Goal: Task Accomplishment & Management: Manage account settings

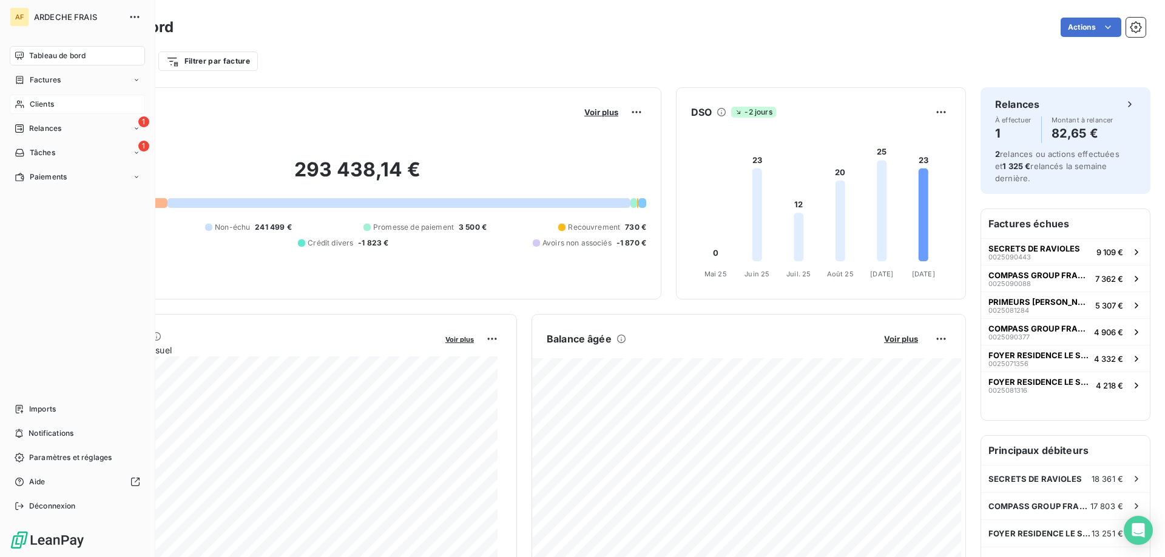
click at [32, 99] on span "Clients" at bounding box center [42, 104] width 24 height 11
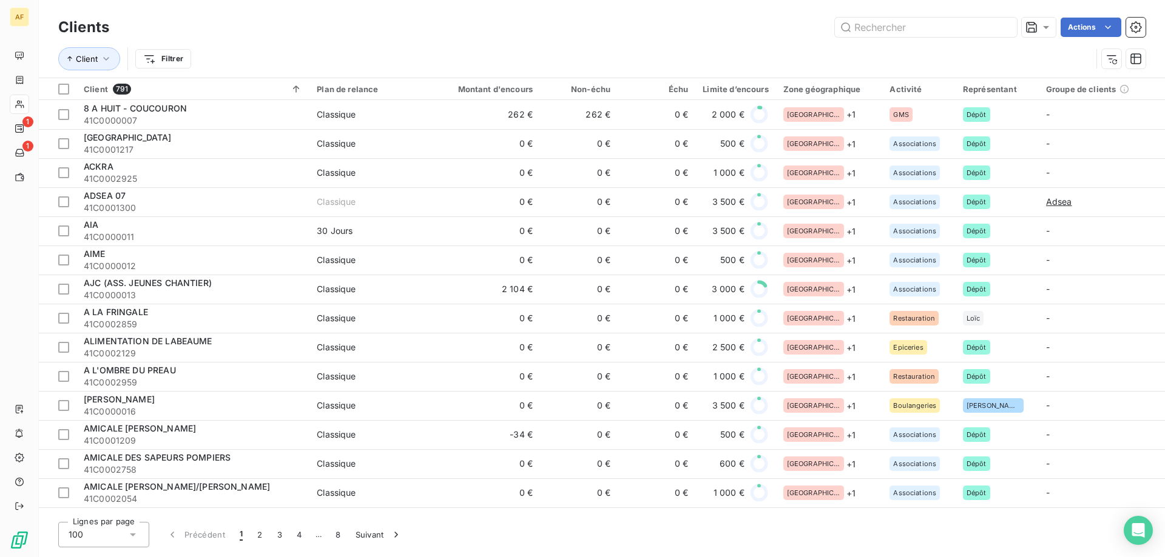
click at [134, 534] on icon at bounding box center [133, 535] width 6 height 3
click at [107, 488] on li "50" at bounding box center [103, 487] width 91 height 22
click at [890, 27] on input "text" at bounding box center [926, 27] width 182 height 19
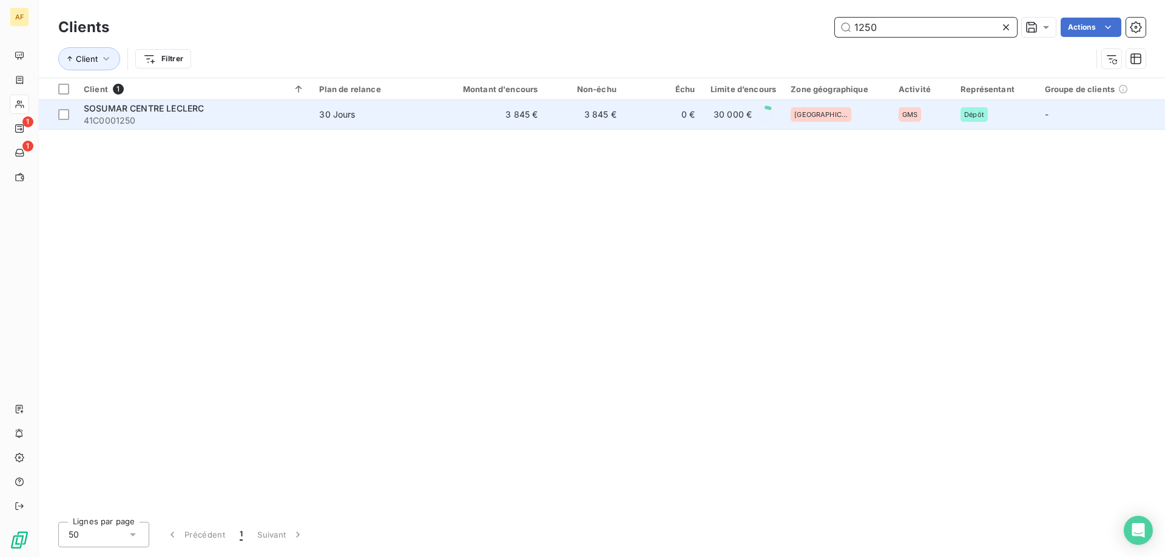
type input "1250"
click at [408, 123] on td "30 Jours" at bounding box center [375, 114] width 127 height 29
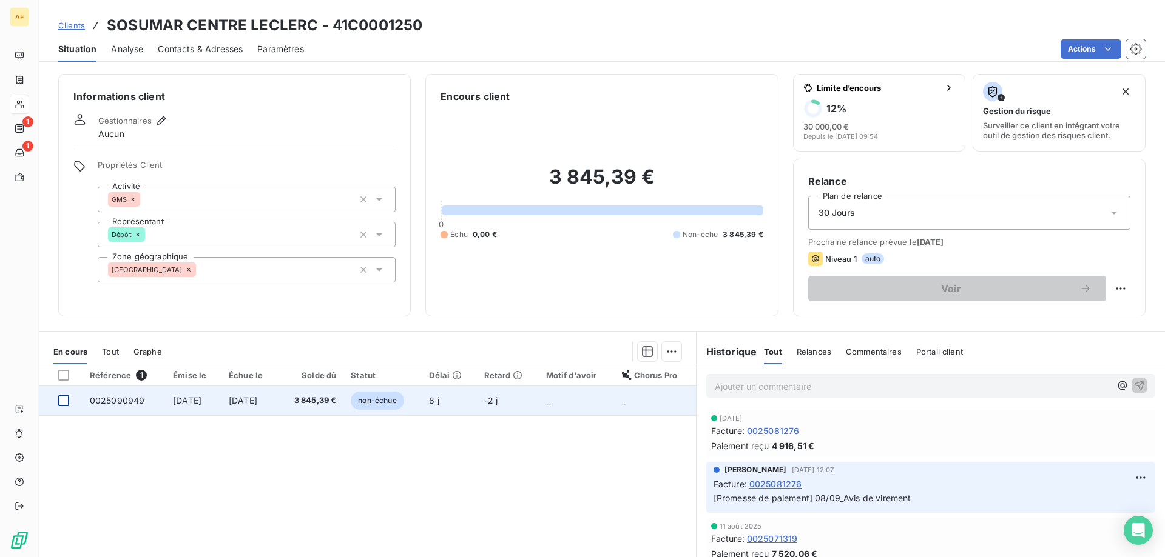
click at [62, 399] on div at bounding box center [63, 401] width 11 height 11
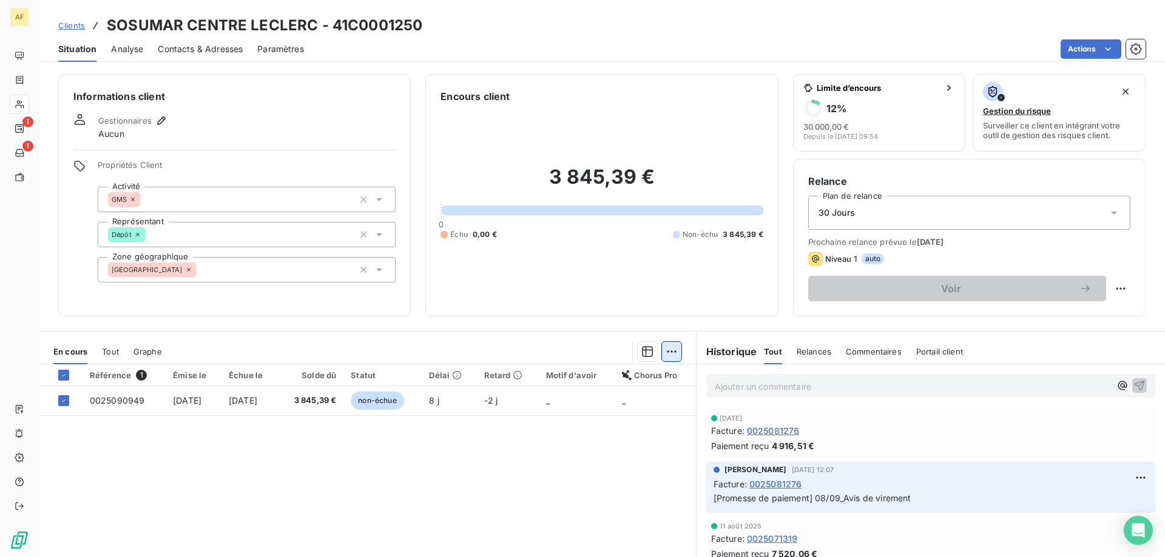
click at [668, 352] on html "AF 1 1 Clients SOSUMAR CENTRE LECLERC - 41C0001250 Situation Analyse Contacts &…" at bounding box center [582, 278] width 1165 height 557
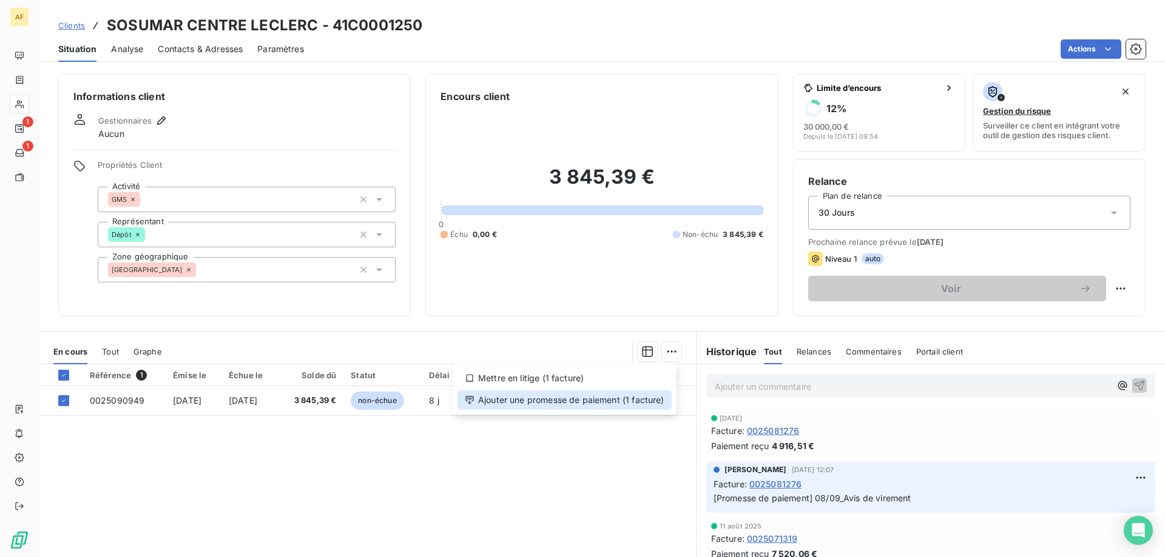
click at [633, 396] on div "Ajouter une promesse de paiement (1 facture)" at bounding box center [564, 400] width 214 height 19
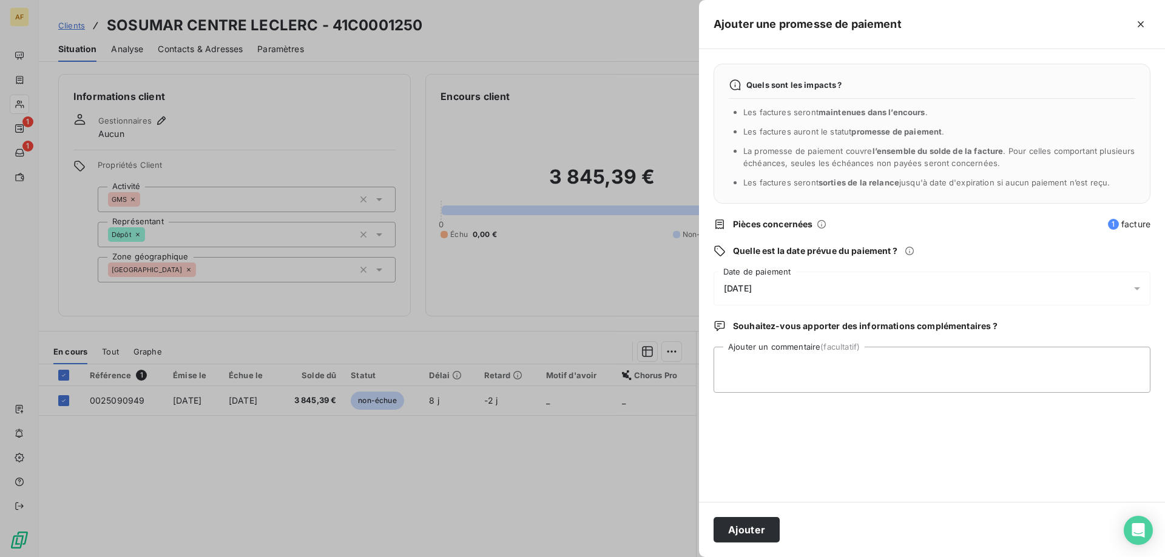
click at [849, 268] on div "Quels sont les impacts ? Les factures seront maintenues dans l’encours . Les fa…" at bounding box center [932, 275] width 466 height 453
click at [845, 283] on div "09/10/2025" at bounding box center [931, 289] width 437 height 34
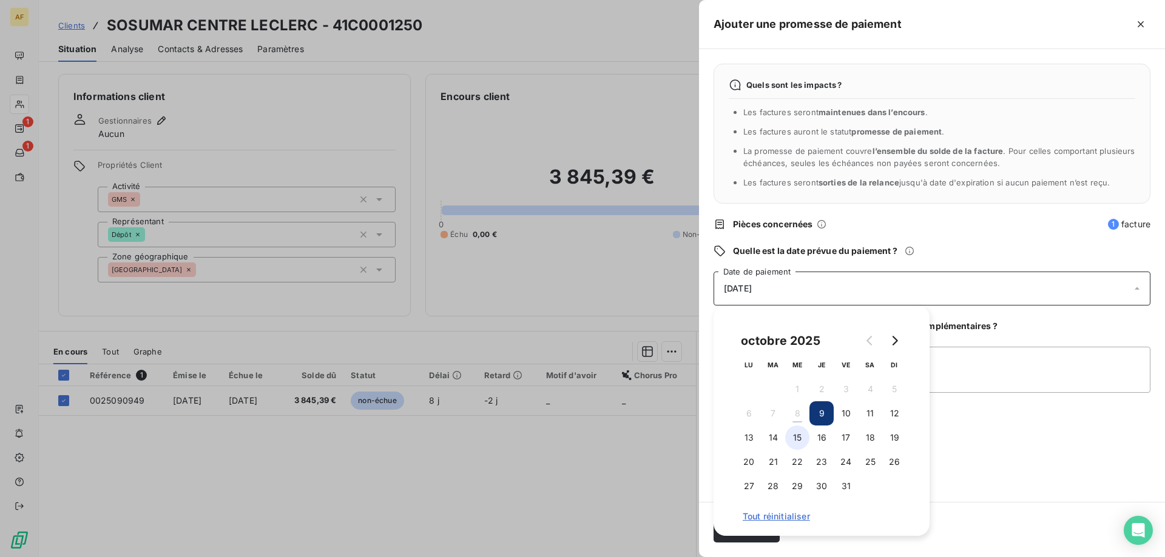
click at [793, 443] on button "15" at bounding box center [797, 438] width 24 height 24
click at [971, 379] on textarea "Ajouter un commentaire (facultatif)" at bounding box center [931, 370] width 437 height 46
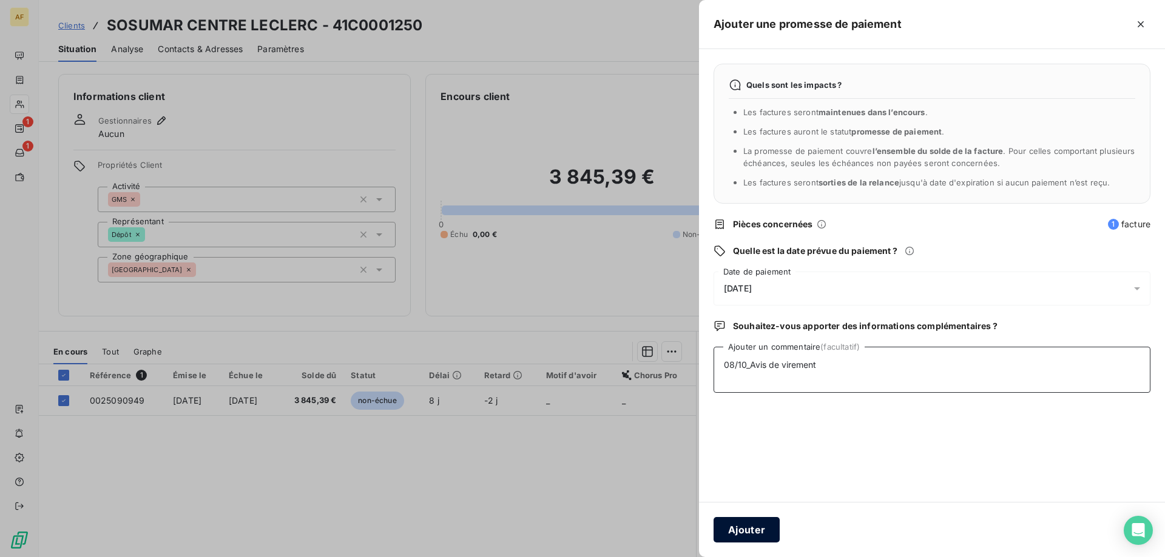
type textarea "08/10_Avis de virement"
click at [749, 533] on button "Ajouter" at bounding box center [746, 529] width 66 height 25
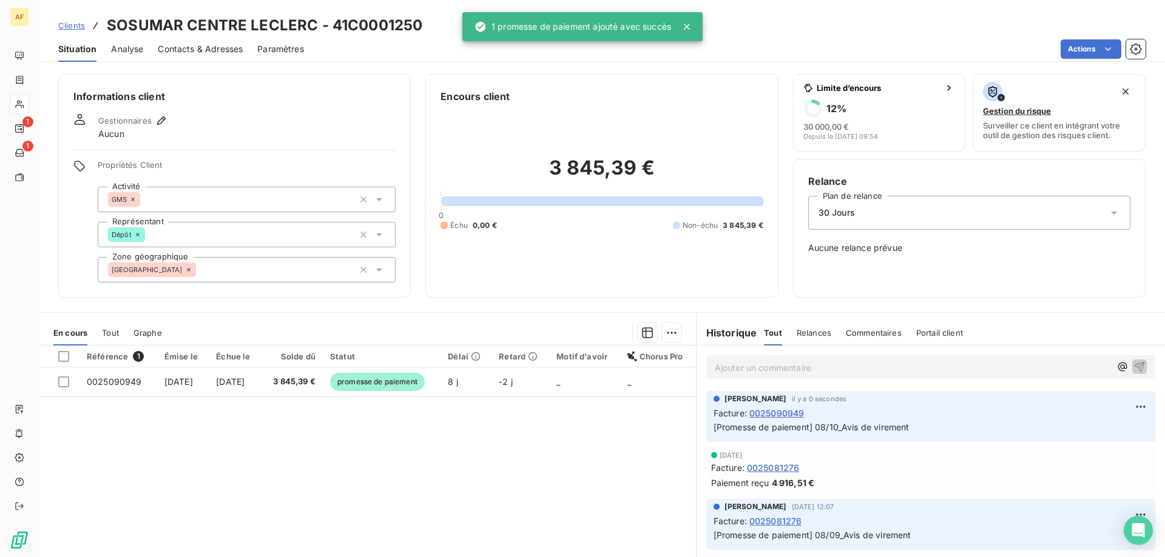
click at [75, 28] on span "Clients" at bounding box center [71, 26] width 27 height 10
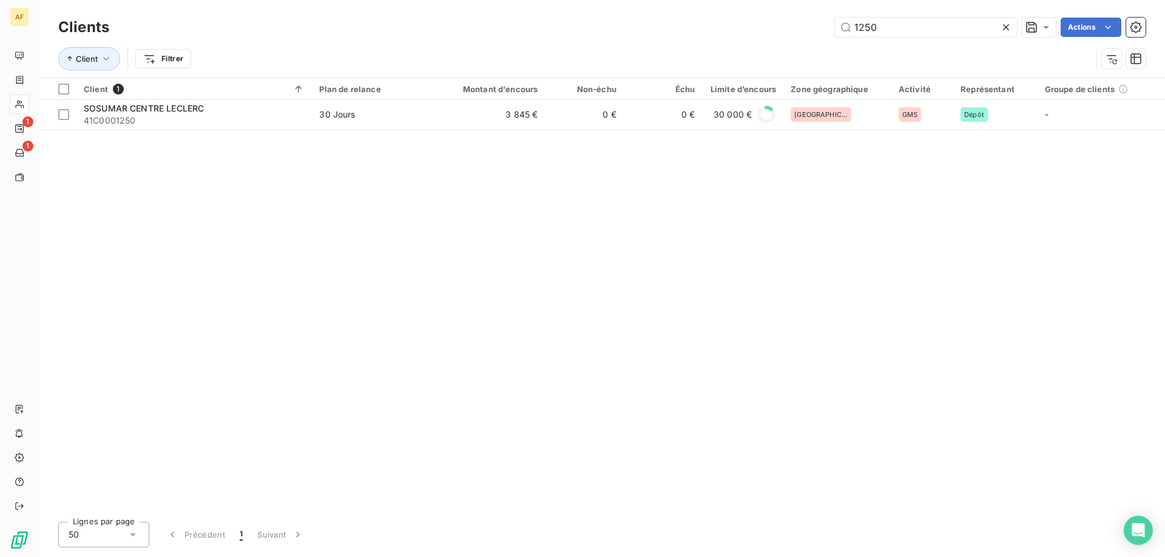
drag, startPoint x: 915, startPoint y: 30, endPoint x: 633, endPoint y: 39, distance: 282.8
click at [633, 39] on div "Clients 1250 Actions" at bounding box center [601, 27] width 1087 height 25
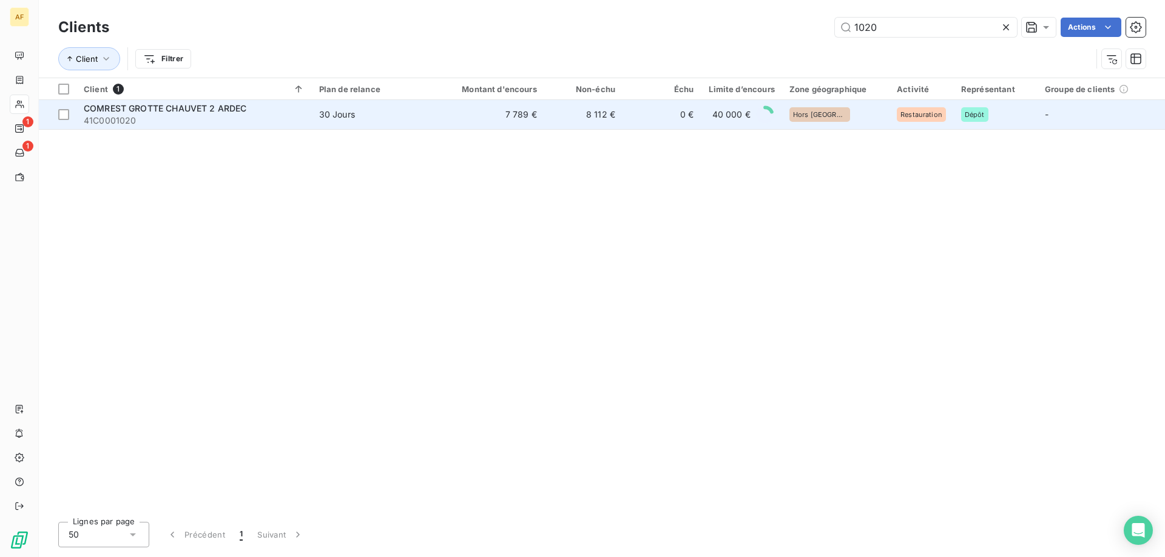
type input "1020"
click at [475, 125] on td "7 789 €" at bounding box center [491, 114] width 105 height 29
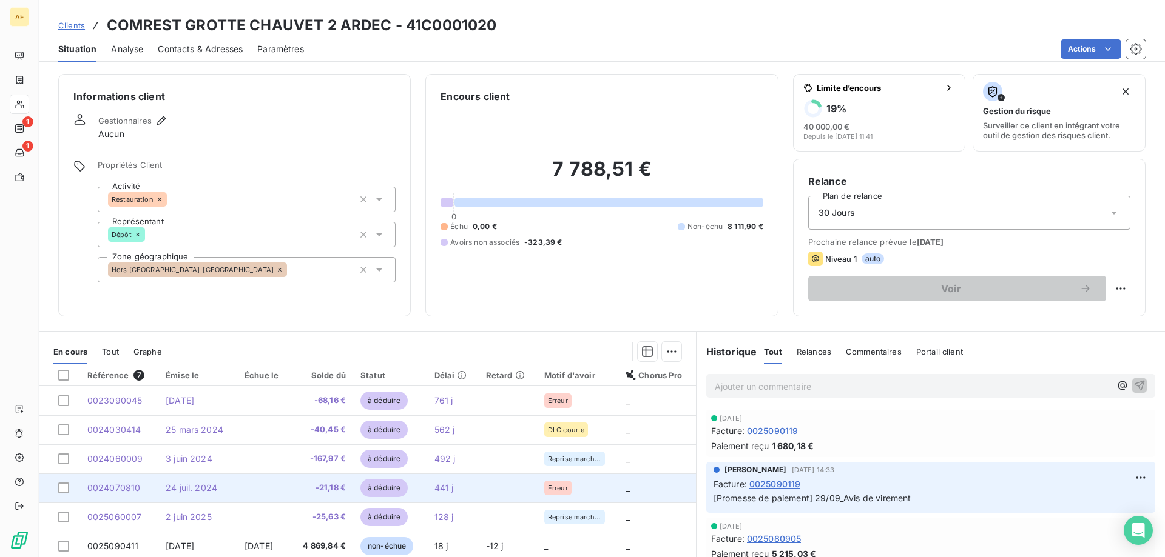
scroll to position [77, 0]
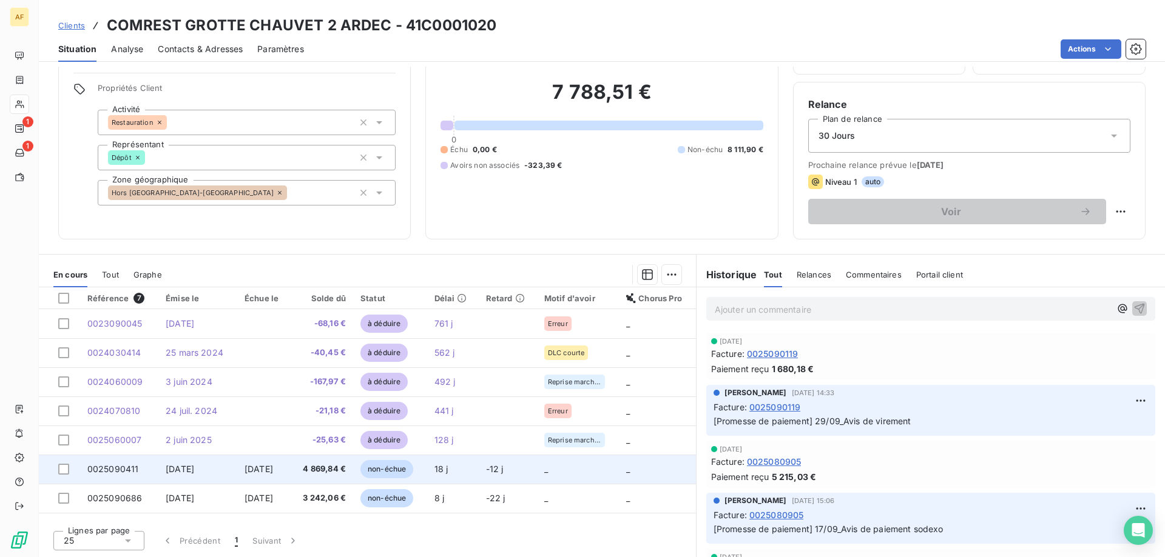
click at [291, 474] on td "20 oct. 2025" at bounding box center [263, 469] width 53 height 29
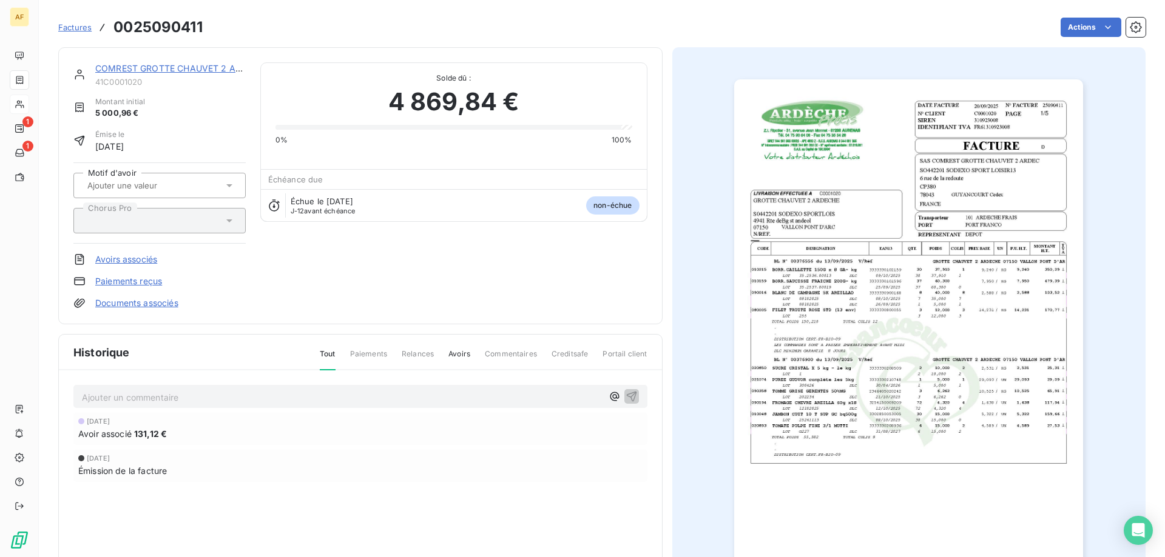
click at [98, 425] on span "24 sept. 2025" at bounding box center [98, 421] width 23 height 7
click at [136, 439] on span "131,12 €" at bounding box center [150, 434] width 33 height 13
click at [137, 69] on link "COMREST GROTTE CHAUVET 2 ARDEC" at bounding box center [176, 68] width 163 height 10
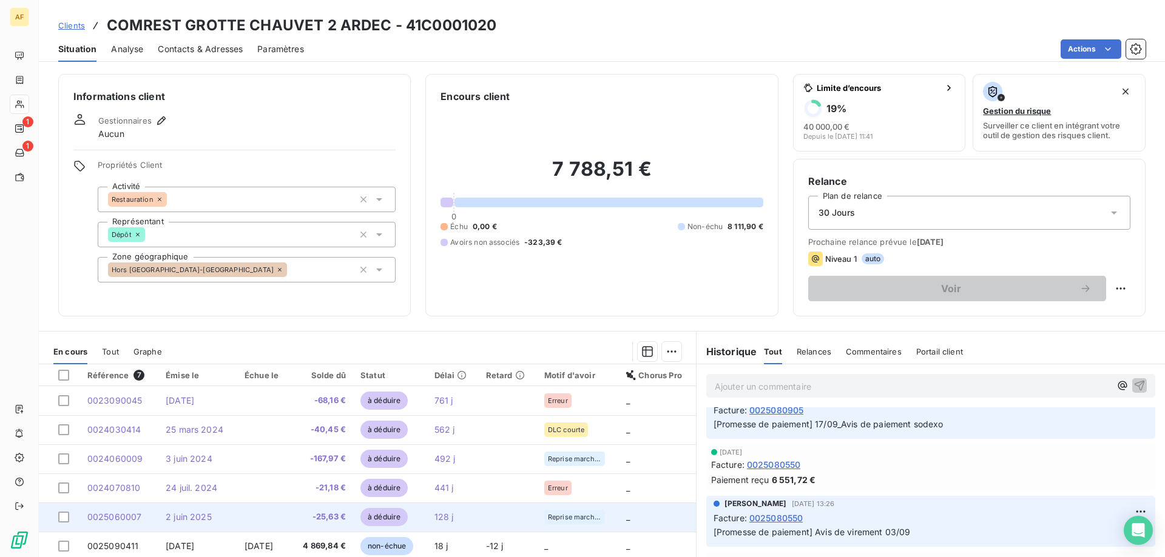
scroll to position [77, 0]
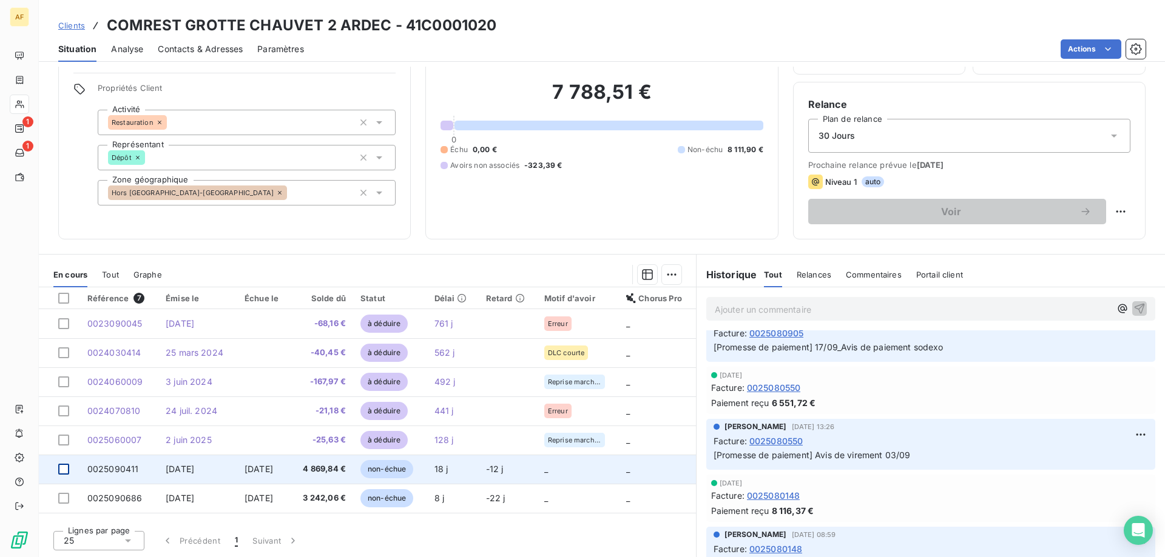
click at [61, 468] on div at bounding box center [63, 469] width 11 height 11
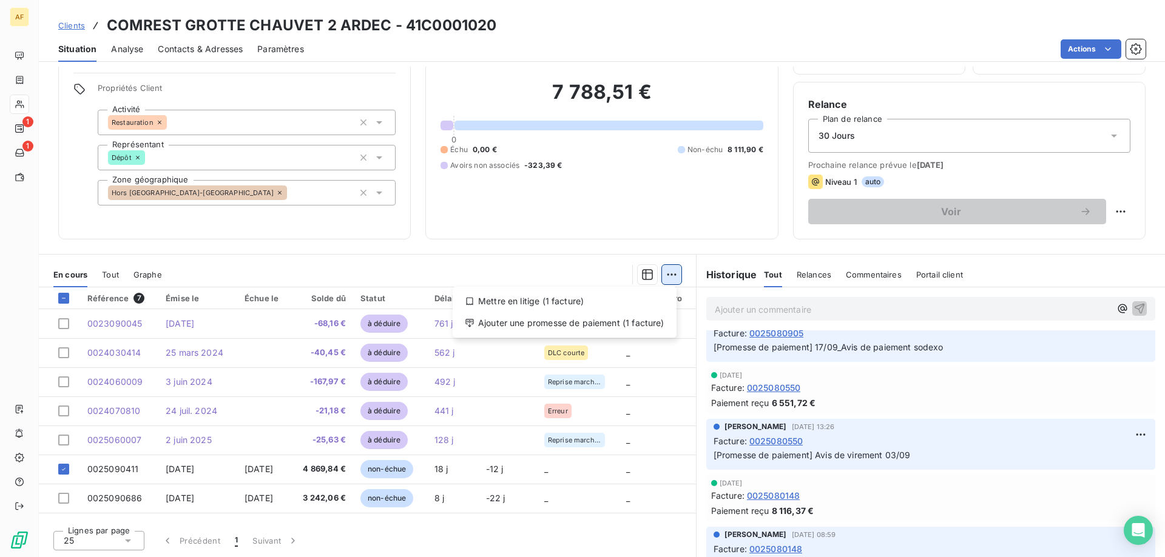
click at [663, 277] on html "AF 1 1 Clients COMREST GROTTE CHAUVET 2 ARDEC - 41C0001020 Situation Analyse Co…" at bounding box center [582, 278] width 1165 height 557
click at [645, 324] on div "Ajouter une promesse de paiement (1 facture)" at bounding box center [564, 323] width 214 height 19
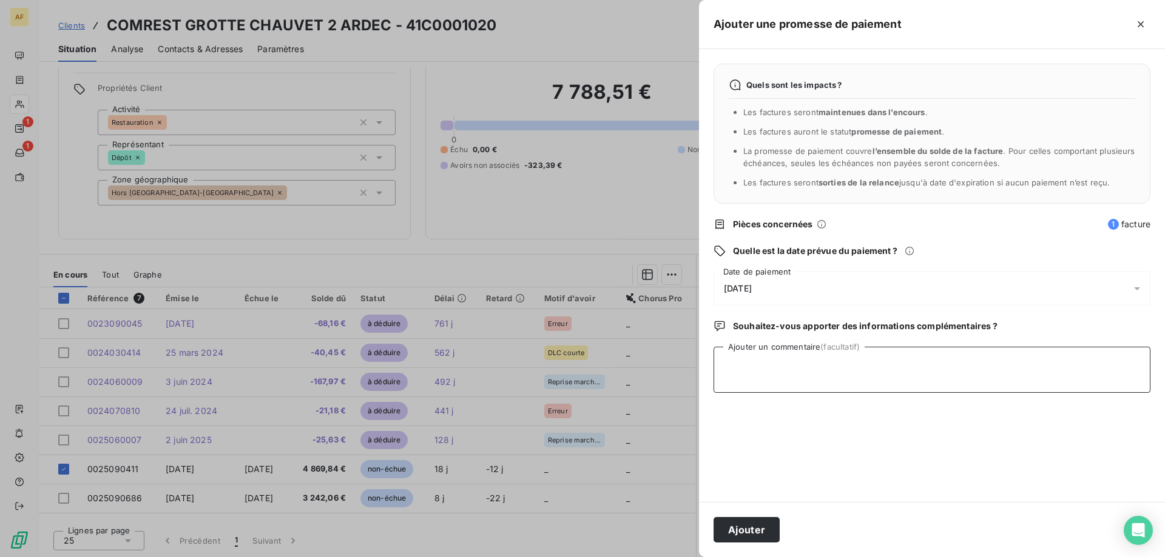
click at [789, 383] on textarea "Ajouter un commentaire (facultatif)" at bounding box center [931, 370] width 437 height 46
click at [752, 285] on span "09/10/2025" at bounding box center [738, 289] width 28 height 10
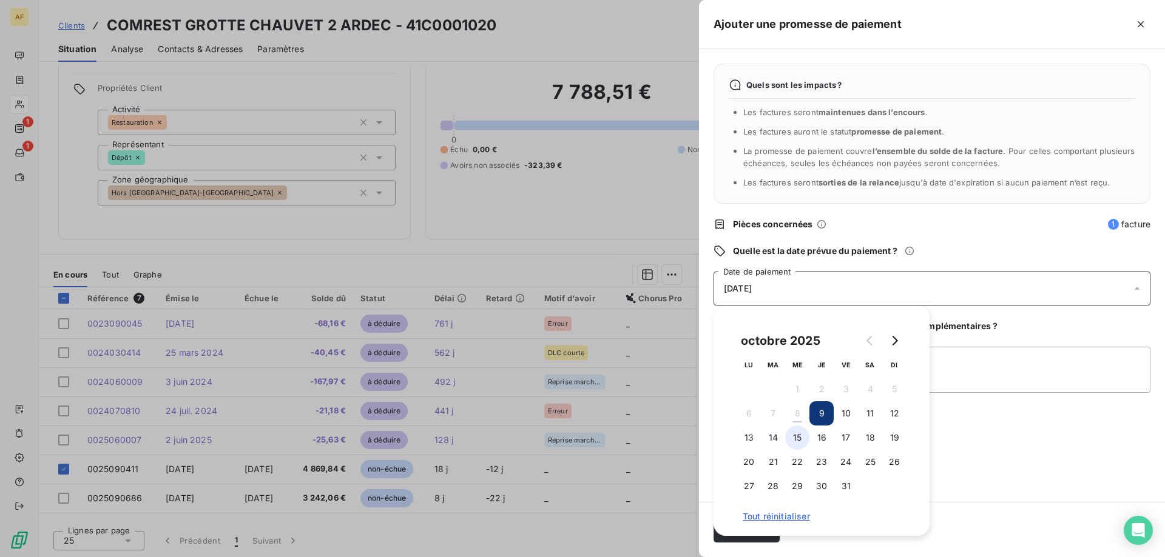
click at [800, 443] on button "15" at bounding box center [797, 438] width 24 height 24
click at [984, 365] on textarea "Ajouter un commentaire (facultatif)" at bounding box center [931, 370] width 437 height 46
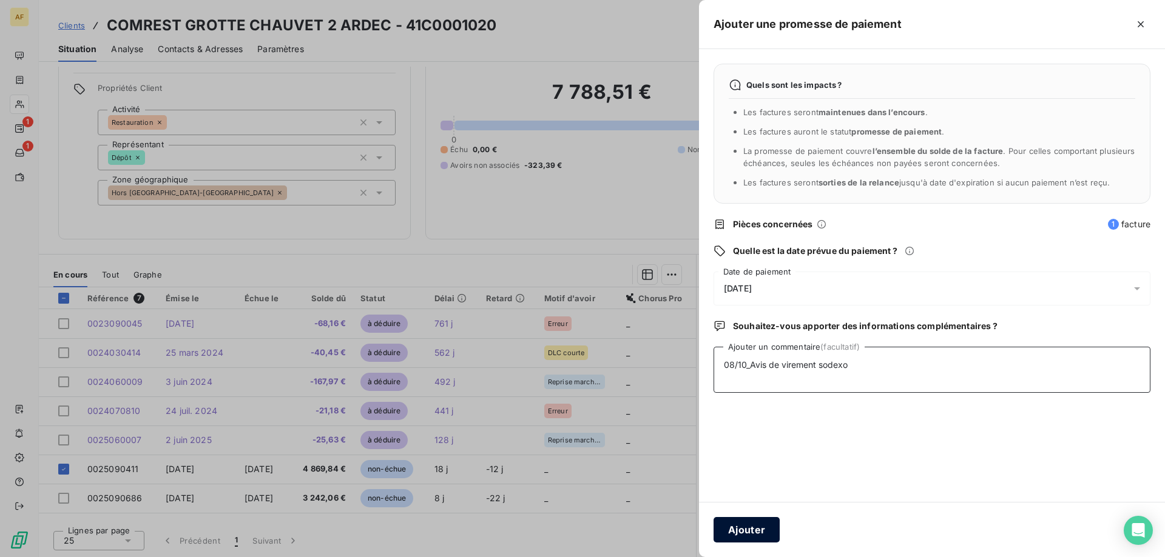
type textarea "08/10_Avis de virement sodexo"
click at [756, 525] on button "Ajouter" at bounding box center [746, 529] width 66 height 25
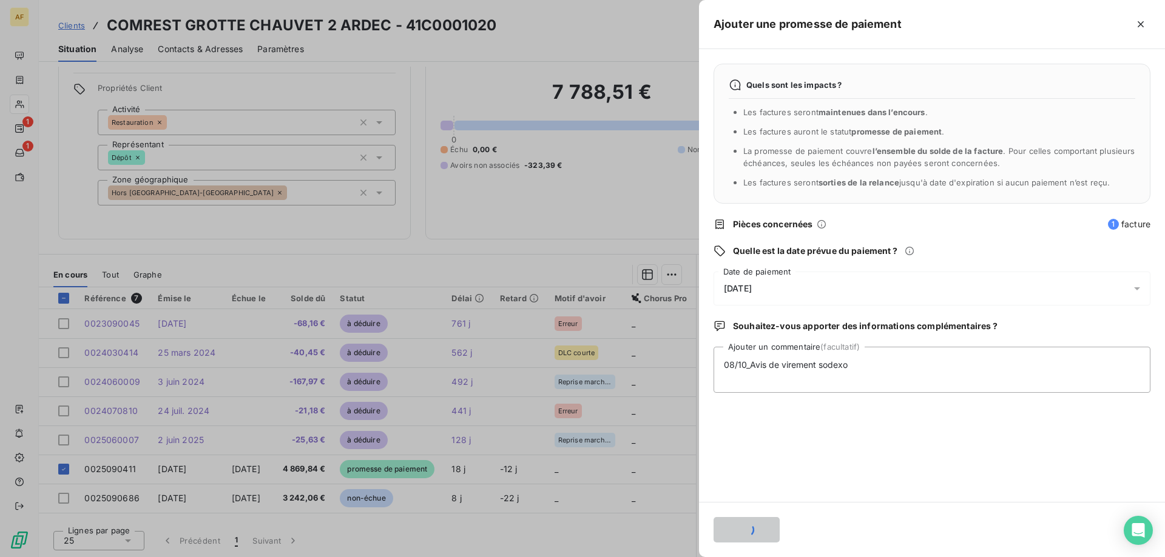
scroll to position [238, 0]
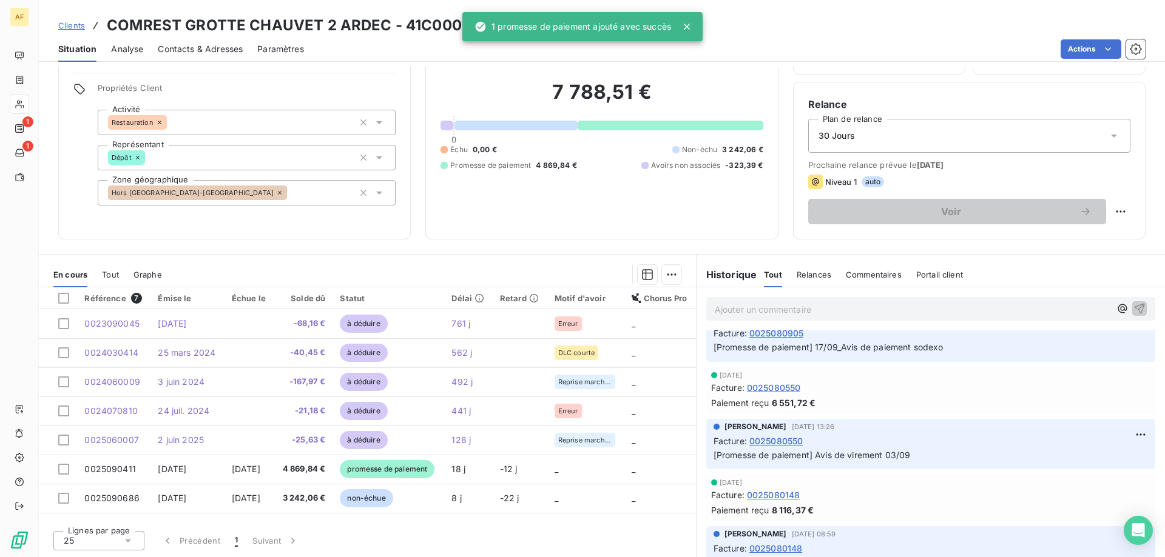
click at [80, 24] on span "Clients" at bounding box center [71, 26] width 27 height 10
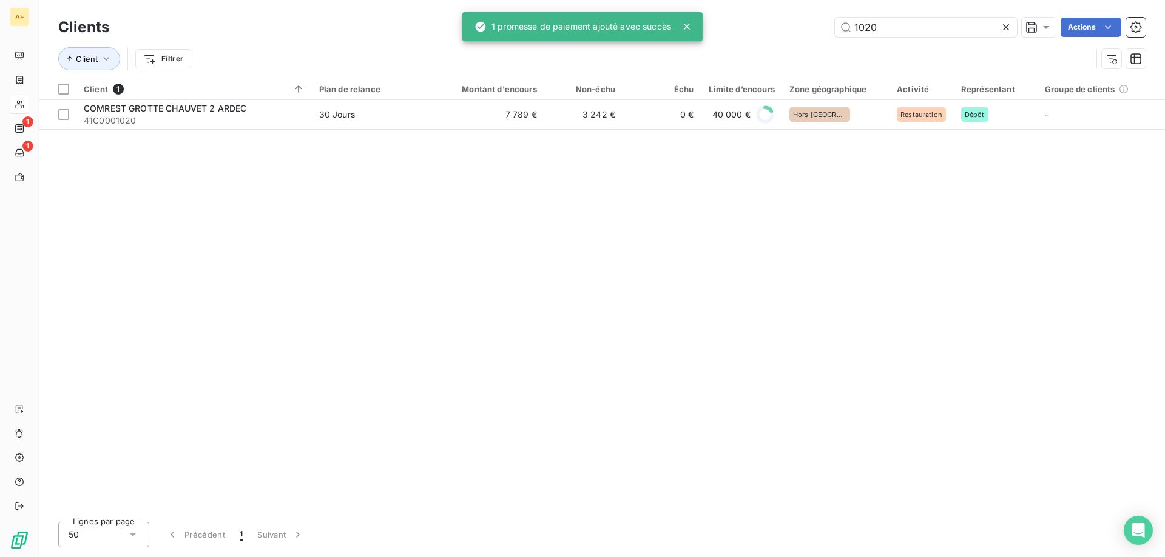
drag, startPoint x: 864, startPoint y: 24, endPoint x: 541, endPoint y: 29, distance: 322.8
click at [558, 27] on div "AF 1 1 Clients 1020 Actions Client Filtrer Client 1 Plan de relance Montant d'e…" at bounding box center [582, 278] width 1165 height 557
type input "1257"
click at [425, 129] on table "Client 1 Plan de relance Montant d'encours Non-échu Échu Limite d’encours Zone …" at bounding box center [602, 104] width 1126 height 52
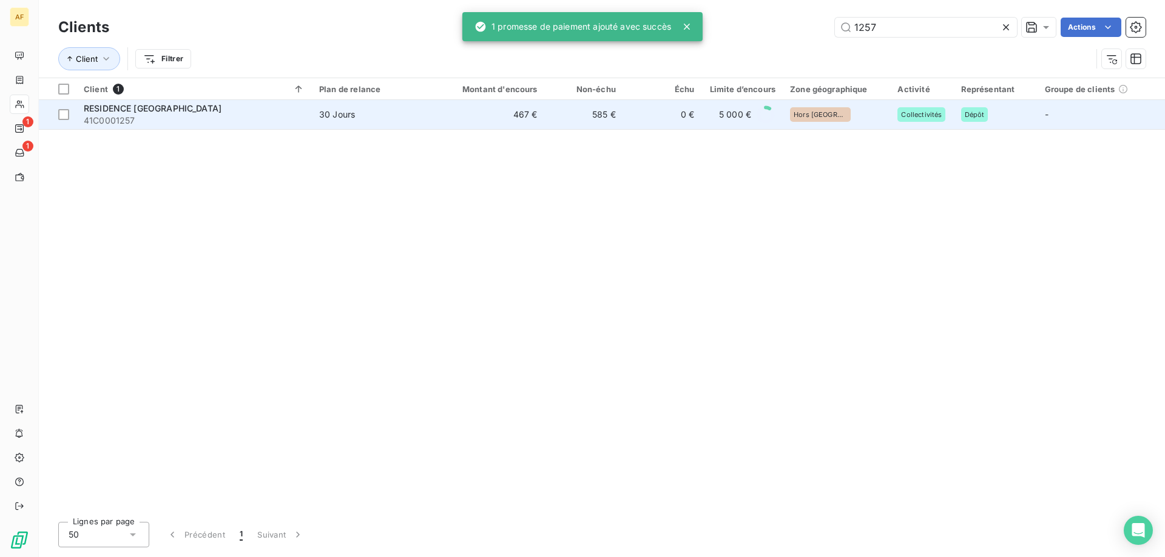
click at [425, 122] on td "30 Jours" at bounding box center [375, 114] width 127 height 29
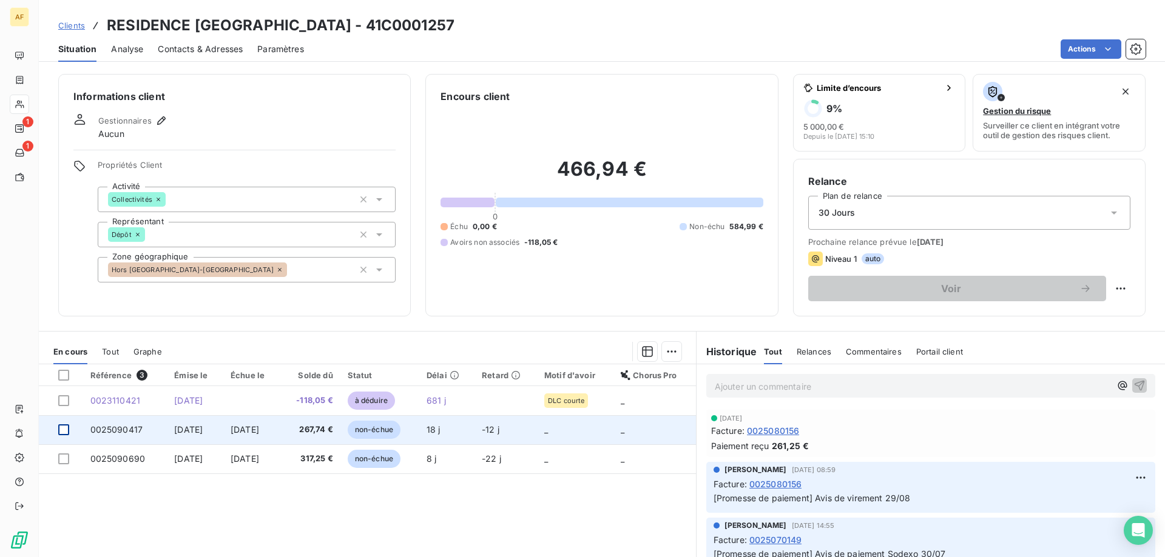
click at [63, 427] on div at bounding box center [63, 430] width 11 height 11
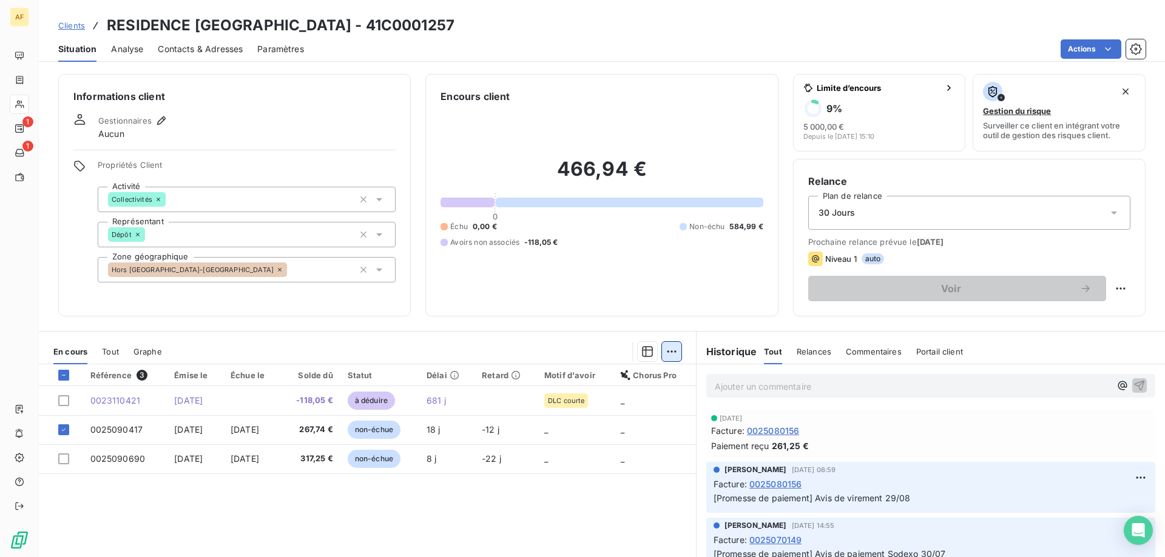
click at [658, 357] on html "AF 1 1 Clients RESIDENCE SAINT JOSEPH - 41C0001257 Situation Analyse Contacts &…" at bounding box center [582, 278] width 1165 height 557
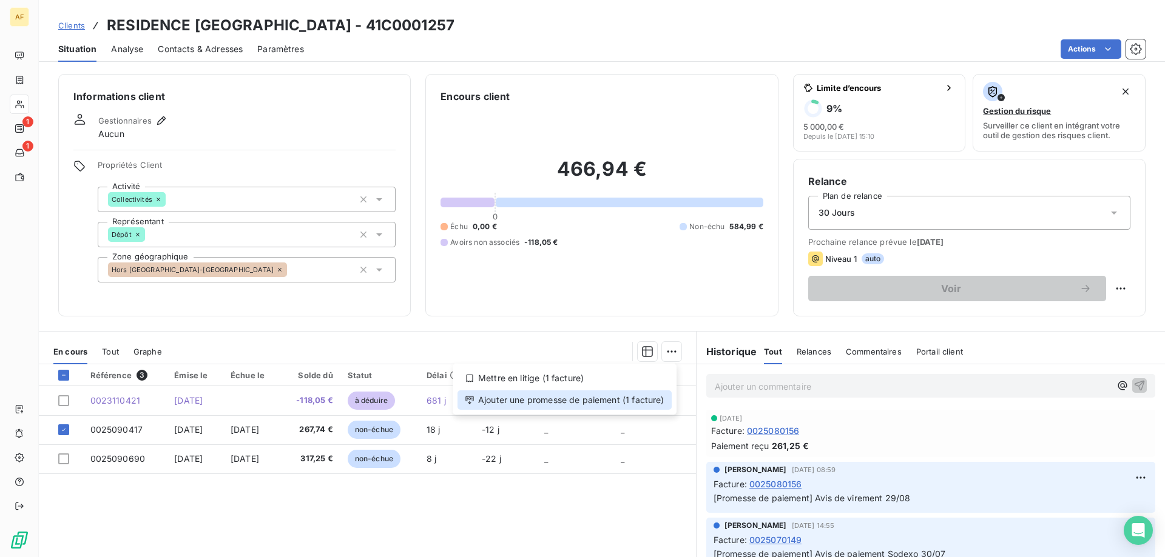
click at [642, 394] on div "Ajouter une promesse de paiement (1 facture)" at bounding box center [564, 400] width 214 height 19
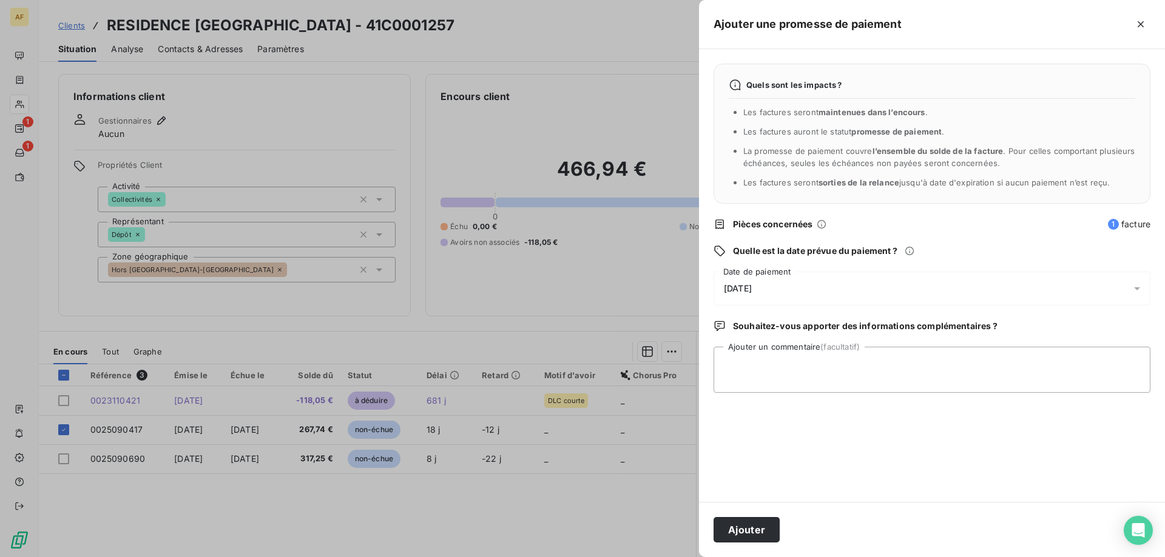
click at [837, 278] on div "09/10/2025" at bounding box center [931, 289] width 437 height 34
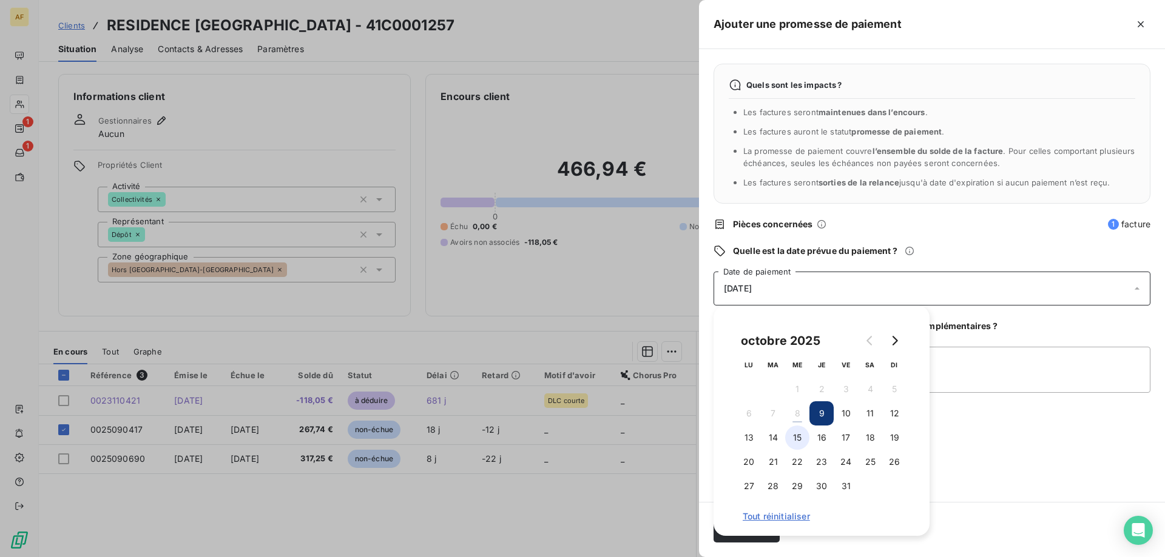
click at [795, 436] on button "15" at bounding box center [797, 438] width 24 height 24
click at [1020, 367] on textarea "Ajouter un commentaire (facultatif)" at bounding box center [931, 370] width 437 height 46
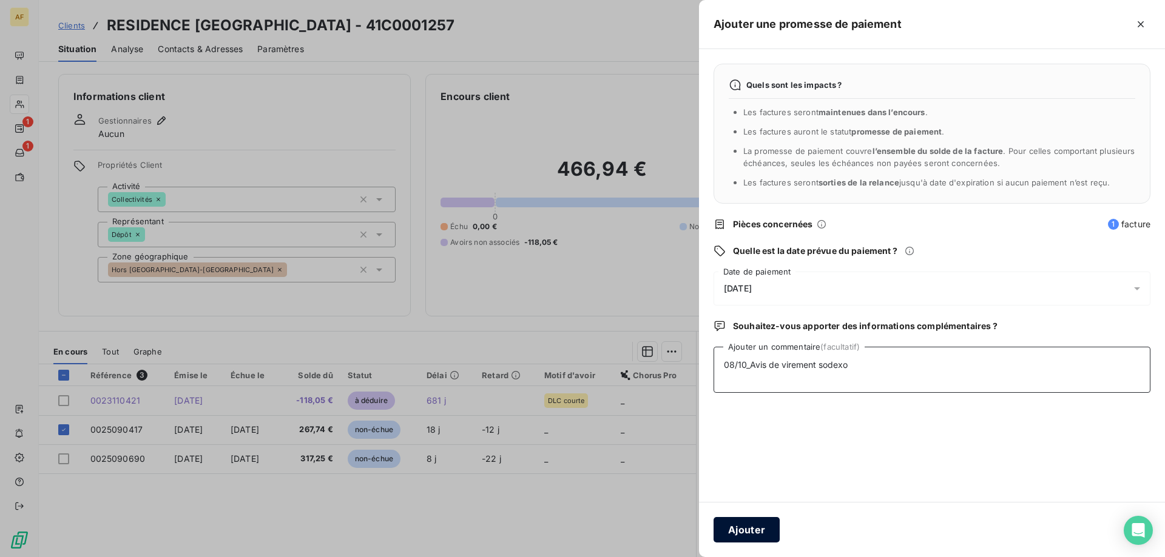
type textarea "08/10_Avis de virement sodexo"
click at [759, 537] on button "Ajouter" at bounding box center [746, 529] width 66 height 25
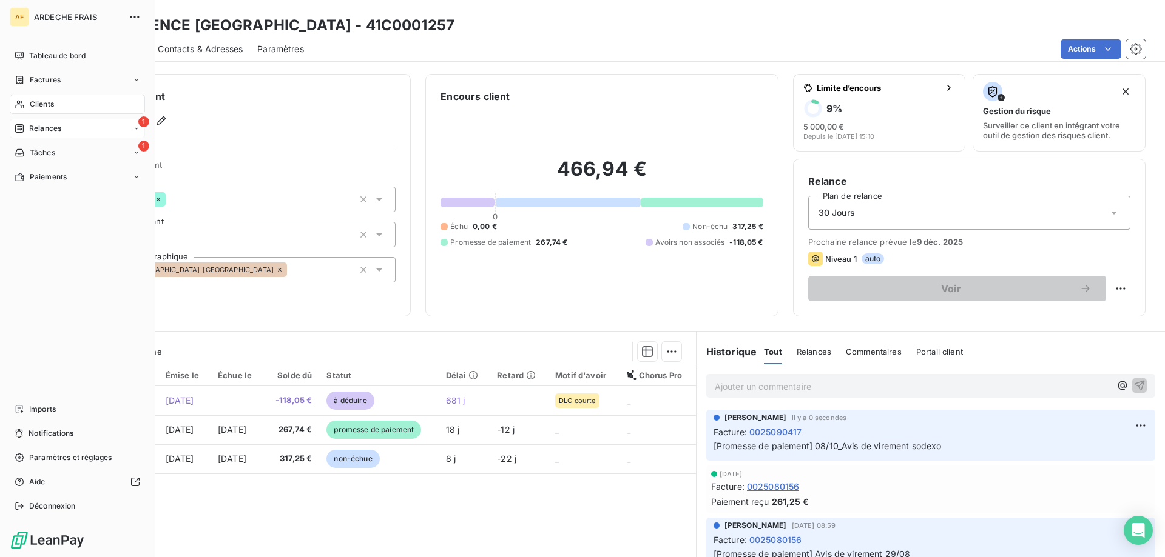
click at [22, 123] on div "Relances" at bounding box center [38, 128] width 47 height 11
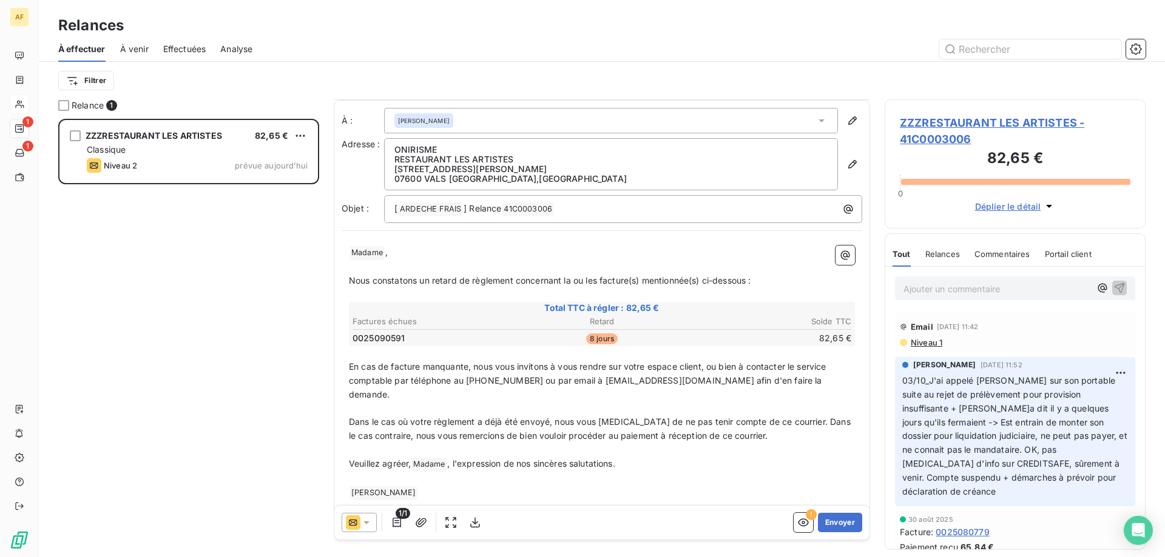
scroll to position [1, 0]
click at [522, 416] on span "Dans le cas où votre règlement a déjà été envoyé, nous vous prions de ne pas te…" at bounding box center [601, 428] width 504 height 24
click at [571, 383] on span "En cas de facture manquante, nous vous invitons à vous rendre sur votre espace …" at bounding box center [589, 380] width 480 height 38
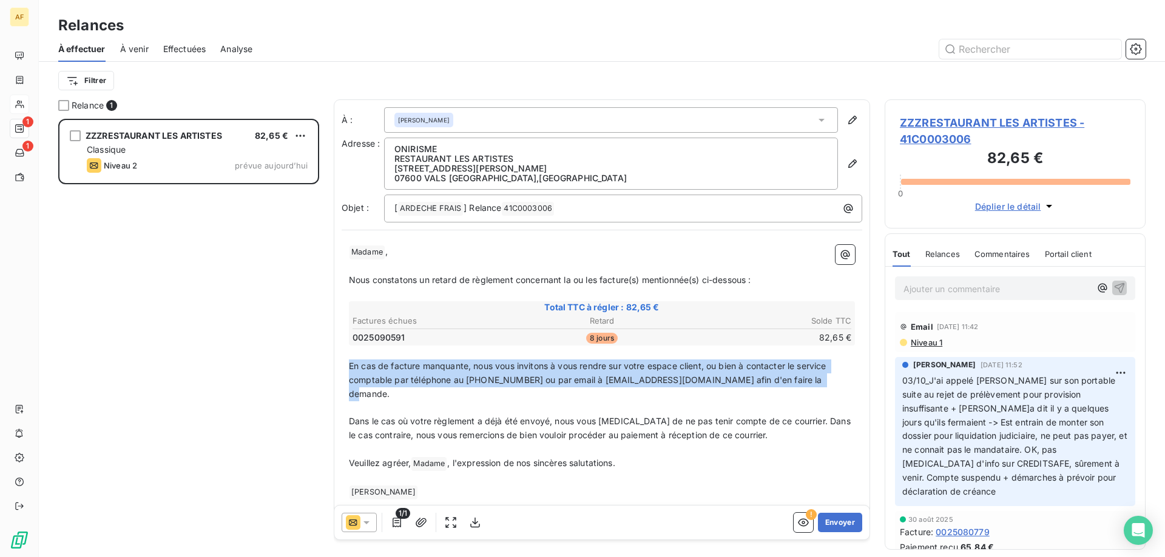
drag, startPoint x: 806, startPoint y: 380, endPoint x: 333, endPoint y: 368, distance: 473.3
click at [333, 368] on div "Relance 1 ZZZRESTAURANT LES ARTISTES 82,65 € Classique Niveau 2 prévue aujourd’…" at bounding box center [602, 328] width 1126 height 458
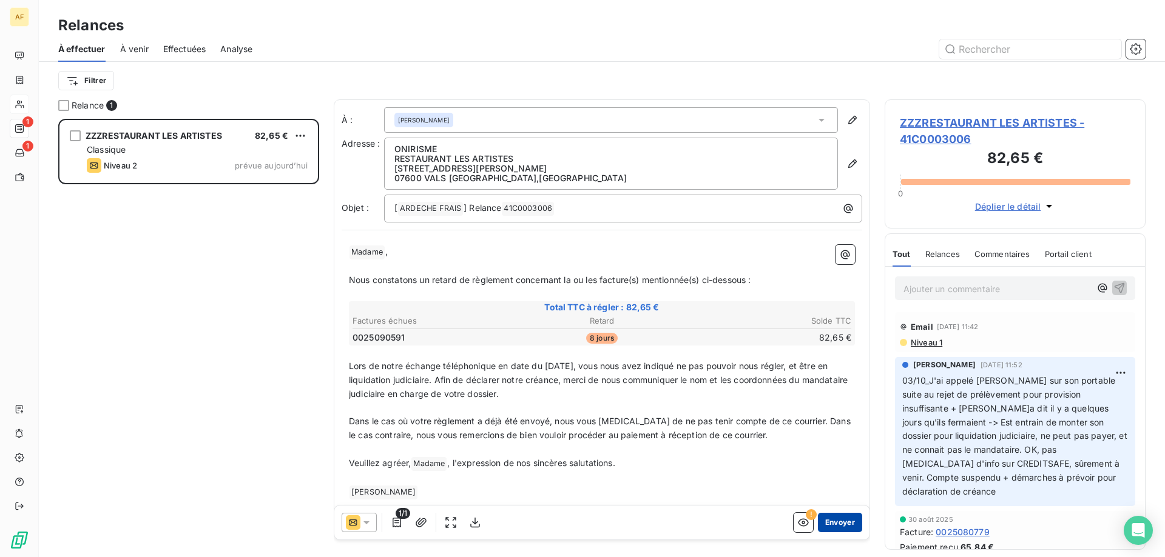
click at [826, 522] on button "Envoyer" at bounding box center [840, 522] width 44 height 19
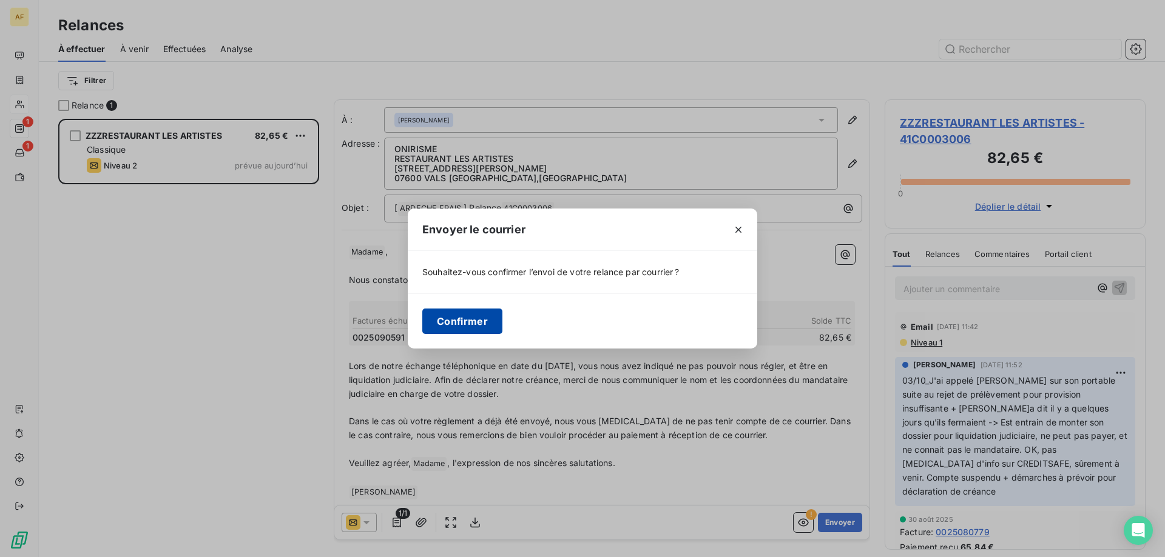
click at [453, 321] on button "Confirmer" at bounding box center [462, 321] width 80 height 25
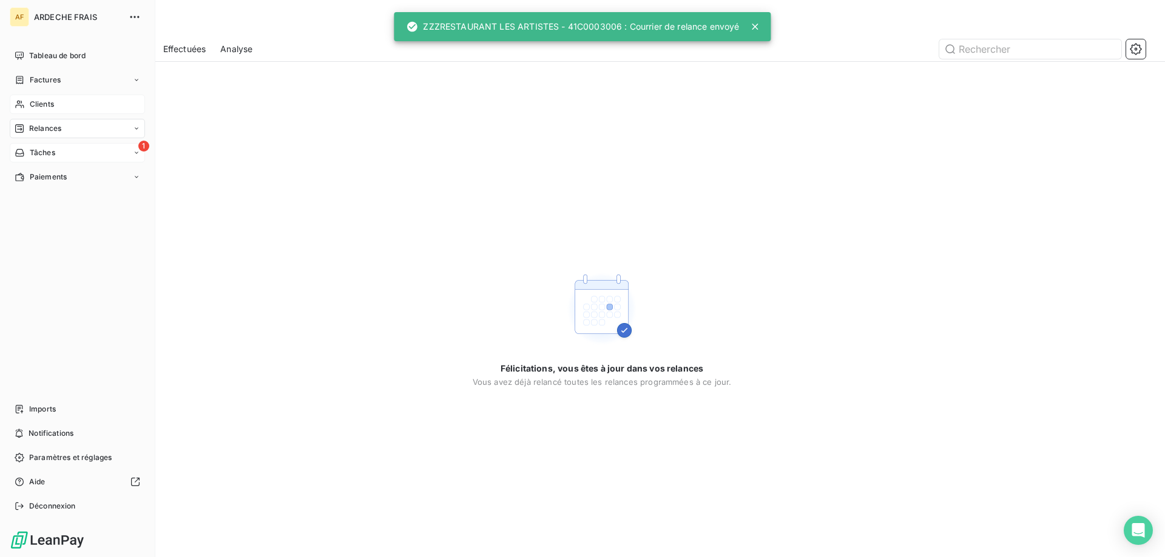
click at [36, 158] on span "Tâches" at bounding box center [42, 152] width 25 height 11
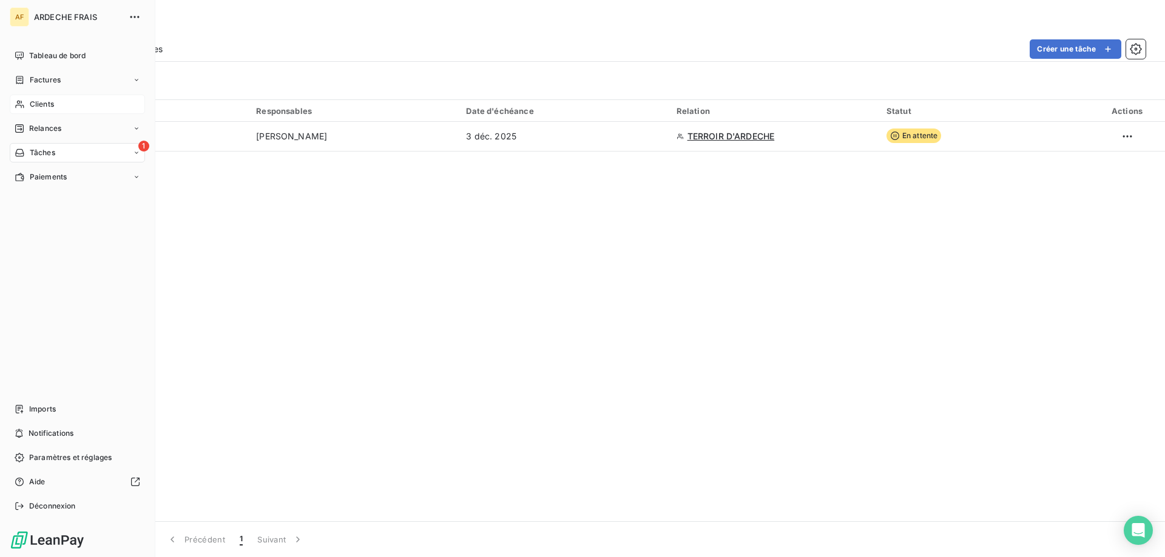
click at [51, 105] on span "Clients" at bounding box center [42, 104] width 24 height 11
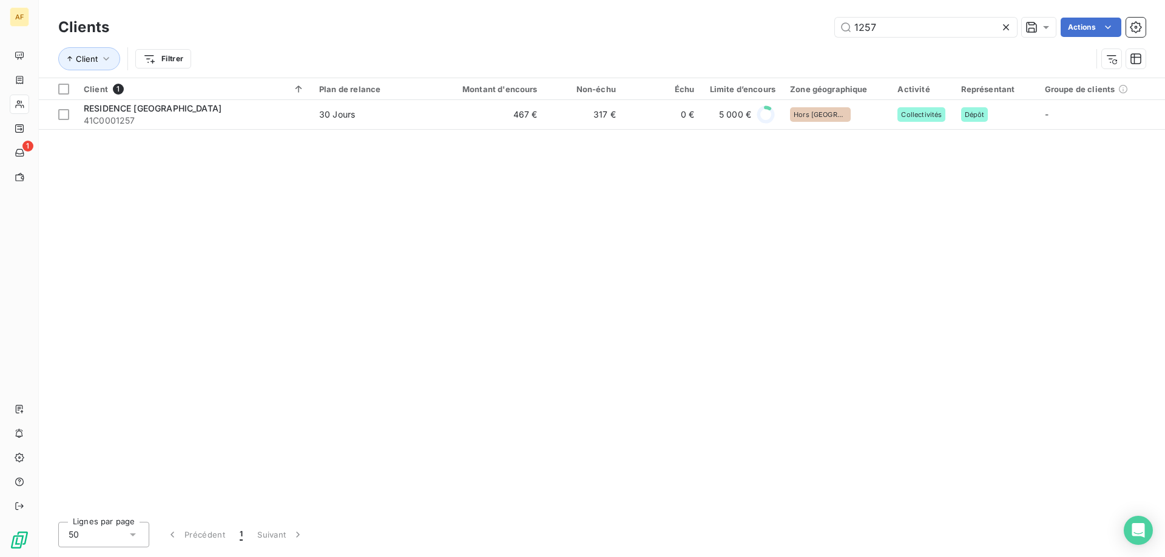
click at [1007, 29] on icon at bounding box center [1006, 27] width 6 height 6
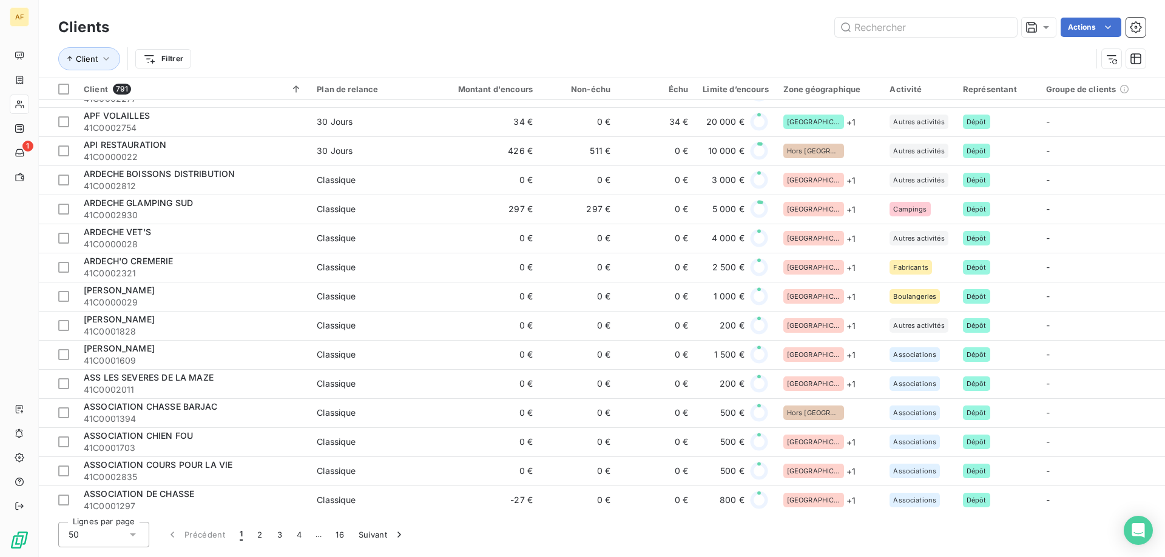
scroll to position [1049, 0]
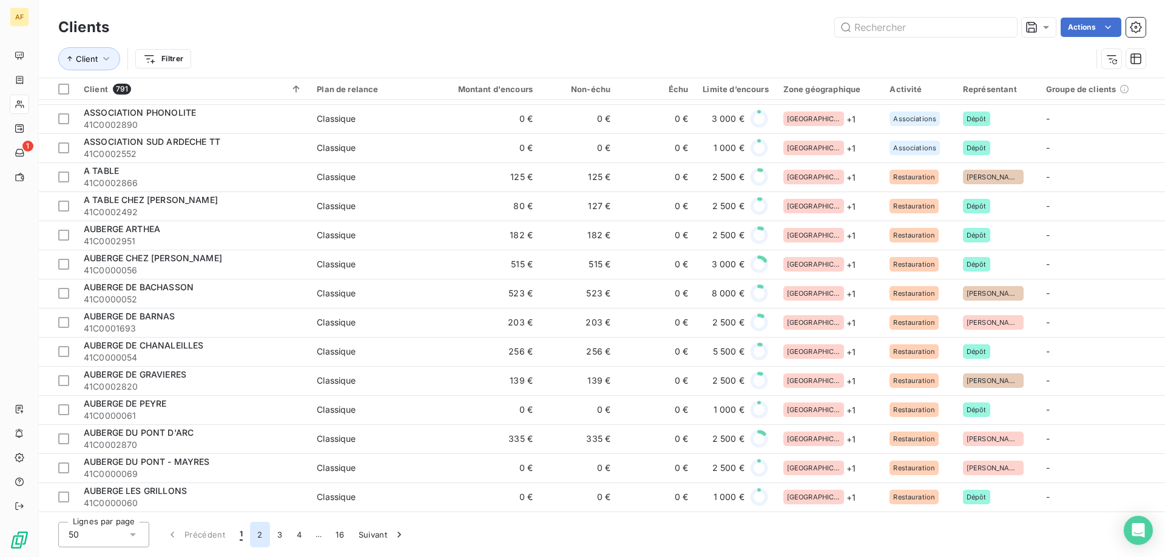
click at [258, 537] on button "2" at bounding box center [259, 534] width 19 height 25
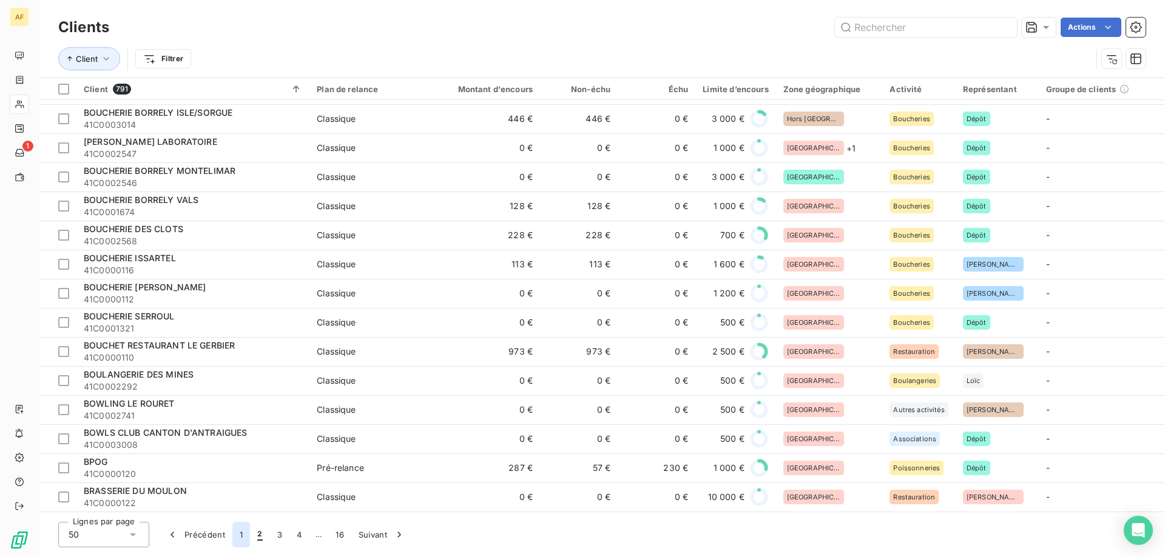
click at [244, 536] on button "1" at bounding box center [241, 534] width 18 height 25
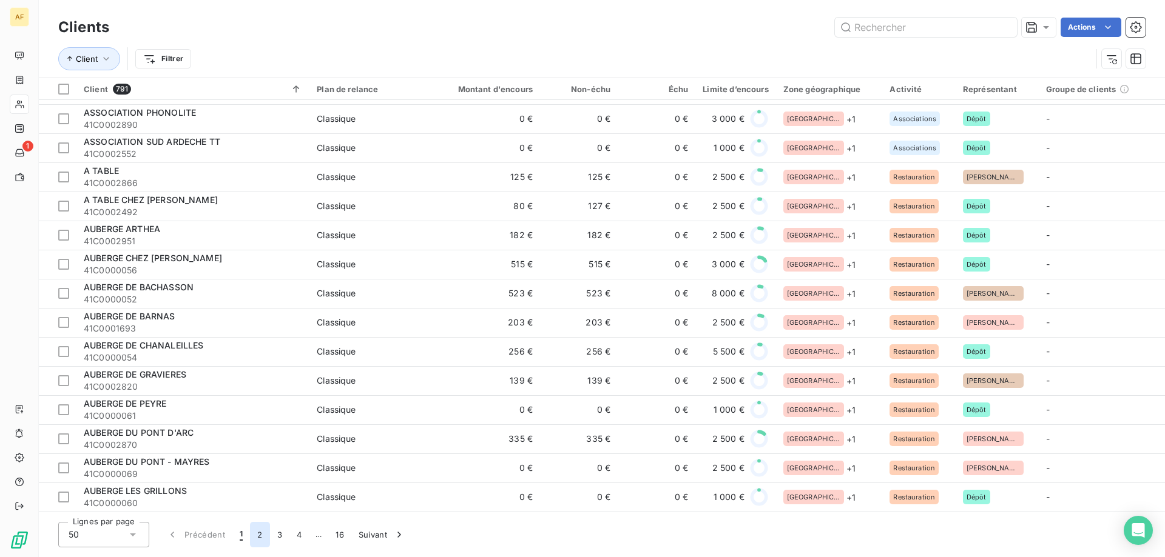
click at [257, 536] on button "2" at bounding box center [259, 534] width 19 height 25
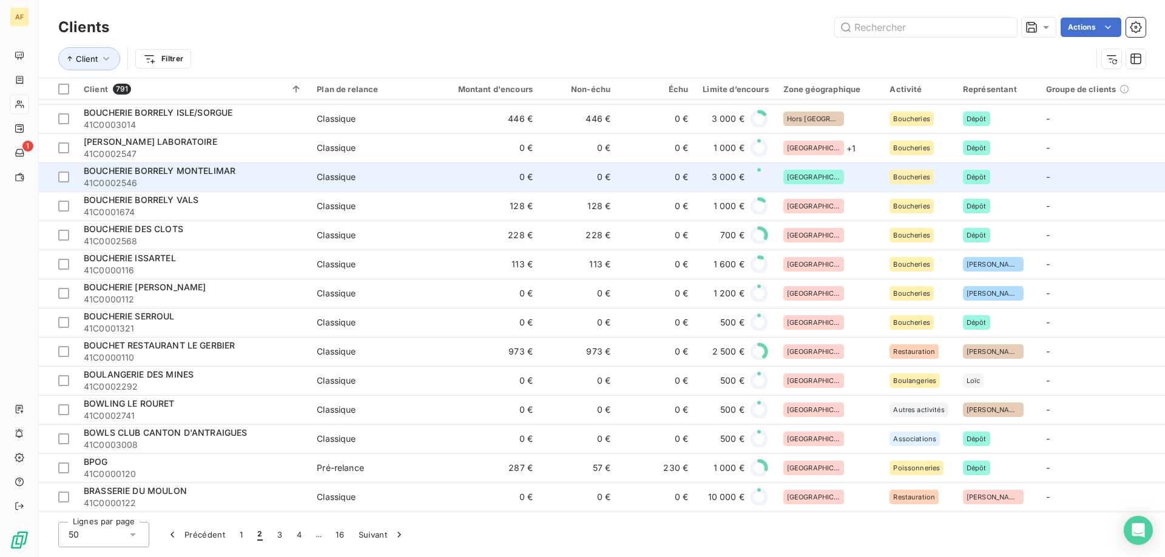
click at [811, 173] on div "[GEOGRAPHIC_DATA]" at bounding box center [813, 177] width 61 height 15
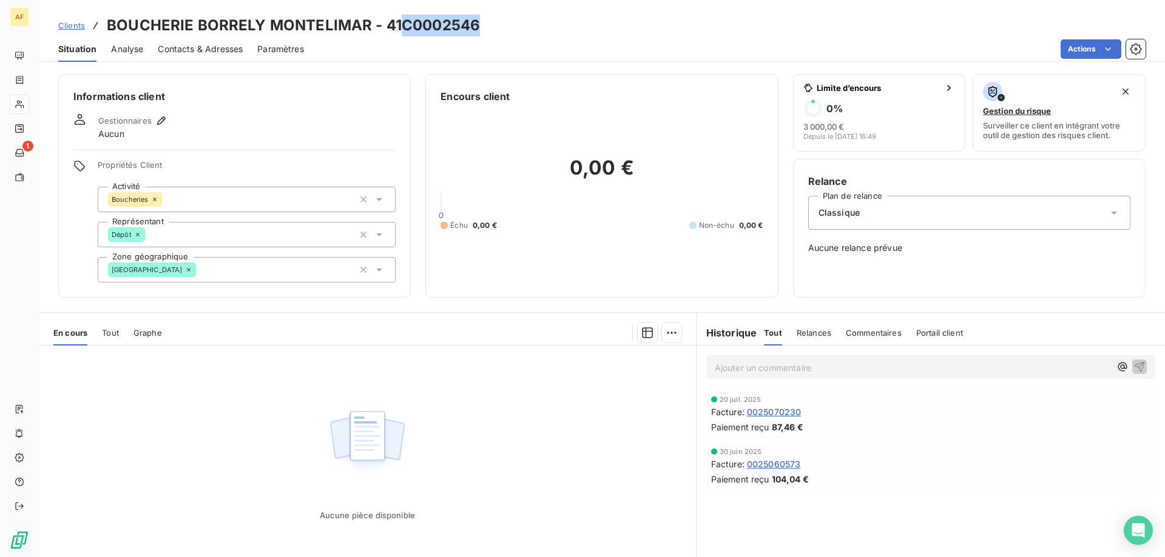
drag, startPoint x: 404, startPoint y: 27, endPoint x: 479, endPoint y: 27, distance: 75.2
click at [479, 27] on h3 "BOUCHERIE BORRELY MONTELIMAR - 41C0002546" at bounding box center [293, 26] width 373 height 22
copy h3 "C0002546"
drag, startPoint x: 429, startPoint y: 17, endPoint x: 399, endPoint y: 18, distance: 29.7
click at [428, 17] on h3 "BOUCHERIE BORRELY MONTELIMAR - 41C0002546" at bounding box center [293, 26] width 373 height 22
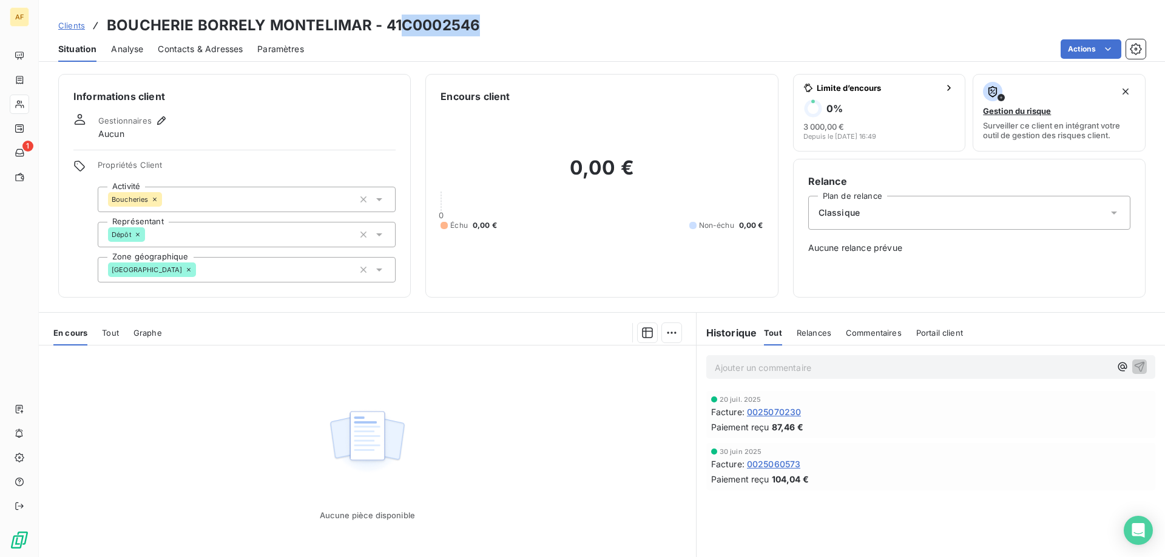
click at [404, 23] on h3 "BOUCHERIE BORRELY MONTELIMAR - 41C0002546" at bounding box center [293, 26] width 373 height 22
drag, startPoint x: 404, startPoint y: 27, endPoint x: 478, endPoint y: 25, distance: 74.0
click at [478, 25] on h3 "BOUCHERIE BORRELY MONTELIMAR - 41C0002546" at bounding box center [293, 26] width 373 height 22
copy h3 "C0002546"
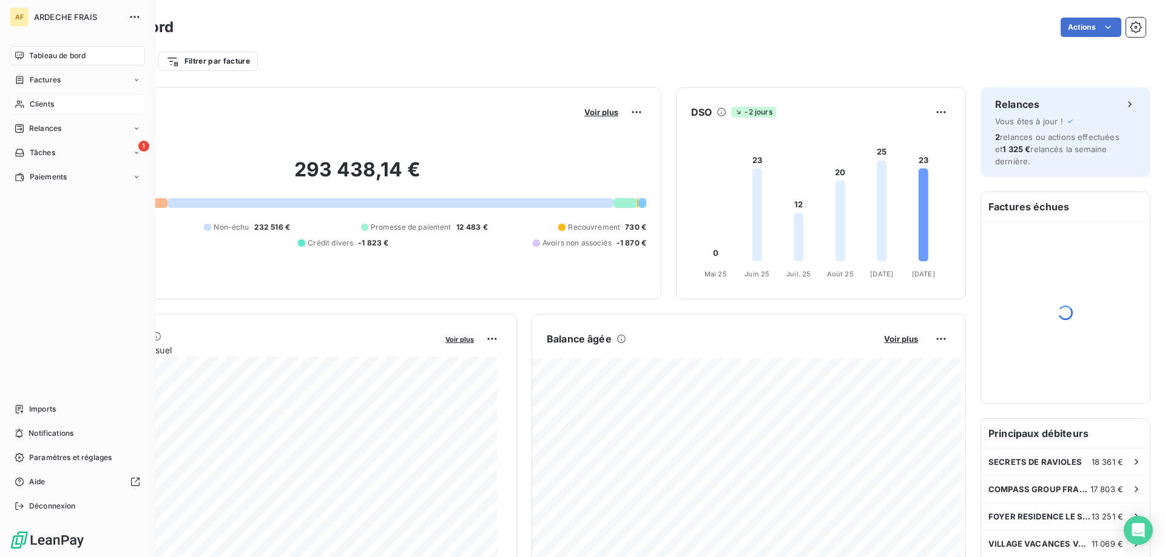
click at [22, 109] on div "Clients" at bounding box center [77, 104] width 135 height 19
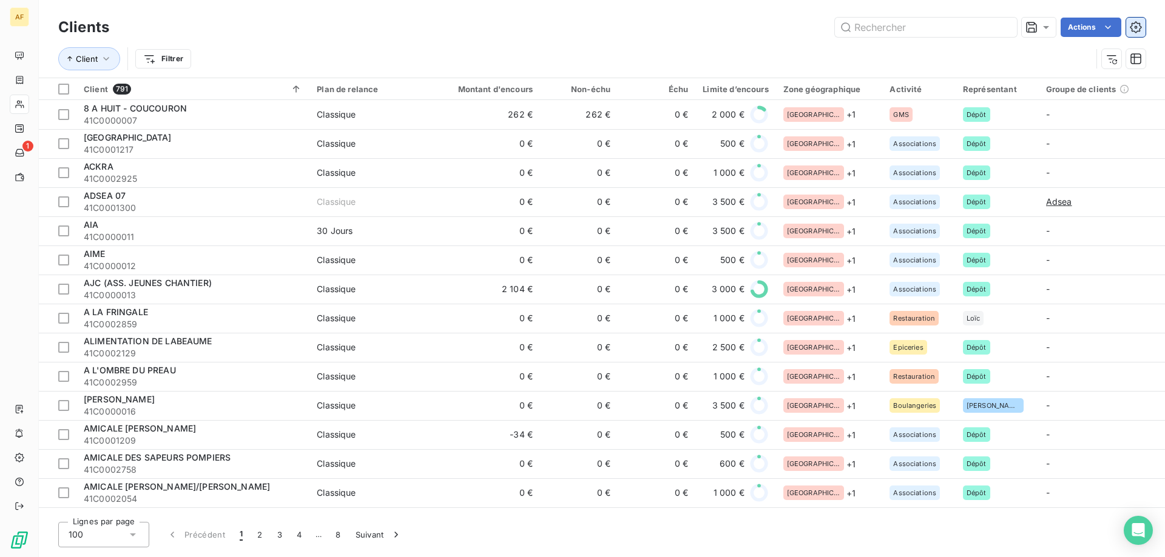
click at [1126, 32] on button "button" at bounding box center [1135, 27] width 19 height 19
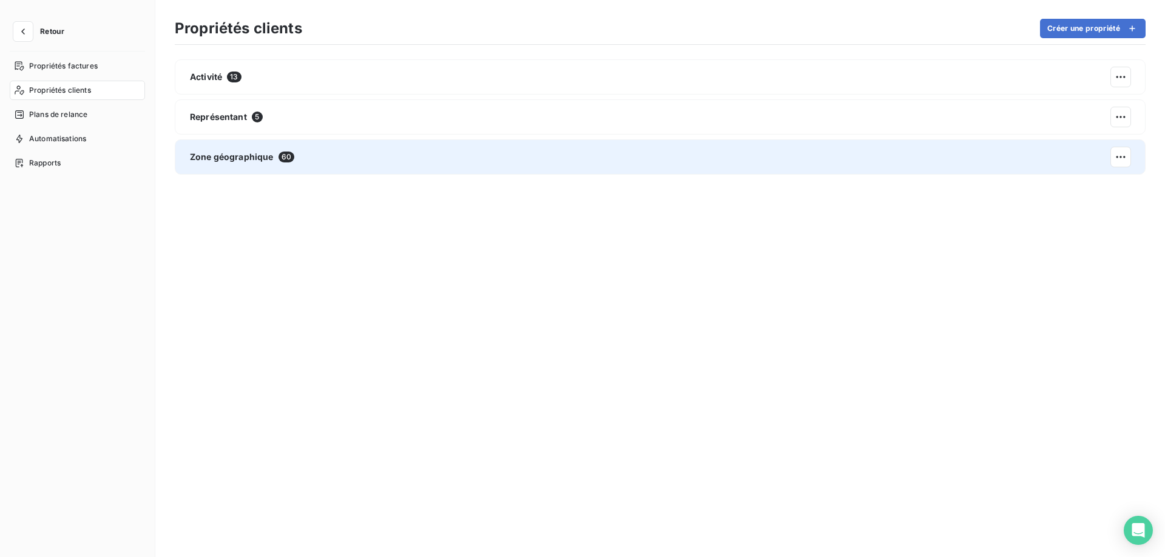
click at [256, 155] on span "Zone géographique" at bounding box center [232, 157] width 84 height 12
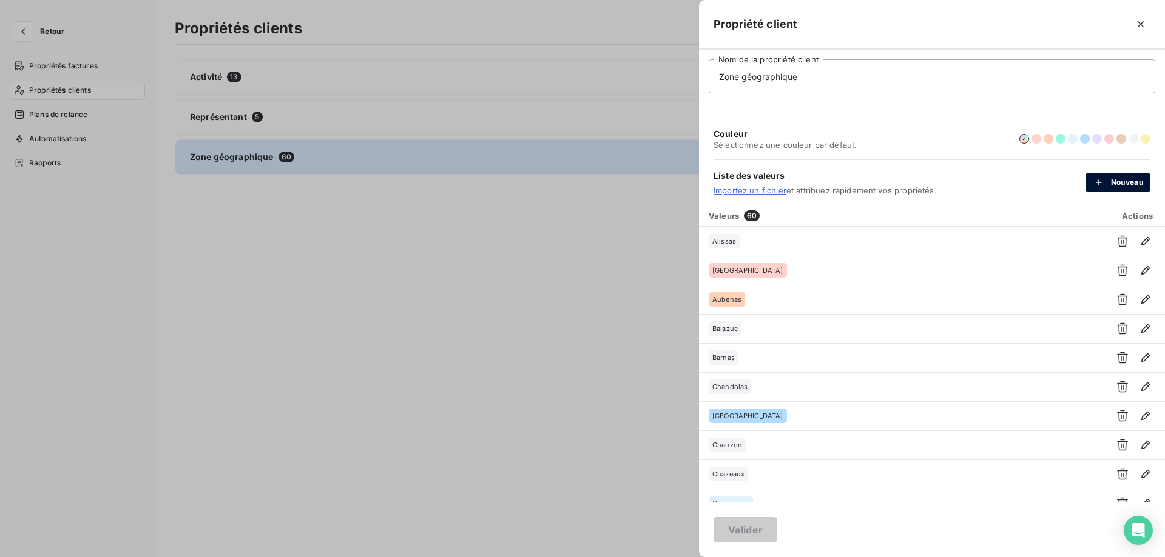
click at [1112, 181] on button "Nouveau" at bounding box center [1117, 182] width 65 height 19
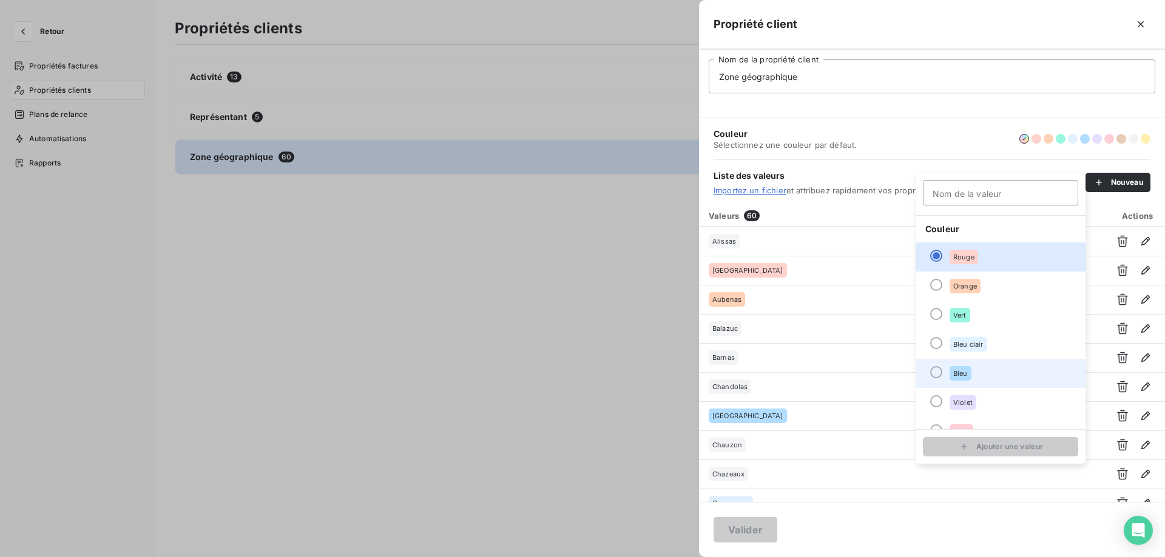
click at [986, 368] on li "Bleu" at bounding box center [1000, 373] width 170 height 29
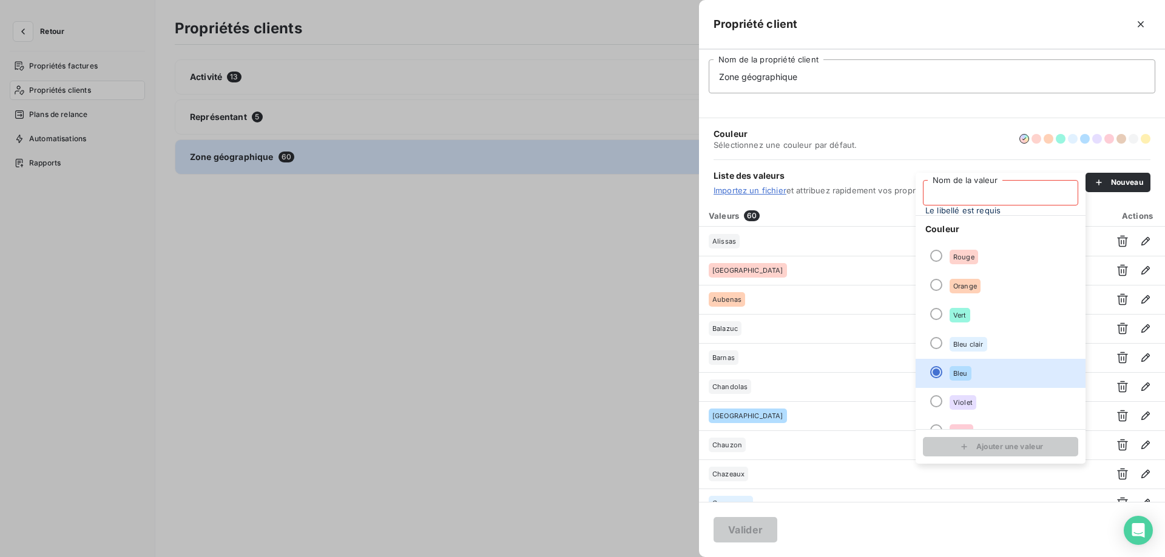
click at [972, 197] on input "Nom de la valeur" at bounding box center [1000, 192] width 155 height 25
type input "m"
type input "Montélimar"
click at [960, 449] on icon "submit" at bounding box center [964, 447] width 12 height 12
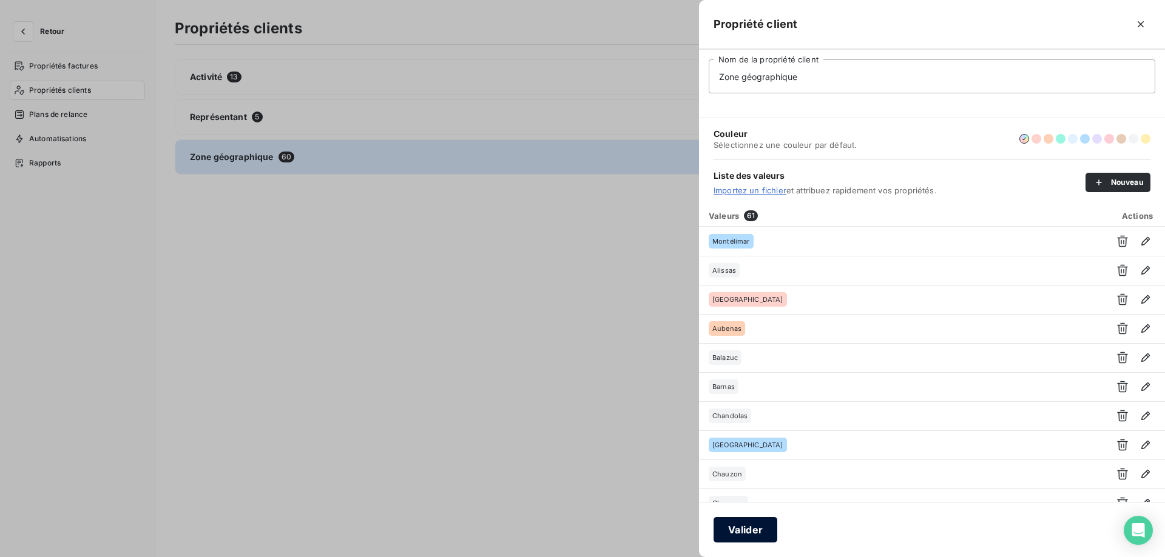
click at [758, 530] on button "Valider" at bounding box center [745, 529] width 64 height 25
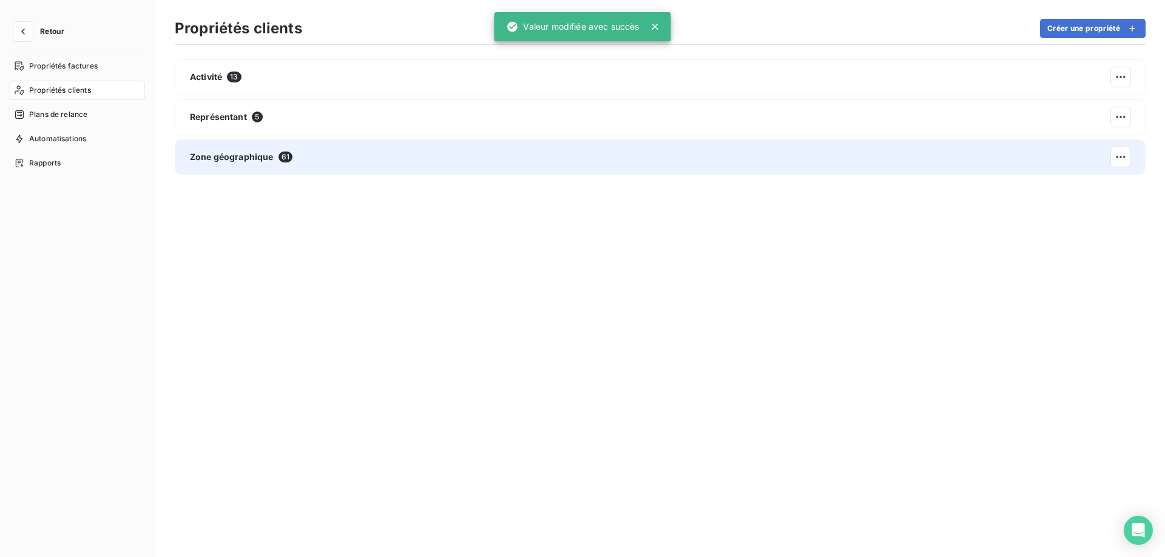
click at [237, 161] on span "Zone géographique" at bounding box center [232, 157] width 84 height 12
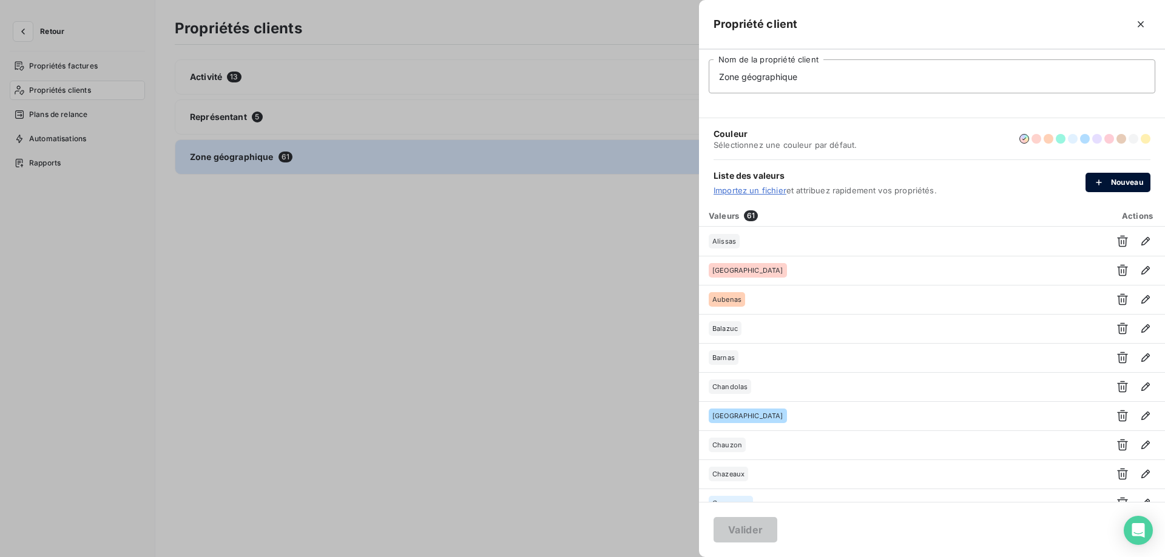
click at [1119, 186] on button "Nouveau" at bounding box center [1117, 182] width 65 height 19
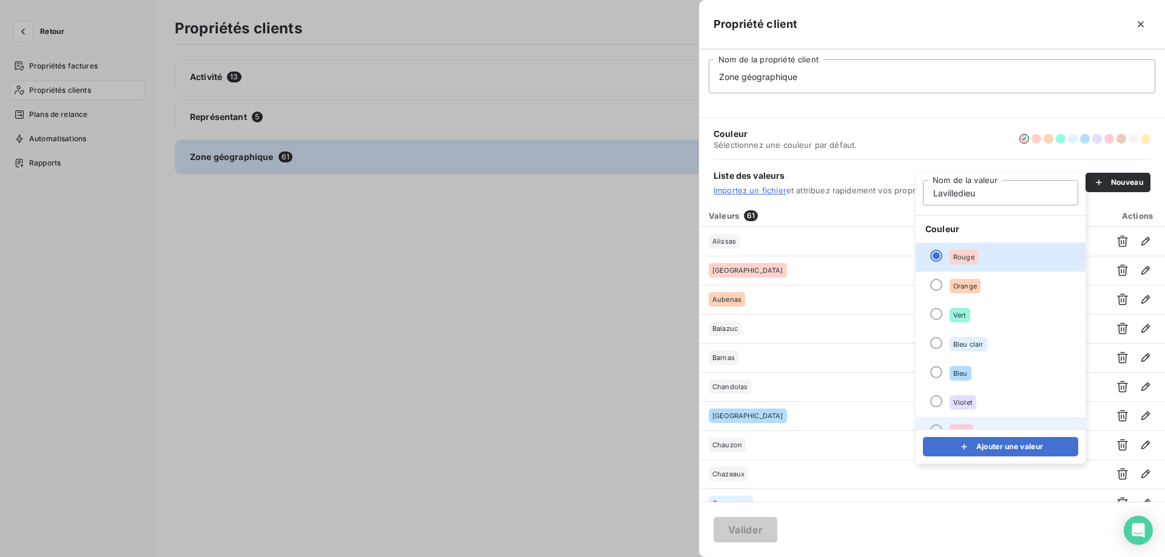
scroll to position [104, 0]
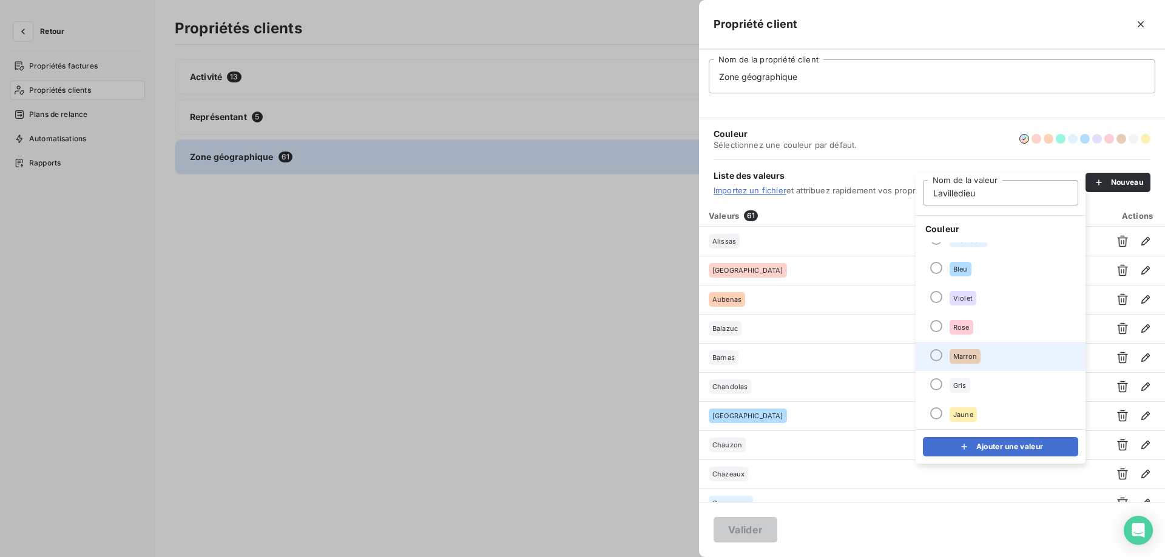
type input "Lavilledieu"
click at [977, 354] on div "Marron" at bounding box center [964, 356] width 31 height 15
click at [966, 445] on icon "submit" at bounding box center [964, 447] width 12 height 12
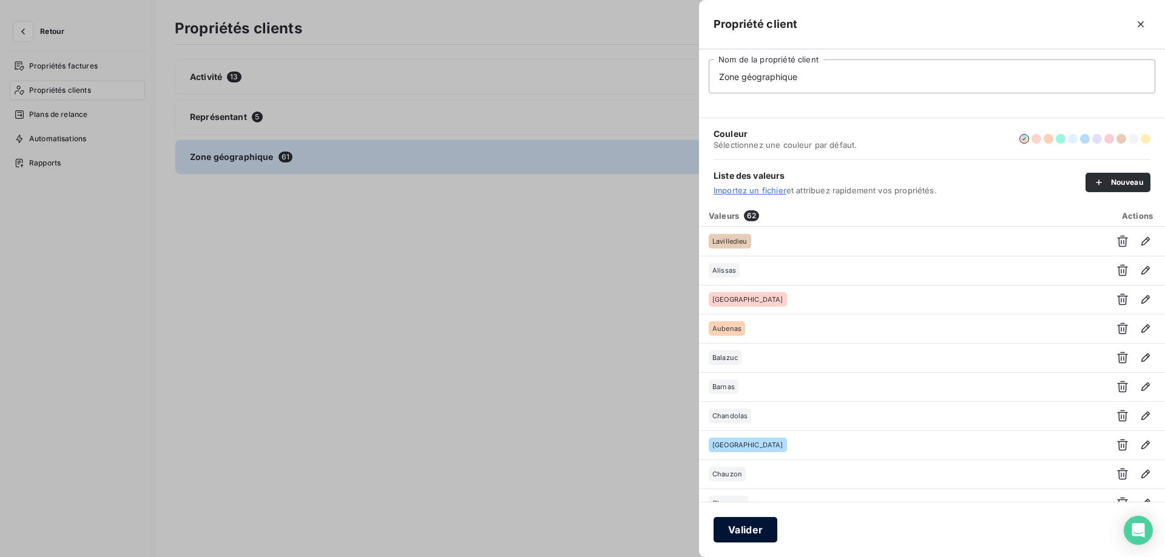
click at [750, 536] on button "Valider" at bounding box center [745, 529] width 64 height 25
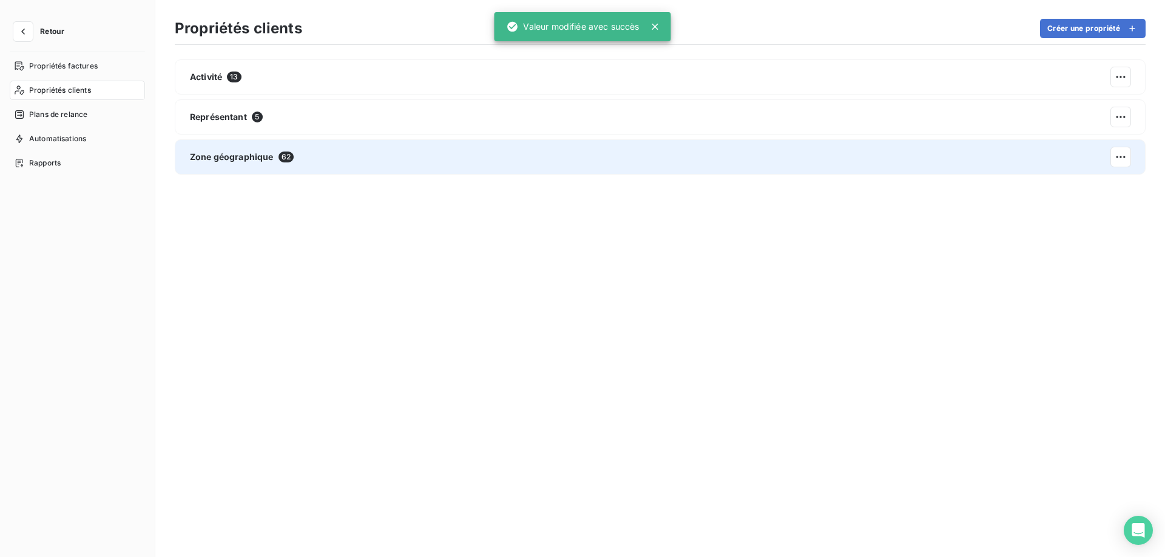
click at [334, 158] on div "Zone géographique 62" at bounding box center [660, 157] width 971 height 35
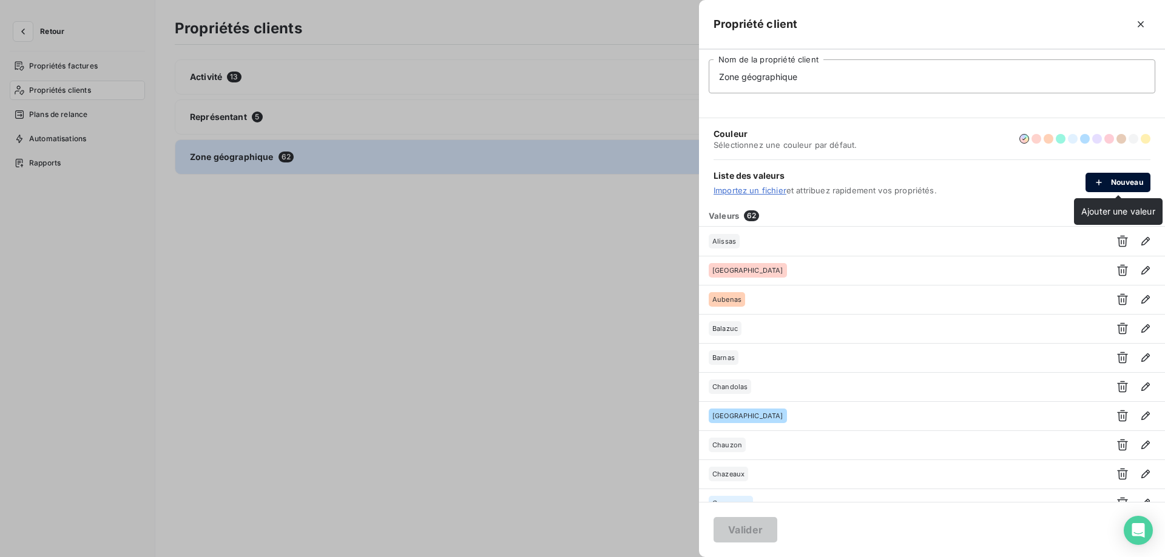
click at [1117, 186] on button "Nouveau" at bounding box center [1117, 182] width 65 height 19
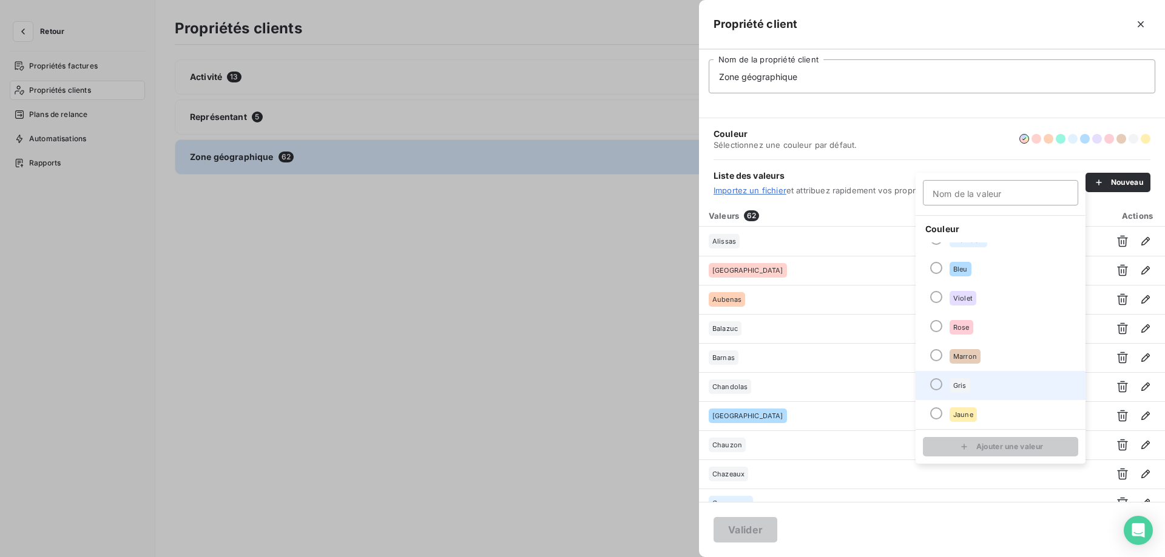
click at [1006, 382] on li "Gris" at bounding box center [1000, 385] width 170 height 29
click at [985, 206] on span "Le libellé est requis" at bounding box center [962, 211] width 75 height 10
click at [985, 196] on input "Nom de la valeur" at bounding box center [1000, 192] width 155 height 25
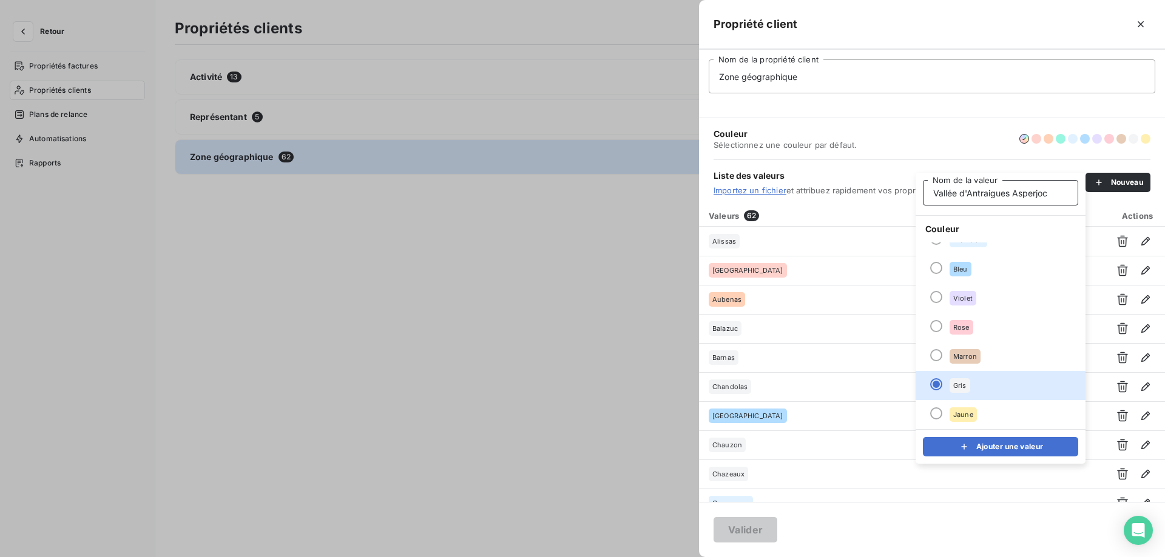
type input "Vallée d'Antraigues Asperjoc"
click at [968, 445] on icon "submit" at bounding box center [964, 447] width 12 height 12
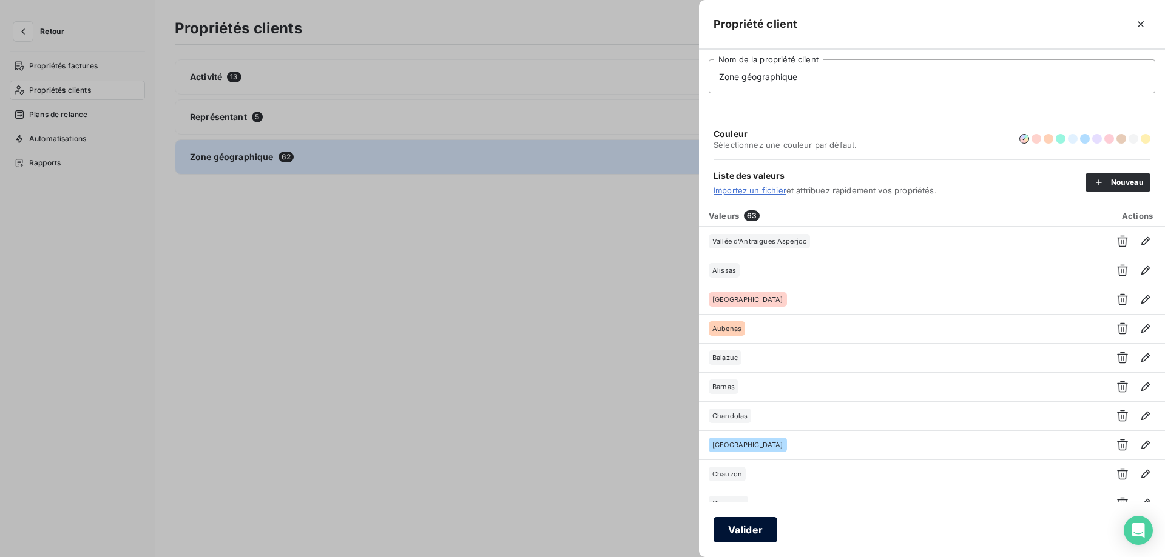
click at [740, 534] on button "Valider" at bounding box center [745, 529] width 64 height 25
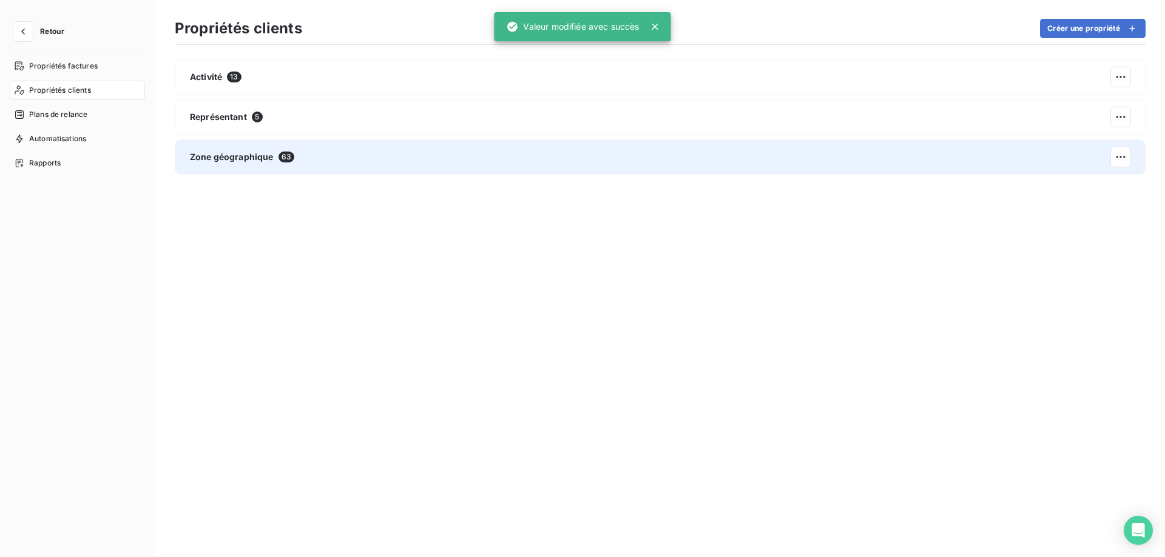
click at [294, 169] on div "Zone géographique 63" at bounding box center [660, 157] width 971 height 35
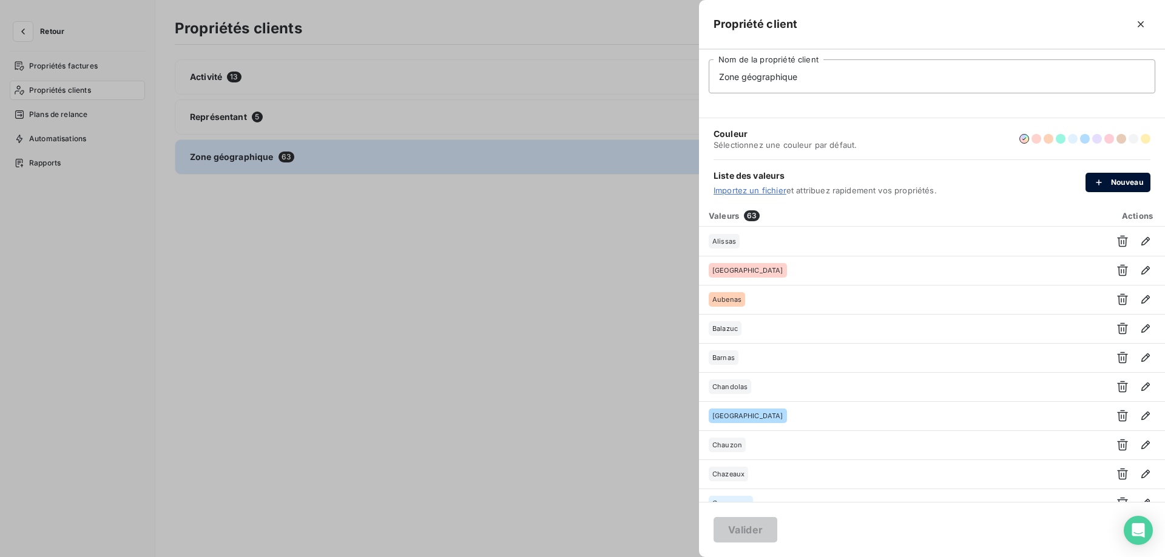
click at [1121, 189] on button "Nouveau" at bounding box center [1117, 182] width 65 height 19
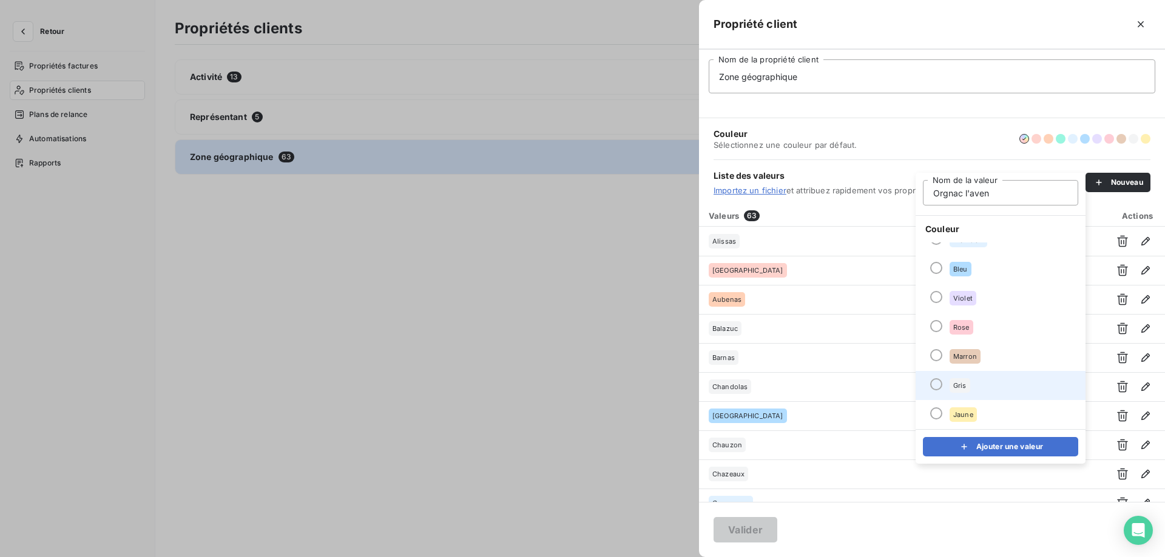
type input "Orgnac l'aven"
click at [954, 394] on li "Gris" at bounding box center [1000, 385] width 170 height 29
click at [975, 451] on div "submit" at bounding box center [967, 447] width 18 height 12
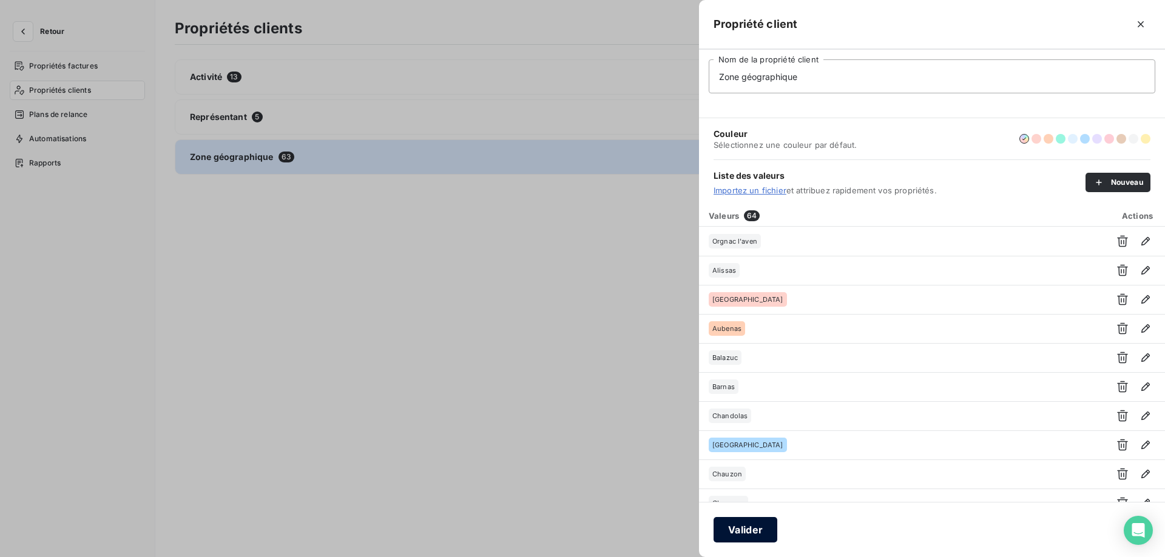
click at [759, 531] on button "Valider" at bounding box center [745, 529] width 64 height 25
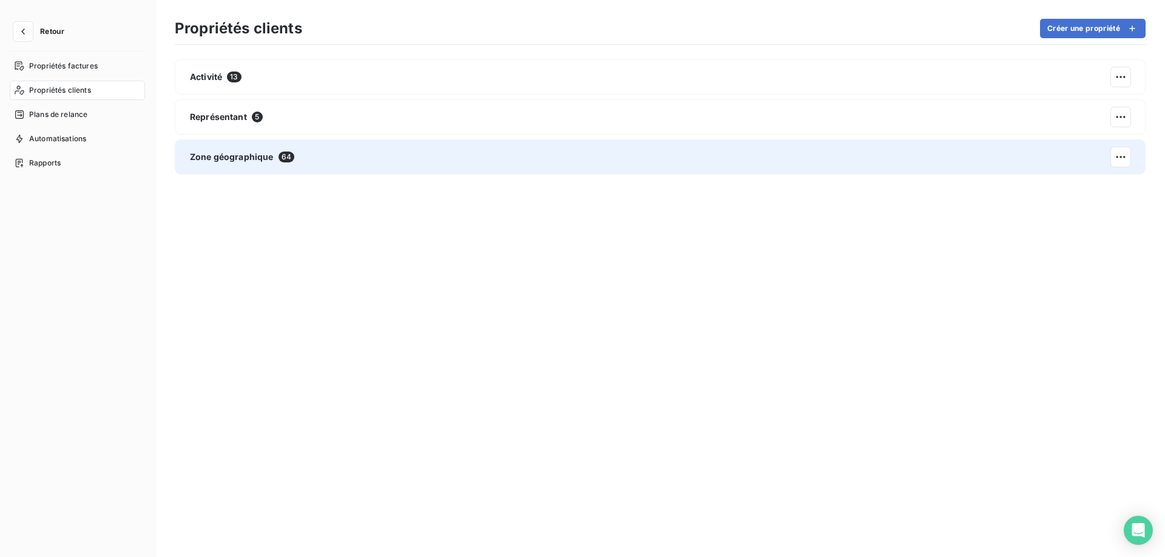
click at [454, 163] on div "Zone géographique 64" at bounding box center [660, 157] width 971 height 35
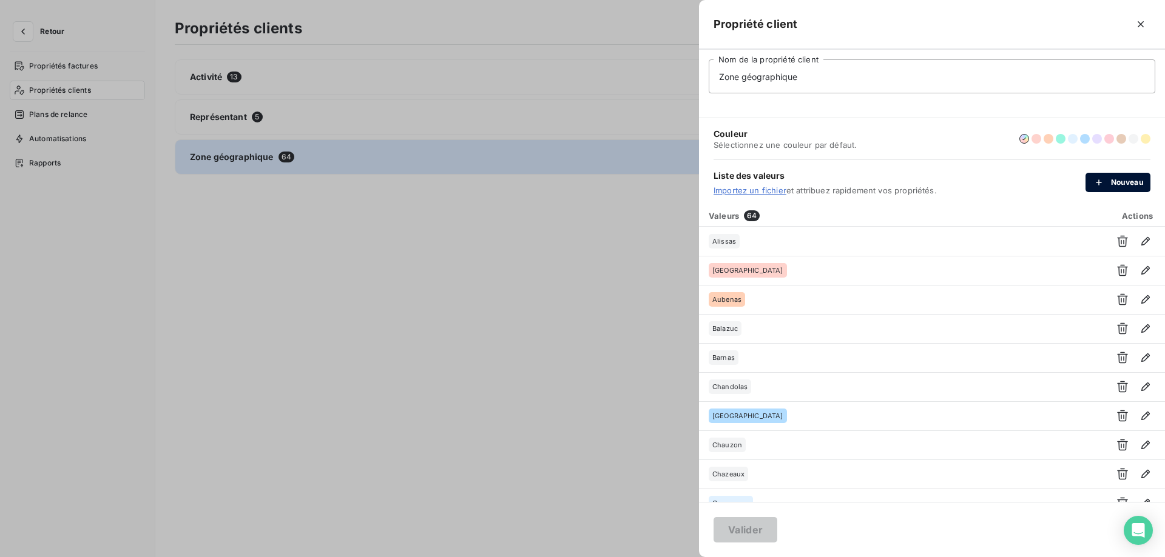
click at [1118, 178] on button "Nouveau" at bounding box center [1117, 182] width 65 height 19
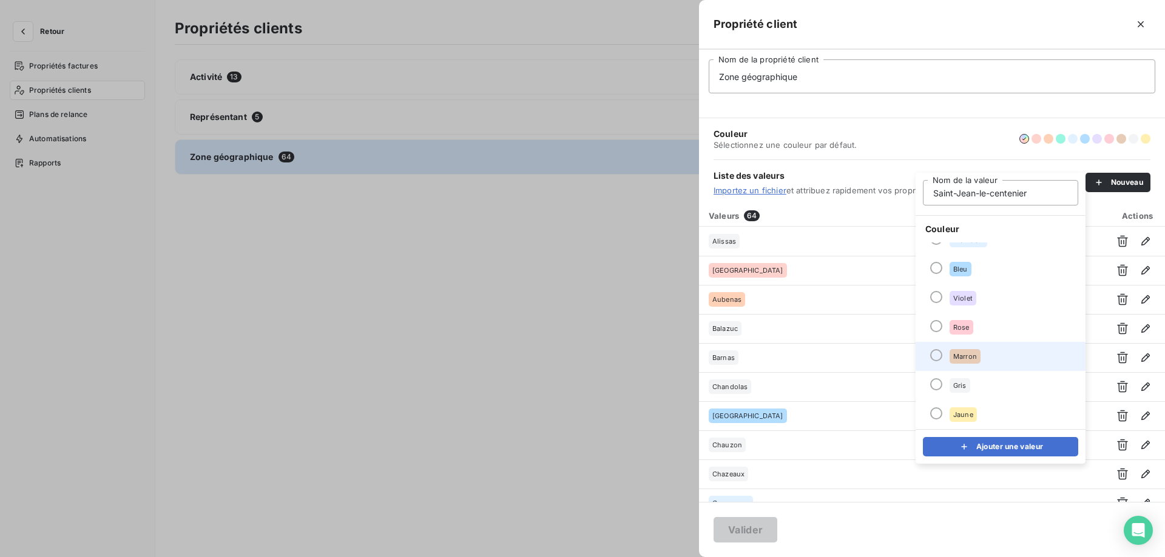
type input "Saint-Jean-le-centenier"
drag, startPoint x: 997, startPoint y: 363, endPoint x: 995, endPoint y: 381, distance: 17.8
click at [997, 363] on li "Marron" at bounding box center [1000, 356] width 170 height 29
click at [991, 449] on button "Ajouter une valeur" at bounding box center [1000, 446] width 155 height 19
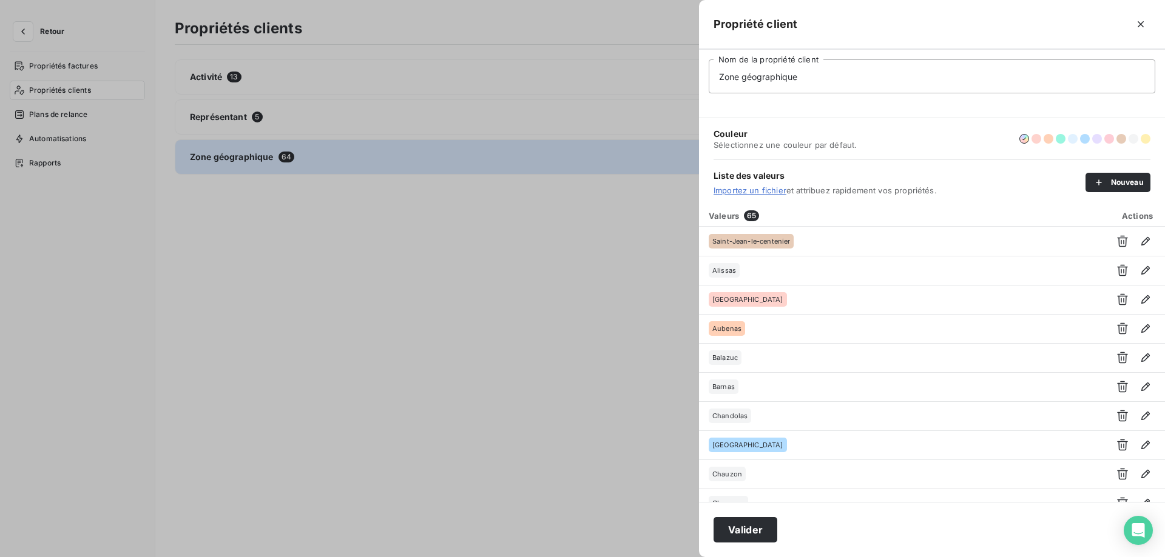
click at [757, 527] on button "Valider" at bounding box center [745, 529] width 64 height 25
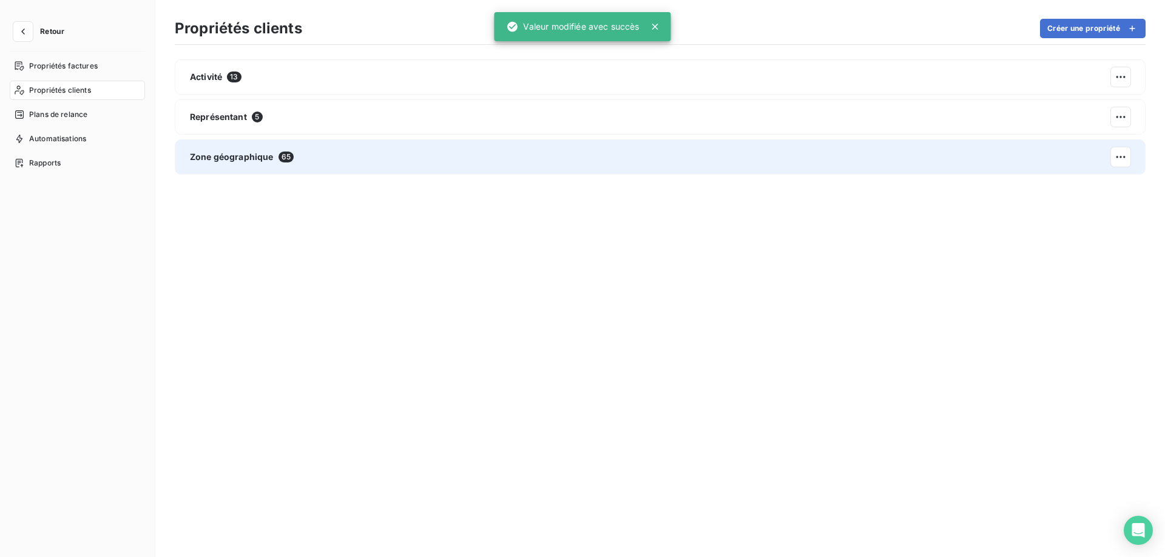
click at [341, 156] on div "Zone géographique 65" at bounding box center [660, 157] width 971 height 35
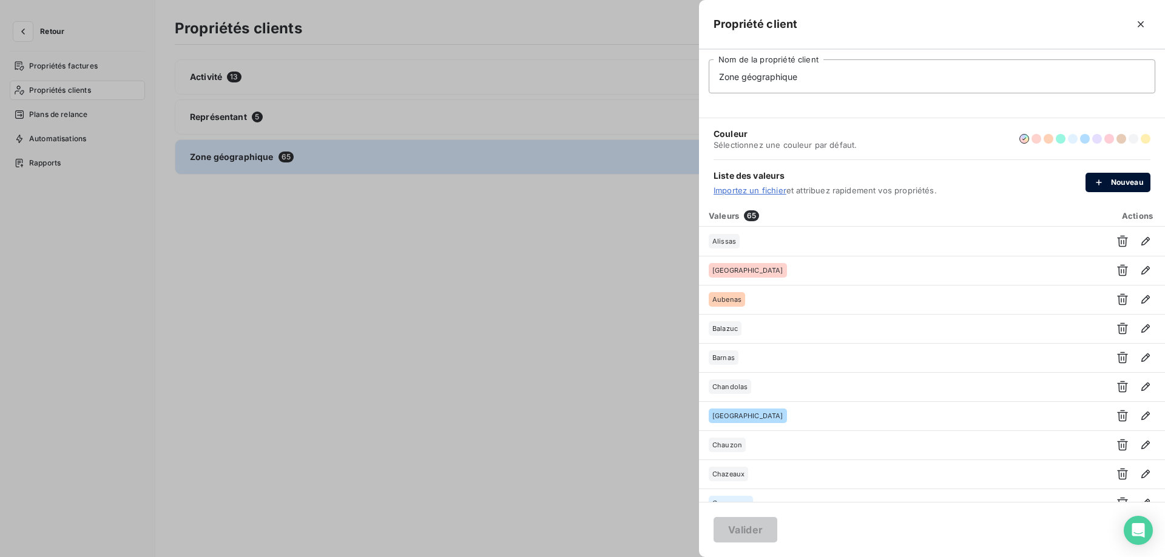
click at [1114, 190] on button "Nouveau" at bounding box center [1117, 182] width 65 height 19
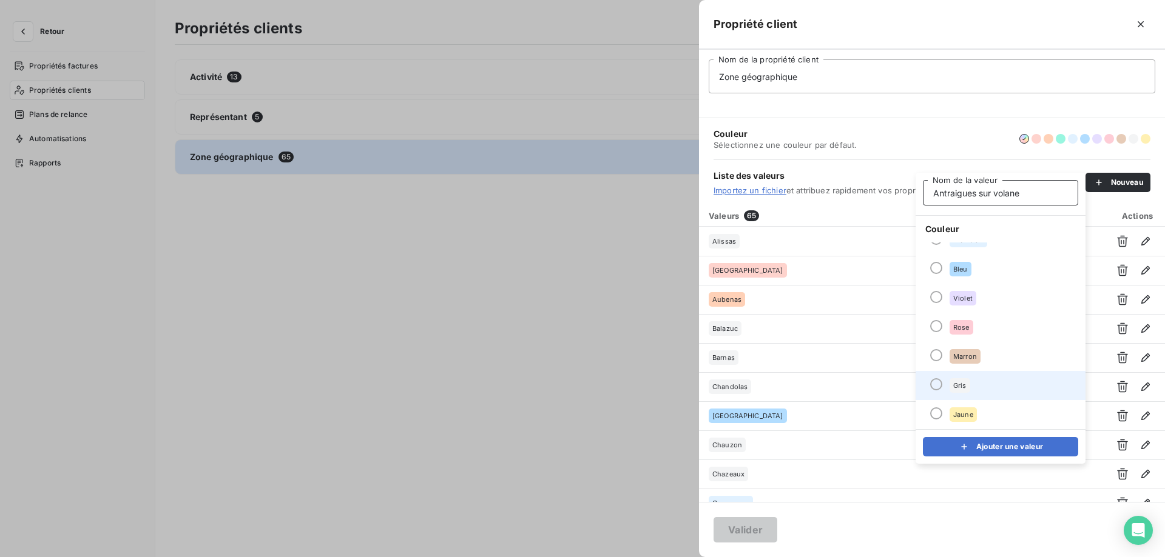
type input "Antraigues sur volane"
click at [974, 382] on li "Gris" at bounding box center [1000, 385] width 170 height 29
click at [972, 444] on div "submit" at bounding box center [967, 447] width 18 height 12
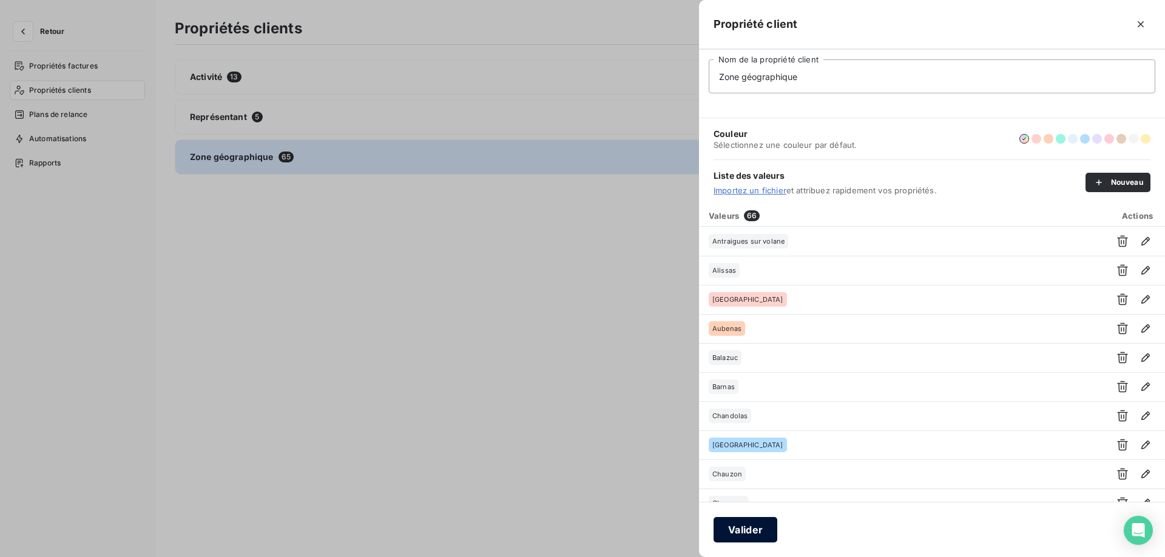
click at [759, 539] on button "Valider" at bounding box center [745, 529] width 64 height 25
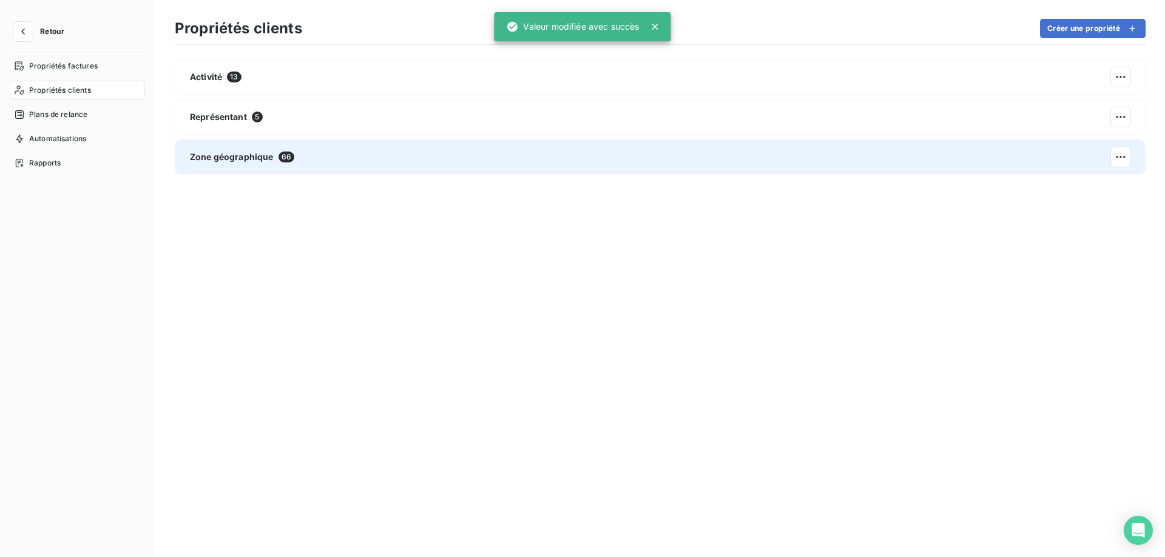
click at [398, 160] on div "Zone géographique 66" at bounding box center [660, 157] width 971 height 35
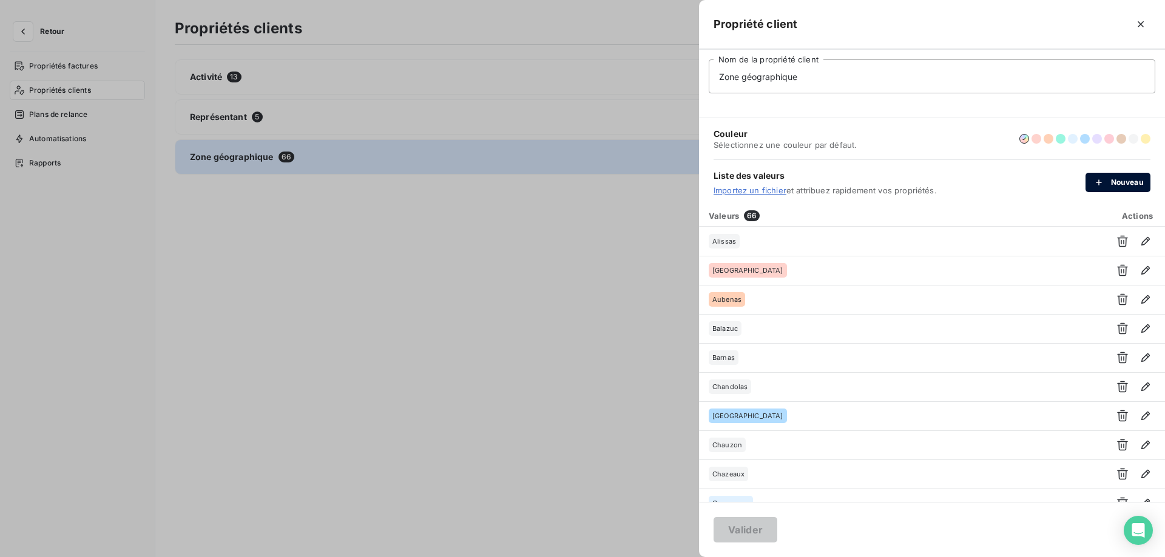
click at [1101, 175] on button "Nouveau" at bounding box center [1117, 182] width 65 height 19
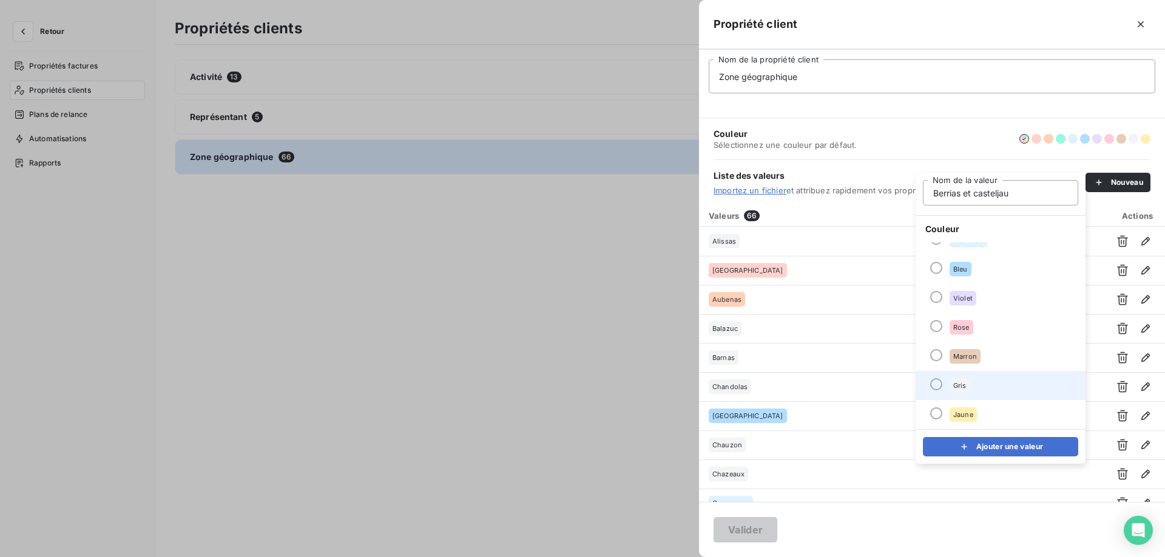
type input "Berrias et casteljau"
click at [986, 378] on li "Gris" at bounding box center [1000, 385] width 170 height 29
click at [965, 447] on icon "submit" at bounding box center [964, 447] width 6 height 6
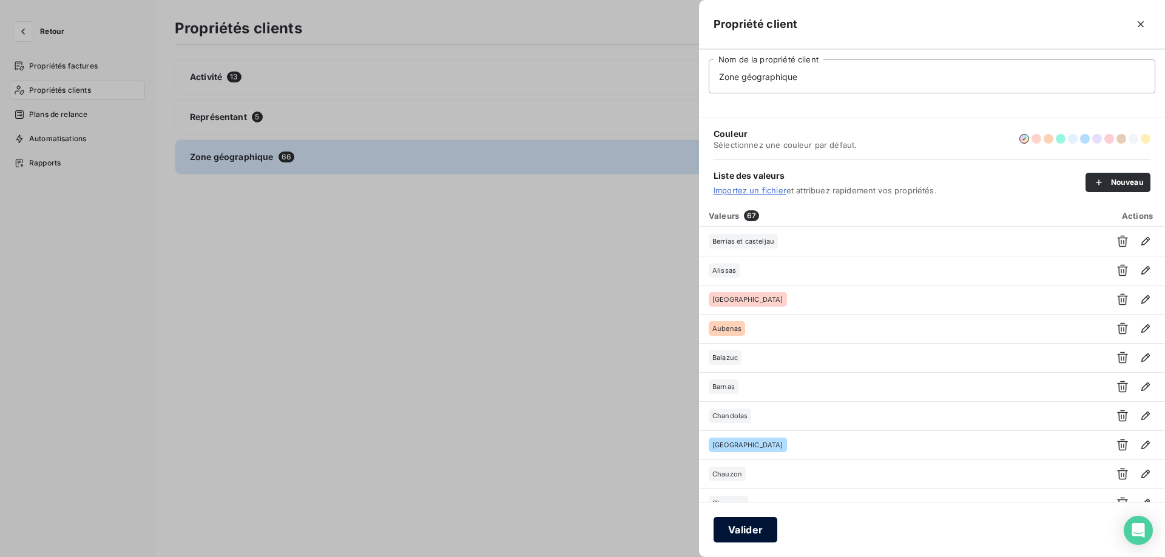
click at [744, 532] on button "Valider" at bounding box center [745, 529] width 64 height 25
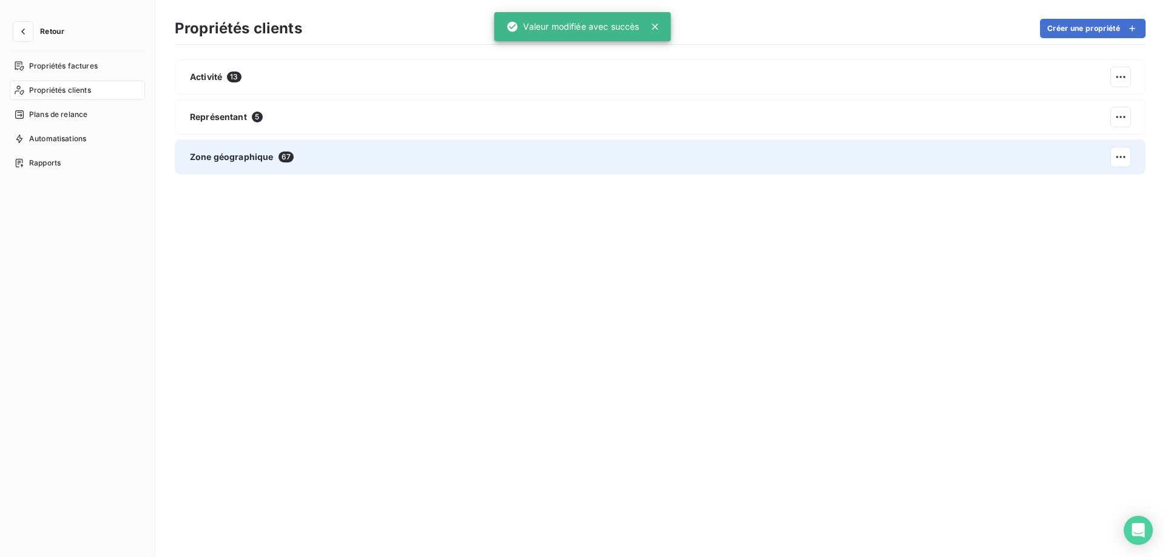
click at [556, 166] on div "Zone géographique 67" at bounding box center [660, 157] width 971 height 35
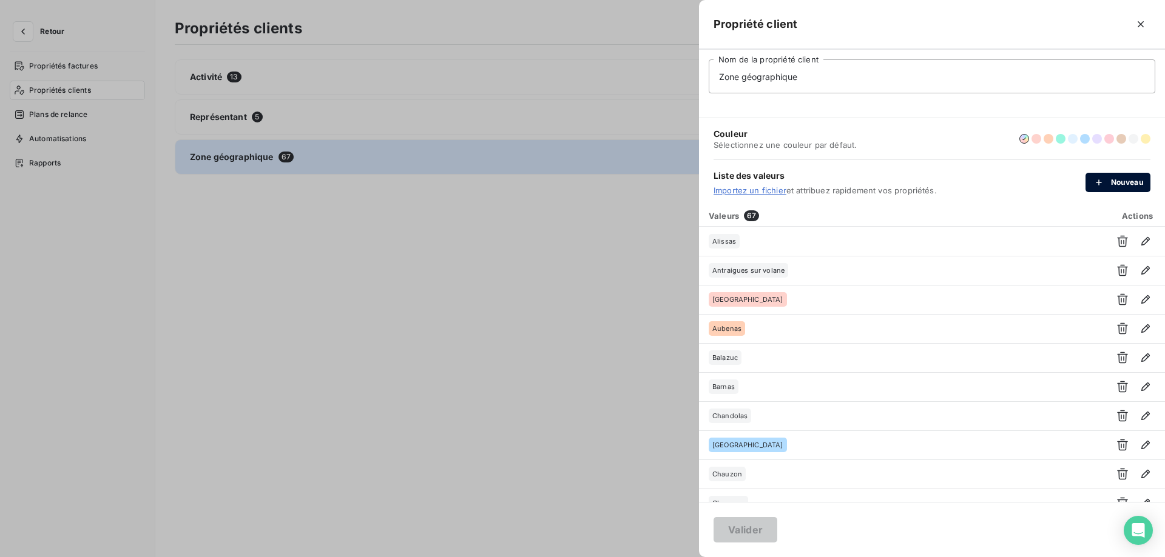
click at [1103, 183] on icon "button" at bounding box center [1098, 183] width 12 height 12
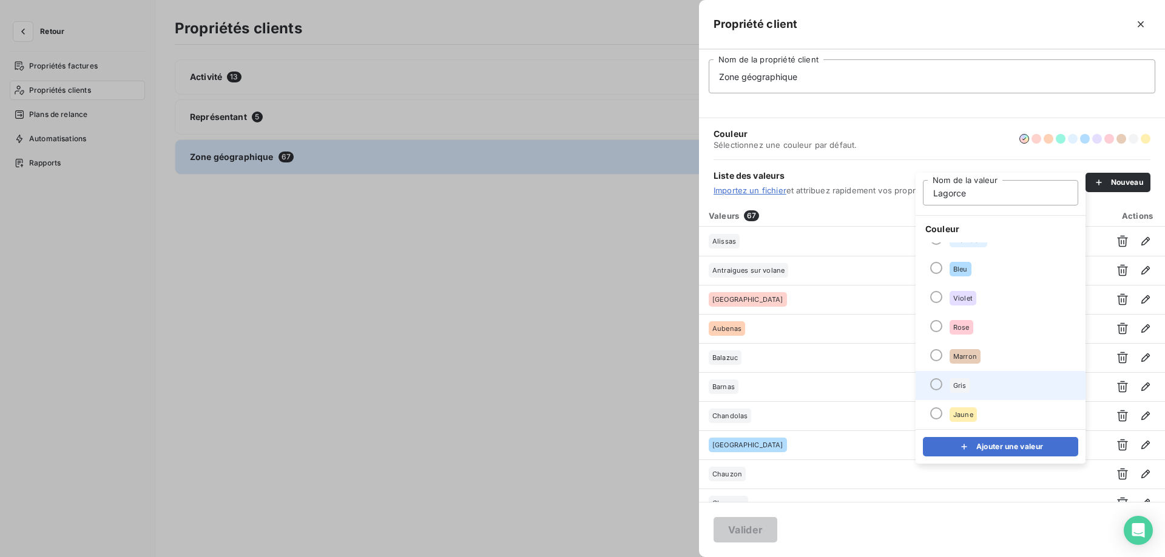
type input "Lagorce"
click at [1001, 387] on li "Gris" at bounding box center [1000, 385] width 170 height 29
click at [988, 449] on button "Ajouter une valeur" at bounding box center [1000, 446] width 155 height 19
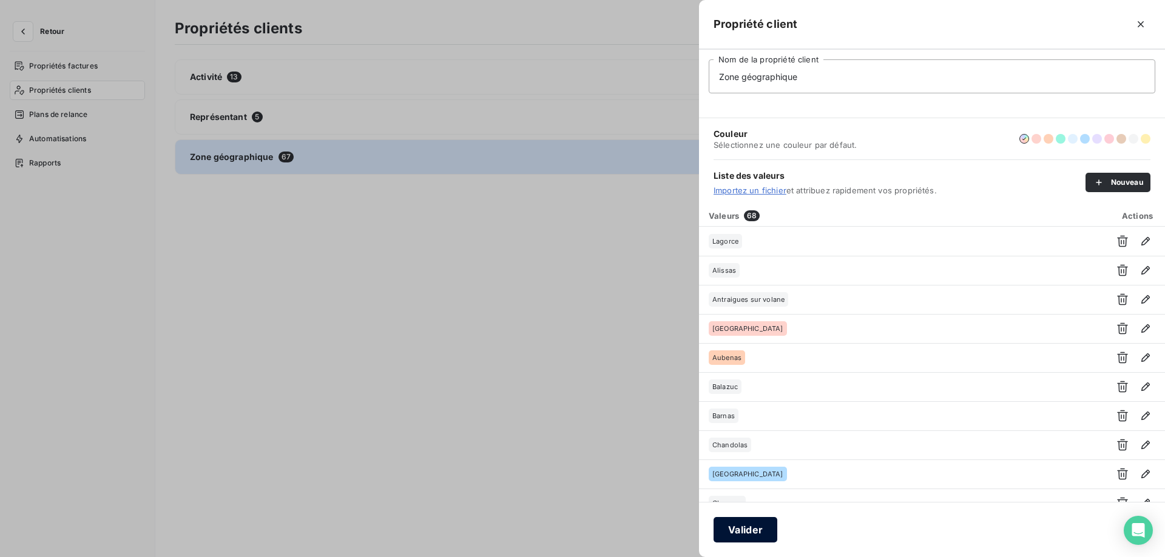
click at [747, 531] on button "Valider" at bounding box center [745, 529] width 64 height 25
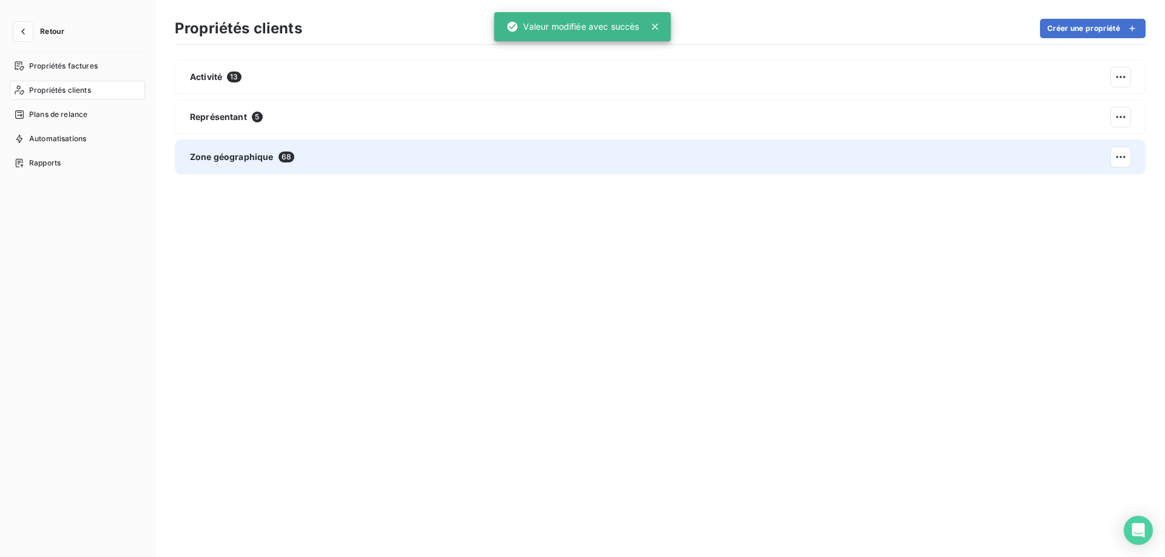
click at [745, 158] on div "Zone géographique 68" at bounding box center [660, 157] width 971 height 35
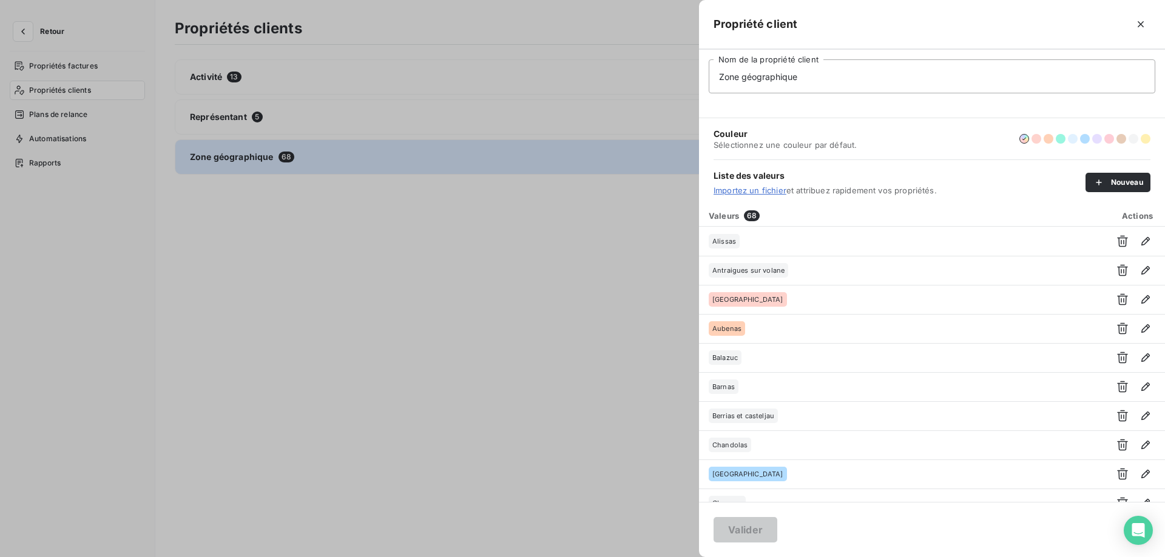
click at [1106, 172] on div "Liste des valeurs Importez un fichier et attribuez rapidement vos propriétés. N…" at bounding box center [931, 182] width 437 height 45
click at [1102, 183] on icon "button" at bounding box center [1098, 183] width 12 height 12
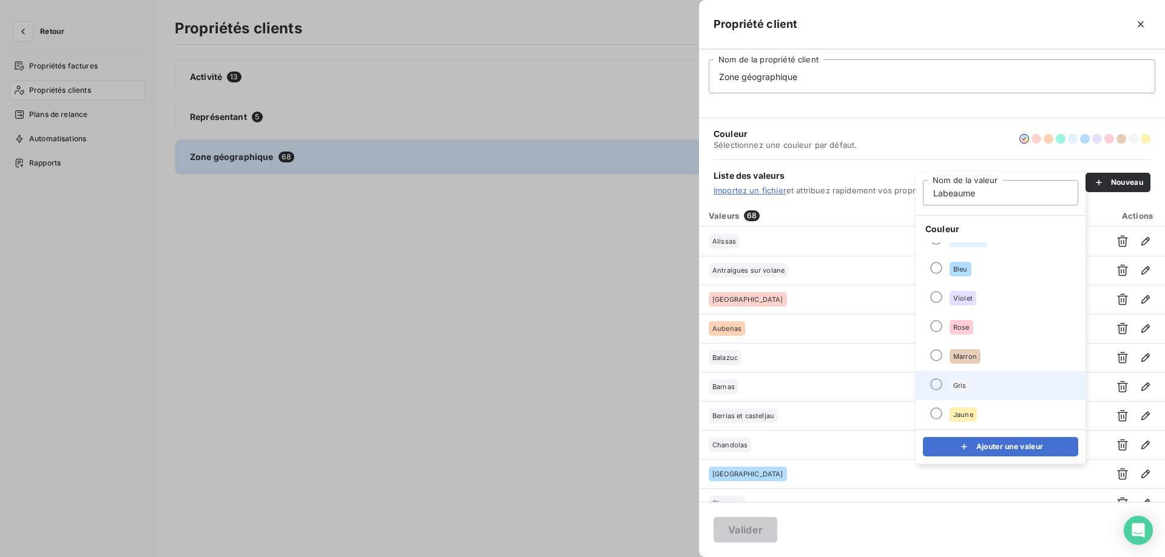
type input "Labeaume"
click at [1040, 372] on li "Gris" at bounding box center [1000, 385] width 170 height 29
click at [999, 450] on button "Ajouter une valeur" at bounding box center [1000, 446] width 155 height 19
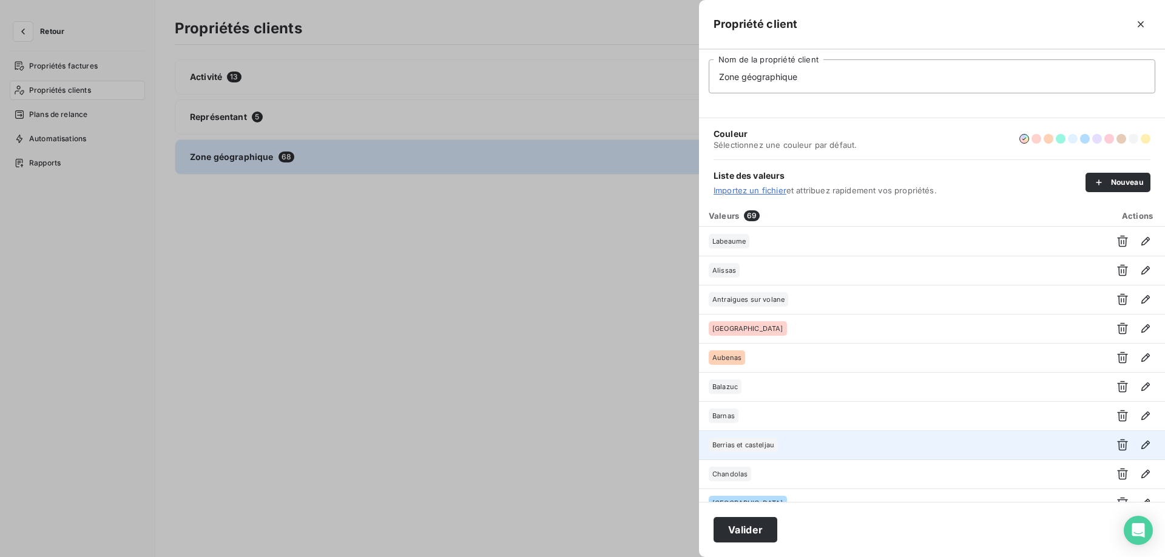
scroll to position [485, 0]
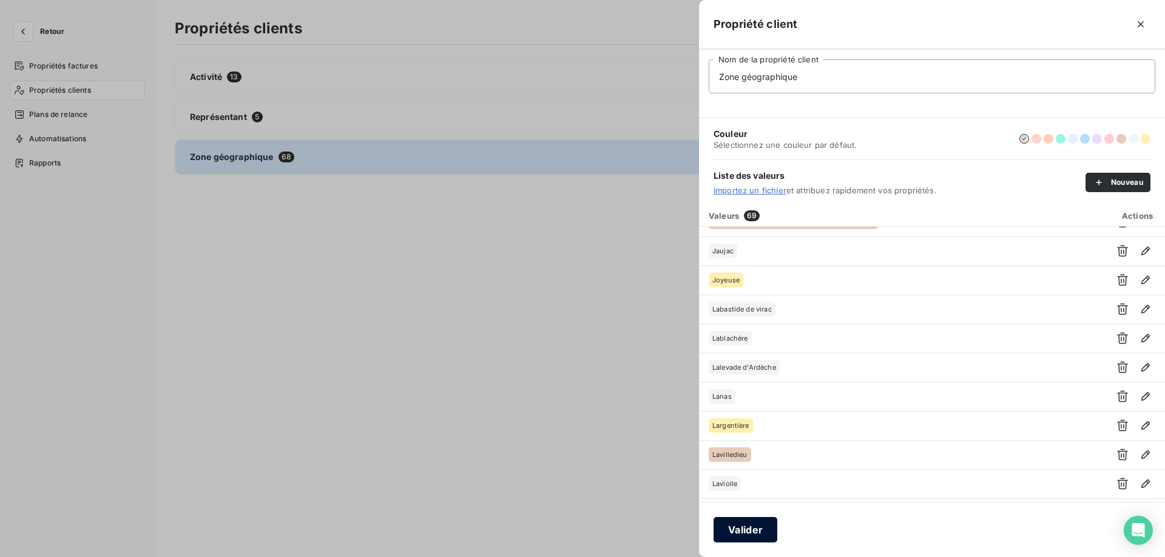
click at [750, 541] on button "Valider" at bounding box center [745, 529] width 64 height 25
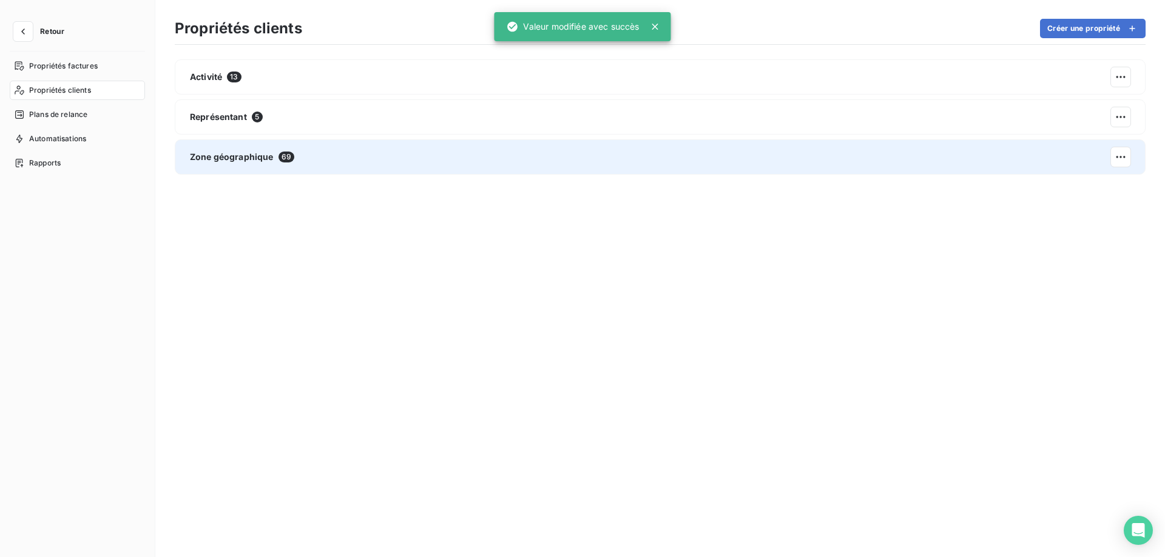
click at [268, 169] on div "Zone géographique 69" at bounding box center [660, 157] width 971 height 35
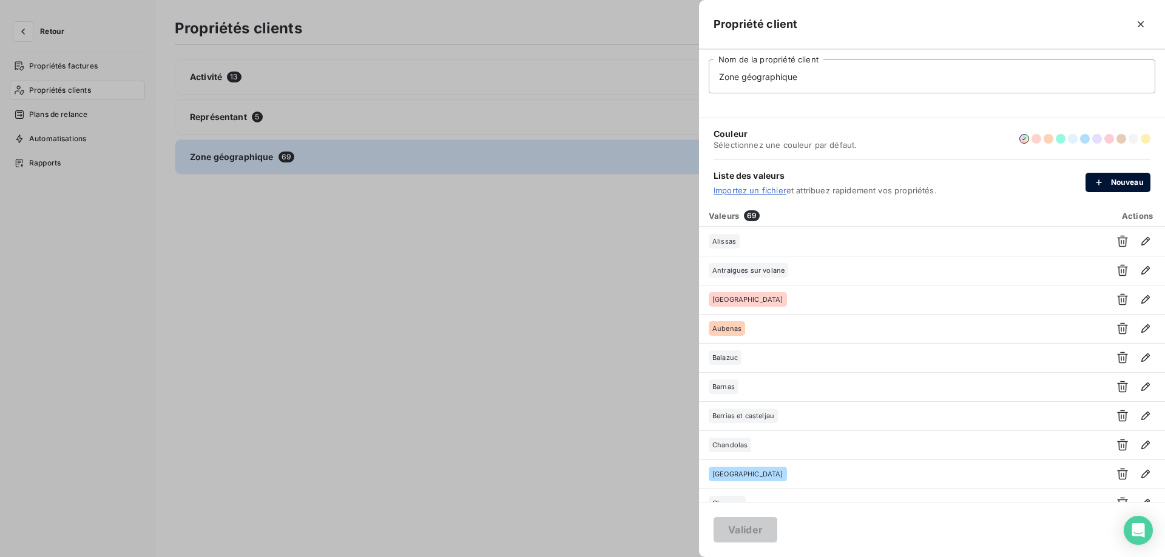
click at [1133, 177] on button "Nouveau" at bounding box center [1117, 182] width 65 height 19
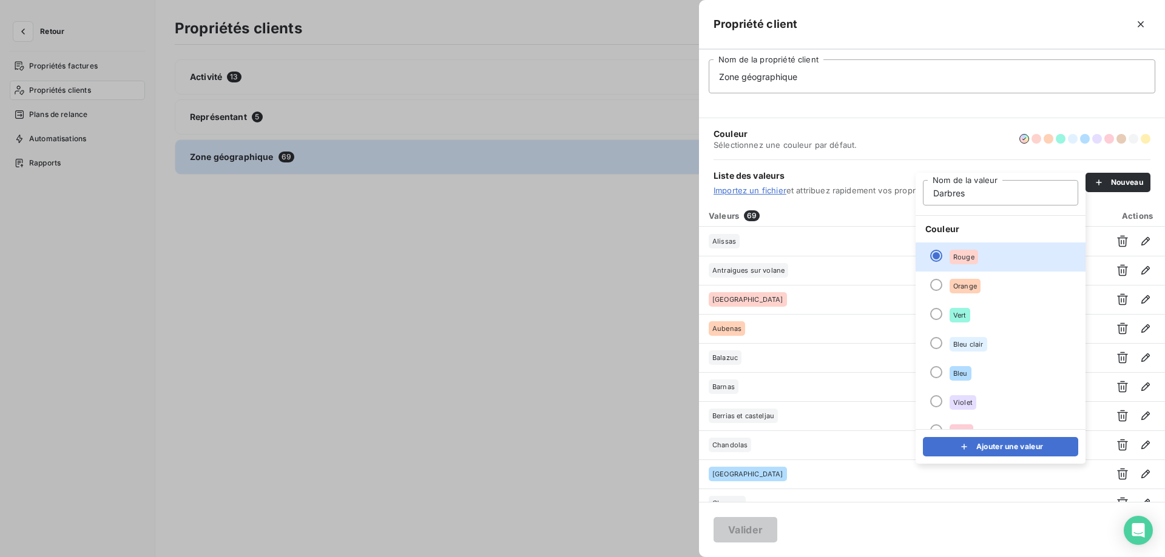
scroll to position [104, 0]
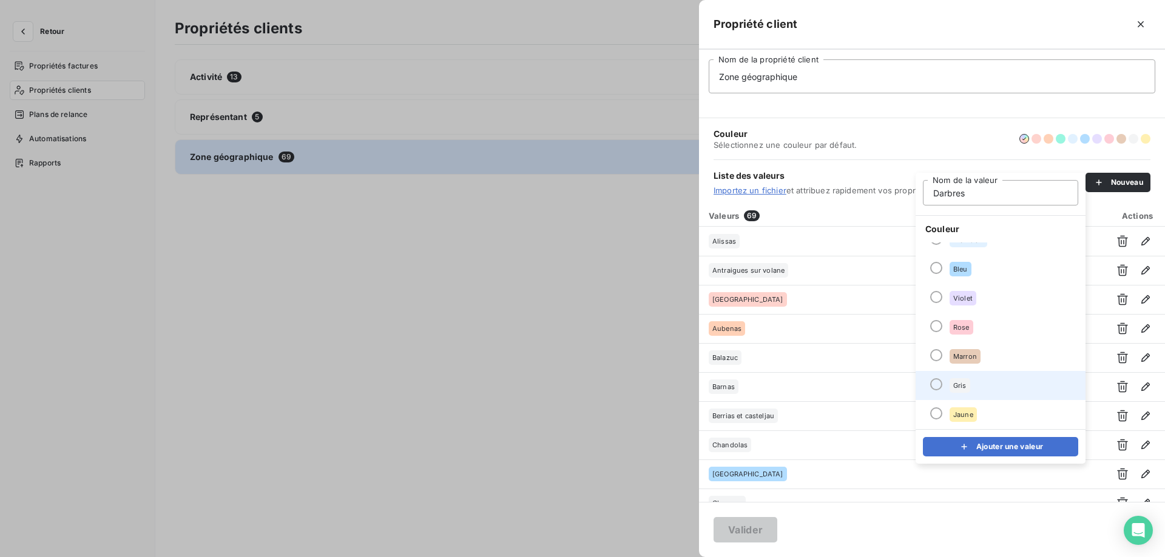
type input "Darbres"
click at [975, 391] on li "Gris" at bounding box center [1000, 385] width 170 height 29
click at [979, 448] on button "Ajouter une valeur" at bounding box center [1000, 446] width 155 height 19
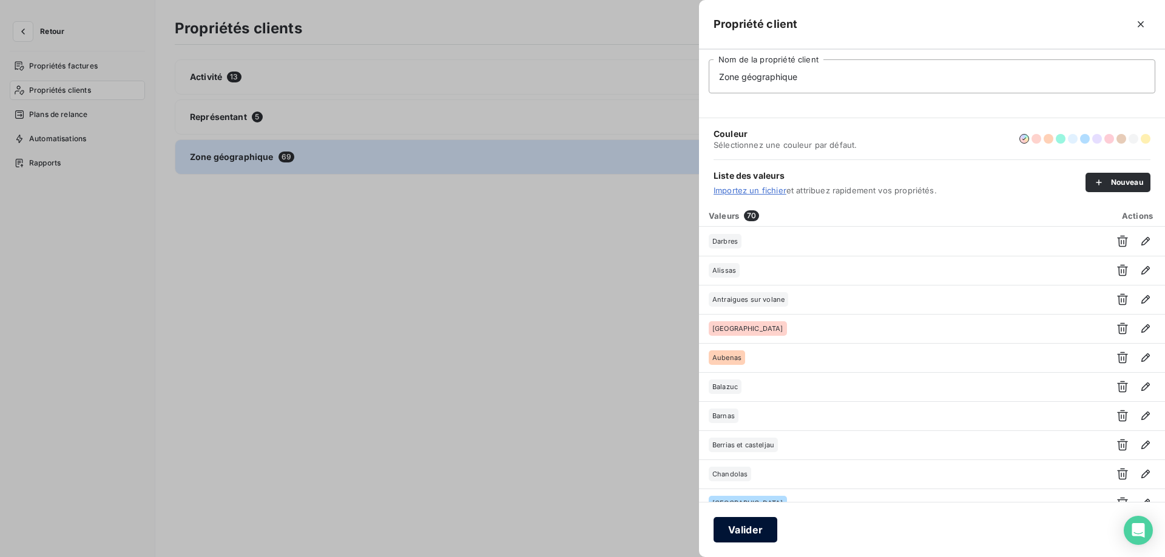
click at [748, 530] on button "Valider" at bounding box center [745, 529] width 64 height 25
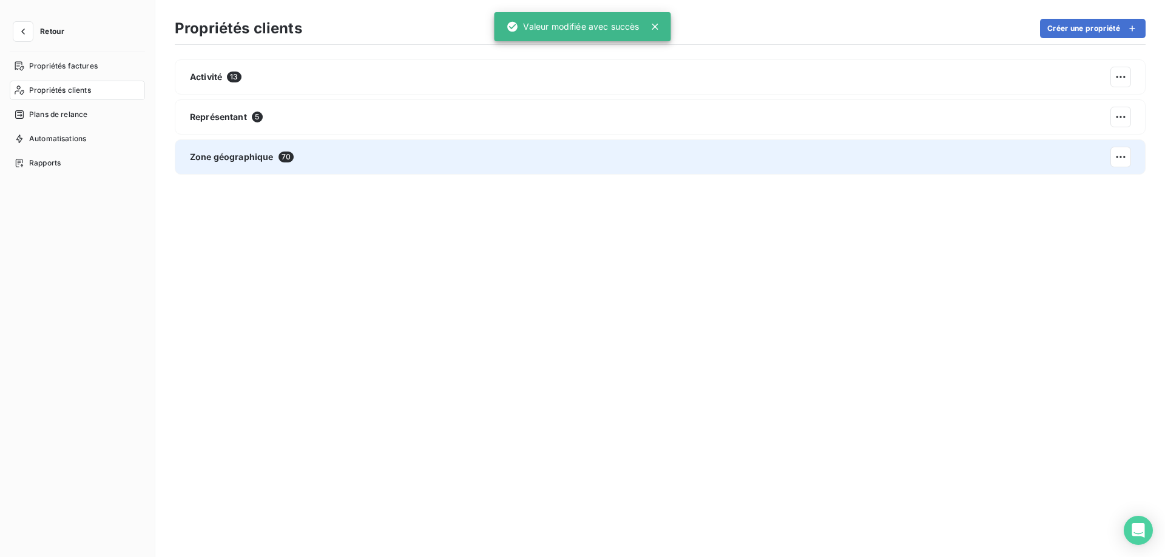
click at [264, 153] on span "Zone géographique" at bounding box center [232, 157] width 84 height 12
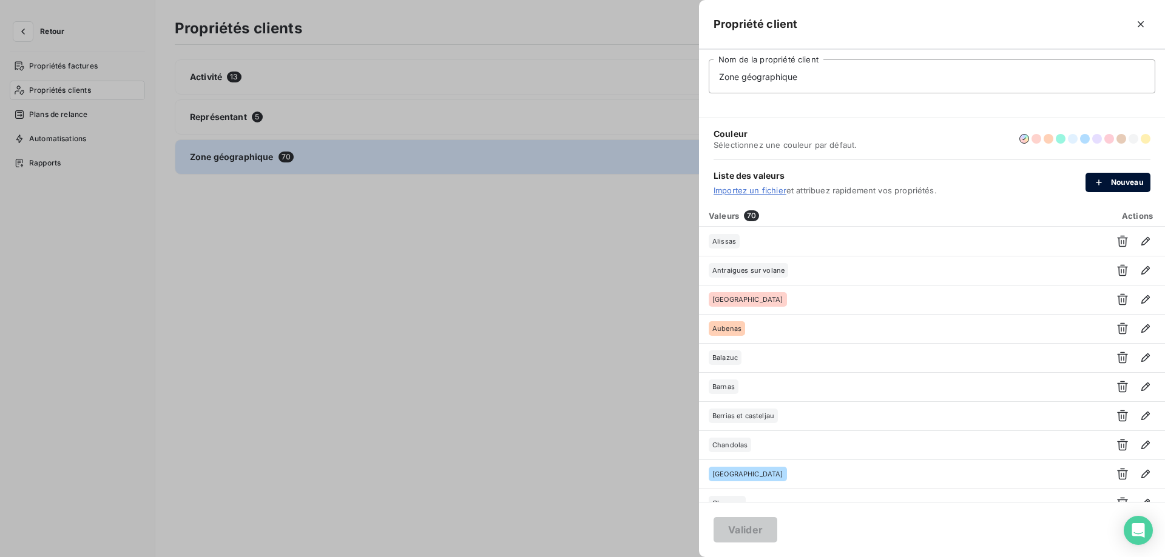
click at [1142, 189] on button "Nouveau" at bounding box center [1117, 182] width 65 height 19
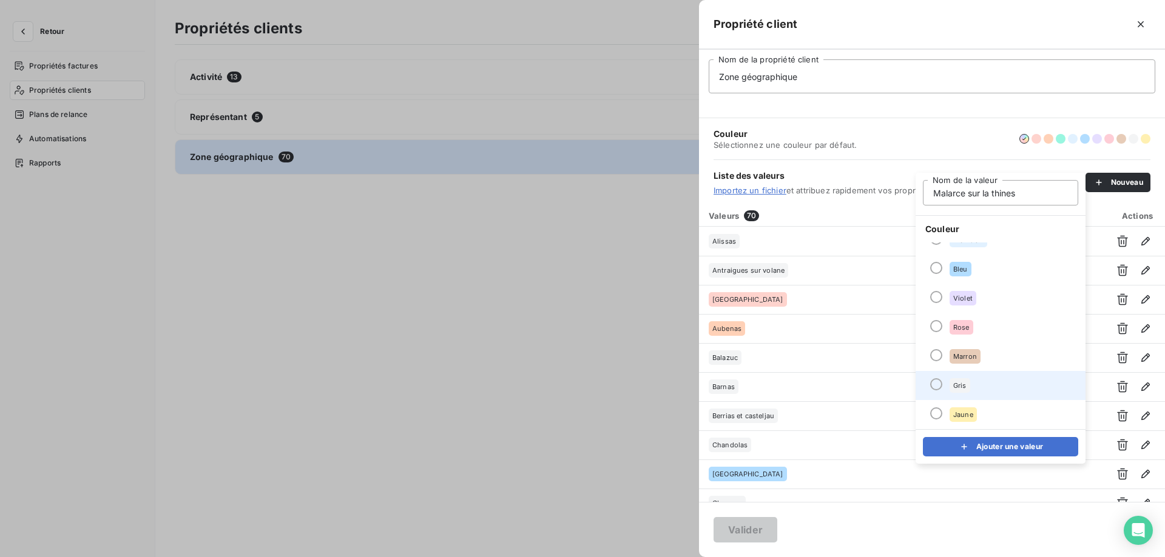
type input "Malarce sur la thines"
click at [959, 377] on li "Gris" at bounding box center [1000, 385] width 170 height 29
click at [952, 445] on button "Ajouter une valeur" at bounding box center [1000, 446] width 155 height 19
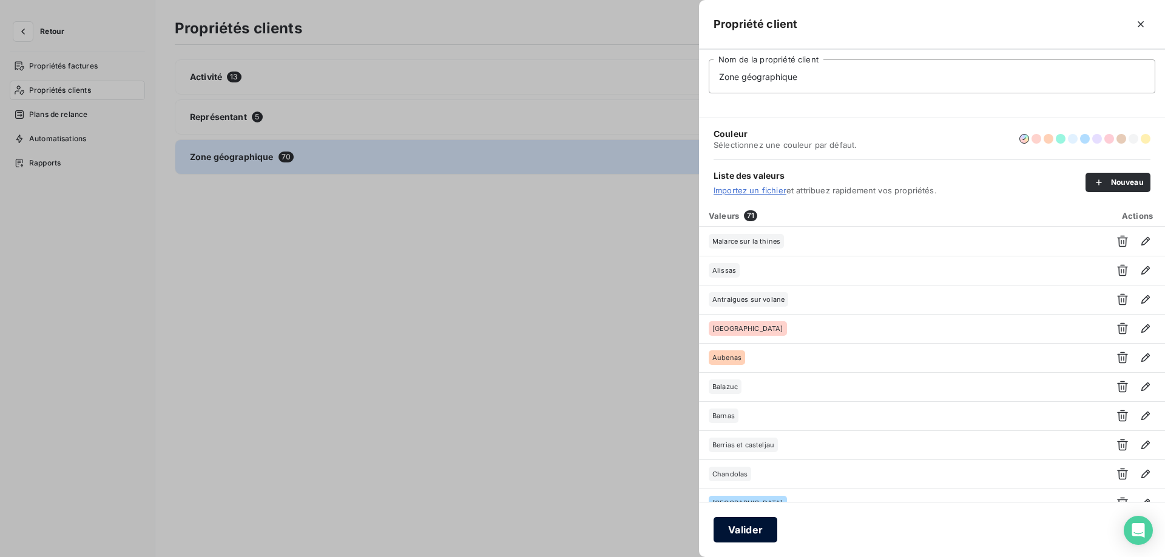
click at [751, 542] on button "Valider" at bounding box center [745, 529] width 64 height 25
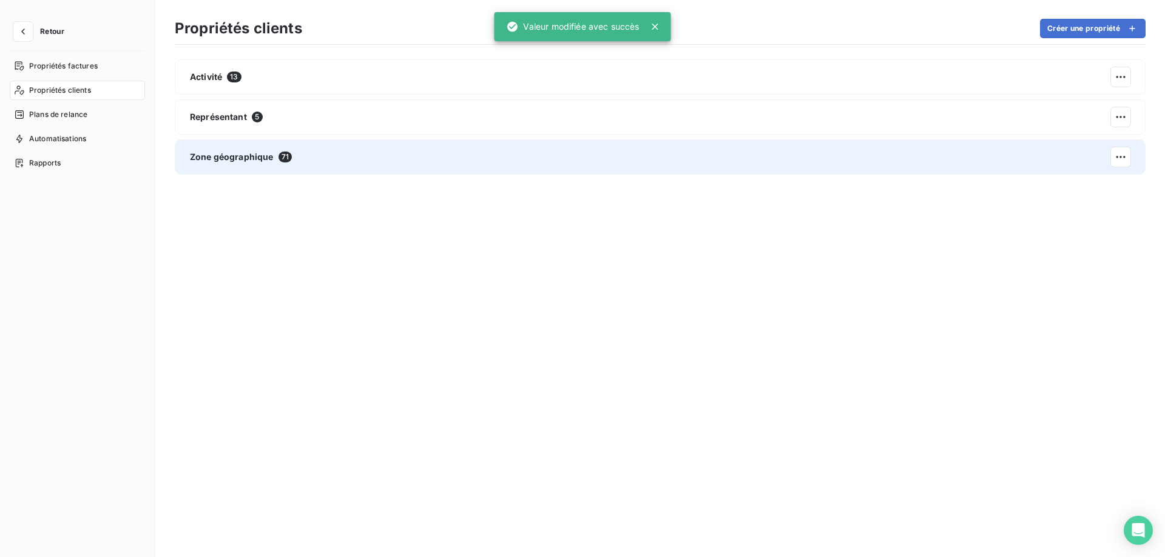
click at [325, 159] on div "Zone géographique 71" at bounding box center [660, 157] width 971 height 35
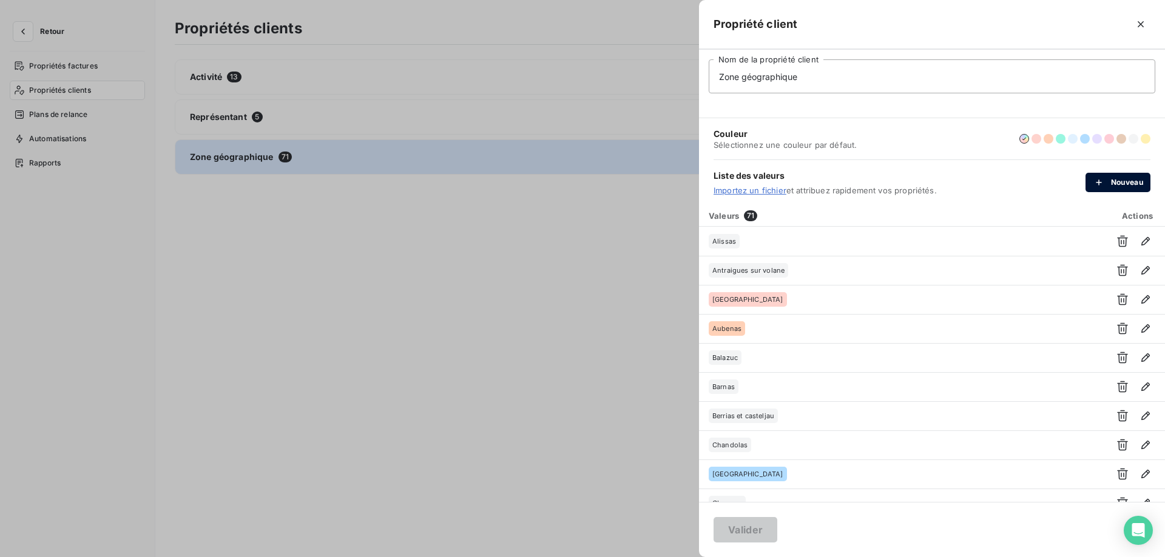
click at [1092, 179] on icon "button" at bounding box center [1098, 183] width 12 height 12
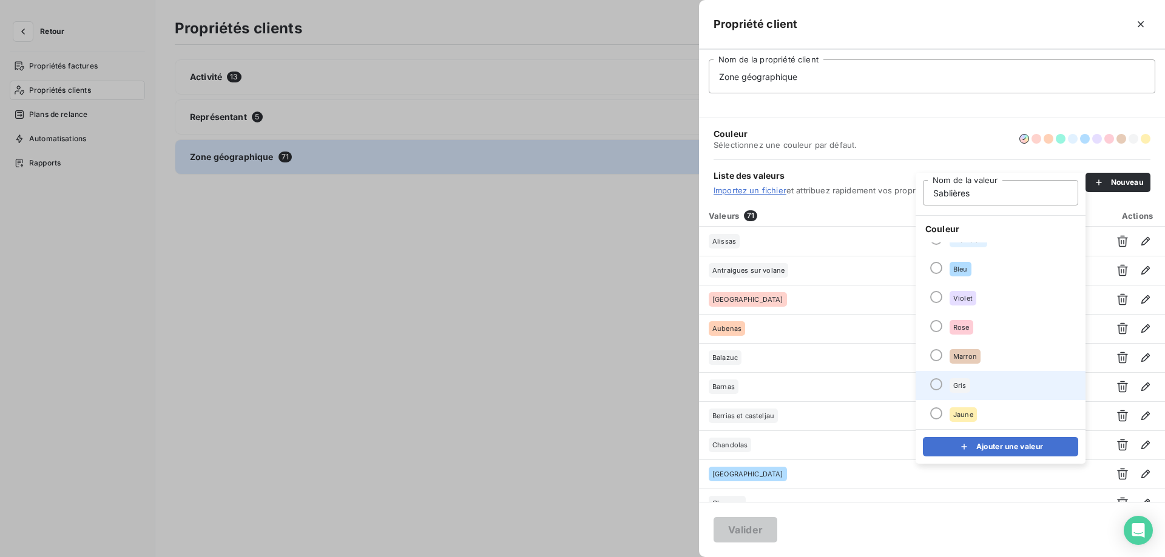
type input "Sablières"
click at [995, 392] on li "Gris" at bounding box center [1000, 385] width 170 height 29
click at [992, 447] on button "Ajouter une valeur" at bounding box center [1000, 446] width 155 height 19
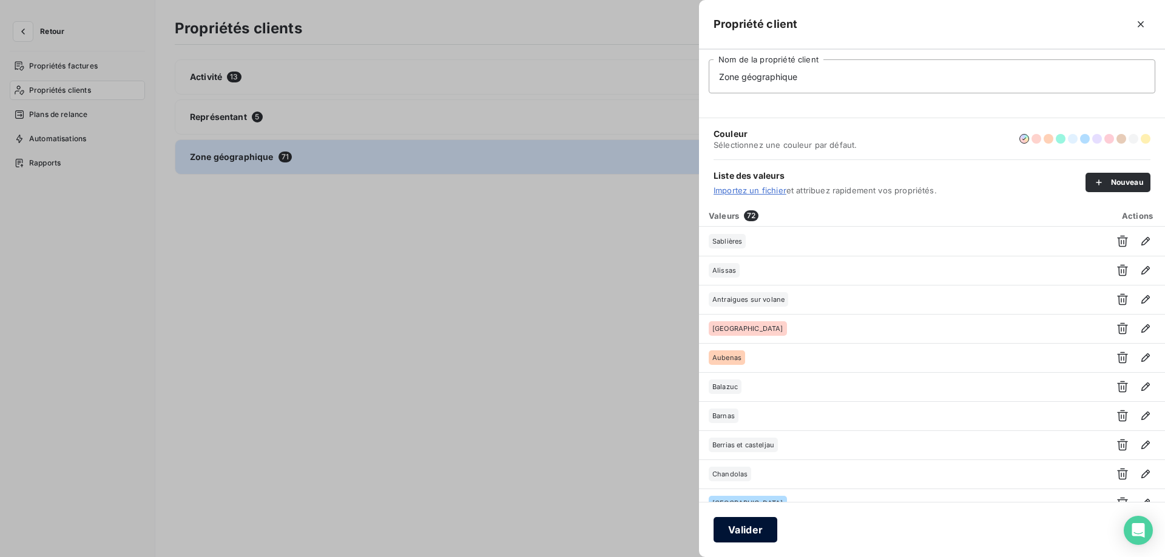
click at [753, 535] on button "Valider" at bounding box center [745, 529] width 64 height 25
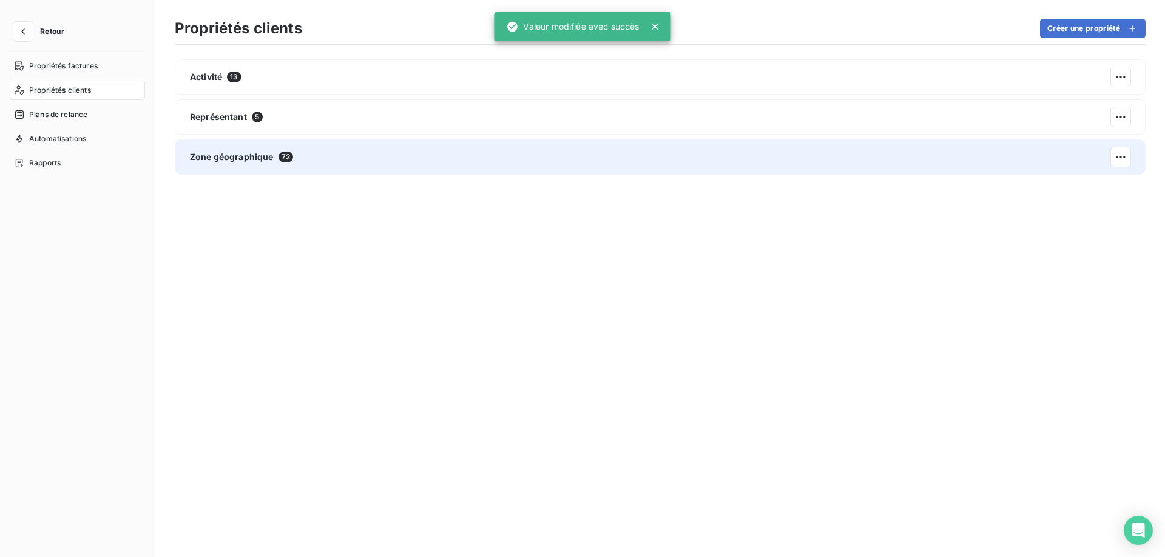
click at [480, 154] on div "Zone géographique 72" at bounding box center [660, 157] width 971 height 35
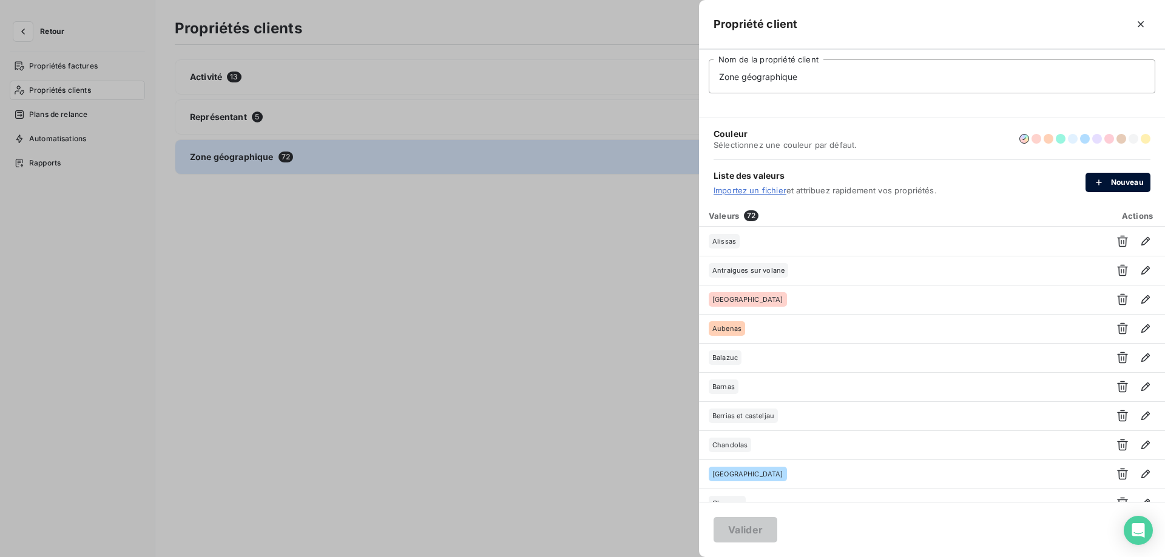
click at [1109, 183] on div "button" at bounding box center [1101, 183] width 18 height 12
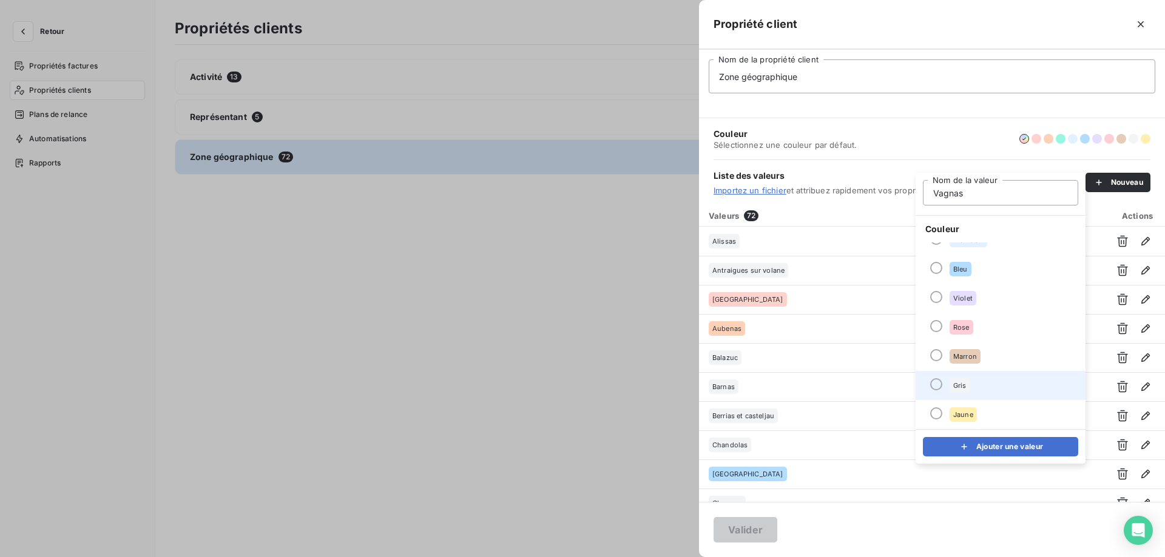
type input "Vagnas"
click at [1002, 383] on li "Gris" at bounding box center [1000, 385] width 170 height 29
click at [977, 445] on button "Ajouter une valeur" at bounding box center [1000, 446] width 155 height 19
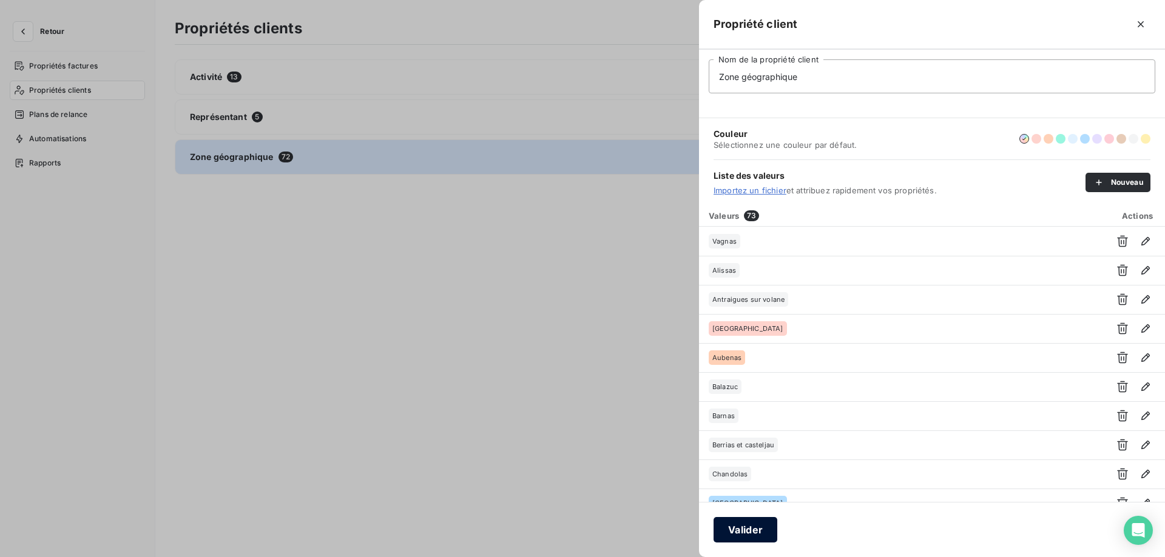
click at [742, 528] on button "Valider" at bounding box center [745, 529] width 64 height 25
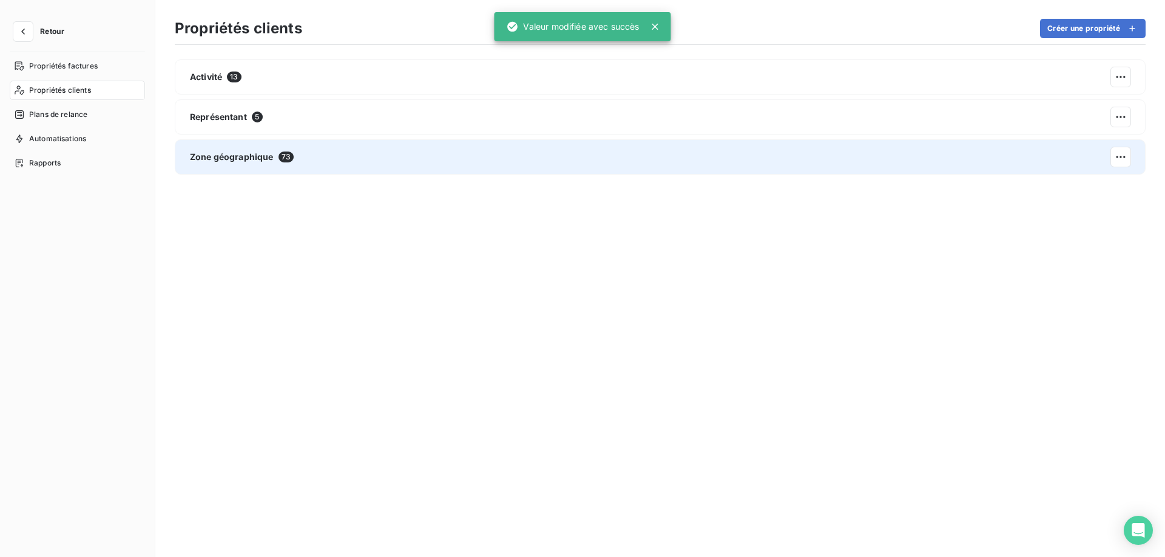
click at [337, 168] on div "Zone géographique 73" at bounding box center [660, 157] width 971 height 35
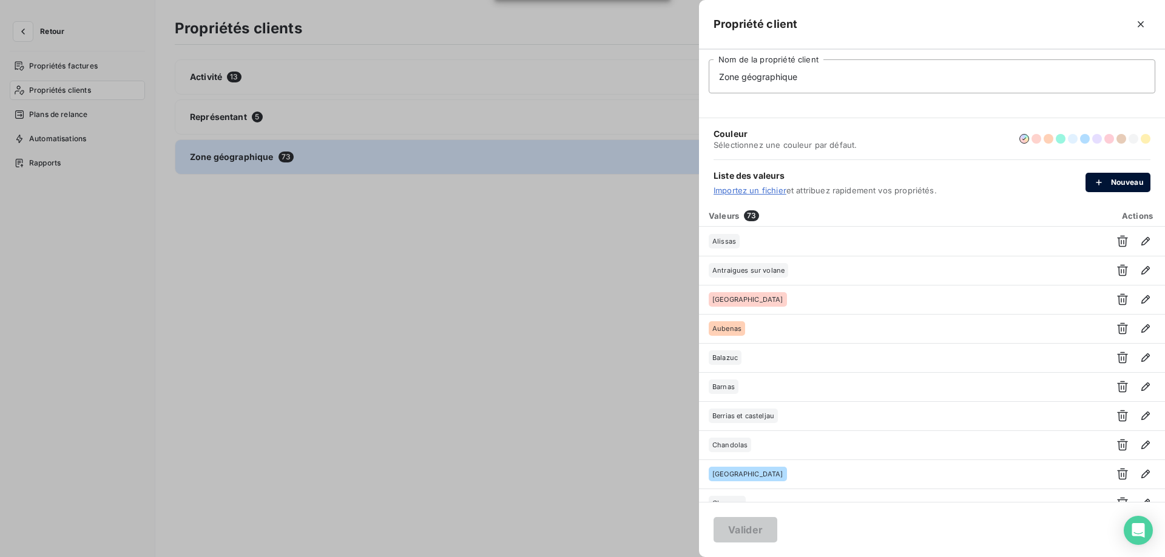
click at [1111, 186] on button "Nouveau" at bounding box center [1117, 182] width 65 height 19
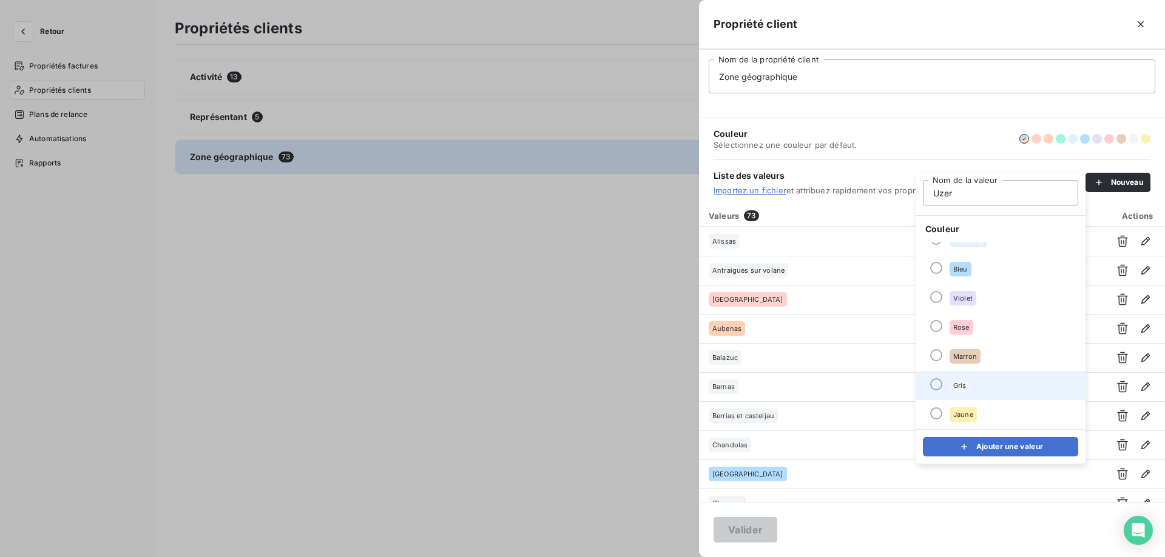
type input "Uzer"
click at [1007, 386] on li "Gris" at bounding box center [1000, 385] width 170 height 29
click at [992, 453] on button "Ajouter une valeur" at bounding box center [1000, 446] width 155 height 19
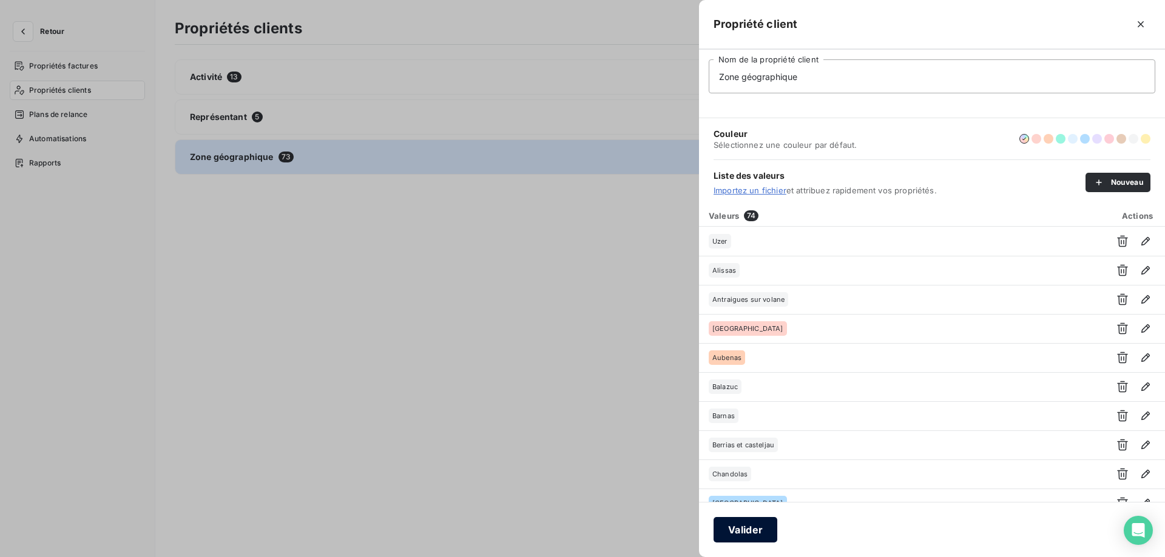
click at [750, 531] on button "Valider" at bounding box center [745, 529] width 64 height 25
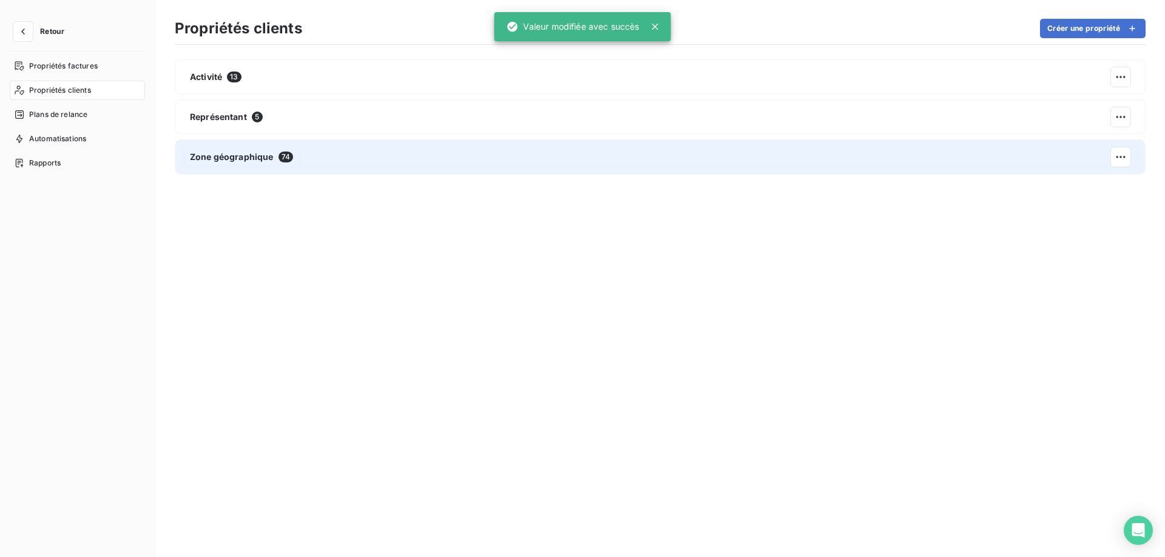
click at [855, 166] on div "Zone géographique 74" at bounding box center [660, 157] width 971 height 35
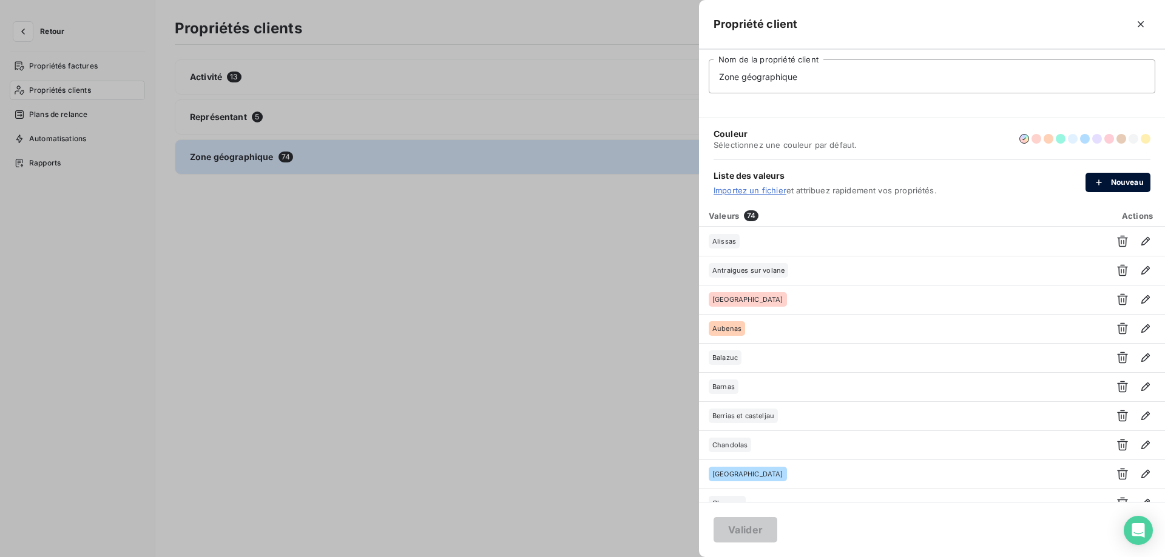
click at [1119, 184] on button "Nouveau" at bounding box center [1117, 182] width 65 height 19
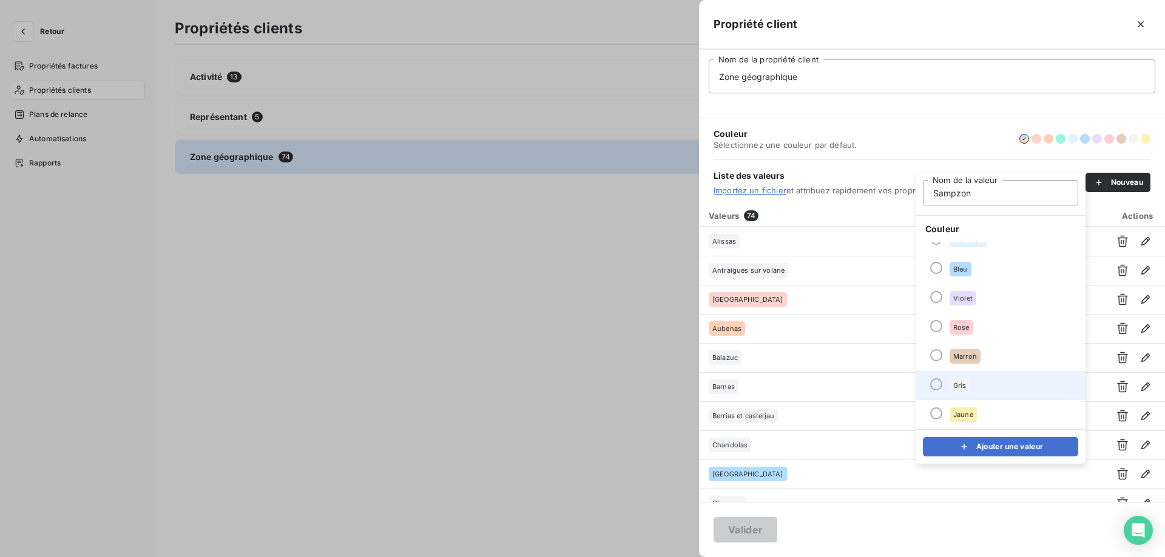
type input "Sampzon"
click at [965, 392] on div "Gris" at bounding box center [959, 386] width 21 height 15
click at [965, 439] on button "Ajouter une valeur" at bounding box center [1000, 446] width 155 height 19
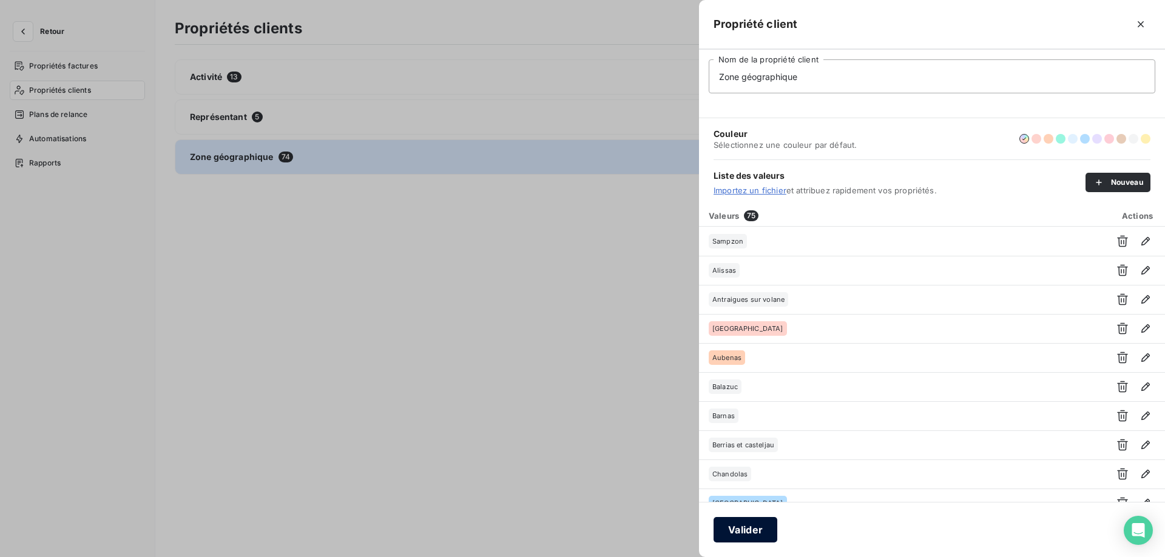
click at [729, 529] on button "Valider" at bounding box center [745, 529] width 64 height 25
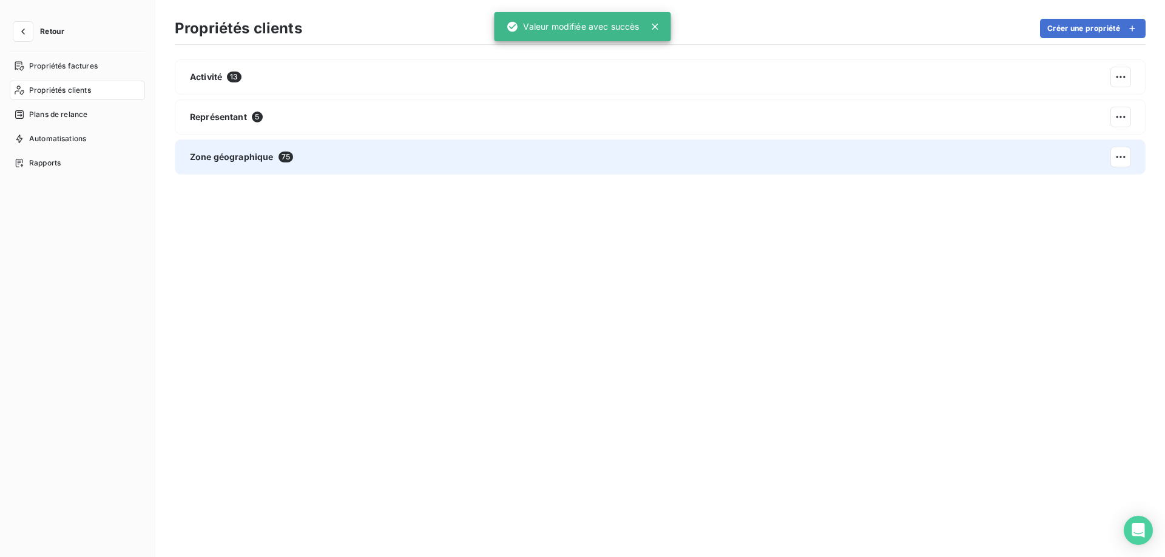
click at [724, 172] on div "Zone géographique 75" at bounding box center [660, 157] width 971 height 35
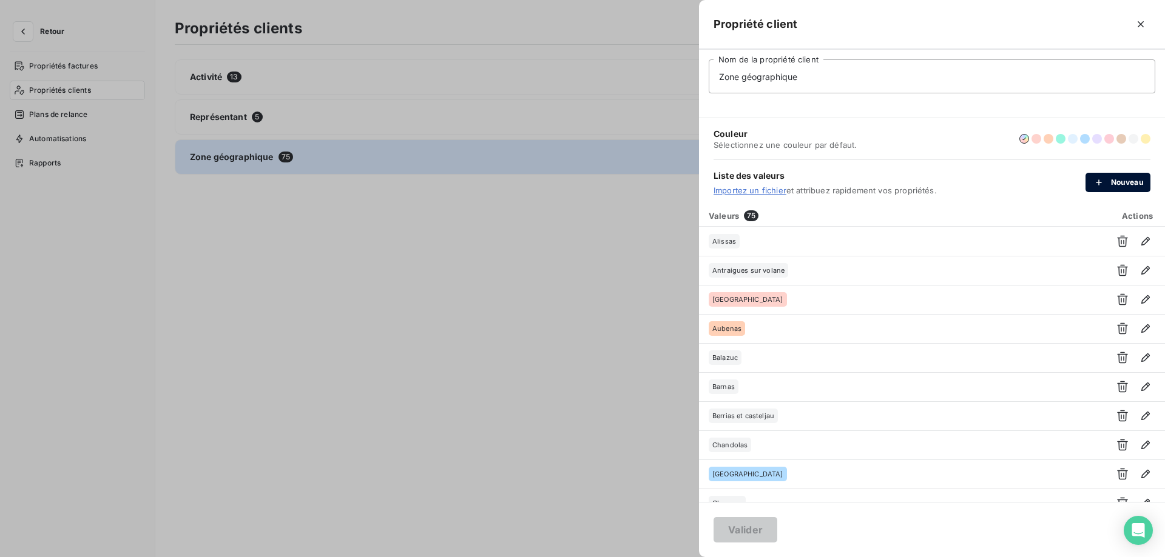
click at [1113, 187] on button "Nouveau" at bounding box center [1117, 182] width 65 height 19
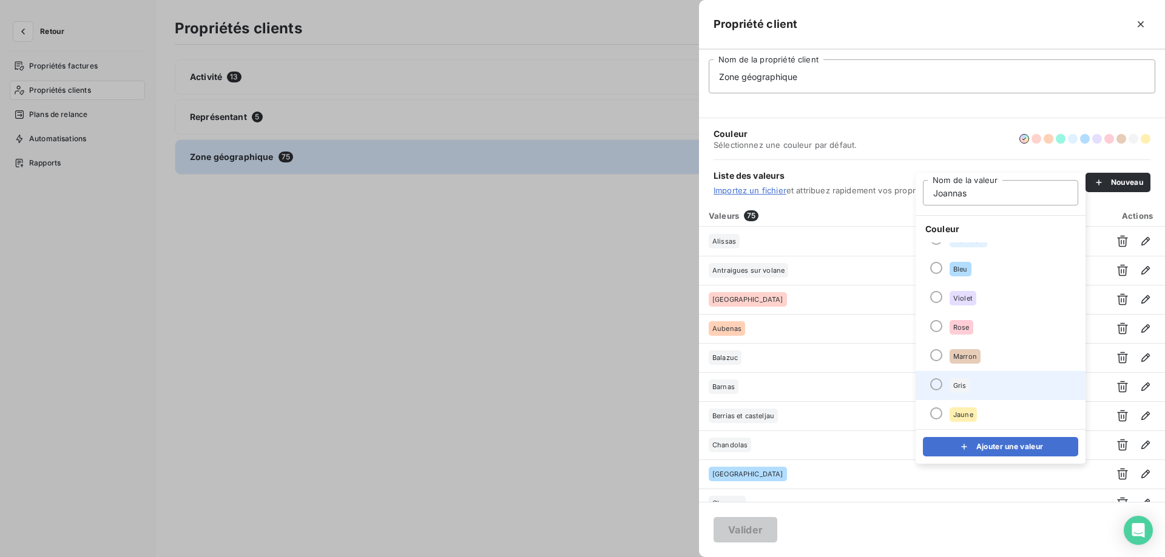
type input "Joannas"
click at [963, 383] on span "Gris" at bounding box center [959, 385] width 13 height 7
click at [973, 446] on div "submit" at bounding box center [967, 447] width 18 height 12
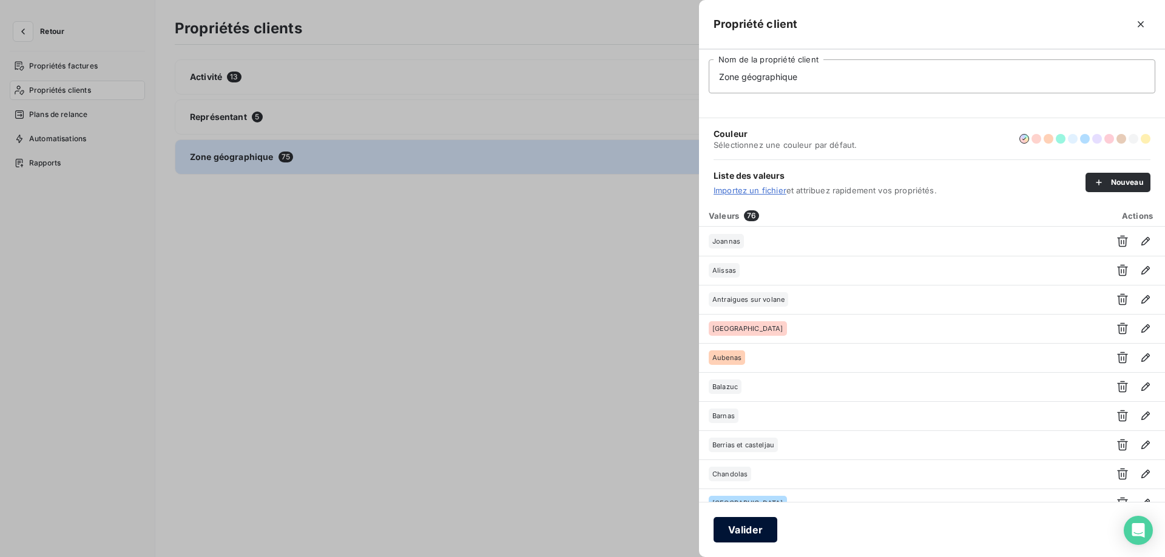
click at [754, 534] on button "Valider" at bounding box center [745, 529] width 64 height 25
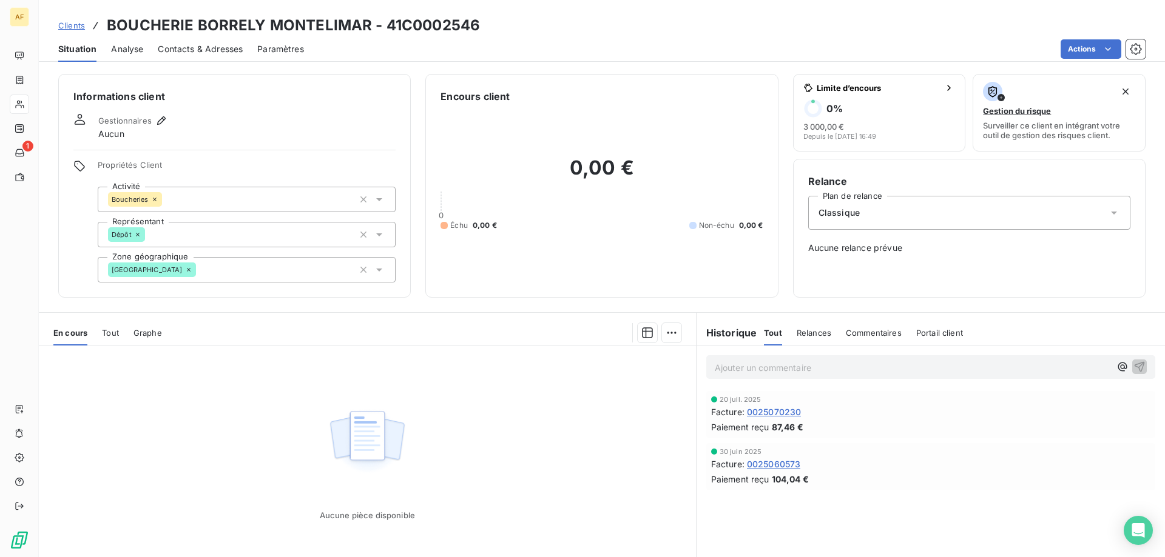
click at [207, 267] on div "[GEOGRAPHIC_DATA]" at bounding box center [247, 269] width 298 height 25
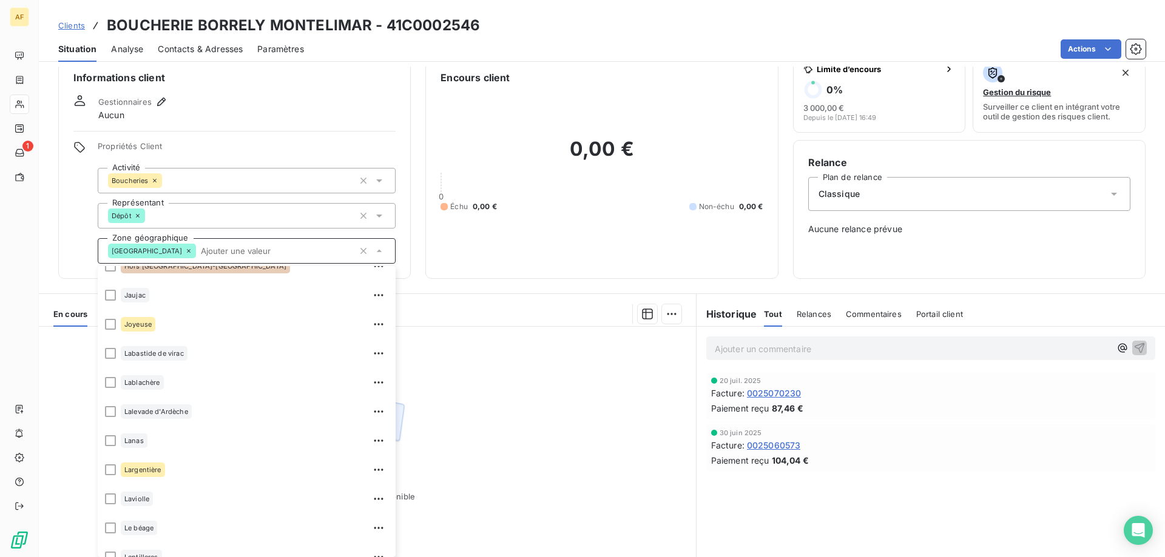
scroll to position [757, 0]
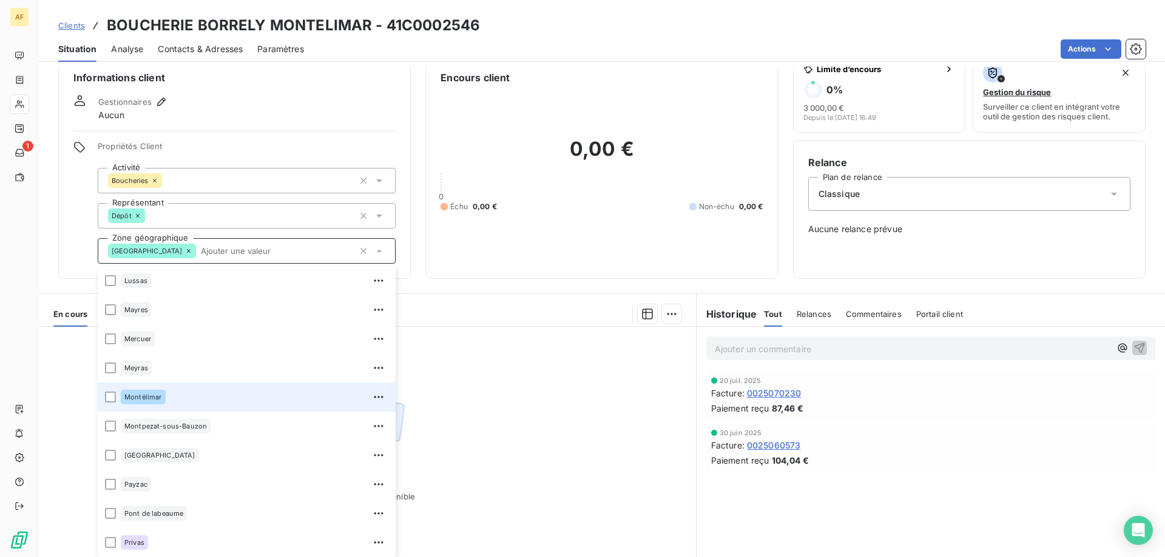
click at [168, 404] on div "Montélimar" at bounding box center [255, 397] width 268 height 19
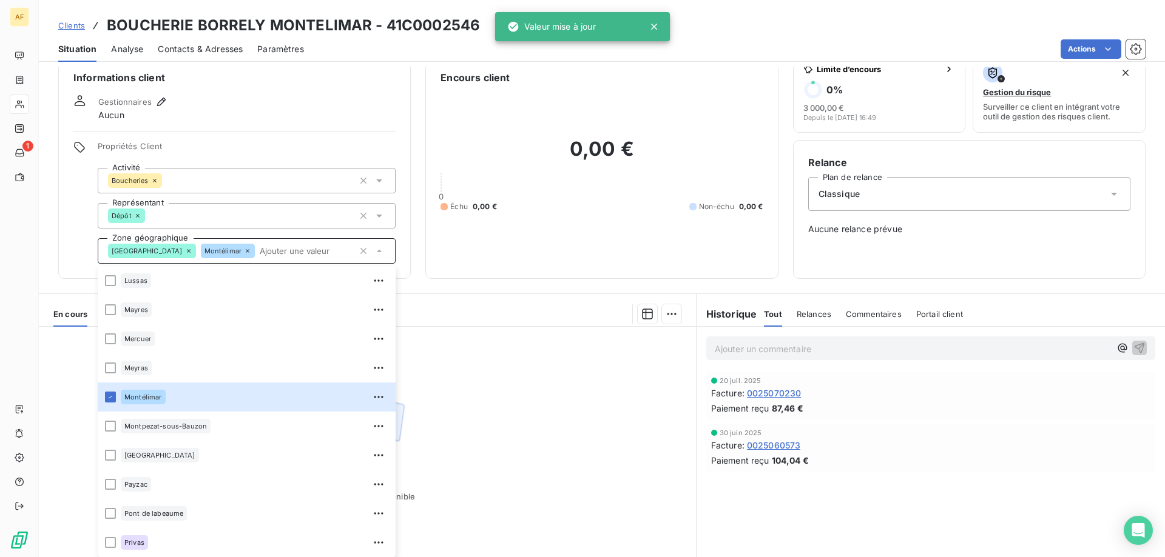
click at [497, 420] on div "Aucune pièce disponible" at bounding box center [367, 444] width 657 height 234
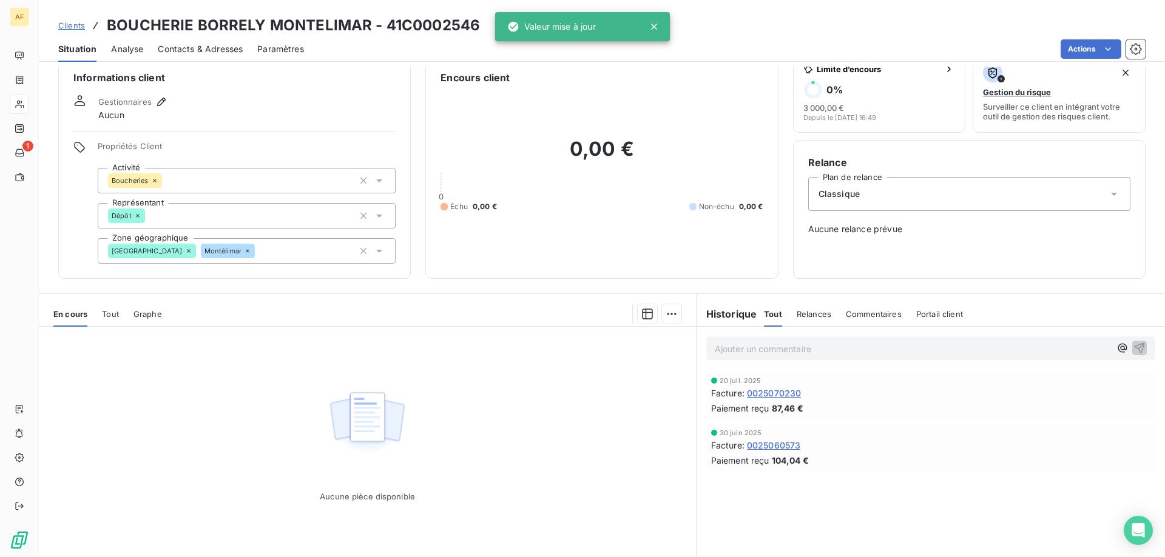
click at [81, 30] on link "Clients" at bounding box center [71, 25] width 27 height 12
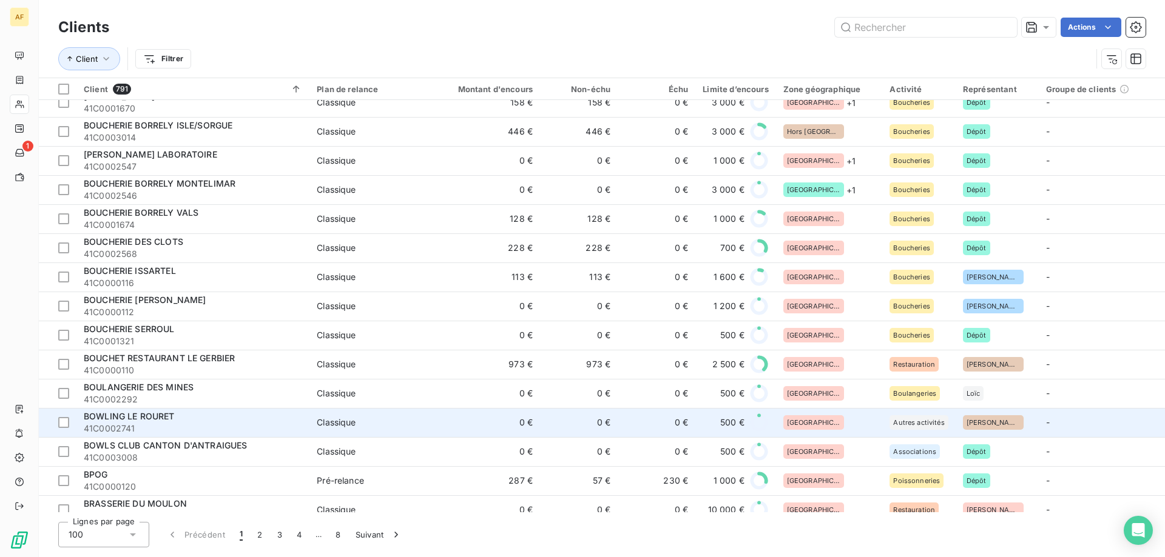
scroll to position [2505, 0]
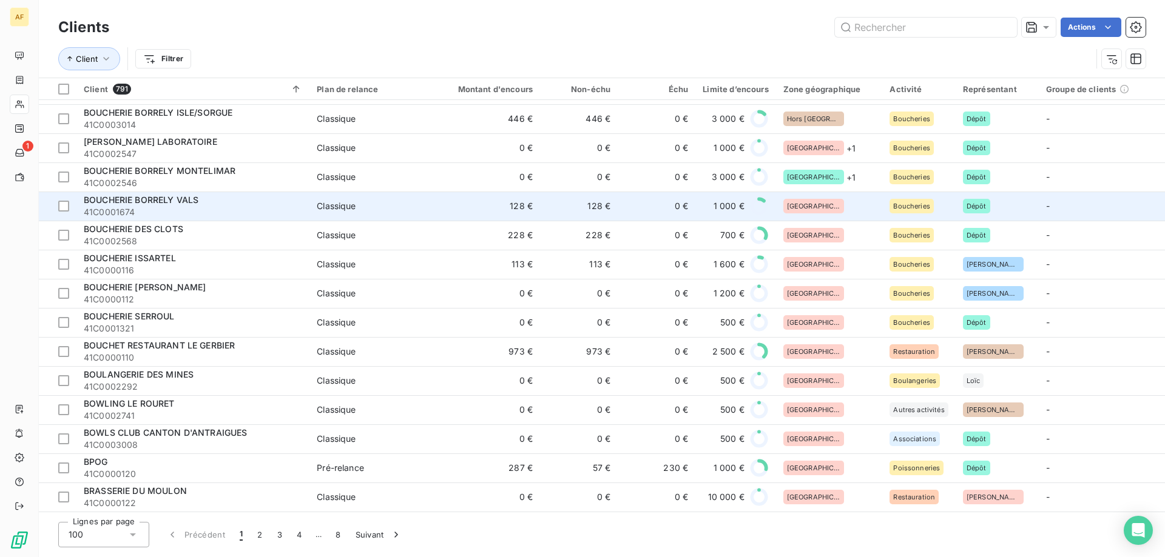
click at [822, 201] on div "[GEOGRAPHIC_DATA]" at bounding box center [829, 206] width 92 height 15
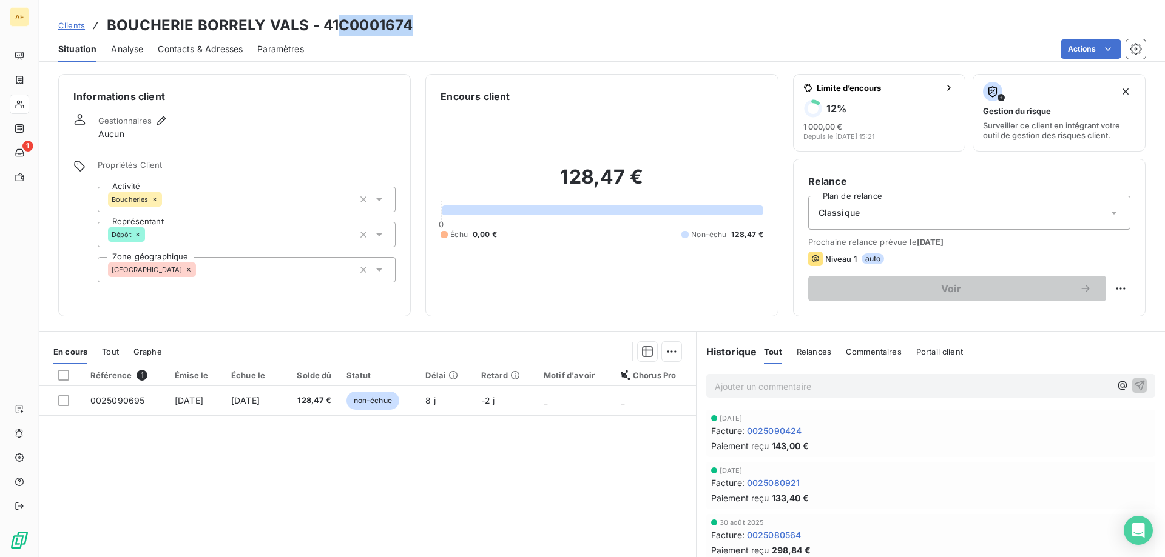
drag, startPoint x: 338, startPoint y: 27, endPoint x: 411, endPoint y: 24, distance: 73.5
click at [411, 24] on h3 "BOUCHERIE BORRELY VALS - 41C0001674" at bounding box center [260, 26] width 306 height 22
copy h3 "C0001674"
click at [239, 277] on div "[GEOGRAPHIC_DATA]" at bounding box center [247, 269] width 298 height 25
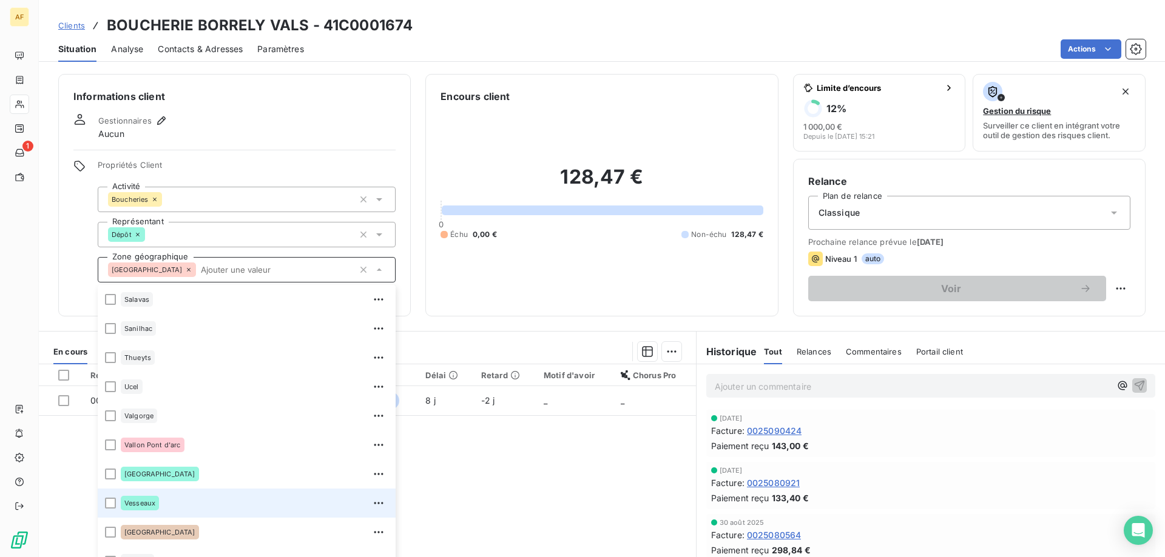
scroll to position [1485, 0]
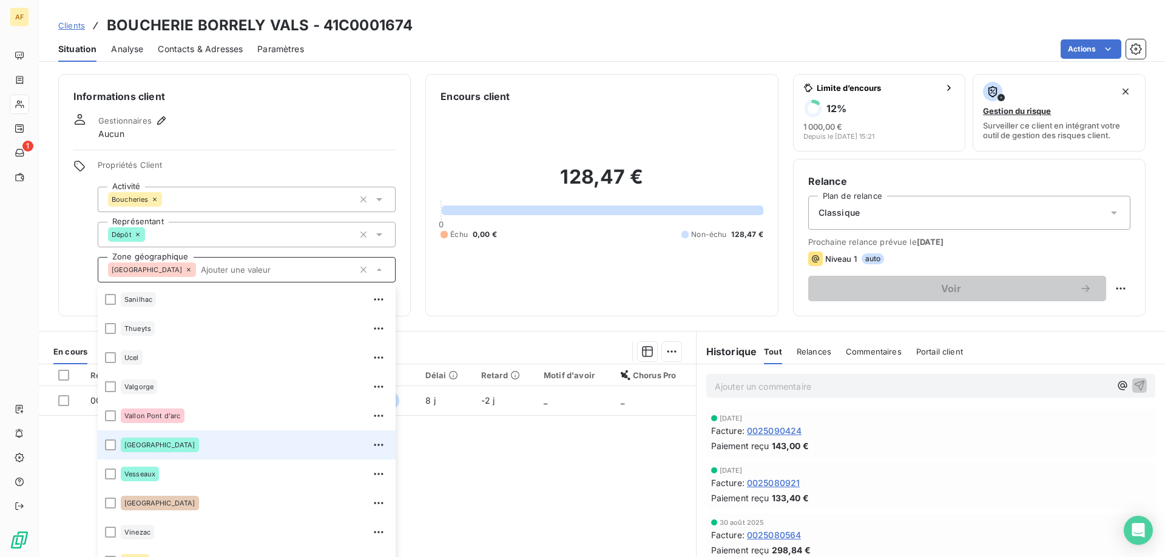
click at [222, 448] on div "[GEOGRAPHIC_DATA]" at bounding box center [255, 445] width 268 height 19
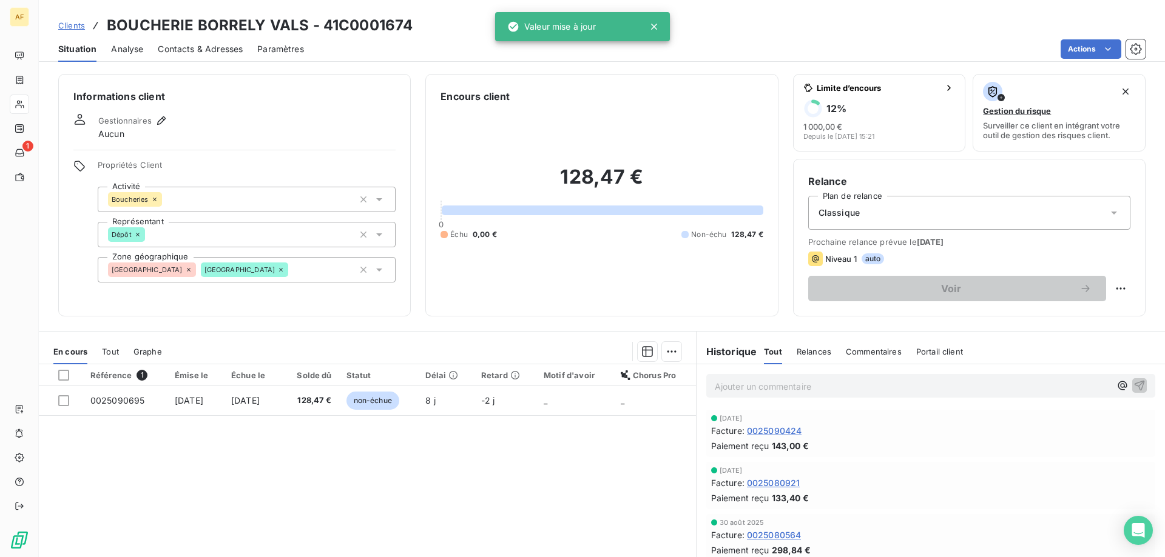
click at [519, 502] on div "Référence 1 Émise le Échue le Solde dû Statut Délai Retard Motif d'avoir Chorus…" at bounding box center [367, 482] width 657 height 234
click at [76, 26] on span "Clients" at bounding box center [71, 26] width 27 height 10
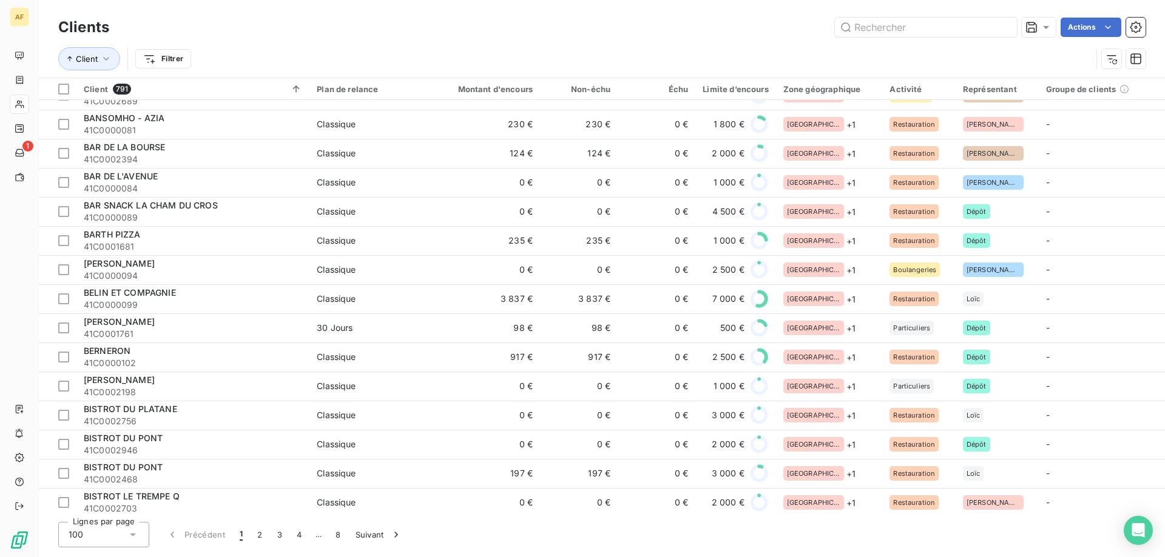
scroll to position [2426, 0]
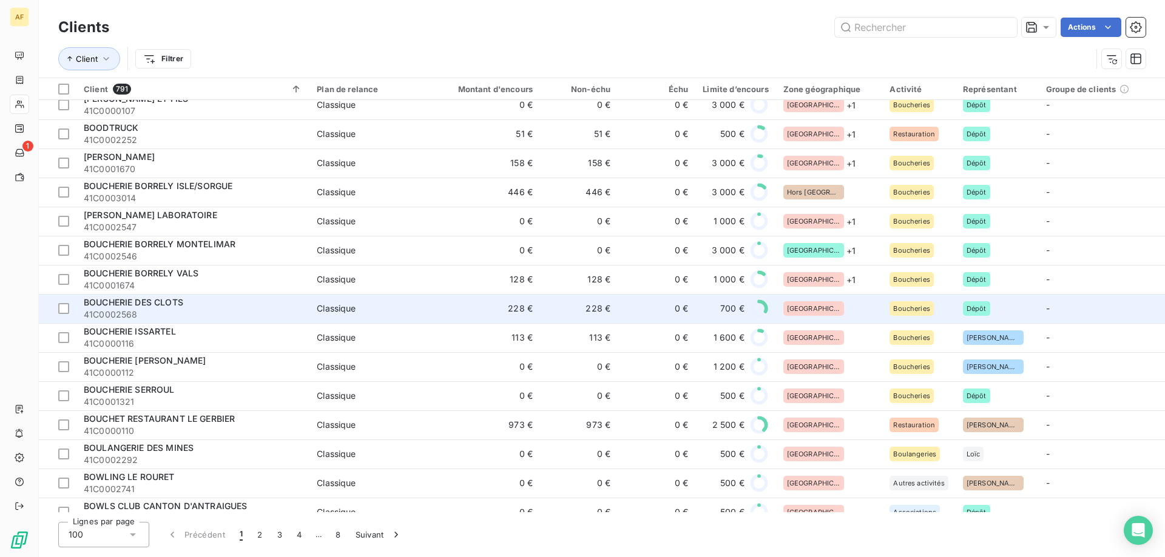
click at [815, 310] on div "[GEOGRAPHIC_DATA]" at bounding box center [813, 308] width 61 height 15
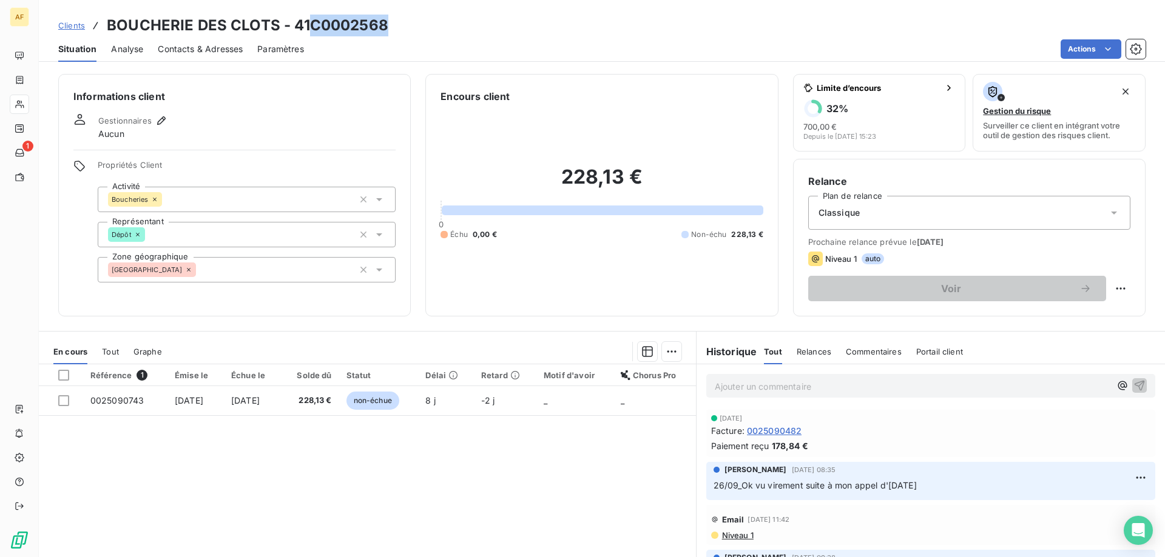
drag, startPoint x: 310, startPoint y: 23, endPoint x: 391, endPoint y: 24, distance: 81.3
click at [391, 24] on div "Clients BOUCHERIE DES CLOTS - 41C0002568" at bounding box center [602, 26] width 1126 height 22
copy h3 "C0002568"
click at [245, 269] on div "[GEOGRAPHIC_DATA]" at bounding box center [247, 269] width 298 height 25
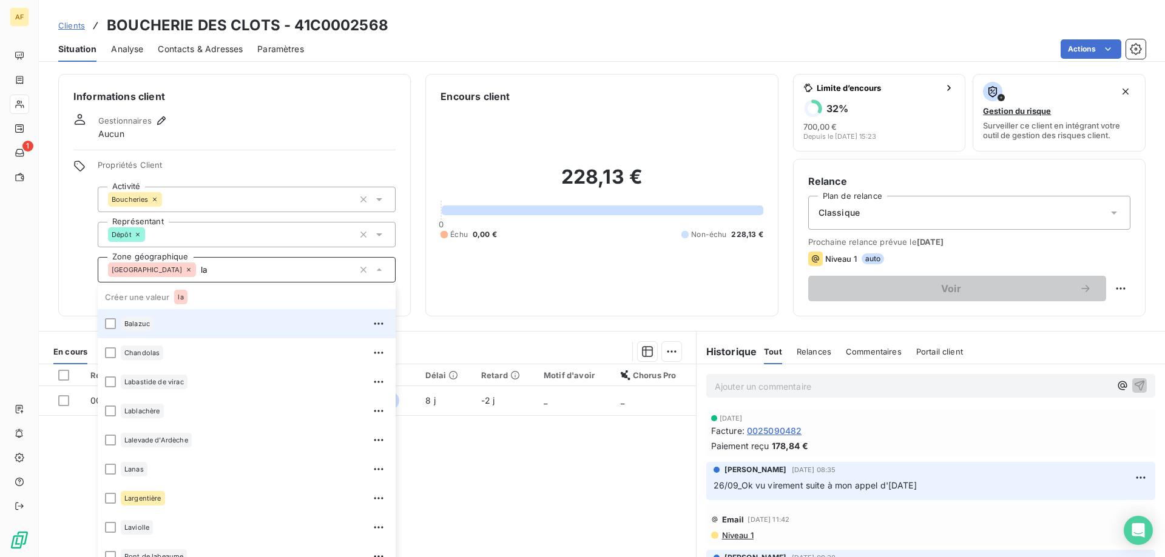
type input "l"
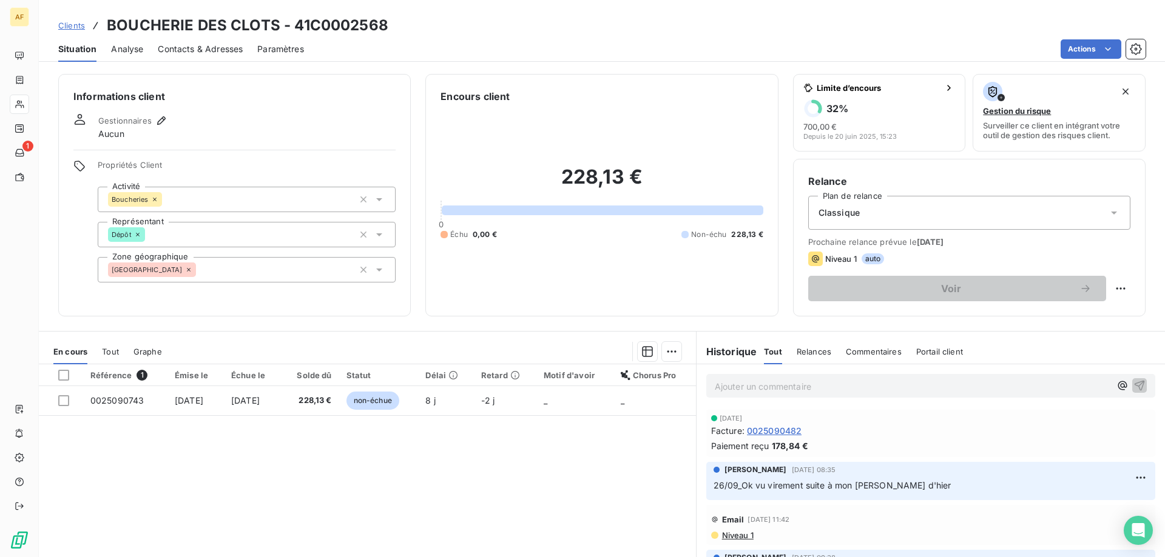
click at [232, 278] on div "[GEOGRAPHIC_DATA]" at bounding box center [247, 269] width 298 height 25
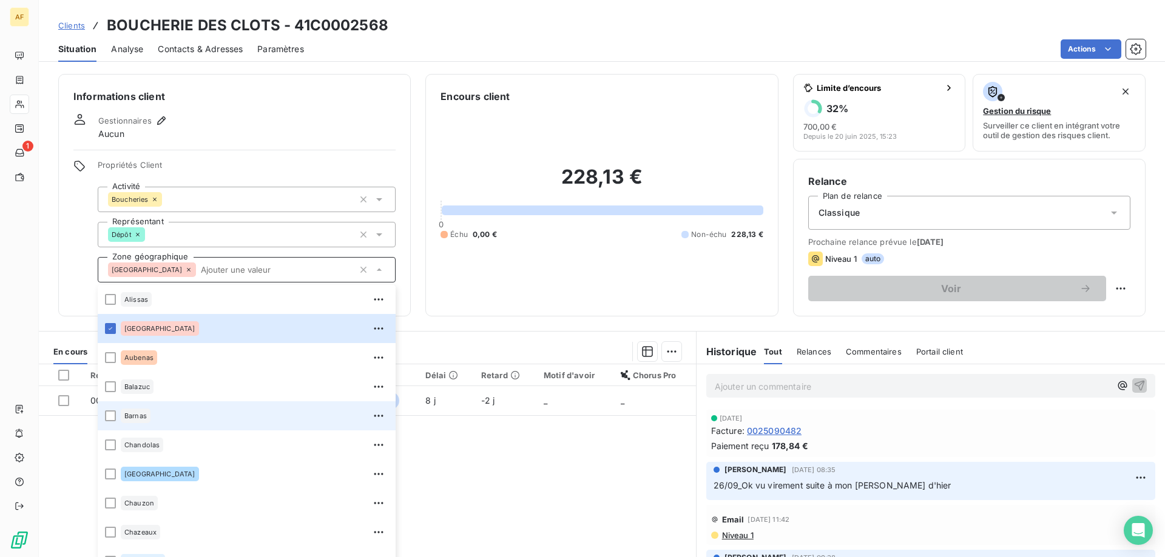
scroll to position [485, 0]
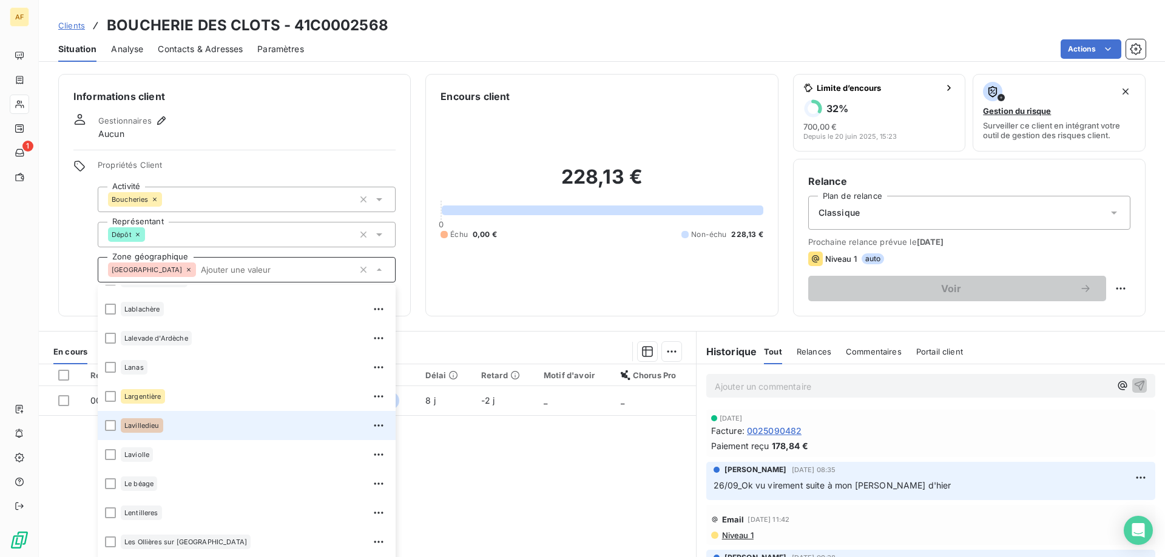
click at [164, 428] on div "Lavilledieu" at bounding box center [255, 425] width 268 height 19
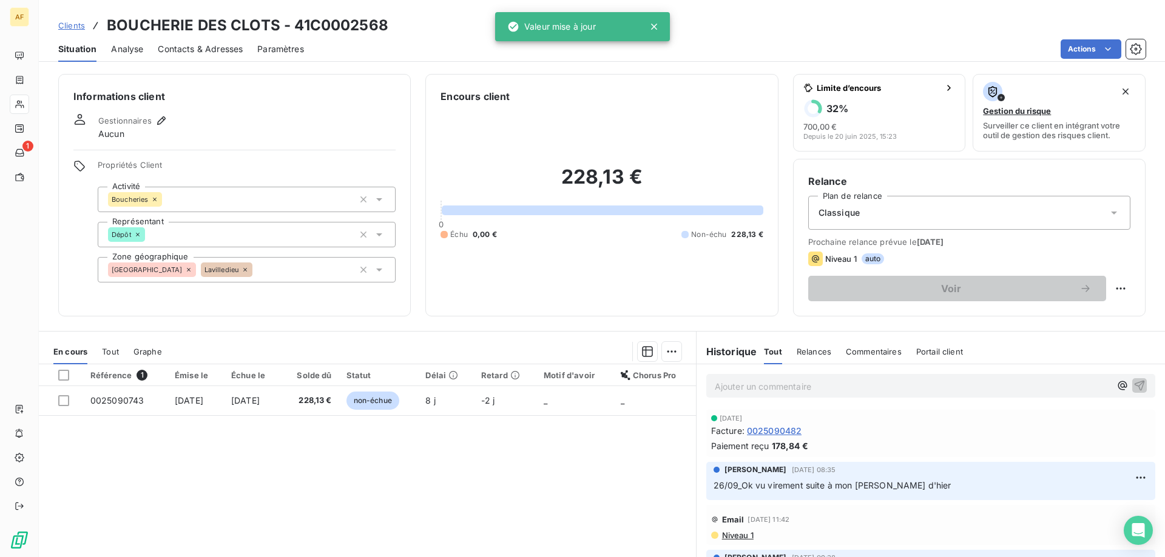
click at [73, 24] on span "Clients" at bounding box center [71, 26] width 27 height 10
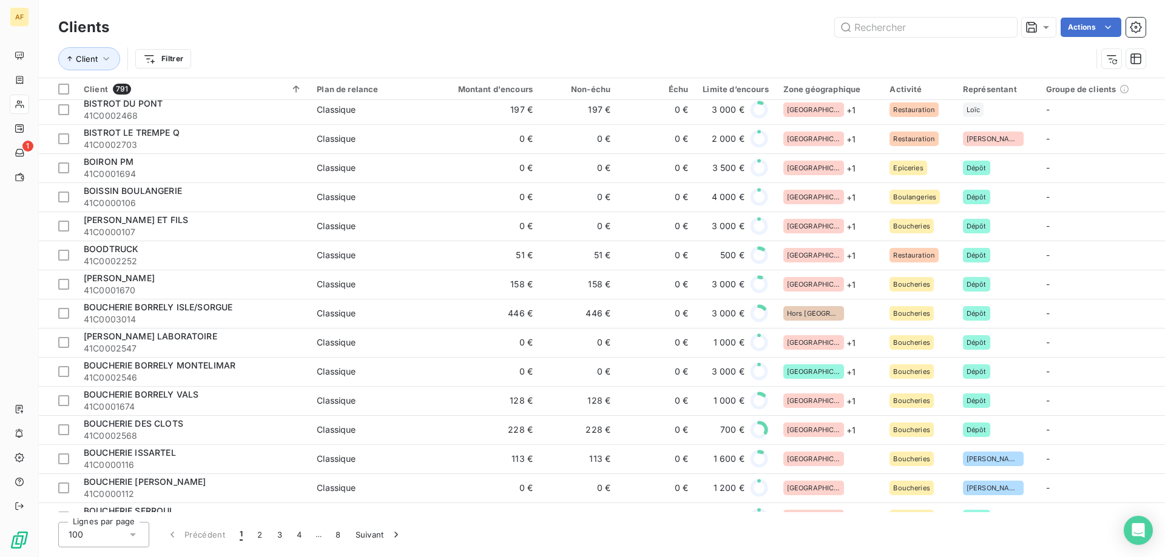
scroll to position [2505, 0]
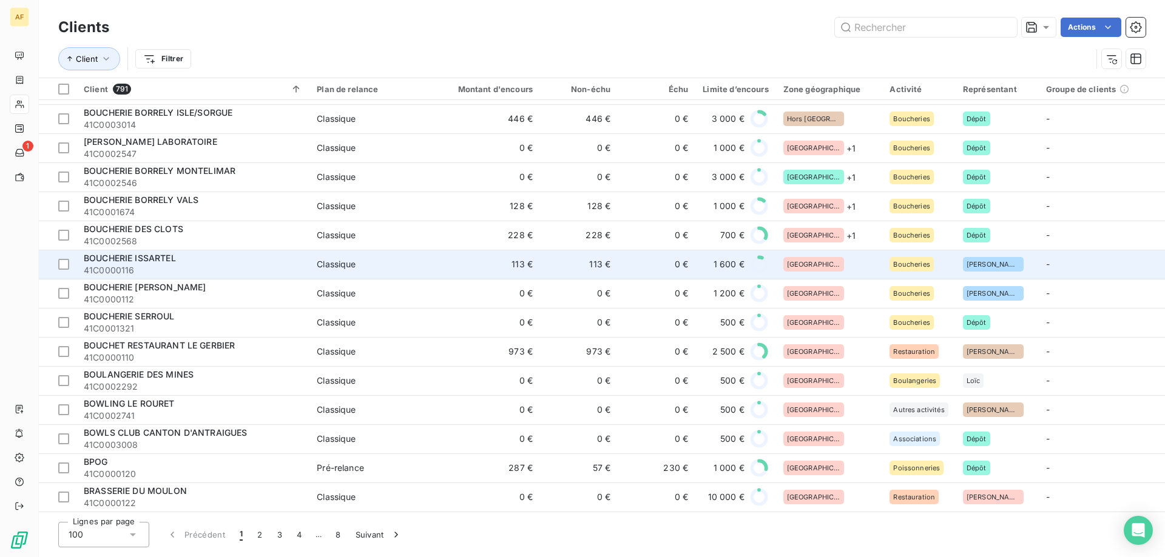
click at [830, 257] on div "[GEOGRAPHIC_DATA]" at bounding box center [829, 264] width 92 height 15
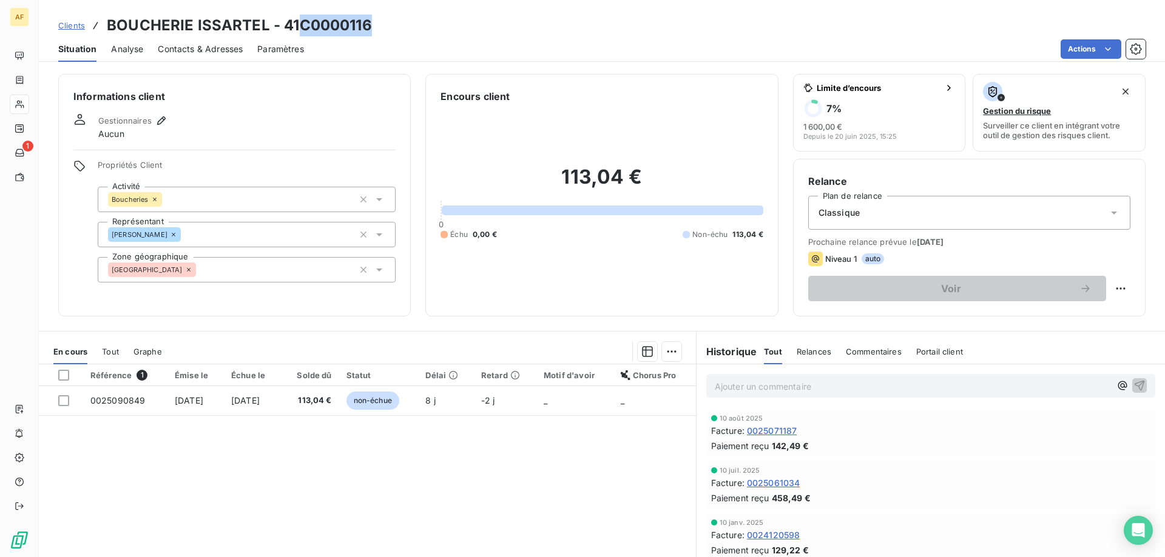
drag, startPoint x: 300, startPoint y: 21, endPoint x: 372, endPoint y: 25, distance: 71.7
click at [372, 25] on div "Clients BOUCHERIE ISSARTEL - 41C0000116" at bounding box center [602, 26] width 1126 height 22
copy h3 "C0000116"
click at [291, 271] on div "[GEOGRAPHIC_DATA]" at bounding box center [247, 269] width 298 height 25
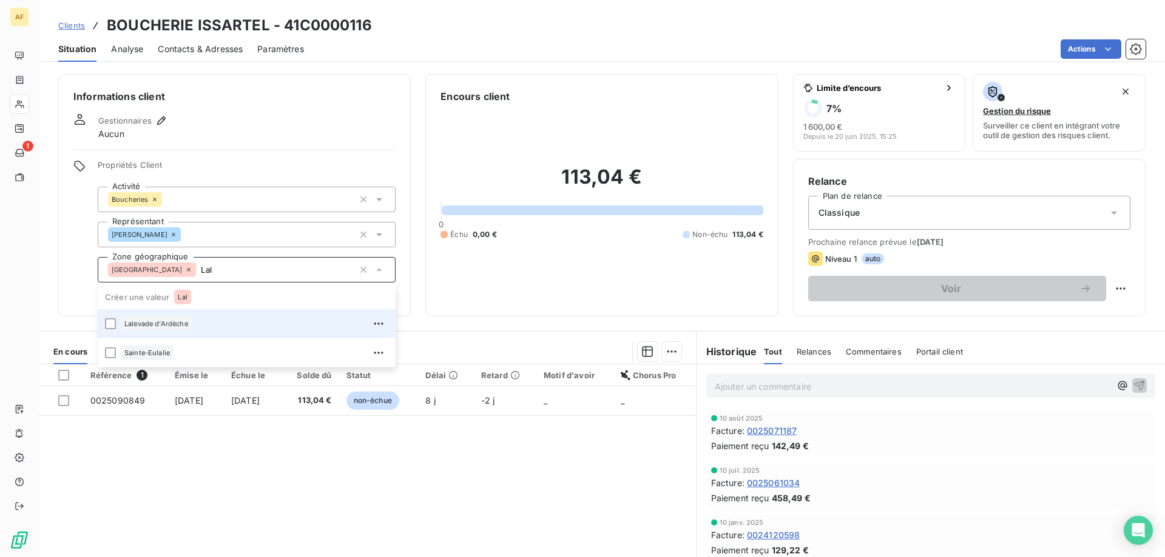
click at [228, 323] on div "Lalevade d'Ardèche" at bounding box center [255, 323] width 268 height 19
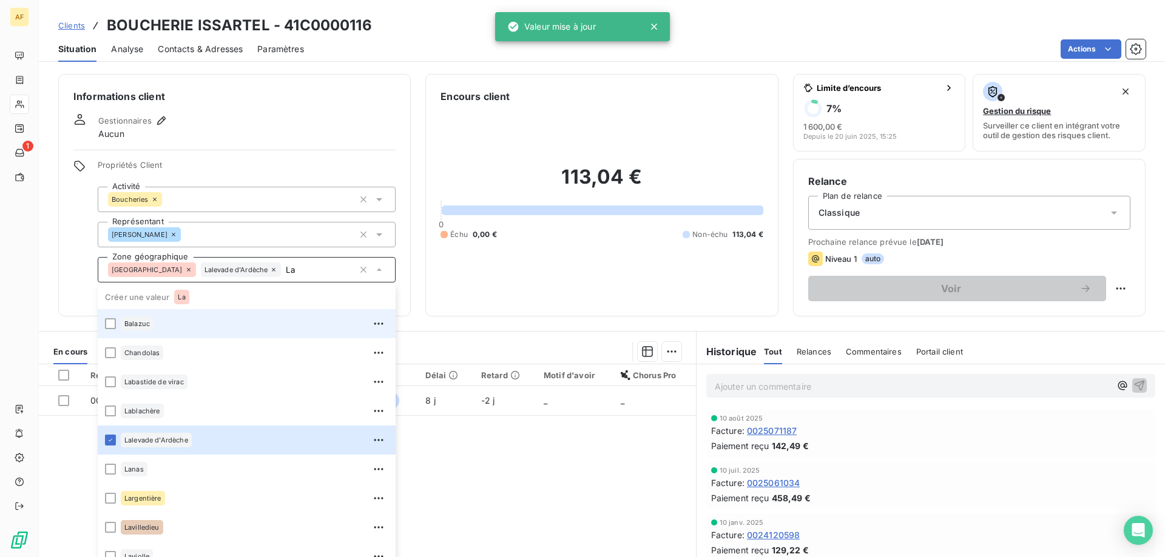
type input "L"
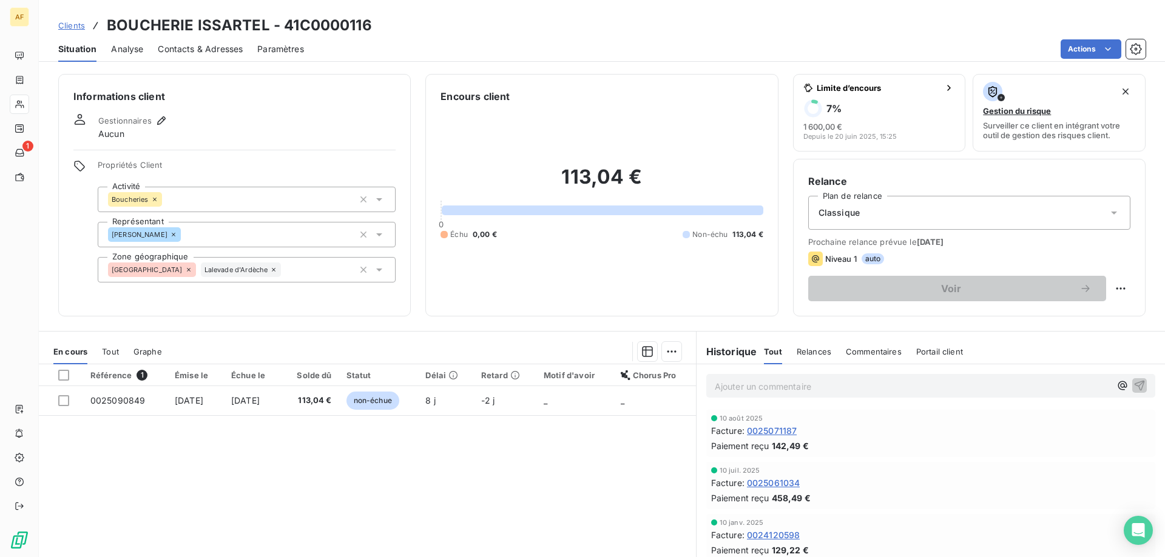
click at [64, 29] on span "Clients" at bounding box center [71, 26] width 27 height 10
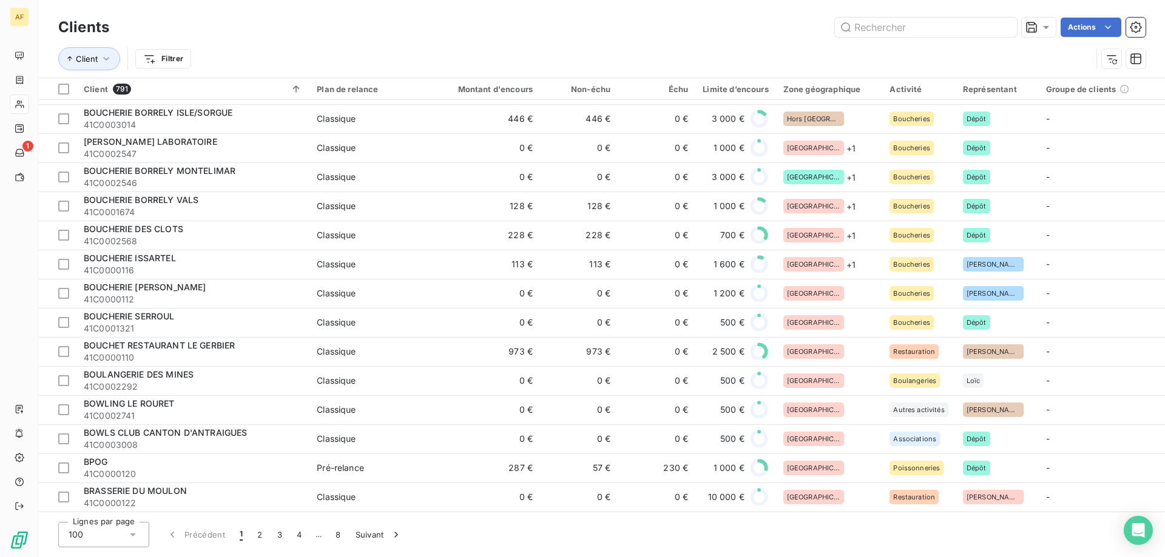
scroll to position [2505, 0]
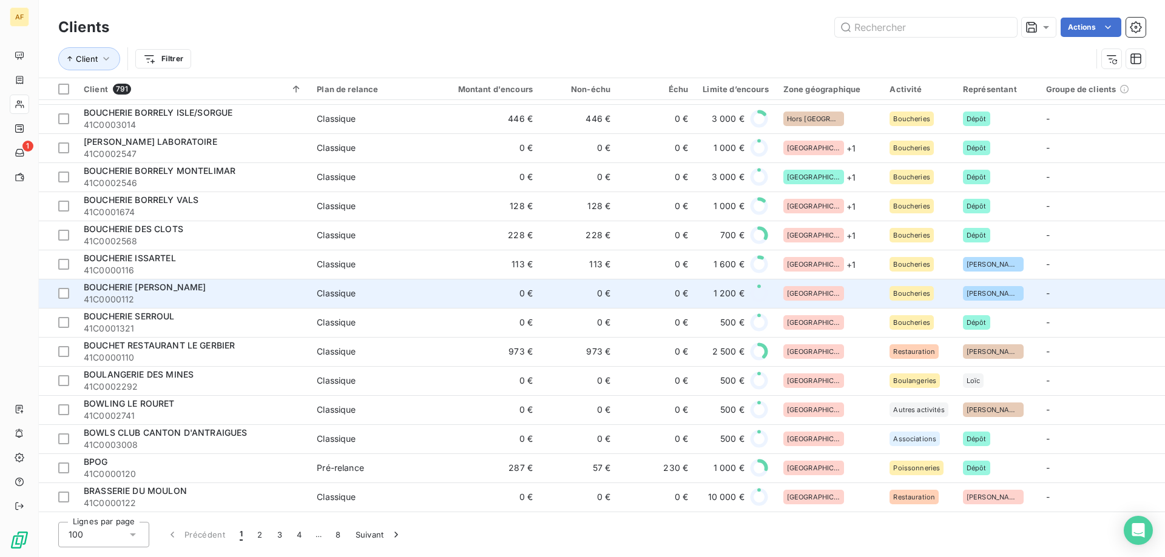
click at [848, 292] on div "[GEOGRAPHIC_DATA]" at bounding box center [829, 293] width 92 height 15
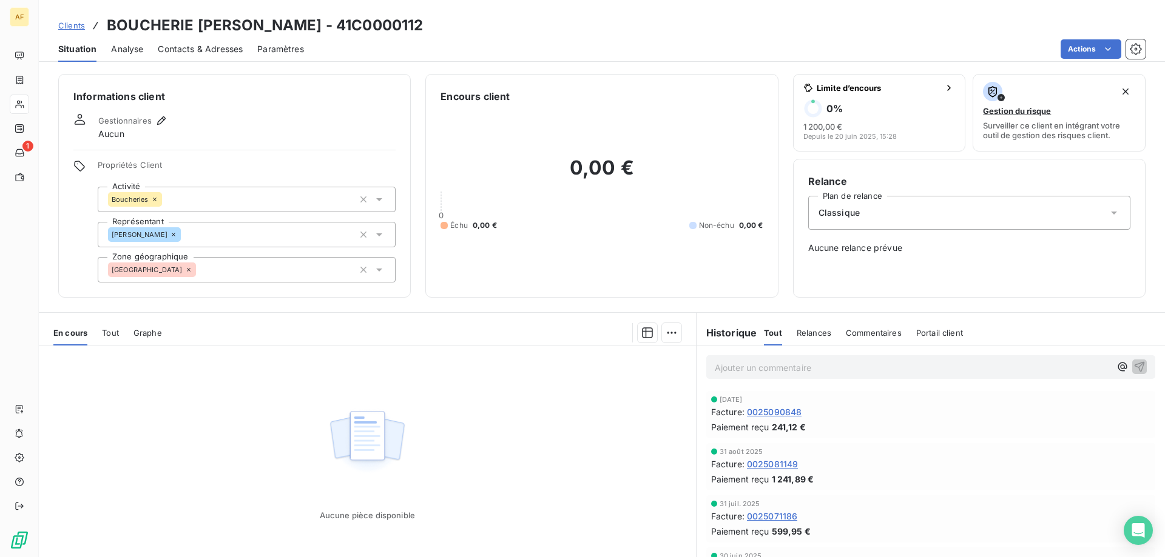
drag, startPoint x: 362, startPoint y: 25, endPoint x: 429, endPoint y: 27, distance: 67.4
click at [423, 27] on h3 "BOUCHERIE MARTIN FERRAND - 41C0000112" at bounding box center [265, 26] width 316 height 22
copy h3 "C0000112"
click at [302, 269] on div "[GEOGRAPHIC_DATA]" at bounding box center [247, 269] width 298 height 25
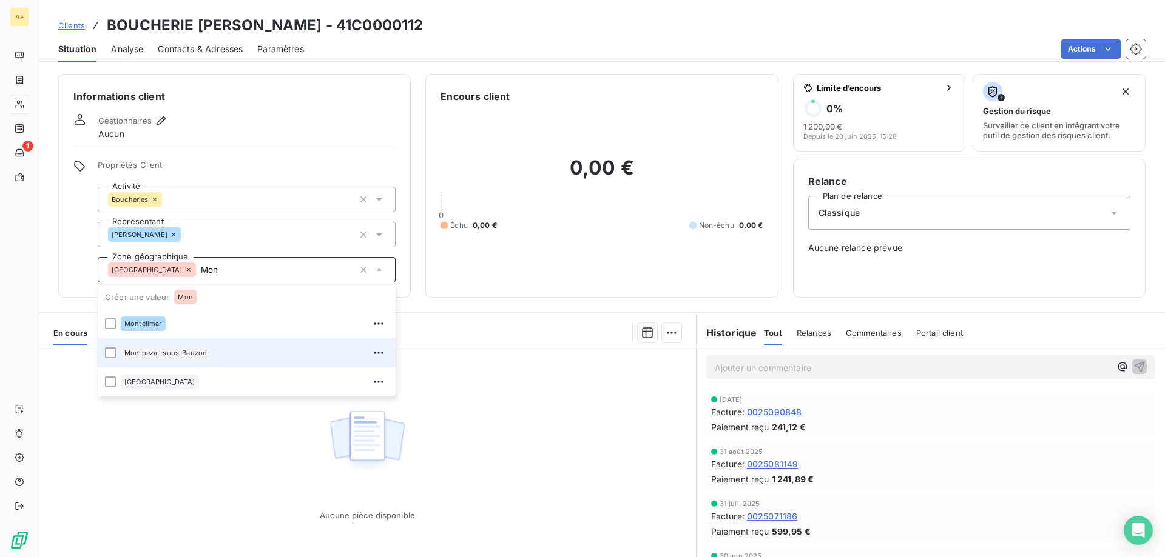
click at [227, 352] on div "Montpezat-sous-Bauzon" at bounding box center [255, 352] width 268 height 19
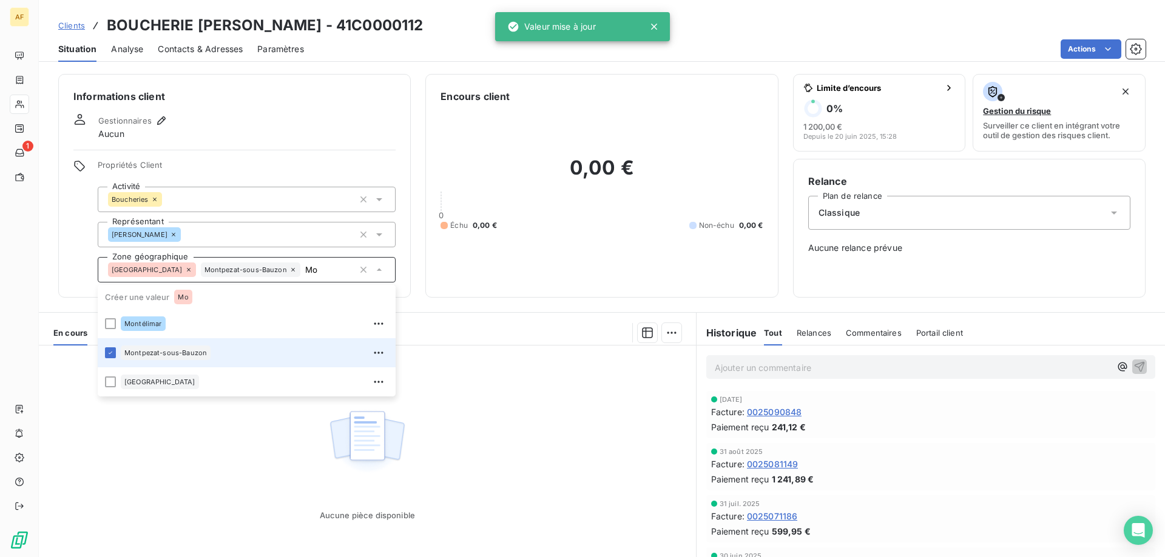
type input "M"
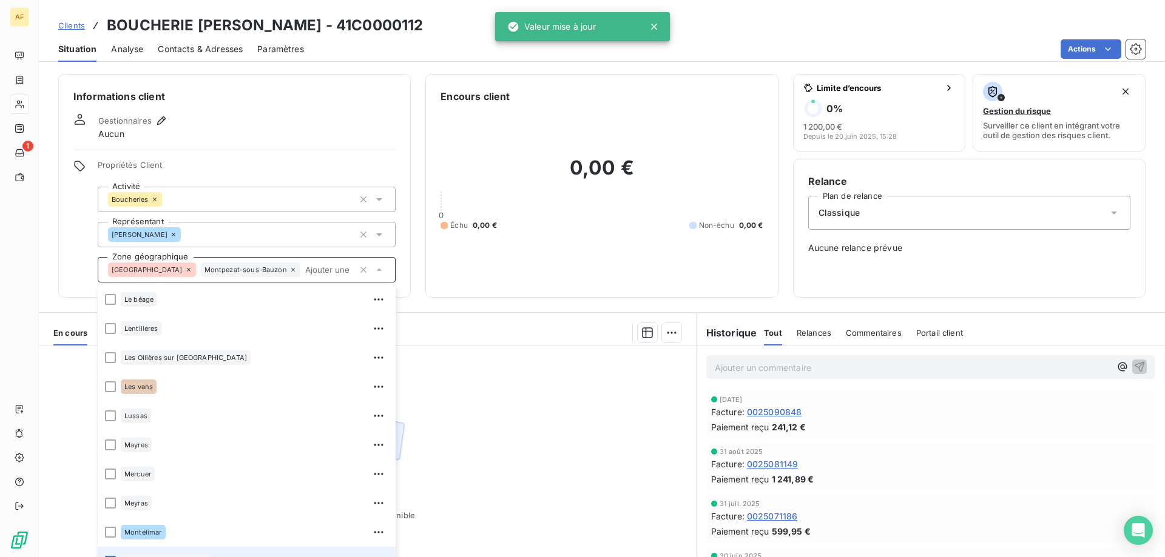
scroll to position [19, 0]
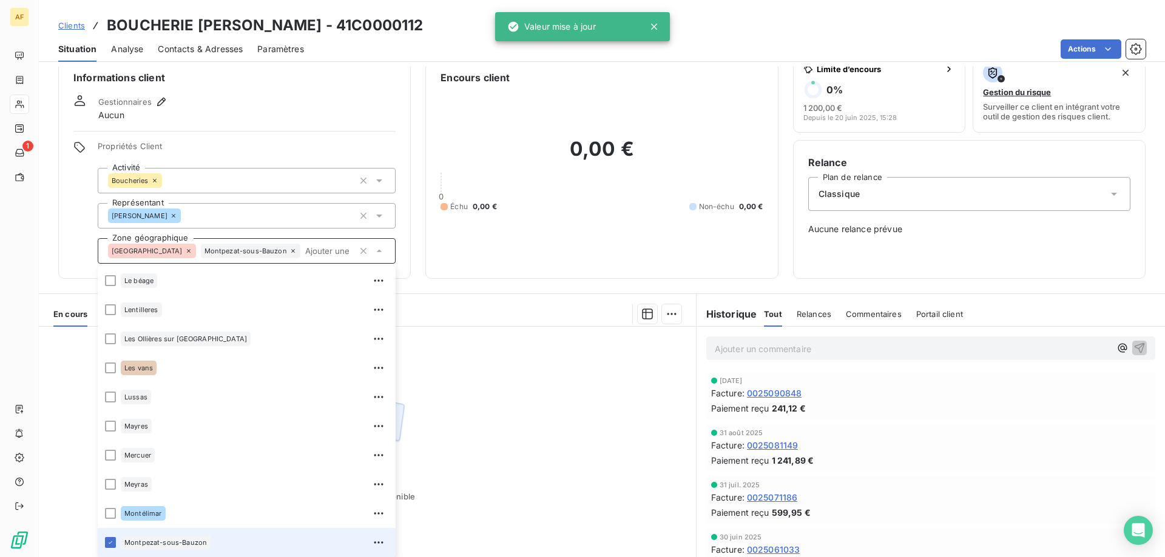
click at [81, 24] on span "Clients" at bounding box center [71, 26] width 27 height 10
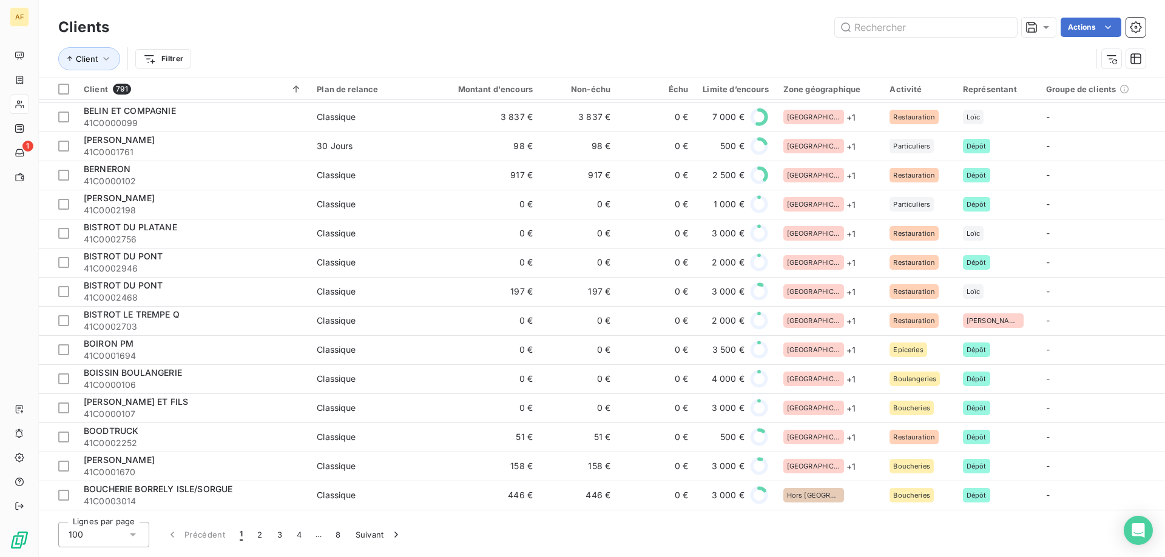
scroll to position [2505, 0]
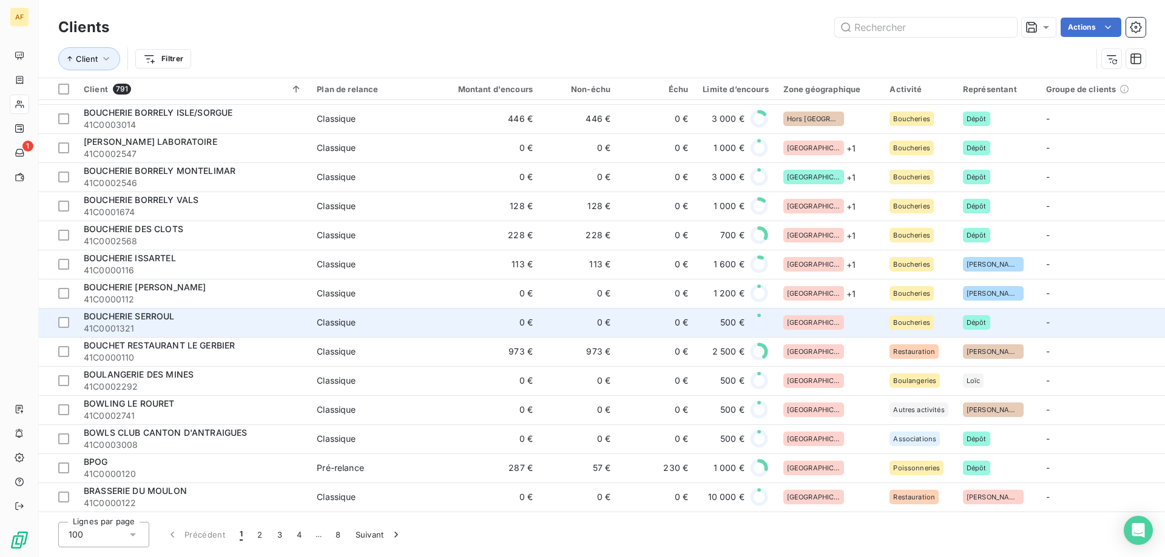
click at [837, 320] on div "[GEOGRAPHIC_DATA]" at bounding box center [829, 322] width 92 height 15
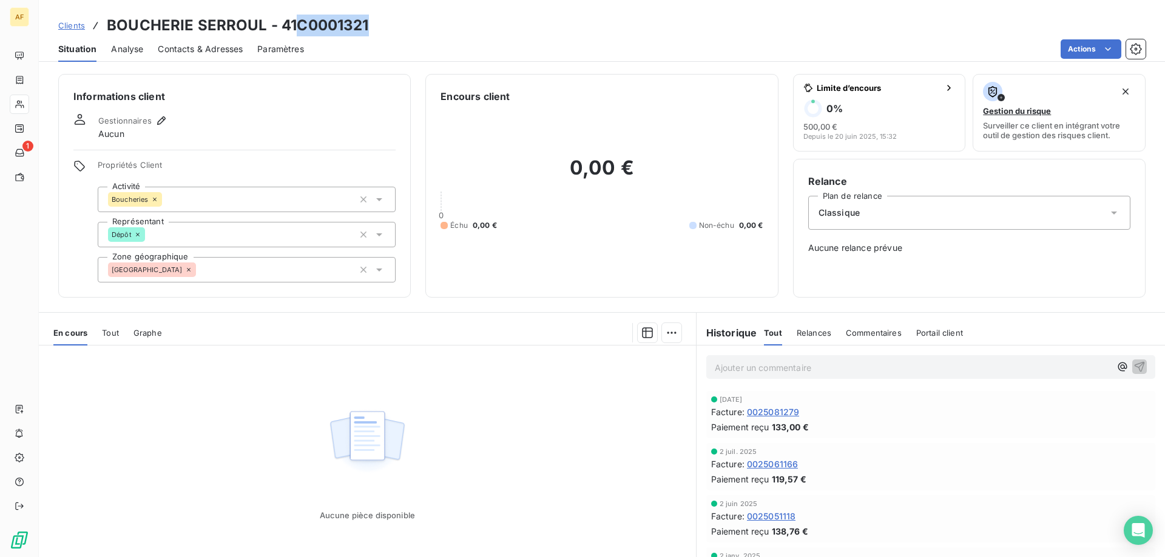
drag, startPoint x: 300, startPoint y: 24, endPoint x: 368, endPoint y: 27, distance: 67.4
click at [368, 27] on h3 "BOUCHERIE SERROUL - 41C0001321" at bounding box center [238, 26] width 262 height 22
copy h3 "C0001321"
click at [892, 223] on div "Classique" at bounding box center [969, 213] width 322 height 34
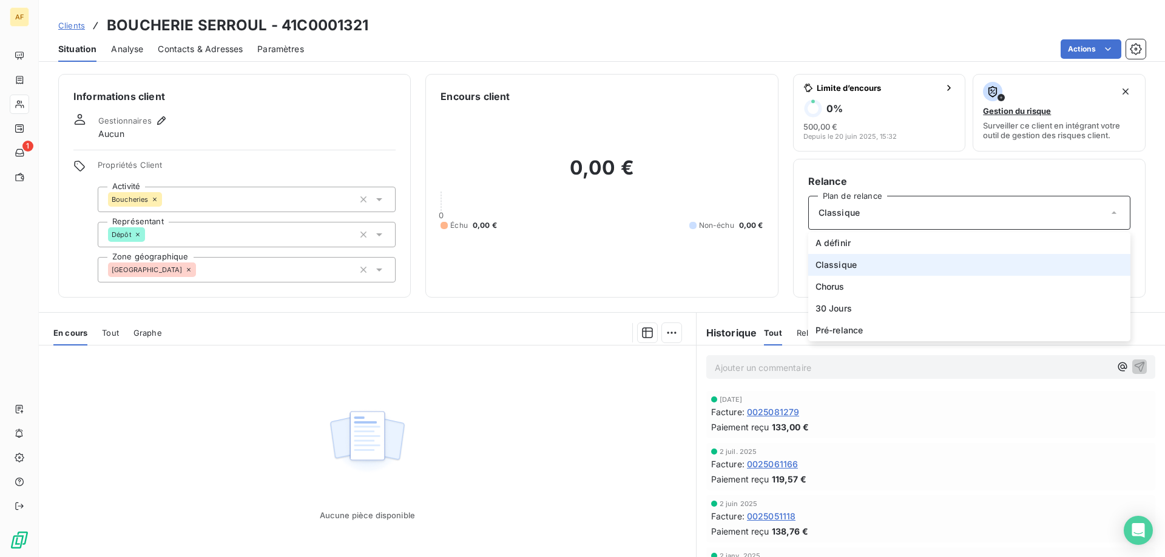
click at [892, 223] on div "Classique" at bounding box center [969, 213] width 322 height 34
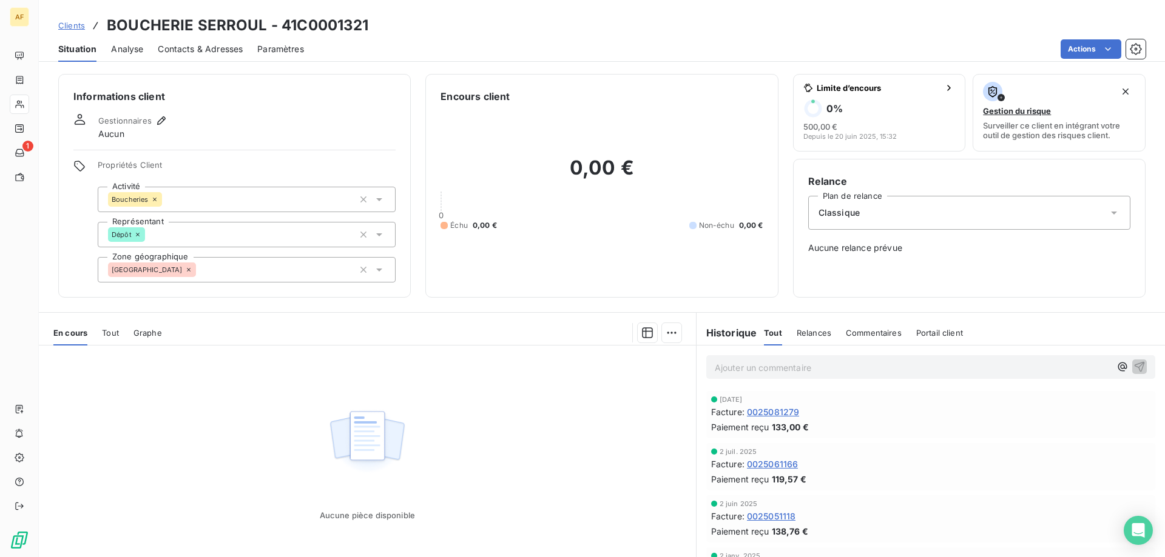
click at [289, 261] on div "[GEOGRAPHIC_DATA]" at bounding box center [247, 269] width 298 height 25
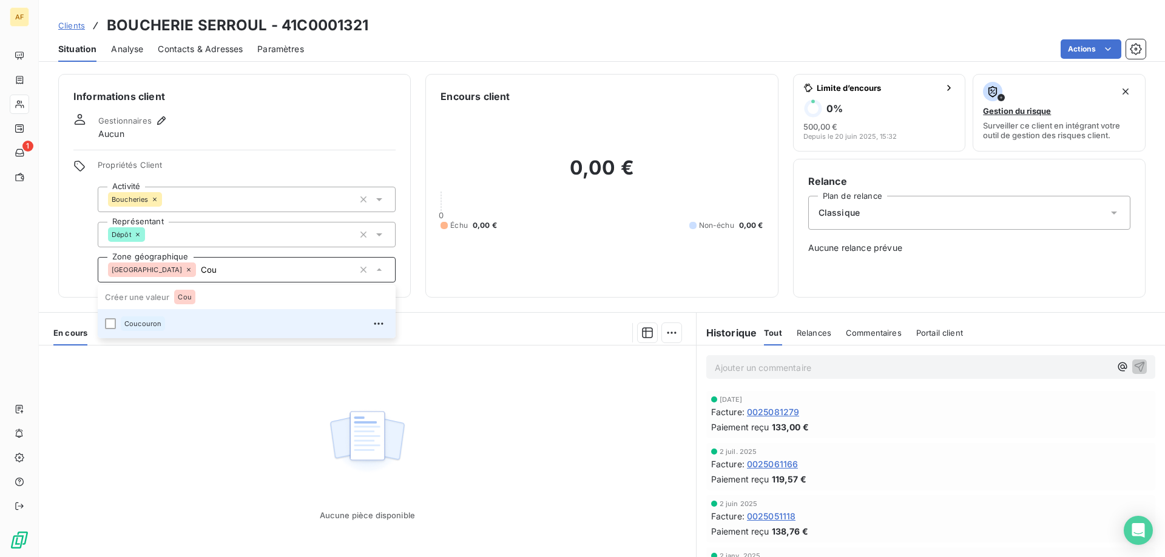
click at [264, 330] on div "Coucouron" at bounding box center [255, 323] width 268 height 19
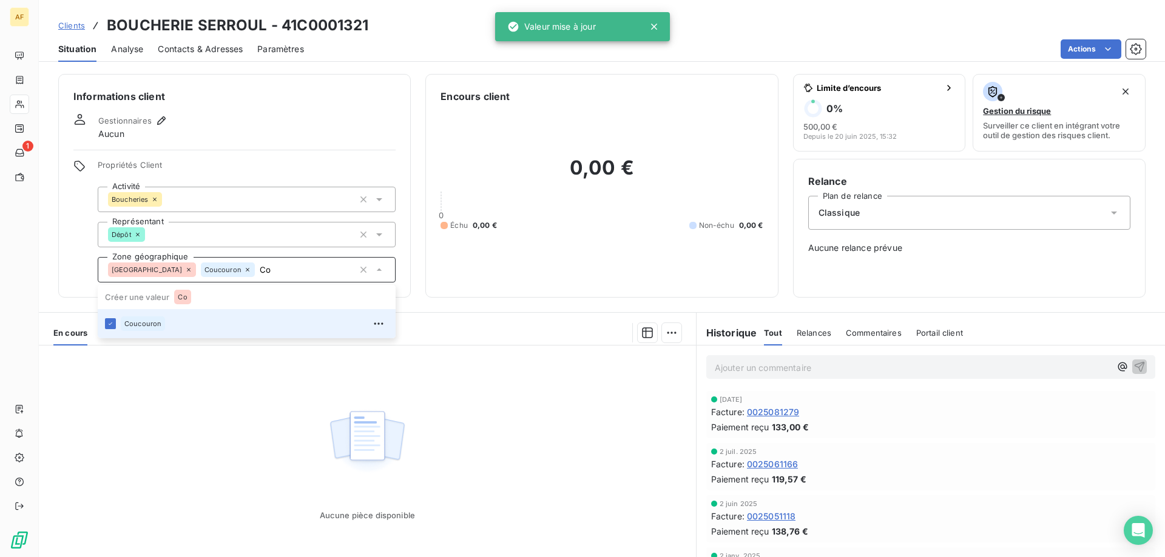
type input "C"
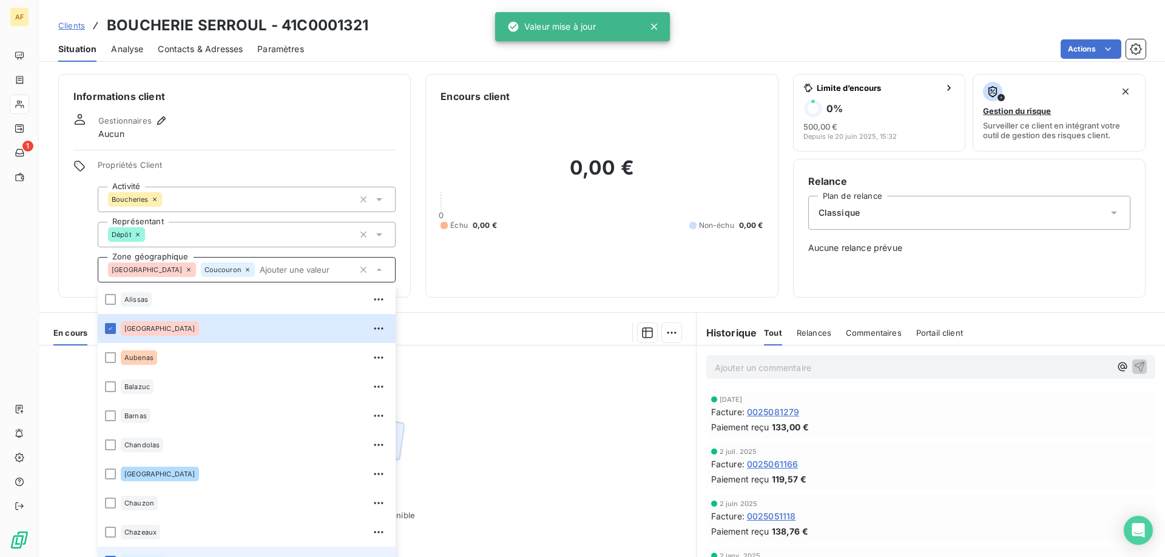
scroll to position [19, 0]
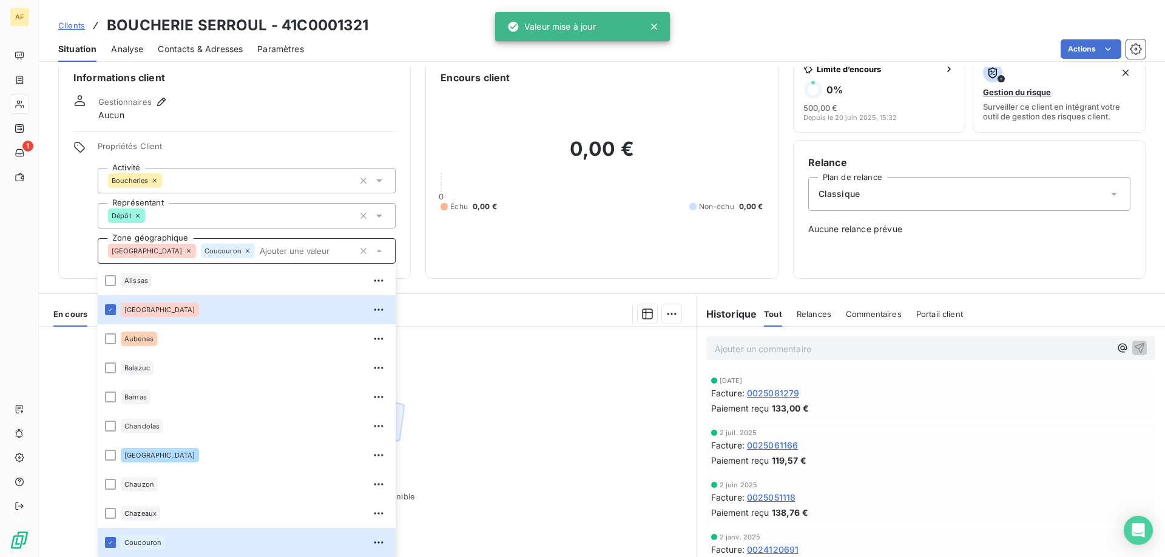
click at [540, 396] on div "Aucune pièce disponible" at bounding box center [367, 444] width 657 height 234
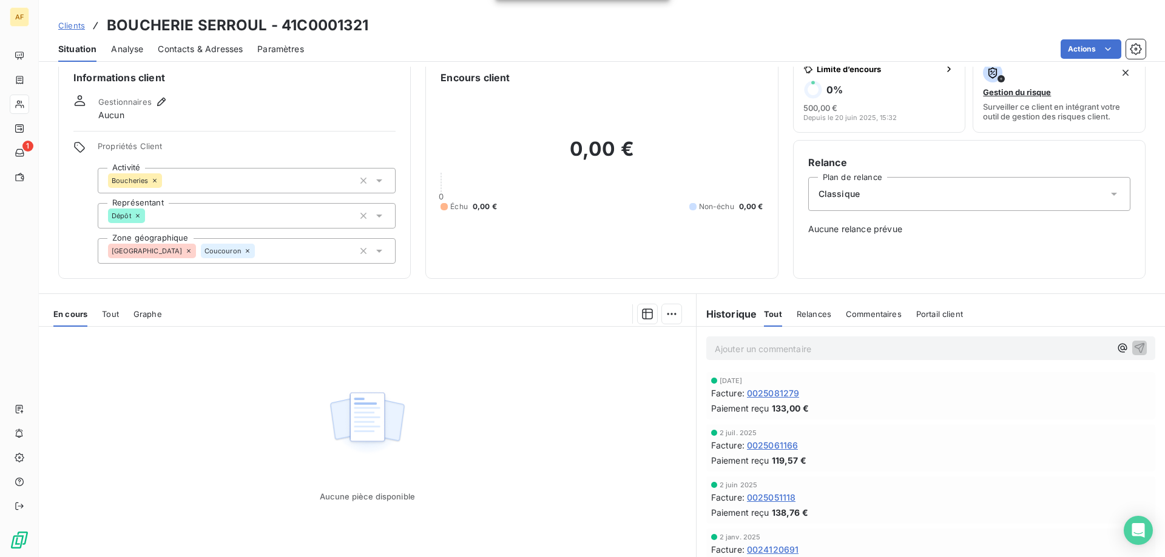
click at [73, 21] on span "Clients" at bounding box center [71, 26] width 27 height 10
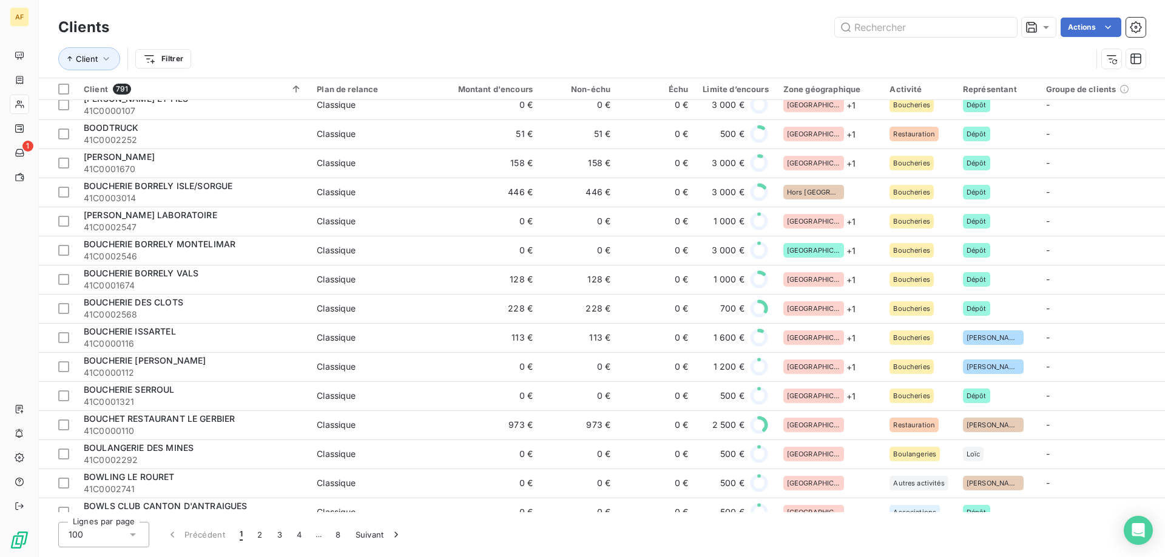
scroll to position [2487, 0]
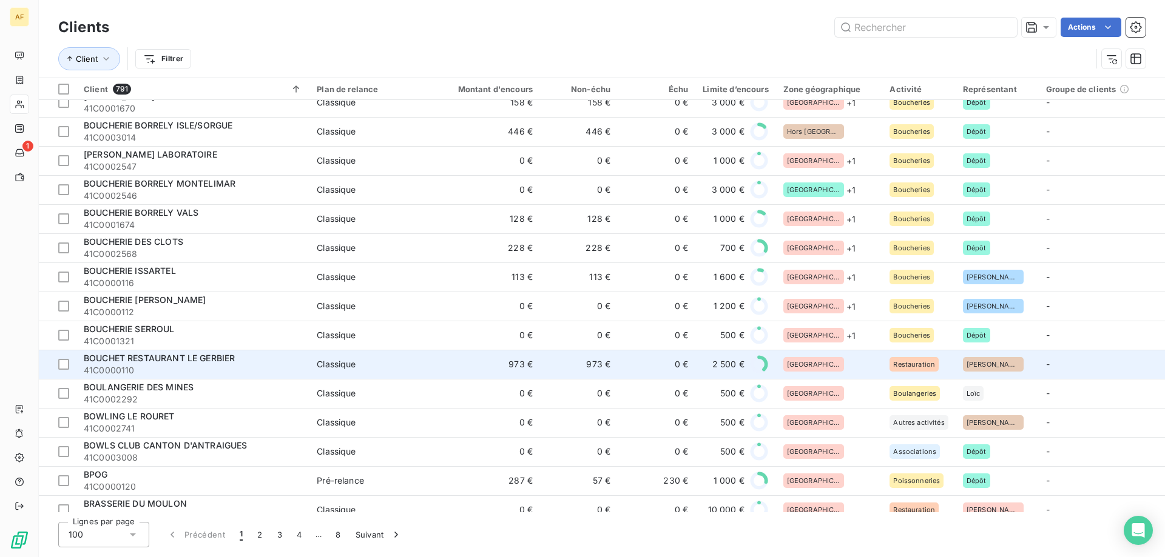
click at [861, 364] on div "[GEOGRAPHIC_DATA]" at bounding box center [829, 364] width 92 height 15
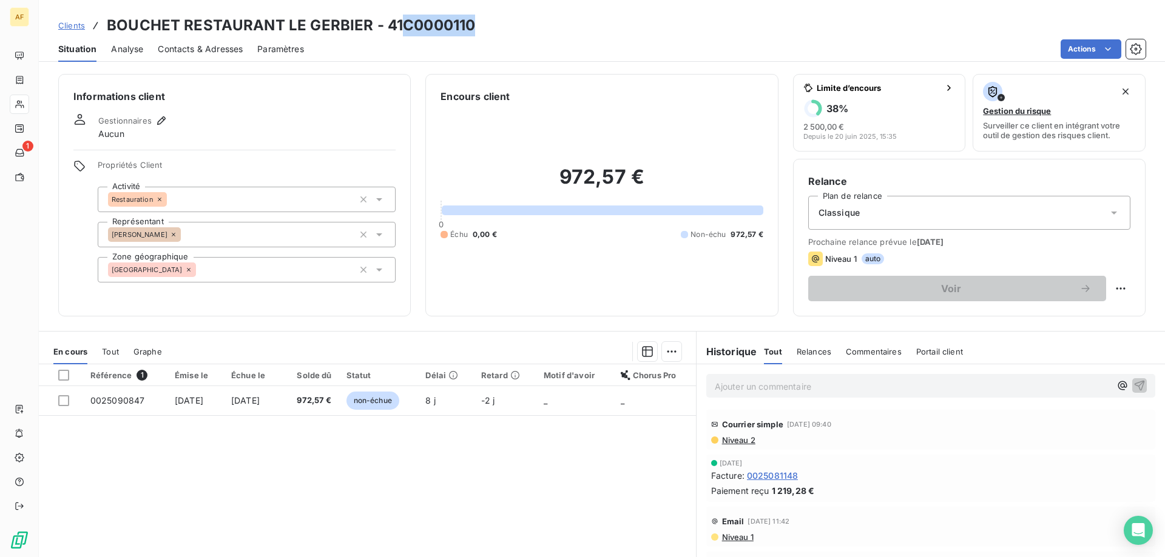
drag, startPoint x: 402, startPoint y: 22, endPoint x: 471, endPoint y: 25, distance: 68.6
click at [471, 25] on h3 "BOUCHET RESTAURANT LE GERBIER - 41C0000110" at bounding box center [291, 26] width 368 height 22
copy h3 "C0000110"
click at [338, 267] on div "[GEOGRAPHIC_DATA]" at bounding box center [247, 269] width 298 height 25
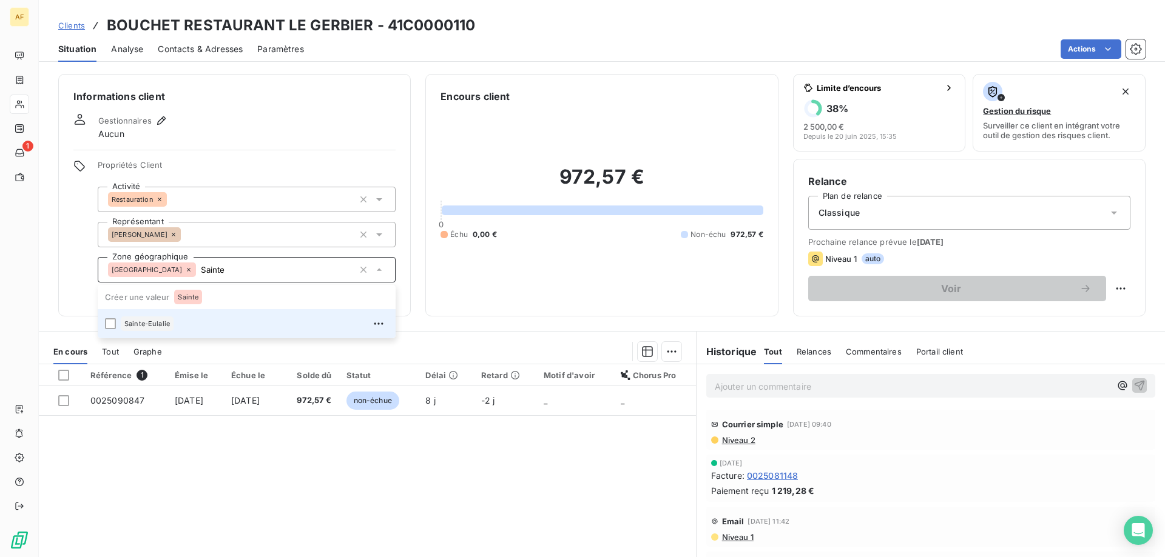
click at [271, 315] on div "Sainte-Eulalie" at bounding box center [255, 323] width 268 height 19
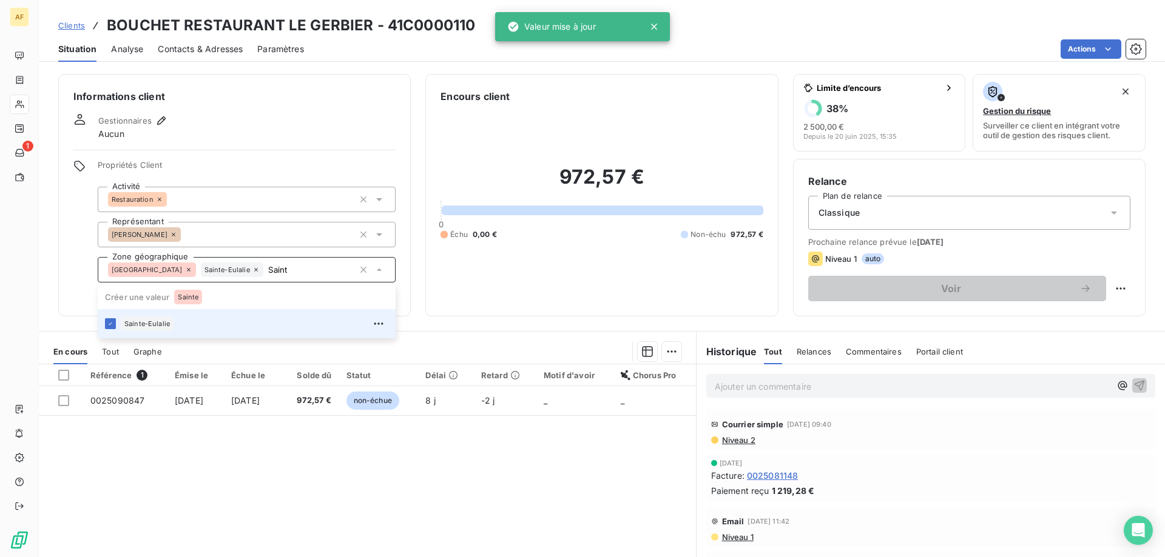
scroll to position [19, 0]
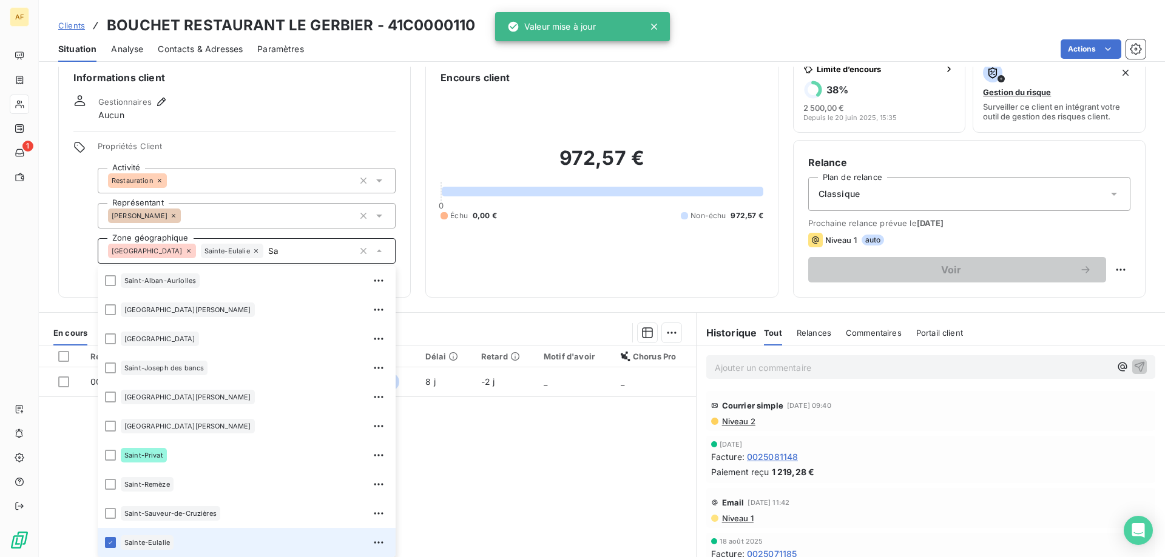
type input "S"
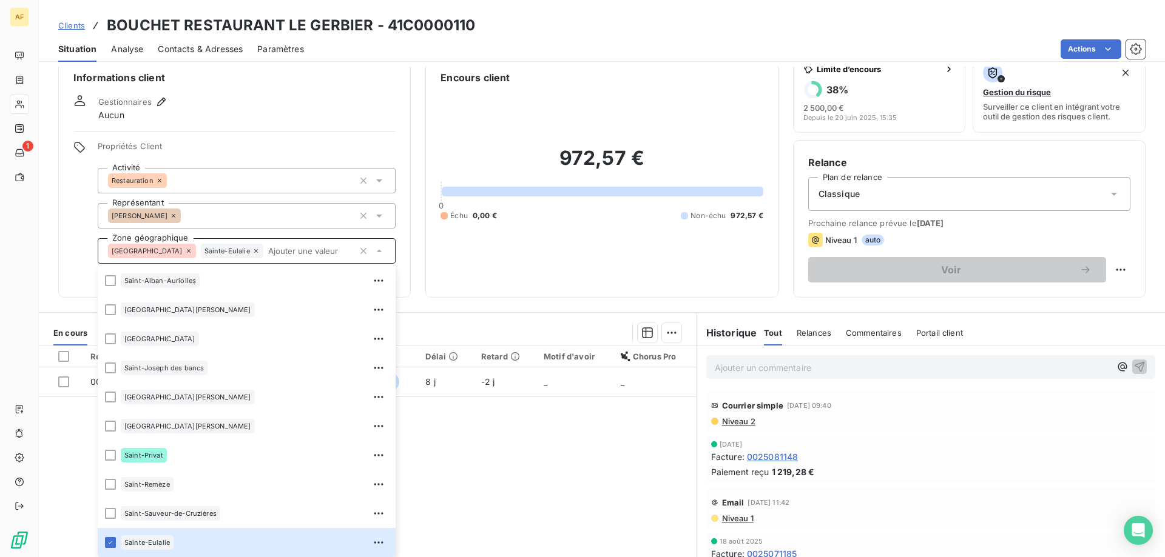
click at [78, 25] on span "Clients" at bounding box center [71, 26] width 27 height 10
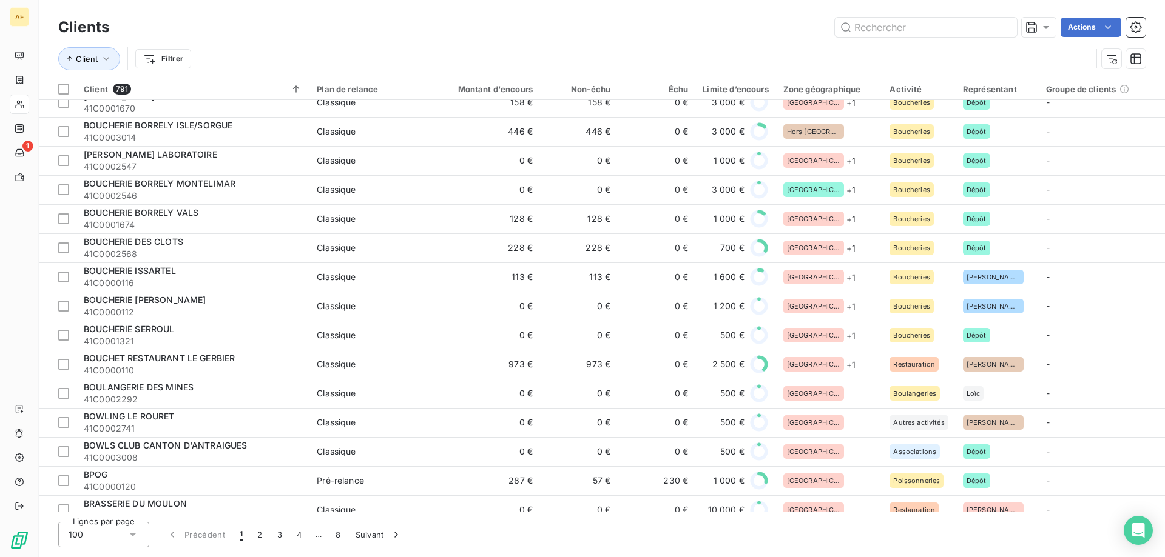
scroll to position [2505, 0]
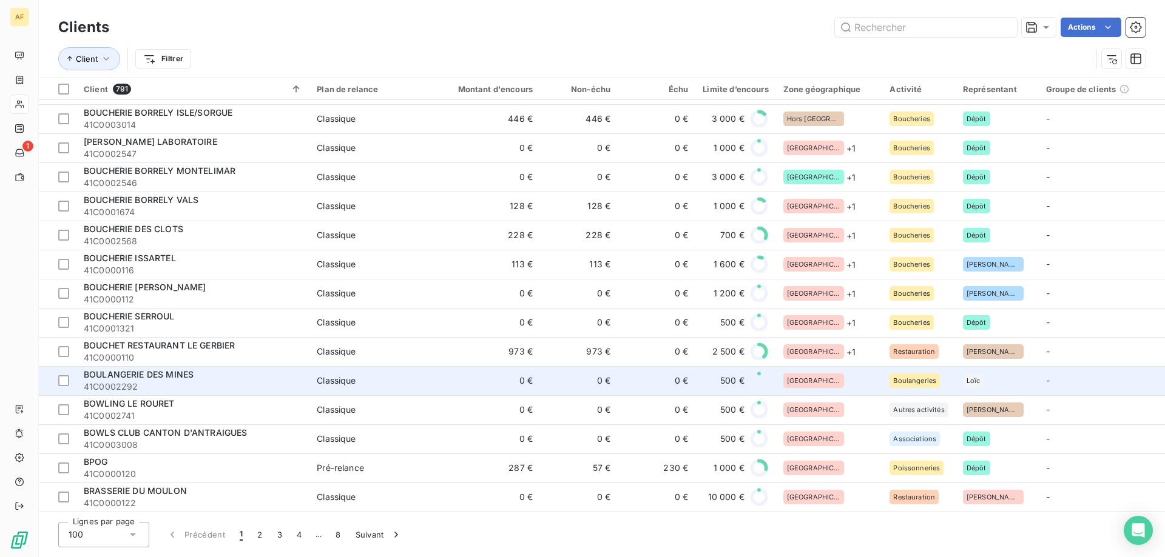
click at [836, 377] on div "[GEOGRAPHIC_DATA]" at bounding box center [829, 381] width 92 height 15
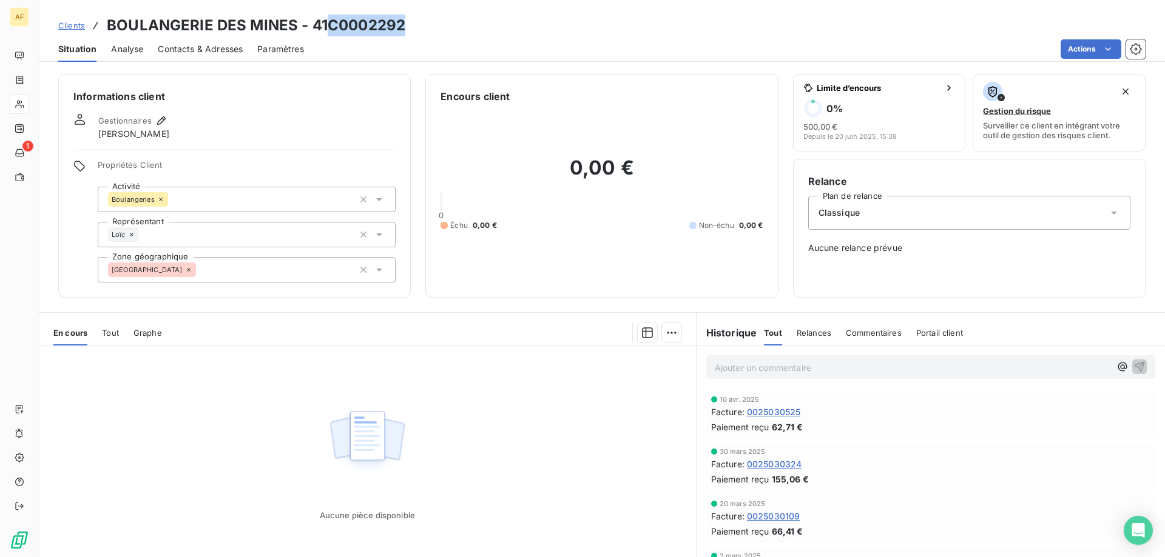
drag, startPoint x: 331, startPoint y: 23, endPoint x: 404, endPoint y: 27, distance: 73.5
click at [404, 27] on h3 "BOULANGERIE DES MINES - 41C0002292" at bounding box center [256, 26] width 298 height 22
copy h3 "C0002292"
click at [248, 267] on div "[GEOGRAPHIC_DATA]" at bounding box center [247, 269] width 298 height 25
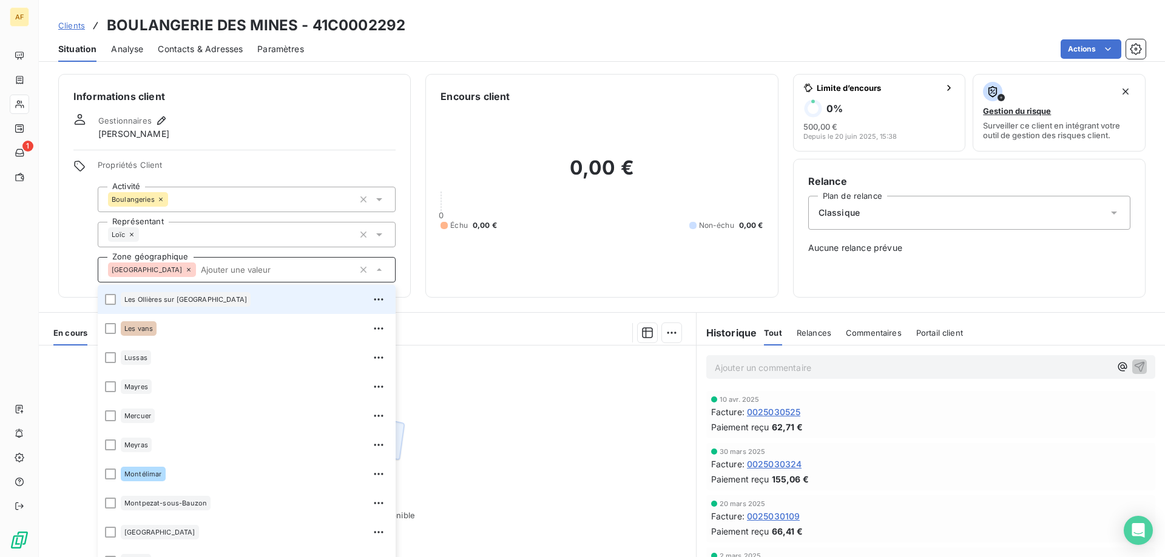
scroll to position [971, 0]
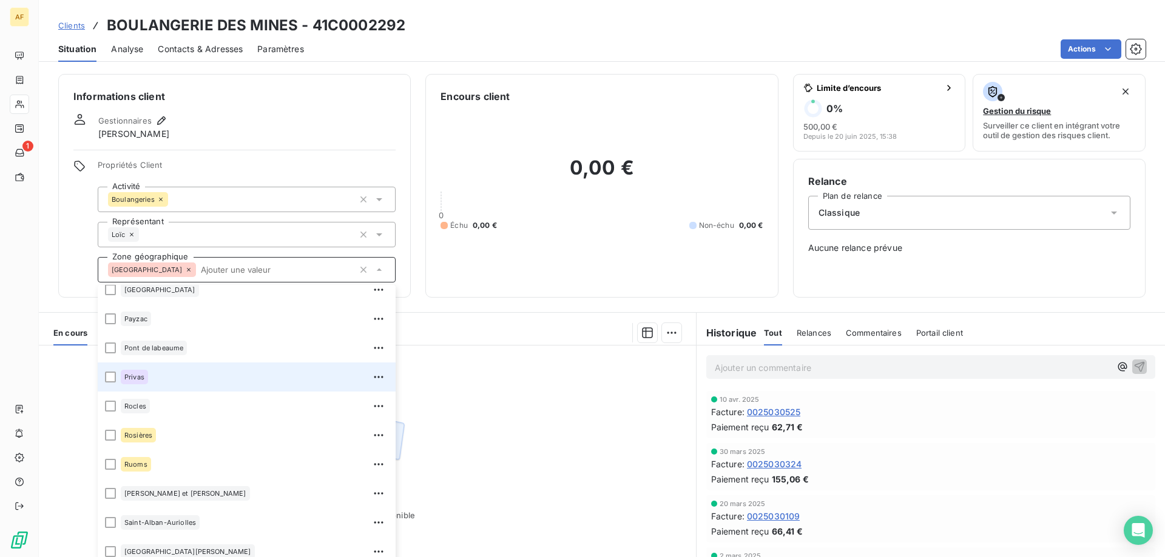
click at [175, 385] on div "Privas" at bounding box center [255, 377] width 268 height 19
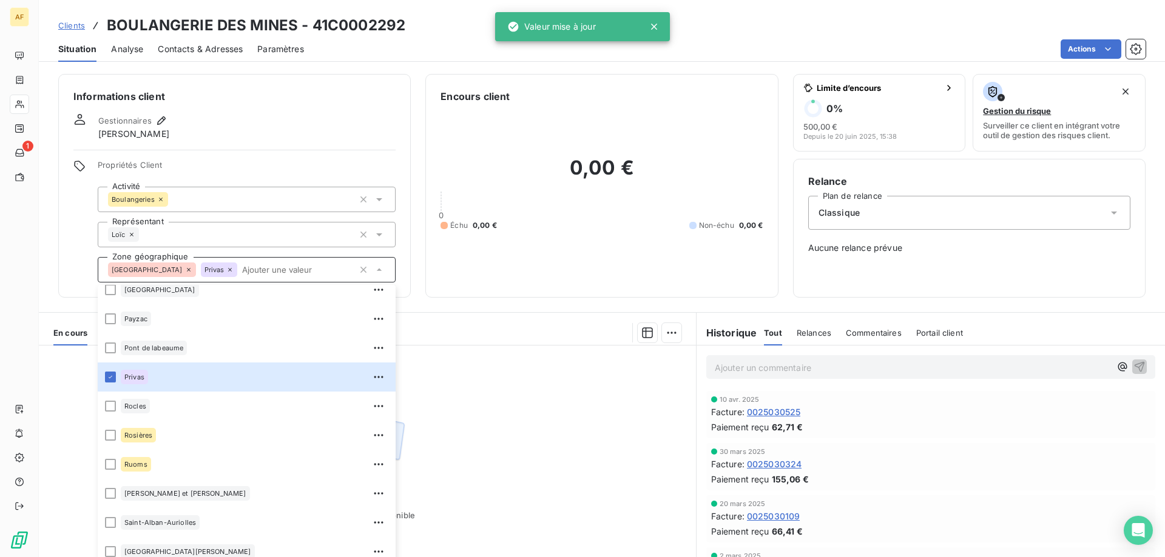
click at [76, 24] on span "Clients" at bounding box center [71, 26] width 27 height 10
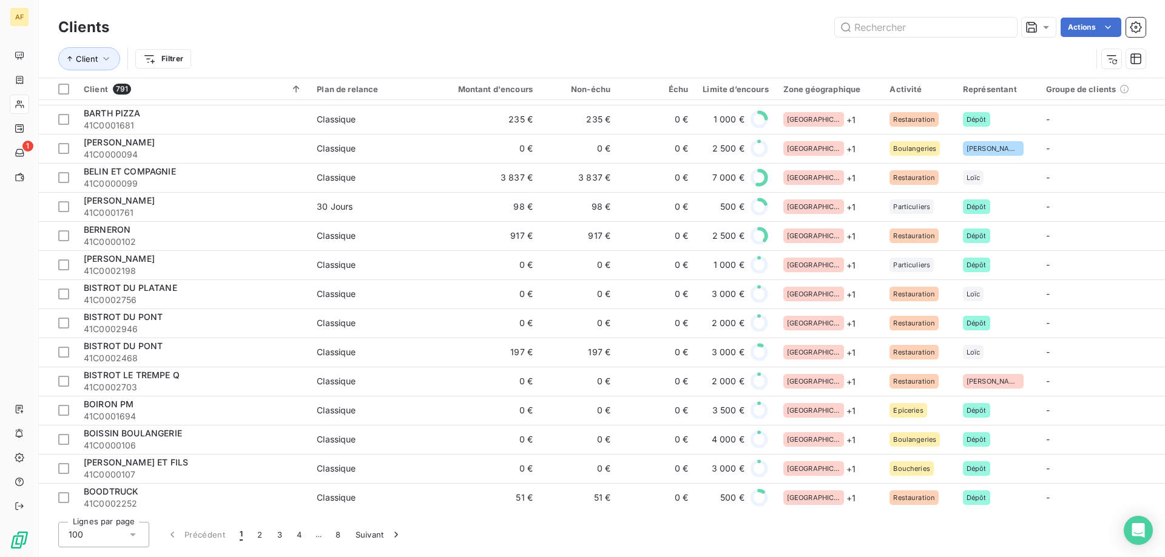
scroll to position [2505, 0]
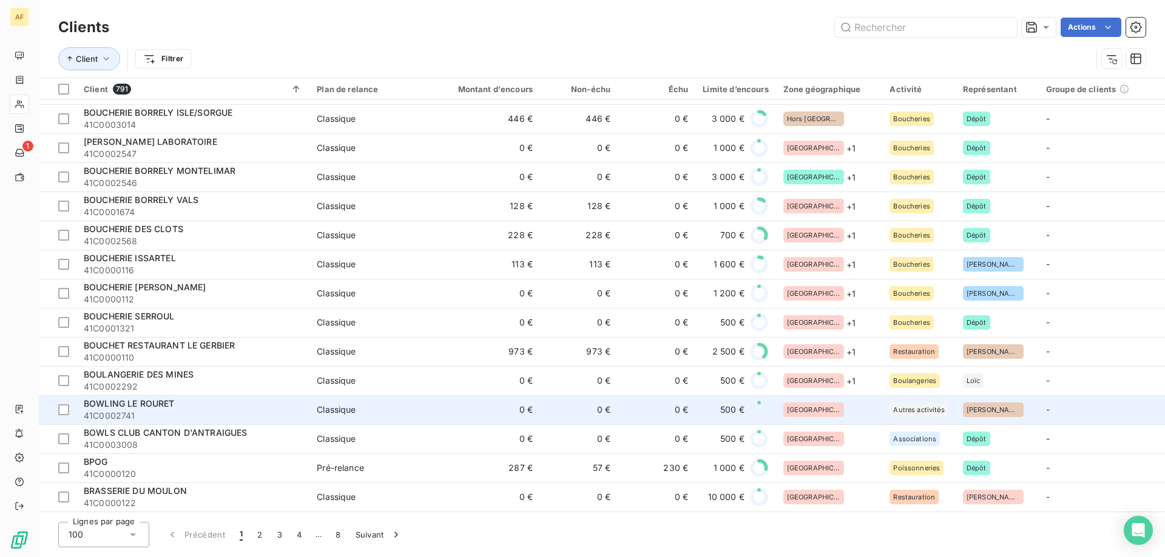
click at [850, 403] on div "[GEOGRAPHIC_DATA]" at bounding box center [829, 410] width 92 height 15
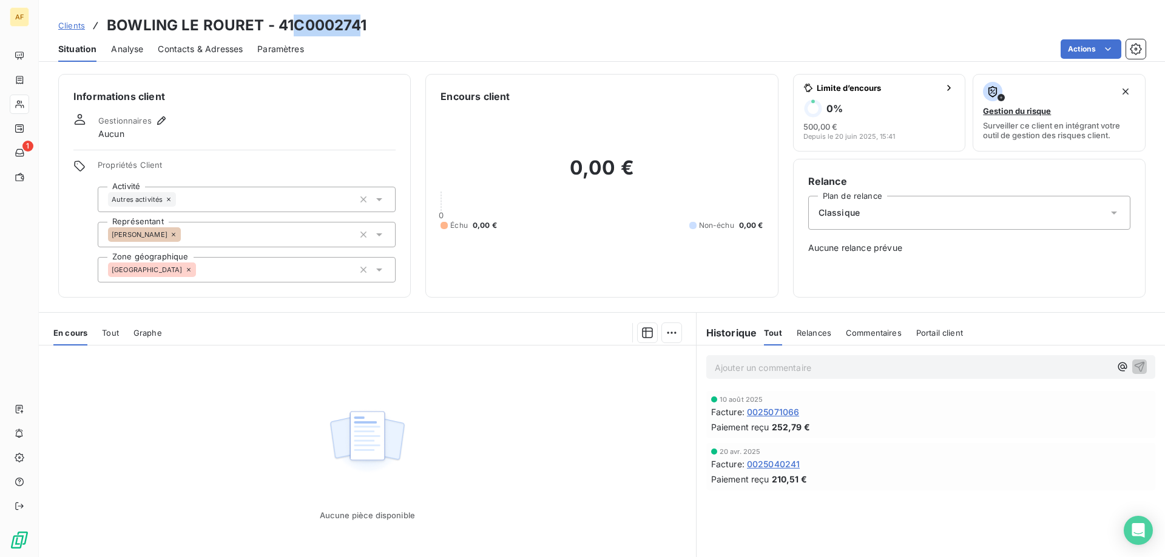
drag, startPoint x: 295, startPoint y: 21, endPoint x: 363, endPoint y: 19, distance: 68.6
click at [363, 19] on h3 "BOWLING LE ROURET - 41C0002741" at bounding box center [237, 26] width 260 height 22
drag, startPoint x: 295, startPoint y: 24, endPoint x: 372, endPoint y: 24, distance: 77.0
click at [372, 24] on div "Clients BOWLING LE ROURET - 41C0002741" at bounding box center [602, 26] width 1126 height 22
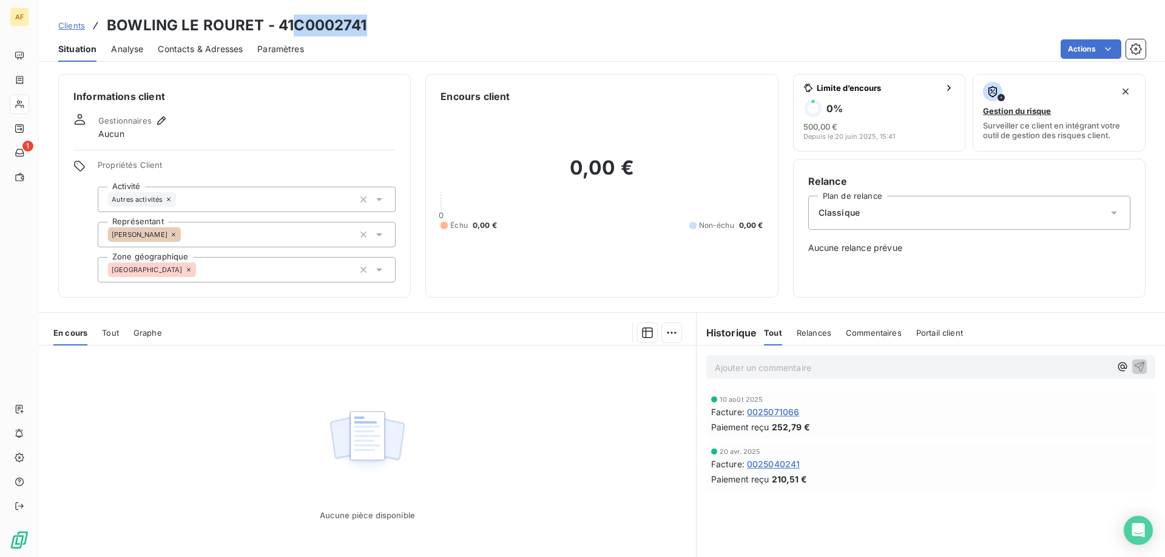
copy h3 "C0002741"
click at [295, 263] on div "[GEOGRAPHIC_DATA]" at bounding box center [247, 269] width 298 height 25
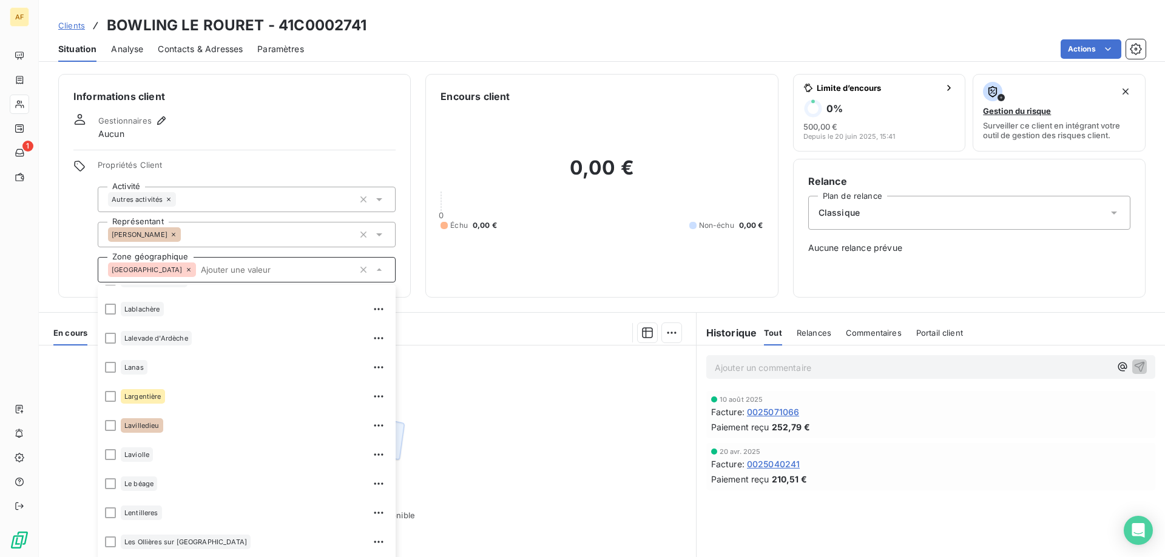
scroll to position [243, 0]
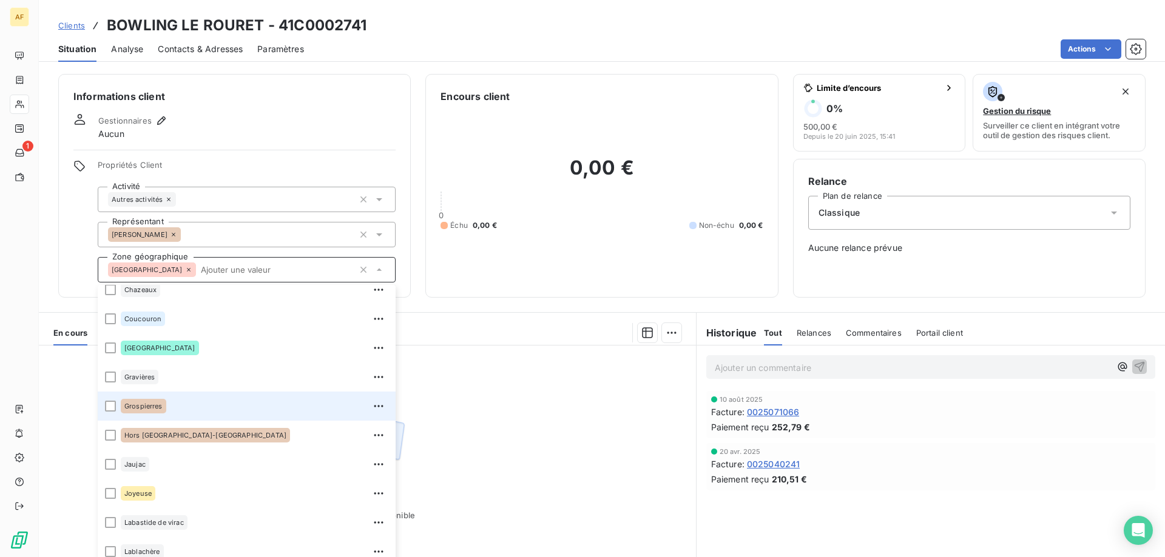
click at [244, 412] on div "Grospierres" at bounding box center [255, 406] width 268 height 19
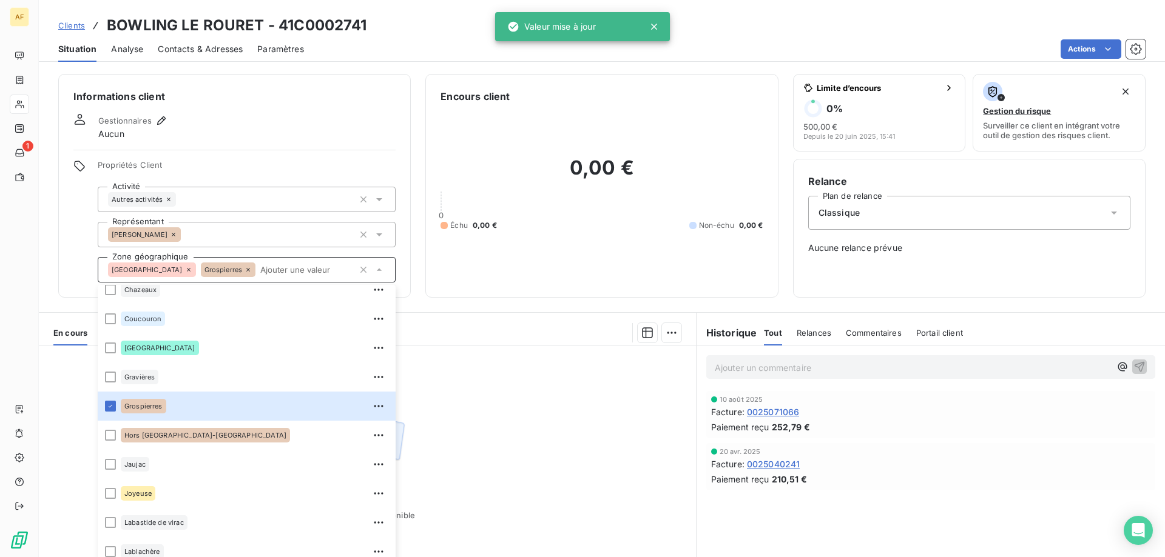
click at [70, 27] on span "Clients" at bounding box center [71, 26] width 27 height 10
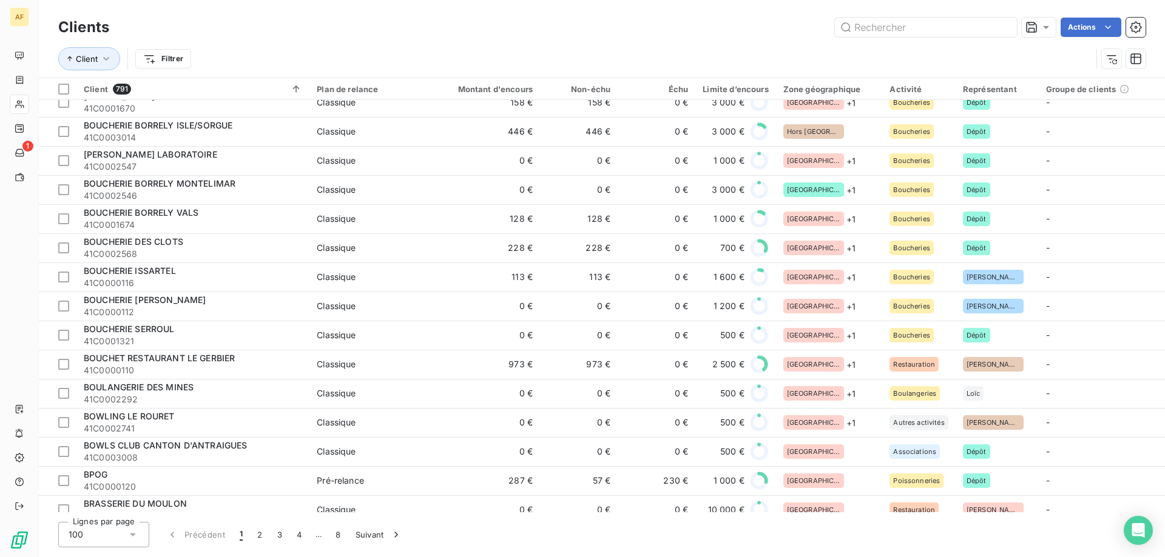
scroll to position [2505, 0]
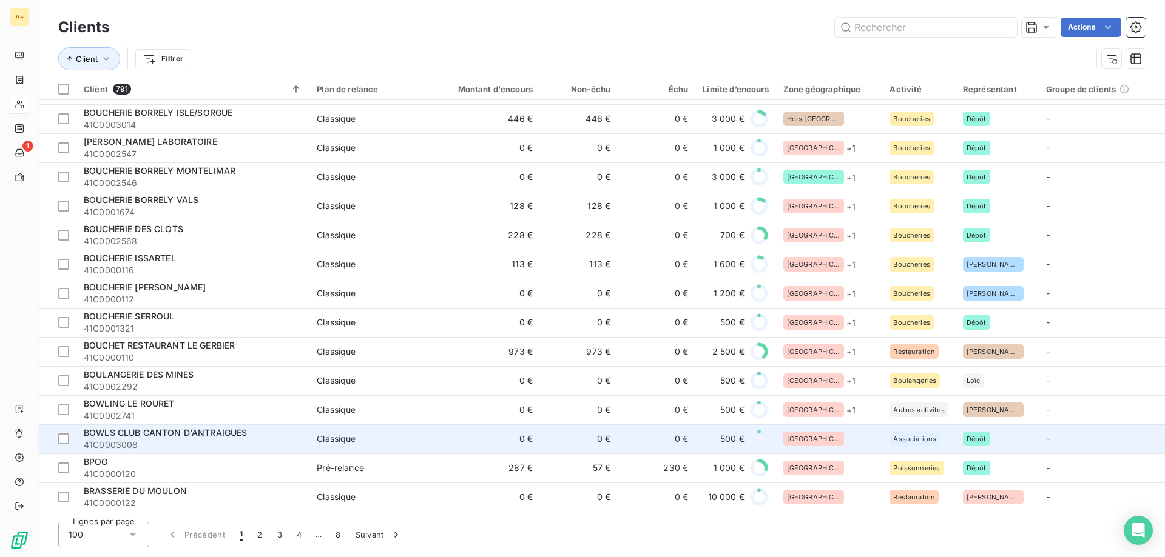
click at [828, 433] on div "[GEOGRAPHIC_DATA]" at bounding box center [829, 439] width 92 height 15
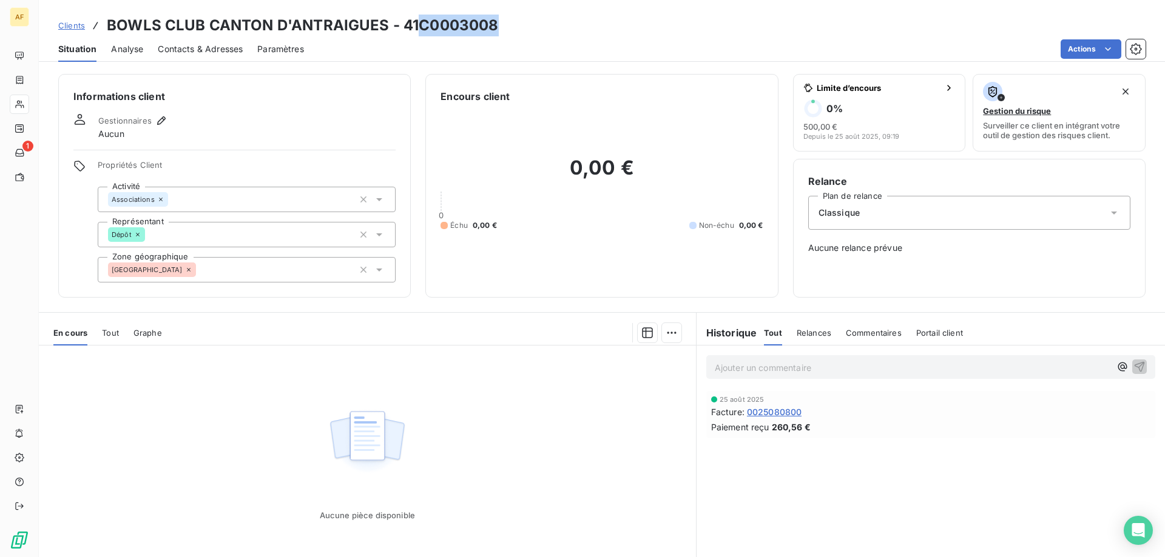
drag, startPoint x: 428, startPoint y: 23, endPoint x: 500, endPoint y: 26, distance: 72.2
click at [500, 26] on div "Clients BOWLS CLUB CANTON D'ANTRAIGUES - 41C0003008" at bounding box center [602, 26] width 1126 height 22
copy h3 "C0003008"
click at [244, 269] on div "[GEOGRAPHIC_DATA]" at bounding box center [247, 269] width 298 height 25
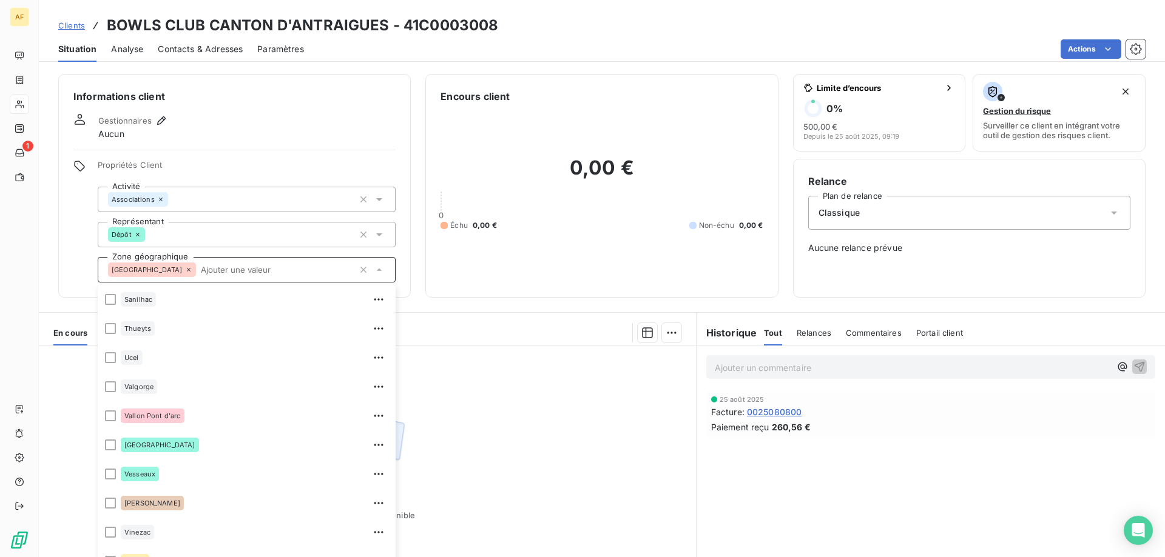
scroll to position [58, 0]
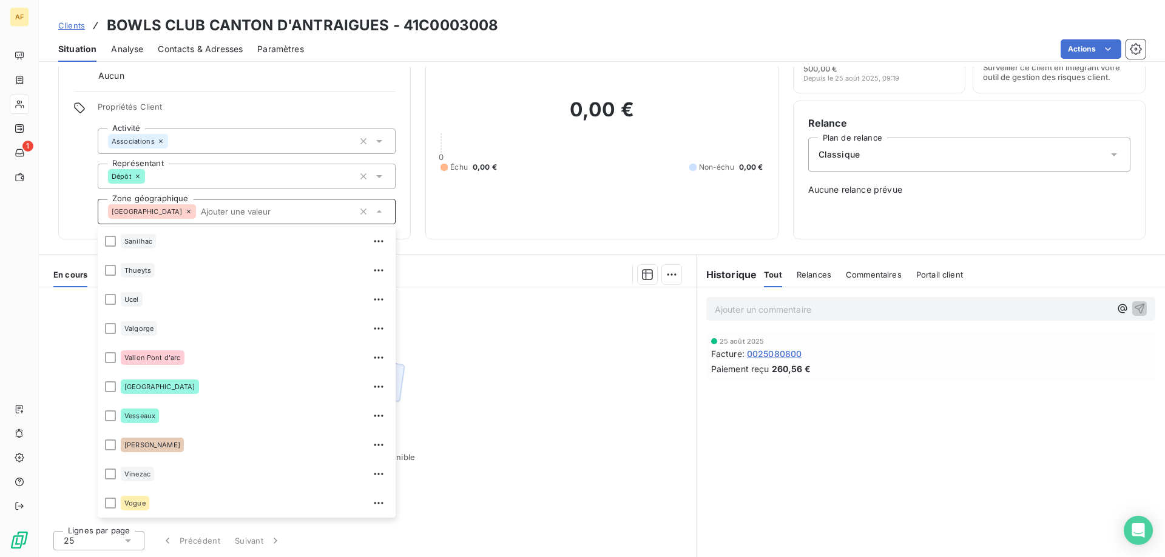
click at [502, 420] on div "Aucune pièce disponible" at bounding box center [367, 405] width 657 height 234
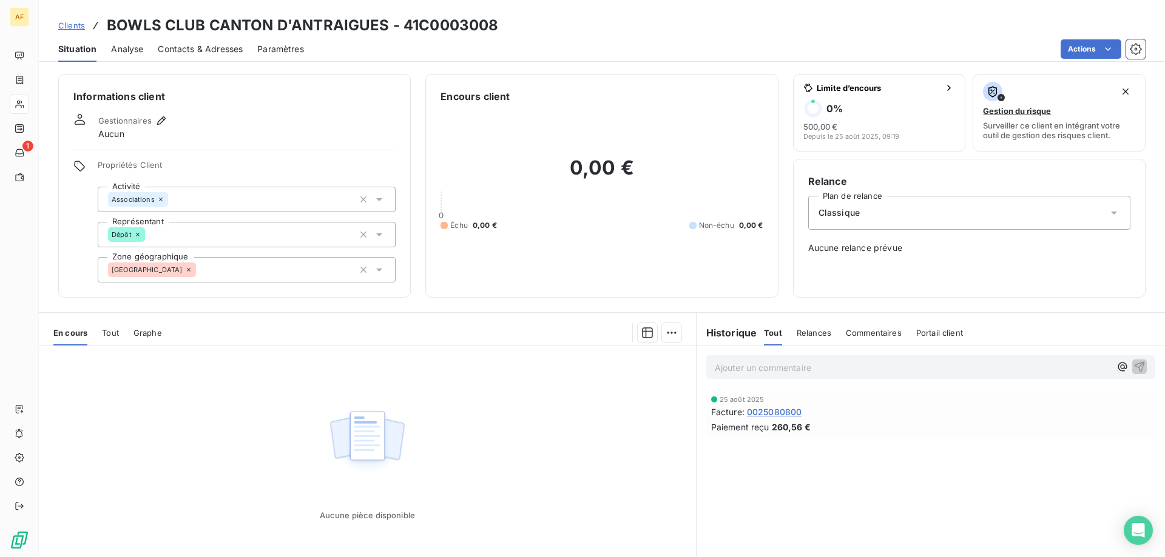
click at [184, 276] on div "[GEOGRAPHIC_DATA]" at bounding box center [247, 269] width 298 height 25
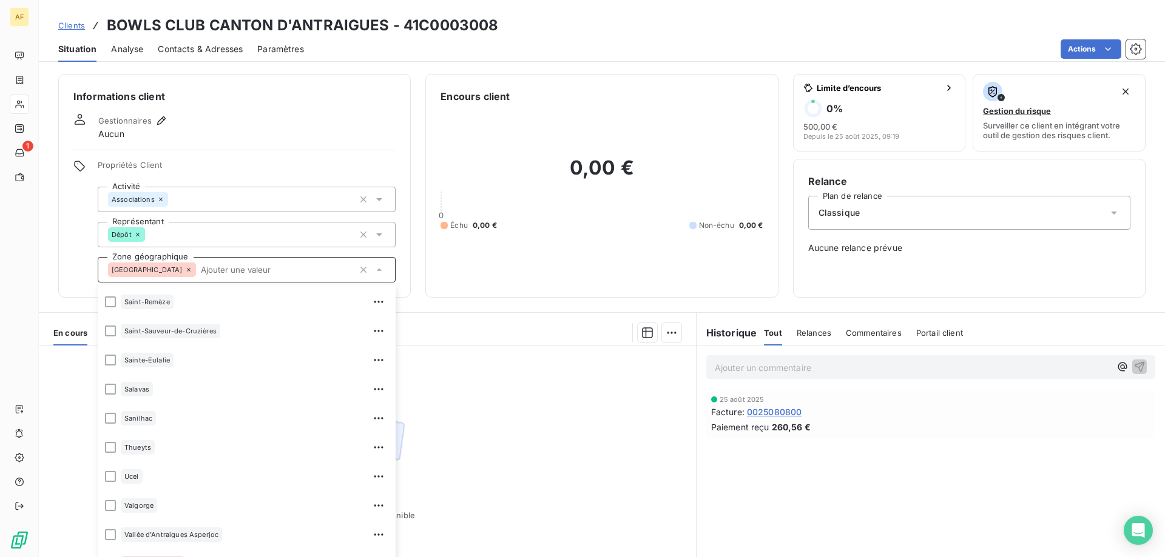
scroll to position [1543, 0]
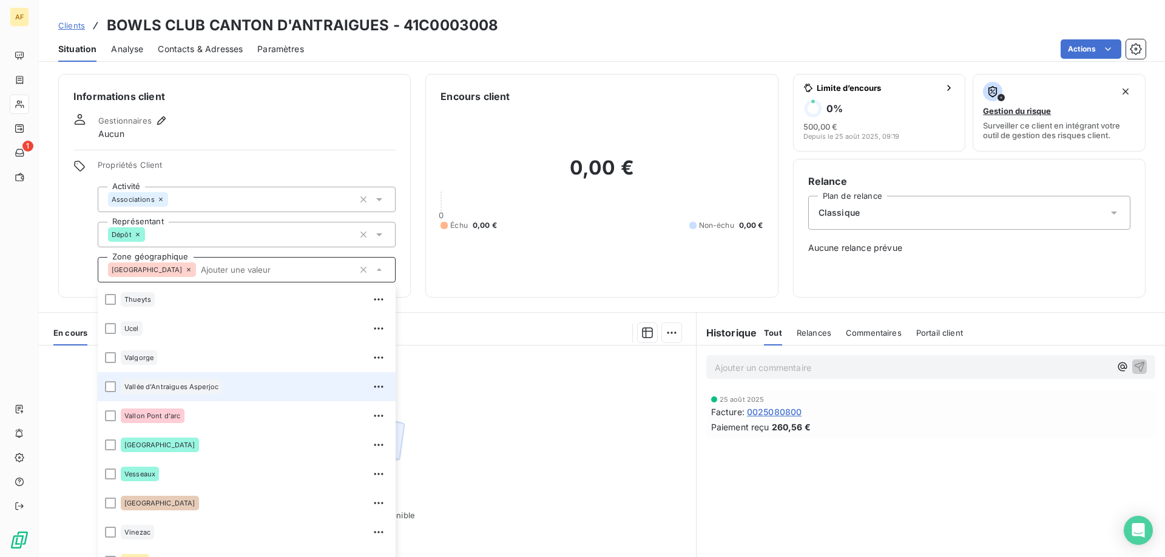
click at [175, 394] on div "Vallée d'Antraigues Asperjoc" at bounding box center [171, 387] width 101 height 15
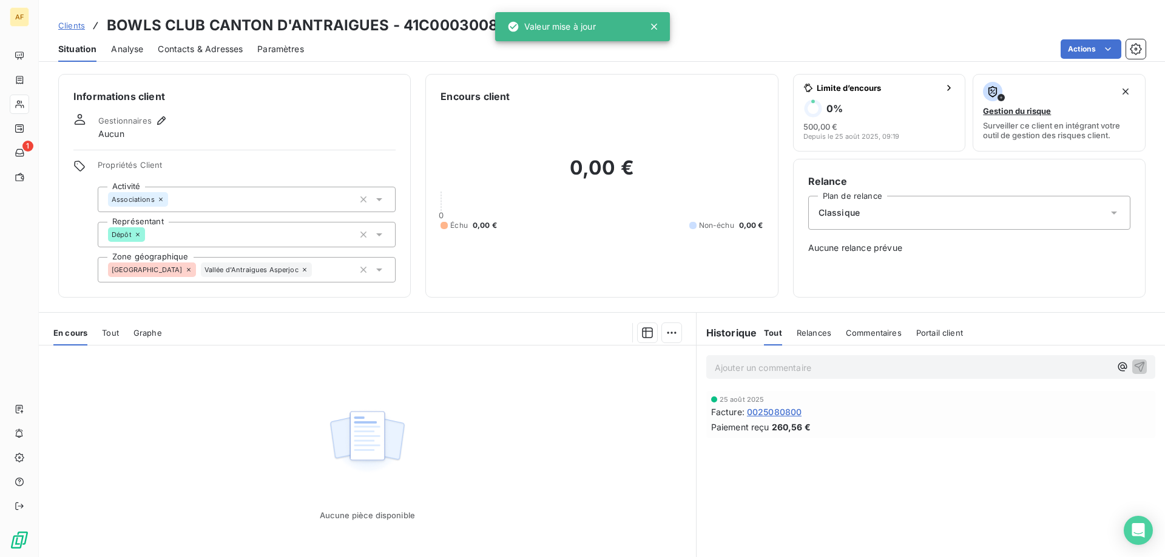
click at [477, 435] on div "Aucune pièce disponible" at bounding box center [367, 463] width 657 height 234
click at [84, 24] on span "Clients" at bounding box center [71, 26] width 27 height 10
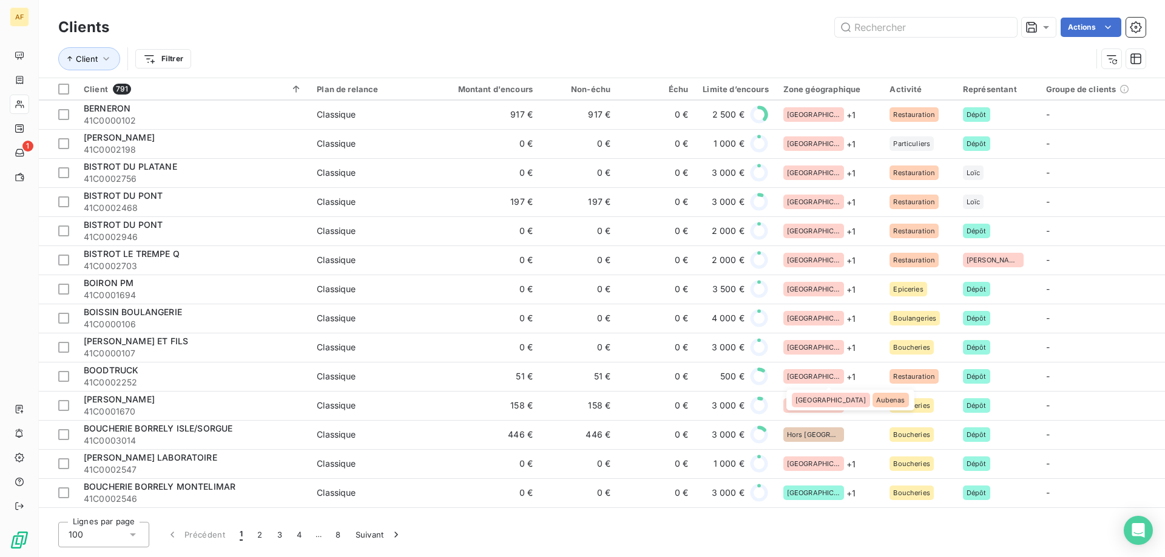
scroll to position [2505, 0]
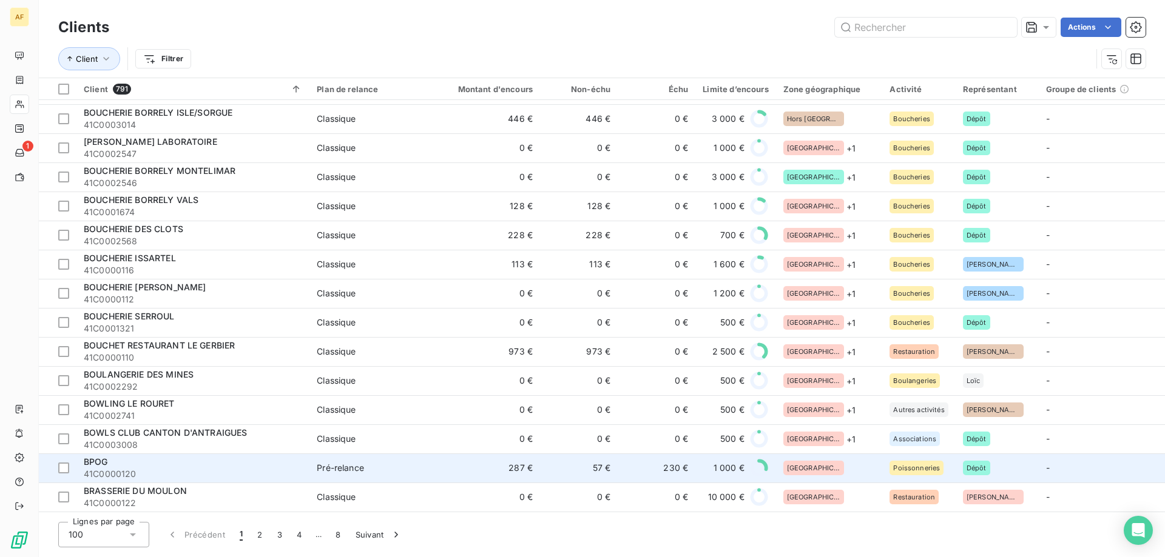
click at [828, 471] on td "[GEOGRAPHIC_DATA]" at bounding box center [829, 468] width 107 height 29
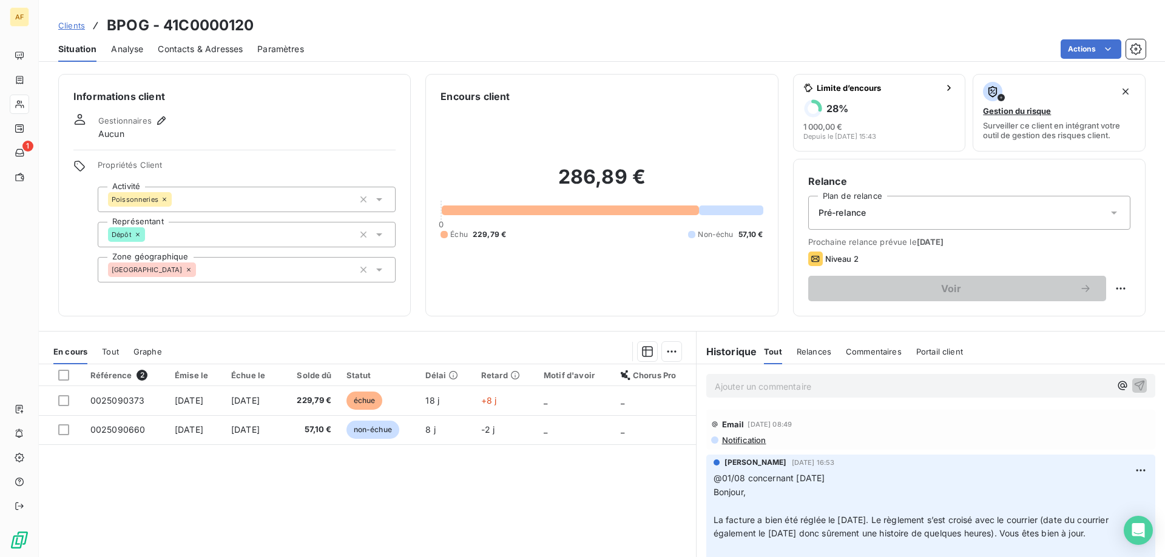
click at [196, 271] on div "[GEOGRAPHIC_DATA]" at bounding box center [247, 269] width 298 height 25
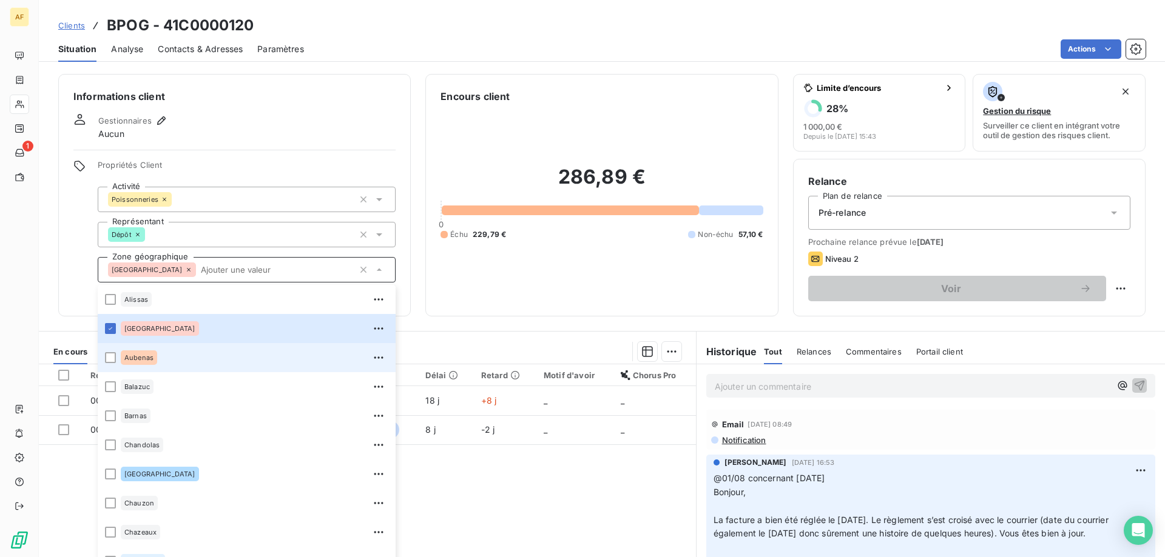
click at [170, 357] on div "Aubenas" at bounding box center [255, 357] width 268 height 19
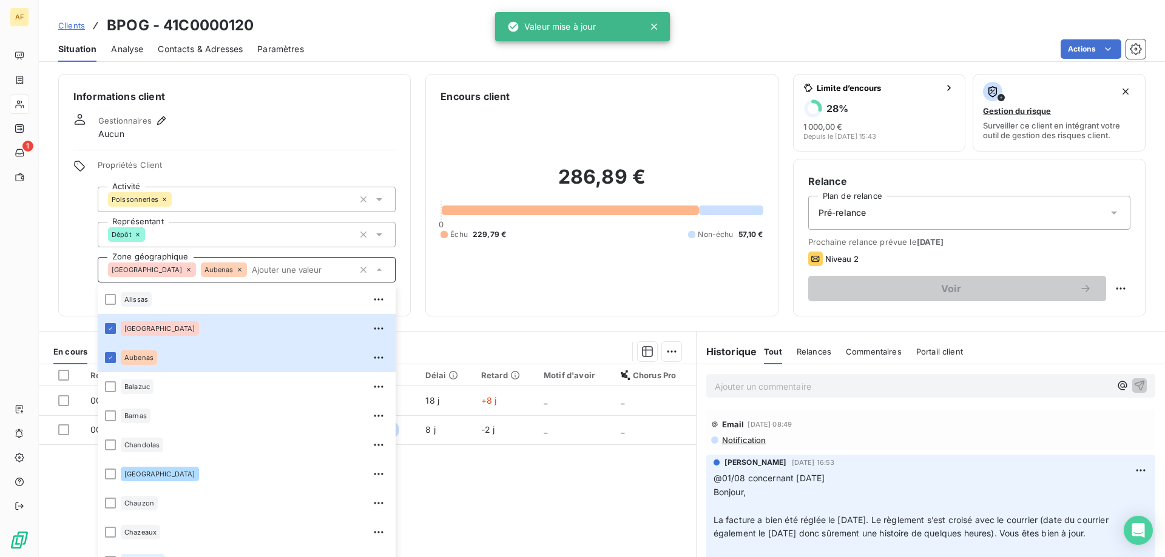
click at [79, 25] on span "Clients" at bounding box center [71, 26] width 27 height 10
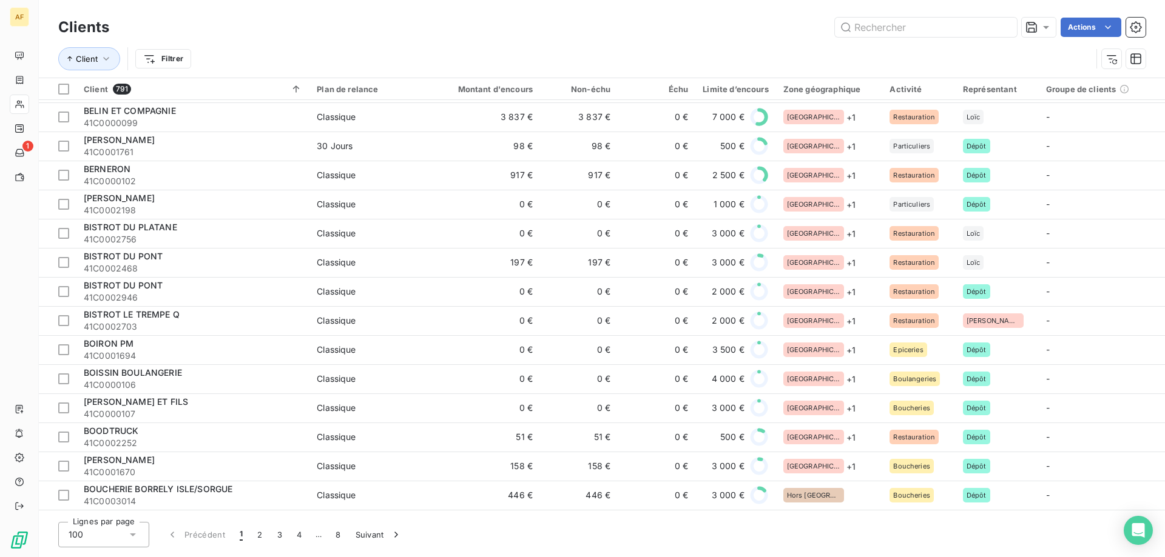
scroll to position [2505, 0]
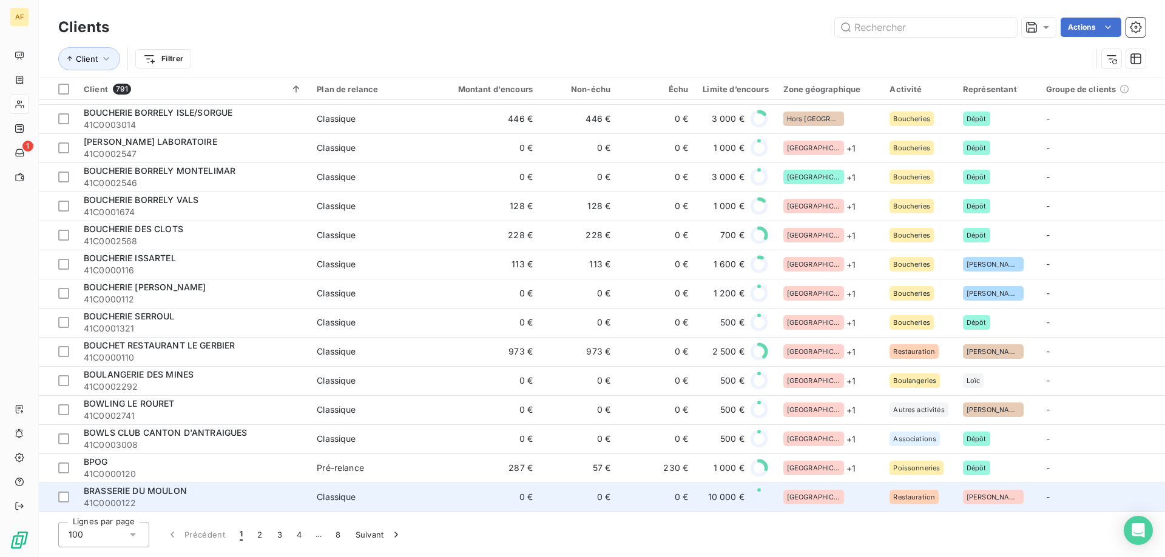
click at [829, 497] on div "[GEOGRAPHIC_DATA]" at bounding box center [829, 497] width 92 height 15
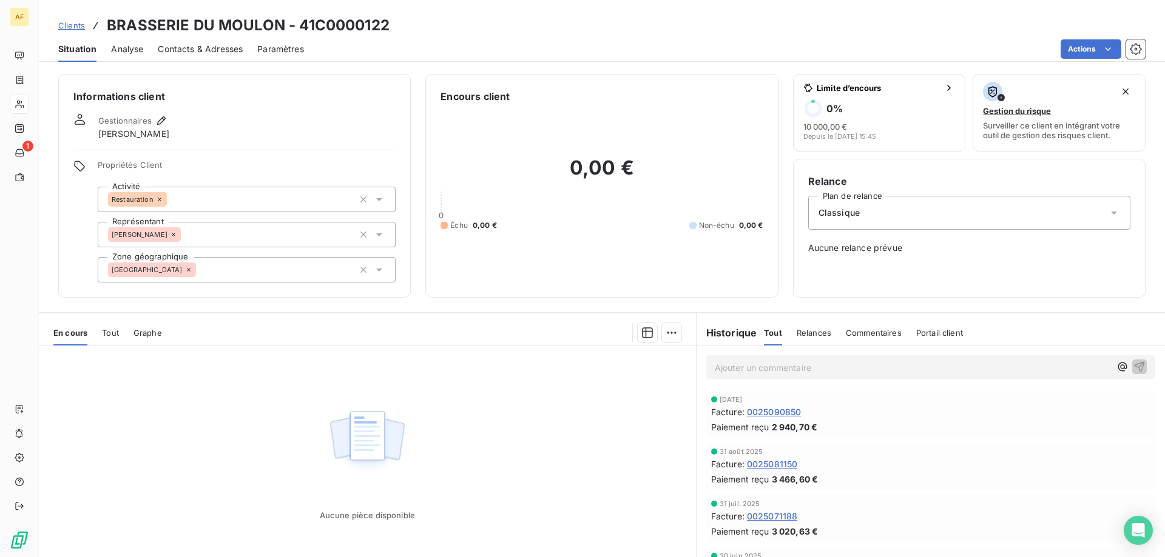
click at [111, 334] on span "Tout" at bounding box center [110, 333] width 17 height 10
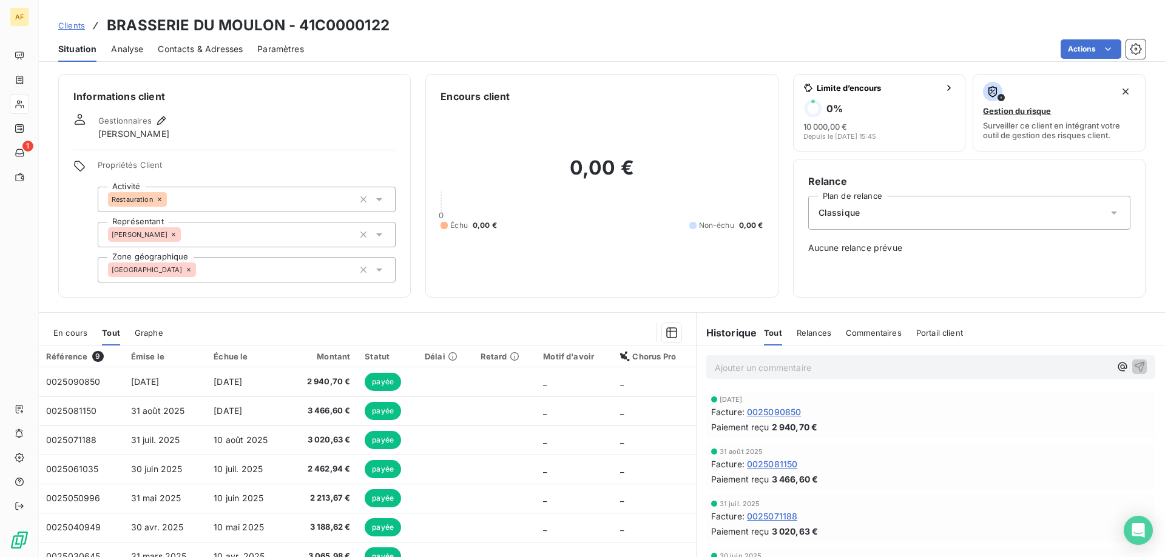
click at [66, 338] on div "En cours" at bounding box center [70, 332] width 34 height 25
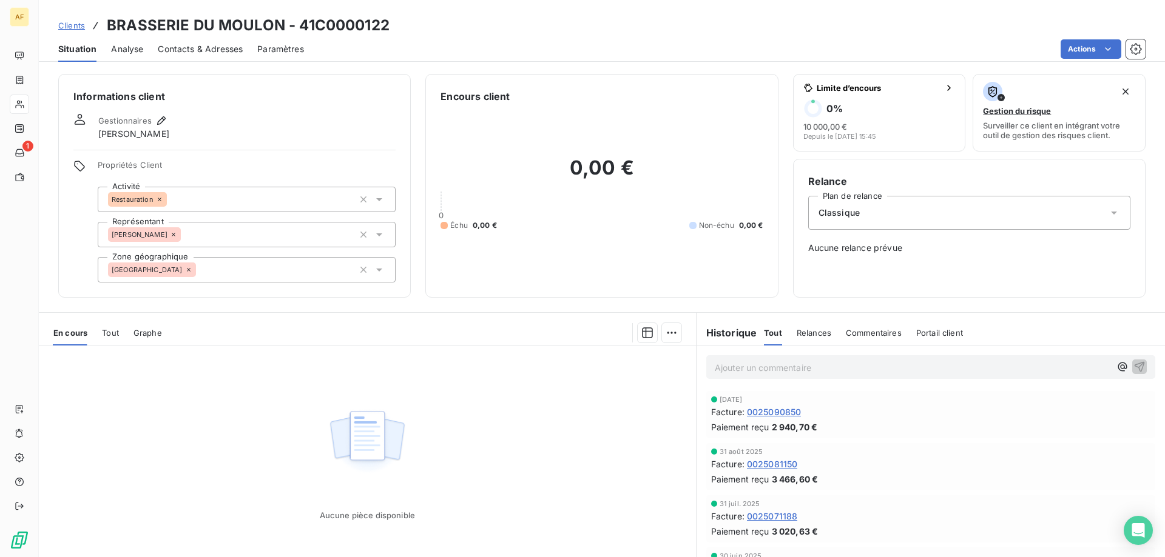
click at [245, 274] on div "[GEOGRAPHIC_DATA]" at bounding box center [247, 269] width 298 height 25
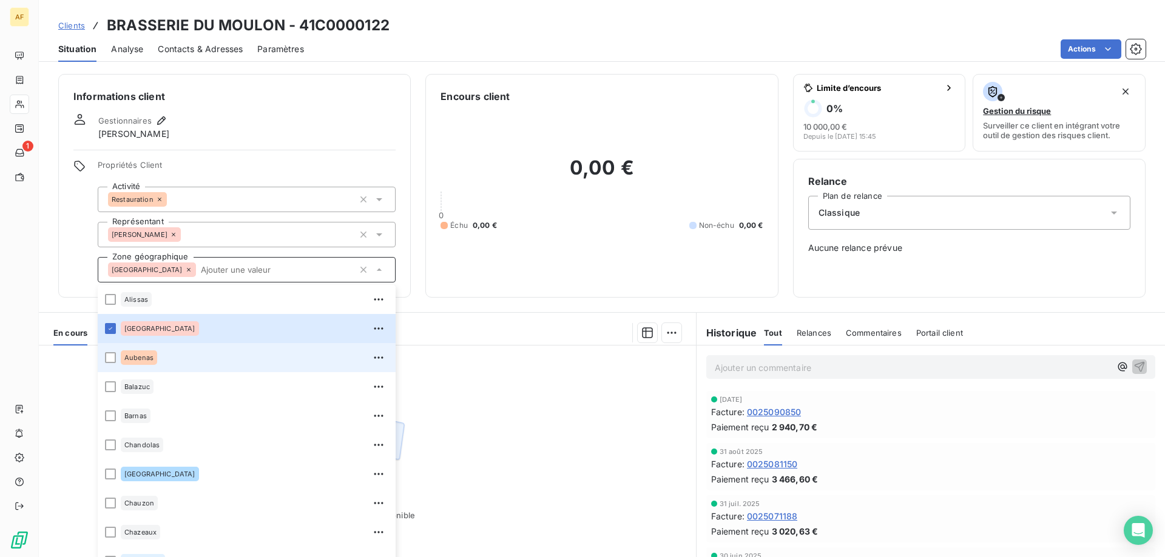
click at [204, 362] on div "Aubenas" at bounding box center [255, 357] width 268 height 19
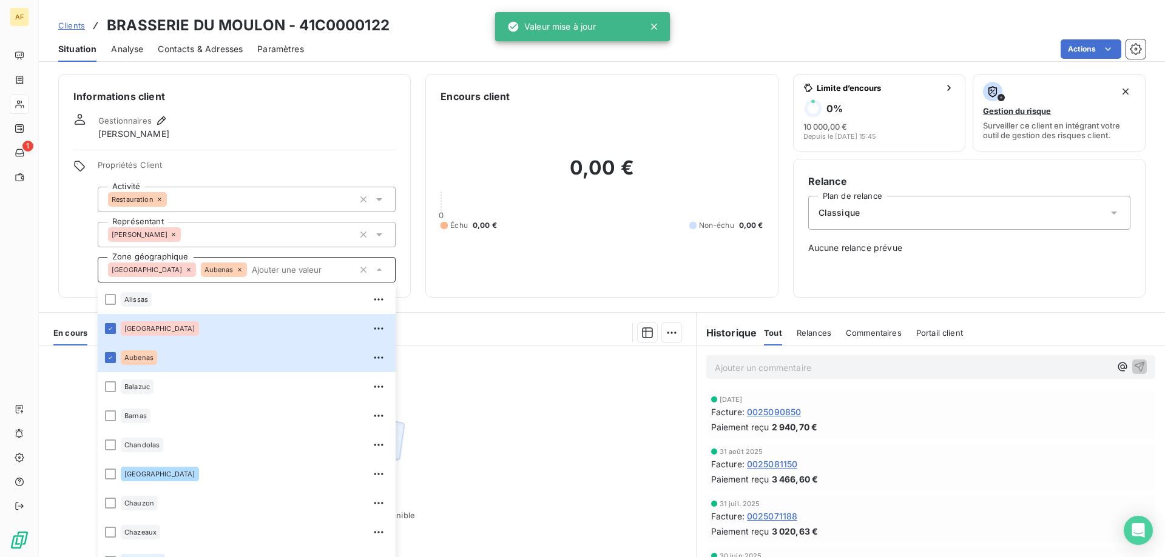
click at [78, 29] on span "Clients" at bounding box center [71, 26] width 27 height 10
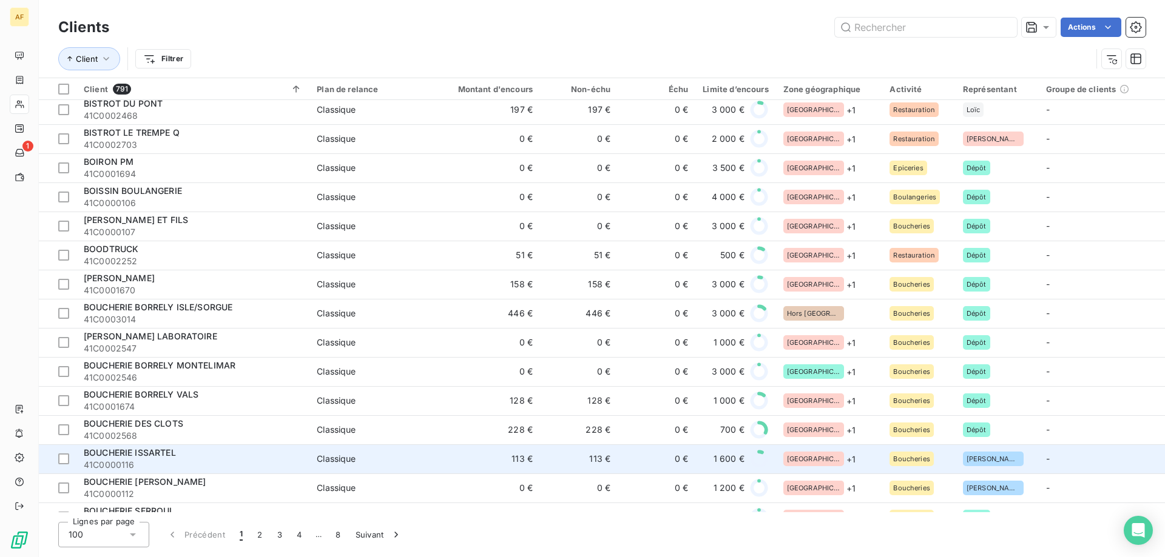
scroll to position [2505, 0]
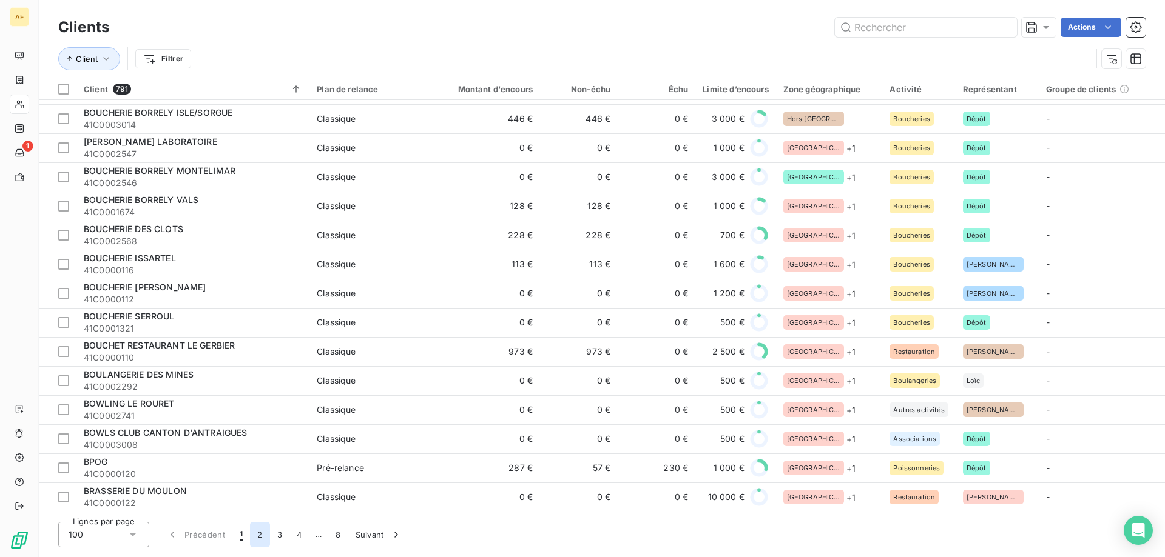
click at [263, 532] on button "2" at bounding box center [259, 534] width 19 height 25
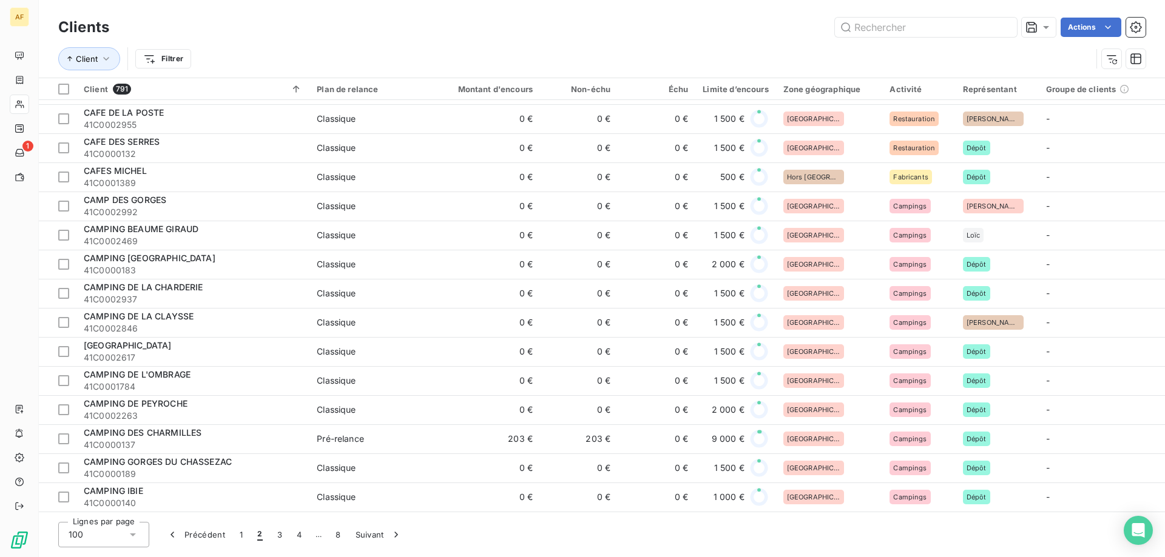
scroll to position [0, 0]
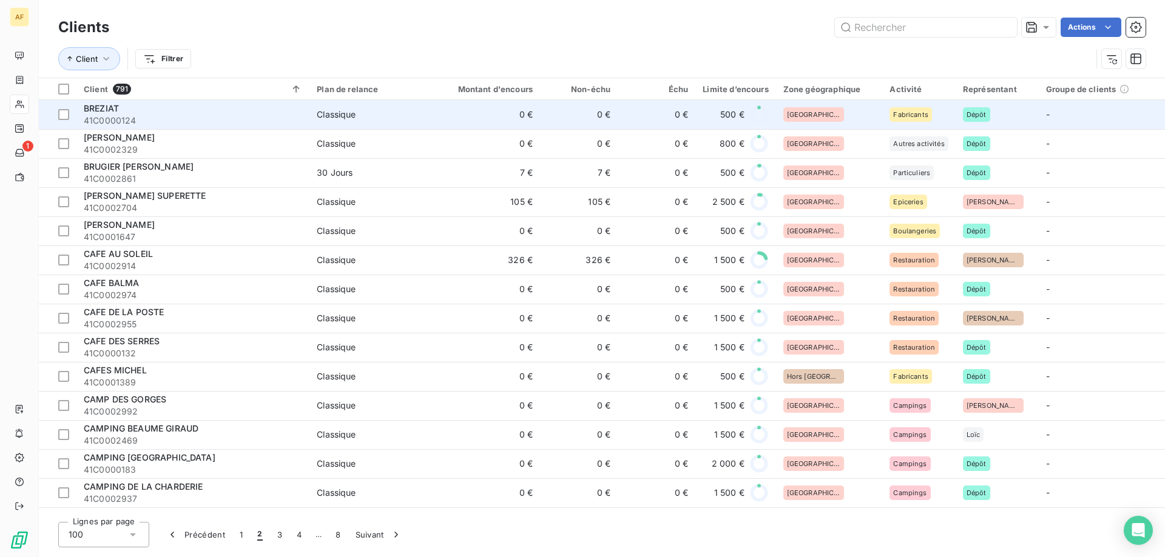
click at [363, 117] on span "Classique" at bounding box center [373, 115] width 112 height 12
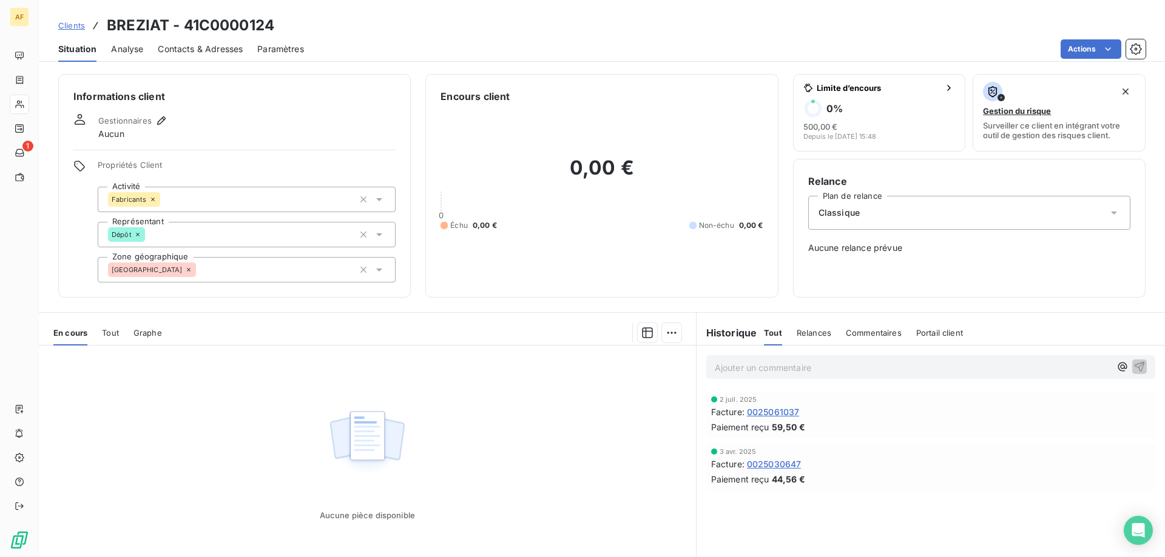
click at [209, 26] on h3 "BREZIAT - 41C0000124" at bounding box center [190, 26] width 167 height 22
drag, startPoint x: 198, startPoint y: 22, endPoint x: 280, endPoint y: 27, distance: 82.0
click at [280, 27] on div "Clients BREZIAT - 41C0000124" at bounding box center [602, 26] width 1126 height 22
copy h3 "C0000124"
click at [177, 272] on div "[GEOGRAPHIC_DATA]" at bounding box center [247, 269] width 298 height 25
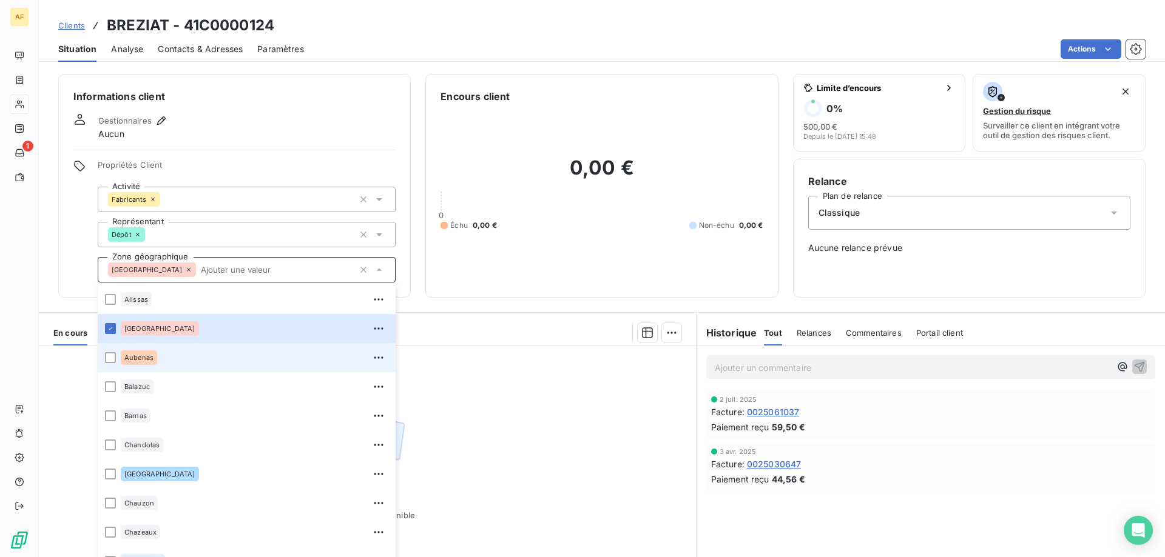
click at [155, 361] on div "Aubenas" at bounding box center [139, 358] width 36 height 15
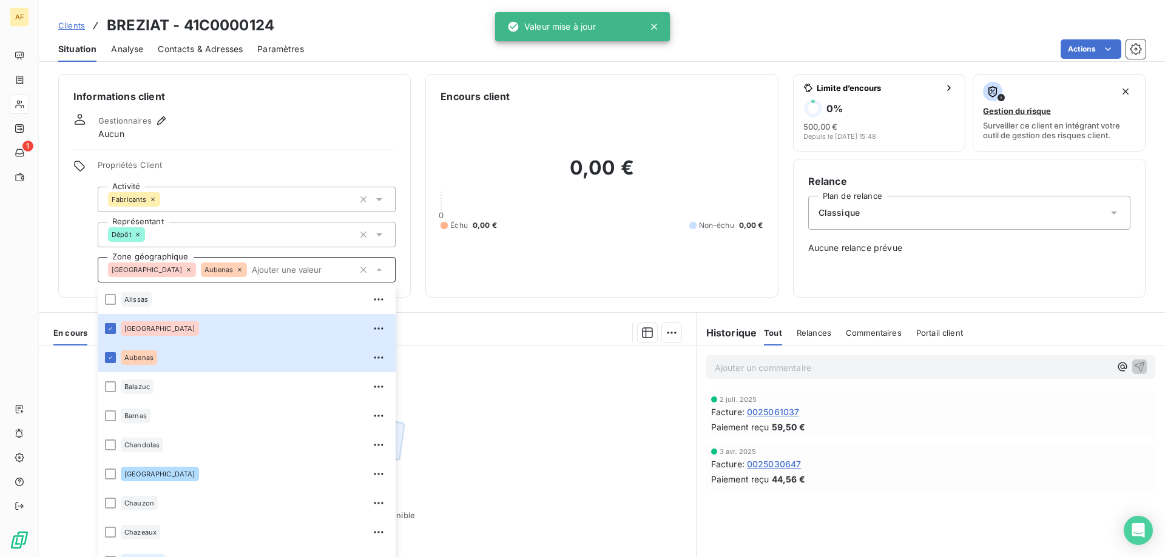
click at [78, 21] on span "Clients" at bounding box center [71, 26] width 27 height 10
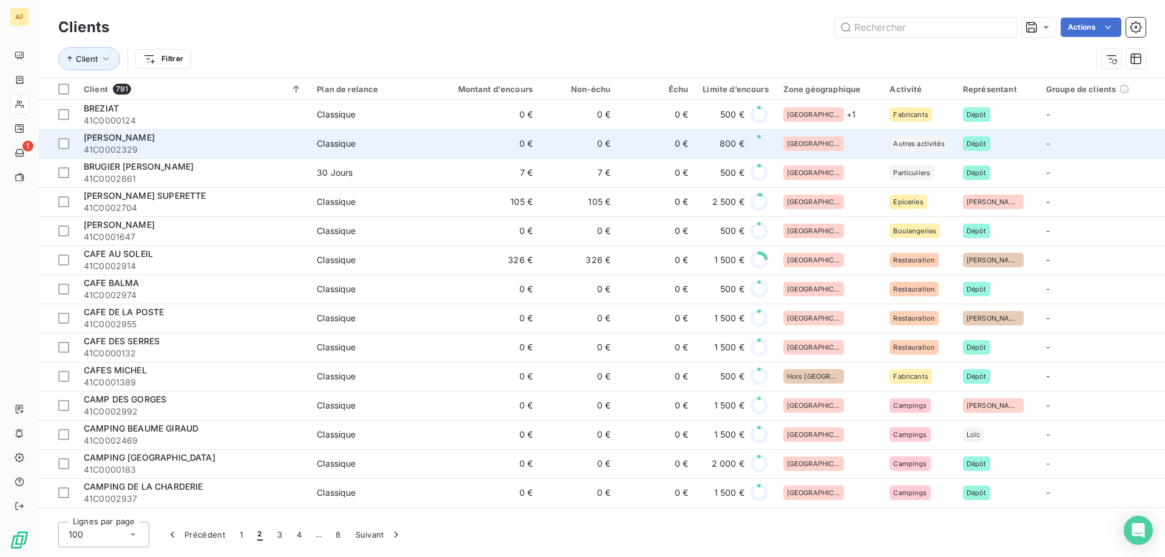
click at [297, 151] on span "41C0002329" at bounding box center [193, 150] width 218 height 12
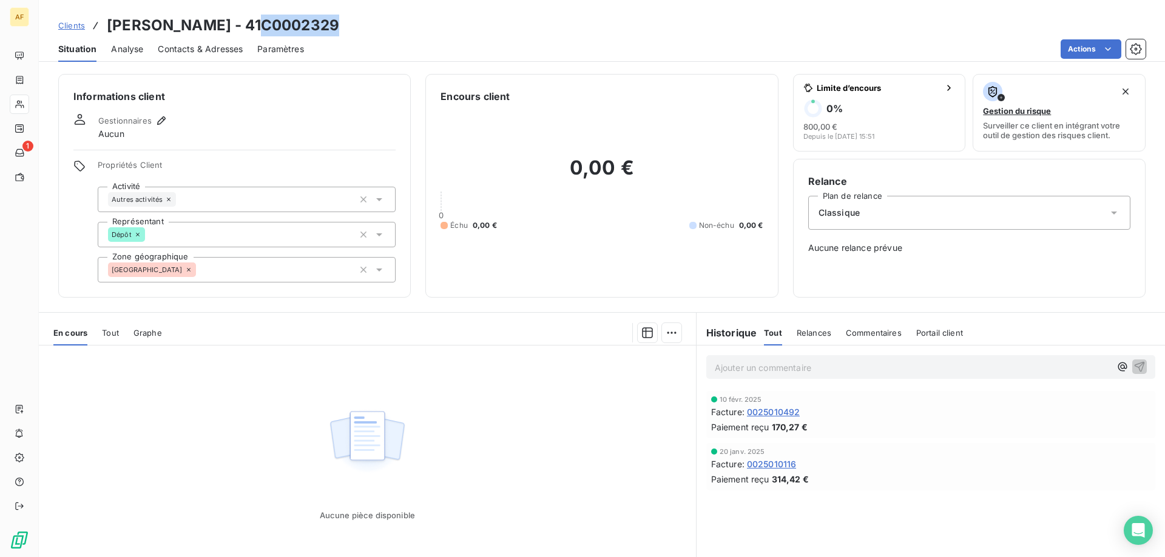
drag, startPoint x: 247, startPoint y: 24, endPoint x: 322, endPoint y: 27, distance: 75.3
click at [322, 27] on h3 "BRIERE CELINE - 41C0002329" at bounding box center [223, 26] width 232 height 22
copy h3 "C0002329"
click at [249, 258] on div "[GEOGRAPHIC_DATA]" at bounding box center [247, 269] width 298 height 25
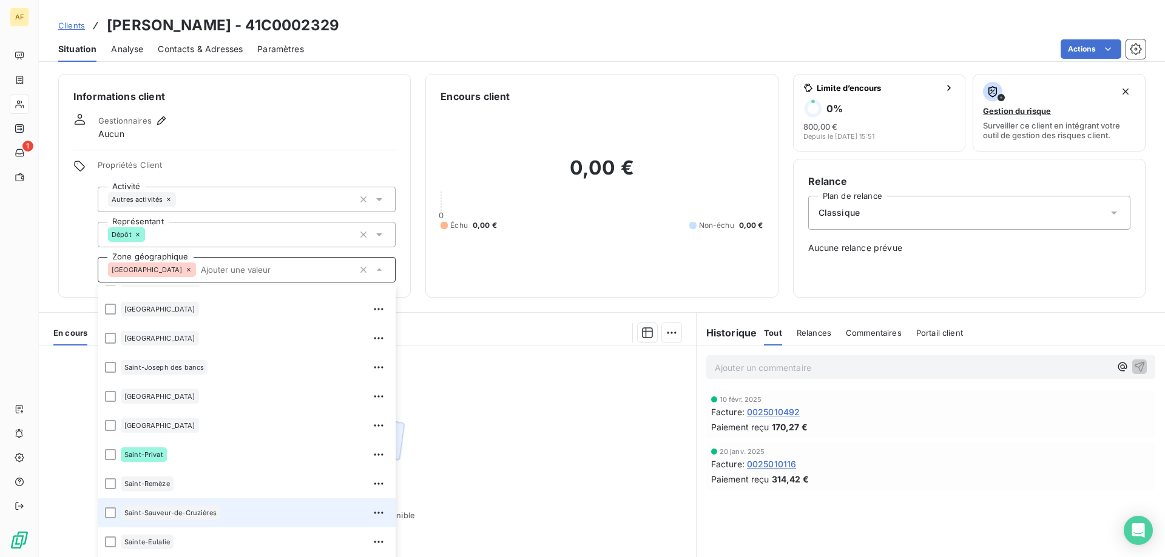
scroll to position [1335, 0]
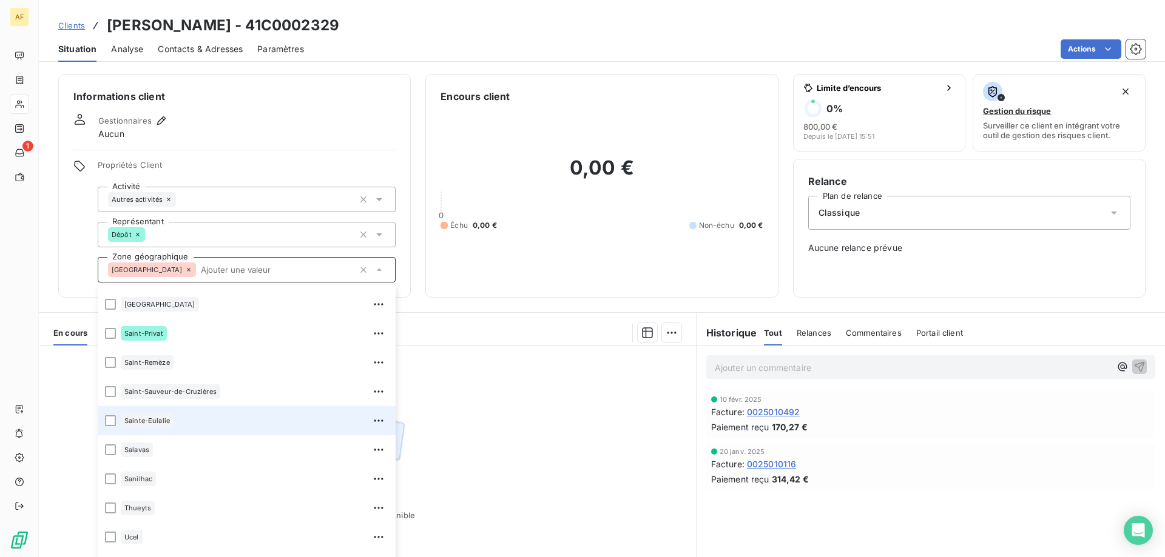
click at [183, 422] on div "Sainte-Eulalie" at bounding box center [255, 420] width 268 height 19
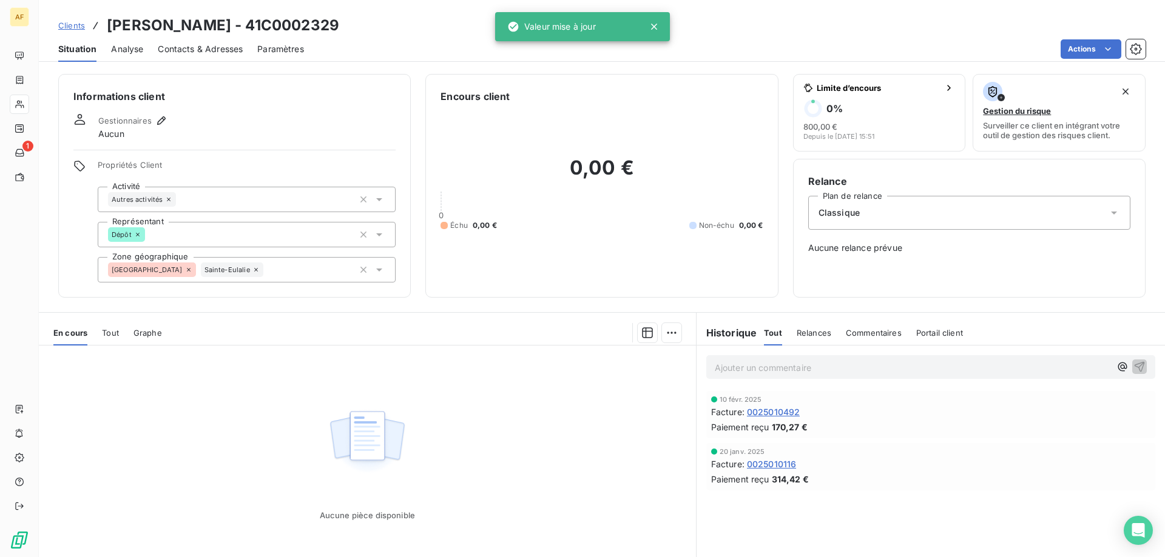
click at [511, 434] on div "Aucune pièce disponible" at bounding box center [367, 463] width 657 height 234
click at [78, 26] on span "Clients" at bounding box center [71, 26] width 27 height 10
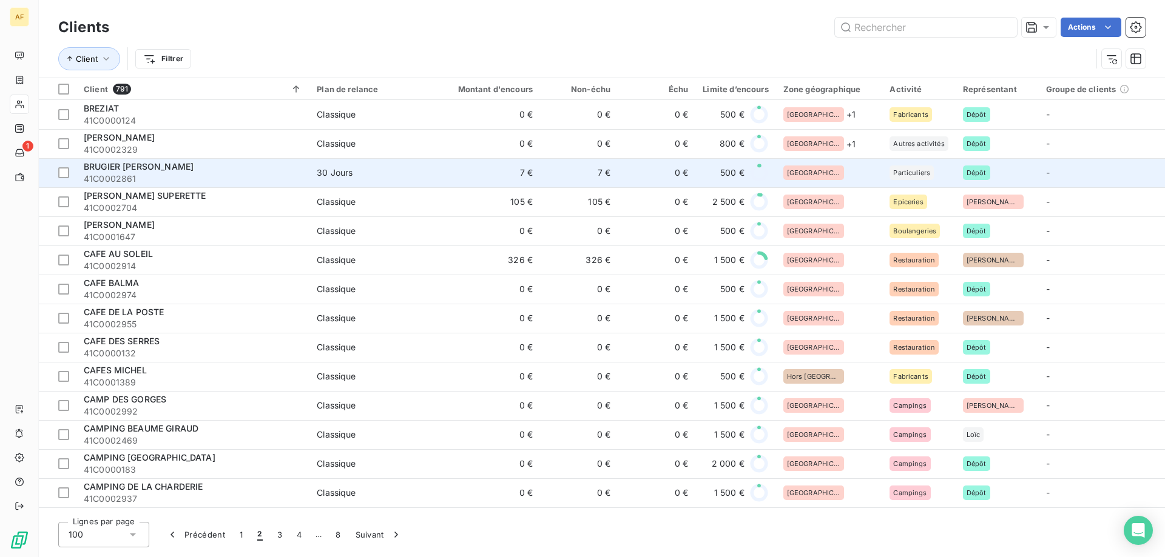
click at [827, 175] on div "[GEOGRAPHIC_DATA]" at bounding box center [829, 173] width 92 height 15
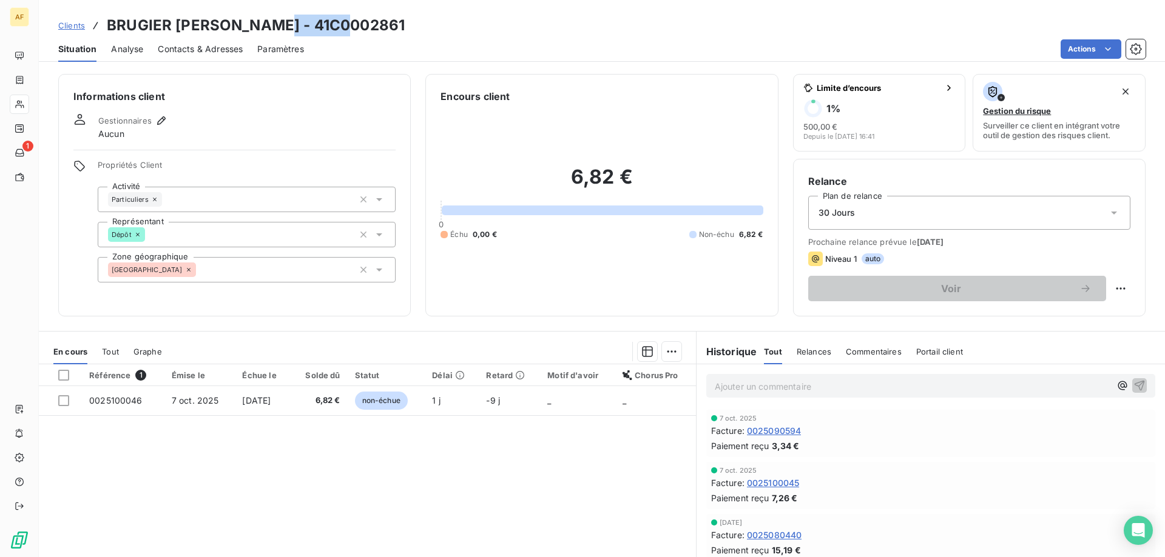
drag, startPoint x: 274, startPoint y: 27, endPoint x: 342, endPoint y: 24, distance: 68.6
click at [342, 24] on h3 "BRUGIER JEREMIE - 41C0002861" at bounding box center [256, 26] width 298 height 22
copy h3 "C0002861"
click at [210, 266] on div "[GEOGRAPHIC_DATA]" at bounding box center [247, 269] width 298 height 25
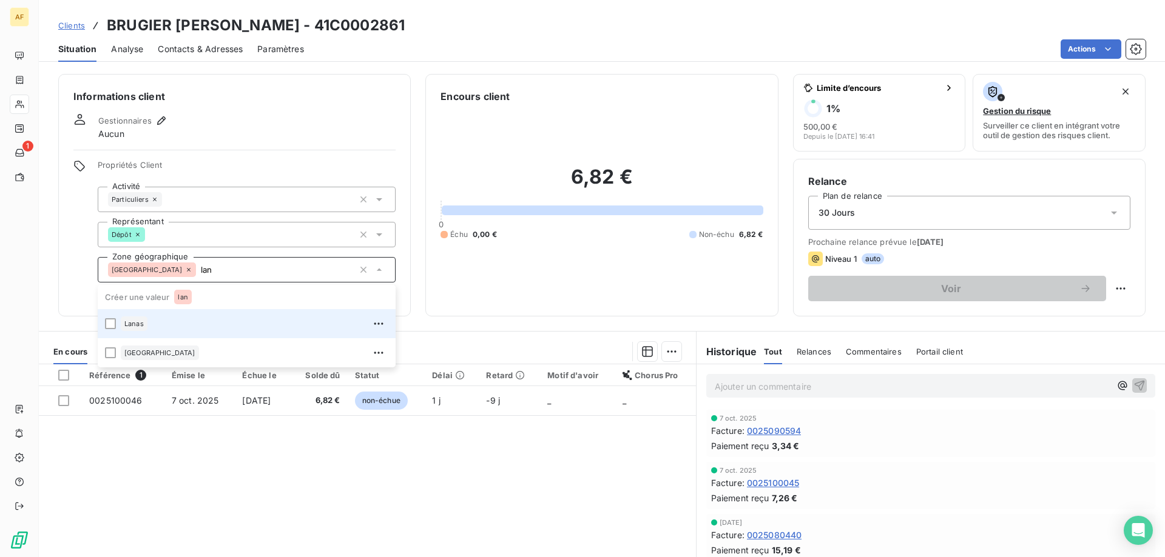
click at [189, 323] on div "Lanas" at bounding box center [255, 323] width 268 height 19
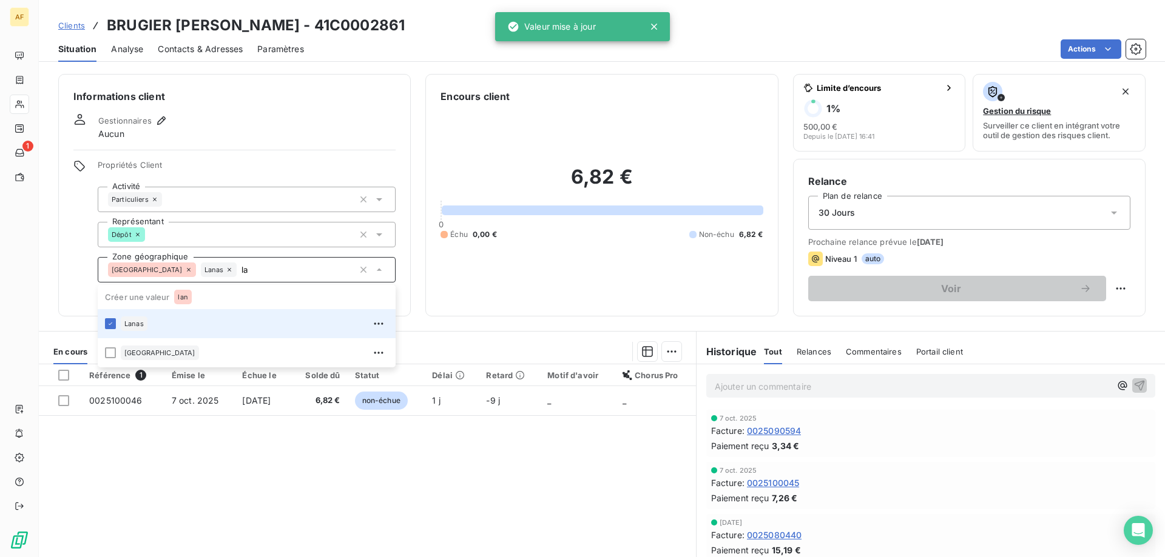
type input "l"
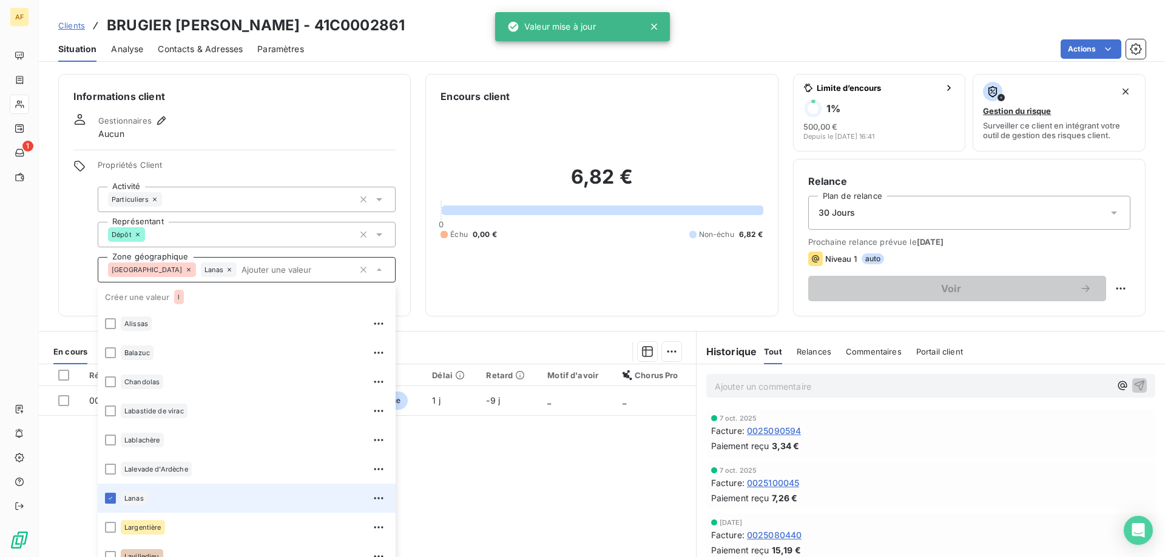
scroll to position [19, 0]
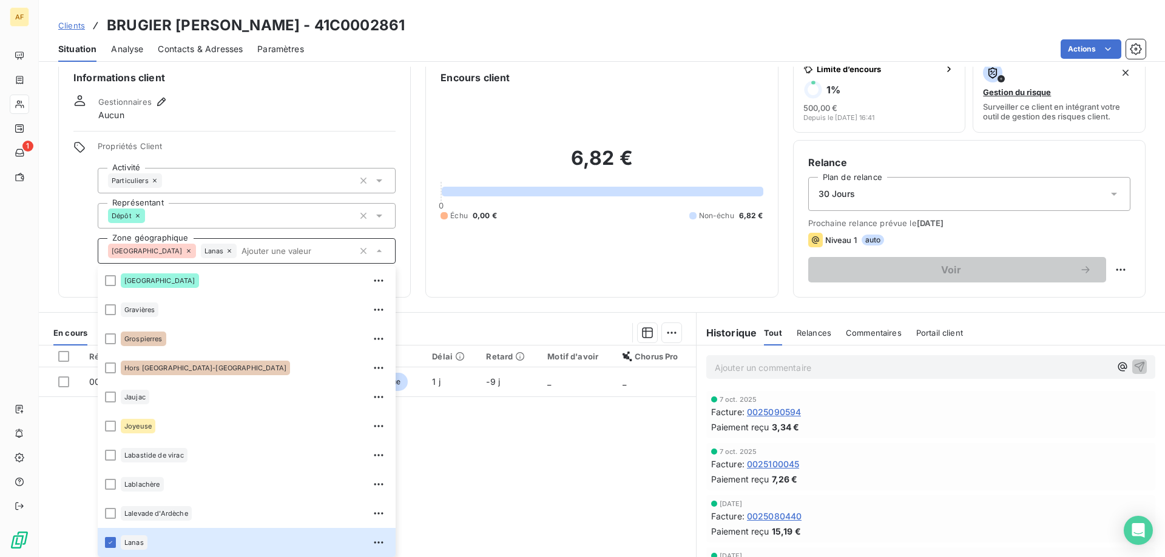
click at [207, 107] on div "Gestionnaires Aucun" at bounding box center [234, 108] width 322 height 27
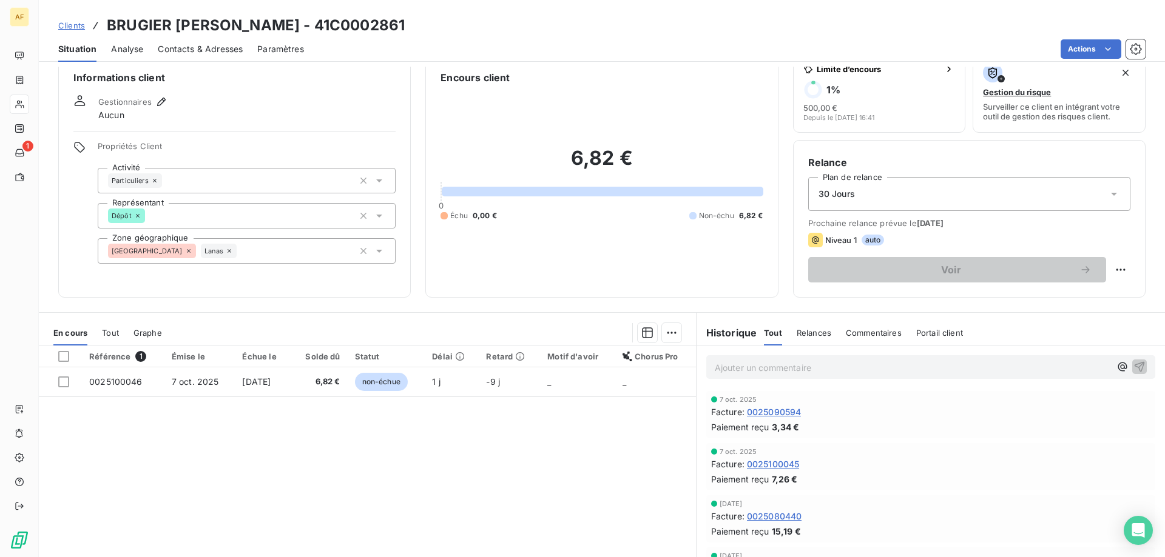
click at [66, 22] on span "Clients" at bounding box center [71, 26] width 27 height 10
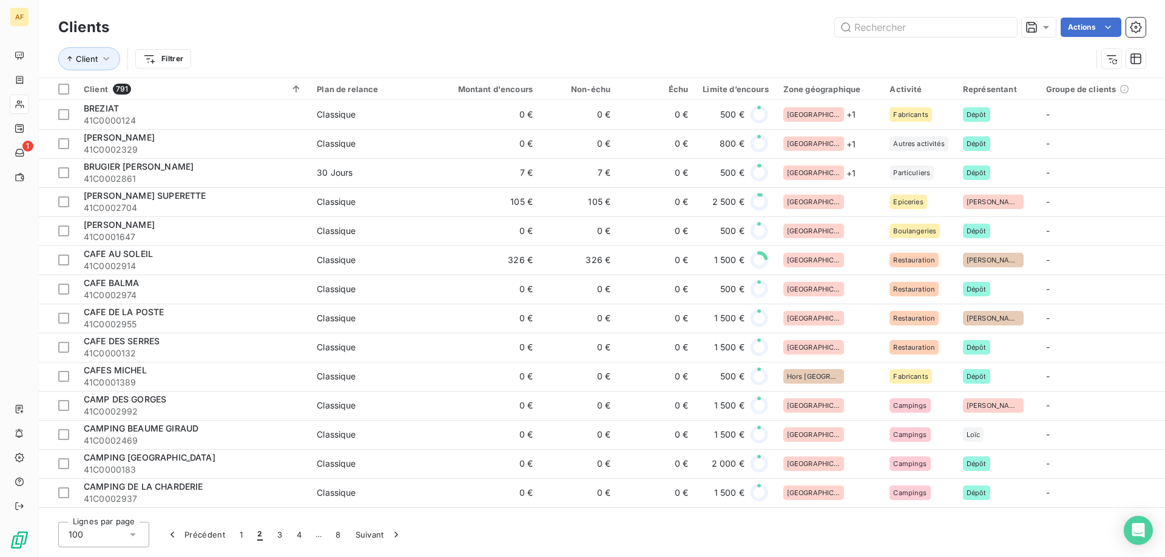
click at [513, 190] on td "105 €" at bounding box center [488, 201] width 104 height 29
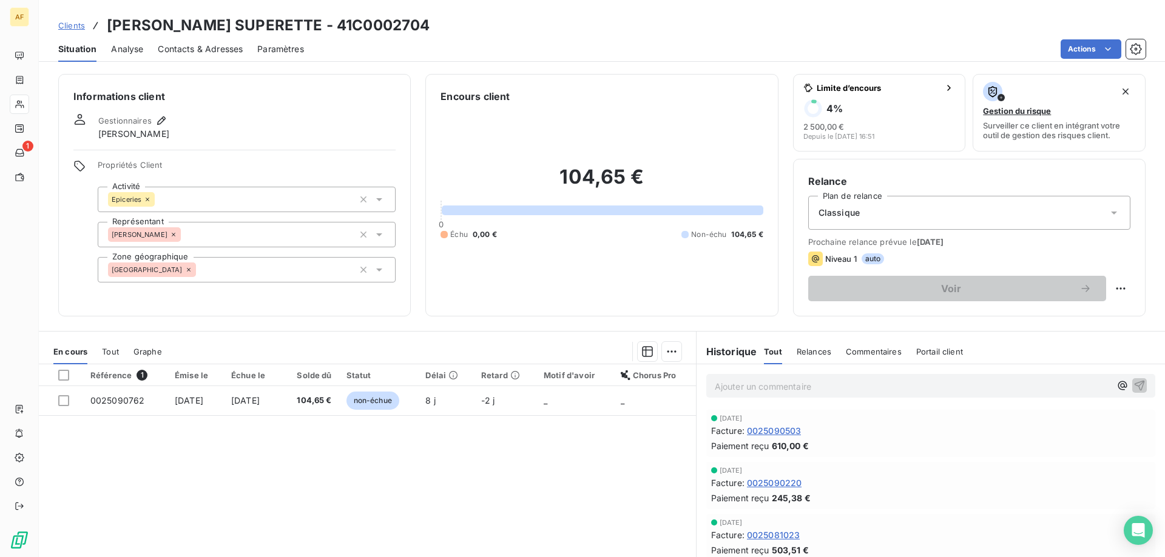
drag, startPoint x: 363, startPoint y: 25, endPoint x: 437, endPoint y: 25, distance: 74.6
click at [429, 25] on h3 "BRUGUIER CELINE SUPERETTE - 41C0002704" at bounding box center [268, 26] width 323 height 22
copy h3 "C0002704"
click at [214, 261] on div "[GEOGRAPHIC_DATA]" at bounding box center [247, 269] width 298 height 25
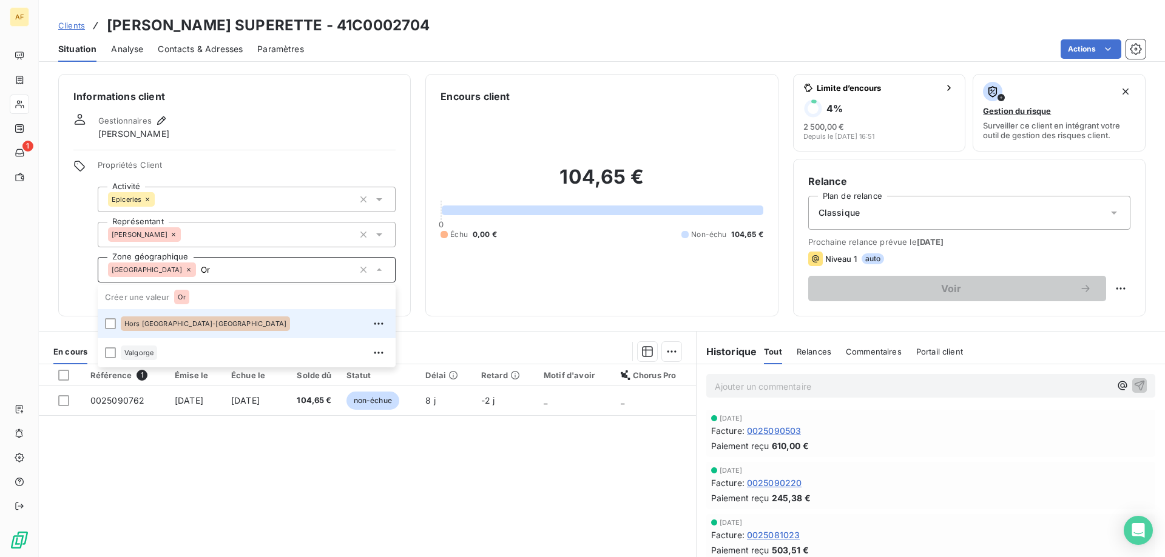
type input "O"
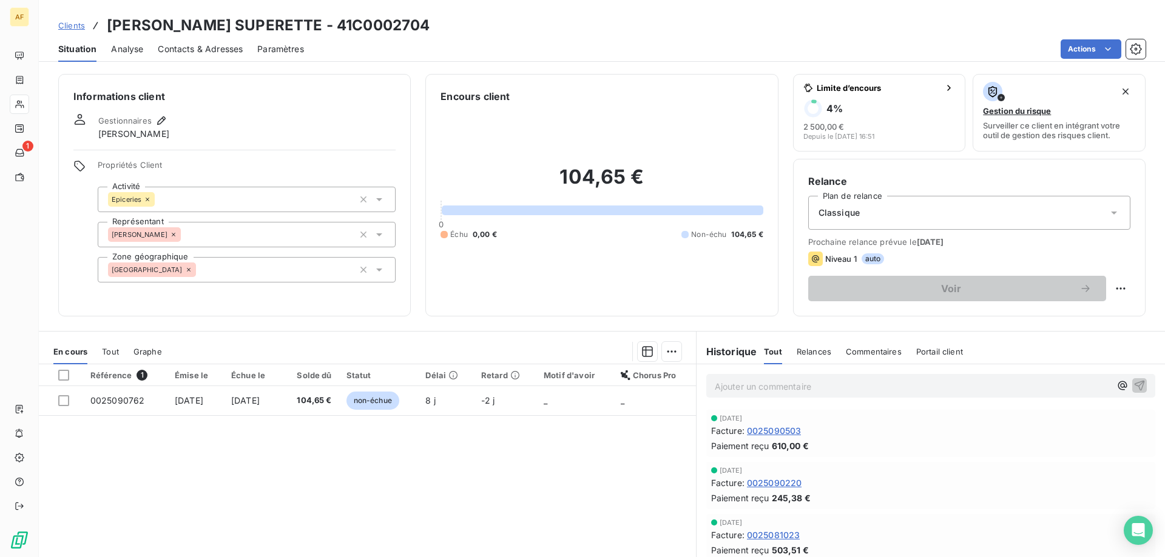
click at [237, 279] on div "[GEOGRAPHIC_DATA]" at bounding box center [247, 269] width 298 height 25
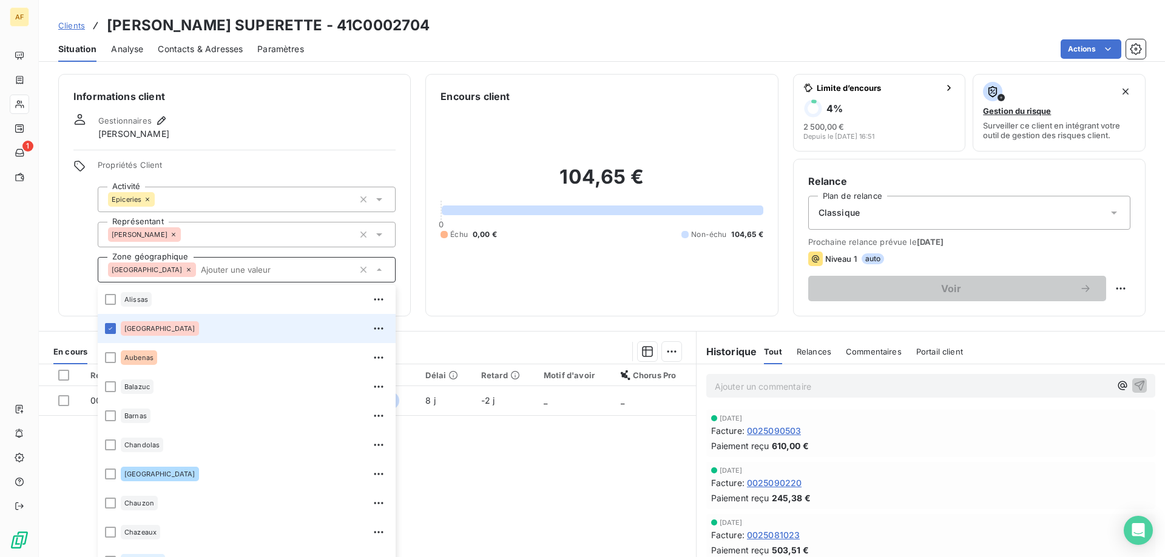
click at [237, 279] on div "[GEOGRAPHIC_DATA]" at bounding box center [247, 269] width 298 height 25
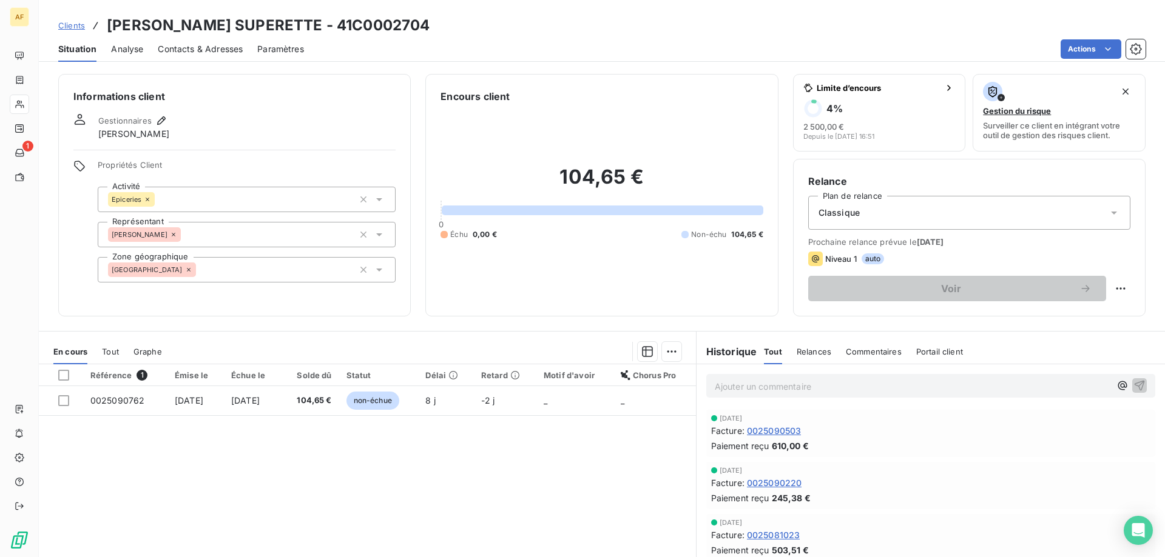
click at [226, 277] on div "[GEOGRAPHIC_DATA]" at bounding box center [247, 269] width 298 height 25
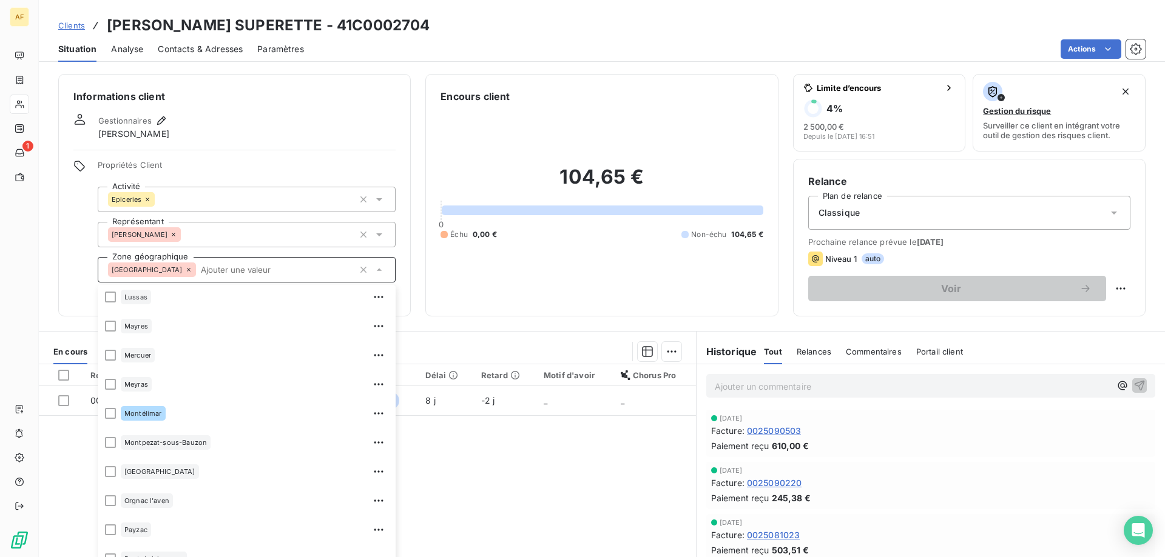
scroll to position [849, 0]
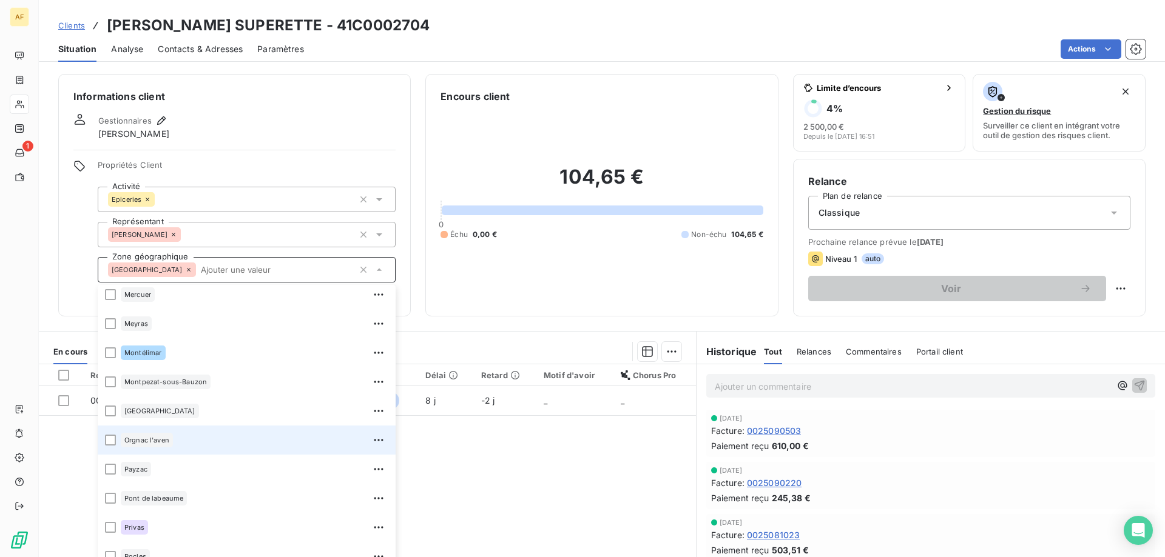
click at [192, 436] on div "Orgnac l'aven" at bounding box center [255, 440] width 268 height 19
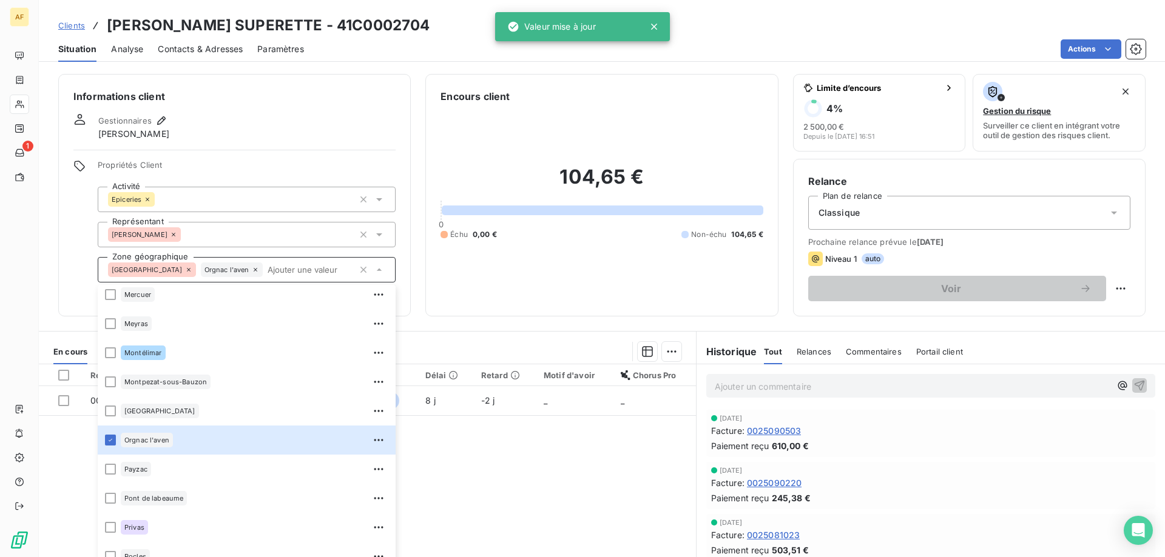
click at [81, 24] on span "Clients" at bounding box center [71, 26] width 27 height 10
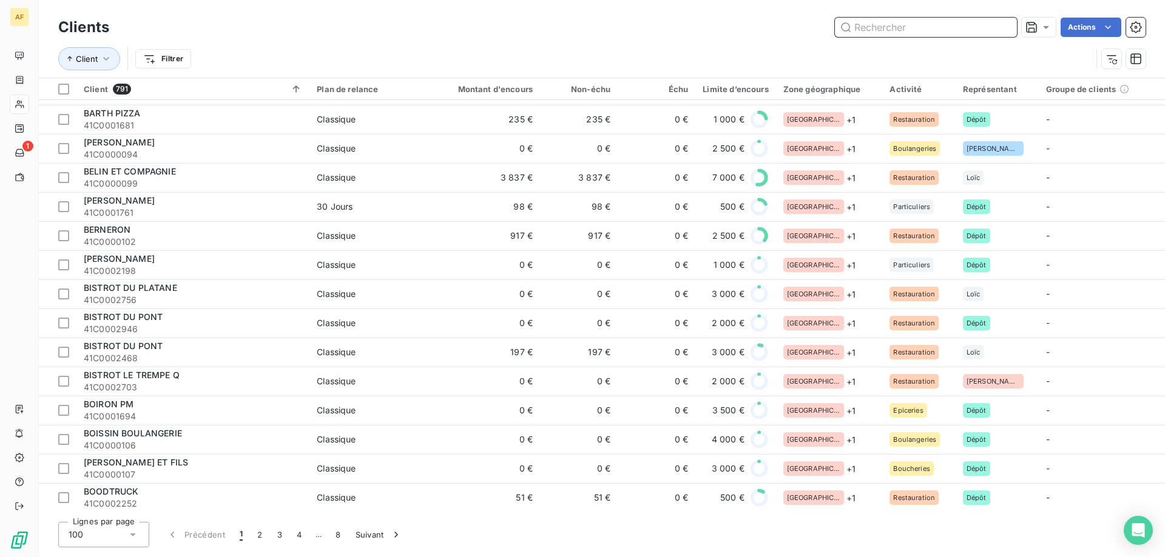
scroll to position [2505, 0]
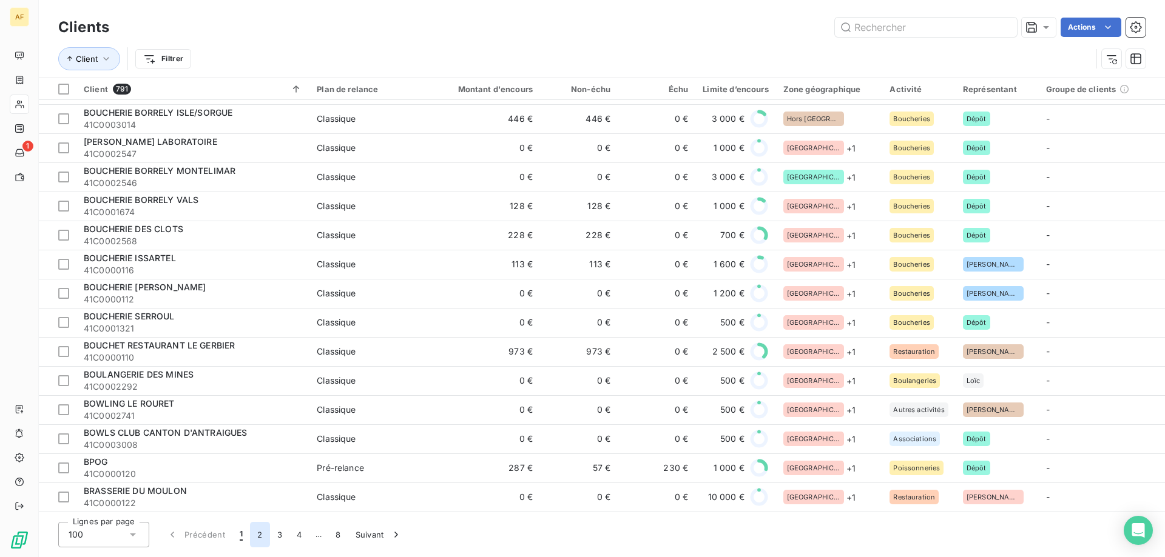
click at [255, 538] on button "2" at bounding box center [259, 534] width 19 height 25
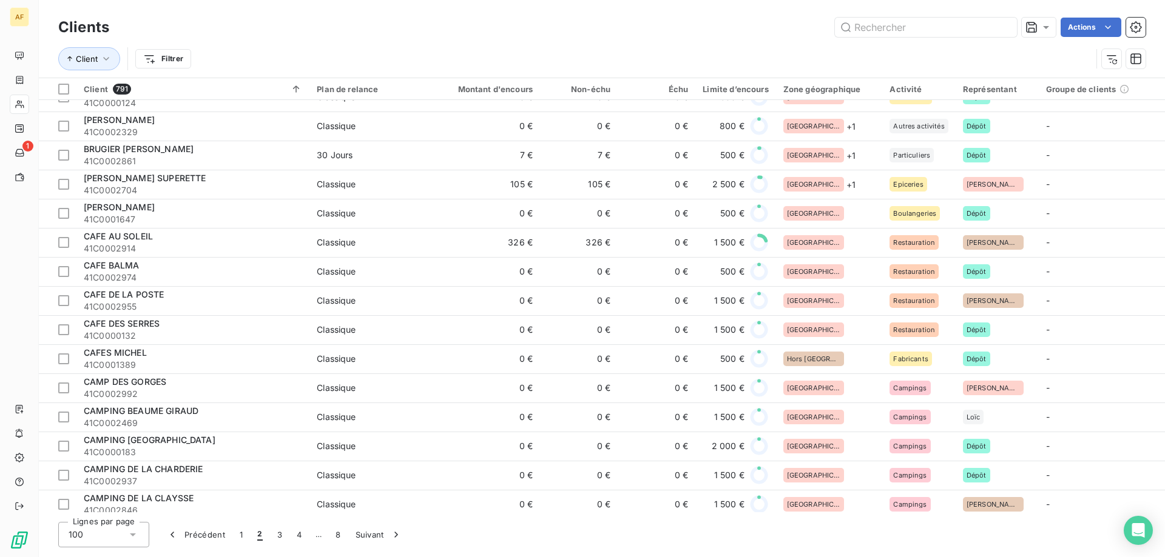
scroll to position [0, 0]
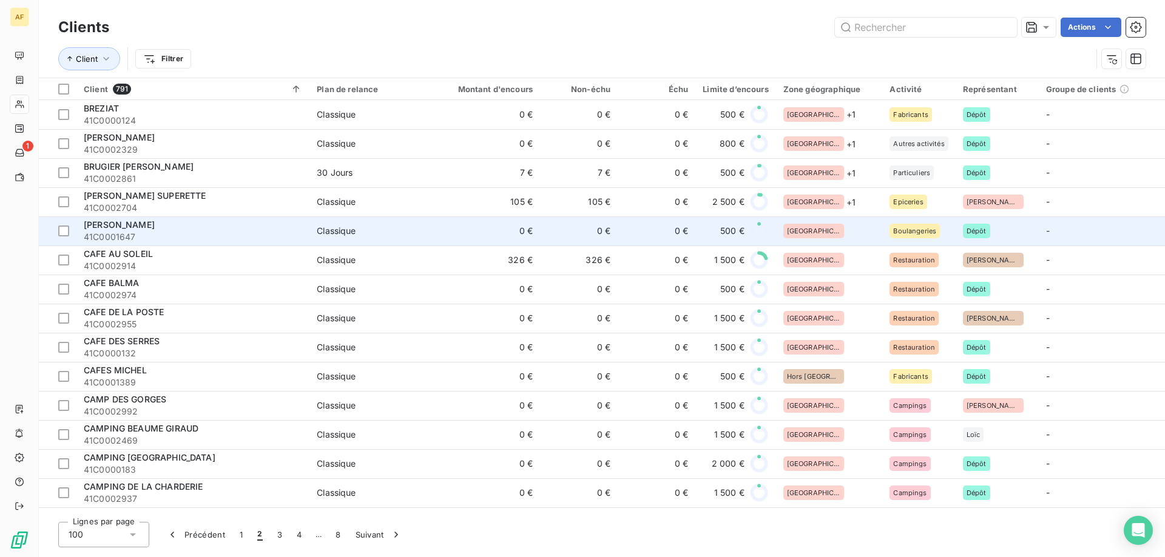
click at [848, 228] on div "[GEOGRAPHIC_DATA]" at bounding box center [829, 231] width 92 height 15
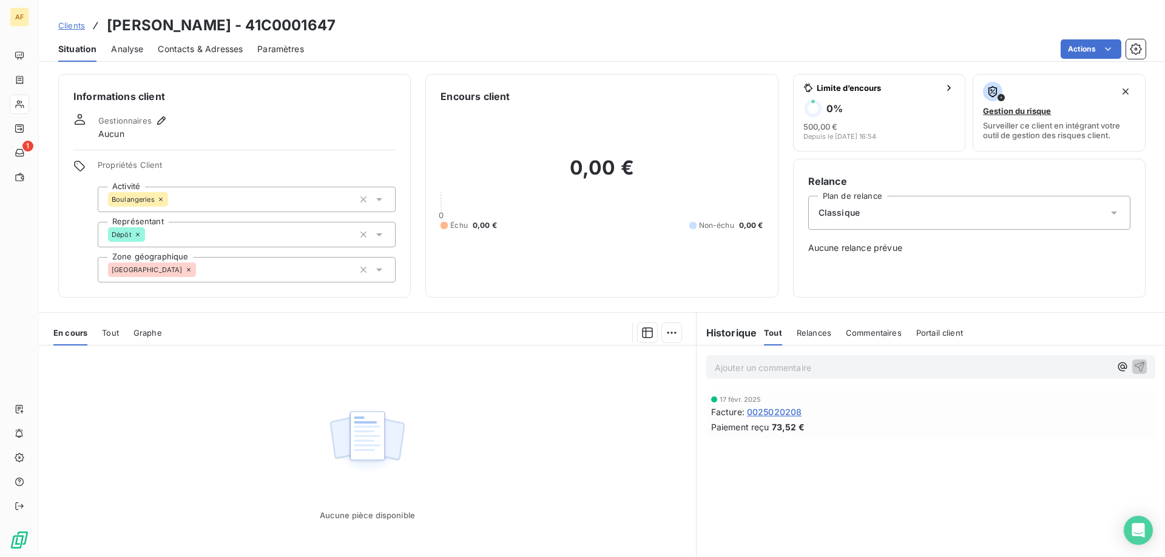
drag, startPoint x: 298, startPoint y: 27, endPoint x: 368, endPoint y: 25, distance: 69.8
click at [335, 25] on h3 "BUGNAZET CHANTAL - 41C0001647" at bounding box center [221, 26] width 229 height 22
copy h3 "C0001647"
click at [229, 281] on div "[GEOGRAPHIC_DATA]" at bounding box center [247, 269] width 298 height 25
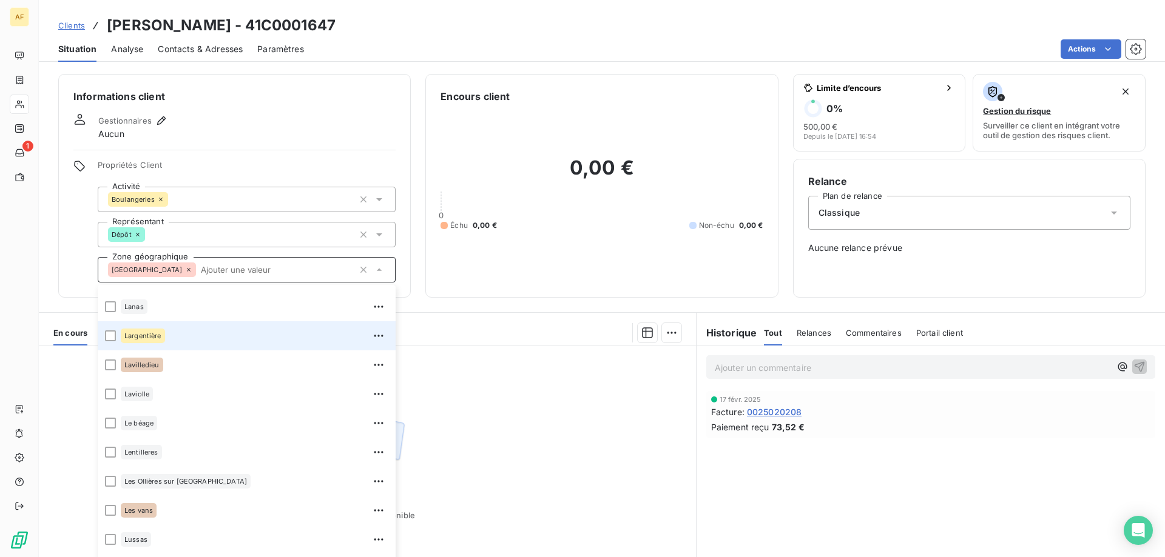
scroll to position [485, 0]
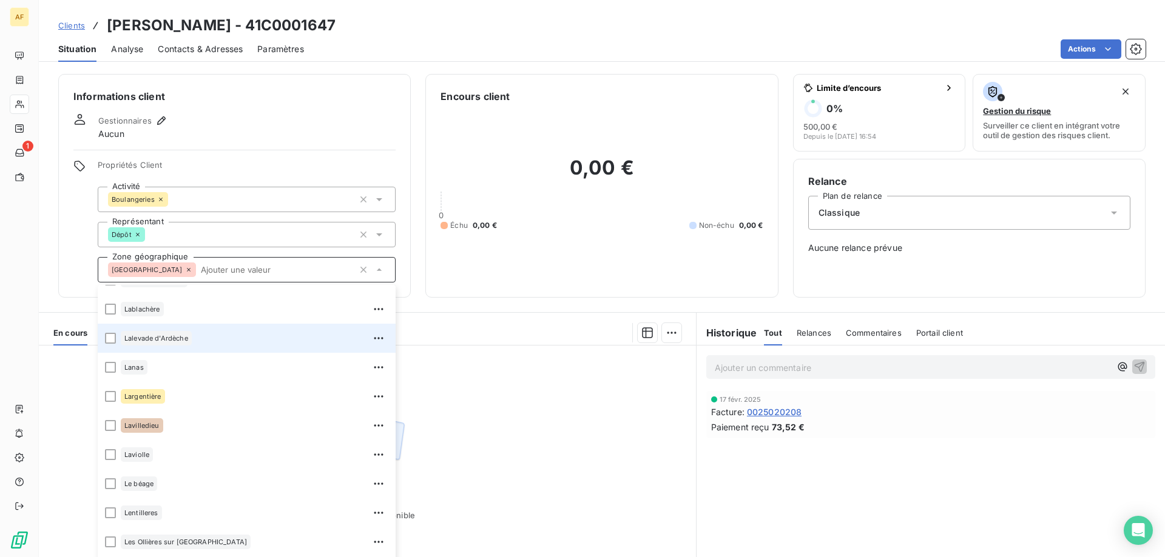
click at [198, 338] on div "Lalevade d'Ardèche" at bounding box center [255, 338] width 268 height 19
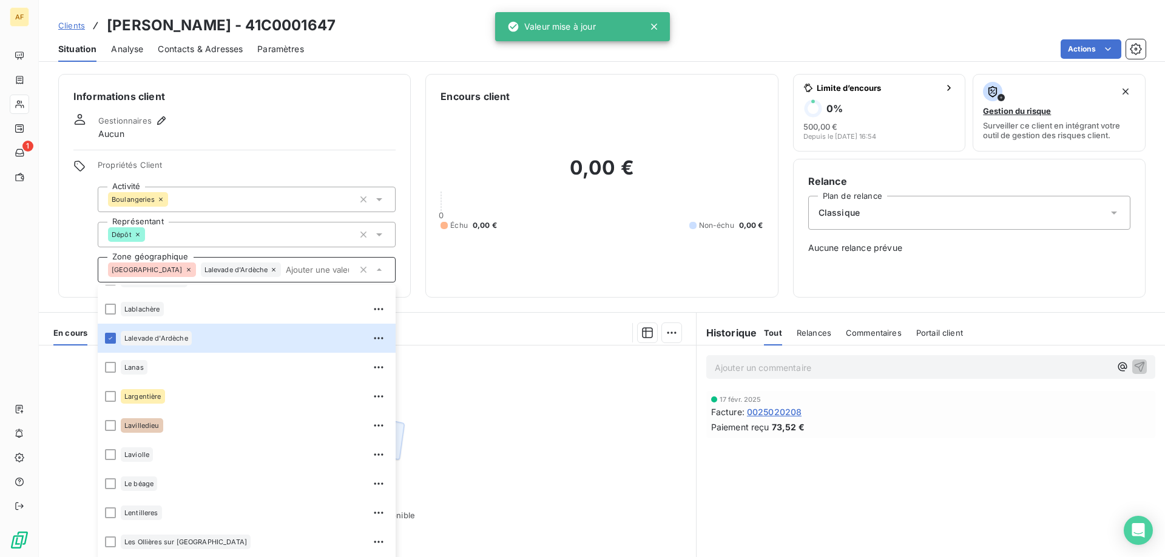
click at [75, 24] on span "Clients" at bounding box center [71, 26] width 27 height 10
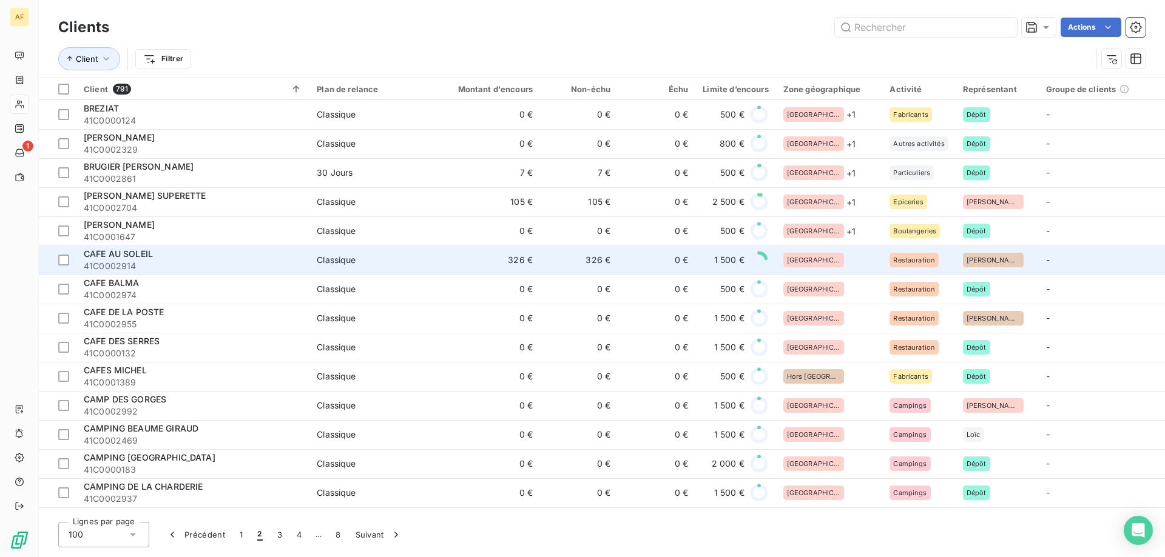
click at [841, 256] on div "[GEOGRAPHIC_DATA]" at bounding box center [829, 260] width 92 height 15
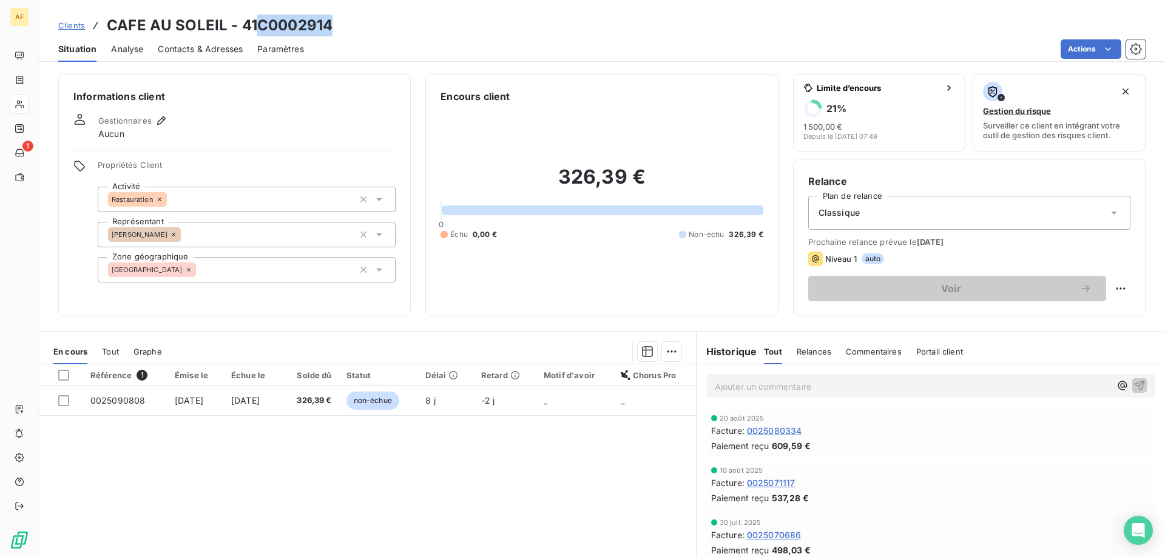
drag, startPoint x: 259, startPoint y: 21, endPoint x: 329, endPoint y: 29, distance: 70.8
click at [329, 29] on h3 "CAFE AU SOLEIL - 41C0002914" at bounding box center [220, 26] width 226 height 22
copy h3 "C0002914"
click at [238, 277] on div "[GEOGRAPHIC_DATA]" at bounding box center [247, 269] width 298 height 25
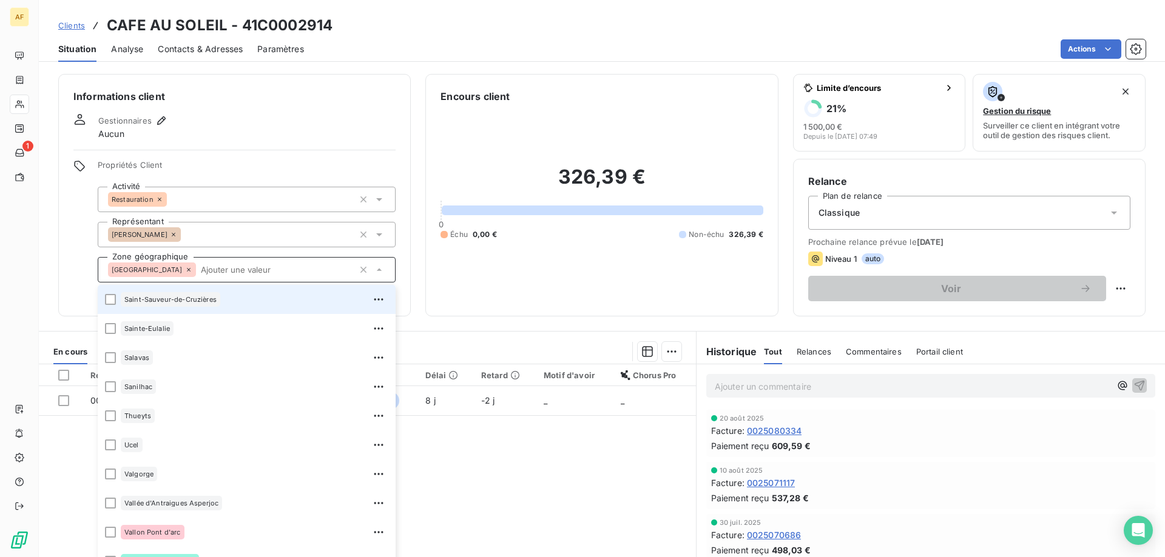
scroll to position [1335, 0]
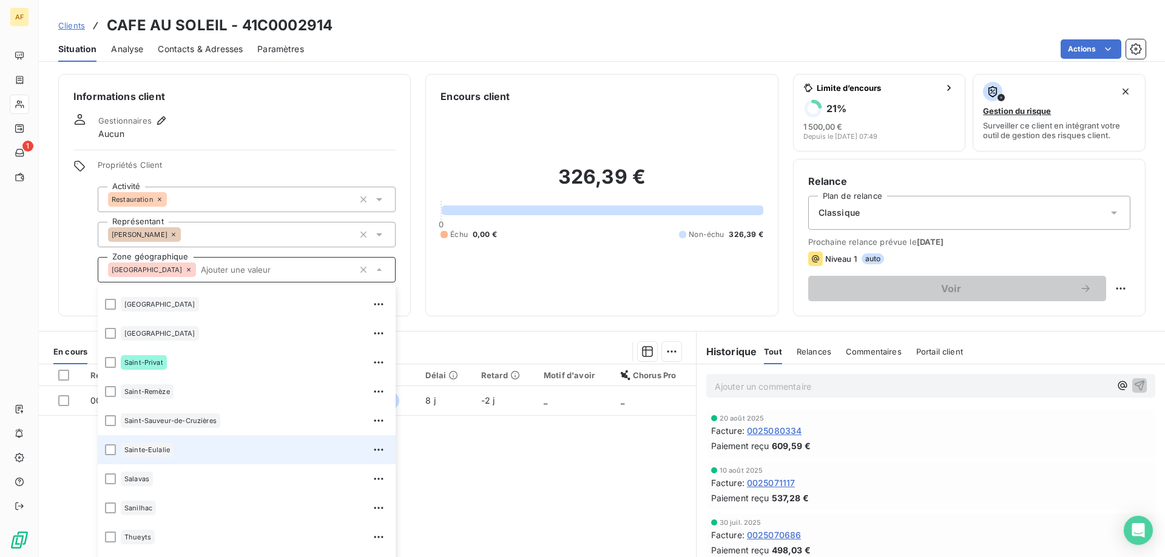
click at [198, 453] on div "Sainte-Eulalie" at bounding box center [255, 449] width 268 height 19
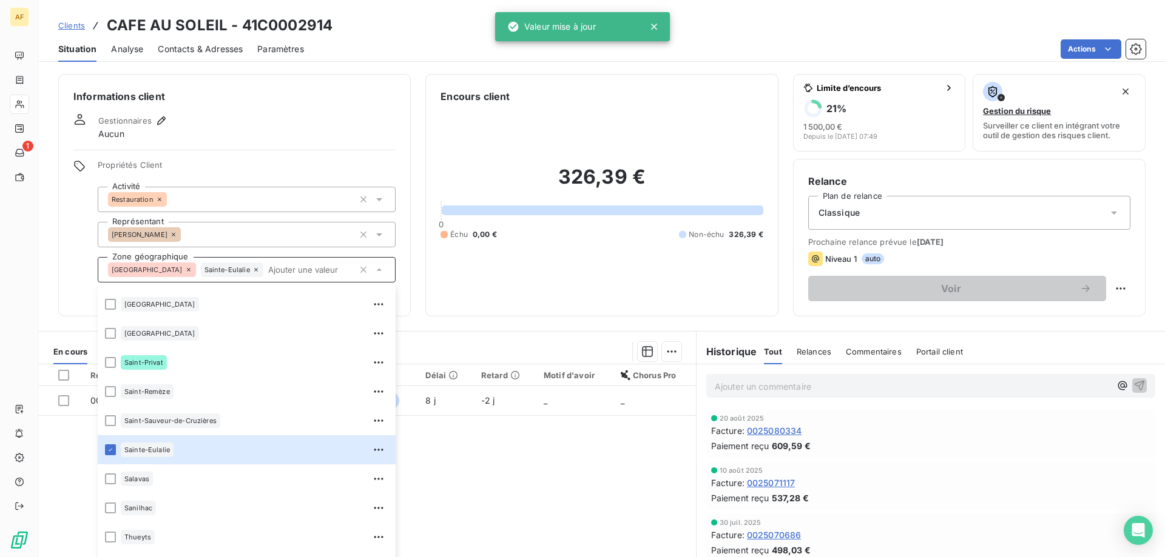
click at [78, 25] on span "Clients" at bounding box center [71, 26] width 27 height 10
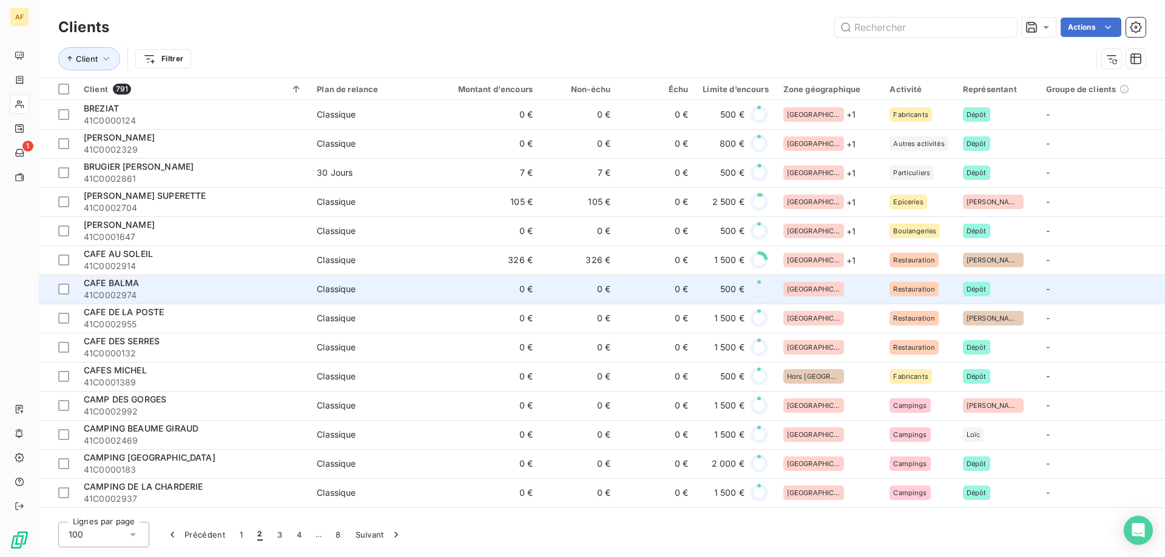
click at [832, 291] on div "[GEOGRAPHIC_DATA]" at bounding box center [829, 289] width 92 height 15
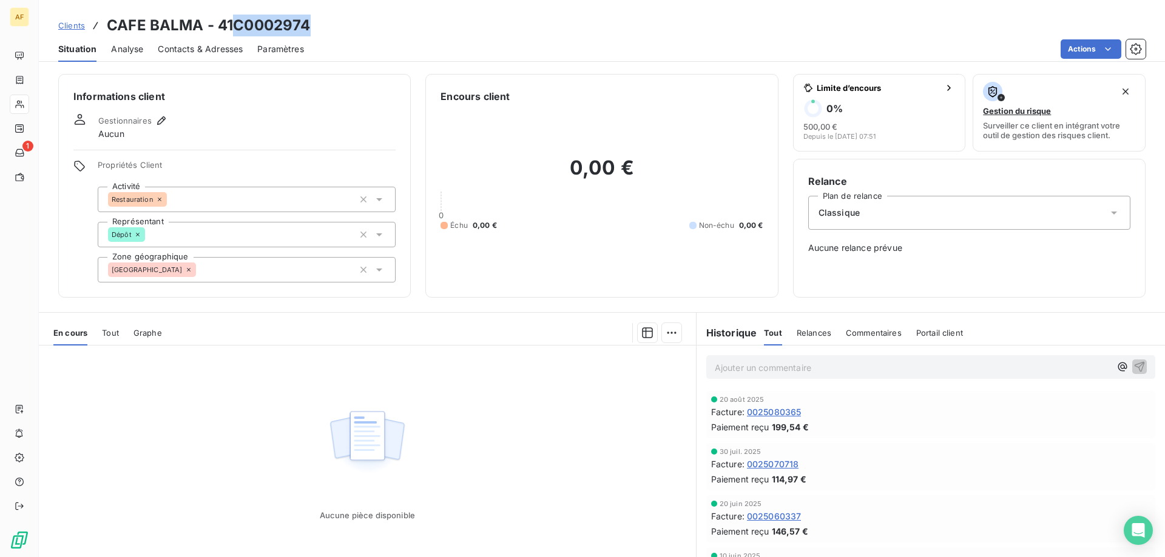
drag, startPoint x: 236, startPoint y: 25, endPoint x: 309, endPoint y: 28, distance: 72.8
click at [309, 28] on h3 "CAFE BALMA - 41C0002974" at bounding box center [208, 26] width 203 height 22
copy h3 "C0002974"
click at [266, 271] on div "[GEOGRAPHIC_DATA]" at bounding box center [247, 269] width 298 height 25
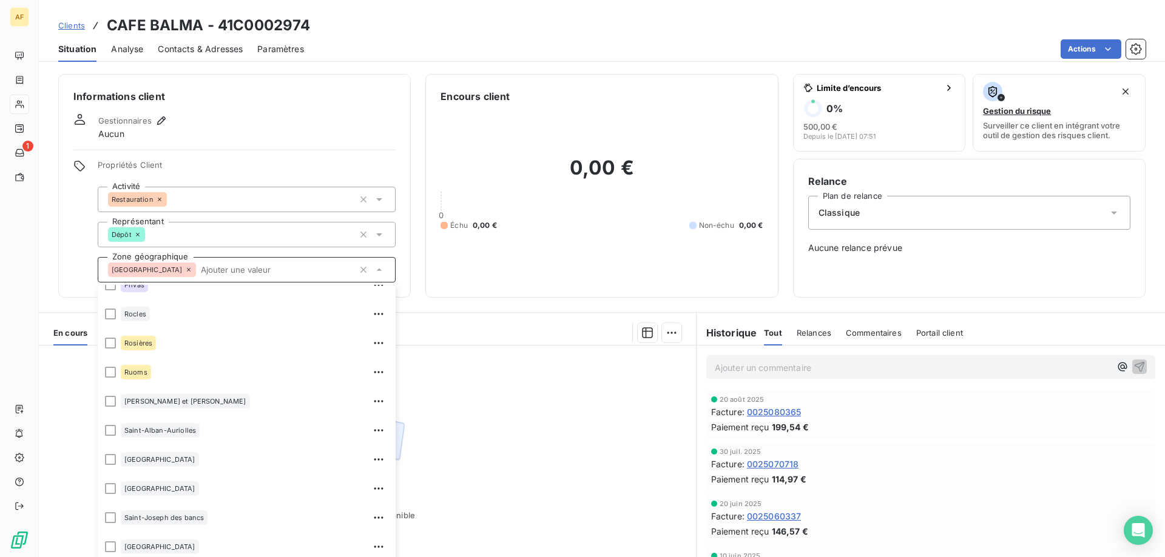
scroll to position [1153, 0]
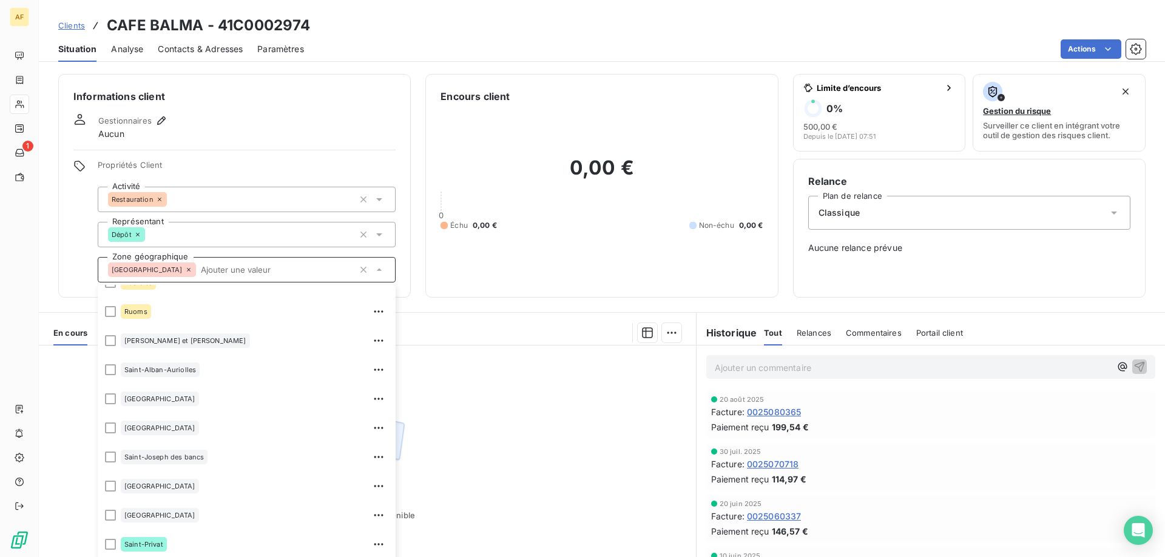
click at [505, 445] on div "Aucune pièce disponible" at bounding box center [367, 463] width 657 height 234
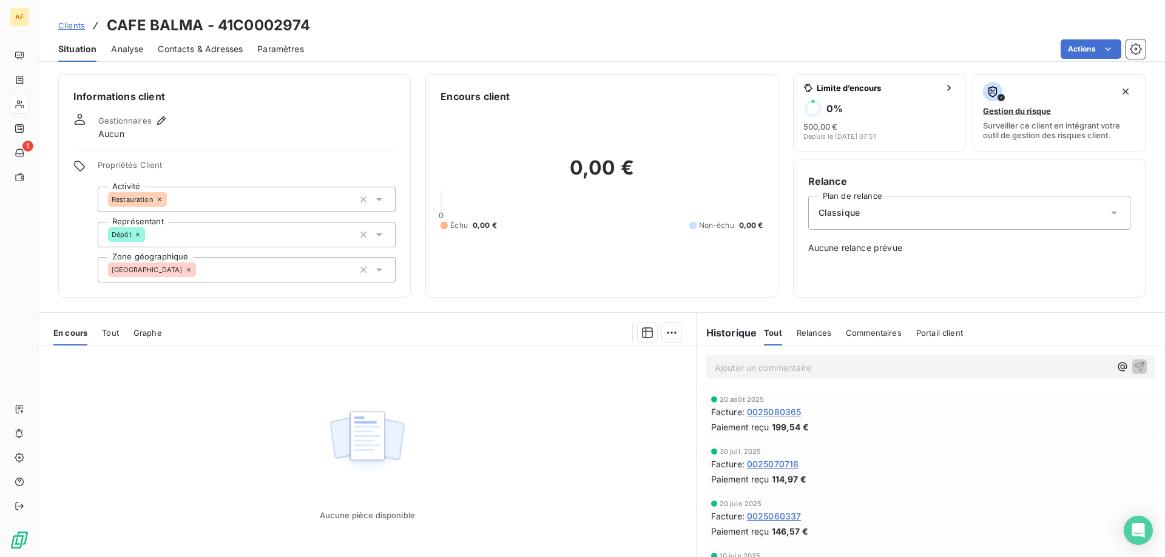
click at [176, 265] on div "[GEOGRAPHIC_DATA]" at bounding box center [247, 269] width 298 height 25
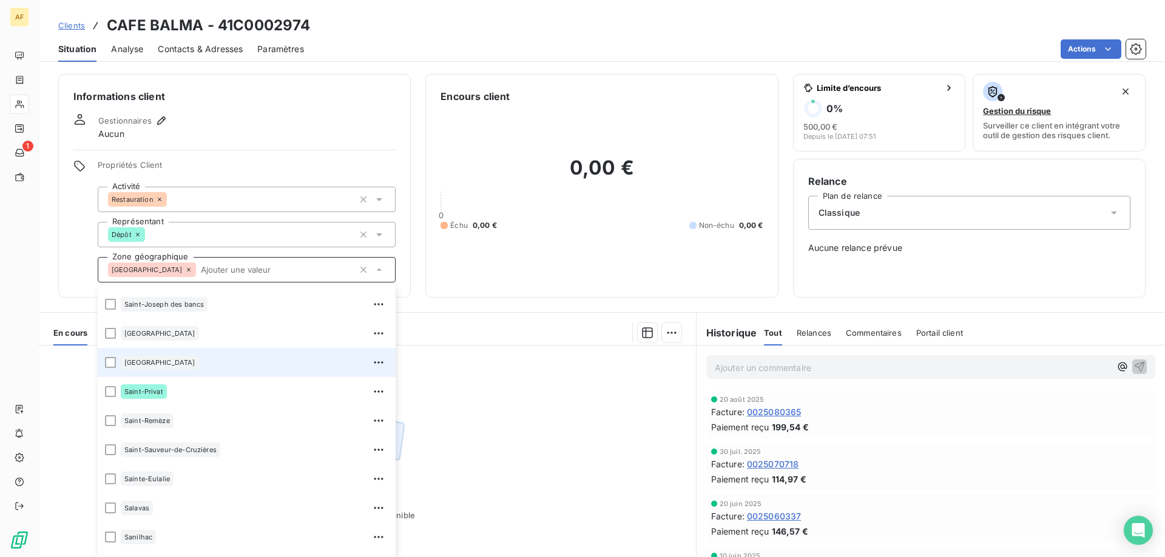
scroll to position [1213, 0]
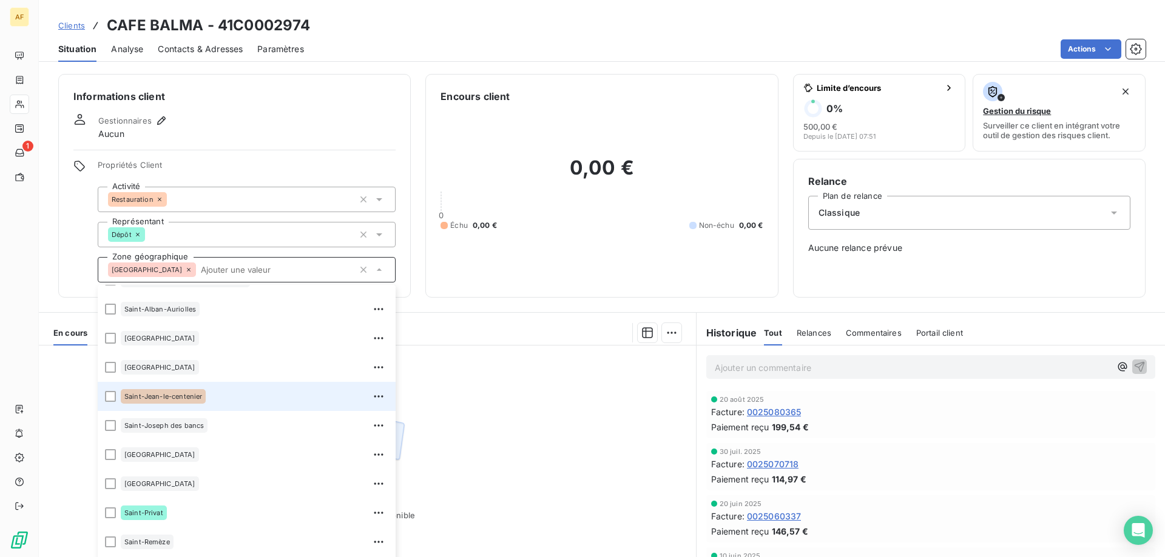
click at [195, 386] on li "Saint-Jean-le-centenier" at bounding box center [247, 396] width 298 height 29
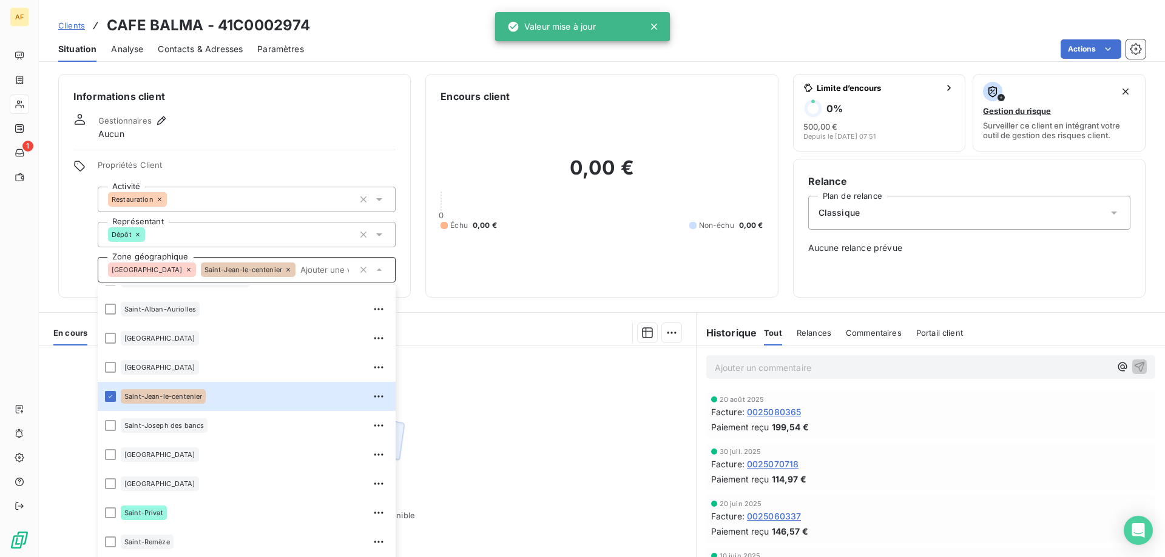
click at [76, 24] on span "Clients" at bounding box center [71, 26] width 27 height 10
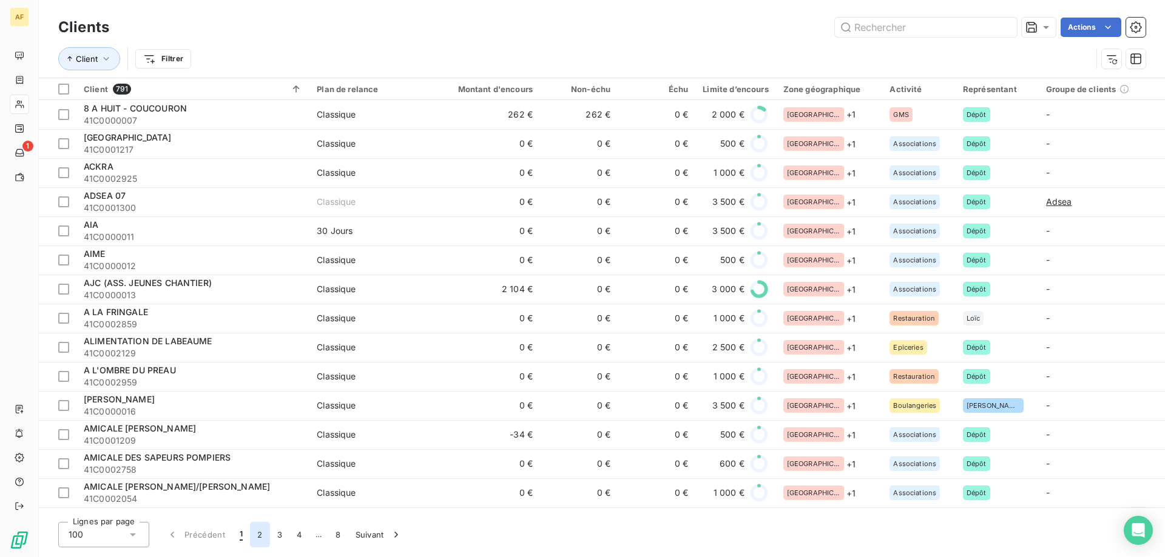
click at [261, 535] on button "2" at bounding box center [259, 534] width 19 height 25
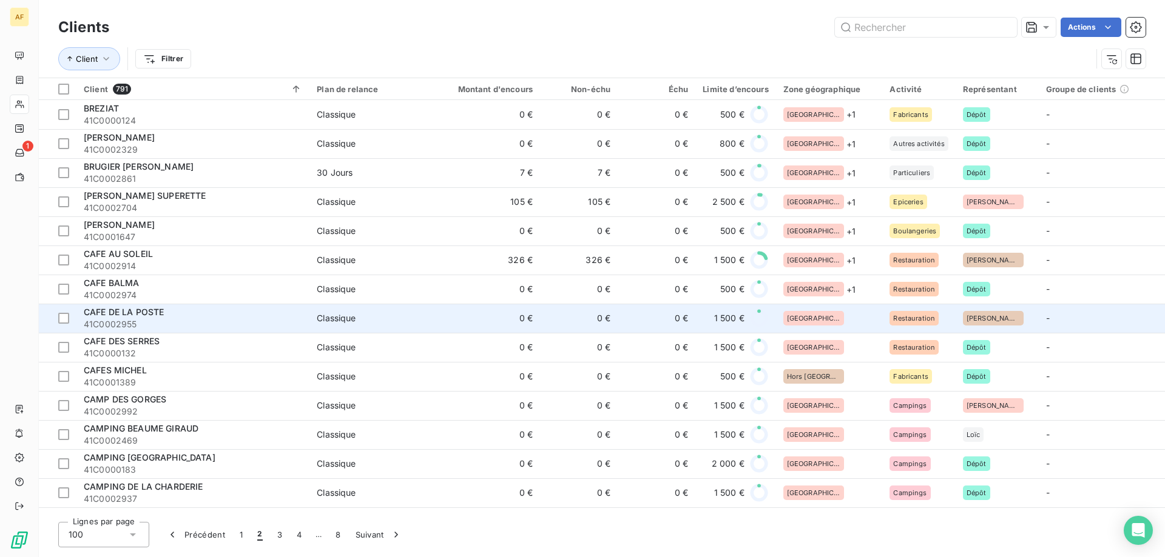
click at [835, 320] on div "[GEOGRAPHIC_DATA]" at bounding box center [829, 318] width 92 height 15
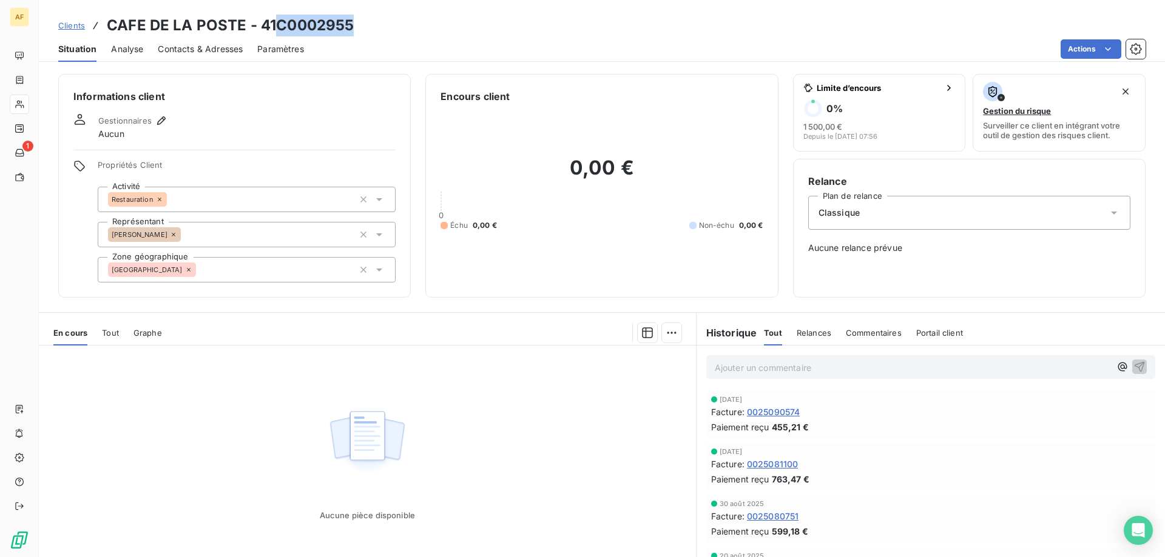
drag, startPoint x: 277, startPoint y: 22, endPoint x: 358, endPoint y: 25, distance: 81.3
click at [358, 25] on div "Clients CAFE DE LA POSTE - 41C0002955" at bounding box center [602, 26] width 1126 height 22
copy h3 "C0002955"
click at [231, 262] on div "[GEOGRAPHIC_DATA]" at bounding box center [247, 269] width 298 height 25
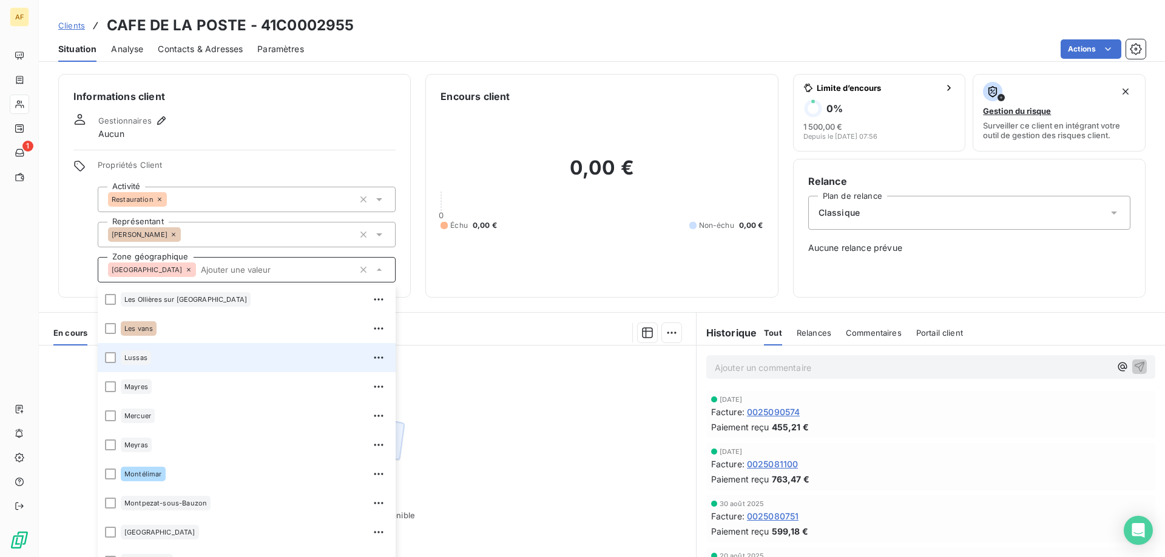
scroll to position [971, 0]
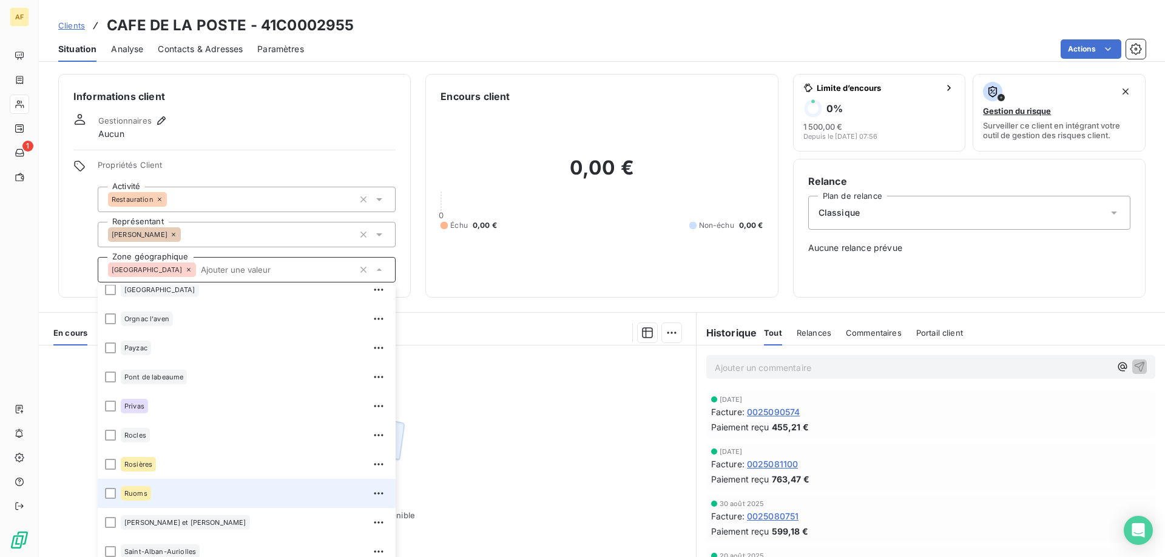
click at [217, 487] on div "Ruoms" at bounding box center [255, 493] width 268 height 19
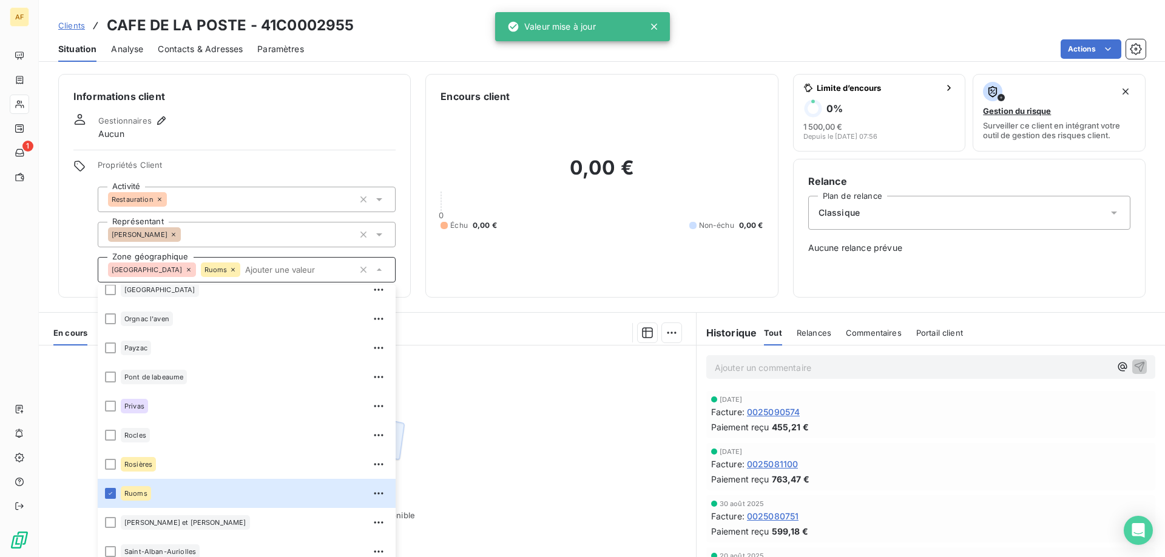
click at [72, 22] on span "Clients" at bounding box center [71, 26] width 27 height 10
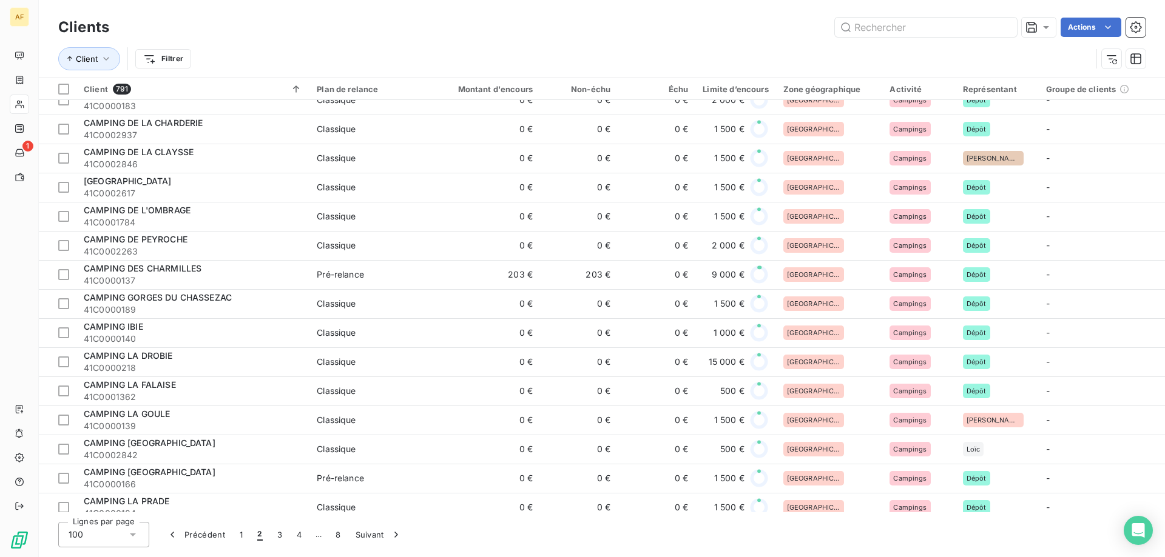
scroll to position [121, 0]
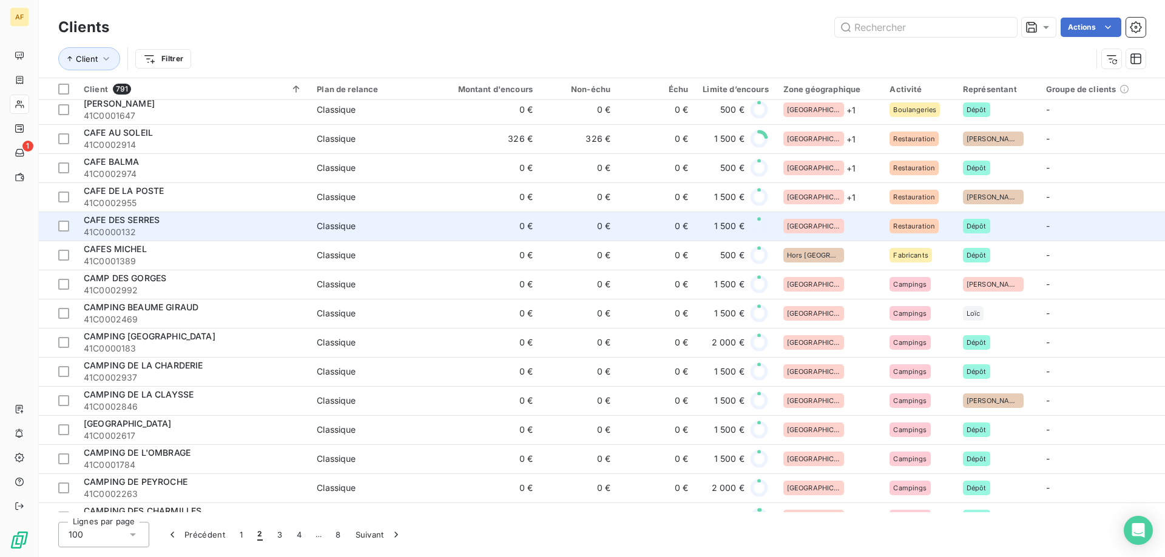
click at [833, 234] on td "[GEOGRAPHIC_DATA]" at bounding box center [829, 226] width 107 height 29
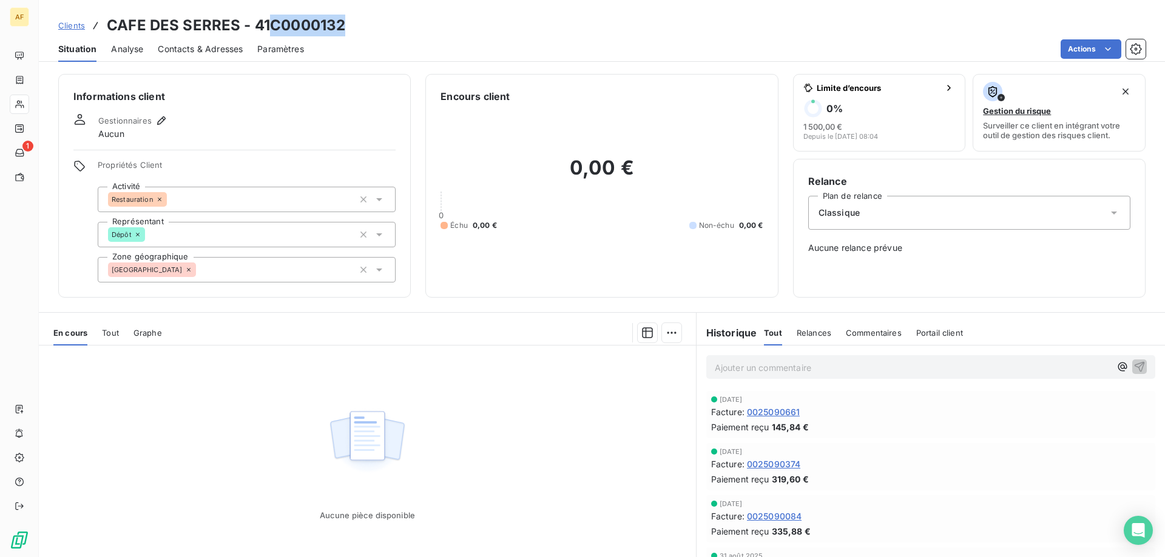
drag, startPoint x: 271, startPoint y: 23, endPoint x: 365, endPoint y: 24, distance: 94.0
click at [368, 25] on div "Clients CAFE DES SERRES - 41C0000132" at bounding box center [602, 26] width 1126 height 22
copy h3 "C0000132"
click at [251, 254] on div "Propriétés Client Activité Restauration Représentant Dépôt Zone géographique [G…" at bounding box center [247, 221] width 298 height 123
click at [251, 265] on div "[GEOGRAPHIC_DATA]" at bounding box center [247, 269] width 298 height 25
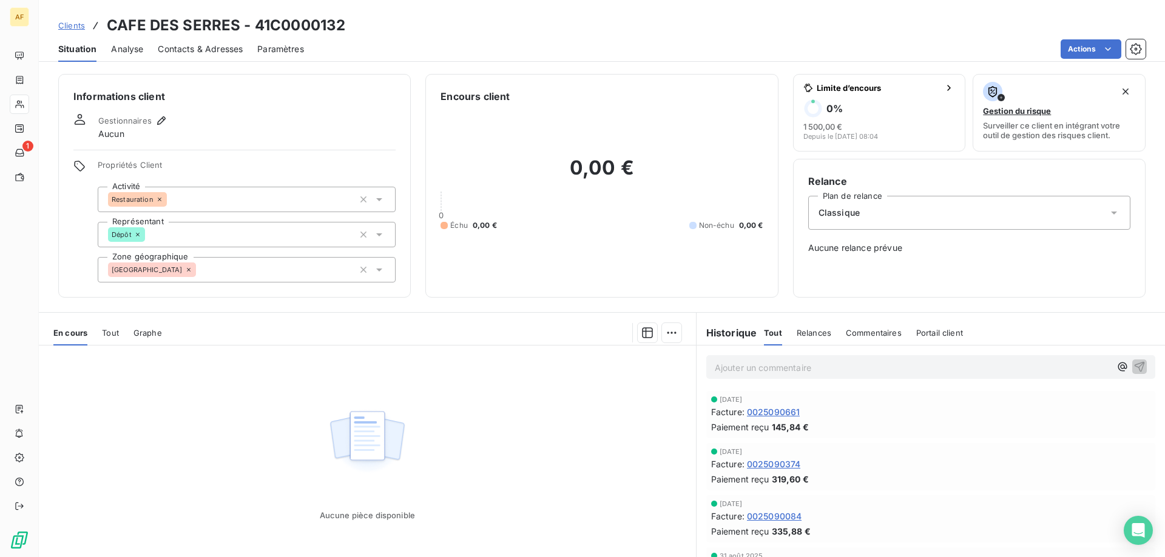
click at [562, 414] on div "Aucune pièce disponible" at bounding box center [367, 463] width 657 height 234
click at [295, 266] on div "[GEOGRAPHIC_DATA]" at bounding box center [247, 269] width 298 height 25
click at [244, 268] on div "[GEOGRAPHIC_DATA]" at bounding box center [247, 269] width 298 height 25
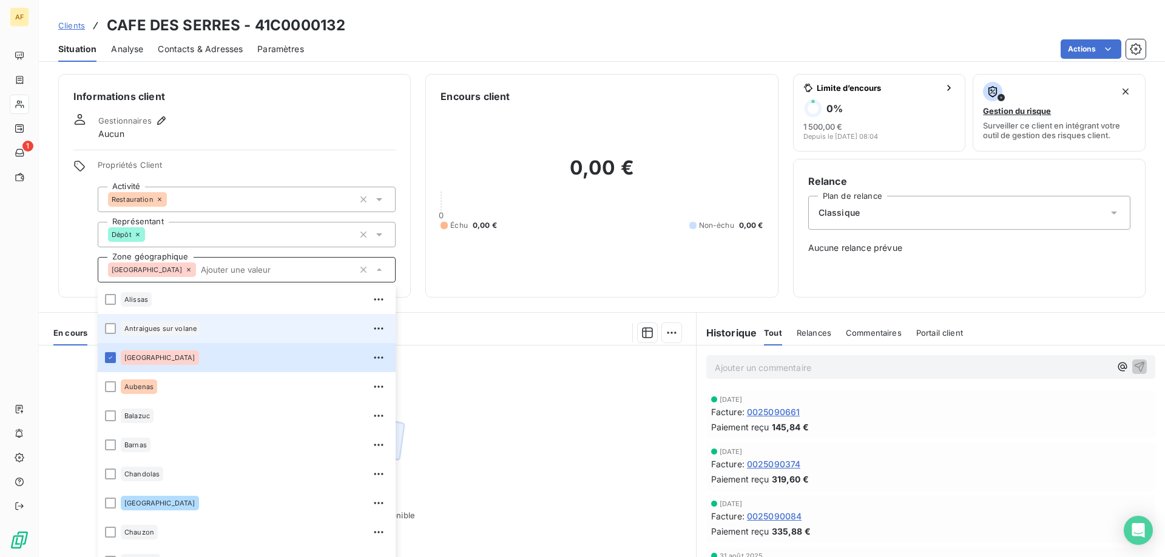
click at [196, 331] on span "Antraigues sur volane" at bounding box center [160, 328] width 72 height 7
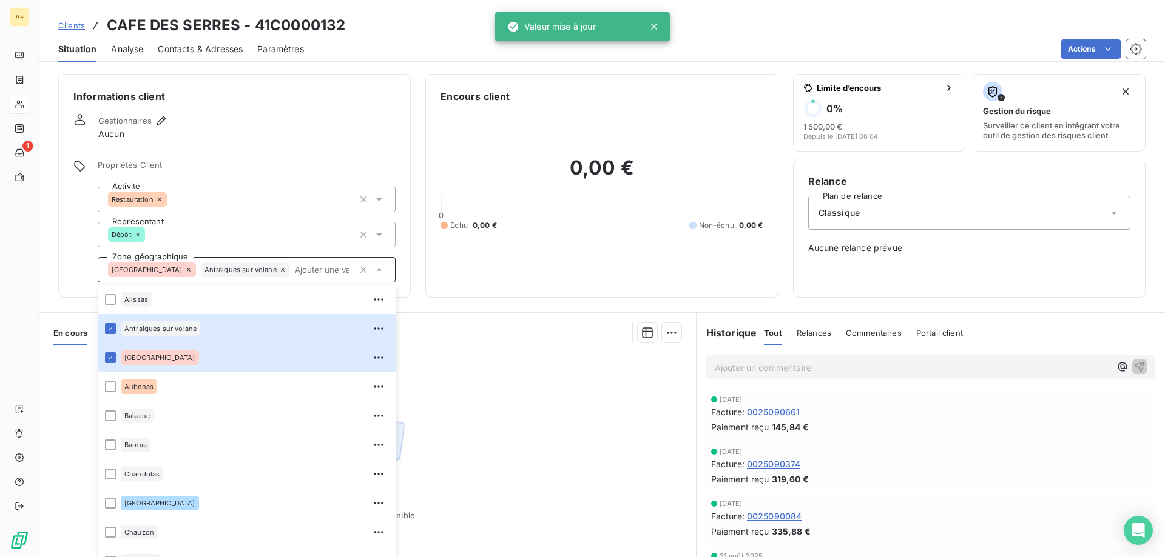
click at [75, 25] on span "Clients" at bounding box center [71, 26] width 27 height 10
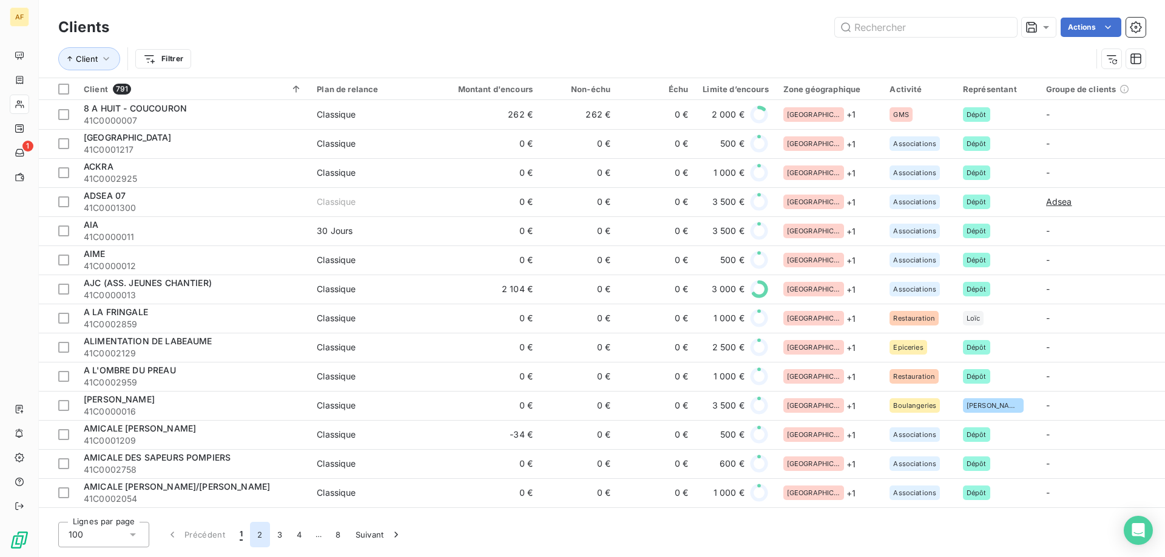
click at [261, 530] on button "2" at bounding box center [259, 534] width 19 height 25
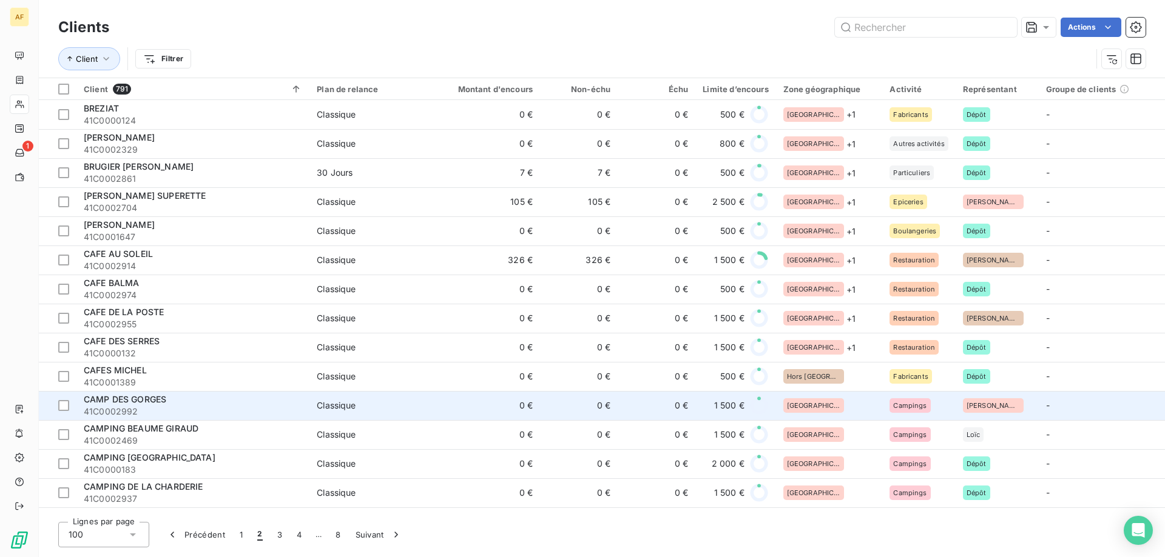
click at [834, 405] on div "[GEOGRAPHIC_DATA]" at bounding box center [829, 406] width 92 height 15
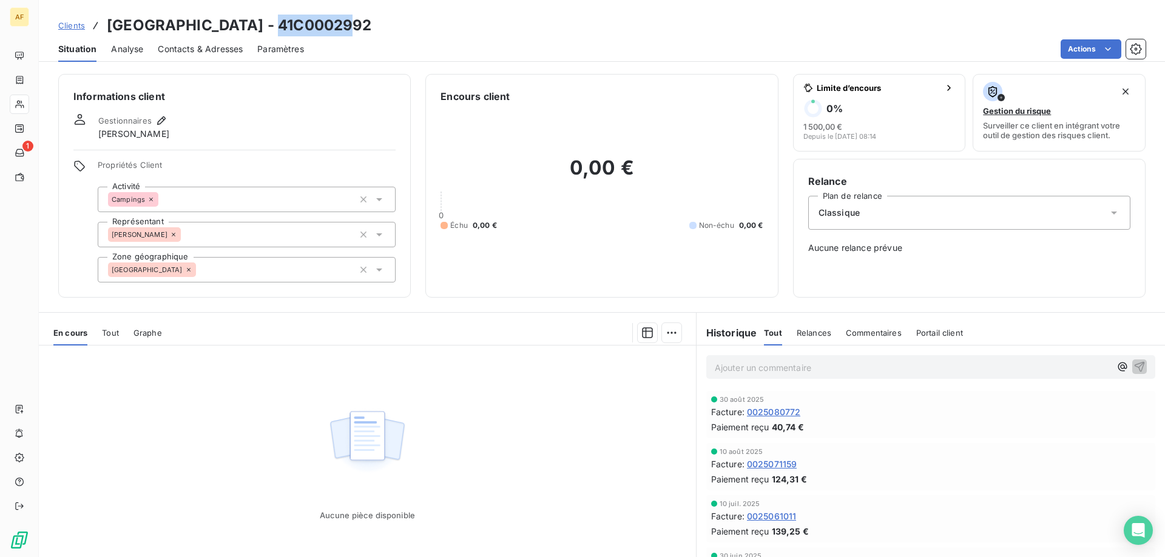
drag, startPoint x: 280, startPoint y: 23, endPoint x: 359, endPoint y: 24, distance: 78.3
click at [359, 24] on h3 "CAMP DES GORGES - 41C0002992" at bounding box center [239, 26] width 265 height 22
copy h3 "C0002992"
click at [240, 269] on div "[GEOGRAPHIC_DATA]" at bounding box center [247, 269] width 298 height 25
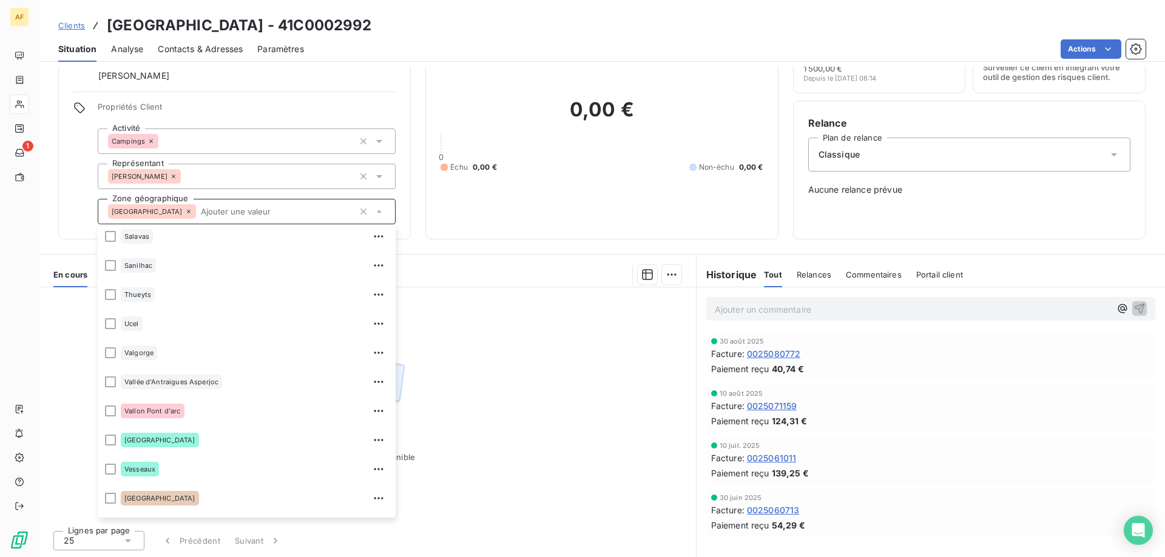
scroll to position [1631, 0]
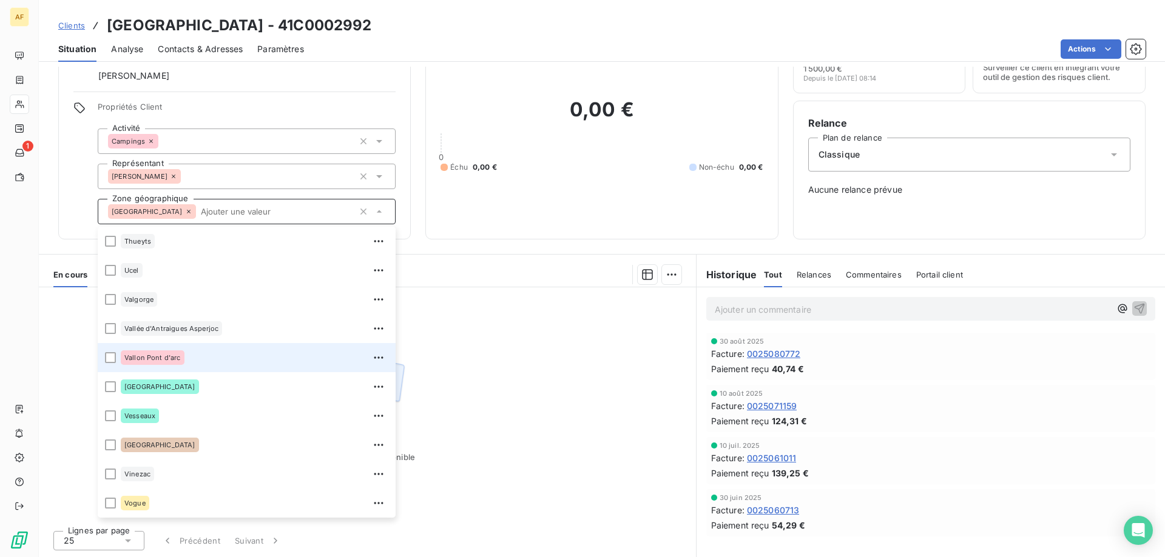
click at [188, 354] on div "Vallon Pont d'arc" at bounding box center [255, 357] width 268 height 19
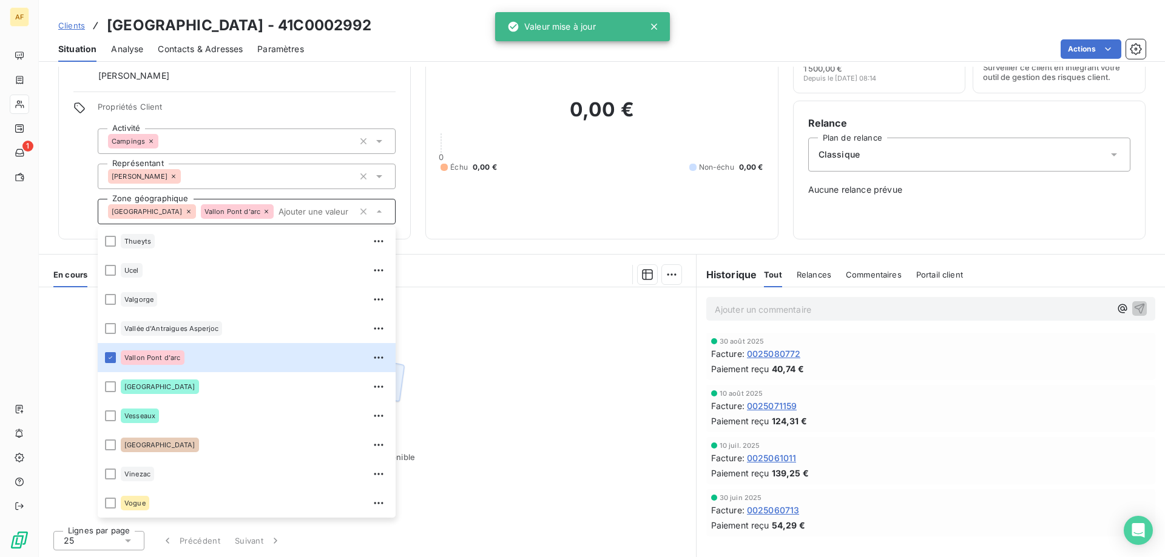
click at [82, 25] on span "Clients" at bounding box center [71, 26] width 27 height 10
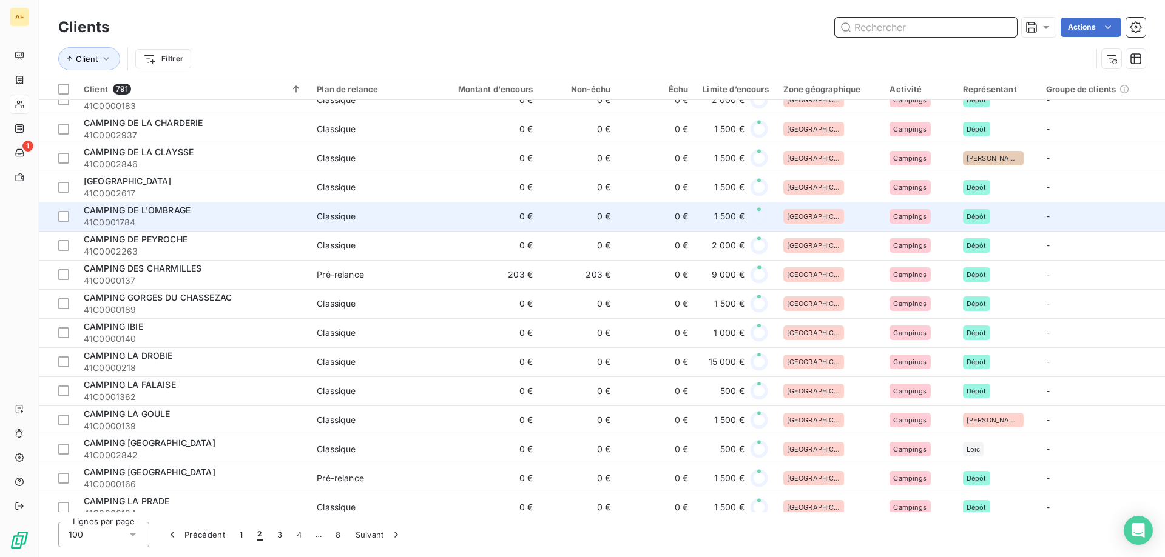
scroll to position [182, 0]
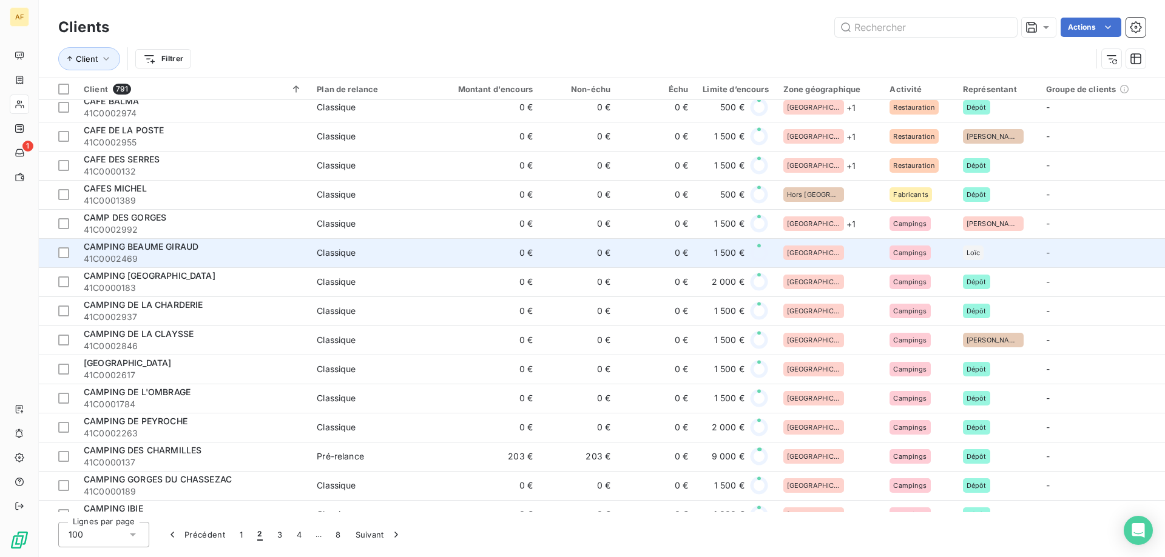
click at [841, 257] on div "[GEOGRAPHIC_DATA]" at bounding box center [829, 253] width 92 height 15
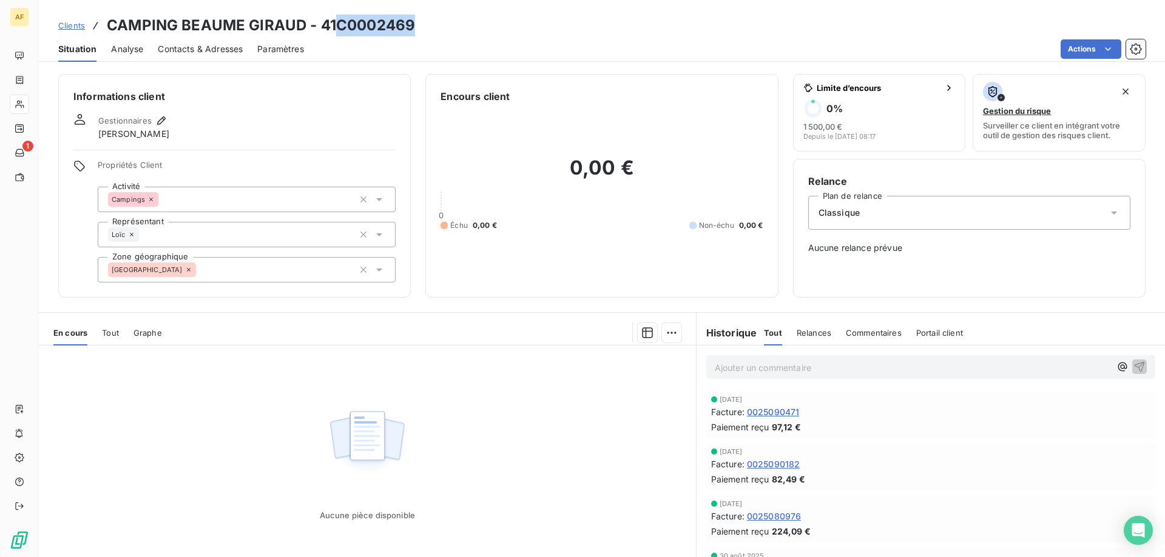
drag, startPoint x: 338, startPoint y: 22, endPoint x: 415, endPoint y: 25, distance: 76.5
click at [417, 25] on div "Clients CAMPING BEAUME GIRAUD - 41C0002469" at bounding box center [602, 26] width 1126 height 22
copy h3 "C0002469"
click at [221, 273] on div "[GEOGRAPHIC_DATA]" at bounding box center [247, 269] width 298 height 25
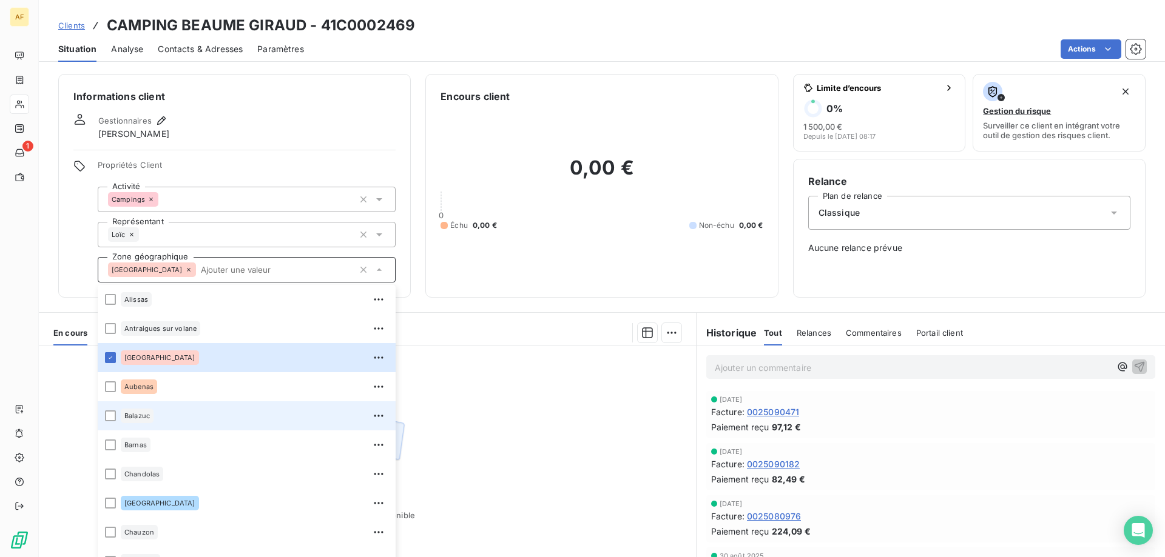
click at [197, 420] on div "Balazuc" at bounding box center [255, 415] width 268 height 19
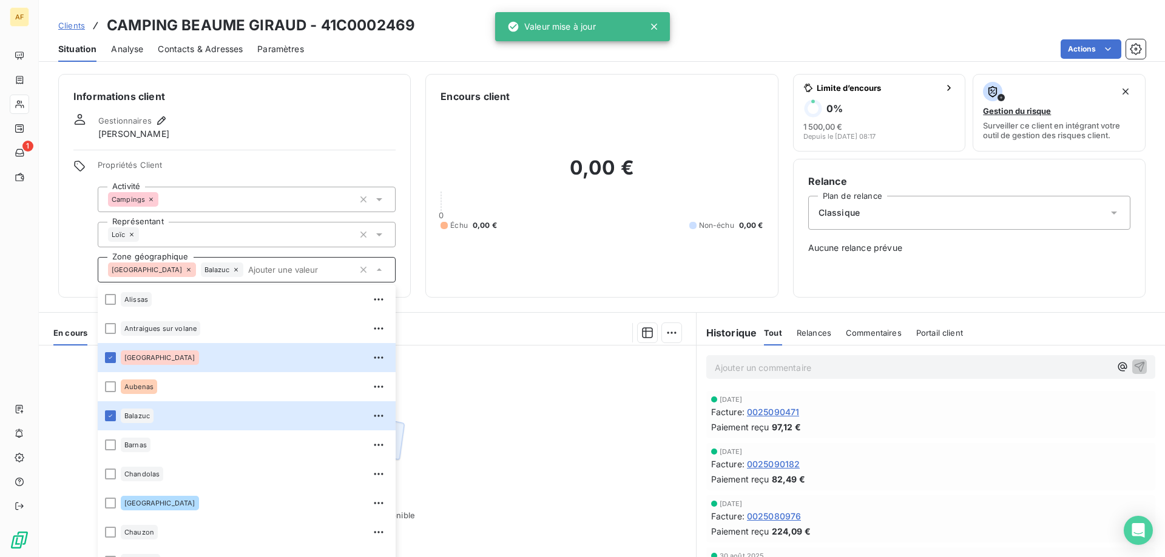
click at [65, 22] on span "Clients" at bounding box center [71, 26] width 27 height 10
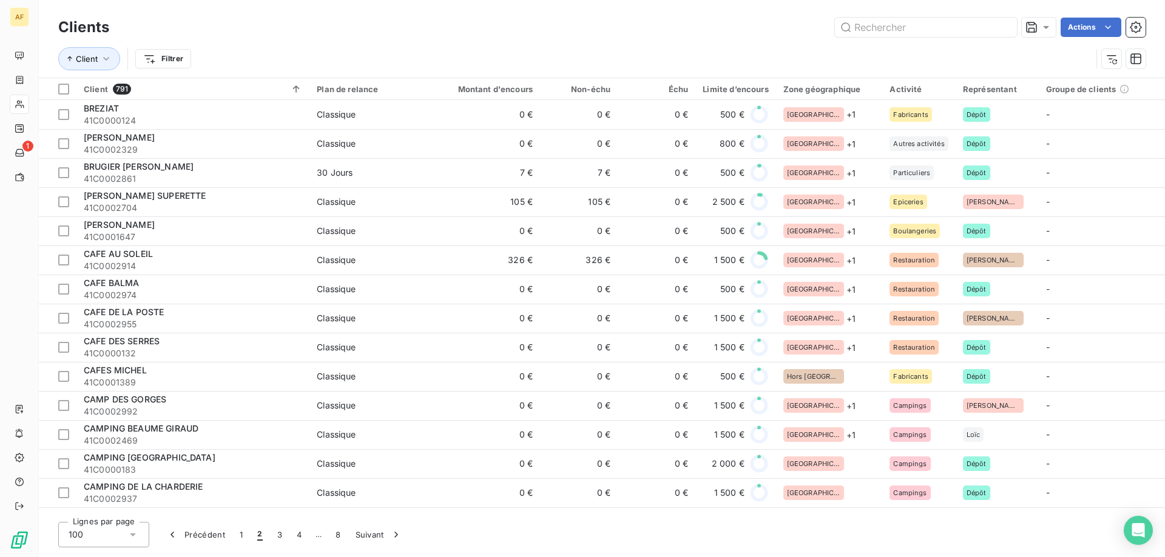
scroll to position [182, 0]
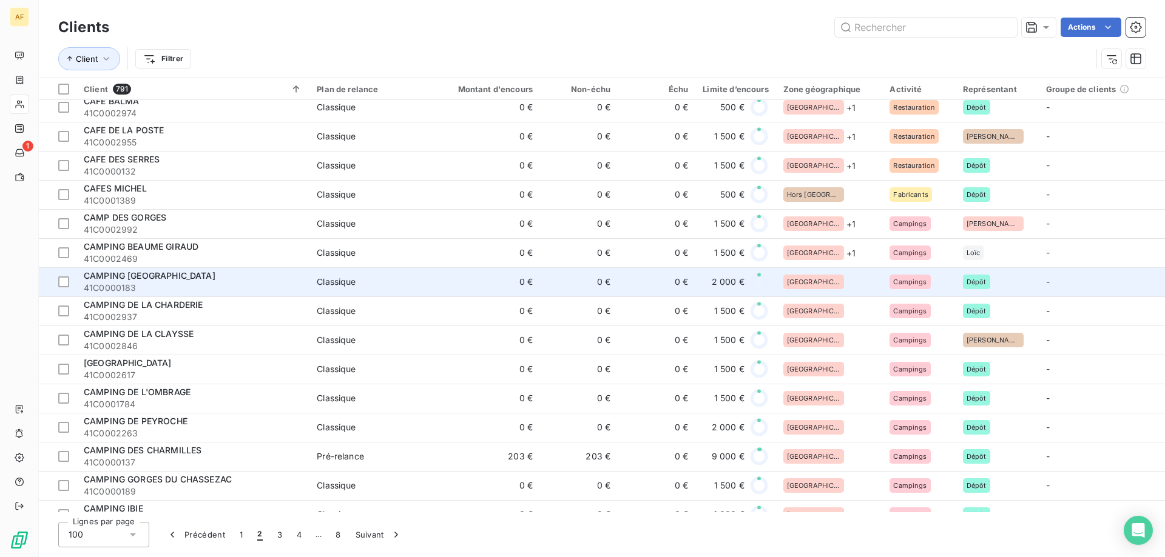
click at [841, 284] on div "[GEOGRAPHIC_DATA]" at bounding box center [829, 282] width 92 height 15
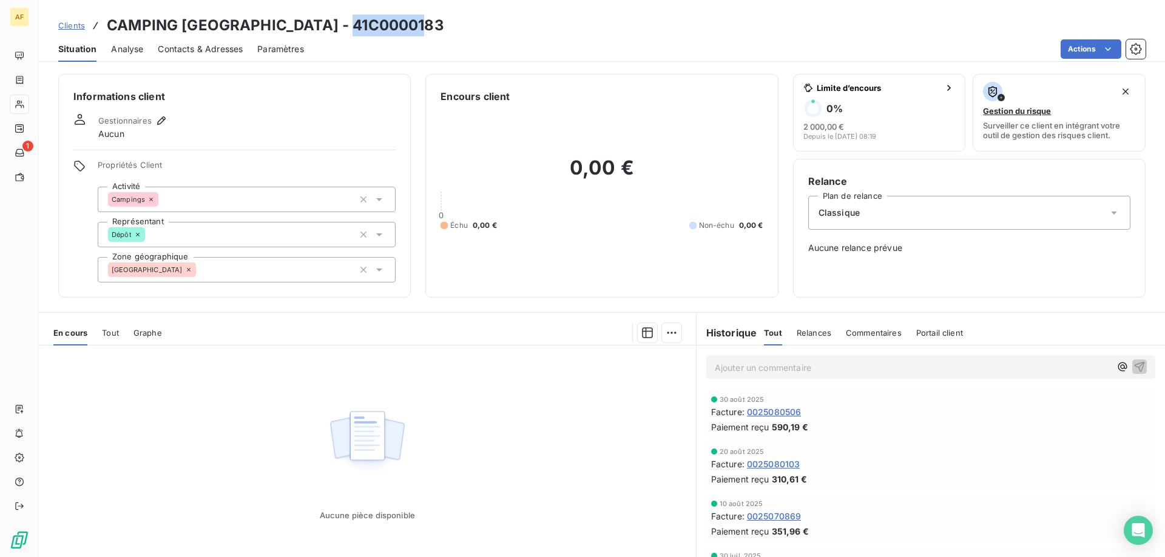
drag, startPoint x: 351, startPoint y: 26, endPoint x: 432, endPoint y: 20, distance: 80.9
click at [432, 20] on div "Clients CAMPING CHAULET VILLAGE - 41C0000183" at bounding box center [602, 26] width 1126 height 22
copy h3 "C0000183"
click at [256, 268] on div "[GEOGRAPHIC_DATA]" at bounding box center [247, 269] width 298 height 25
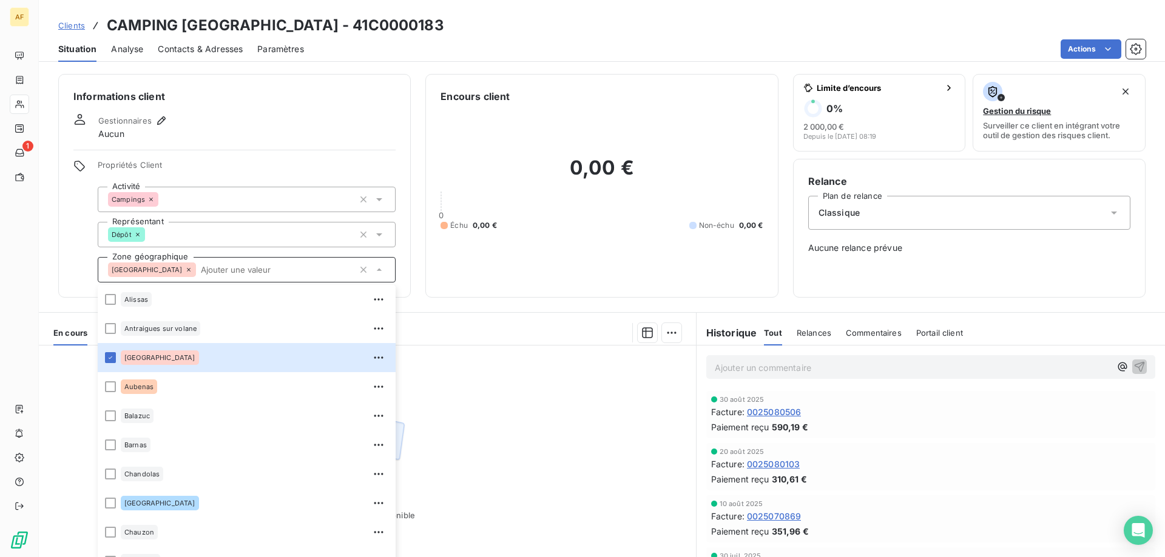
click at [511, 383] on div "Aucune pièce disponible" at bounding box center [367, 463] width 657 height 234
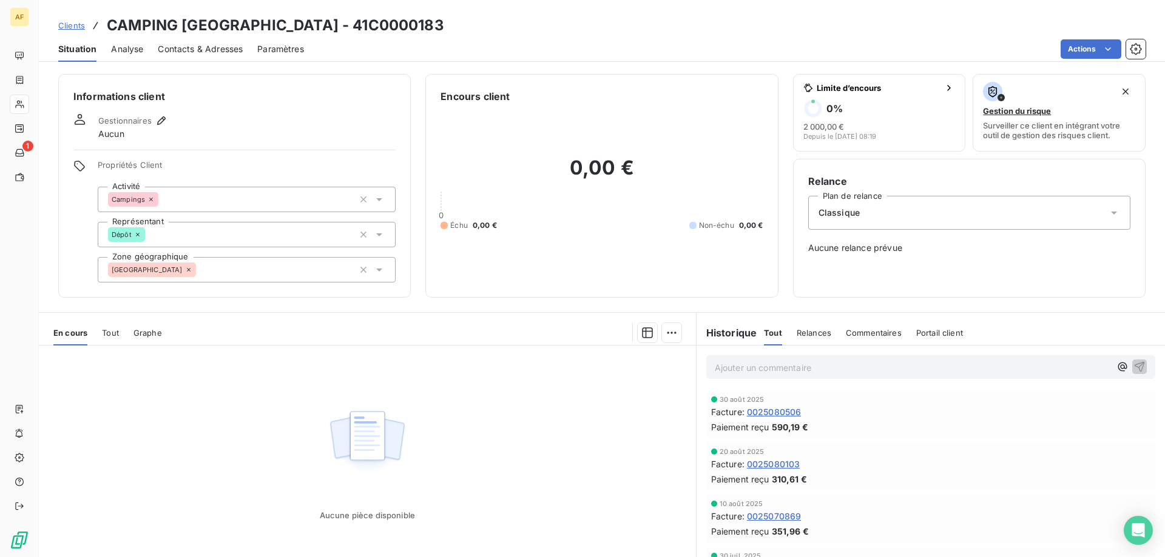
click at [223, 267] on div "[GEOGRAPHIC_DATA]" at bounding box center [247, 269] width 298 height 25
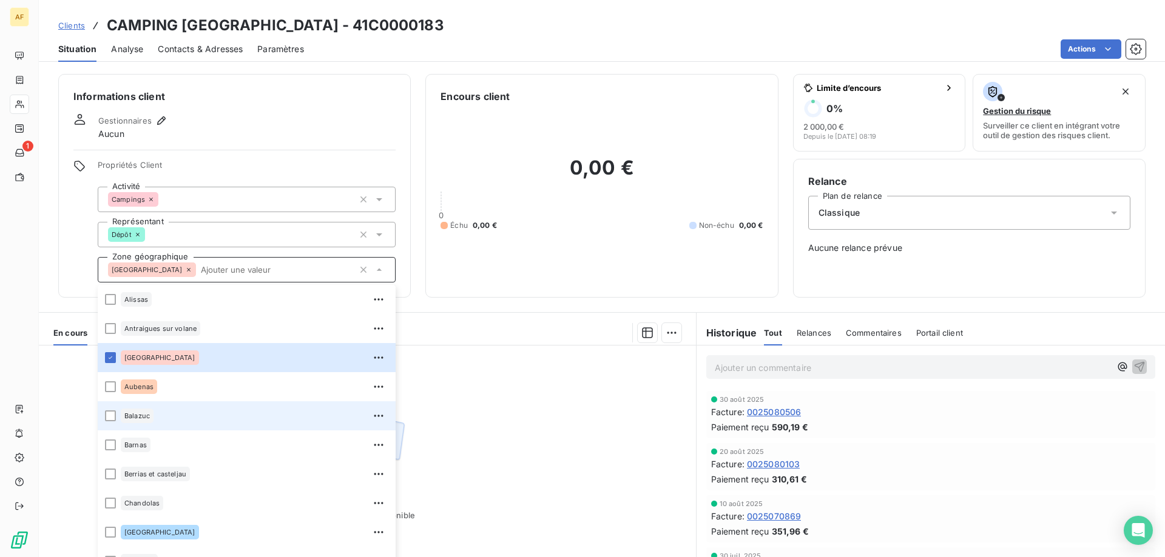
scroll to position [61, 0]
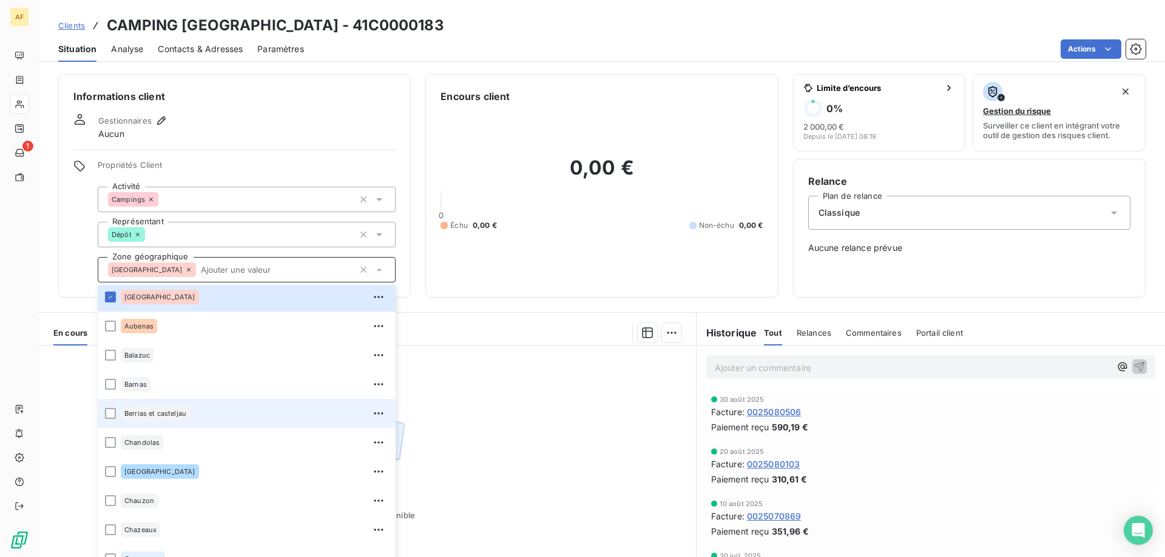
click at [204, 413] on div "Berrias et casteljau" at bounding box center [255, 413] width 268 height 19
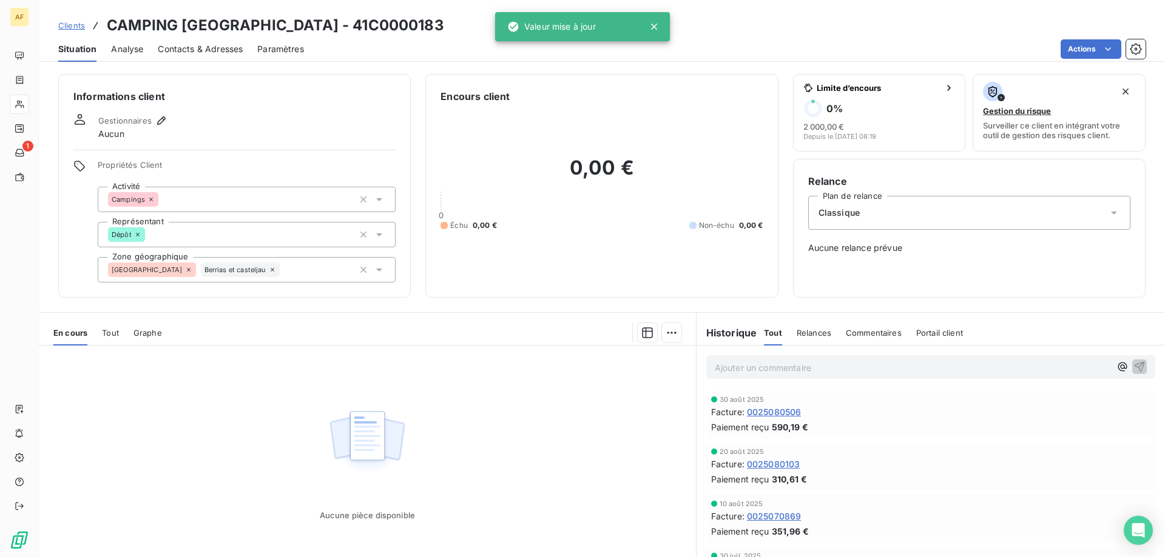
click at [480, 406] on div "Aucune pièce disponible" at bounding box center [367, 463] width 657 height 234
click at [74, 26] on span "Clients" at bounding box center [71, 26] width 27 height 10
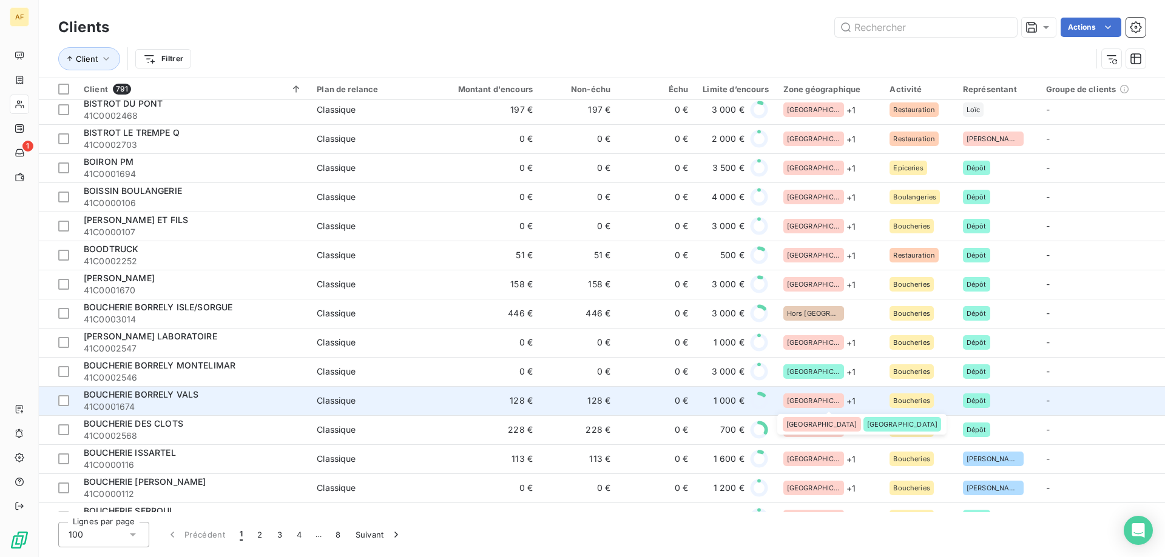
scroll to position [2505, 0]
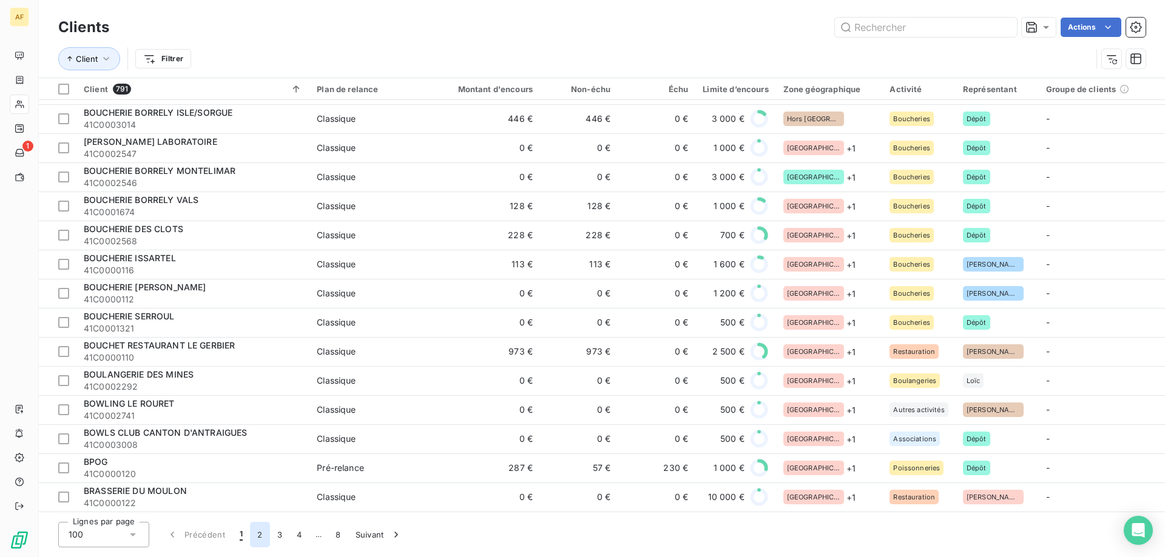
click at [252, 533] on button "2" at bounding box center [259, 534] width 19 height 25
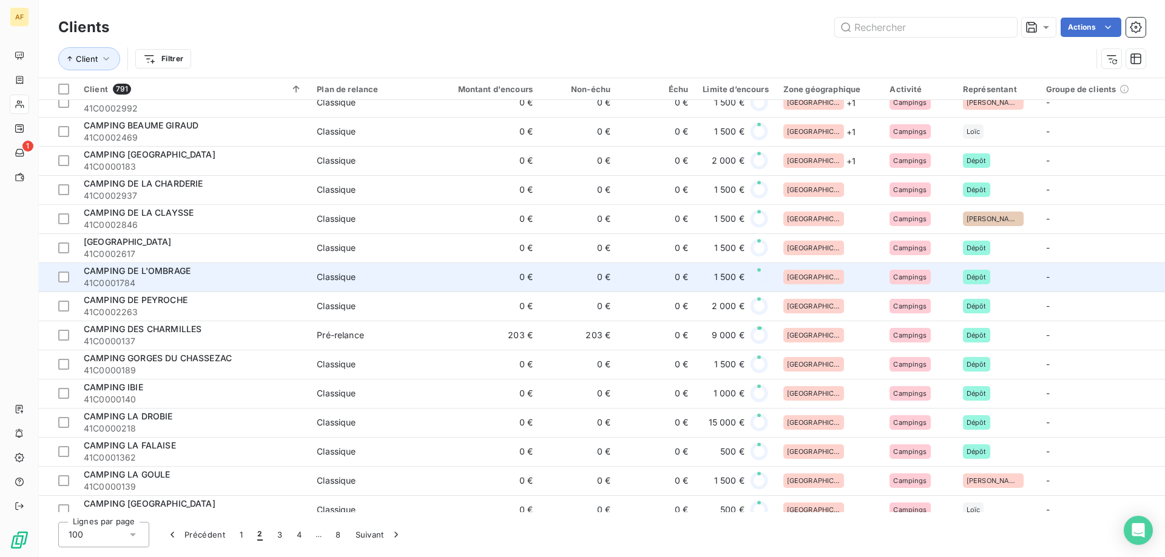
scroll to position [243, 0]
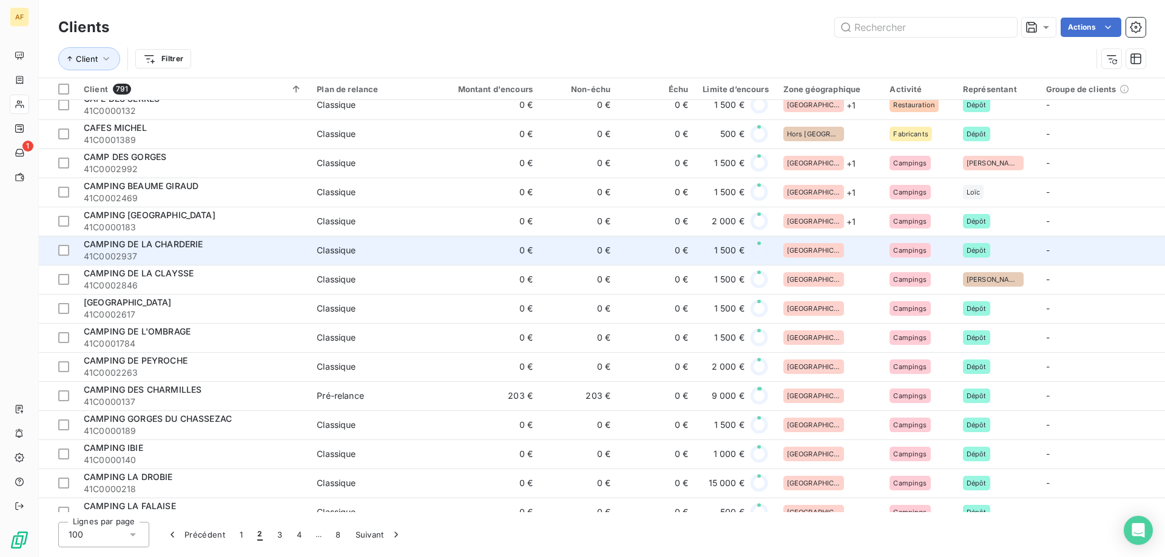
click at [848, 236] on td "[GEOGRAPHIC_DATA]" at bounding box center [829, 250] width 107 height 29
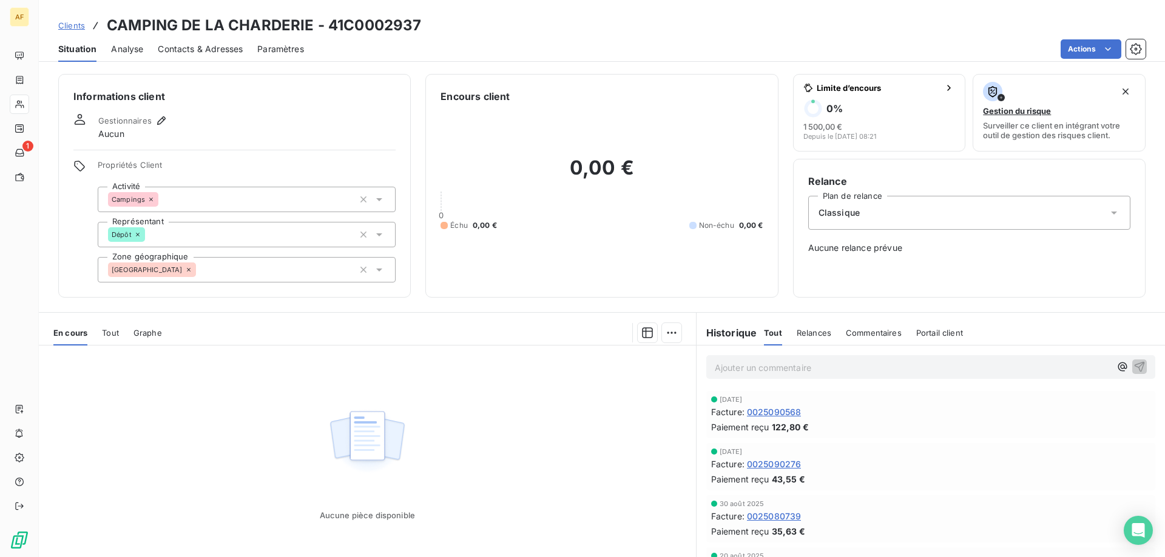
click at [340, 25] on h3 "CAMPING DE LA CHARDERIE - 41C0002937" at bounding box center [264, 26] width 314 height 22
drag, startPoint x: 342, startPoint y: 22, endPoint x: 426, endPoint y: 13, distance: 84.7
click at [426, 13] on div "Clients CAMPING DE LA CHARDERIE - 41C0002937 Situation Analyse Contacts & Adres…" at bounding box center [602, 31] width 1126 height 62
copy h3 "C0002937"
click at [251, 278] on div "[GEOGRAPHIC_DATA]" at bounding box center [247, 269] width 298 height 25
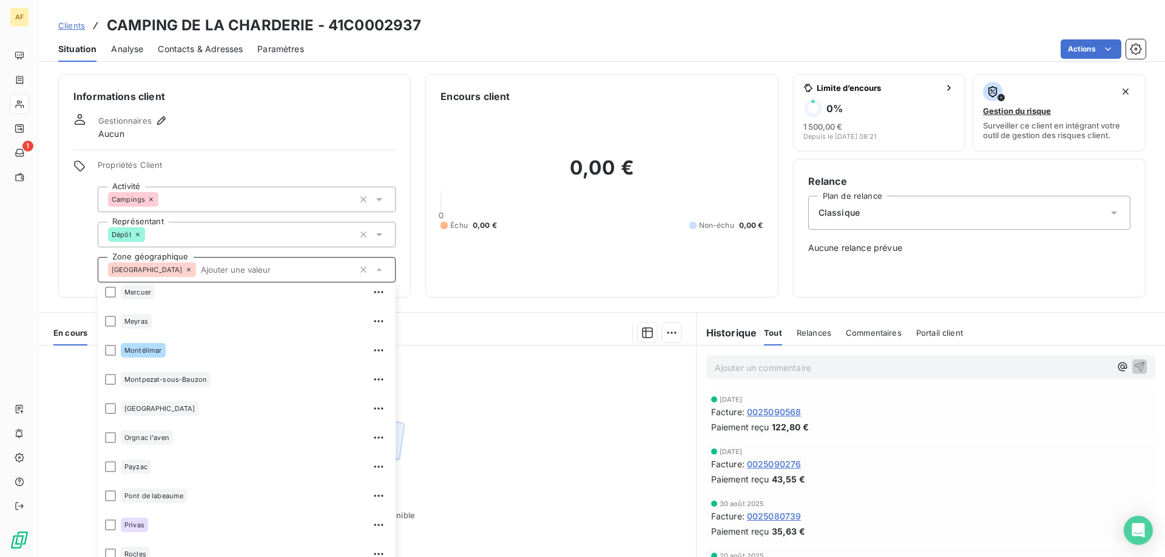
scroll to position [971, 0]
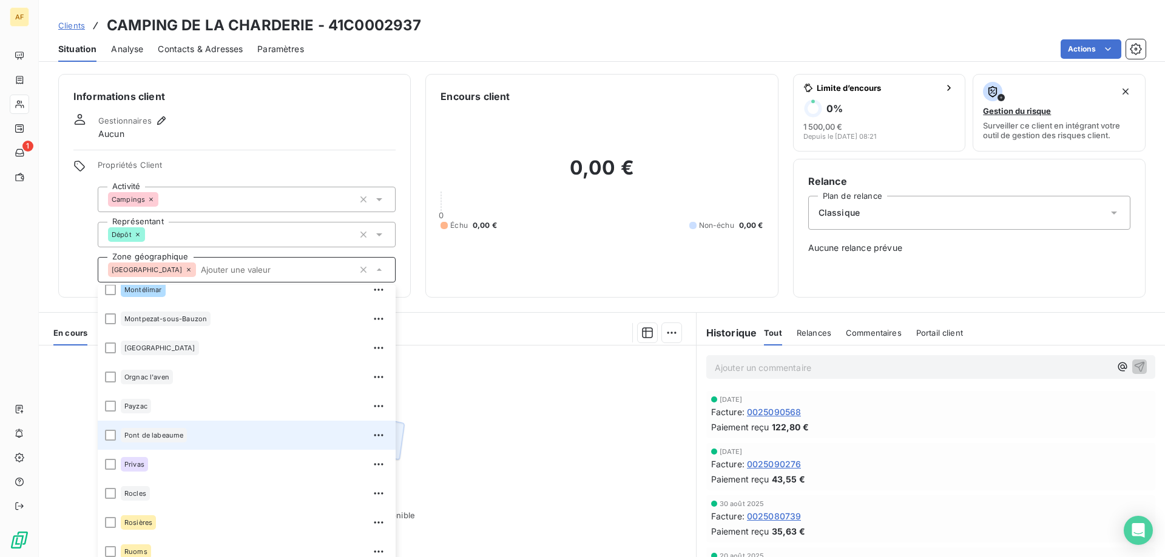
click at [226, 442] on div "Pont de labeaume" at bounding box center [255, 435] width 268 height 19
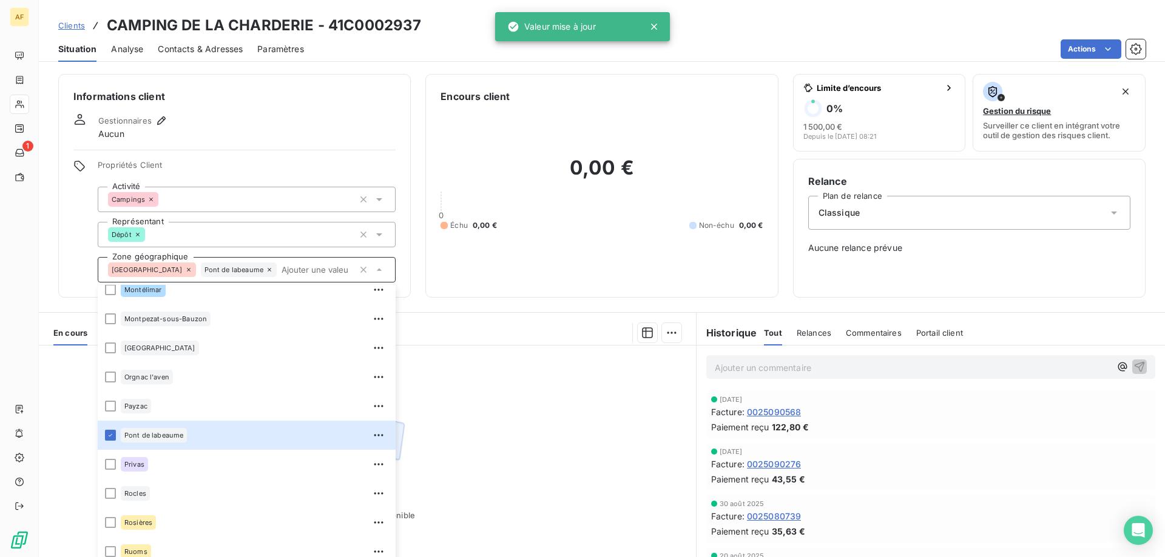
click at [82, 24] on span "Clients" at bounding box center [71, 26] width 27 height 10
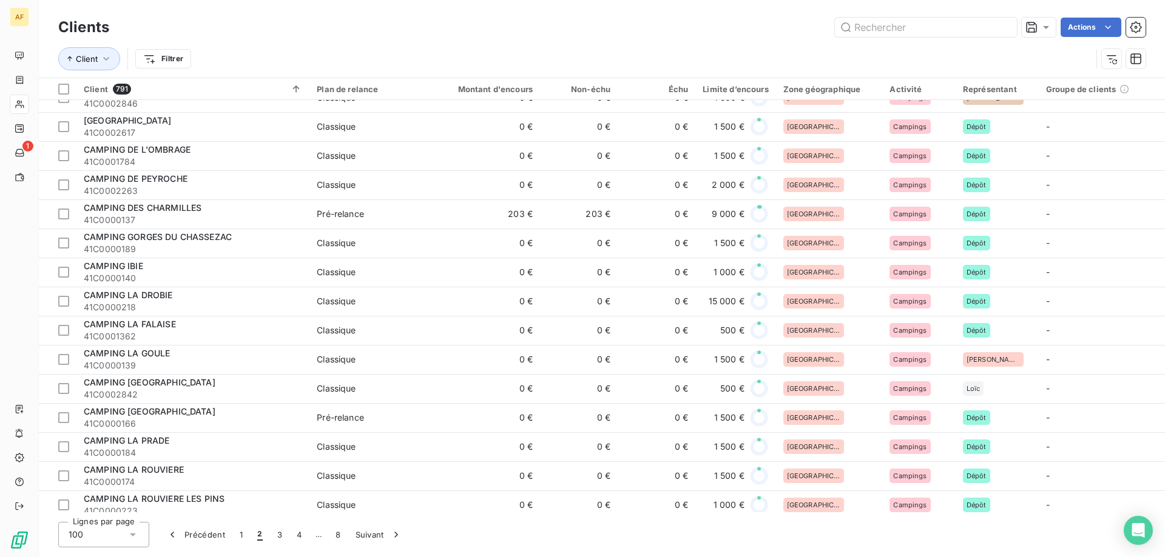
scroll to position [243, 0]
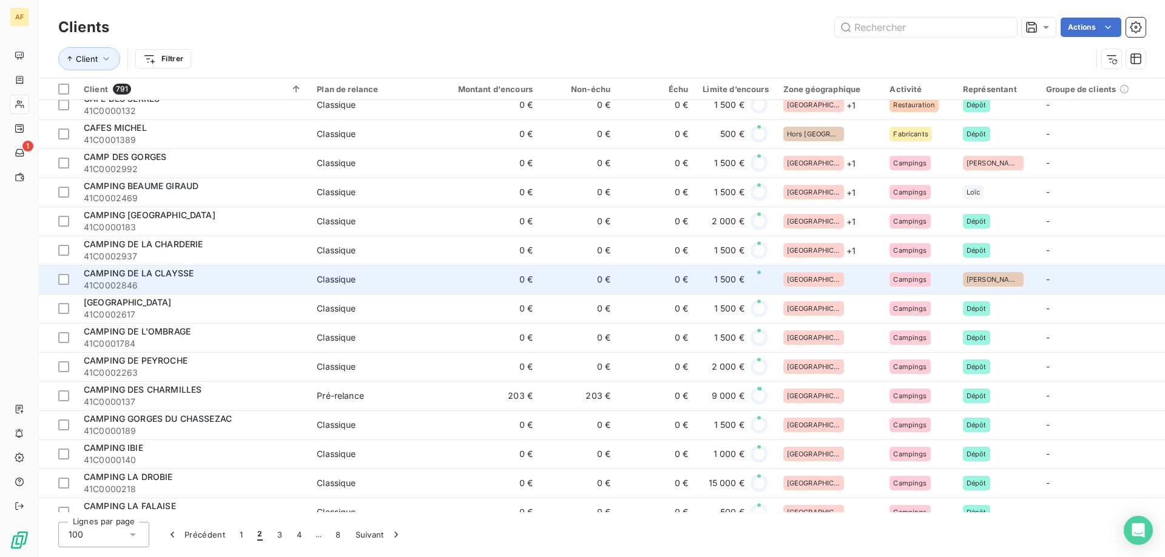
click at [846, 285] on div "[GEOGRAPHIC_DATA]" at bounding box center [829, 279] width 92 height 15
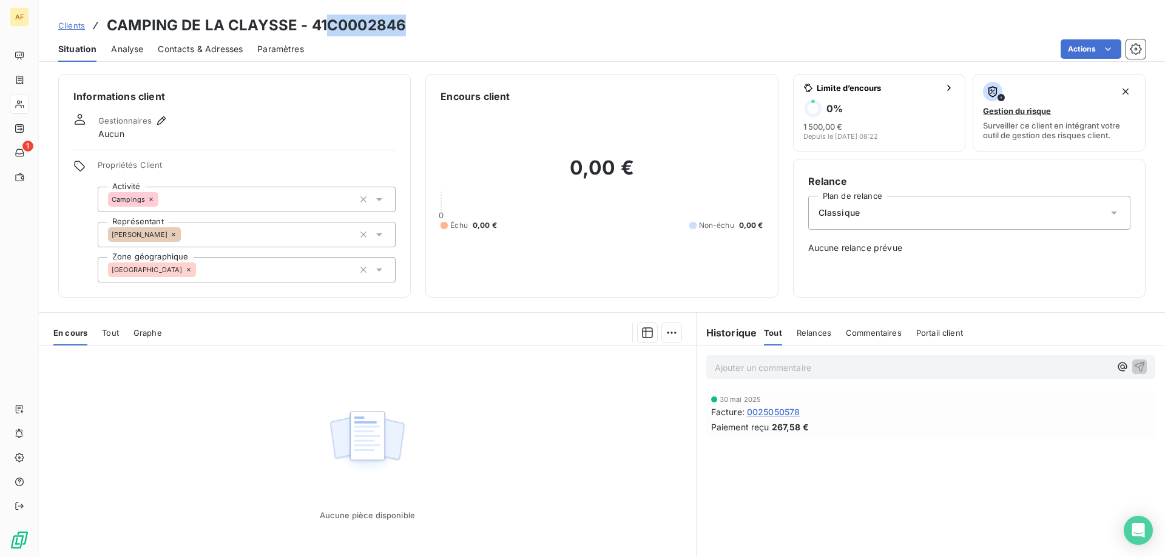
drag, startPoint x: 331, startPoint y: 25, endPoint x: 405, endPoint y: 27, distance: 74.0
click at [405, 27] on h3 "CAMPING DE LA CLAYSSE - 41C0002846" at bounding box center [256, 26] width 299 height 22
copy h3 "C0002846"
click at [250, 263] on div "[GEOGRAPHIC_DATA]" at bounding box center [247, 269] width 298 height 25
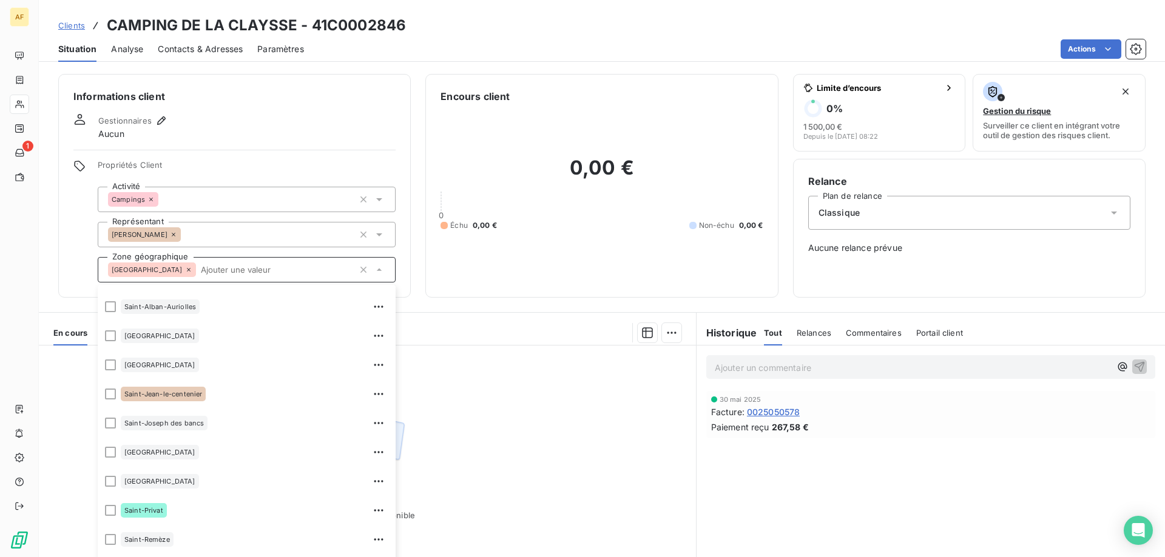
scroll to position [1335, 0]
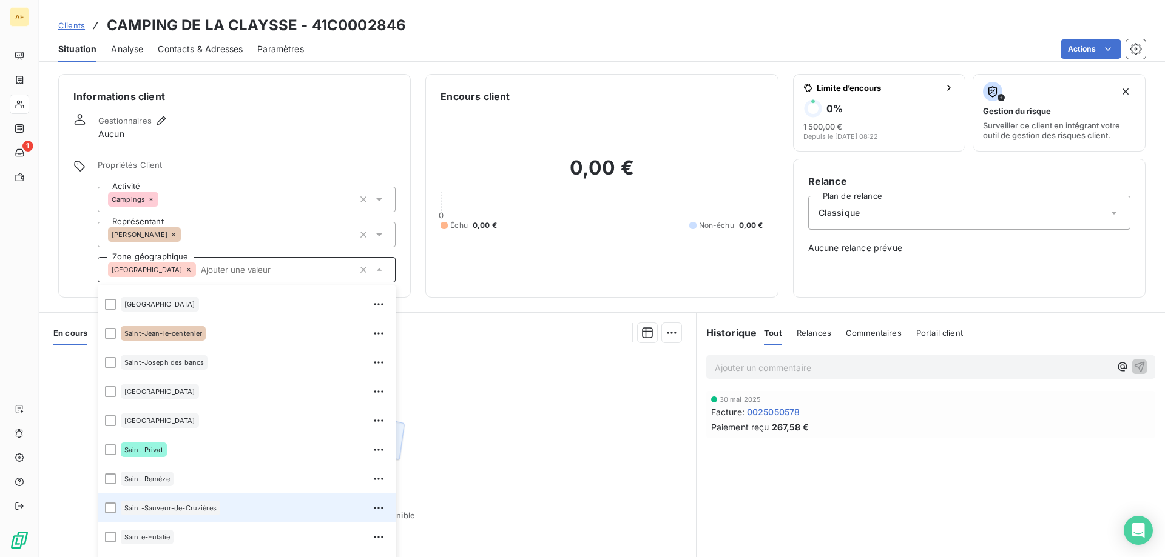
click at [217, 512] on div "Saint-Sauveur-de-Cruzières" at bounding box center [170, 508] width 99 height 15
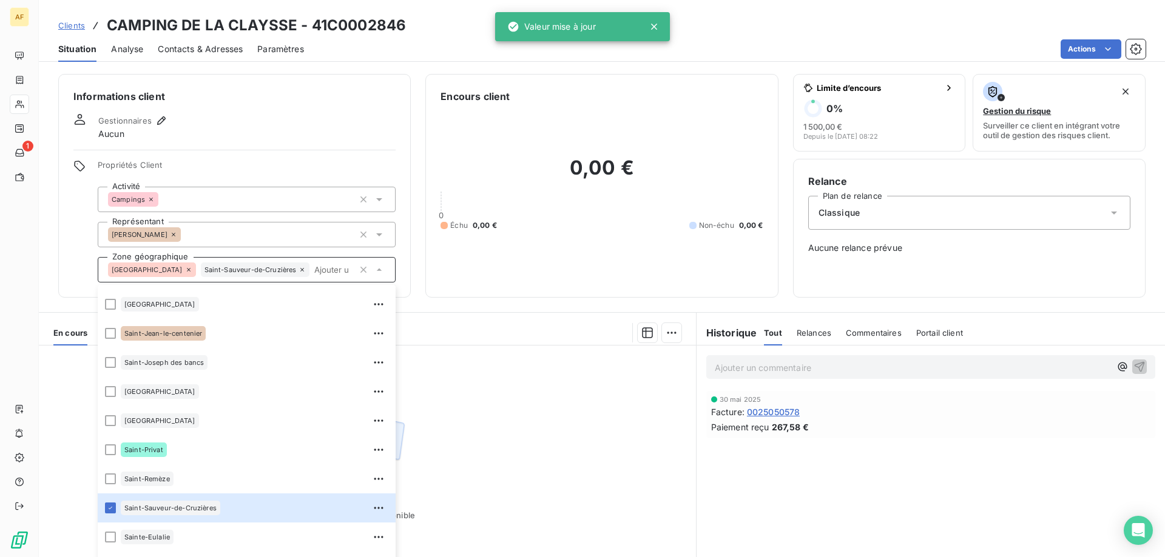
click at [76, 27] on span "Clients" at bounding box center [71, 26] width 27 height 10
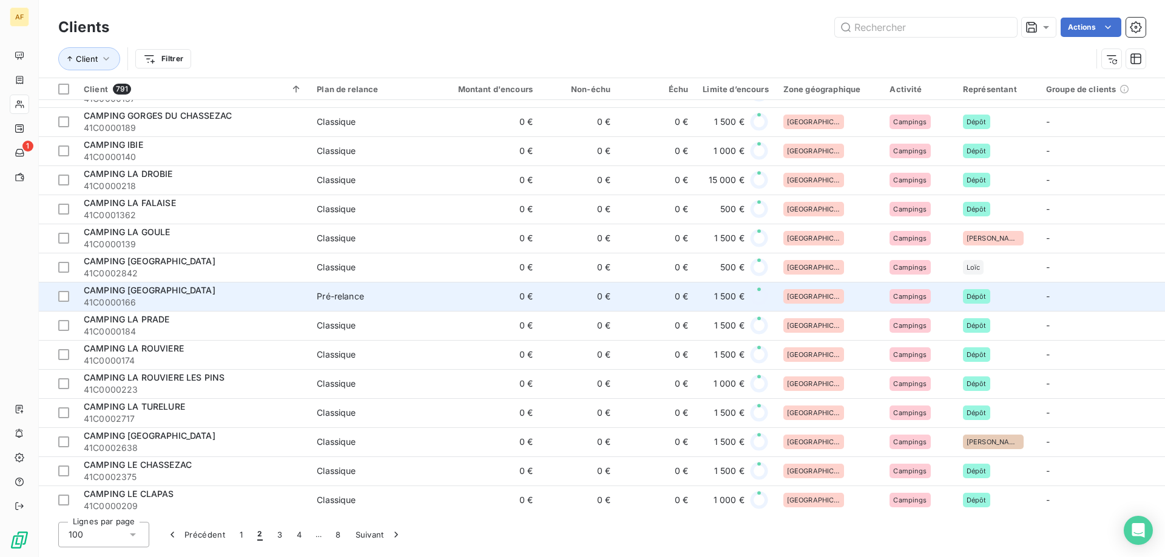
scroll to position [303, 0]
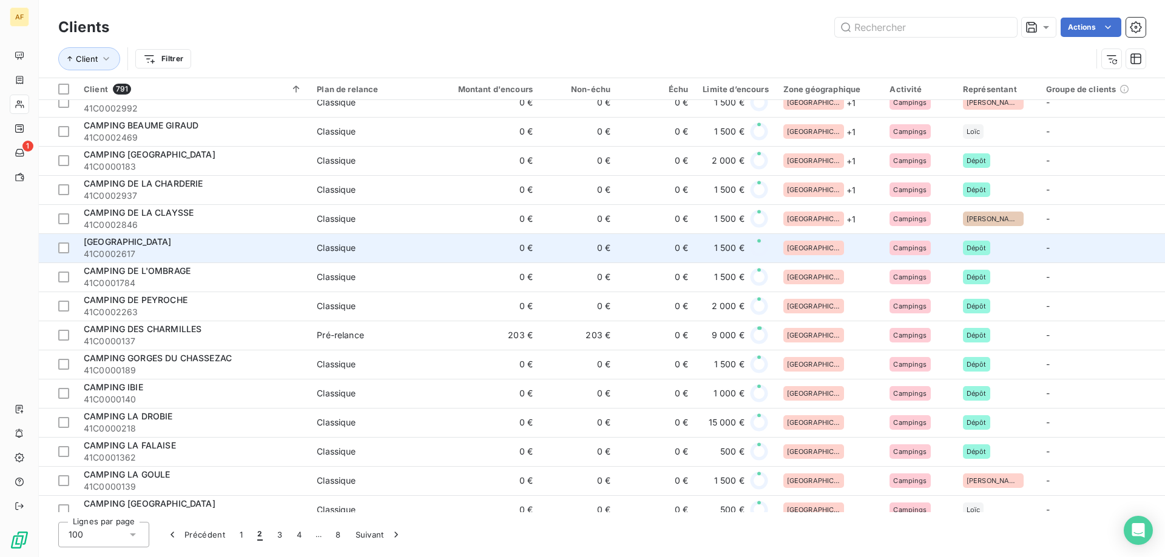
click at [857, 250] on div "[GEOGRAPHIC_DATA]" at bounding box center [829, 248] width 92 height 15
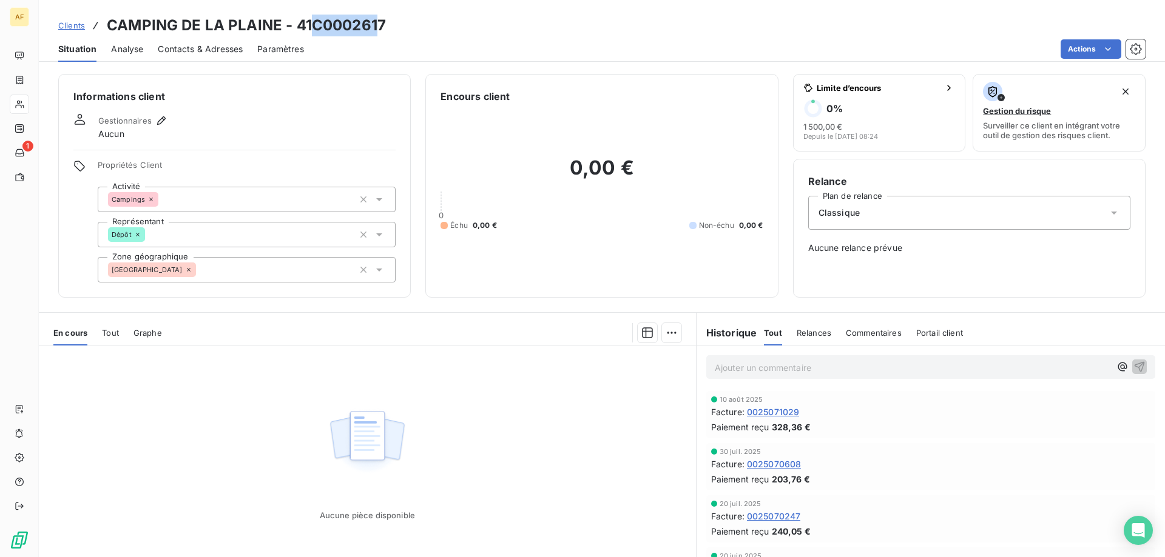
drag, startPoint x: 314, startPoint y: 24, endPoint x: 380, endPoint y: 25, distance: 66.1
click at [380, 25] on h3 "CAMPING DE LA PLAINE - 41C0002617" at bounding box center [246, 26] width 279 height 22
drag, startPoint x: 315, startPoint y: 24, endPoint x: 386, endPoint y: 24, distance: 71.0
click at [386, 24] on div "Clients CAMPING DE LA PLAINE - 41C0002617" at bounding box center [602, 26] width 1126 height 22
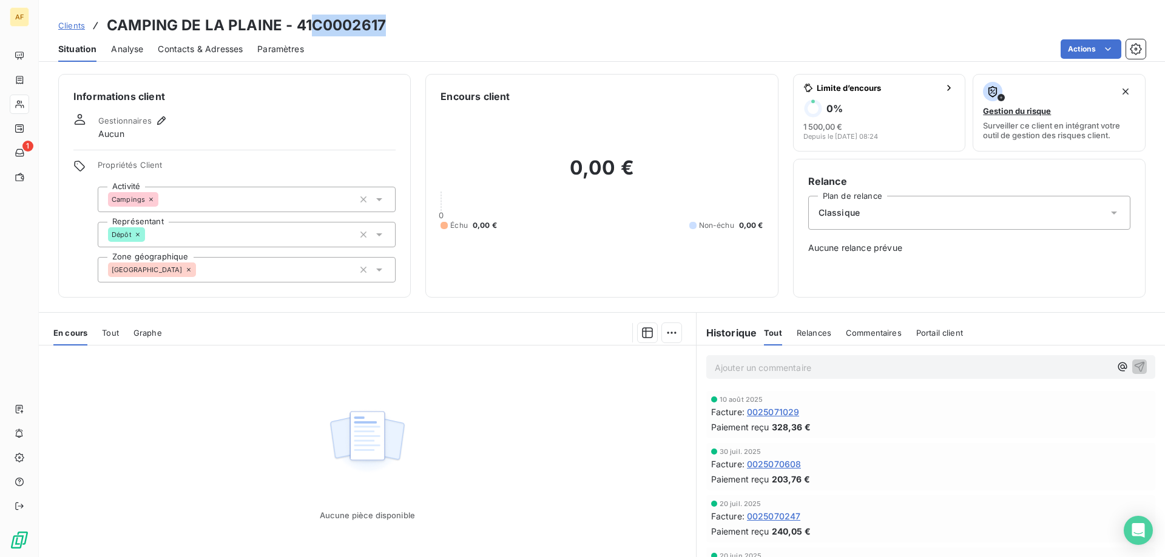
copy h3 "C0002617"
click at [247, 280] on div "[GEOGRAPHIC_DATA]" at bounding box center [247, 269] width 298 height 25
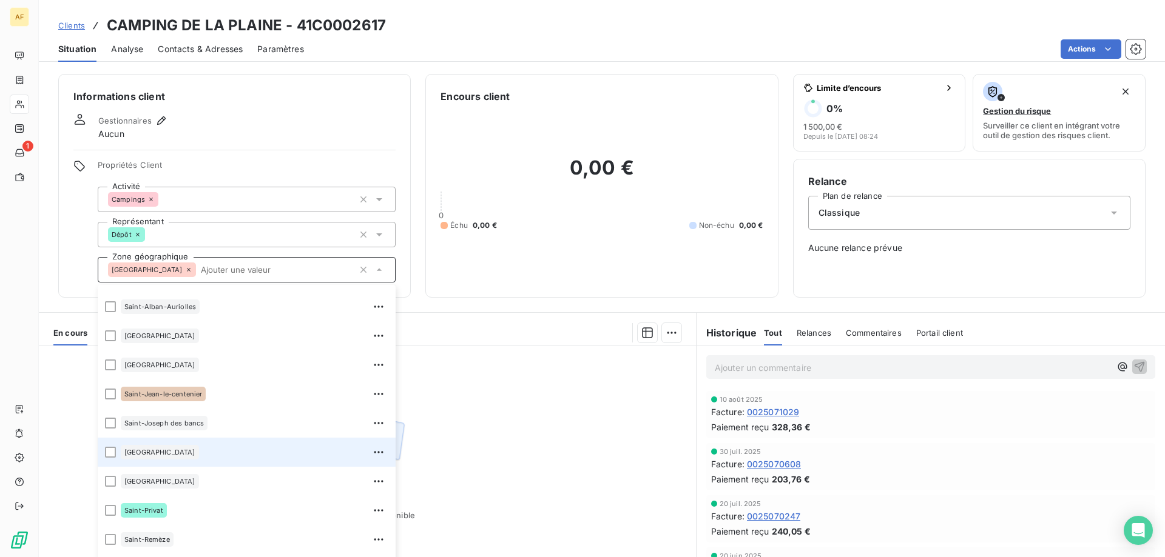
scroll to position [1031, 0]
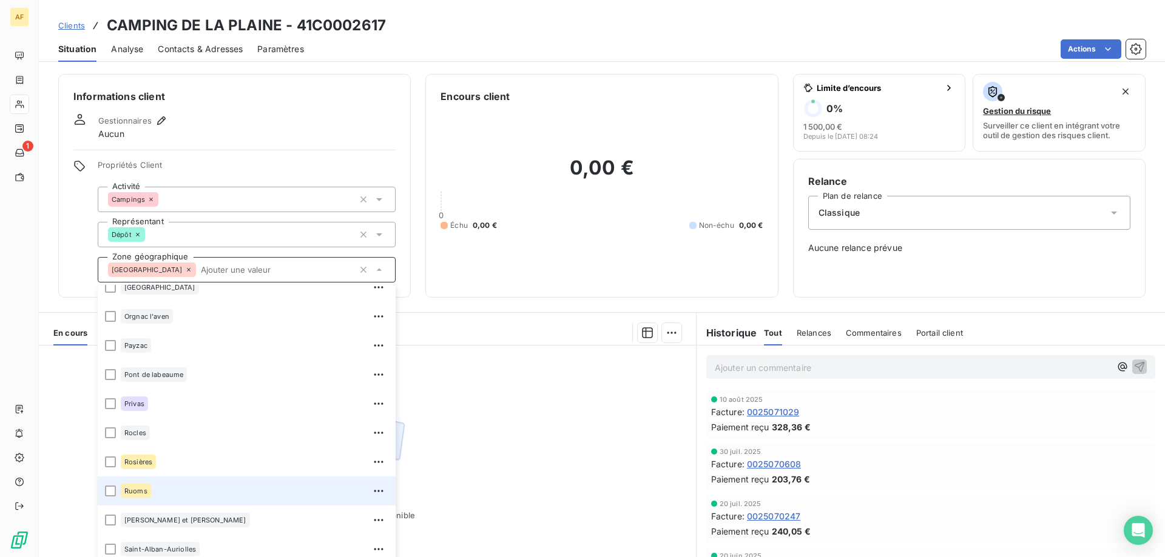
click at [217, 490] on div "Ruoms" at bounding box center [255, 491] width 268 height 19
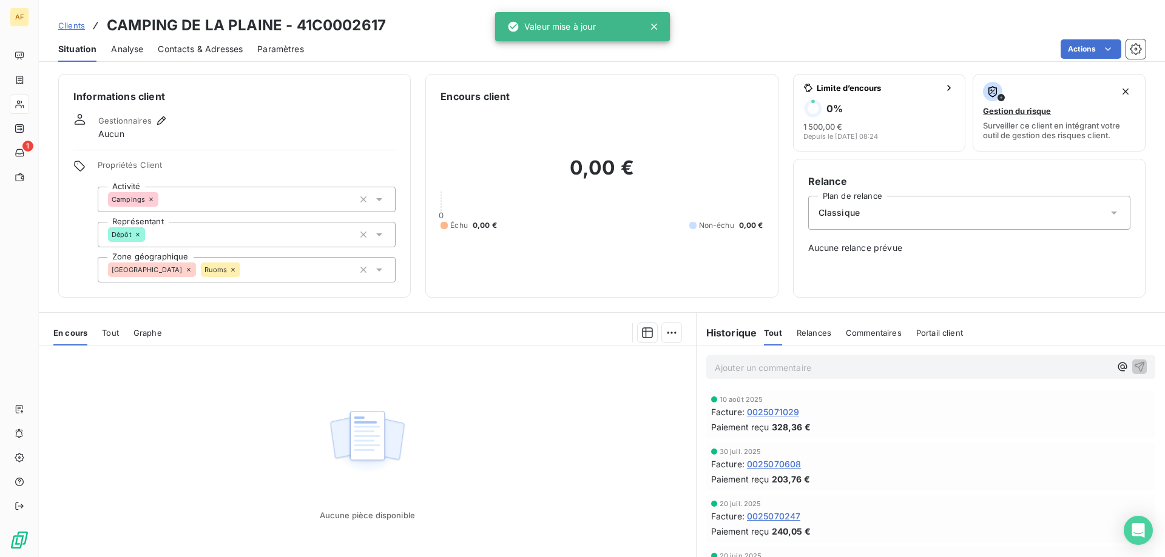
click at [81, 27] on span "Clients" at bounding box center [71, 26] width 27 height 10
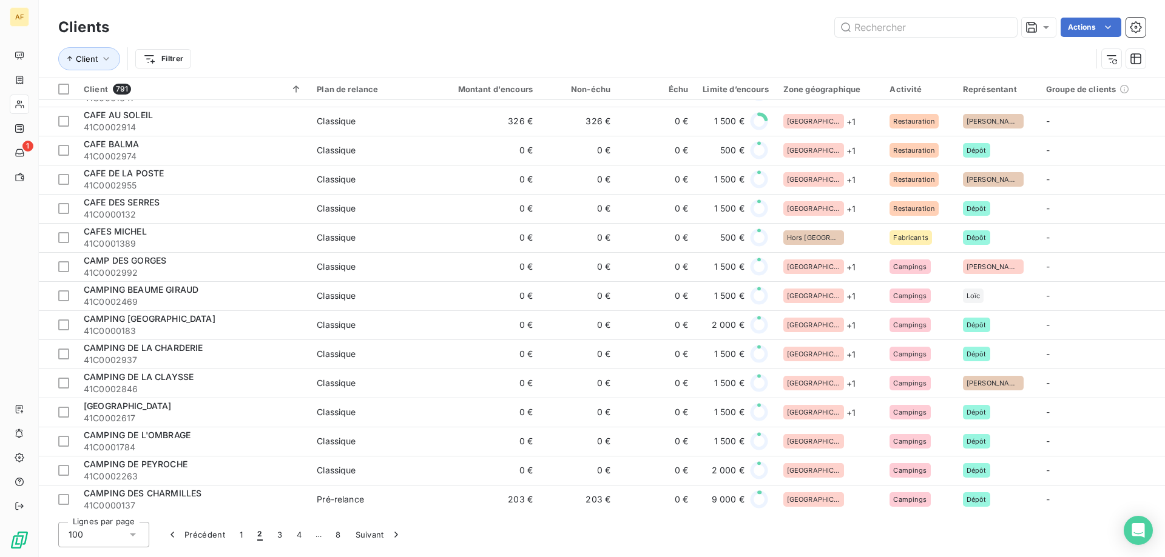
scroll to position [200, 0]
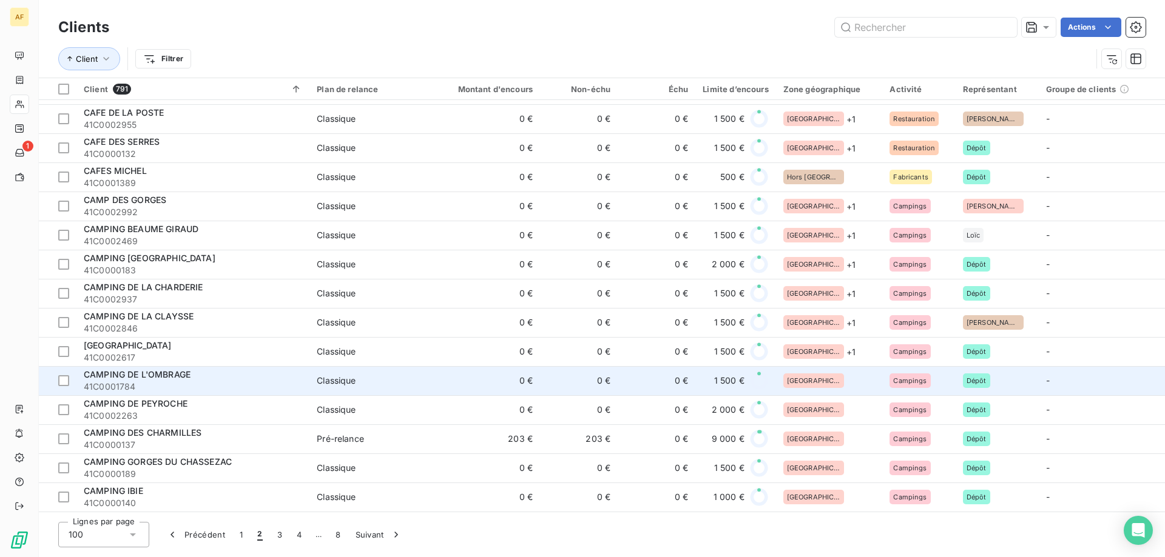
click at [826, 386] on div "[GEOGRAPHIC_DATA]" at bounding box center [829, 381] width 92 height 15
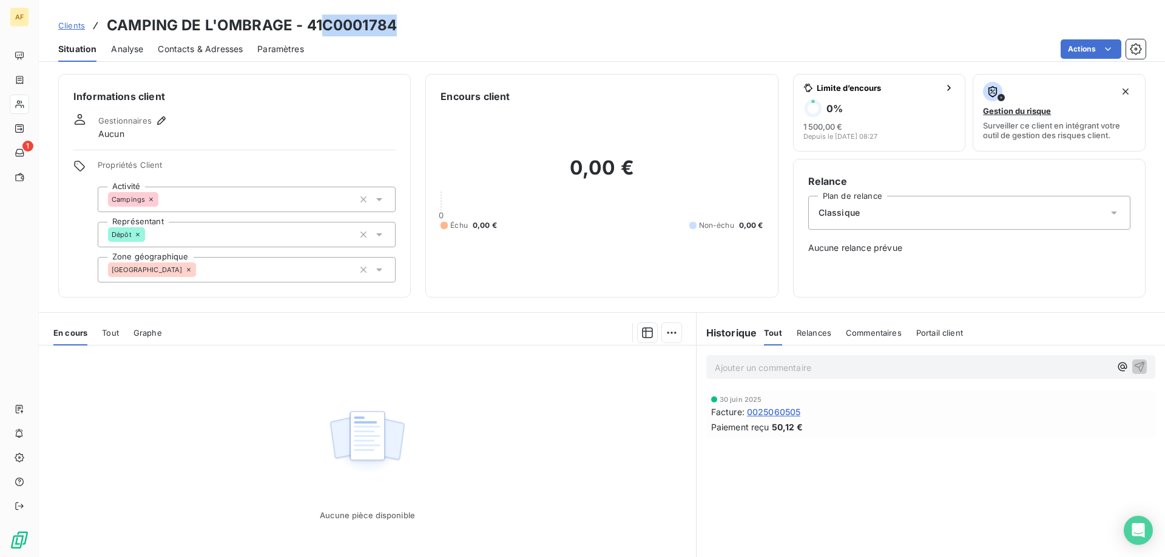
drag, startPoint x: 324, startPoint y: 25, endPoint x: 396, endPoint y: 24, distance: 71.6
click at [396, 24] on h3 "CAMPING DE L'OMBRAGE - 41C0001784" at bounding box center [252, 26] width 290 height 22
copy h3 "C0001784"
click at [223, 272] on div "[GEOGRAPHIC_DATA]" at bounding box center [247, 269] width 298 height 25
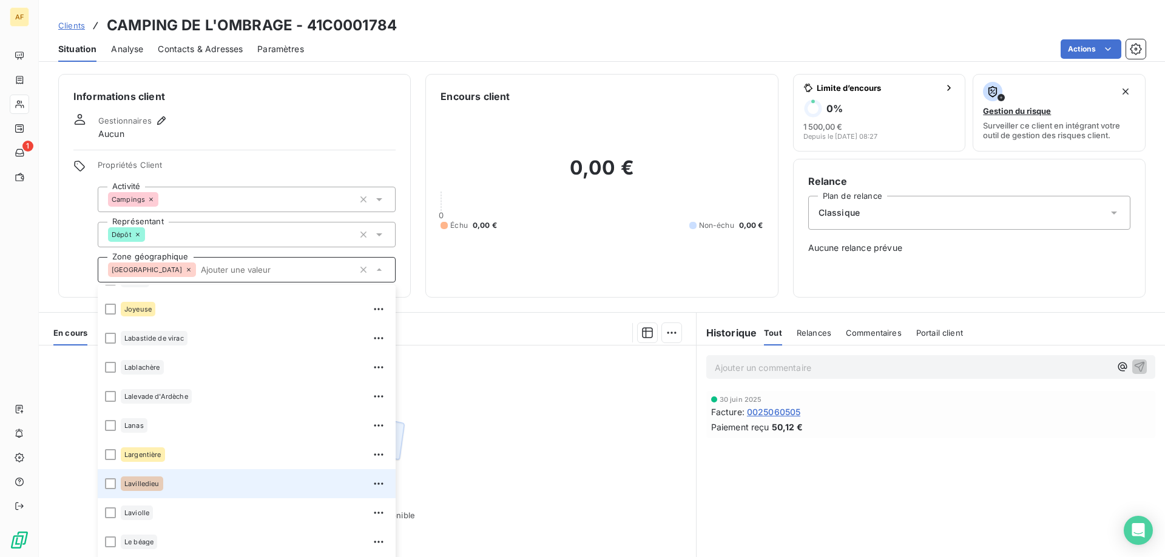
scroll to position [546, 0]
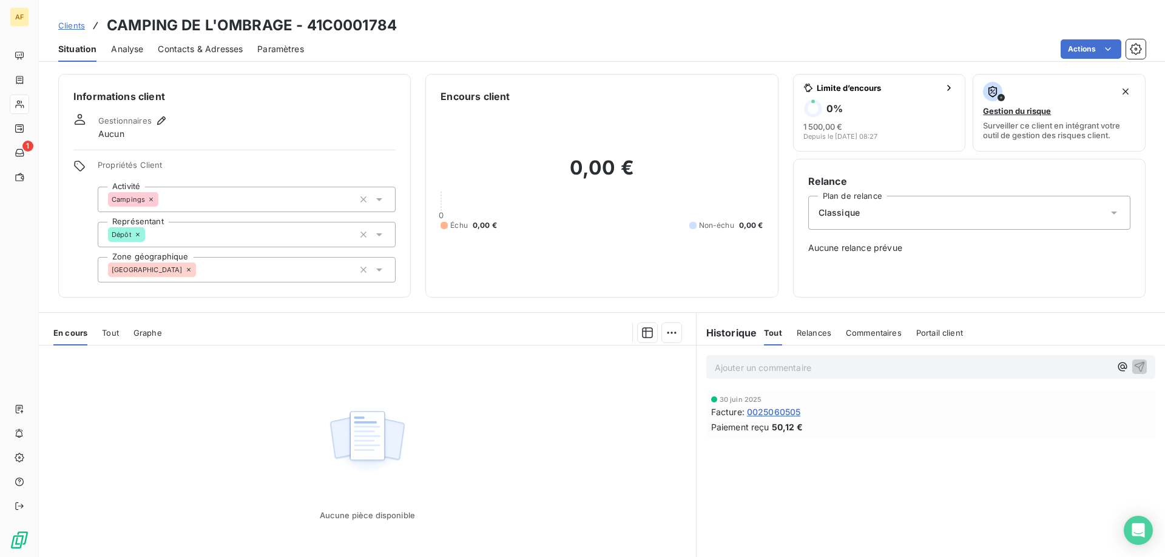
click at [462, 448] on div "Aucune pièce disponible" at bounding box center [367, 463] width 657 height 234
click at [222, 277] on div "[GEOGRAPHIC_DATA]" at bounding box center [247, 269] width 298 height 25
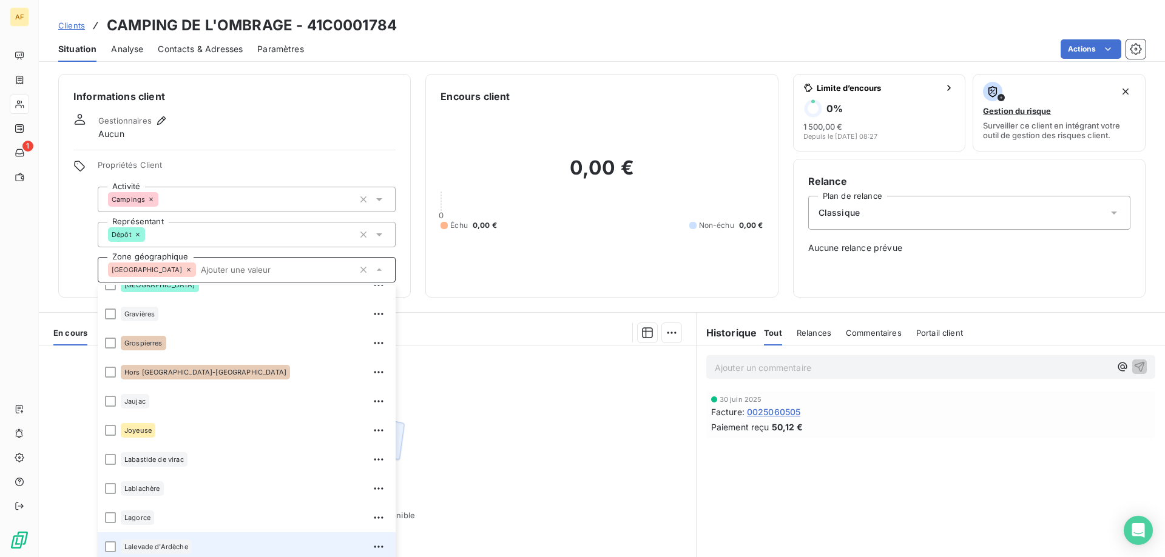
scroll to position [425, 0]
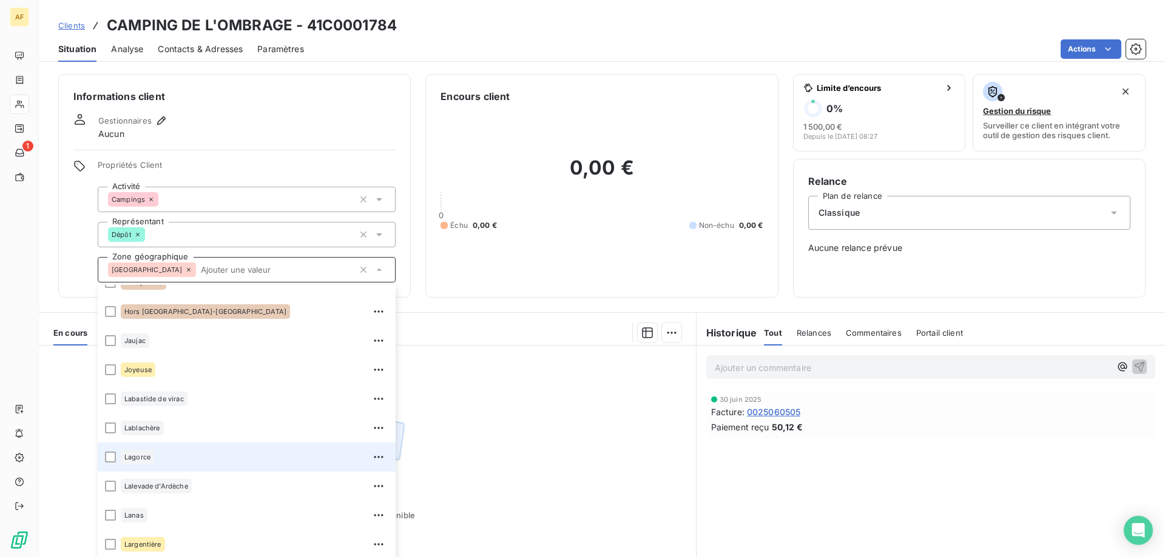
click at [239, 457] on div "Lagorce" at bounding box center [255, 457] width 268 height 19
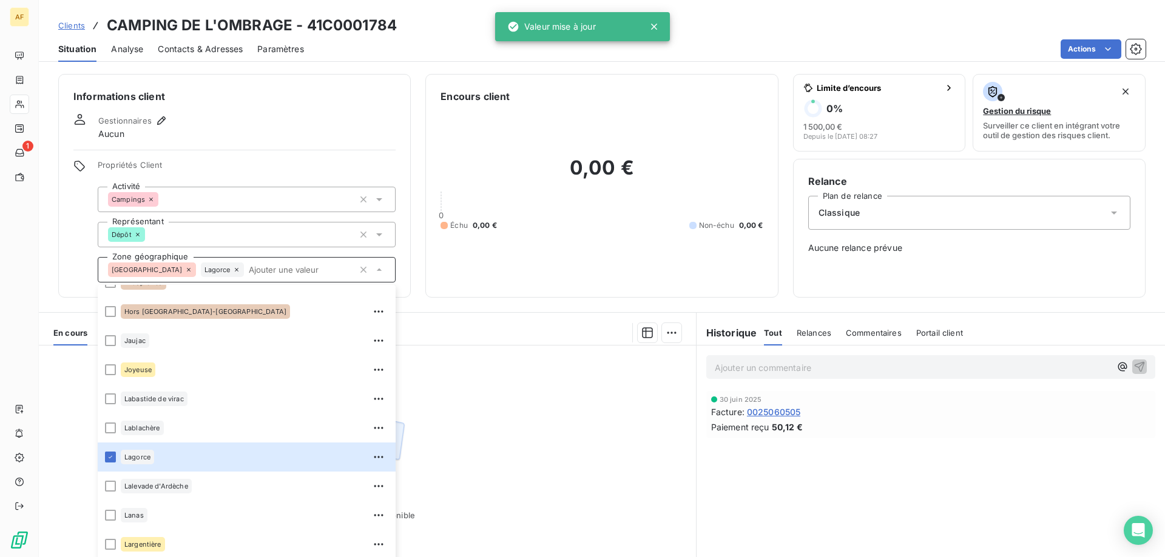
click at [463, 433] on div "Aucune pièce disponible" at bounding box center [367, 463] width 657 height 234
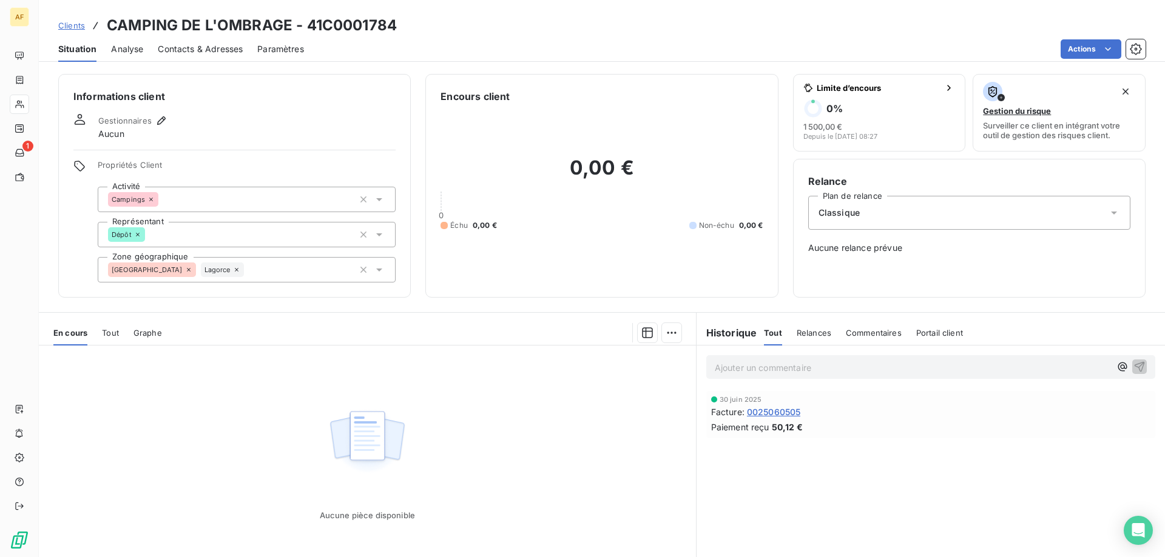
click at [69, 25] on span "Clients" at bounding box center [71, 26] width 27 height 10
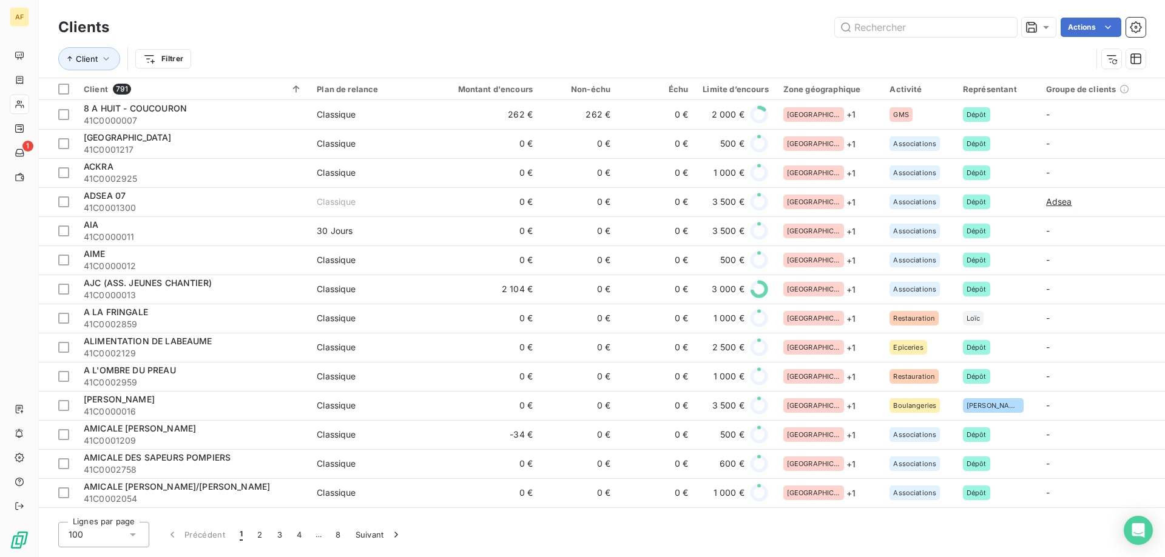
scroll to position [485, 0]
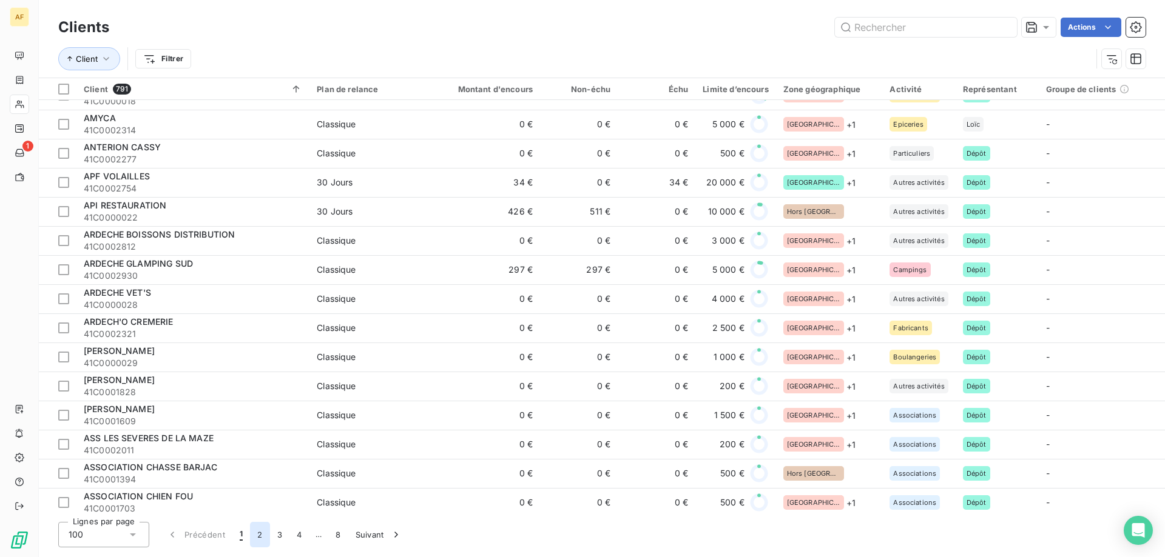
click at [260, 537] on button "2" at bounding box center [259, 534] width 19 height 25
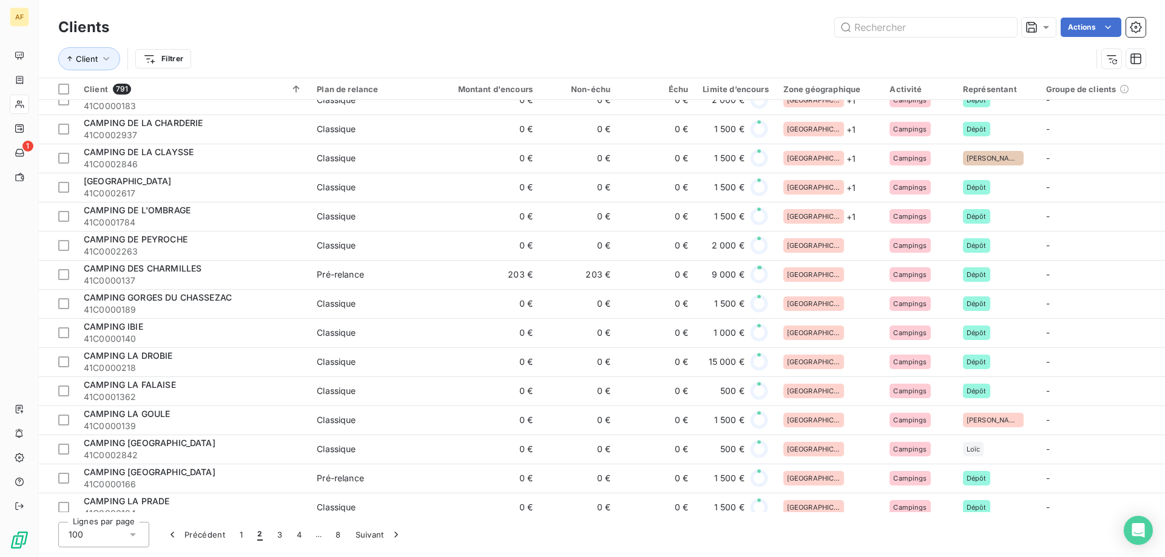
scroll to position [303, 0]
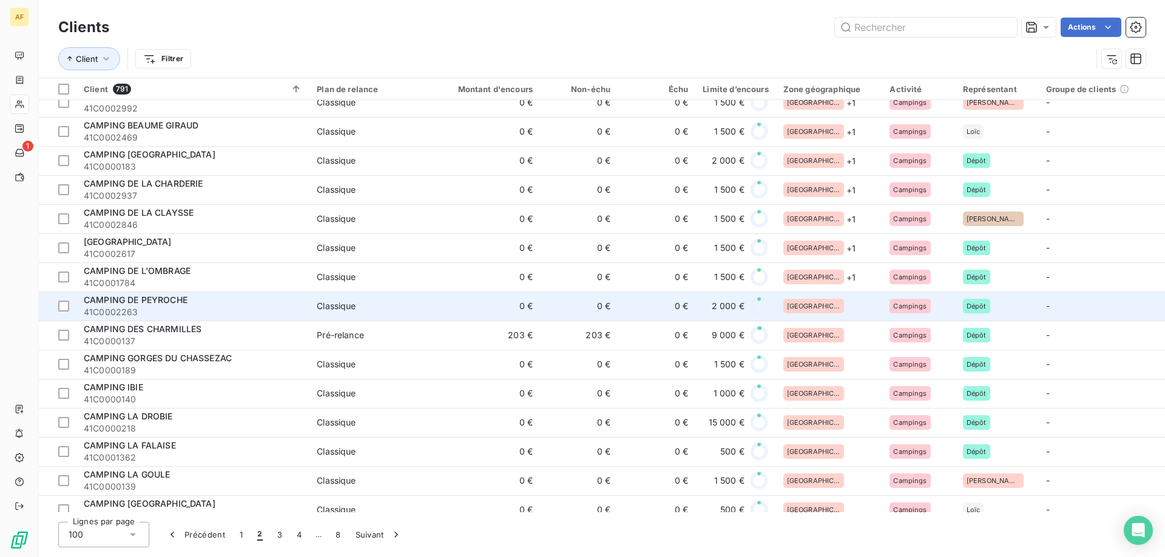
click at [846, 305] on div "[GEOGRAPHIC_DATA]" at bounding box center [829, 306] width 92 height 15
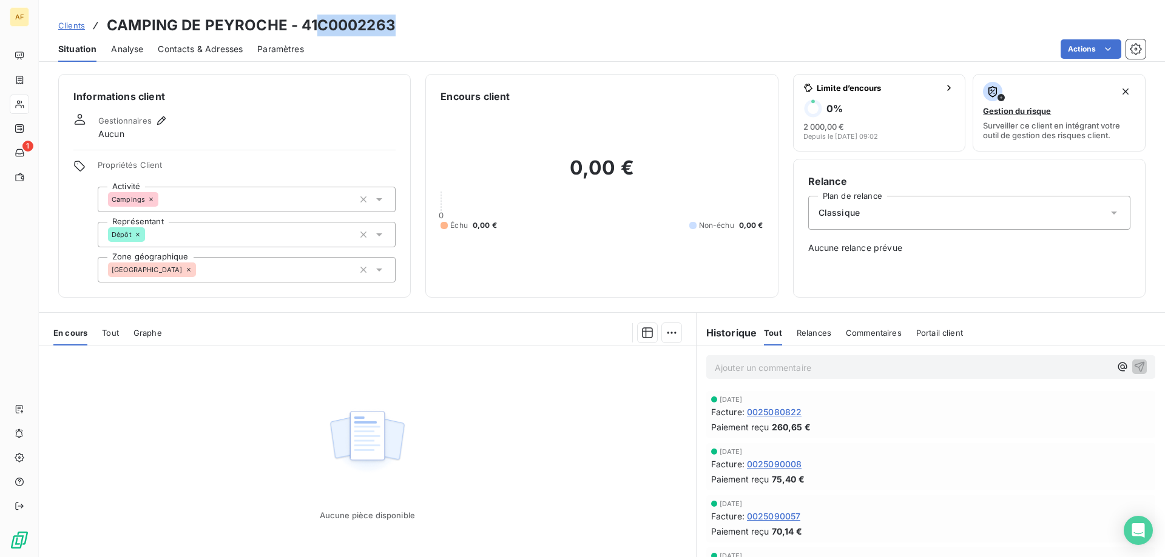
drag, startPoint x: 321, startPoint y: 24, endPoint x: 406, endPoint y: 30, distance: 85.7
click at [406, 30] on div "Clients CAMPING DE PEYROCHE - 41C0002263" at bounding box center [602, 26] width 1126 height 22
copy h3 "C0002263"
click at [218, 269] on div "[GEOGRAPHIC_DATA]" at bounding box center [247, 269] width 298 height 25
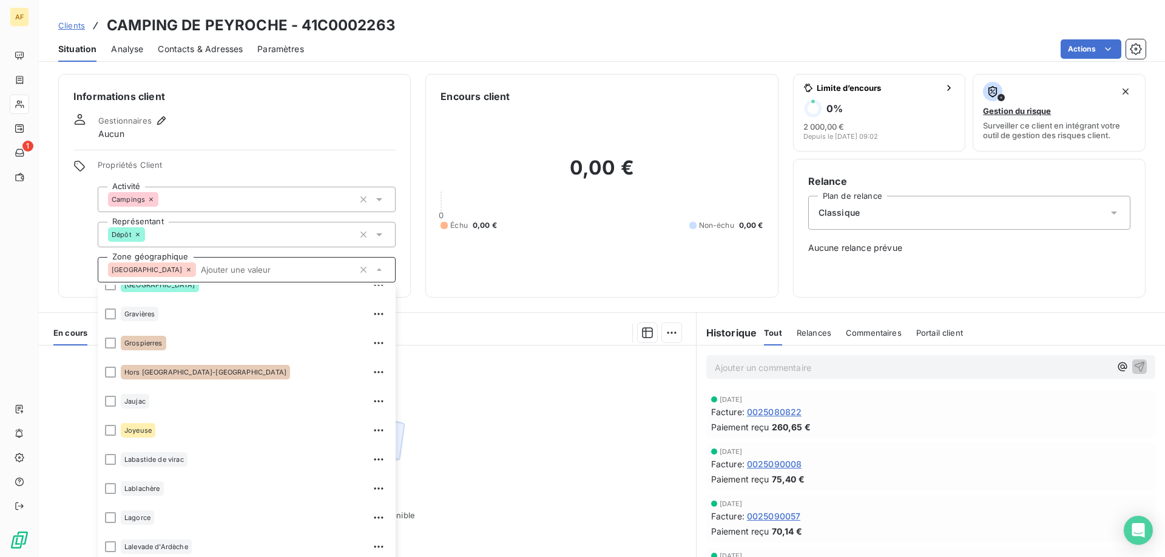
scroll to position [425, 0]
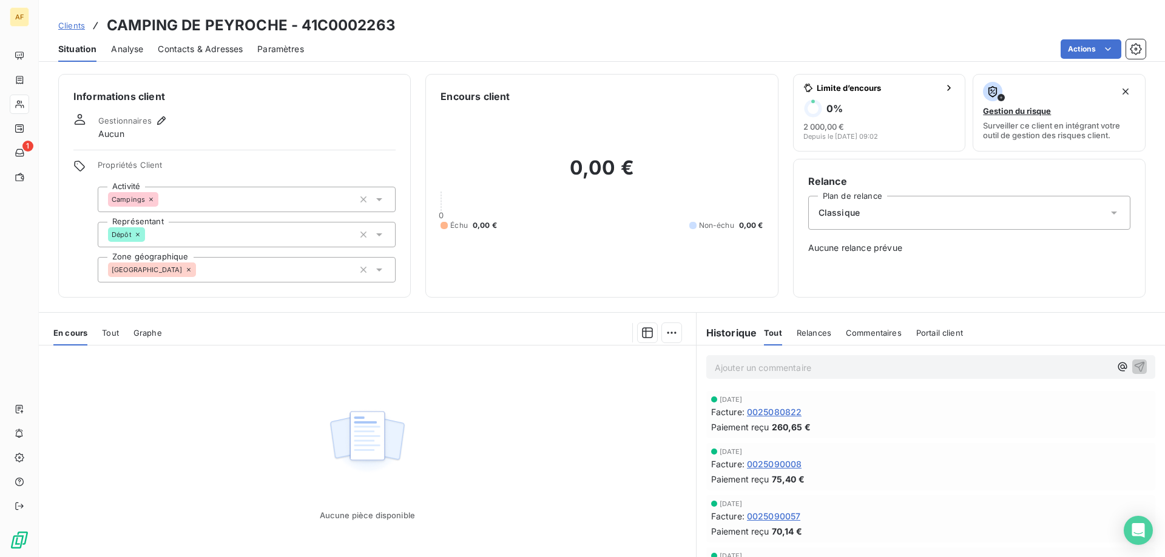
click at [476, 477] on div "Aucune pièce disponible" at bounding box center [367, 463] width 657 height 234
click at [270, 260] on div "[GEOGRAPHIC_DATA]" at bounding box center [247, 269] width 298 height 25
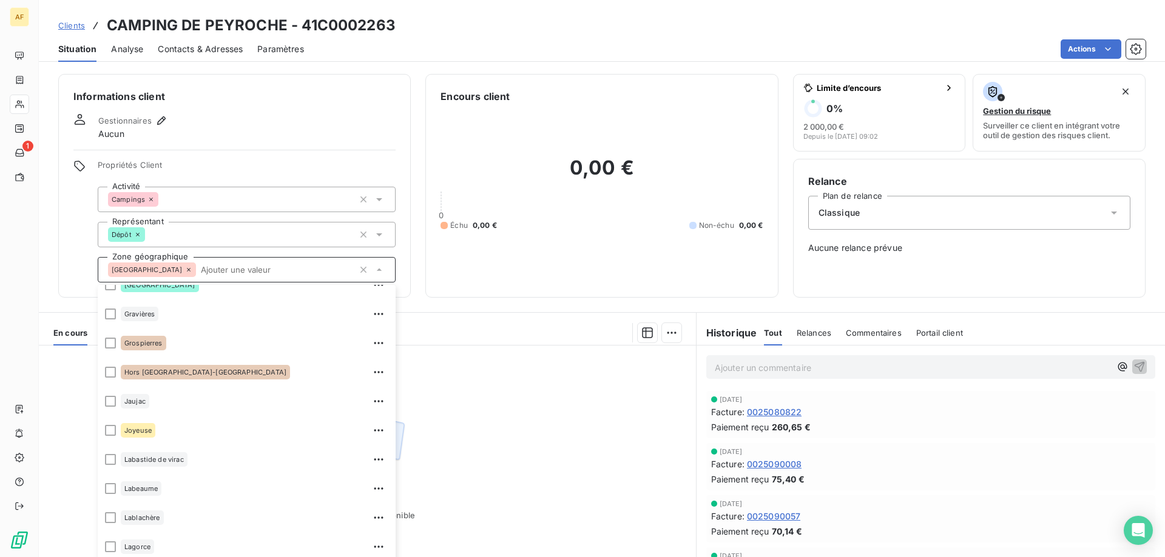
scroll to position [485, 0]
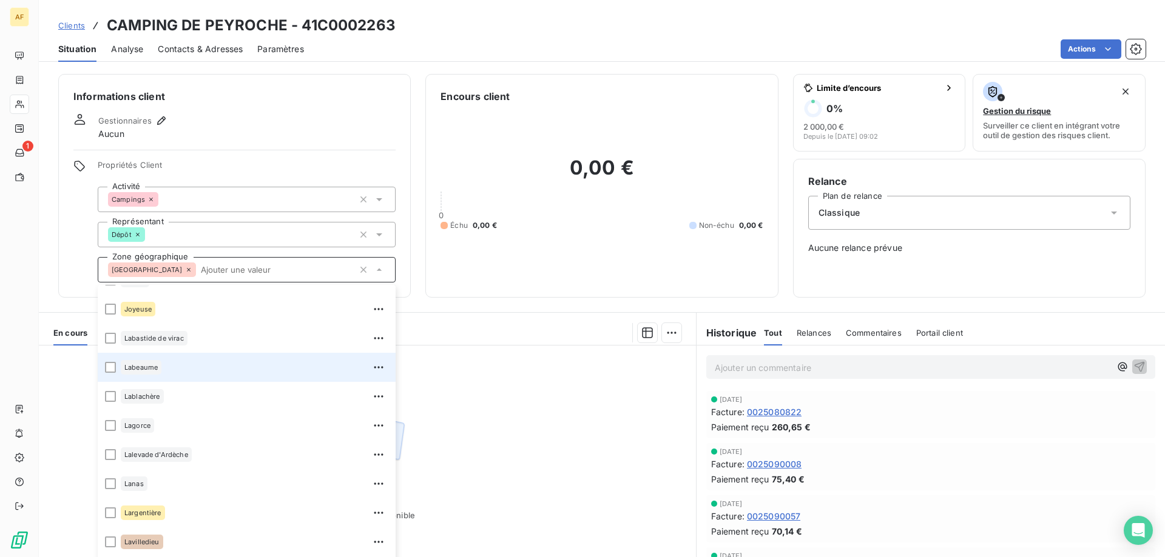
click at [189, 371] on div "Labeaume" at bounding box center [255, 367] width 268 height 19
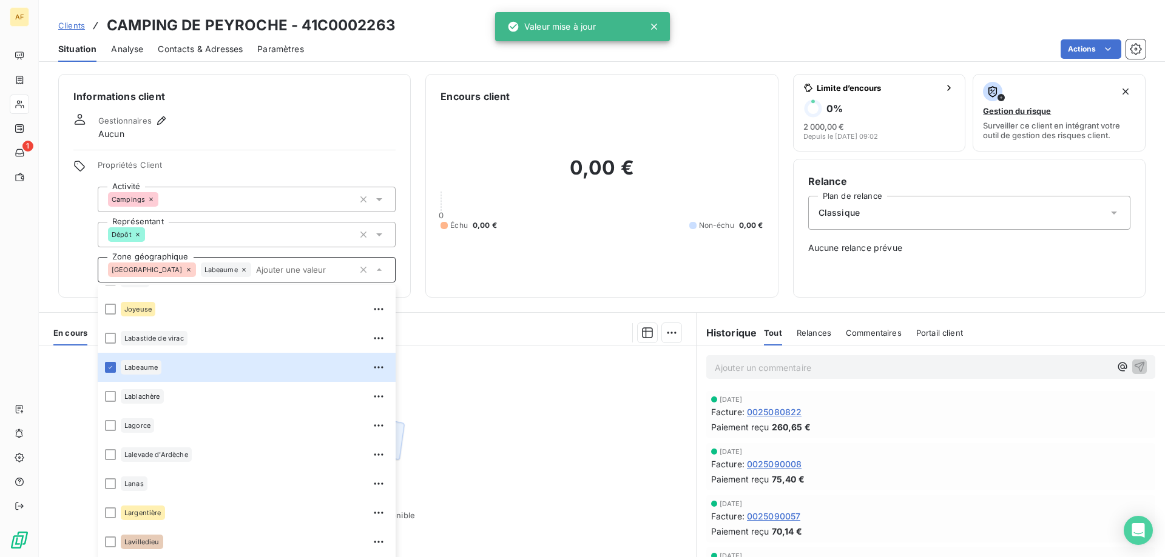
click at [462, 411] on div "Aucune pièce disponible" at bounding box center [367, 463] width 657 height 234
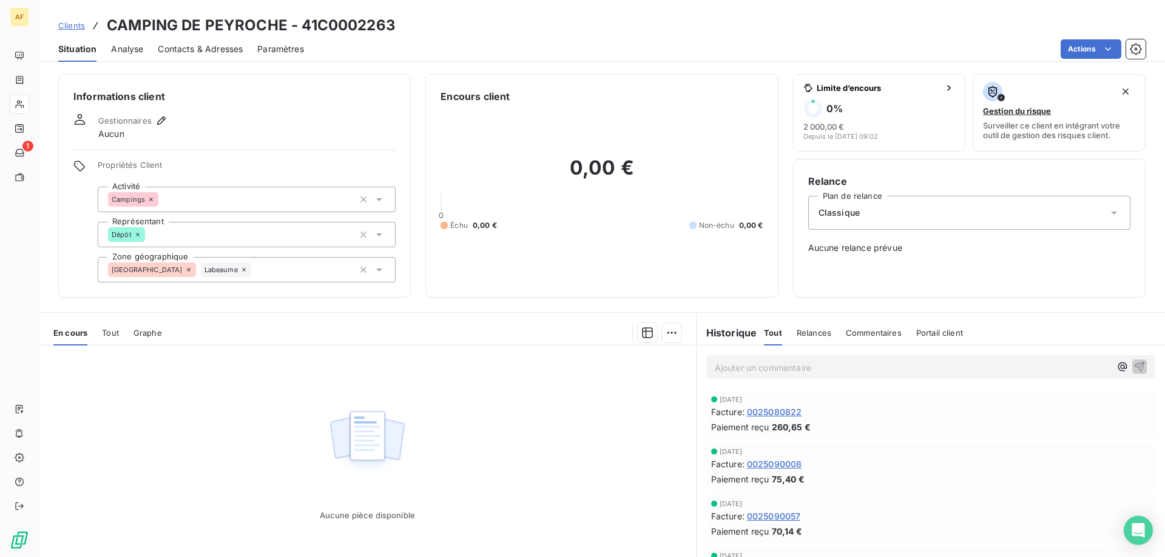
click at [77, 24] on span "Clients" at bounding box center [71, 26] width 27 height 10
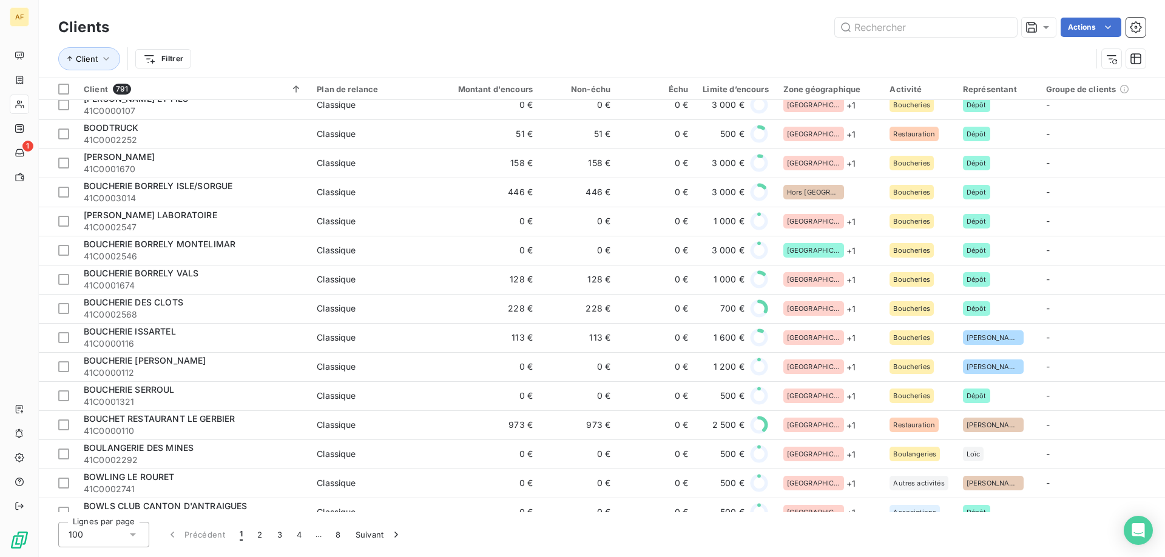
scroll to position [2505, 0]
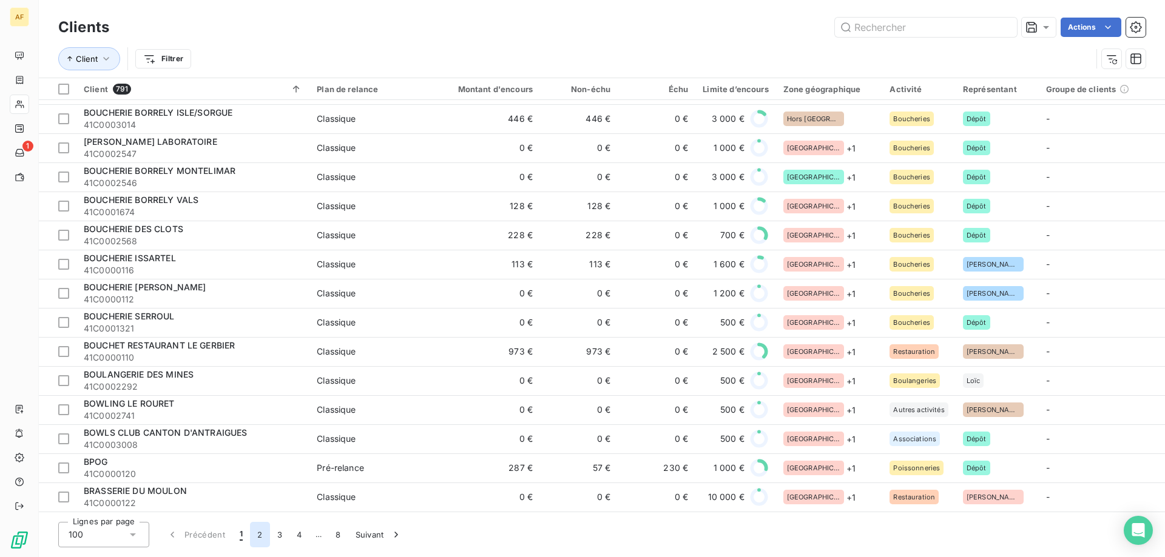
click at [260, 533] on button "2" at bounding box center [259, 534] width 19 height 25
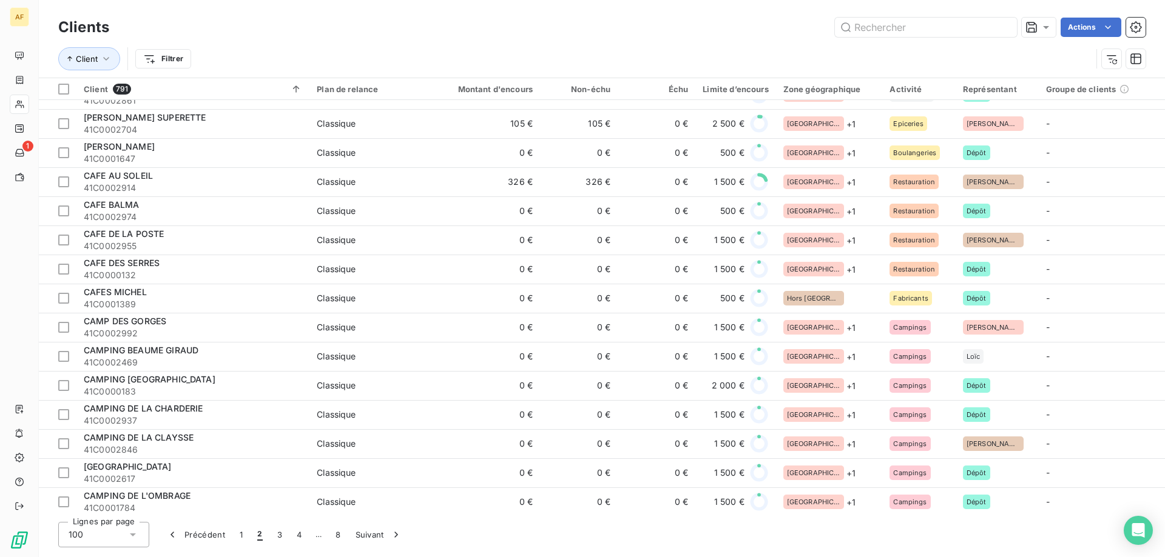
scroll to position [442, 0]
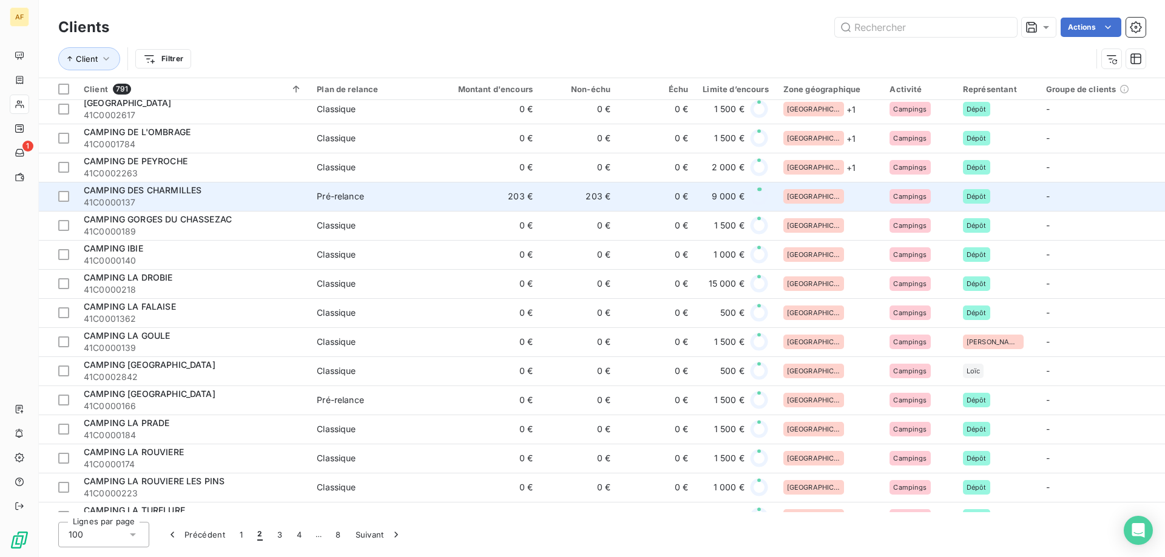
click at [827, 195] on div "[GEOGRAPHIC_DATA]" at bounding box center [829, 196] width 92 height 15
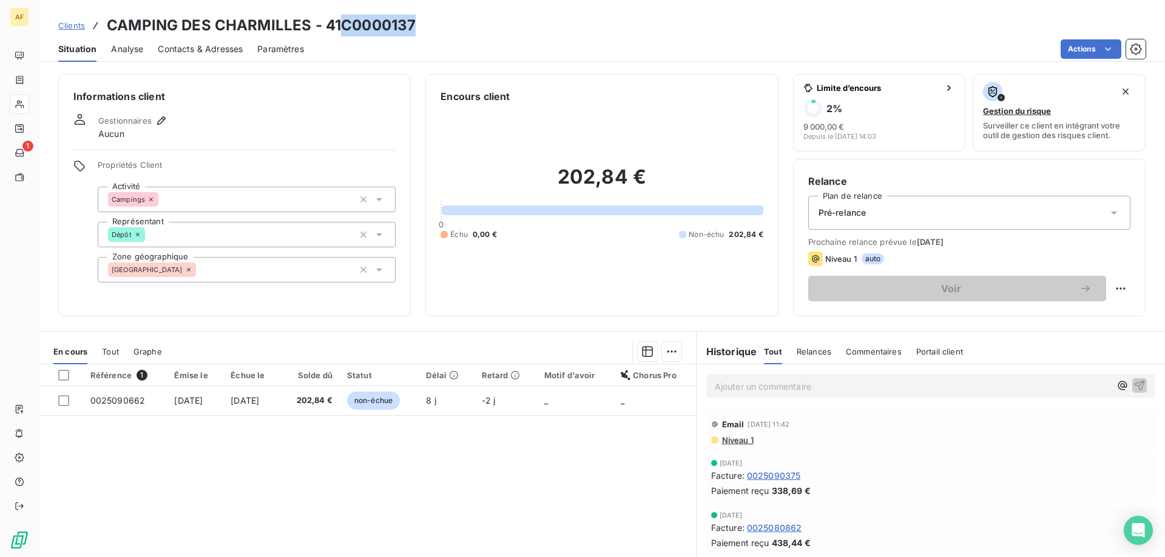
drag, startPoint x: 346, startPoint y: 27, endPoint x: 425, endPoint y: 27, distance: 79.5
click at [425, 27] on div "Clients CAMPING DES CHARMILLES - 41C0000137" at bounding box center [602, 26] width 1126 height 22
copy h3 "C0000137"
click at [292, 263] on div "[GEOGRAPHIC_DATA]" at bounding box center [247, 269] width 298 height 25
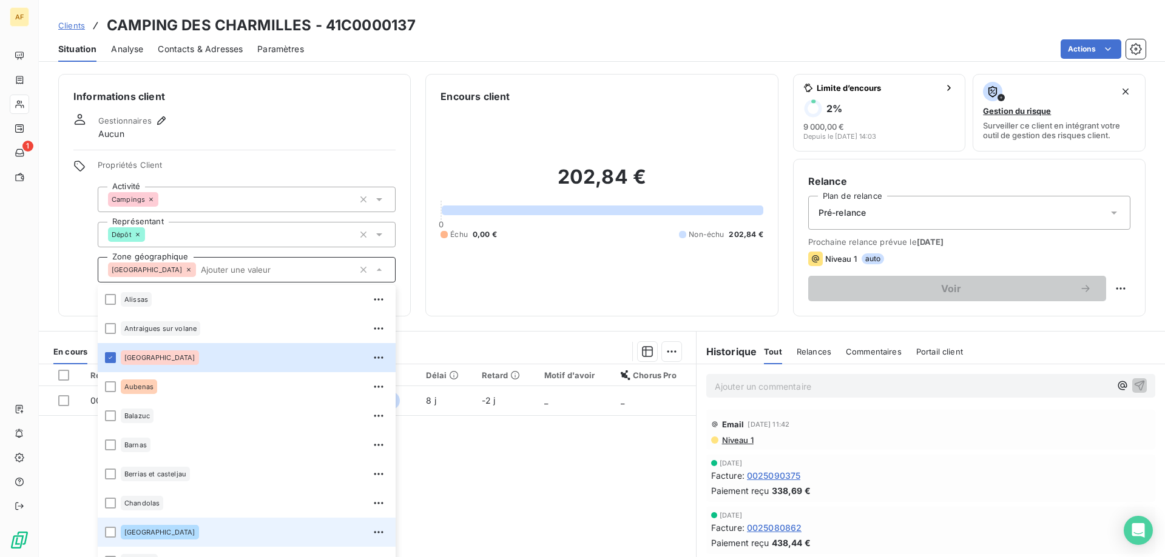
scroll to position [243, 0]
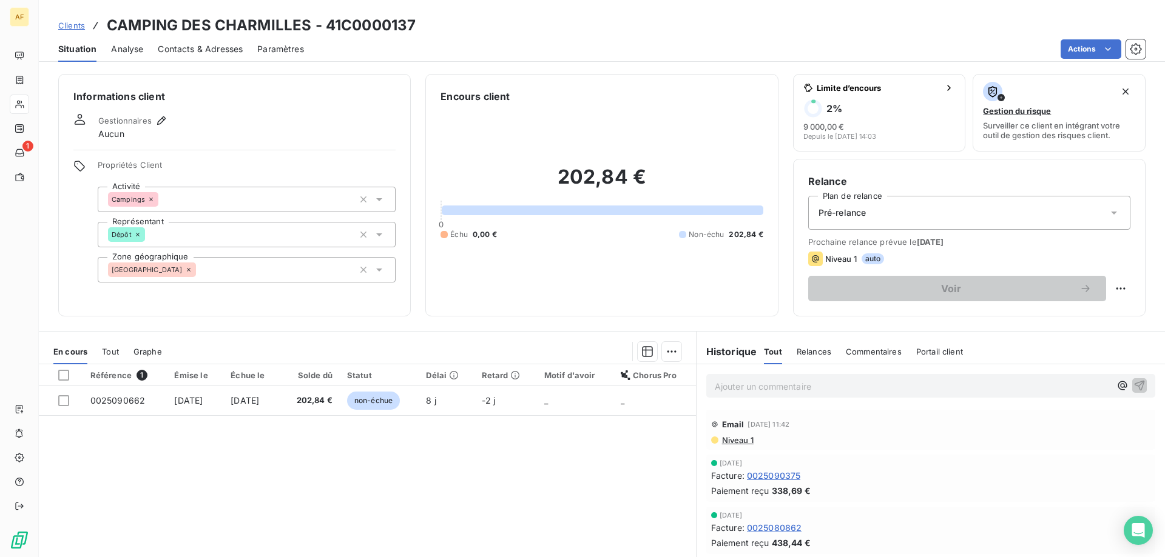
click at [484, 491] on div "Référence 1 Émise le Échue le Solde dû Statut Délai Retard Motif d'avoir Chorus…" at bounding box center [367, 482] width 657 height 234
click at [241, 265] on div "[GEOGRAPHIC_DATA]" at bounding box center [247, 269] width 298 height 25
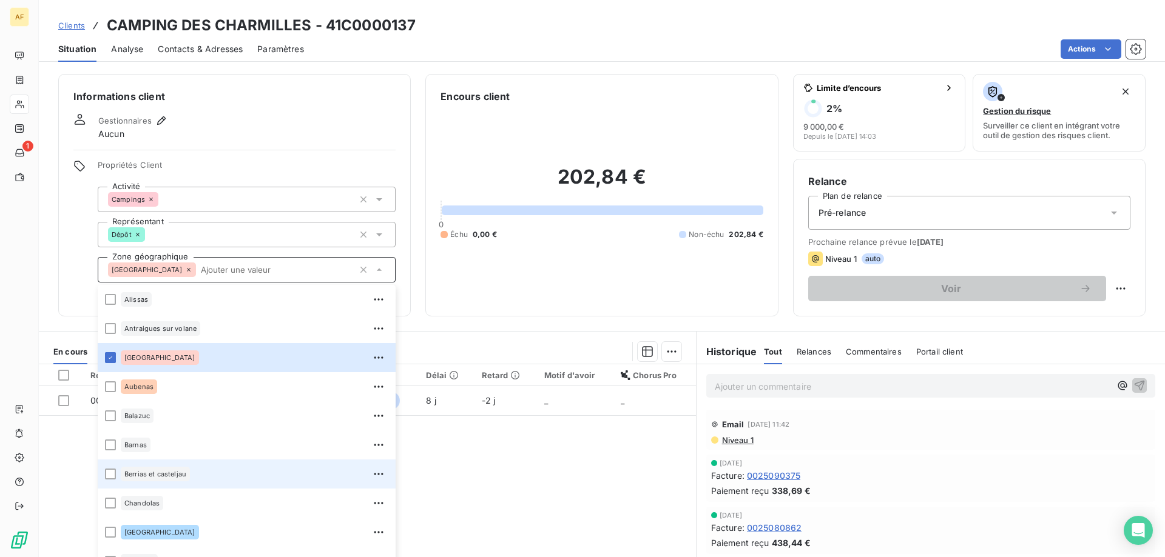
scroll to position [121, 0]
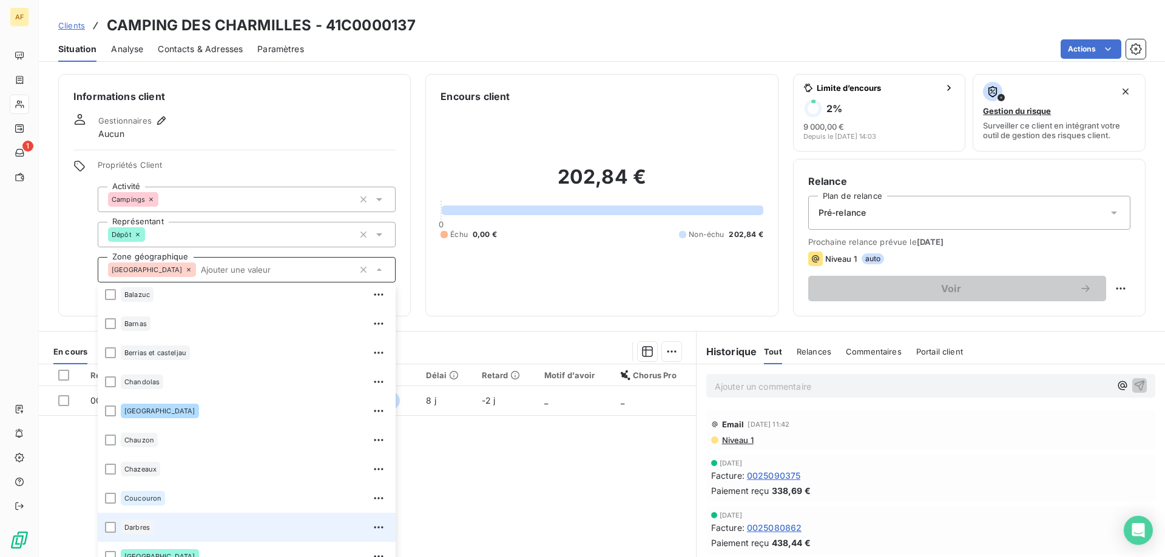
click at [159, 527] on div "Darbres" at bounding box center [255, 527] width 268 height 19
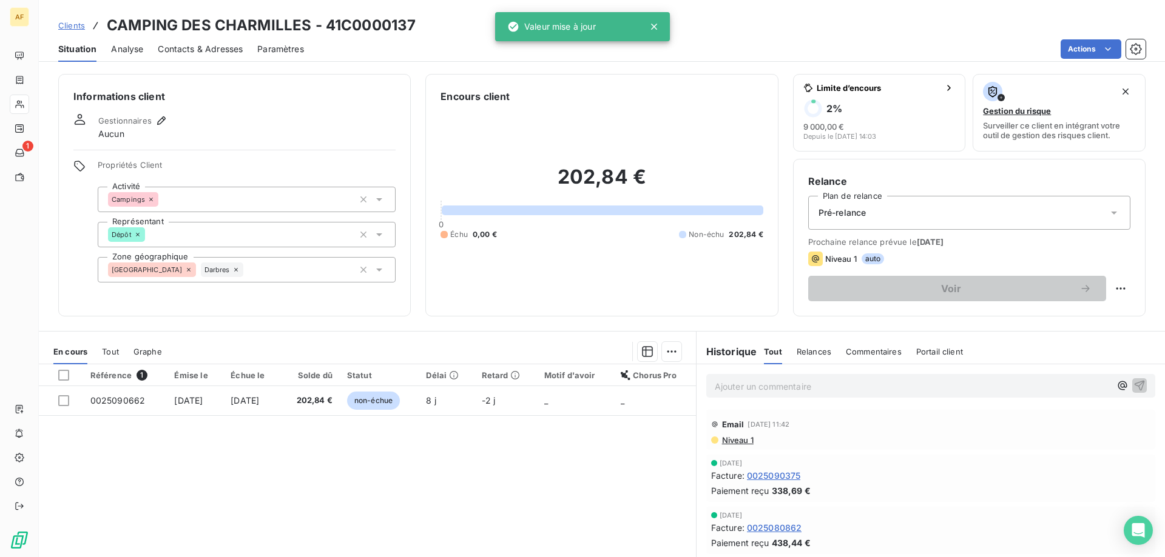
click at [495, 500] on div "Référence 1 Émise le Échue le Solde dû Statut Délai Retard Motif d'avoir Chorus…" at bounding box center [367, 482] width 657 height 234
click at [76, 27] on span "Clients" at bounding box center [71, 26] width 27 height 10
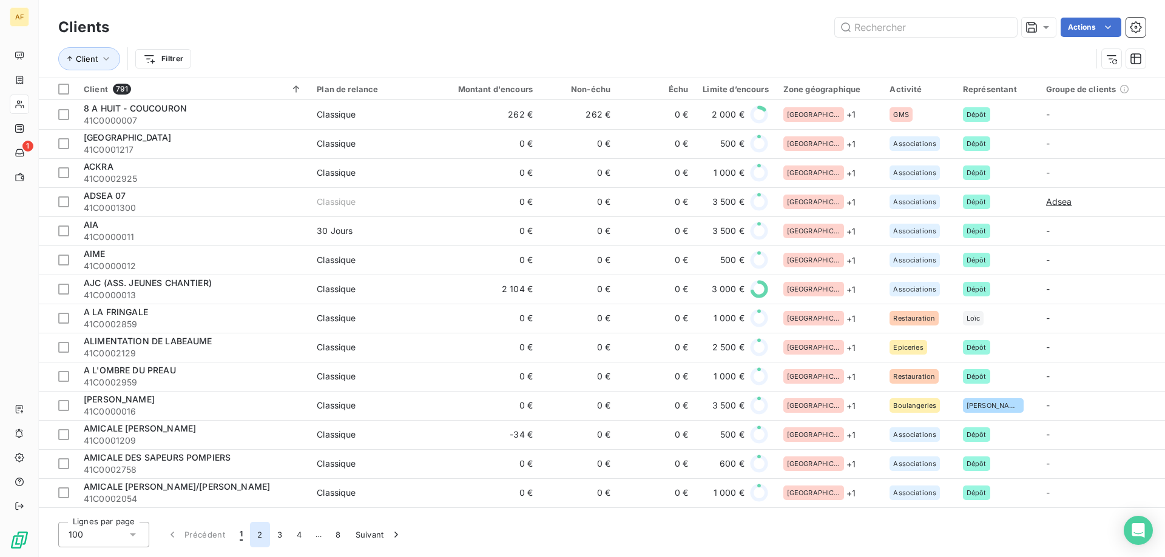
click at [258, 530] on button "2" at bounding box center [259, 534] width 19 height 25
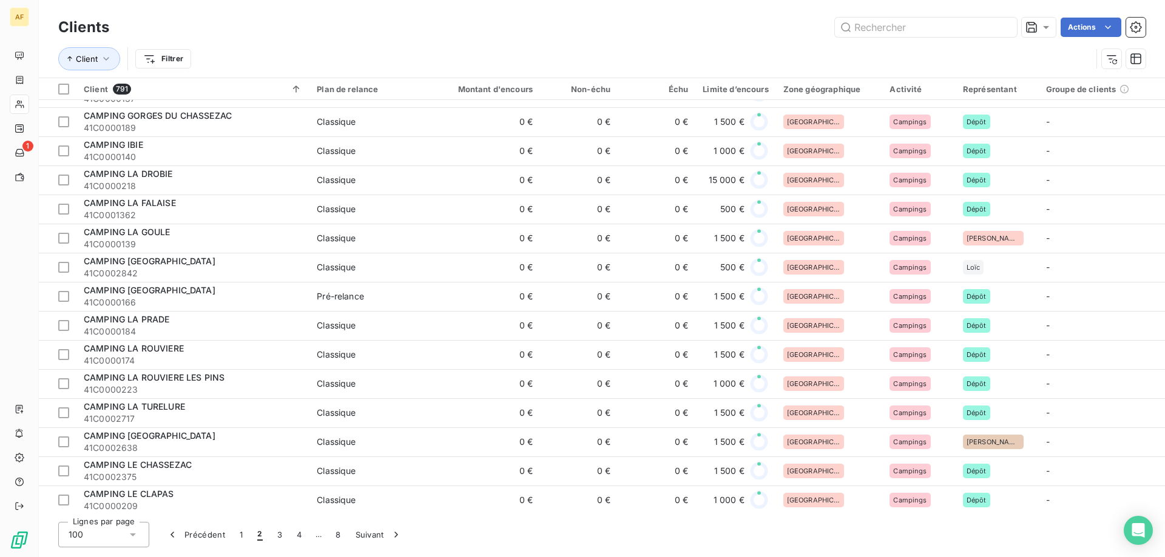
scroll to position [485, 0]
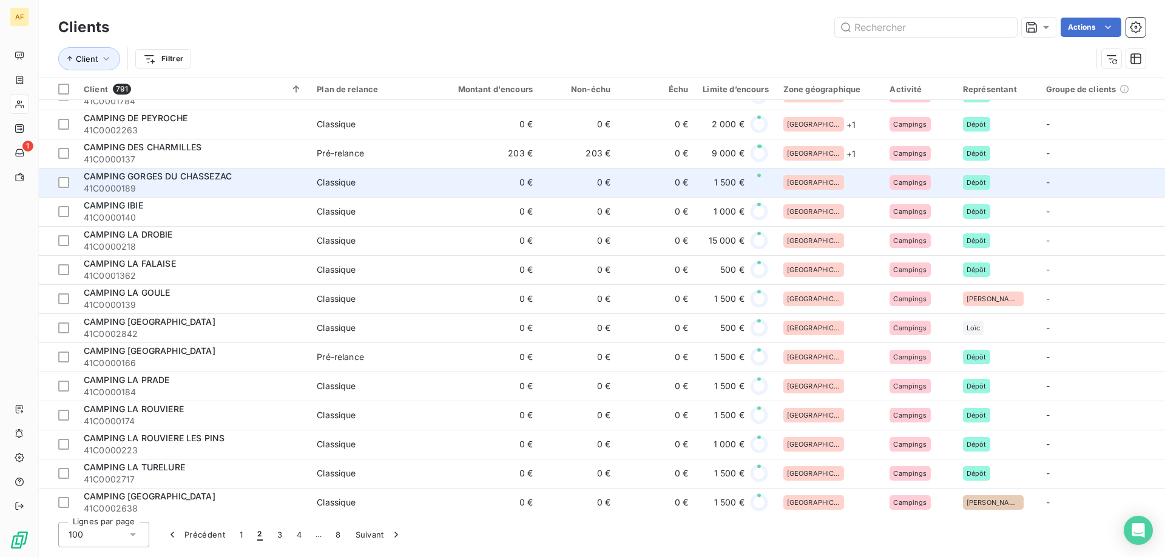
click at [830, 189] on div "[GEOGRAPHIC_DATA]" at bounding box center [829, 182] width 92 height 15
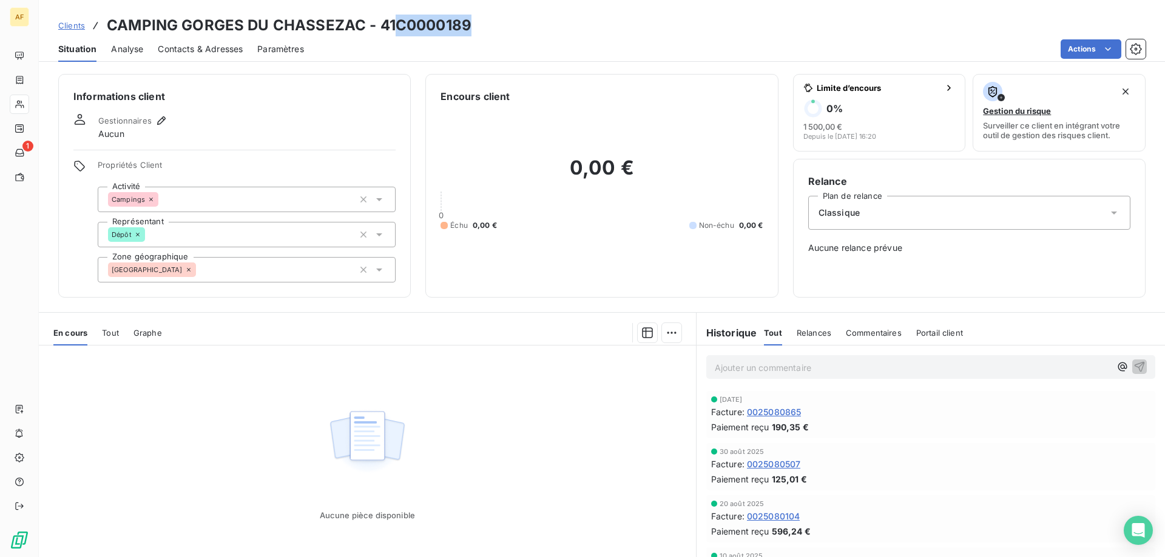
drag, startPoint x: 398, startPoint y: 18, endPoint x: 476, endPoint y: 25, distance: 78.6
click at [476, 25] on div "Clients CAMPING GORGES DU CHASSEZAC - 41C0000189" at bounding box center [602, 26] width 1126 height 22
copy h3 "C0000189"
click at [281, 263] on div "[GEOGRAPHIC_DATA]" at bounding box center [247, 269] width 298 height 25
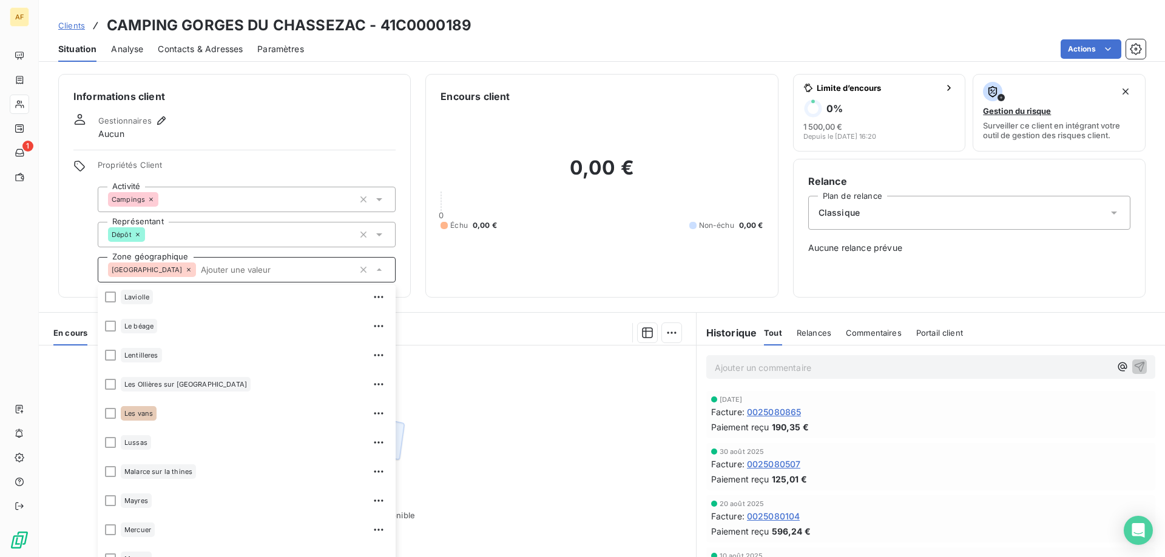
scroll to position [910, 0]
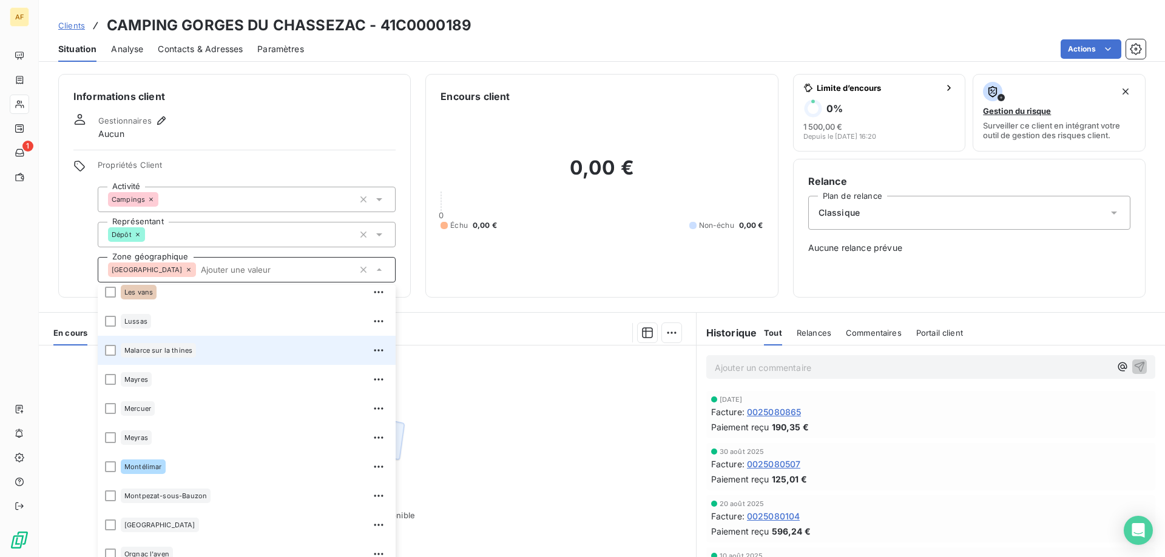
click at [231, 362] on li "Malarce sur la thines" at bounding box center [247, 350] width 298 height 29
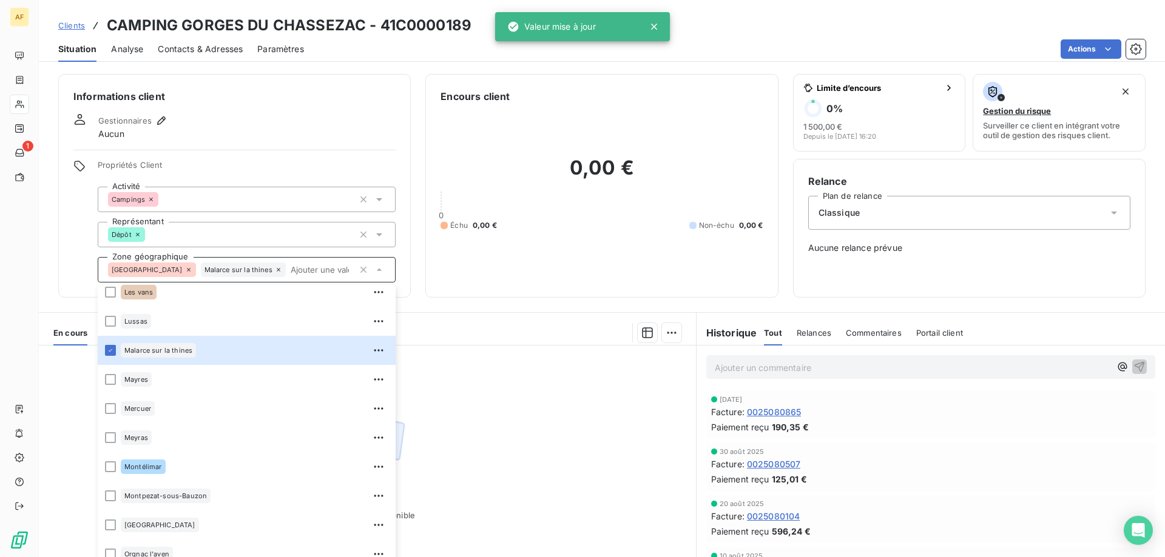
click at [488, 406] on div "Aucune pièce disponible" at bounding box center [367, 463] width 657 height 234
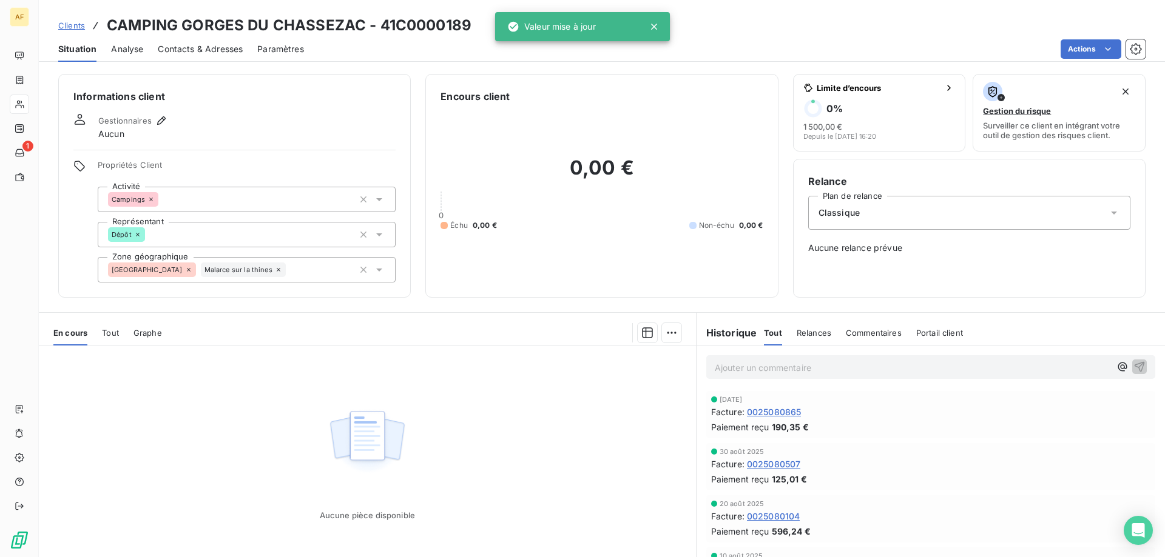
click at [66, 25] on span "Clients" at bounding box center [71, 26] width 27 height 10
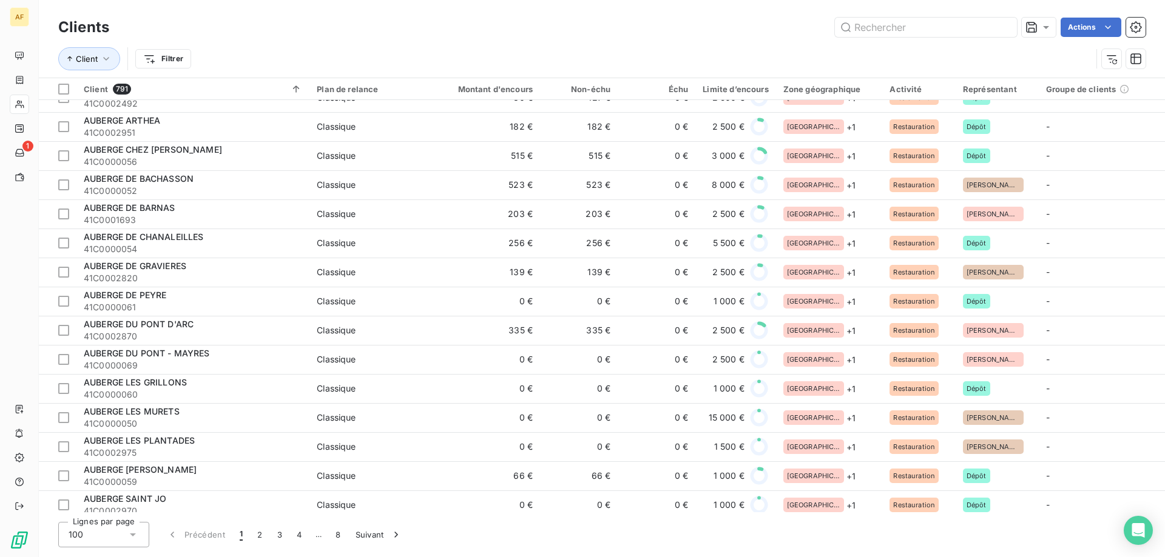
scroll to position [1698, 0]
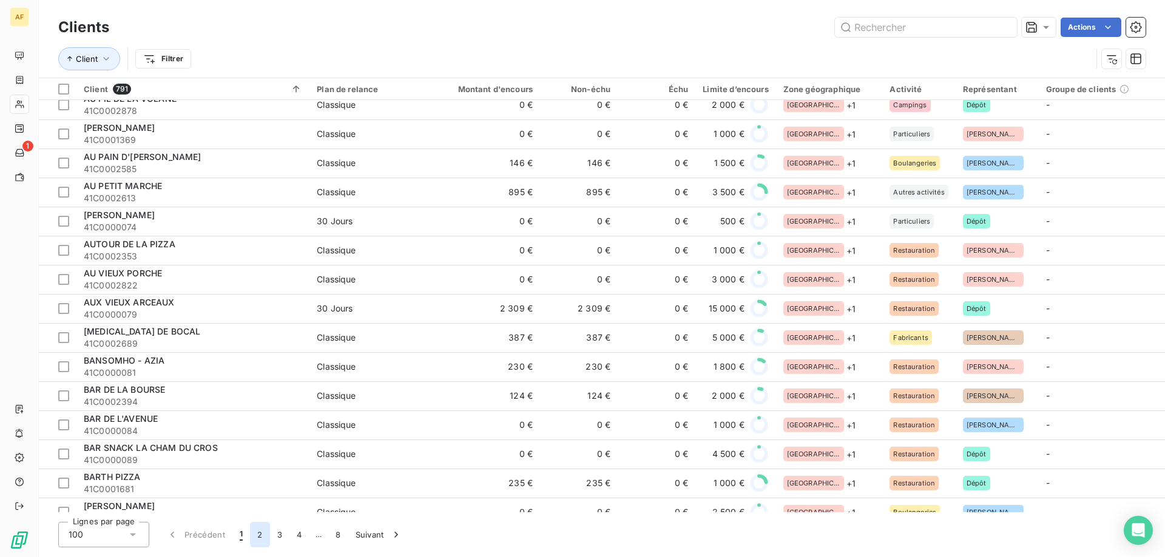
click at [259, 534] on button "2" at bounding box center [259, 534] width 19 height 25
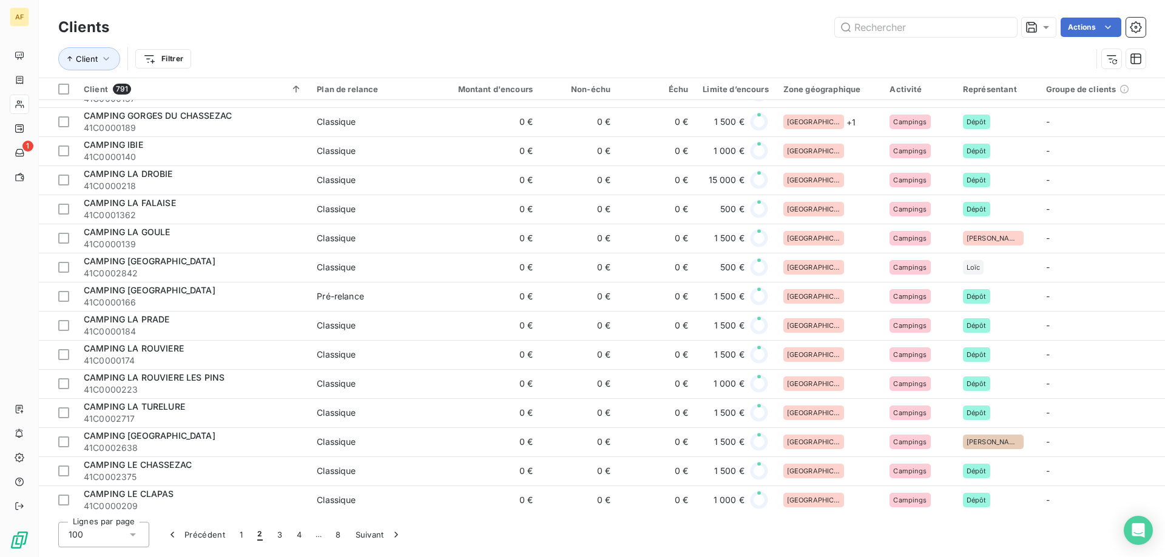
scroll to position [485, 0]
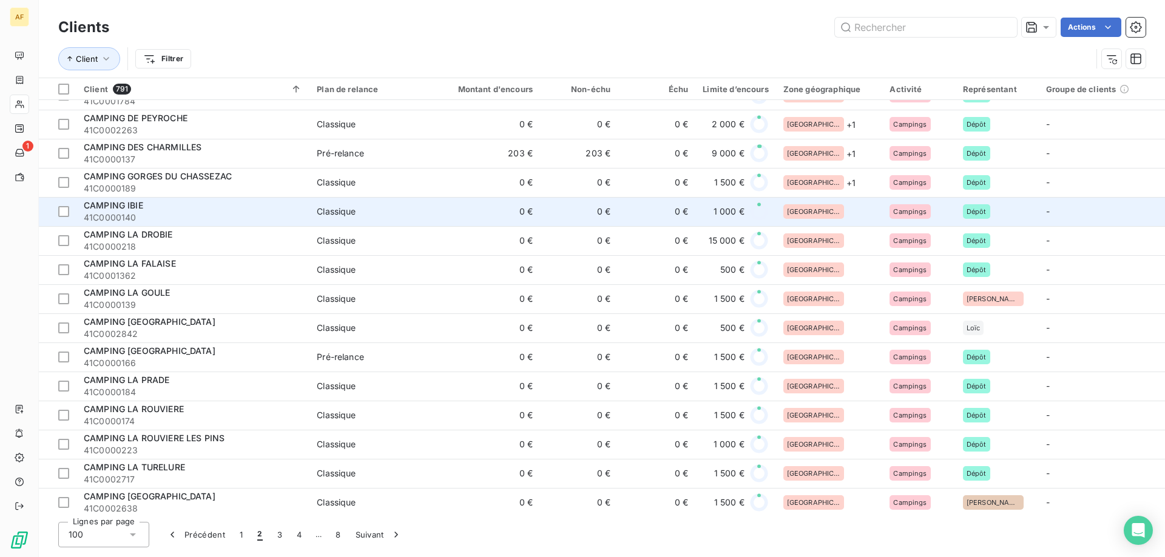
click at [838, 206] on div "[GEOGRAPHIC_DATA]" at bounding box center [829, 211] width 92 height 15
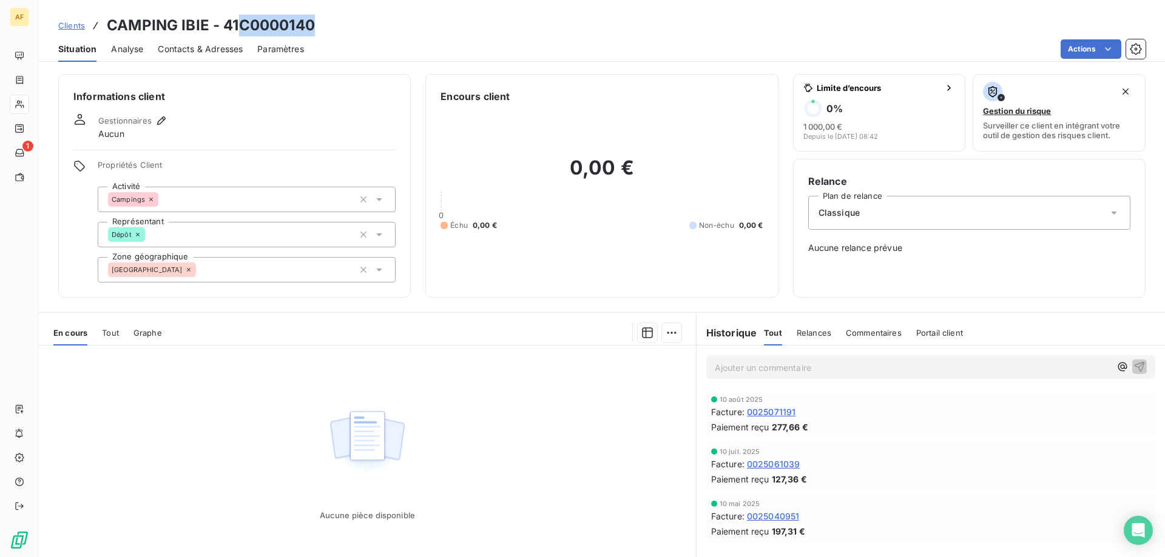
drag, startPoint x: 242, startPoint y: 23, endPoint x: 315, endPoint y: 27, distance: 73.5
click at [315, 27] on div "Clients CAMPING IBIE - 41C0000140" at bounding box center [602, 26] width 1126 height 22
copy h3 "C0000140"
click at [230, 276] on div "[GEOGRAPHIC_DATA]" at bounding box center [247, 269] width 298 height 25
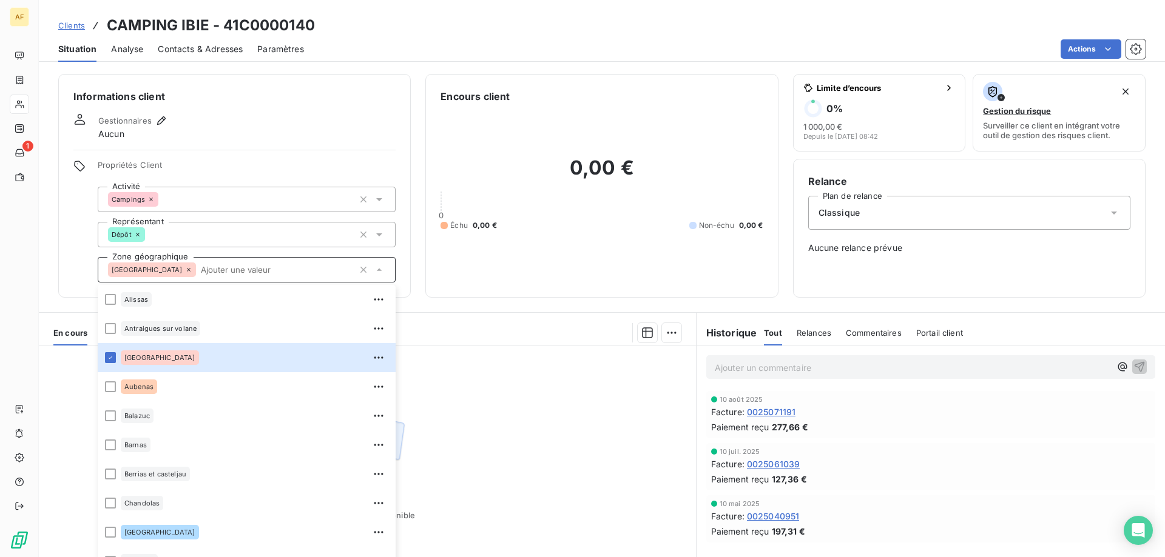
scroll to position [425, 0]
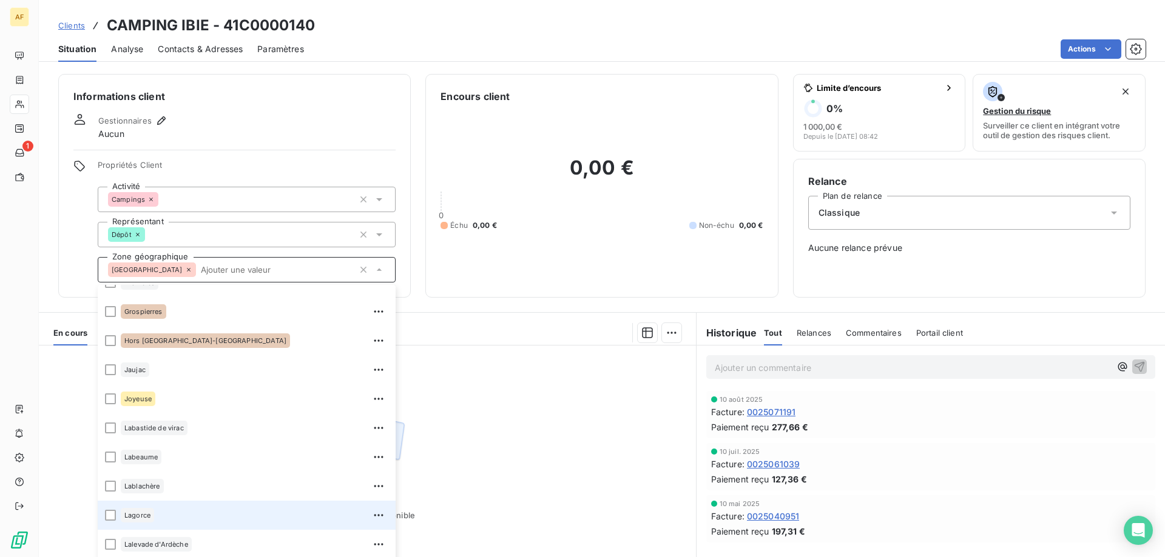
click at [162, 516] on div "Lagorce" at bounding box center [255, 515] width 268 height 19
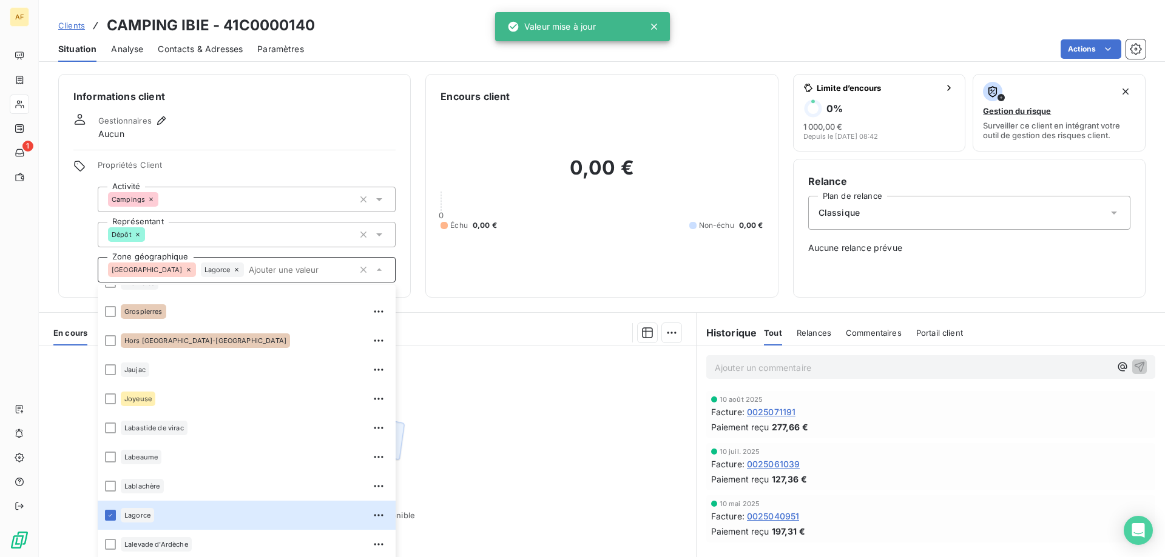
click at [487, 491] on div "Aucune pièce disponible" at bounding box center [367, 463] width 657 height 234
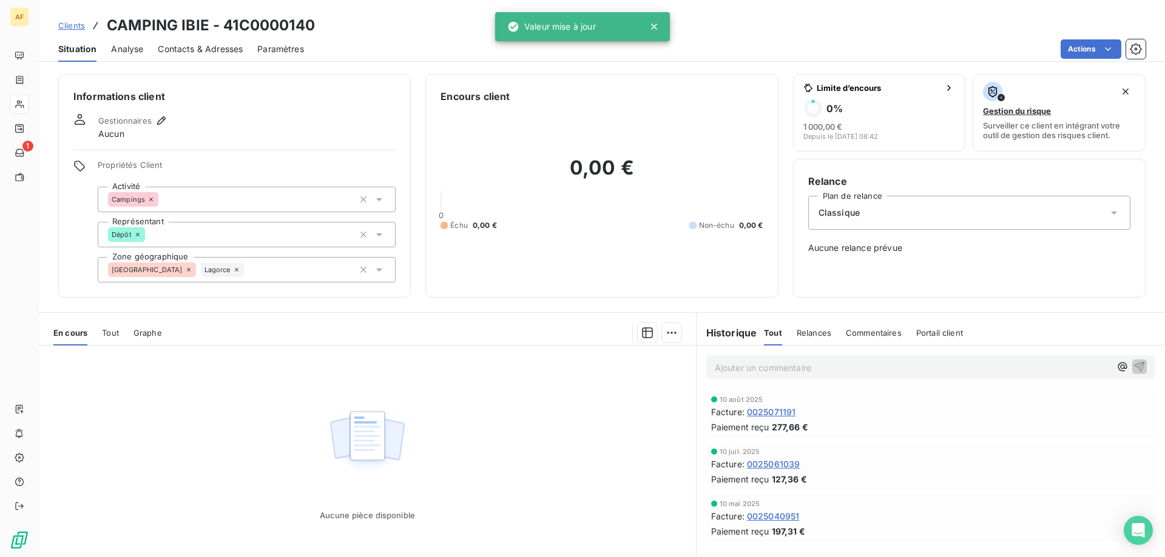
click at [74, 25] on span "Clients" at bounding box center [71, 26] width 27 height 10
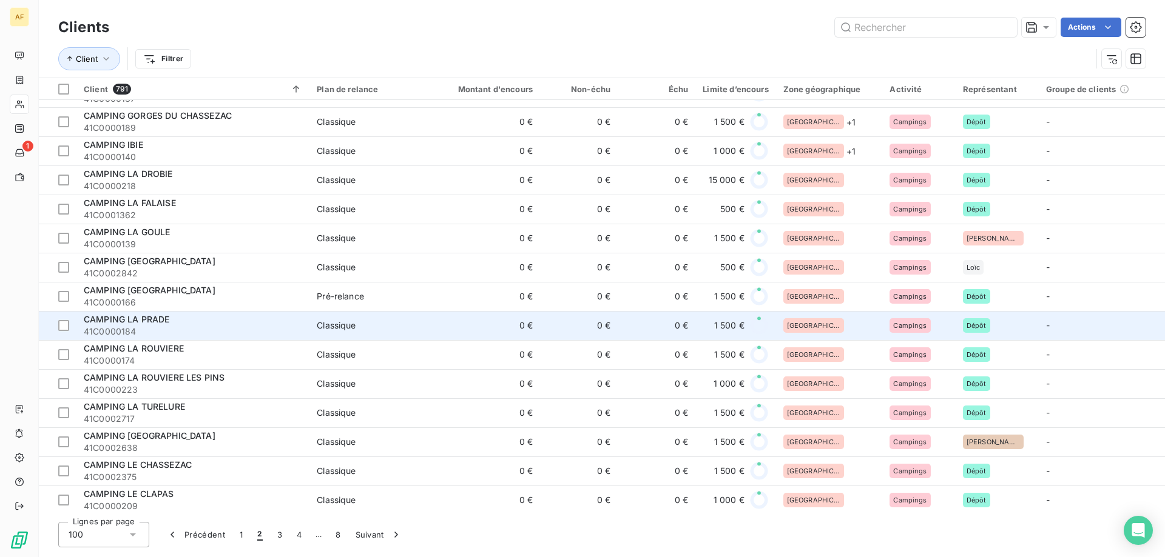
scroll to position [303, 0]
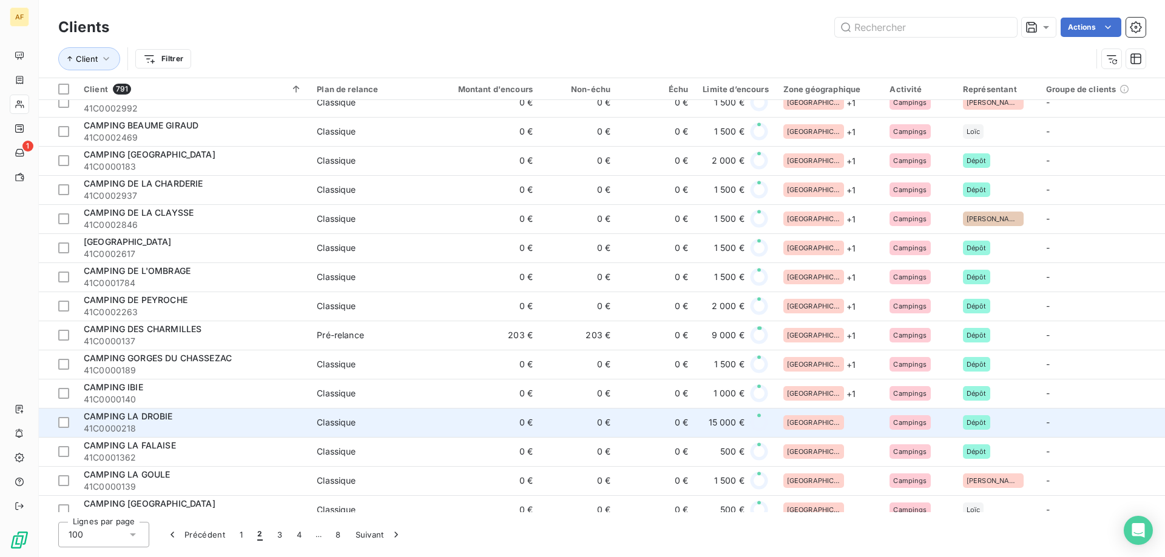
click at [844, 423] on div "[GEOGRAPHIC_DATA]" at bounding box center [829, 423] width 92 height 15
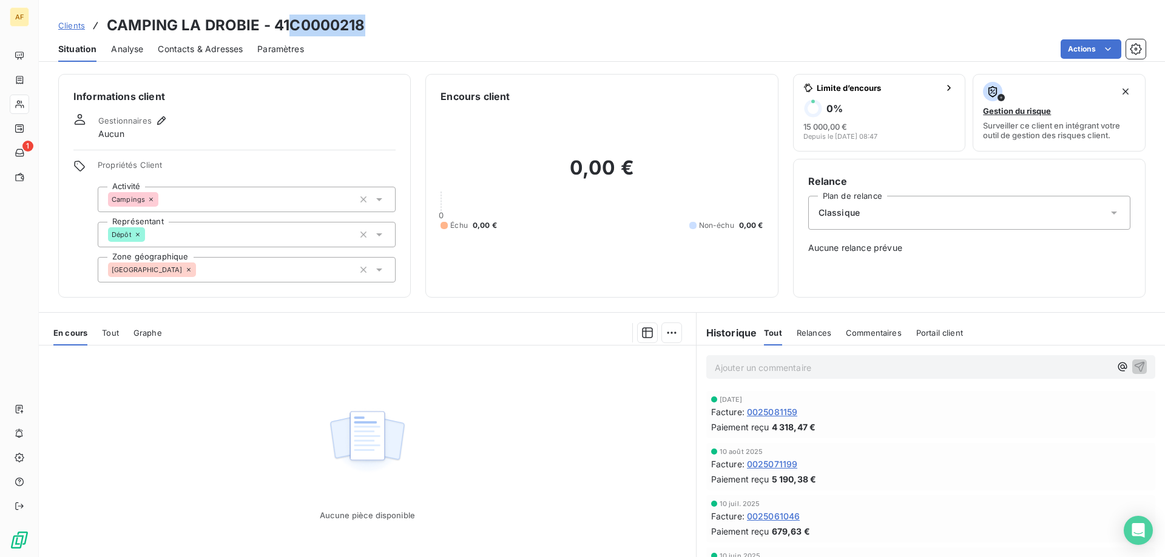
drag, startPoint x: 293, startPoint y: 21, endPoint x: 360, endPoint y: 25, distance: 67.5
click at [360, 25] on h3 "CAMPING LA DROBIE - 41C0000218" at bounding box center [236, 26] width 258 height 22
copy h3 "C0000218"
click at [226, 267] on div "[GEOGRAPHIC_DATA]" at bounding box center [247, 269] width 298 height 25
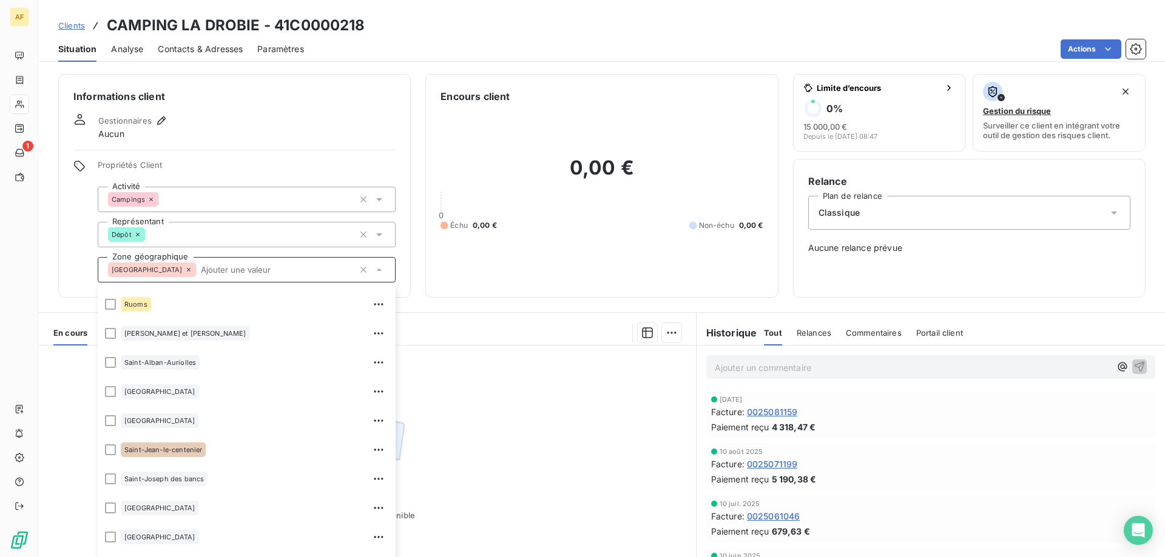
scroll to position [1274, 0]
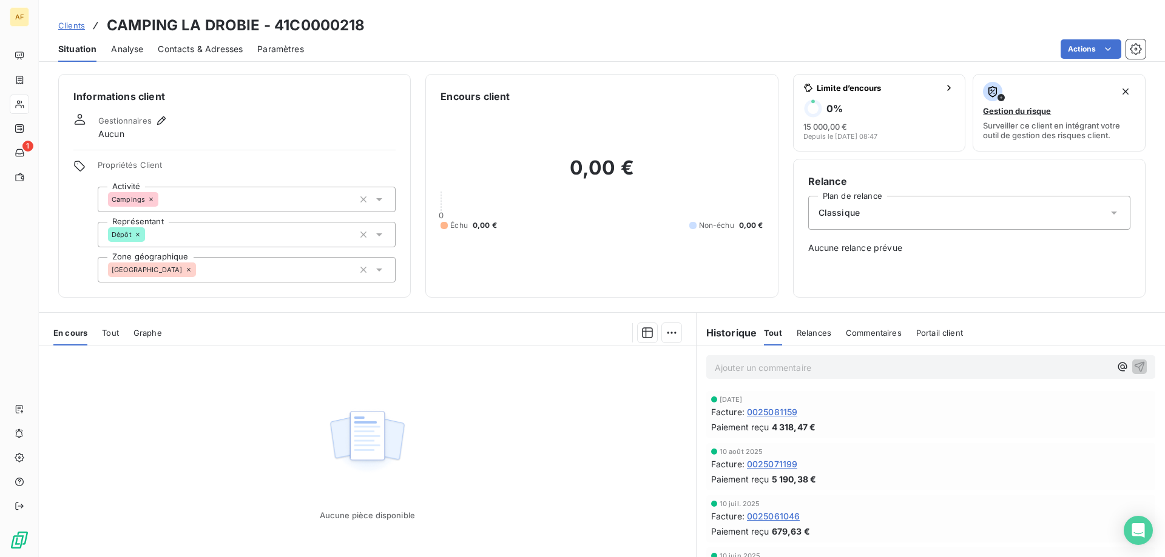
click at [462, 471] on div "Aucune pièce disponible" at bounding box center [367, 463] width 657 height 234
click at [238, 263] on div "[GEOGRAPHIC_DATA]" at bounding box center [247, 269] width 298 height 25
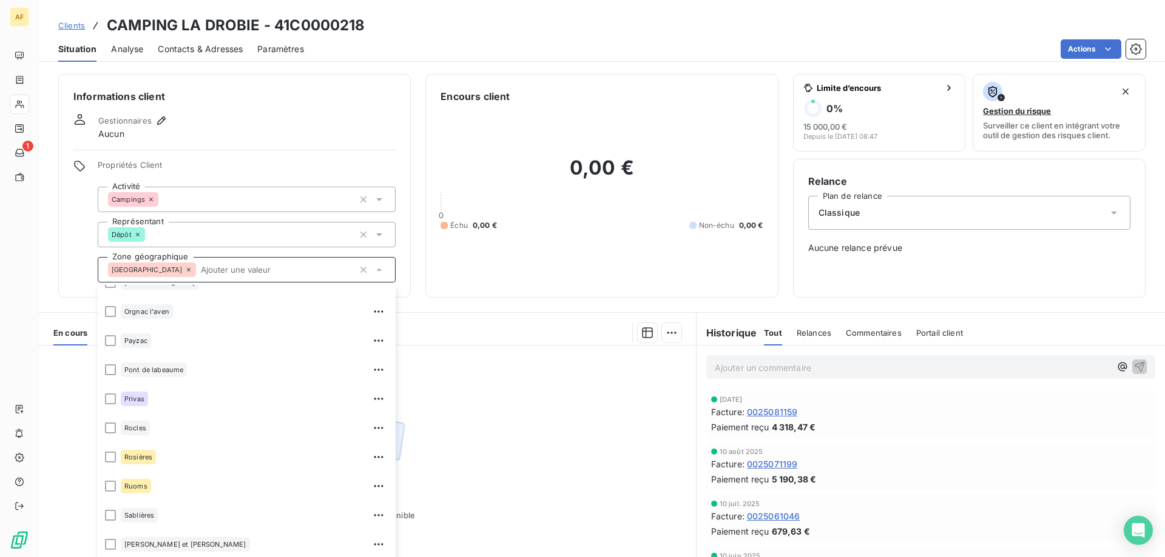
scroll to position [1213, 0]
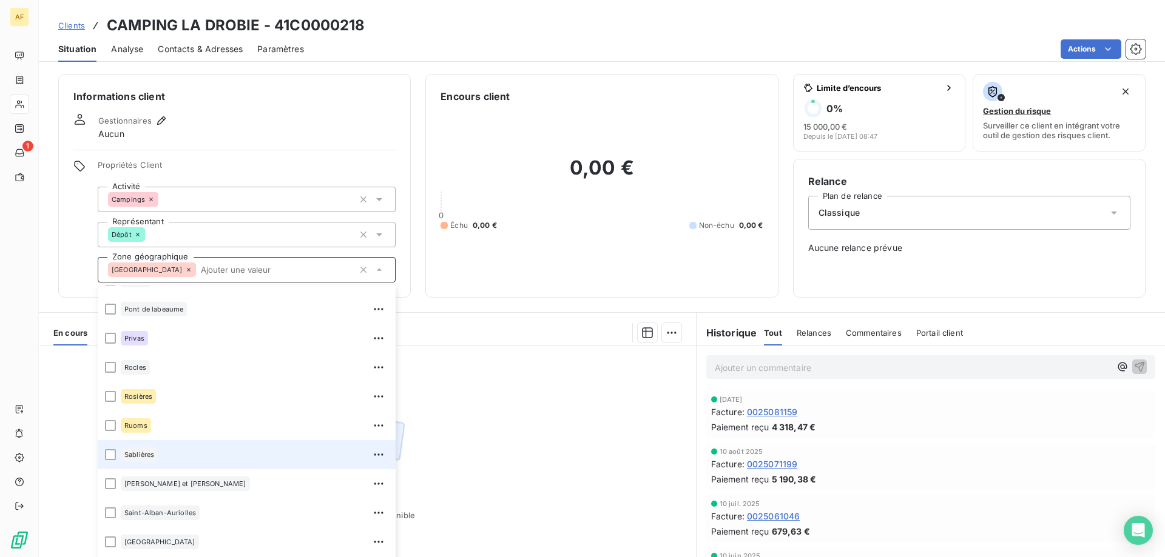
click at [217, 450] on div "Sablières" at bounding box center [255, 454] width 268 height 19
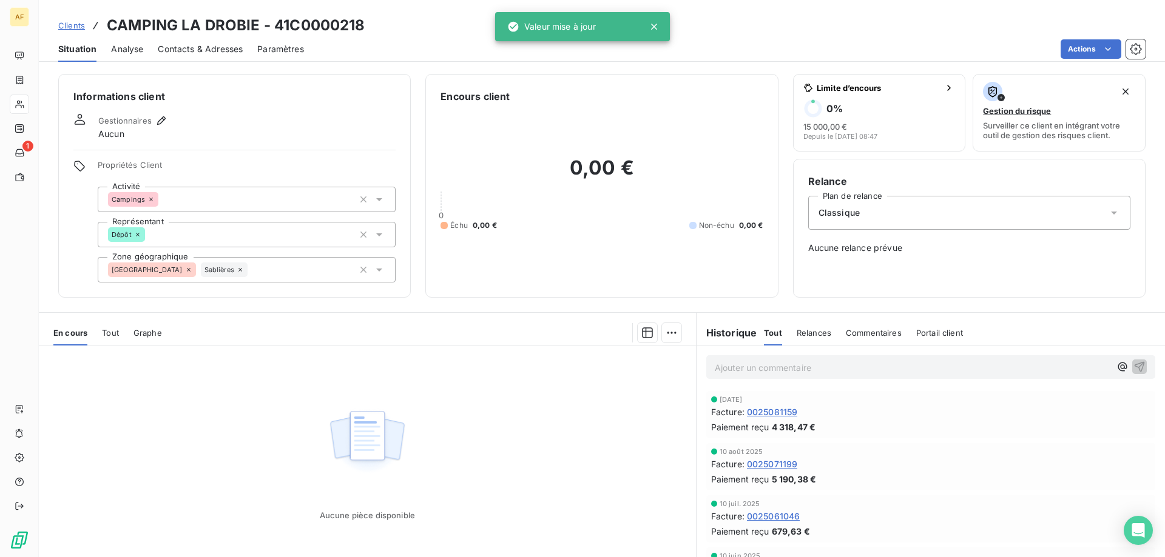
click at [517, 440] on div "Aucune pièce disponible" at bounding box center [367, 463] width 657 height 234
click at [75, 26] on span "Clients" at bounding box center [71, 26] width 27 height 10
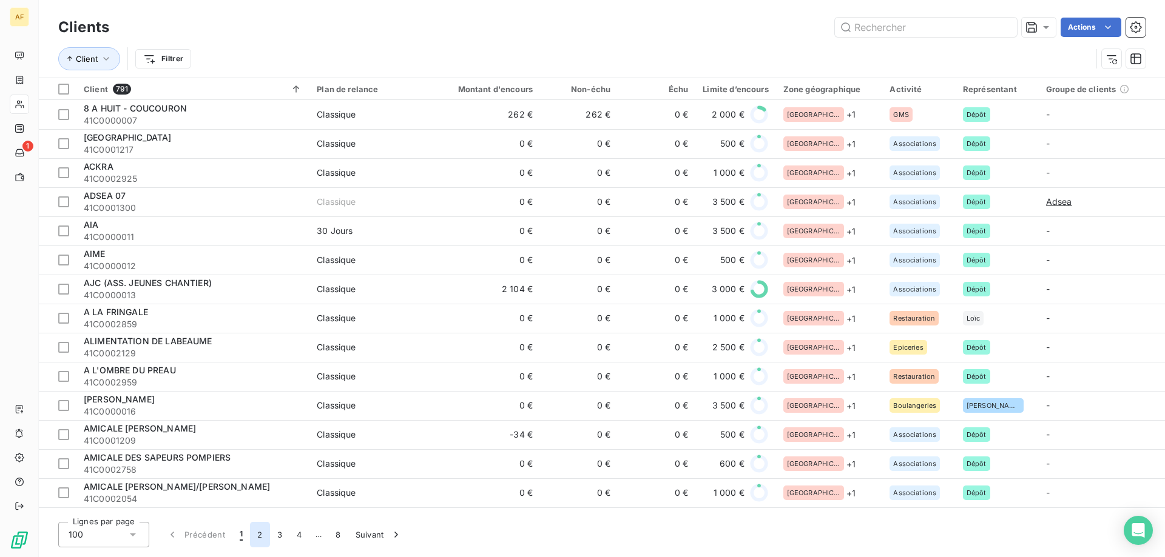
click at [259, 534] on button "2" at bounding box center [259, 534] width 19 height 25
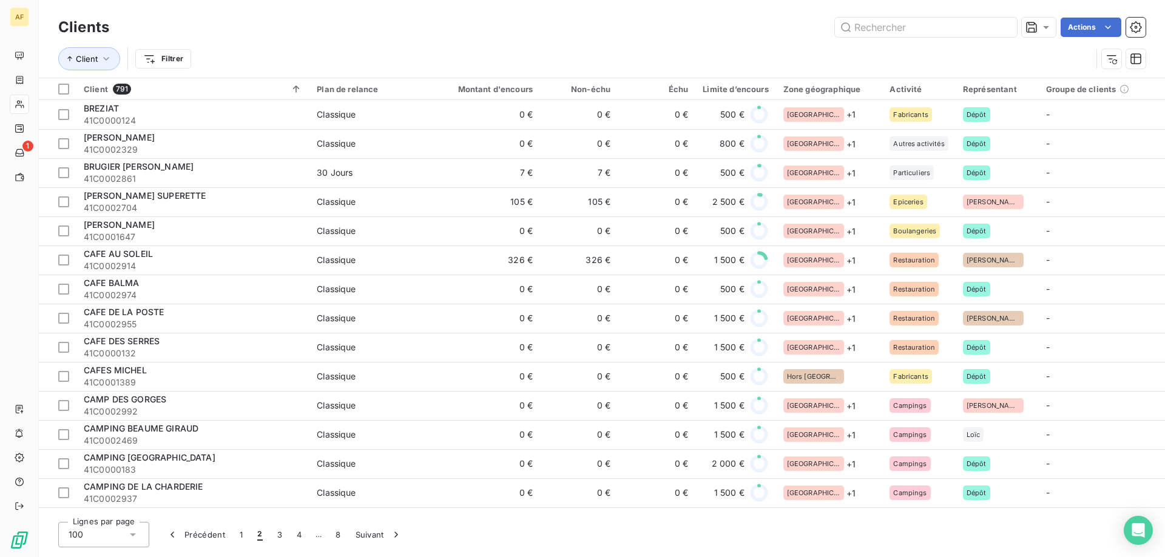
scroll to position [425, 0]
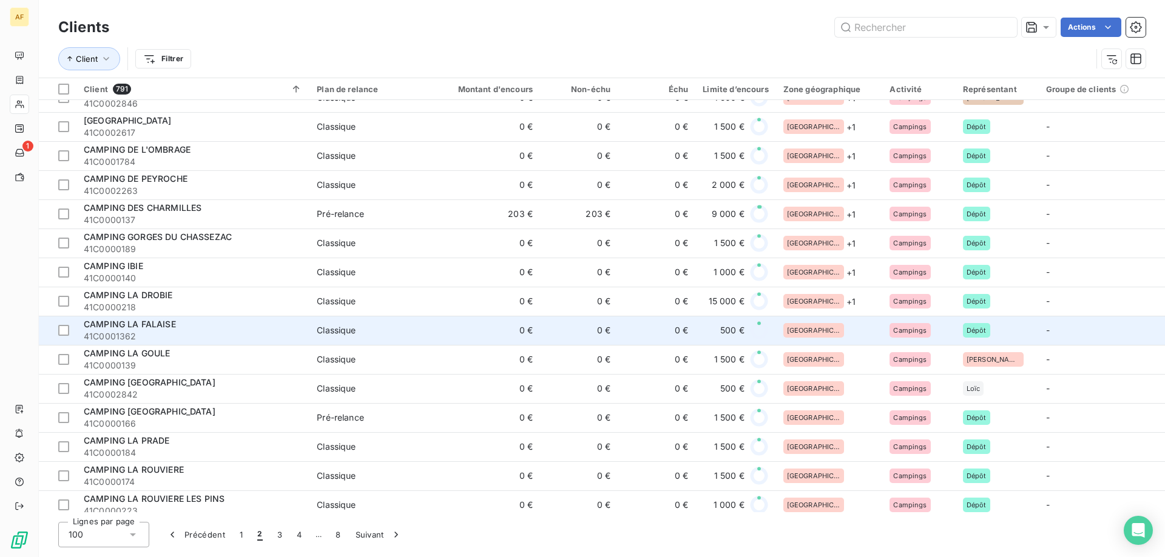
click at [824, 332] on div "[GEOGRAPHIC_DATA]" at bounding box center [829, 330] width 92 height 15
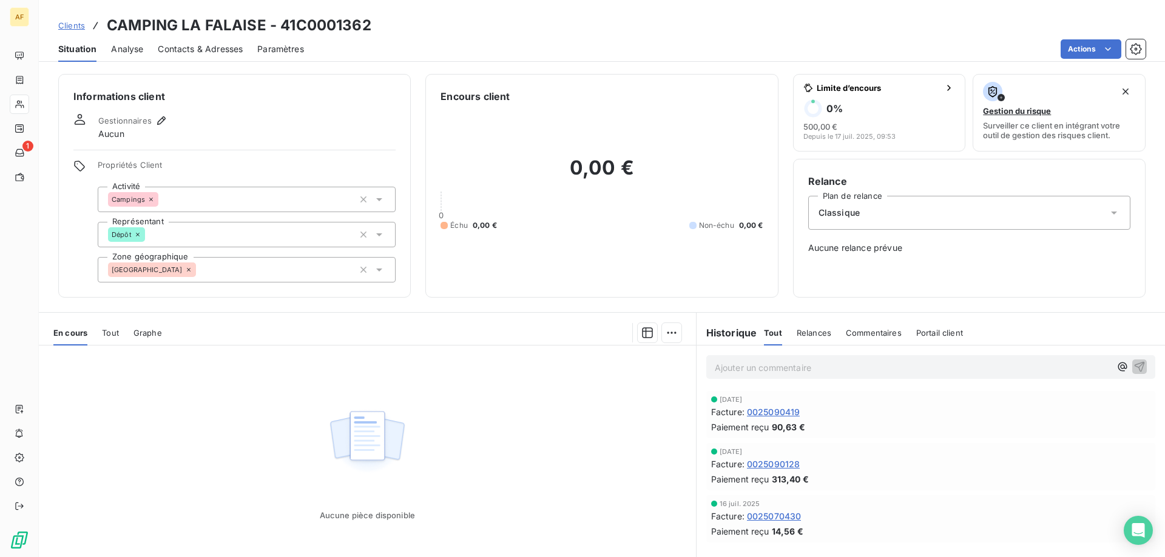
click at [303, 22] on h3 "CAMPING LA FALAISE - 41C0001362" at bounding box center [239, 26] width 264 height 22
click at [302, 22] on h3 "CAMPING LA FALAISE - 41C0001362" at bounding box center [239, 26] width 264 height 22
click at [298, 23] on h3 "CAMPING LA FALAISE - 41C0001362" at bounding box center [239, 26] width 264 height 22
drag, startPoint x: 298, startPoint y: 28, endPoint x: 371, endPoint y: 24, distance: 72.9
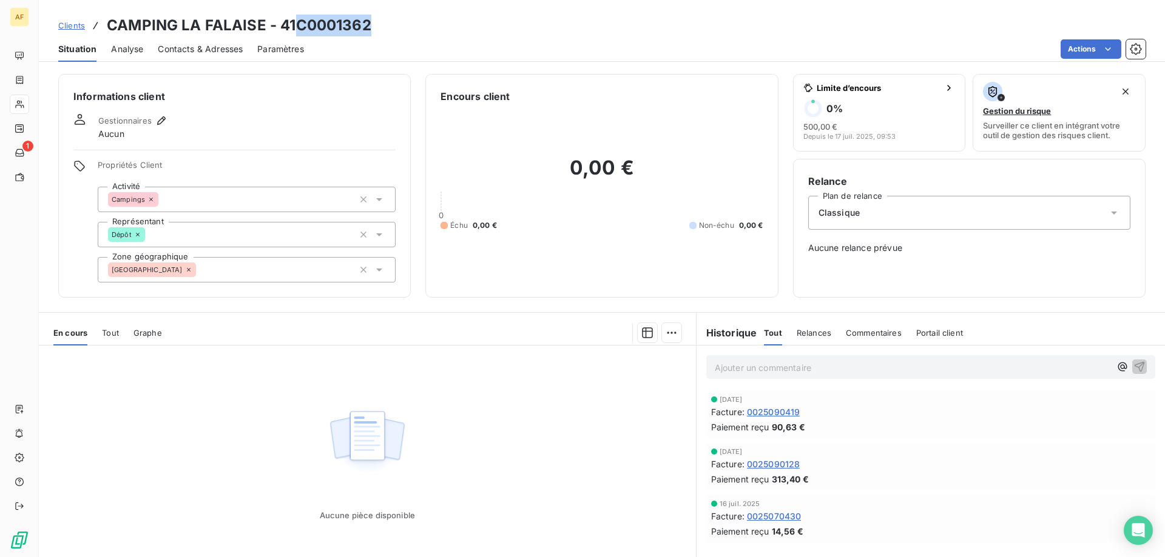
click at [371, 24] on h3 "CAMPING LA FALAISE - 41C0001362" at bounding box center [239, 26] width 264 height 22
copy h3 "C0001362"
click at [286, 273] on div "[GEOGRAPHIC_DATA]" at bounding box center [247, 269] width 298 height 25
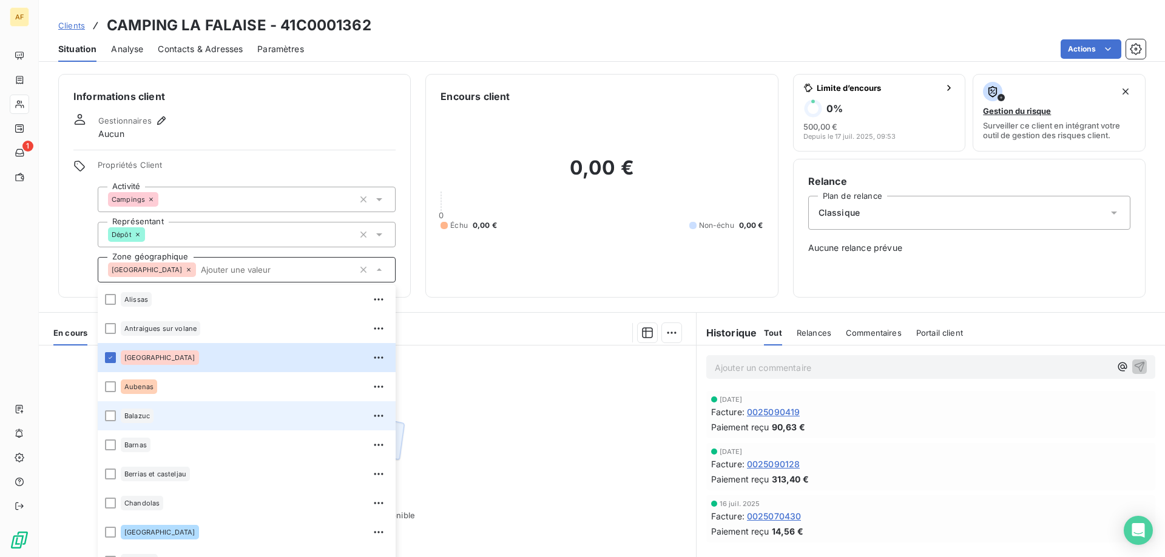
click at [234, 410] on div "Balazuc" at bounding box center [255, 415] width 268 height 19
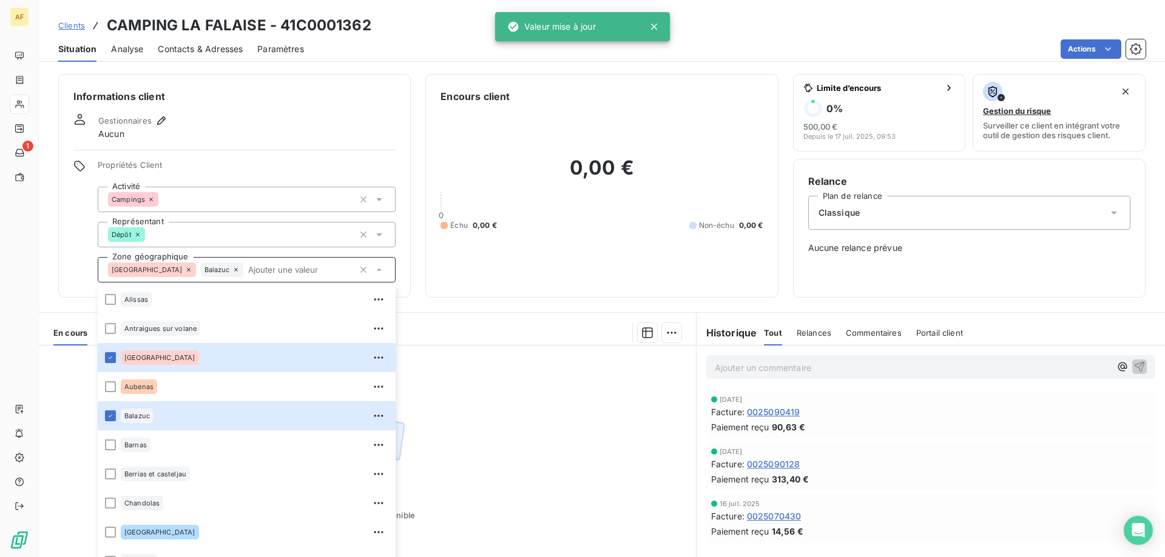
click at [75, 24] on span "Clients" at bounding box center [71, 26] width 27 height 10
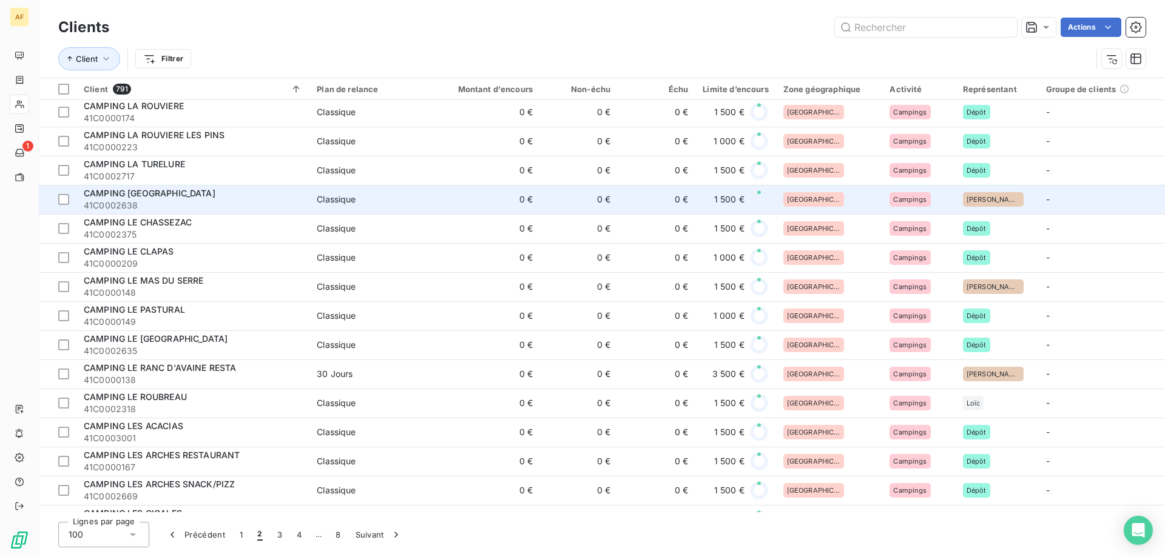
scroll to position [607, 0]
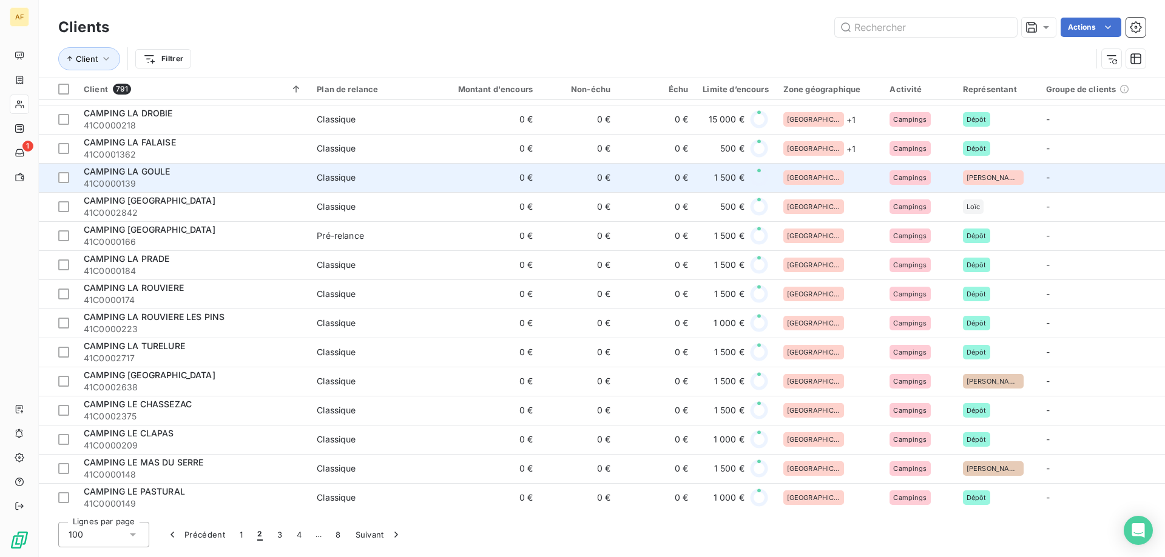
click at [827, 170] on div "[GEOGRAPHIC_DATA]" at bounding box center [829, 177] width 92 height 15
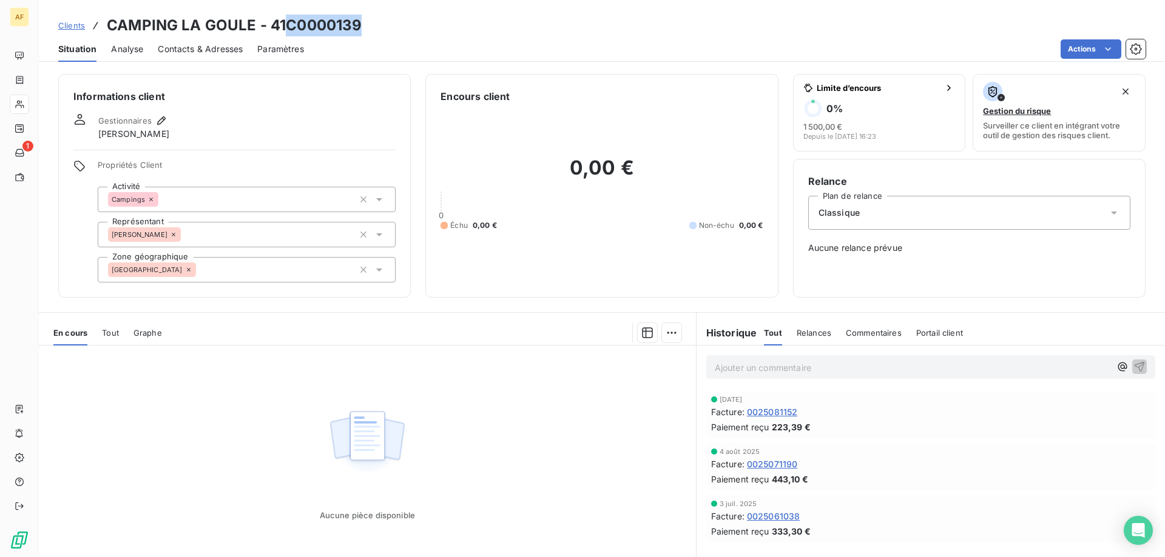
drag, startPoint x: 288, startPoint y: 22, endPoint x: 357, endPoint y: 20, distance: 69.2
click at [357, 20] on h3 "CAMPING LA GOULE - 41C0000139" at bounding box center [234, 26] width 255 height 22
copy h3 "C0000139"
click at [232, 273] on div "[GEOGRAPHIC_DATA]" at bounding box center [247, 269] width 298 height 25
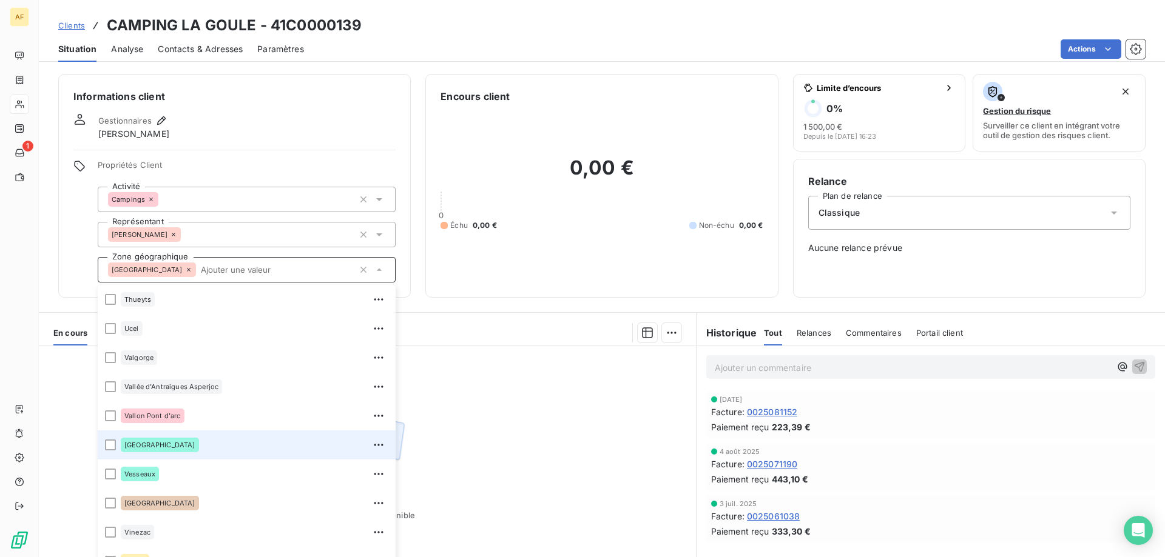
scroll to position [58, 0]
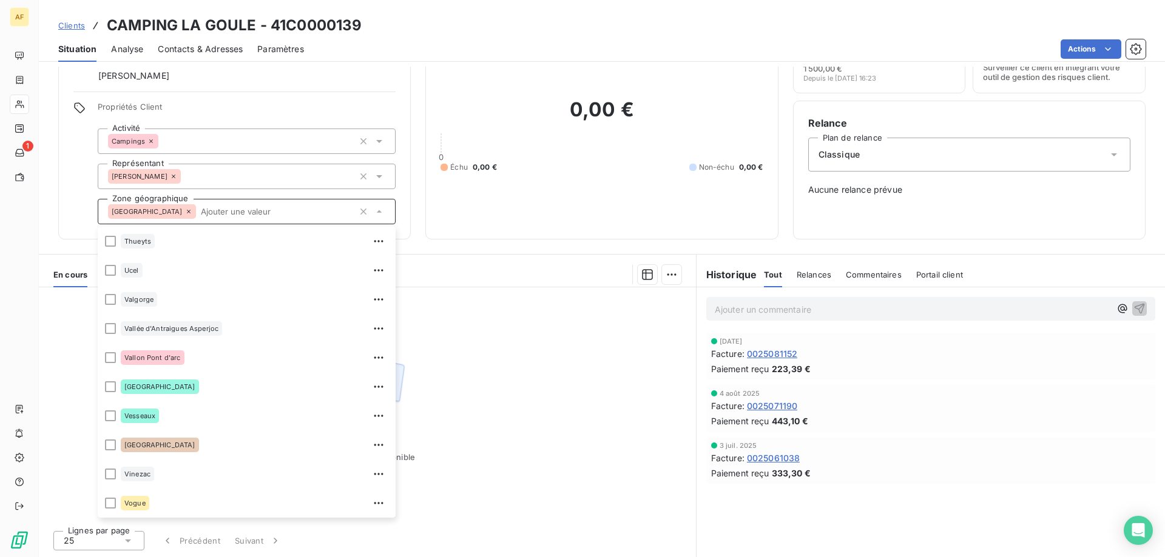
click at [524, 404] on div "Aucune pièce disponible" at bounding box center [367, 405] width 657 height 234
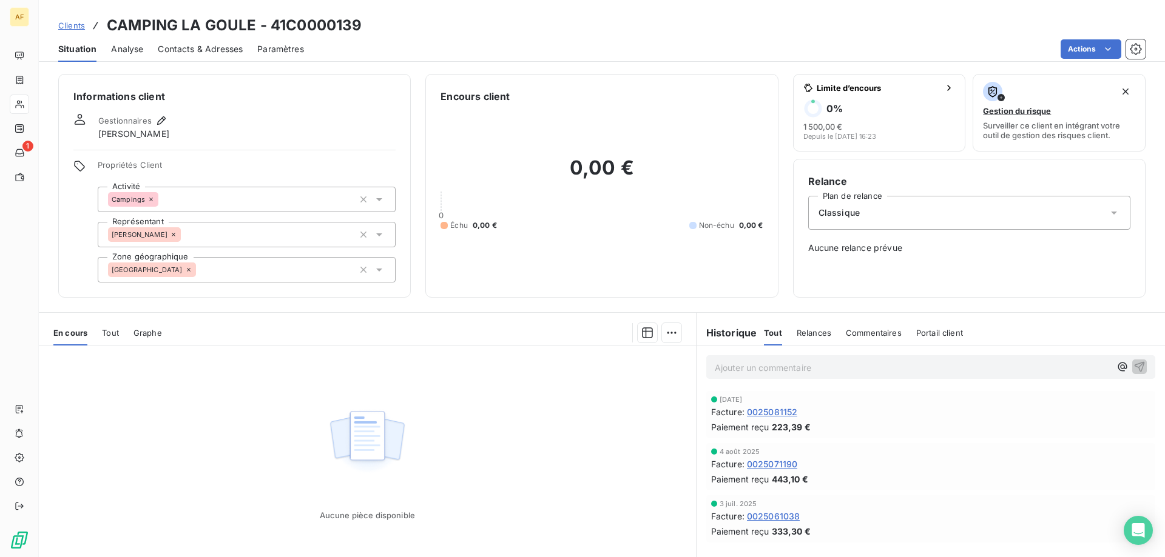
click at [252, 277] on div "[GEOGRAPHIC_DATA]" at bounding box center [247, 269] width 298 height 25
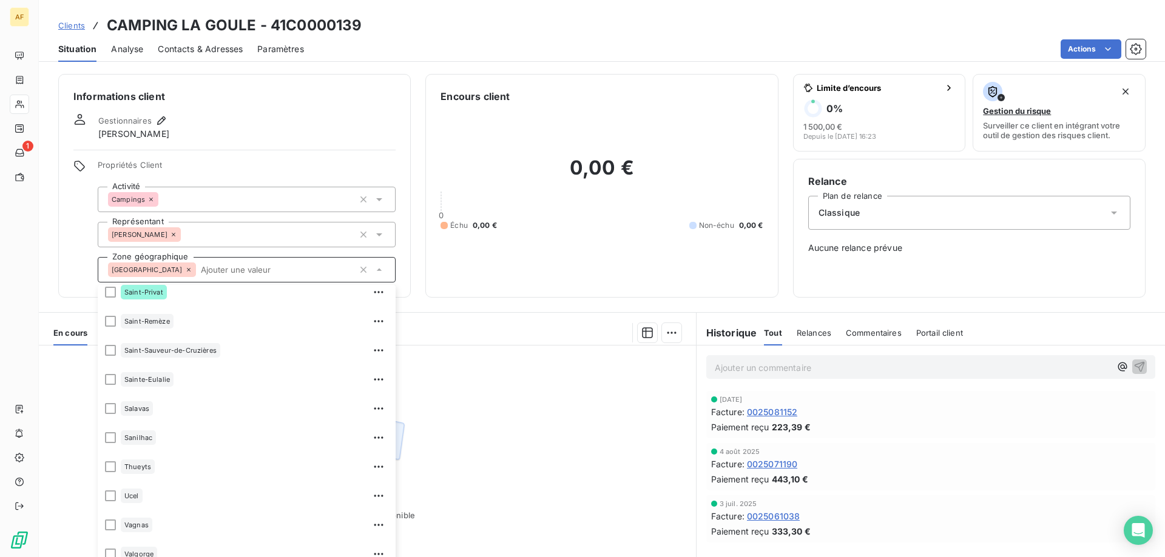
scroll to position [1834, 0]
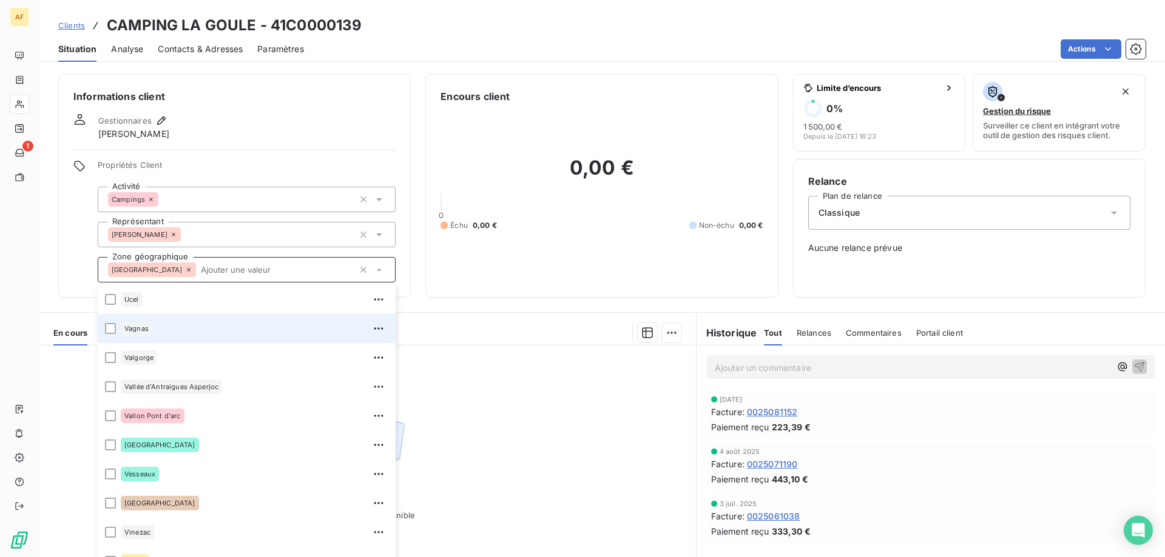
click at [166, 335] on div "Vagnas" at bounding box center [255, 328] width 268 height 19
click at [513, 380] on div "Aucune pièce disponible" at bounding box center [367, 463] width 657 height 234
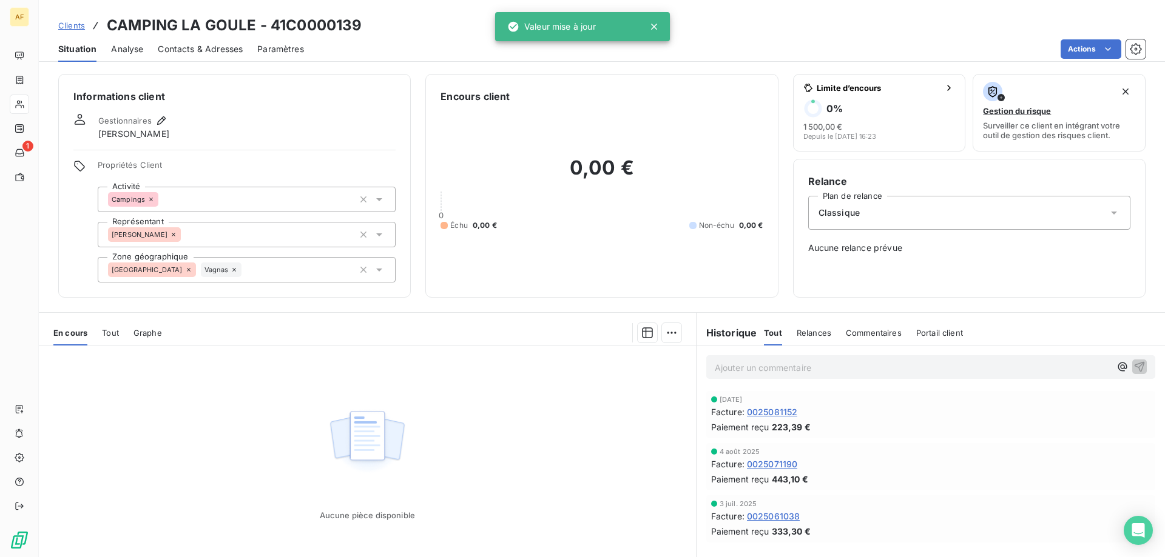
click at [74, 25] on span "Clients" at bounding box center [71, 26] width 27 height 10
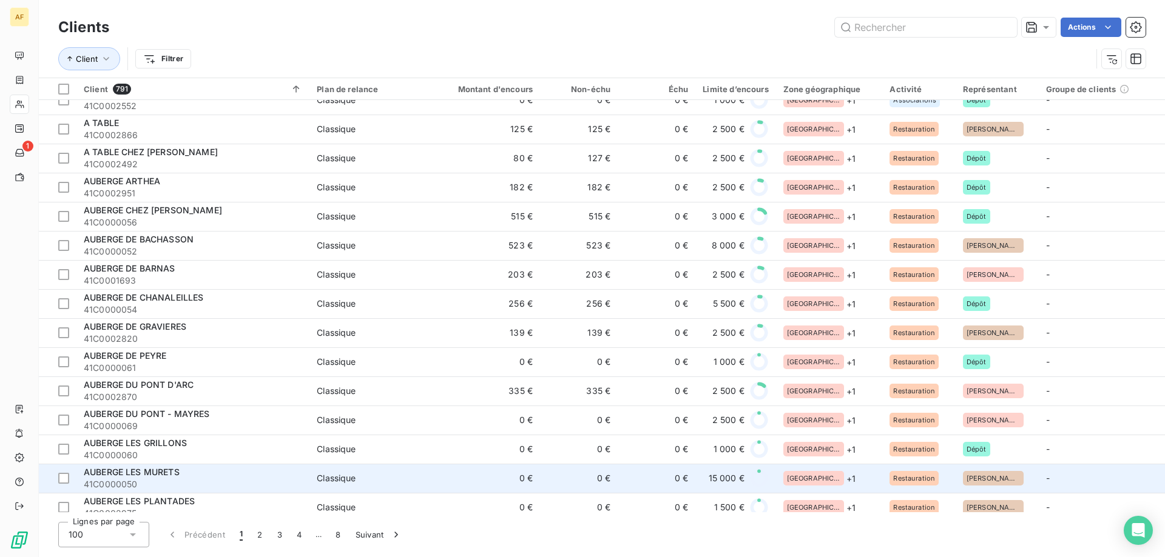
scroll to position [1153, 0]
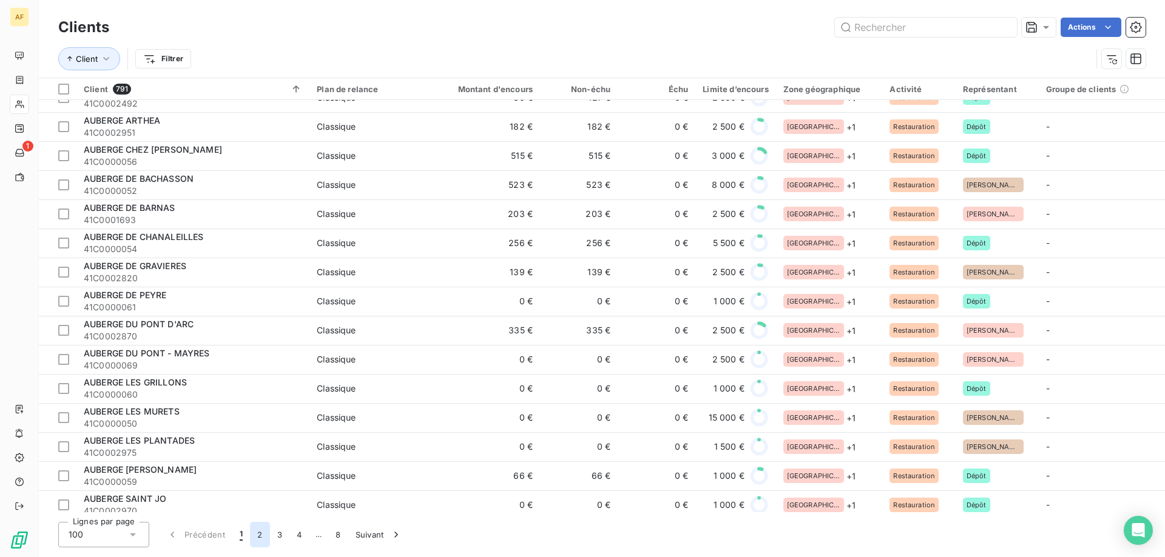
click at [253, 538] on button "2" at bounding box center [259, 534] width 19 height 25
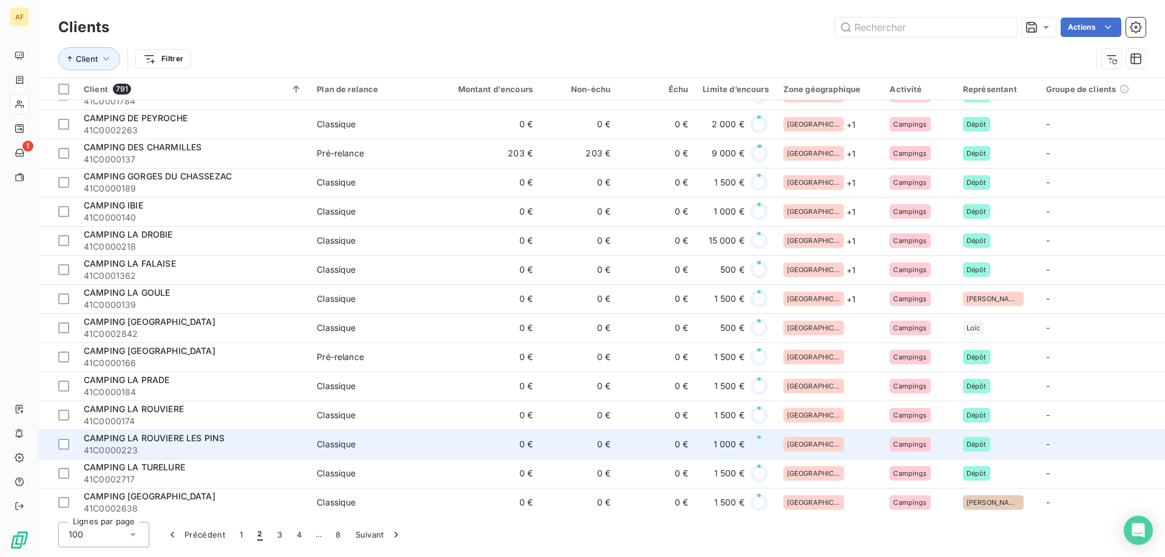
scroll to position [546, 0]
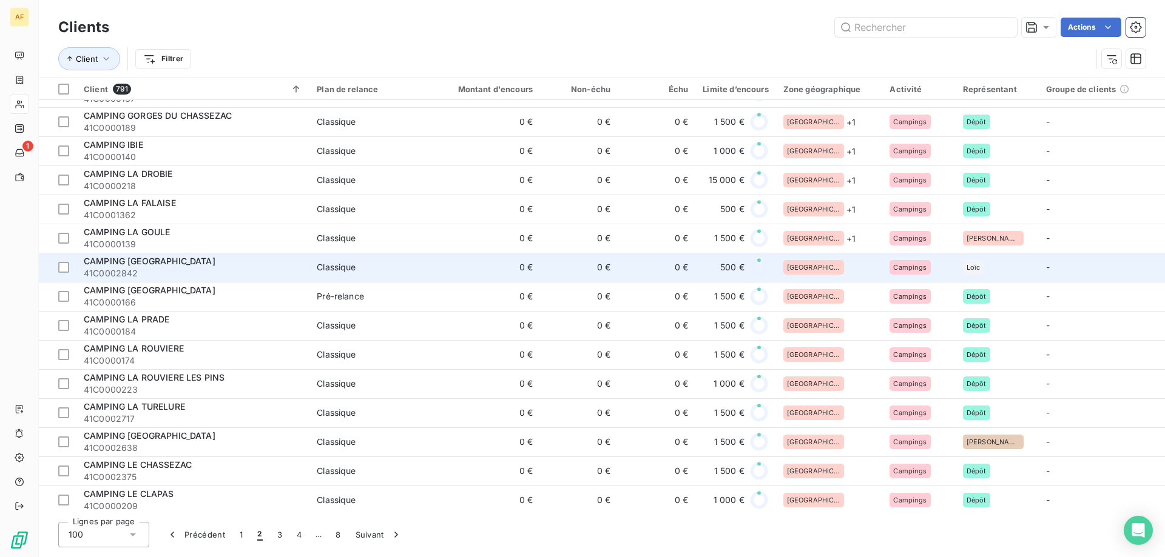
click at [821, 268] on div "[GEOGRAPHIC_DATA]" at bounding box center [829, 267] width 92 height 15
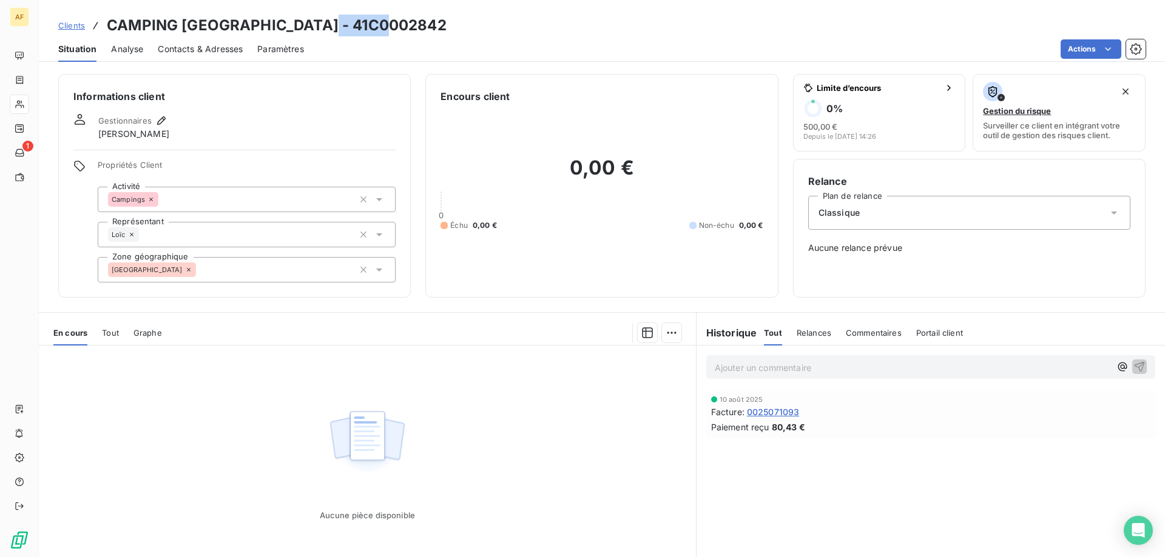
drag, startPoint x: 332, startPoint y: 24, endPoint x: 400, endPoint y: 27, distance: 68.6
click at [400, 27] on h3 "CAMPING LA NOUZAREDE - 41C0002842" at bounding box center [277, 26] width 340 height 22
click at [359, 22] on h3 "CAMPING LA NOUZAREDE - 41C0002842" at bounding box center [277, 26] width 340 height 22
drag, startPoint x: 330, startPoint y: 24, endPoint x: 412, endPoint y: 29, distance: 82.6
click at [412, 29] on div "Clients CAMPING LA NOUZAREDE - 41C0002842" at bounding box center [602, 26] width 1126 height 22
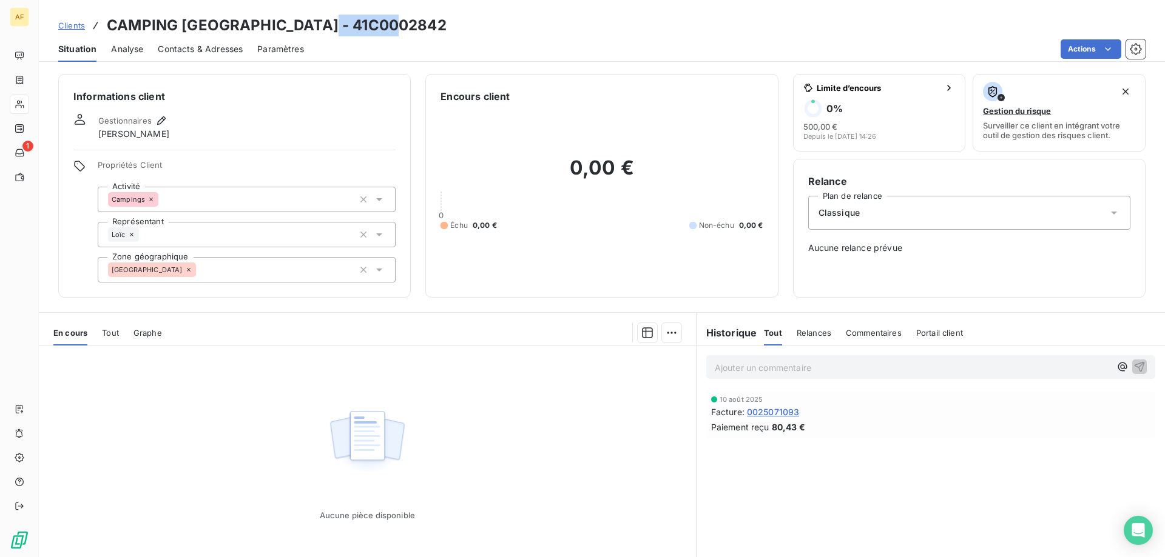
copy h3 "C0002842"
click at [228, 273] on div "[GEOGRAPHIC_DATA]" at bounding box center [247, 269] width 298 height 25
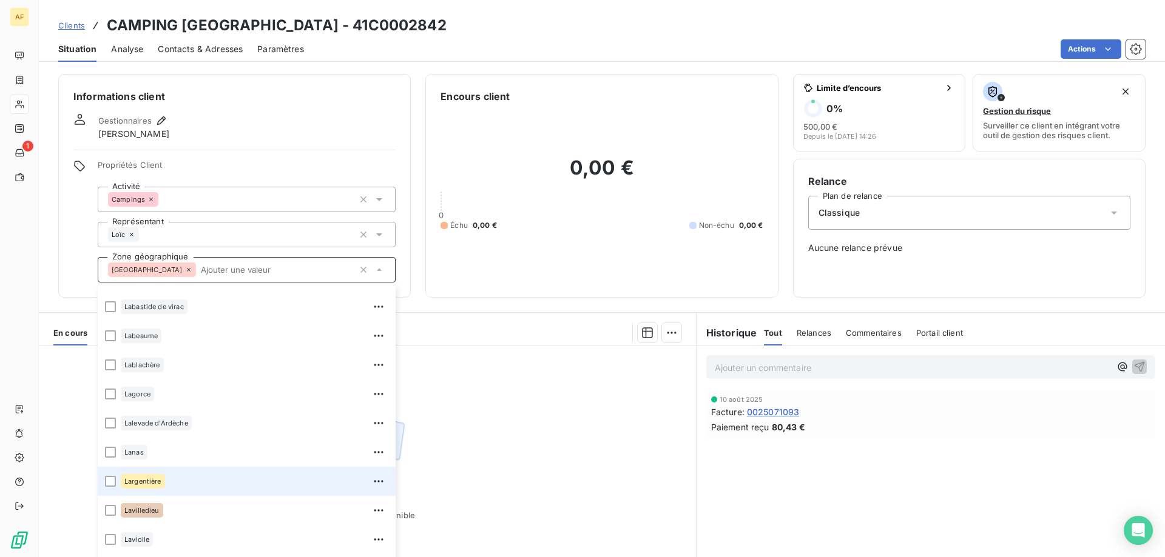
scroll to position [425, 0]
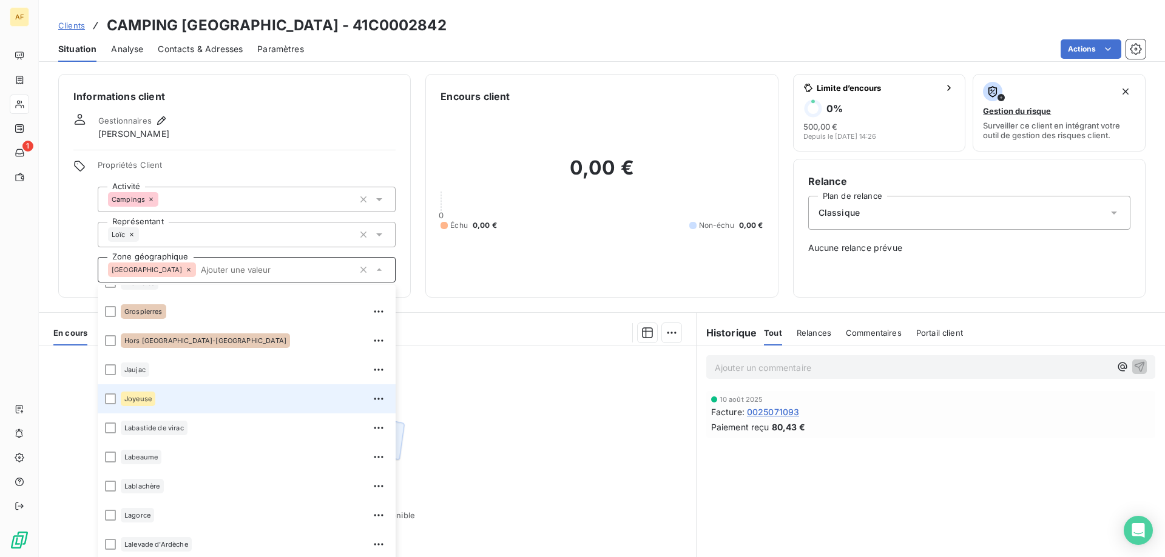
click at [169, 396] on div "Joyeuse" at bounding box center [255, 398] width 268 height 19
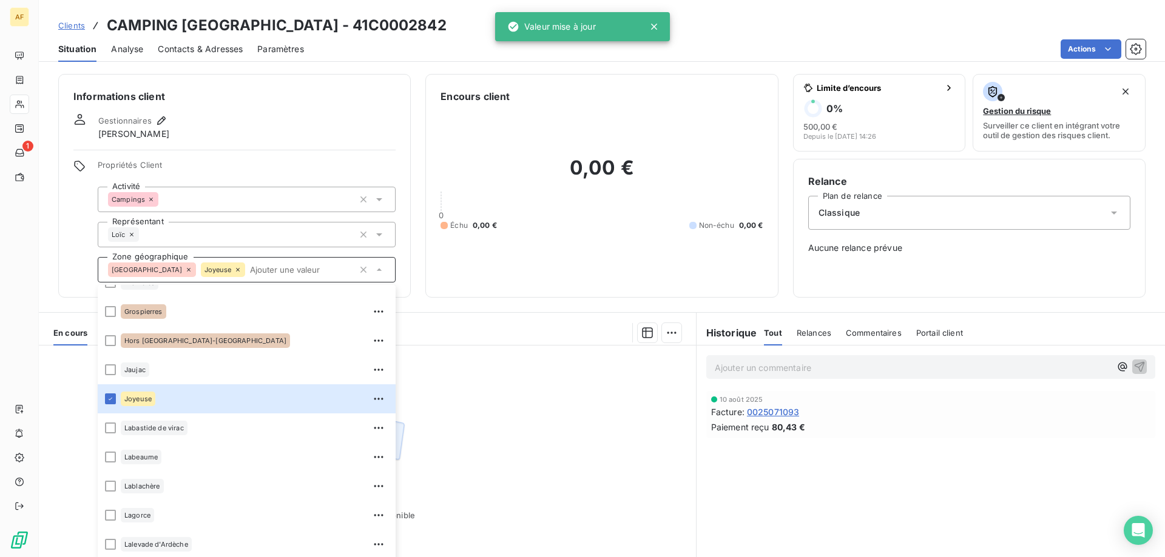
click at [512, 395] on div "Aucune pièce disponible" at bounding box center [367, 463] width 657 height 234
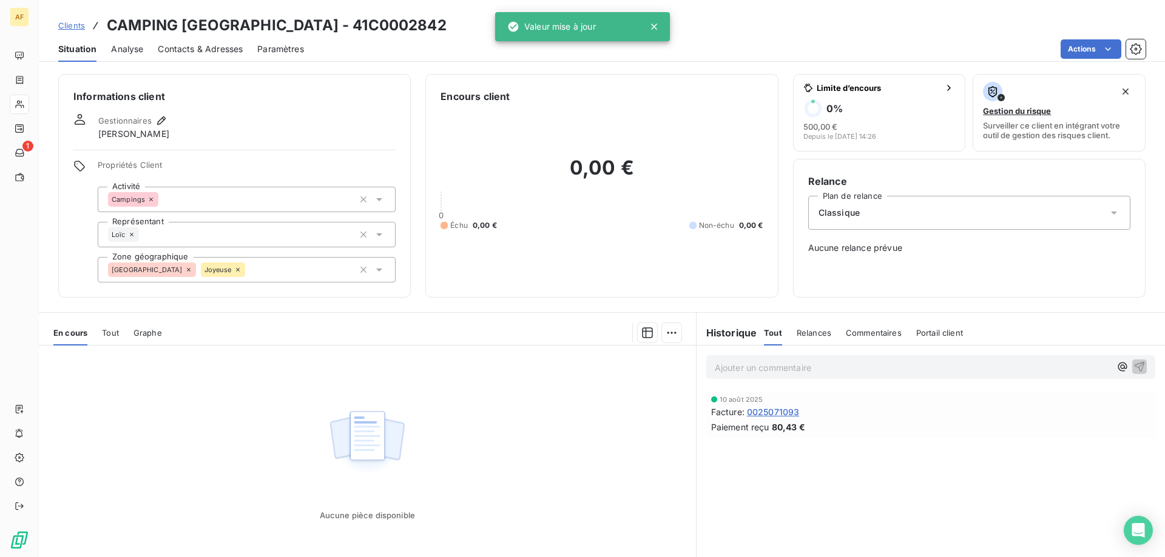
click at [76, 26] on span "Clients" at bounding box center [71, 26] width 27 height 10
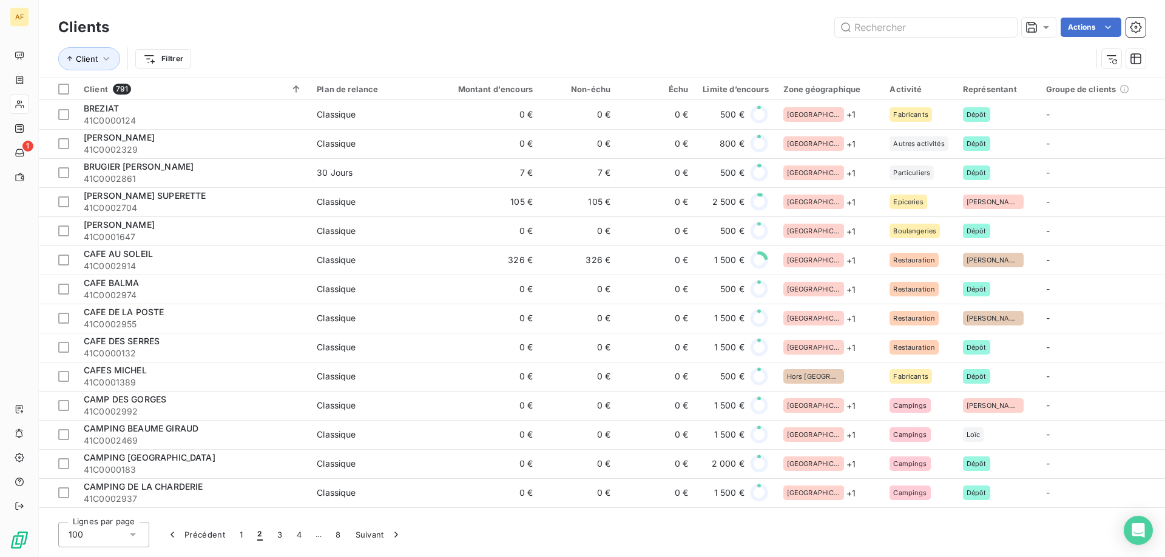
scroll to position [546, 0]
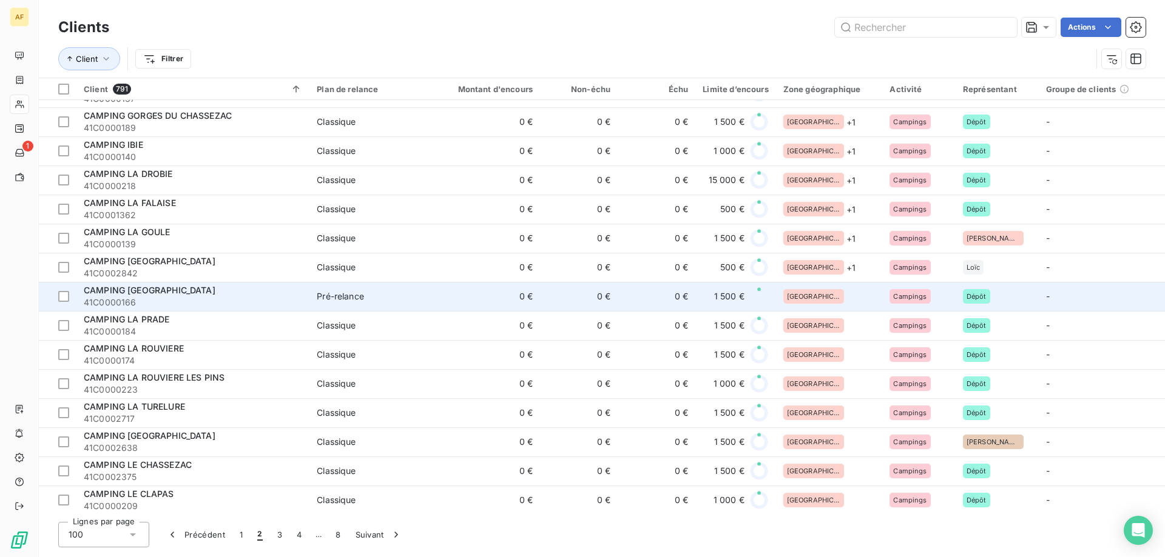
click at [829, 300] on div "[GEOGRAPHIC_DATA]" at bounding box center [829, 296] width 92 height 15
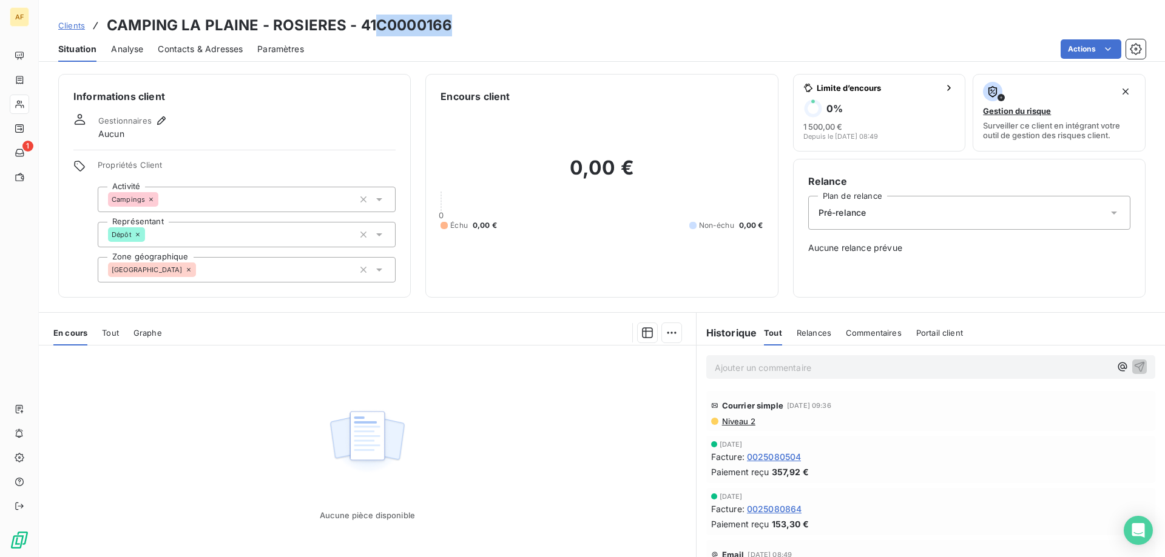
drag, startPoint x: 377, startPoint y: 22, endPoint x: 451, endPoint y: 24, distance: 73.4
click at [451, 24] on h3 "CAMPING LA PLAINE - ROSIERES - 41C0000166" at bounding box center [279, 26] width 345 height 22
copy h3 "C0000166"
click at [190, 277] on div "[GEOGRAPHIC_DATA]" at bounding box center [247, 269] width 298 height 25
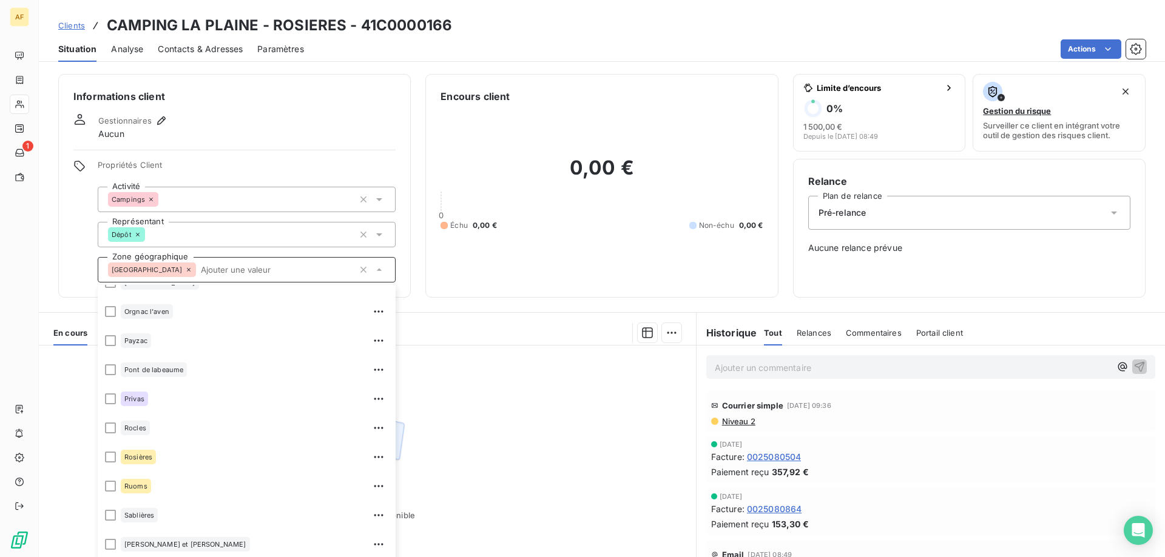
scroll to position [1213, 0]
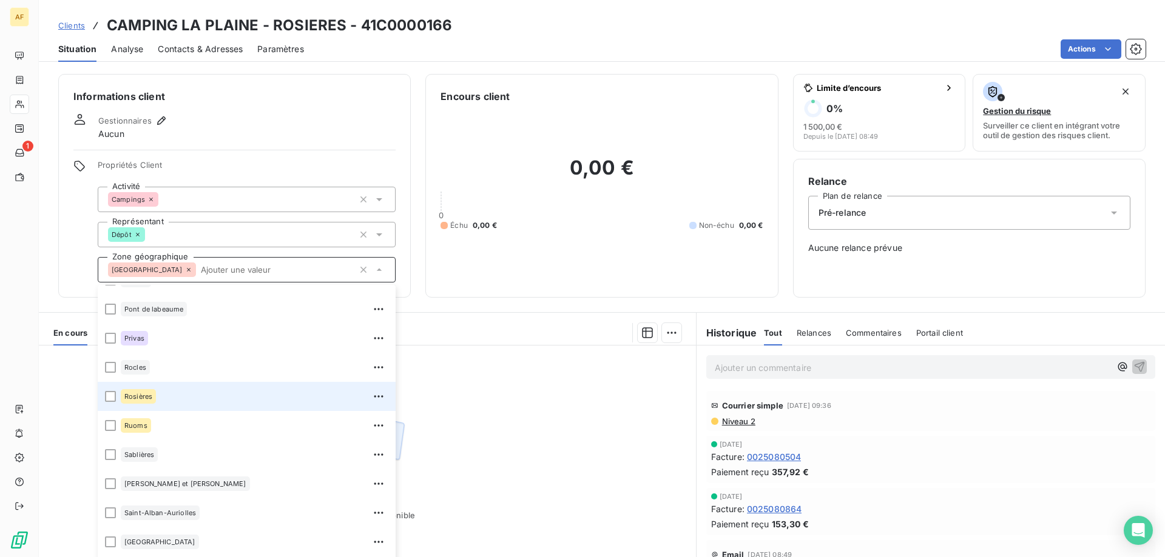
click at [179, 396] on div "Rosières" at bounding box center [255, 396] width 268 height 19
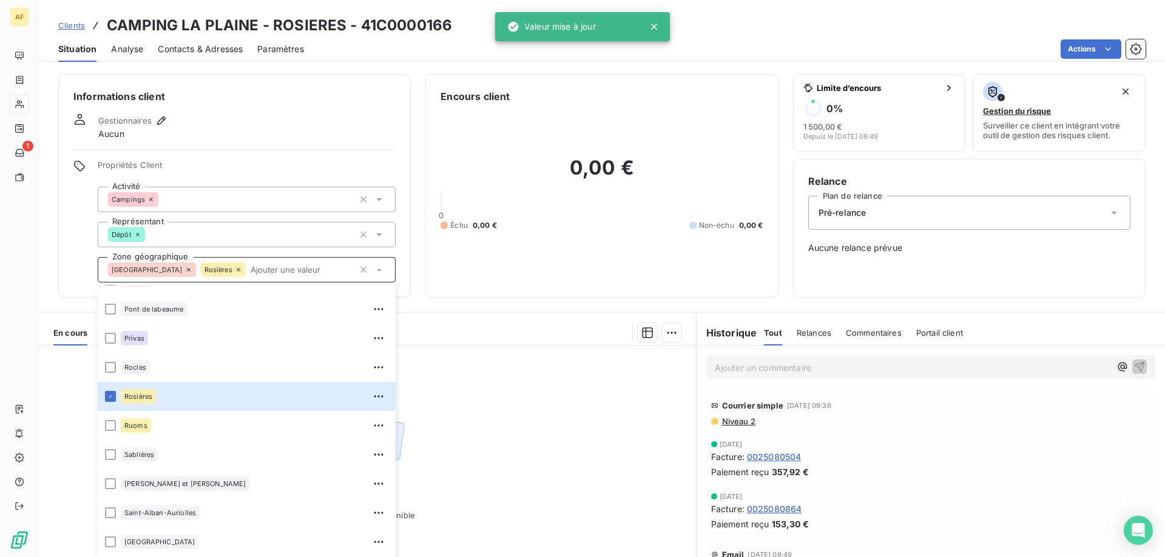
click at [557, 381] on div "Aucune pièce disponible" at bounding box center [367, 463] width 657 height 234
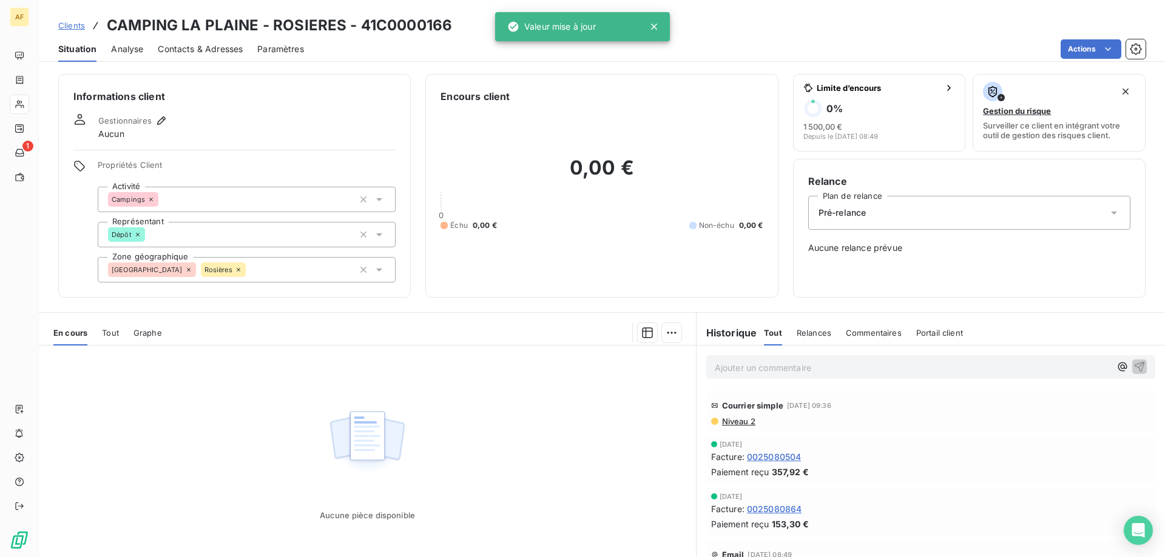
click at [78, 25] on span "Clients" at bounding box center [71, 26] width 27 height 10
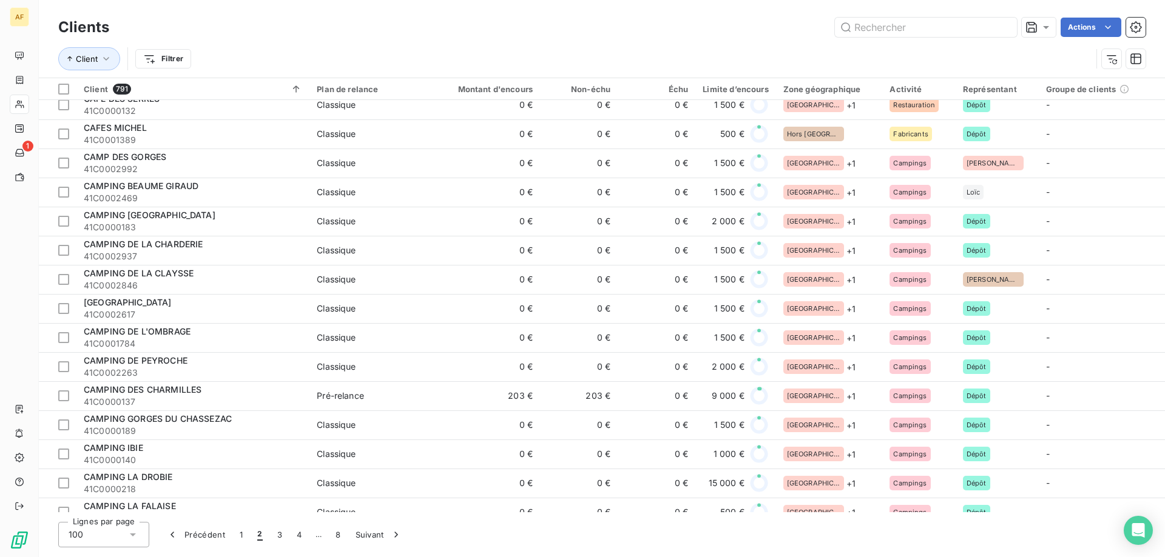
scroll to position [546, 0]
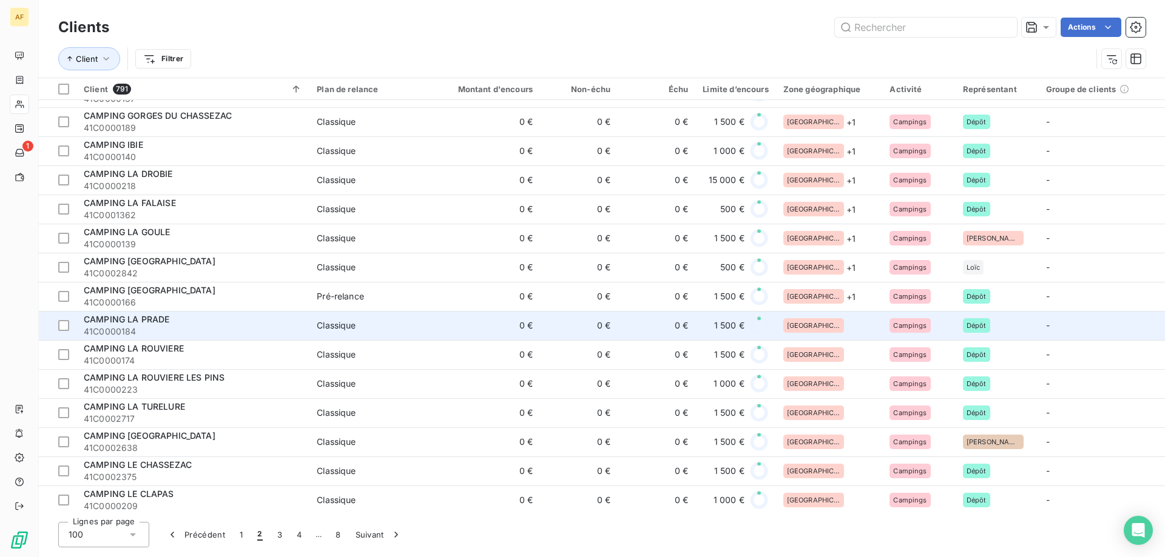
click at [860, 323] on div "[GEOGRAPHIC_DATA]" at bounding box center [829, 325] width 92 height 15
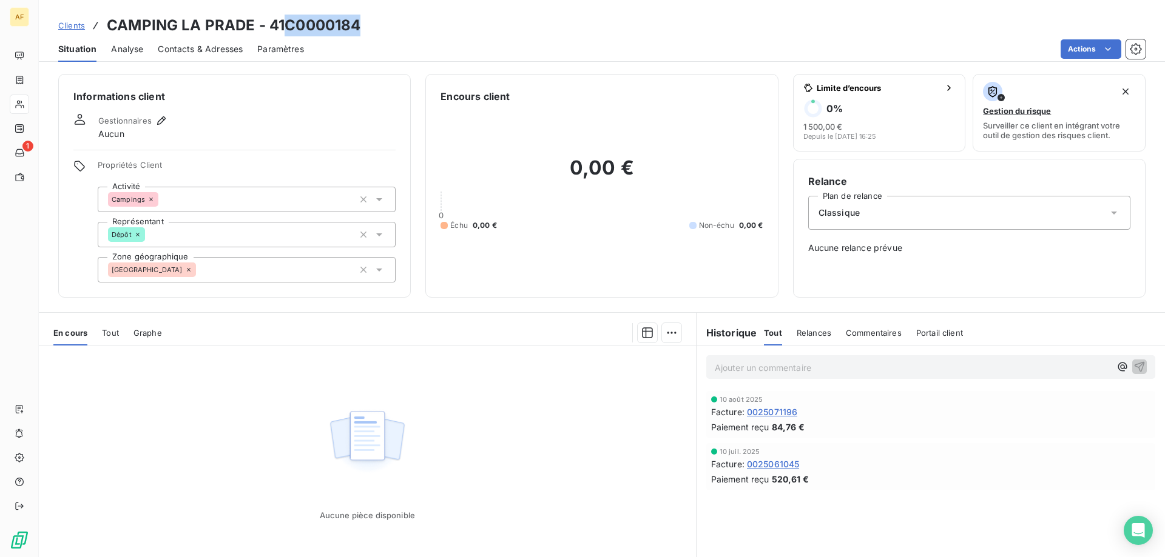
drag, startPoint x: 283, startPoint y: 19, endPoint x: 359, endPoint y: 27, distance: 76.2
click at [359, 27] on h3 "CAMPING LA PRADE - 41C0000184" at bounding box center [234, 26] width 254 height 22
copy h3 "C0000184"
click at [182, 274] on div "[GEOGRAPHIC_DATA]" at bounding box center [247, 269] width 298 height 25
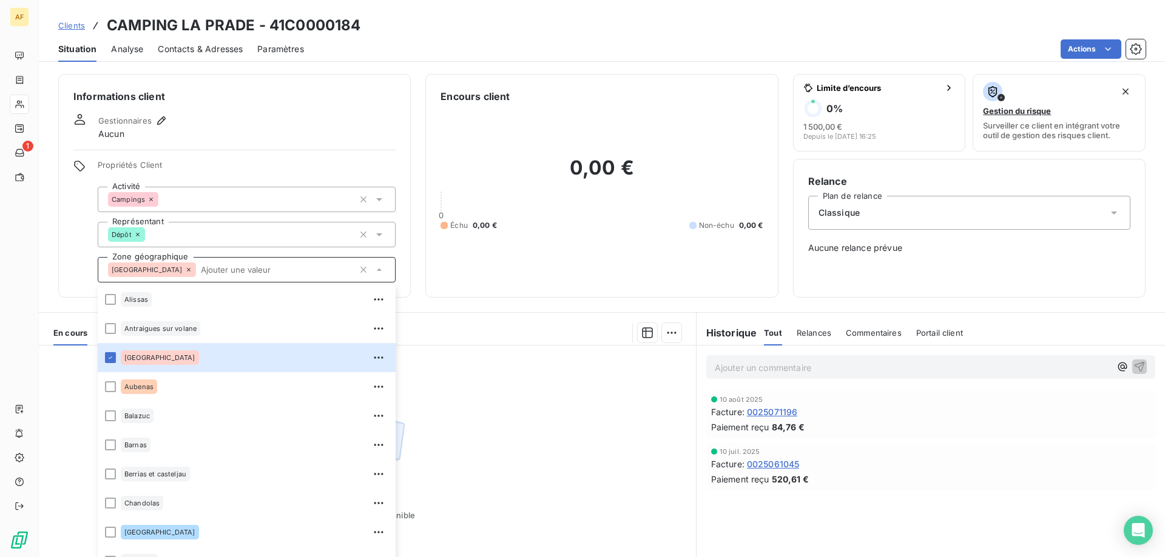
scroll to position [546, 0]
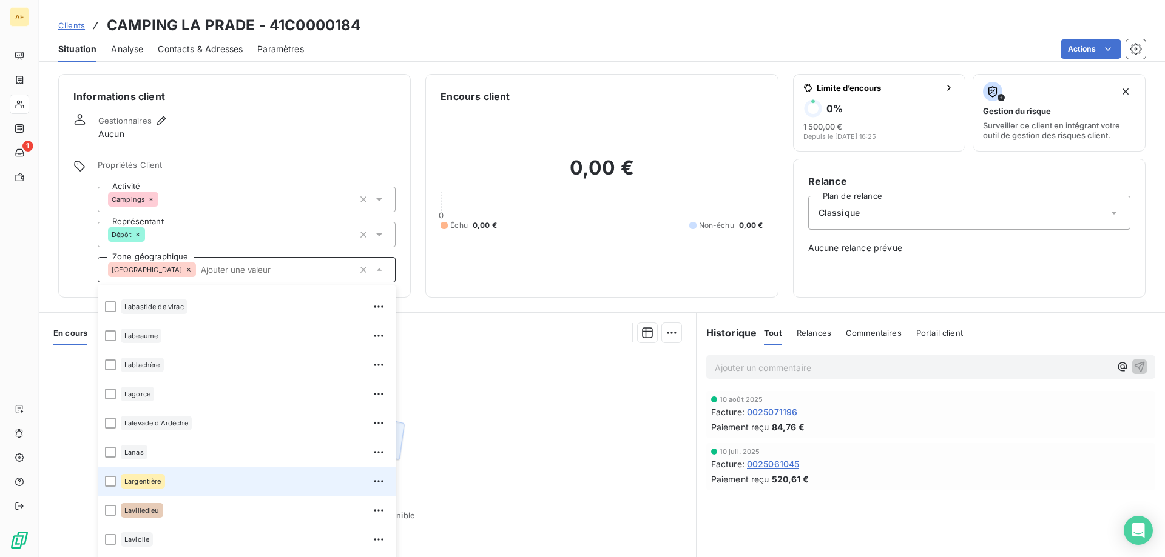
click at [204, 485] on div "Largentière" at bounding box center [255, 481] width 268 height 19
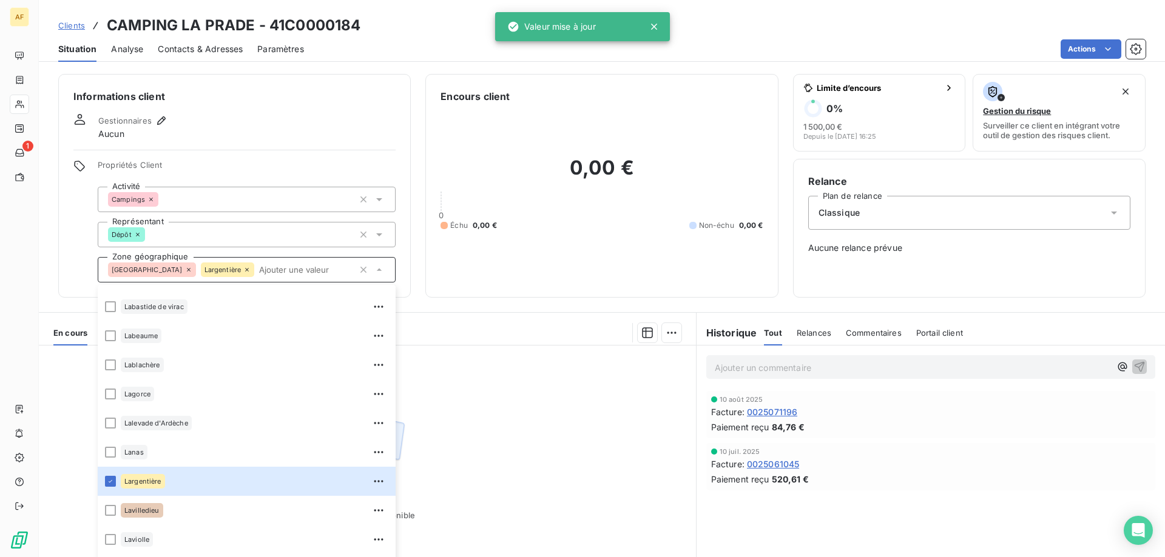
click at [79, 24] on span "Clients" at bounding box center [71, 26] width 27 height 10
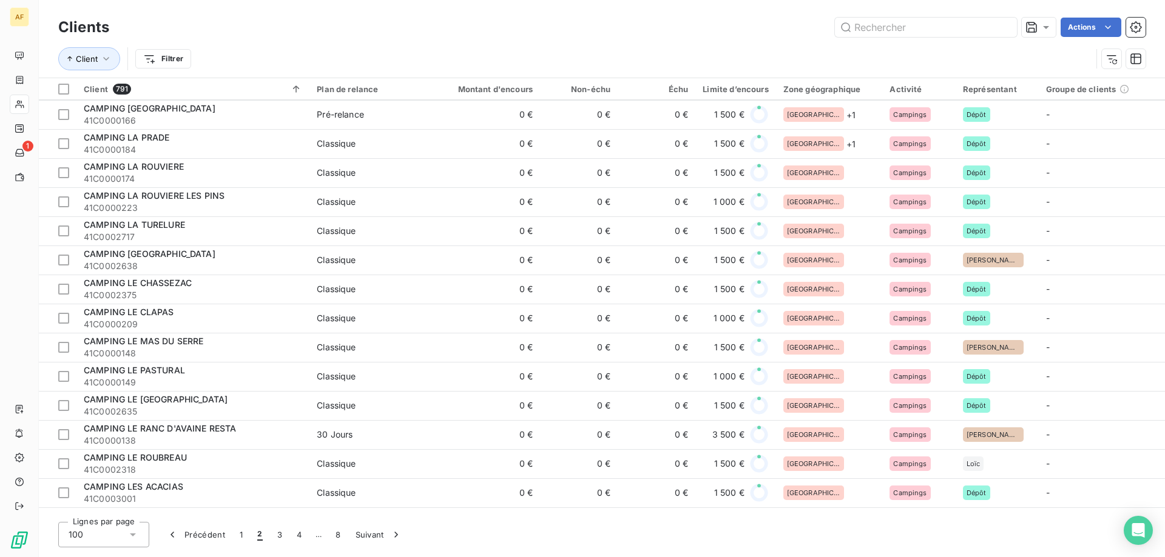
scroll to position [607, 0]
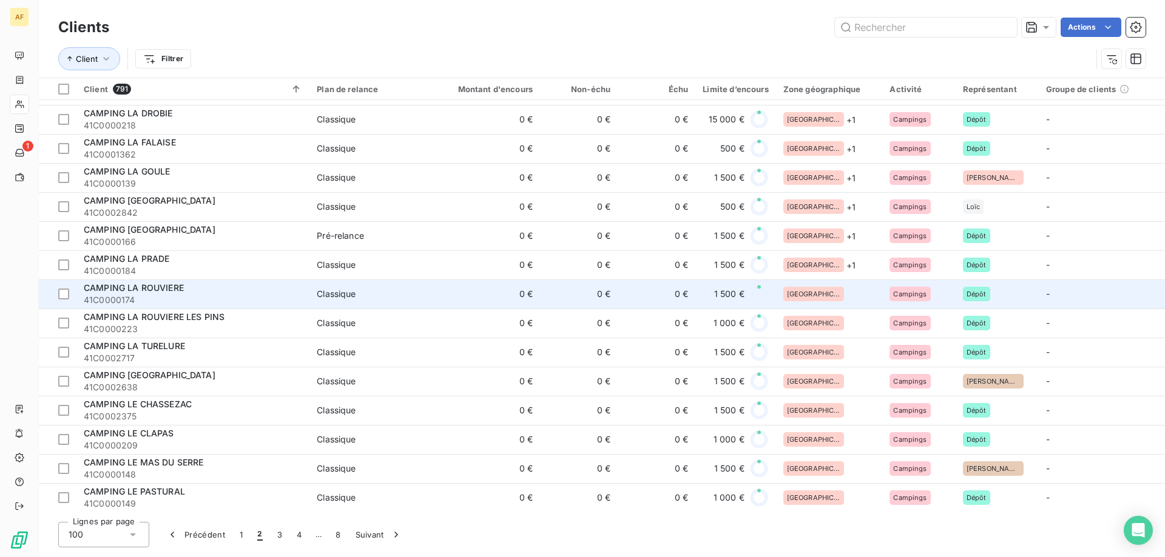
click at [836, 292] on div "[GEOGRAPHIC_DATA]" at bounding box center [829, 294] width 92 height 15
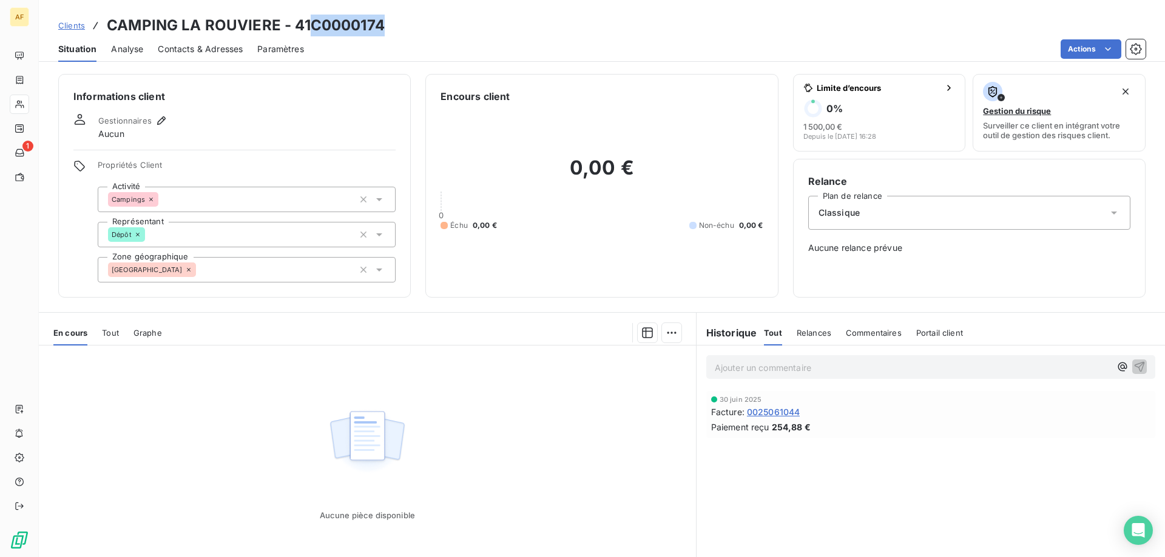
drag, startPoint x: 311, startPoint y: 26, endPoint x: 384, endPoint y: 25, distance: 72.8
click at [384, 25] on h3 "CAMPING LA ROUVIERE - 41C0000174" at bounding box center [246, 26] width 278 height 22
copy h3 "C0000174"
click at [255, 273] on div "[GEOGRAPHIC_DATA]" at bounding box center [247, 269] width 298 height 25
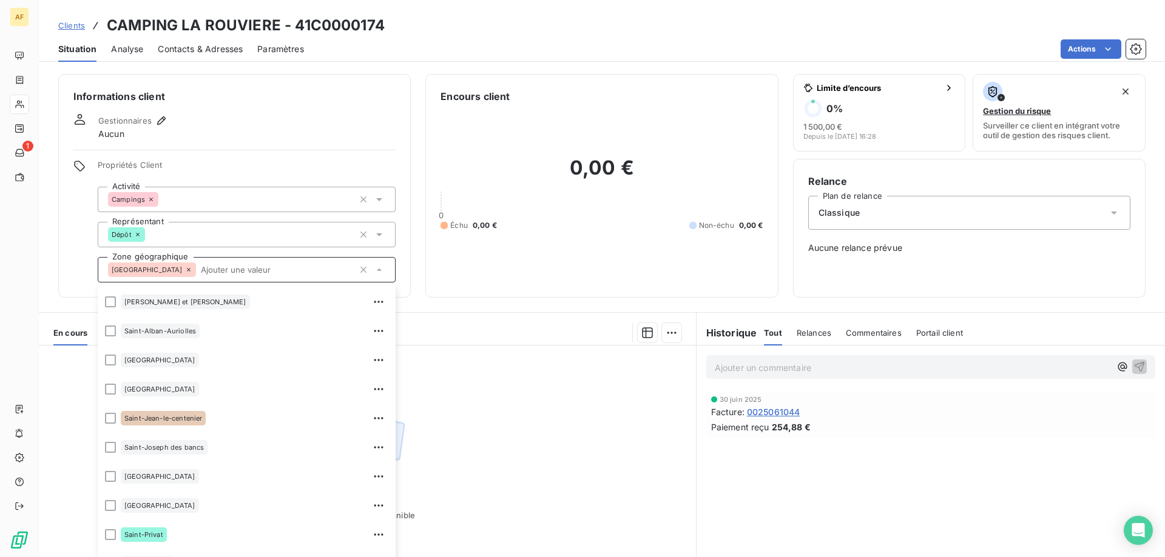
scroll to position [1759, 0]
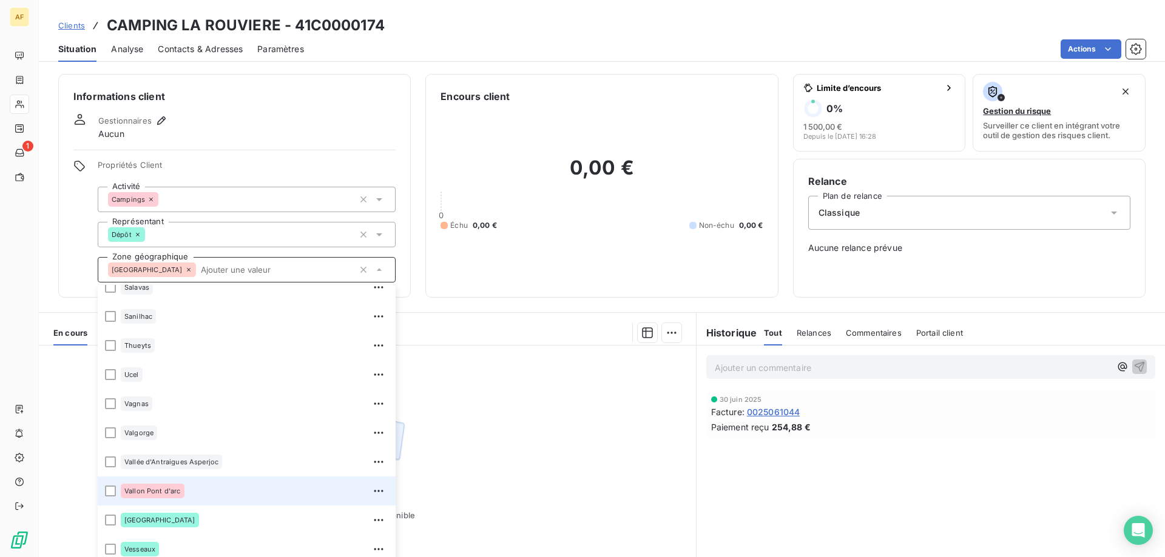
click at [212, 496] on div "Vallon Pont d'arc" at bounding box center [255, 491] width 268 height 19
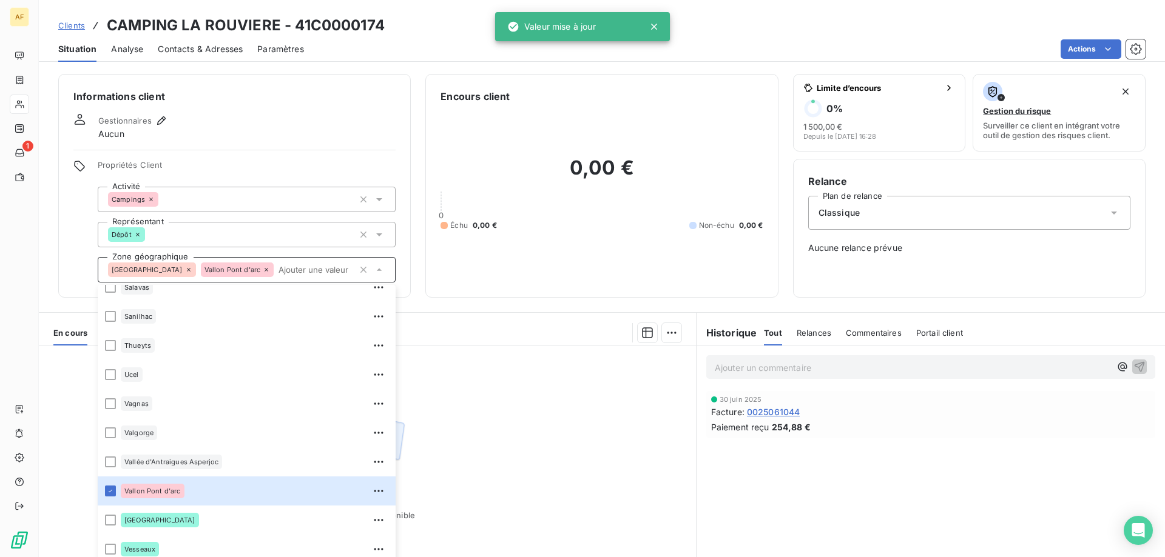
click at [493, 464] on div "Aucune pièce disponible" at bounding box center [367, 463] width 657 height 234
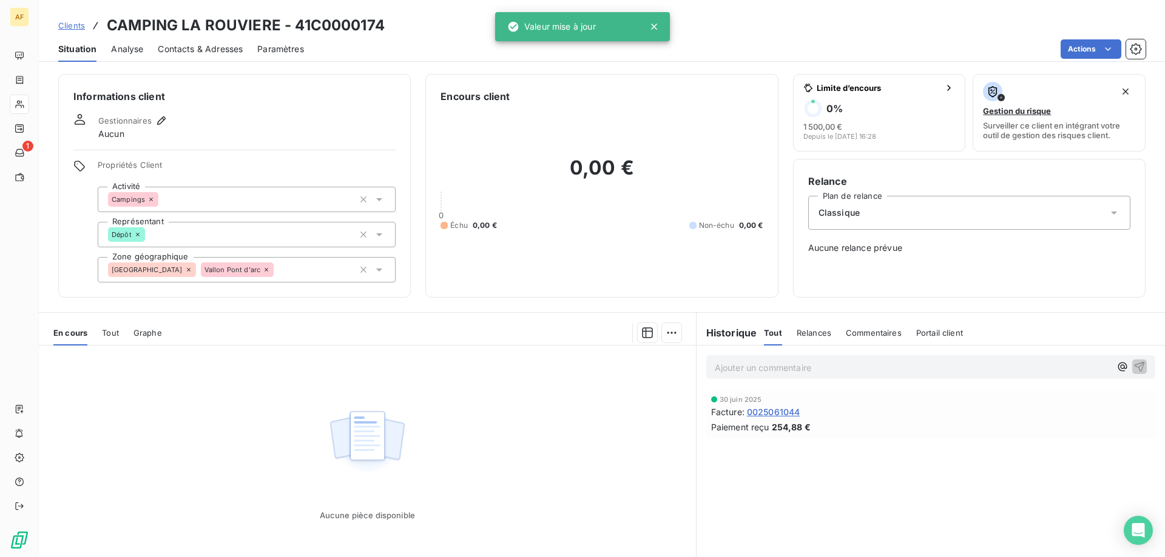
click at [75, 28] on span "Clients" at bounding box center [71, 26] width 27 height 10
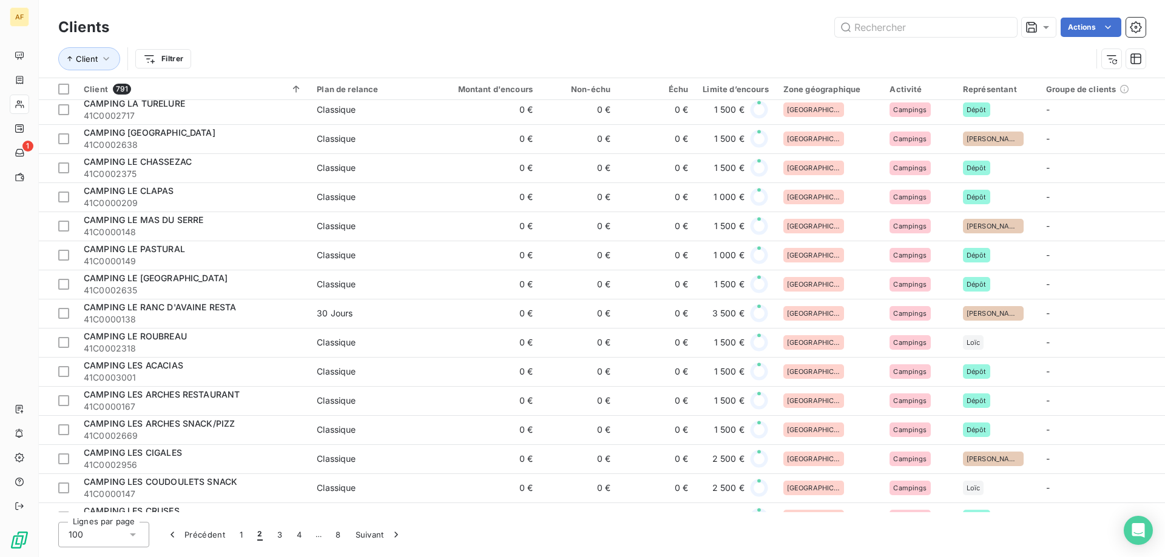
scroll to position [607, 0]
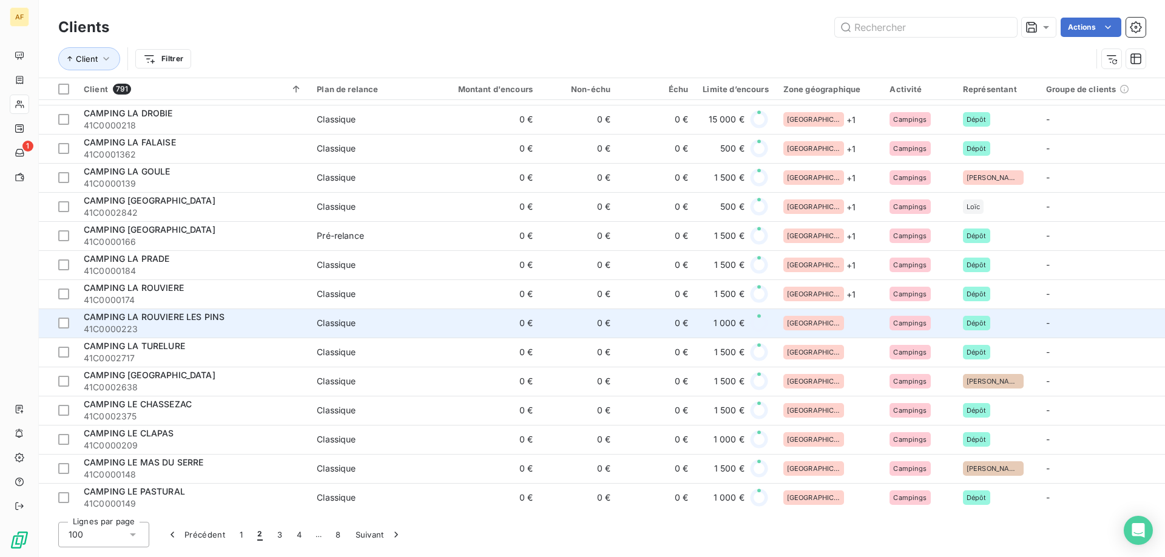
click at [838, 326] on div "[GEOGRAPHIC_DATA]" at bounding box center [829, 323] width 92 height 15
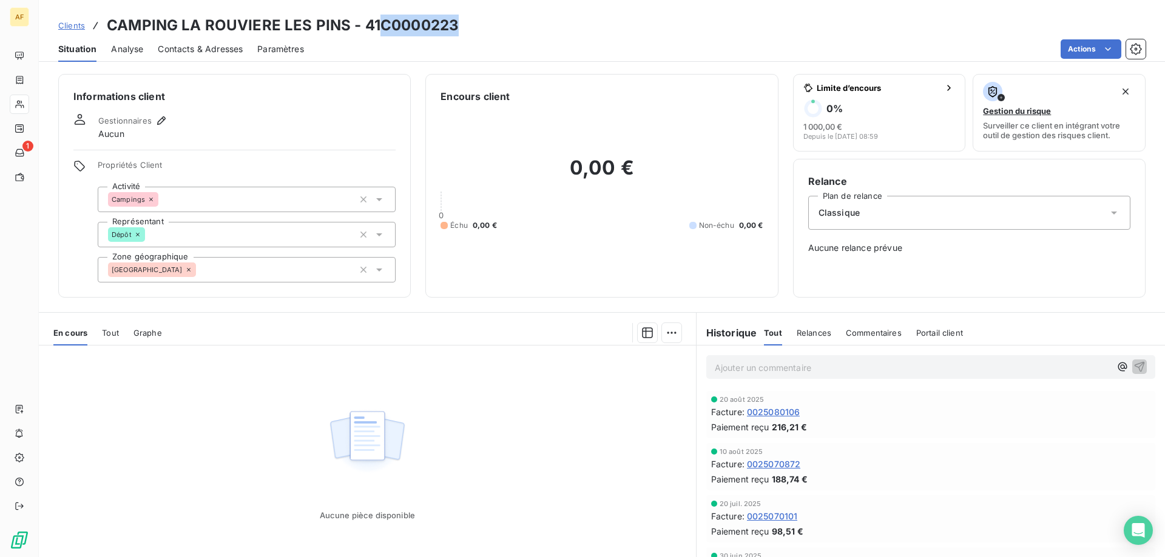
drag, startPoint x: 385, startPoint y: 23, endPoint x: 457, endPoint y: 24, distance: 72.8
click at [457, 24] on h3 "CAMPING LA ROUVIERE LES PINS - 41C0000223" at bounding box center [283, 26] width 352 height 22
copy h3 "C0000223"
click at [241, 281] on div "[GEOGRAPHIC_DATA]" at bounding box center [247, 269] width 298 height 25
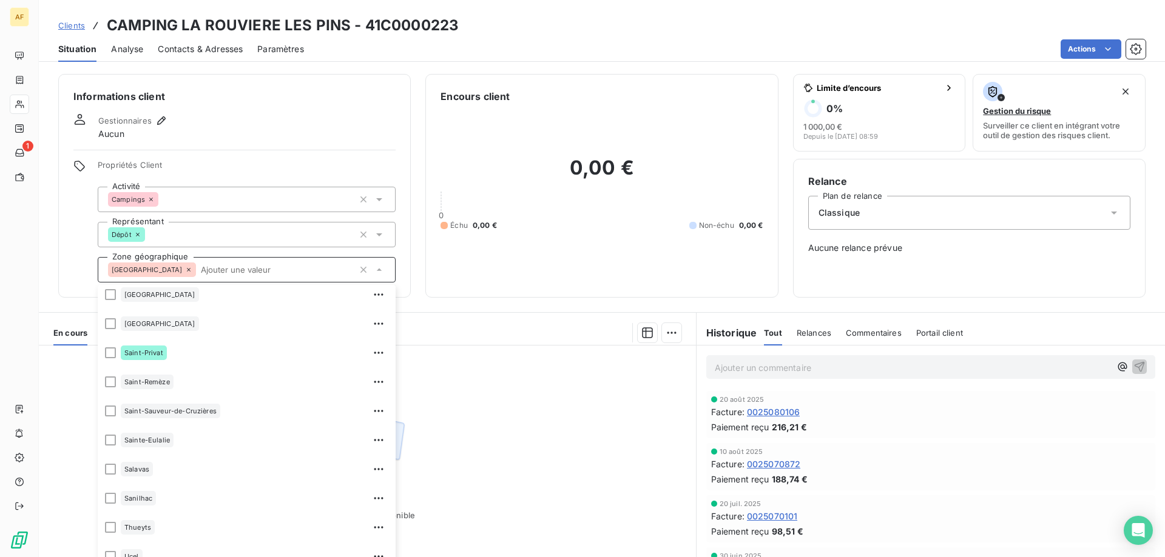
scroll to position [1834, 0]
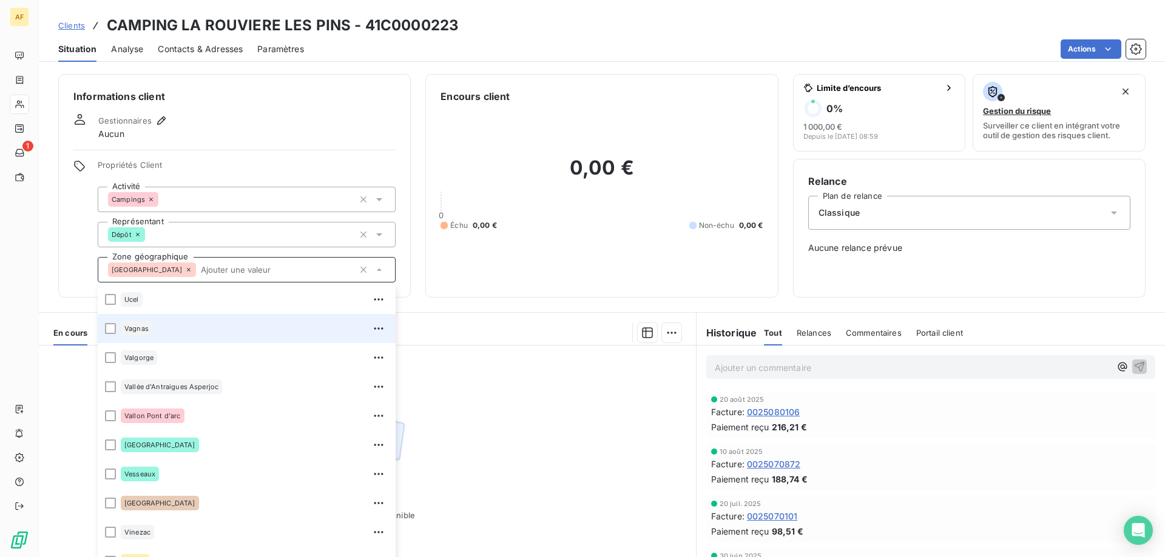
click at [193, 328] on div "Vagnas" at bounding box center [255, 328] width 268 height 19
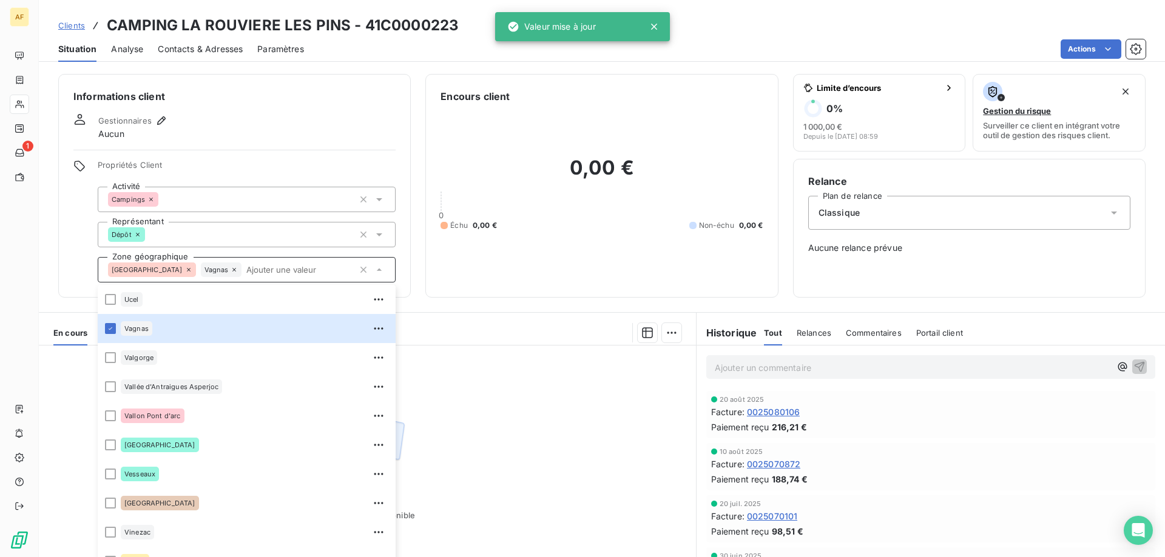
click at [72, 22] on span "Clients" at bounding box center [71, 26] width 27 height 10
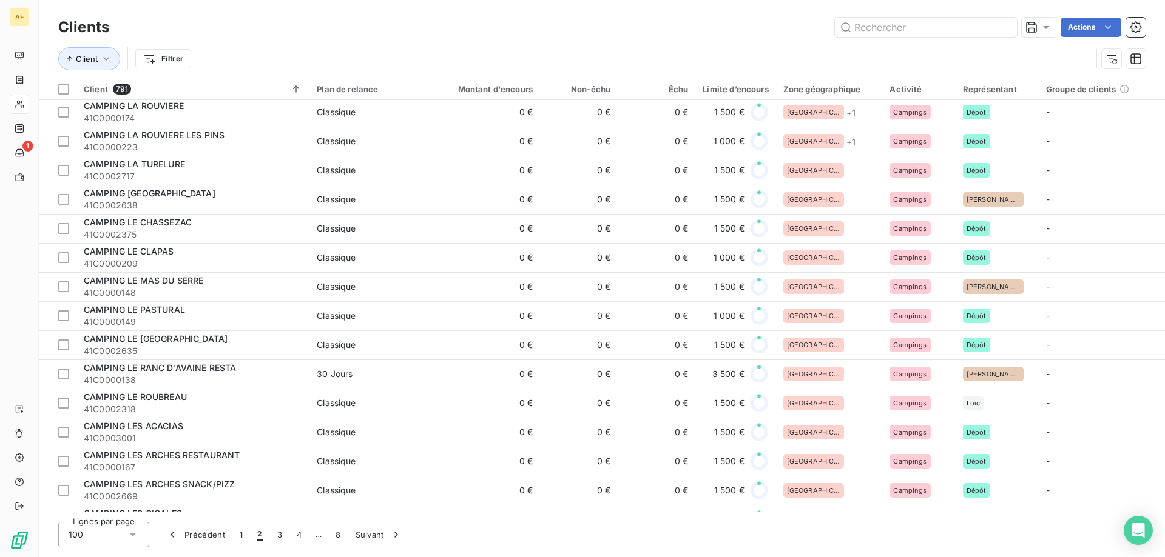
scroll to position [667, 0]
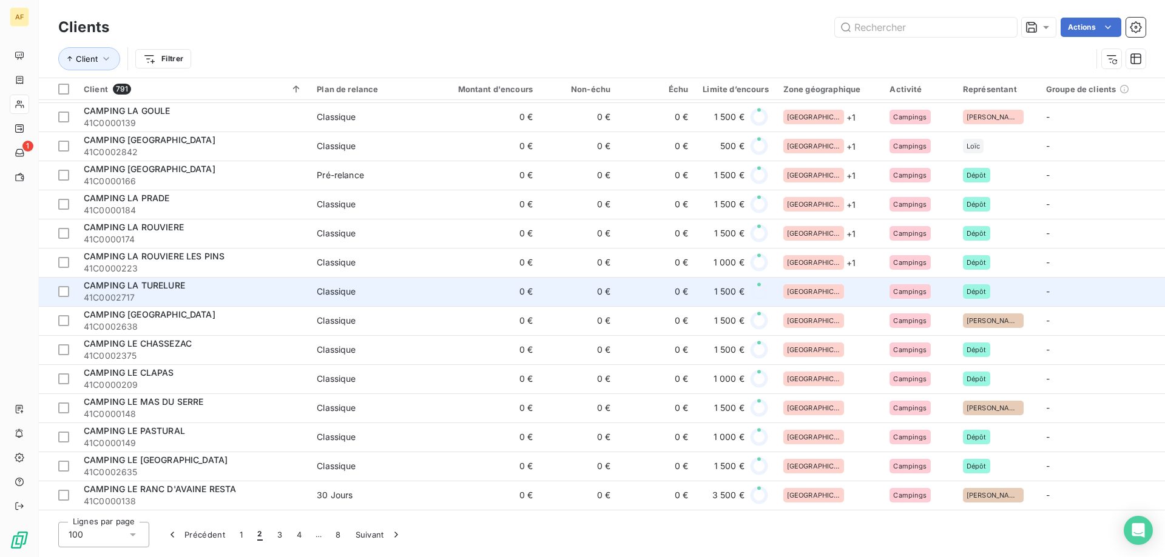
click at [861, 291] on div "[GEOGRAPHIC_DATA]" at bounding box center [829, 291] width 92 height 15
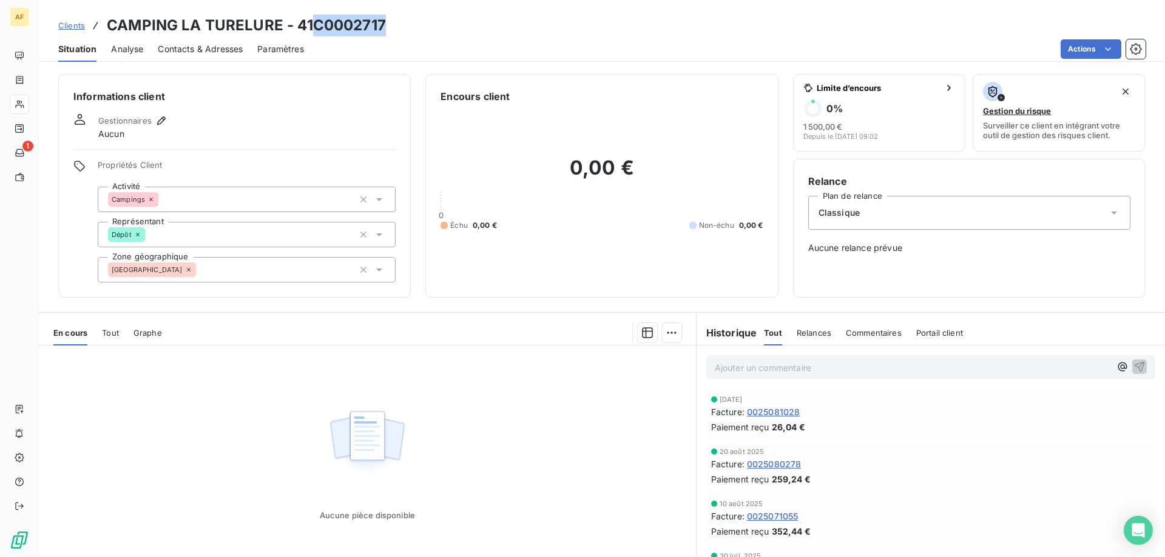
drag, startPoint x: 317, startPoint y: 21, endPoint x: 402, endPoint y: 22, distance: 84.3
click at [402, 22] on div "Clients CAMPING LA TURELURE - 41C0002717" at bounding box center [602, 26] width 1126 height 22
copy h3 "C0002717"
click at [252, 272] on div "[GEOGRAPHIC_DATA]" at bounding box center [247, 269] width 298 height 25
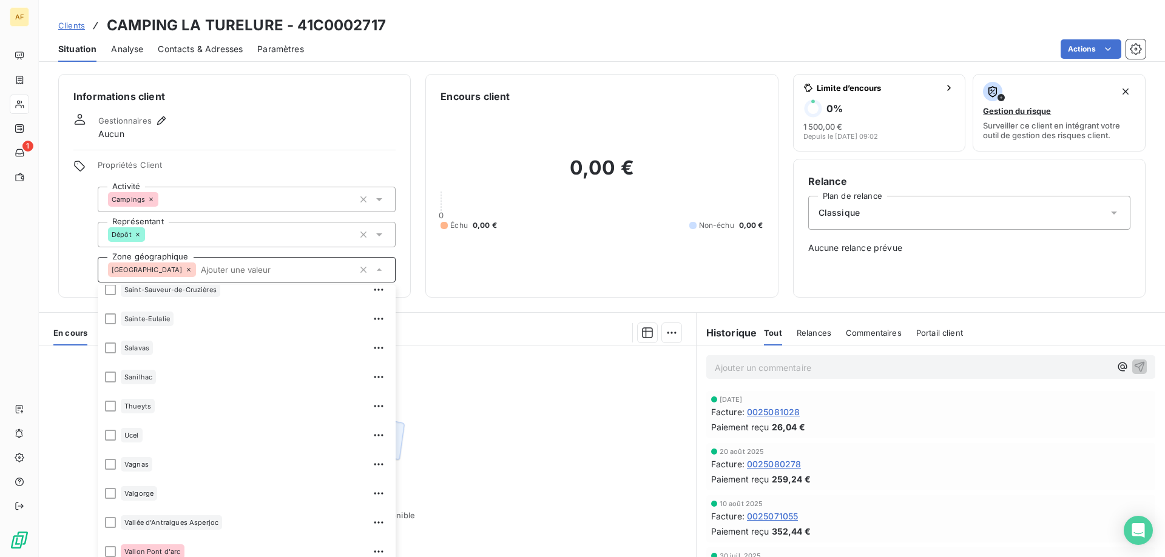
scroll to position [1834, 0]
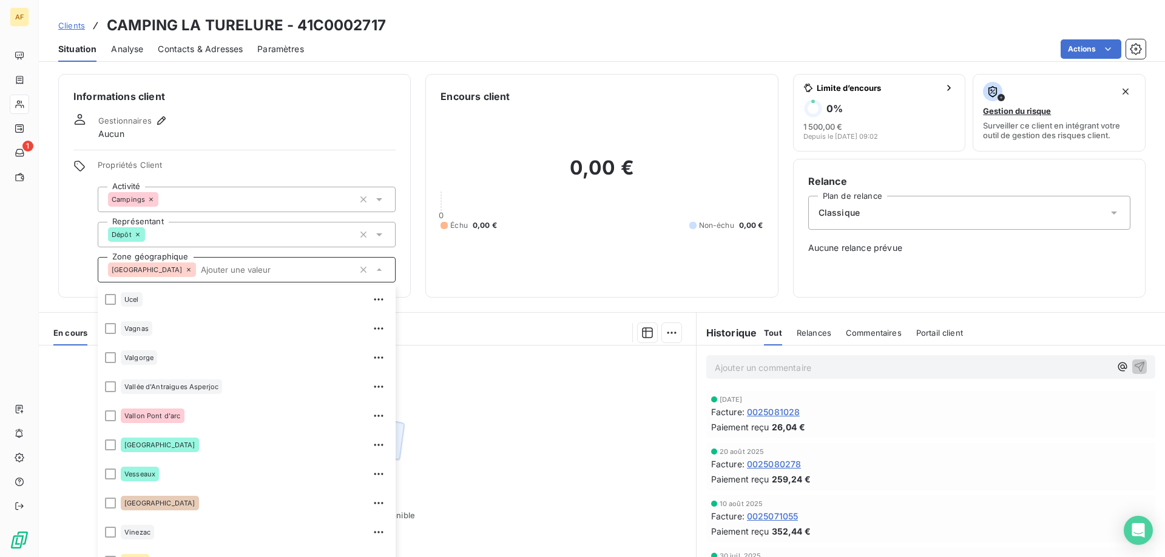
click at [465, 440] on div "Aucune pièce disponible" at bounding box center [367, 463] width 657 height 234
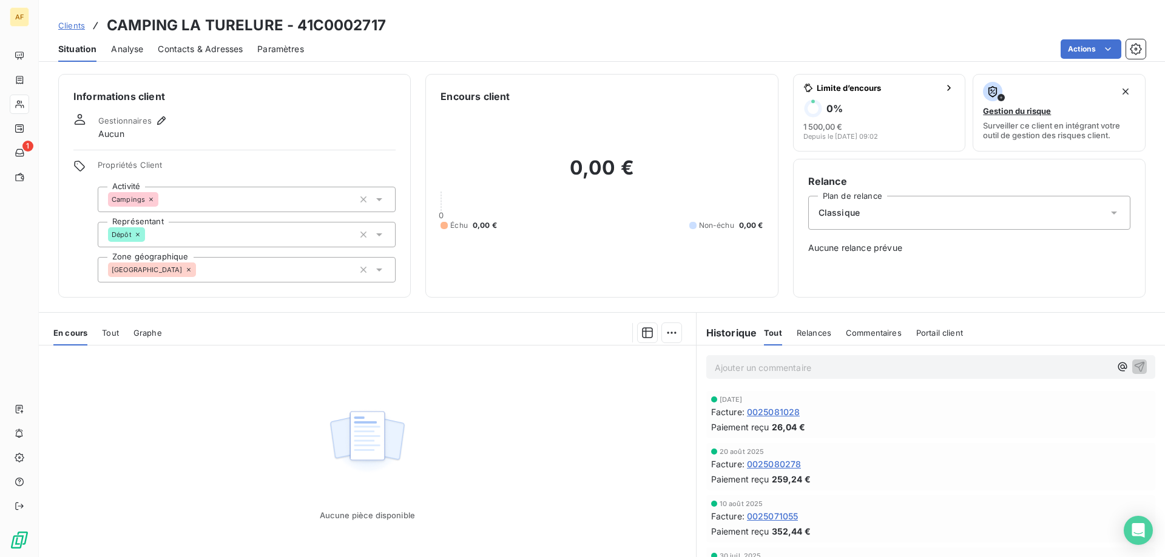
click at [223, 264] on div "[GEOGRAPHIC_DATA]" at bounding box center [247, 269] width 298 height 25
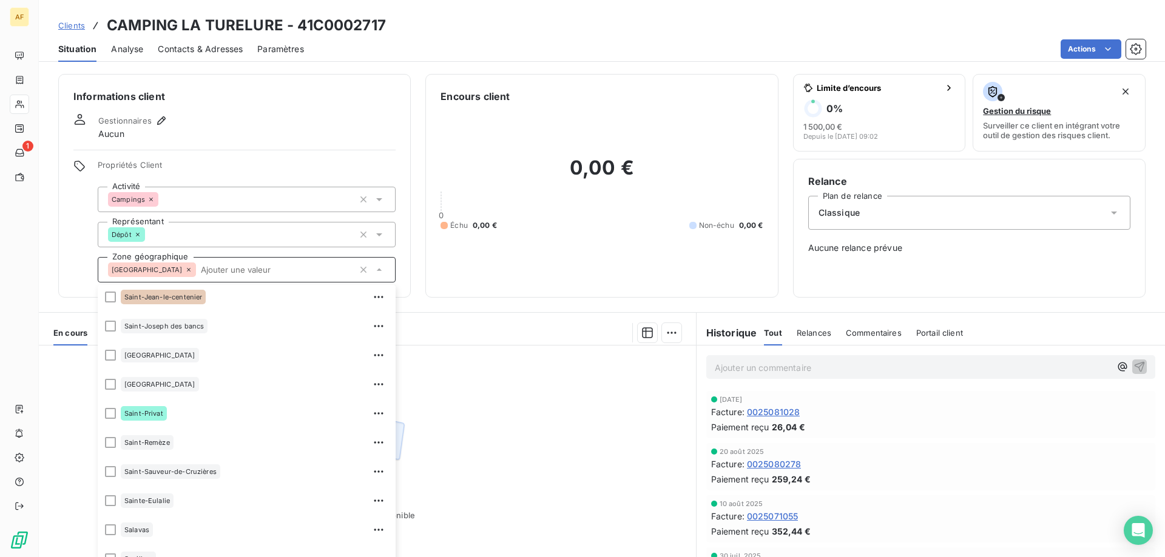
scroll to position [1698, 0]
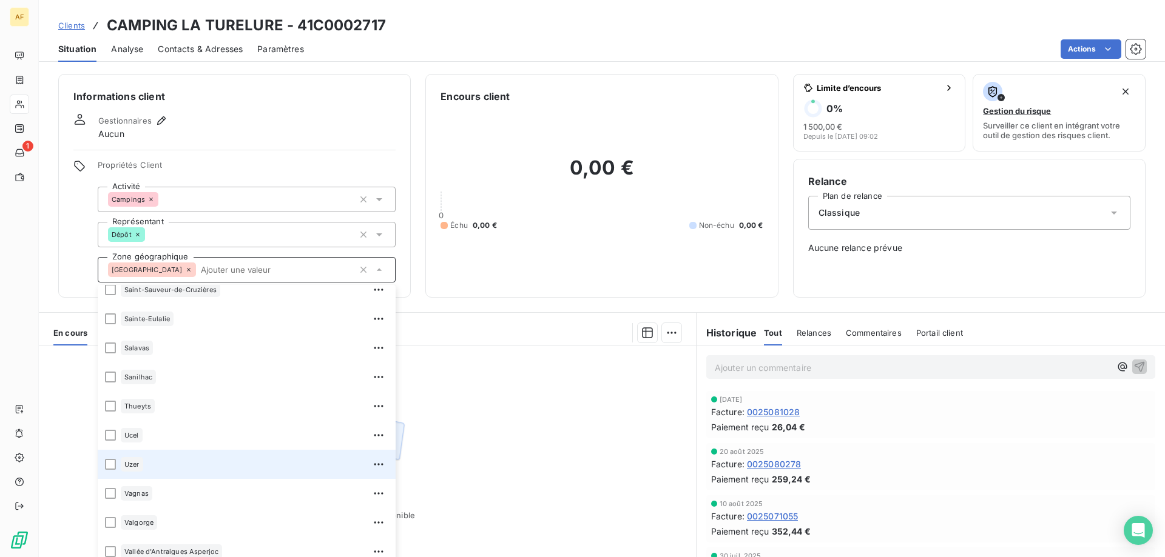
click at [214, 465] on div "Uzer" at bounding box center [255, 464] width 268 height 19
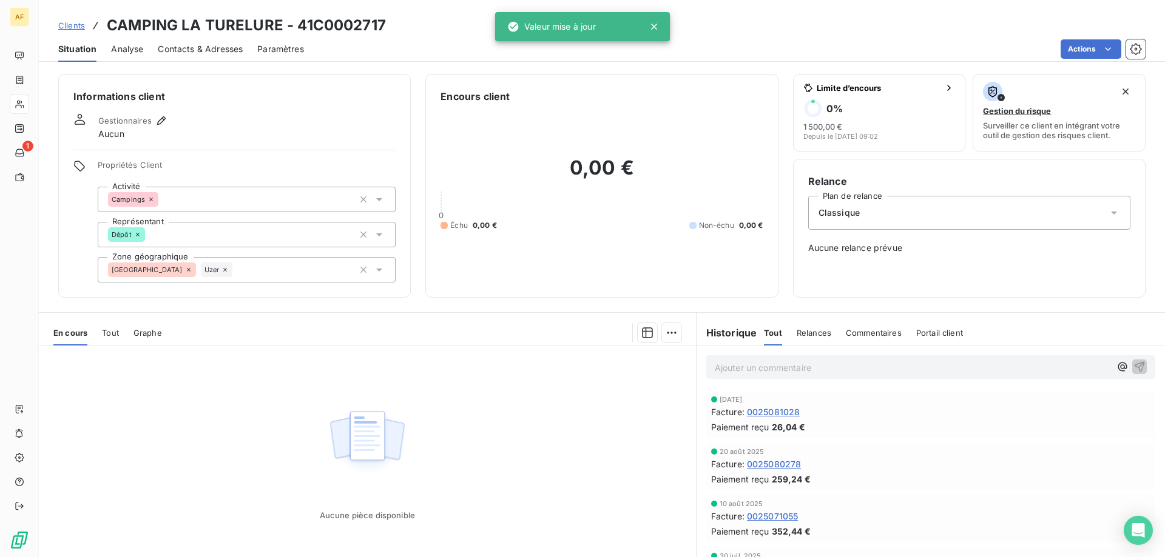
click at [445, 433] on div "Aucune pièce disponible" at bounding box center [367, 463] width 657 height 234
click at [76, 24] on span "Clients" at bounding box center [71, 26] width 27 height 10
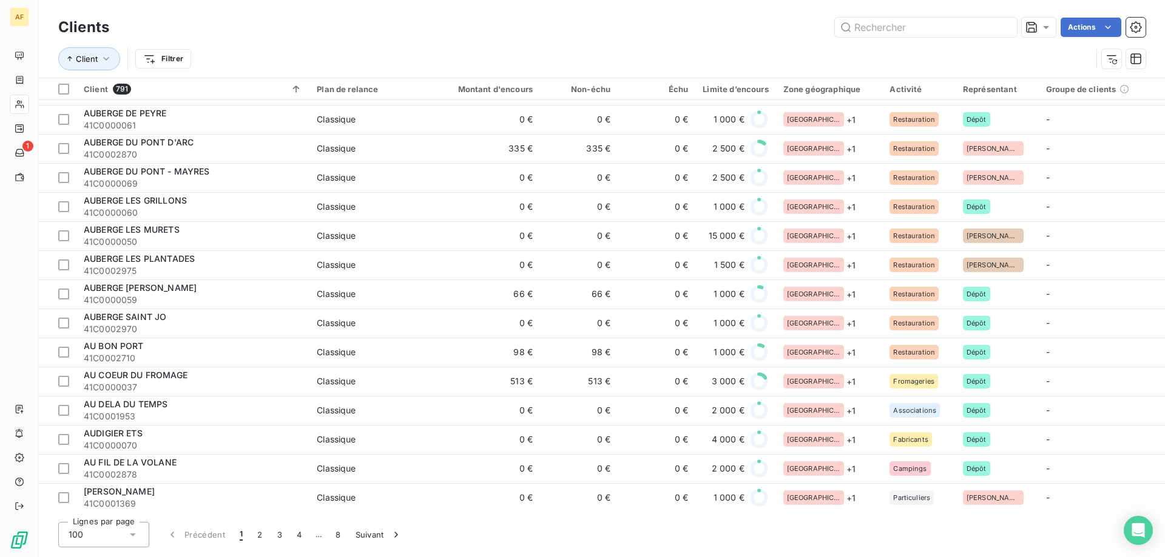
scroll to position [1456, 0]
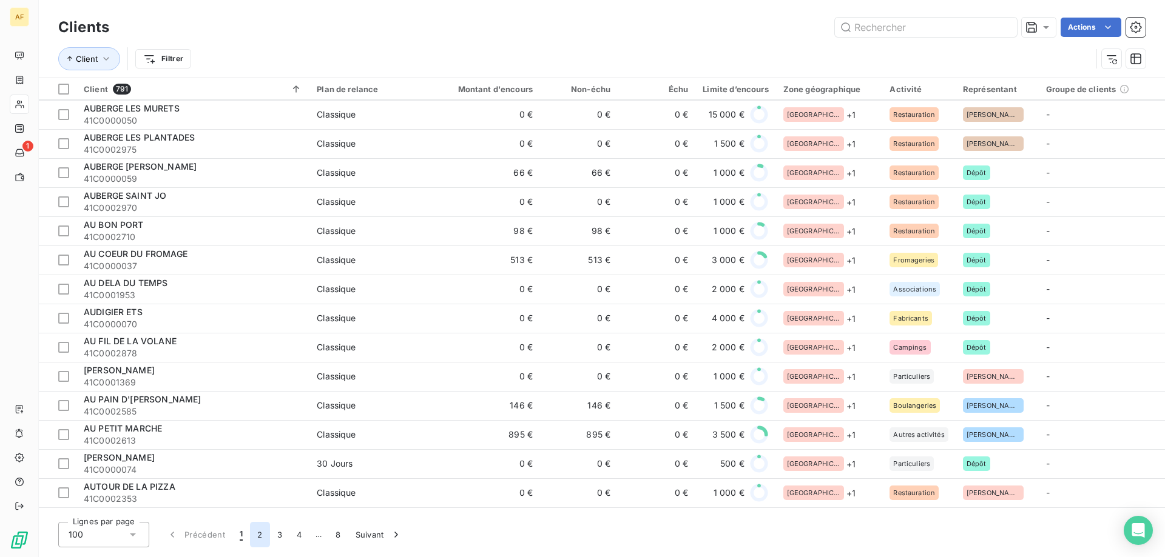
click at [256, 537] on button "2" at bounding box center [259, 534] width 19 height 25
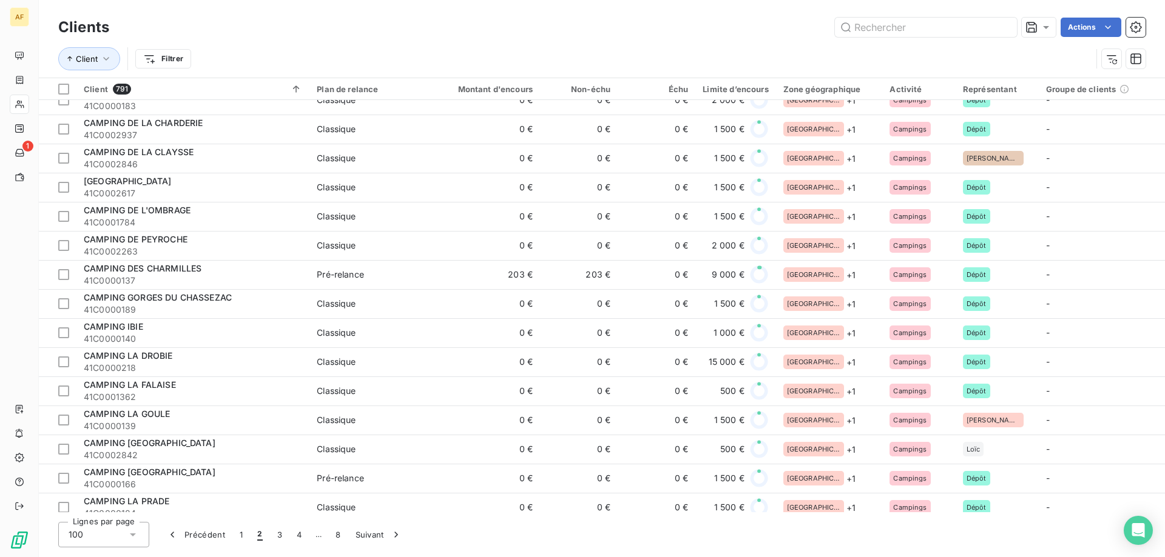
scroll to position [789, 0]
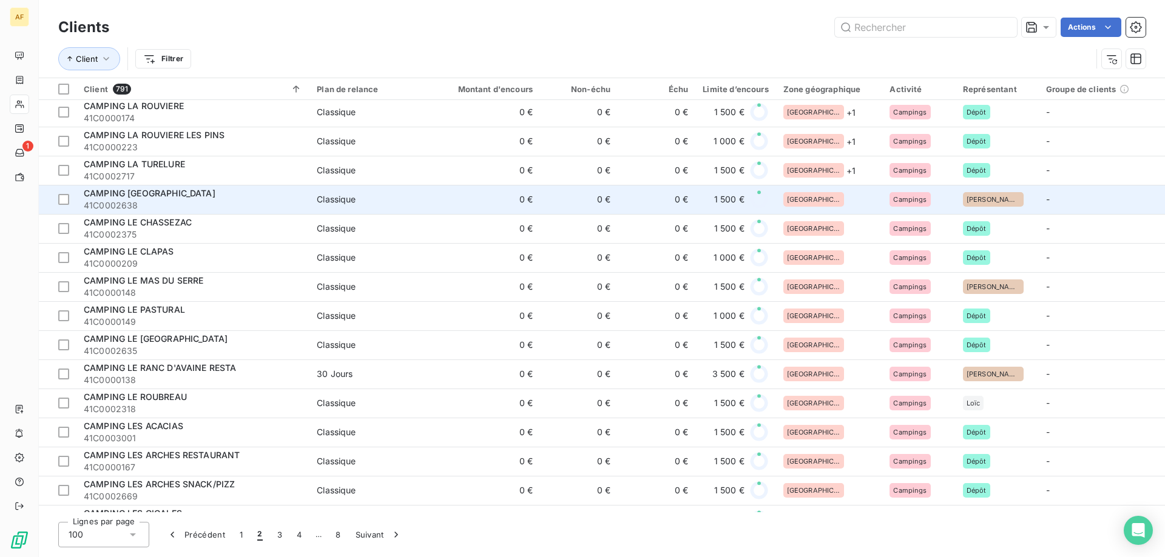
click at [821, 192] on div "[GEOGRAPHIC_DATA]" at bounding box center [829, 199] width 92 height 15
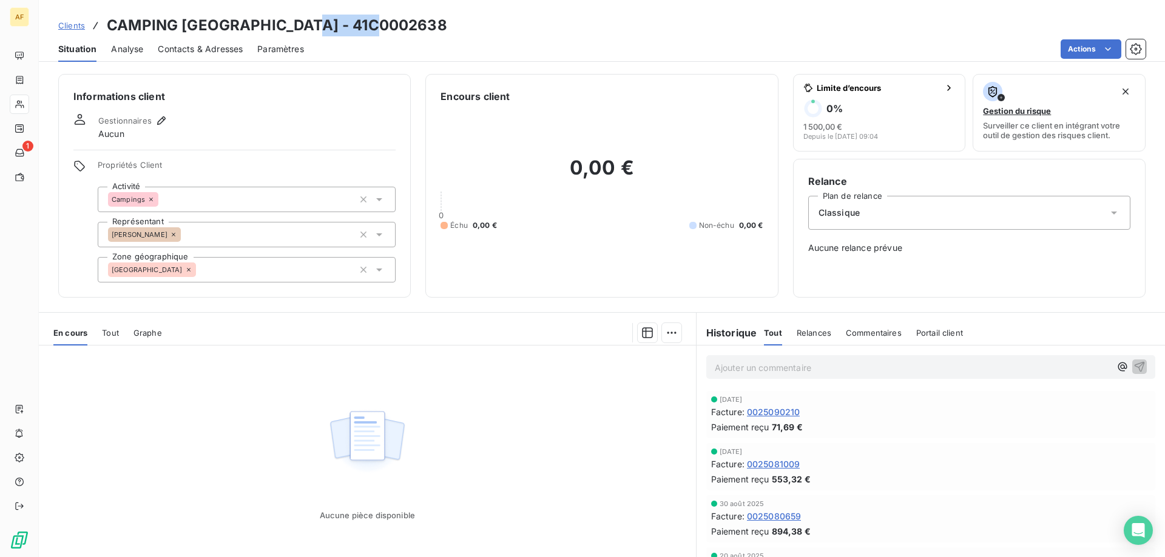
drag, startPoint x: 303, startPoint y: 22, endPoint x: 382, endPoint y: 22, distance: 78.3
click at [382, 22] on h3 "CAMPING [GEOGRAPHIC_DATA] - 41C0002638" at bounding box center [277, 26] width 340 height 22
copy h3 "C0002638"
click at [273, 269] on div "[GEOGRAPHIC_DATA]" at bounding box center [247, 269] width 298 height 25
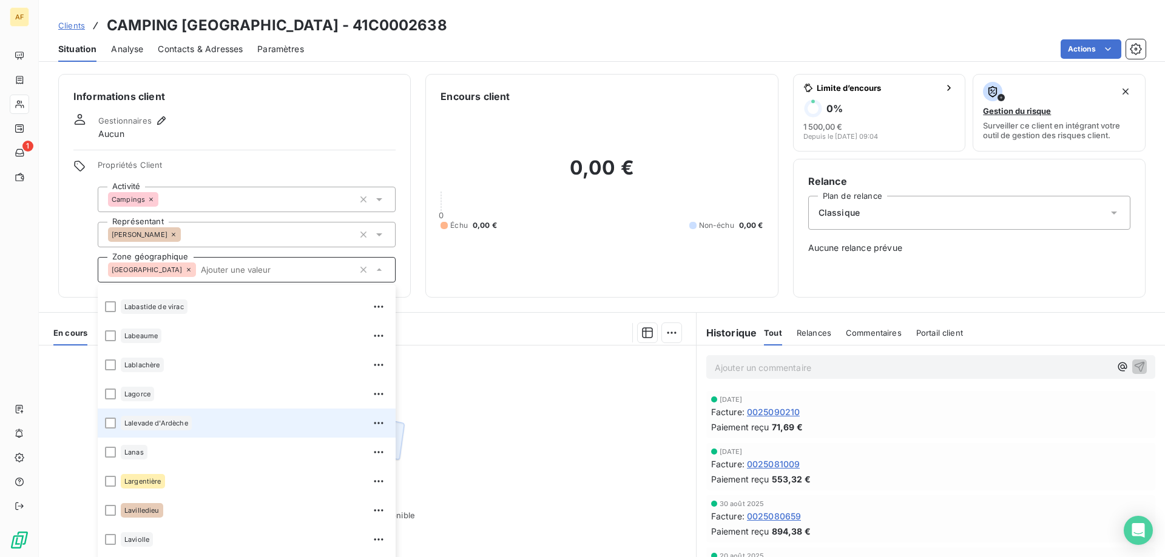
scroll to position [303, 0]
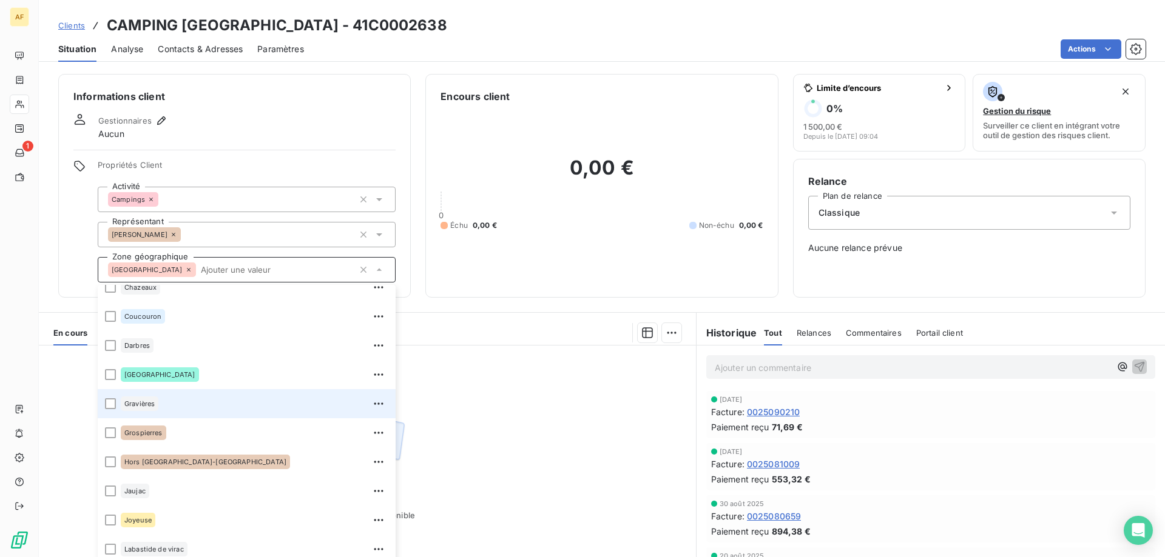
click at [254, 406] on div "Gravières" at bounding box center [255, 403] width 268 height 19
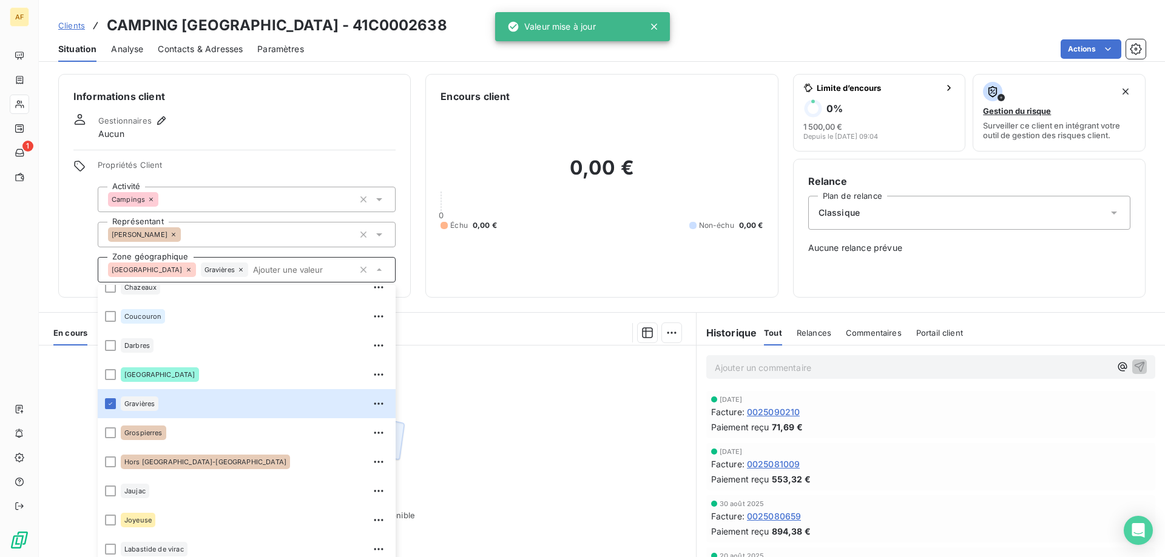
click at [78, 25] on span "Clients" at bounding box center [71, 26] width 27 height 10
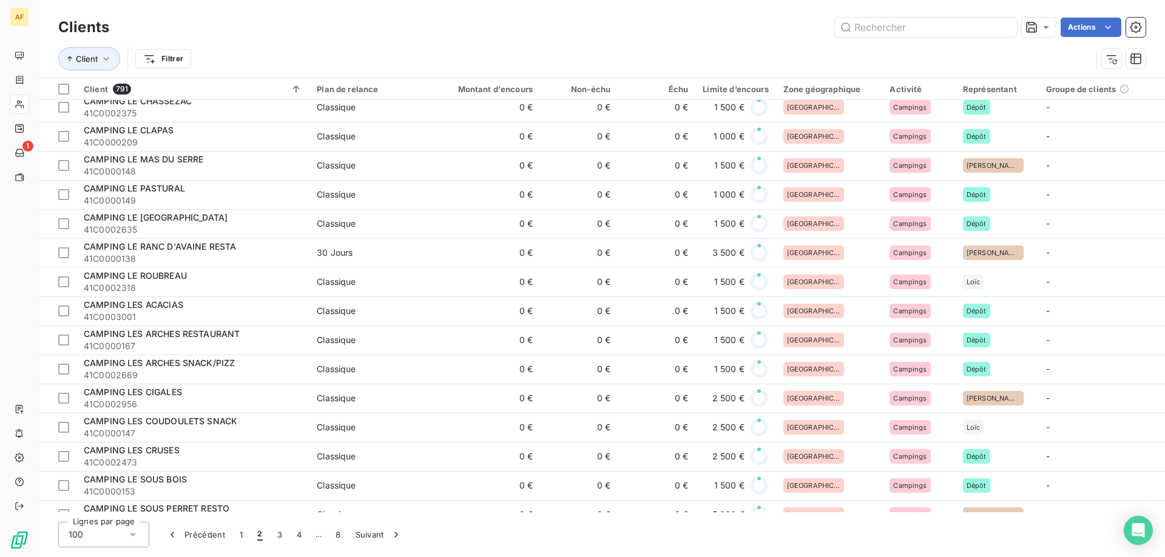
scroll to position [849, 0]
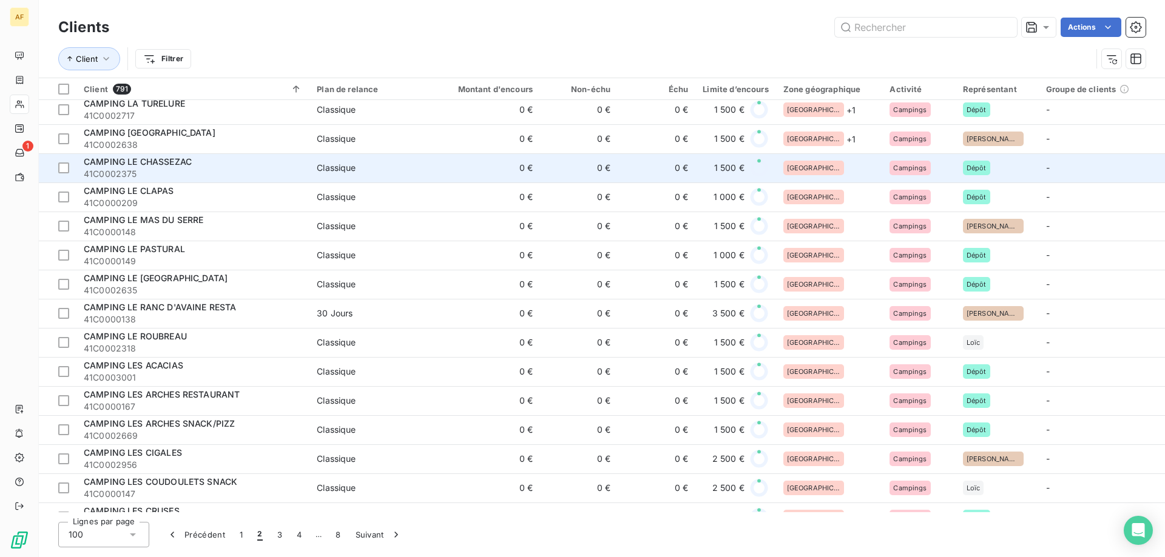
click at [850, 161] on div "[GEOGRAPHIC_DATA]" at bounding box center [829, 168] width 92 height 15
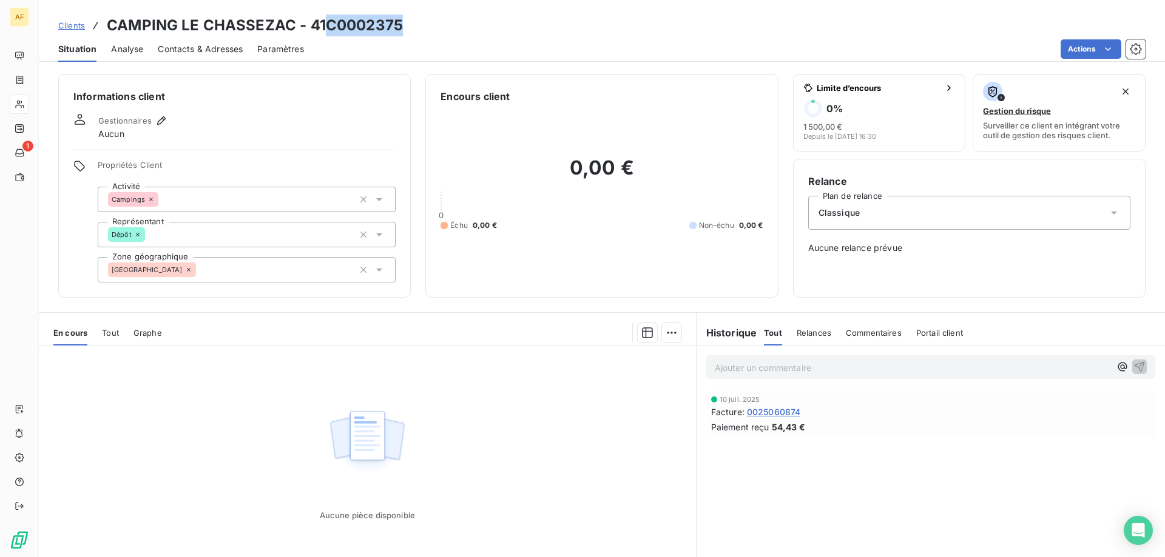
drag, startPoint x: 329, startPoint y: 27, endPoint x: 399, endPoint y: 25, distance: 69.8
click at [399, 25] on h3 "CAMPING LE CHASSEZAC - 41C0002375" at bounding box center [255, 26] width 296 height 22
copy h3 "C0002375"
click at [258, 271] on div "[GEOGRAPHIC_DATA]" at bounding box center [247, 269] width 298 height 25
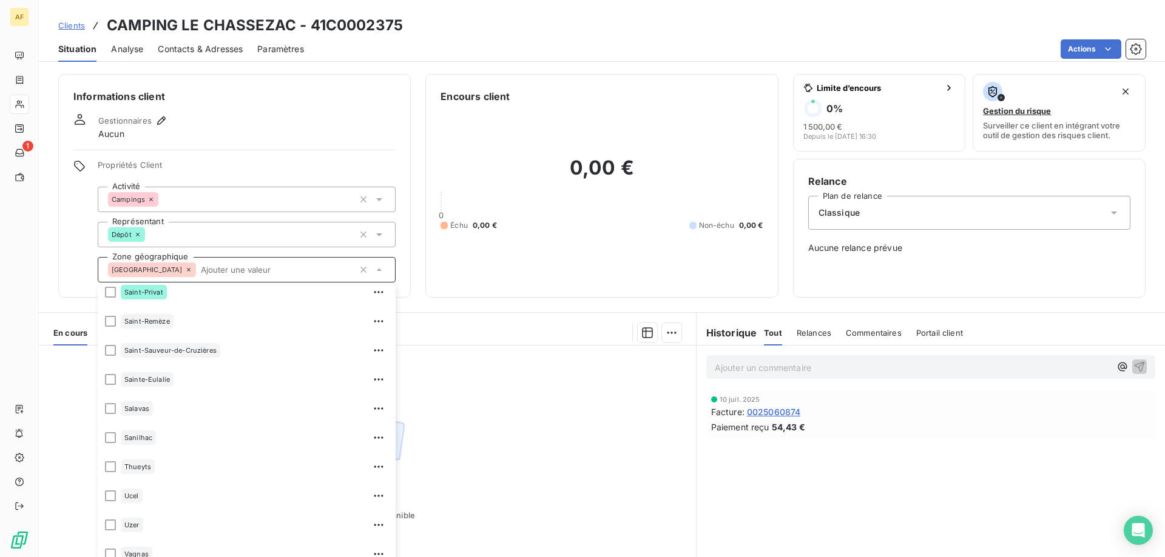
scroll to position [1698, 0]
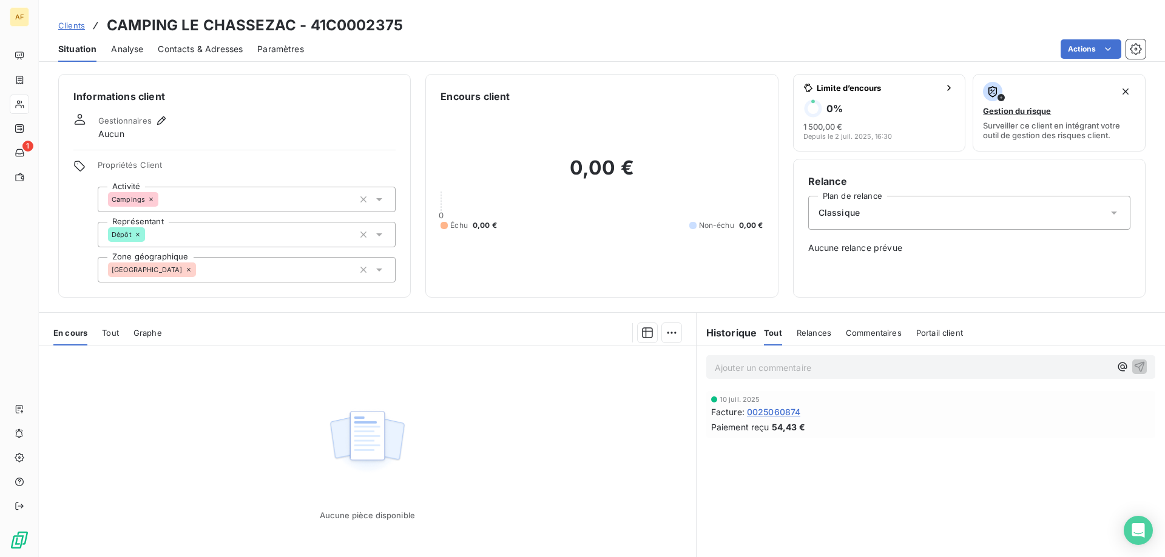
click at [279, 274] on div "[GEOGRAPHIC_DATA]" at bounding box center [247, 269] width 298 height 25
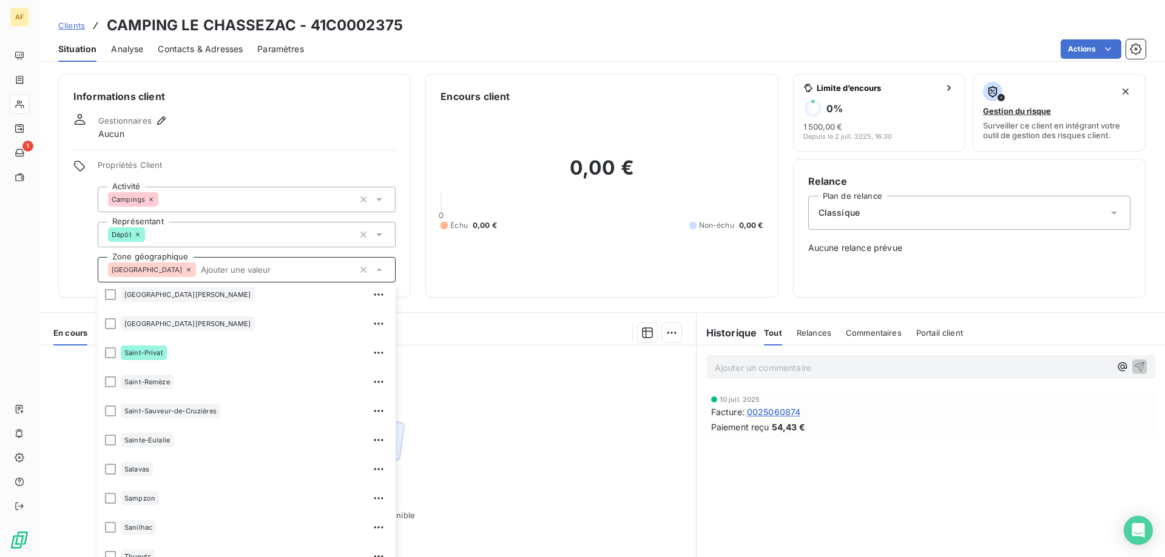
scroll to position [1638, 0]
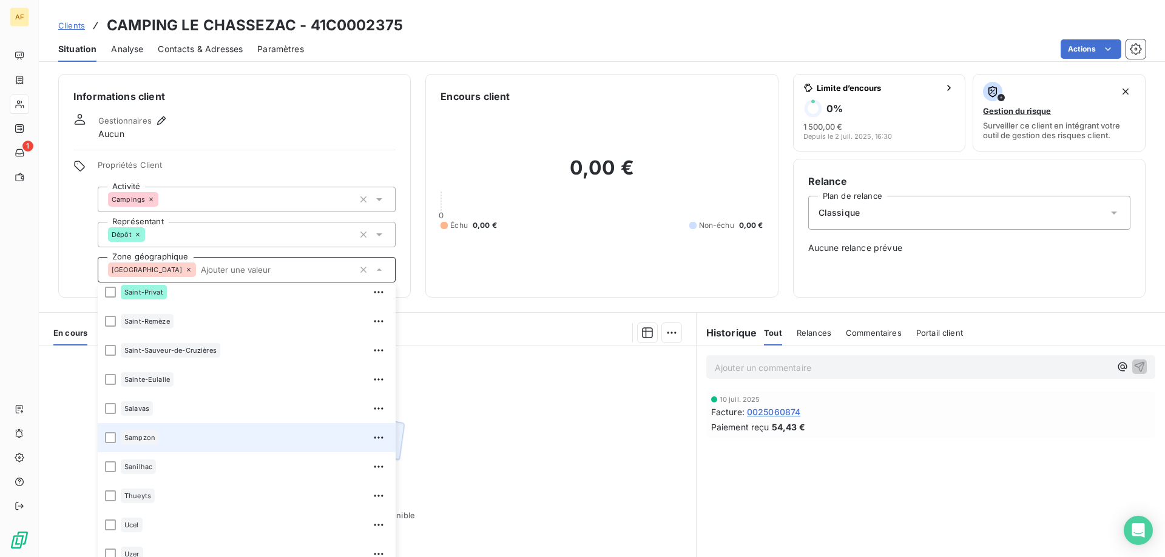
click at [267, 433] on div "Sampzon" at bounding box center [255, 437] width 268 height 19
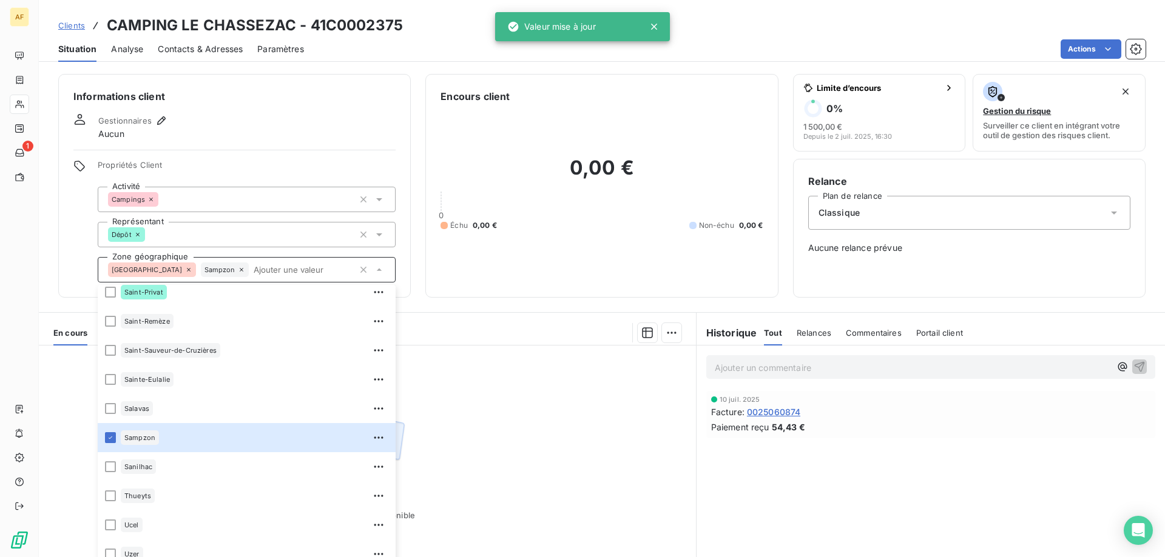
click at [497, 435] on div "Aucune pièce disponible" at bounding box center [367, 463] width 657 height 234
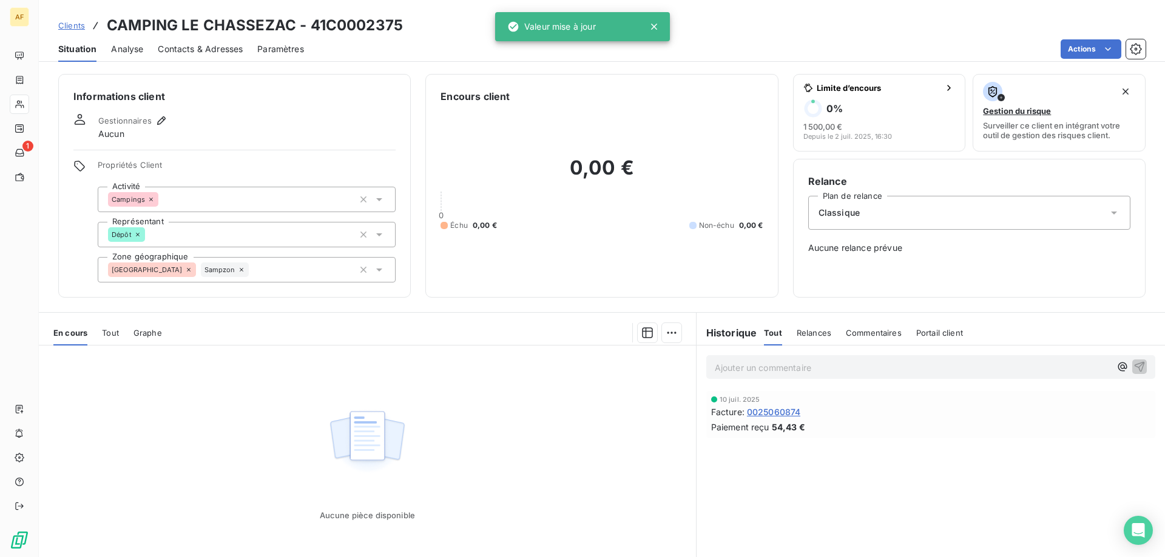
click at [71, 22] on span "Clients" at bounding box center [71, 26] width 27 height 10
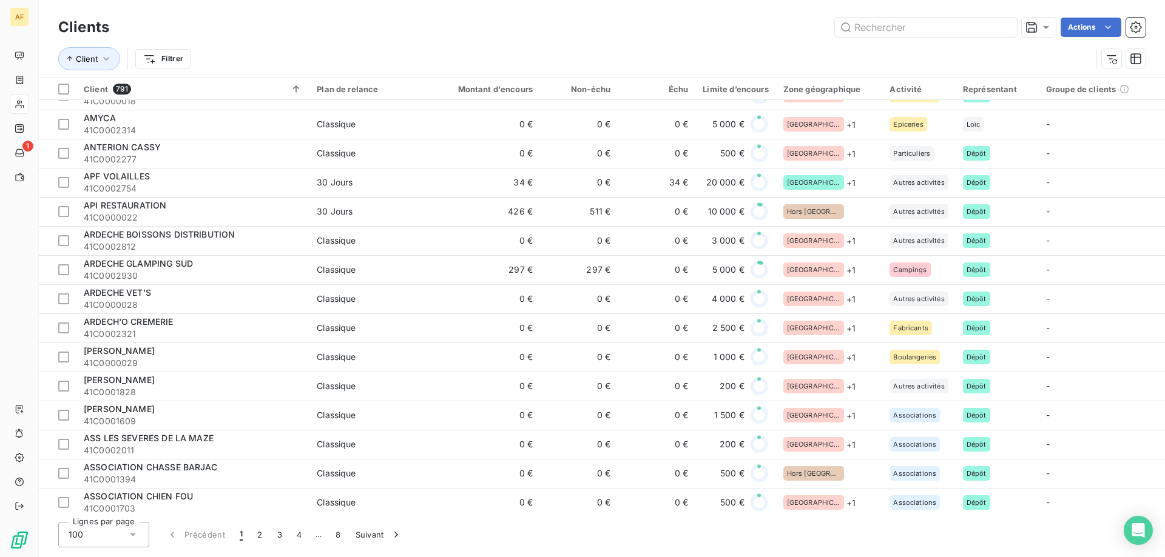
scroll to position [1031, 0]
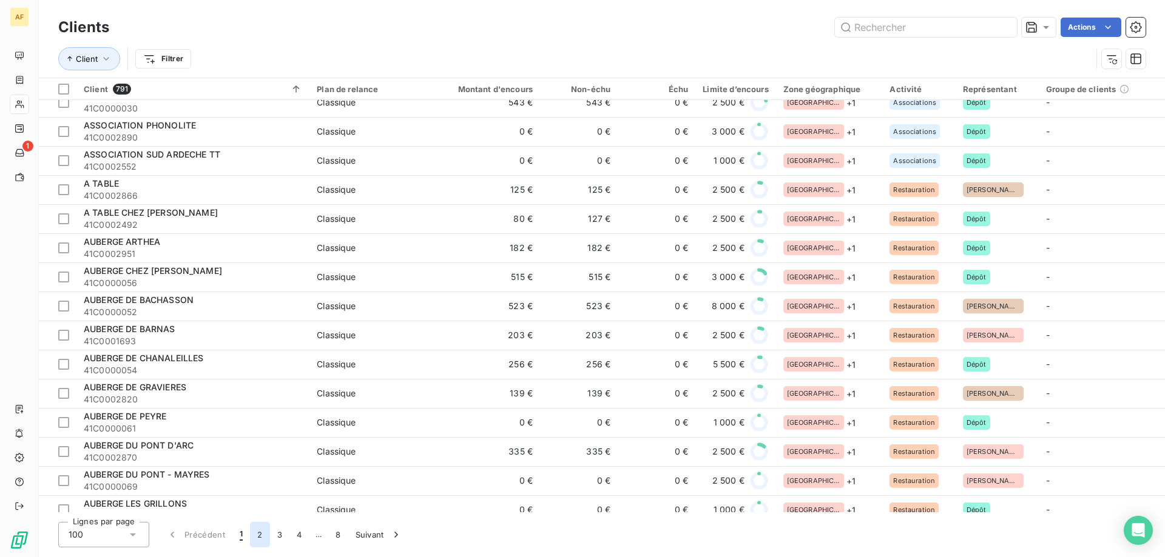
click at [263, 542] on button "2" at bounding box center [259, 534] width 19 height 25
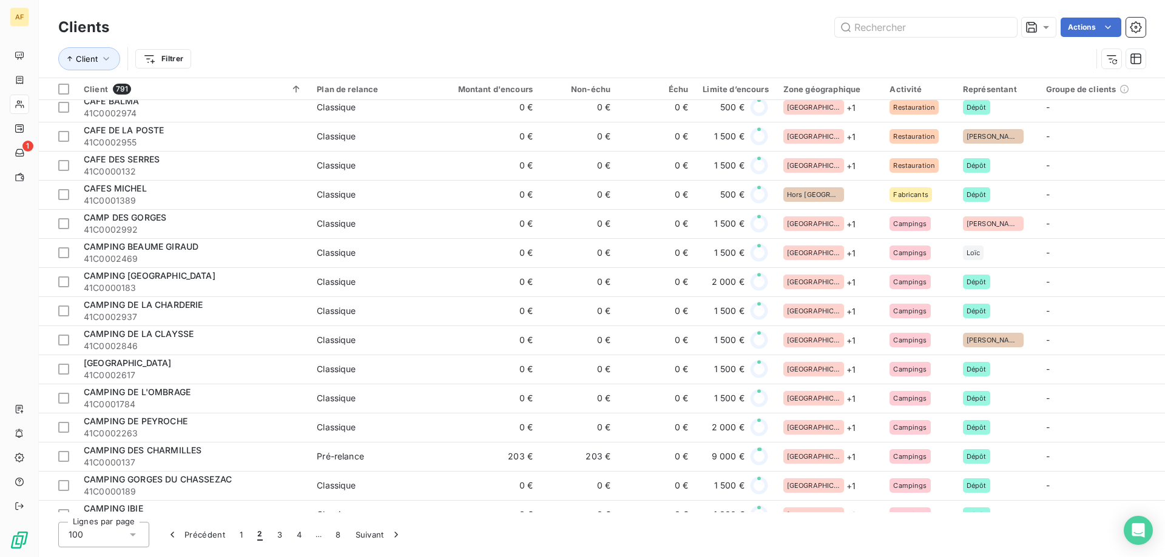
scroll to position [667, 0]
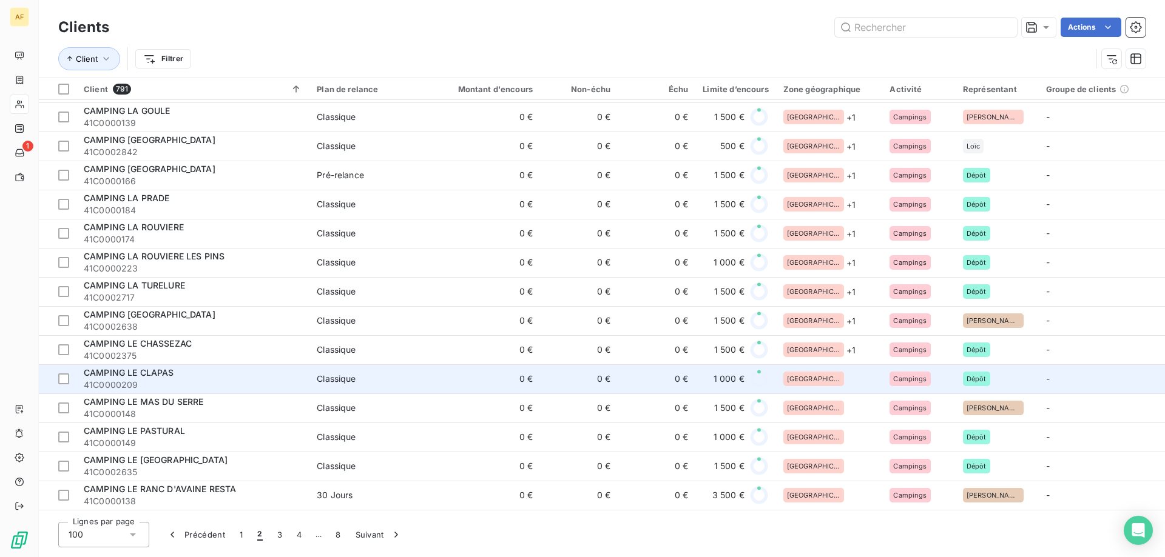
click at [832, 374] on div "[GEOGRAPHIC_DATA]" at bounding box center [829, 379] width 92 height 15
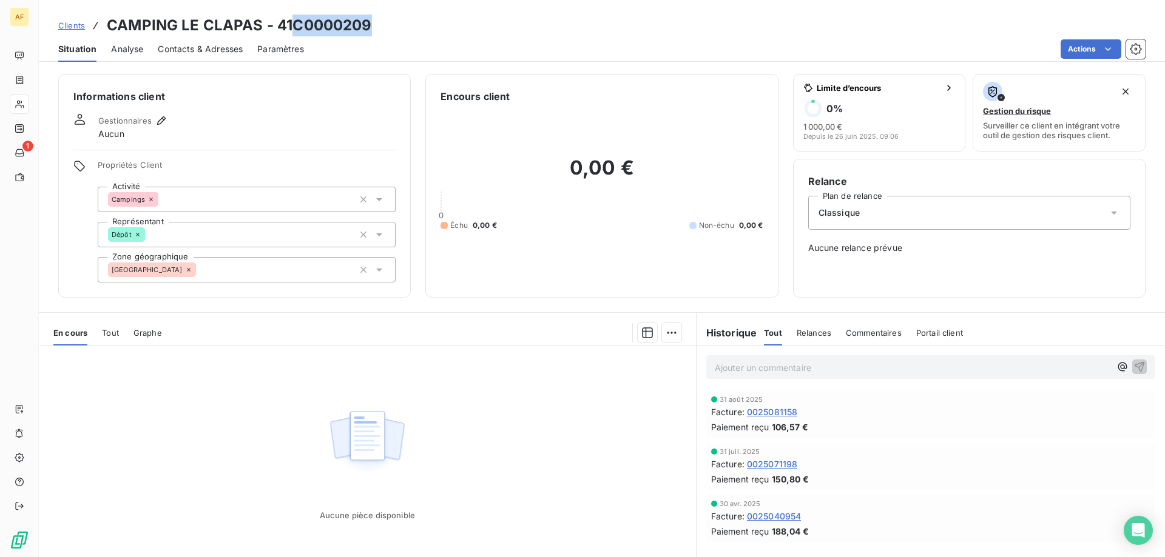
drag, startPoint x: 292, startPoint y: 18, endPoint x: 371, endPoint y: 18, distance: 78.9
click at [371, 18] on h3 "CAMPING LE CLAPAS - 41C0000209" at bounding box center [239, 26] width 265 height 22
copy h3 "C0000209"
click at [295, 264] on div "[GEOGRAPHIC_DATA]" at bounding box center [247, 269] width 298 height 25
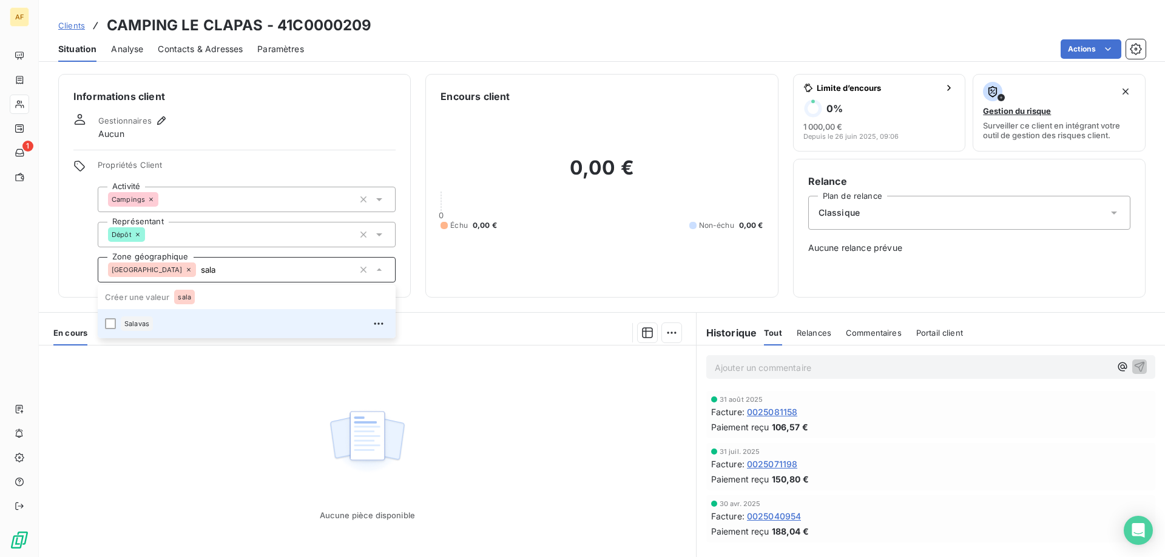
click at [259, 329] on div "Salavas" at bounding box center [255, 323] width 268 height 19
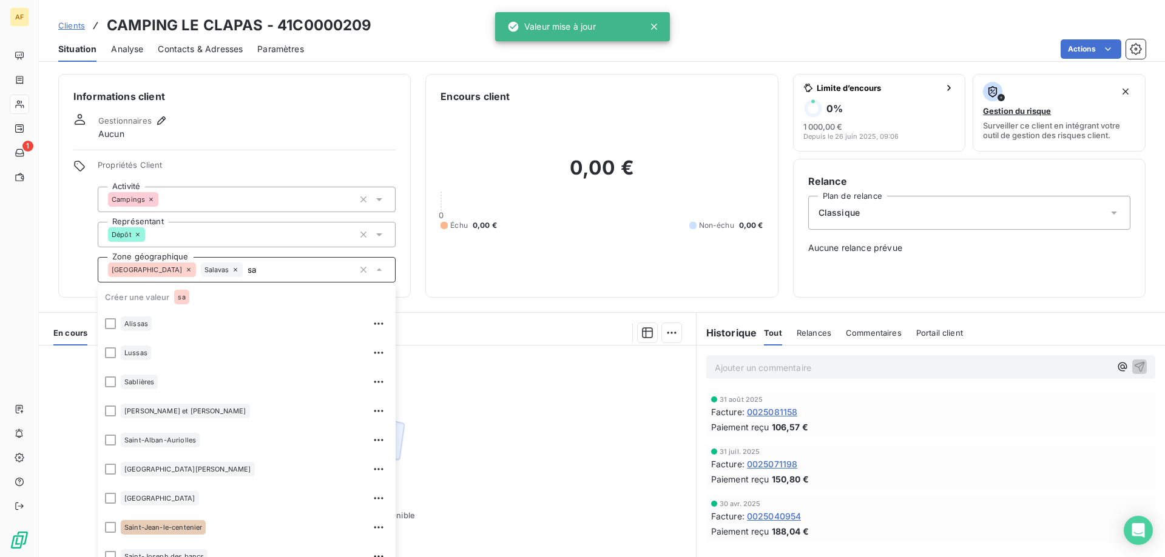
type input "s"
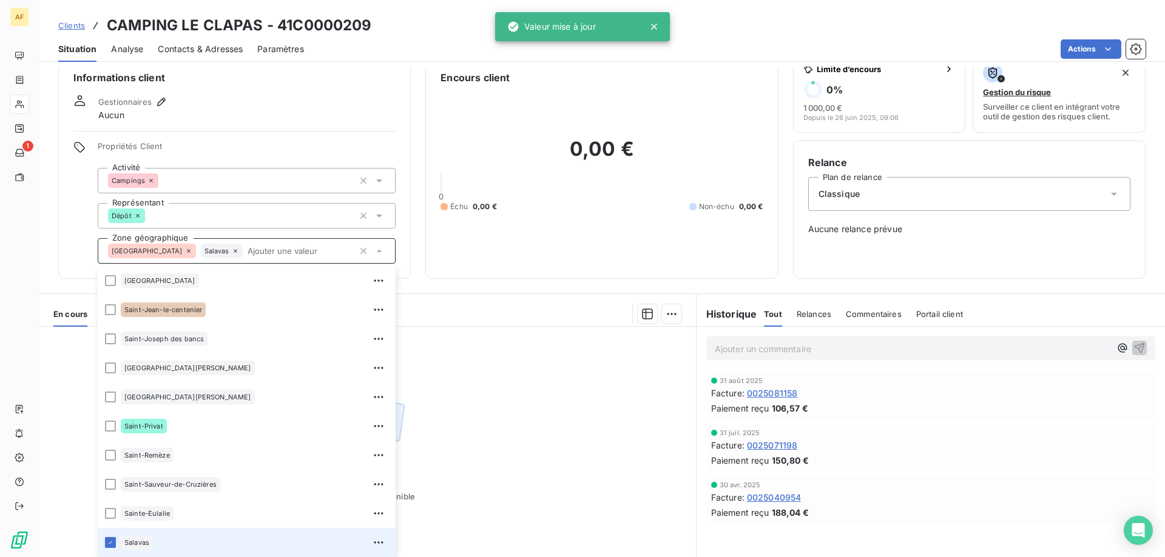
scroll to position [1485, 0]
click at [66, 22] on span "Clients" at bounding box center [71, 26] width 27 height 10
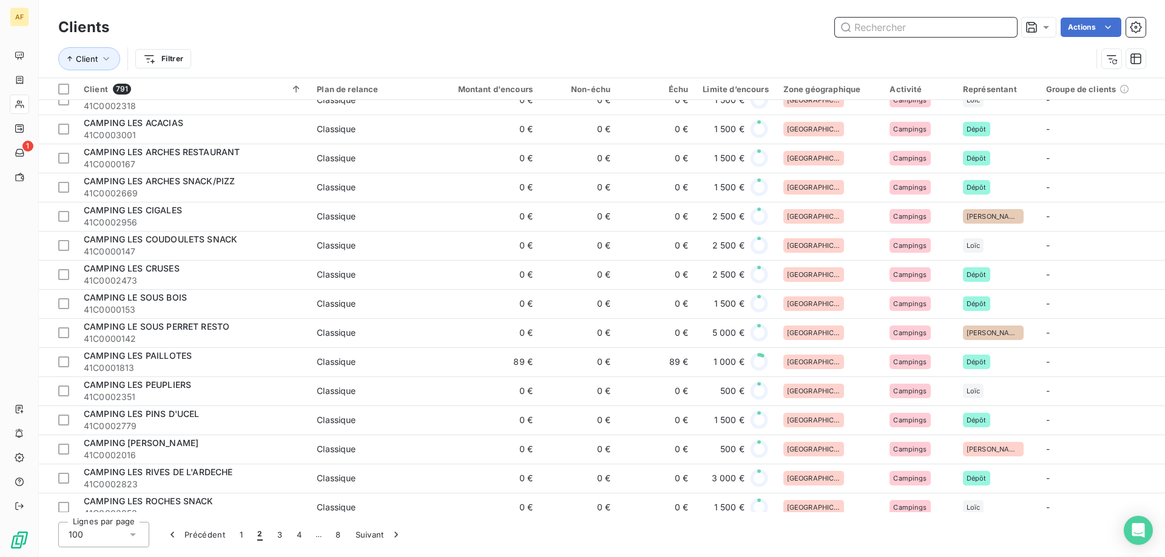
scroll to position [789, 0]
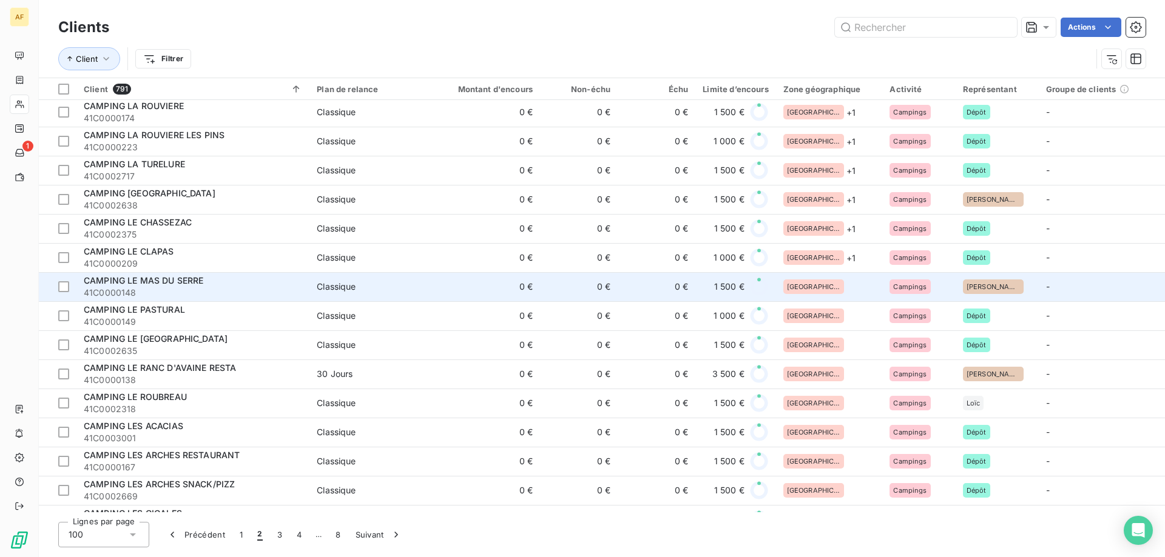
click at [827, 289] on div "[GEOGRAPHIC_DATA]" at bounding box center [829, 287] width 92 height 15
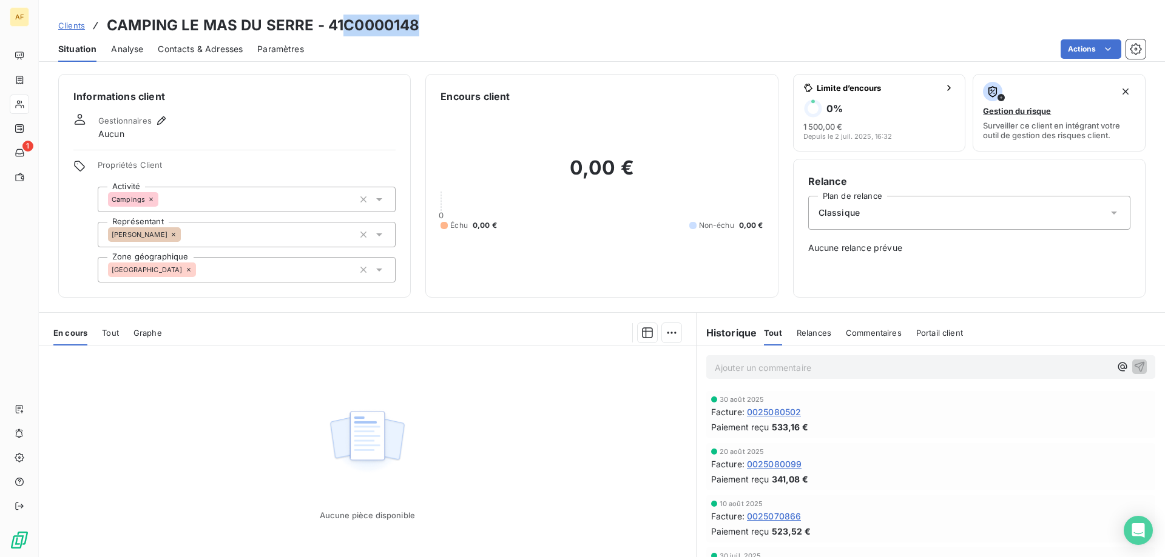
drag, startPoint x: 342, startPoint y: 21, endPoint x: 417, endPoint y: 29, distance: 75.0
click at [417, 29] on h3 "CAMPING LE MAS DU SERRE - 41C0000148" at bounding box center [263, 26] width 312 height 22
copy h3 "C0000148"
click at [179, 257] on div "Propriétés Client Activité Campings Représentant Pierre Zone géographique Ardèc…" at bounding box center [247, 221] width 298 height 123
click at [183, 263] on div "[GEOGRAPHIC_DATA]" at bounding box center [247, 269] width 298 height 25
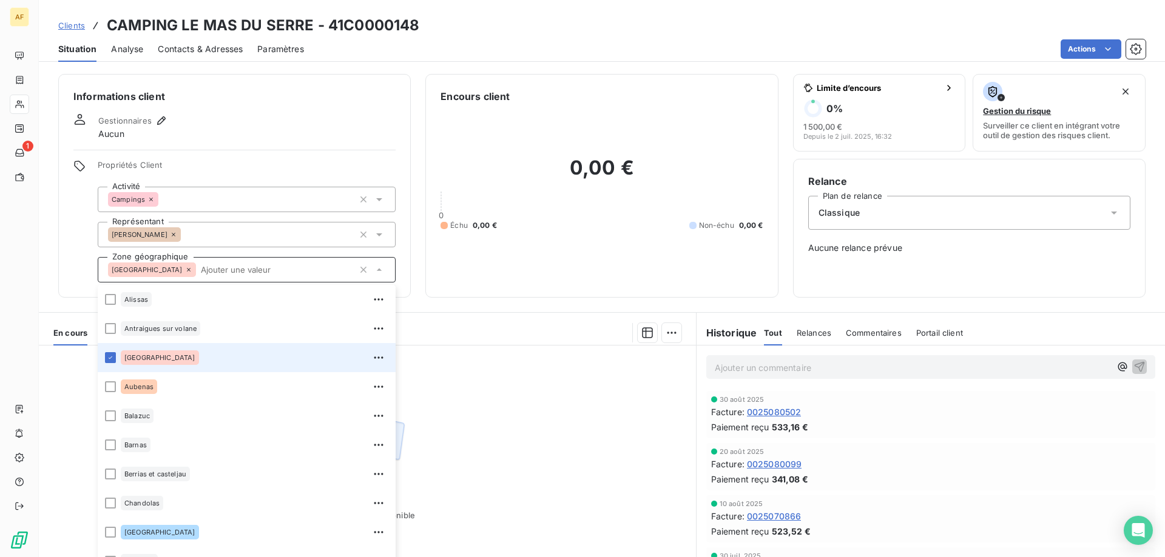
type input "r"
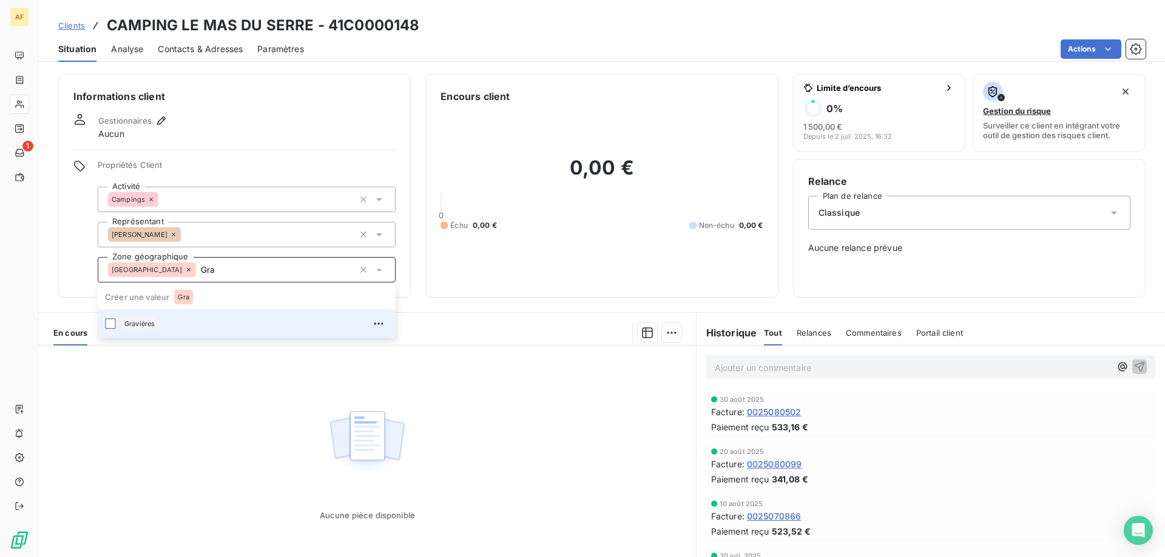
click at [186, 321] on div "Gravières" at bounding box center [255, 323] width 268 height 19
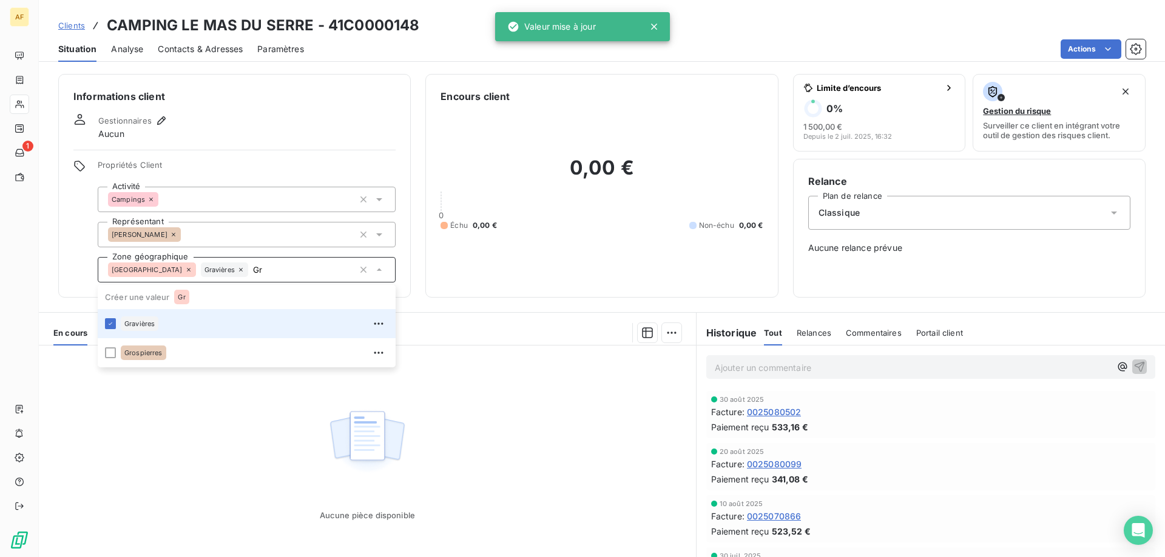
type input "G"
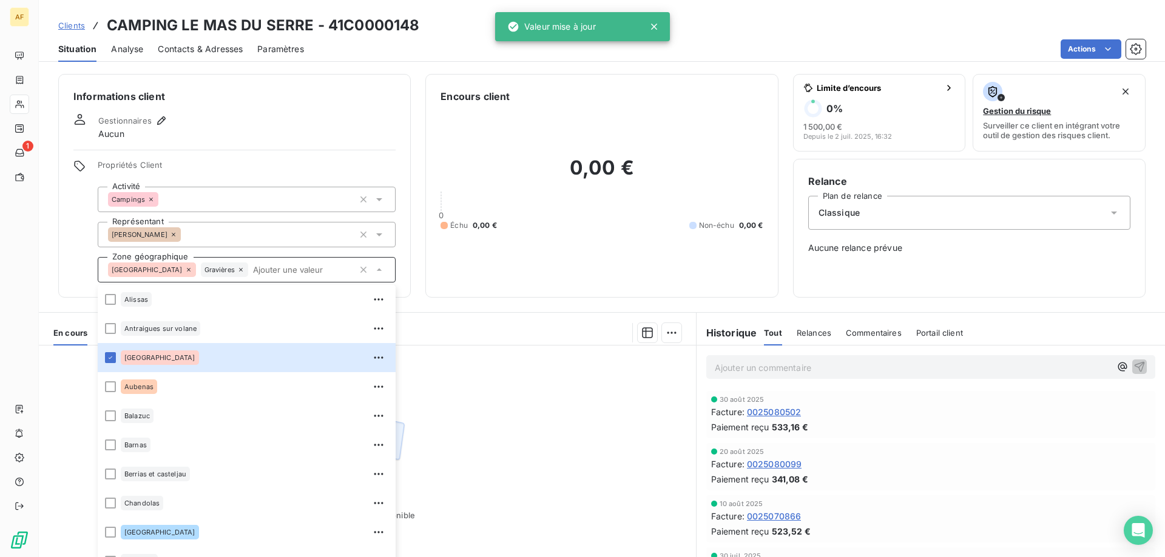
click at [61, 22] on span "Clients" at bounding box center [71, 26] width 27 height 10
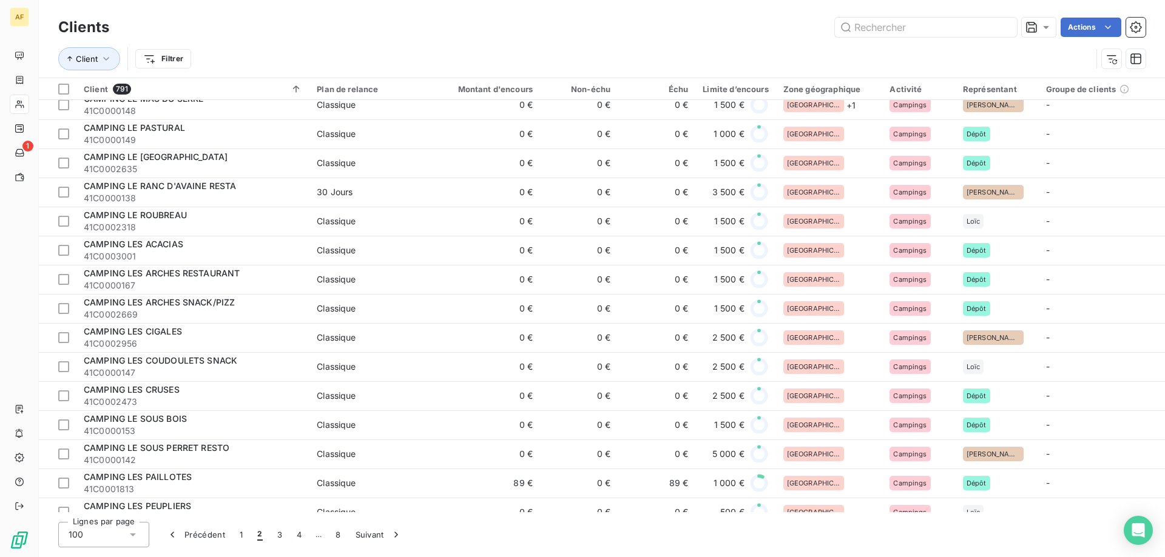
scroll to position [849, 0]
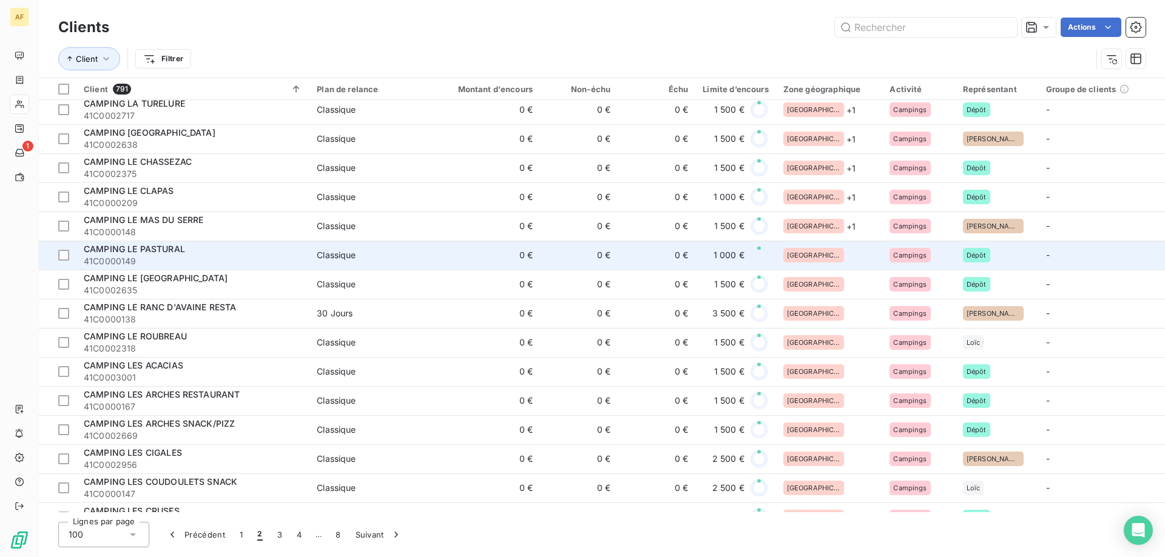
click at [834, 250] on div "[GEOGRAPHIC_DATA]" at bounding box center [829, 255] width 92 height 15
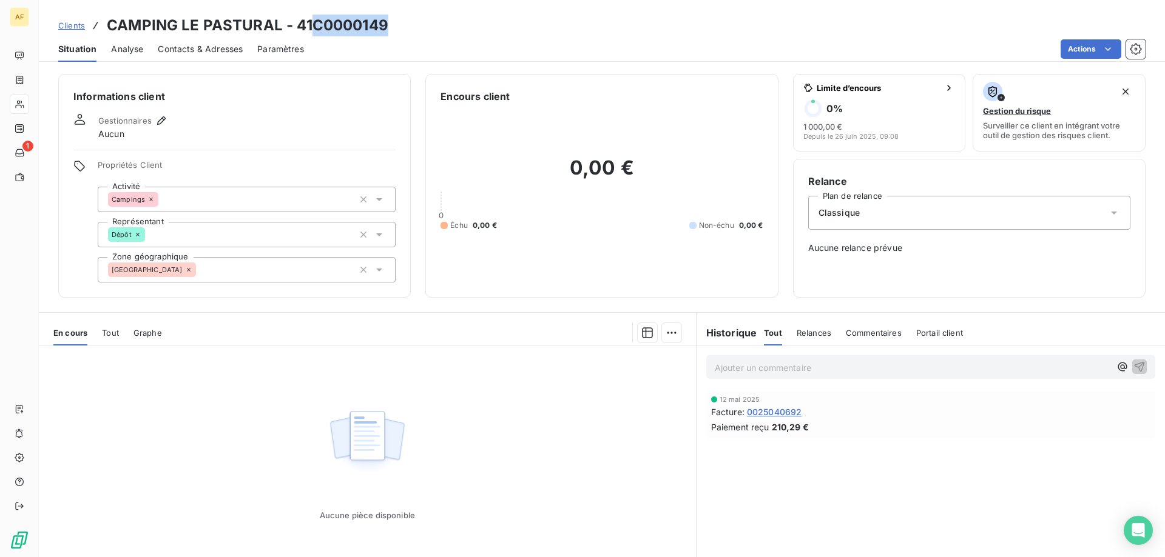
drag, startPoint x: 314, startPoint y: 24, endPoint x: 389, endPoint y: 23, distance: 75.2
click at [395, 25] on div "Clients CAMPING LE PASTURAL - 41C0000149" at bounding box center [602, 26] width 1126 height 22
copy h3 "C0000149"
click at [243, 281] on div "[GEOGRAPHIC_DATA]" at bounding box center [247, 269] width 298 height 25
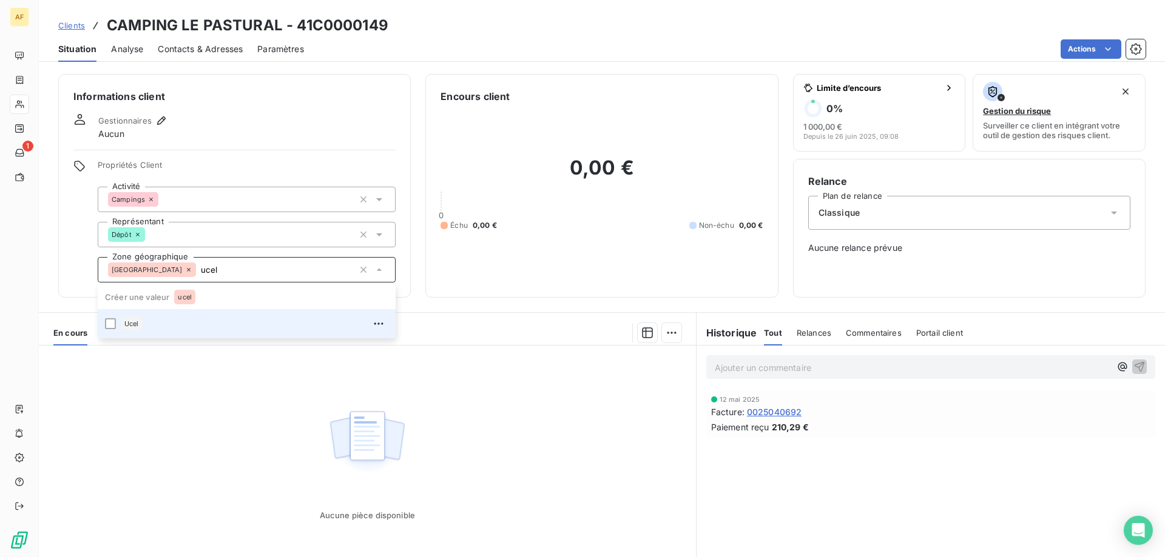
click at [238, 321] on div "Ucel" at bounding box center [255, 323] width 268 height 19
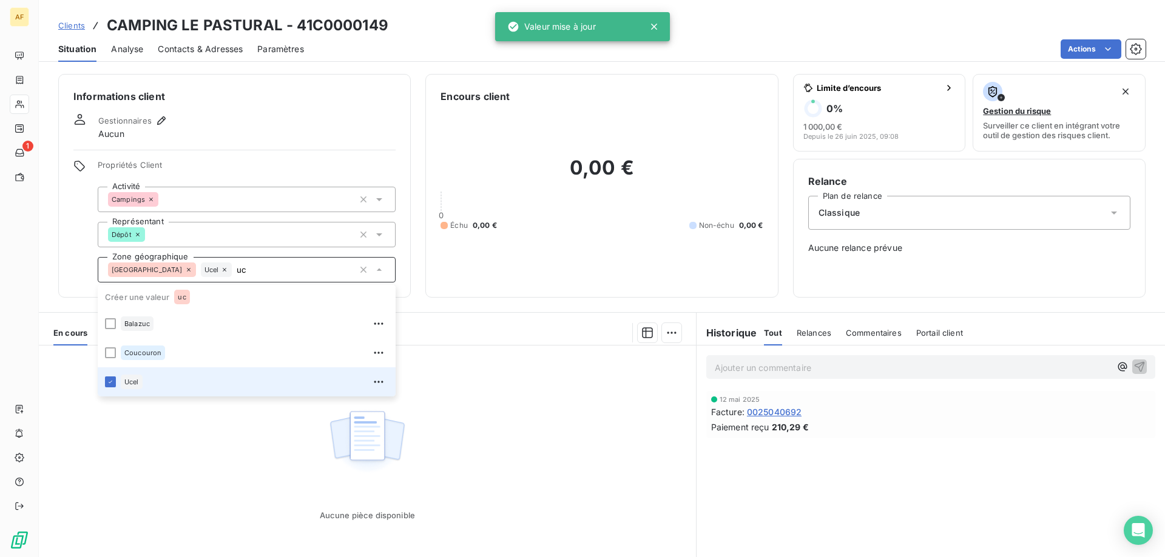
type input "u"
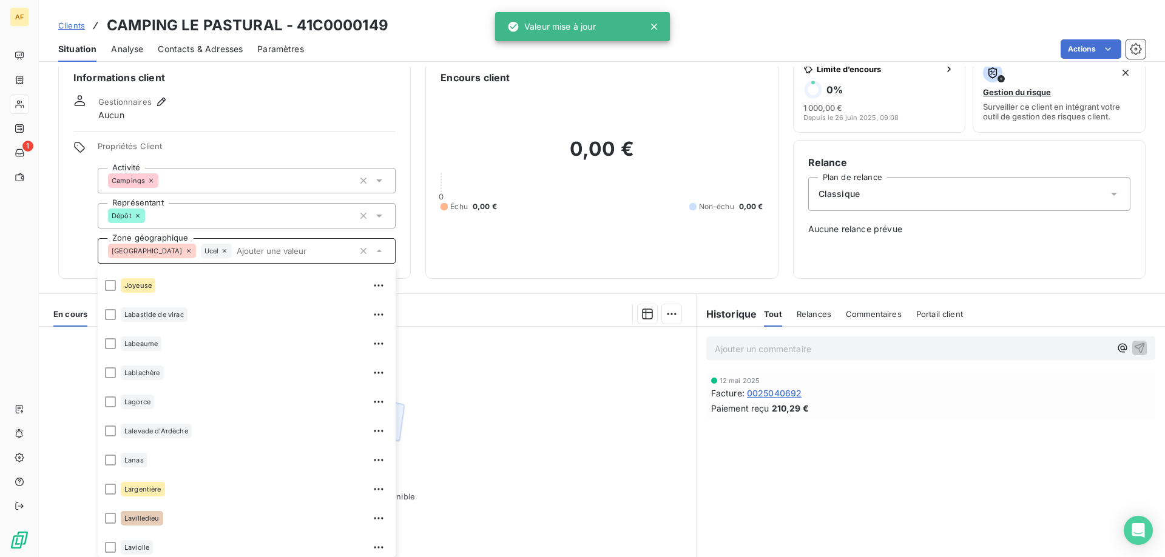
scroll to position [1601, 0]
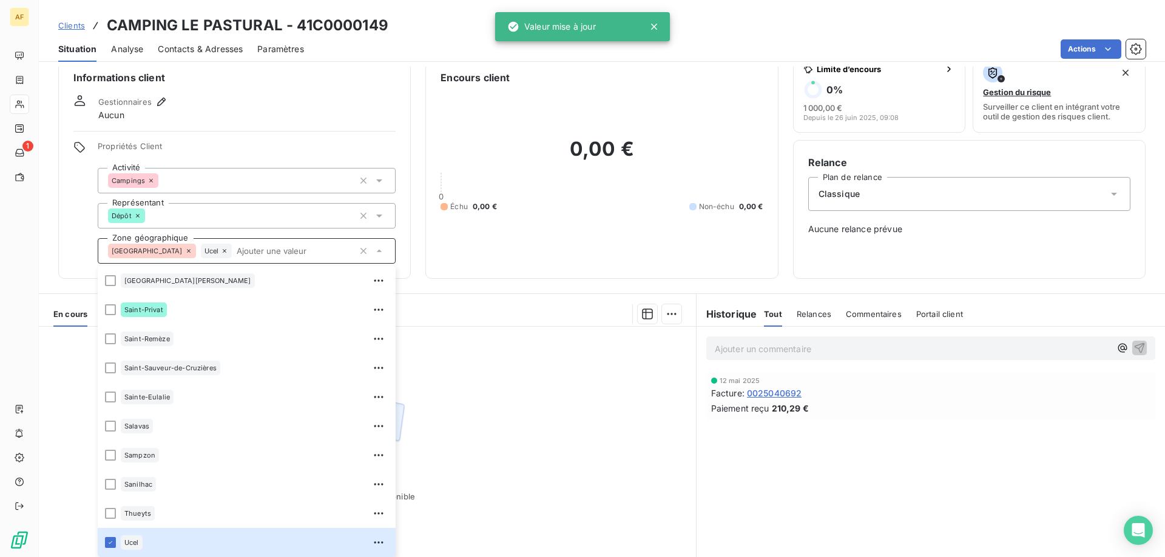
click at [76, 27] on span "Clients" at bounding box center [71, 26] width 27 height 10
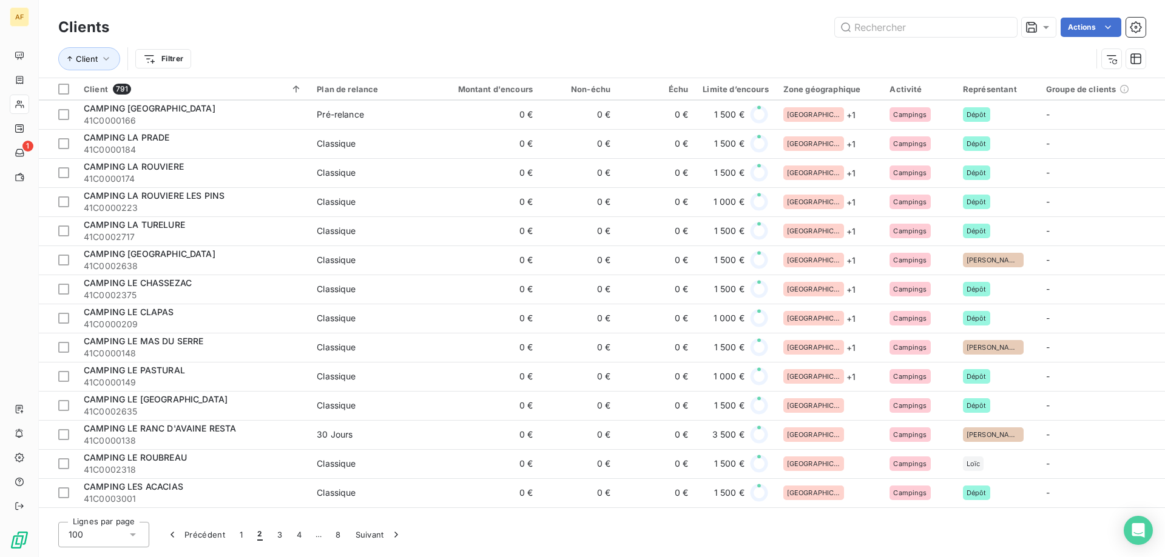
scroll to position [910, 0]
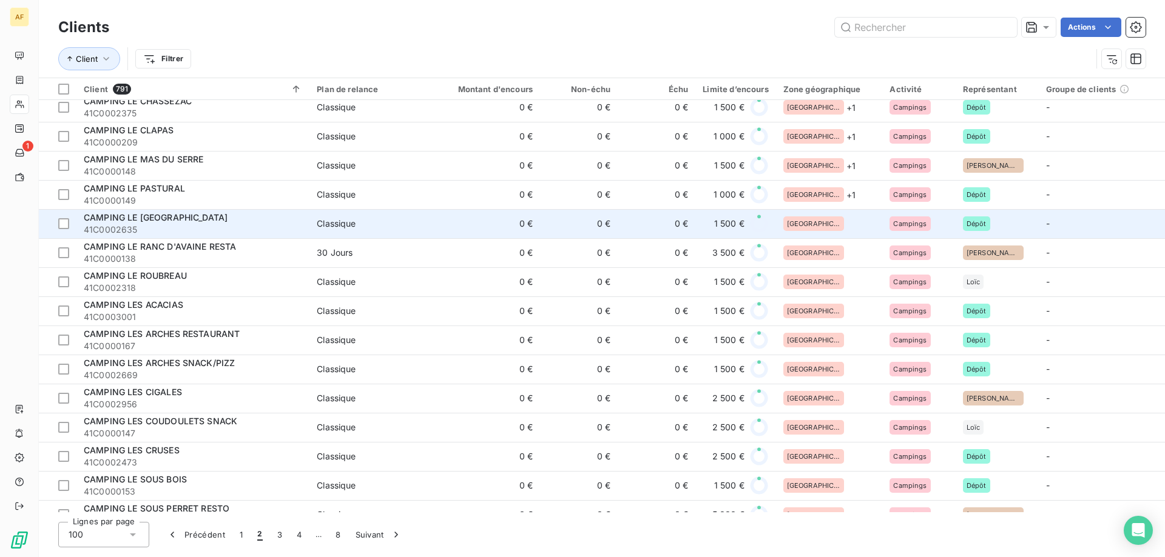
click at [841, 225] on div "[GEOGRAPHIC_DATA]" at bounding box center [829, 224] width 92 height 15
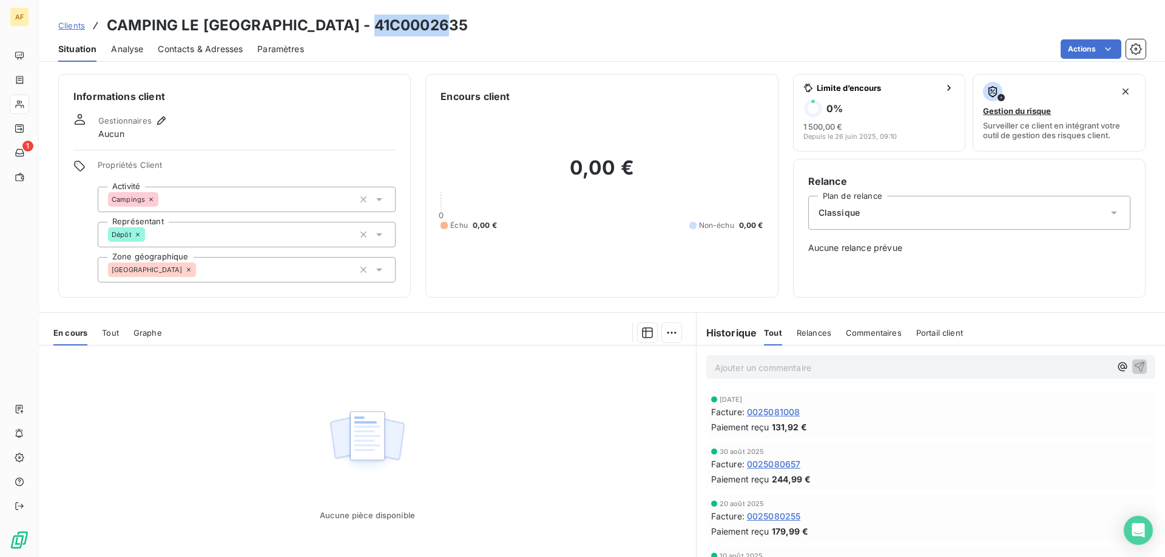
drag, startPoint x: 374, startPoint y: 19, endPoint x: 448, endPoint y: 21, distance: 74.7
click at [448, 21] on div "Clients CAMPING LE PONT DES ISSOUX - 41C0002635" at bounding box center [602, 26] width 1126 height 22
copy h3 "C0002635"
click at [263, 281] on div "[GEOGRAPHIC_DATA]" at bounding box center [247, 269] width 298 height 25
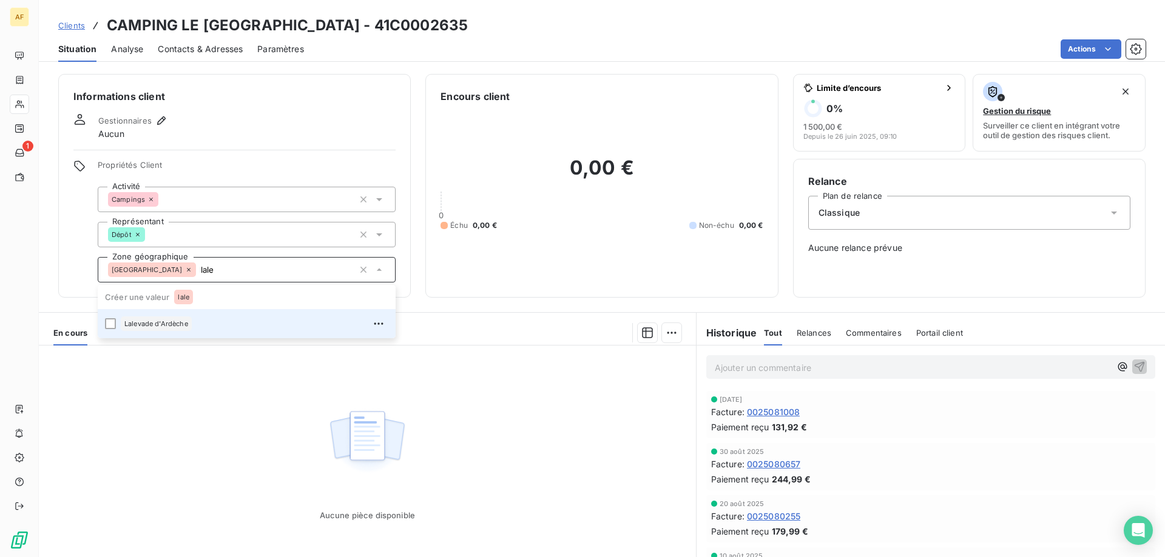
click at [256, 325] on div "Lalevade d'Ardèche" at bounding box center [255, 323] width 268 height 19
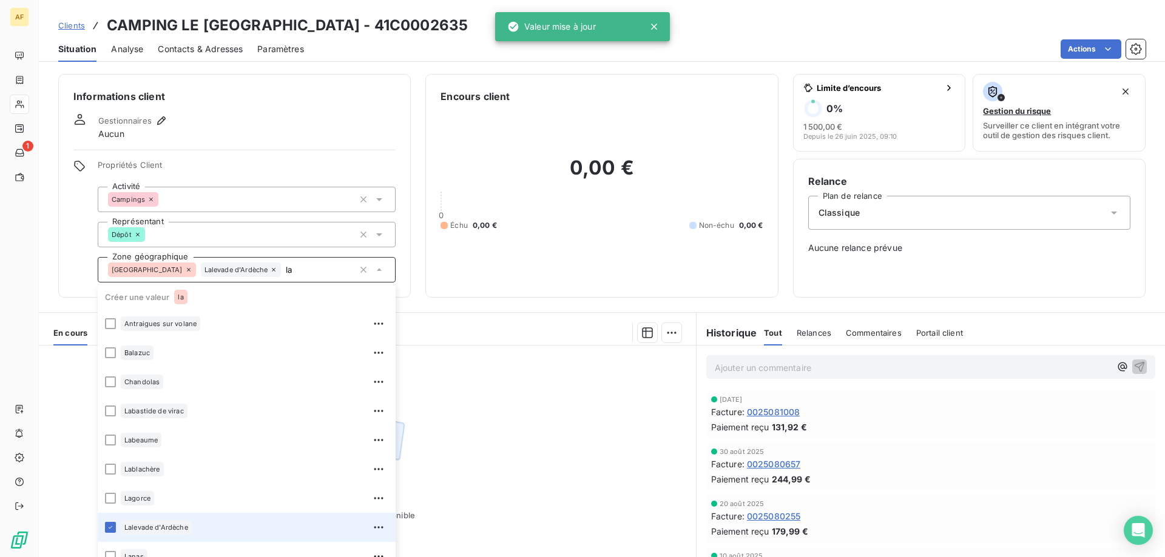
type input "l"
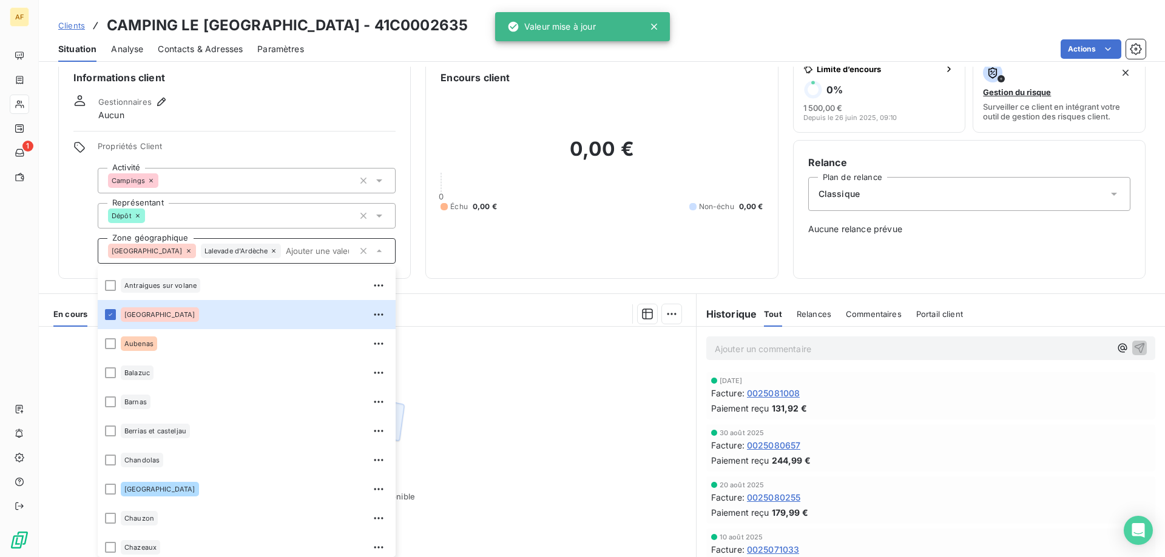
scroll to position [408, 0]
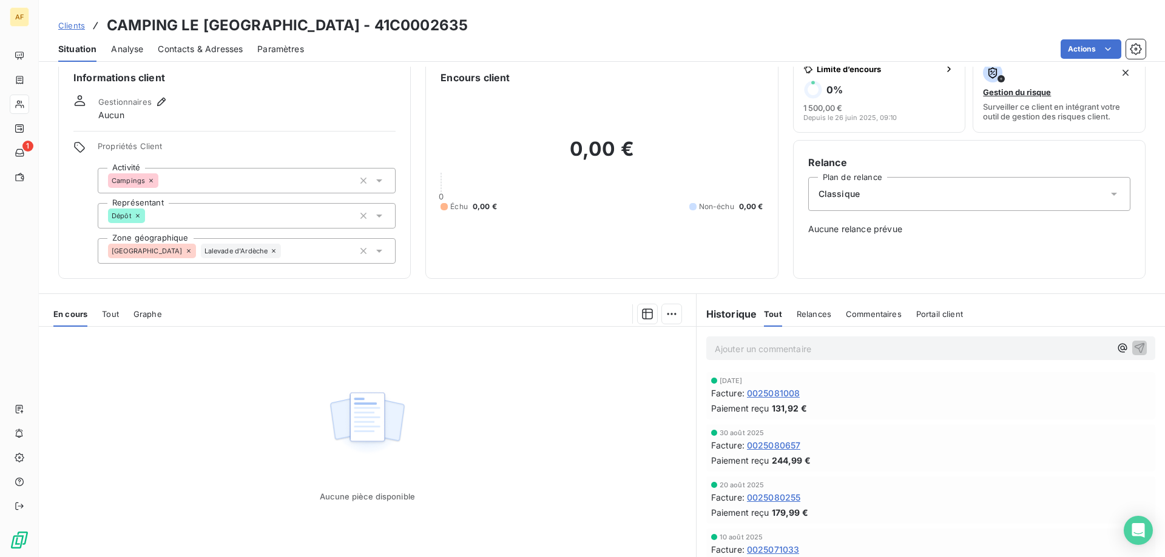
click at [79, 24] on span "Clients" at bounding box center [71, 26] width 27 height 10
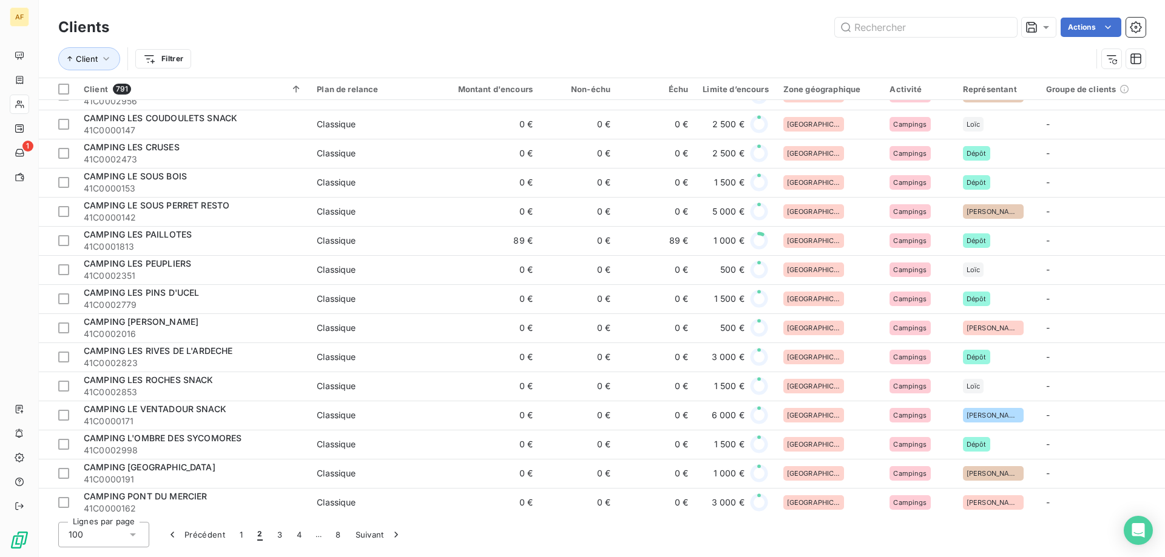
scroll to position [910, 0]
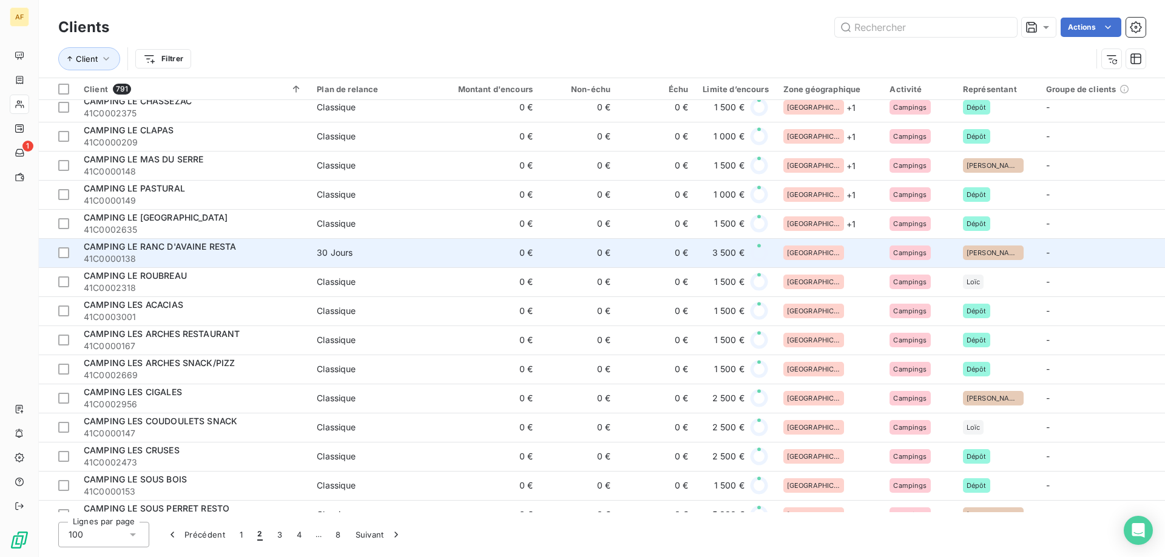
click at [840, 254] on div "[GEOGRAPHIC_DATA]" at bounding box center [829, 253] width 92 height 15
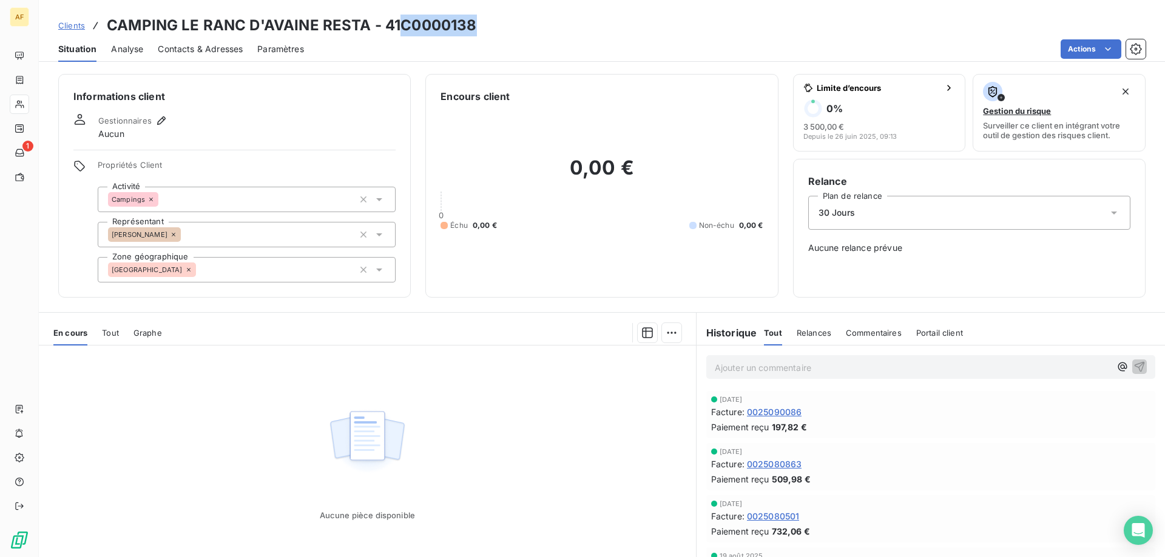
drag, startPoint x: 405, startPoint y: 21, endPoint x: 473, endPoint y: 32, distance: 69.3
click at [473, 32] on h3 "CAMPING LE RANC D'AVAINE RESTA - 41C0000138" at bounding box center [291, 26] width 369 height 22
copy h3 "C0000138"
click at [275, 246] on div "[PERSON_NAME]" at bounding box center [247, 234] width 298 height 25
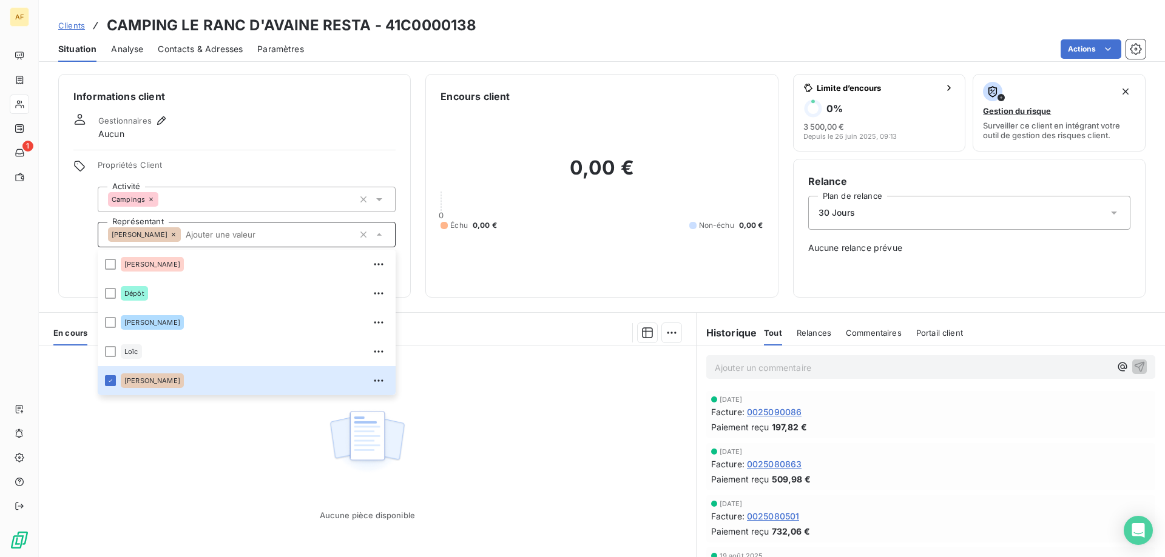
click at [286, 232] on input "text" at bounding box center [267, 234] width 173 height 11
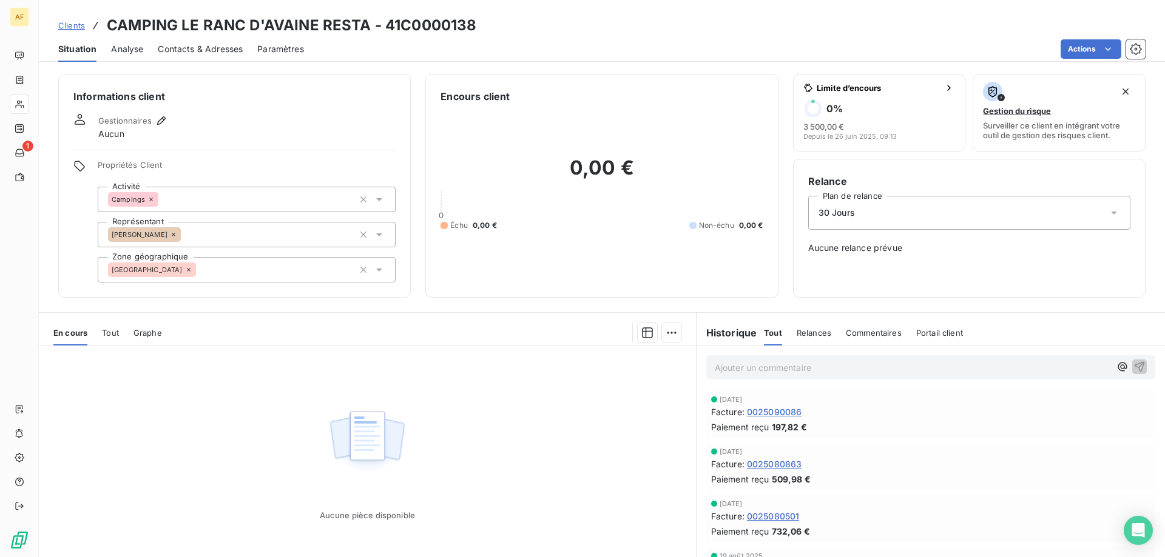
click at [281, 271] on div "[GEOGRAPHIC_DATA]" at bounding box center [247, 269] width 298 height 25
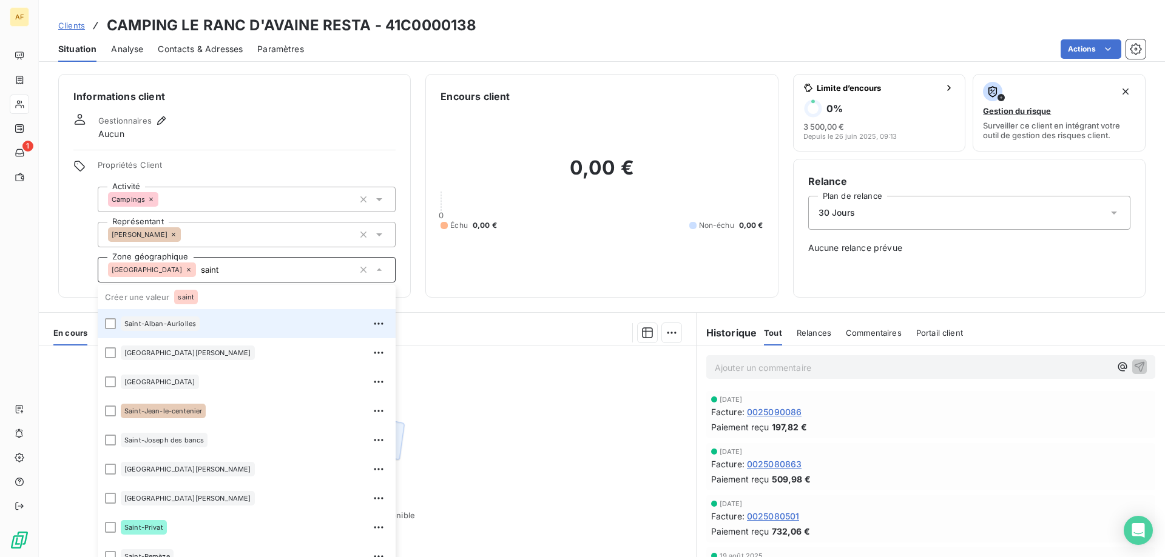
click at [260, 326] on div "Saint-Alban-Auriolles" at bounding box center [255, 323] width 268 height 19
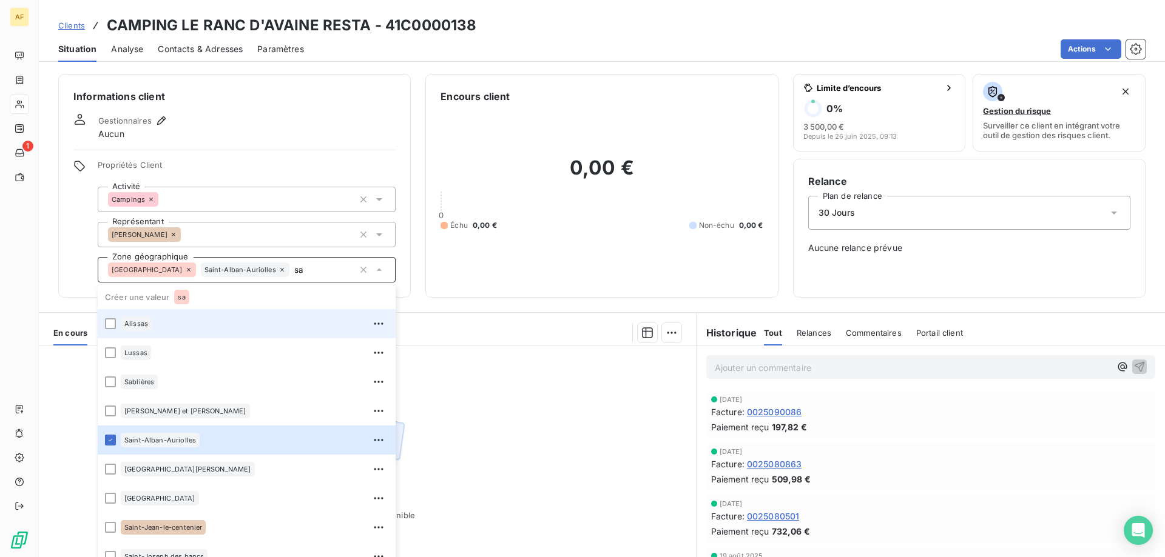
type input "s"
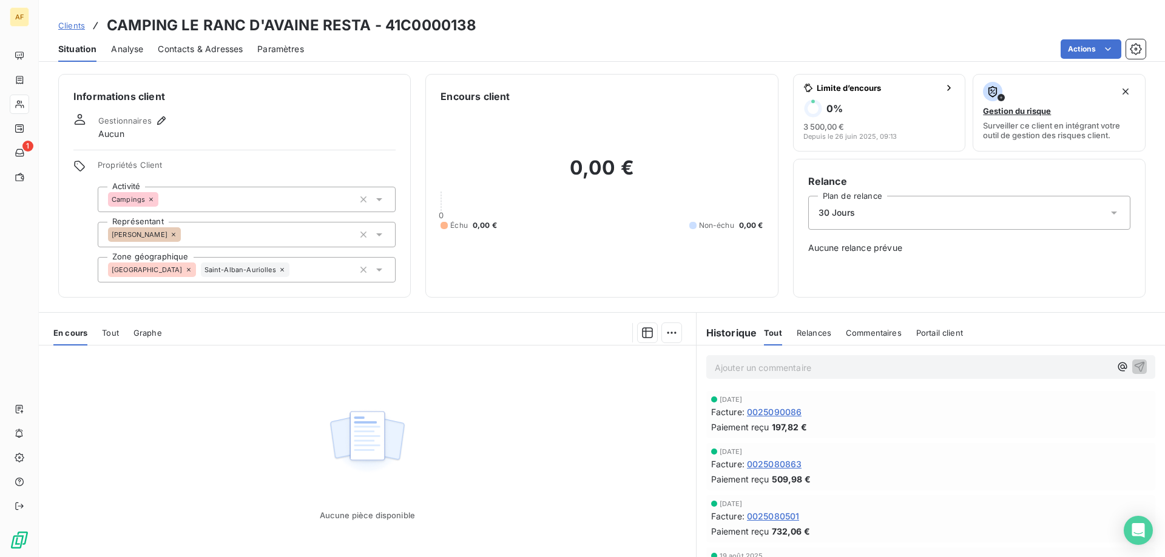
click at [82, 29] on span "Clients" at bounding box center [71, 26] width 27 height 10
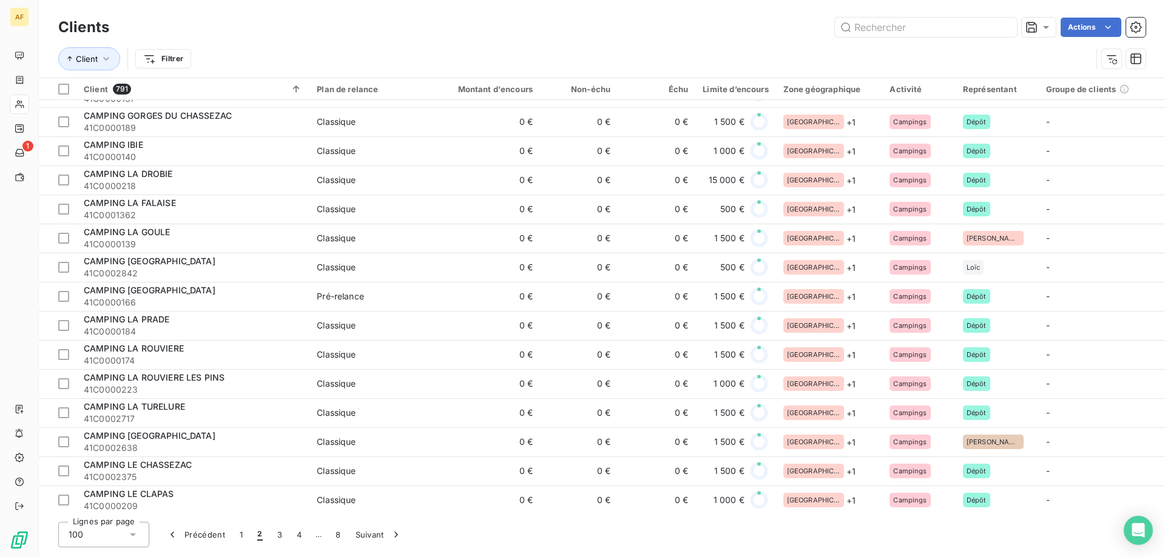
scroll to position [971, 0]
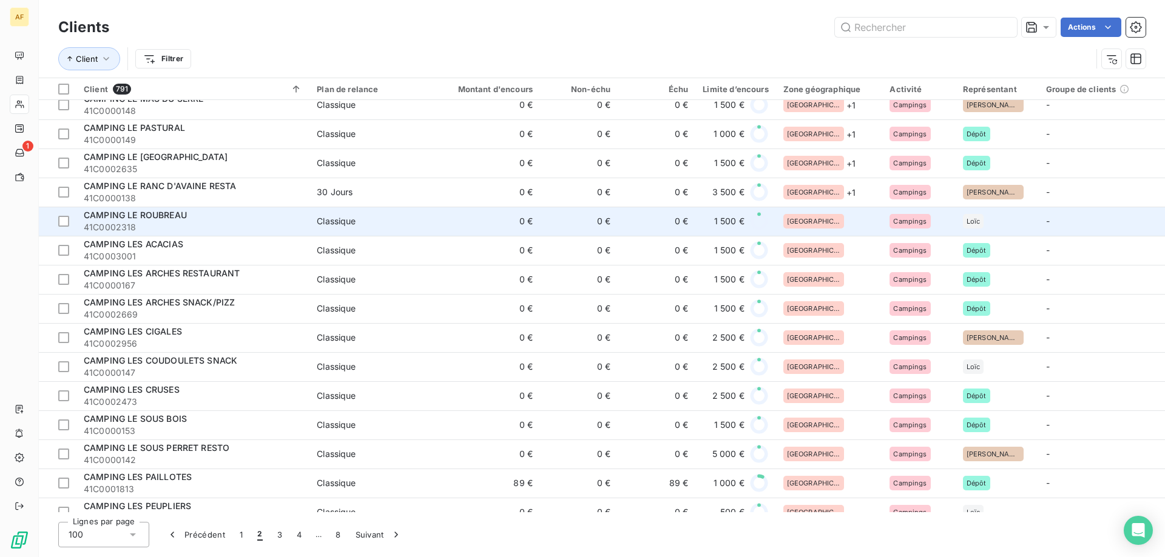
click at [838, 218] on div "[GEOGRAPHIC_DATA]" at bounding box center [829, 221] width 92 height 15
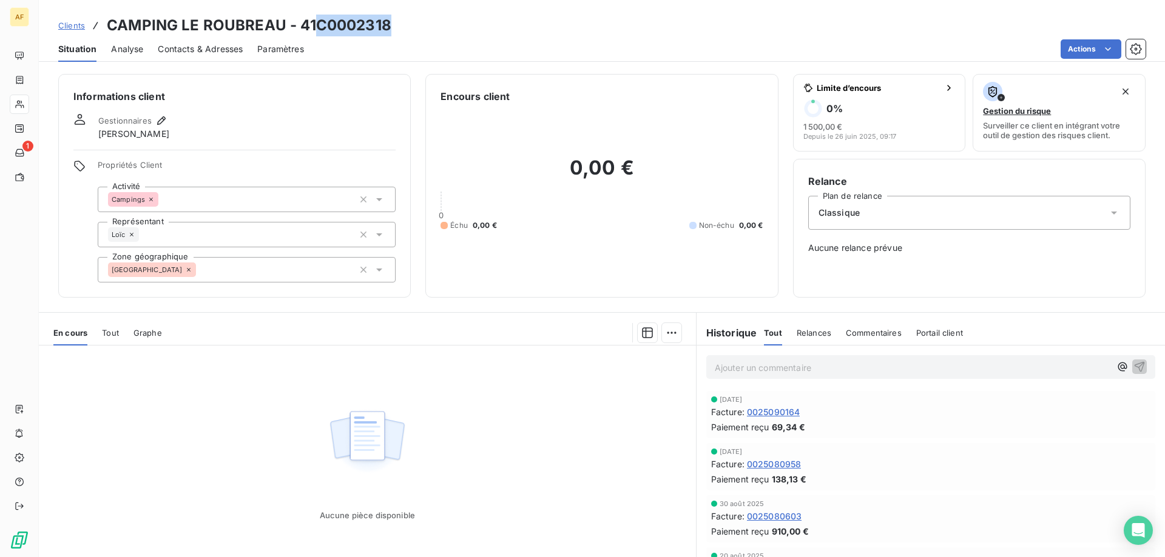
drag, startPoint x: 320, startPoint y: 26, endPoint x: 388, endPoint y: 25, distance: 68.6
click at [388, 25] on h3 "CAMPING LE ROUBREAU - 41C0002318" at bounding box center [249, 26] width 284 height 22
copy h3 "C0002318"
click at [232, 278] on div "[GEOGRAPHIC_DATA]" at bounding box center [247, 269] width 298 height 25
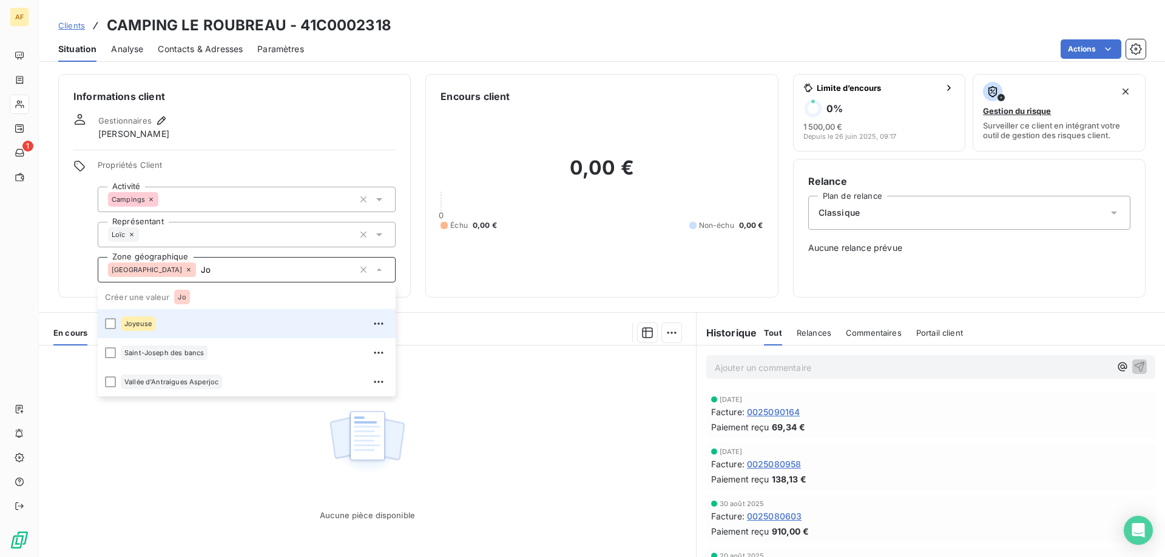
type input "J"
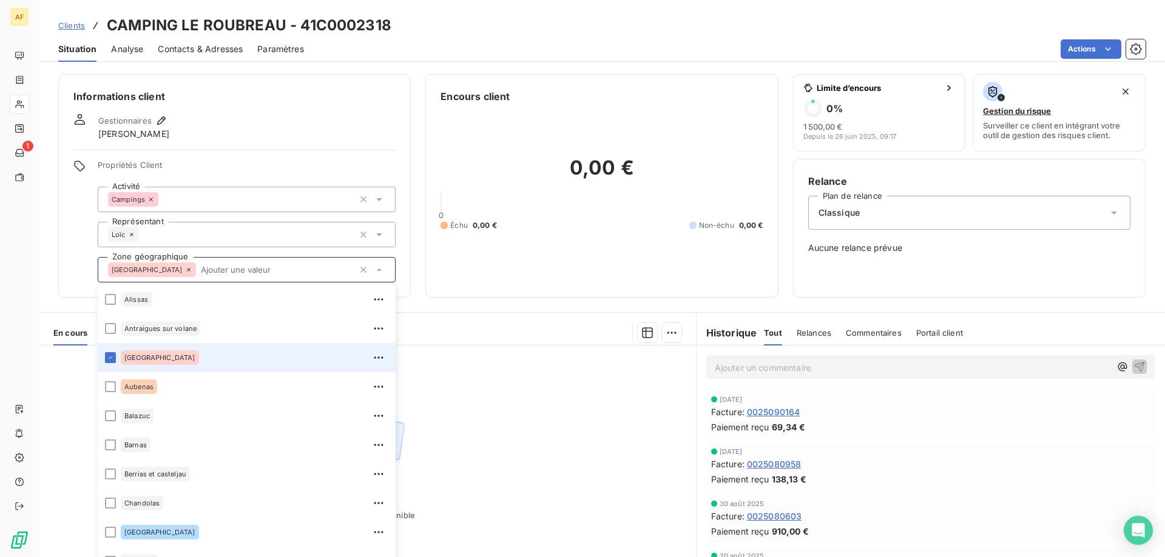
click at [554, 440] on div "Aucune pièce disponible" at bounding box center [367, 463] width 657 height 234
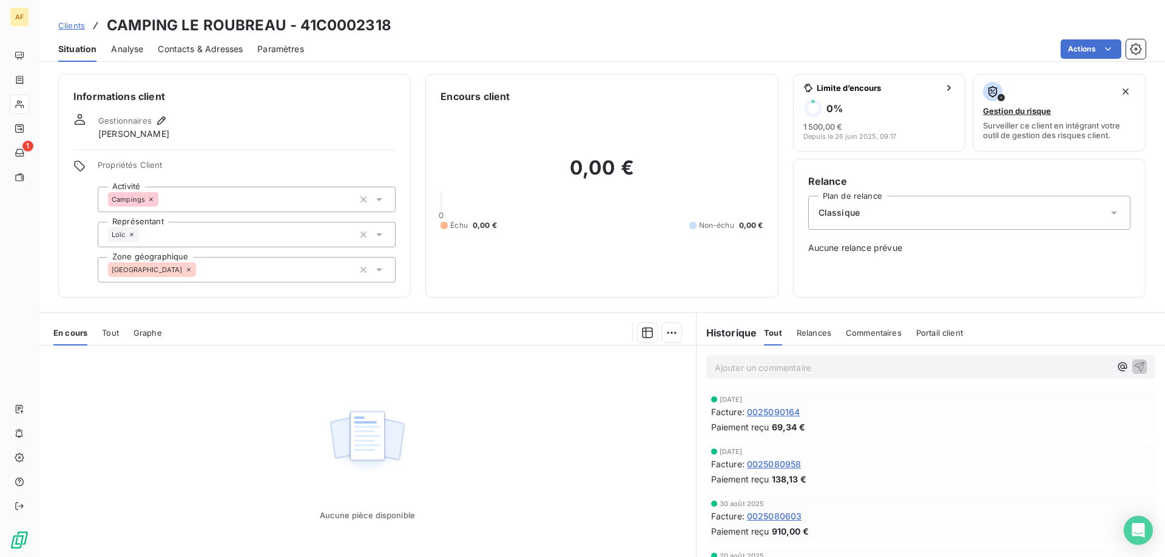
click at [255, 270] on div "[GEOGRAPHIC_DATA]" at bounding box center [247, 269] width 298 height 25
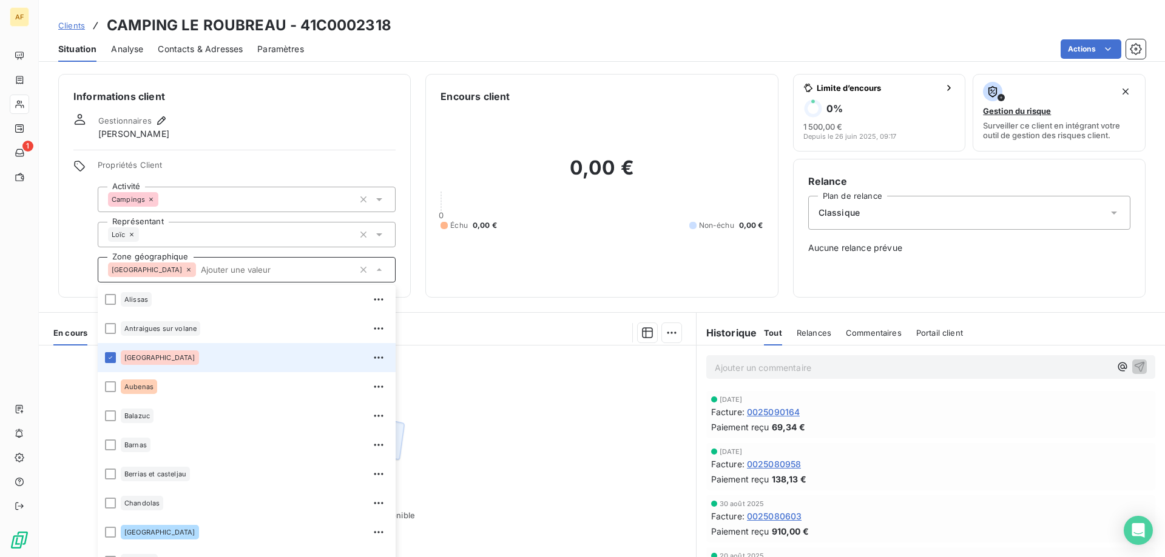
scroll to position [425, 0]
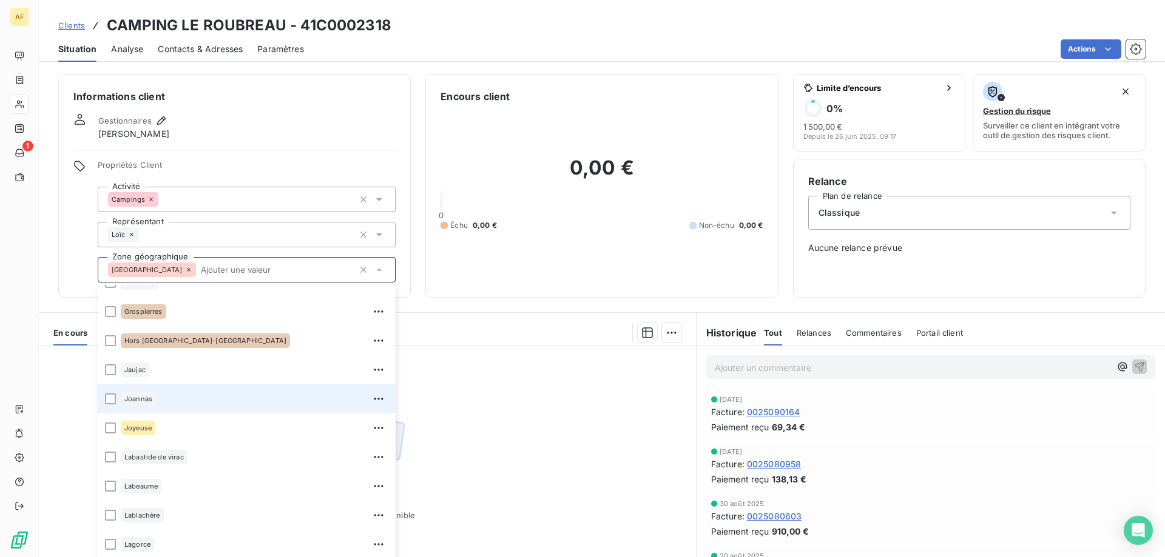
click at [172, 395] on div "Joannas" at bounding box center [255, 398] width 268 height 19
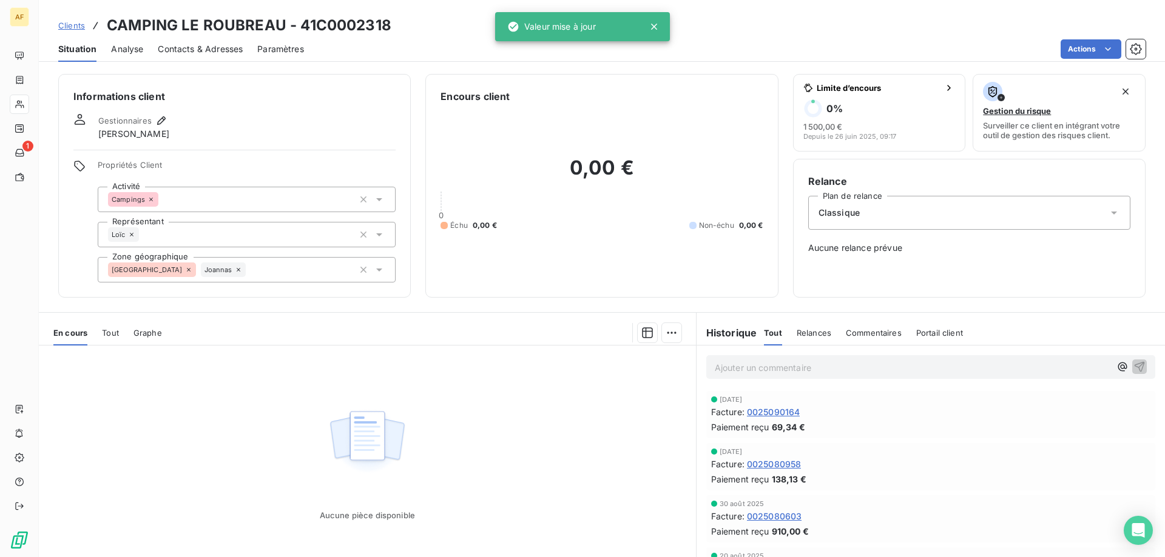
click at [476, 417] on div "Aucune pièce disponible" at bounding box center [367, 463] width 657 height 234
click at [78, 27] on span "Clients" at bounding box center [71, 26] width 27 height 10
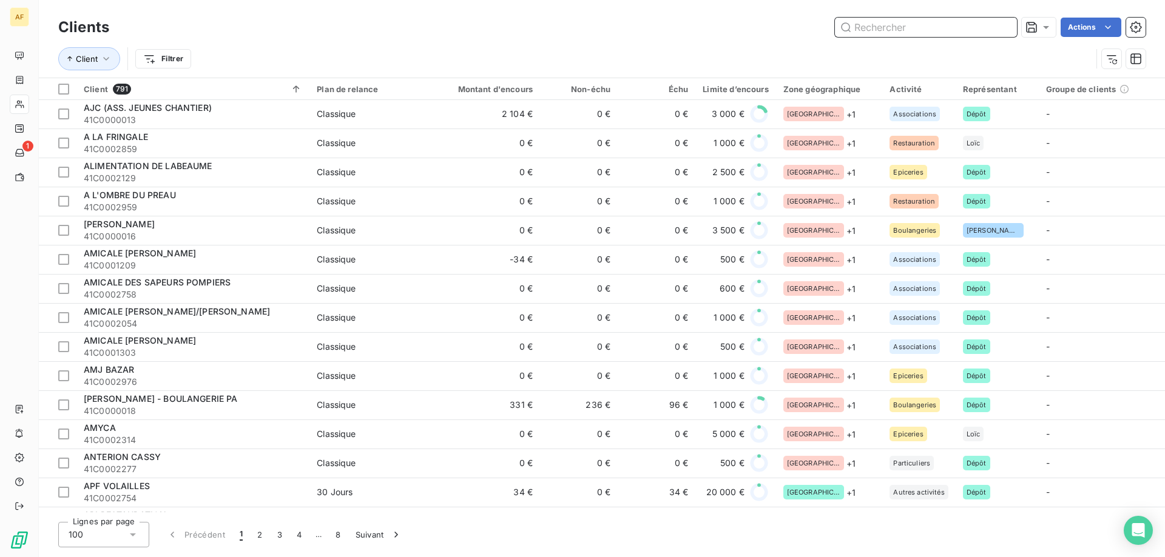
scroll to position [1031, 0]
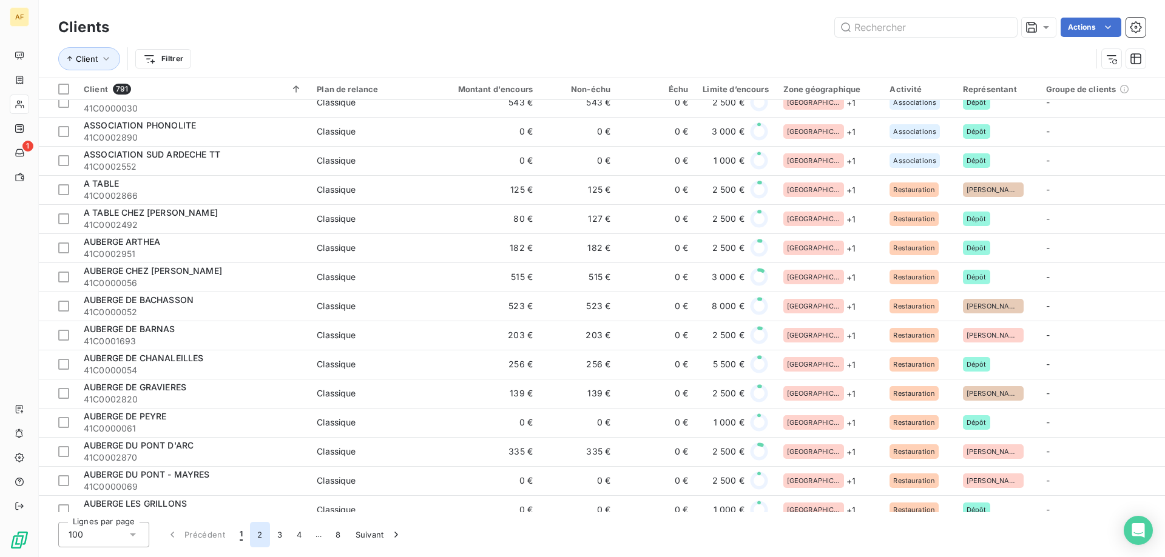
click at [259, 536] on button "2" at bounding box center [259, 534] width 19 height 25
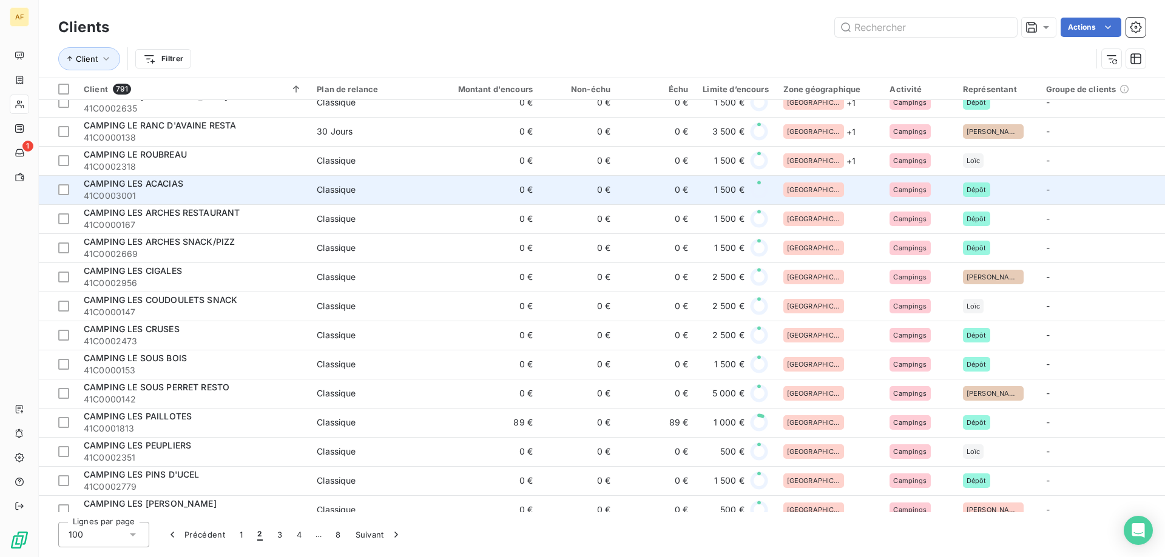
click at [820, 190] on div "[GEOGRAPHIC_DATA]" at bounding box center [829, 190] width 92 height 15
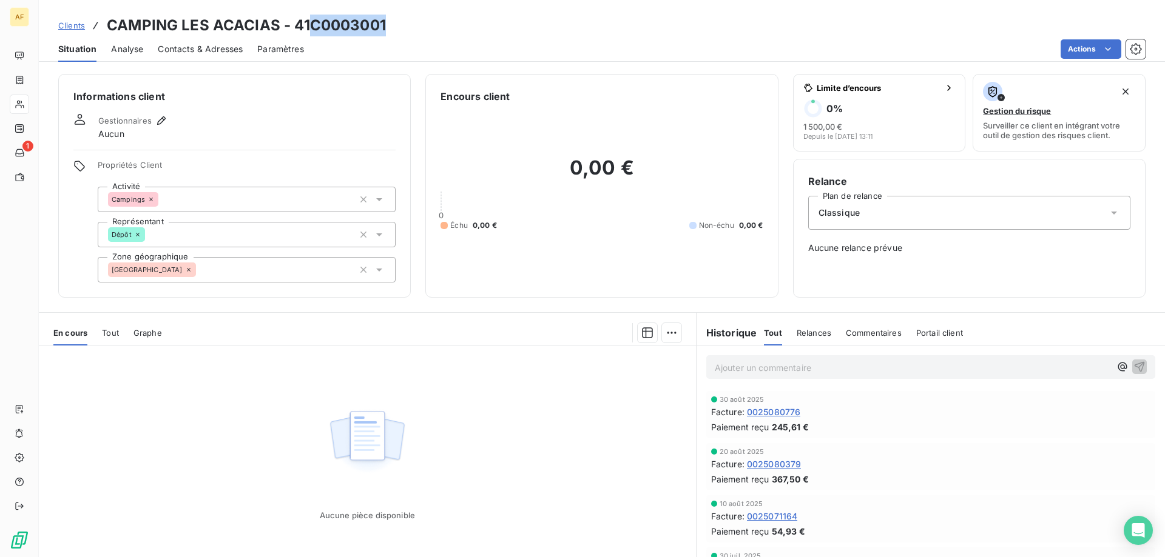
drag, startPoint x: 310, startPoint y: 22, endPoint x: 385, endPoint y: 24, distance: 75.2
click at [385, 24] on h3 "CAMPING LES ACACIAS - 41C0003001" at bounding box center [246, 26] width 279 height 22
copy h3 "C0003001"
click at [284, 274] on div "[GEOGRAPHIC_DATA]" at bounding box center [247, 269] width 298 height 25
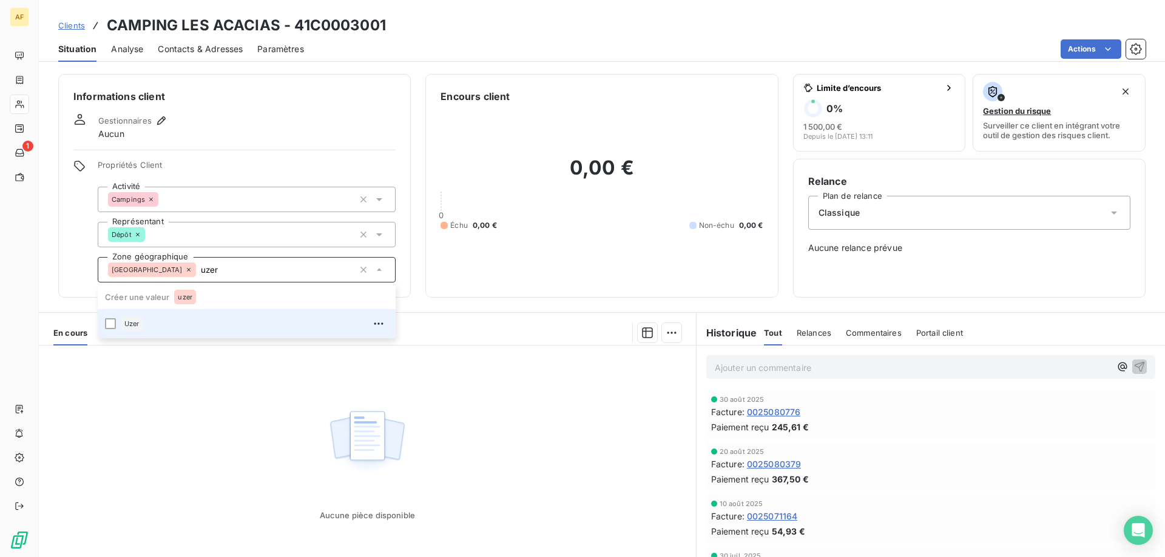
click at [238, 322] on div "Uzer" at bounding box center [255, 323] width 268 height 19
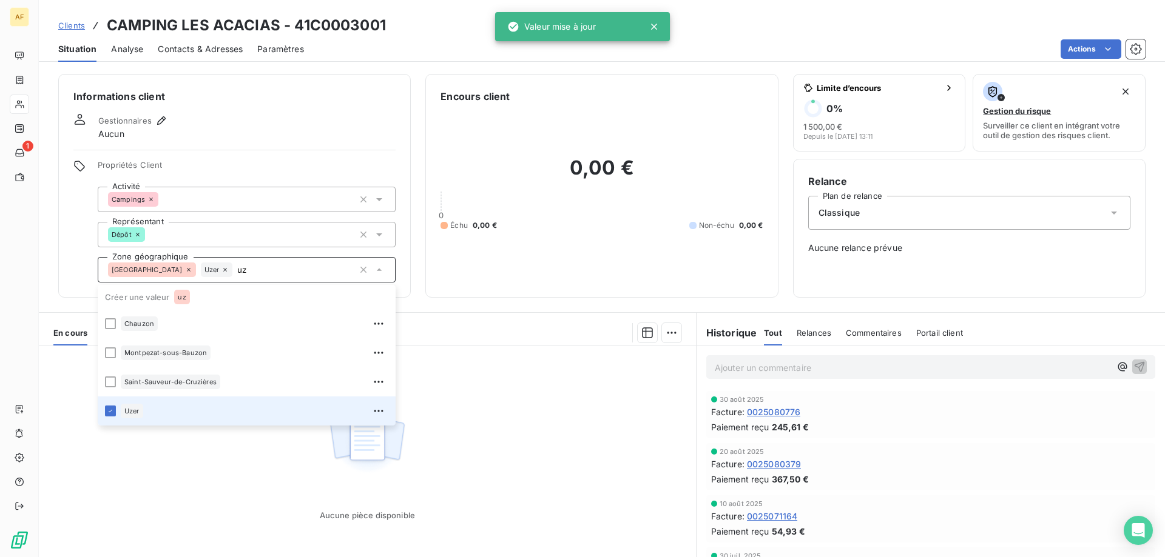
type input "u"
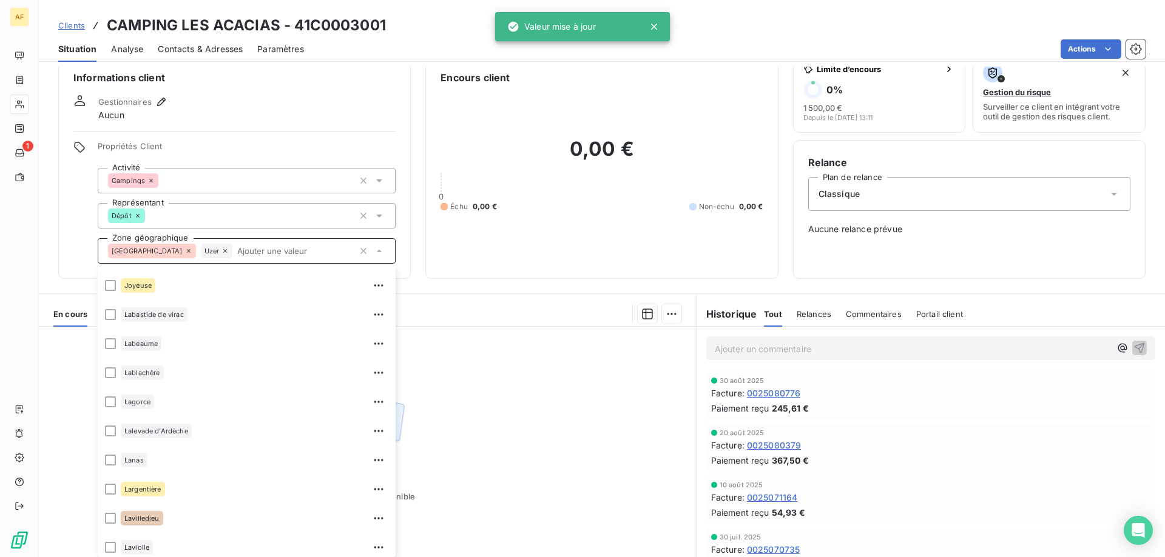
scroll to position [1660, 0]
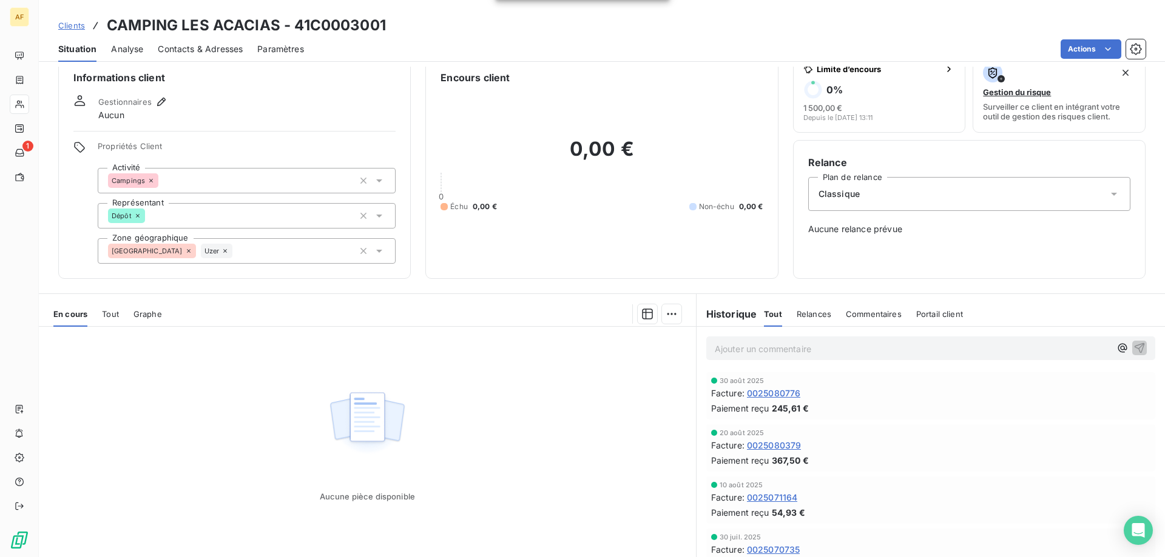
click at [78, 21] on span "Clients" at bounding box center [71, 26] width 27 height 10
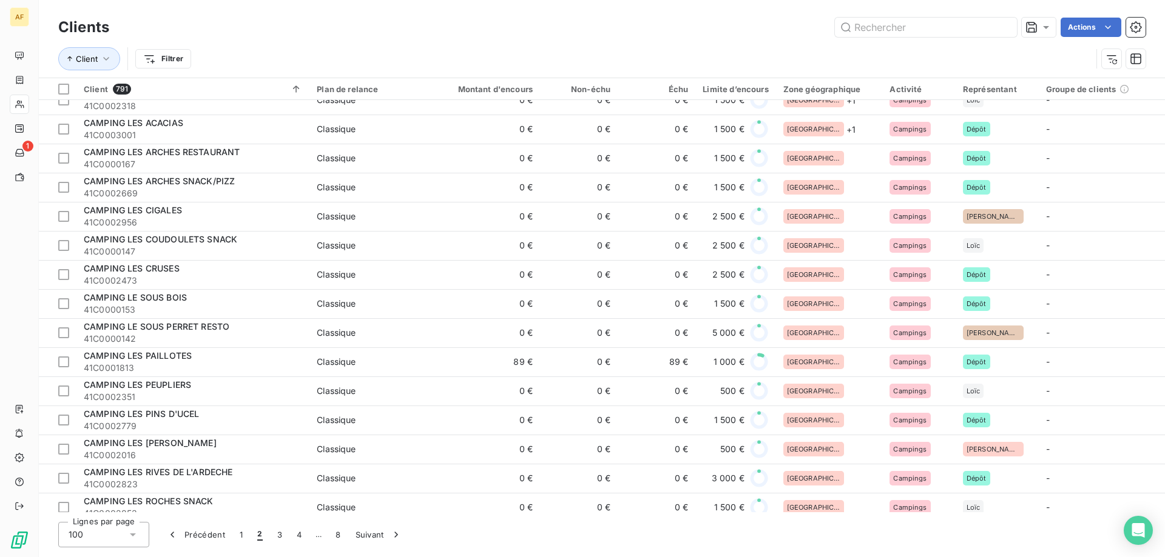
scroll to position [910, 0]
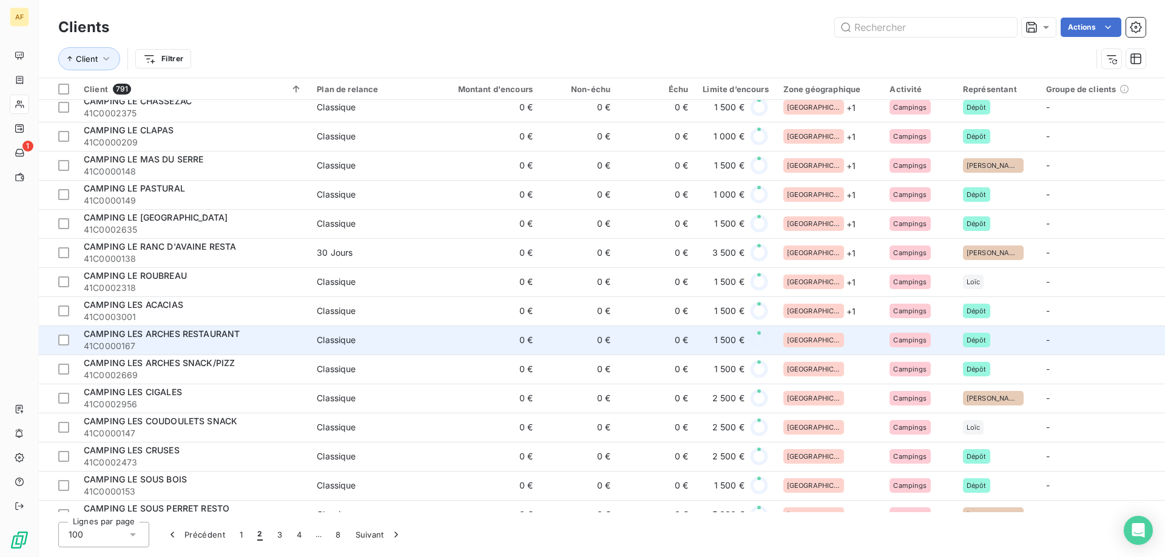
click at [843, 338] on div "[GEOGRAPHIC_DATA]" at bounding box center [829, 340] width 92 height 15
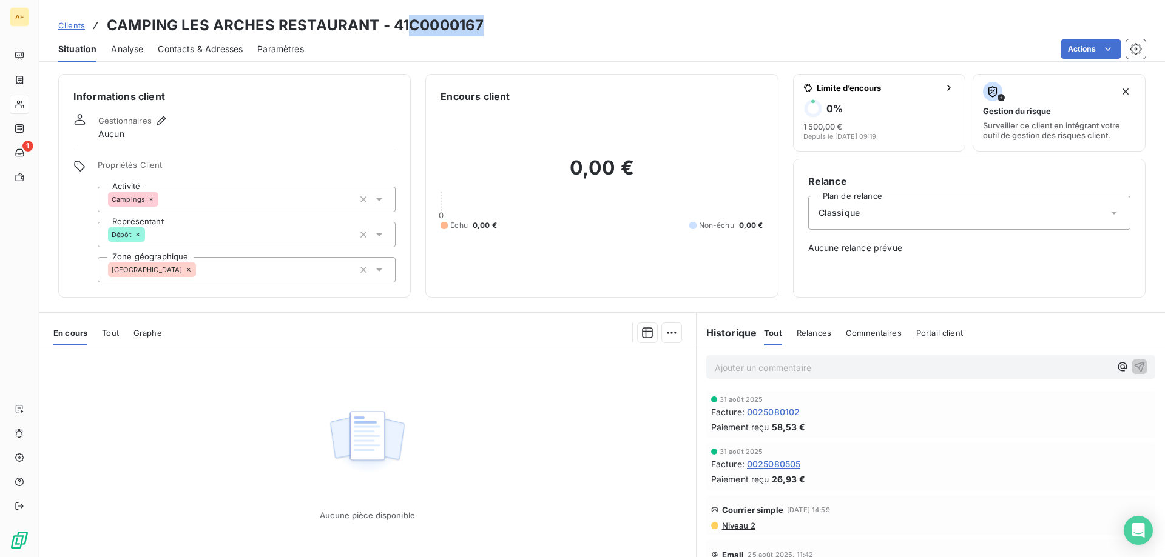
drag, startPoint x: 411, startPoint y: 22, endPoint x: 480, endPoint y: 22, distance: 68.5
click at [480, 22] on h3 "CAMPING LES ARCHES RESTAURANT - 41C0000167" at bounding box center [295, 26] width 377 height 22
copy h3 "C0000167"
click at [273, 275] on div "[GEOGRAPHIC_DATA]" at bounding box center [247, 269] width 298 height 25
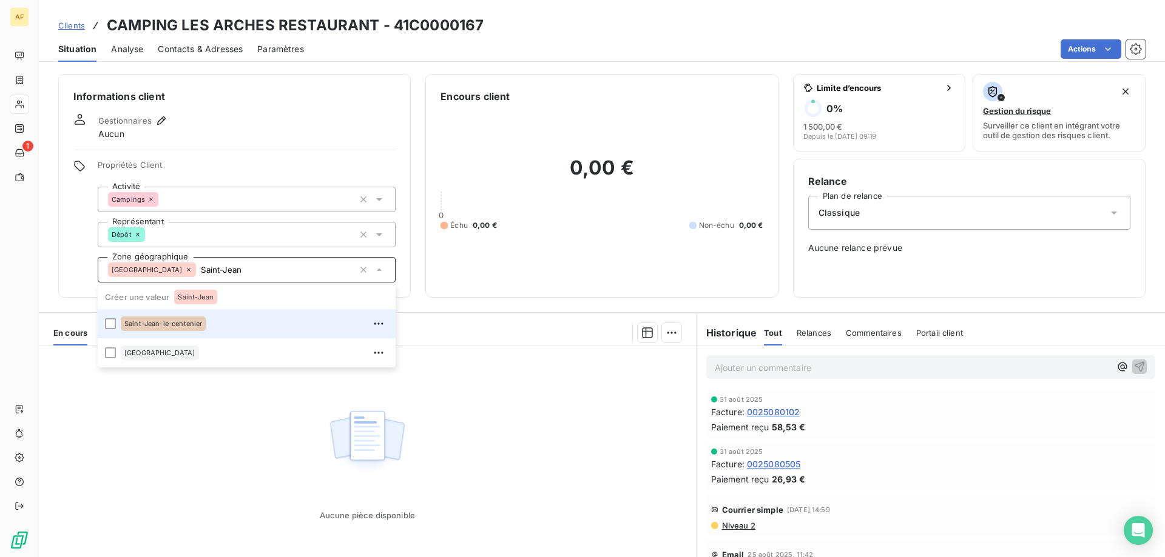
click at [244, 323] on div "Saint-Jean-le-centenier" at bounding box center [255, 323] width 268 height 19
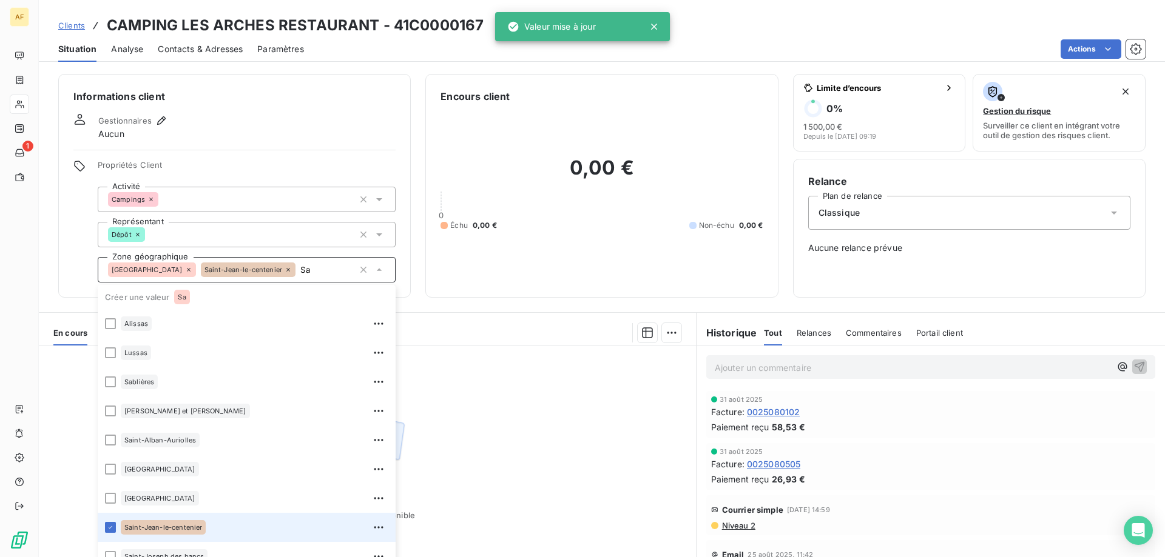
type input "S"
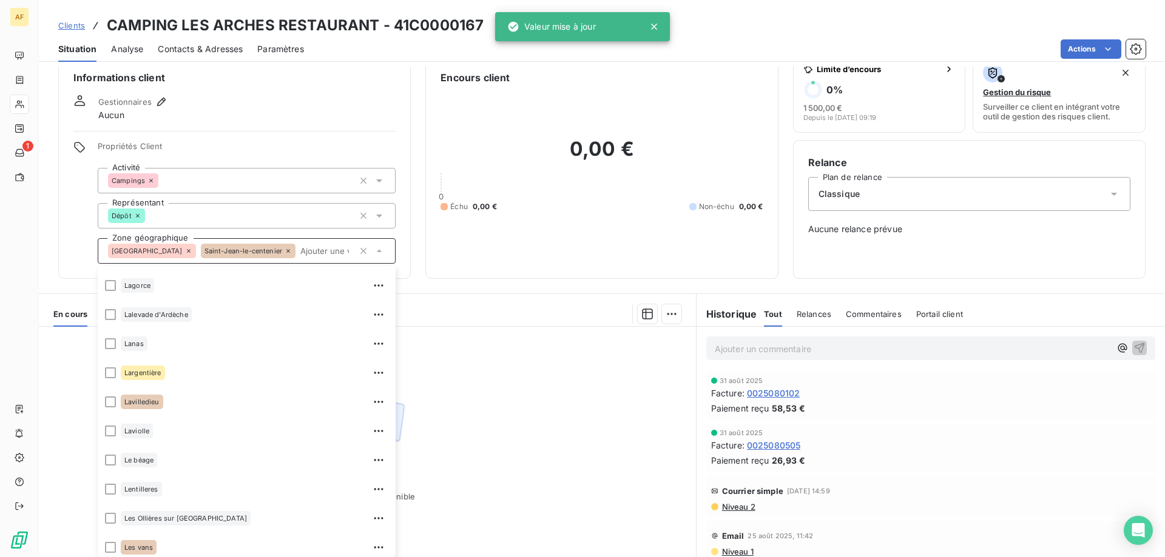
scroll to position [1281, 0]
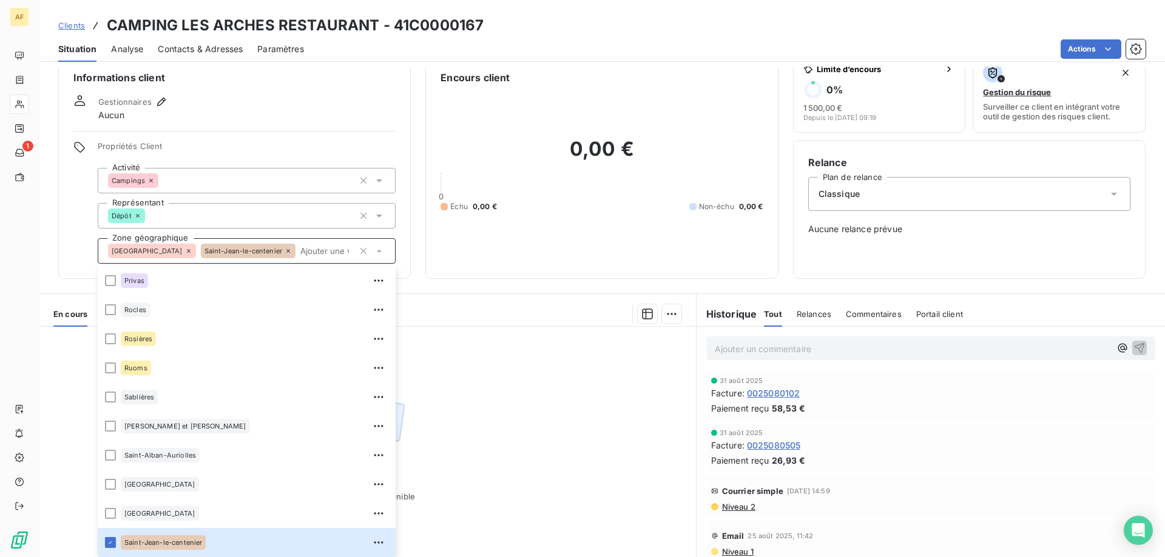
click at [77, 21] on span "Clients" at bounding box center [71, 26] width 27 height 10
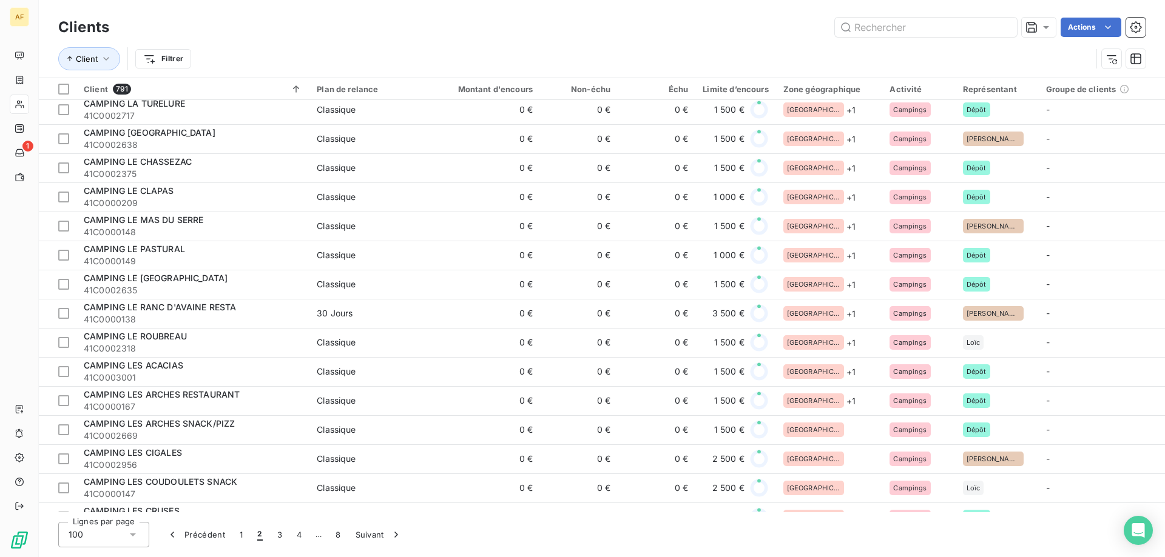
scroll to position [1031, 0]
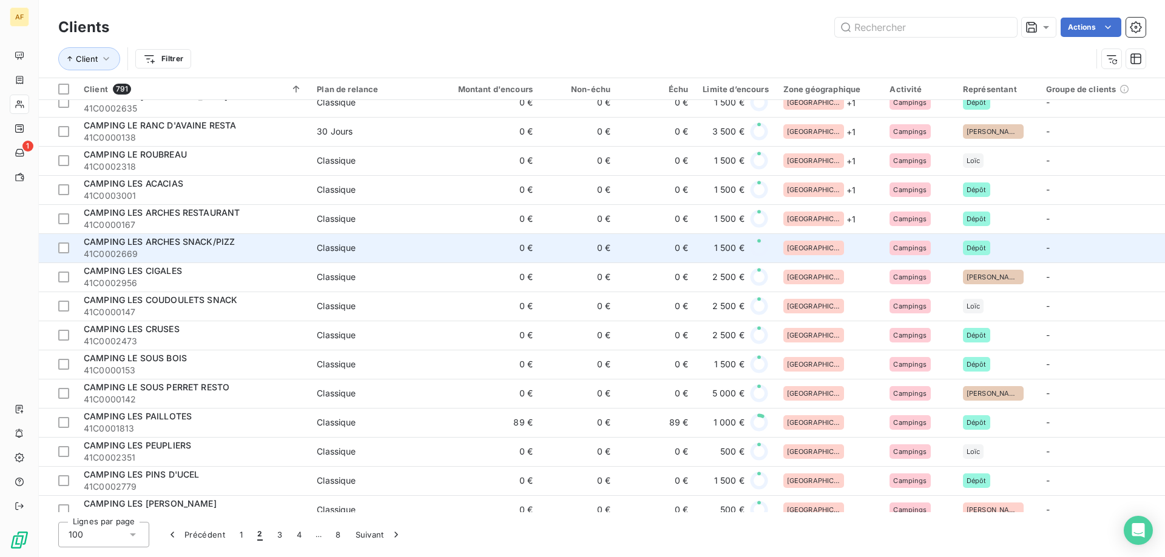
click at [840, 241] on div "[GEOGRAPHIC_DATA]" at bounding box center [829, 248] width 92 height 15
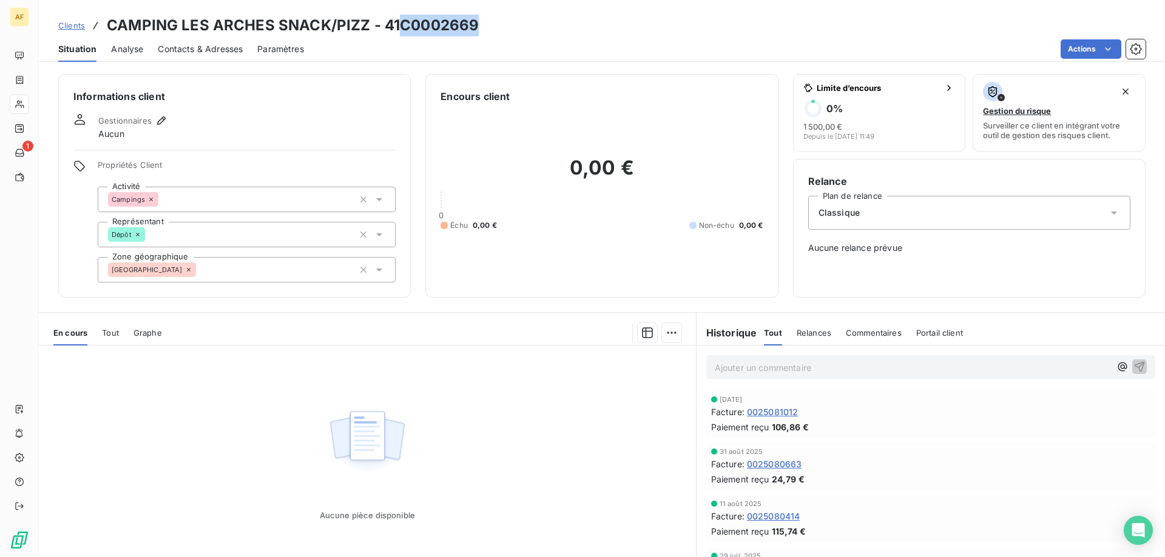
drag, startPoint x: 403, startPoint y: 22, endPoint x: 479, endPoint y: 25, distance: 75.3
click at [479, 25] on h3 "CAMPING LES ARCHES SNACK/PIZZ - 41C0002669" at bounding box center [293, 26] width 372 height 22
copy h3 "C0002669"
click at [258, 260] on div "[GEOGRAPHIC_DATA]" at bounding box center [247, 269] width 298 height 25
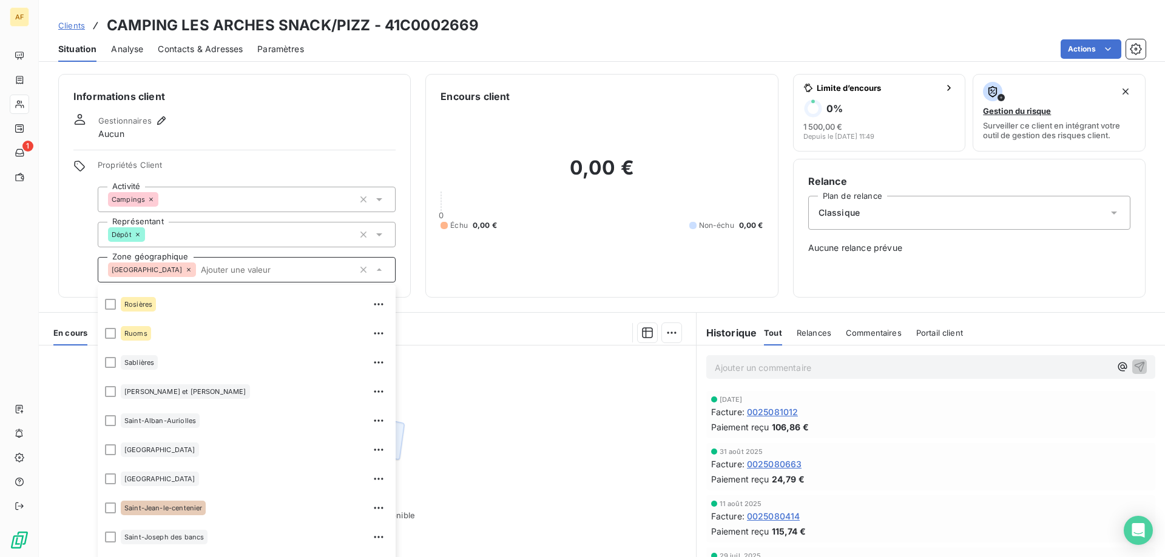
scroll to position [1395, 0]
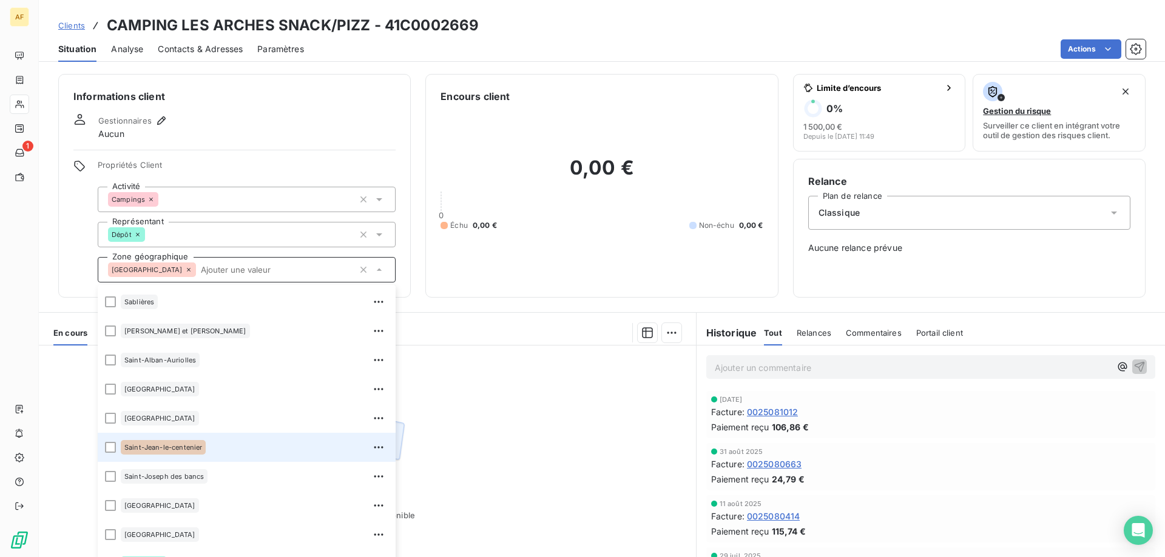
click at [258, 443] on div "Saint-Jean-le-centenier" at bounding box center [255, 447] width 268 height 19
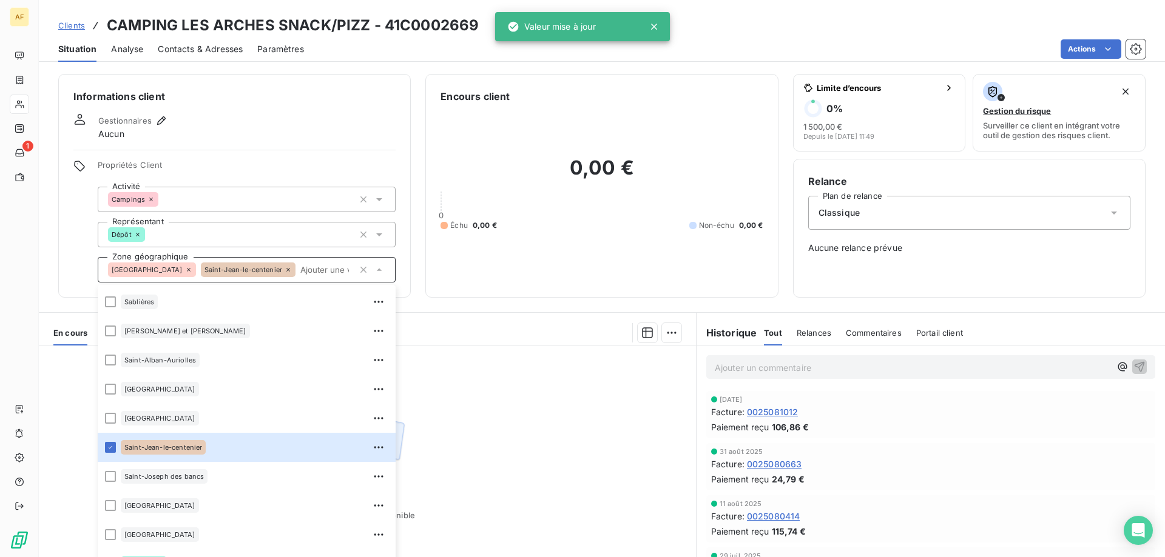
click at [75, 25] on span "Clients" at bounding box center [71, 26] width 27 height 10
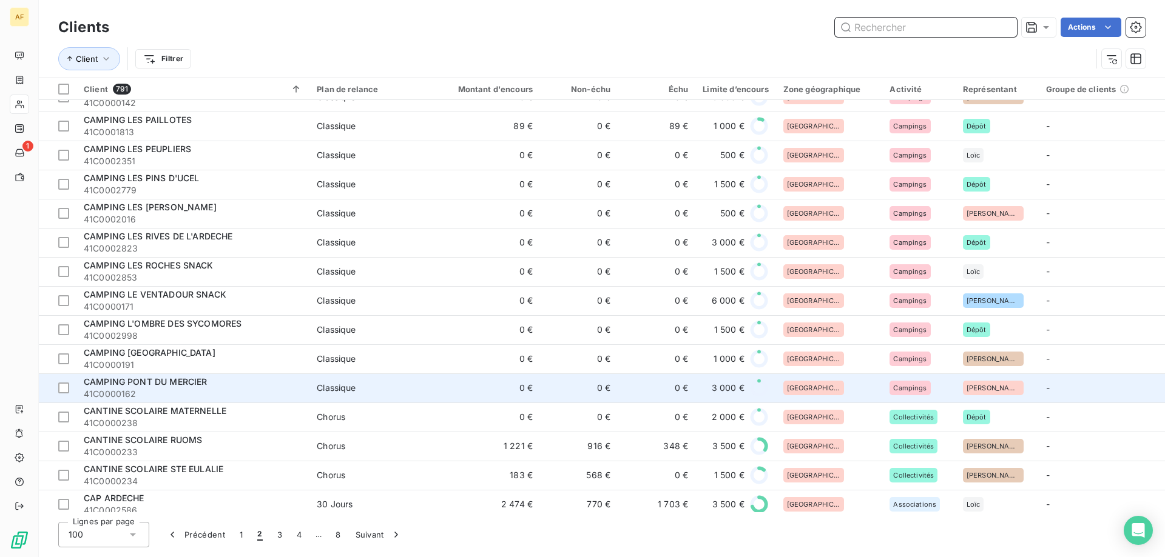
scroll to position [1146, 0]
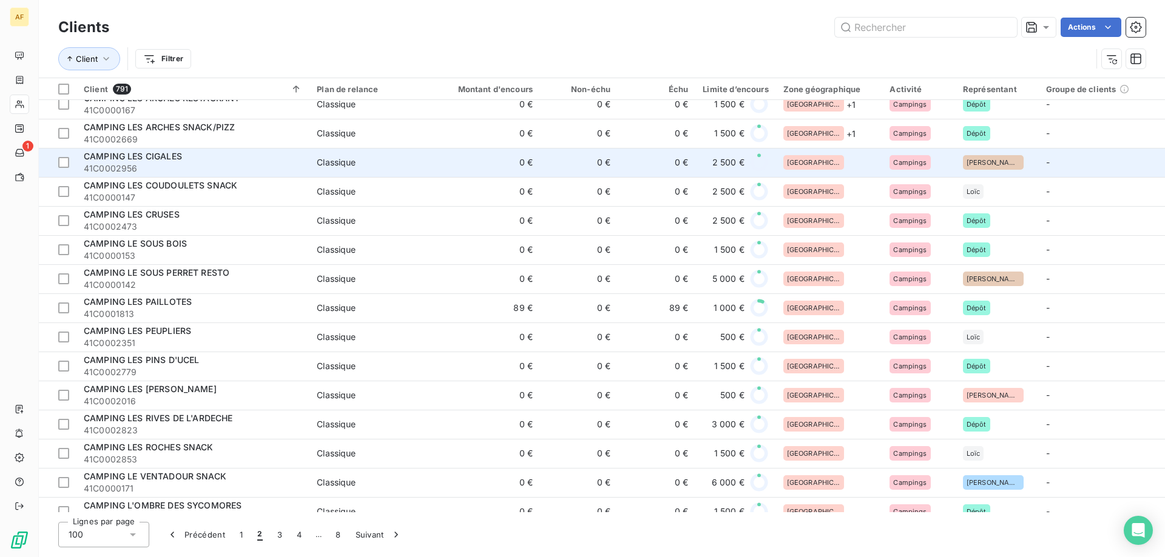
click at [849, 170] on td "[GEOGRAPHIC_DATA]" at bounding box center [829, 162] width 107 height 29
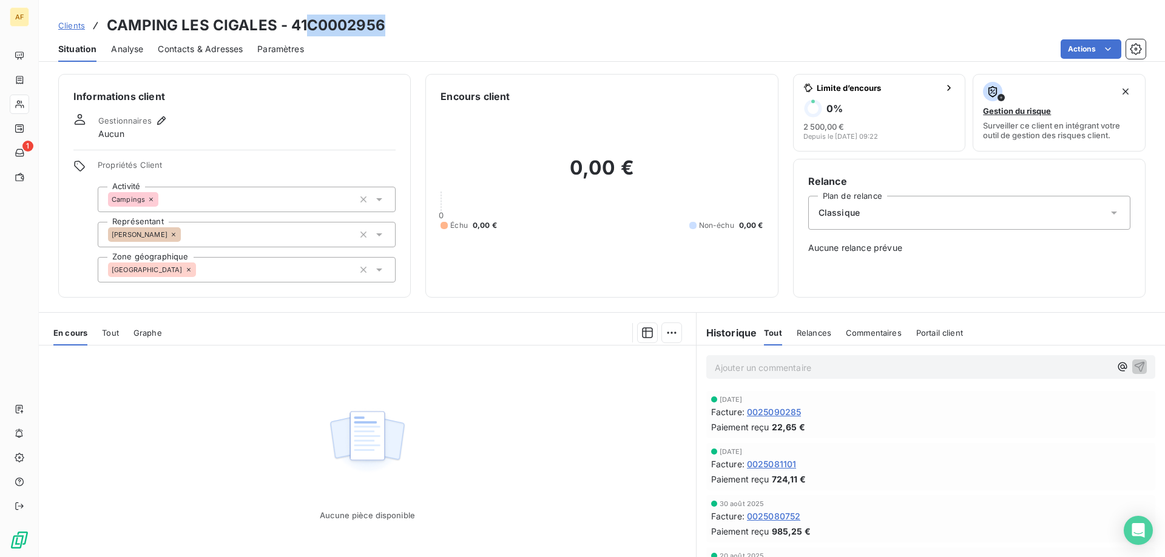
drag, startPoint x: 312, startPoint y: 22, endPoint x: 388, endPoint y: 26, distance: 75.3
click at [388, 26] on div "Clients CAMPING LES CIGALES - 41C0002956" at bounding box center [602, 26] width 1126 height 22
copy h3 "C0002956"
click at [300, 264] on div "[GEOGRAPHIC_DATA]" at bounding box center [247, 269] width 298 height 25
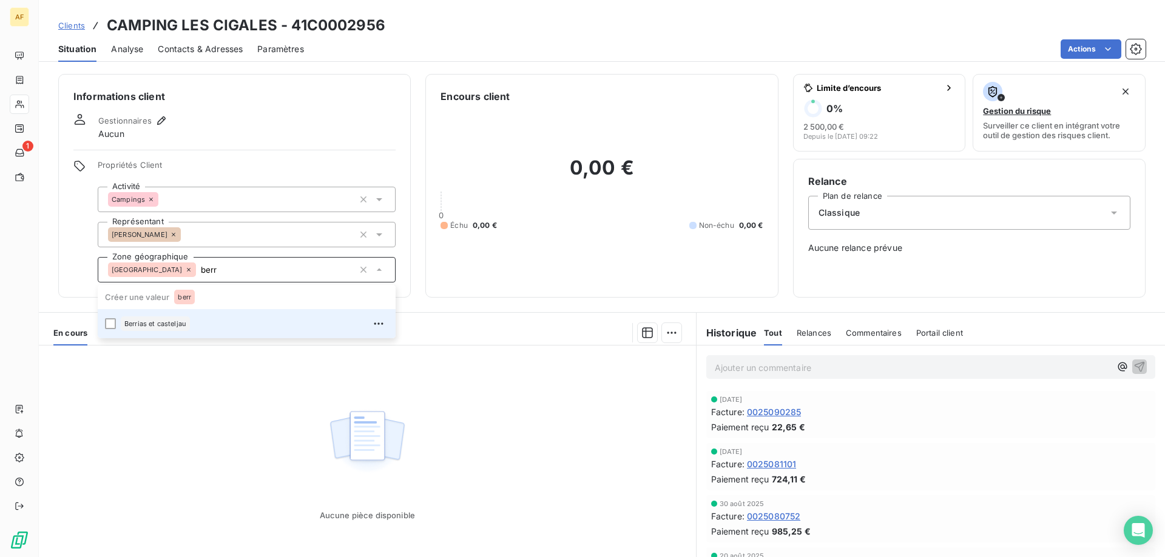
click at [268, 320] on div "Berrias et casteljau" at bounding box center [255, 323] width 268 height 19
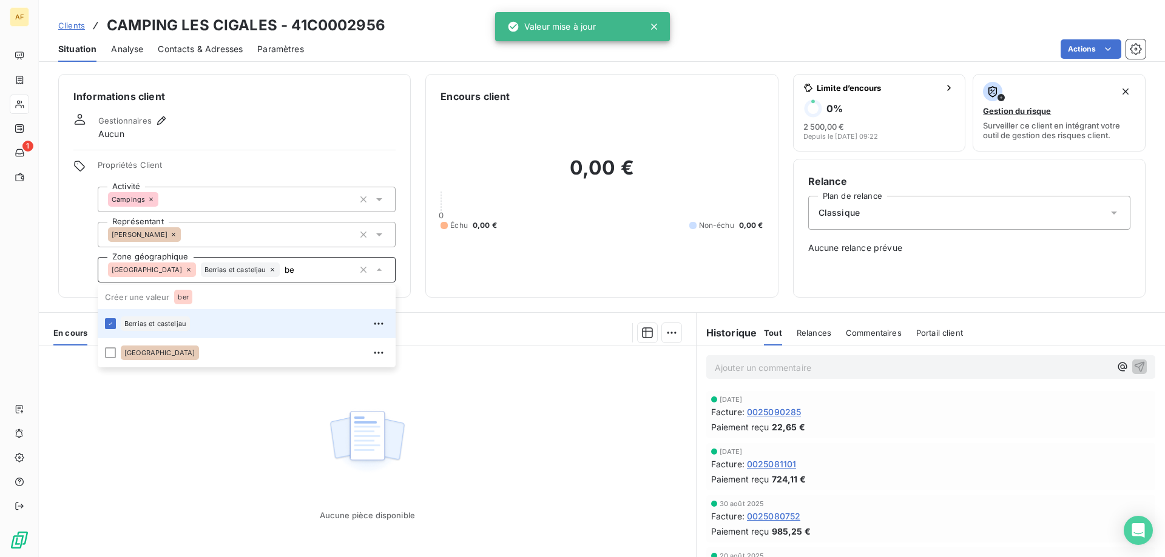
type input "b"
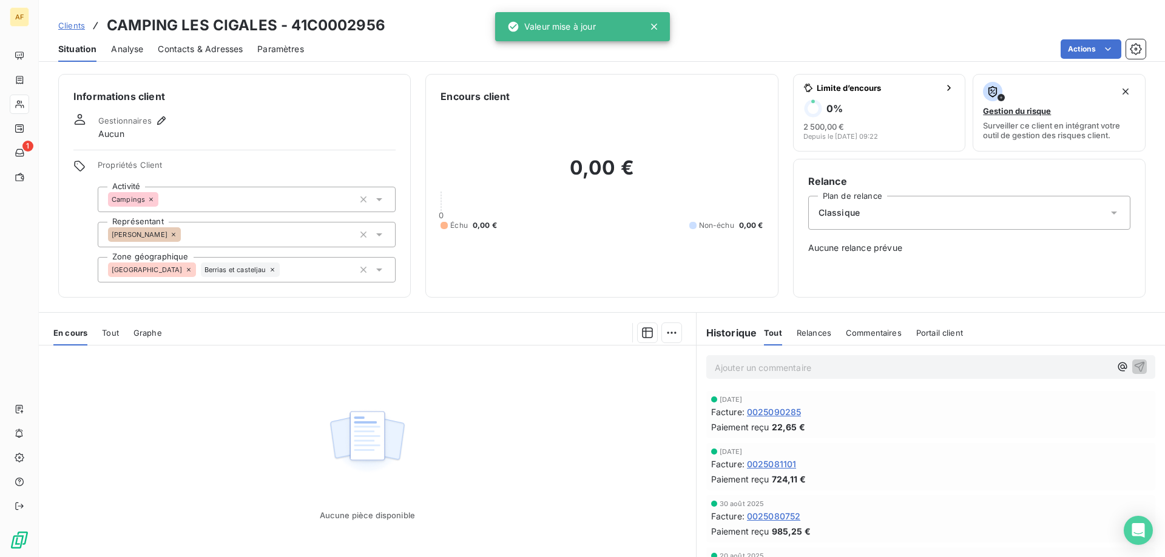
click at [81, 26] on span "Clients" at bounding box center [71, 26] width 27 height 10
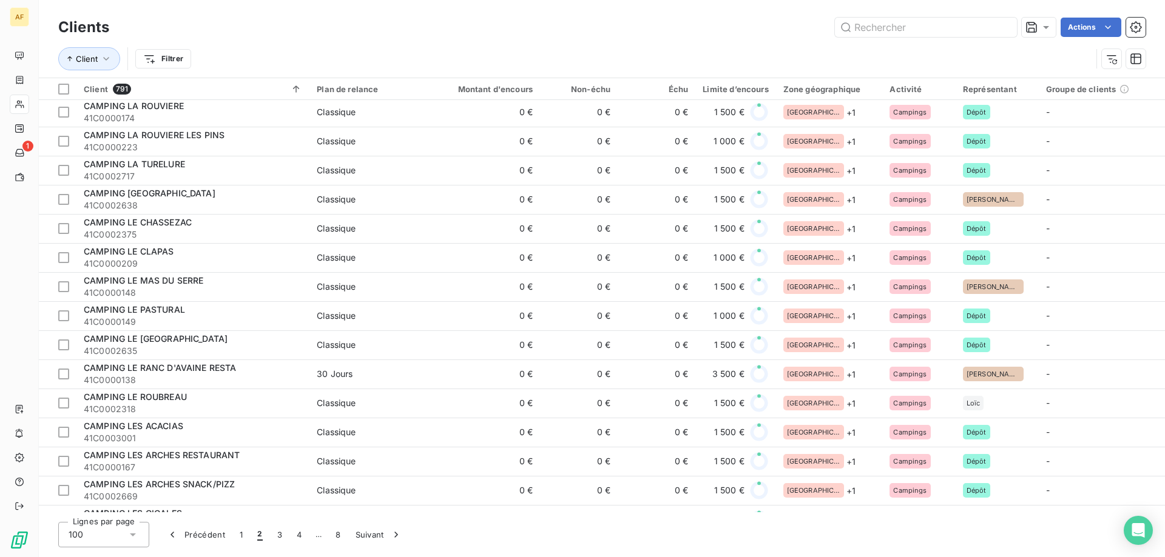
scroll to position [1092, 0]
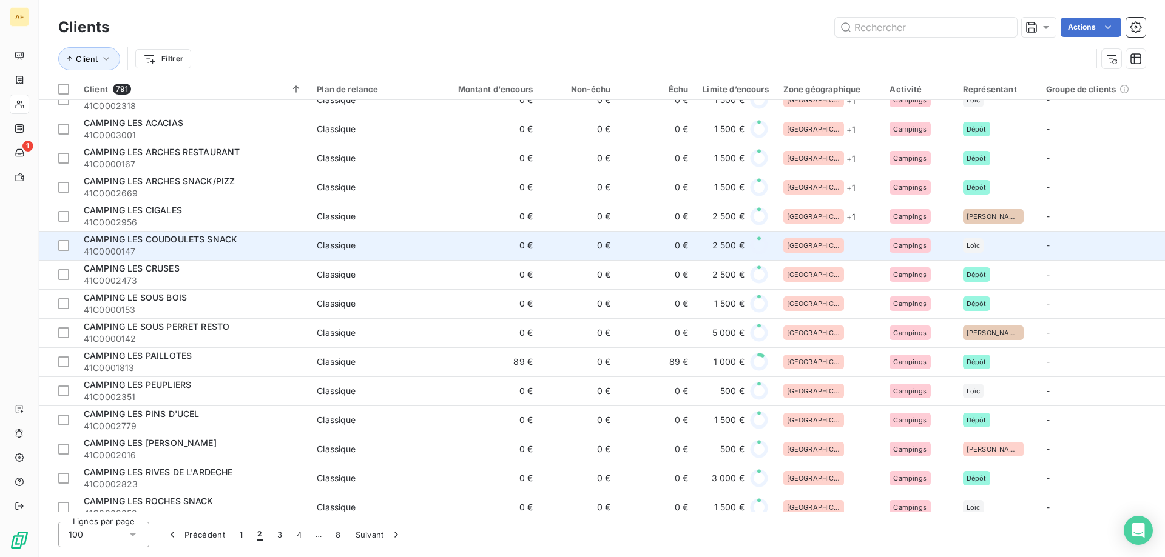
click at [821, 244] on div "[GEOGRAPHIC_DATA]" at bounding box center [829, 245] width 92 height 15
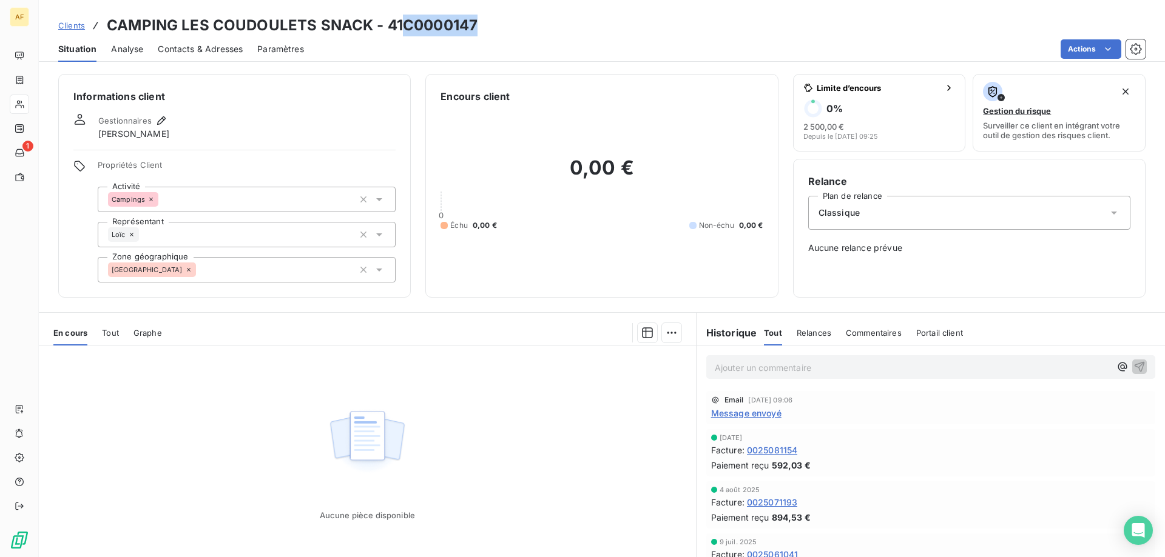
drag, startPoint x: 406, startPoint y: 27, endPoint x: 479, endPoint y: 28, distance: 72.2
click at [479, 28] on div "Clients CAMPING LES COUDOULETS SNACK - 41C0000147" at bounding box center [602, 26] width 1126 height 22
copy h3 "C0000147"
click at [299, 264] on div "[GEOGRAPHIC_DATA]" at bounding box center [247, 269] width 298 height 25
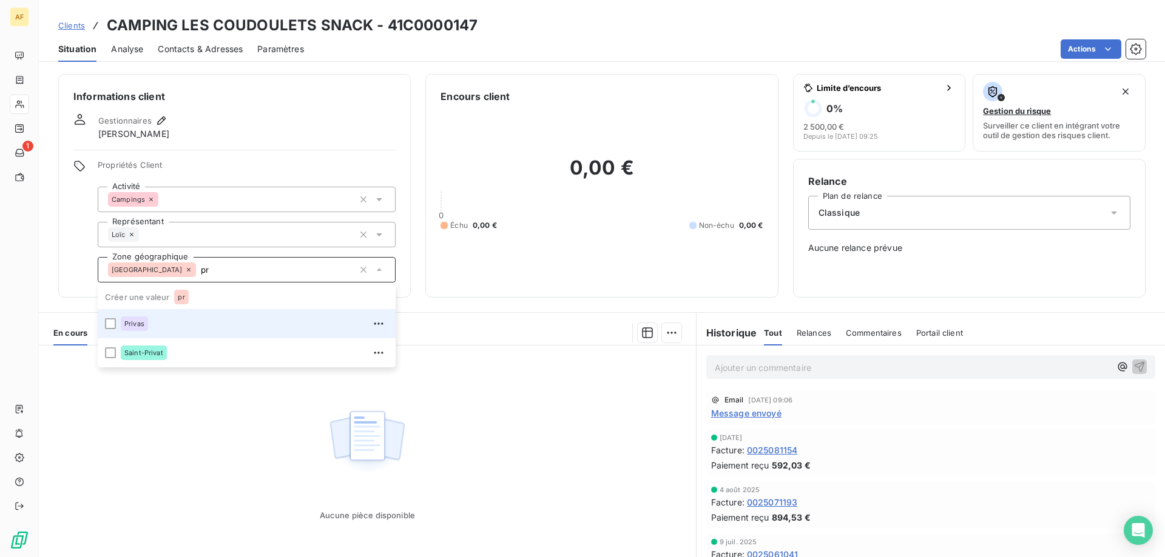
type input "p"
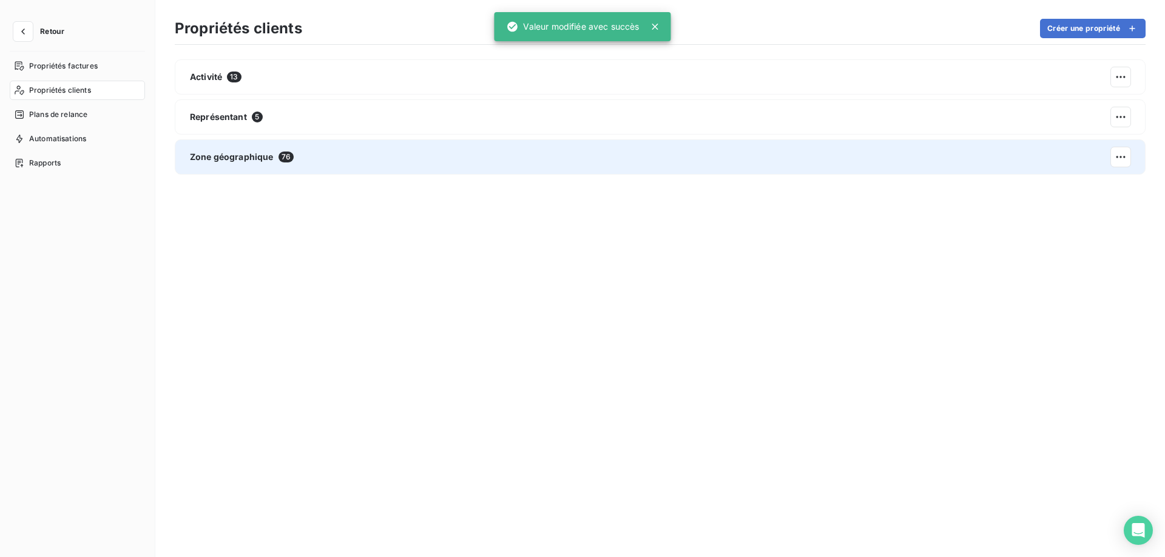
click at [617, 173] on div "Zone géographique 76" at bounding box center [660, 157] width 971 height 35
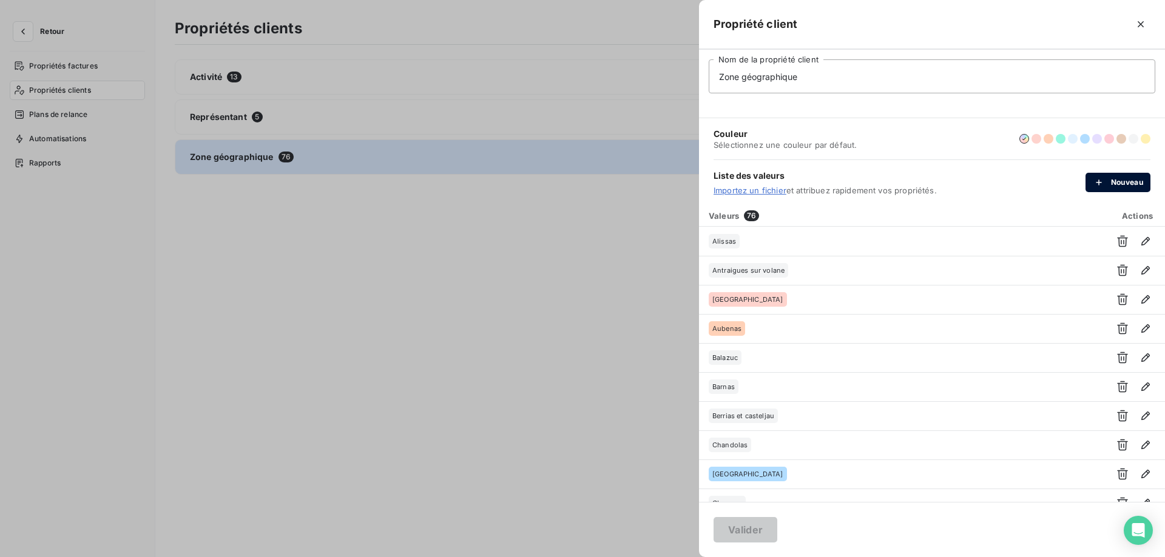
click at [1109, 186] on div "button" at bounding box center [1101, 183] width 18 height 12
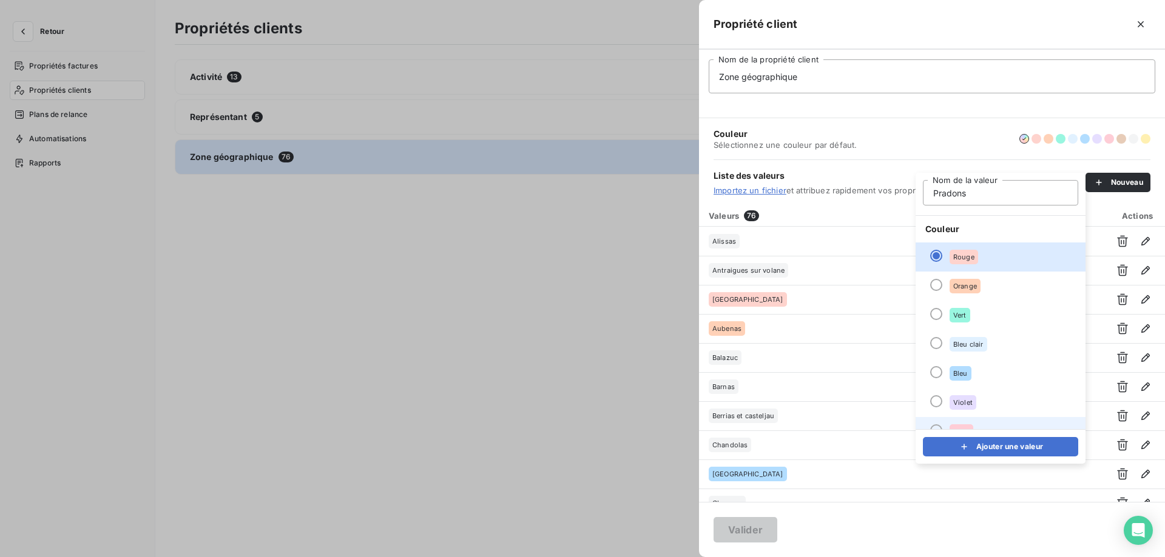
scroll to position [104, 0]
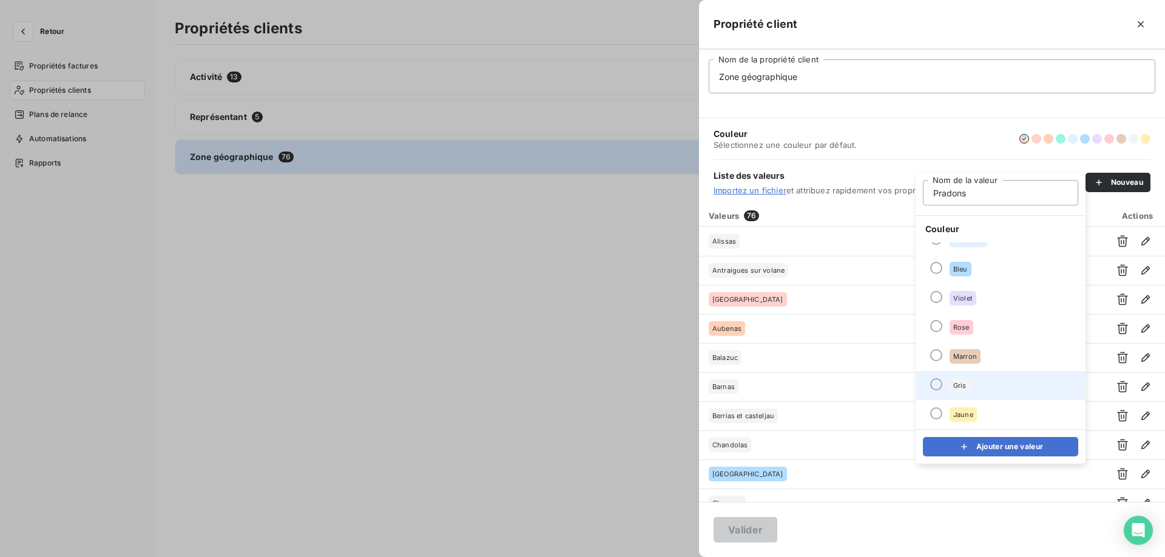
type input "Pradons"
click at [995, 390] on li "Gris" at bounding box center [1000, 385] width 170 height 29
click at [974, 449] on div "submit" at bounding box center [967, 447] width 18 height 12
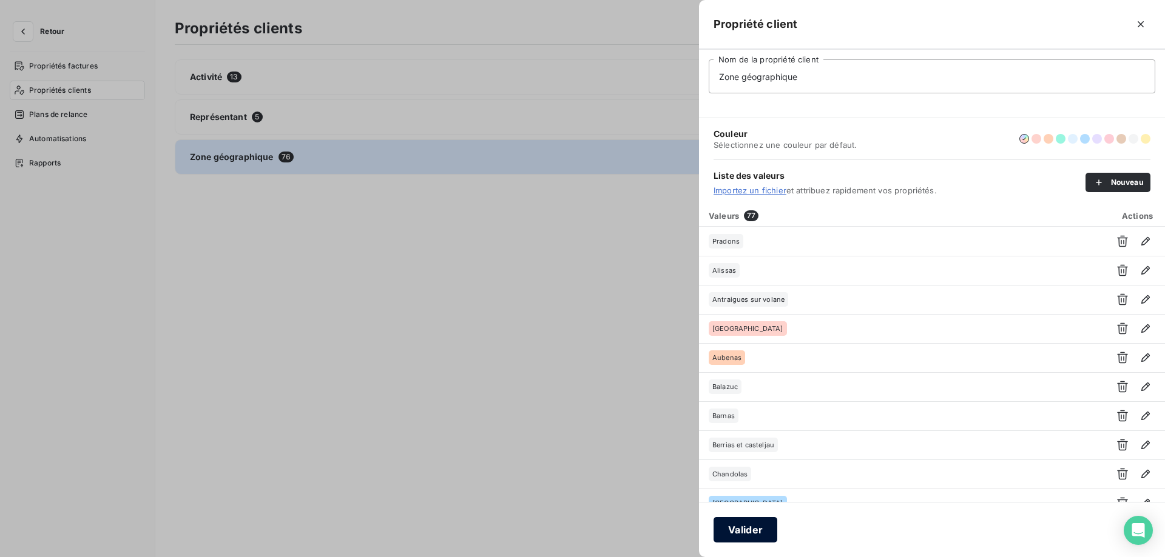
click at [761, 537] on button "Valider" at bounding box center [745, 529] width 64 height 25
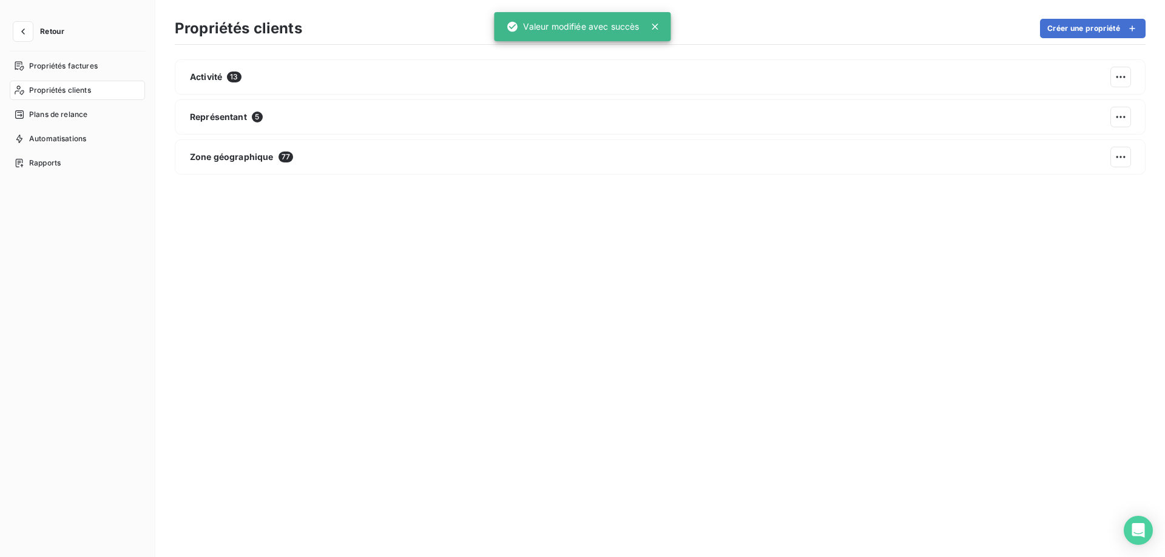
click at [912, 185] on div "Activité 13 Représentant 5 Zone géographique 77" at bounding box center [660, 298] width 971 height 479
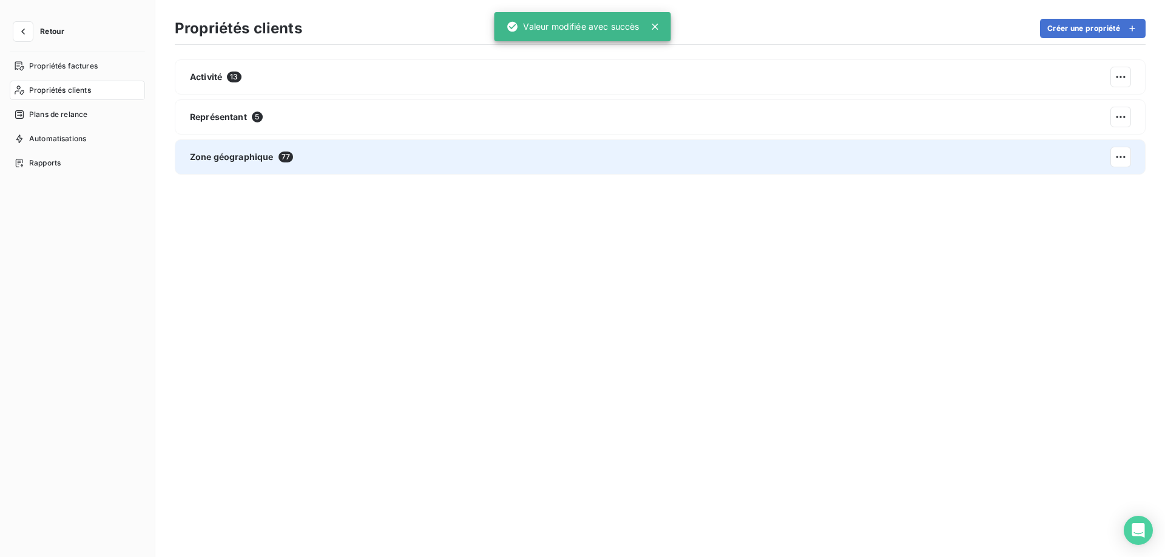
click at [911, 167] on div "Zone géographique 77" at bounding box center [660, 157] width 971 height 35
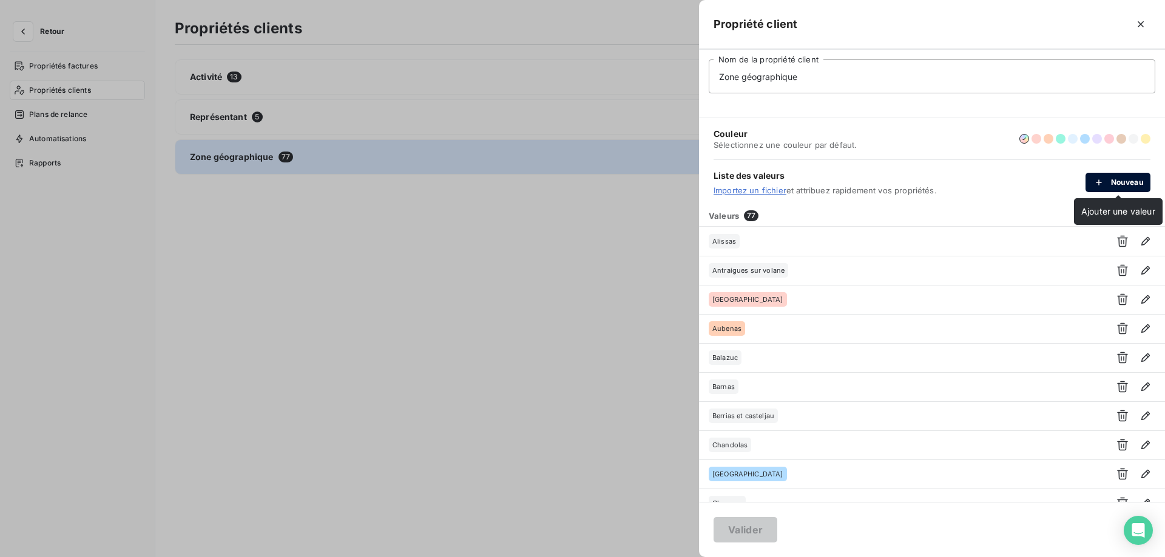
click at [1105, 179] on div "button" at bounding box center [1101, 183] width 18 height 12
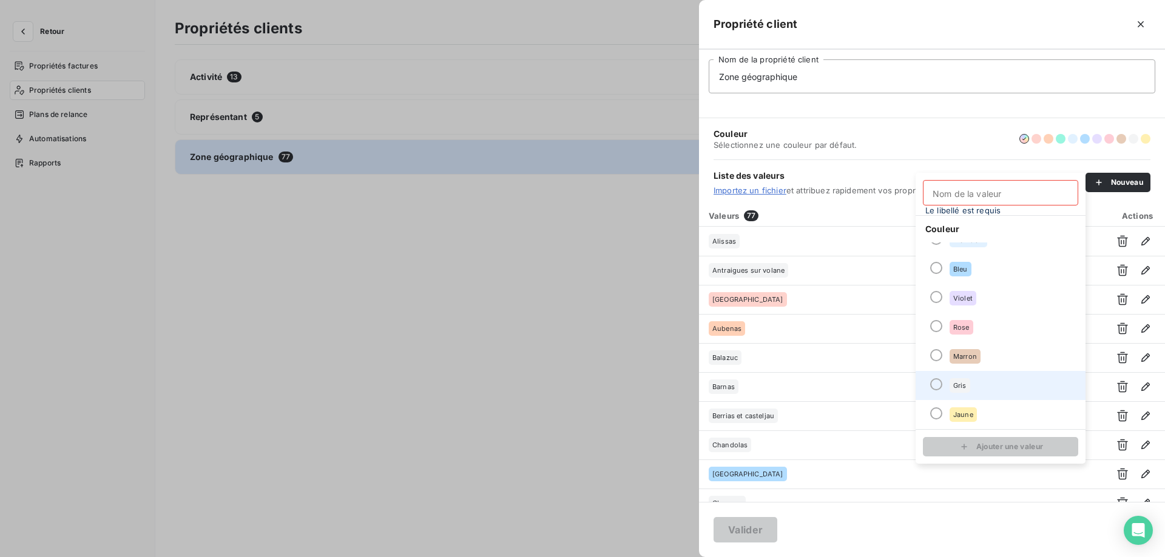
click at [957, 393] on li "Gris" at bounding box center [1000, 385] width 170 height 29
click at [955, 200] on input "Nom de la valeur" at bounding box center [1000, 192] width 155 height 25
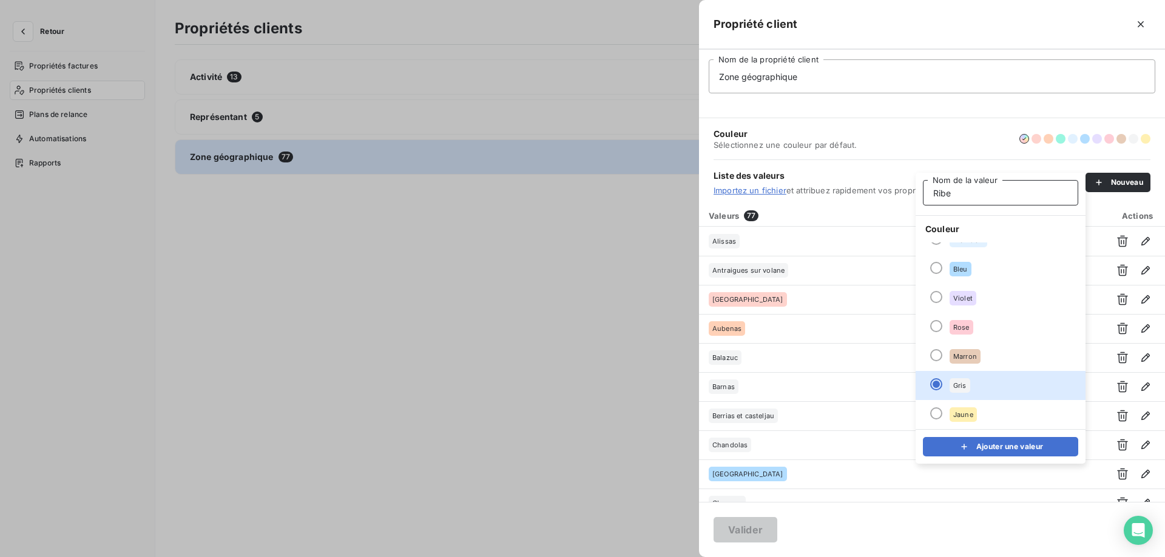
type input "Ribes"
click at [1020, 445] on button "Ajouter une valeur" at bounding box center [1000, 446] width 155 height 19
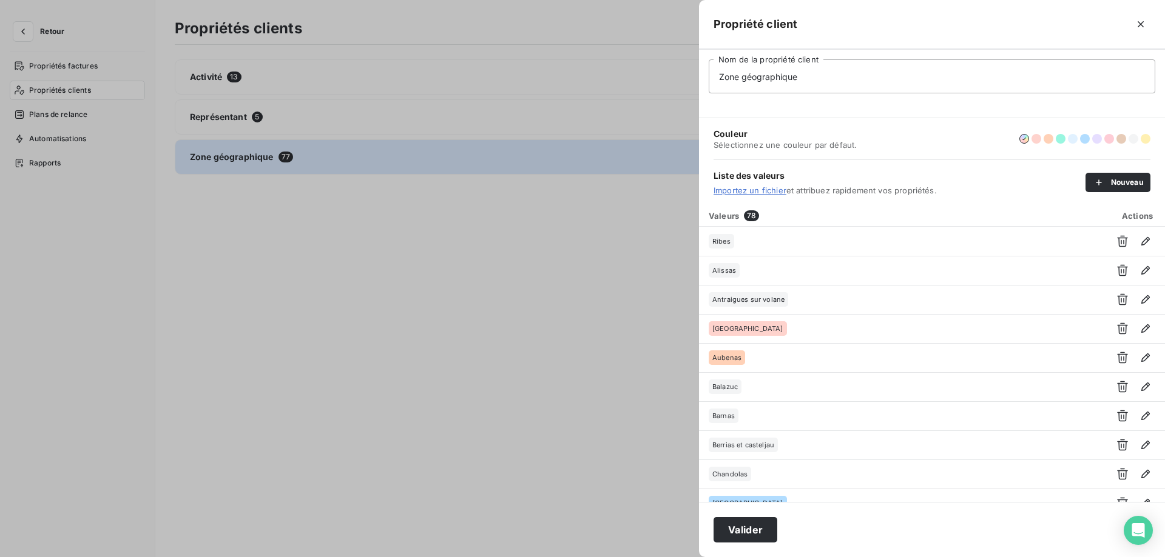
click at [1134, 137] on button "button" at bounding box center [1133, 139] width 10 height 10
click at [747, 530] on button "Valider" at bounding box center [745, 529] width 64 height 25
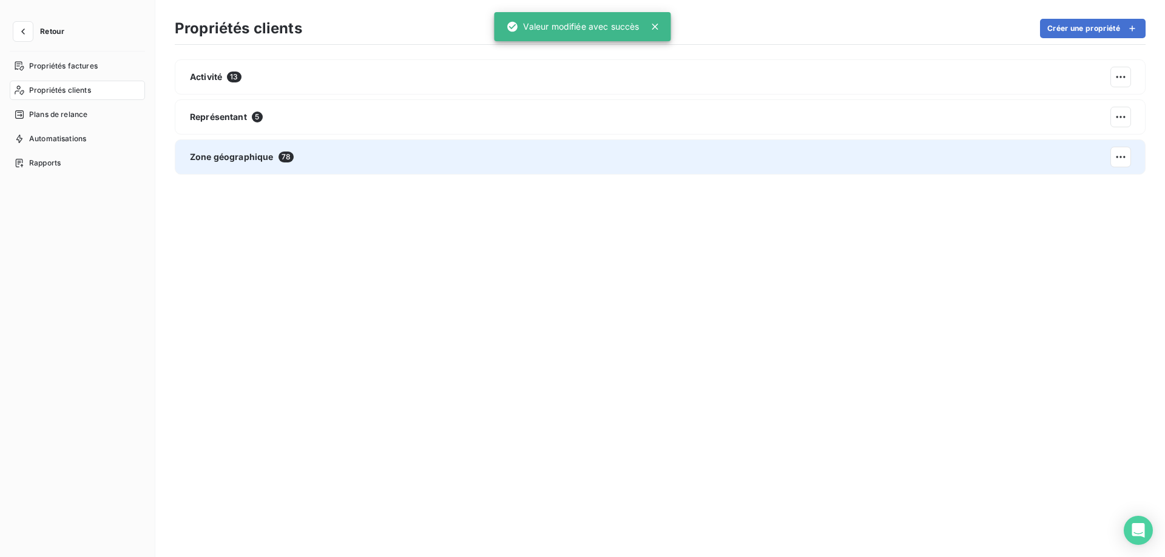
click at [357, 147] on div "Zone géographique 78" at bounding box center [660, 157] width 971 height 35
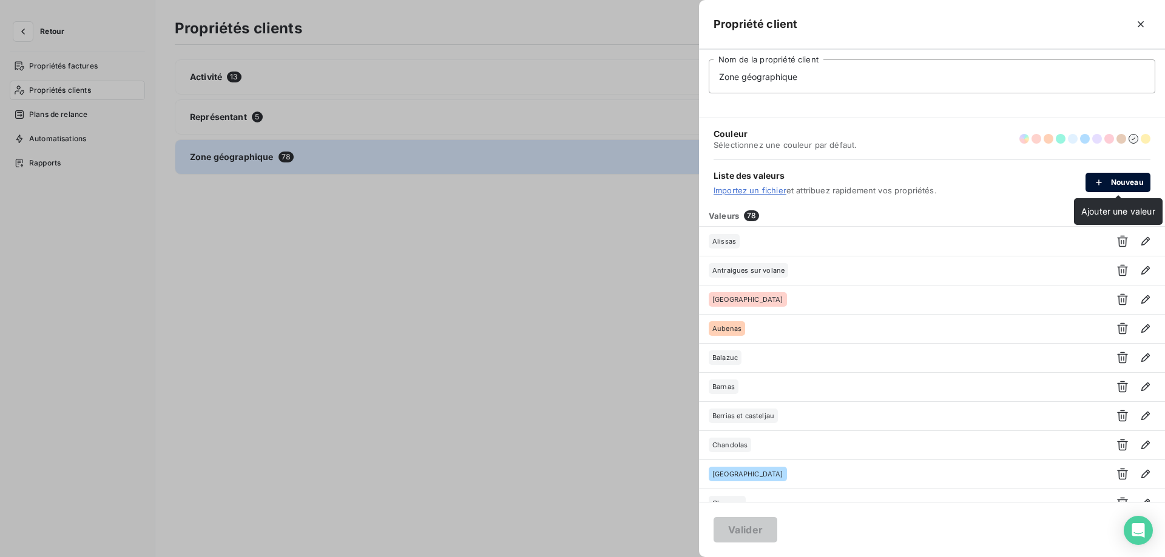
click at [1105, 187] on div "button" at bounding box center [1101, 183] width 18 height 12
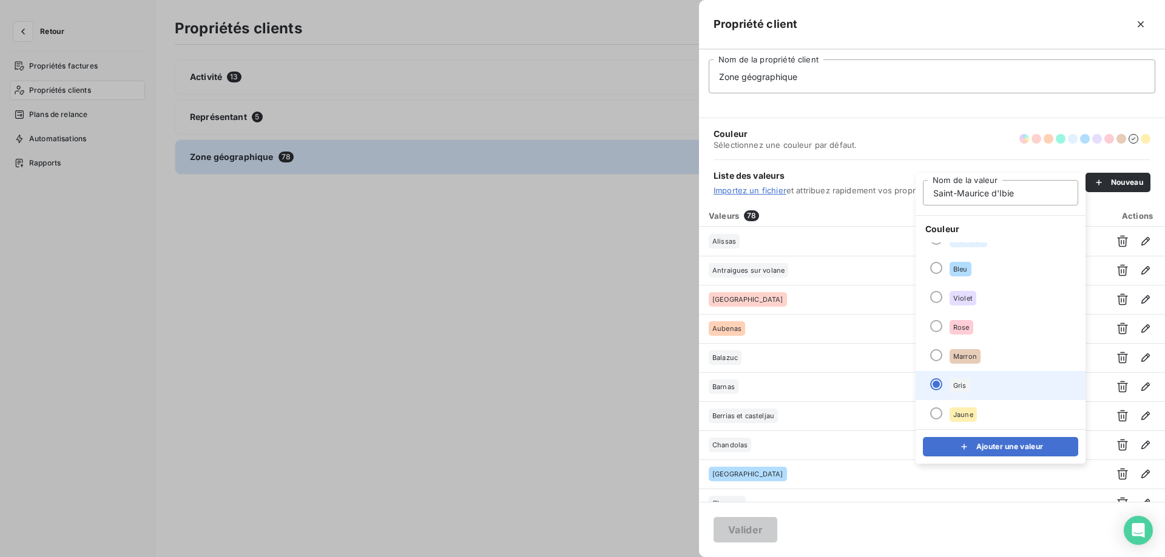
type input "Saint-Maurice d'Ibie"
click at [986, 395] on li "Gris" at bounding box center [1000, 385] width 170 height 29
click at [963, 446] on icon "submit" at bounding box center [964, 447] width 6 height 6
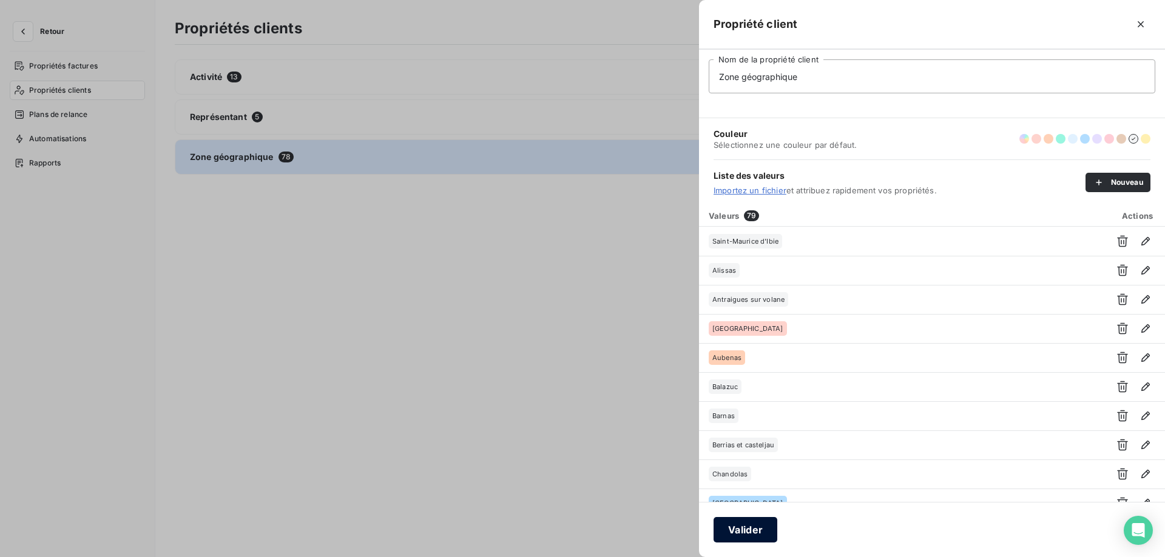
click at [749, 531] on button "Valider" at bounding box center [745, 529] width 64 height 25
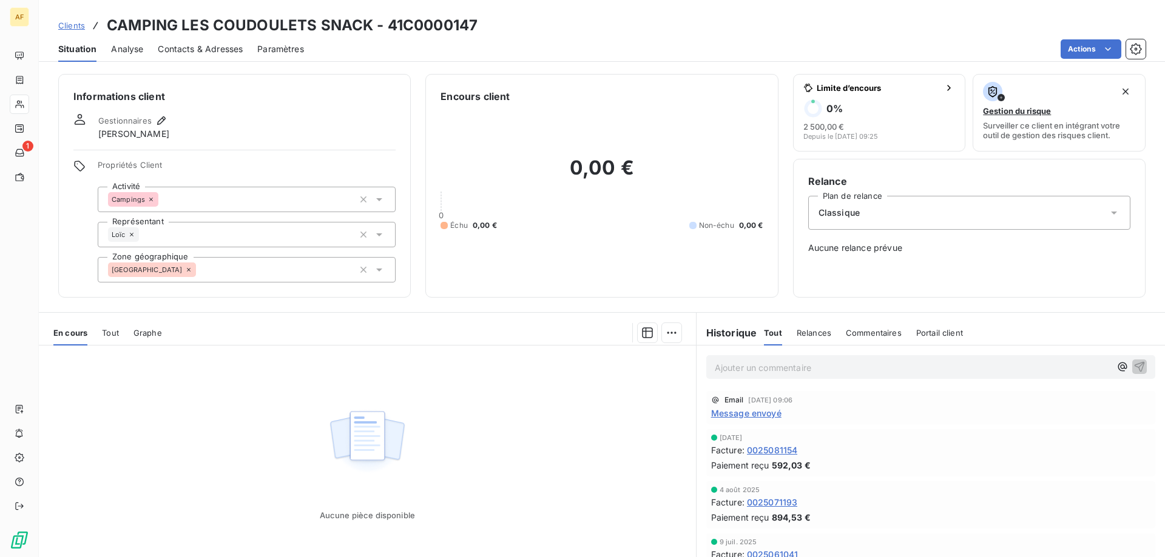
click at [274, 269] on div "[GEOGRAPHIC_DATA]" at bounding box center [247, 269] width 298 height 25
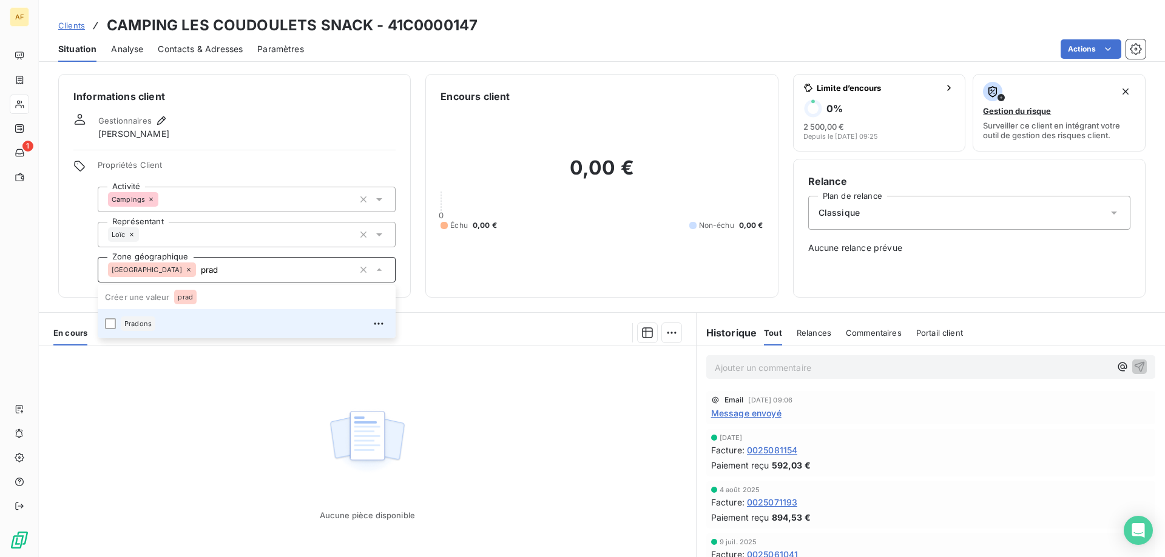
click at [232, 318] on div "Pradons" at bounding box center [255, 323] width 268 height 19
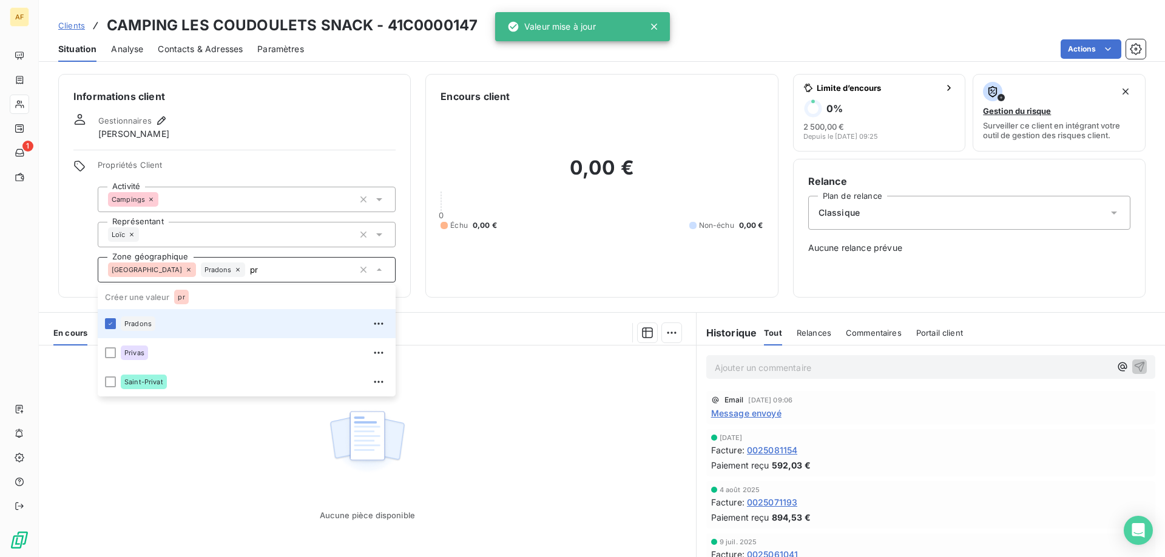
type input "p"
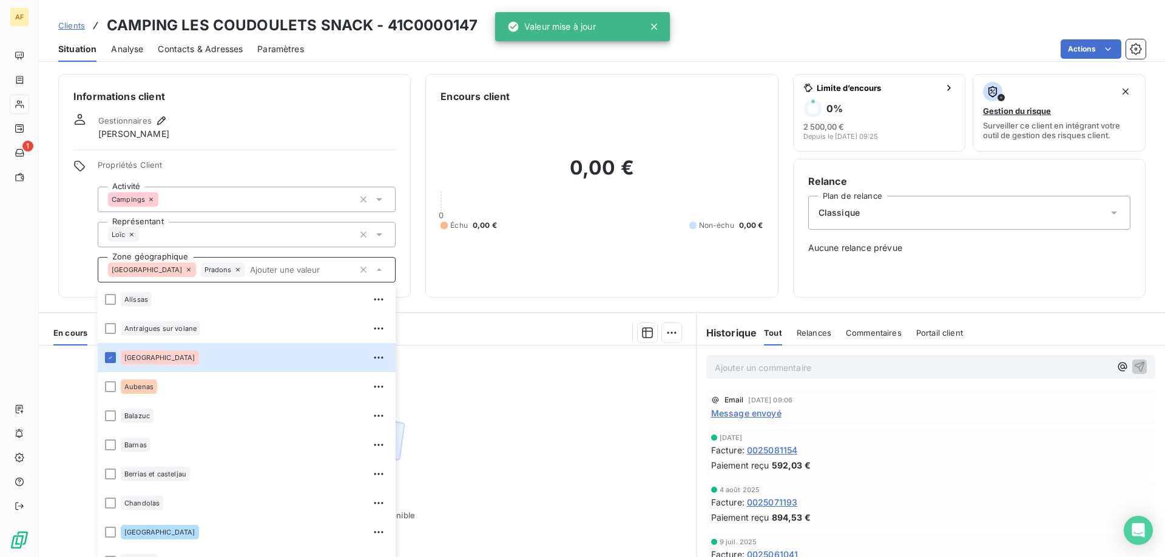
scroll to position [19, 0]
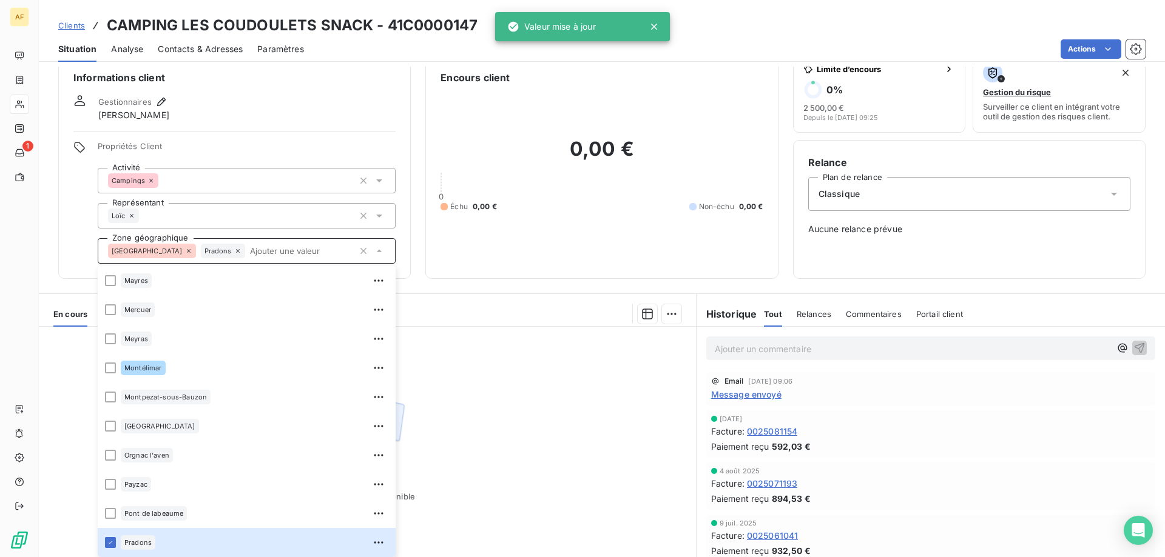
click at [70, 24] on span "Clients" at bounding box center [71, 26] width 27 height 10
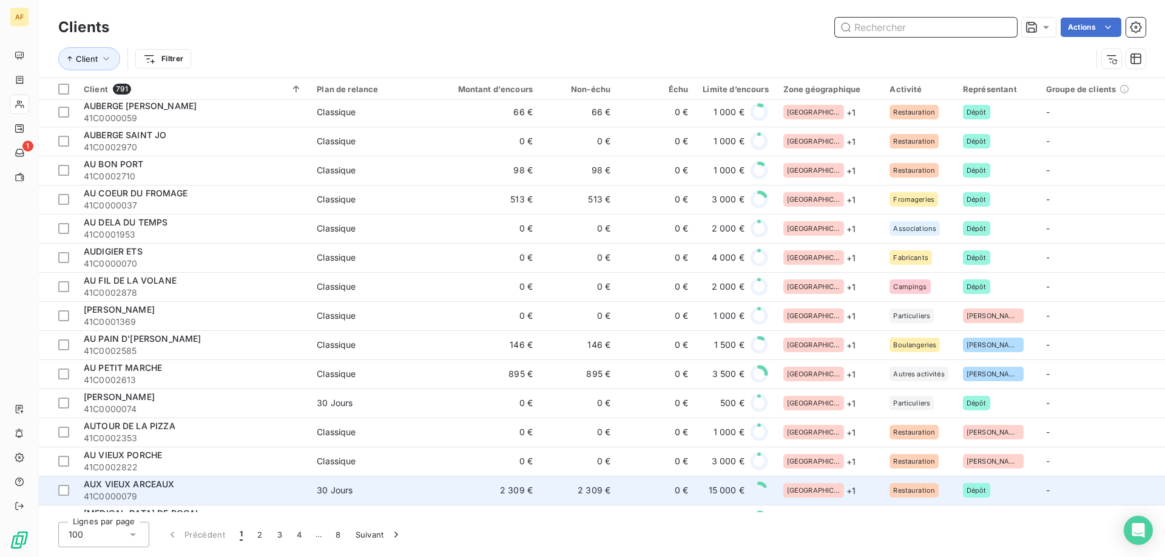
scroll to position [1577, 0]
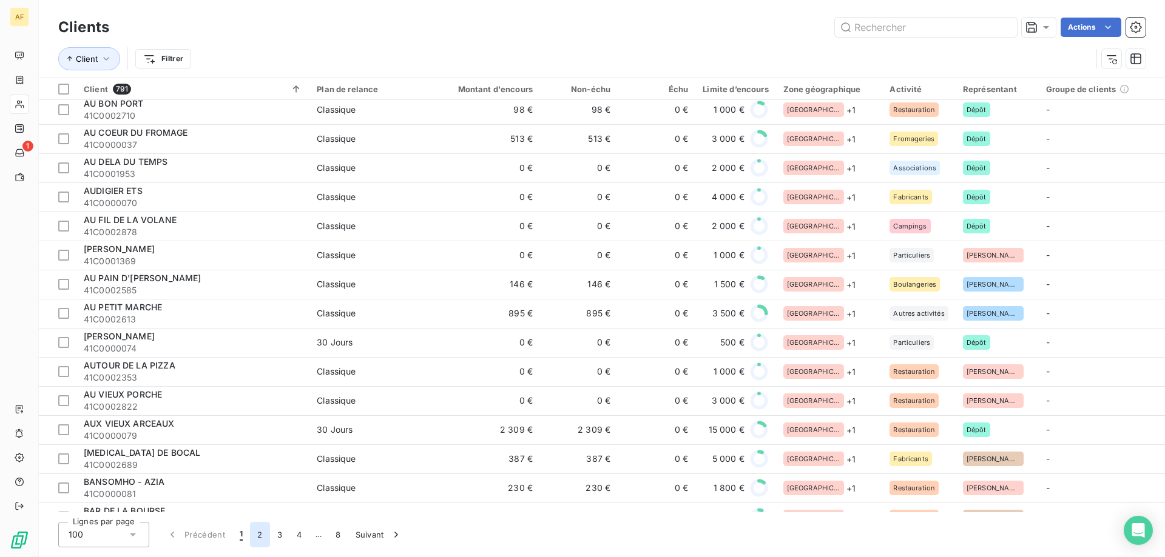
click at [261, 534] on button "2" at bounding box center [259, 534] width 19 height 25
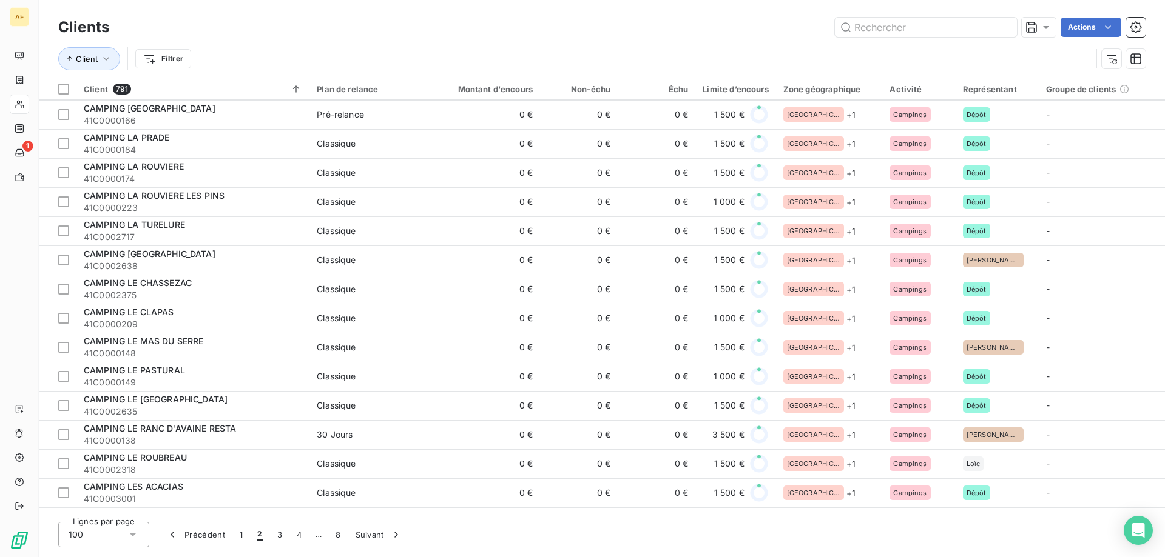
scroll to position [1031, 0]
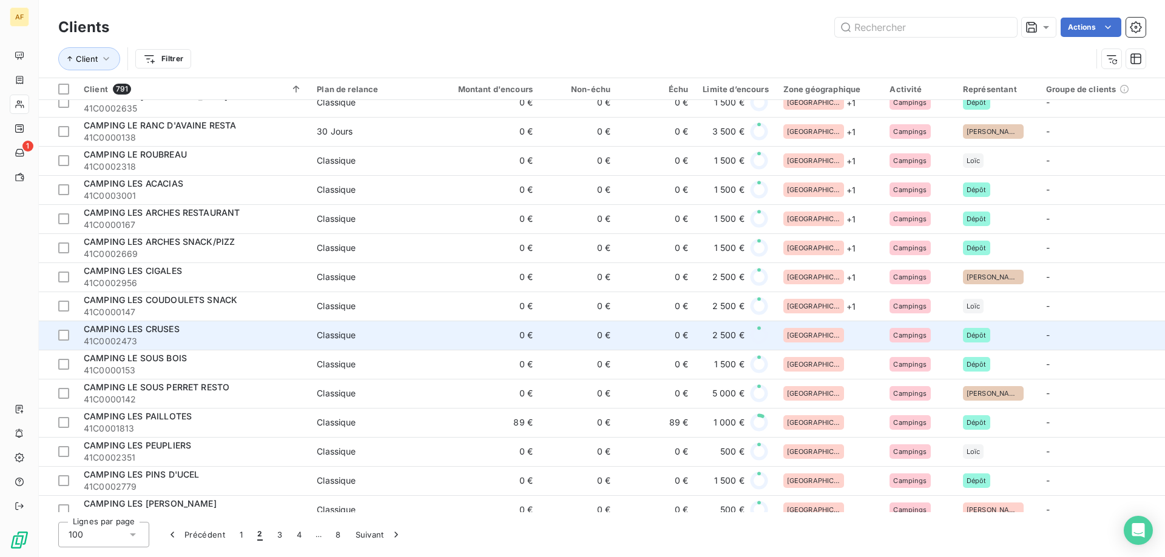
click at [840, 331] on div "[GEOGRAPHIC_DATA]" at bounding box center [829, 335] width 92 height 15
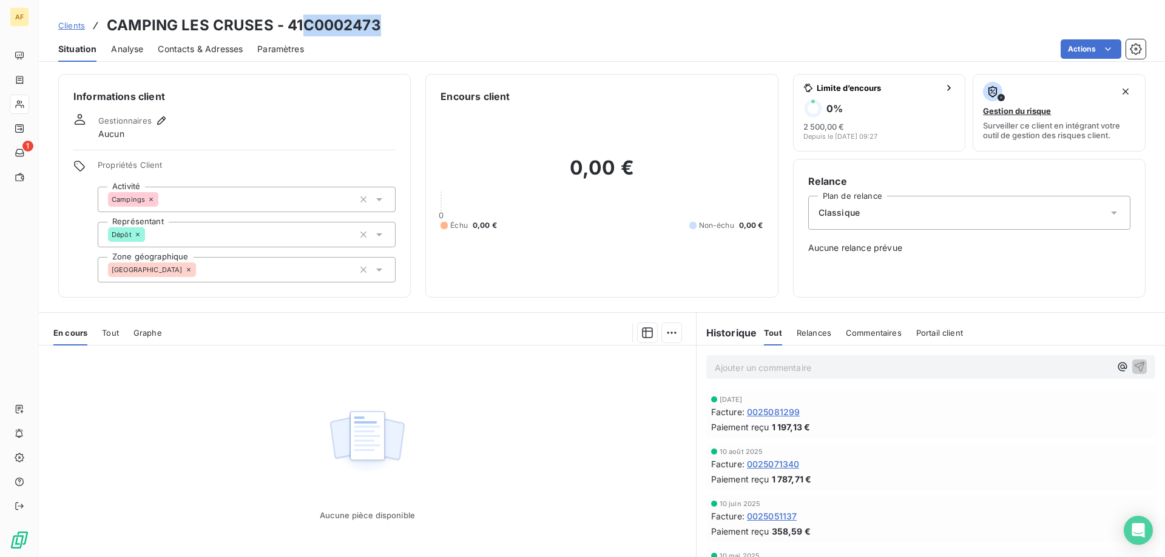
drag, startPoint x: 305, startPoint y: 26, endPoint x: 377, endPoint y: 23, distance: 71.6
click at [377, 23] on h3 "CAMPING LES CRUSES - 41C0002473" at bounding box center [244, 26] width 274 height 22
copy h3 "C0002473"
click at [275, 266] on div "[GEOGRAPHIC_DATA]" at bounding box center [247, 269] width 298 height 25
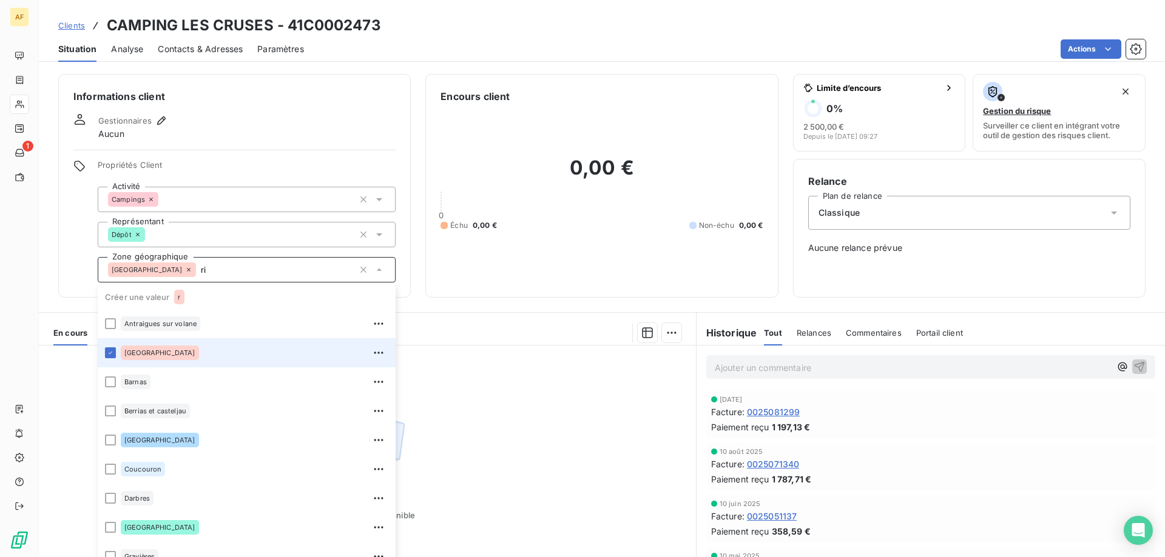
type input "r"
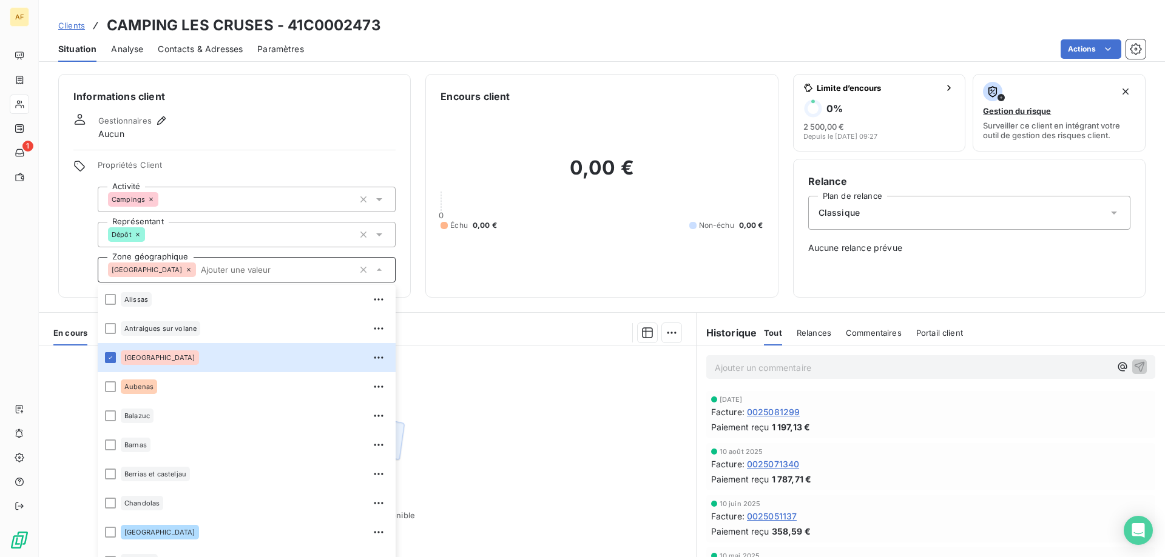
click at [453, 380] on div "Aucune pièce disponible" at bounding box center [367, 463] width 657 height 234
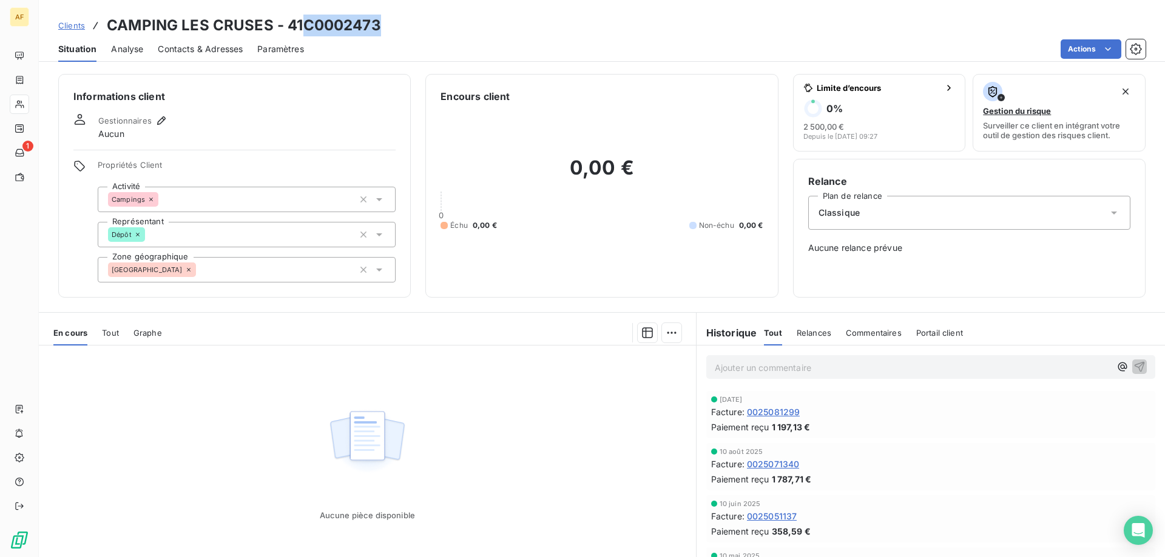
drag, startPoint x: 306, startPoint y: 23, endPoint x: 376, endPoint y: 24, distance: 70.4
click at [376, 24] on h3 "CAMPING LES CRUSES - 41C0002473" at bounding box center [244, 26] width 274 height 22
copy h3 "C0002473"
click at [285, 264] on div "[GEOGRAPHIC_DATA]" at bounding box center [247, 269] width 298 height 25
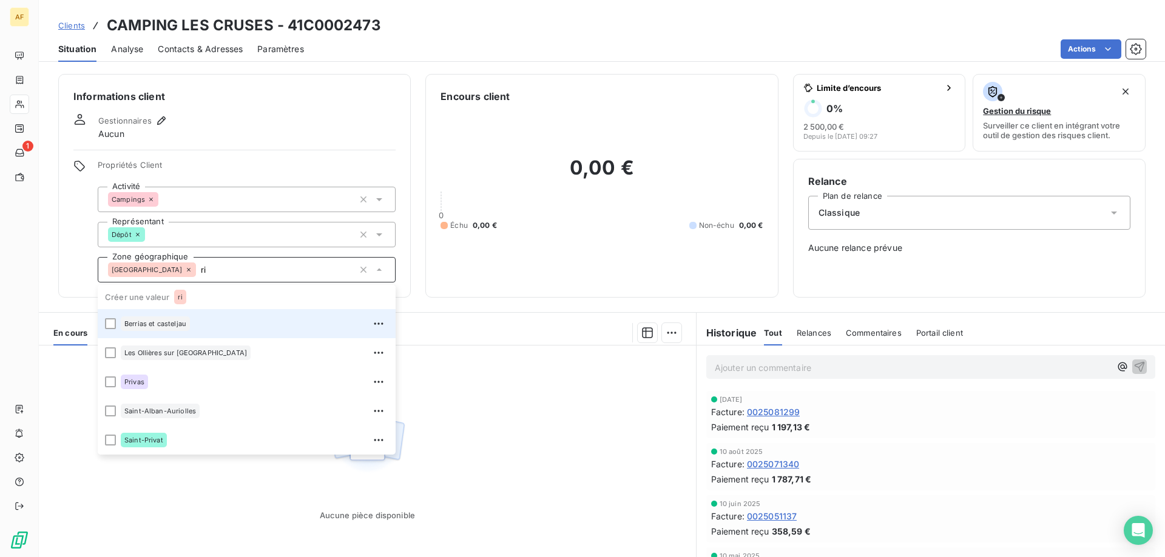
type input "r"
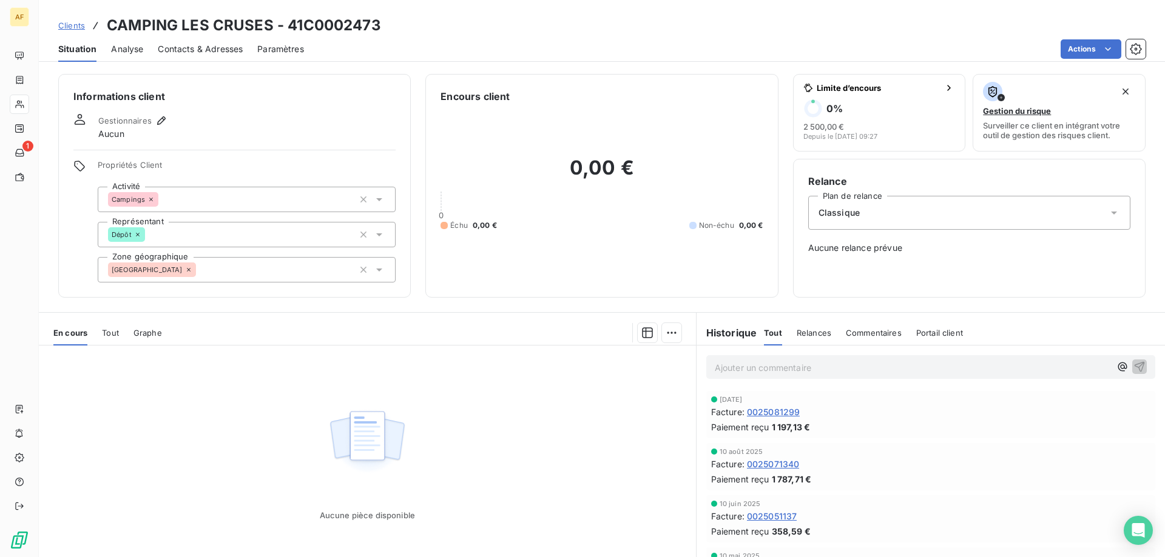
click at [235, 272] on div "[GEOGRAPHIC_DATA]" at bounding box center [247, 269] width 298 height 25
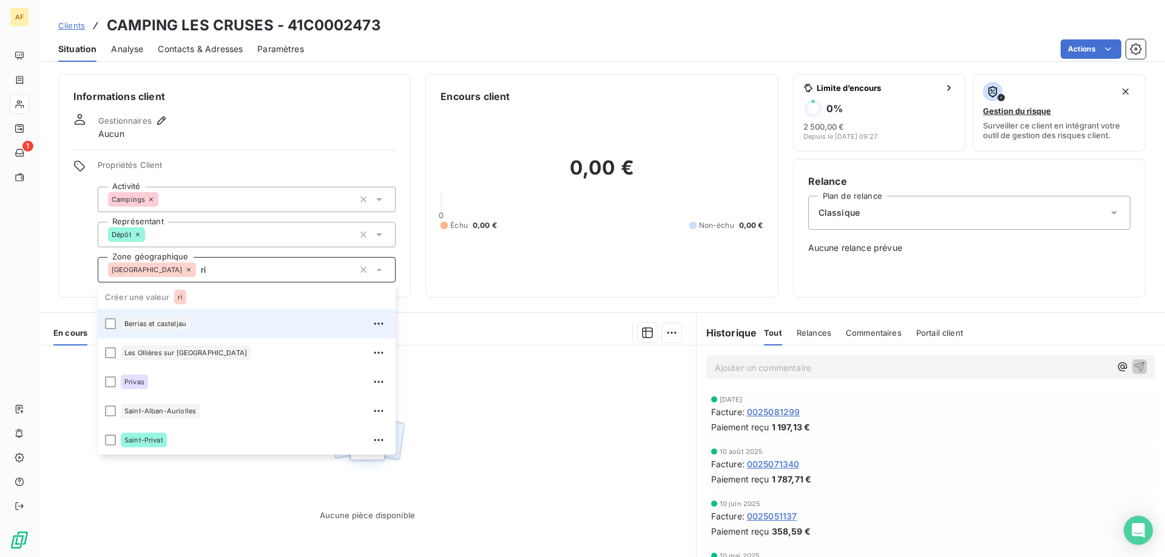
type input "r"
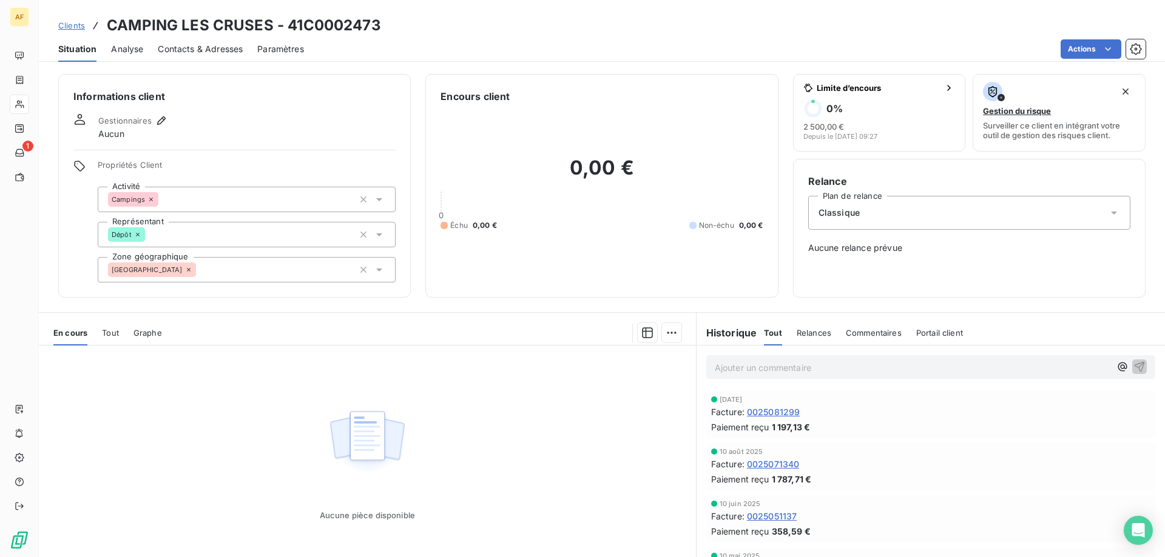
click at [249, 261] on div "[GEOGRAPHIC_DATA]" at bounding box center [247, 269] width 298 height 25
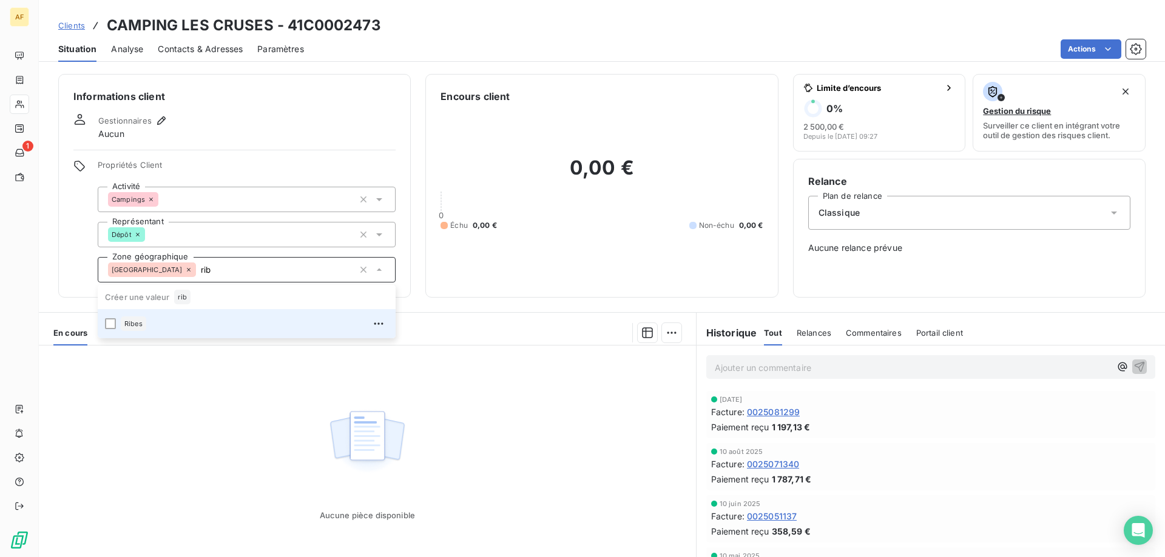
click at [232, 325] on div "Ribes" at bounding box center [255, 323] width 268 height 19
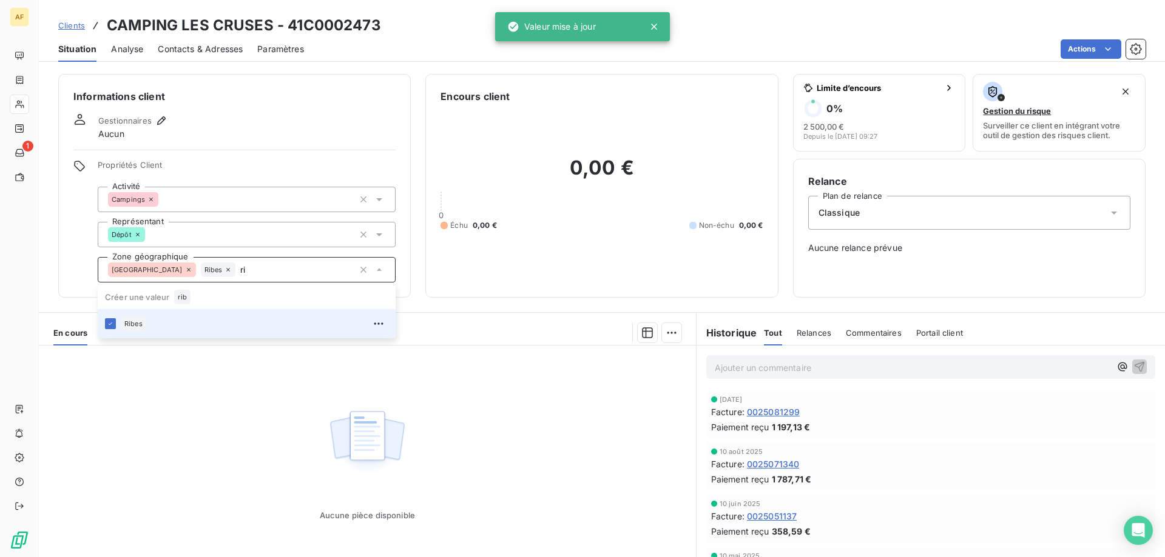
type input "r"
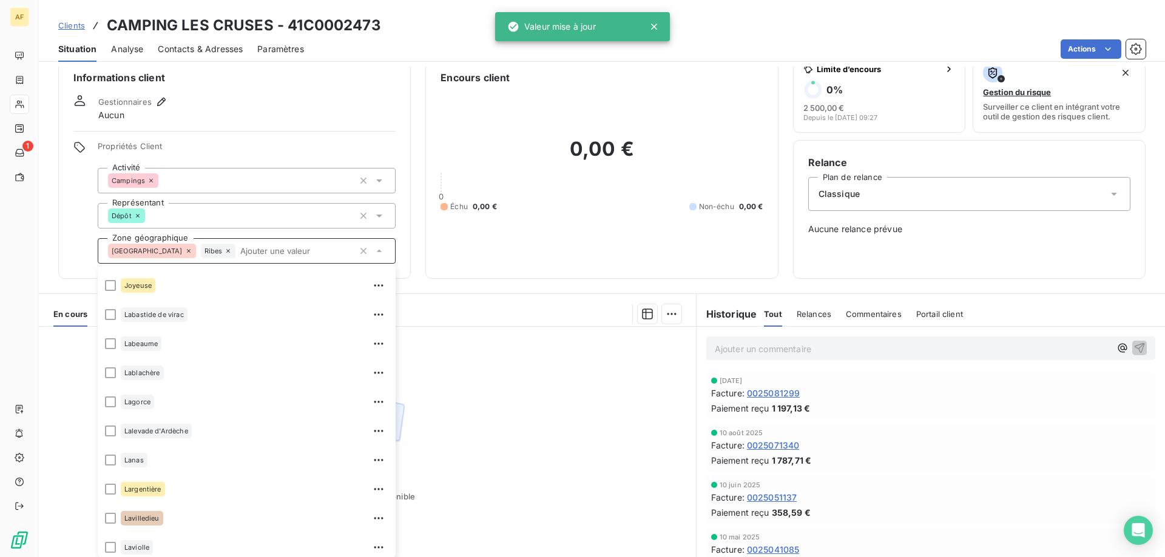
scroll to position [1077, 0]
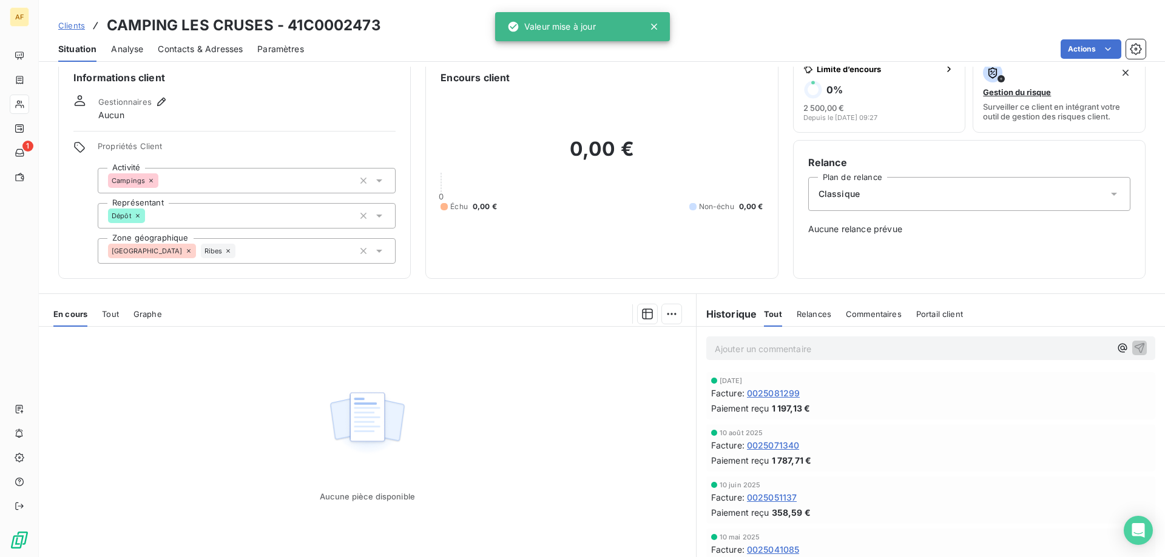
click at [71, 23] on span "Clients" at bounding box center [71, 26] width 27 height 10
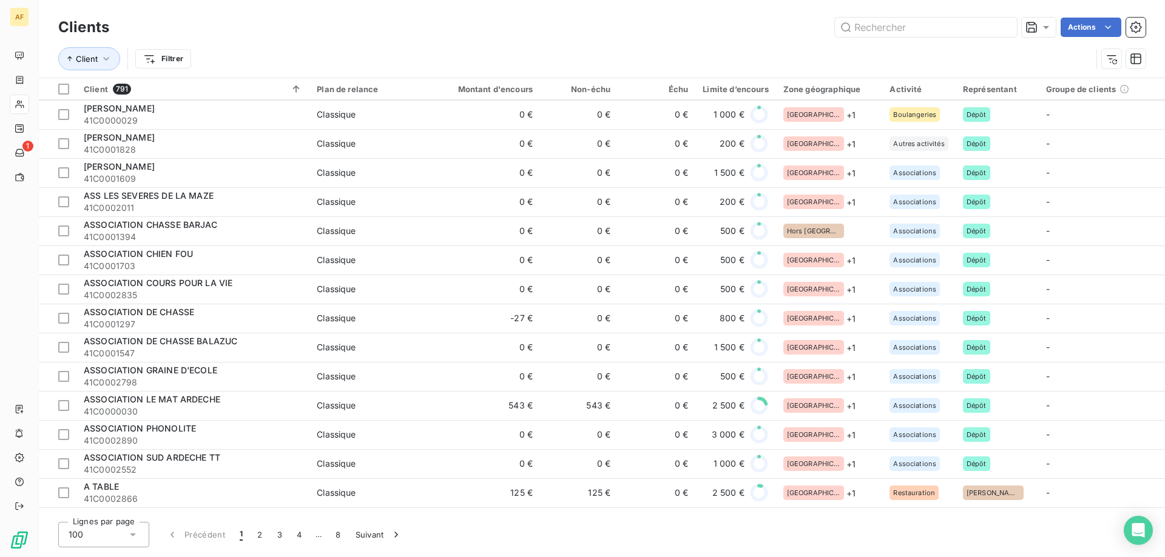
scroll to position [1153, 0]
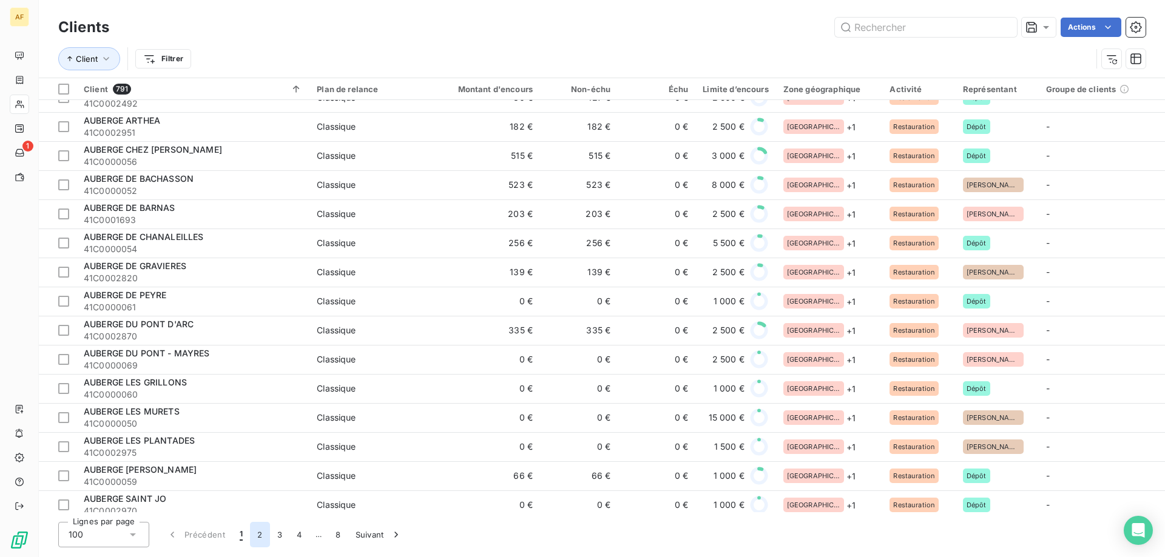
click at [262, 534] on button "2" at bounding box center [259, 534] width 19 height 25
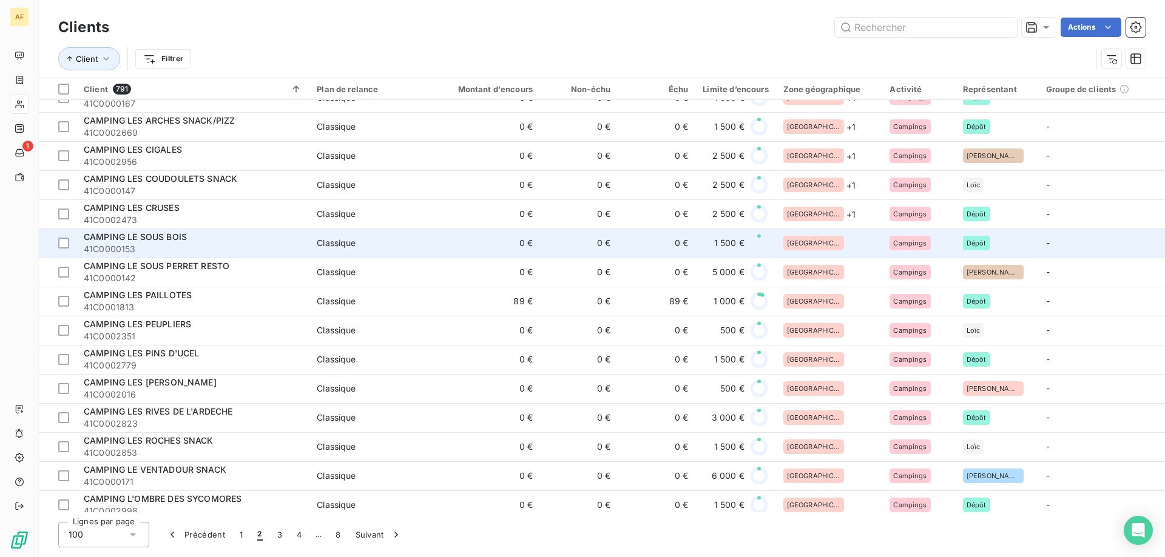
click at [825, 245] on div "[GEOGRAPHIC_DATA]" at bounding box center [829, 243] width 92 height 15
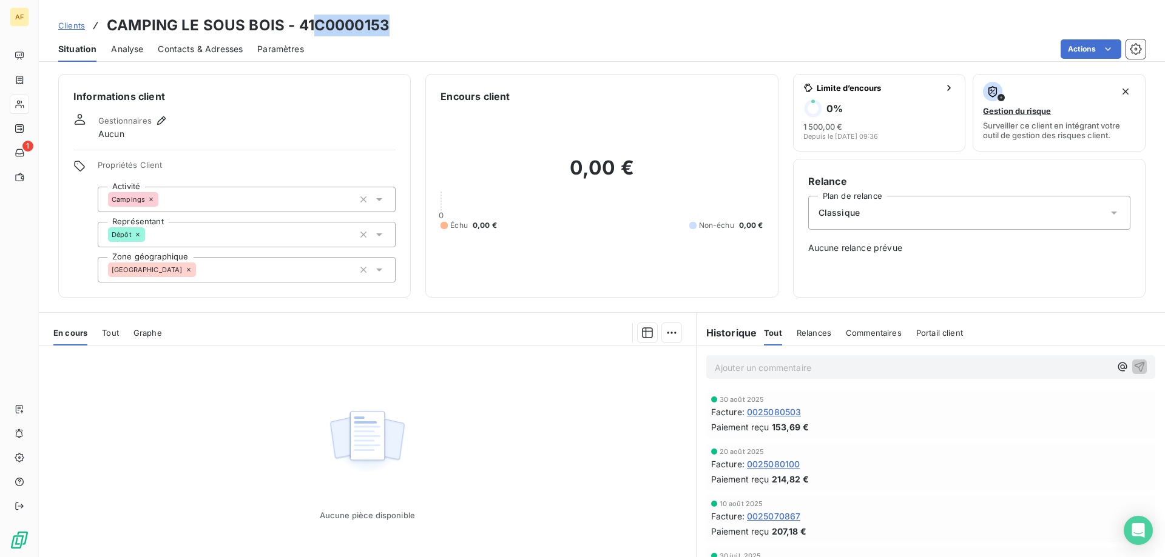
drag, startPoint x: 318, startPoint y: 21, endPoint x: 387, endPoint y: 22, distance: 68.6
click at [387, 22] on h3 "CAMPING LE SOUS BOIS - 41C0000153" at bounding box center [248, 26] width 283 height 22
copy h3 "C0000153"
click at [253, 277] on div "[GEOGRAPHIC_DATA]" at bounding box center [247, 269] width 298 height 25
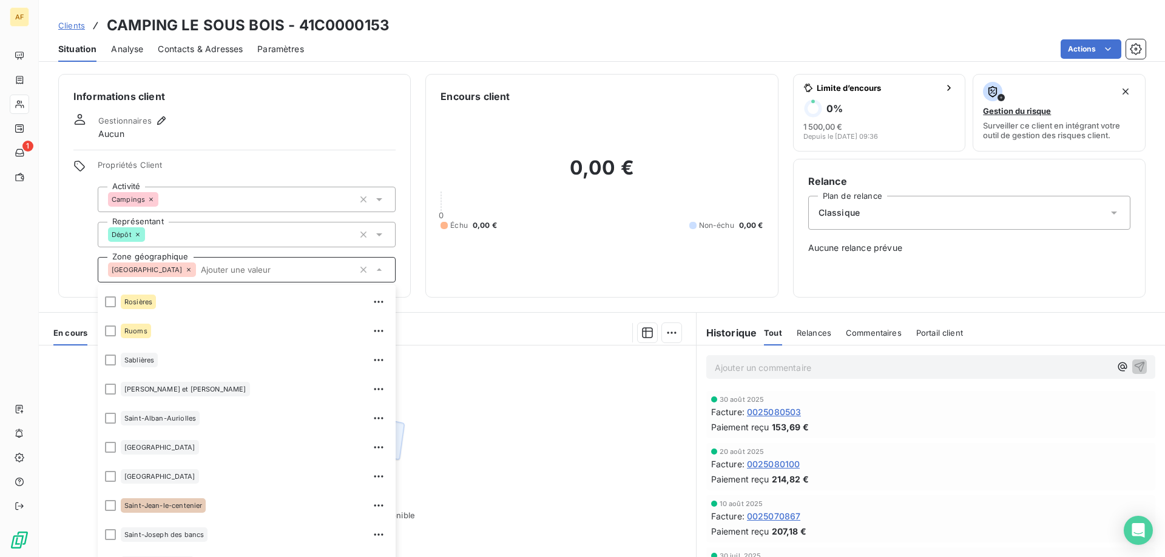
scroll to position [1456, 0]
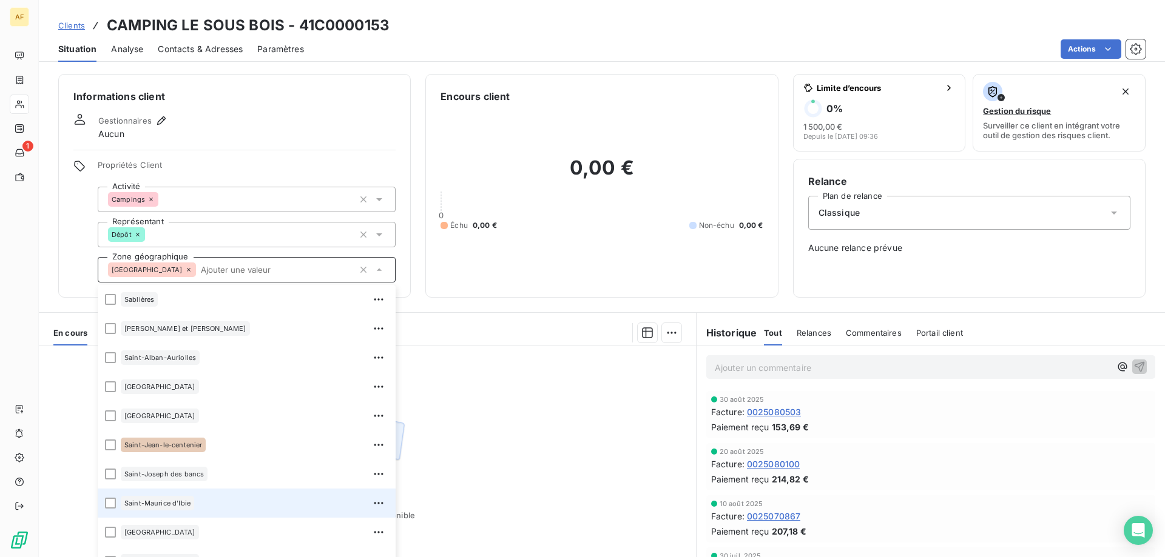
click at [197, 510] on div "Saint-Maurice d'Ibie" at bounding box center [255, 503] width 268 height 19
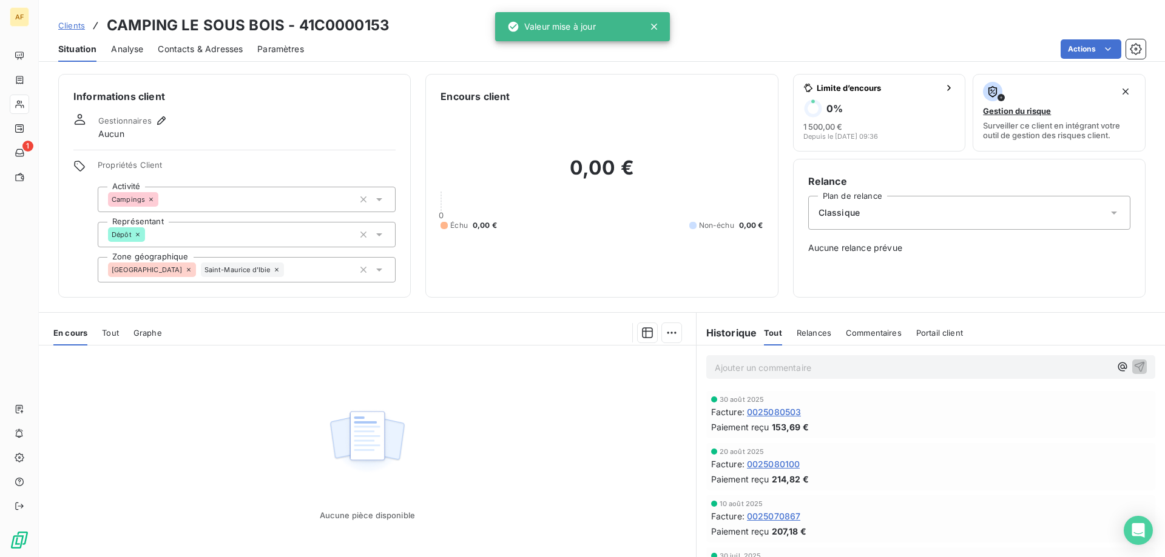
click at [464, 445] on div "Aucune pièce disponible" at bounding box center [367, 463] width 657 height 234
click at [77, 27] on span "Clients" at bounding box center [71, 26] width 27 height 10
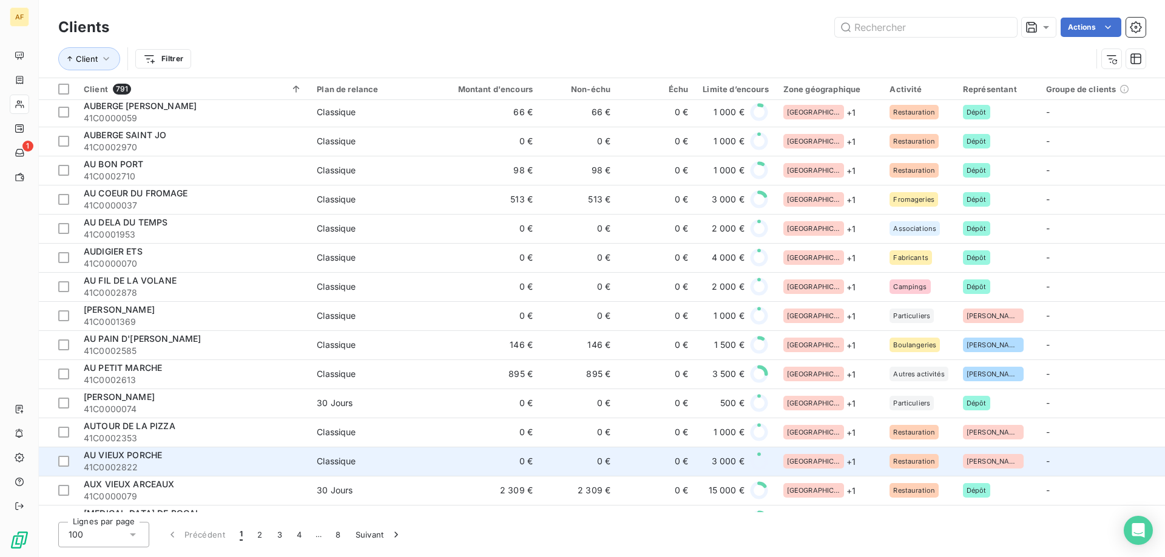
scroll to position [2123, 0]
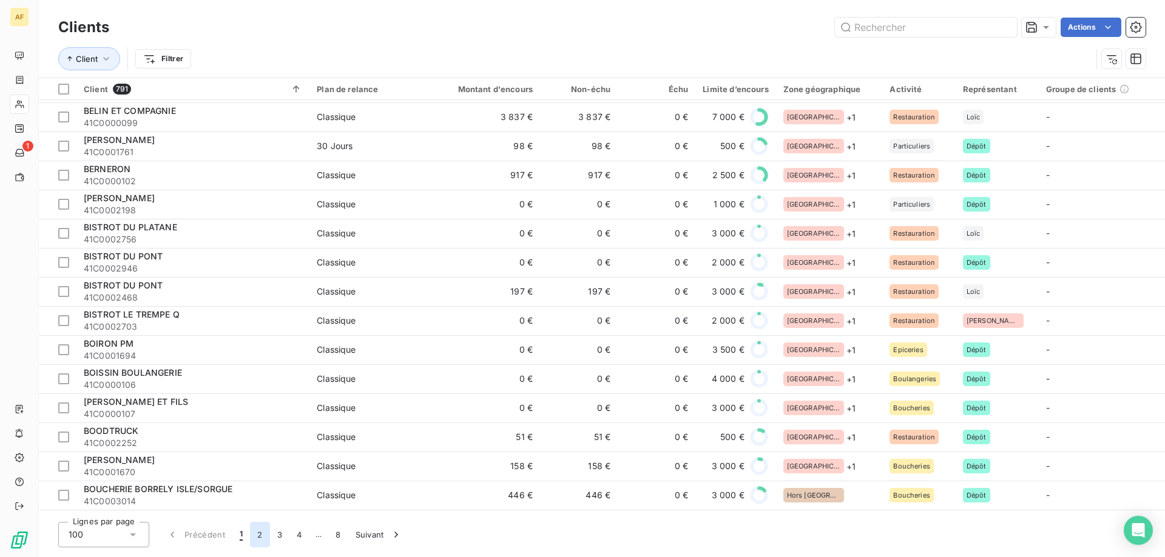
click at [266, 530] on button "2" at bounding box center [259, 534] width 19 height 25
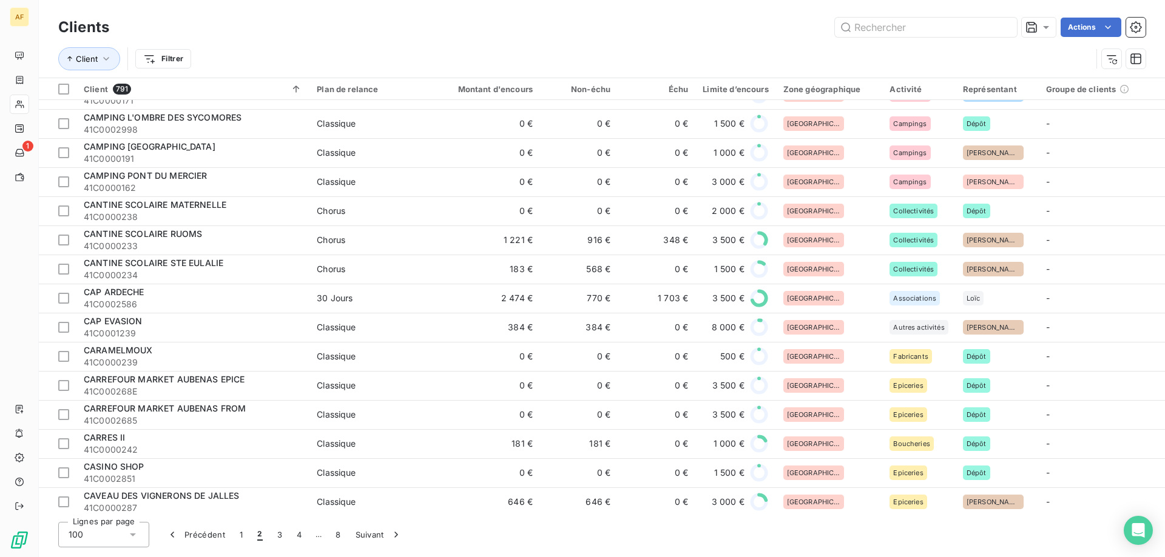
scroll to position [1170, 0]
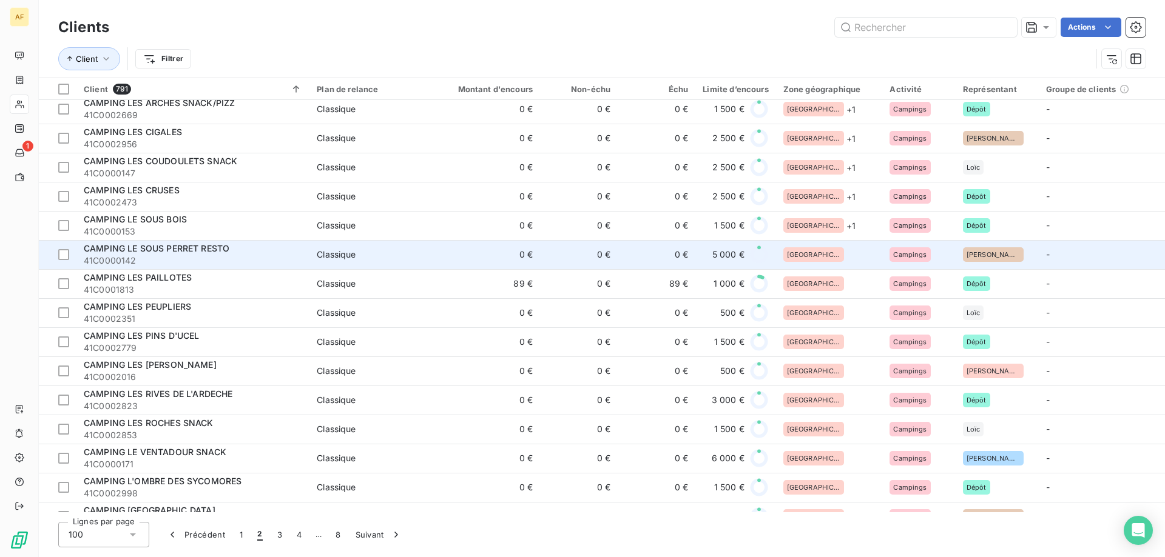
click at [835, 248] on div "[GEOGRAPHIC_DATA]" at bounding box center [829, 254] width 92 height 15
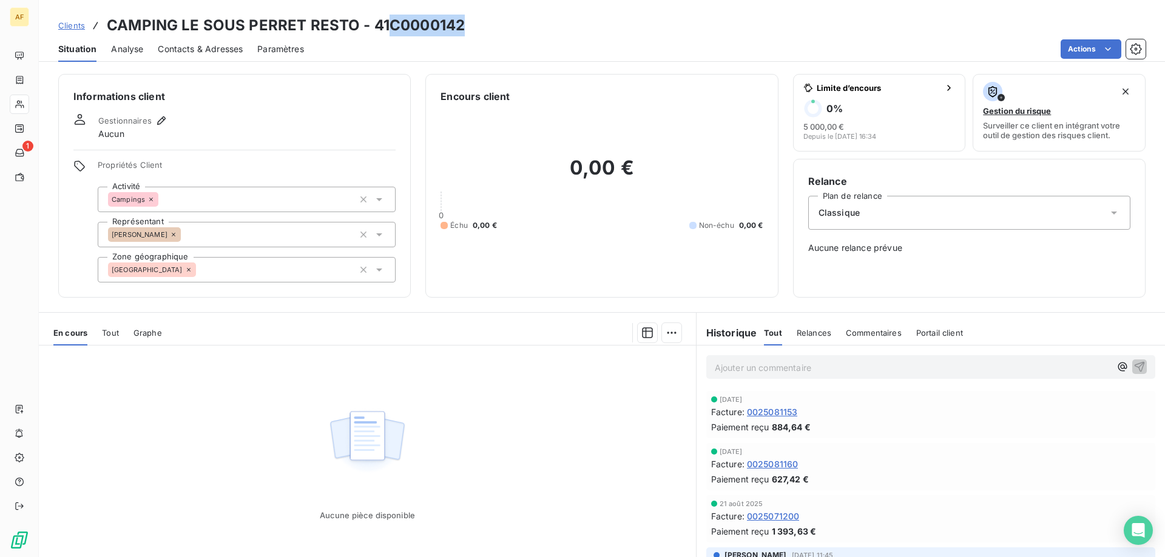
drag, startPoint x: 391, startPoint y: 25, endPoint x: 462, endPoint y: 24, distance: 70.4
click at [462, 24] on h3 "CAMPING LE SOUS PERRET RESTO - 41C0000142" at bounding box center [286, 26] width 358 height 22
copy h3 "C0000142"
click at [245, 267] on div "[GEOGRAPHIC_DATA]" at bounding box center [247, 269] width 298 height 25
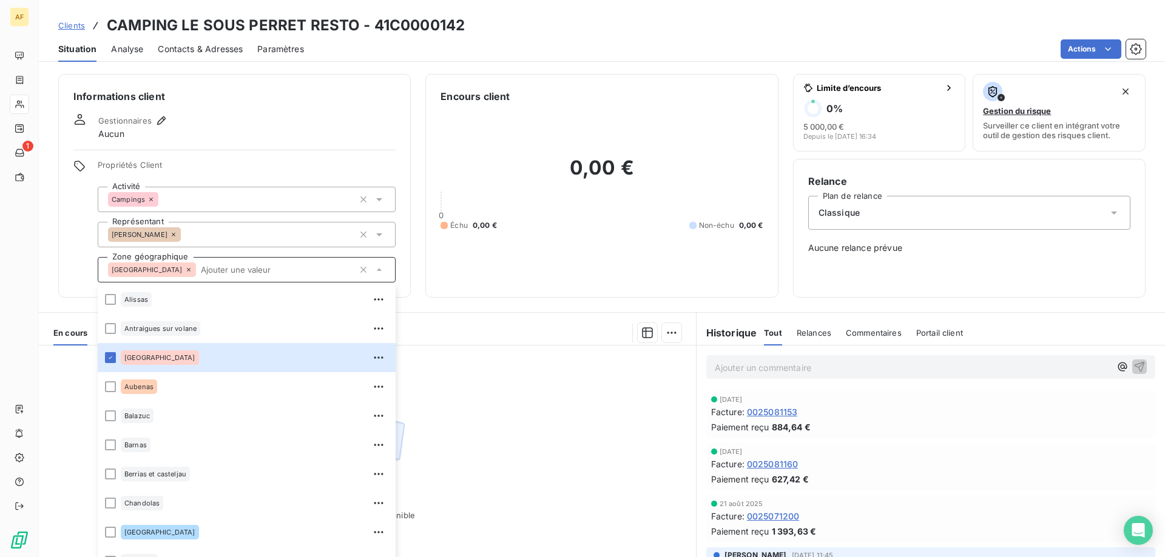
scroll to position [425, 0]
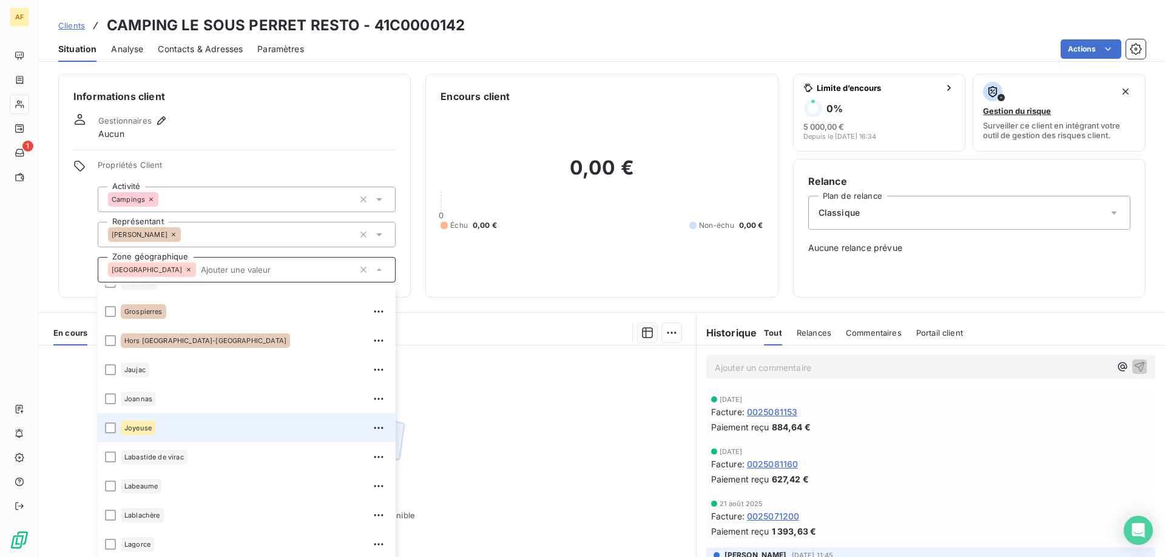
click at [237, 425] on div "Joyeuse" at bounding box center [255, 428] width 268 height 19
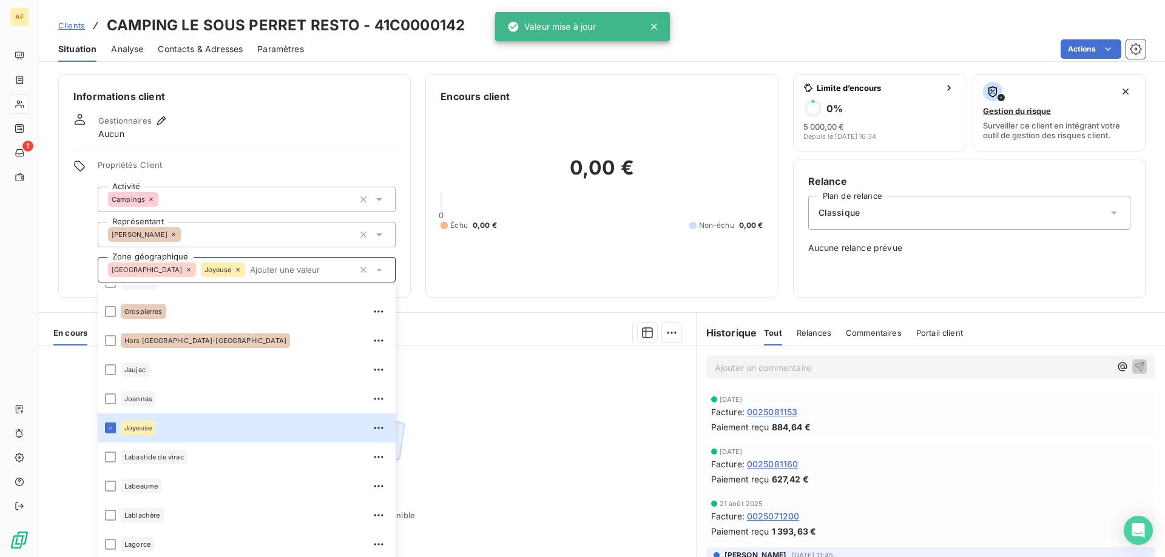
click at [514, 404] on div "Aucune pièce disponible" at bounding box center [367, 463] width 657 height 234
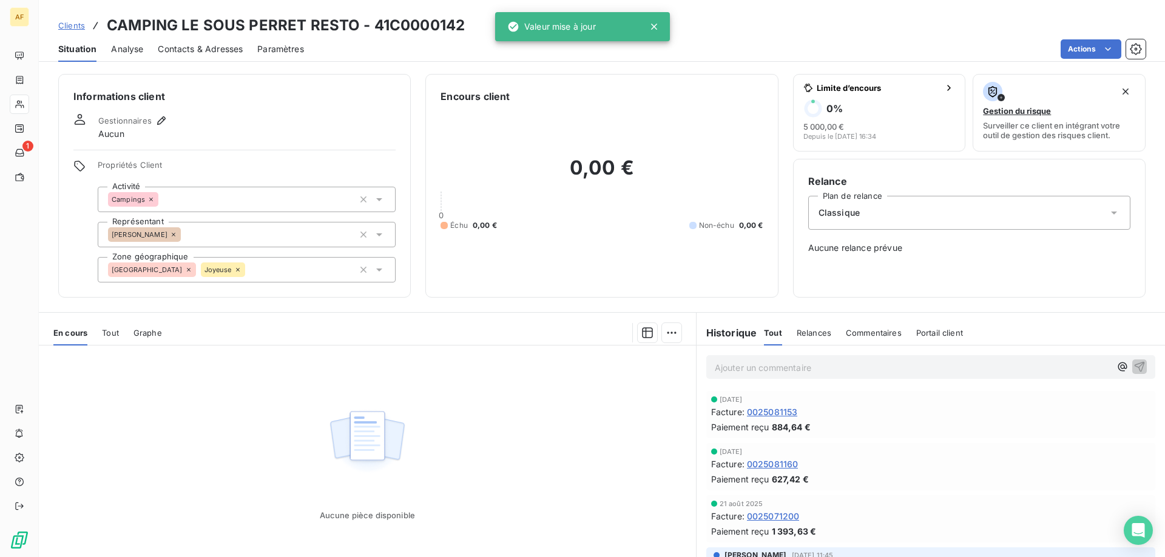
click at [81, 27] on span "Clients" at bounding box center [71, 26] width 27 height 10
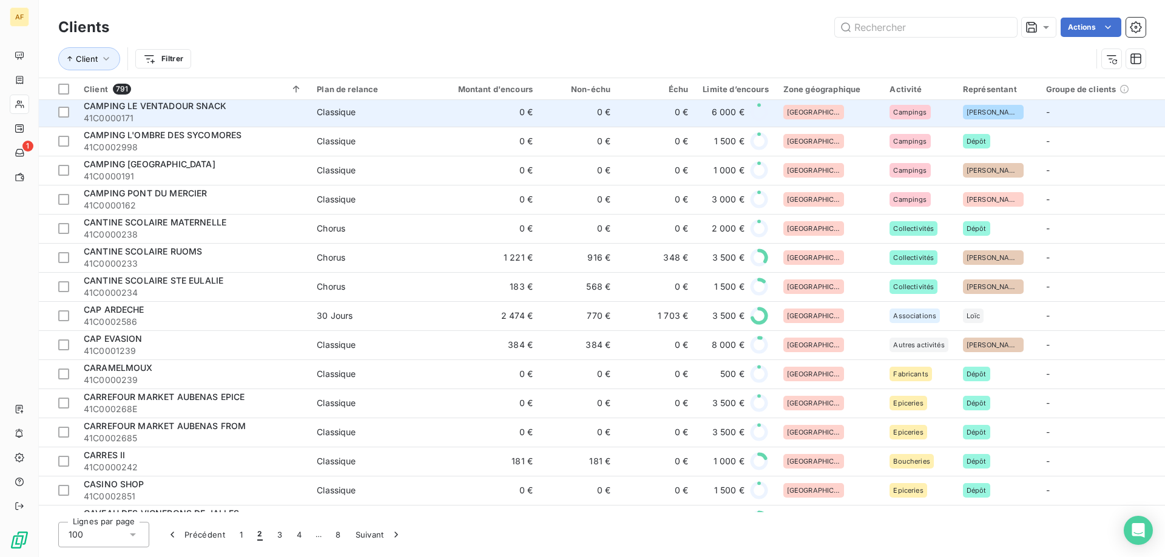
scroll to position [1213, 0]
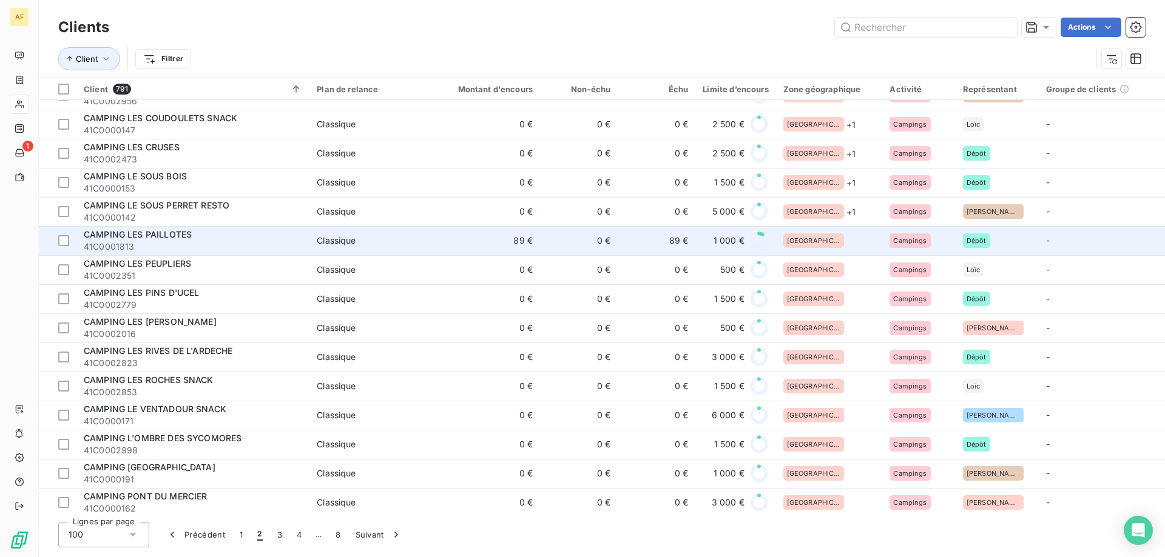
click at [843, 241] on div "[GEOGRAPHIC_DATA]" at bounding box center [829, 241] width 92 height 15
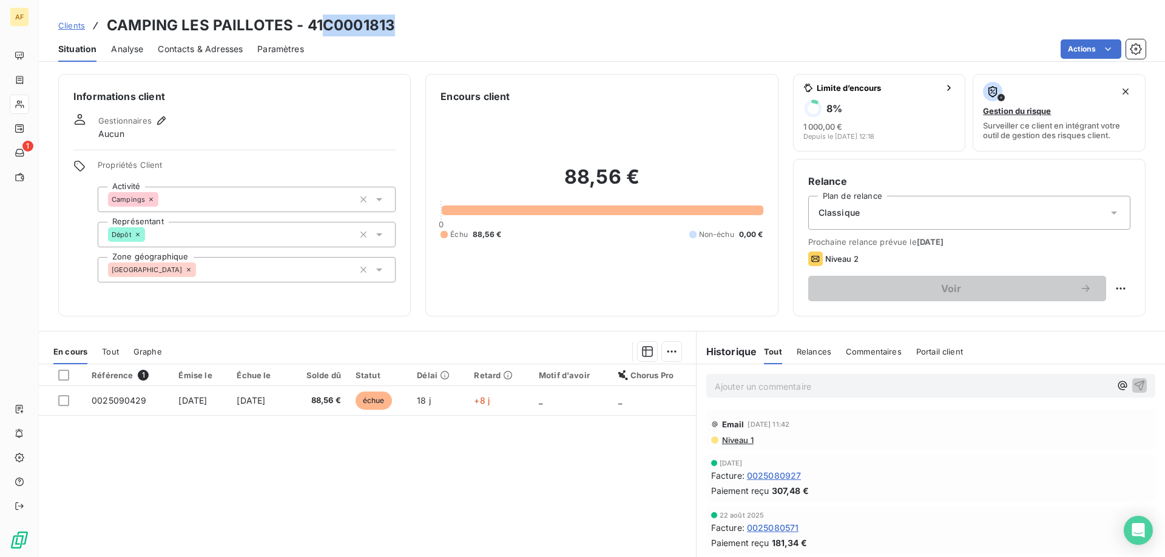
drag, startPoint x: 326, startPoint y: 27, endPoint x: 396, endPoint y: 27, distance: 69.8
click at [396, 27] on div "Clients CAMPING LES PAILLOTES - 41C0001813" at bounding box center [602, 26] width 1126 height 22
copy h3 "C0001813"
click at [277, 289] on div "Informations client Gestionnaires Aucun Propriétés Client Activité Campings Rep…" at bounding box center [234, 195] width 352 height 243
click at [271, 279] on div "[GEOGRAPHIC_DATA]" at bounding box center [247, 269] width 298 height 25
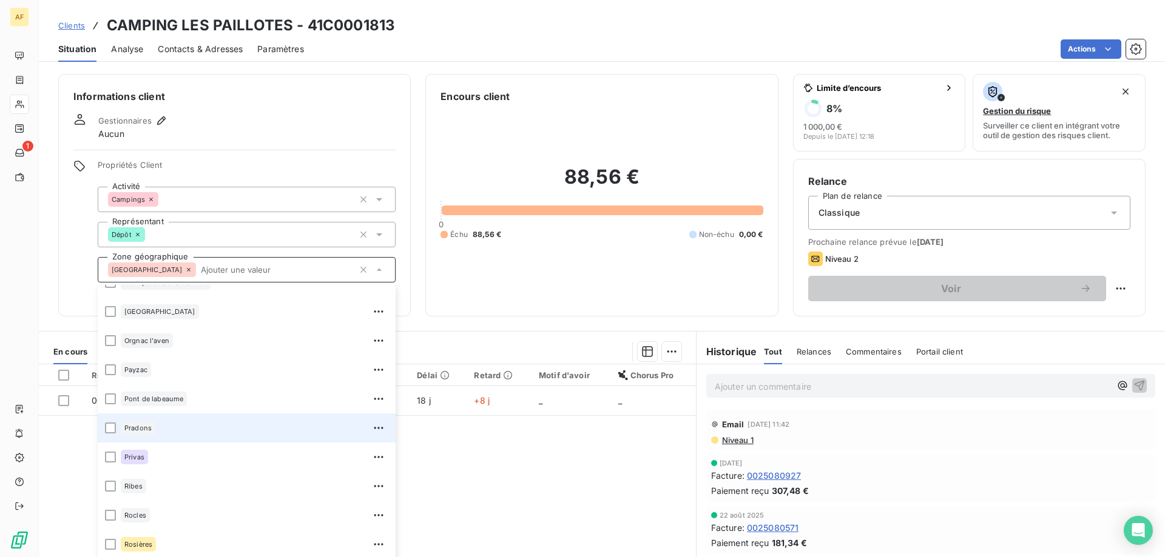
scroll to position [1213, 0]
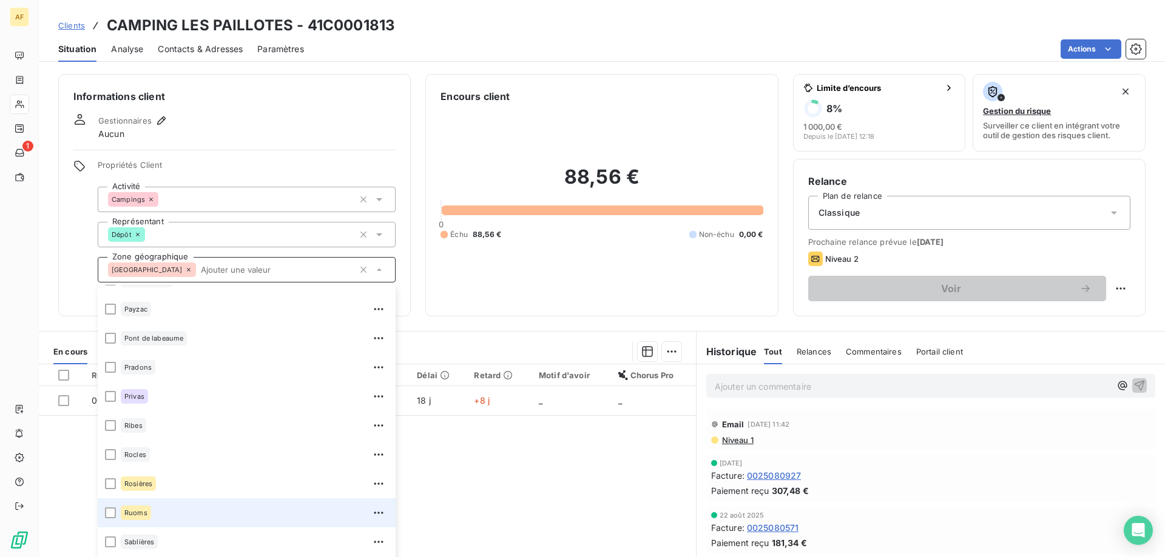
click at [203, 519] on div "Ruoms" at bounding box center [255, 512] width 268 height 19
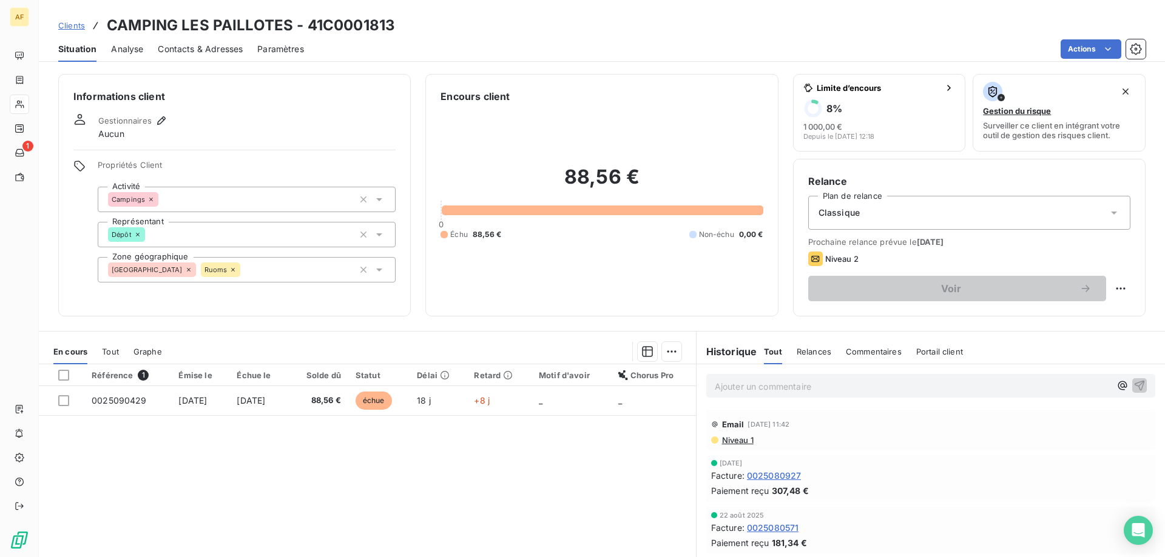
click at [525, 494] on div "Référence 1 Émise le Échue le Solde dû Statut Délai Retard Motif d'avoir Chorus…" at bounding box center [367, 482] width 657 height 234
click at [78, 25] on span "Clients" at bounding box center [71, 26] width 27 height 10
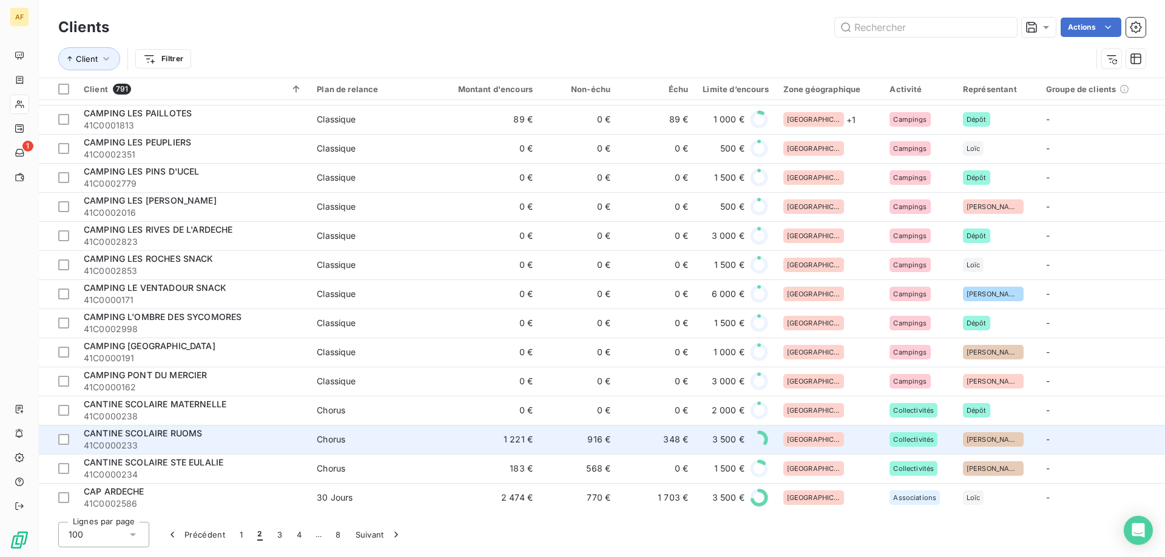
scroll to position [1092, 0]
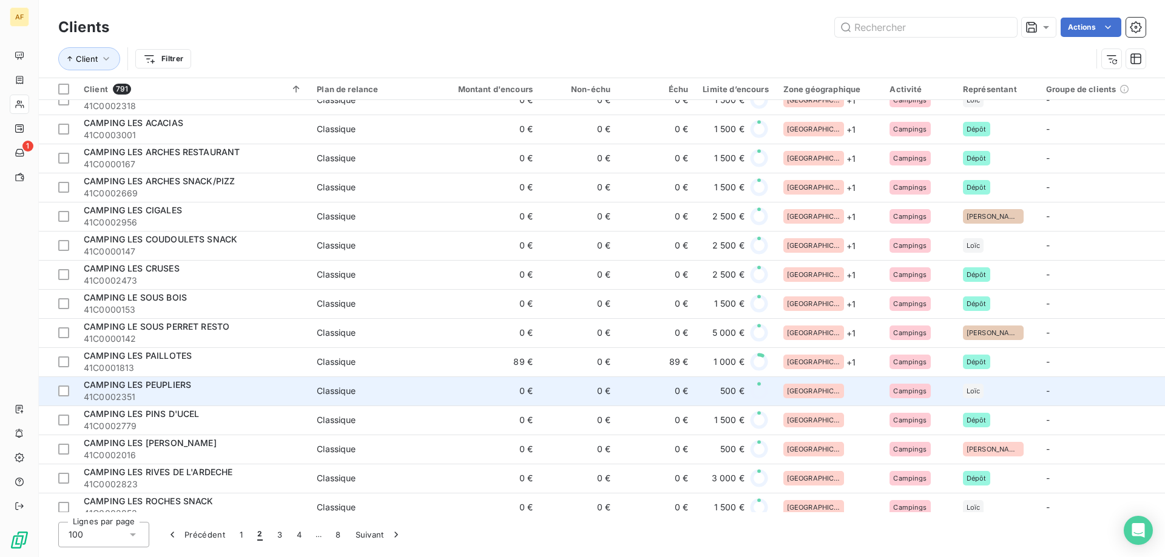
click at [827, 392] on div "[GEOGRAPHIC_DATA]" at bounding box center [829, 391] width 92 height 15
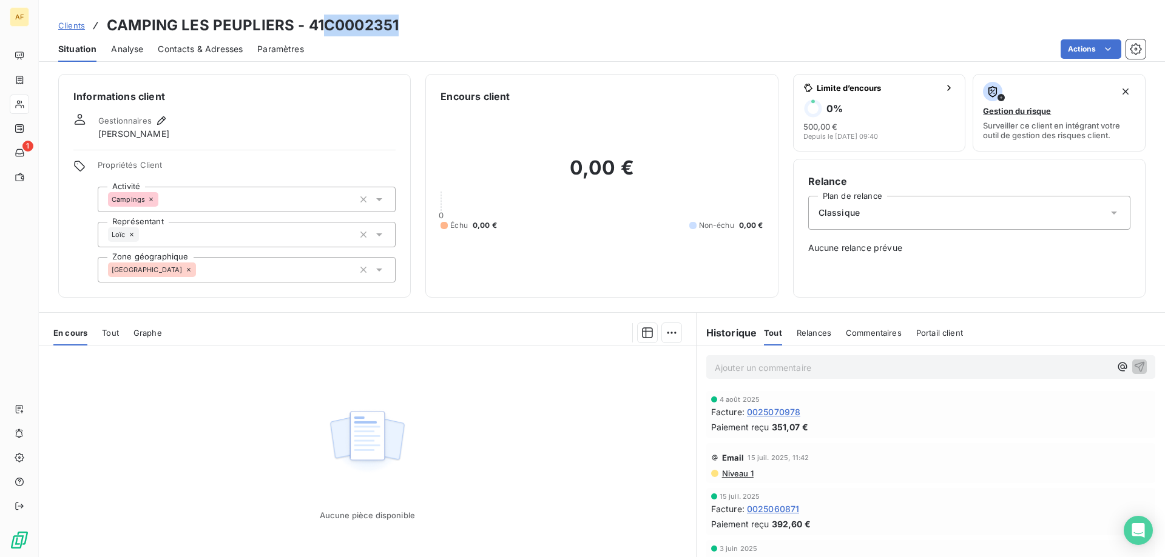
drag, startPoint x: 328, startPoint y: 23, endPoint x: 403, endPoint y: 28, distance: 74.8
click at [403, 28] on div "Clients CAMPING LES PEUPLIERS - 41C0002351" at bounding box center [602, 26] width 1126 height 22
copy h3 "C0002351"
click at [306, 286] on div "Informations client Gestionnaires [PERSON_NAME] Propriétés Client Activité Camp…" at bounding box center [234, 186] width 352 height 224
click at [291, 275] on div "[GEOGRAPHIC_DATA]" at bounding box center [247, 269] width 298 height 25
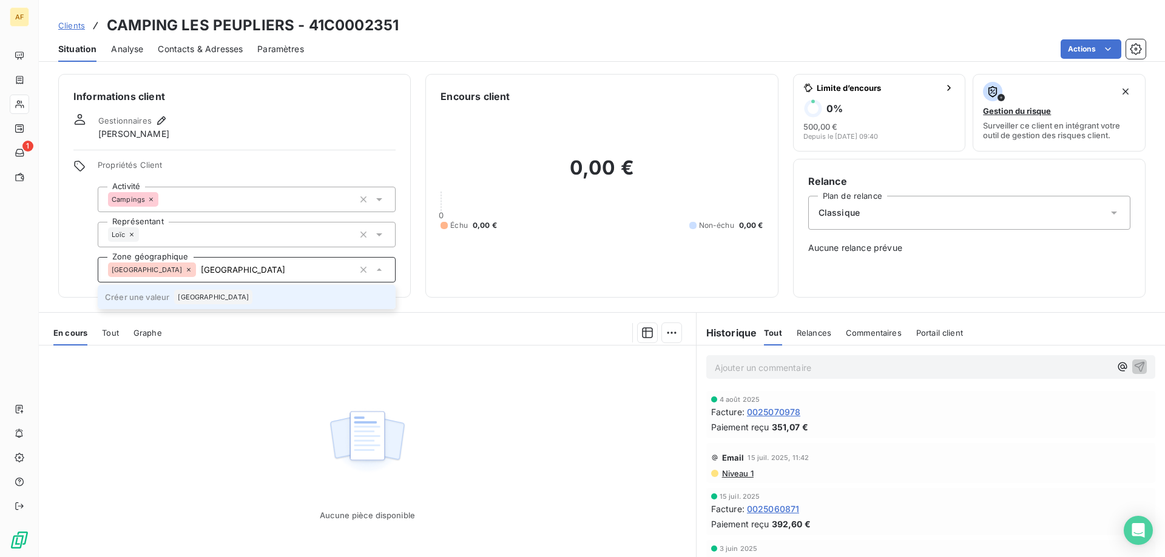
click at [252, 296] on div "[GEOGRAPHIC_DATA]" at bounding box center [213, 297] width 78 height 15
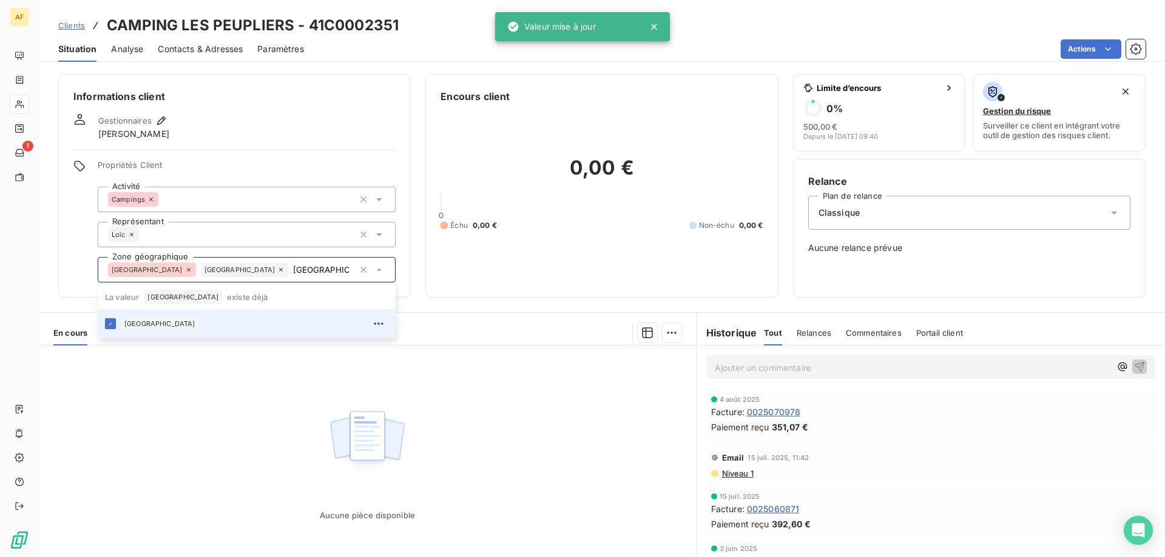
click at [297, 437] on div "Aucune pièce disponible" at bounding box center [367, 463] width 657 height 234
type input "[GEOGRAPHIC_DATA]"
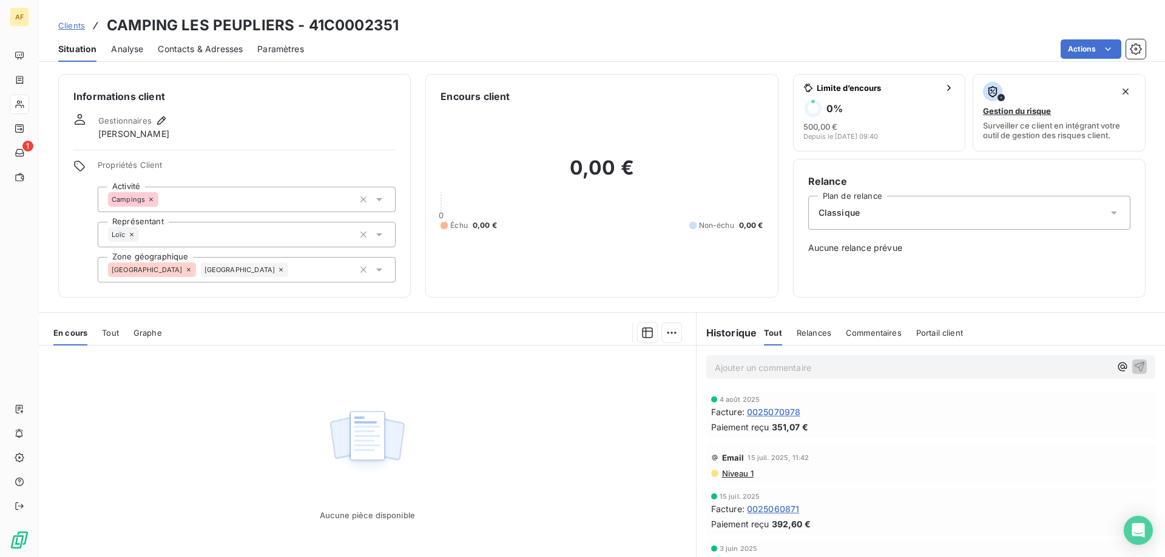
click at [72, 27] on span "Clients" at bounding box center [71, 26] width 27 height 10
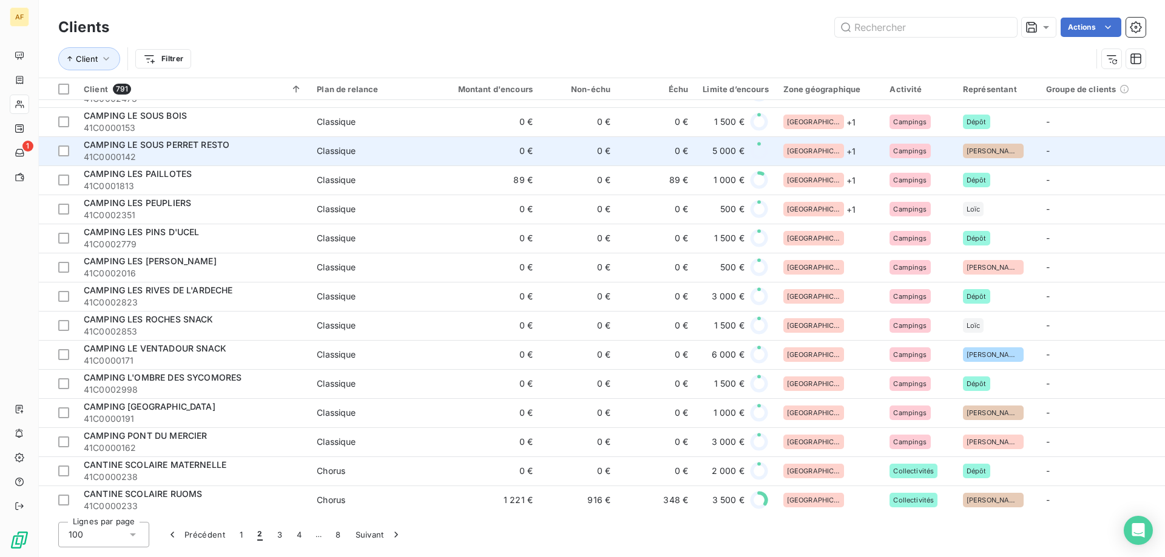
scroll to position [1153, 0]
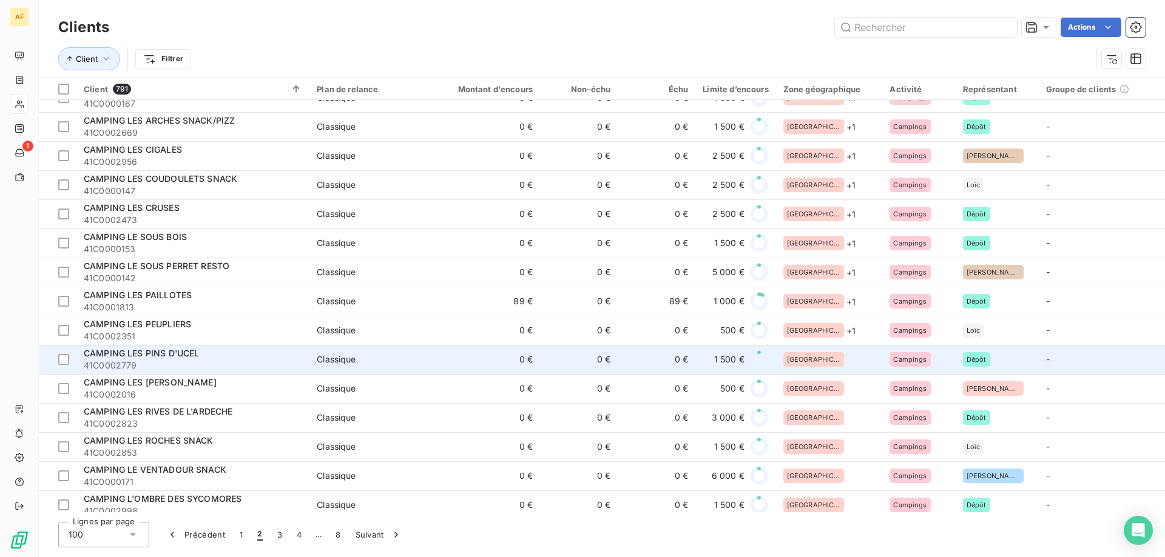
click at [819, 359] on div "[GEOGRAPHIC_DATA]" at bounding box center [829, 359] width 92 height 15
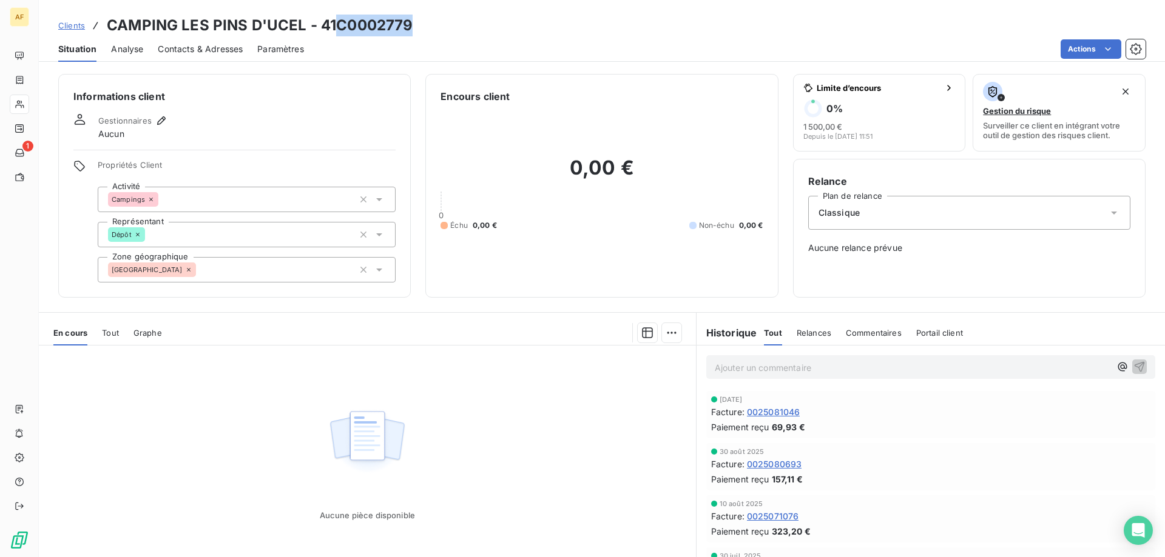
drag, startPoint x: 341, startPoint y: 28, endPoint x: 410, endPoint y: 27, distance: 69.2
click at [411, 27] on h3 "CAMPING LES PINS D'UCEL - 41C0002779" at bounding box center [260, 26] width 306 height 22
copy h3 "C0002779"
click at [226, 268] on div "[GEOGRAPHIC_DATA]" at bounding box center [247, 269] width 298 height 25
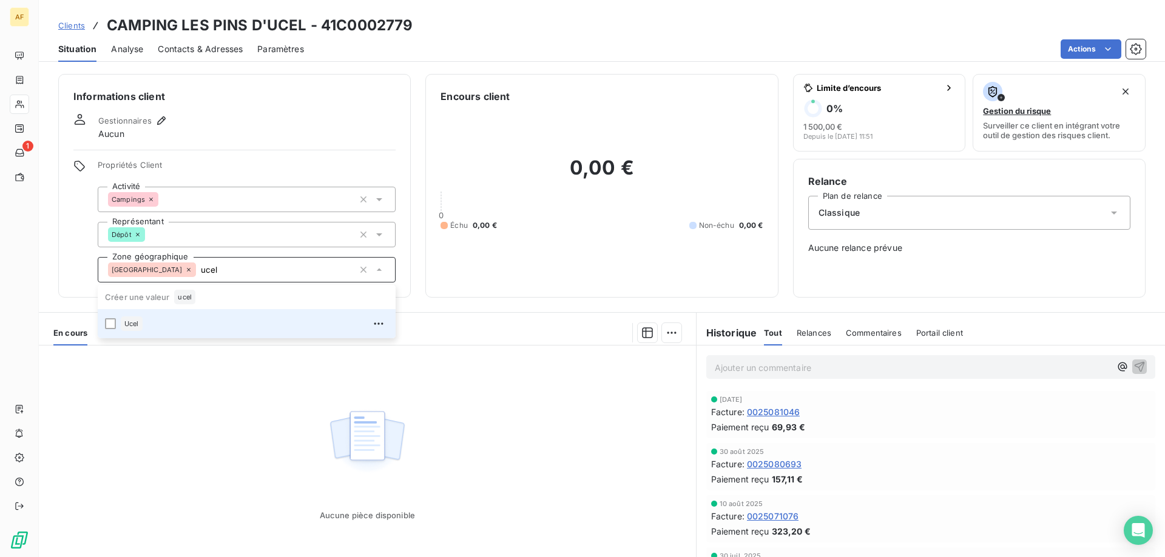
click at [217, 325] on div "Ucel" at bounding box center [255, 323] width 268 height 19
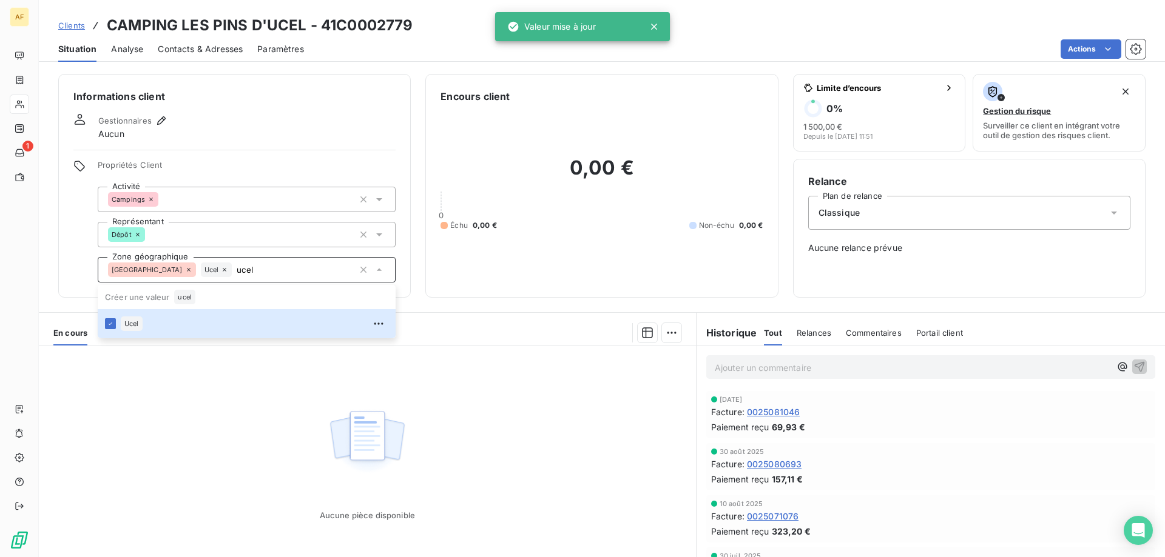
type input "ucel"
click at [217, 387] on div "Aucune pièce disponible" at bounding box center [367, 463] width 657 height 234
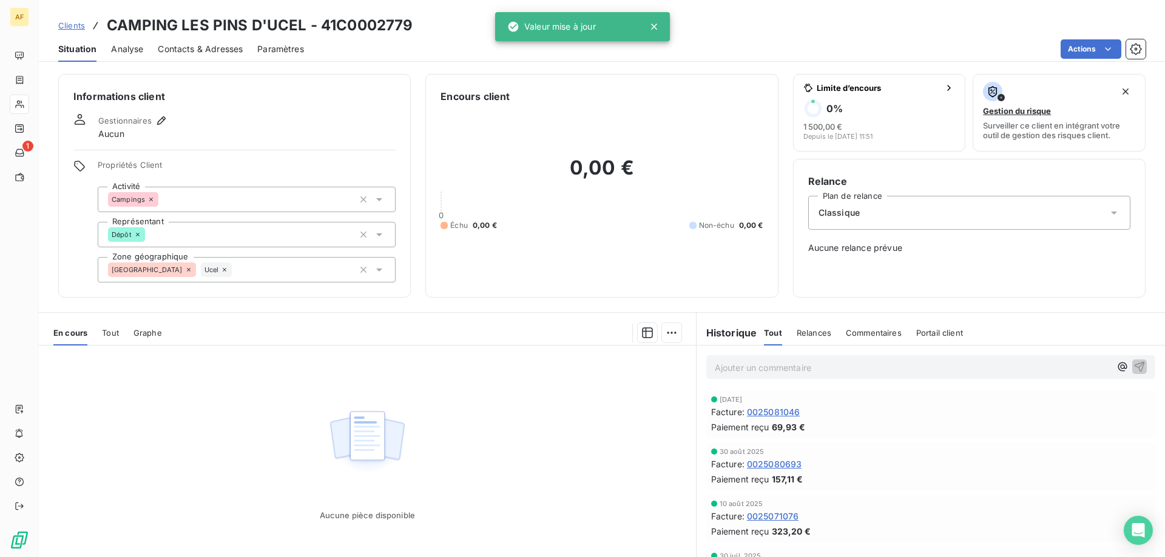
click at [77, 29] on span "Clients" at bounding box center [71, 26] width 27 height 10
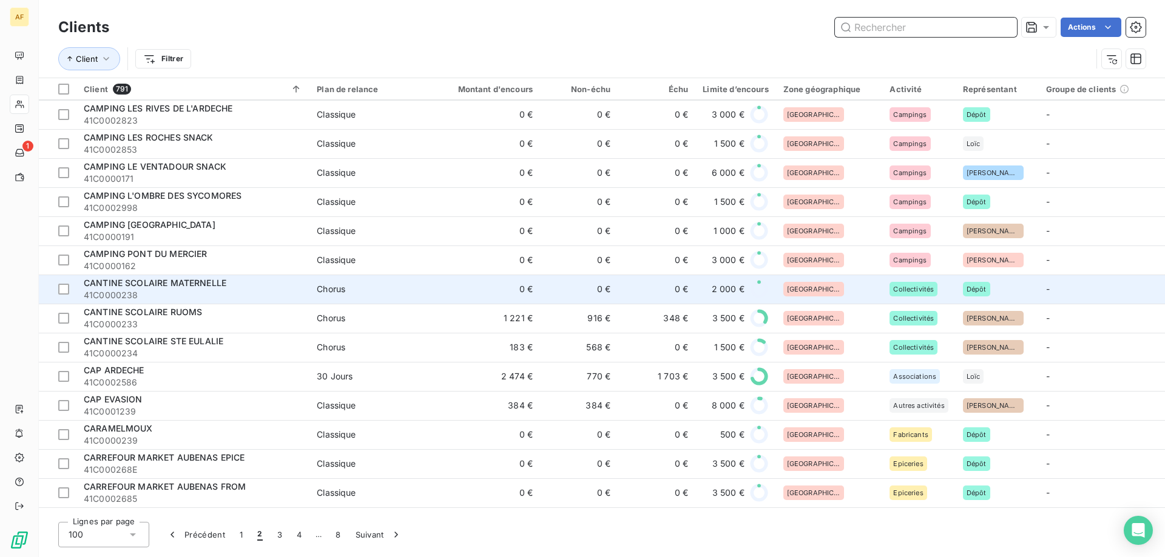
scroll to position [1335, 0]
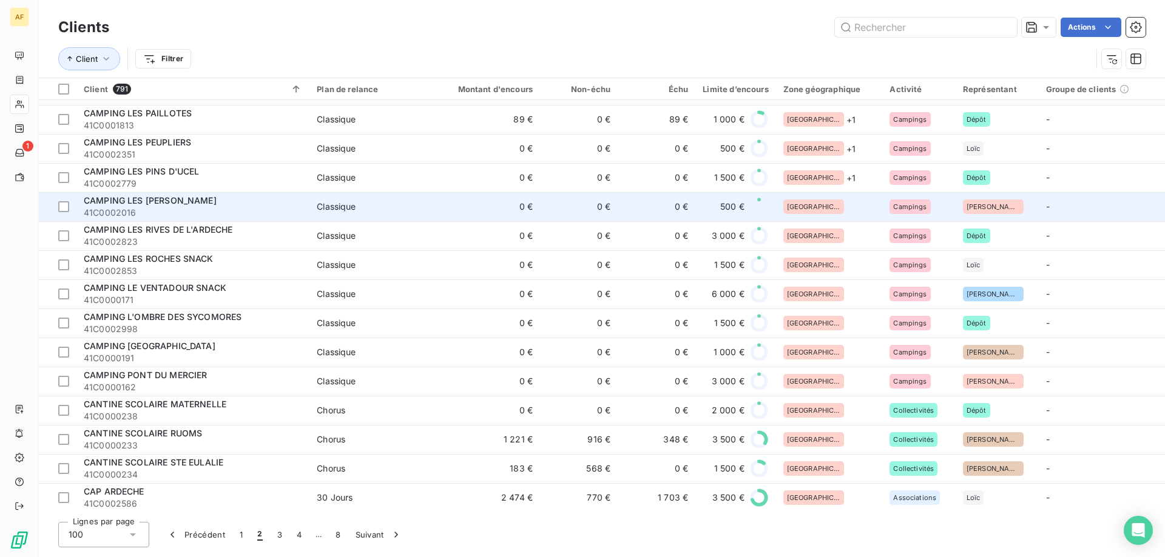
click at [842, 209] on div "[GEOGRAPHIC_DATA]" at bounding box center [829, 207] width 92 height 15
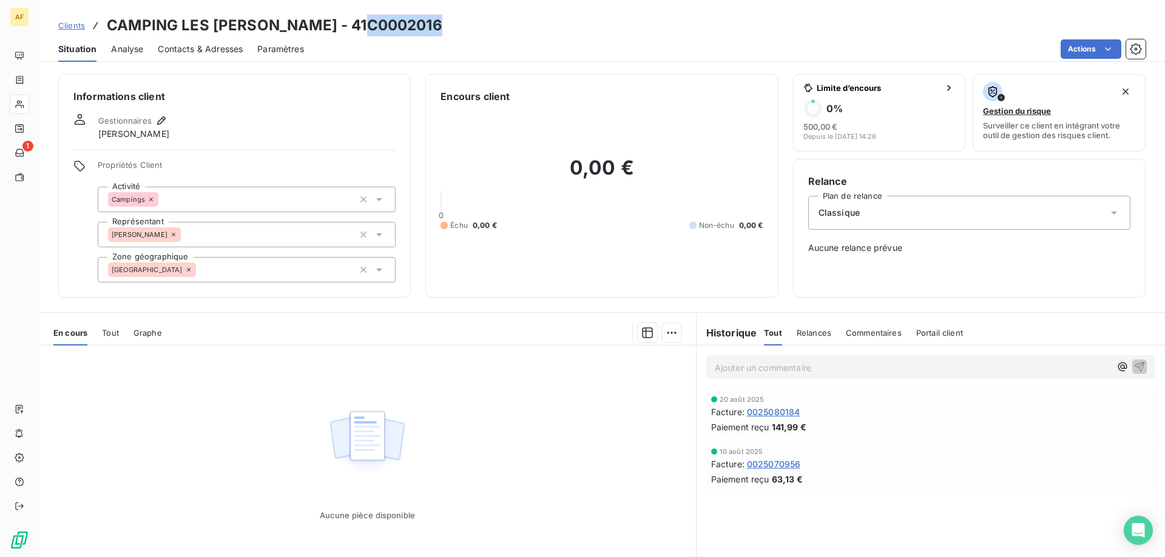
drag, startPoint x: 358, startPoint y: 25, endPoint x: 430, endPoint y: 23, distance: 72.2
click at [430, 23] on h3 "CAMPING LES RIVES D'AUZON - 41C0002016" at bounding box center [274, 26] width 335 height 22
copy h3 "C0002016"
click at [254, 279] on div "[GEOGRAPHIC_DATA]" at bounding box center [247, 269] width 298 height 25
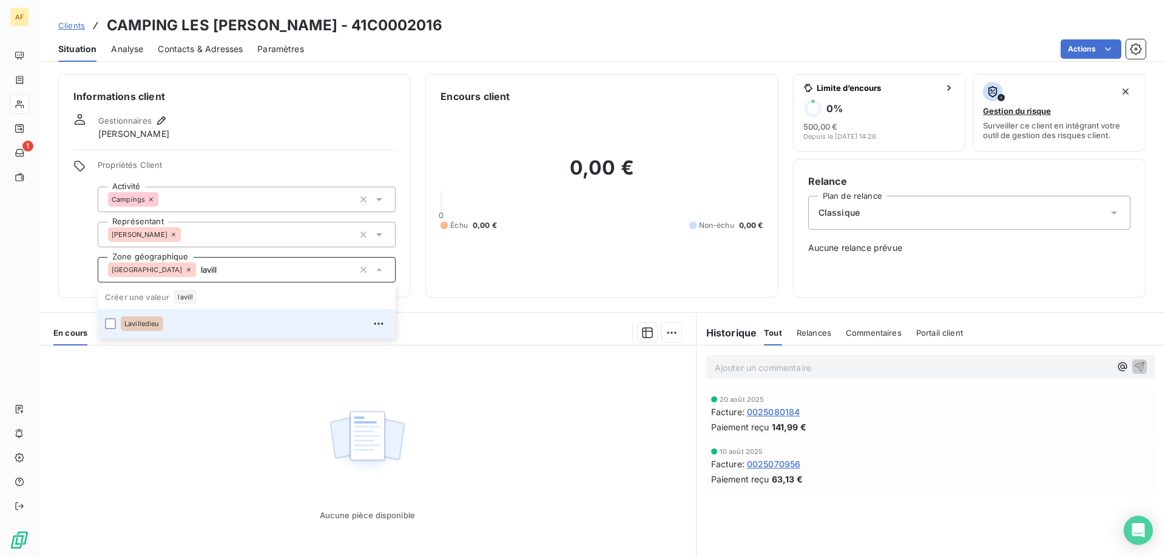
click at [236, 325] on div "Lavilledieu" at bounding box center [255, 323] width 268 height 19
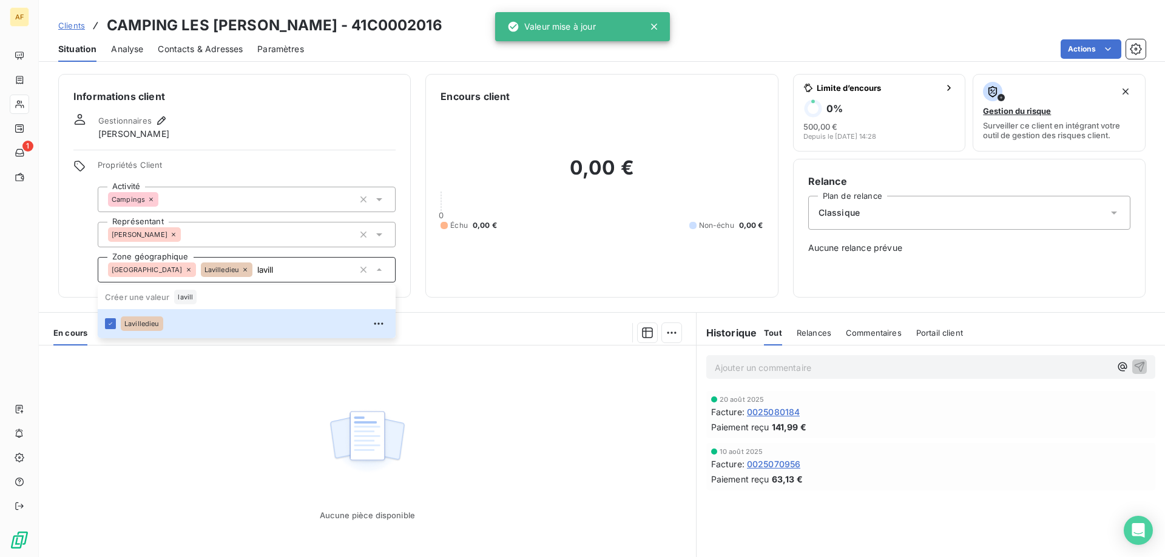
type input "lavill"
click at [245, 366] on div "Aucune pièce disponible" at bounding box center [367, 463] width 657 height 234
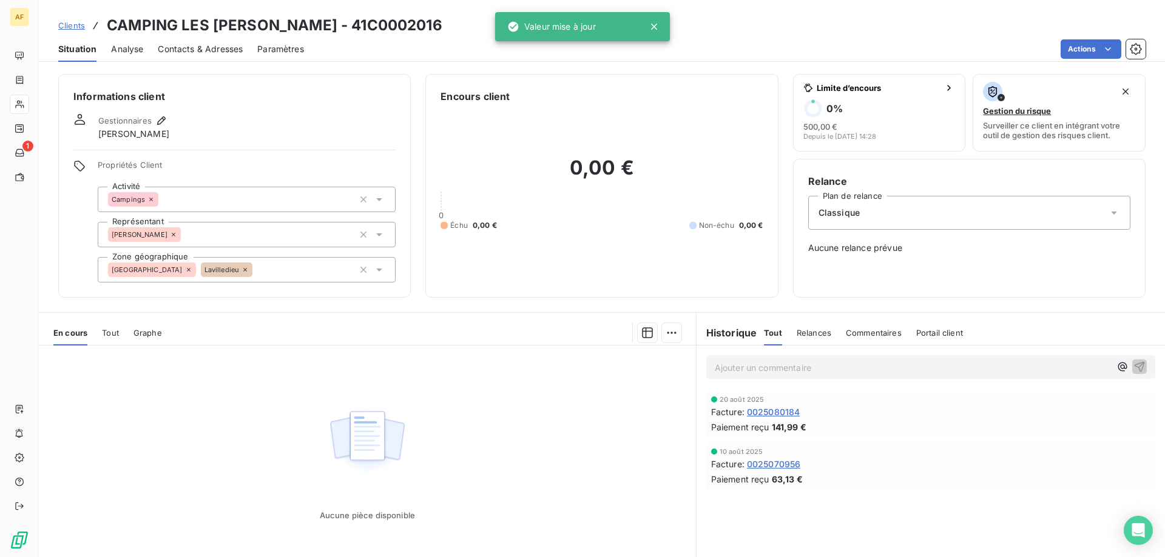
click at [72, 24] on span "Clients" at bounding box center [71, 26] width 27 height 10
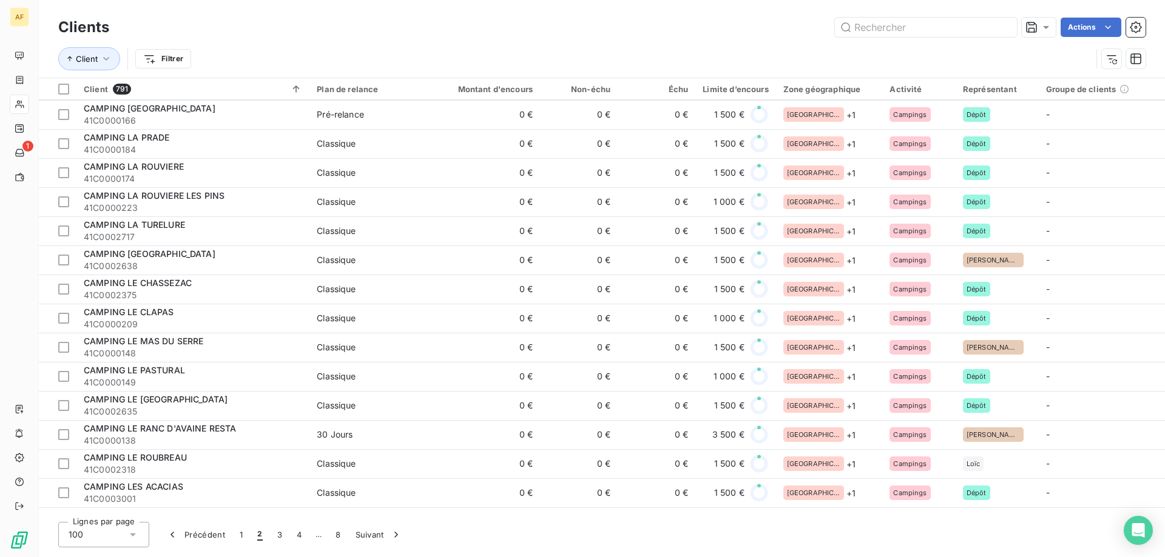
scroll to position [1213, 0]
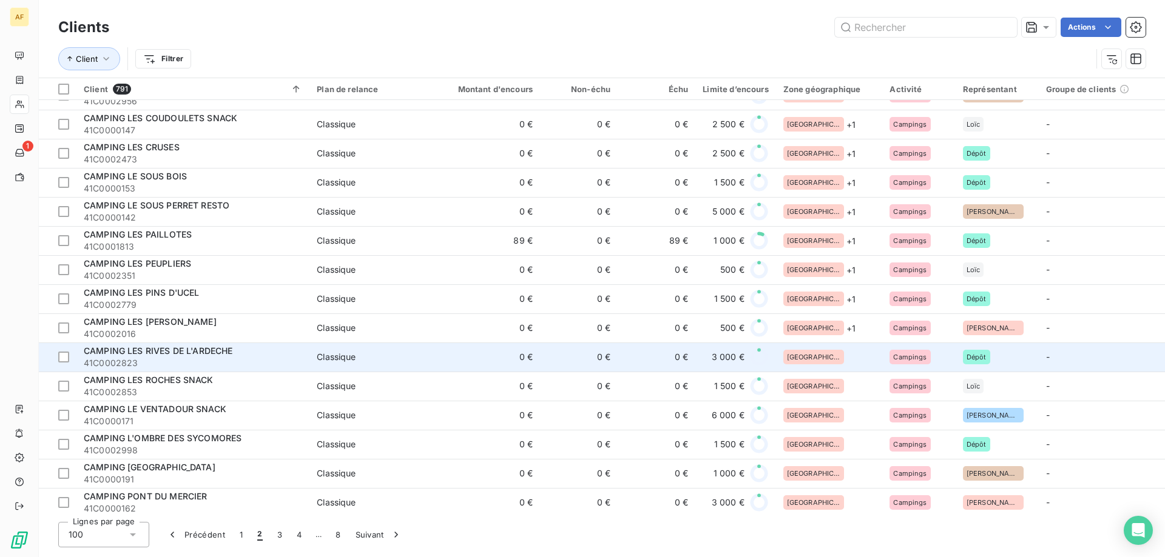
click at [836, 361] on div "[GEOGRAPHIC_DATA]" at bounding box center [829, 357] width 92 height 15
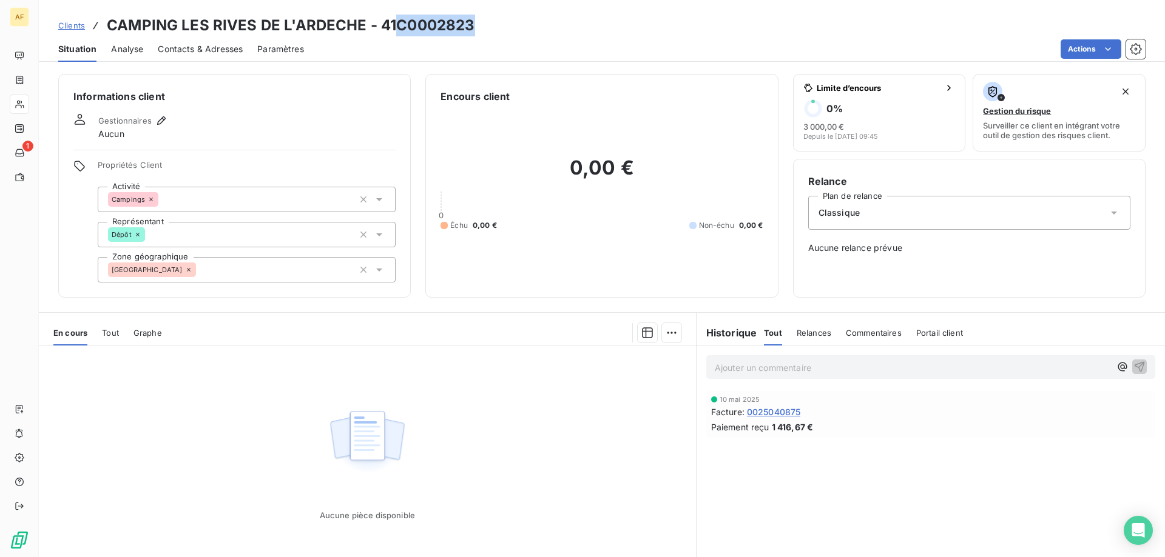
drag, startPoint x: 396, startPoint y: 29, endPoint x: 470, endPoint y: 25, distance: 74.1
click at [470, 25] on h3 "CAMPING LES RIVES DE L'ARDECHE - 41C0002823" at bounding box center [291, 26] width 368 height 22
copy h3 "C0002823"
click at [262, 276] on div "[GEOGRAPHIC_DATA]" at bounding box center [247, 269] width 298 height 25
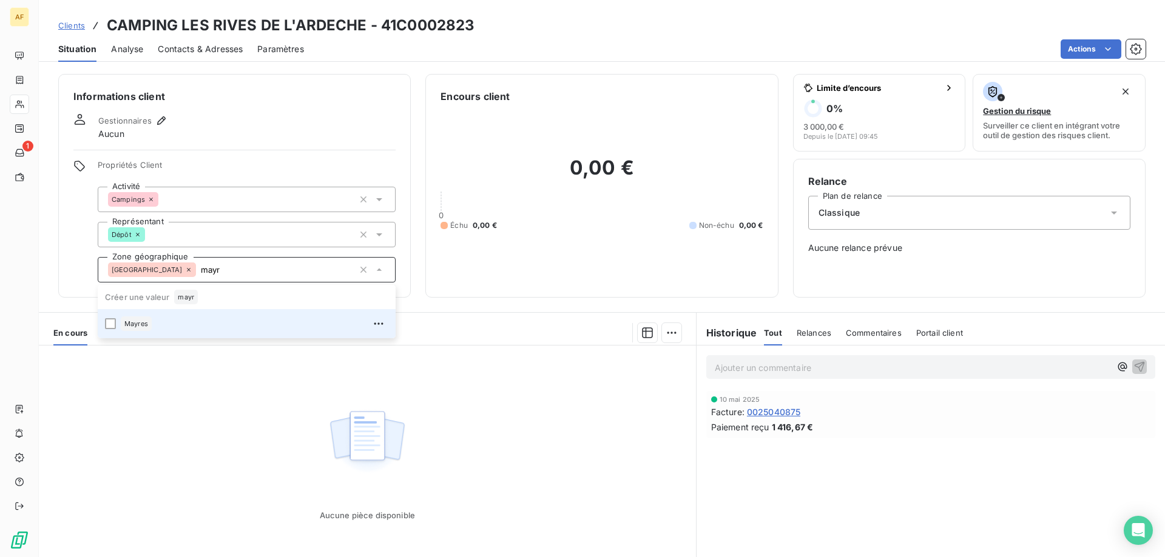
click at [264, 322] on div "Mayres" at bounding box center [255, 323] width 268 height 19
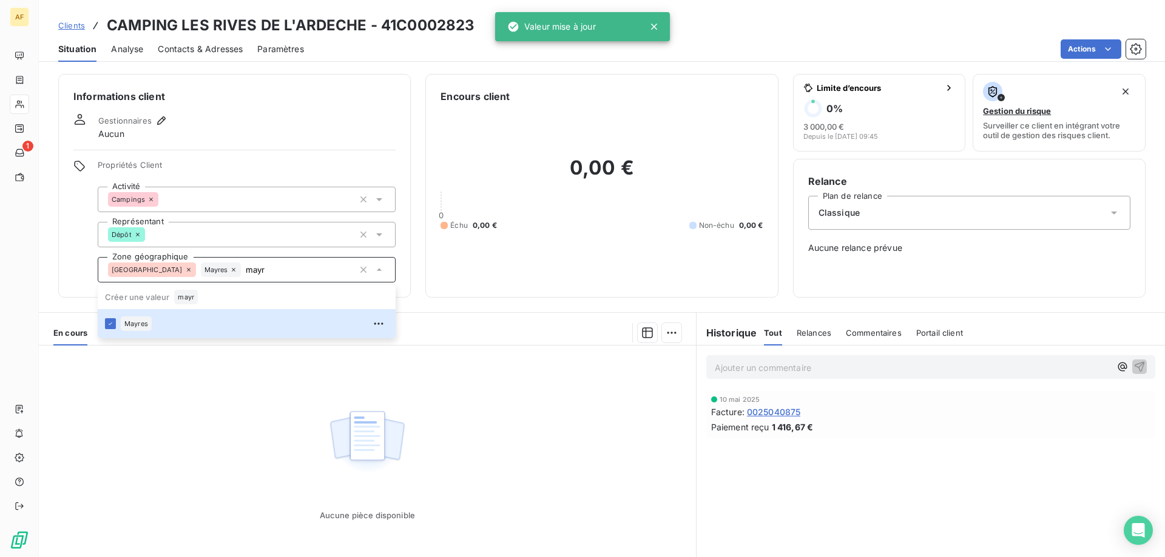
type input "mayr"
click at [272, 454] on div "Aucune pièce disponible" at bounding box center [367, 463] width 657 height 234
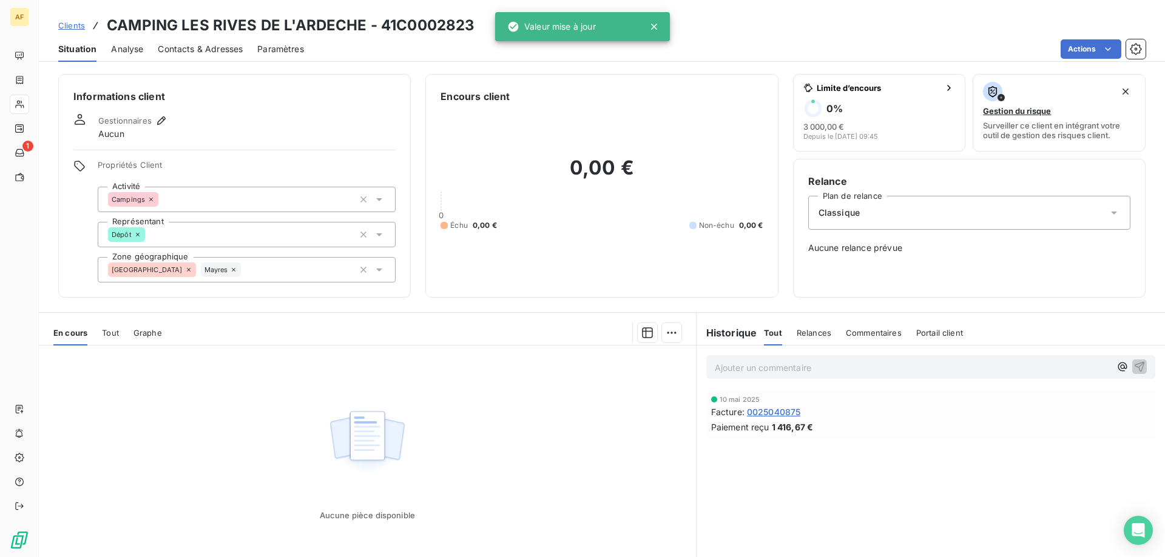
click at [83, 25] on span "Clients" at bounding box center [71, 26] width 27 height 10
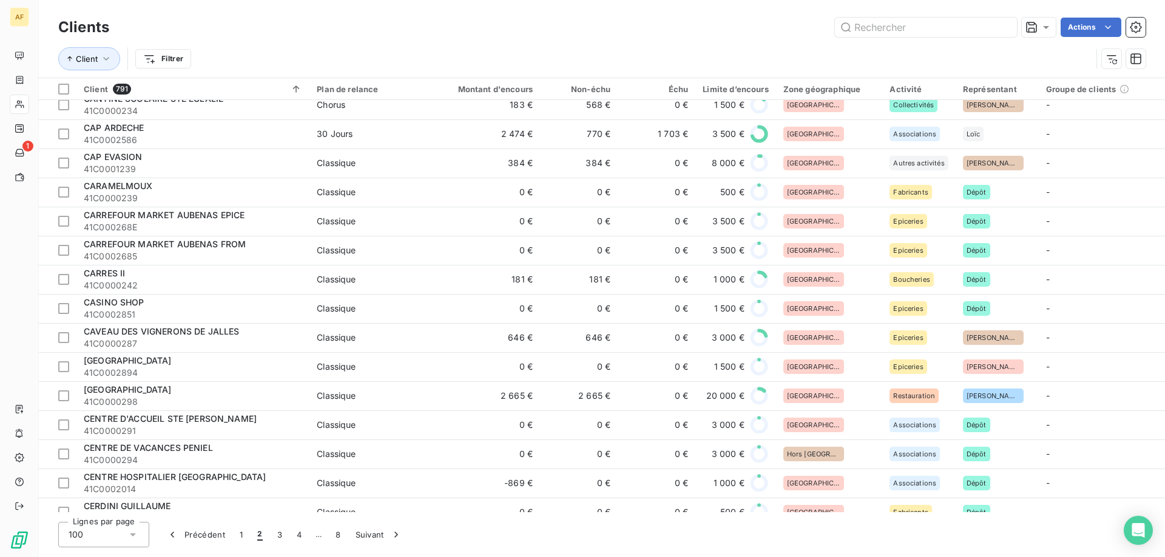
scroll to position [1335, 0]
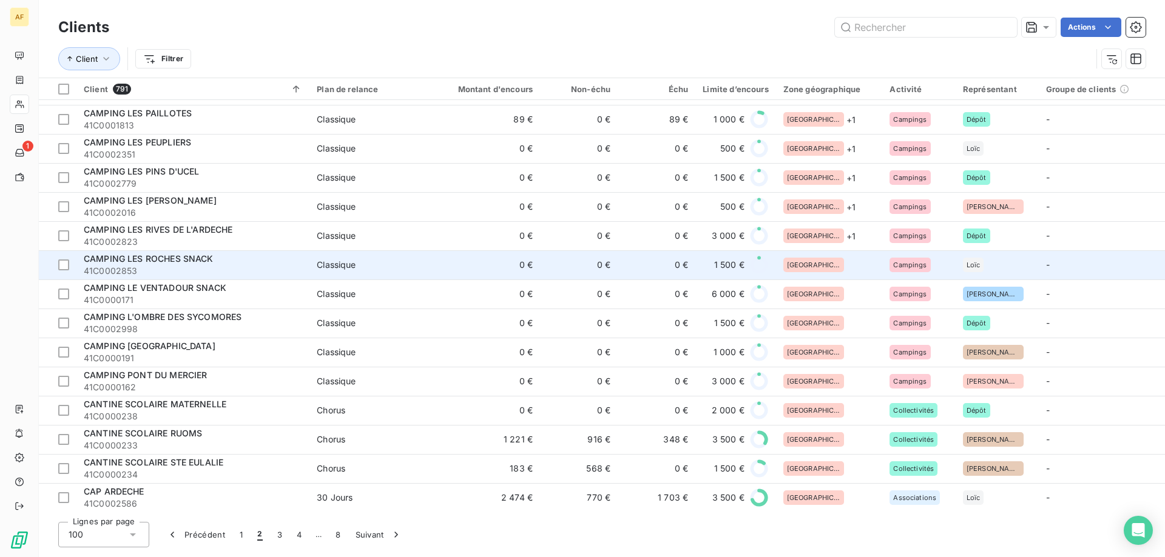
click at [842, 263] on div "[GEOGRAPHIC_DATA]" at bounding box center [829, 265] width 92 height 15
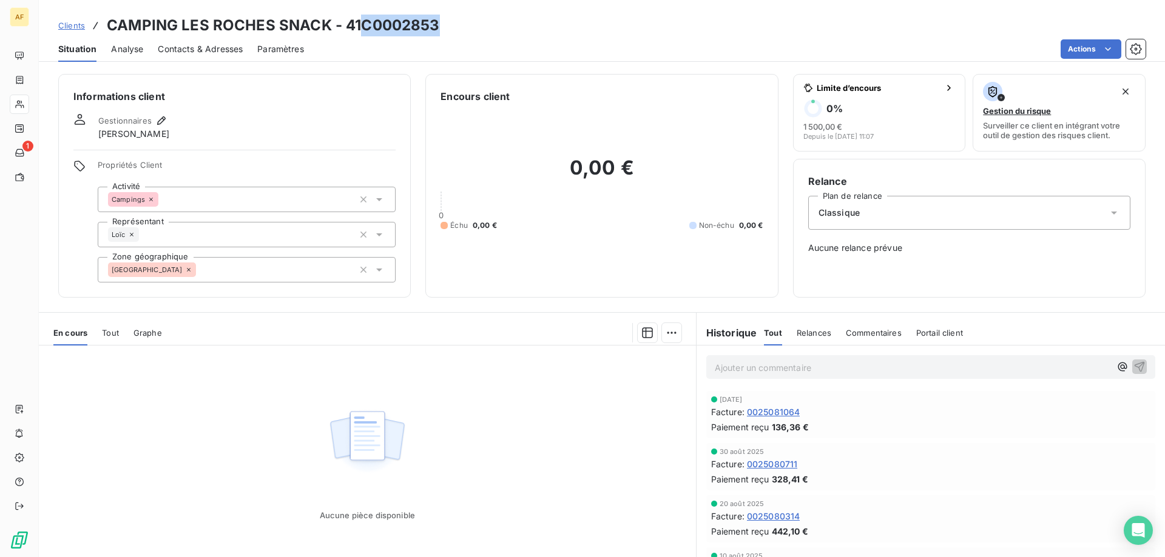
drag, startPoint x: 365, startPoint y: 23, endPoint x: 446, endPoint y: 27, distance: 81.4
click at [450, 27] on div "Clients CAMPING LES ROCHES SNACK - 41C0002853" at bounding box center [602, 26] width 1126 height 22
copy h3 "C0002853"
click at [297, 271] on div "[GEOGRAPHIC_DATA]" at bounding box center [247, 269] width 298 height 25
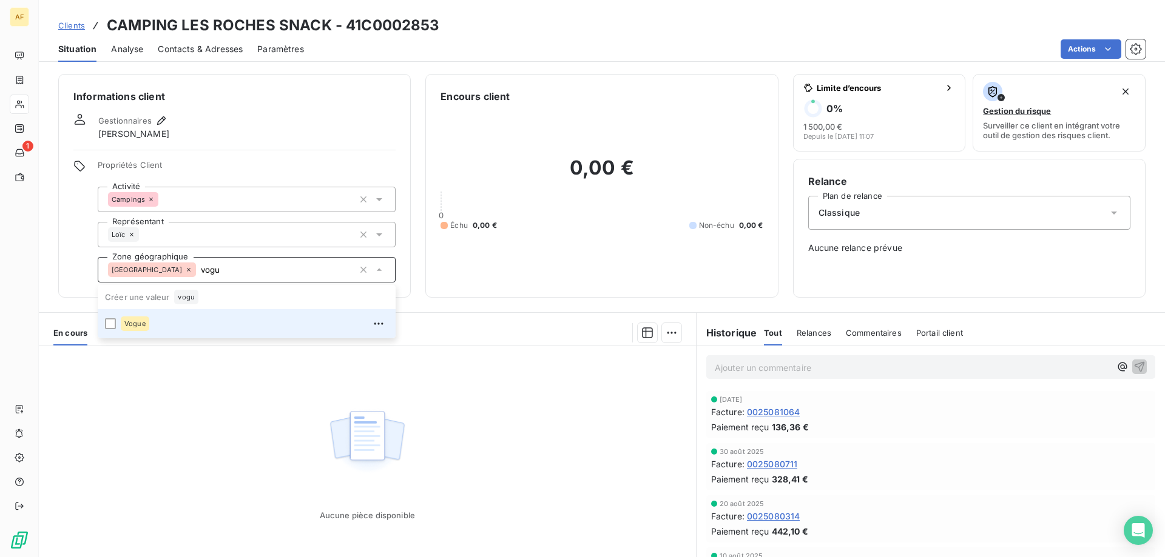
click at [272, 327] on div "Vogue" at bounding box center [255, 323] width 268 height 19
type input "vogu"
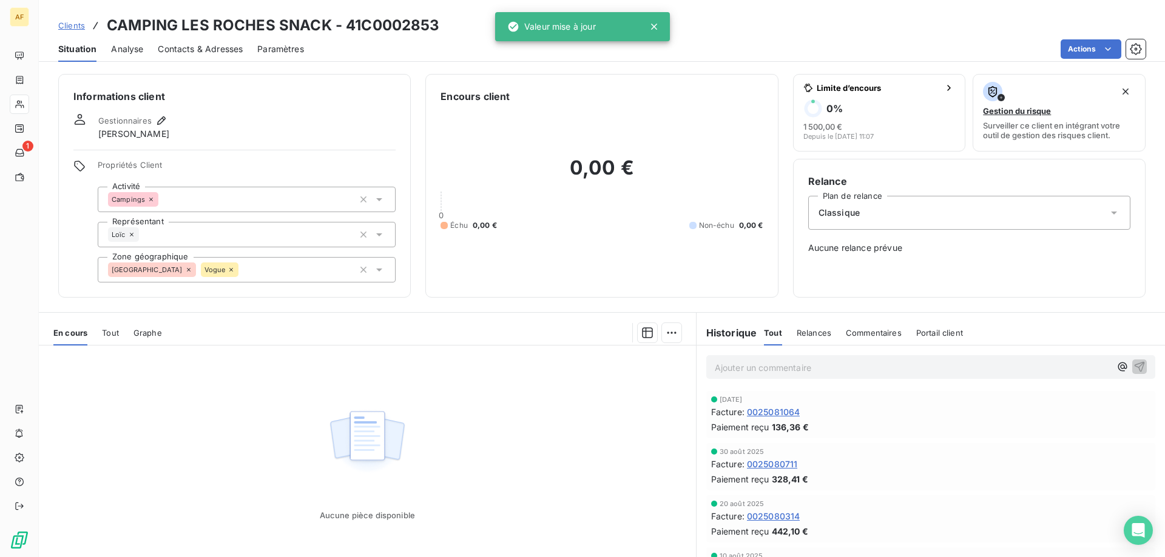
click at [260, 402] on div "Aucune pièce disponible" at bounding box center [367, 463] width 657 height 234
click at [78, 24] on span "Clients" at bounding box center [71, 26] width 27 height 10
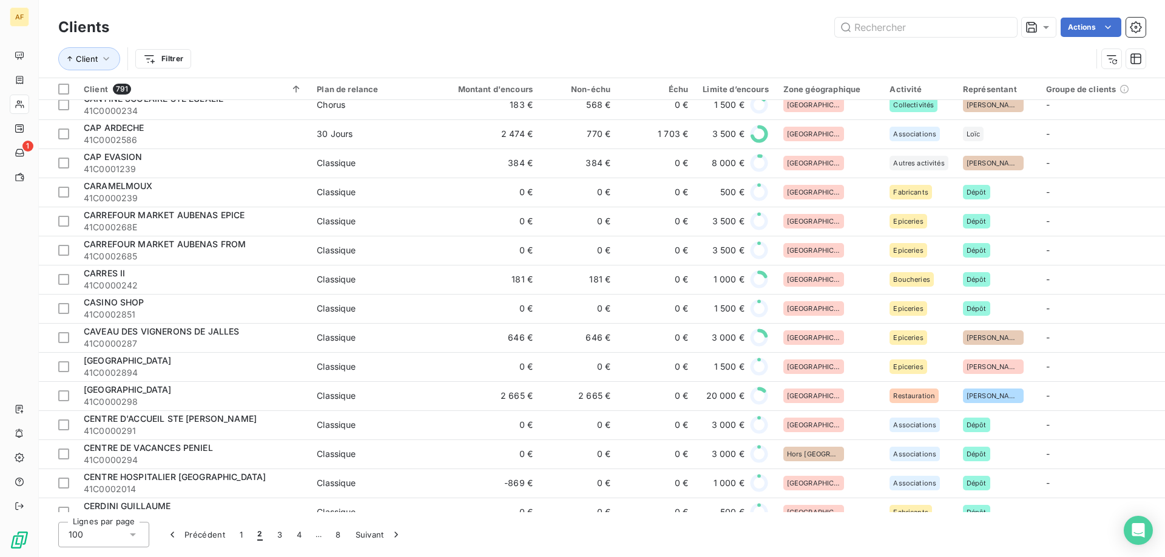
scroll to position [1395, 0]
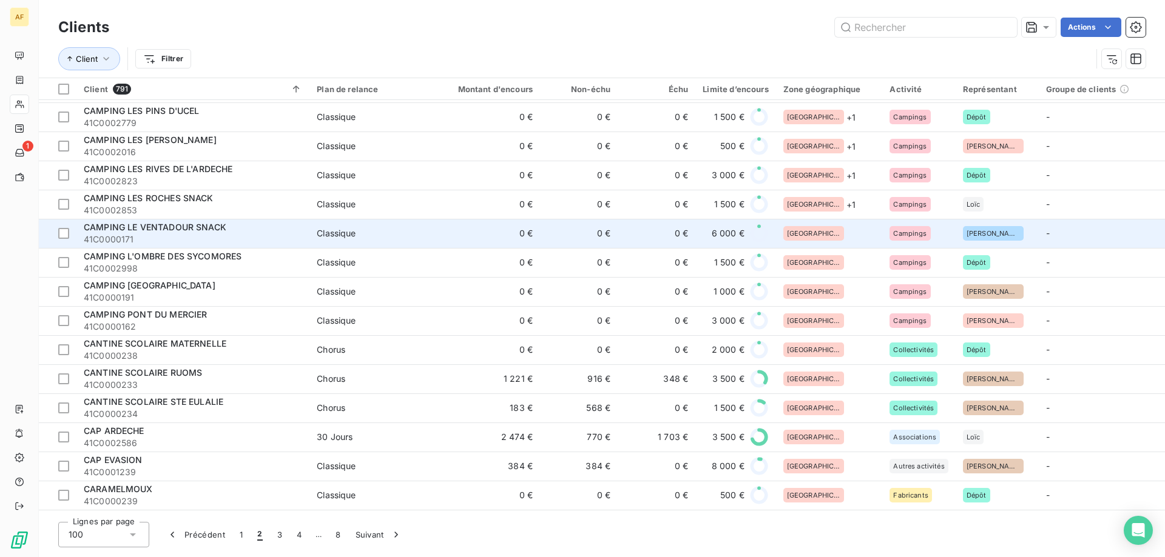
click at [843, 234] on div "[GEOGRAPHIC_DATA]" at bounding box center [829, 233] width 92 height 15
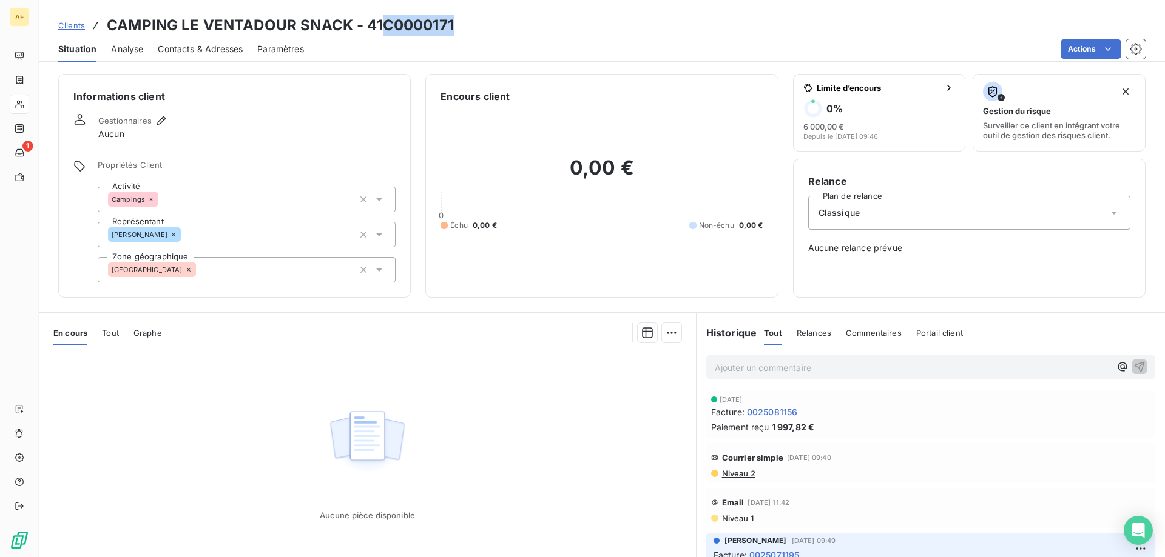
drag, startPoint x: 387, startPoint y: 26, endPoint x: 457, endPoint y: 27, distance: 70.4
click at [457, 27] on div "Clients CAMPING LE VENTADOUR SNACK - 41C0000171" at bounding box center [602, 26] width 1126 height 22
copy h3 "C0000171"
click at [217, 270] on div "[GEOGRAPHIC_DATA]" at bounding box center [247, 269] width 298 height 25
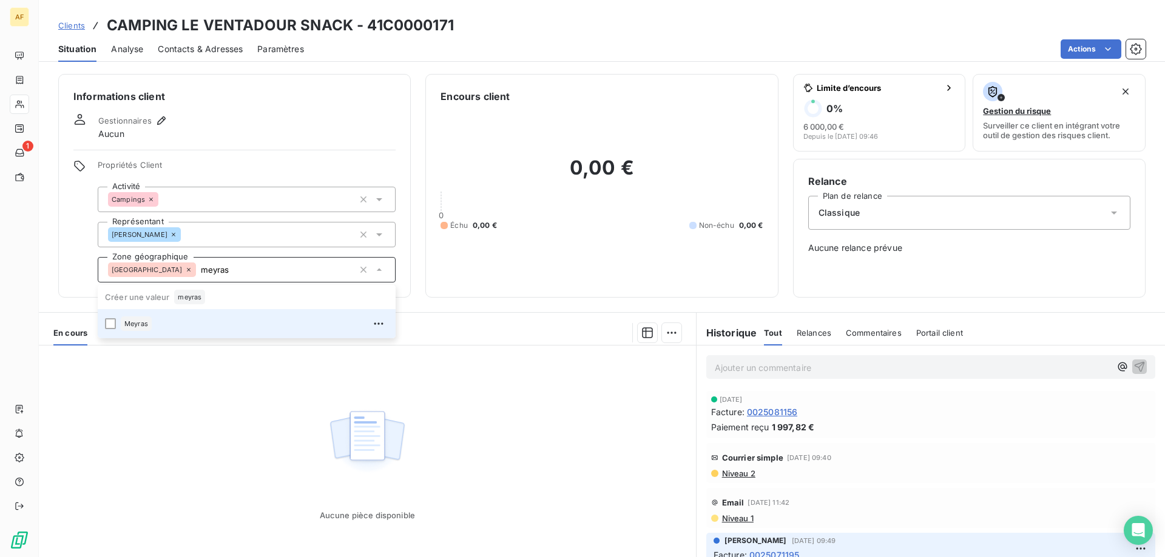
click at [180, 331] on div "Meyras" at bounding box center [255, 323] width 268 height 19
type input "meyras"
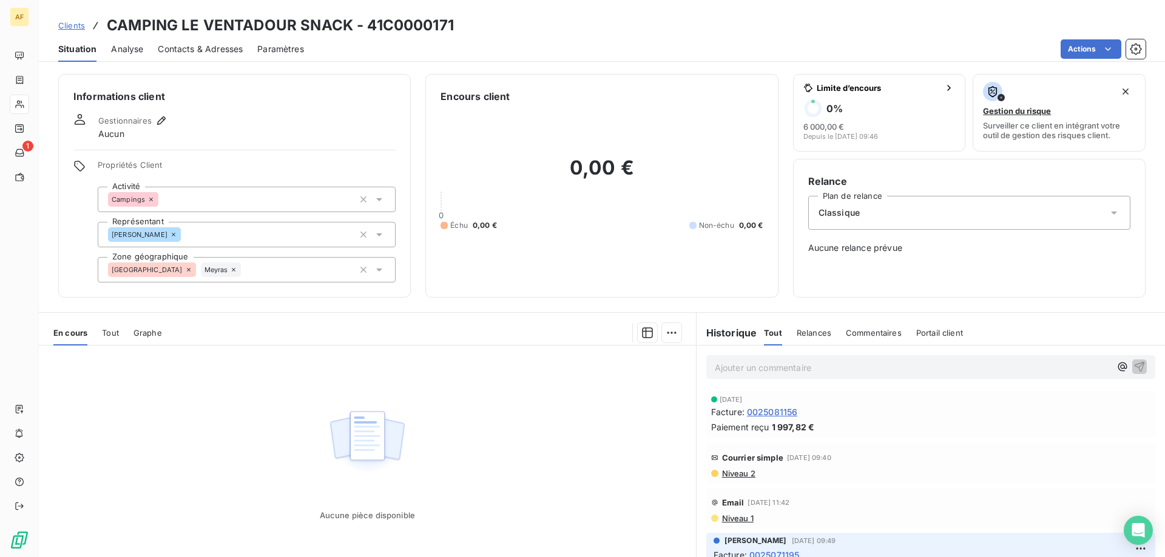
click at [188, 394] on div "Aucune pièce disponible" at bounding box center [367, 463] width 657 height 234
click at [75, 22] on span "Clients" at bounding box center [71, 26] width 27 height 10
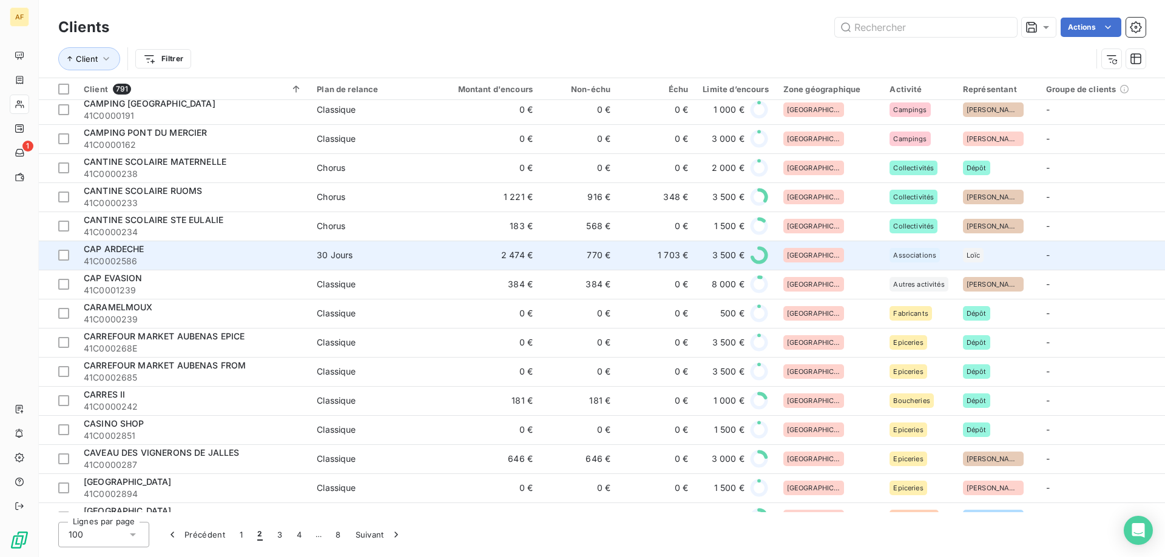
scroll to position [1335, 0]
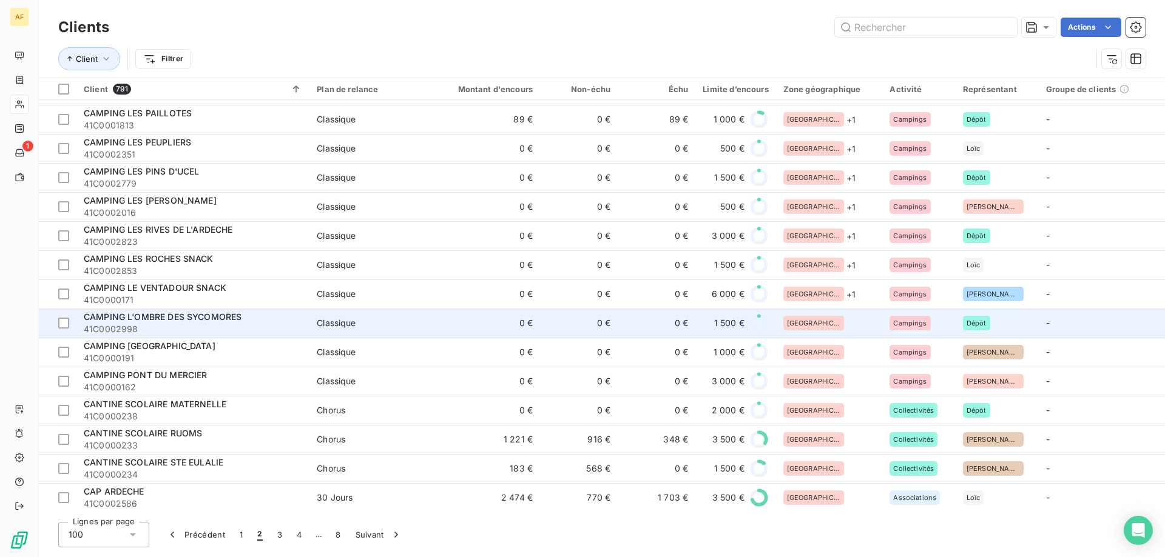
click at [846, 317] on div "[GEOGRAPHIC_DATA]" at bounding box center [829, 323] width 92 height 15
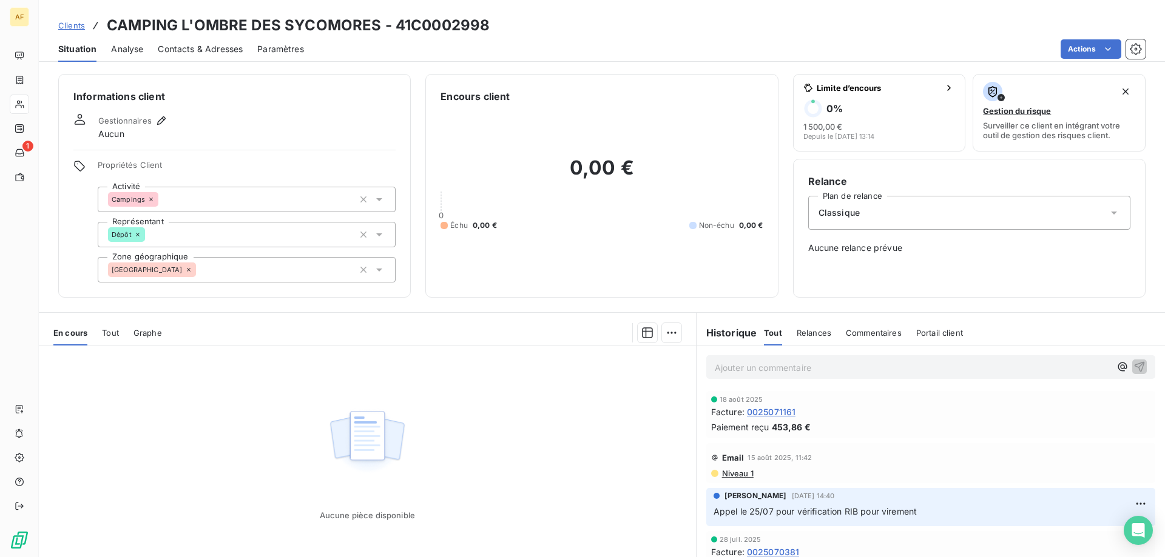
click at [209, 271] on div "[GEOGRAPHIC_DATA]" at bounding box center [247, 269] width 298 height 25
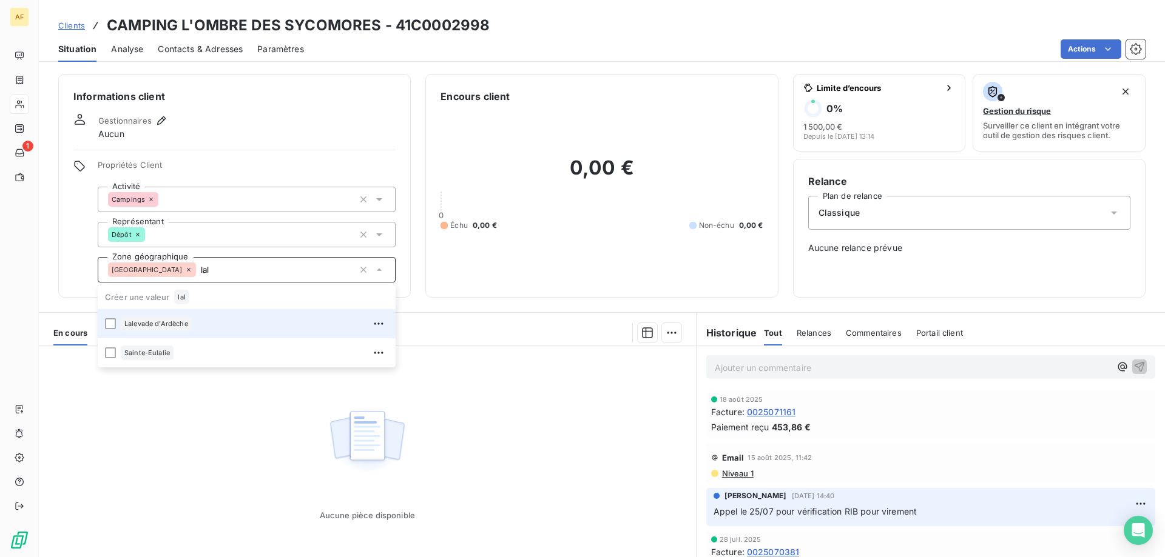
click at [196, 318] on div "Lalevade d'Ardèche" at bounding box center [255, 323] width 268 height 19
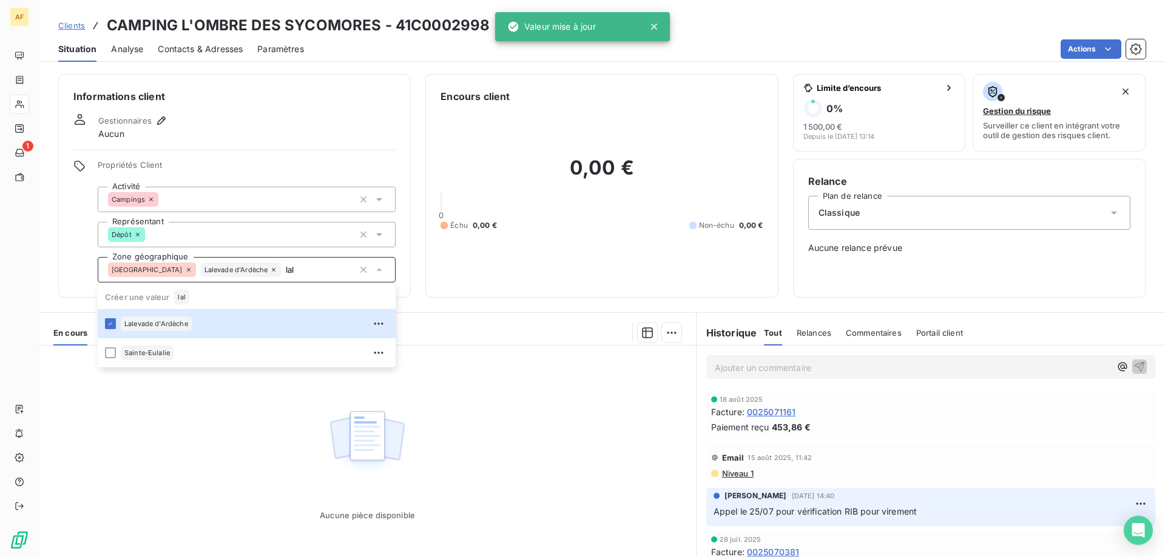
type input "lal"
click at [202, 460] on div "Aucune pièce disponible" at bounding box center [367, 463] width 657 height 234
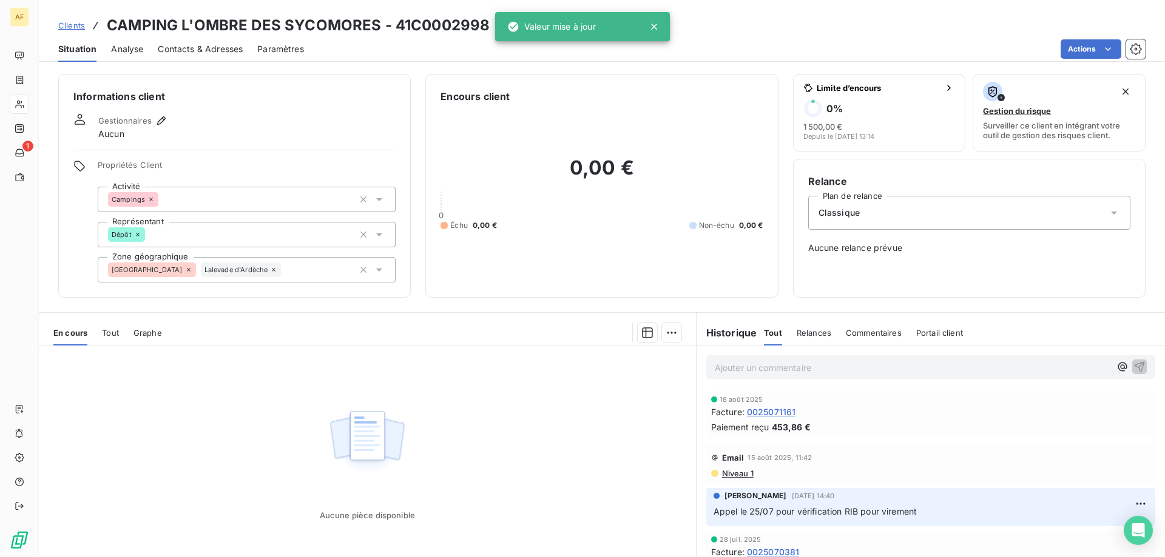
click at [70, 24] on span "Clients" at bounding box center [71, 26] width 27 height 10
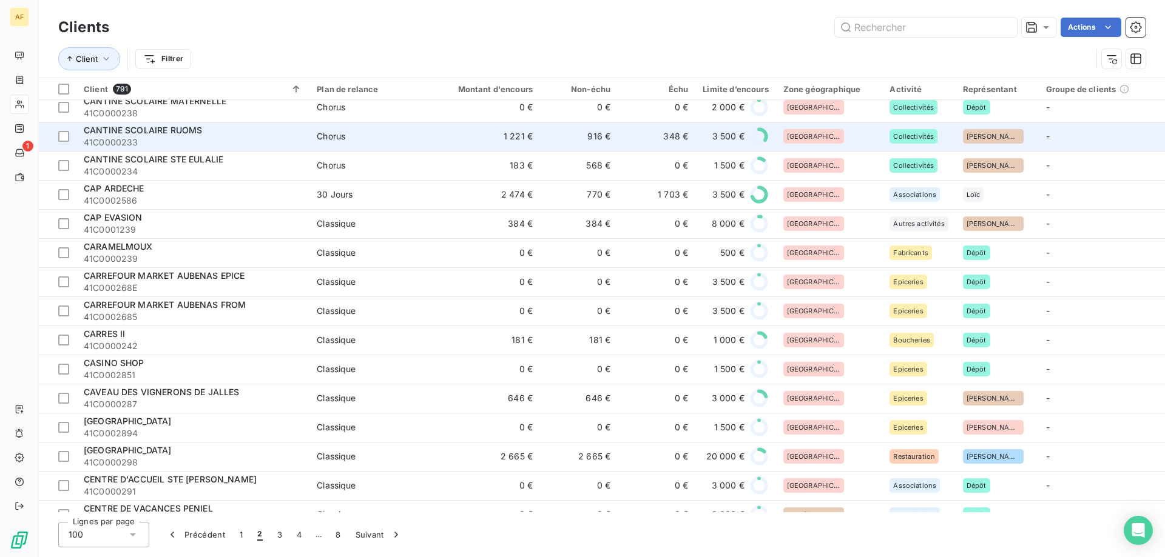
scroll to position [1517, 0]
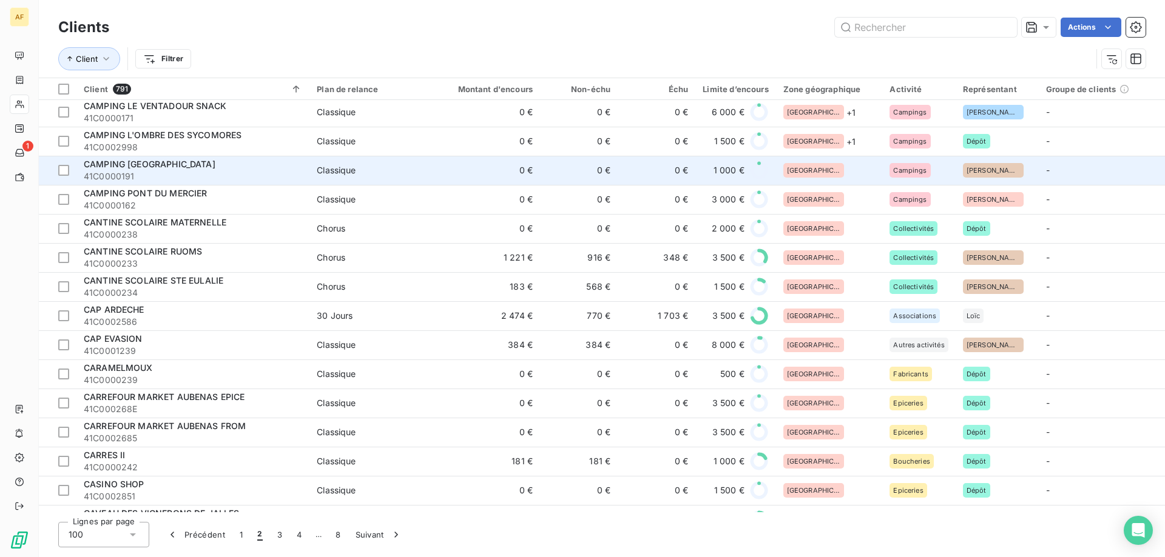
click at [830, 175] on div "[GEOGRAPHIC_DATA]" at bounding box center [829, 170] width 92 height 15
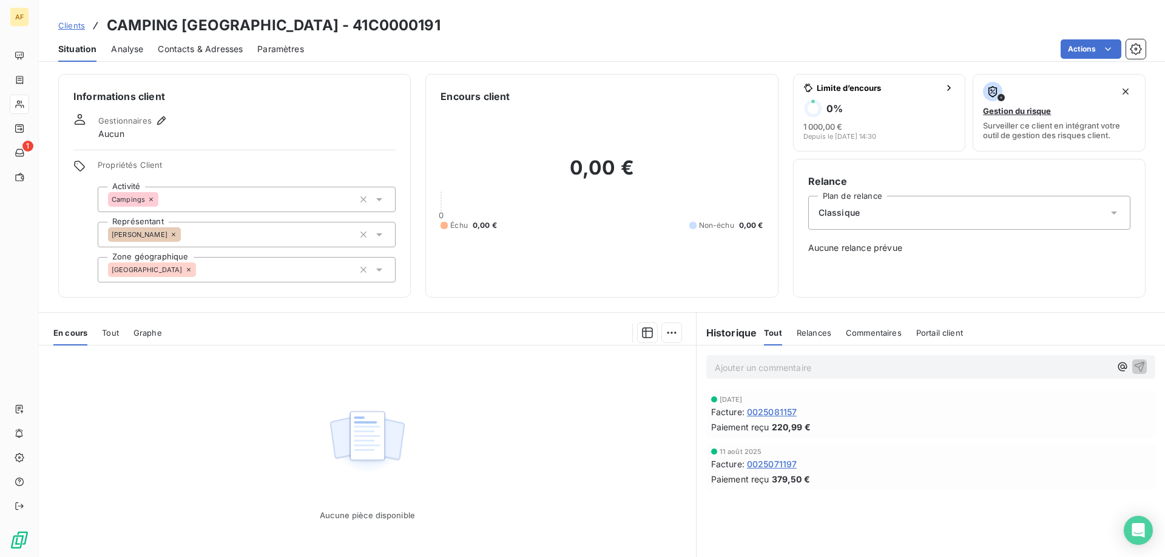
drag, startPoint x: 393, startPoint y: 24, endPoint x: 465, endPoint y: 25, distance: 71.6
click at [440, 24] on h3 "CAMPING PONT DE MAISONNEUVE - 41C0000191" at bounding box center [274, 26] width 334 height 22
copy h3 "C0000191"
click at [306, 269] on div "[GEOGRAPHIC_DATA]" at bounding box center [247, 269] width 298 height 25
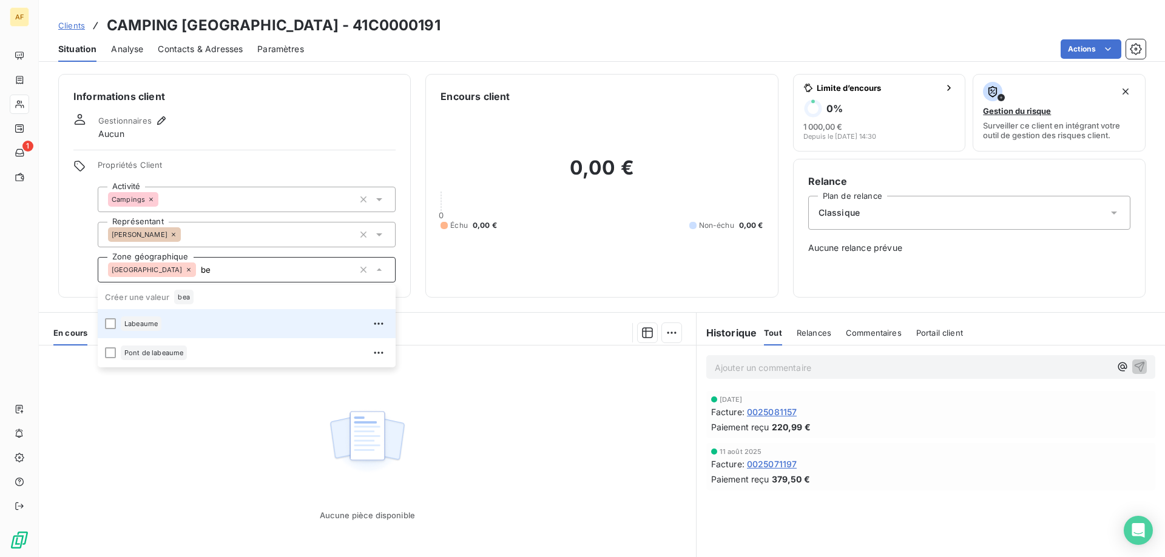
type input "b"
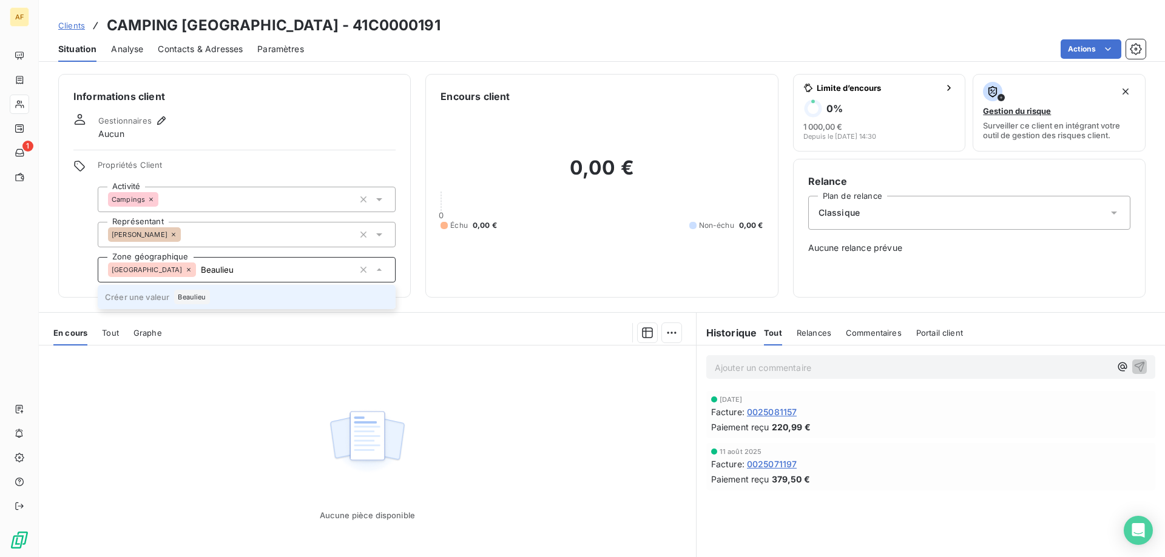
click at [283, 295] on li "Créer une valeur Beaulieu" at bounding box center [247, 297] width 298 height 24
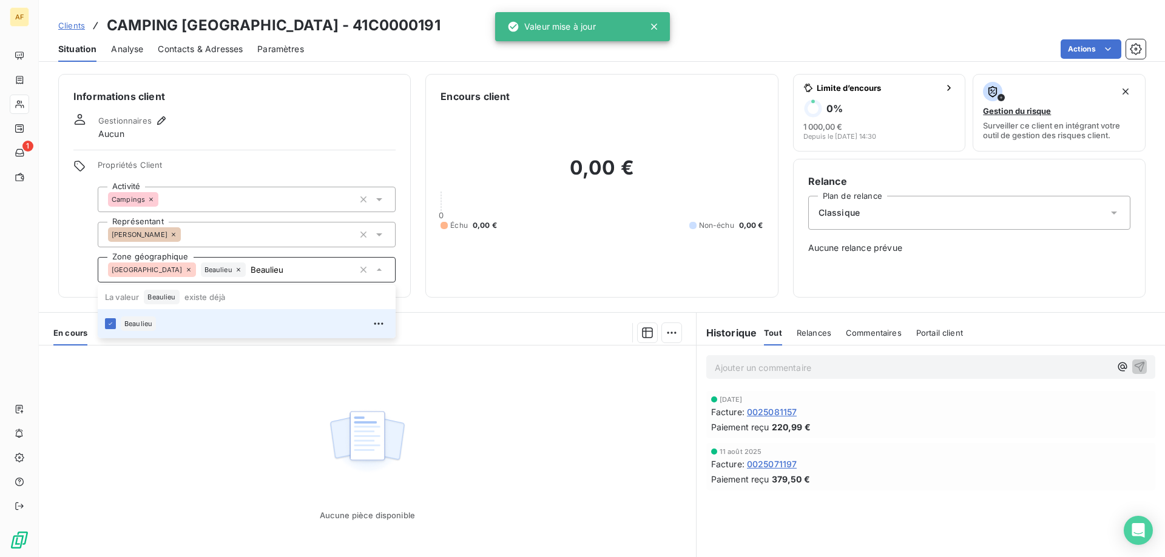
click at [328, 405] on img at bounding box center [367, 442] width 78 height 75
type input "Beaulieu"
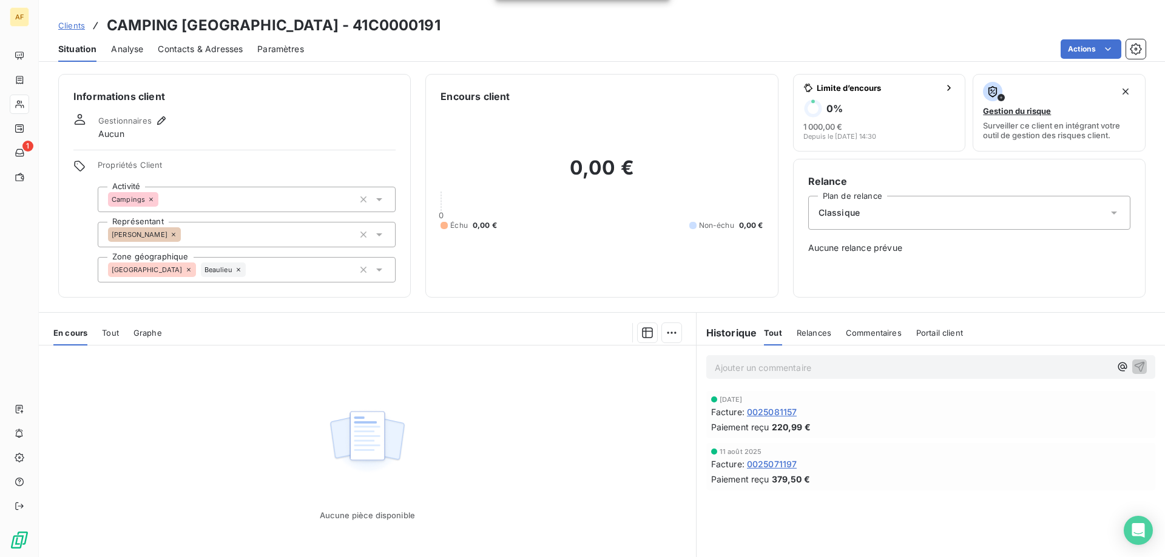
click at [76, 29] on span "Clients" at bounding box center [71, 26] width 27 height 10
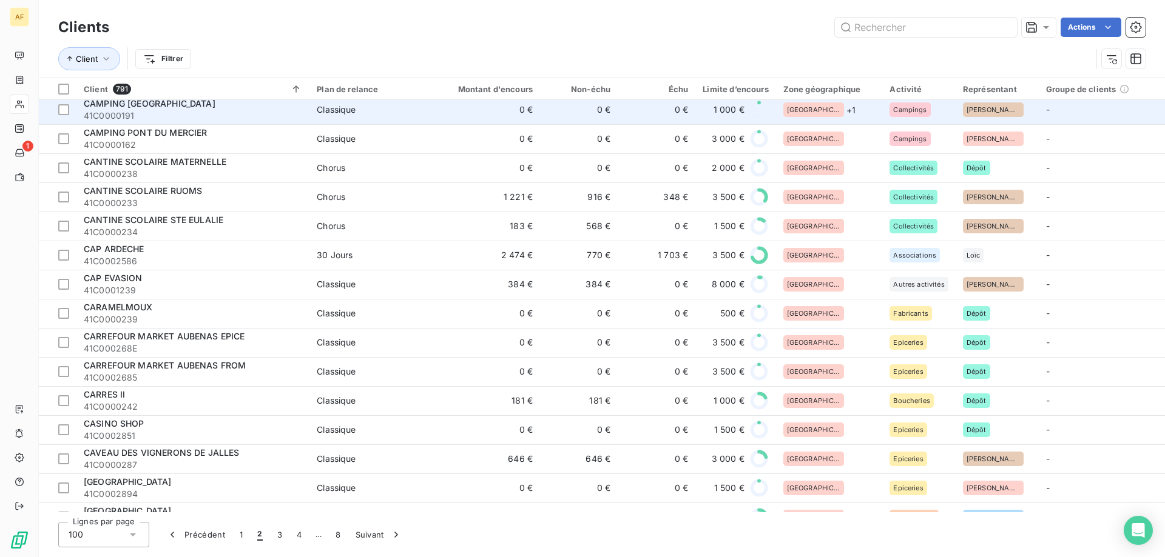
scroll to position [1456, 0]
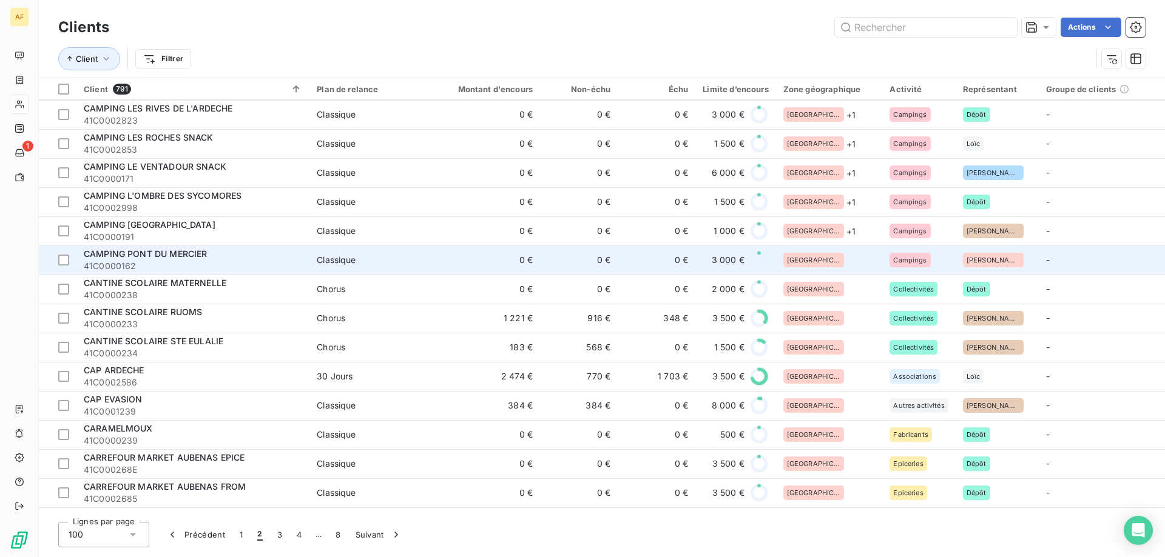
click at [820, 268] on td "[GEOGRAPHIC_DATA]" at bounding box center [829, 260] width 107 height 29
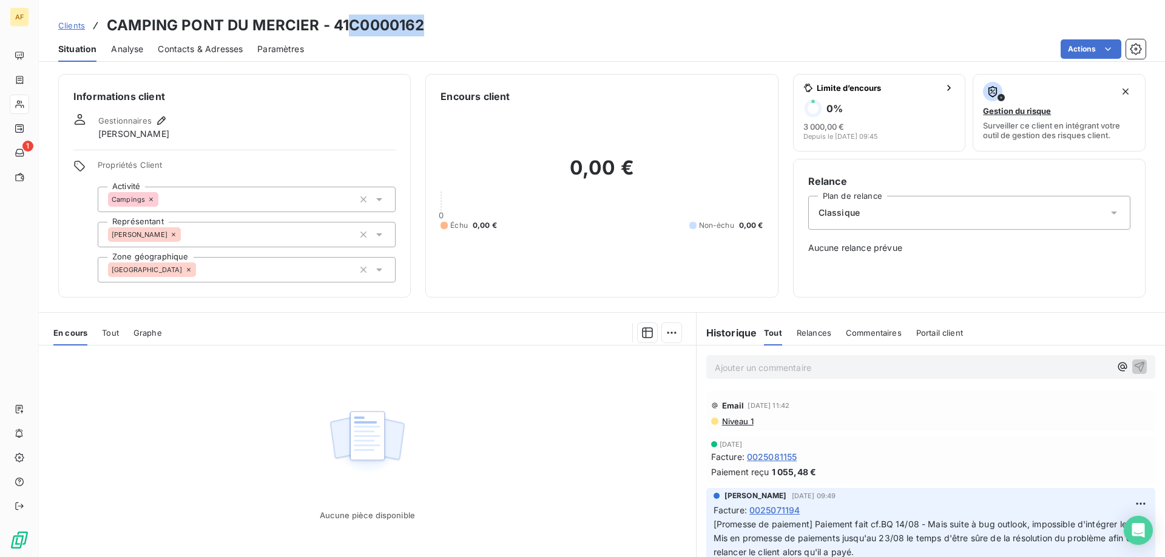
drag, startPoint x: 354, startPoint y: 25, endPoint x: 421, endPoint y: 24, distance: 67.3
click at [421, 24] on h3 "CAMPING PONT DU MERCIER - 41C0000162" at bounding box center [265, 26] width 317 height 22
copy h3 "C0000162"
click at [284, 258] on div "[GEOGRAPHIC_DATA]" at bounding box center [247, 269] width 298 height 25
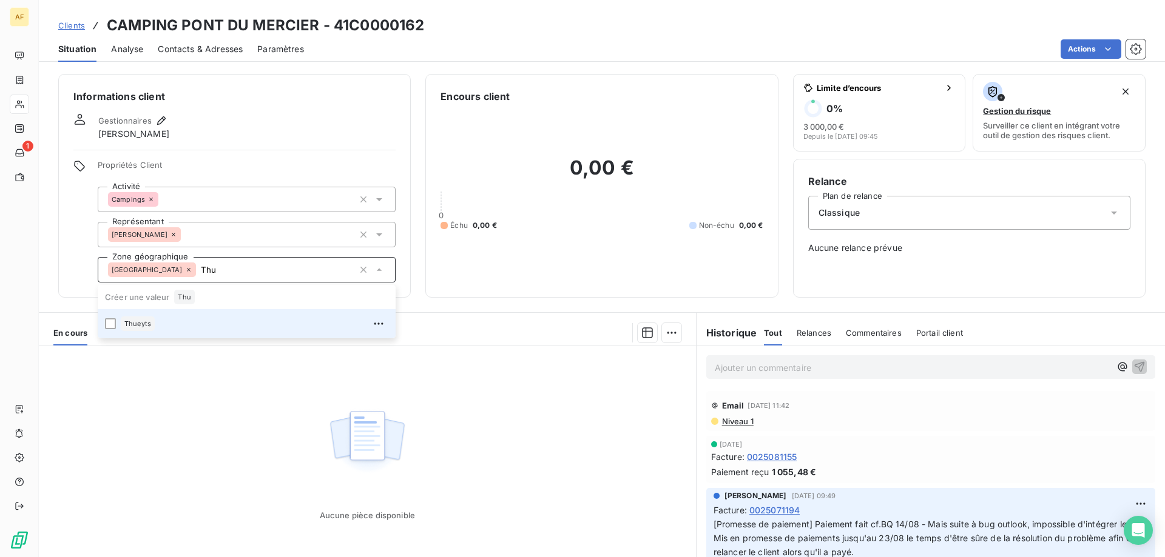
click at [238, 326] on div "Thueyts" at bounding box center [255, 323] width 268 height 19
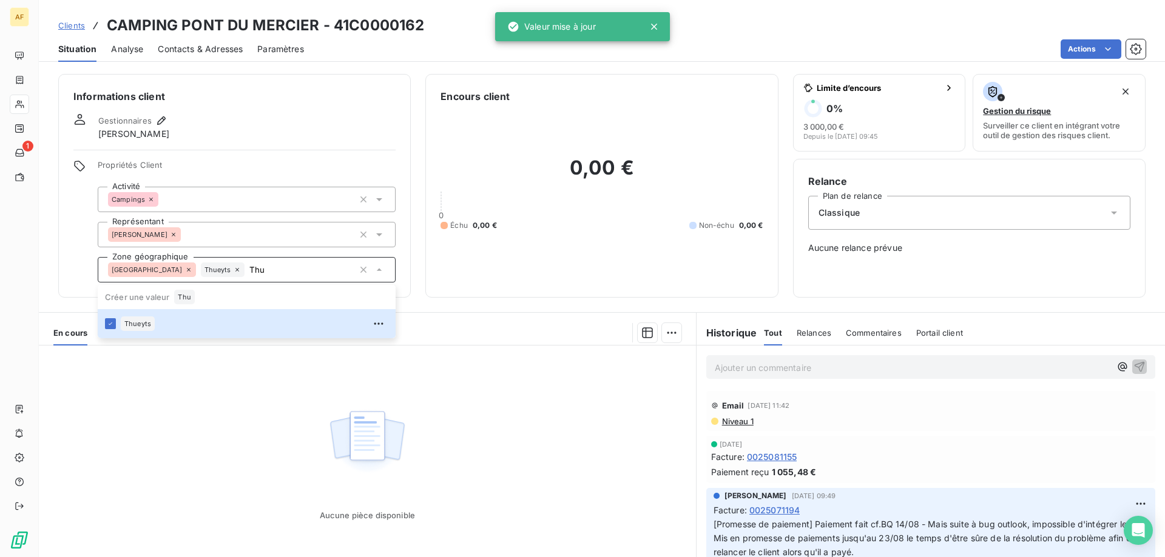
type input "Thu"
click at [218, 409] on div "Aucune pièce disponible" at bounding box center [367, 463] width 657 height 234
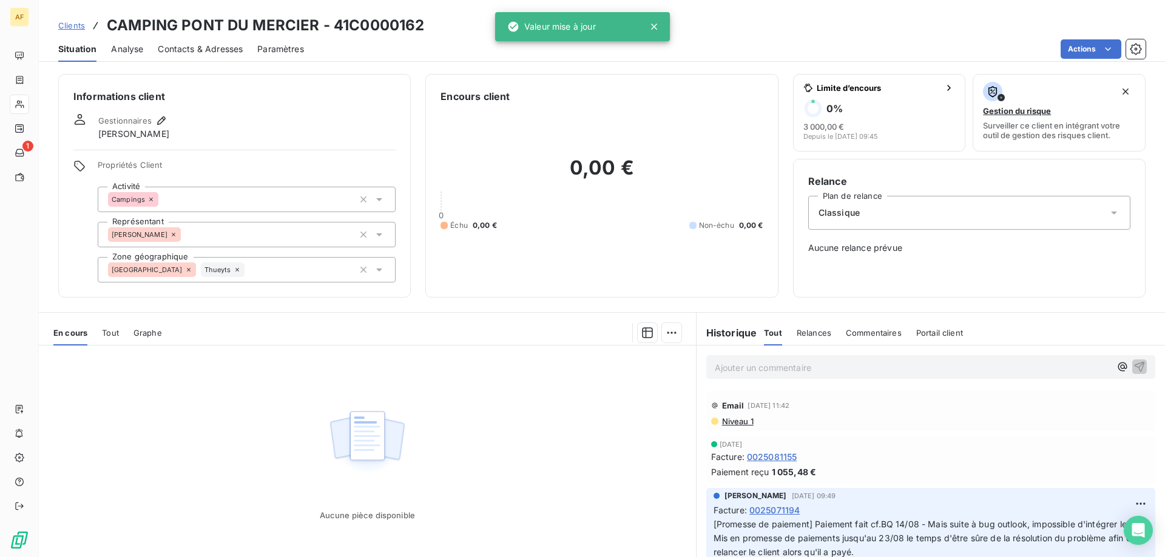
click at [67, 30] on link "Clients" at bounding box center [71, 25] width 27 height 12
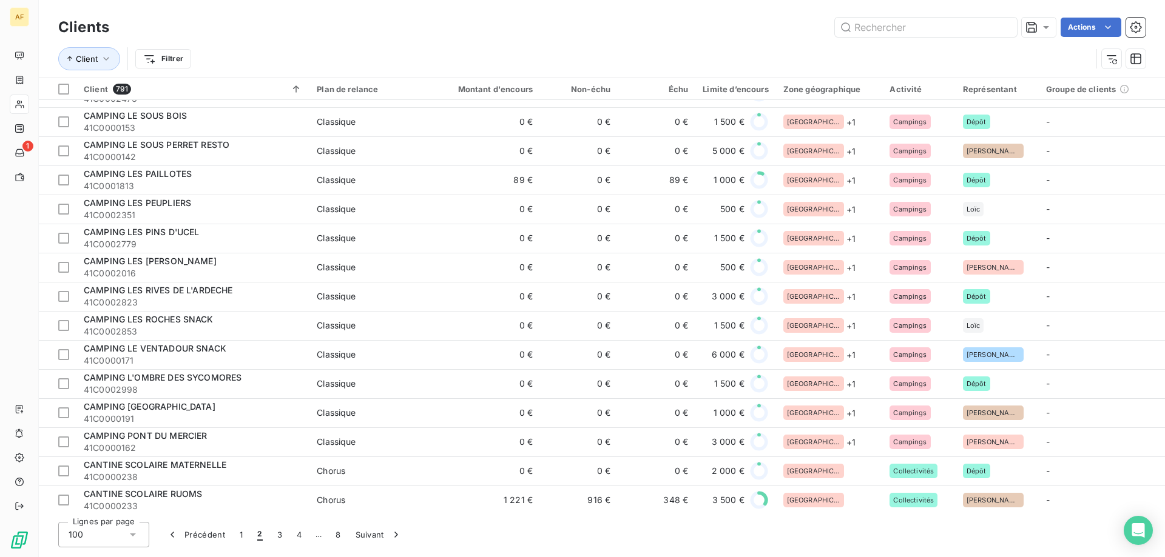
scroll to position [1577, 0]
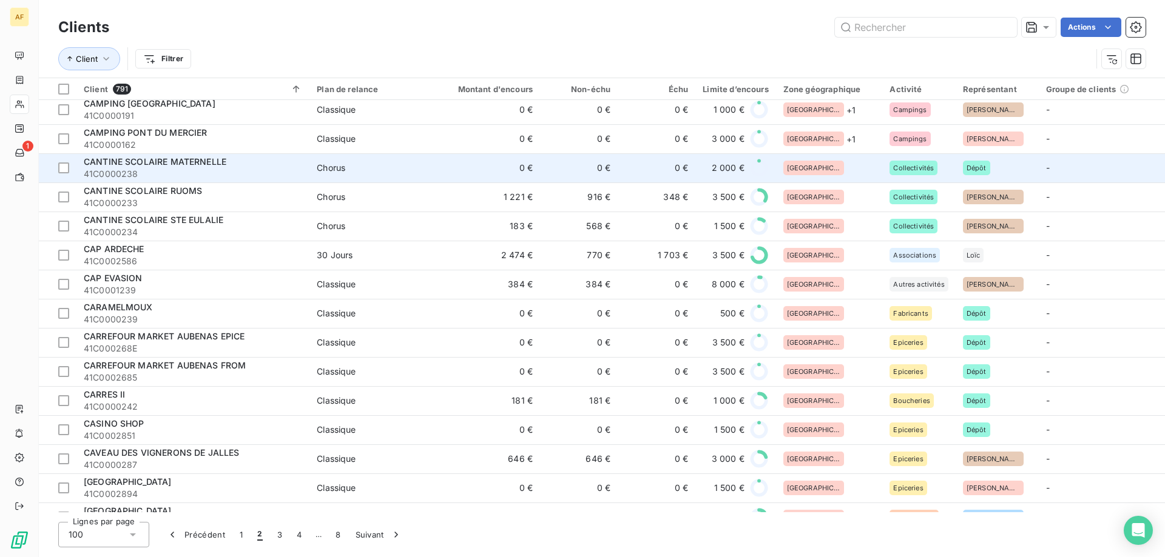
click at [833, 174] on div "[GEOGRAPHIC_DATA]" at bounding box center [829, 168] width 92 height 15
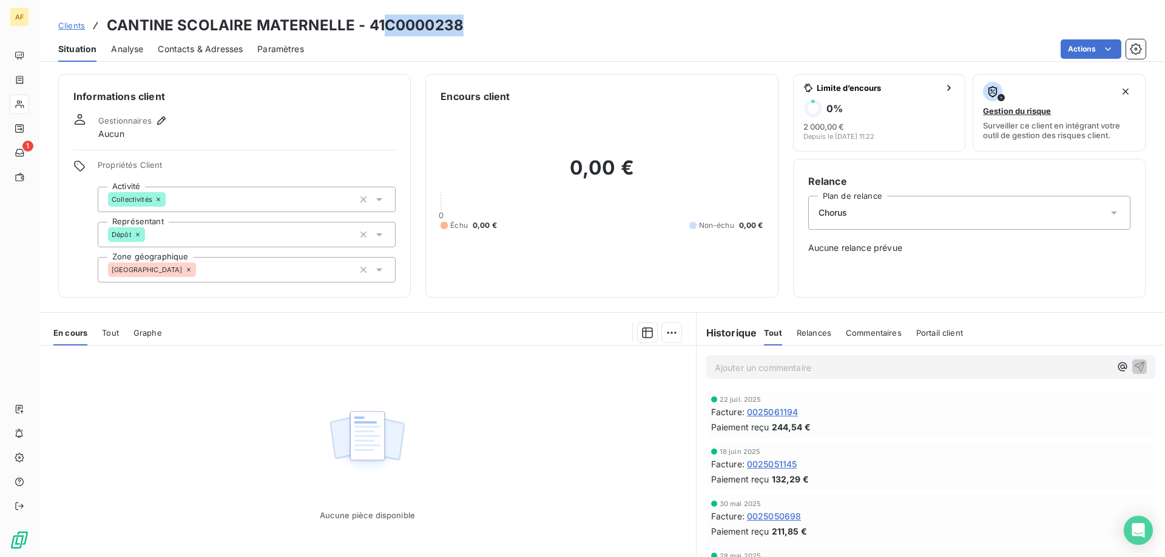
drag, startPoint x: 388, startPoint y: 24, endPoint x: 461, endPoint y: 26, distance: 73.4
click at [461, 26] on h3 "CANTINE SCOLAIRE MATERNELLE - 41C0000238" at bounding box center [285, 26] width 357 height 22
click at [312, 275] on div "[GEOGRAPHIC_DATA]" at bounding box center [247, 269] width 298 height 25
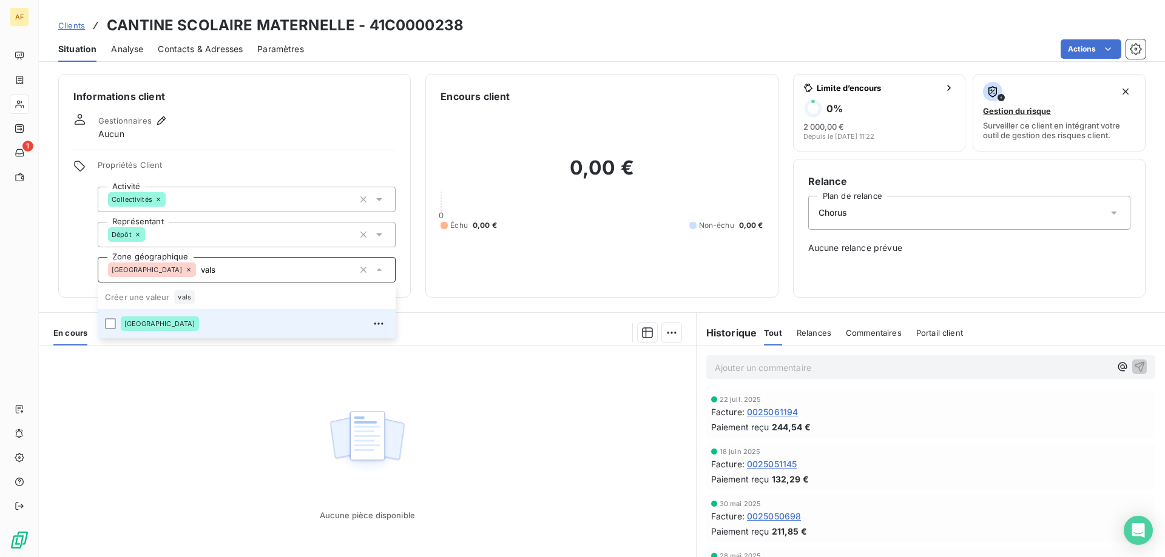
click at [232, 332] on div "[GEOGRAPHIC_DATA]" at bounding box center [255, 323] width 268 height 19
type input "vals"
click at [214, 434] on div "Aucune pièce disponible" at bounding box center [367, 463] width 657 height 234
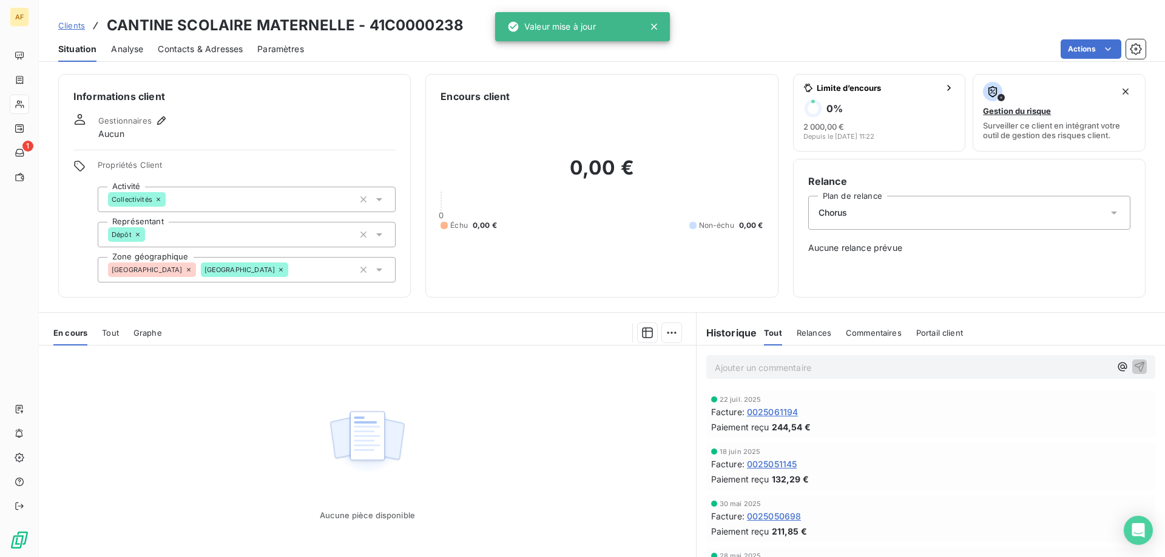
click at [82, 27] on span "Clients" at bounding box center [71, 26] width 27 height 10
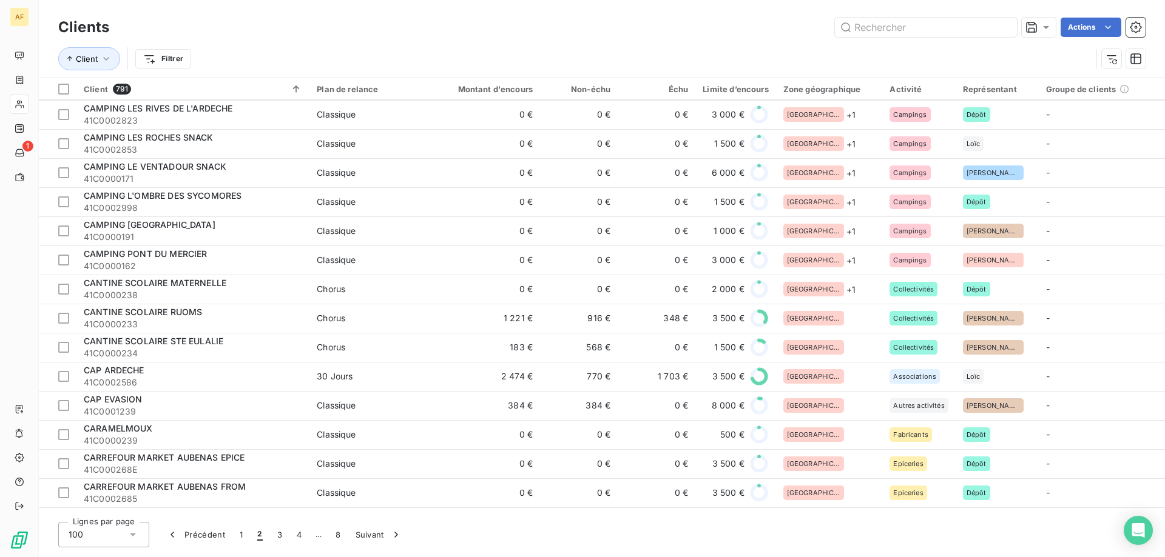
scroll to position [1517, 0]
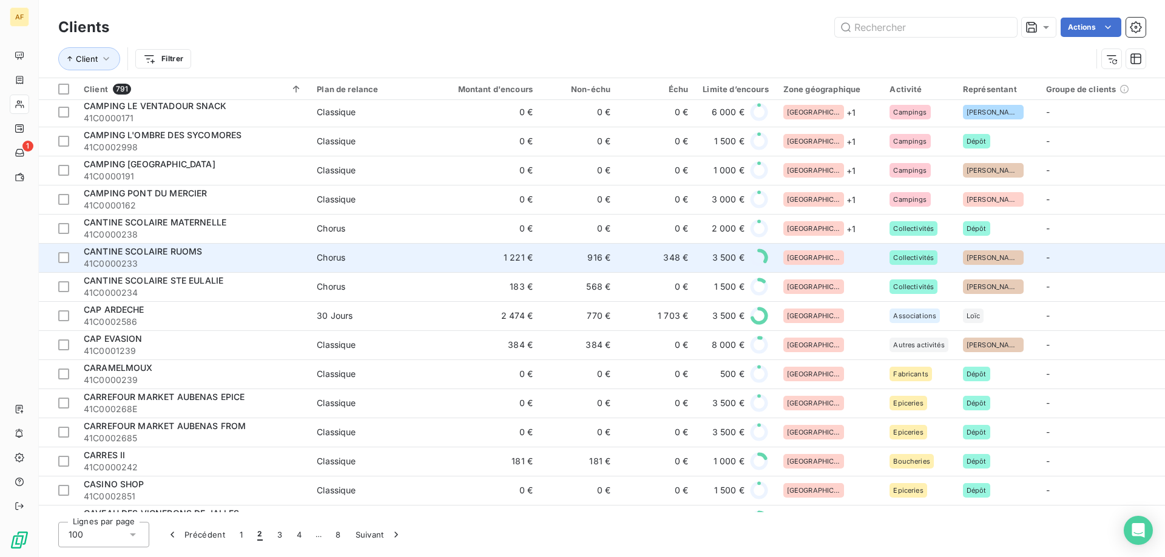
click at [854, 256] on div "[GEOGRAPHIC_DATA]" at bounding box center [829, 258] width 92 height 15
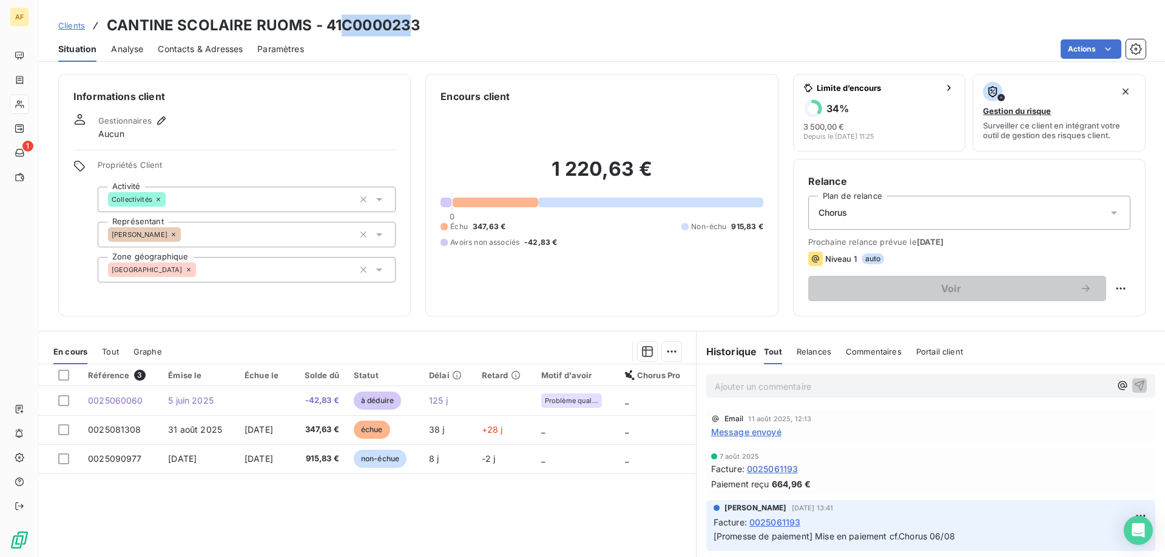
drag, startPoint x: 345, startPoint y: 27, endPoint x: 412, endPoint y: 22, distance: 66.9
click at [412, 22] on h3 "CANTINE SCOLAIRE RUOMS - 41C0000233" at bounding box center [264, 26] width 314 height 22
click at [478, 23] on div "Clients CANTINE SCOLAIRE RUOMS - 41C0000233" at bounding box center [602, 26] width 1126 height 22
drag, startPoint x: 340, startPoint y: 21, endPoint x: 416, endPoint y: 27, distance: 76.1
click at [416, 27] on h3 "CANTINE SCOLAIRE RUOMS - 41C0000233" at bounding box center [264, 26] width 314 height 22
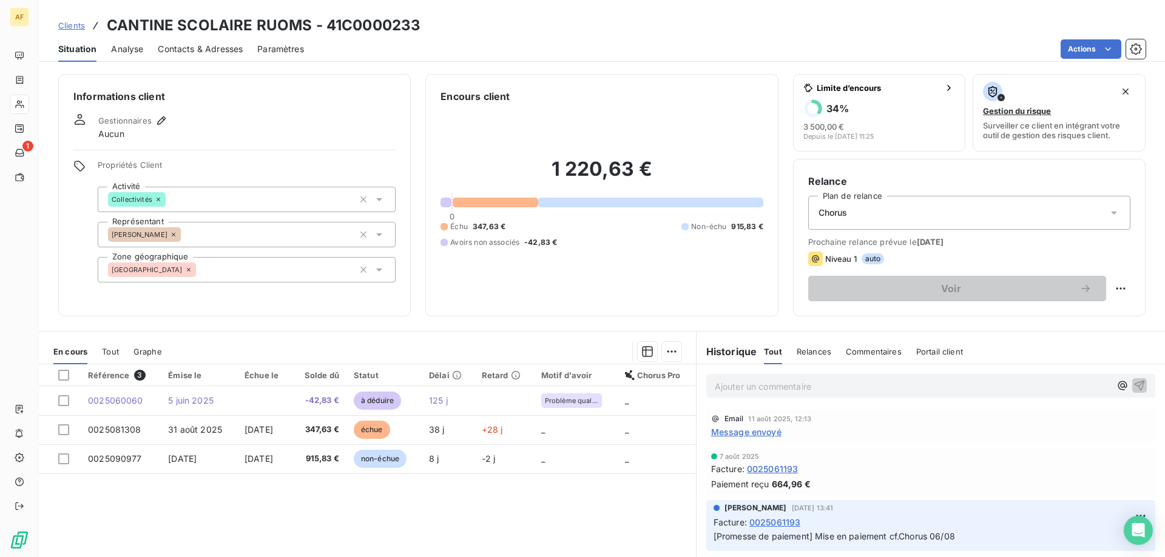
click at [215, 274] on div "[GEOGRAPHIC_DATA]" at bounding box center [247, 269] width 298 height 25
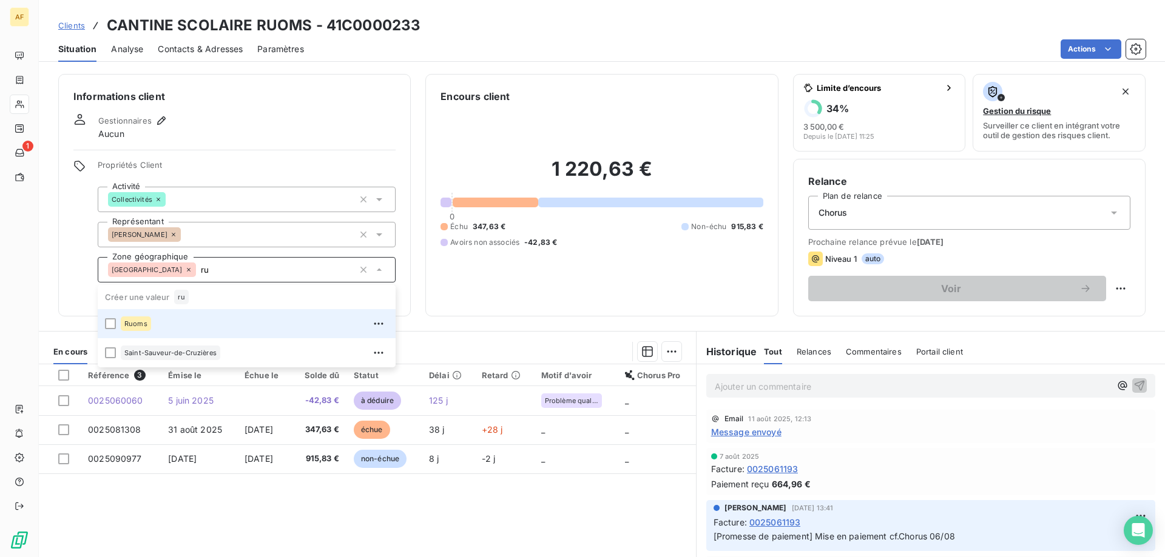
click at [194, 328] on div "Ruoms" at bounding box center [255, 323] width 268 height 19
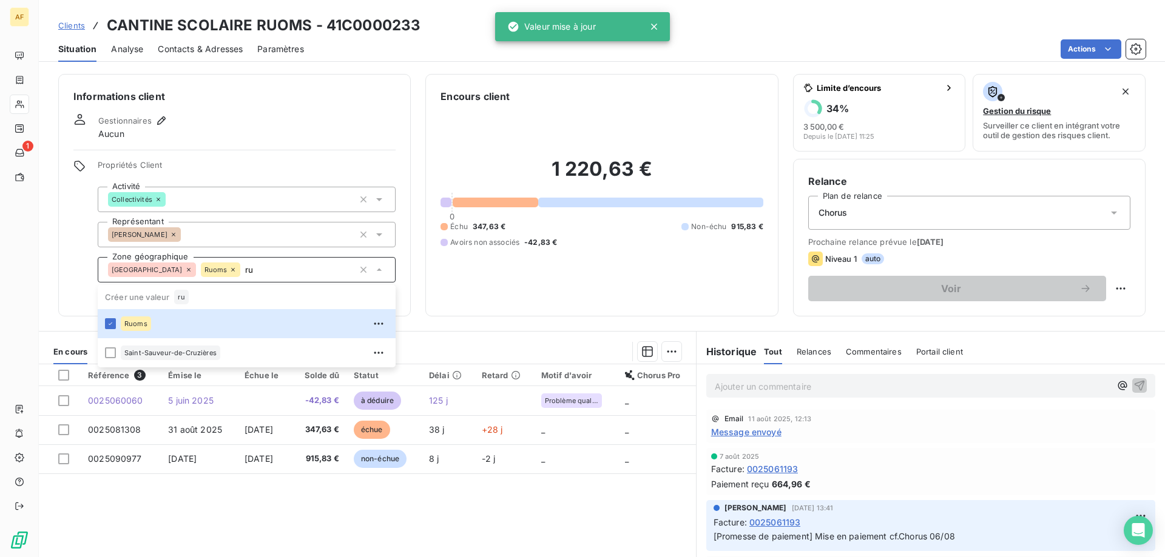
type input "ru"
click at [41, 252] on div "Informations client Gestionnaires Aucun Propriétés Client Activité Collectivité…" at bounding box center [602, 195] width 1126 height 243
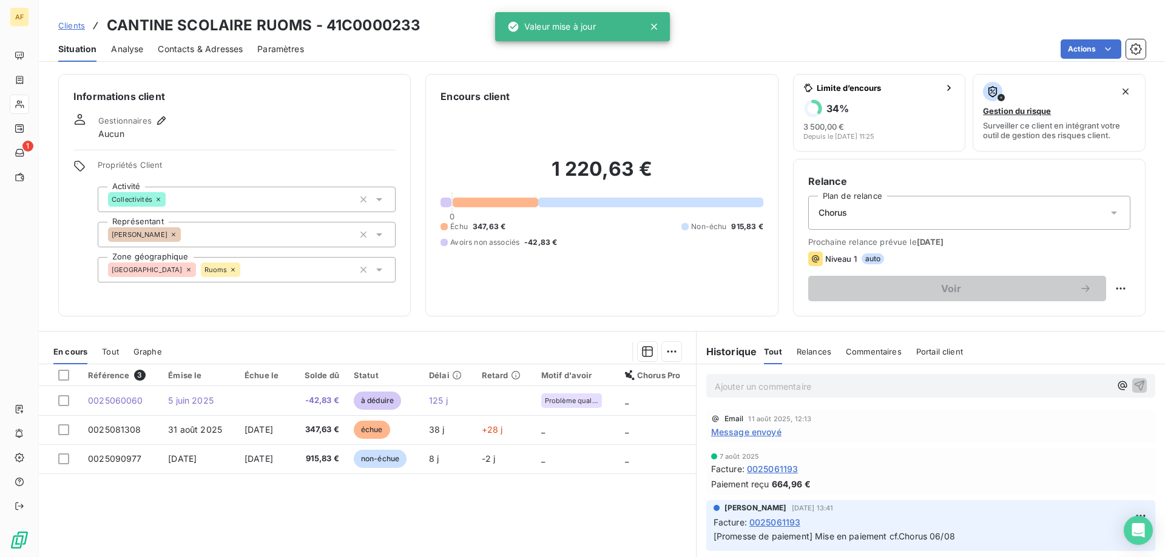
click at [69, 24] on span "Clients" at bounding box center [71, 26] width 27 height 10
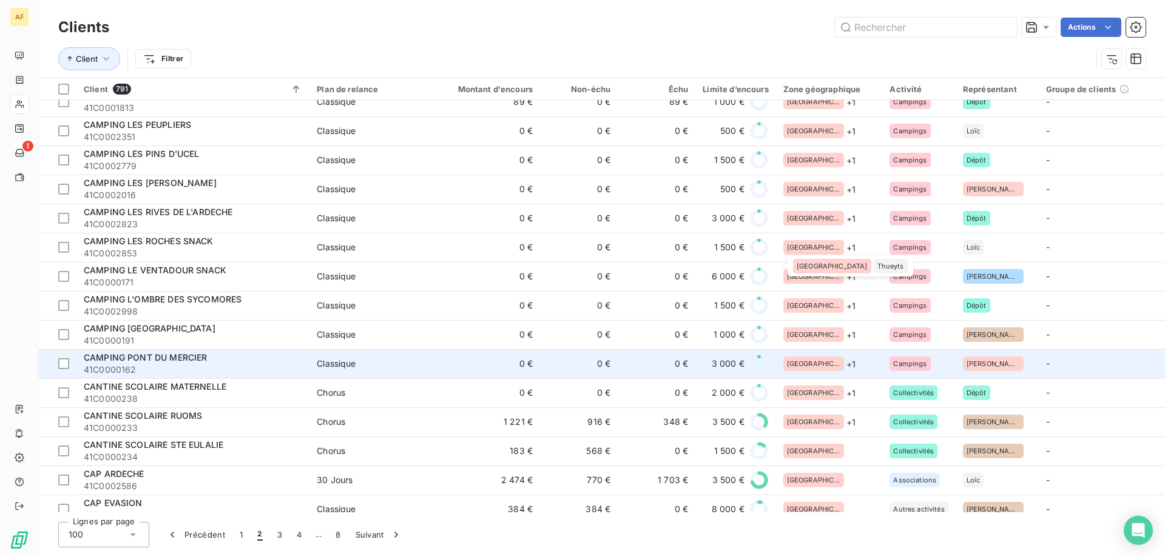
scroll to position [1473, 0]
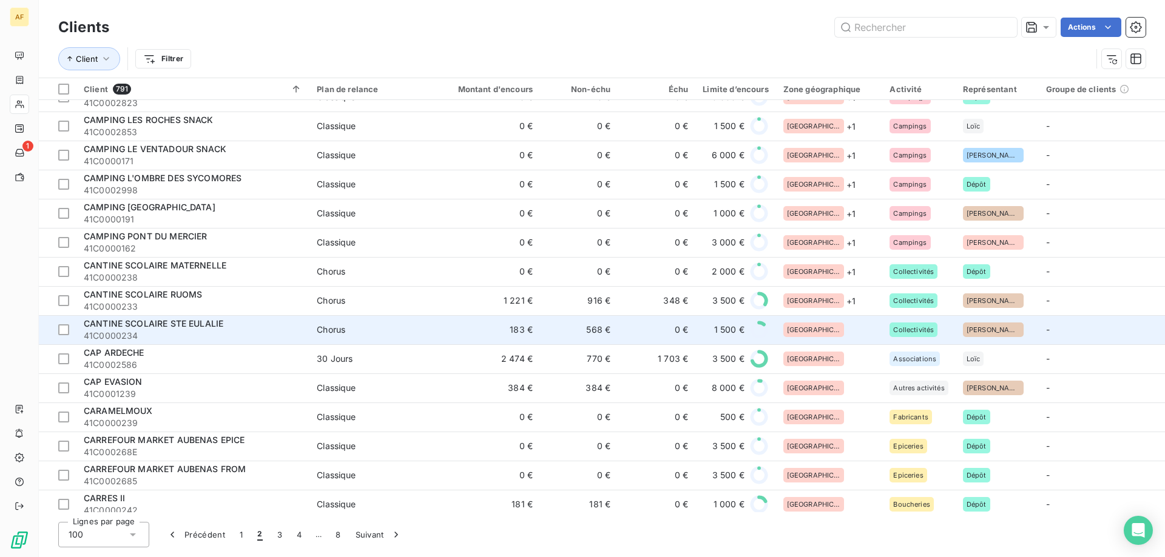
click at [830, 332] on div "[GEOGRAPHIC_DATA]" at bounding box center [829, 330] width 92 height 15
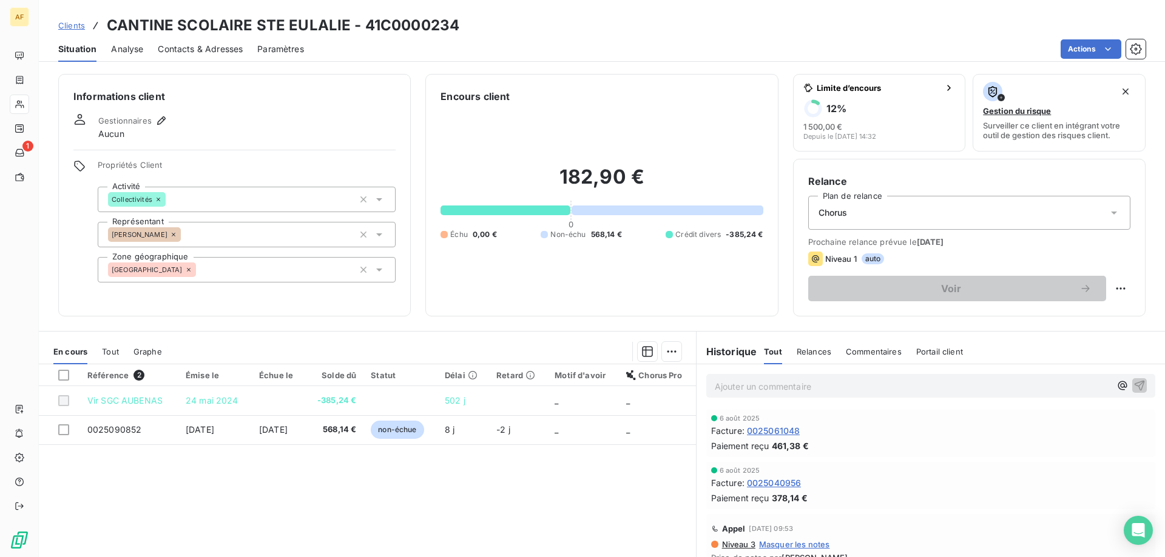
click at [232, 268] on div "[GEOGRAPHIC_DATA]" at bounding box center [247, 269] width 298 height 25
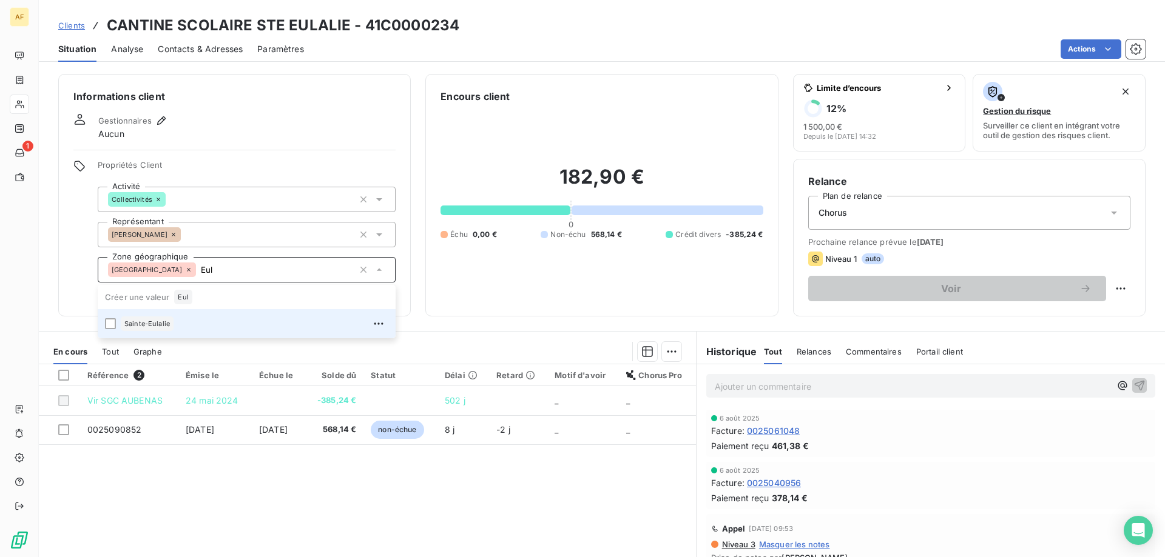
click at [207, 329] on div "Sainte-Eulalie" at bounding box center [255, 323] width 268 height 19
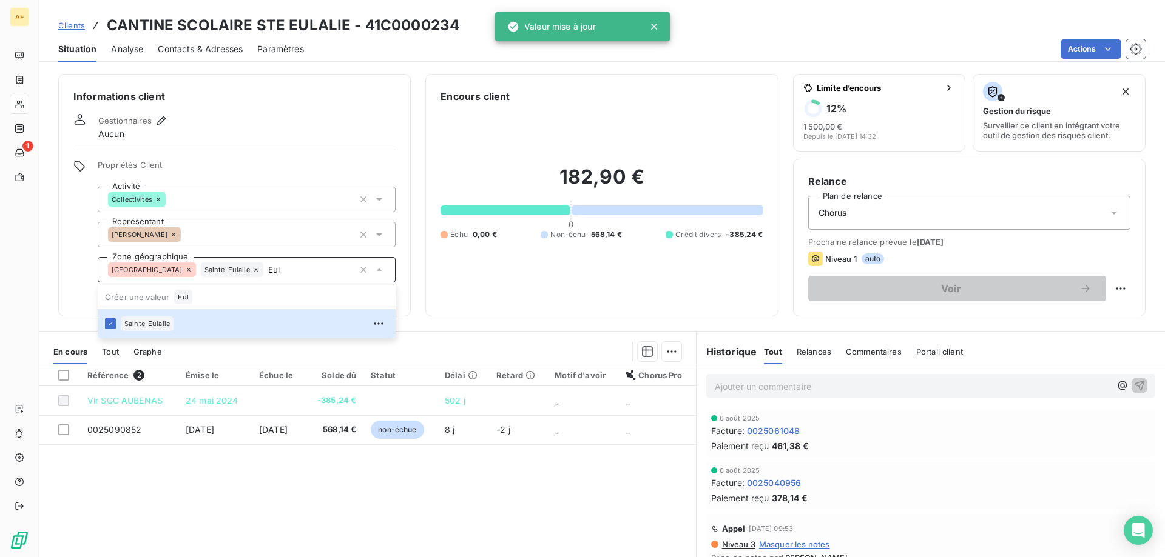
type input "Eul"
click at [46, 267] on div "Informations client Gestionnaires Aucun Propriétés Client Activité Collectivité…" at bounding box center [602, 195] width 1126 height 243
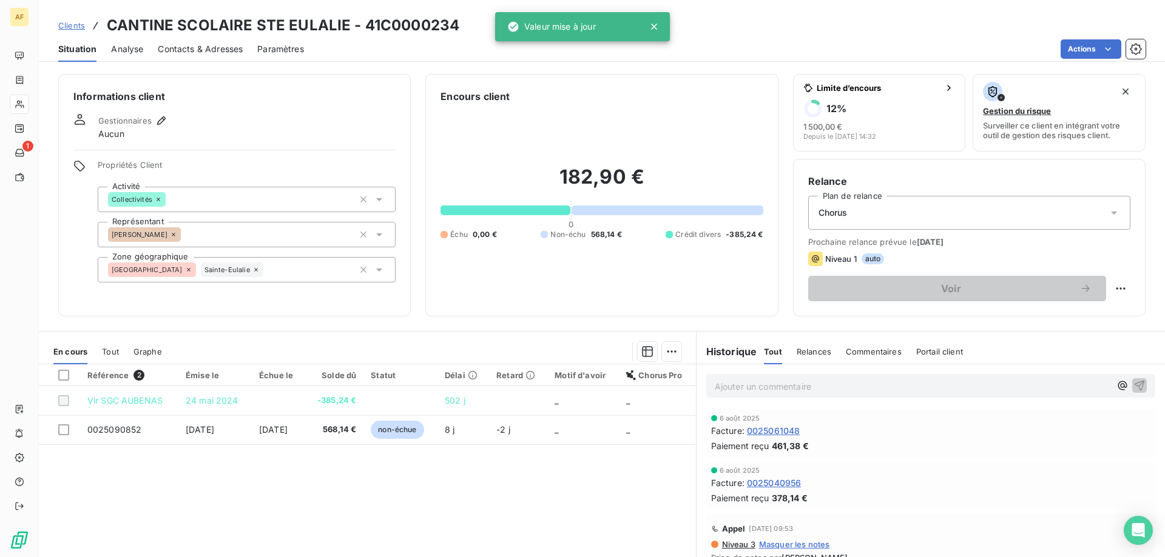
click at [64, 25] on span "Clients" at bounding box center [71, 26] width 27 height 10
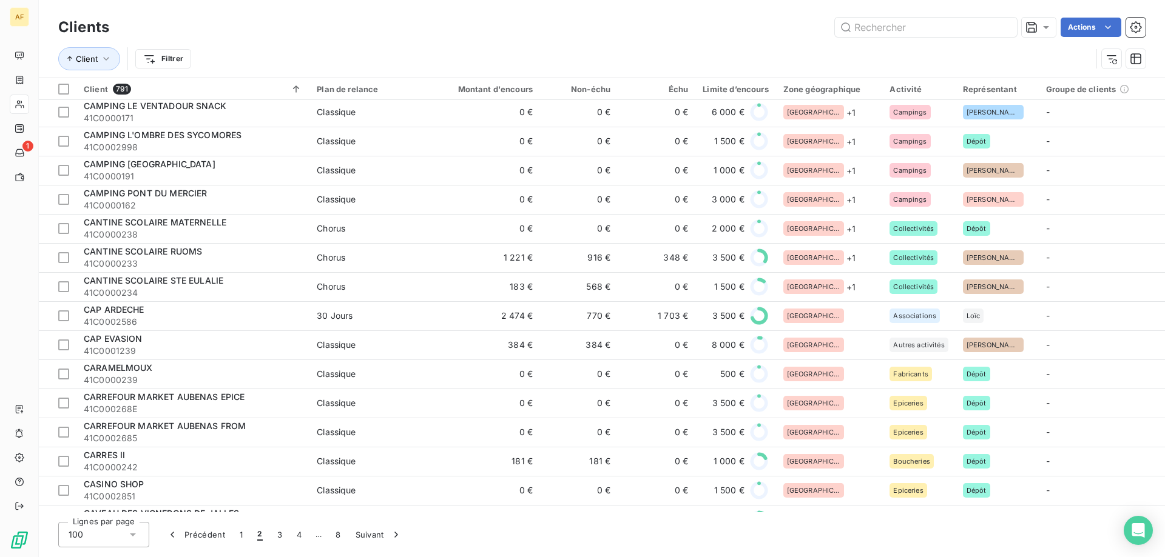
scroll to position [1577, 0]
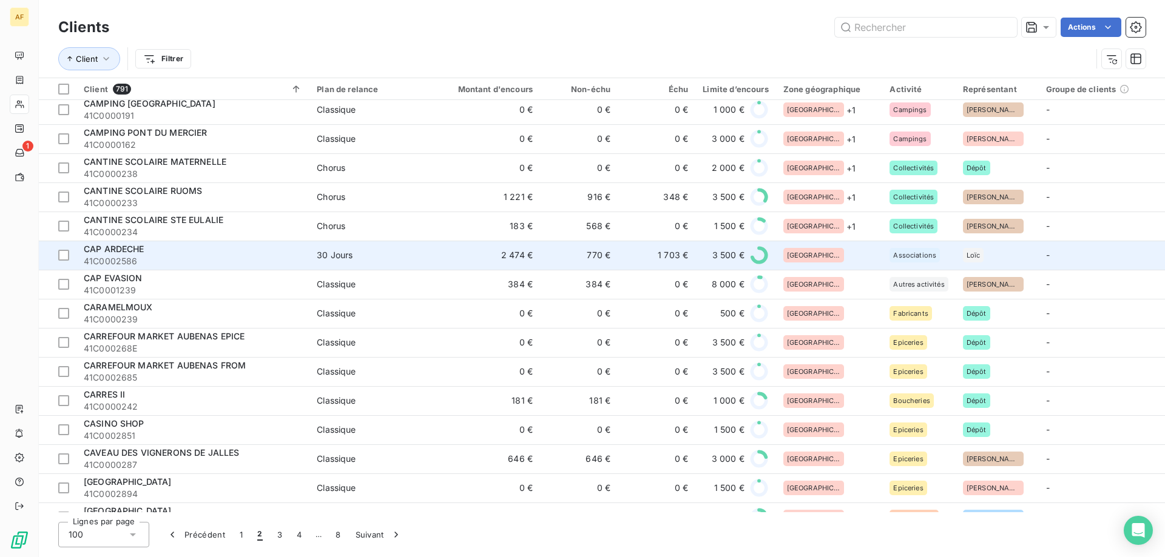
click at [824, 243] on td "[GEOGRAPHIC_DATA]" at bounding box center [829, 255] width 107 height 29
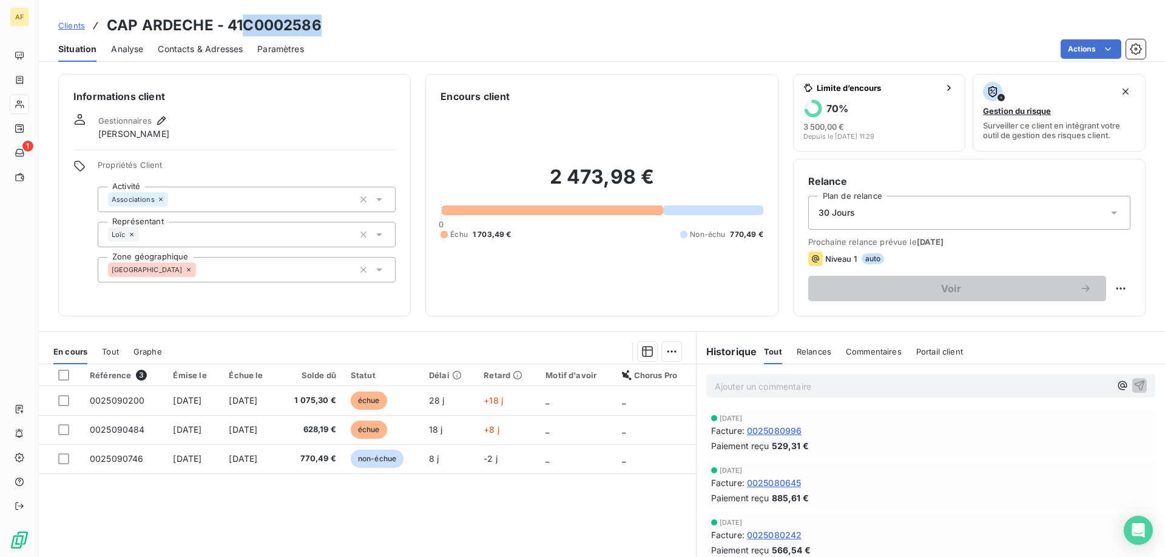
drag, startPoint x: 281, startPoint y: 19, endPoint x: 318, endPoint y: 27, distance: 37.8
click at [318, 27] on h3 "CAP ARDECHE - 41C0002586" at bounding box center [214, 26] width 215 height 22
click at [314, 259] on div "[GEOGRAPHIC_DATA]" at bounding box center [247, 269] width 298 height 25
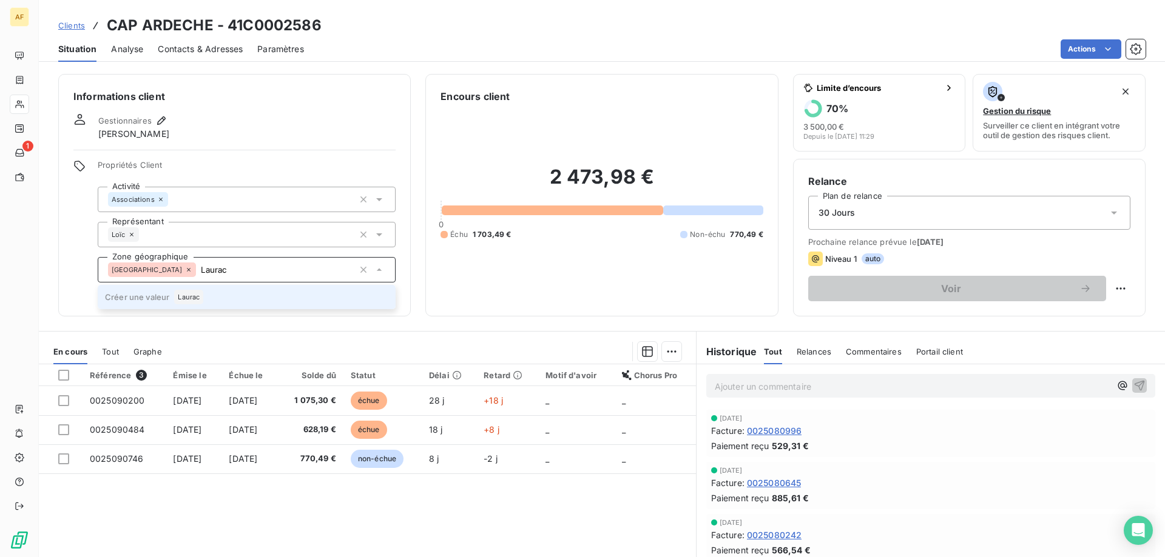
click at [201, 296] on div "Laurac" at bounding box center [188, 297] width 29 height 15
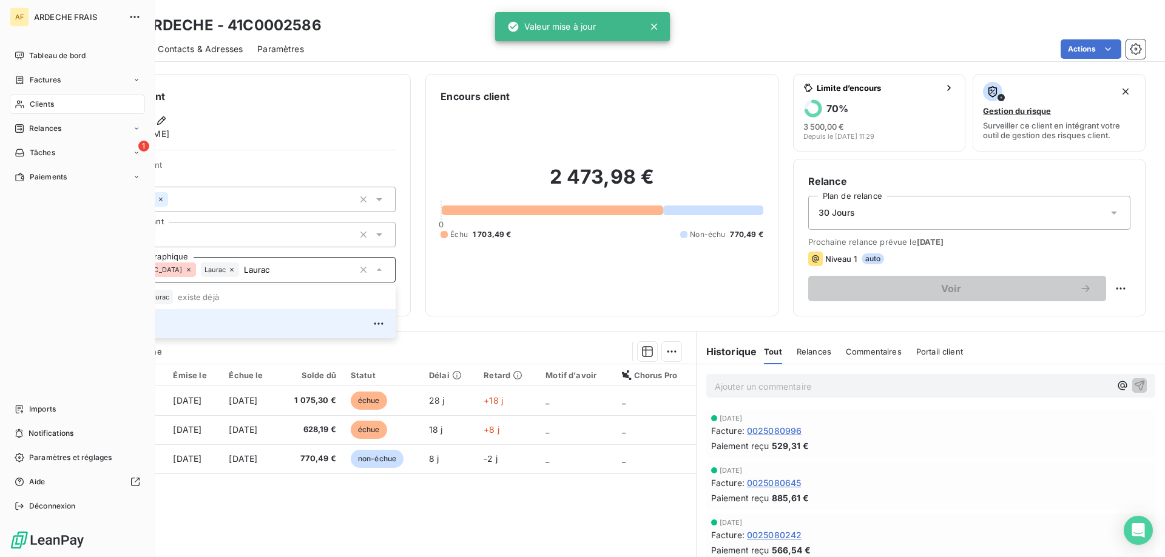
click at [13, 225] on div "Tableau de bord Factures Clients Relances 1 Tâches Paiements Imports Notificati…" at bounding box center [77, 281] width 135 height 470
type input "Laurac"
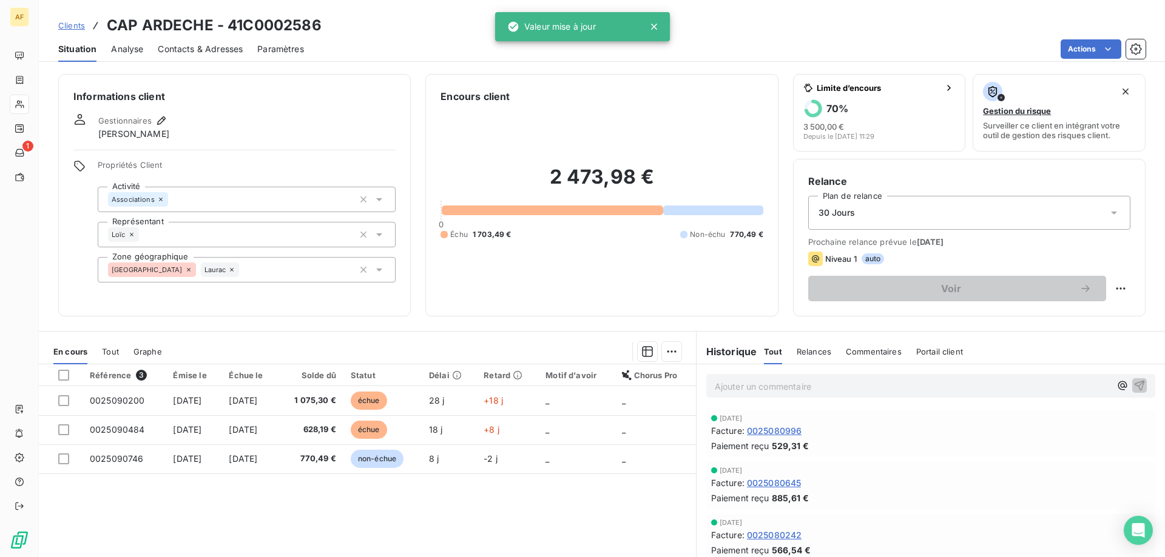
click at [287, 130] on div "Gestionnaires Loic Bernard" at bounding box center [234, 126] width 322 height 27
click at [73, 24] on span "Clients" at bounding box center [71, 26] width 27 height 10
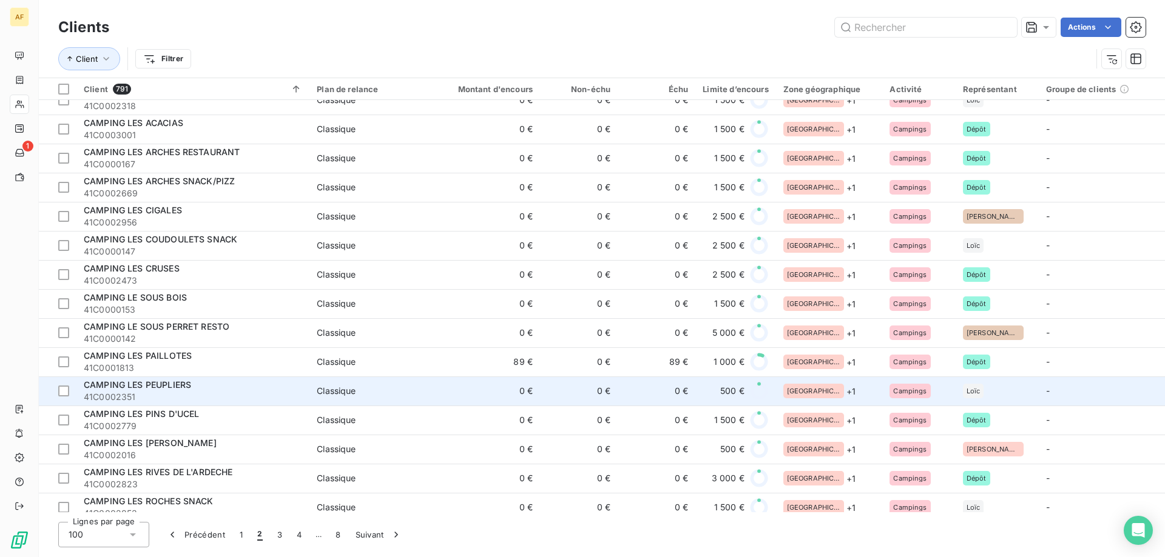
scroll to position [1638, 0]
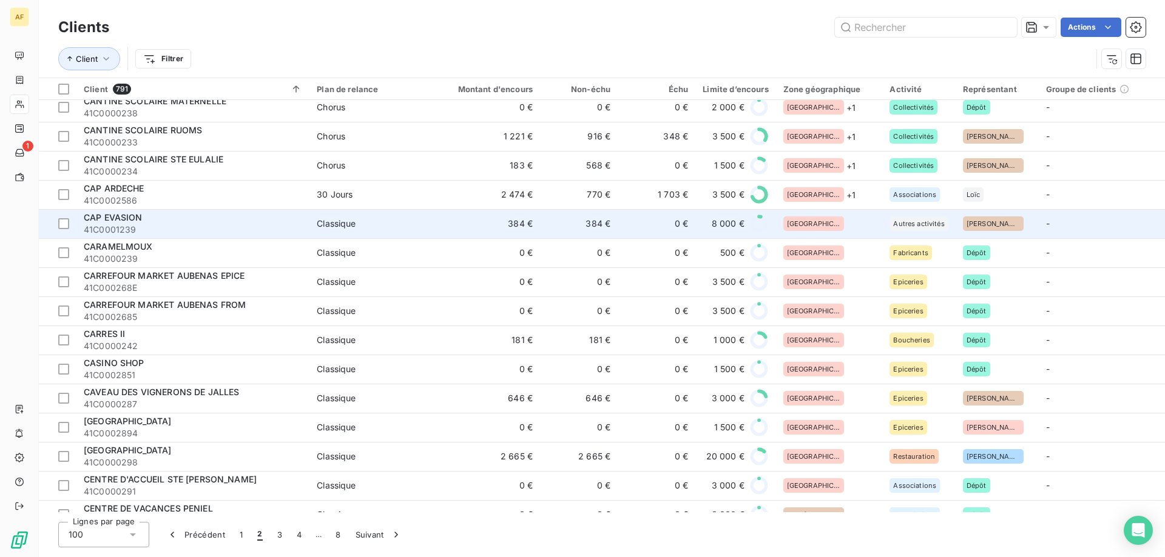
click at [814, 230] on div "[GEOGRAPHIC_DATA]" at bounding box center [813, 224] width 61 height 15
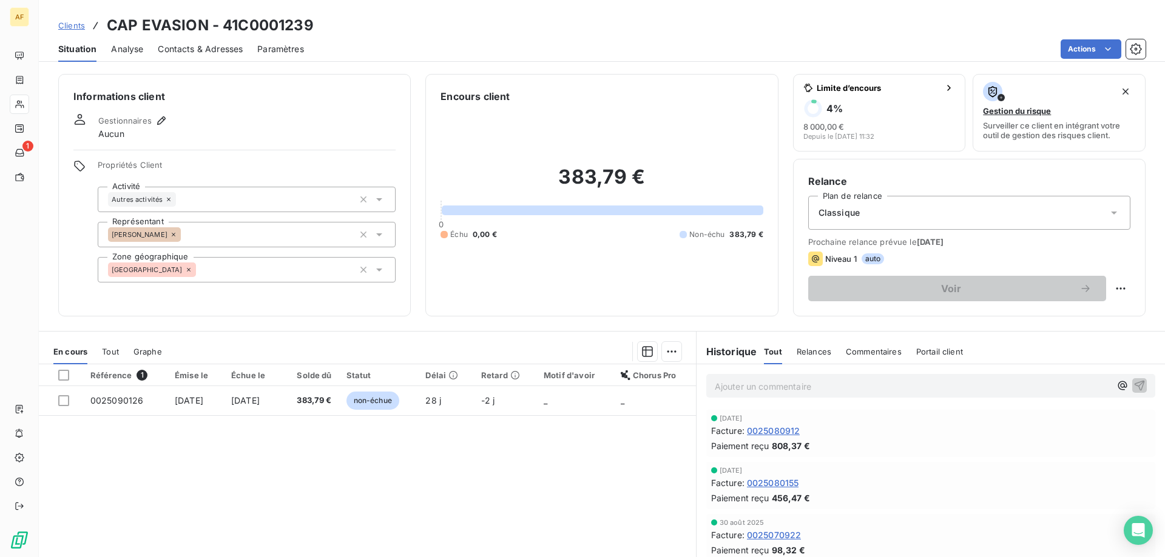
click at [243, 26] on h3 "CAP EVASION - 41C0001239" at bounding box center [210, 26] width 207 height 22
drag, startPoint x: 241, startPoint y: 27, endPoint x: 310, endPoint y: 28, distance: 68.5
click at [310, 28] on h3 "CAP EVASION - 41C0001239" at bounding box center [210, 26] width 207 height 22
click at [272, 280] on div "[GEOGRAPHIC_DATA]" at bounding box center [247, 269] width 298 height 25
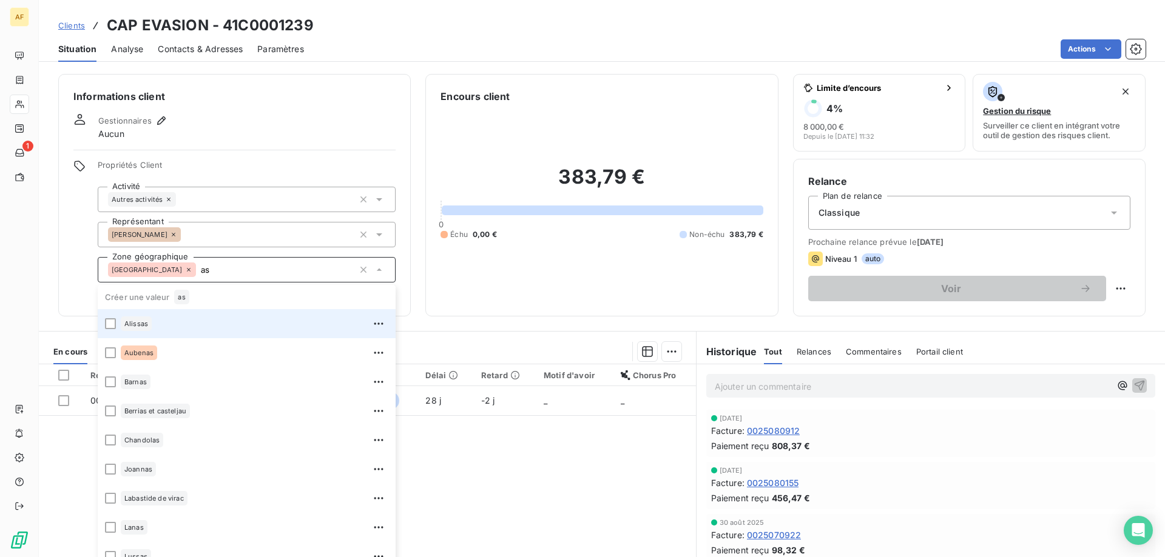
type input "a"
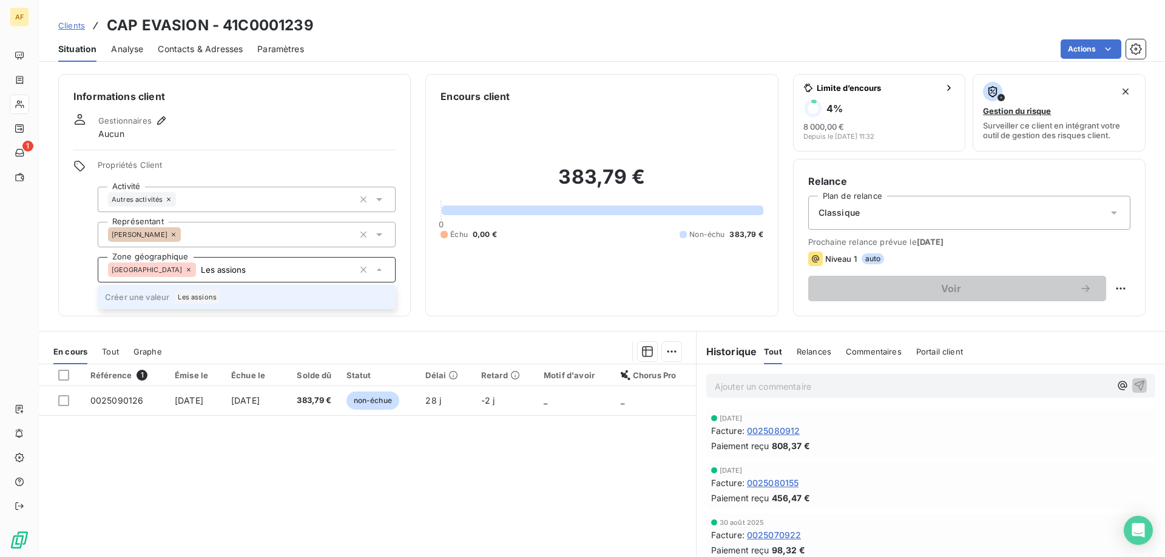
click at [230, 302] on li "Créer une valeur Les assions" at bounding box center [247, 297] width 298 height 24
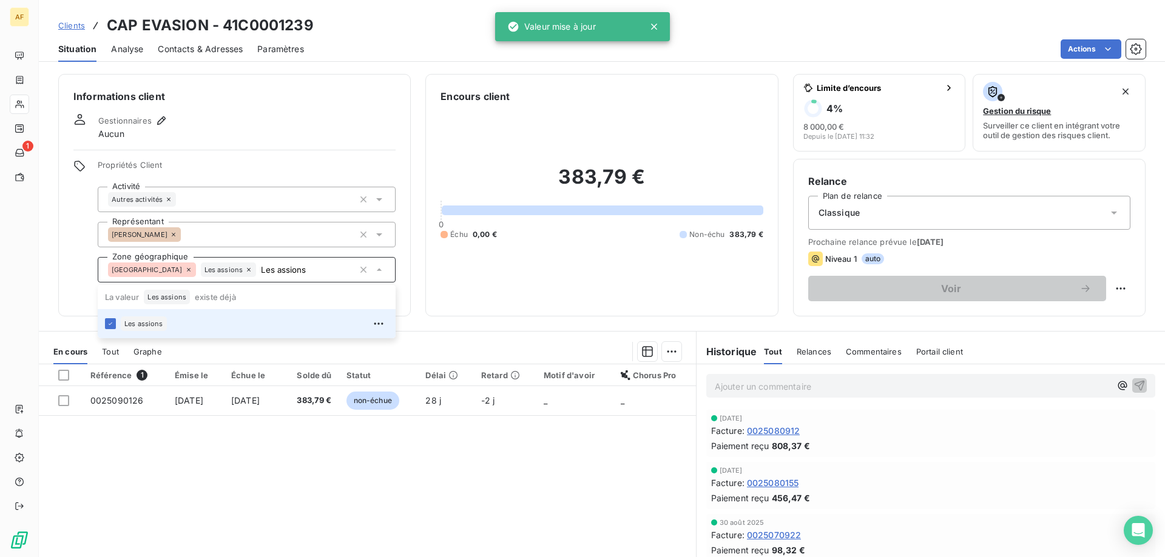
click at [191, 468] on div "Référence 1 Émise le Échue le Solde dû Statut Délai Retard Motif d'avoir Chorus…" at bounding box center [367, 482] width 657 height 234
type input "Les assions"
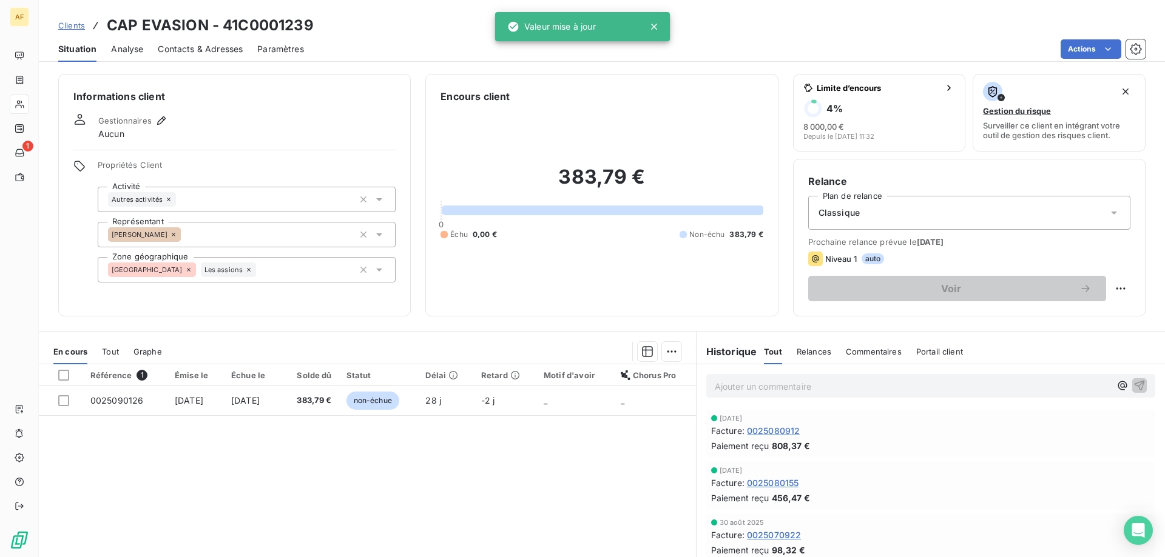
click at [75, 24] on span "Clients" at bounding box center [71, 26] width 27 height 10
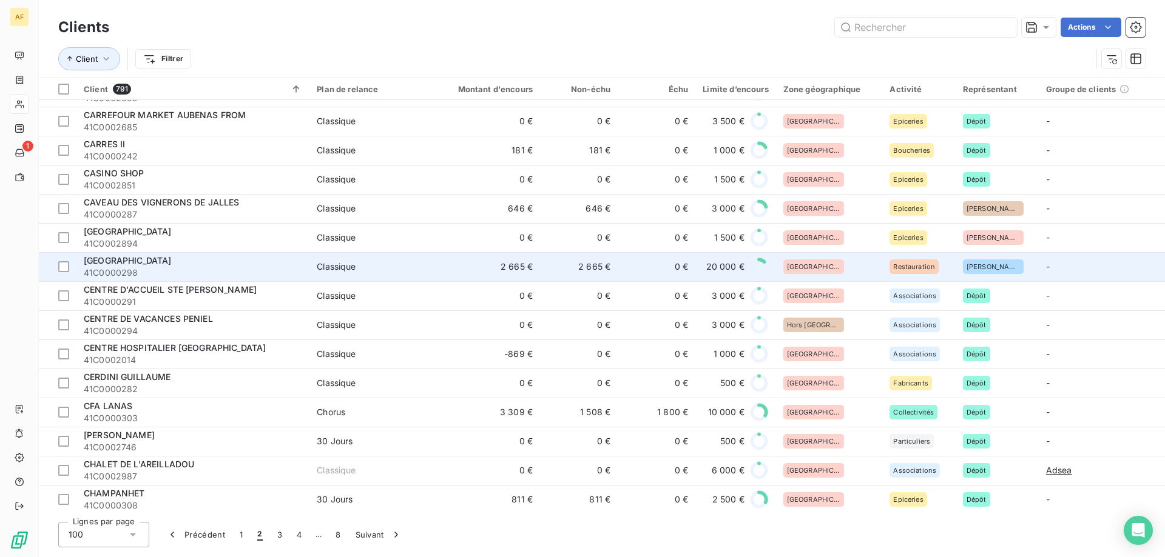
scroll to position [1706, 0]
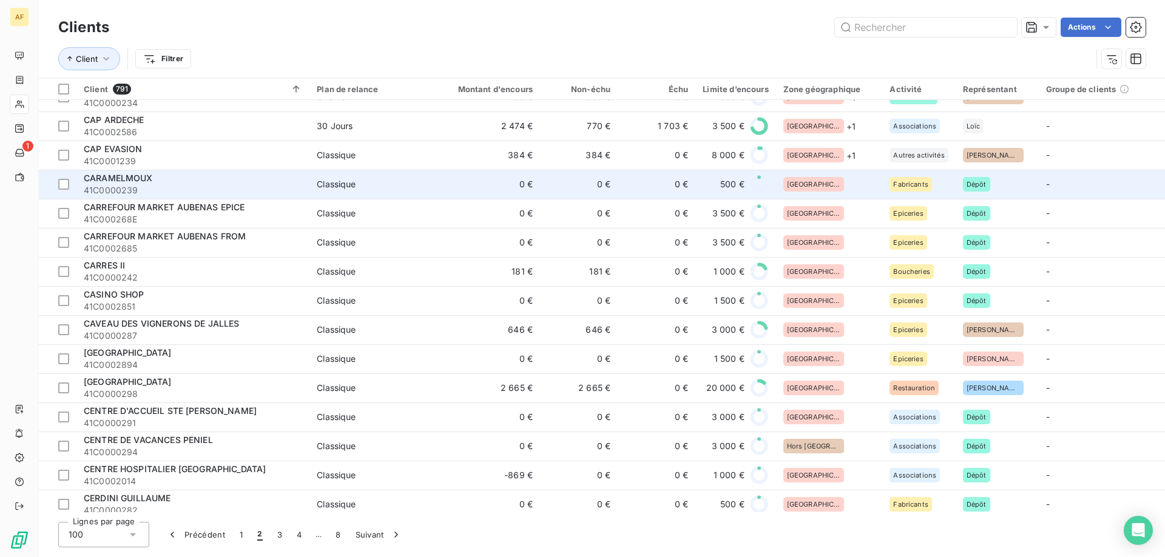
click at [821, 194] on td "[GEOGRAPHIC_DATA]" at bounding box center [829, 184] width 107 height 29
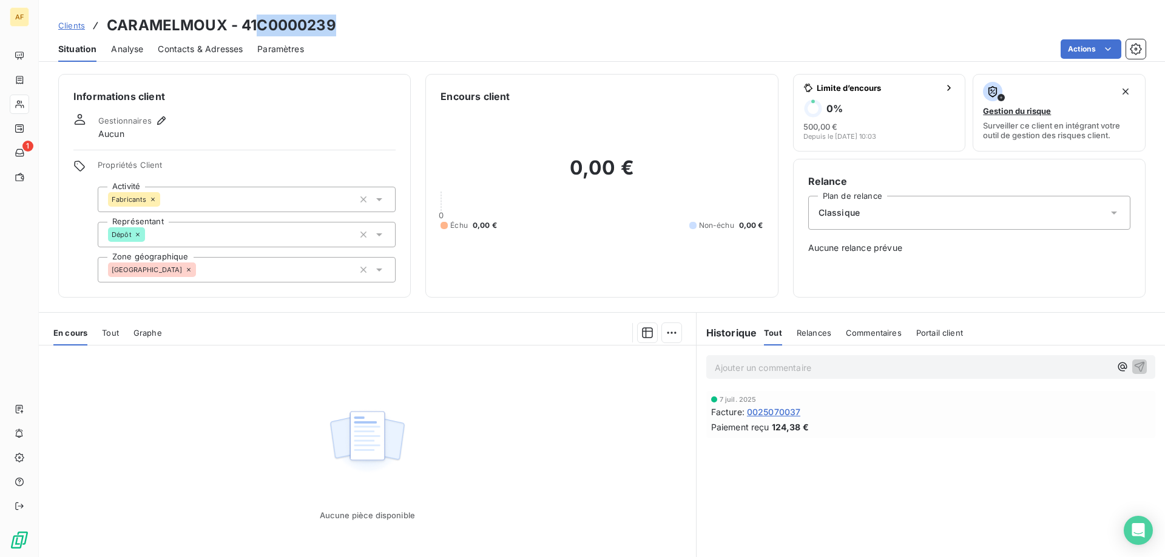
drag, startPoint x: 257, startPoint y: 26, endPoint x: 338, endPoint y: 25, distance: 81.3
click at [338, 25] on div "Clients CARAMELMOUX - 41C0000239" at bounding box center [602, 26] width 1126 height 22
click at [227, 257] on div "Propriétés Client Activité Fabricants Représentant Dépôt Zone géographique Ardè…" at bounding box center [247, 221] width 298 height 123
click at [221, 269] on div "[GEOGRAPHIC_DATA]" at bounding box center [247, 269] width 298 height 25
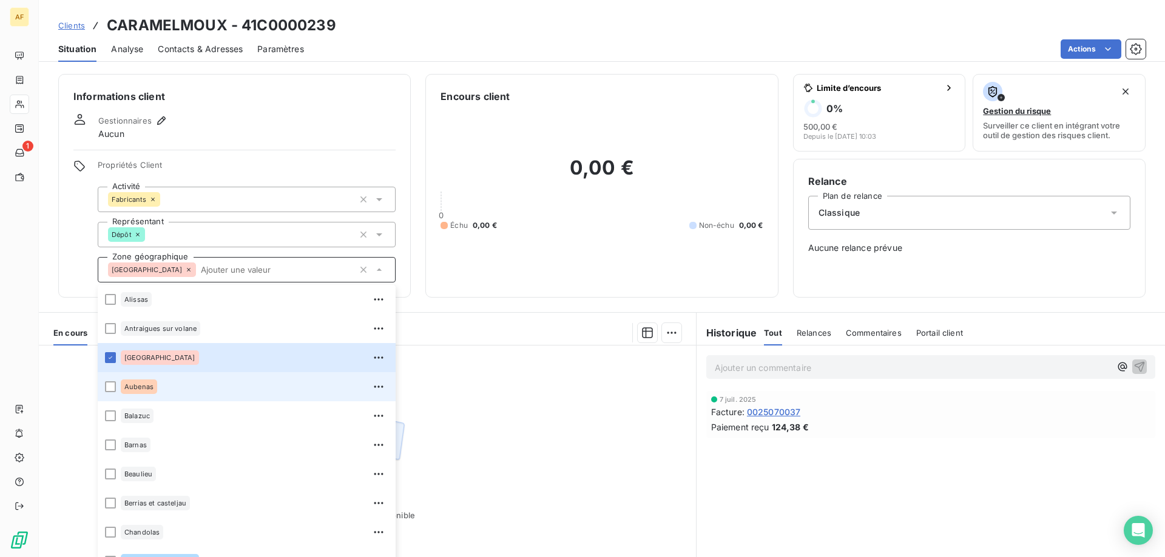
click at [162, 388] on div "Aubenas" at bounding box center [255, 386] width 268 height 19
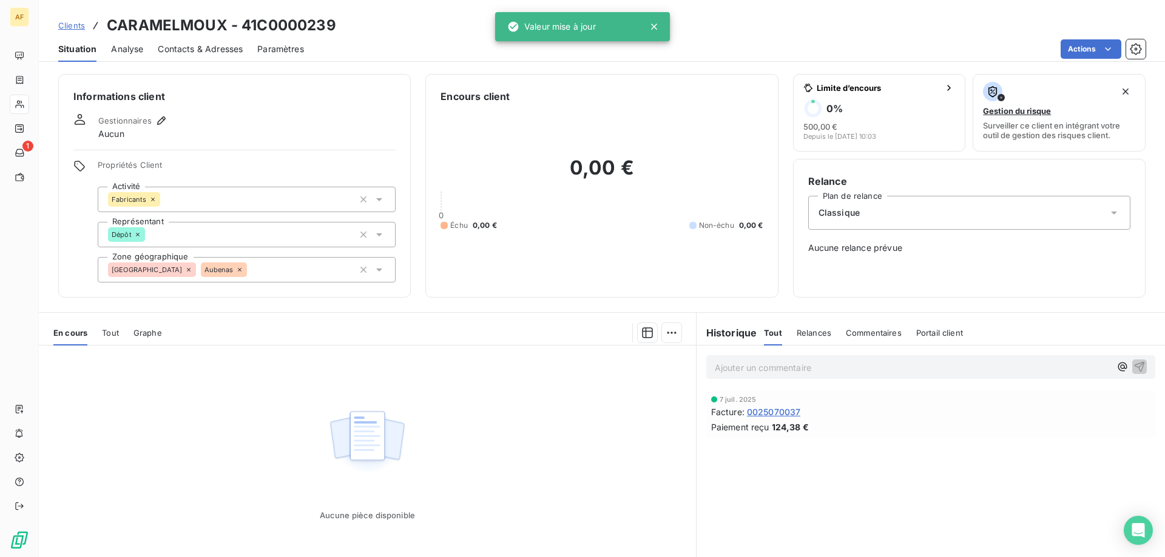
click at [68, 29] on span "Clients" at bounding box center [71, 26] width 27 height 10
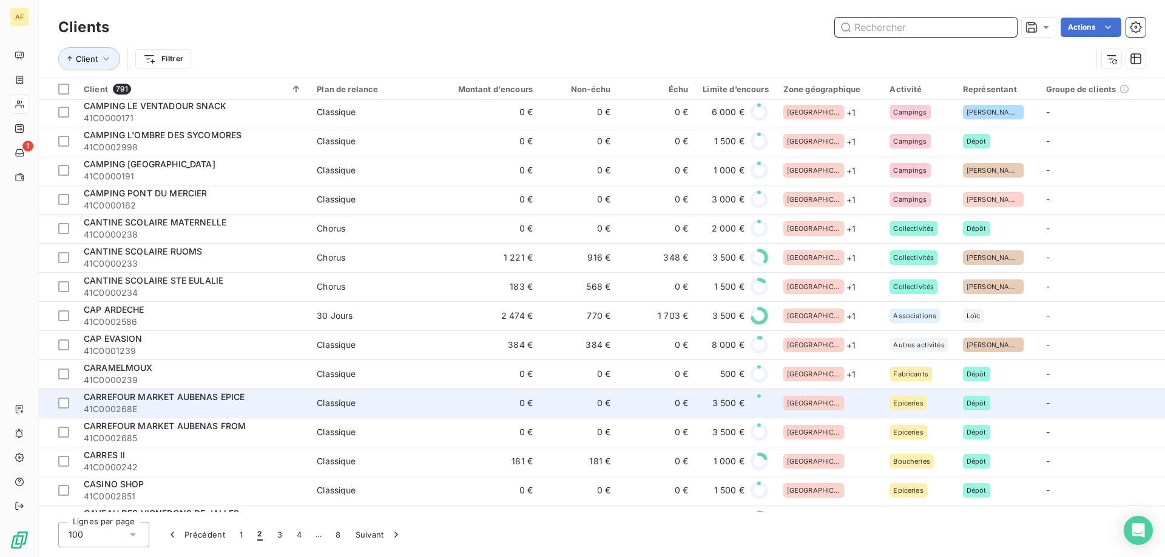
scroll to position [1577, 0]
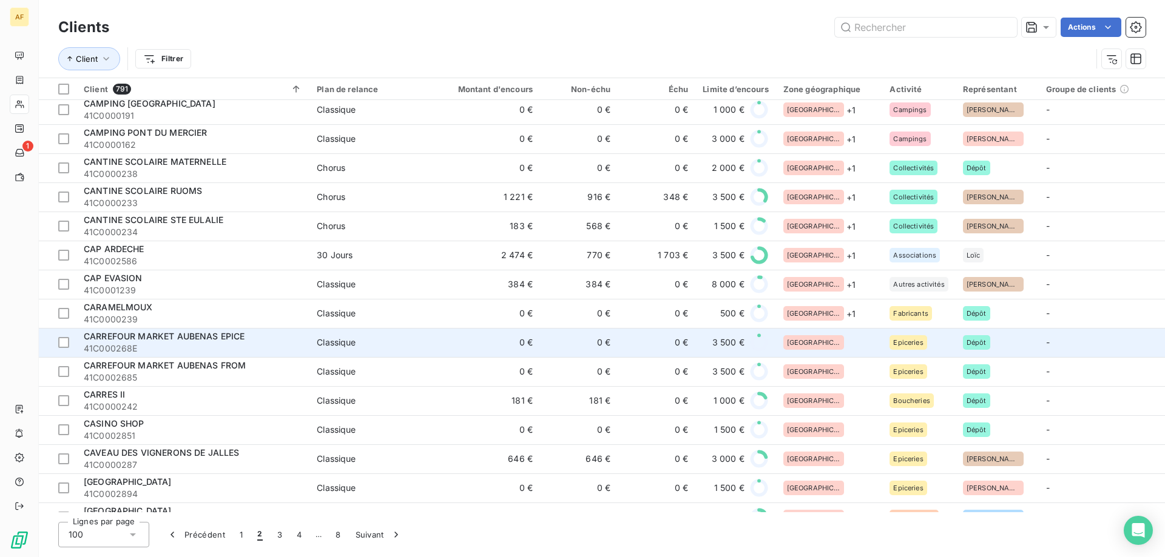
click at [821, 340] on div "[GEOGRAPHIC_DATA]" at bounding box center [829, 342] width 92 height 15
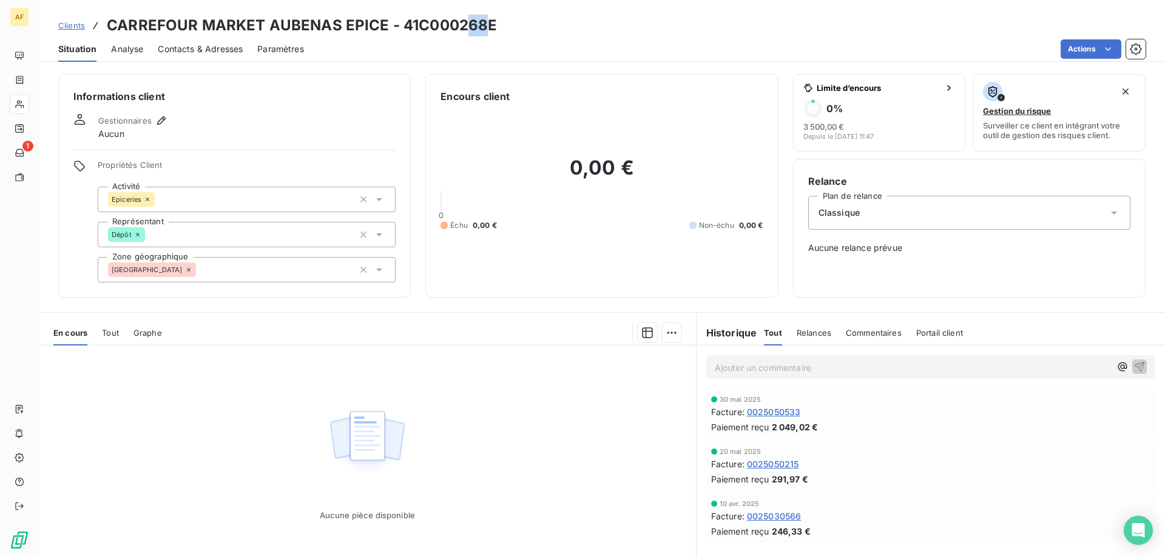
drag, startPoint x: 463, startPoint y: 25, endPoint x: 483, endPoint y: 29, distance: 19.6
click at [483, 29] on h3 "CARREFOUR MARKET AUBENAS EPICE - 41C000268E" at bounding box center [302, 26] width 390 height 22
drag, startPoint x: 460, startPoint y: 19, endPoint x: 539, endPoint y: 136, distance: 141.7
click at [485, 23] on h3 "CARREFOUR MARKET AUBENAS EPICE - 41C000268E" at bounding box center [302, 26] width 390 height 22
click at [234, 270] on div "[GEOGRAPHIC_DATA]" at bounding box center [247, 269] width 298 height 25
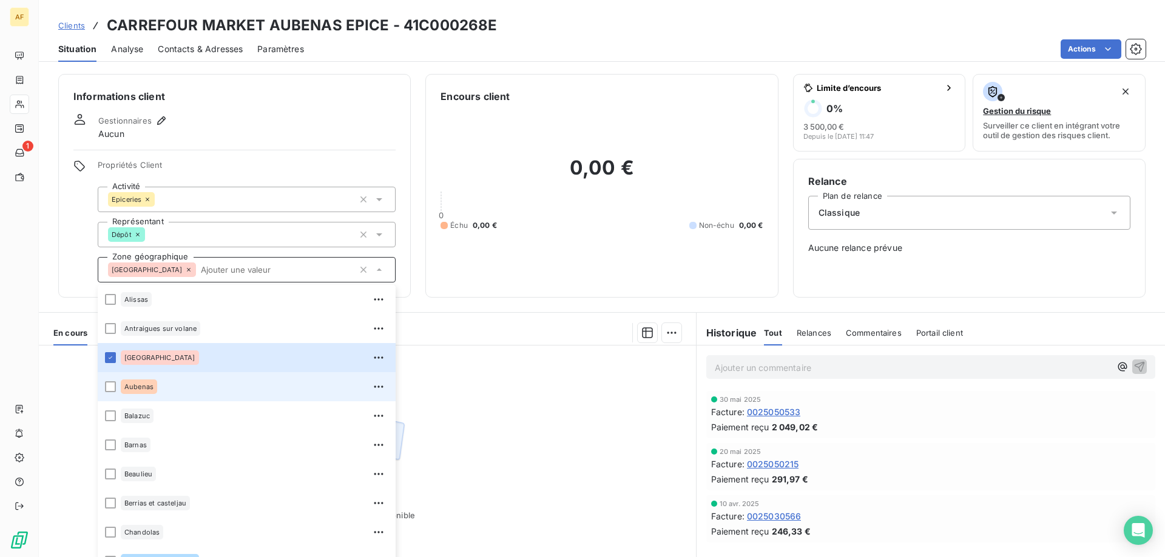
click at [195, 392] on div "Aubenas" at bounding box center [255, 386] width 268 height 19
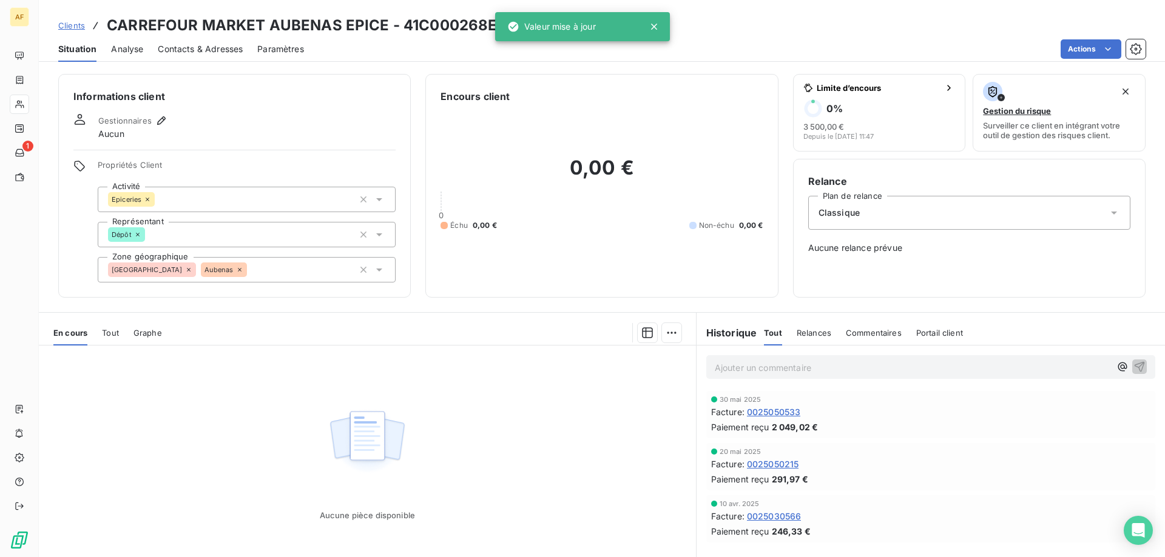
click at [75, 27] on span "Clients" at bounding box center [71, 26] width 27 height 10
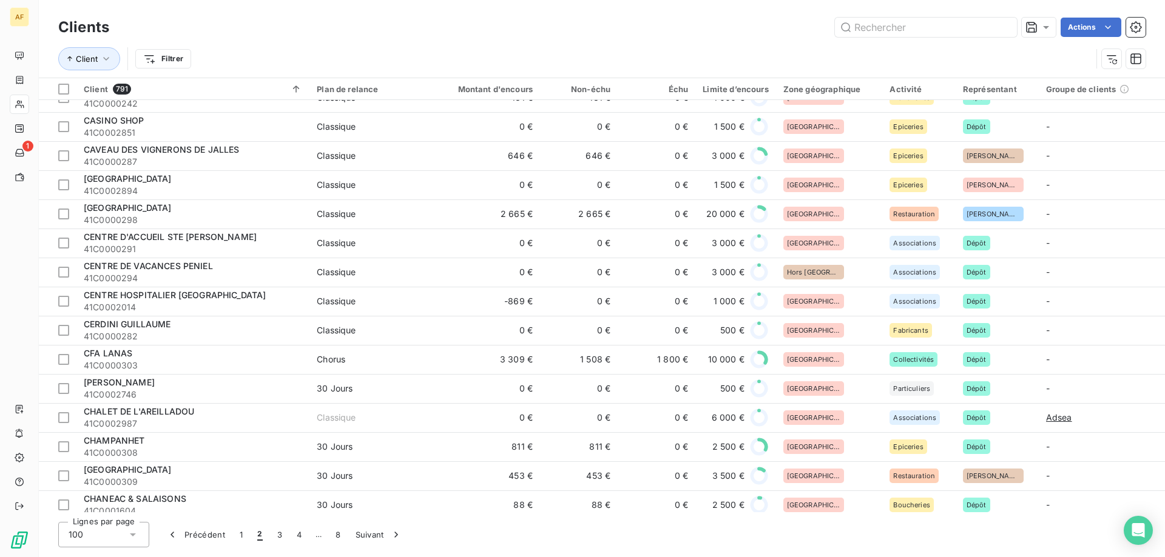
scroll to position [1698, 0]
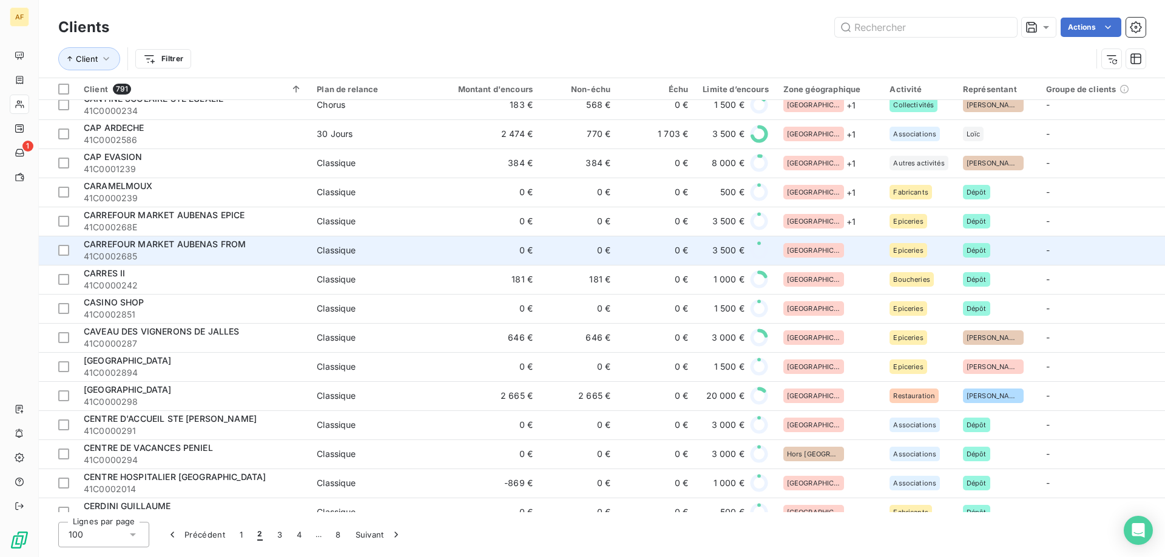
click at [836, 242] on td "[GEOGRAPHIC_DATA]" at bounding box center [829, 250] width 107 height 29
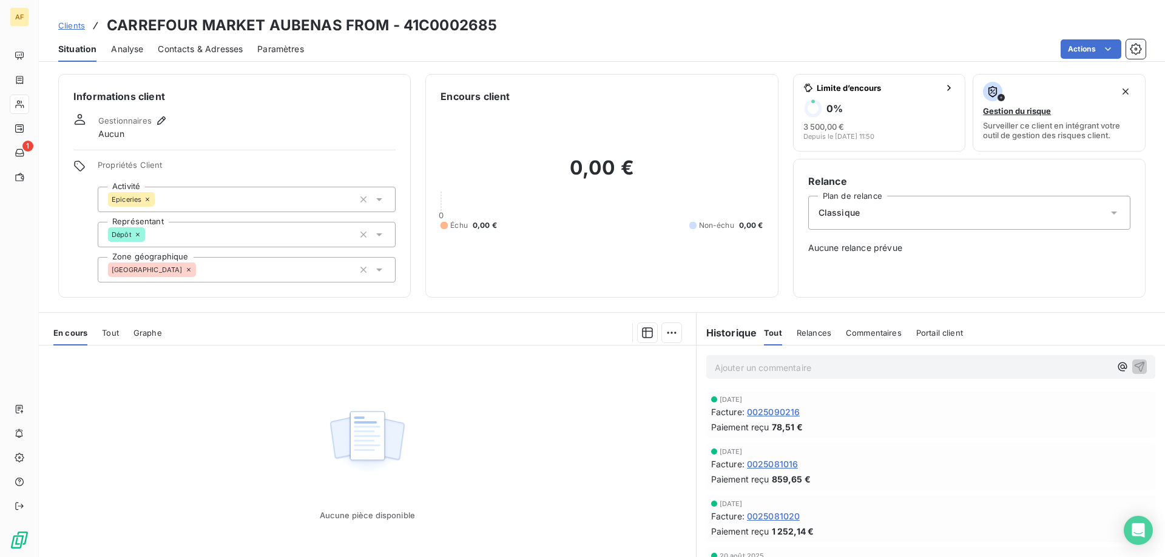
drag, startPoint x: 220, startPoint y: 269, endPoint x: 211, endPoint y: 275, distance: 10.1
click at [220, 270] on div "[GEOGRAPHIC_DATA]" at bounding box center [247, 269] width 298 height 25
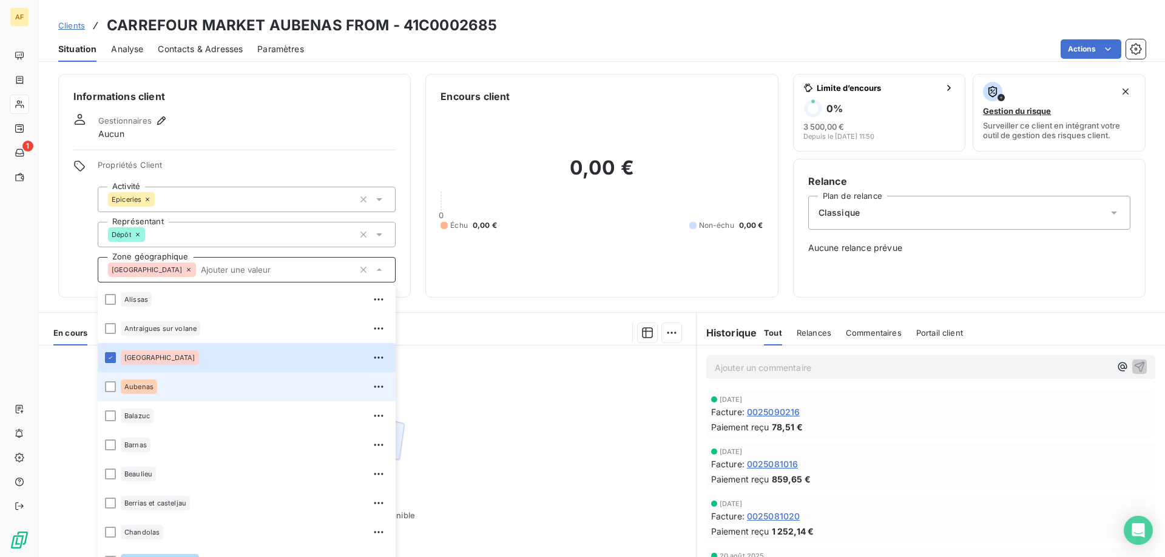
click at [177, 383] on div "Aubenas" at bounding box center [255, 386] width 268 height 19
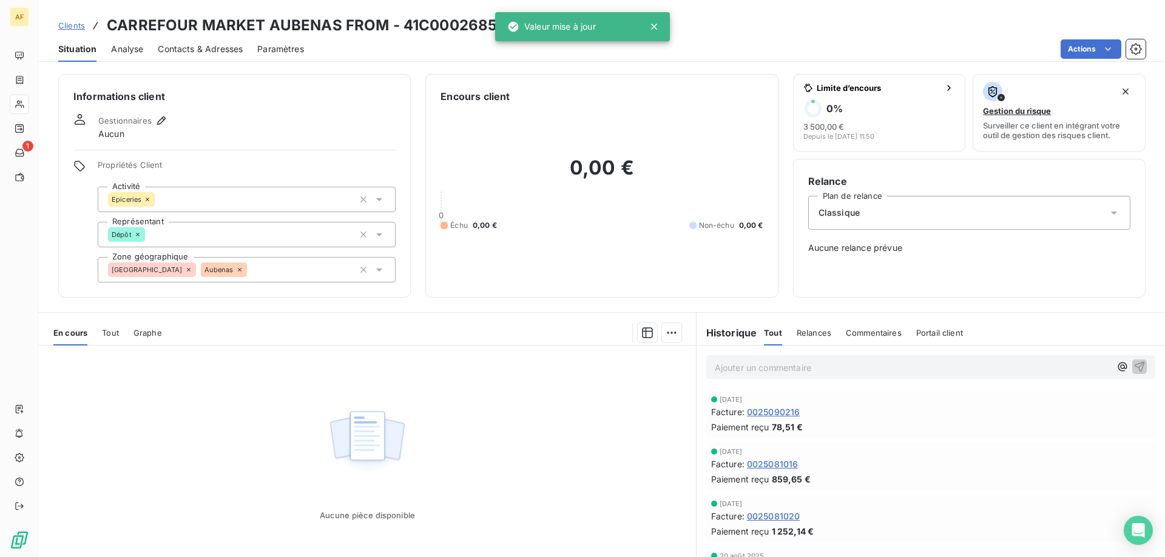
click at [76, 25] on span "Clients" at bounding box center [71, 26] width 27 height 10
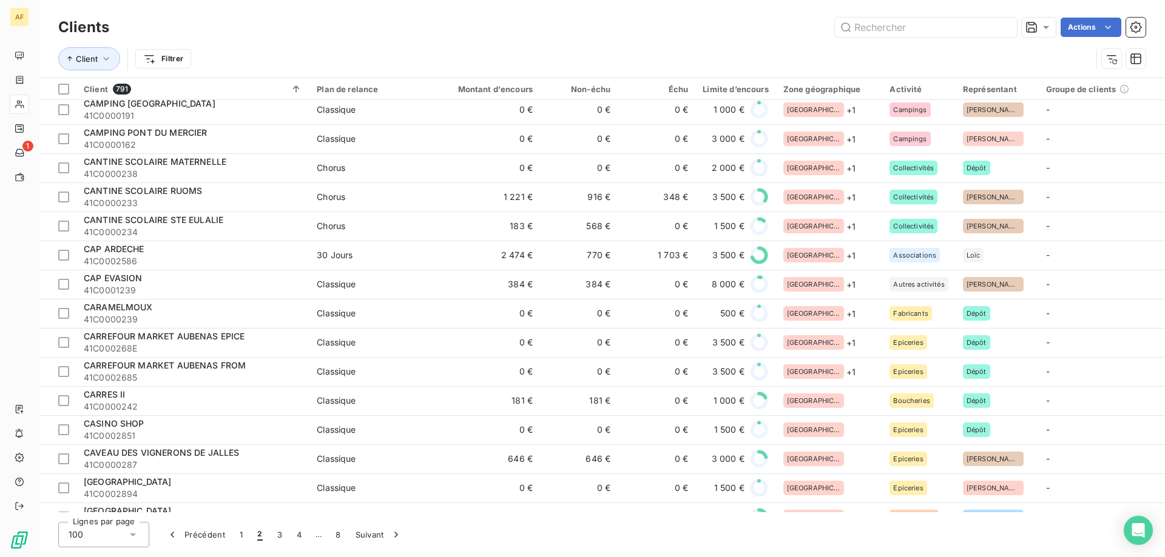
scroll to position [1638, 0]
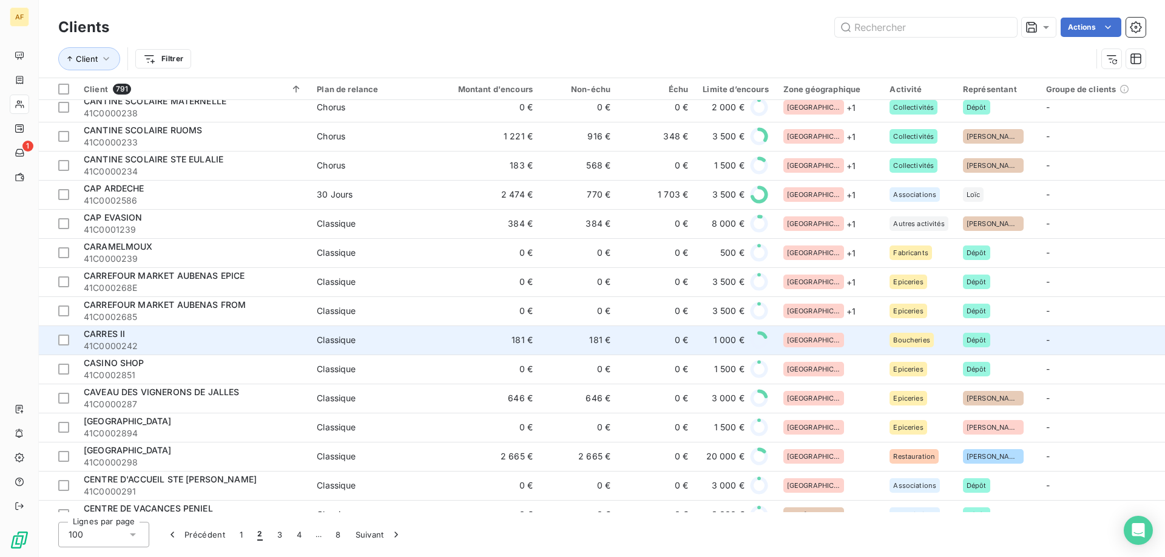
click at [853, 338] on div "[GEOGRAPHIC_DATA]" at bounding box center [829, 340] width 92 height 15
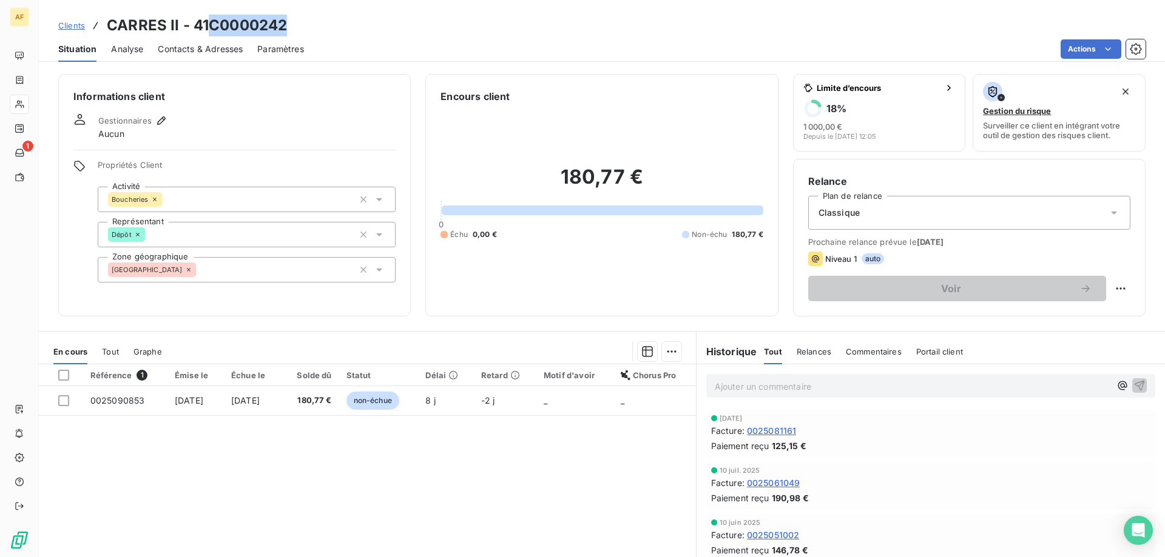
drag, startPoint x: 210, startPoint y: 27, endPoint x: 291, endPoint y: 21, distance: 80.9
click at [291, 21] on div "Clients CARRES II - 41C0000242" at bounding box center [602, 26] width 1126 height 22
click at [246, 277] on div "[GEOGRAPHIC_DATA]" at bounding box center [247, 269] width 298 height 25
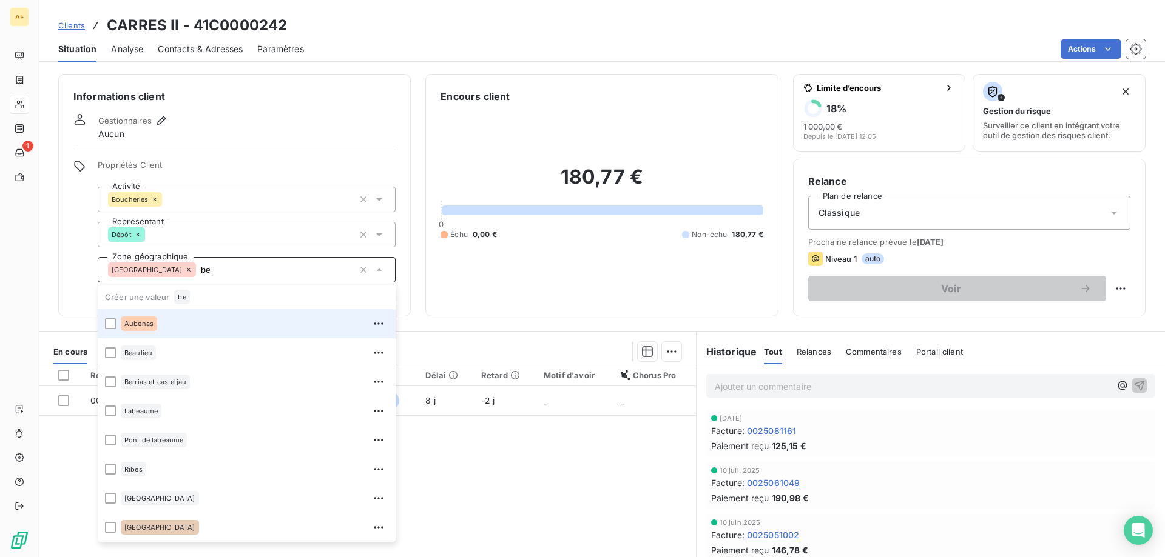
type input "b"
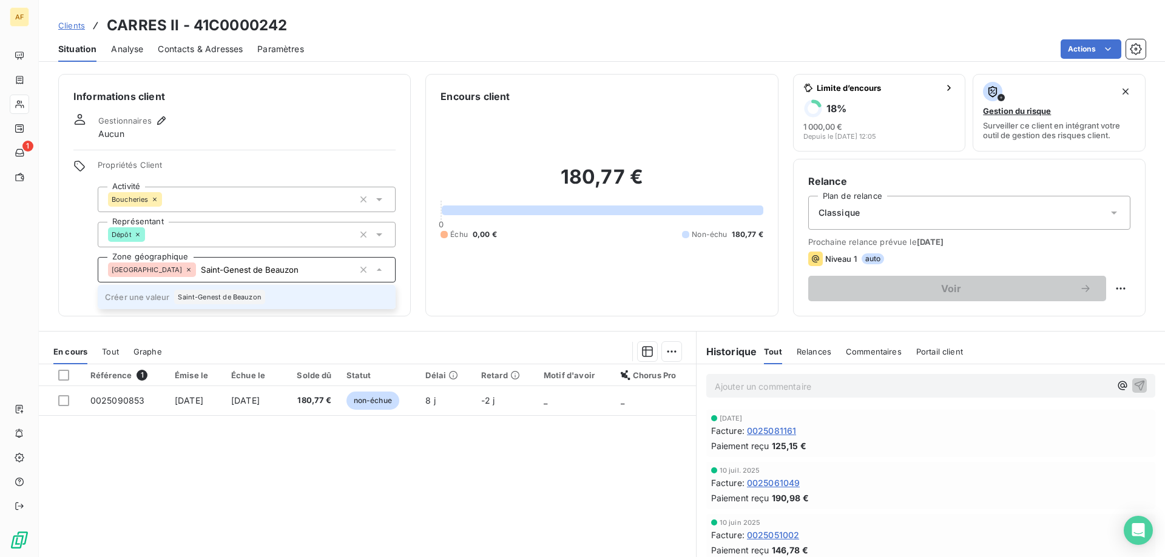
click at [263, 299] on div "Saint-Genest de Beauzon" at bounding box center [219, 297] width 90 height 15
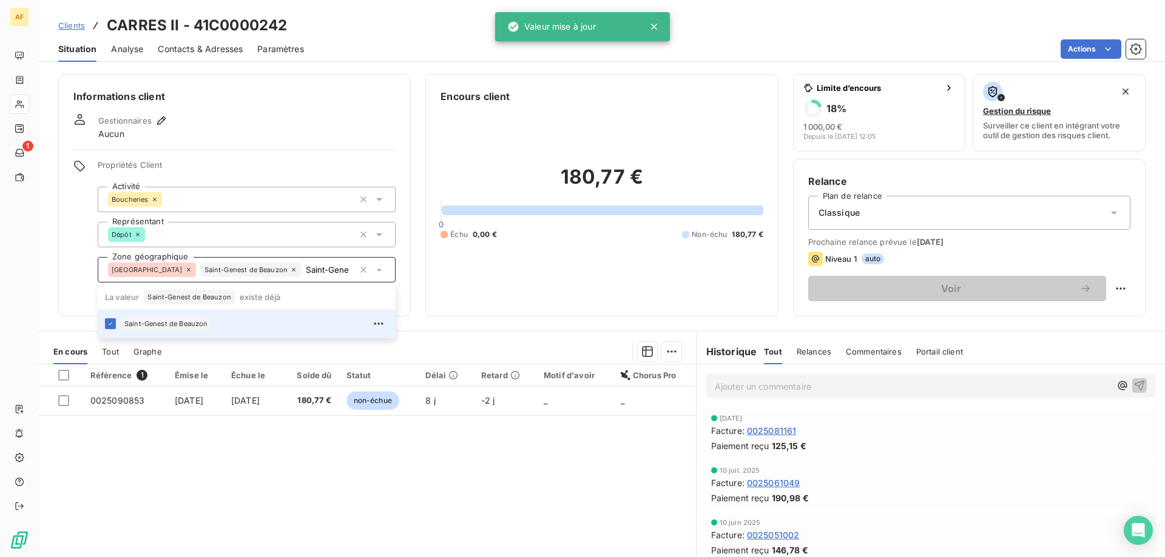
click at [227, 474] on div "Référence 1 Émise le Échue le Solde dû Statut Délai Retard Motif d'avoir Chorus…" at bounding box center [367, 482] width 657 height 234
type input "Saint-Genest de Beauzon"
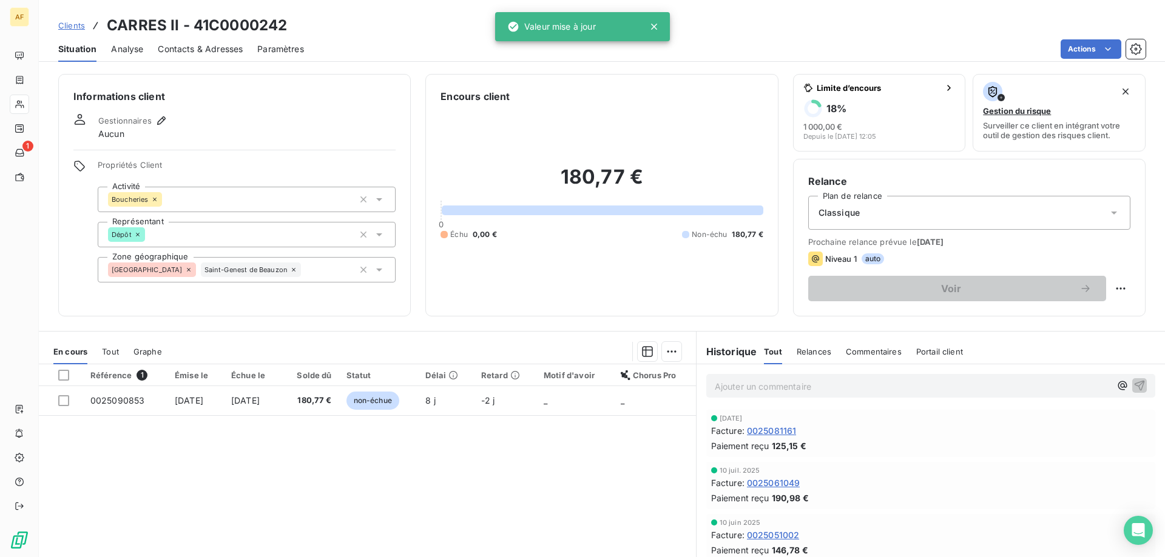
click at [72, 32] on div "Clients CARRES II - 41C0000242" at bounding box center [172, 26] width 229 height 22
click at [71, 25] on span "Clients" at bounding box center [71, 26] width 27 height 10
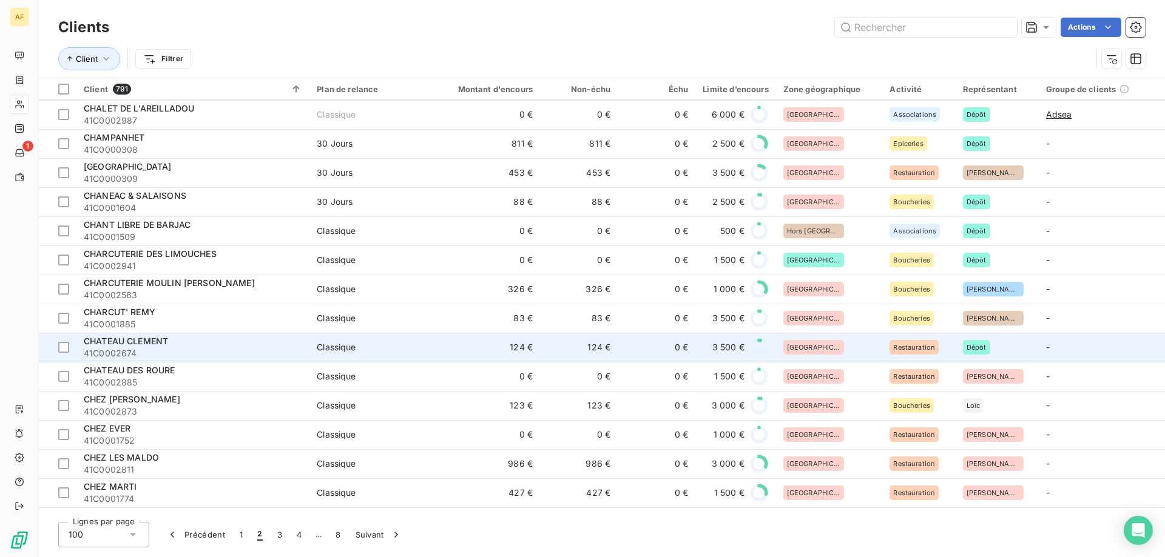
scroll to position [1820, 0]
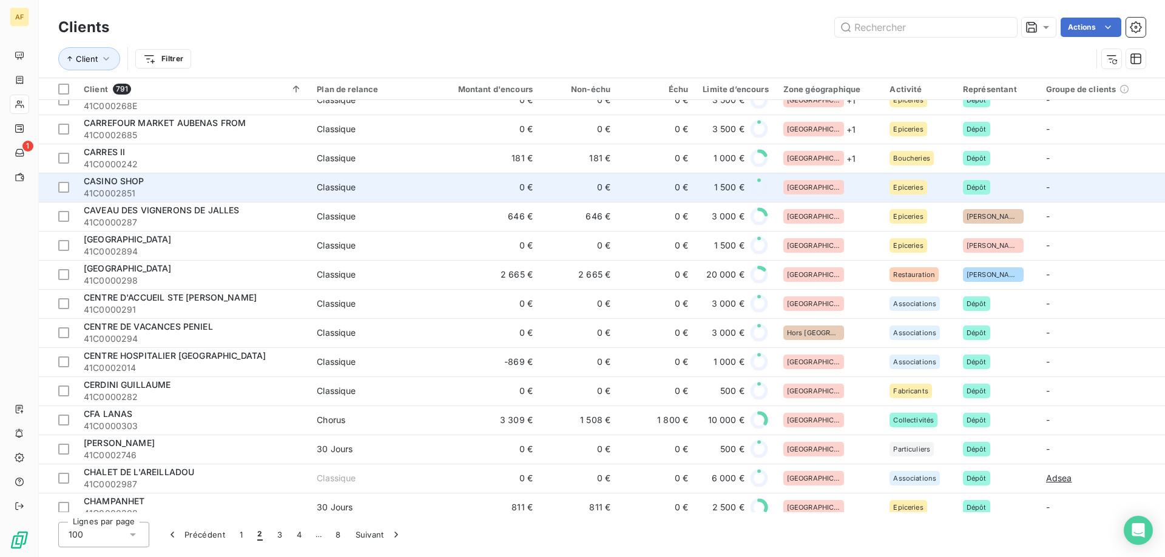
click at [826, 188] on div "[GEOGRAPHIC_DATA]" at bounding box center [829, 187] width 92 height 15
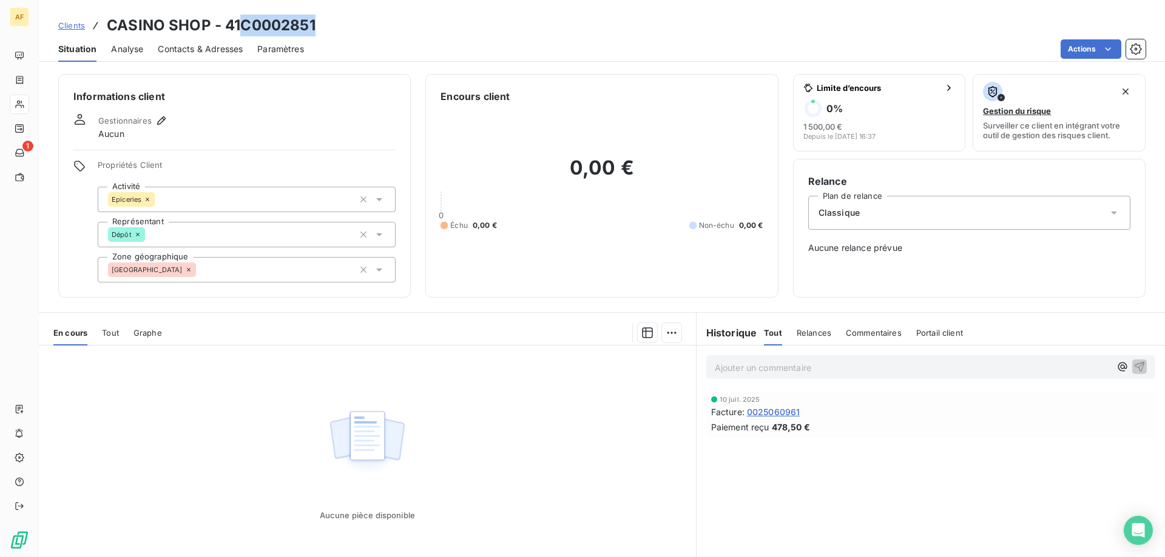
drag, startPoint x: 241, startPoint y: 22, endPoint x: 312, endPoint y: 29, distance: 71.3
click at [312, 29] on h3 "CASINO SHOP - 41C0002851" at bounding box center [211, 26] width 209 height 22
click at [278, 268] on div "[GEOGRAPHIC_DATA]" at bounding box center [247, 269] width 298 height 25
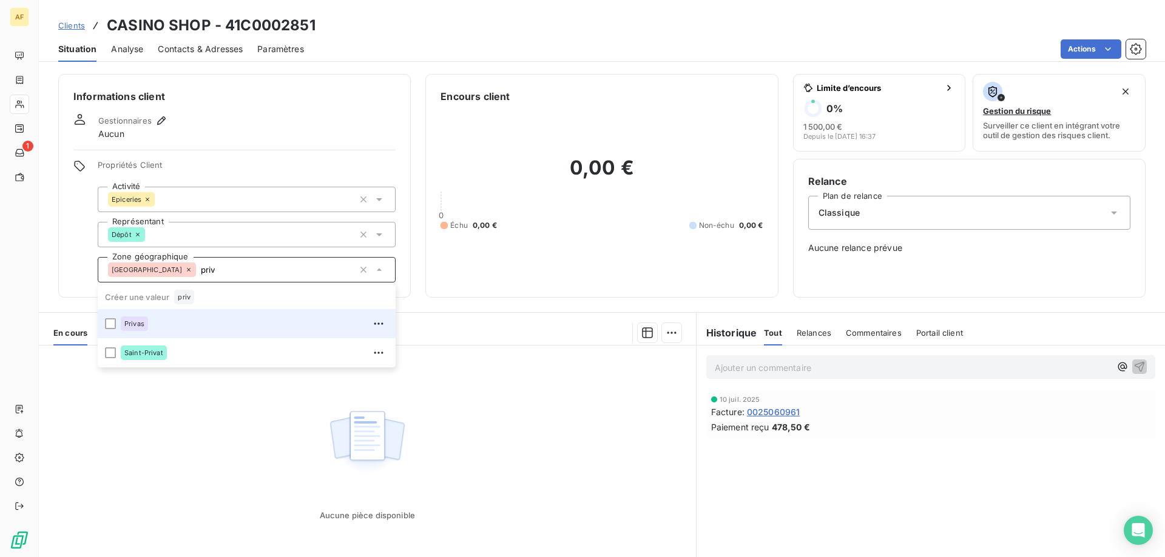
click at [252, 326] on div "Privas" at bounding box center [255, 323] width 268 height 19
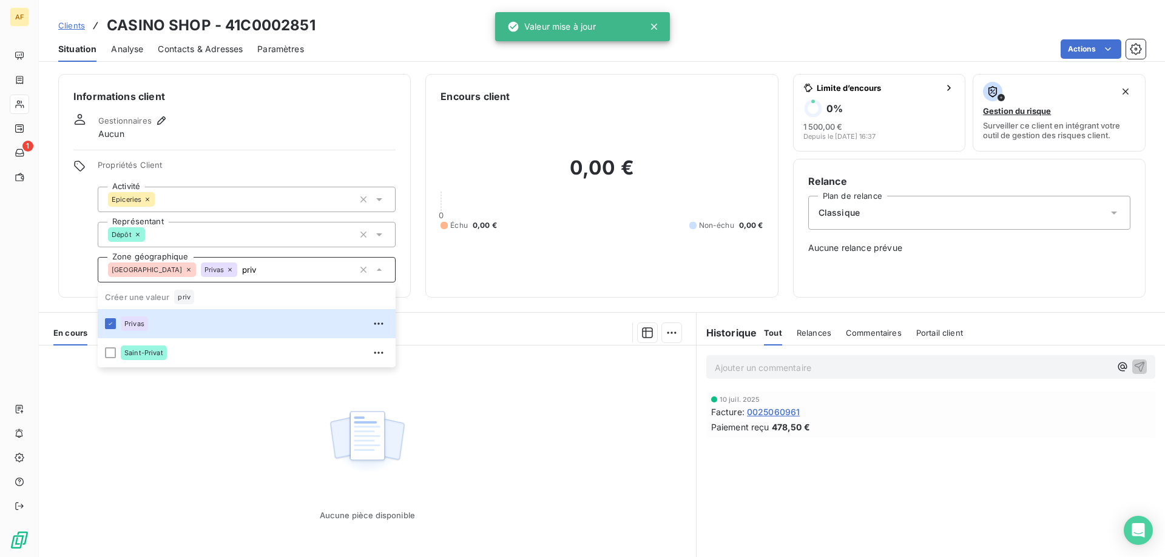
type input "priv"
click at [227, 436] on div "Aucune pièce disponible" at bounding box center [367, 463] width 657 height 234
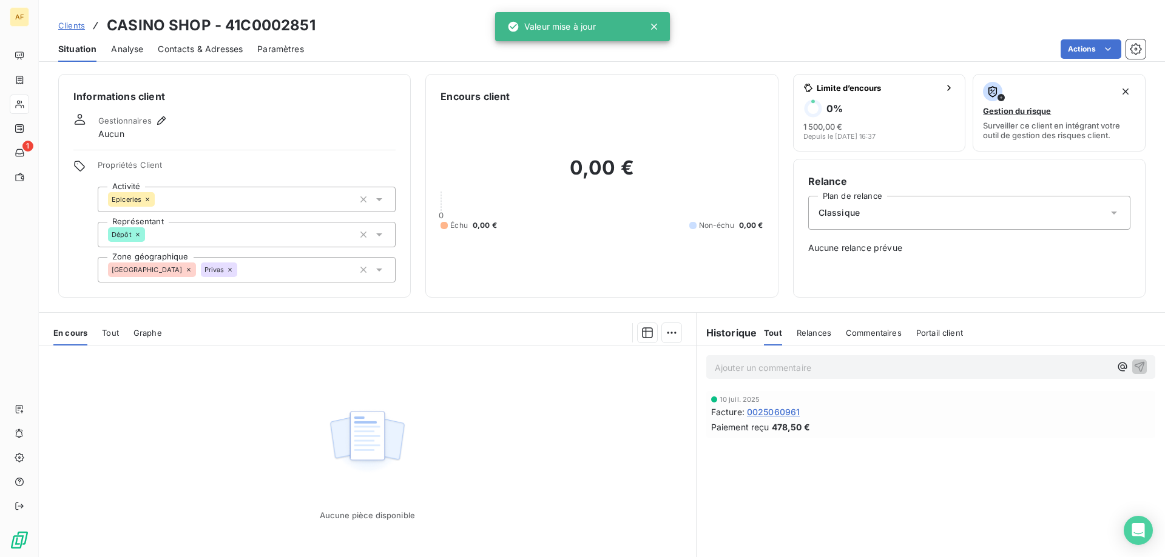
click at [70, 27] on span "Clients" at bounding box center [71, 26] width 27 height 10
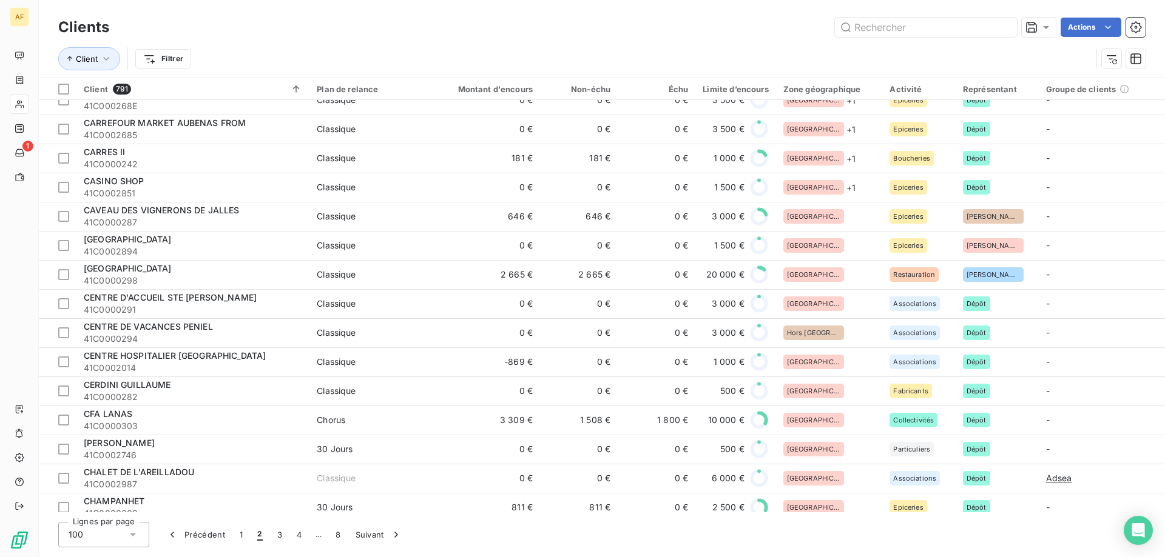
scroll to position [1698, 0]
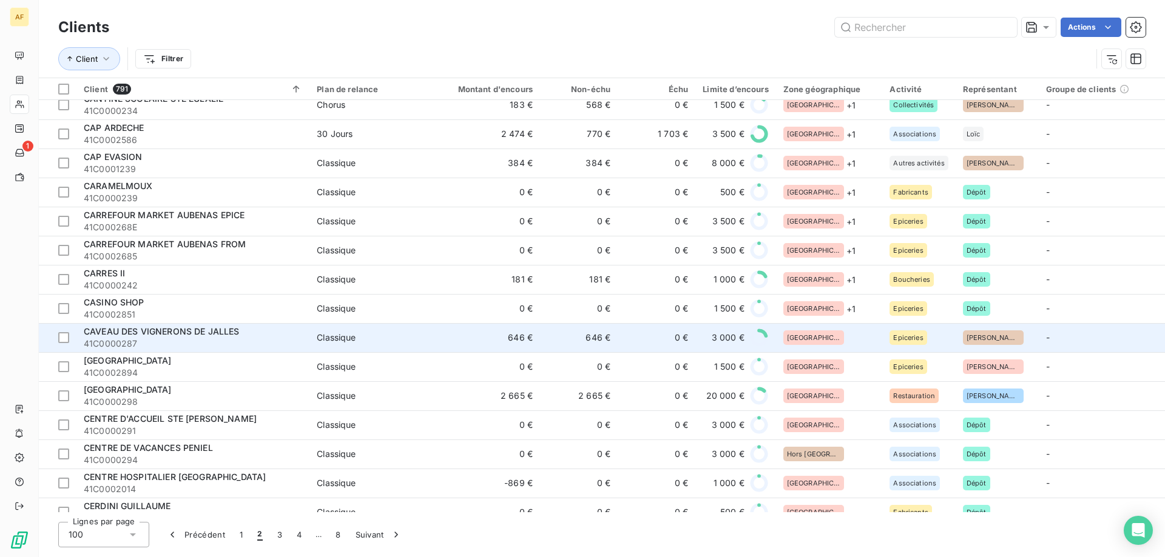
click at [831, 342] on div "[GEOGRAPHIC_DATA]" at bounding box center [829, 338] width 92 height 15
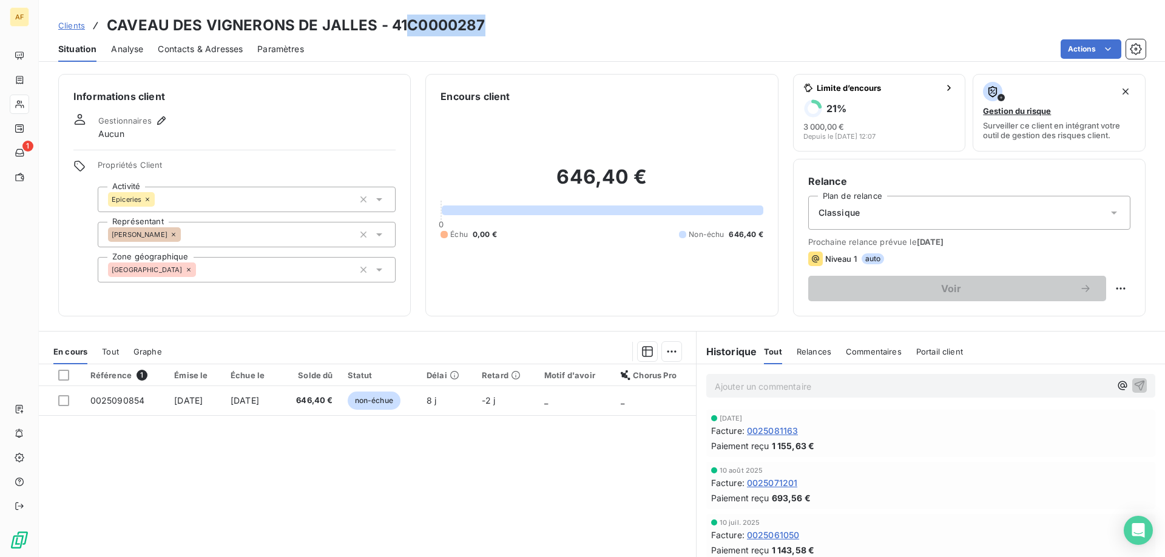
drag, startPoint x: 409, startPoint y: 23, endPoint x: 485, endPoint y: 25, distance: 75.9
click at [485, 25] on div "Clients CAVEAU DES VIGNERONS DE JALLES - 41C0000287" at bounding box center [602, 26] width 1126 height 22
click at [289, 272] on div "[GEOGRAPHIC_DATA]" at bounding box center [247, 269] width 298 height 25
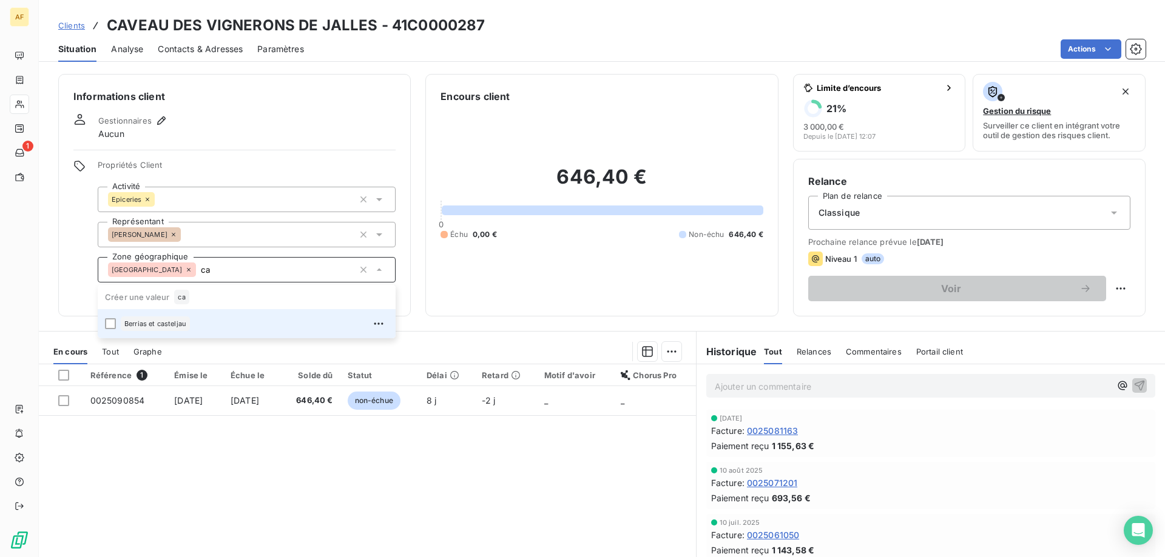
type input "c"
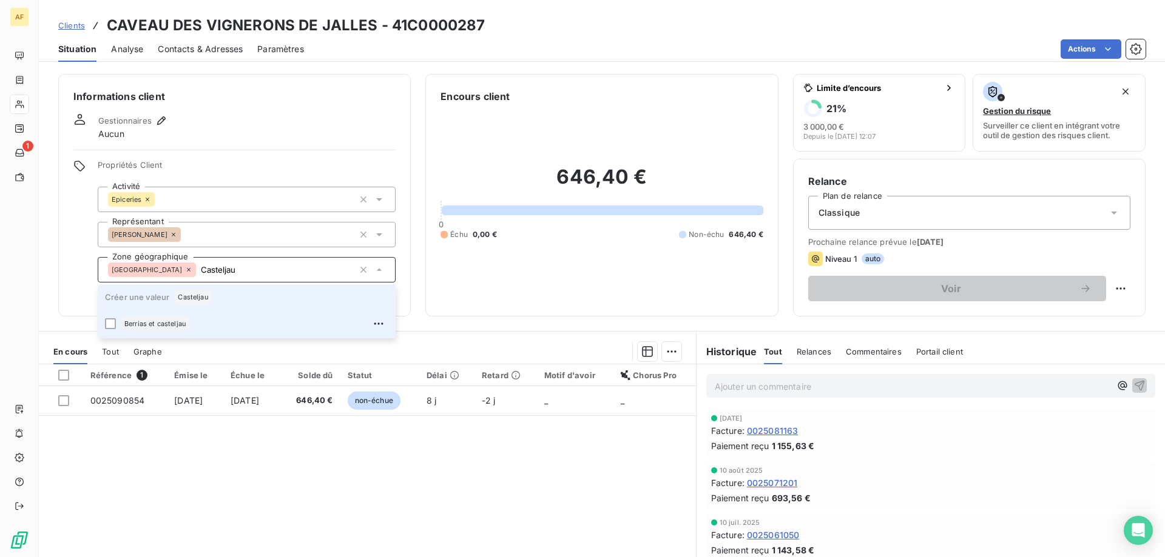
click at [203, 291] on div "Casteljau" at bounding box center [193, 297] width 38 height 15
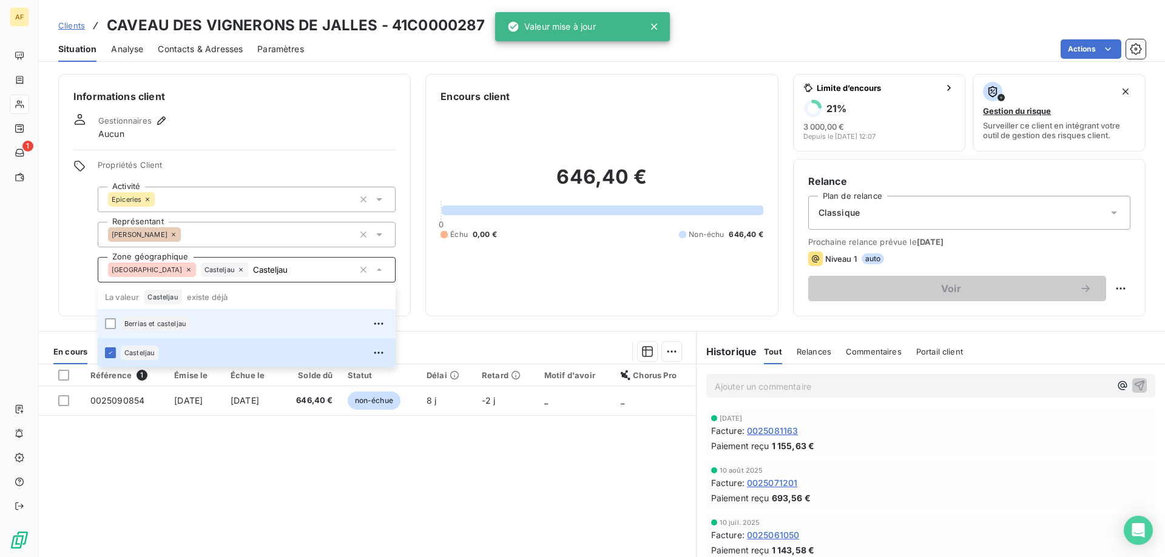
click at [214, 480] on div "Référence 1 Émise le Échue le Solde dû Statut Délai Retard Motif d'avoir Chorus…" at bounding box center [367, 482] width 657 height 234
type input "Casteljau"
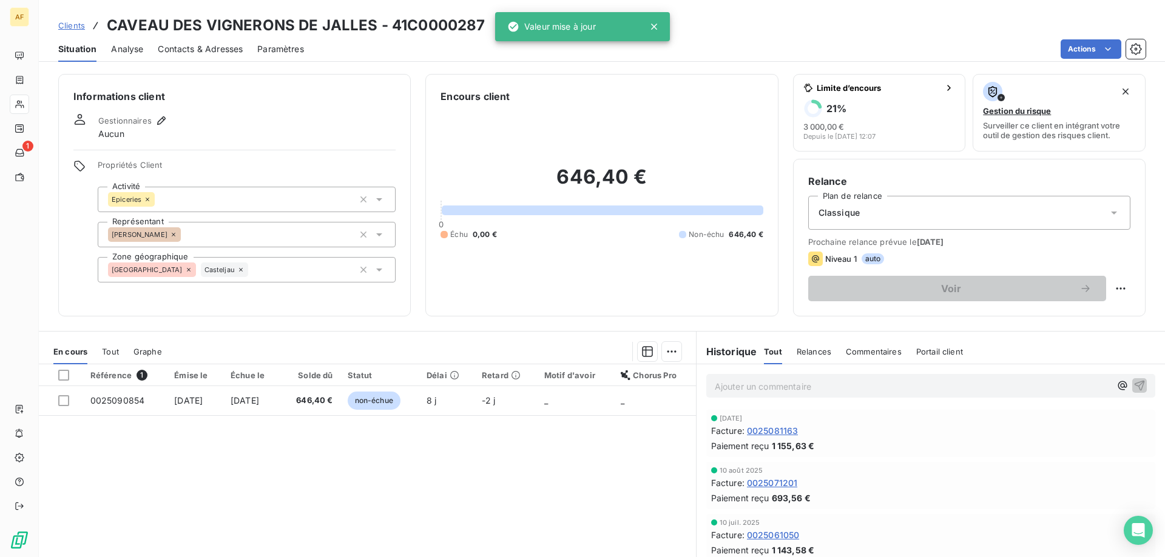
click at [70, 25] on span "Clients" at bounding box center [71, 26] width 27 height 10
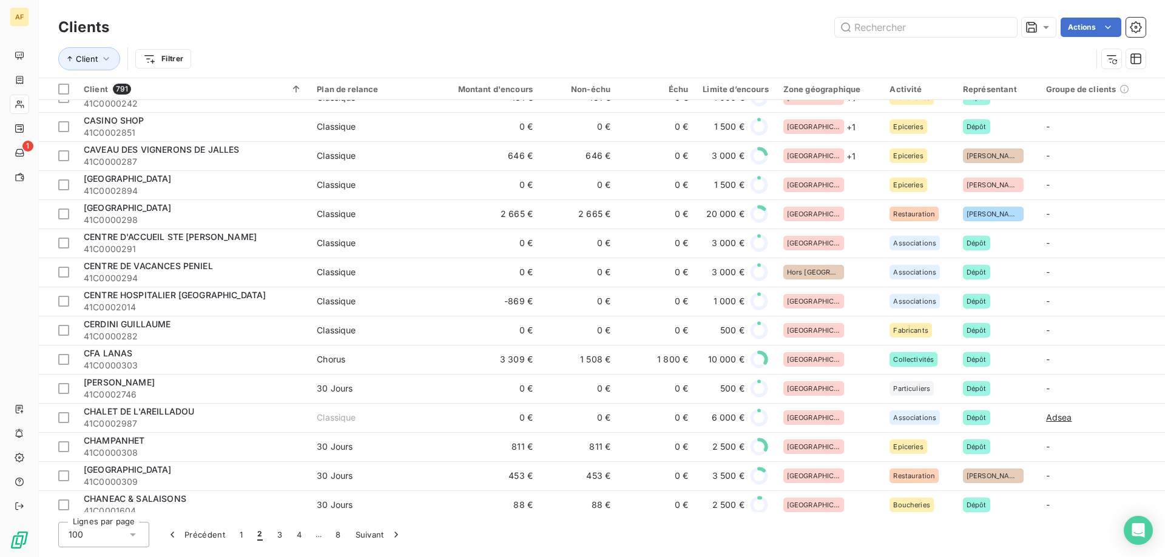
scroll to position [1820, 0]
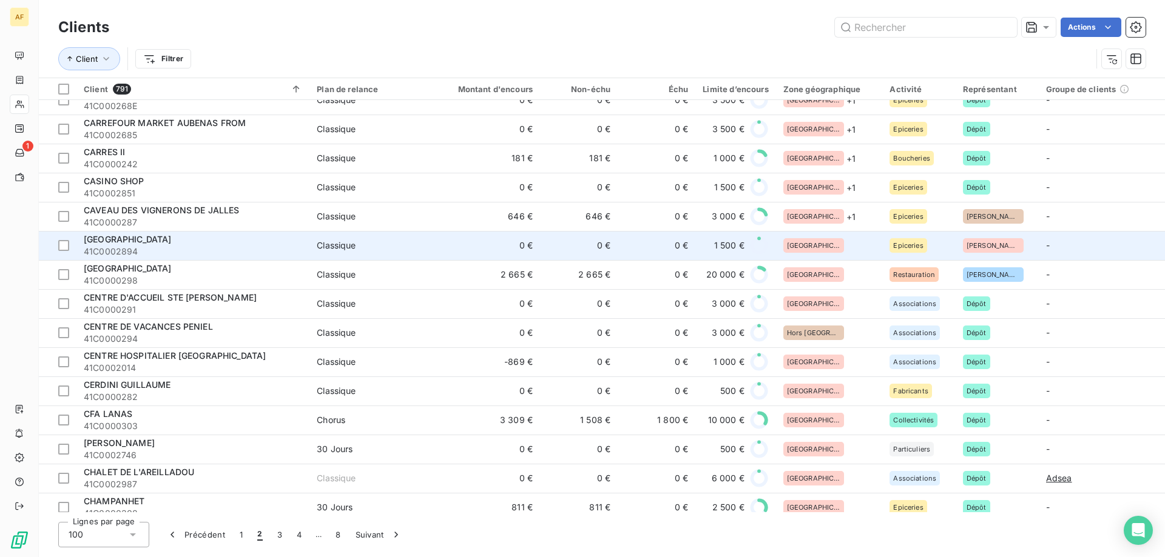
click at [834, 241] on div "[GEOGRAPHIC_DATA]" at bounding box center [829, 245] width 92 height 15
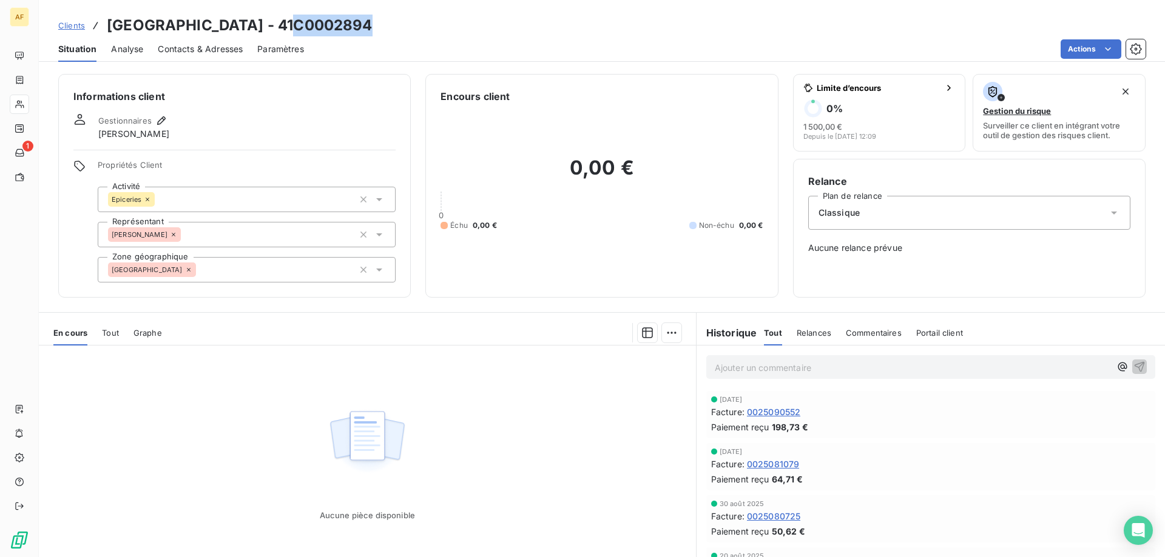
drag, startPoint x: 286, startPoint y: 21, endPoint x: 375, endPoint y: 22, distance: 89.2
click at [375, 22] on div "Clients CAVE DE LA VALLEE - 41C0002894" at bounding box center [602, 26] width 1126 height 22
click at [261, 277] on div "[GEOGRAPHIC_DATA]" at bounding box center [247, 269] width 298 height 25
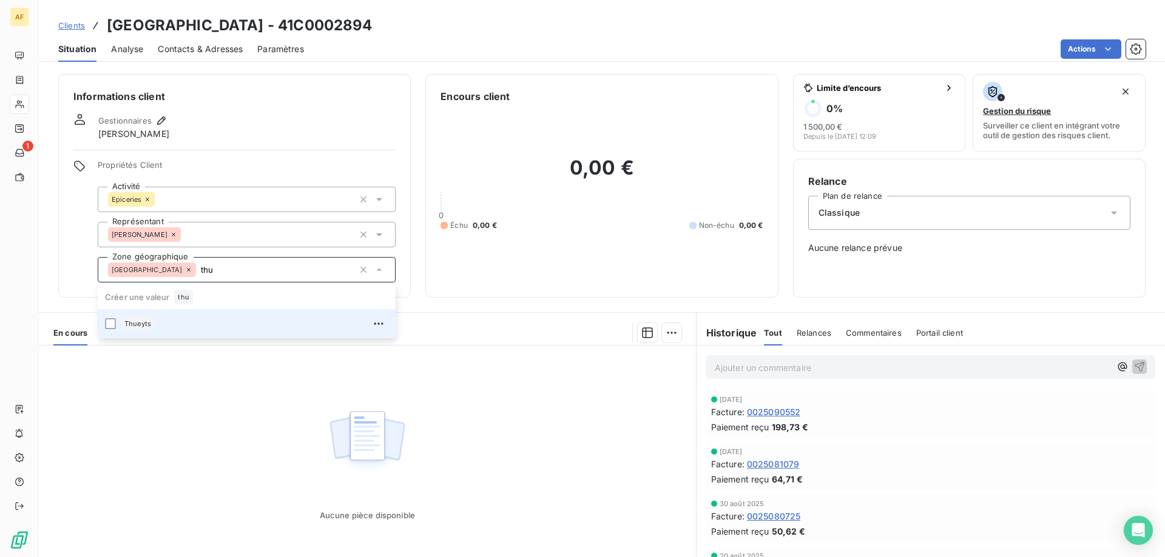
click at [238, 323] on div "Thueyts" at bounding box center [255, 323] width 268 height 19
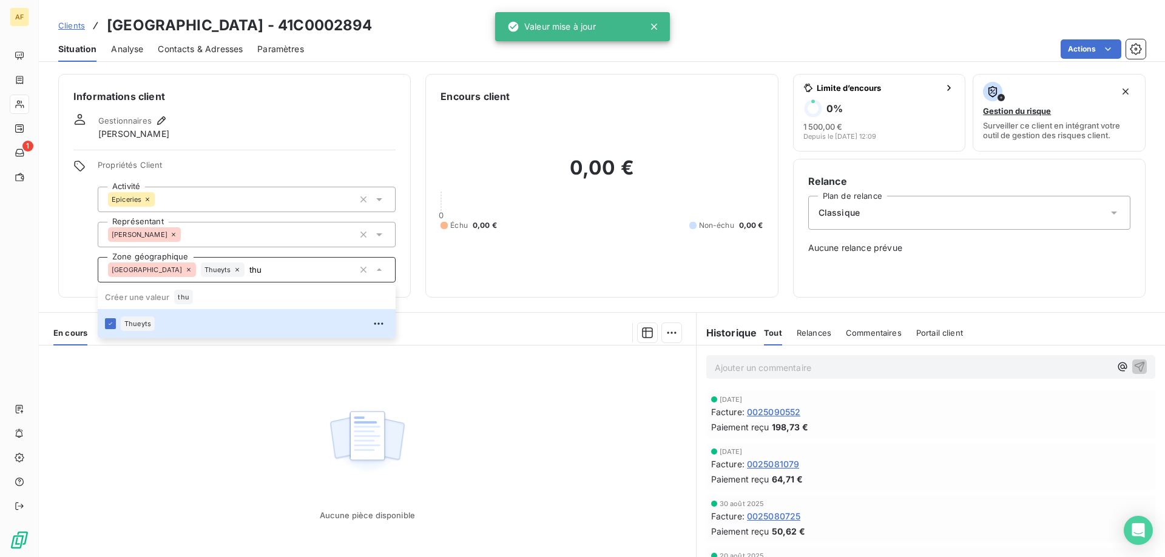
type input "thu"
click at [195, 445] on div "Aucune pièce disponible" at bounding box center [367, 463] width 657 height 234
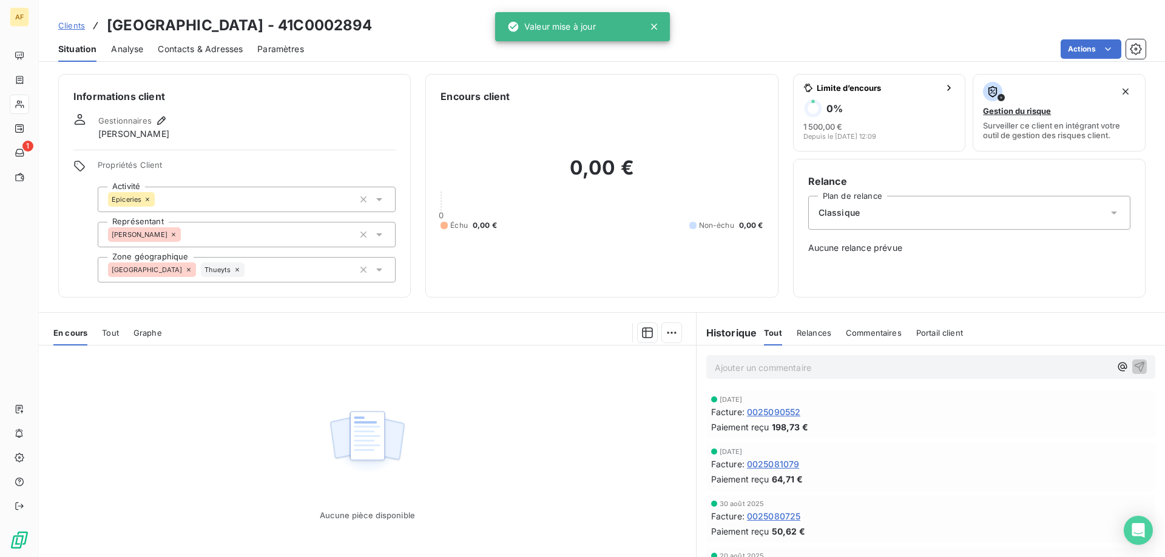
click at [76, 27] on span "Clients" at bounding box center [71, 26] width 27 height 10
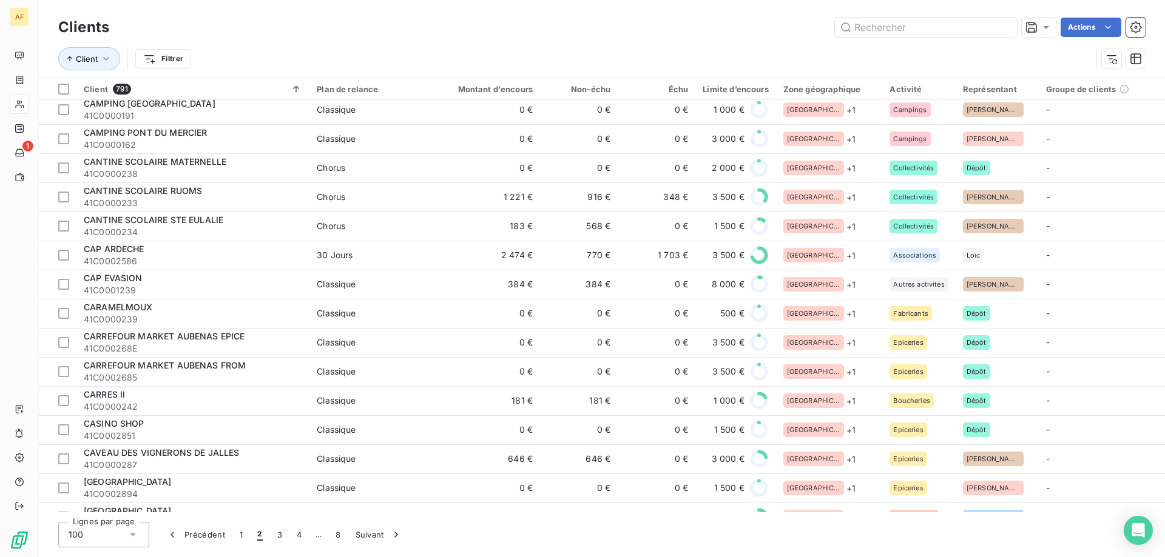
scroll to position [1941, 0]
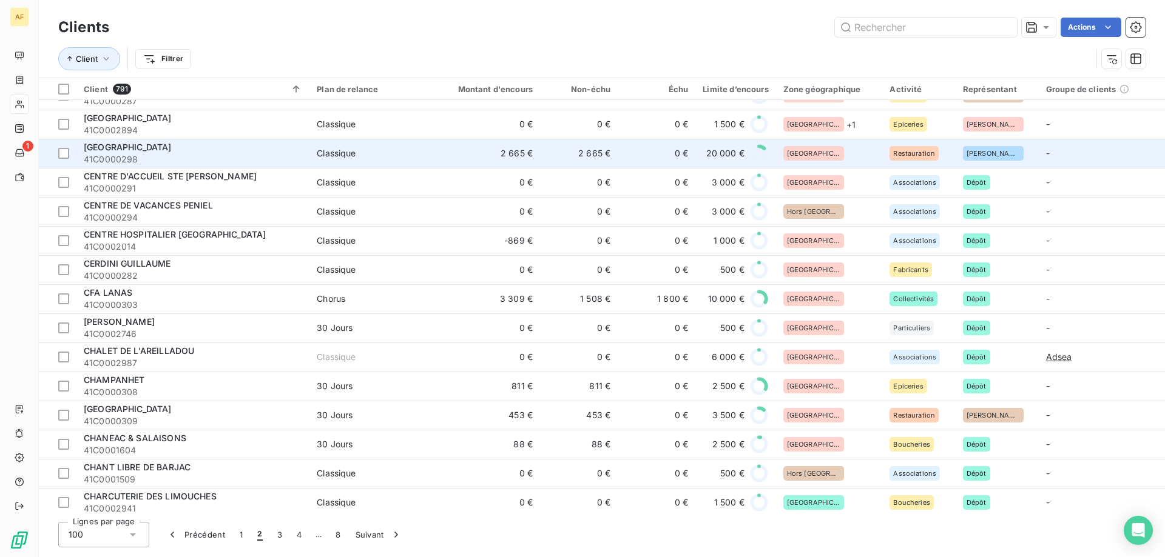
click at [828, 144] on td "[GEOGRAPHIC_DATA]" at bounding box center [829, 153] width 107 height 29
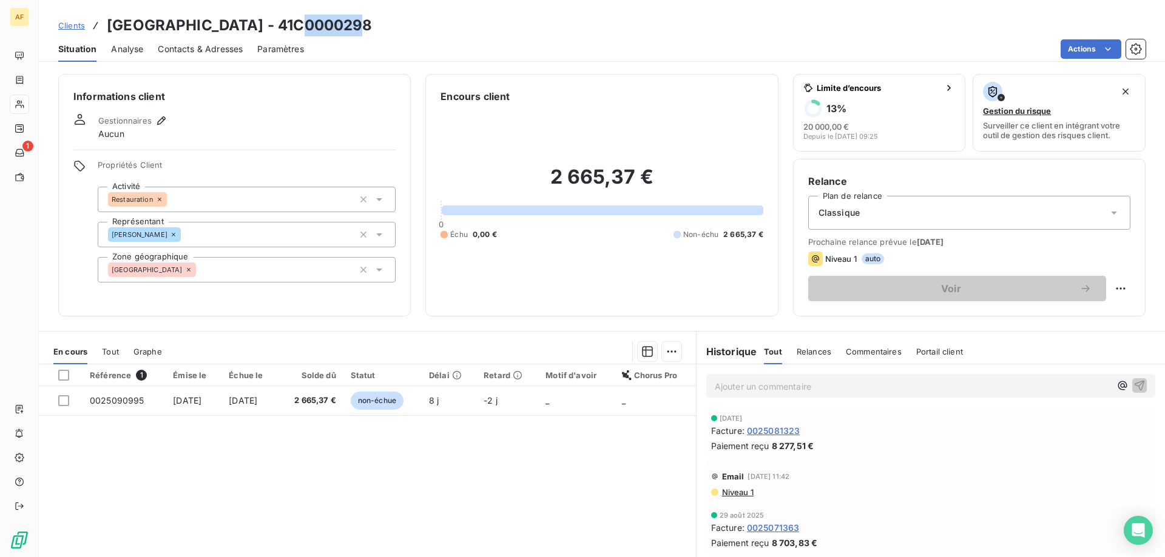
drag, startPoint x: 300, startPoint y: 23, endPoint x: 314, endPoint y: 19, distance: 14.6
click at [366, 19] on h3 "CENTRAL BAR HOTEL - 41C0000298" at bounding box center [240, 26] width 266 height 22
drag, startPoint x: 295, startPoint y: 23, endPoint x: 383, endPoint y: 24, distance: 88.0
click at [383, 24] on div "Clients CENTRAL BAR HOTEL - 41C0000298" at bounding box center [602, 26] width 1126 height 22
click at [255, 263] on div "[GEOGRAPHIC_DATA]" at bounding box center [247, 269] width 298 height 25
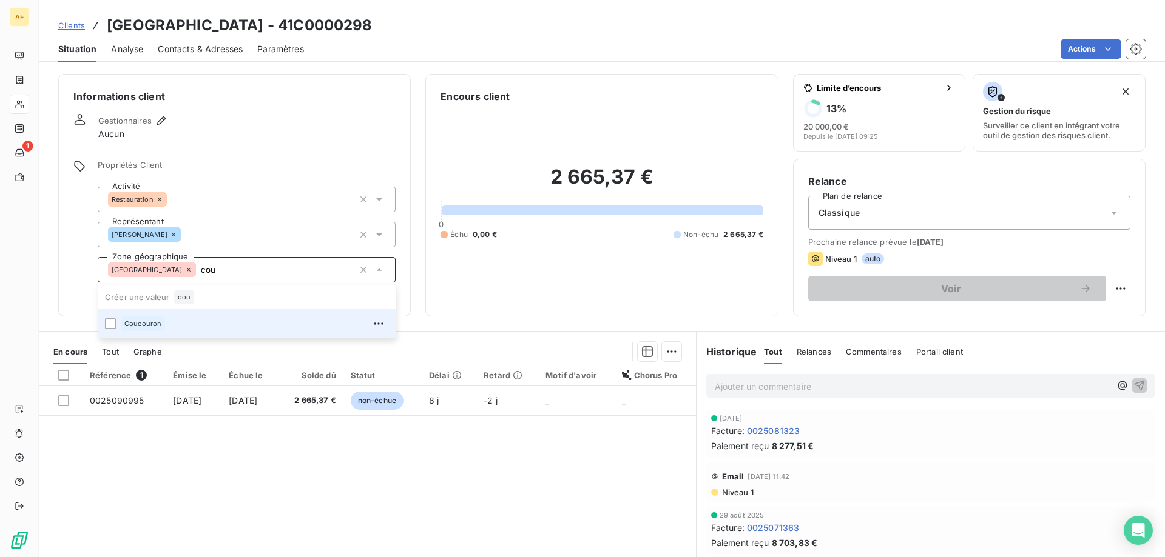
click at [242, 331] on div "Coucouron" at bounding box center [255, 323] width 268 height 19
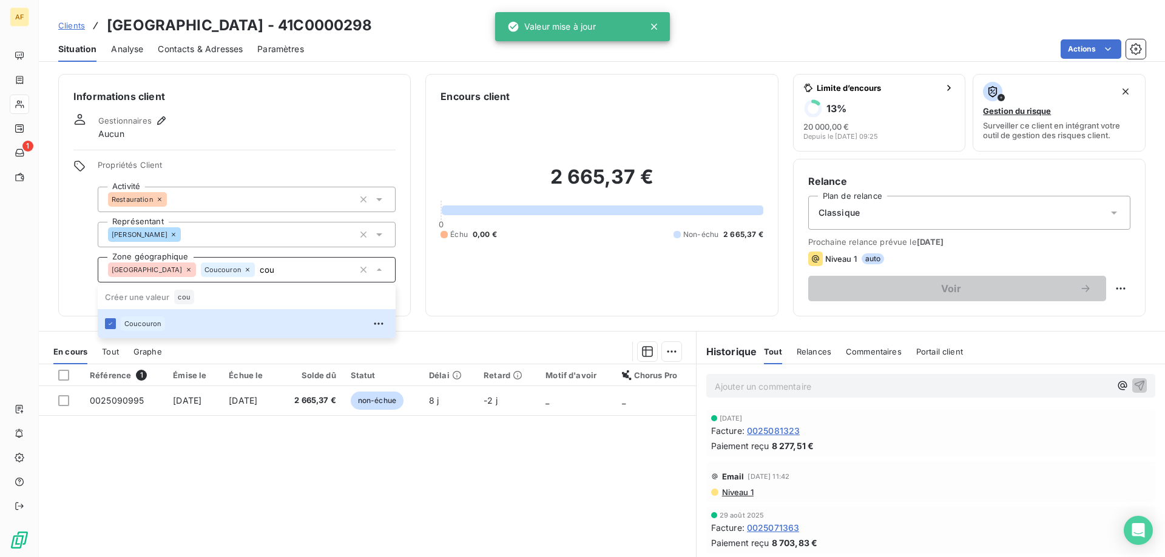
type input "cou"
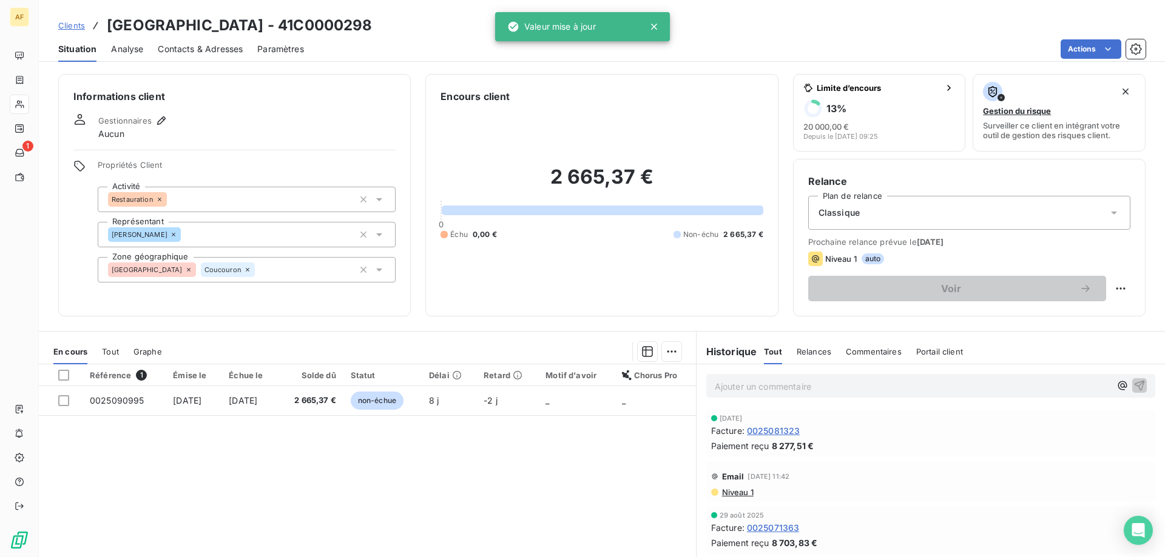
click at [249, 483] on div "Référence 1 Émise le Échue le Solde dû Statut Délai Retard Motif d'avoir Chorus…" at bounding box center [367, 482] width 657 height 234
click at [66, 25] on span "Clients" at bounding box center [71, 26] width 27 height 10
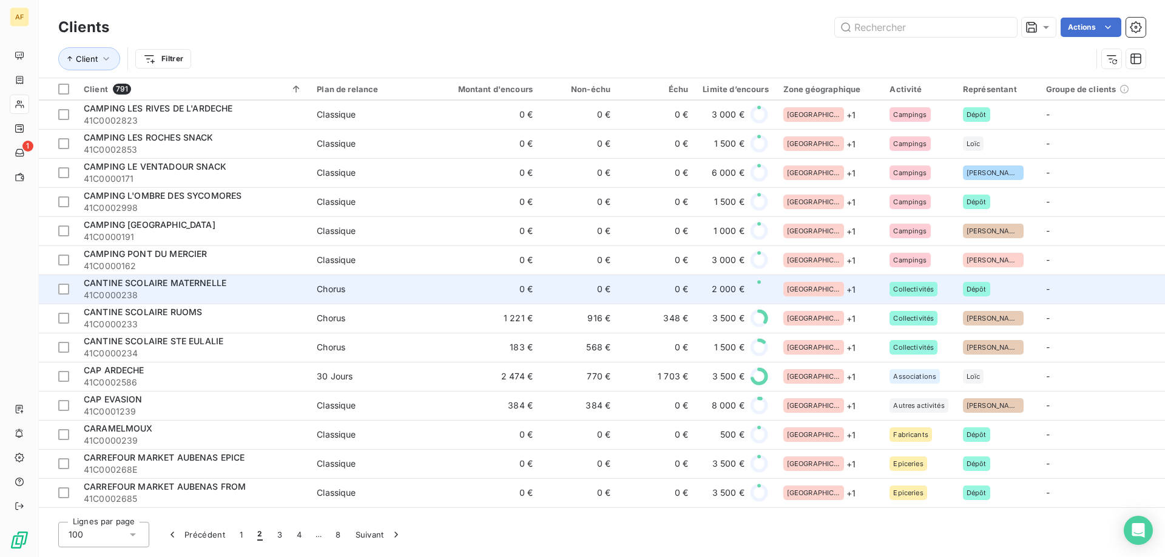
scroll to position [1759, 0]
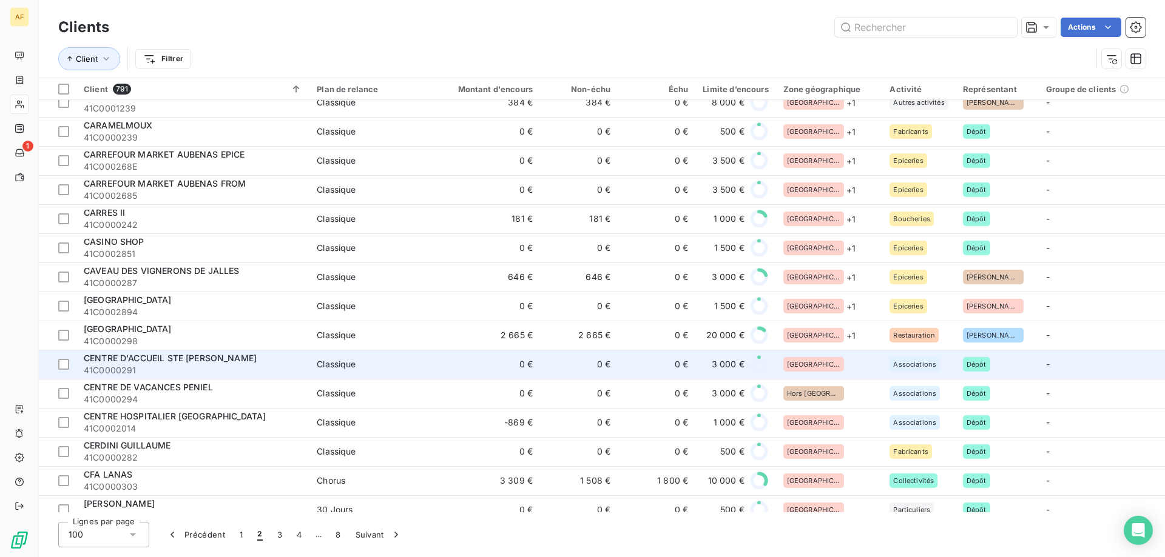
click at [807, 358] on div "[GEOGRAPHIC_DATA]" at bounding box center [813, 364] width 61 height 15
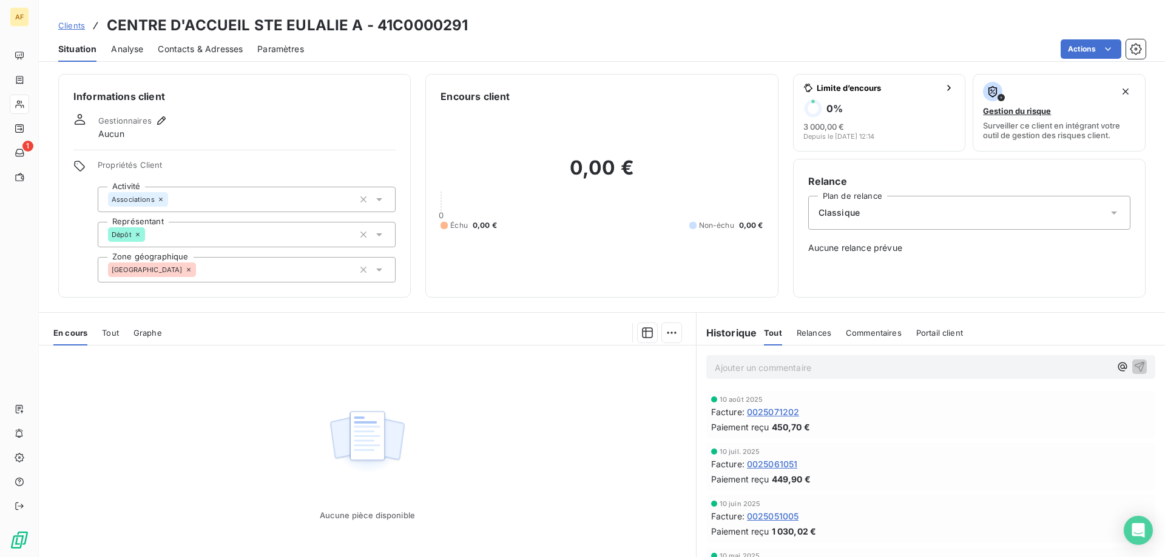
click at [275, 250] on div "Propriétés Client Activité Associations Représentant Dépôt Zone géographique Ar…" at bounding box center [247, 221] width 298 height 123
click at [273, 261] on div "[GEOGRAPHIC_DATA]" at bounding box center [247, 269] width 298 height 25
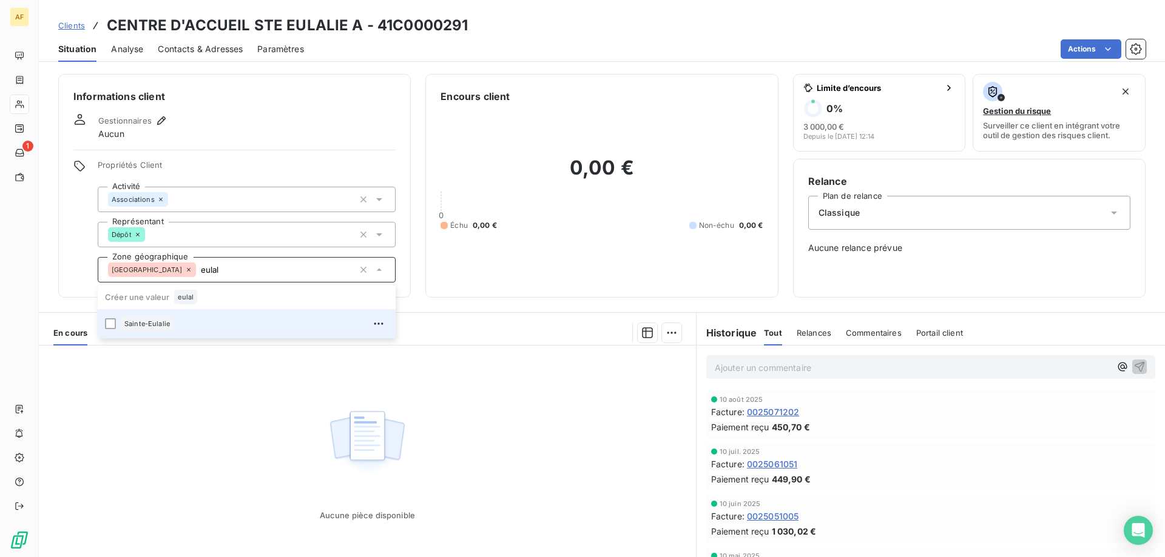
click at [237, 330] on div "Sainte-Eulalie" at bounding box center [255, 323] width 268 height 19
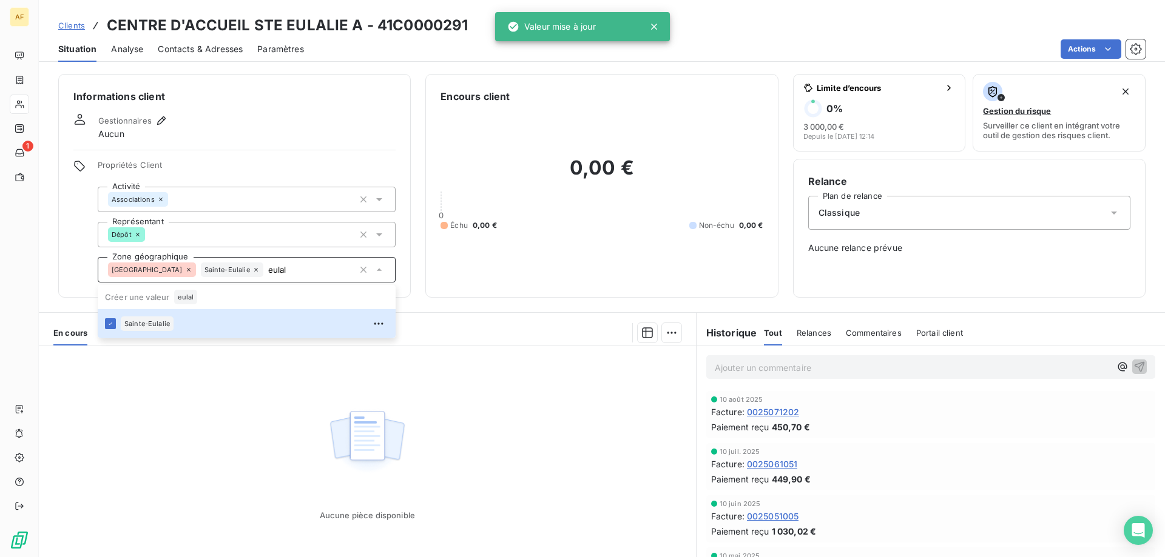
type input "eulal"
click at [215, 418] on div "Aucune pièce disponible" at bounding box center [367, 463] width 657 height 234
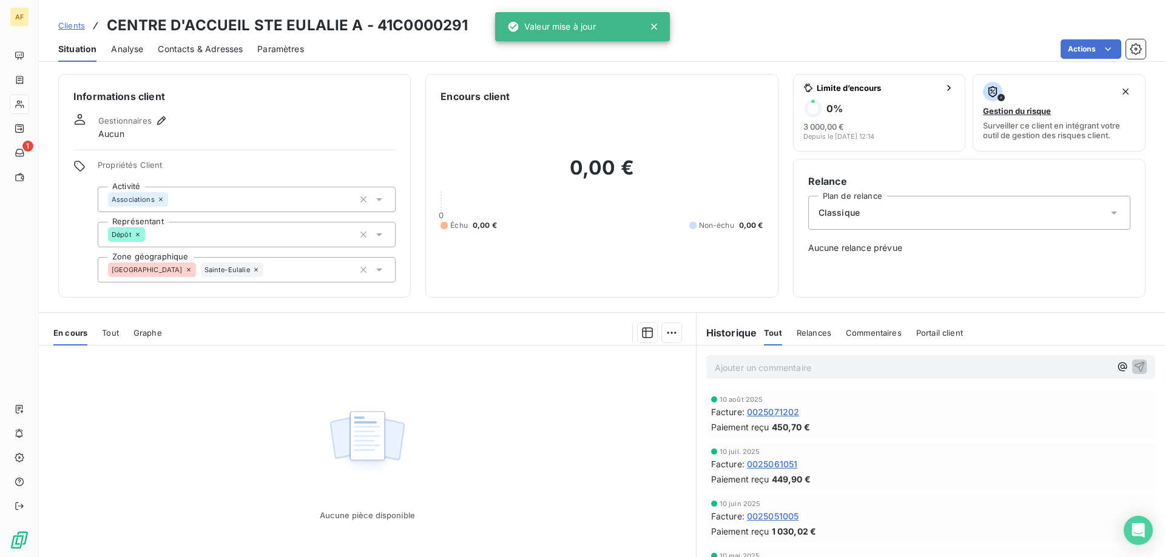
click at [72, 27] on span "Clients" at bounding box center [71, 26] width 27 height 10
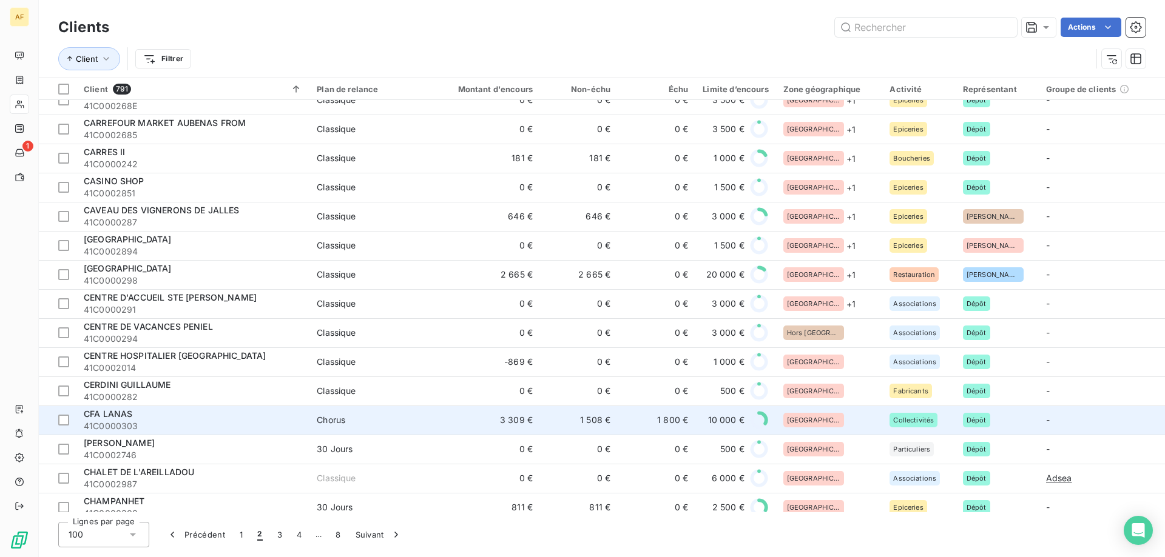
scroll to position [1941, 0]
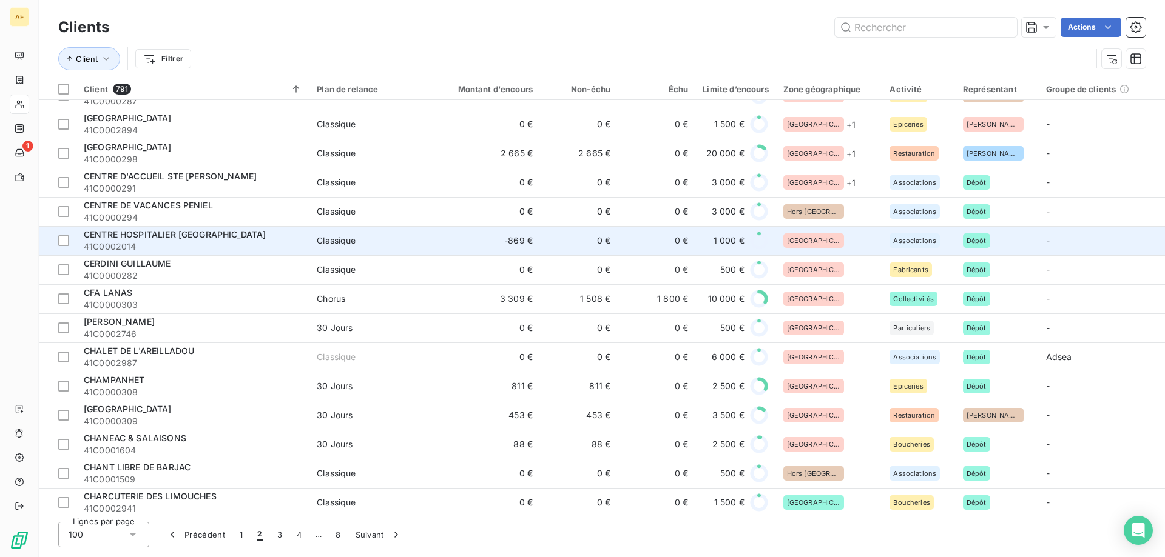
click at [832, 234] on div "[GEOGRAPHIC_DATA]" at bounding box center [829, 241] width 92 height 15
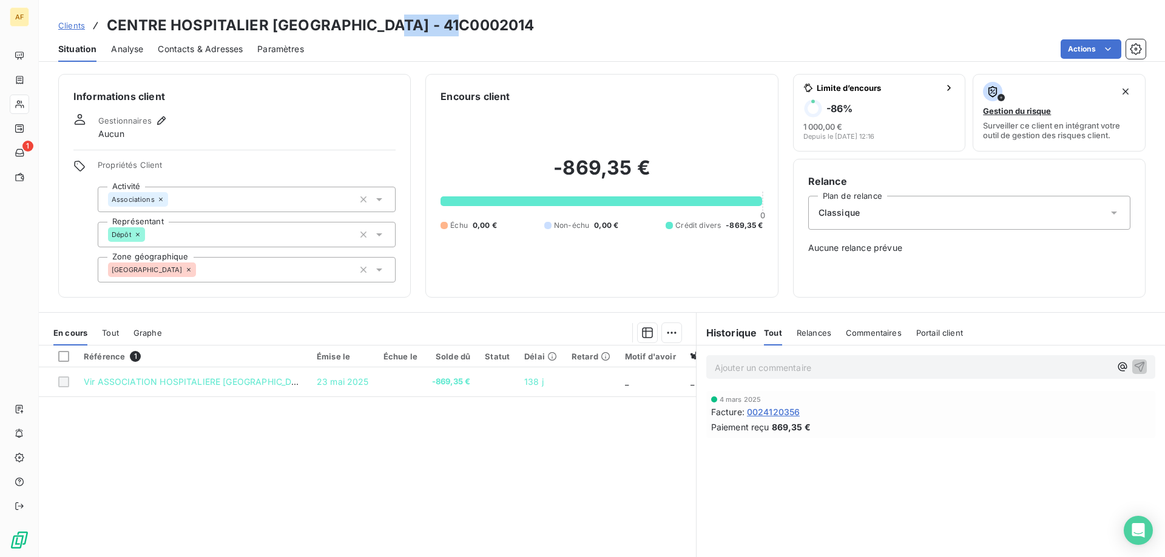
drag, startPoint x: 382, startPoint y: 27, endPoint x: 454, endPoint y: 26, distance: 72.2
click at [454, 26] on h3 "CENTRE HOSPITALIER STE MARIE - 41C0002014" at bounding box center [320, 26] width 427 height 22
click at [207, 283] on div "Informations client Gestionnaires Aucun Propriétés Client Activité Associations…" at bounding box center [234, 186] width 352 height 224
click at [208, 277] on div "[GEOGRAPHIC_DATA]" at bounding box center [247, 269] width 298 height 25
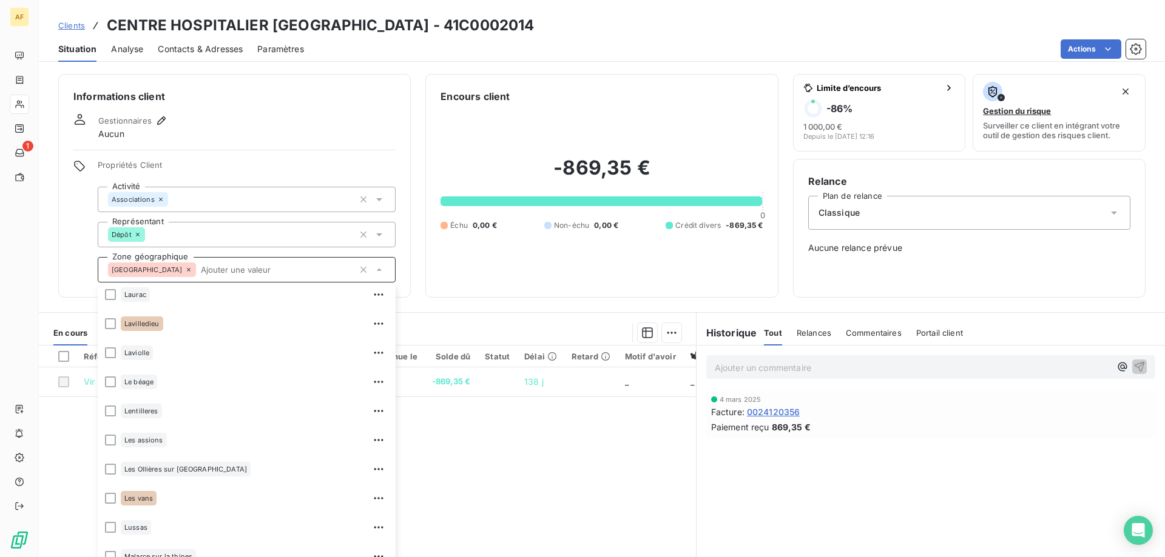
scroll to position [1213, 0]
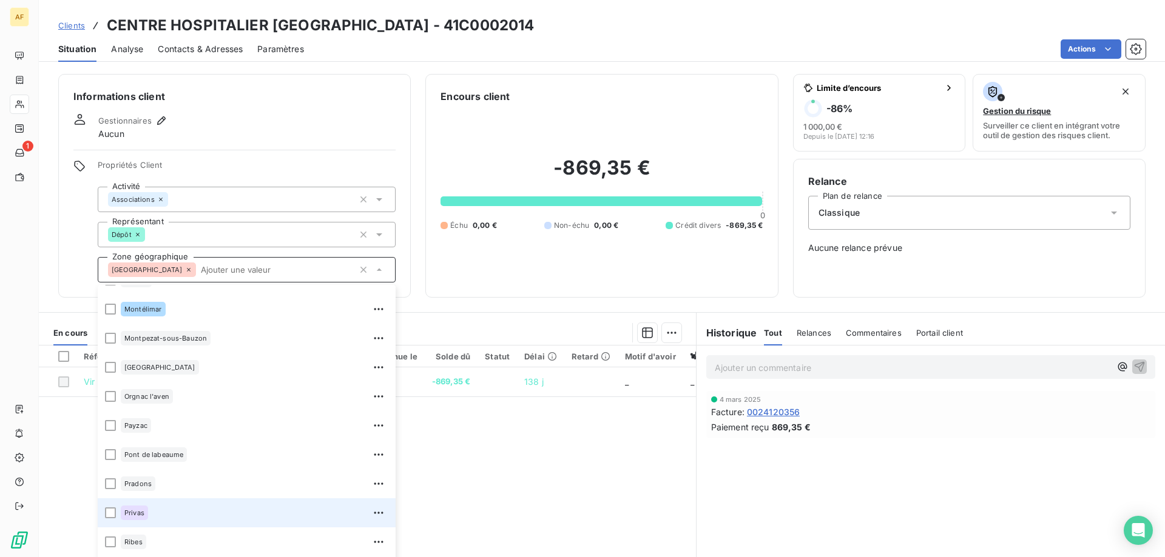
click at [193, 505] on div "Privas" at bounding box center [255, 512] width 268 height 19
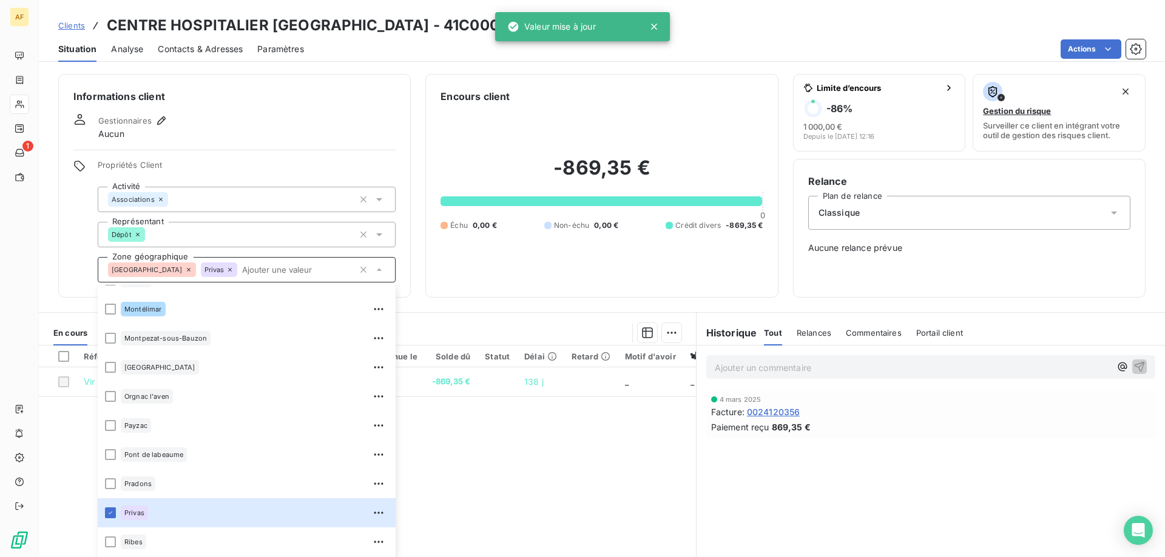
click at [457, 485] on div "Référence 1 Émise le Échue le Solde dû Statut Délai Retard Motif d'avoir Chorus…" at bounding box center [367, 463] width 657 height 234
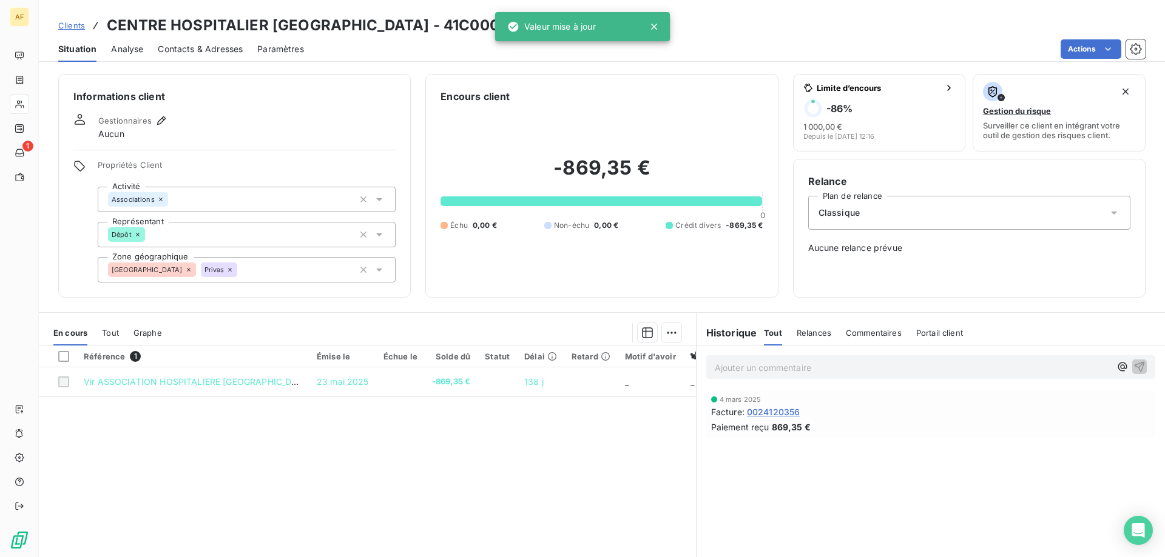
click at [79, 25] on span "Clients" at bounding box center [71, 26] width 27 height 10
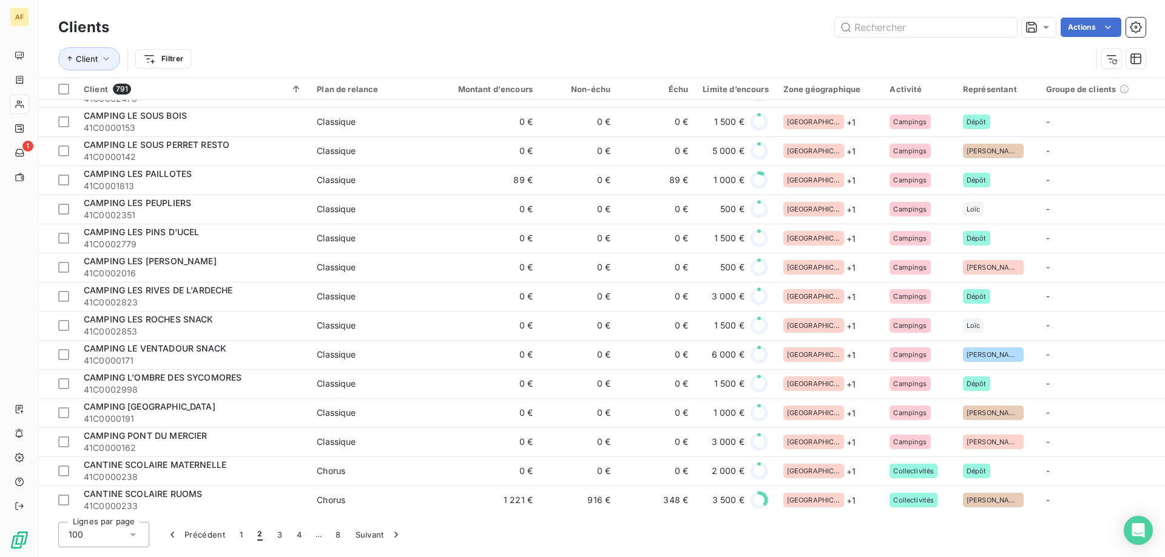
scroll to position [1880, 0]
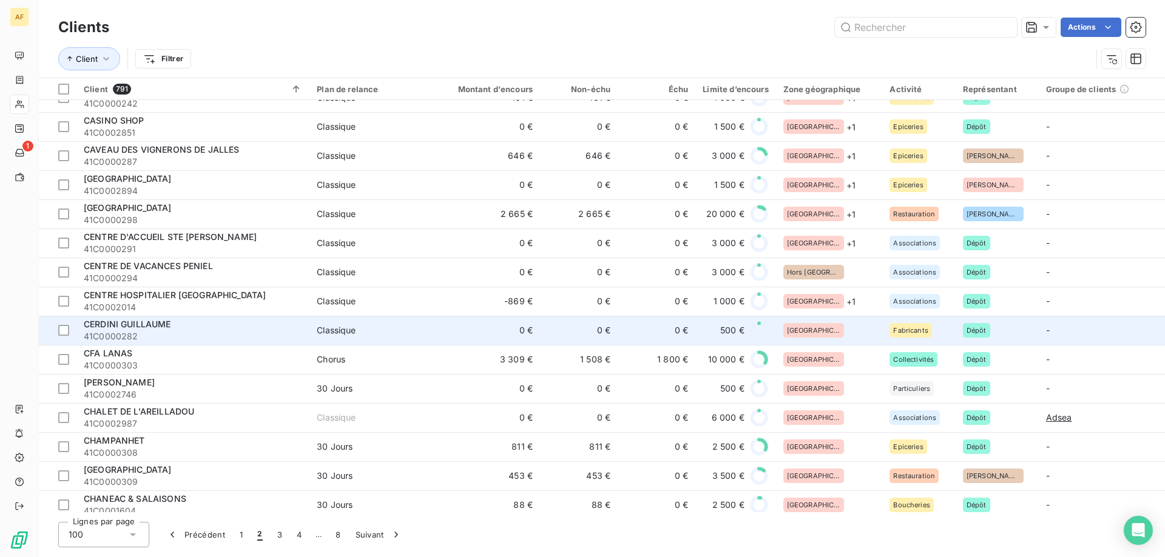
click at [815, 328] on div "[GEOGRAPHIC_DATA]" at bounding box center [813, 330] width 61 height 15
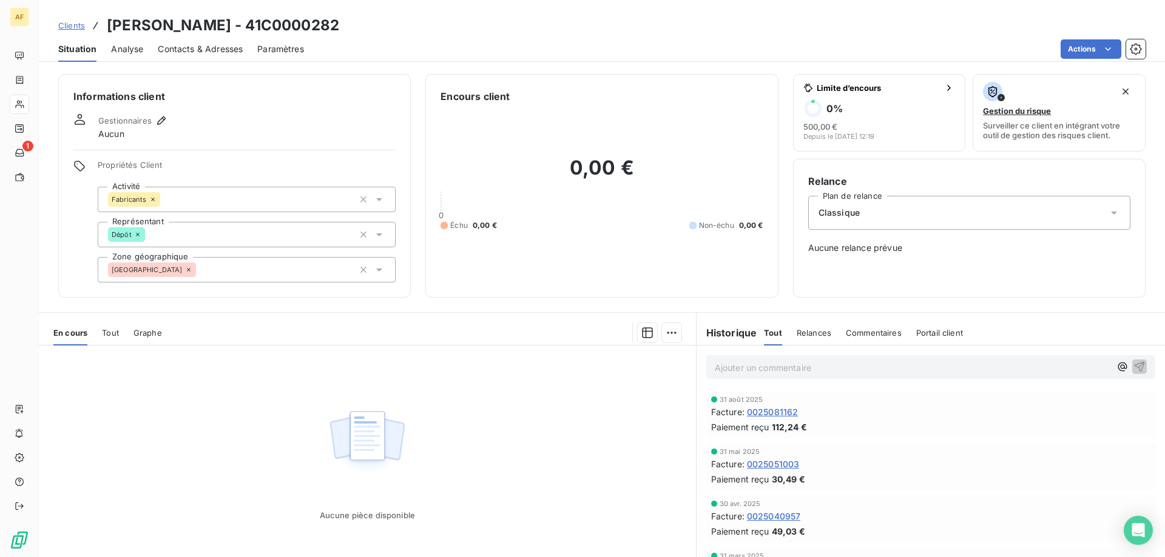
drag, startPoint x: 291, startPoint y: 21, endPoint x: 363, endPoint y: 27, distance: 72.4
click at [339, 27] on h3 "CERDINI GUILLAUME - 41C0000282" at bounding box center [223, 26] width 232 height 22
click at [276, 258] on div "[GEOGRAPHIC_DATA]" at bounding box center [247, 269] width 298 height 25
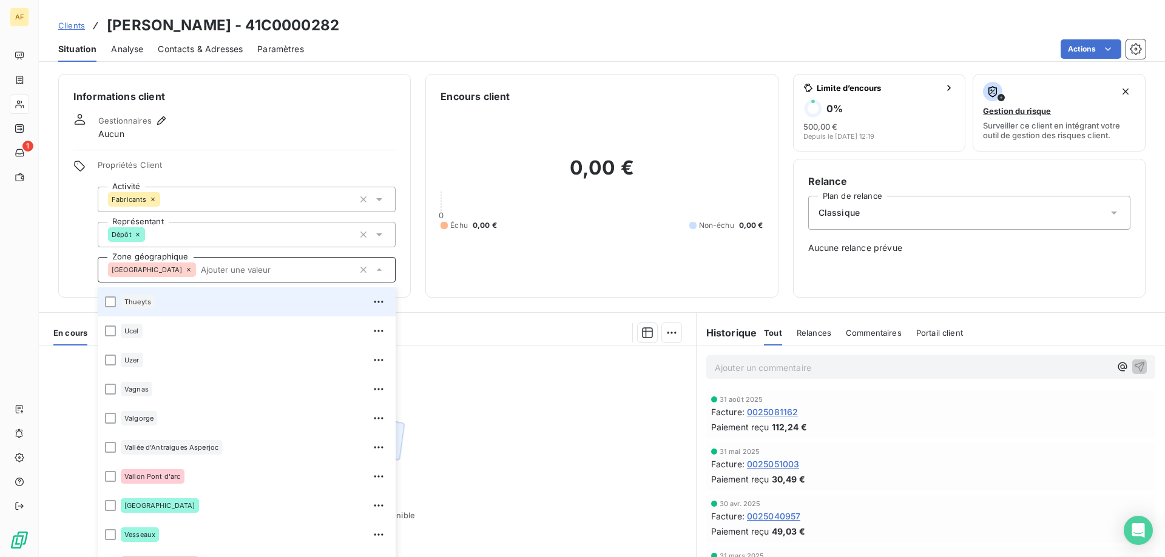
scroll to position [2184, 0]
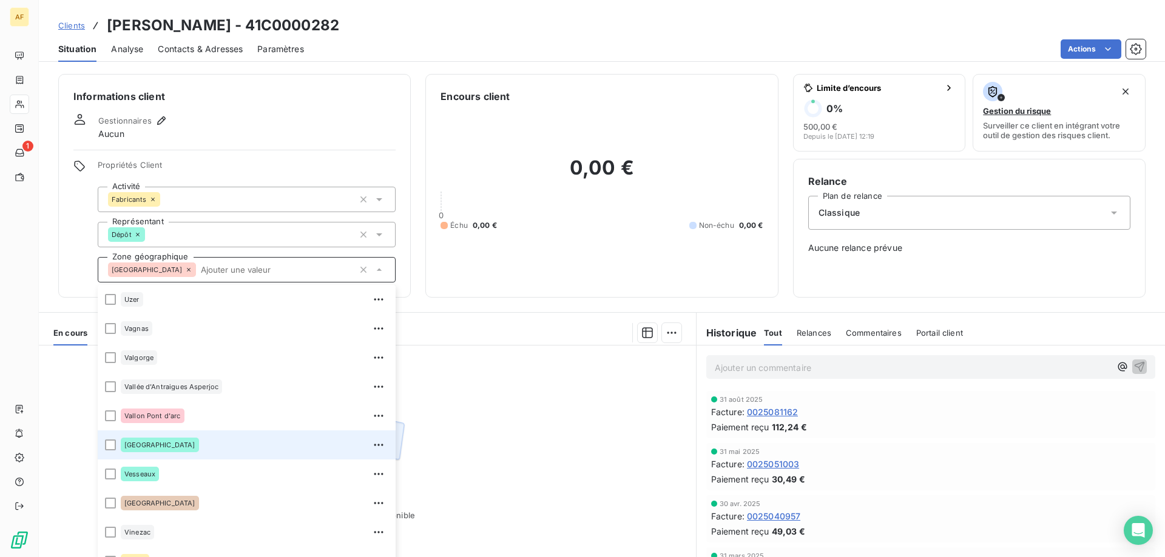
click at [228, 442] on div "[GEOGRAPHIC_DATA]" at bounding box center [255, 445] width 268 height 19
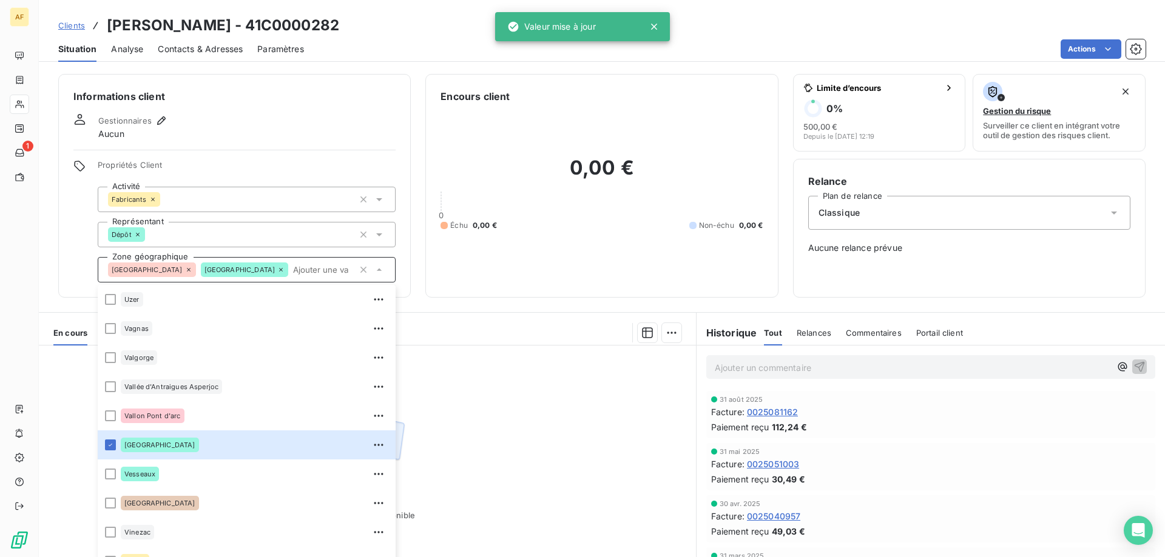
click at [526, 474] on div "Aucune pièce disponible" at bounding box center [367, 463] width 657 height 234
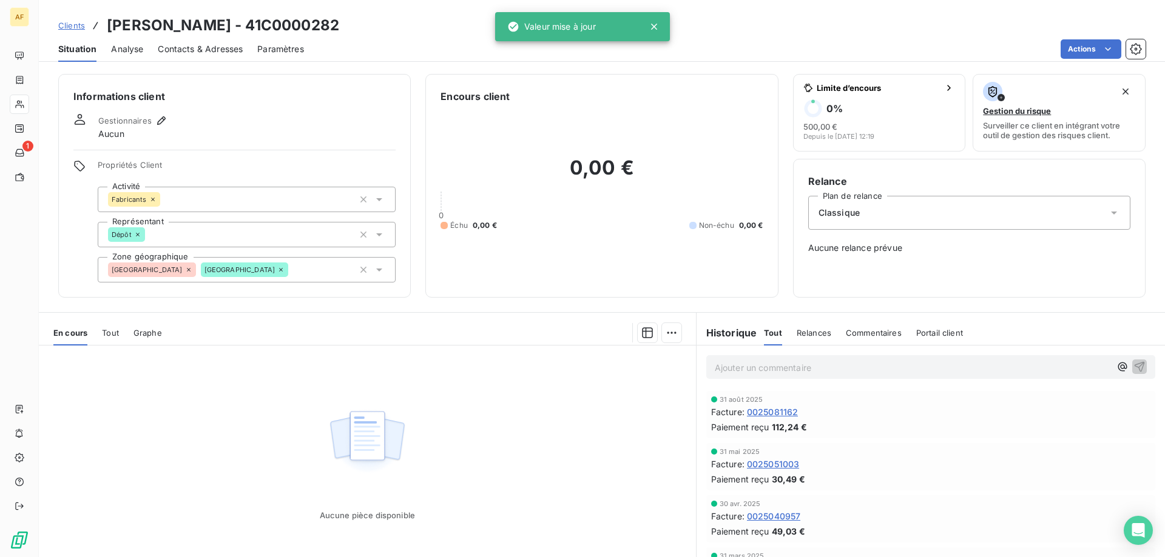
click at [78, 26] on span "Clients" at bounding box center [71, 26] width 27 height 10
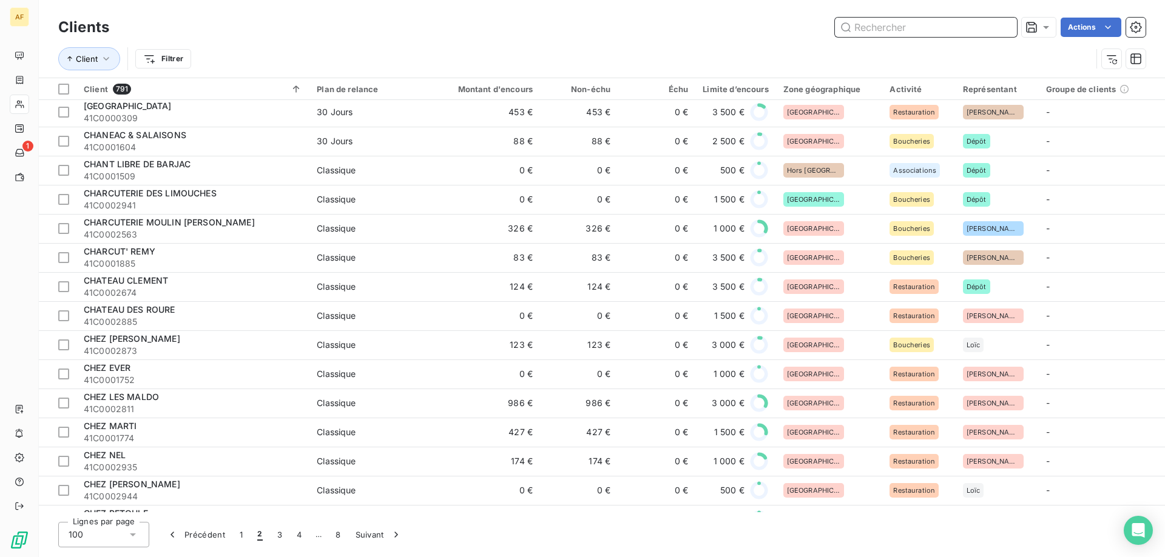
scroll to position [1941, 0]
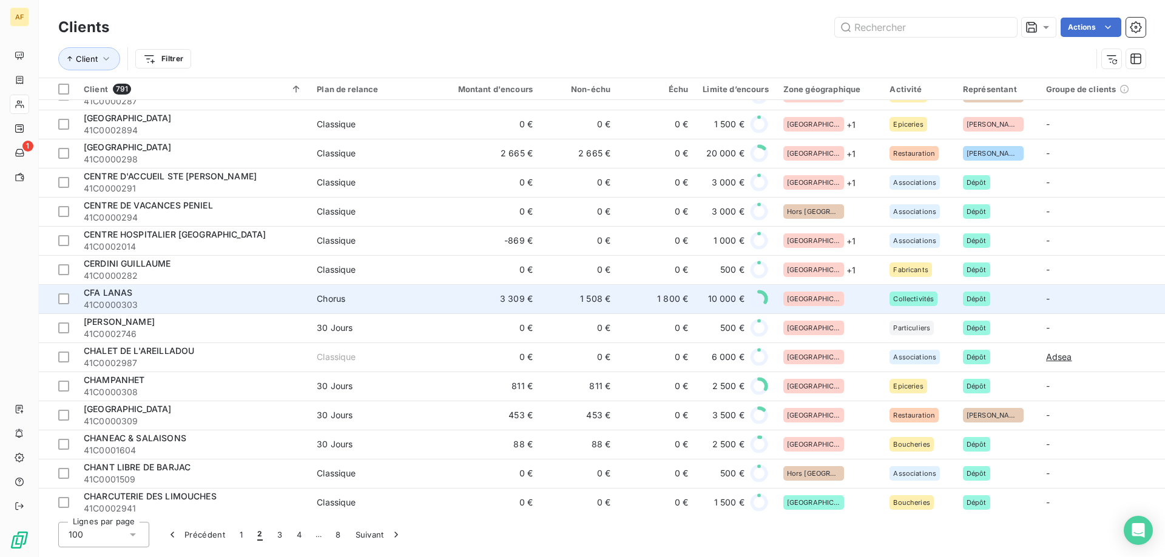
click at [820, 300] on div "[GEOGRAPHIC_DATA]" at bounding box center [829, 299] width 92 height 15
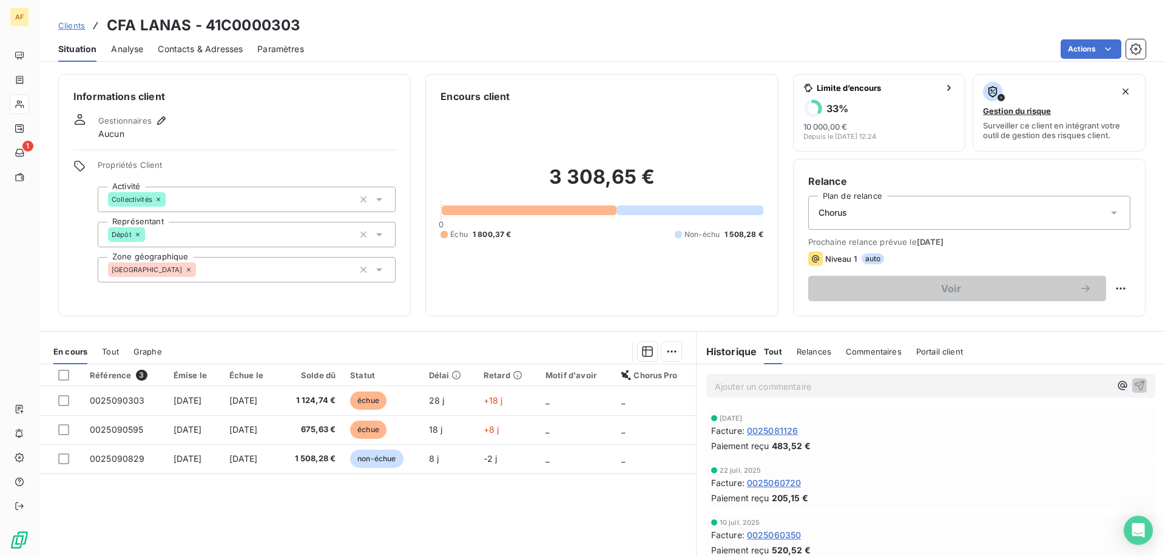
click at [233, 271] on div "[GEOGRAPHIC_DATA]" at bounding box center [247, 269] width 298 height 25
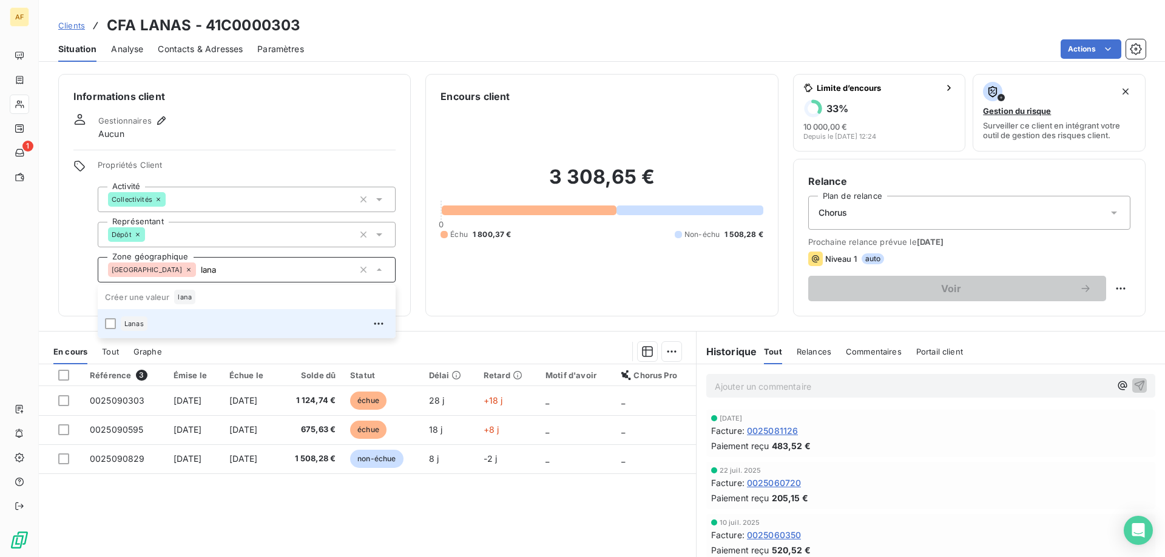
click at [204, 329] on div "Lanas" at bounding box center [255, 323] width 268 height 19
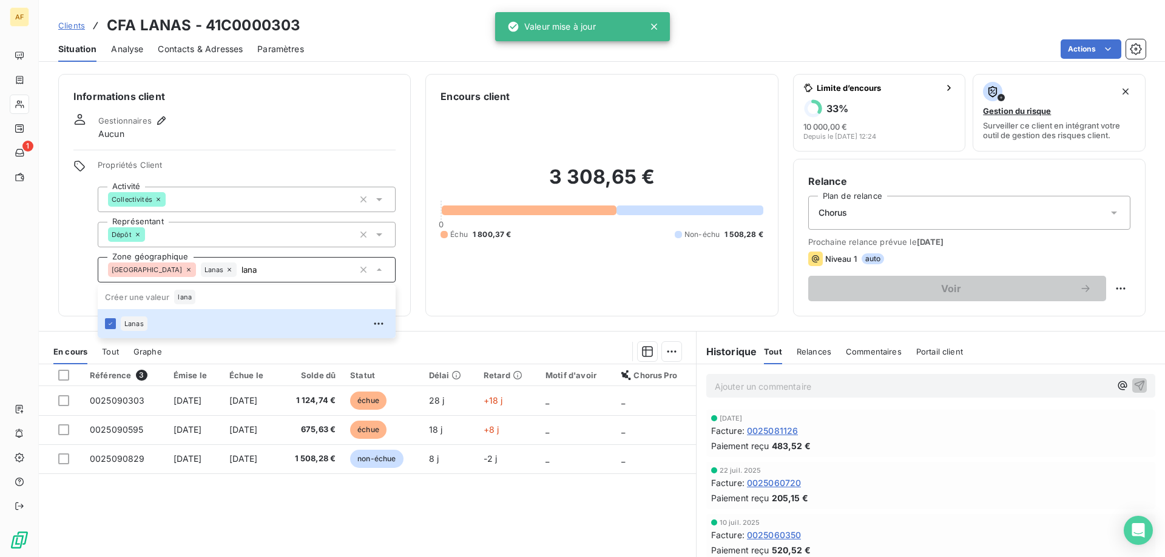
type input "lana"
click at [446, 532] on div "Référence 3 Émise le Échue le Solde dû Statut Délai Retard Motif d'avoir Chorus…" at bounding box center [367, 482] width 657 height 234
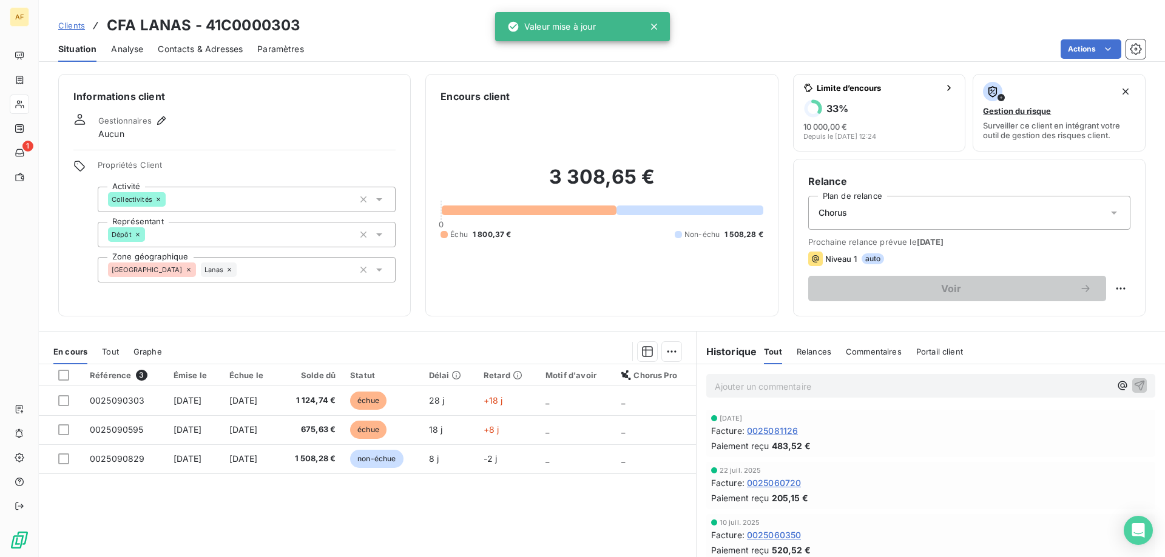
click at [72, 30] on link "Clients" at bounding box center [71, 25] width 27 height 12
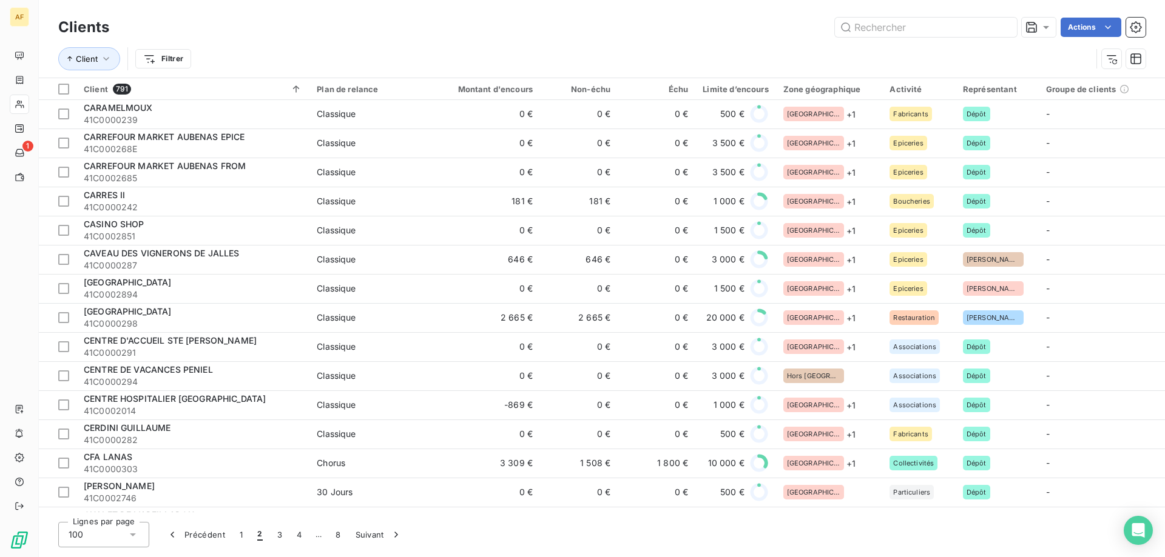
scroll to position [1959, 0]
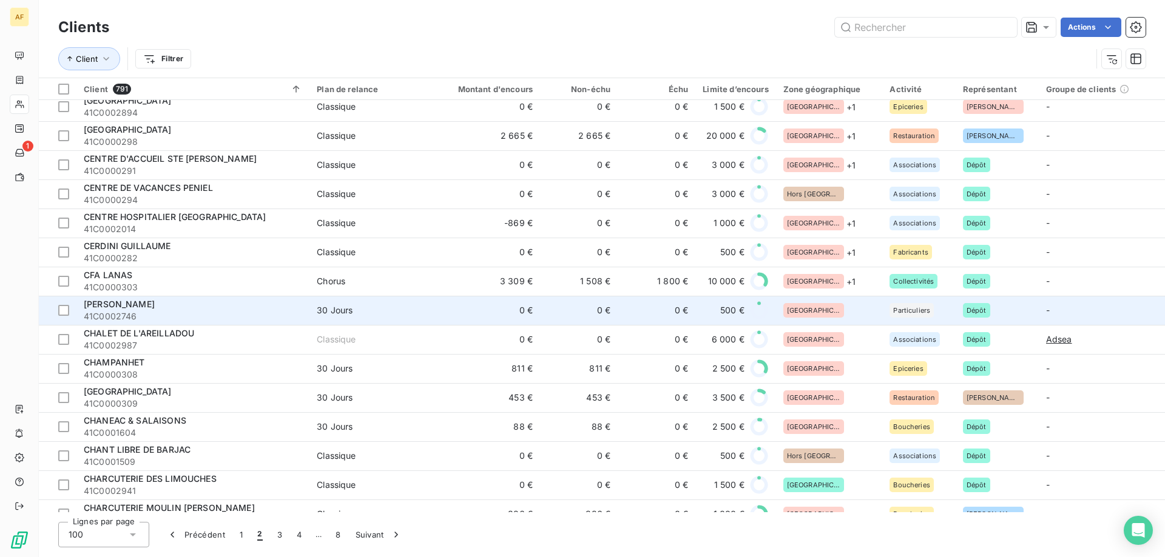
click at [833, 322] on td "[GEOGRAPHIC_DATA]" at bounding box center [829, 310] width 107 height 29
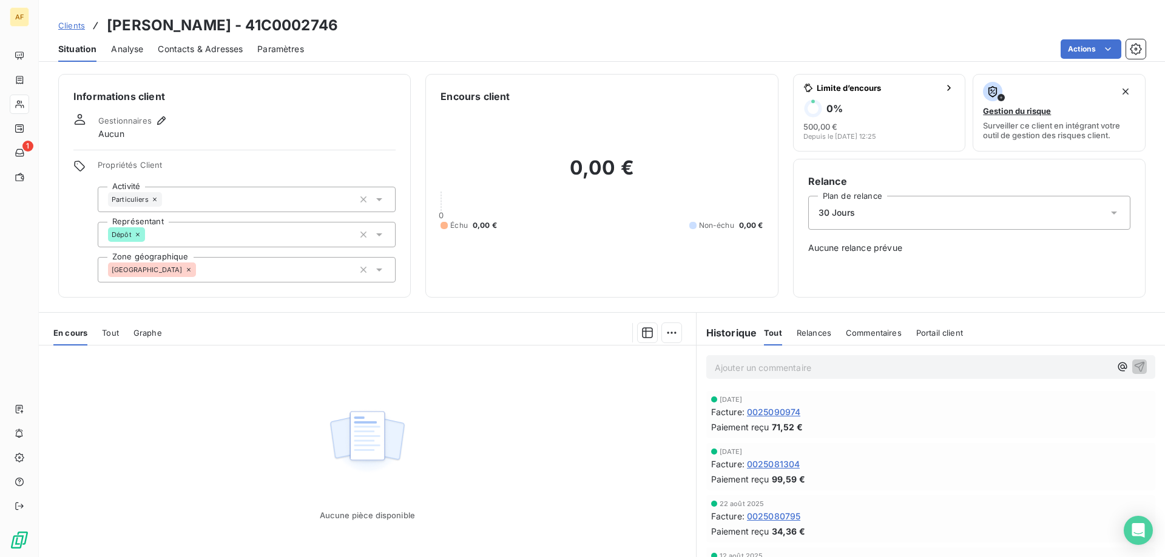
drag, startPoint x: 295, startPoint y: 29, endPoint x: 368, endPoint y: 25, distance: 72.3
click at [338, 25] on h3 "CHABROLIN JOHANA - 41C0002746" at bounding box center [222, 26] width 231 height 22
click at [313, 274] on div "[GEOGRAPHIC_DATA]" at bounding box center [247, 269] width 298 height 25
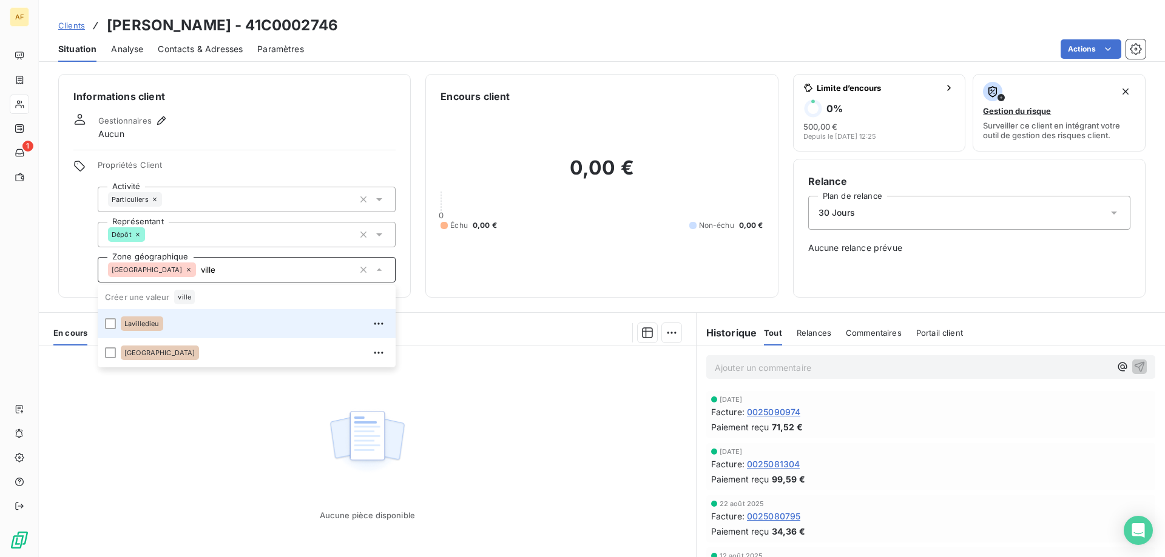
click at [234, 329] on div "Lavilledieu" at bounding box center [255, 323] width 268 height 19
type input "ville"
click at [260, 445] on div "Aucune pièce disponible" at bounding box center [367, 463] width 657 height 234
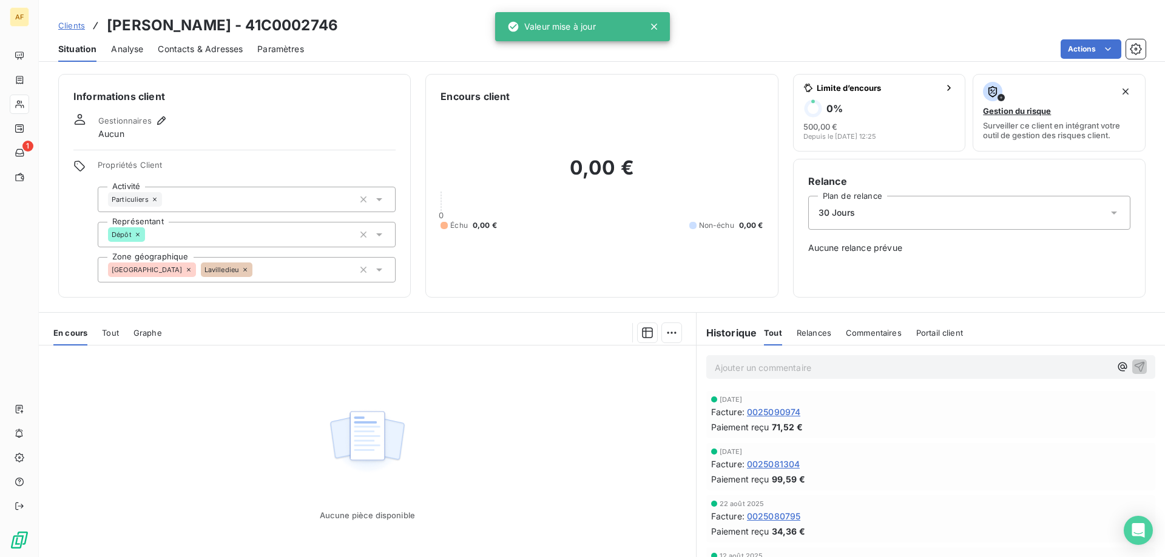
click at [76, 30] on span "Clients" at bounding box center [71, 26] width 27 height 10
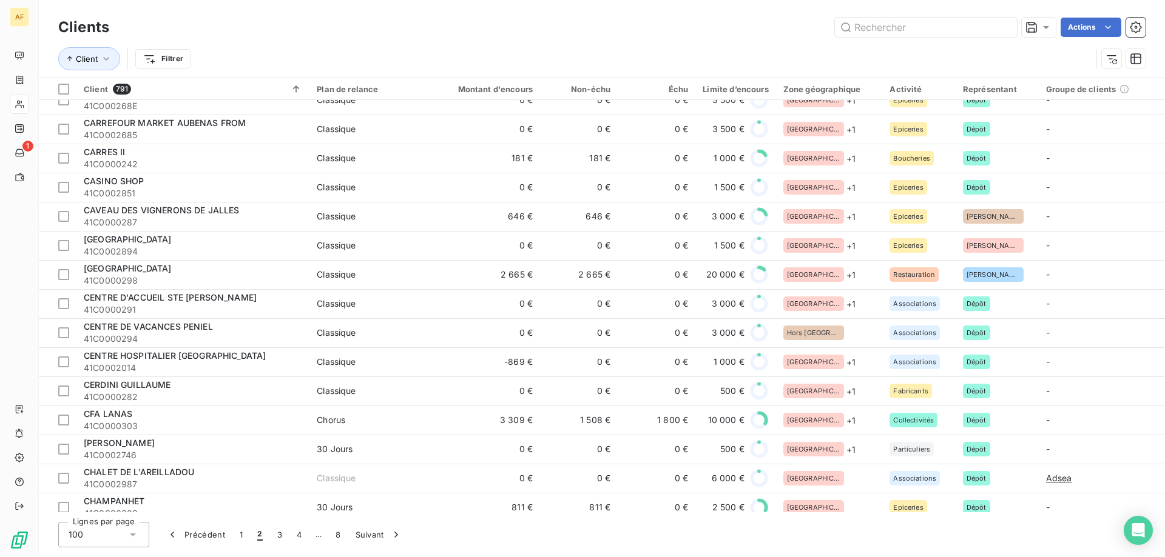
scroll to position [1941, 0]
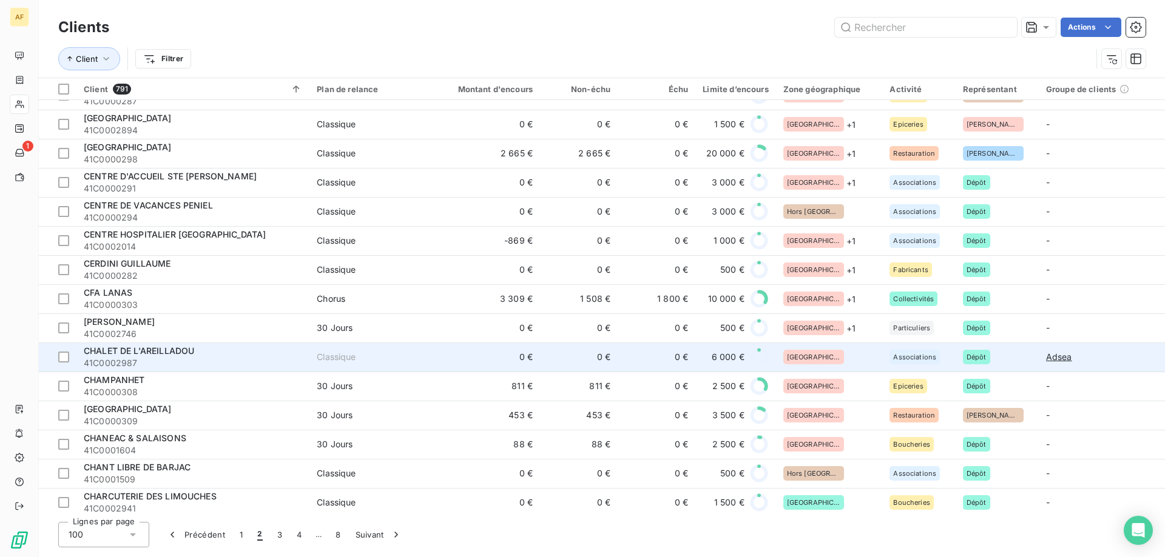
click at [845, 359] on div "[GEOGRAPHIC_DATA]" at bounding box center [829, 357] width 92 height 15
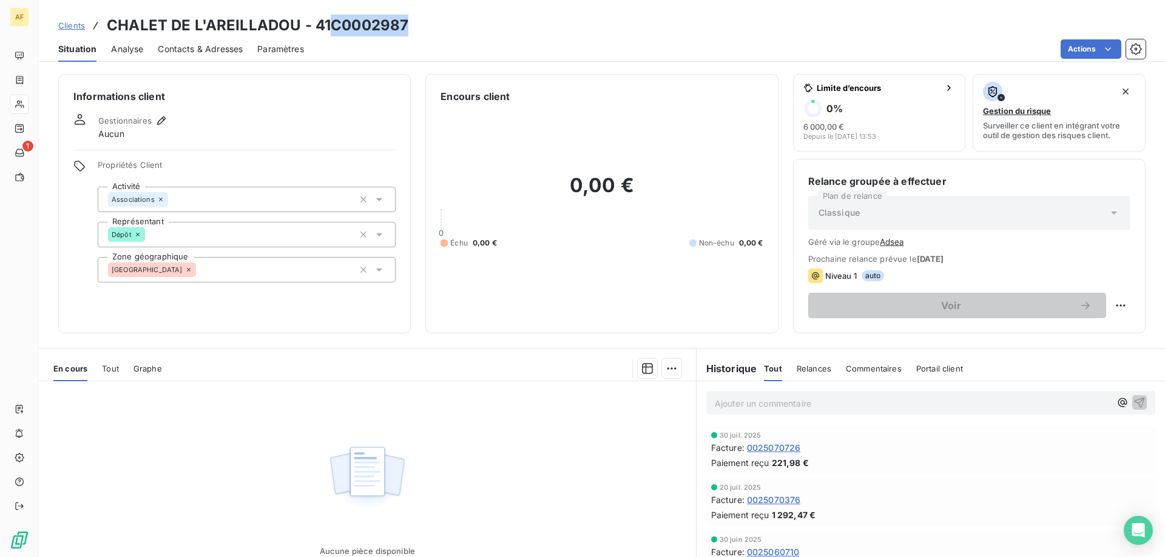
drag, startPoint x: 337, startPoint y: 26, endPoint x: 426, endPoint y: 26, distance: 89.2
click at [426, 26] on div "Clients CHALET DE L'AREILLADOU - 41C0002987" at bounding box center [602, 26] width 1126 height 22
click at [292, 264] on div "[GEOGRAPHIC_DATA]" at bounding box center [247, 269] width 298 height 25
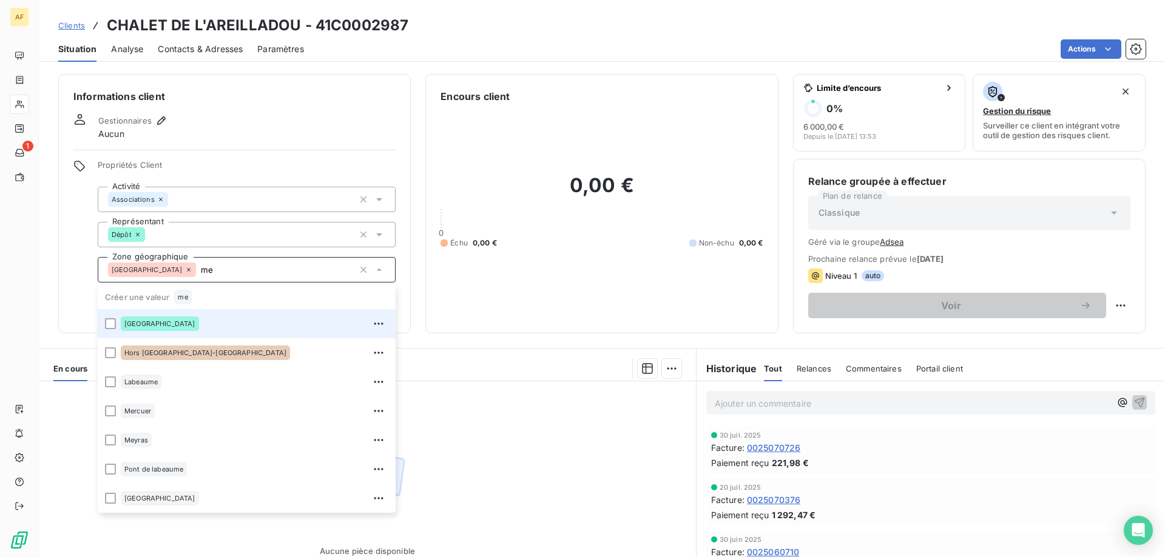
type input "m"
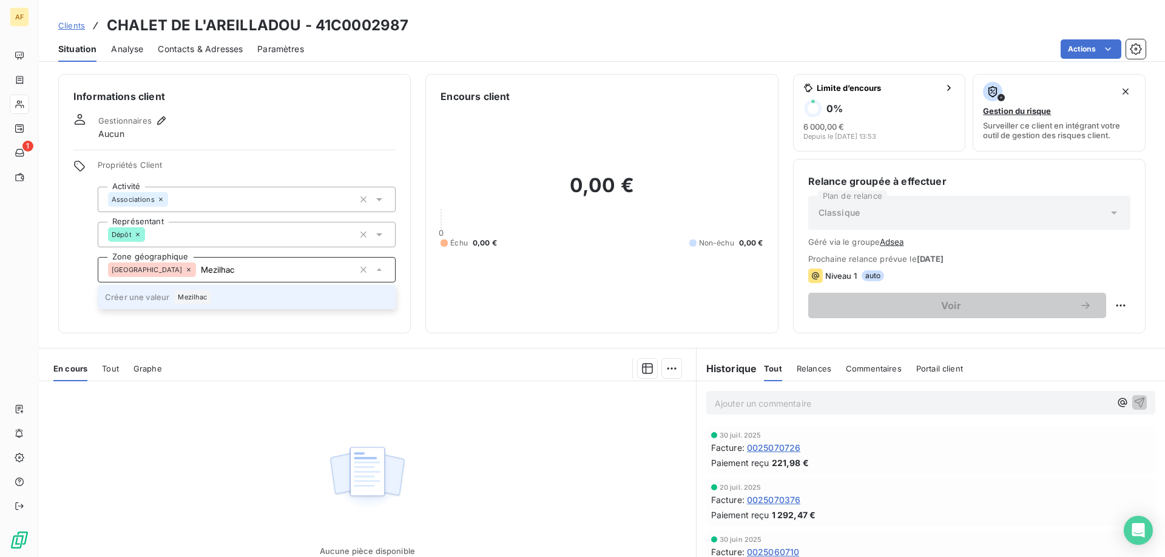
click at [236, 297] on li "Créer une valeur Mezilhac" at bounding box center [247, 297] width 298 height 24
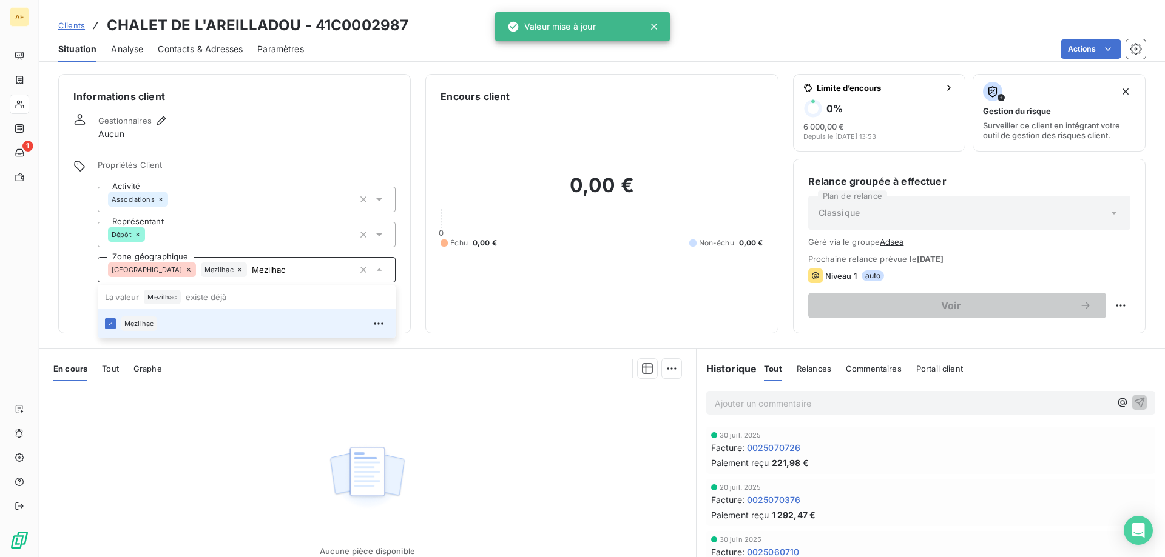
click at [297, 425] on div "Aucune pièce disponible" at bounding box center [367, 499] width 657 height 234
type input "Mezilhac"
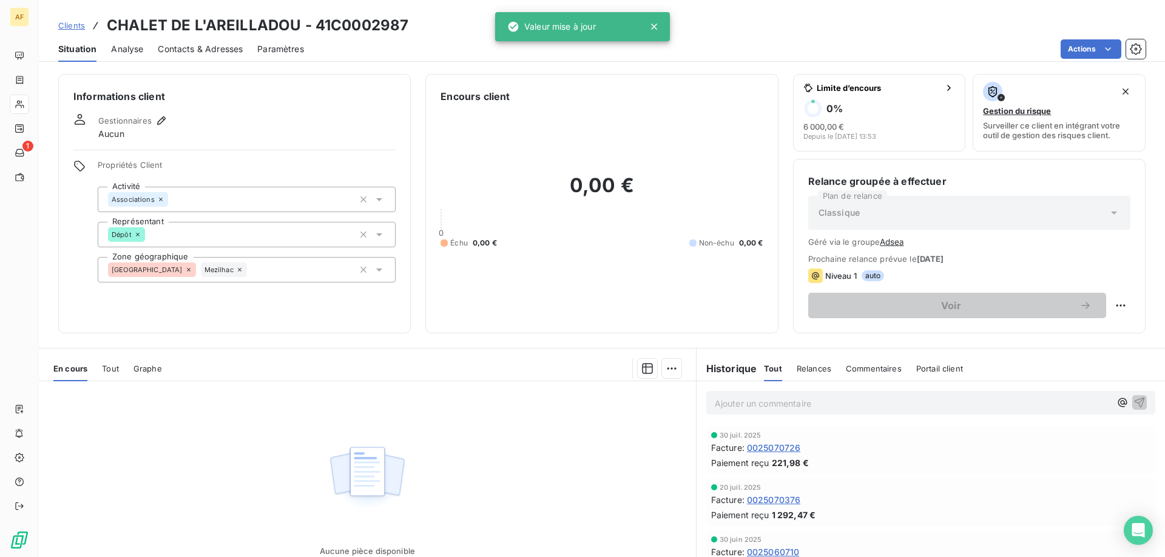
click at [75, 27] on span "Clients" at bounding box center [71, 26] width 27 height 10
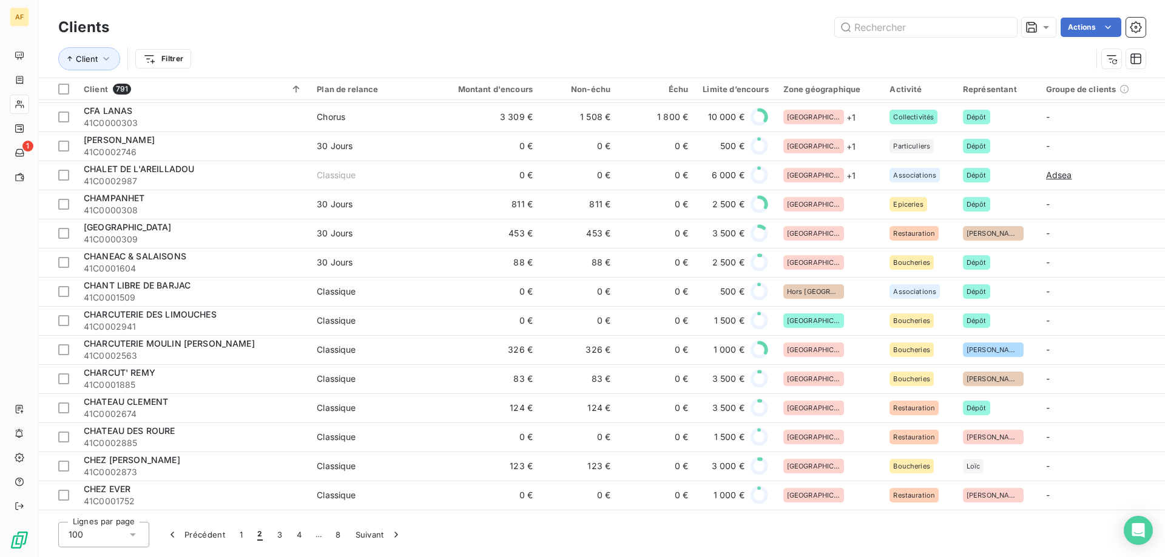
scroll to position [2002, 0]
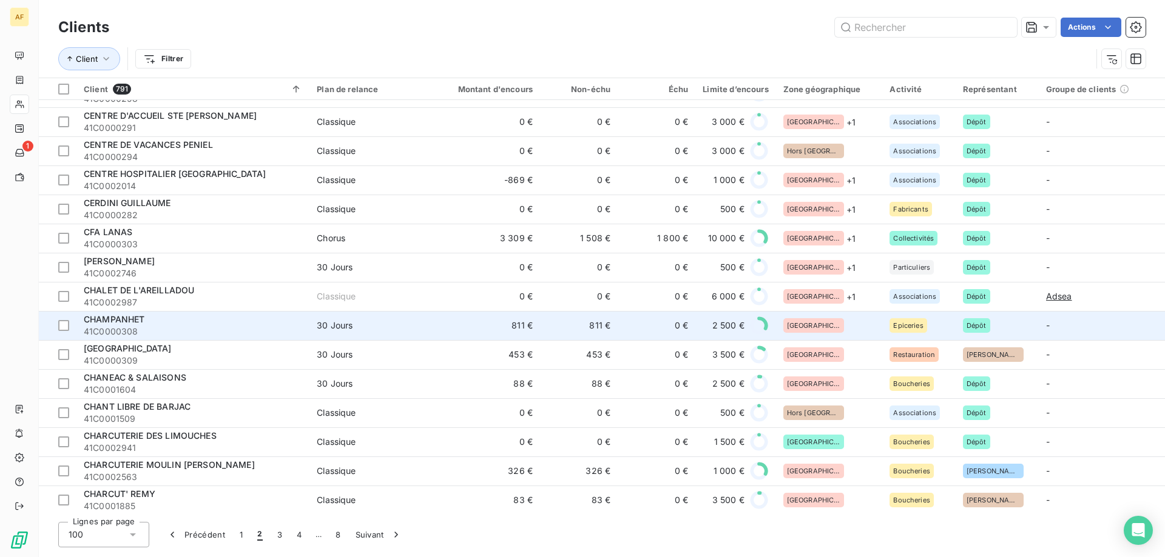
click at [829, 323] on div "[GEOGRAPHIC_DATA]" at bounding box center [829, 325] width 92 height 15
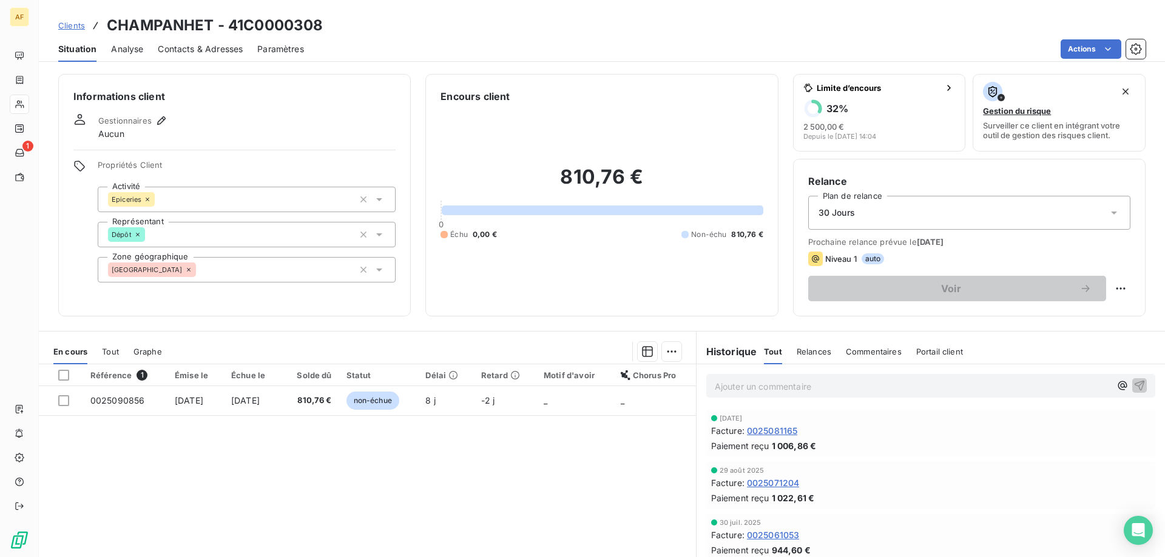
click at [255, 21] on h3 "CHAMPANHET - 41C0000308" at bounding box center [215, 26] width 216 height 22
drag, startPoint x: 244, startPoint y: 22, endPoint x: 324, endPoint y: 26, distance: 79.5
click at [325, 26] on div "Clients CHAMPANHET - 41C0000308" at bounding box center [602, 26] width 1126 height 22
click at [206, 271] on div "[GEOGRAPHIC_DATA]" at bounding box center [247, 269] width 298 height 25
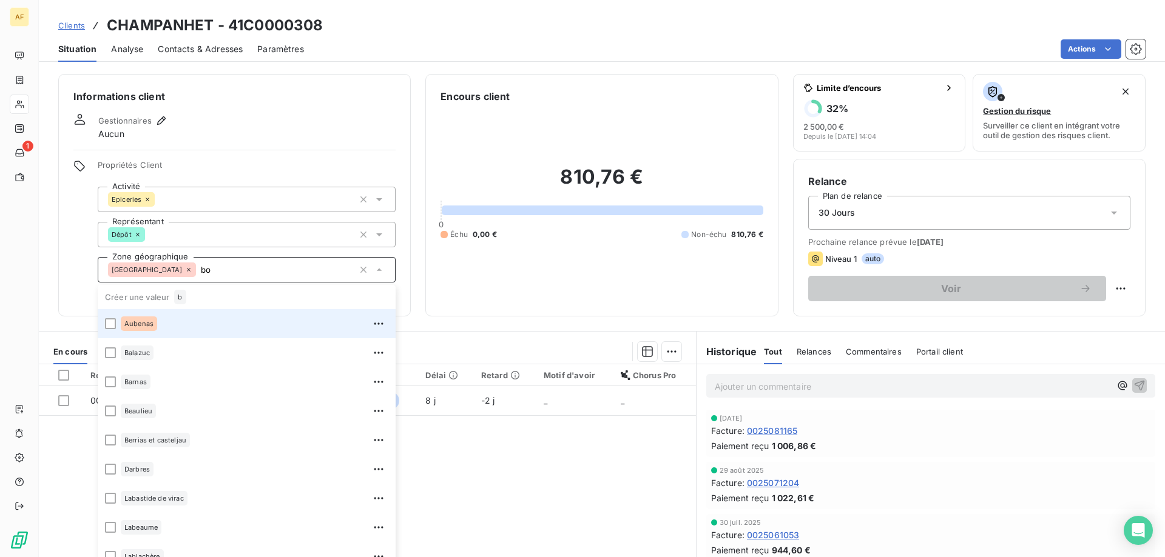
type input "b"
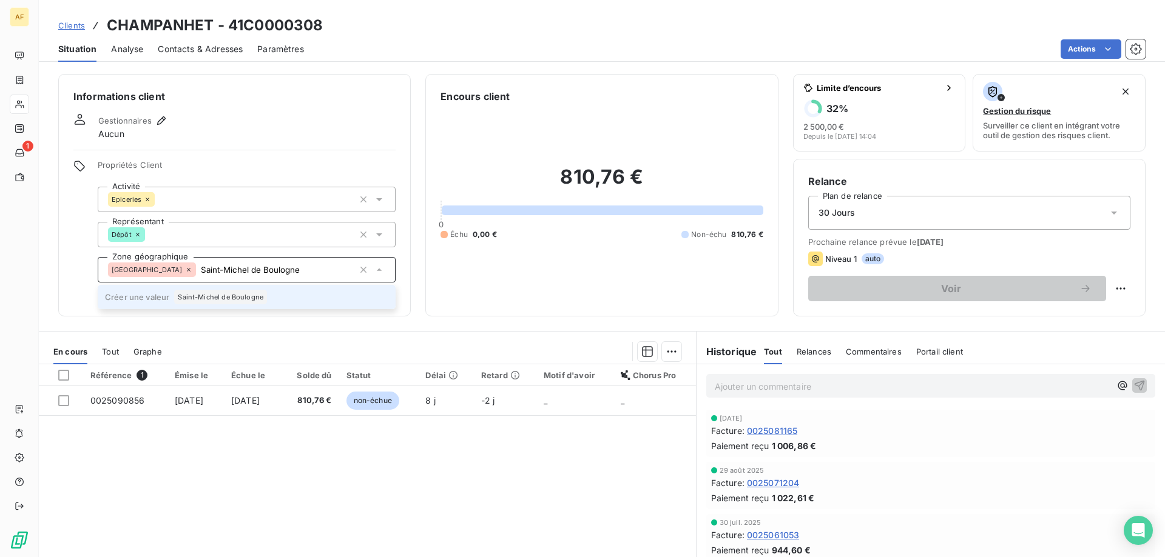
click at [245, 298] on span "Saint-Michel de Boulogne" at bounding box center [221, 297] width 86 height 7
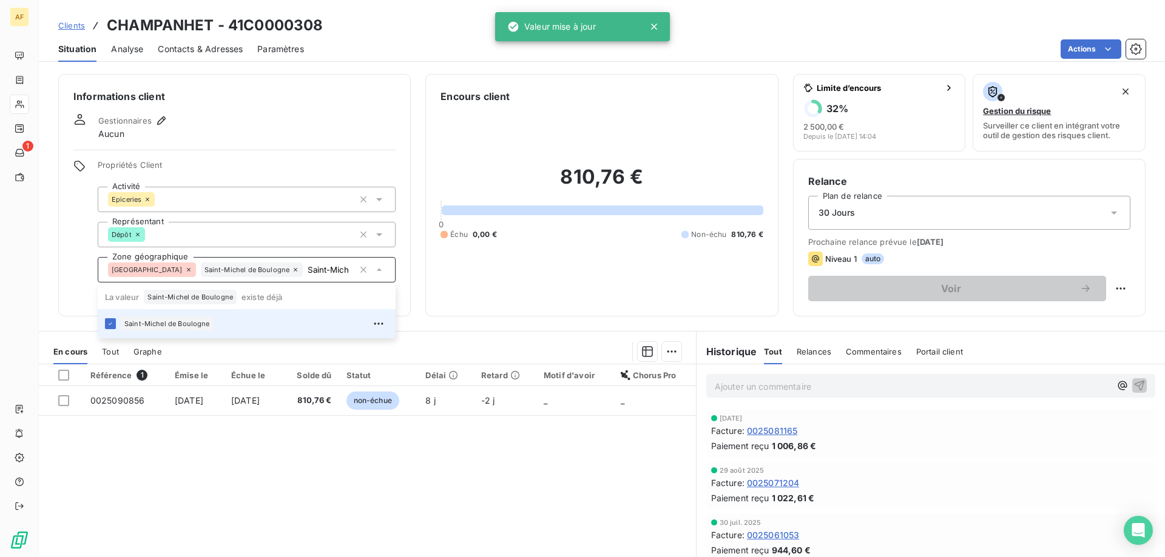
click at [252, 458] on div "Référence 1 Émise le Échue le Solde dû Statut Délai Retard Motif d'avoir Chorus…" at bounding box center [367, 482] width 657 height 234
type input "Saint-Michel de Boulogne"
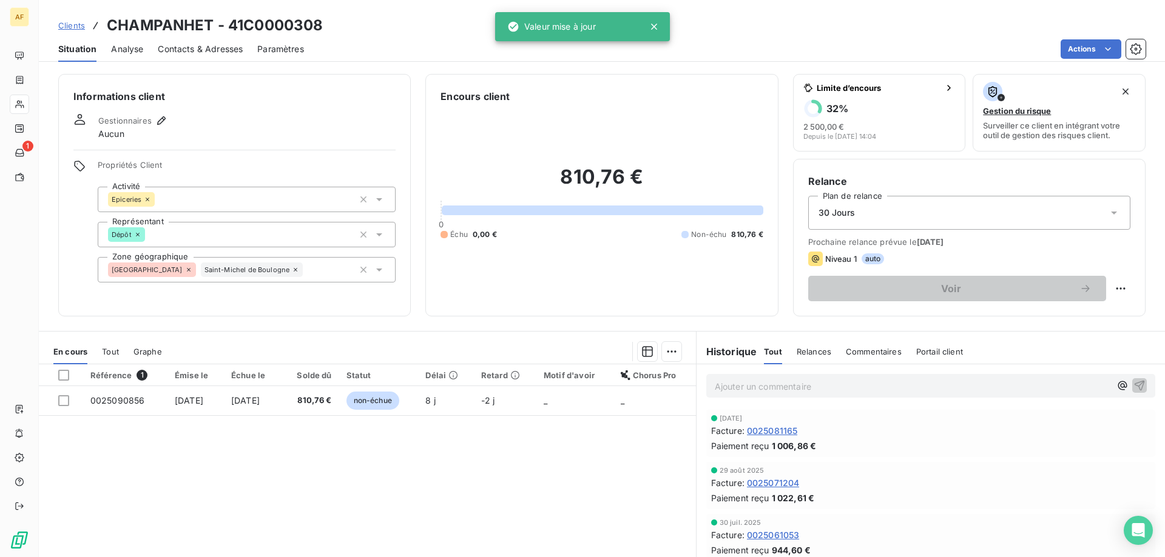
click at [71, 25] on span "Clients" at bounding box center [71, 26] width 27 height 10
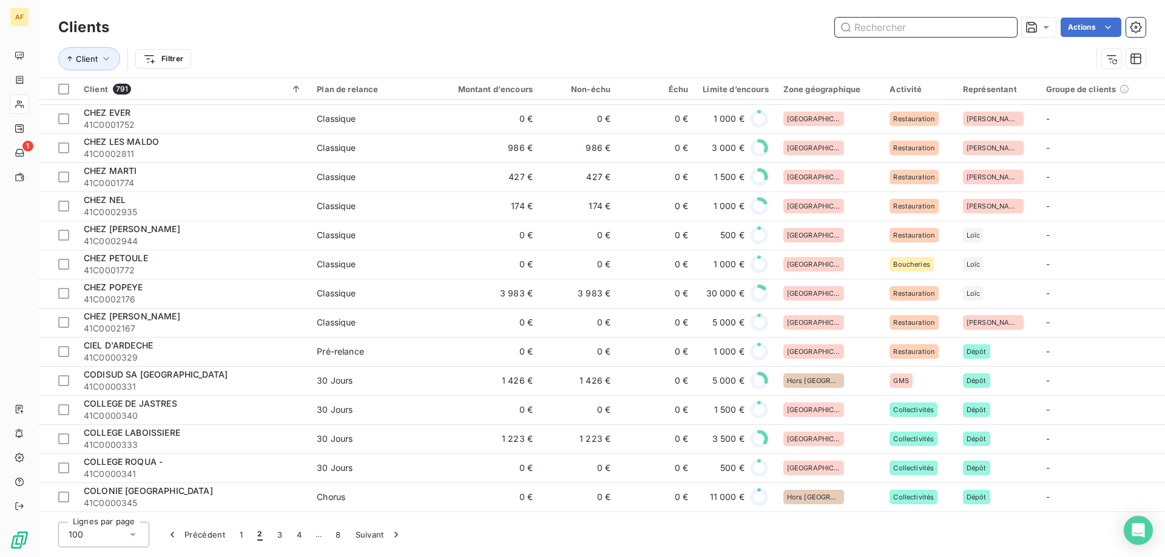
scroll to position [2080, 0]
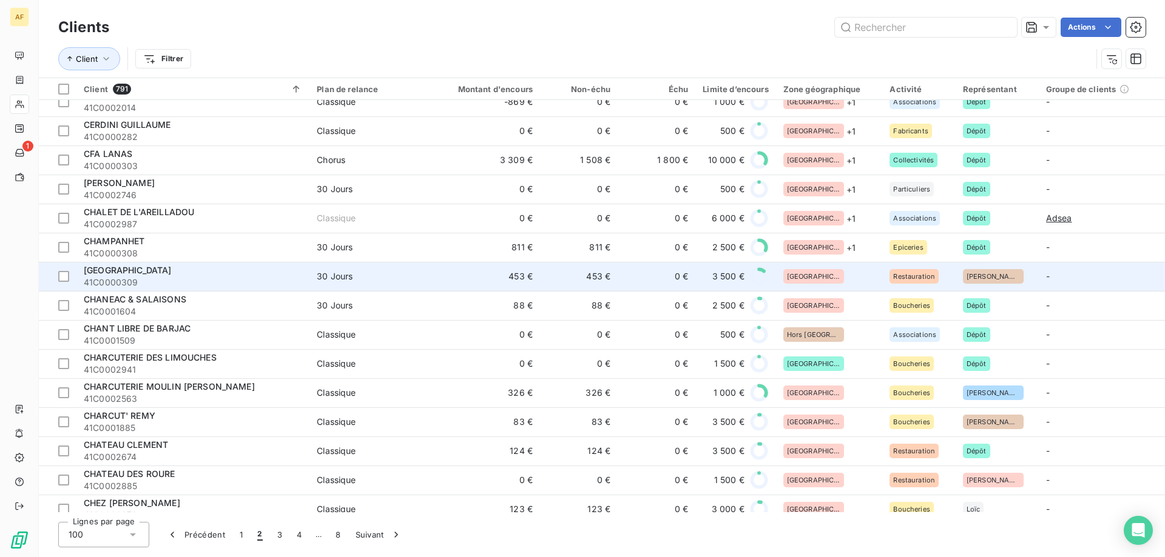
click at [827, 283] on div "[GEOGRAPHIC_DATA]" at bounding box center [829, 276] width 92 height 15
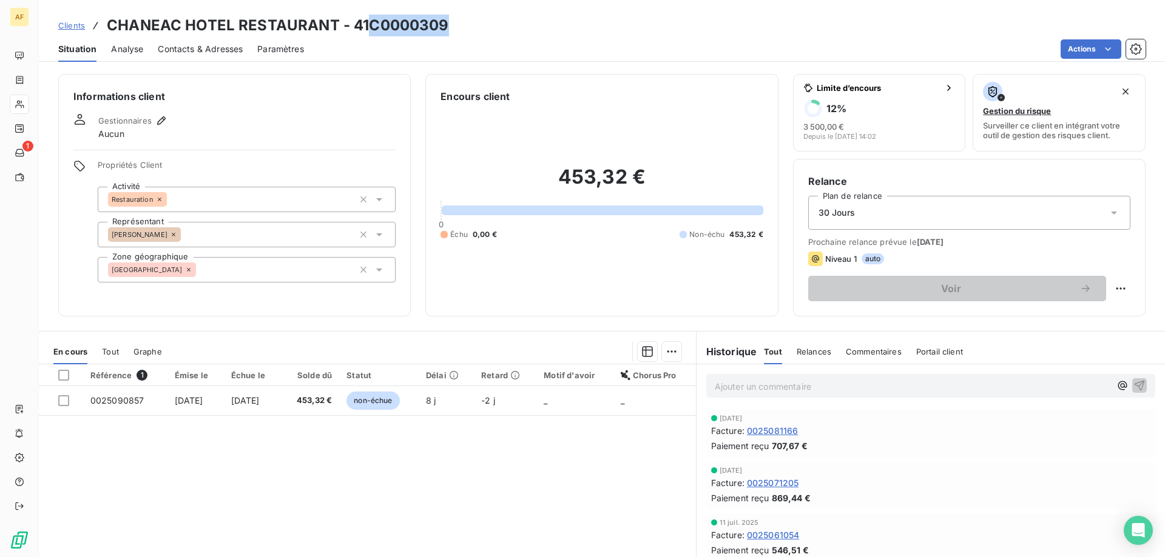
drag, startPoint x: 372, startPoint y: 21, endPoint x: 443, endPoint y: 26, distance: 71.2
click at [443, 26] on h3 "CHANEAC HOTEL RESTAURANT - 41C0000309" at bounding box center [278, 26] width 342 height 22
click at [218, 272] on div "[GEOGRAPHIC_DATA]" at bounding box center [247, 269] width 298 height 25
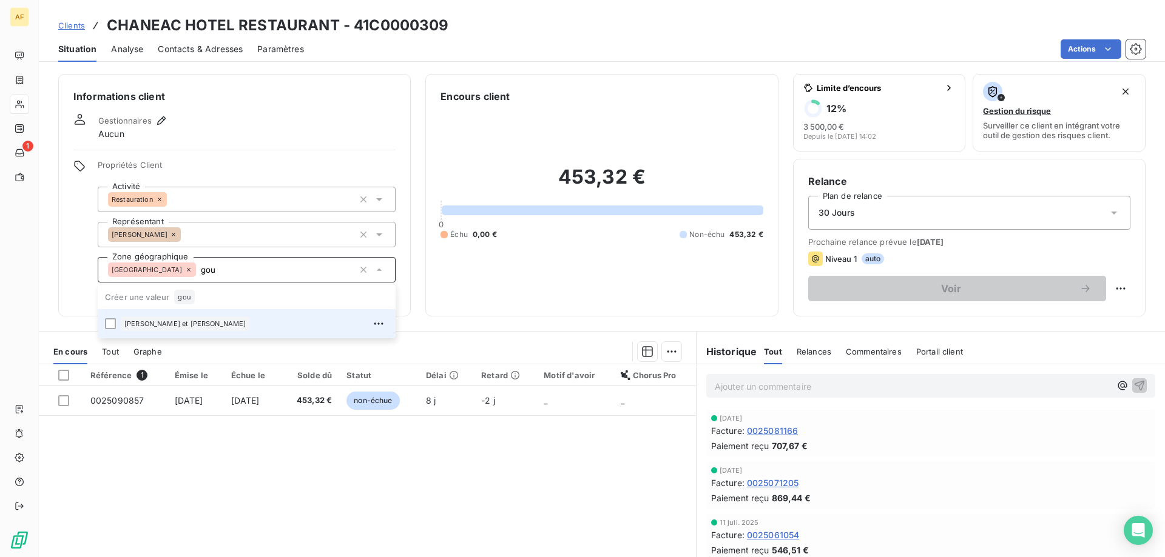
click at [217, 320] on div "[PERSON_NAME] et [PERSON_NAME]" at bounding box center [255, 323] width 268 height 19
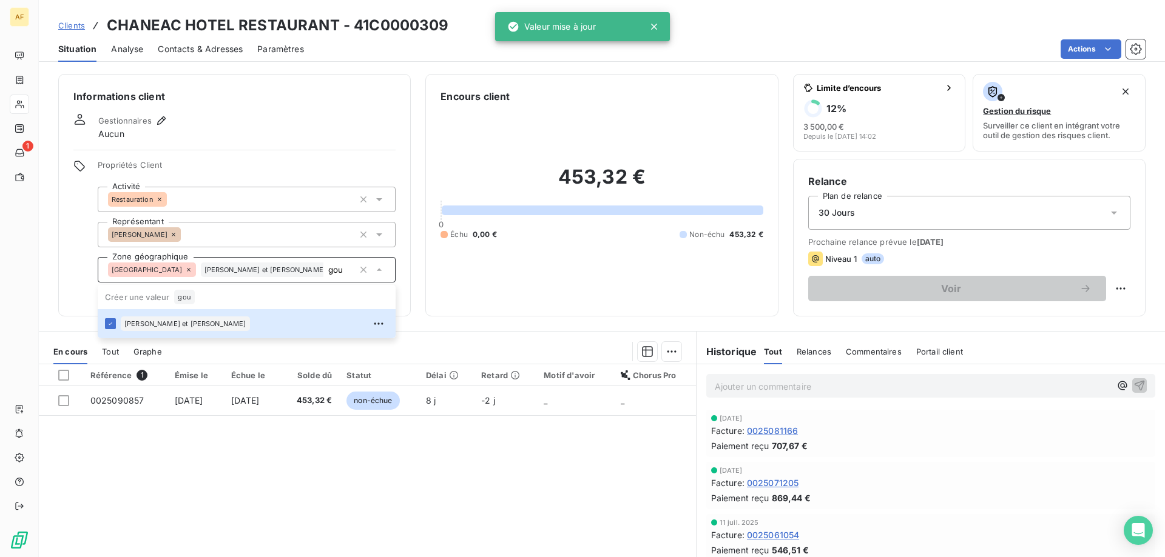
type input "gou"
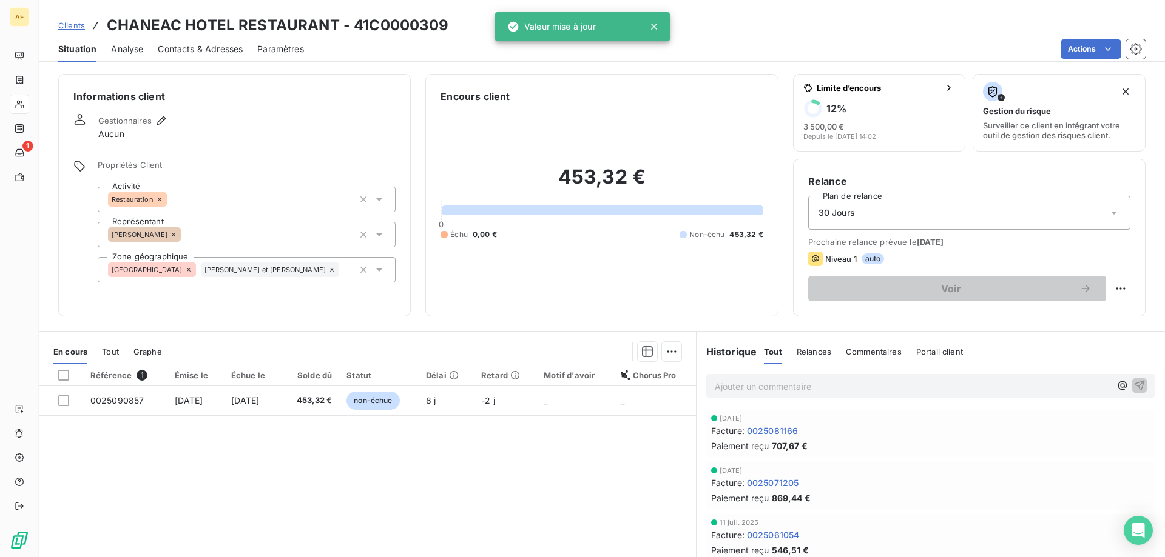
click at [275, 481] on div "Référence 1 Émise le Échue le Solde dû Statut Délai Retard Motif d'avoir Chorus…" at bounding box center [367, 482] width 657 height 234
click at [76, 28] on span "Clients" at bounding box center [71, 26] width 27 height 10
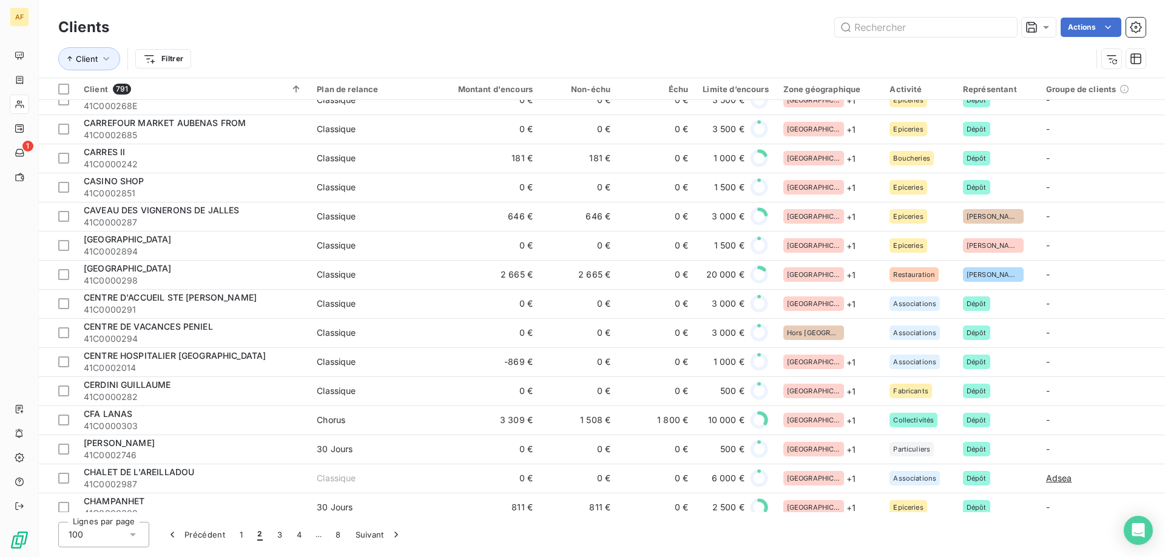
scroll to position [2244, 0]
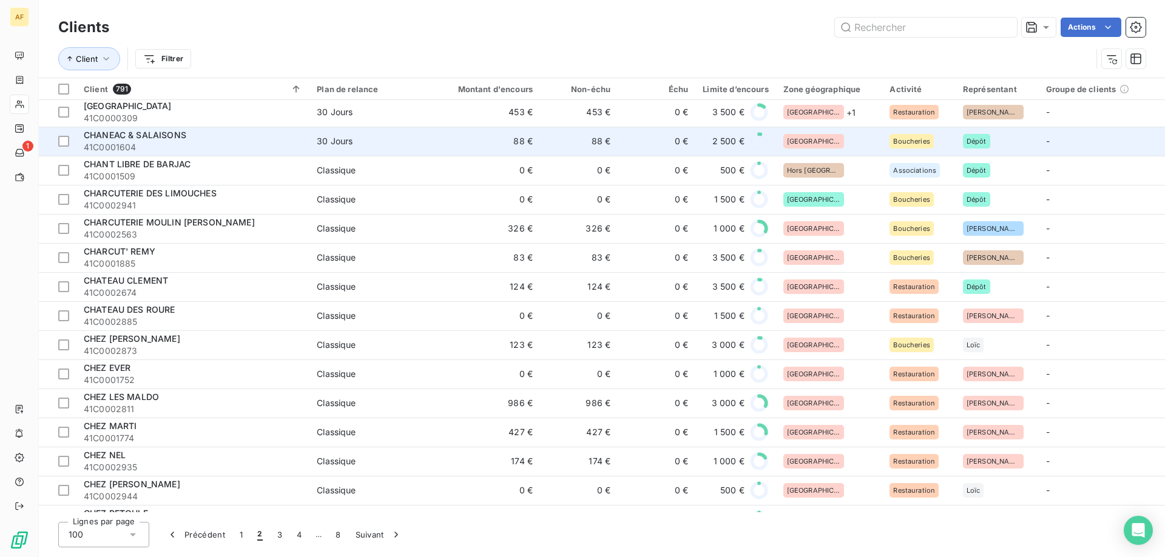
click at [816, 141] on div "[GEOGRAPHIC_DATA]" at bounding box center [813, 141] width 61 height 15
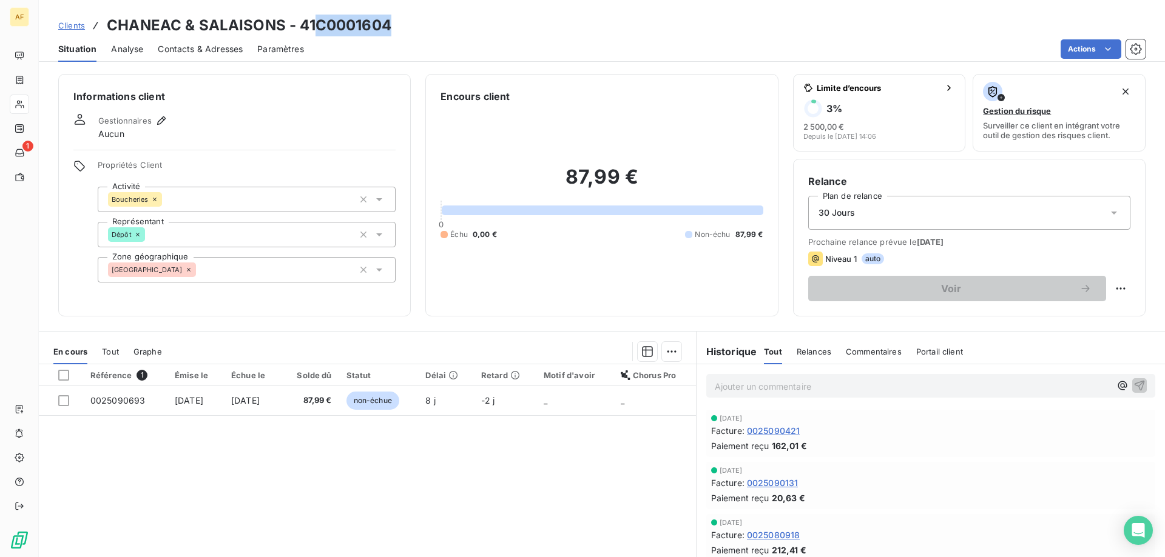
drag, startPoint x: 312, startPoint y: 21, endPoint x: 389, endPoint y: 26, distance: 76.6
click at [389, 26] on h3 "CHANEAC & SALAISONS - 41C0001604" at bounding box center [249, 26] width 284 height 22
click at [281, 272] on div "[GEOGRAPHIC_DATA]" at bounding box center [247, 269] width 298 height 25
type input "f"
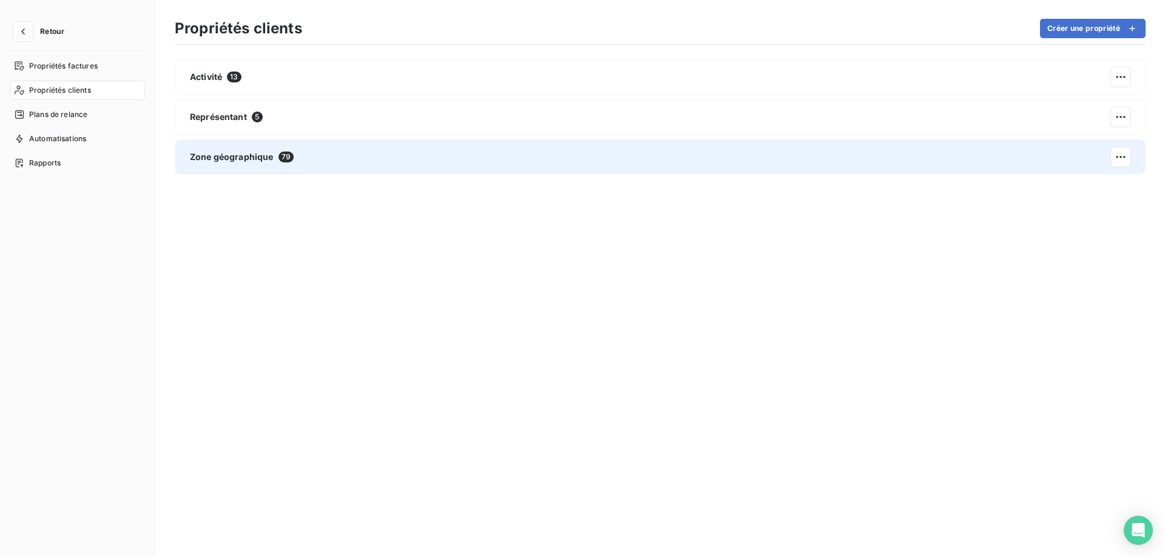
click at [312, 160] on div "Zone géographique 79" at bounding box center [660, 157] width 971 height 35
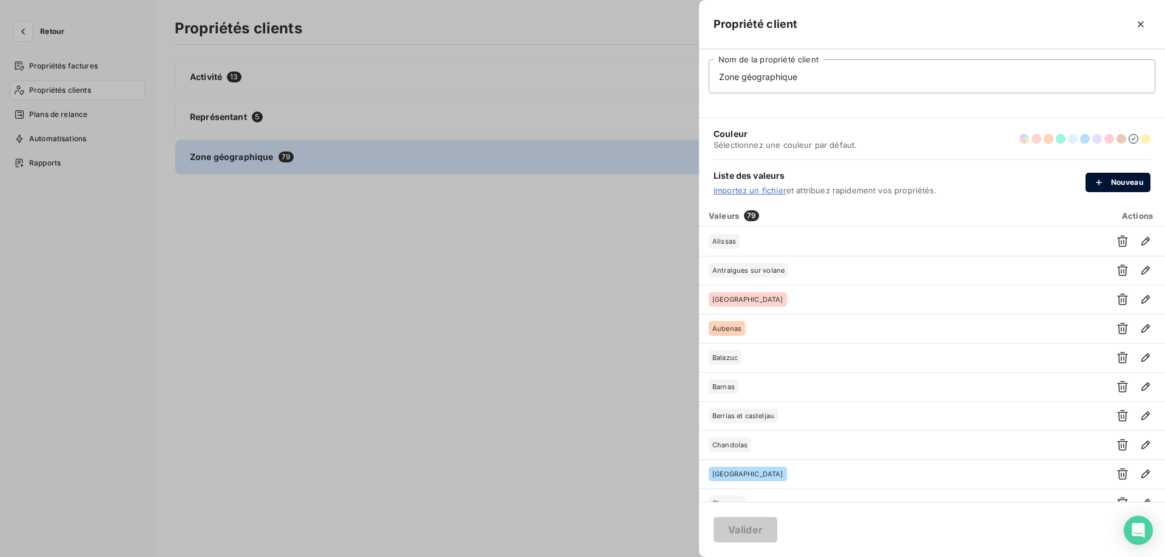
click at [1117, 181] on button "Nouveau" at bounding box center [1117, 182] width 65 height 19
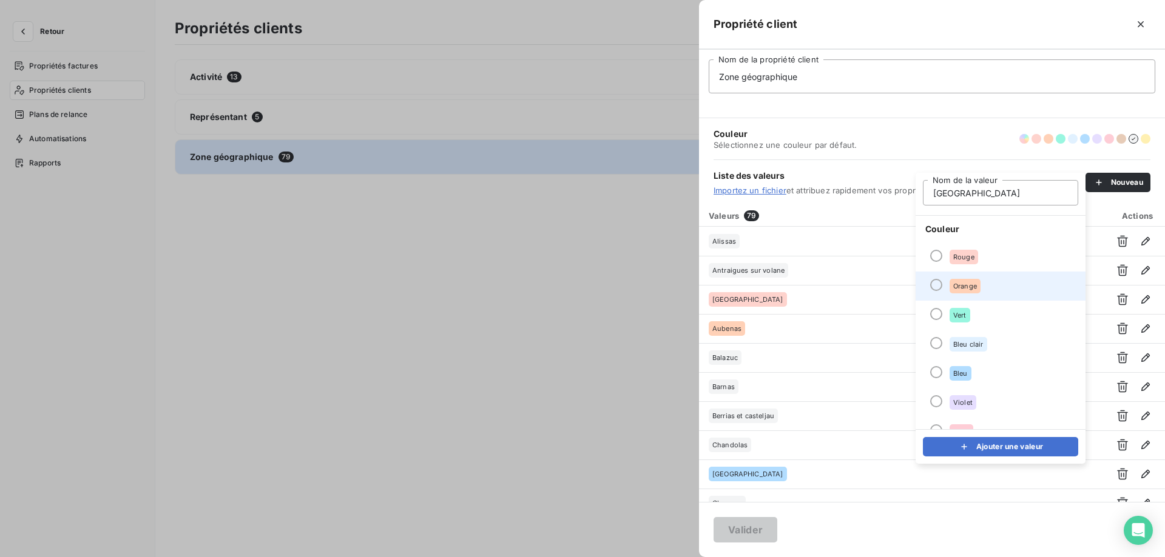
type input "[GEOGRAPHIC_DATA]"
click at [938, 289] on div at bounding box center [936, 285] width 12 height 12
click at [994, 448] on button "Ajouter une valeur" at bounding box center [1000, 446] width 155 height 19
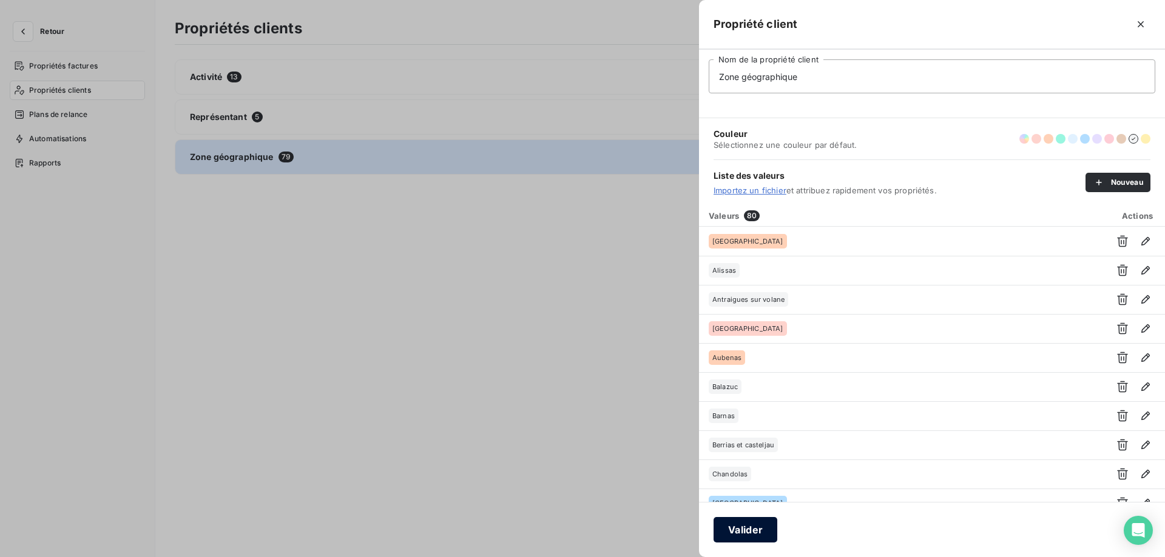
click at [743, 533] on button "Valider" at bounding box center [745, 529] width 64 height 25
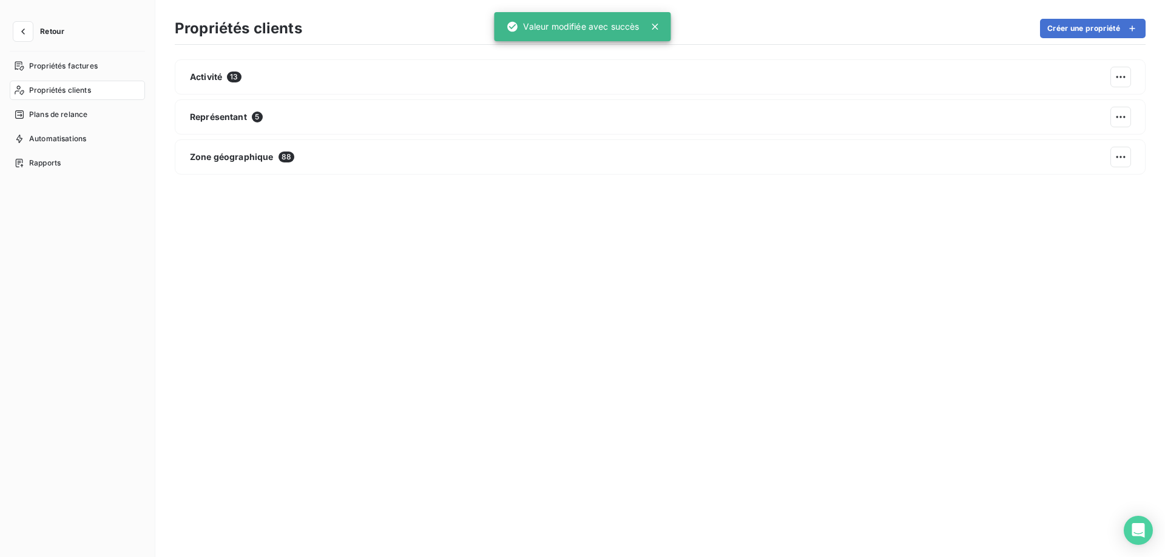
click at [709, 175] on div "Activité 13 Représentant 5 Zone géographique 88" at bounding box center [660, 298] width 971 height 479
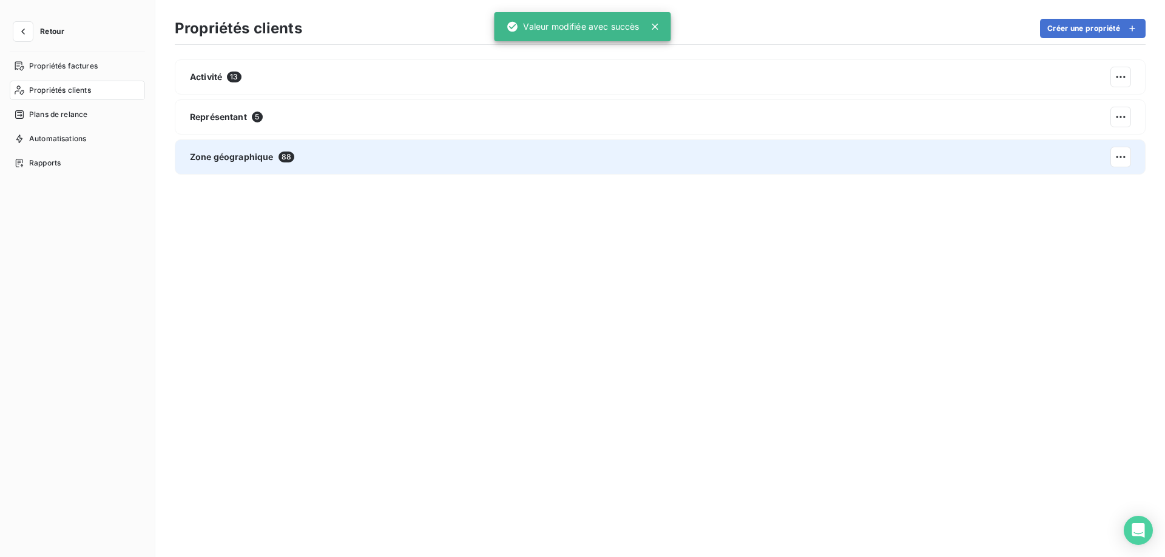
click at [845, 148] on div "Zone géographique 88" at bounding box center [660, 157] width 971 height 35
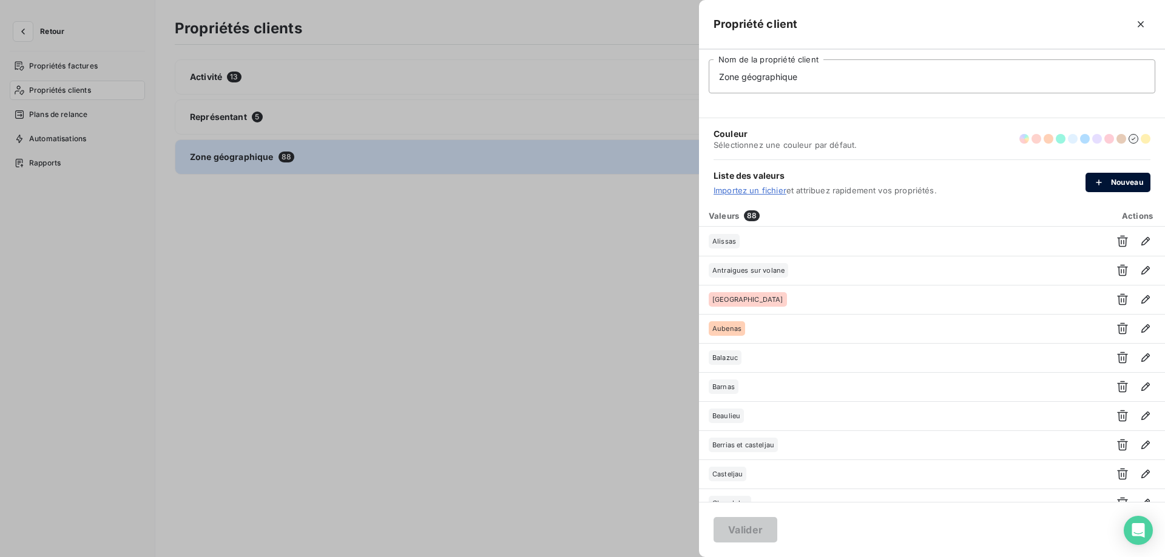
click at [1117, 183] on button "Nouveau" at bounding box center [1117, 182] width 65 height 19
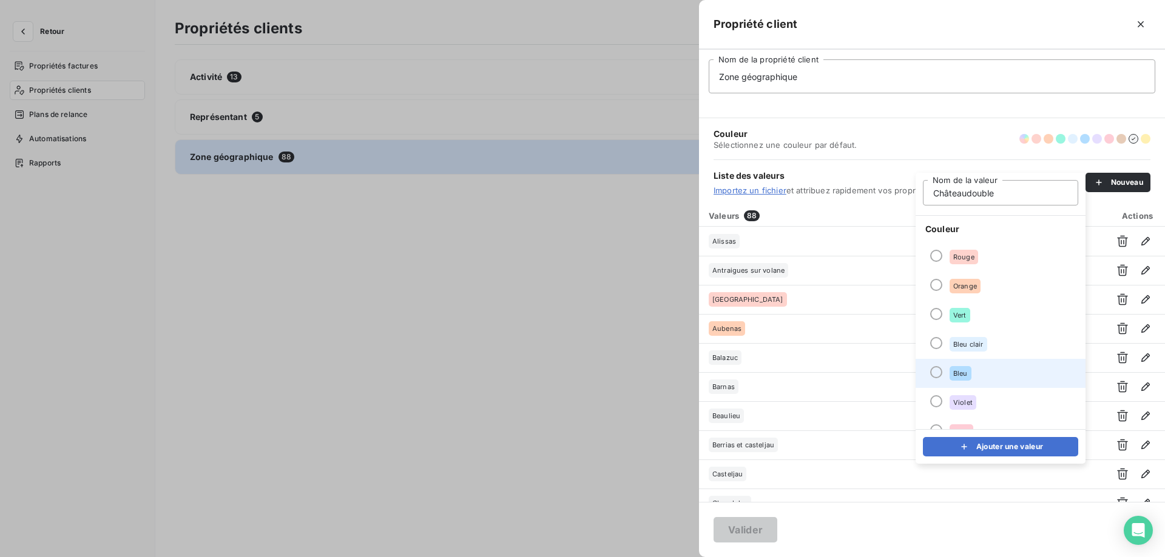
type input "Châteaudouble"
click at [964, 376] on span "Bleu" at bounding box center [960, 373] width 15 height 7
click at [968, 447] on icon "submit" at bounding box center [964, 447] width 12 height 12
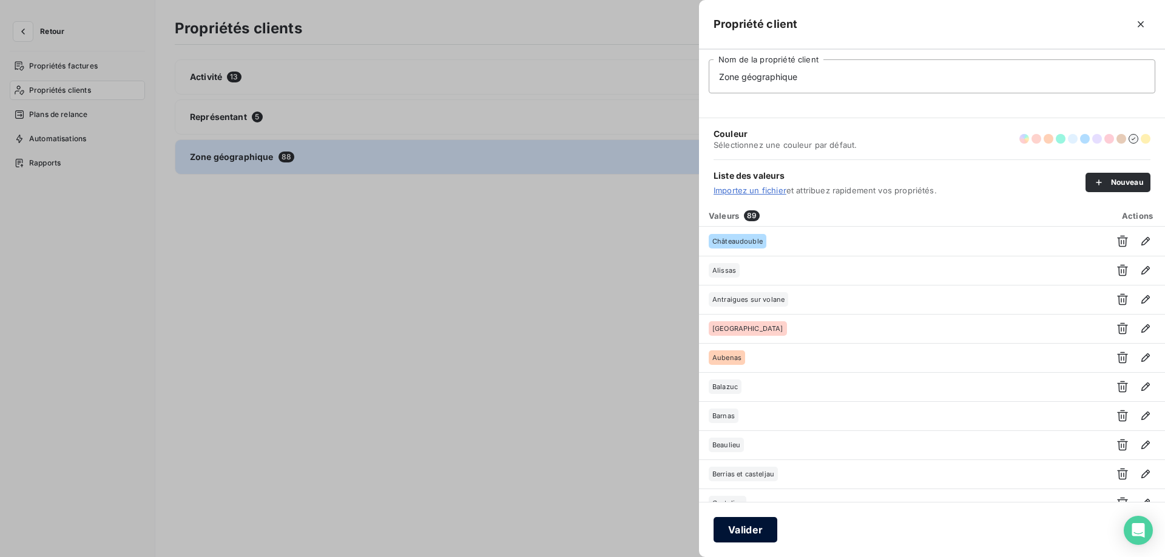
click at [758, 530] on button "Valider" at bounding box center [745, 529] width 64 height 25
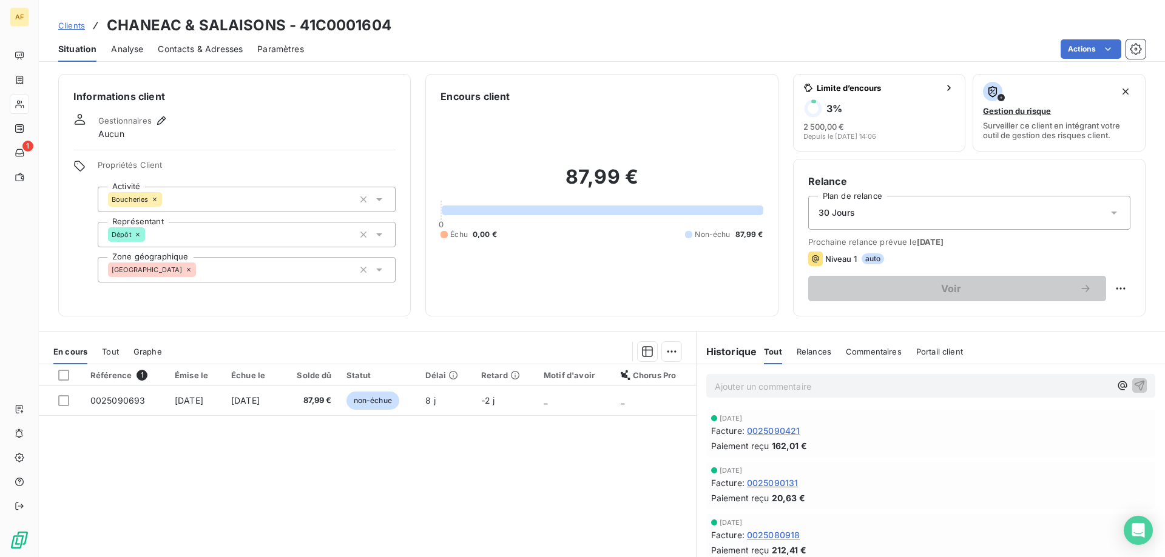
click at [257, 272] on div "[GEOGRAPHIC_DATA]" at bounding box center [247, 269] width 298 height 25
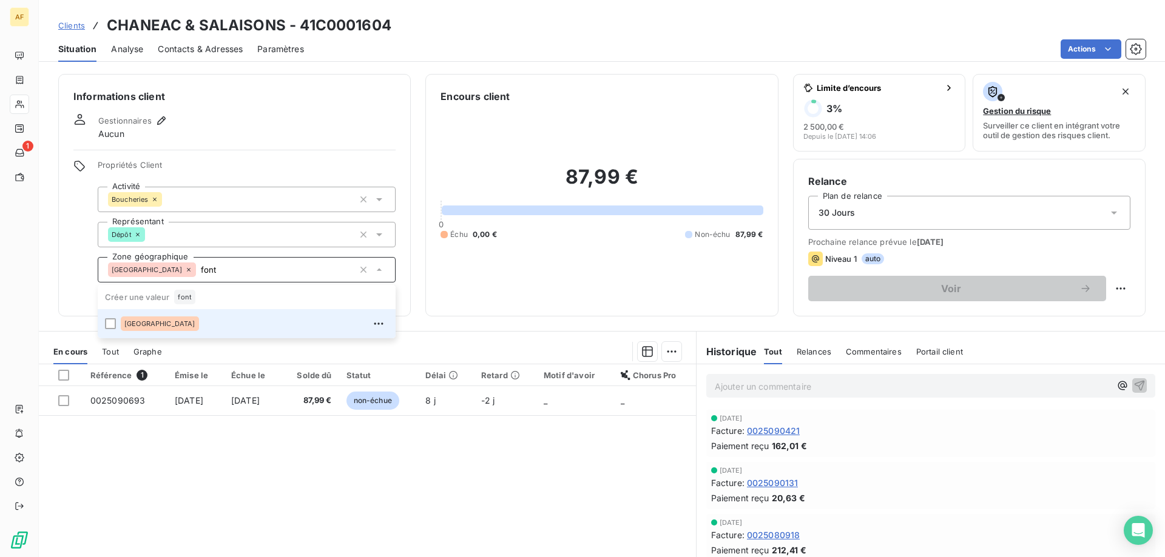
click at [261, 322] on div "[GEOGRAPHIC_DATA]" at bounding box center [255, 323] width 268 height 19
type input "font"
click at [255, 479] on div "Référence 1 Émise le Échue le Solde dû Statut Délai Retard Motif d'avoir Chorus…" at bounding box center [367, 482] width 657 height 234
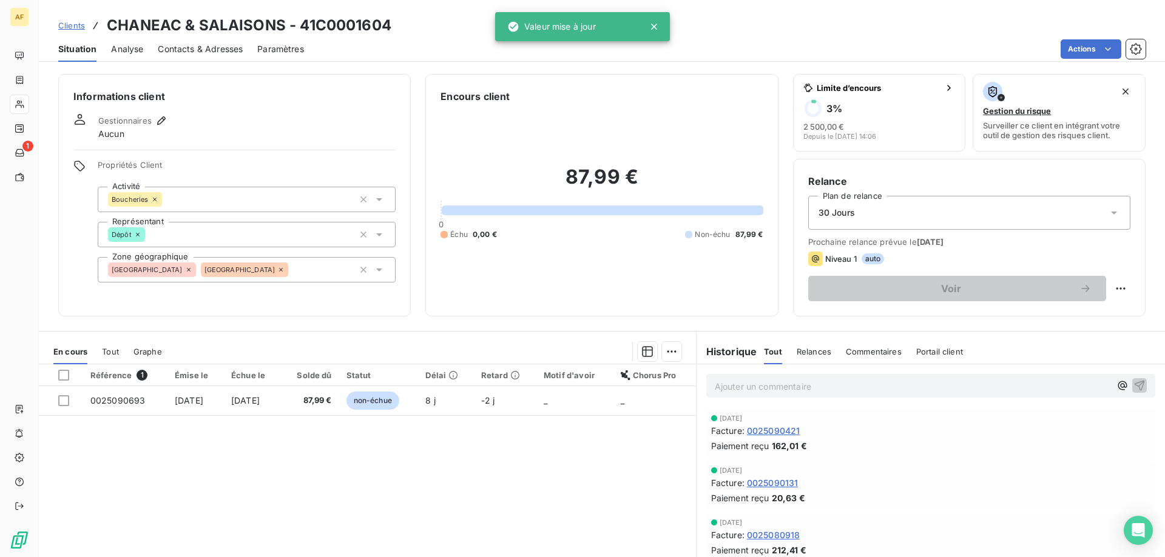
click at [79, 23] on span "Clients" at bounding box center [71, 26] width 27 height 10
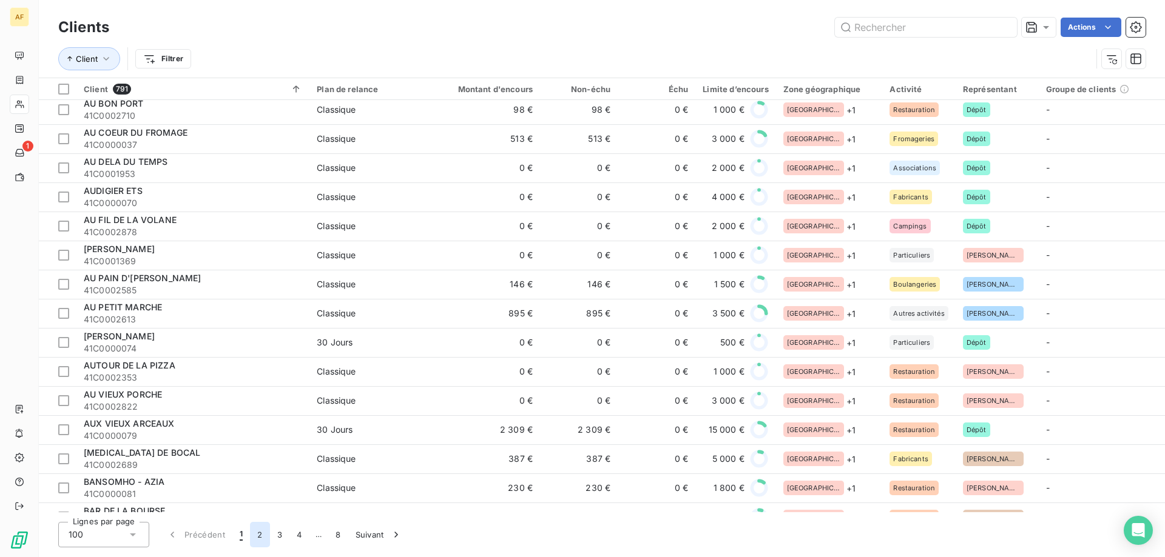
click at [262, 538] on button "2" at bounding box center [259, 534] width 19 height 25
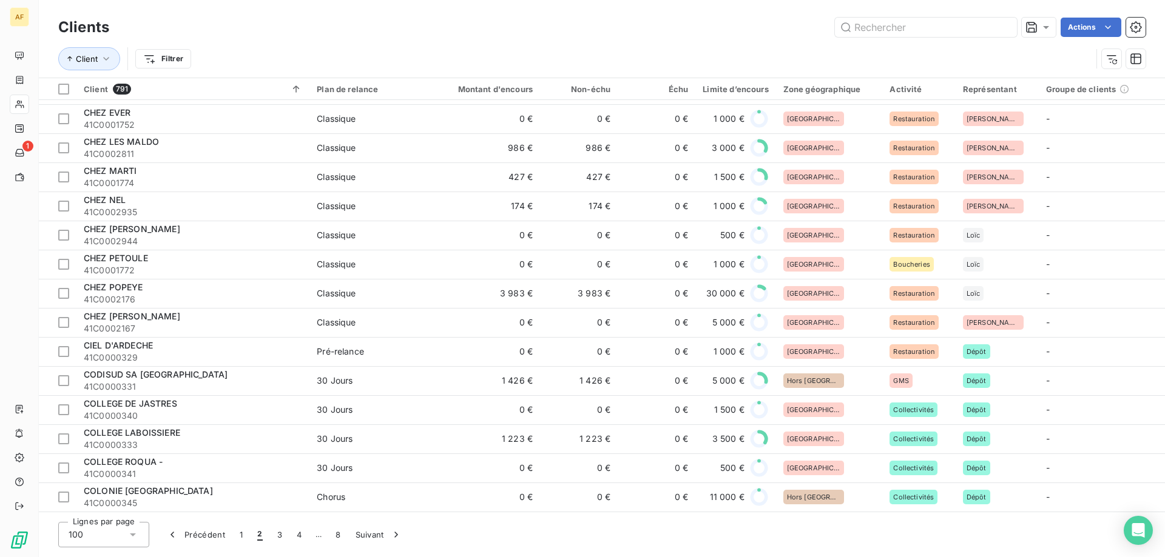
scroll to position [2019, 0]
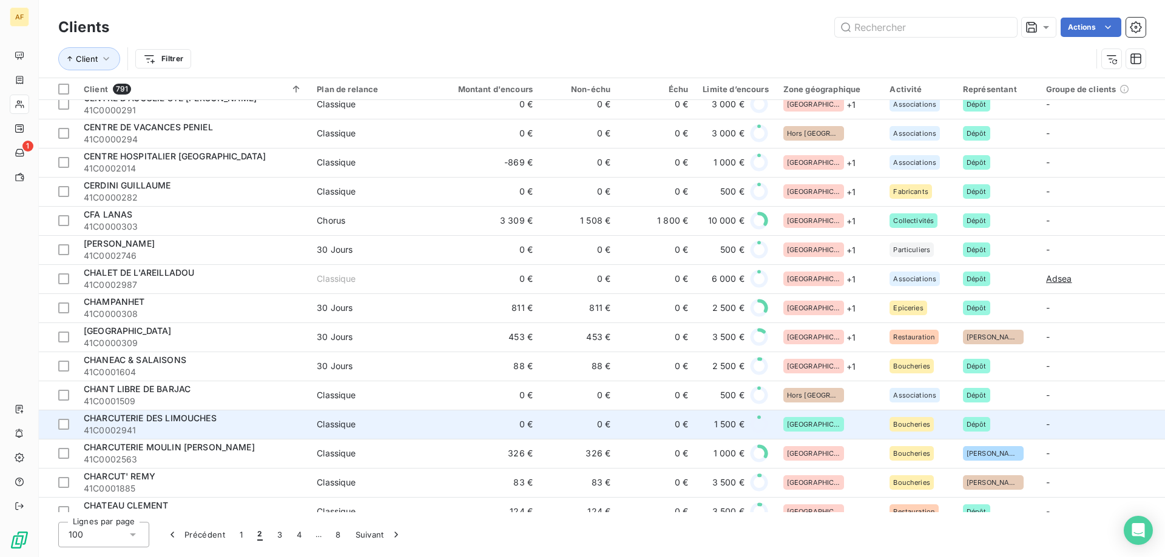
click at [813, 421] on div "[GEOGRAPHIC_DATA]" at bounding box center [829, 424] width 92 height 15
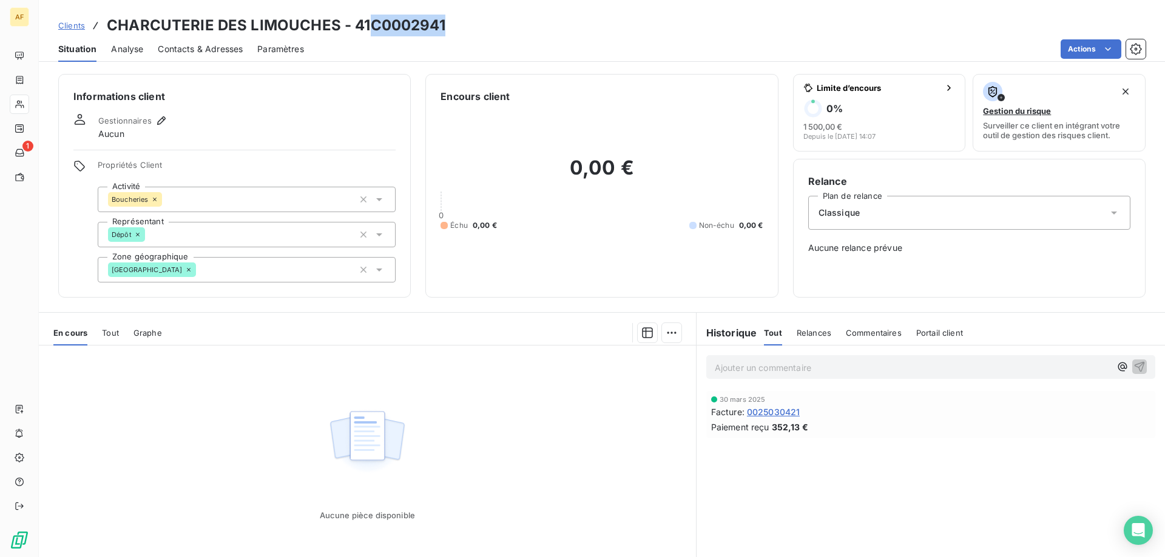
drag, startPoint x: 371, startPoint y: 23, endPoint x: 462, endPoint y: 27, distance: 91.7
click at [462, 27] on div "Clients CHARCUTERIE DES LIMOUCHES - 41C0002941" at bounding box center [602, 26] width 1126 height 22
copy h3 "C0002941"
click at [180, 268] on div "[GEOGRAPHIC_DATA]" at bounding box center [247, 269] width 298 height 25
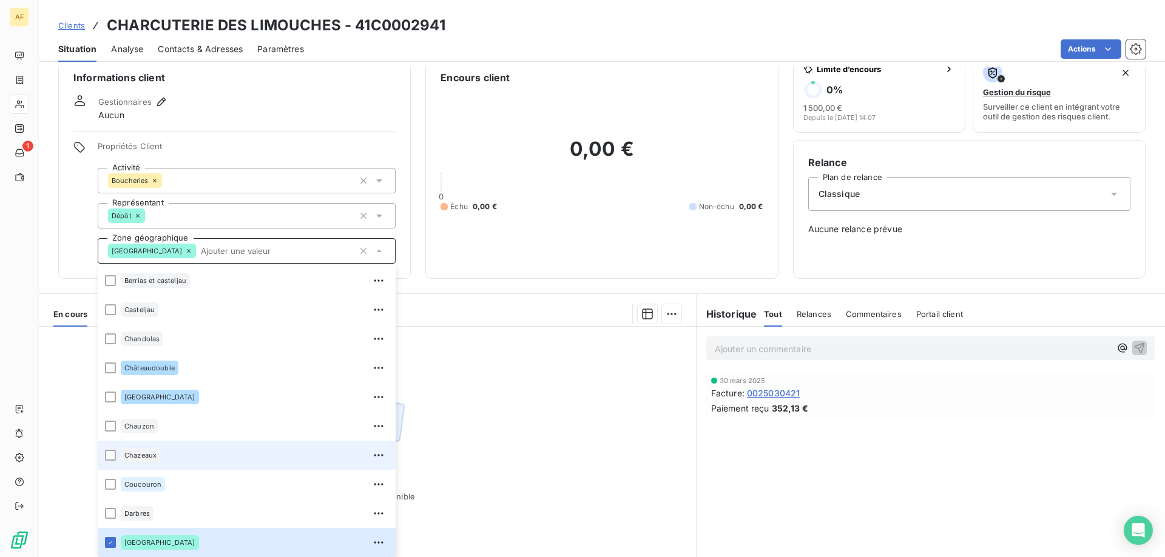
scroll to position [264, 0]
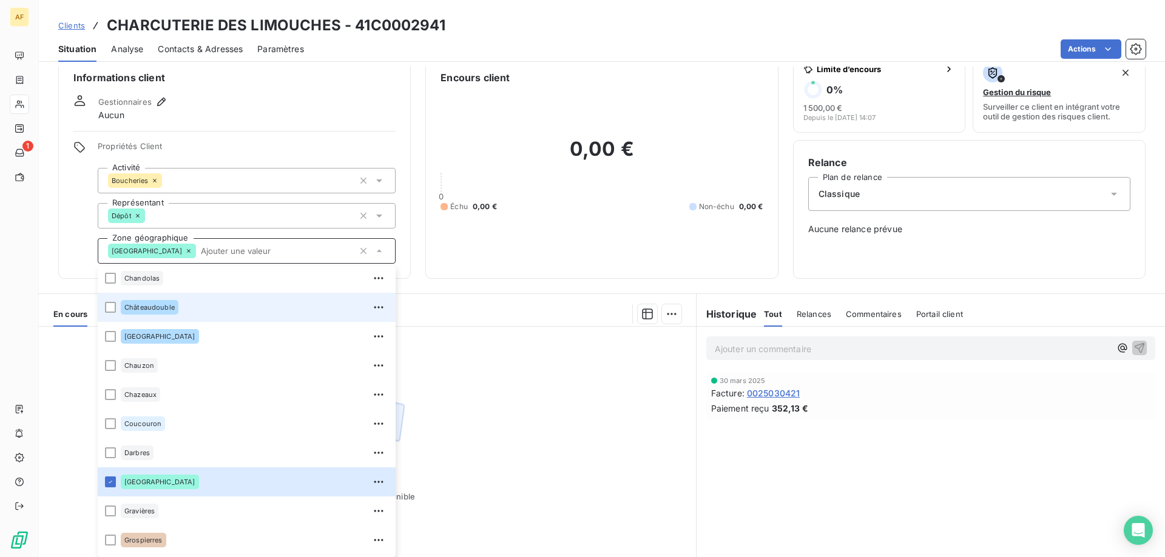
click at [189, 307] on div "Châteaudouble" at bounding box center [255, 307] width 268 height 19
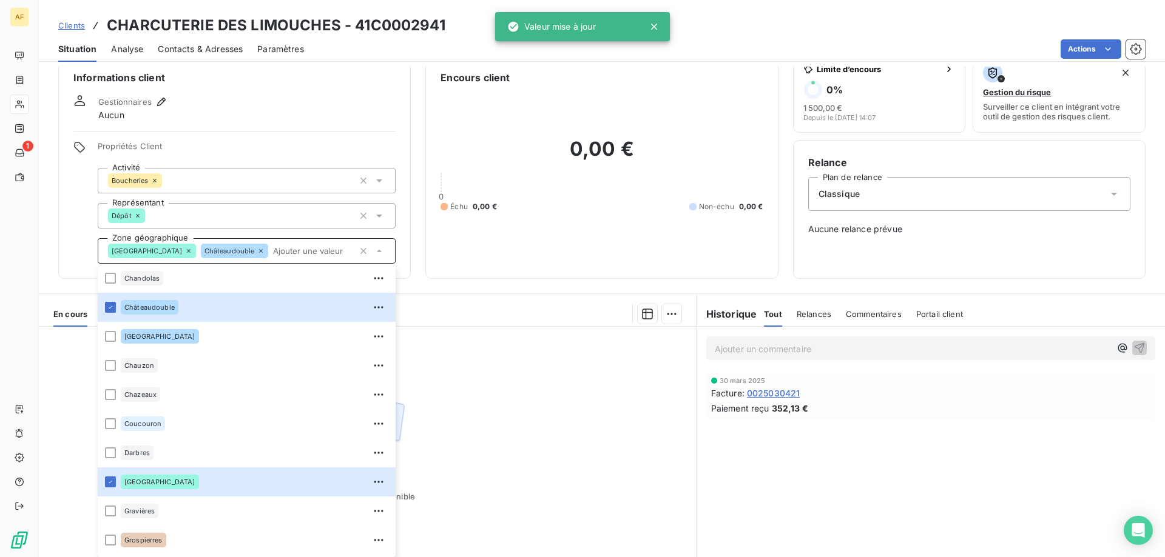
click at [554, 446] on div "Aucune pièce disponible" at bounding box center [367, 444] width 657 height 234
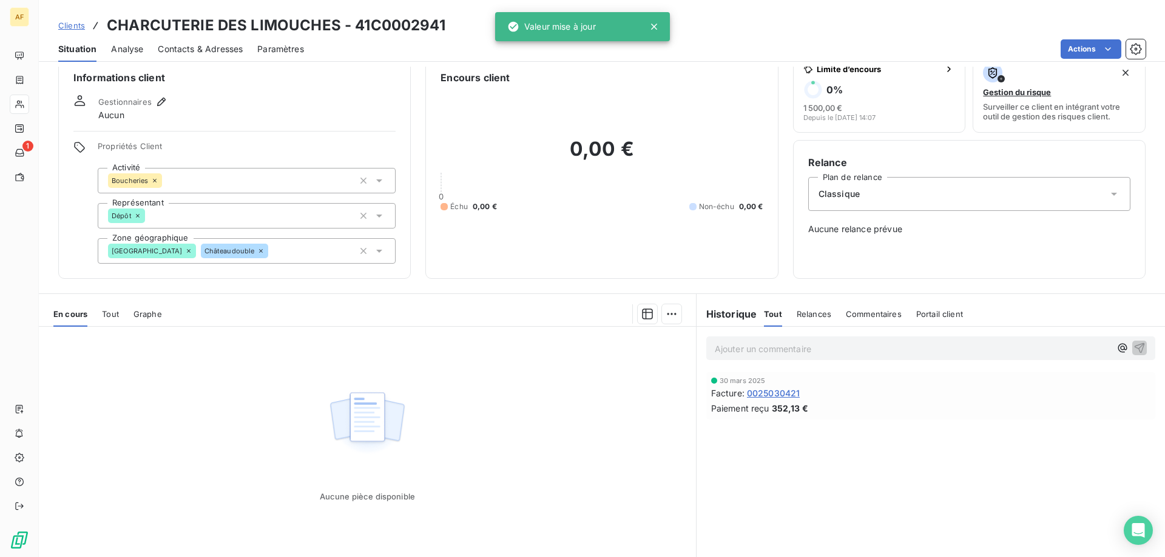
click at [69, 21] on span "Clients" at bounding box center [71, 26] width 27 height 10
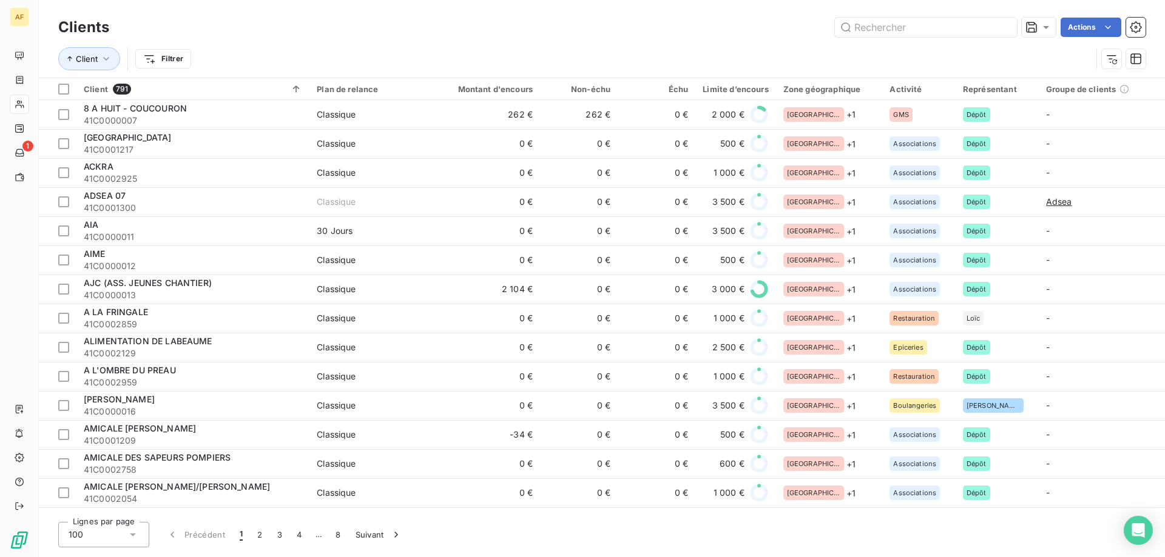
scroll to position [485, 0]
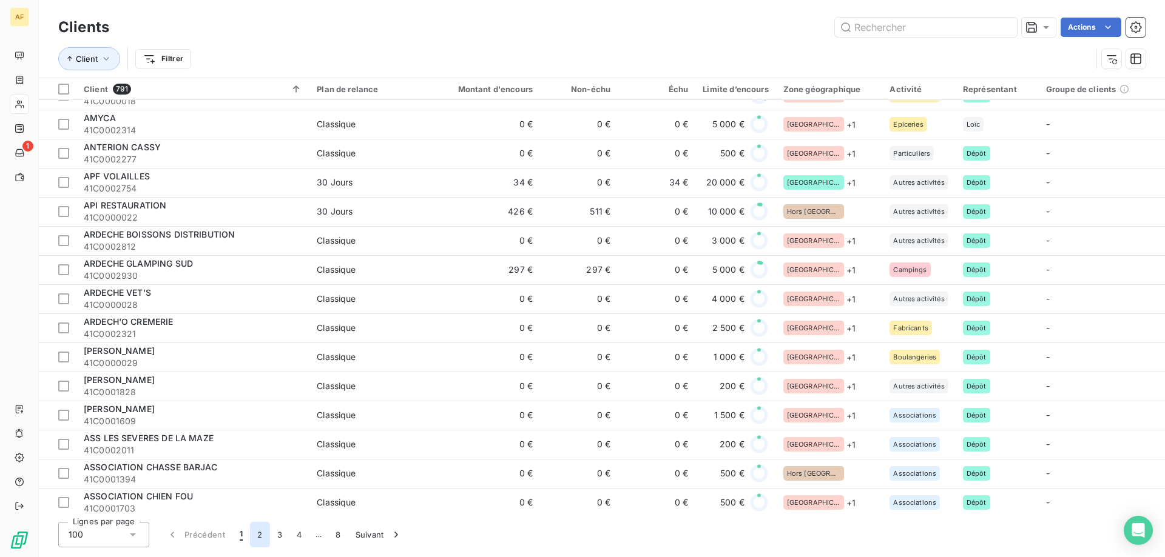
click at [264, 538] on button "2" at bounding box center [259, 534] width 19 height 25
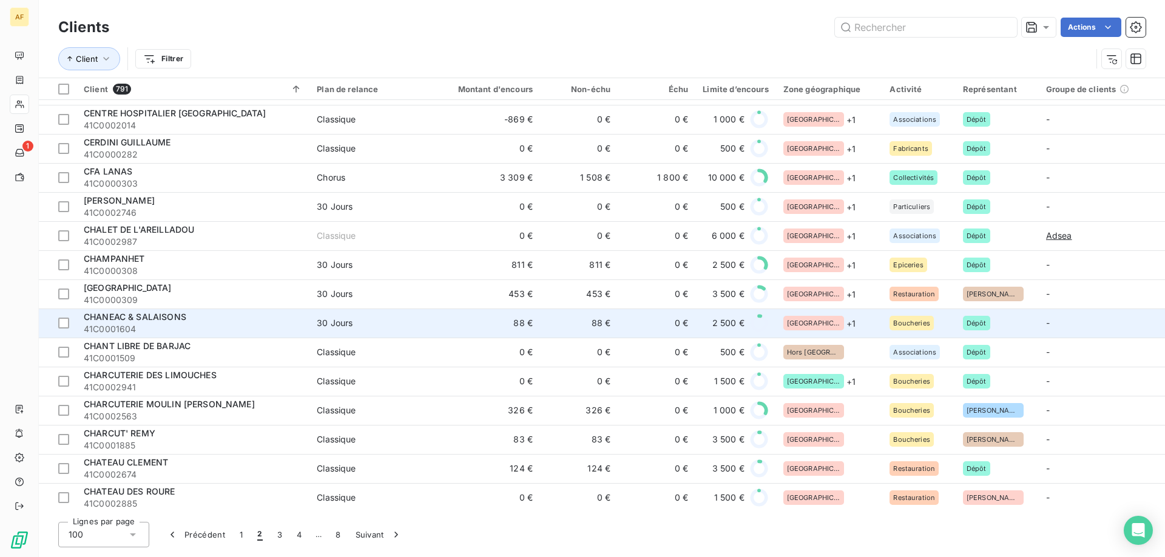
scroll to position [2184, 0]
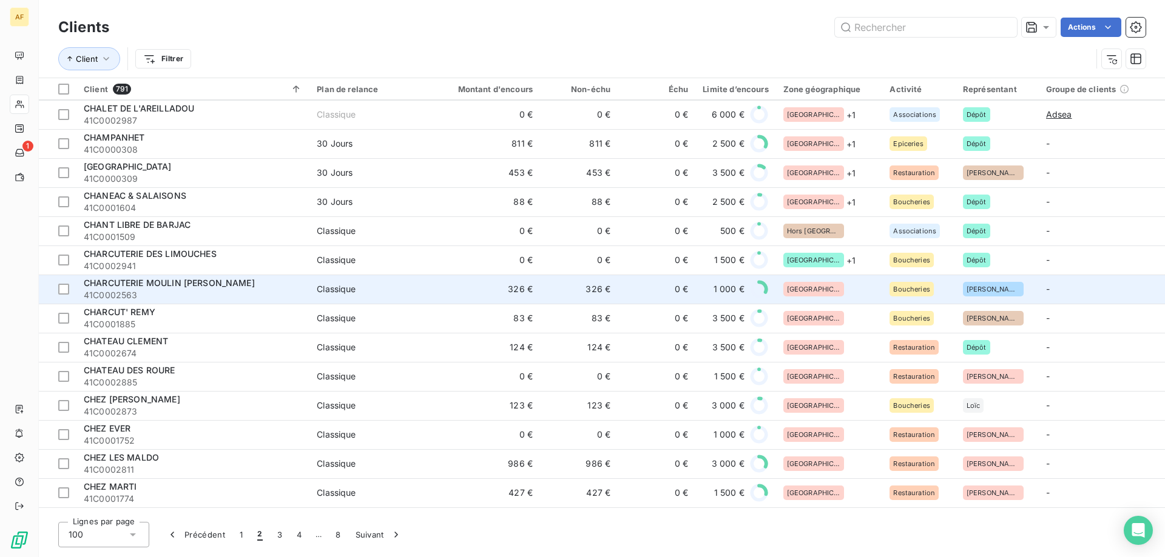
click at [838, 288] on div "[GEOGRAPHIC_DATA]" at bounding box center [829, 289] width 92 height 15
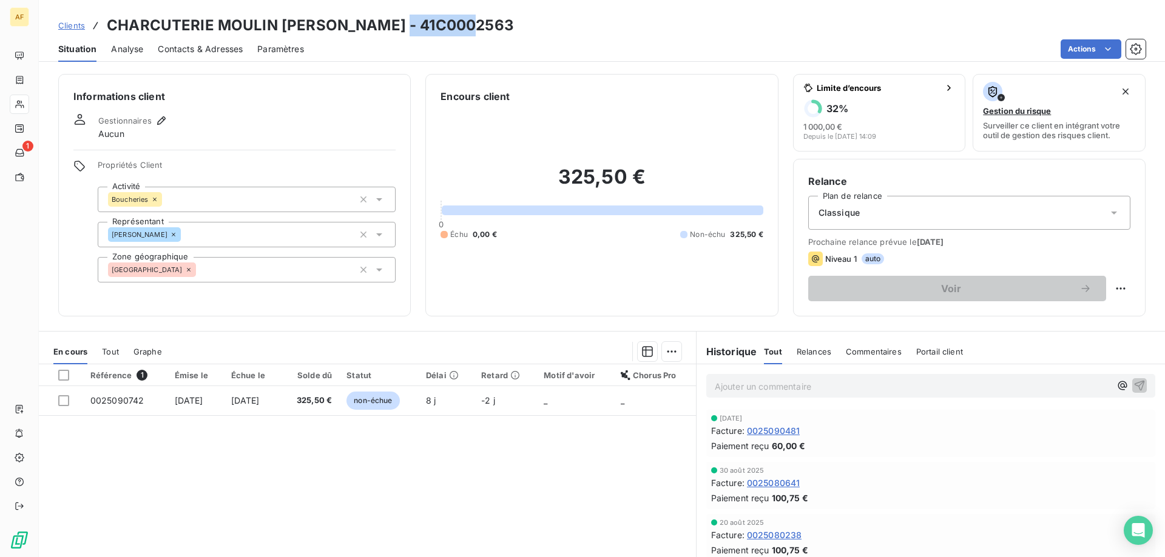
drag, startPoint x: 402, startPoint y: 19, endPoint x: 479, endPoint y: 25, distance: 76.6
click at [479, 25] on div "Clients CHARCUTERIE MOULIN [PERSON_NAME] - 41C0002563" at bounding box center [602, 26] width 1126 height 22
copy h3 "C0002563"
click at [290, 275] on div "[GEOGRAPHIC_DATA]" at bounding box center [247, 269] width 298 height 25
type input "c"
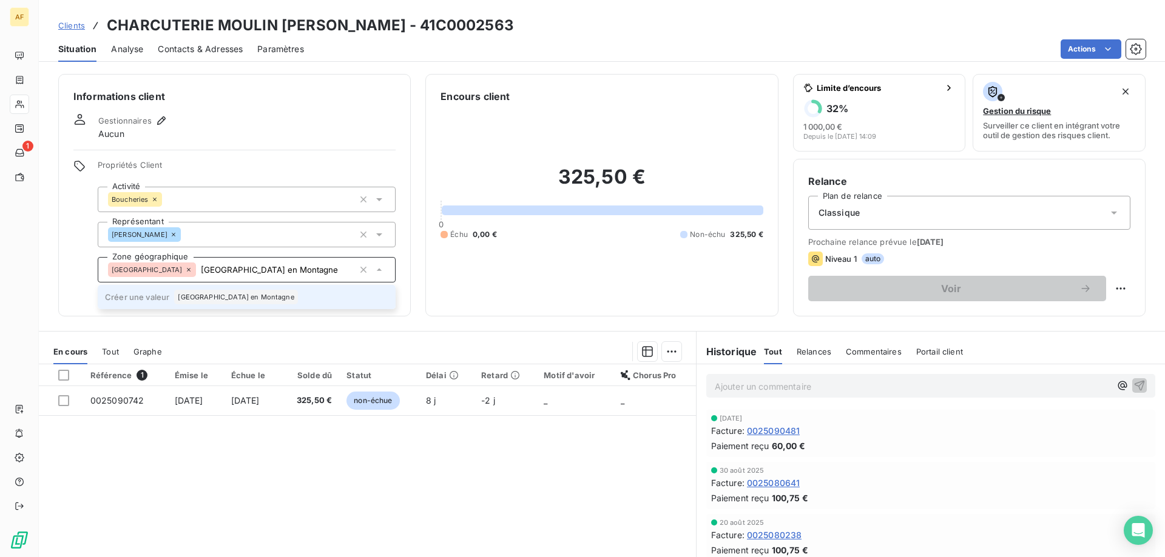
click at [224, 296] on span "[GEOGRAPHIC_DATA] en Montagne" at bounding box center [236, 297] width 116 height 7
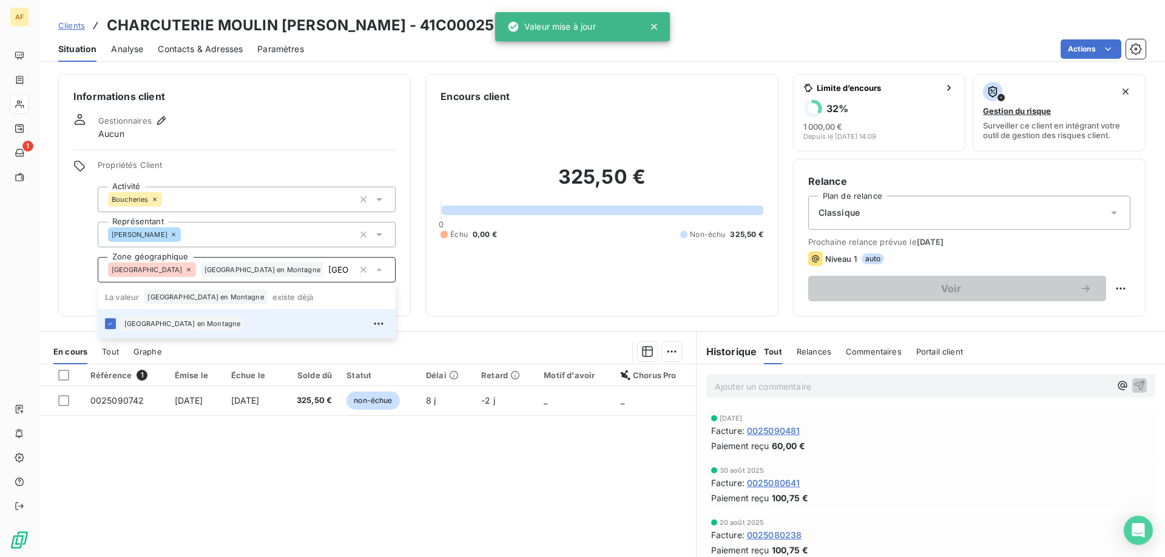
click at [224, 438] on div "Référence 1 Émise le Échue le Solde dû Statut Délai Retard Motif d'avoir Chorus…" at bounding box center [367, 482] width 657 height 234
type input "[GEOGRAPHIC_DATA] en Montagne"
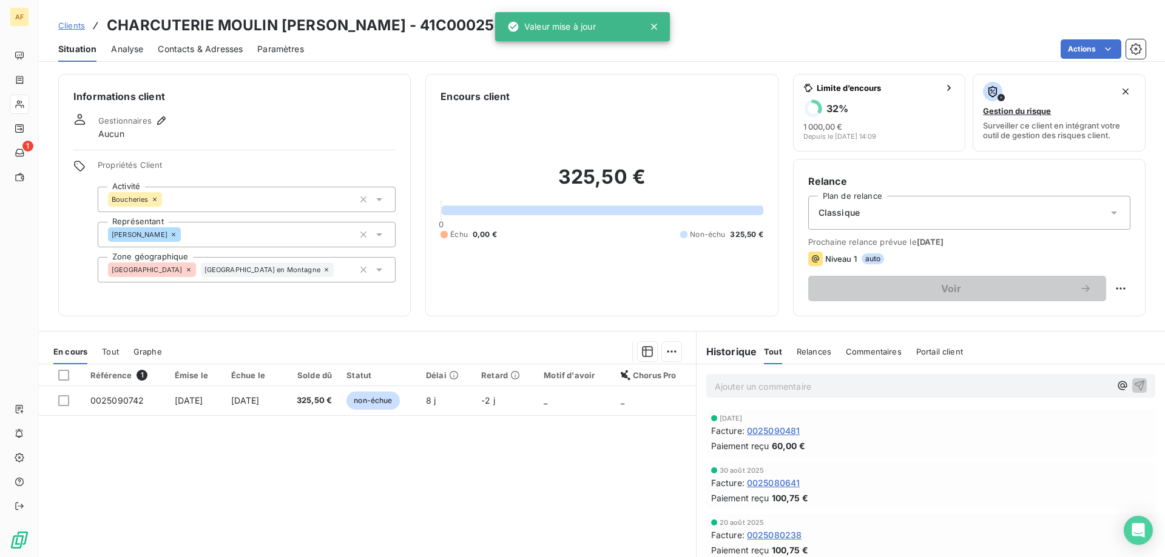
click at [77, 25] on span "Clients" at bounding box center [71, 26] width 27 height 10
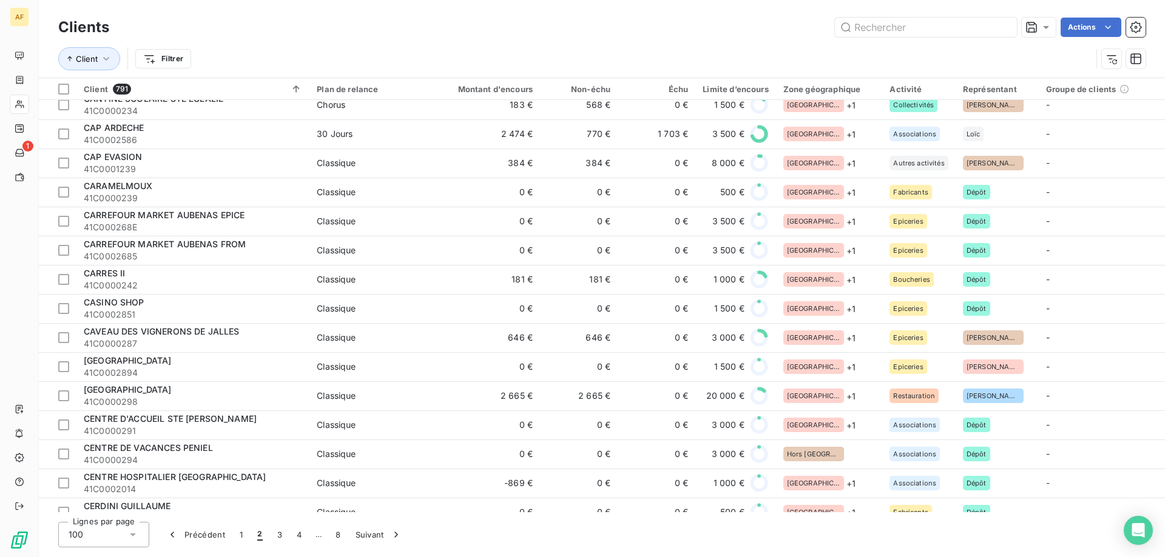
scroll to position [2184, 0]
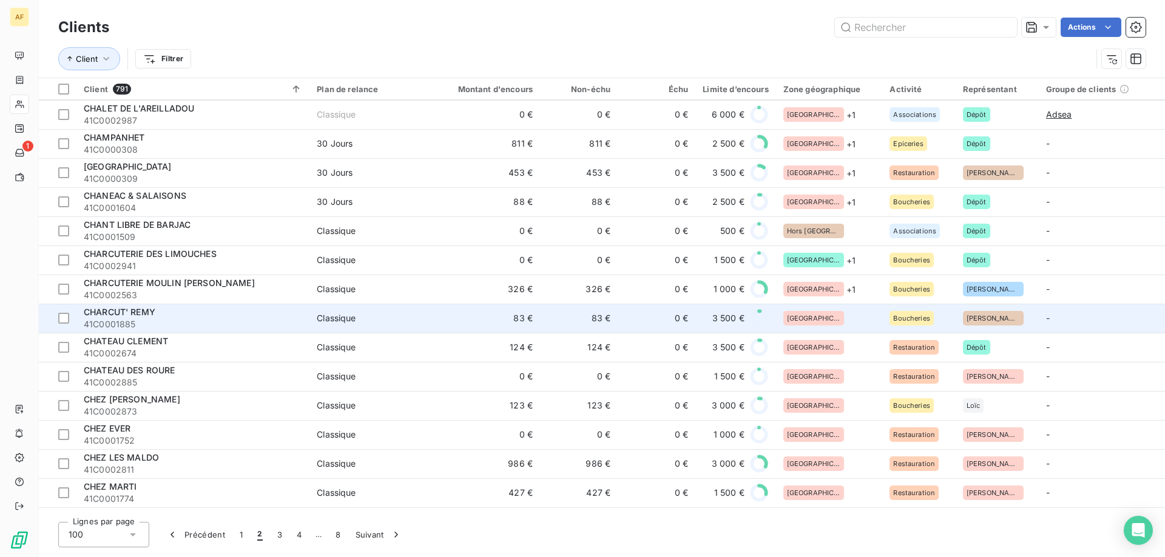
click at [832, 314] on div "[GEOGRAPHIC_DATA]" at bounding box center [829, 318] width 92 height 15
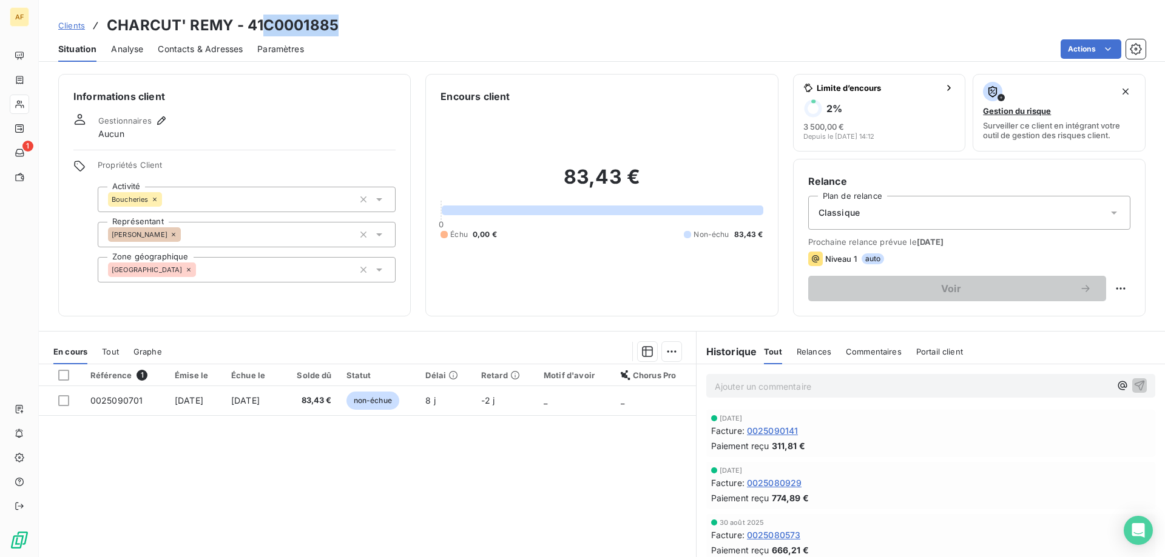
drag, startPoint x: 263, startPoint y: 27, endPoint x: 339, endPoint y: 24, distance: 75.9
click at [339, 24] on div "Clients CHARCUT' REMY - 41C0001885" at bounding box center [602, 26] width 1126 height 22
copy h3 "C0001885"
click at [332, 272] on div "[GEOGRAPHIC_DATA]" at bounding box center [247, 269] width 298 height 25
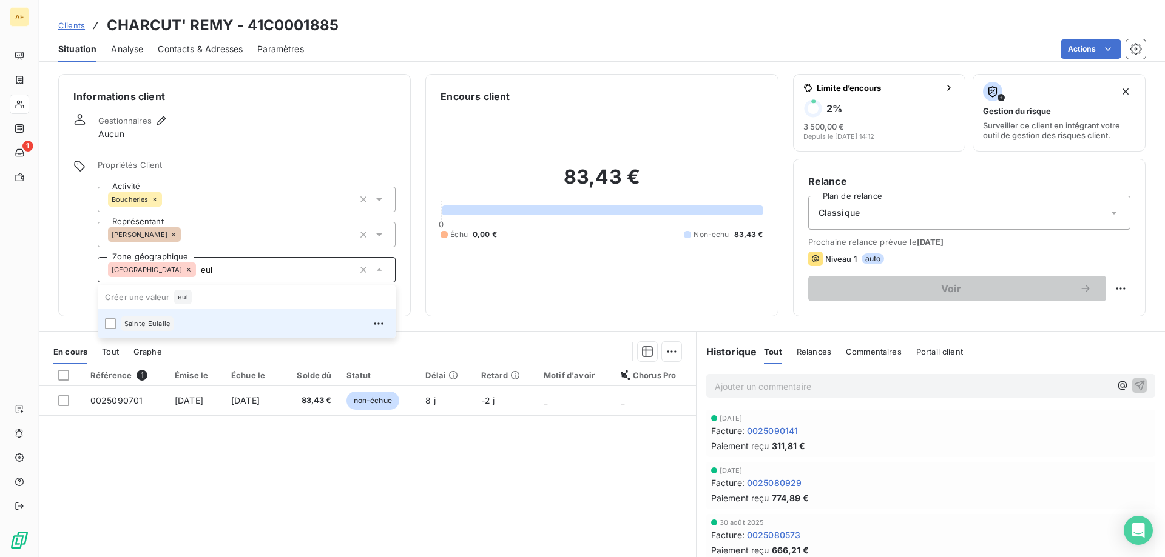
click at [295, 321] on div "Sainte-Eulalie" at bounding box center [255, 323] width 268 height 19
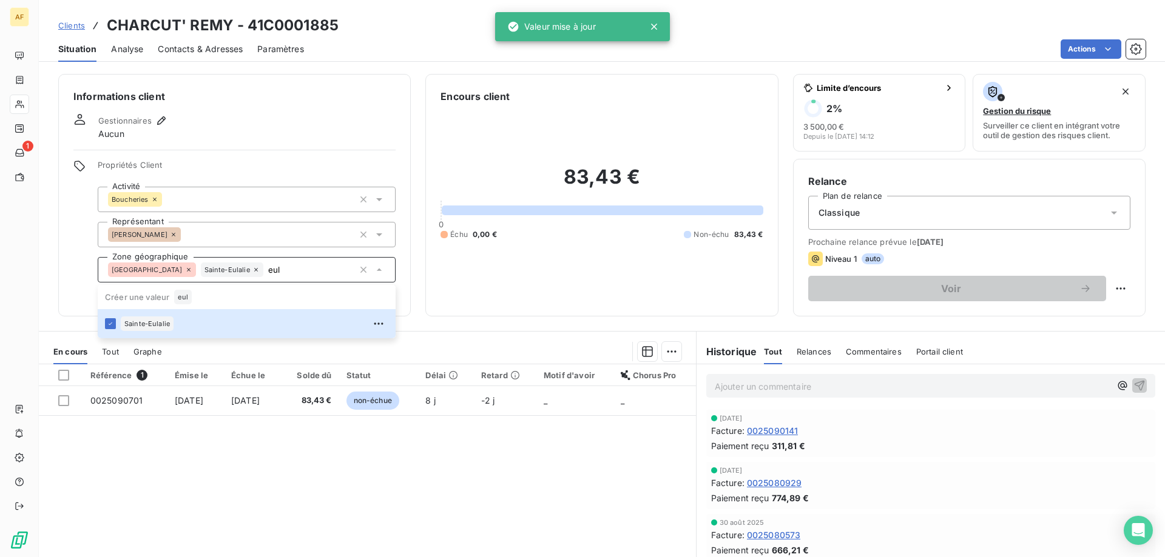
type input "eul"
click at [269, 469] on div "Référence 1 Émise le Échue le Solde dû Statut Délai Retard Motif d'avoir Chorus…" at bounding box center [367, 482] width 657 height 234
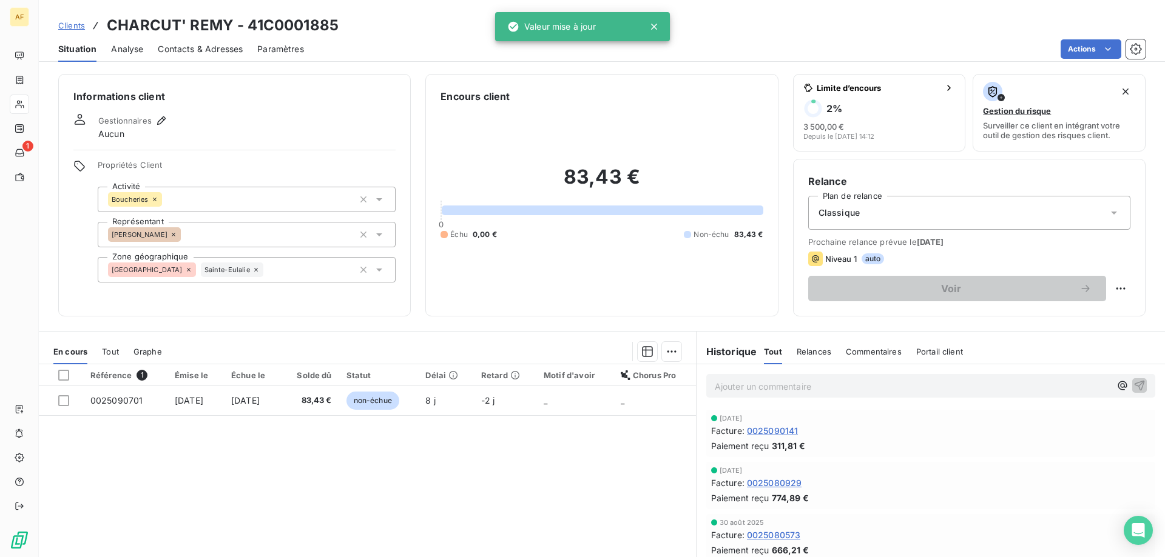
click at [83, 22] on span "Clients" at bounding box center [71, 26] width 27 height 10
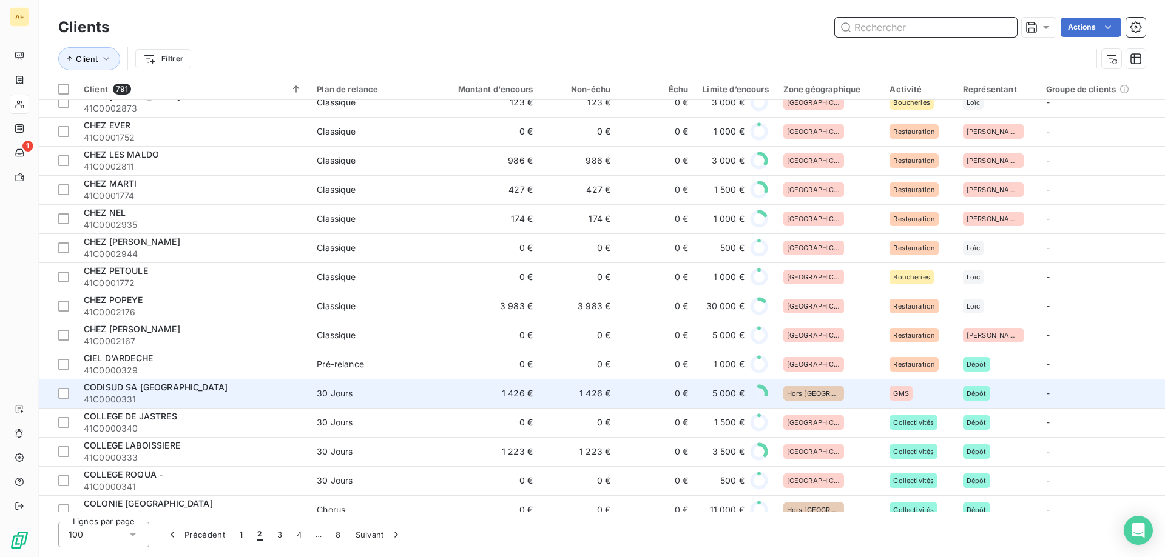
scroll to position [2244, 0]
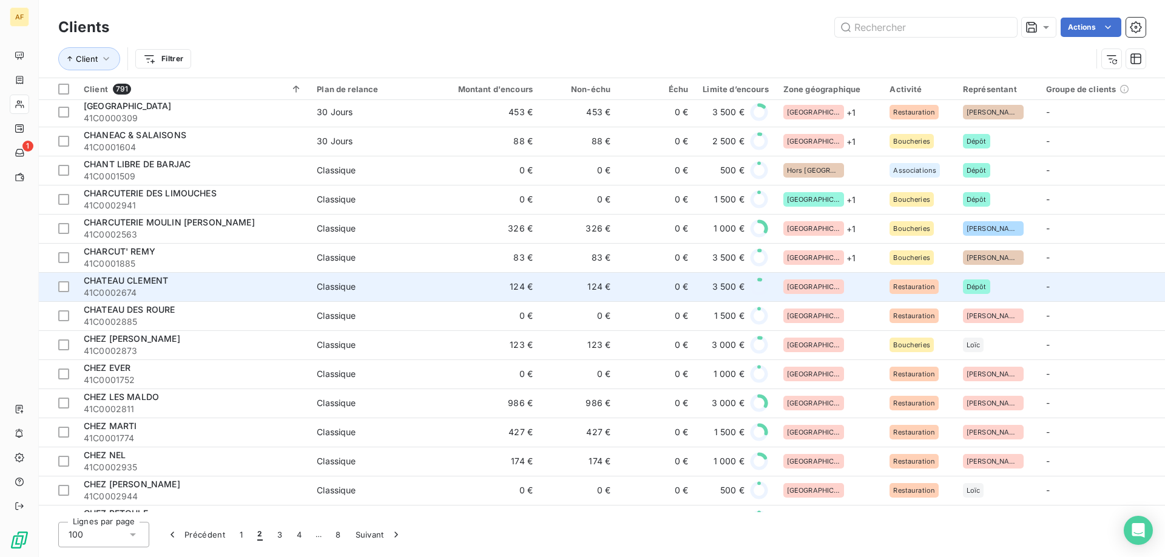
click at [828, 293] on div "[GEOGRAPHIC_DATA]" at bounding box center [829, 287] width 92 height 15
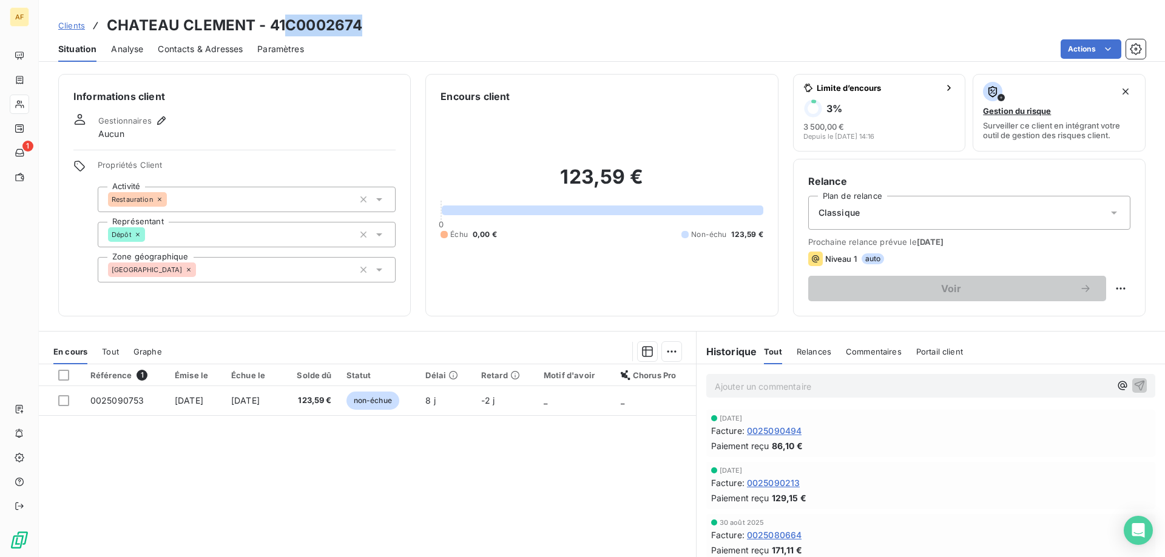
drag, startPoint x: 289, startPoint y: 21, endPoint x: 368, endPoint y: 30, distance: 78.8
click at [365, 29] on div "Clients CHATEAU CLEMENT - 41C0002674" at bounding box center [602, 26] width 1126 height 22
copy h3 "C0002674"
click at [260, 264] on div "[GEOGRAPHIC_DATA]" at bounding box center [247, 269] width 298 height 25
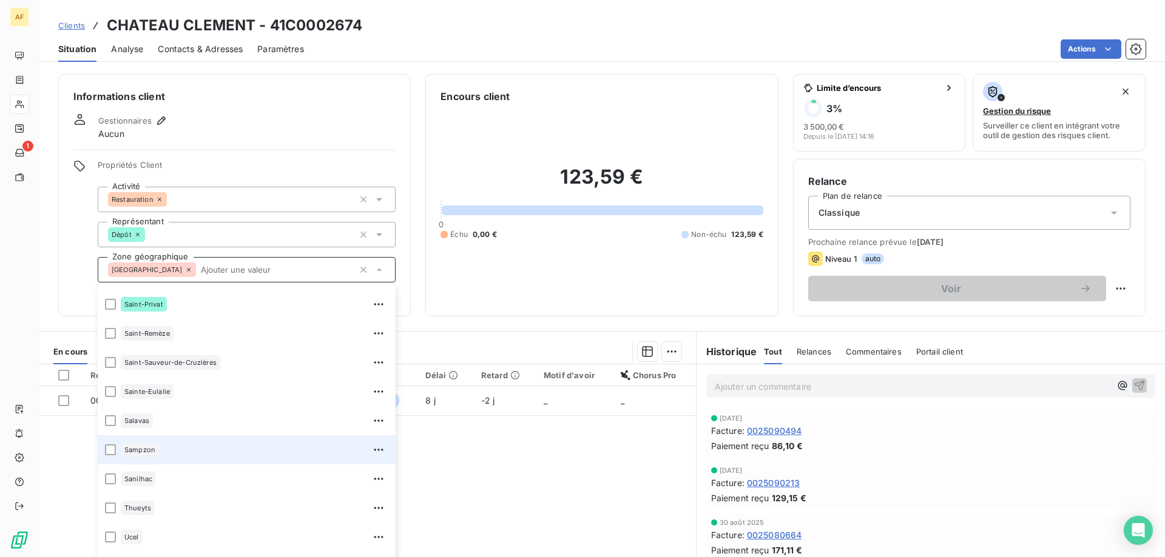
scroll to position [2329, 0]
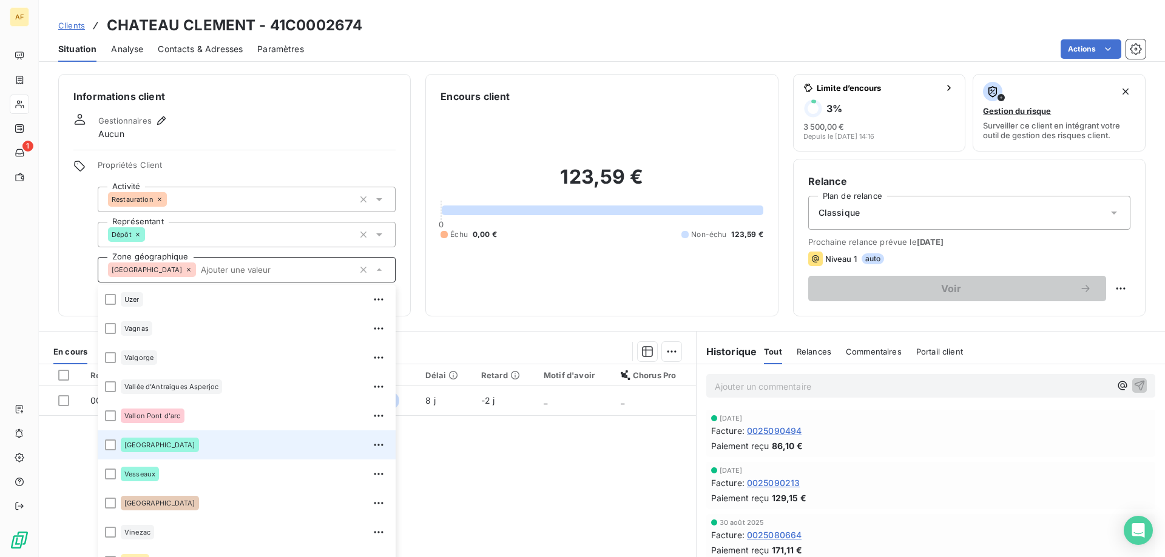
click at [226, 448] on div "[GEOGRAPHIC_DATA]" at bounding box center [255, 445] width 268 height 19
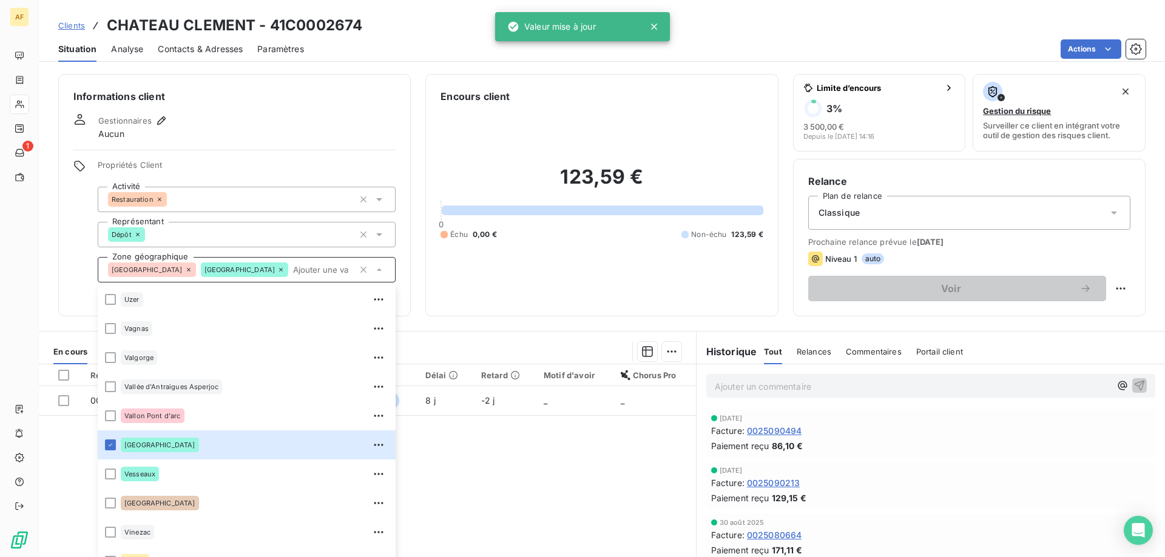
click at [494, 507] on div "Référence 1 Émise le Échue le Solde dû Statut Délai Retard Motif d'avoir Chorus…" at bounding box center [367, 482] width 657 height 234
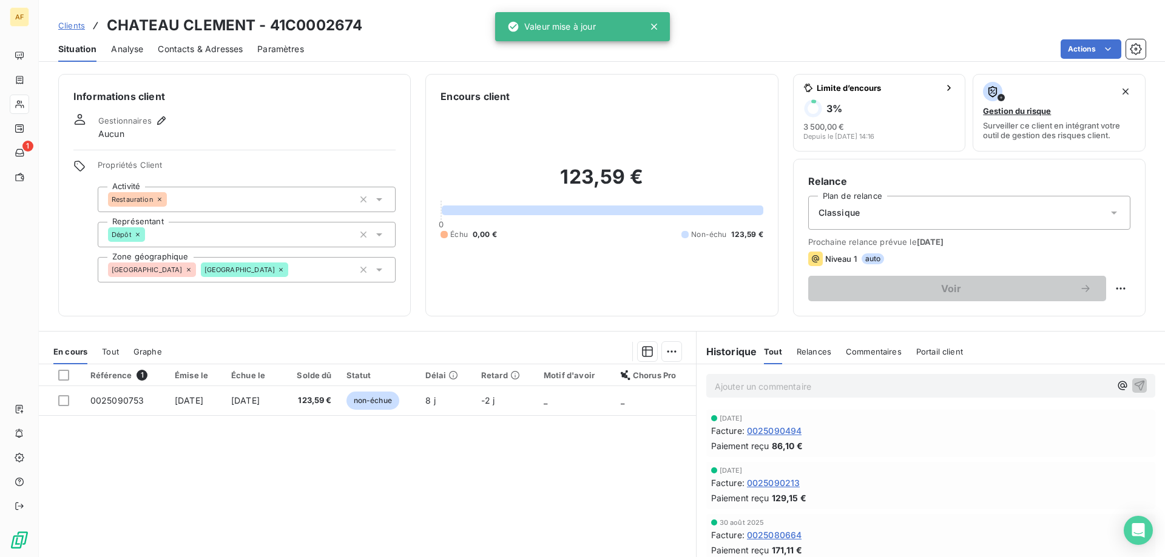
click at [73, 25] on span "Clients" at bounding box center [71, 26] width 27 height 10
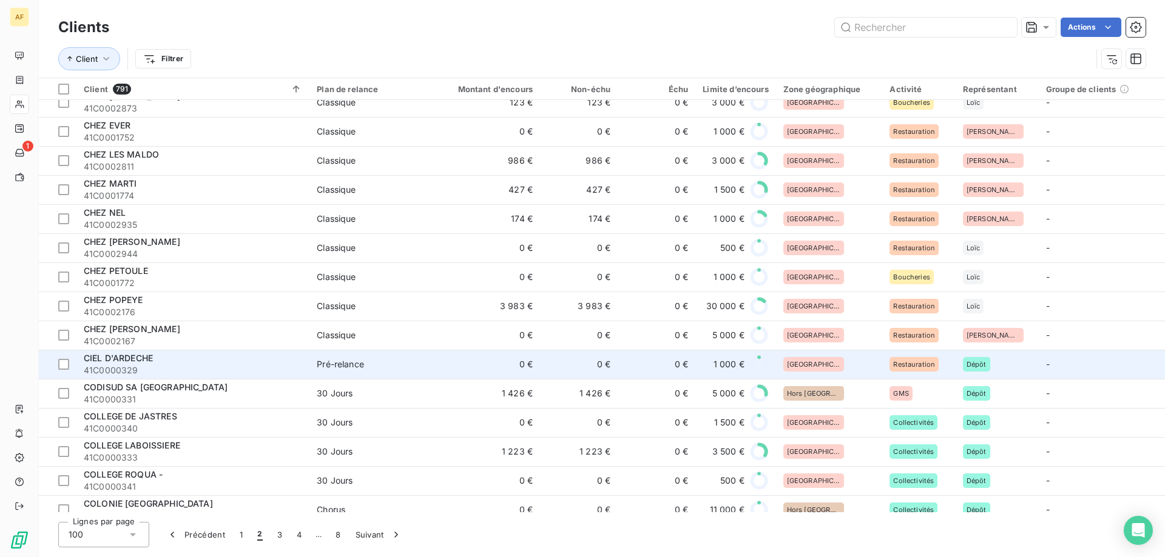
scroll to position [2366, 0]
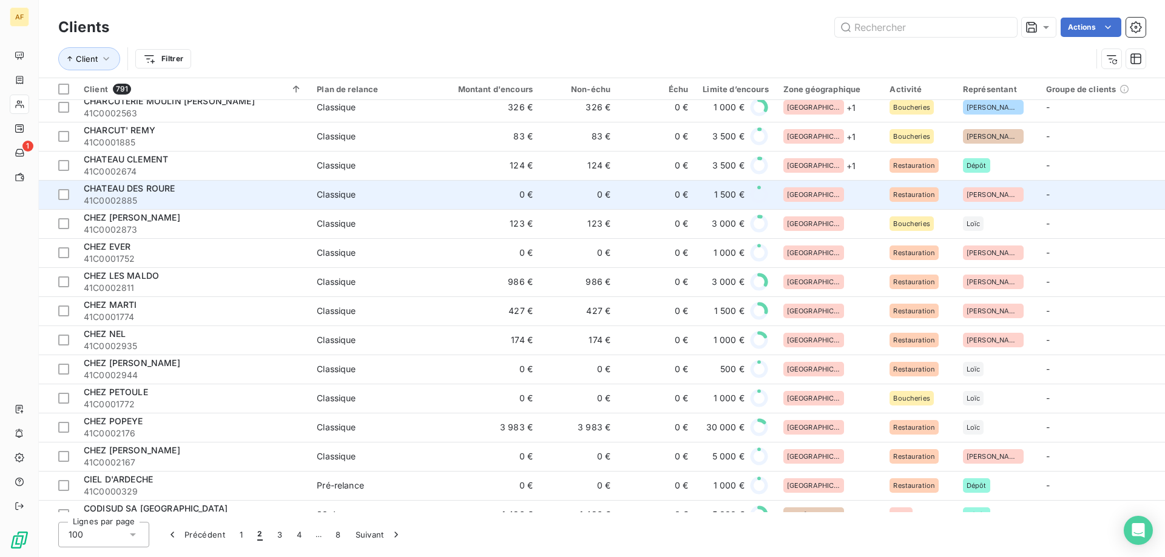
click at [858, 191] on div "[GEOGRAPHIC_DATA]" at bounding box center [829, 194] width 92 height 15
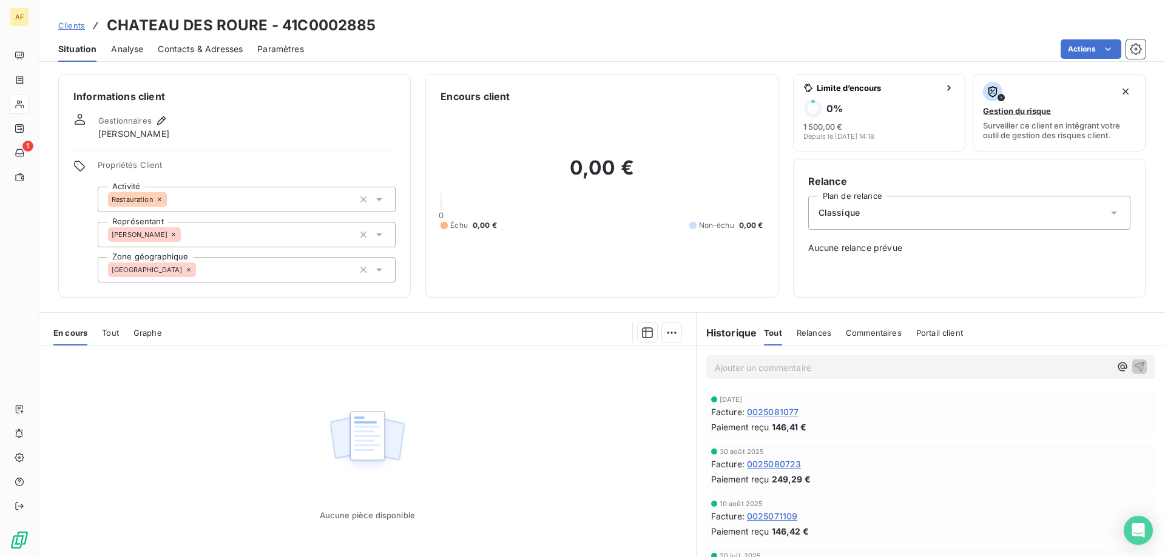
click at [303, 25] on h3 "CHATEAU DES ROURE - 41C0002885" at bounding box center [241, 26] width 269 height 22
drag, startPoint x: 301, startPoint y: 25, endPoint x: 374, endPoint y: 22, distance: 73.5
click at [374, 22] on h3 "CHATEAU DES ROURE - 41C0002885" at bounding box center [241, 26] width 269 height 22
copy h3 "C0002885"
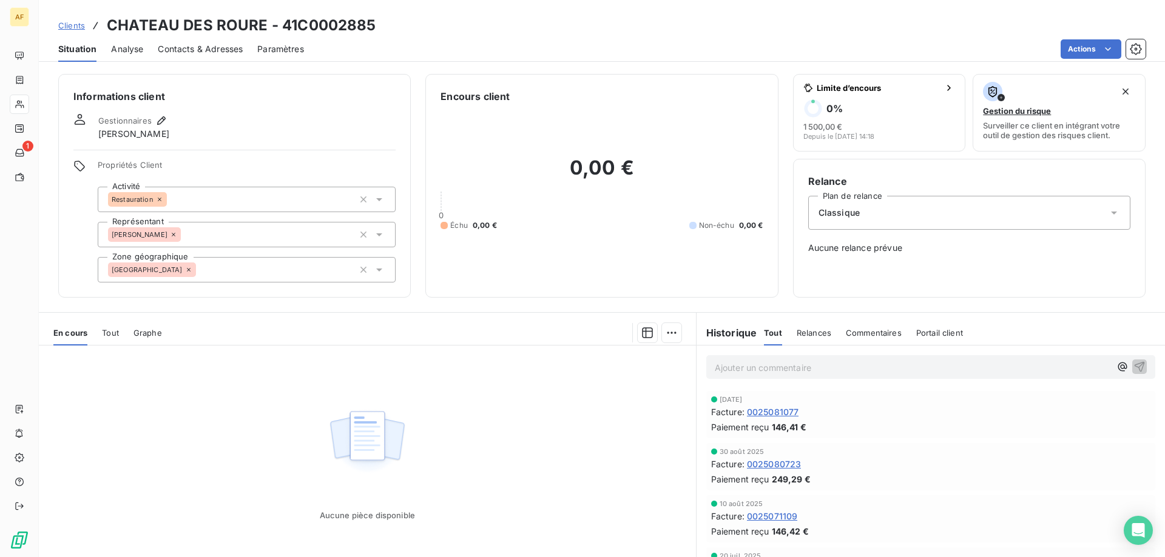
click at [297, 272] on div "[GEOGRAPHIC_DATA]" at bounding box center [247, 269] width 298 height 25
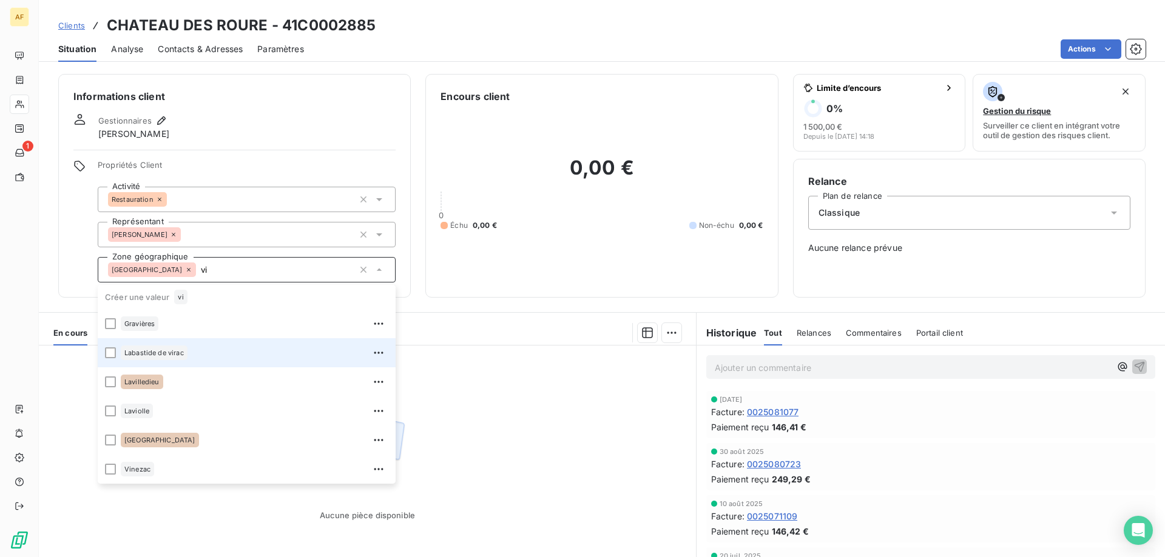
click at [240, 343] on div "Labastide de virac" at bounding box center [255, 352] width 268 height 19
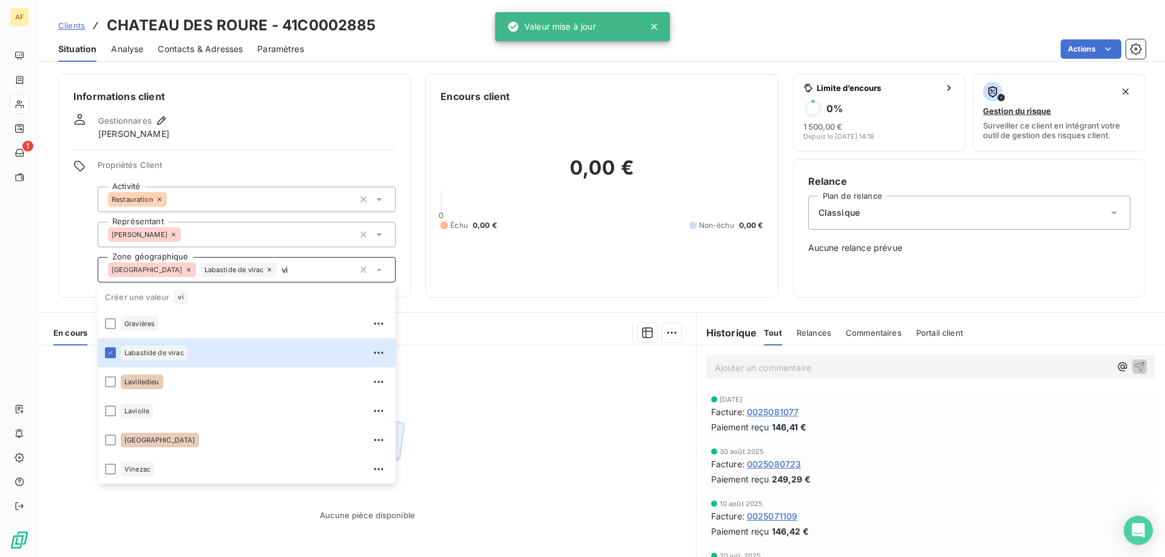
type input "vi"
click at [520, 379] on div "Aucune pièce disponible" at bounding box center [367, 463] width 657 height 234
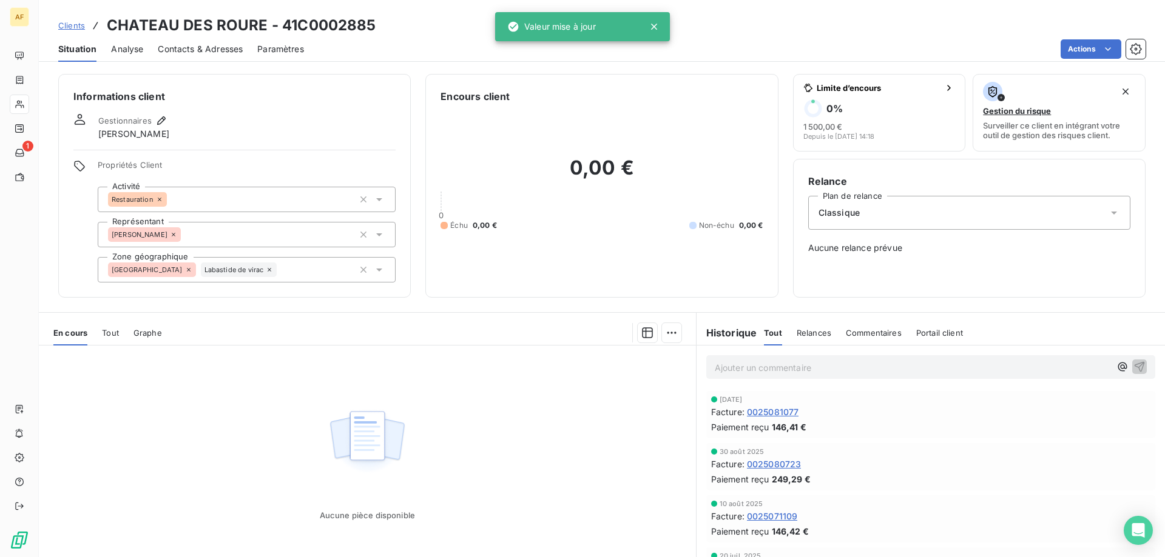
click at [81, 22] on span "Clients" at bounding box center [71, 26] width 27 height 10
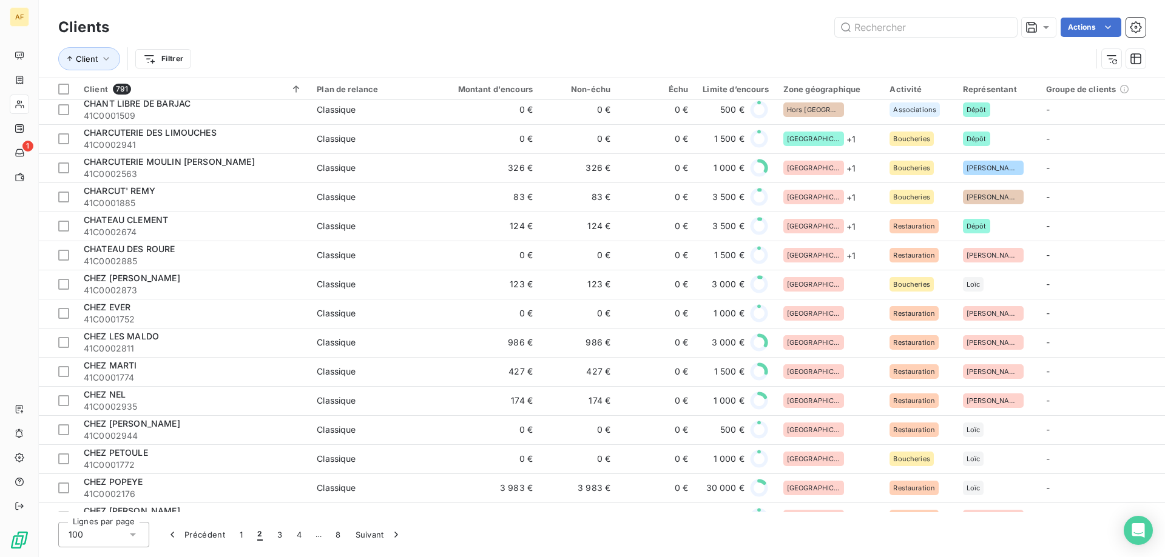
scroll to position [2366, 0]
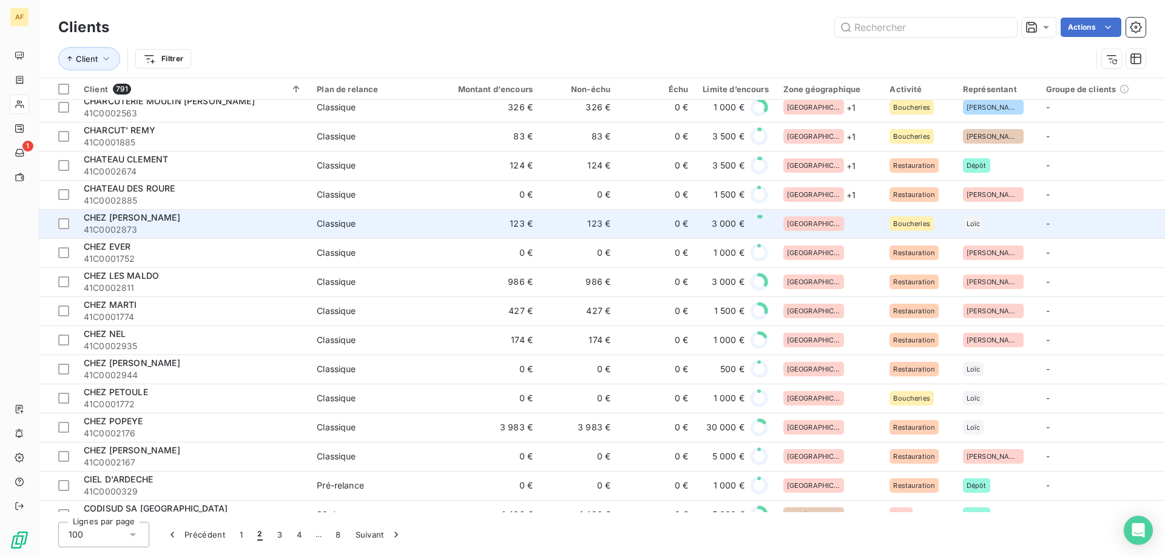
click at [823, 225] on div "[GEOGRAPHIC_DATA]" at bounding box center [829, 224] width 92 height 15
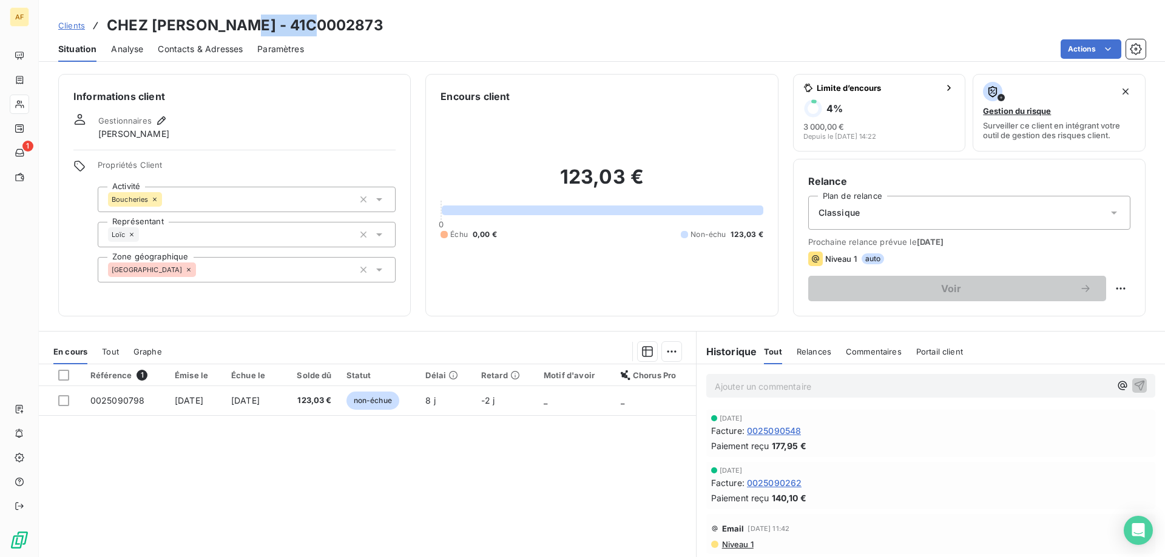
drag, startPoint x: 247, startPoint y: 25, endPoint x: 318, endPoint y: 23, distance: 71.6
click at [318, 23] on h3 "CHEZ [PERSON_NAME] - 41C0002873" at bounding box center [245, 26] width 277 height 22
copy h3 "C0002873"
click at [187, 271] on div "[GEOGRAPHIC_DATA]" at bounding box center [247, 269] width 298 height 25
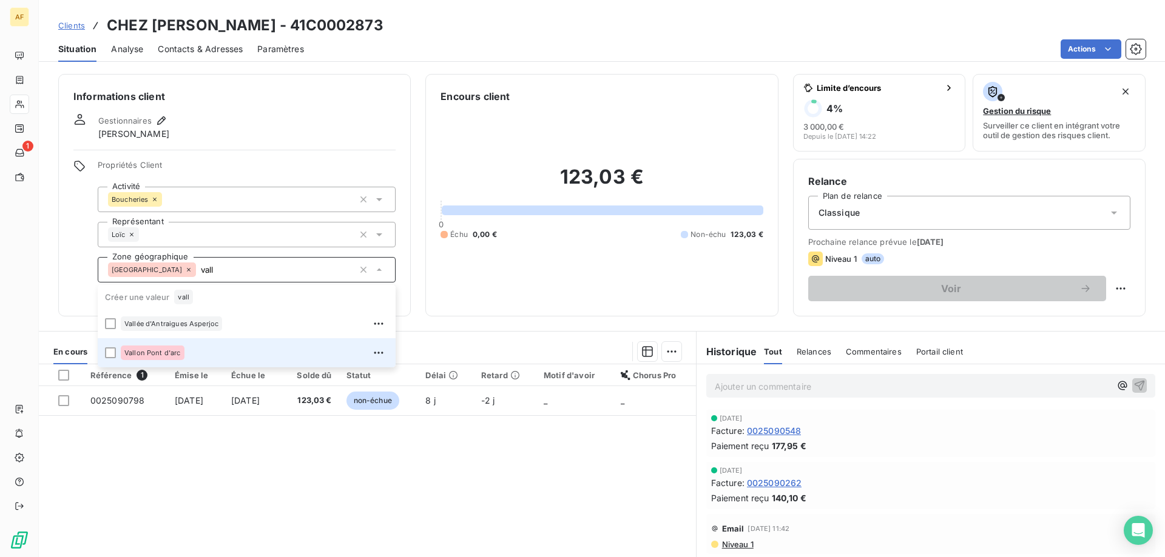
click at [181, 355] on div "Vallon Pont d'arc" at bounding box center [153, 353] width 64 height 15
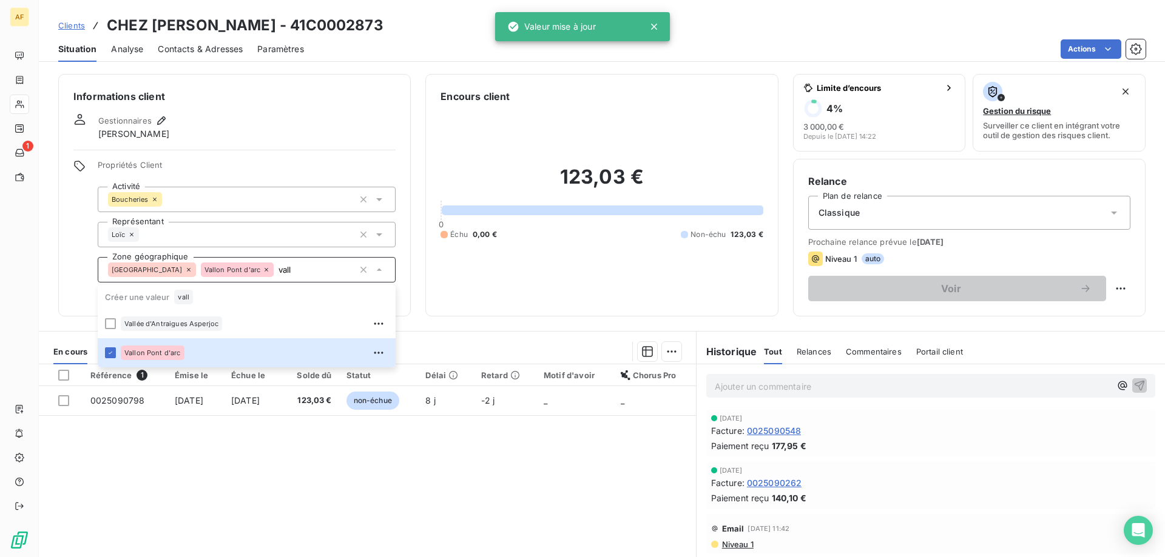
type input "vall"
click at [220, 486] on div "Référence 1 Émise le Échue le Solde dû Statut Délai Retard Motif d'avoir Chorus…" at bounding box center [367, 482] width 657 height 234
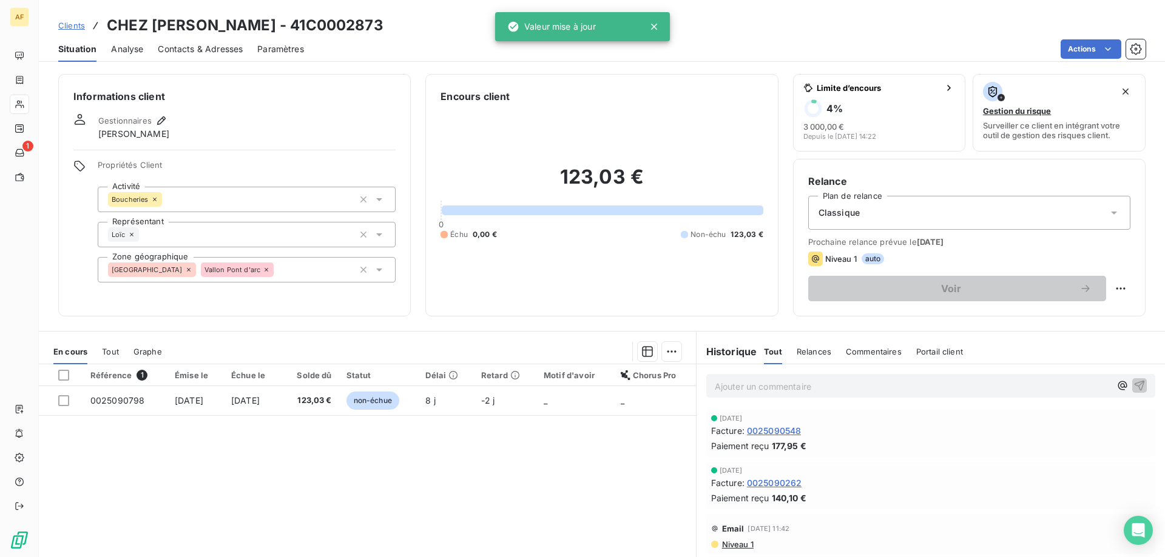
click at [67, 24] on span "Clients" at bounding box center [71, 26] width 27 height 10
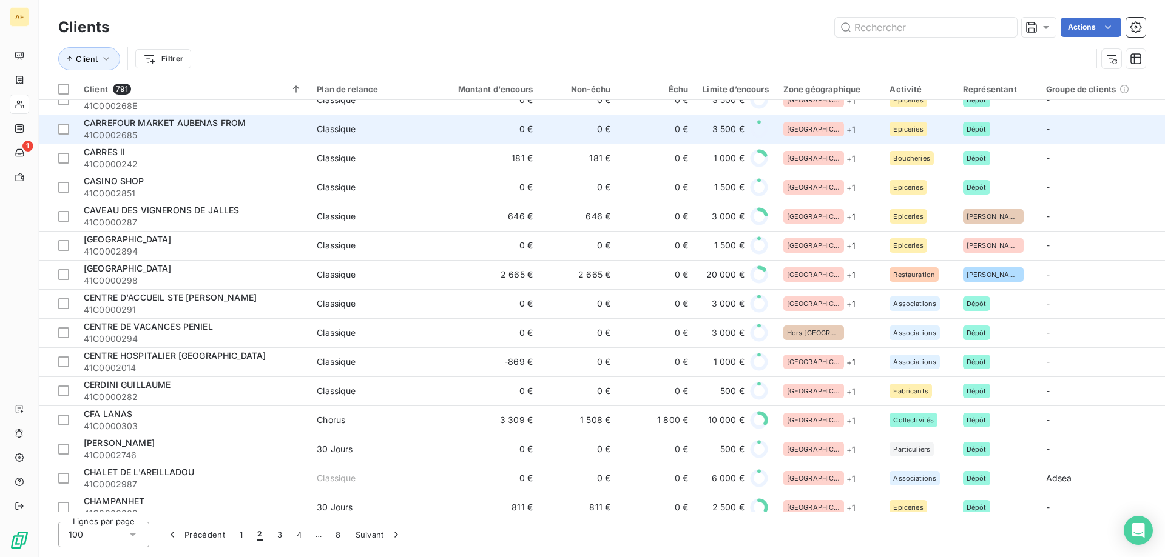
scroll to position [2244, 0]
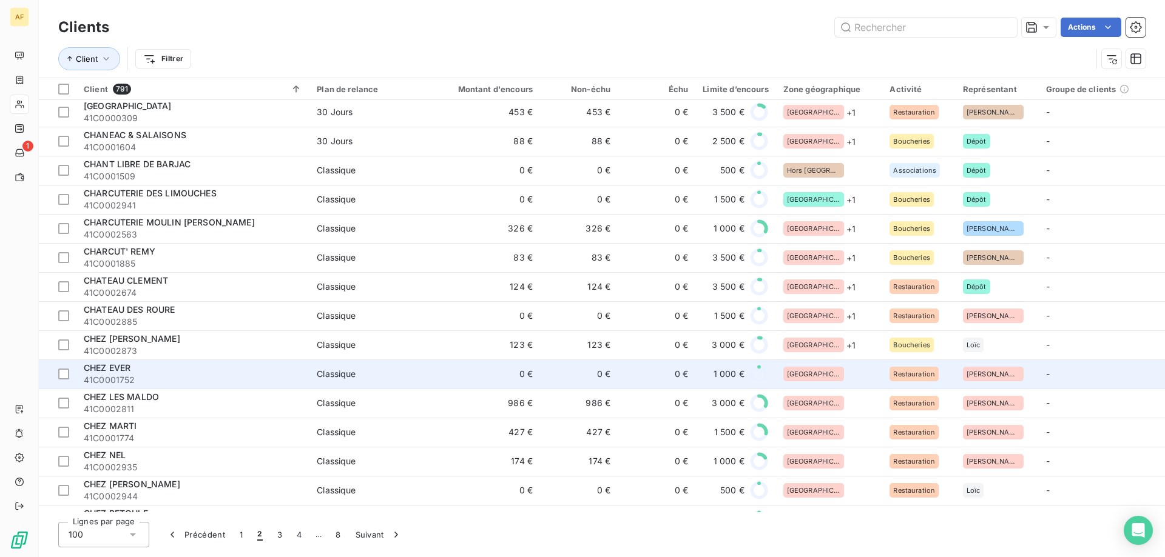
click at [844, 368] on div "[GEOGRAPHIC_DATA]" at bounding box center [829, 374] width 92 height 15
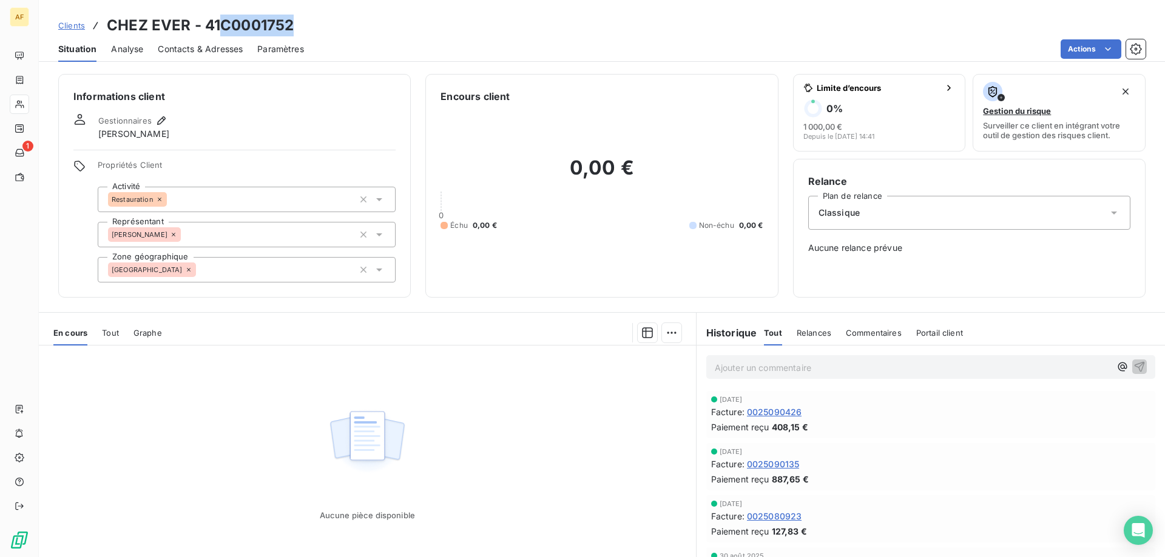
drag, startPoint x: 223, startPoint y: 21, endPoint x: 294, endPoint y: 27, distance: 71.2
click at [294, 27] on div "Clients CHEZ EVER - 41C0001752" at bounding box center [602, 26] width 1126 height 22
copy h3 "C0001752"
click at [204, 264] on div "[GEOGRAPHIC_DATA]" at bounding box center [247, 269] width 298 height 25
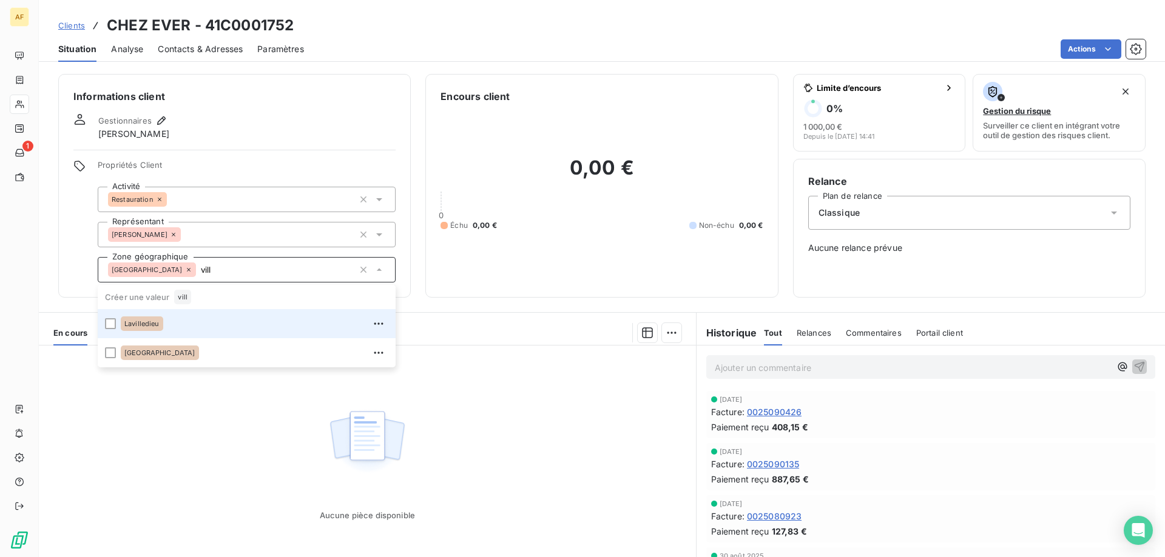
click at [194, 328] on div "Lavilledieu" at bounding box center [255, 323] width 268 height 19
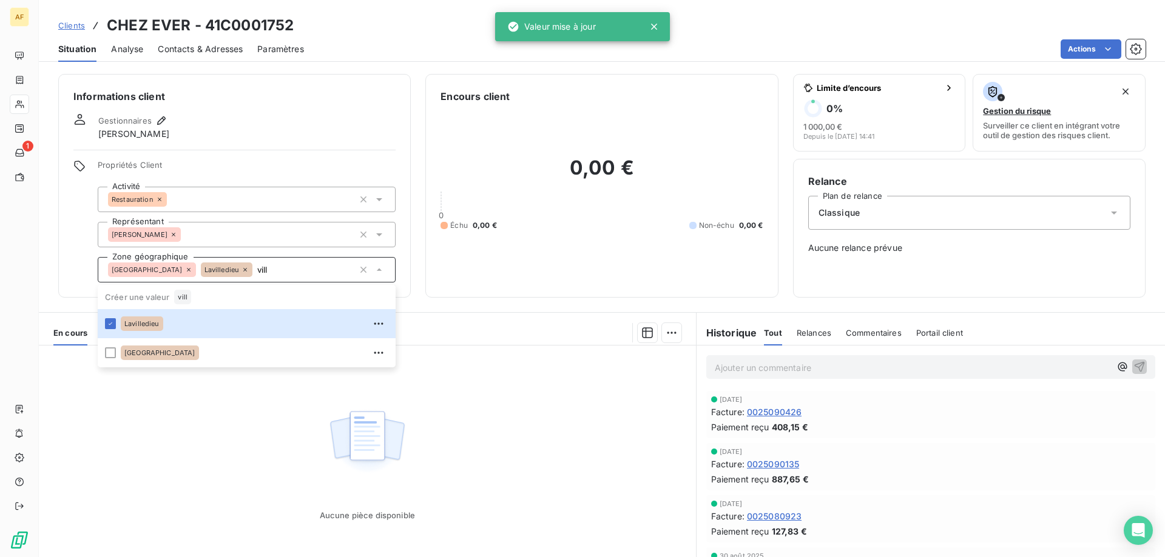
type input "vill"
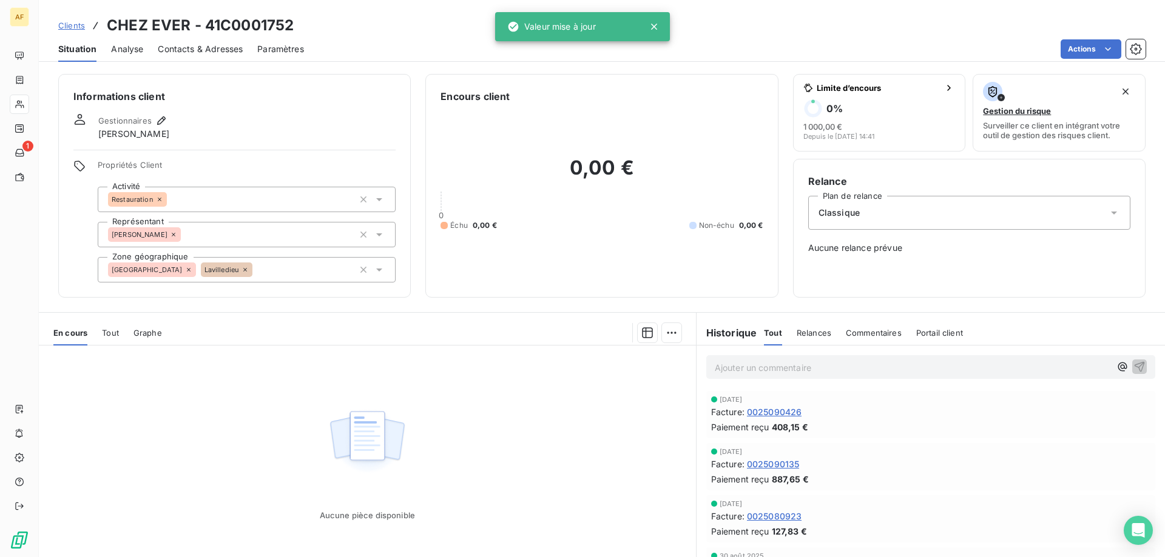
click at [187, 484] on div "Aucune pièce disponible" at bounding box center [367, 463] width 657 height 234
click at [71, 24] on span "Clients" at bounding box center [71, 26] width 27 height 10
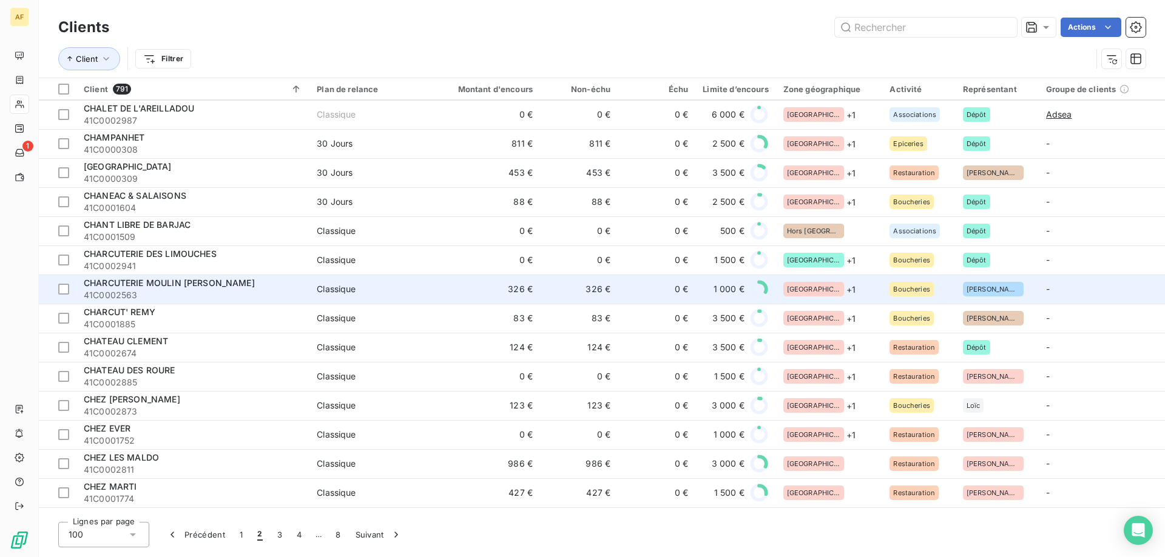
scroll to position [2244, 0]
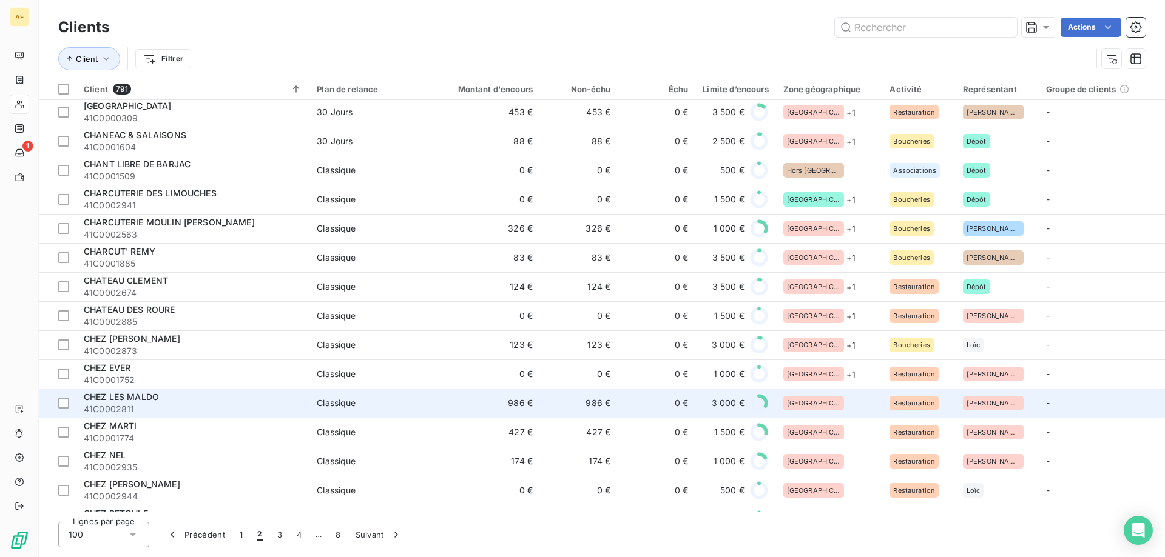
click at [818, 396] on div "[GEOGRAPHIC_DATA]" at bounding box center [829, 403] width 92 height 15
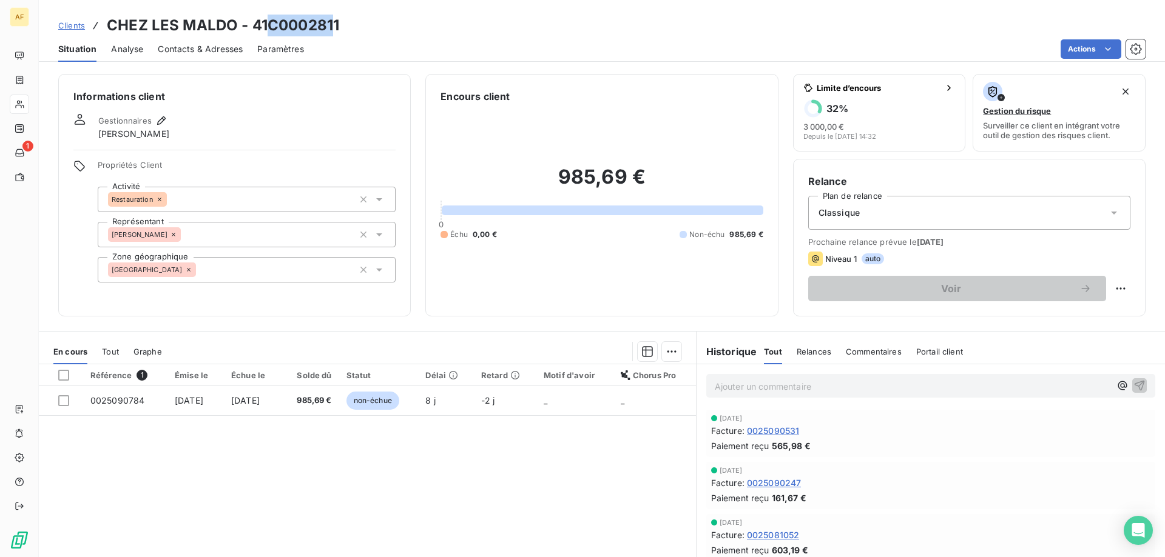
drag, startPoint x: 272, startPoint y: 28, endPoint x: 334, endPoint y: 30, distance: 61.3
click at [334, 30] on h3 "CHEZ LES MALDO - 41C0002811" at bounding box center [223, 26] width 232 height 22
click at [262, 32] on h3 "CHEZ LES MALDO - 41C0002811" at bounding box center [223, 26] width 232 height 22
drag, startPoint x: 269, startPoint y: 24, endPoint x: 352, endPoint y: 27, distance: 83.2
click at [352, 27] on div "Clients CHEZ LES MALDO - 41C0002811" at bounding box center [602, 26] width 1126 height 22
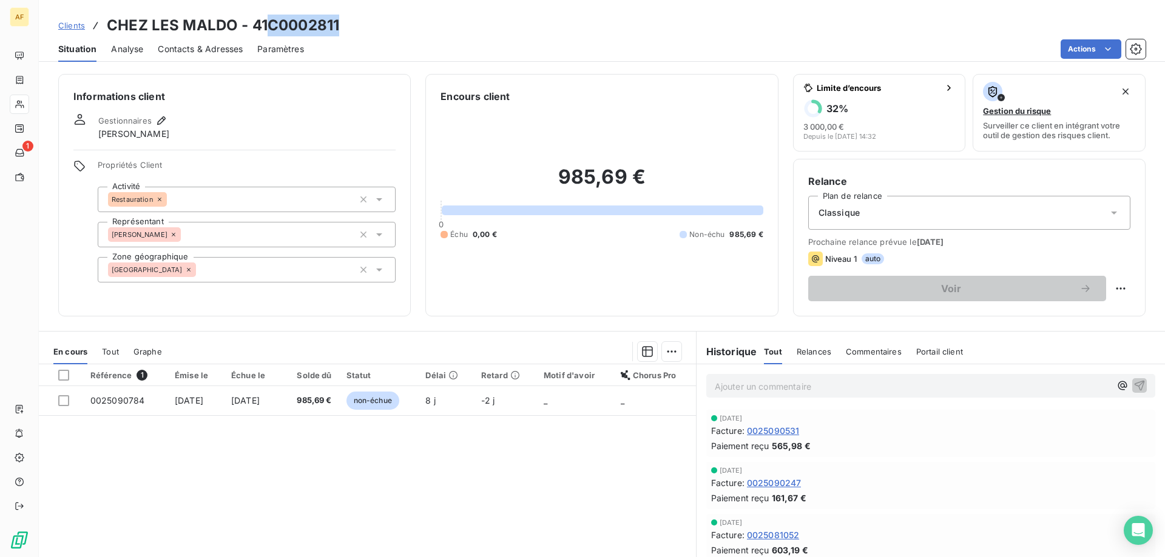
copy h3 "C0002811"
click at [294, 263] on div "[GEOGRAPHIC_DATA]" at bounding box center [247, 269] width 298 height 25
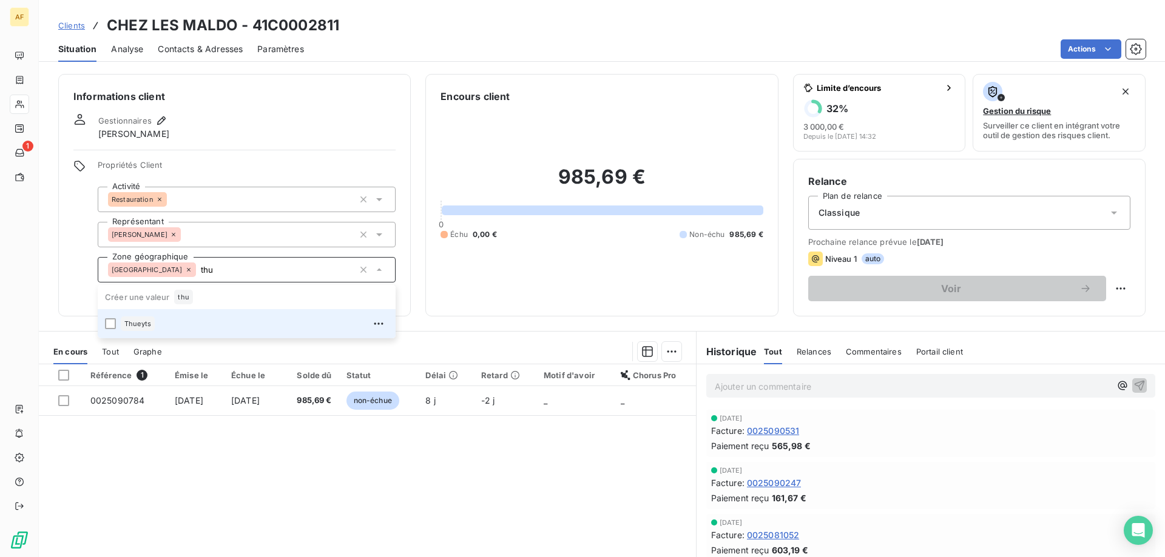
click at [222, 319] on div "Thueyts" at bounding box center [255, 323] width 268 height 19
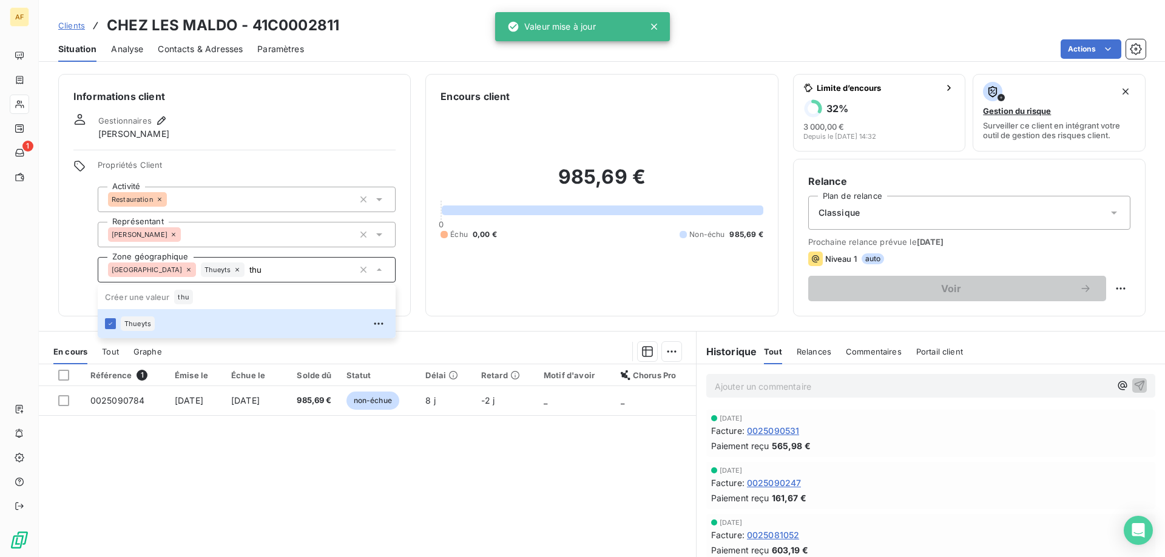
type input "thu"
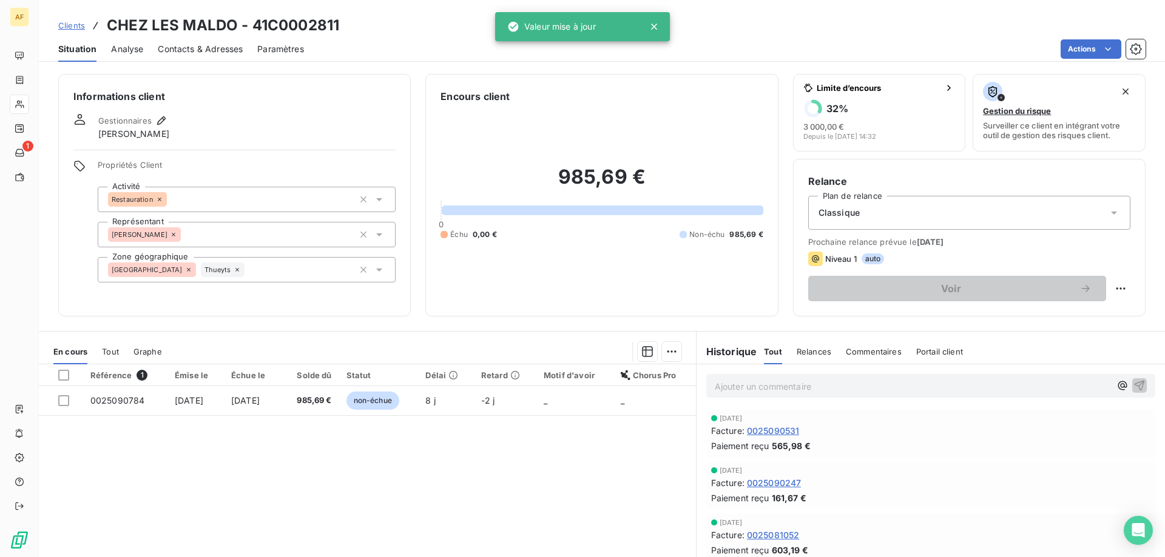
click at [274, 488] on div "Référence 1 Émise le Échue le Solde dû Statut Délai Retard Motif d'avoir Chorus…" at bounding box center [367, 482] width 657 height 234
click at [79, 25] on span "Clients" at bounding box center [71, 26] width 27 height 10
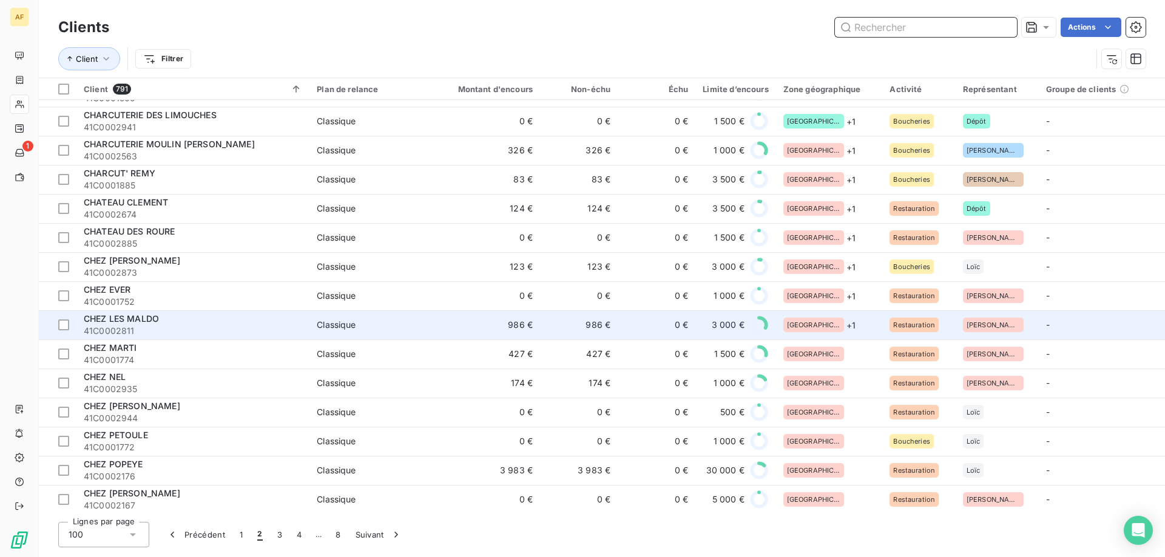
scroll to position [2262, 0]
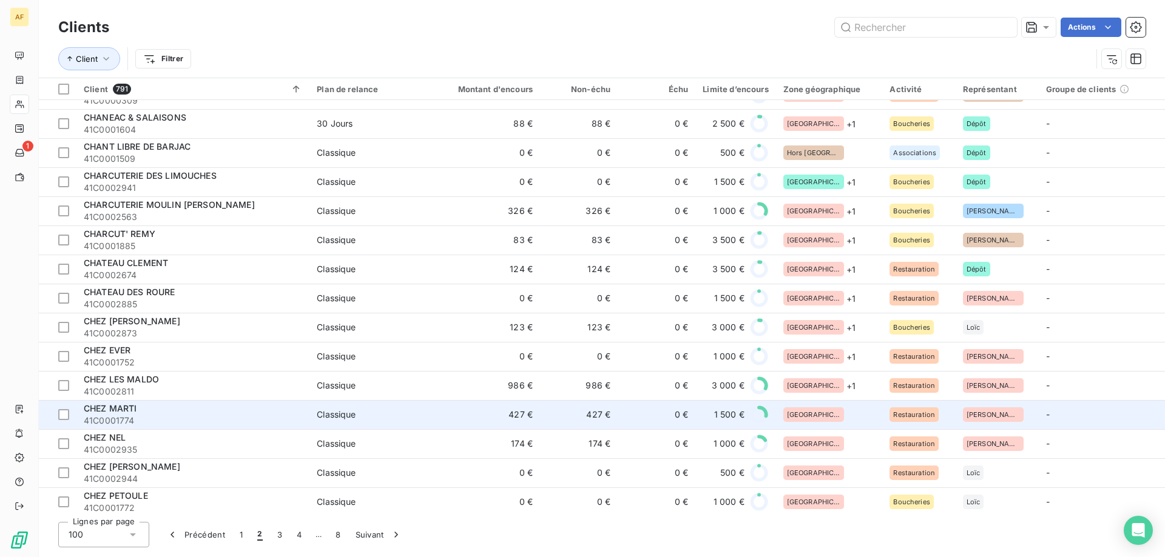
click at [817, 416] on div "[GEOGRAPHIC_DATA]" at bounding box center [829, 415] width 92 height 15
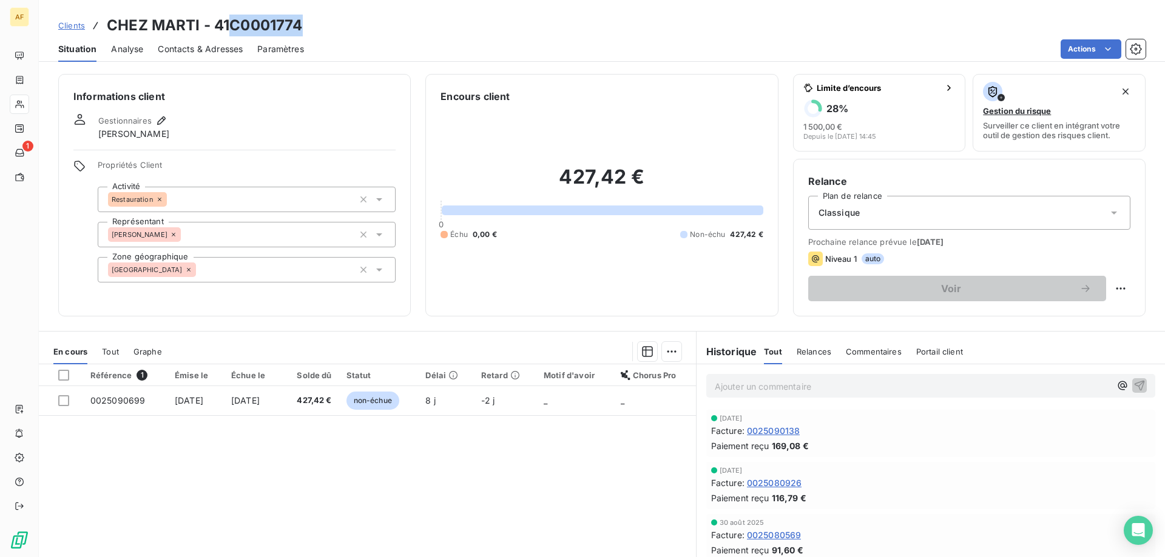
drag, startPoint x: 228, startPoint y: 19, endPoint x: 302, endPoint y: 30, distance: 74.8
click at [302, 30] on h3 "CHEZ MARTI - 41C0001774" at bounding box center [204, 26] width 195 height 22
copy h3 "C0001774"
click at [246, 258] on div "[GEOGRAPHIC_DATA]" at bounding box center [247, 269] width 298 height 25
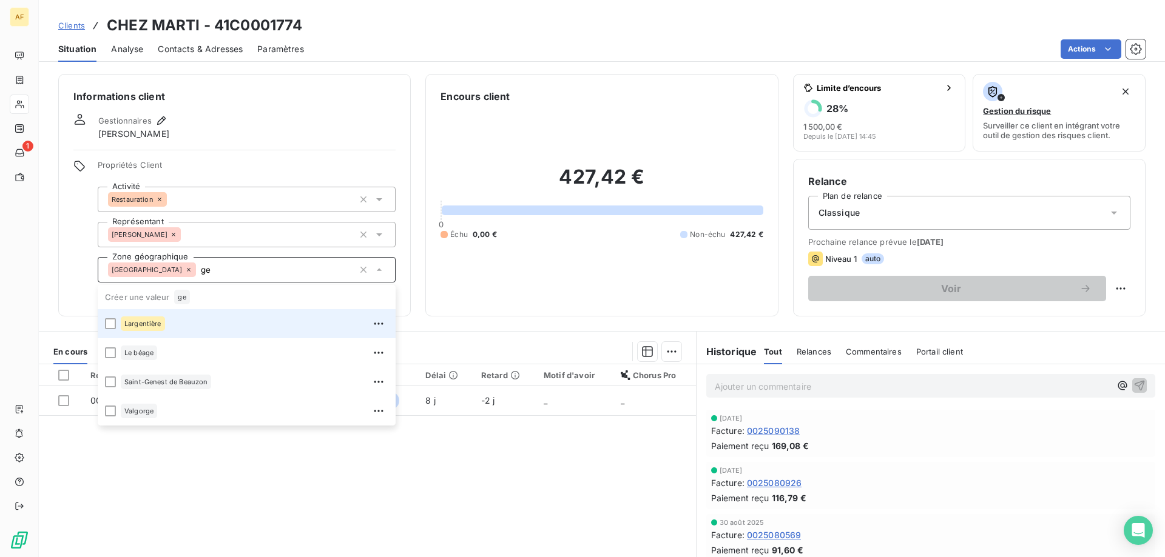
type input "g"
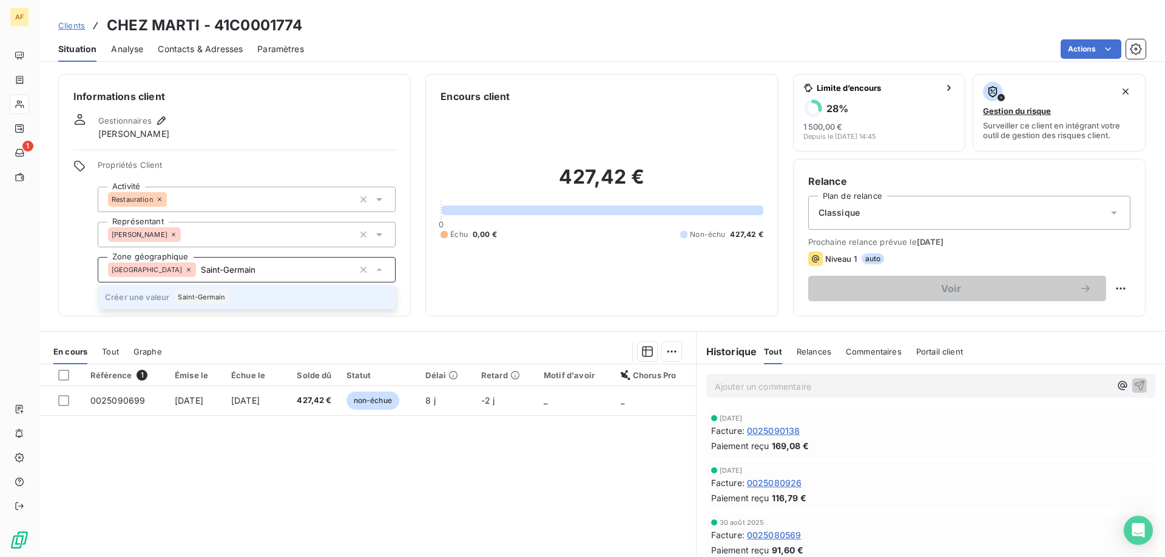
click at [223, 295] on span "Saint-Germain" at bounding box center [201, 297] width 47 height 7
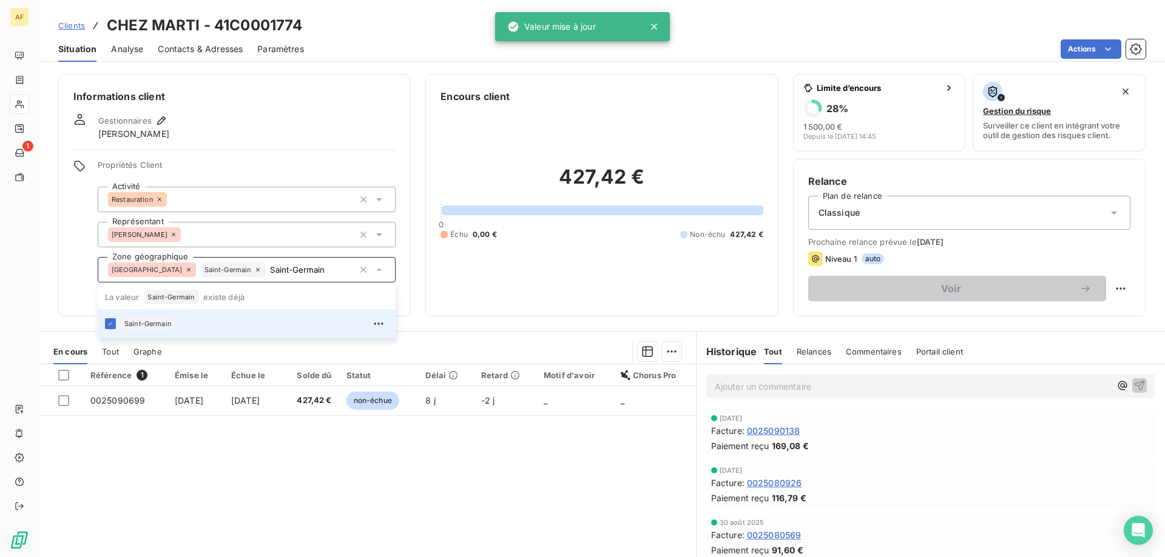
click at [257, 479] on div "Référence 1 Émise le Échue le Solde dû Statut Délai Retard Motif d'avoir Chorus…" at bounding box center [367, 482] width 657 height 234
type input "Saint-Germain"
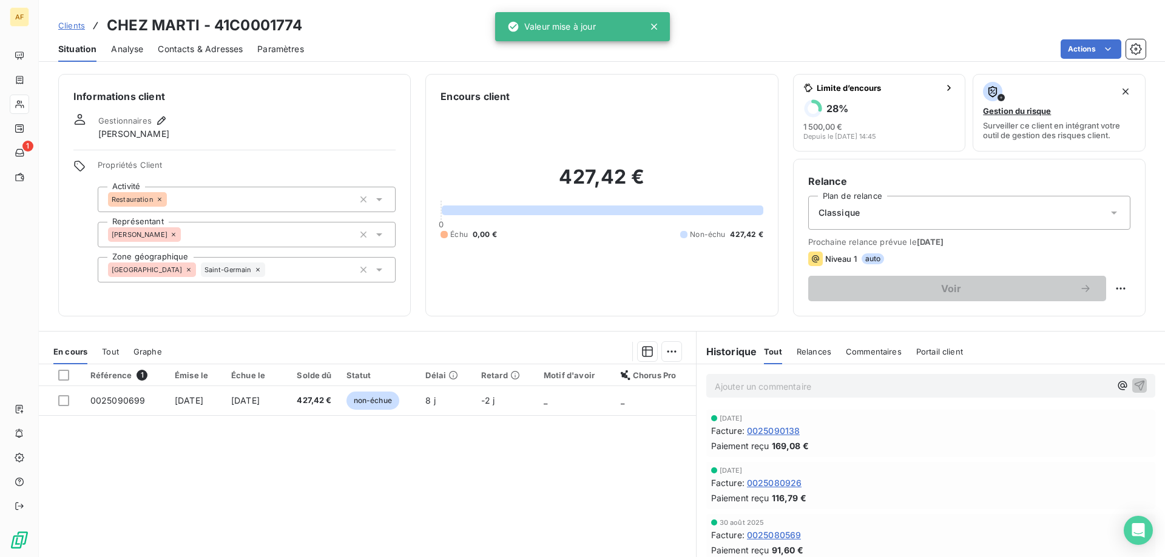
click at [81, 22] on span "Clients" at bounding box center [71, 26] width 27 height 10
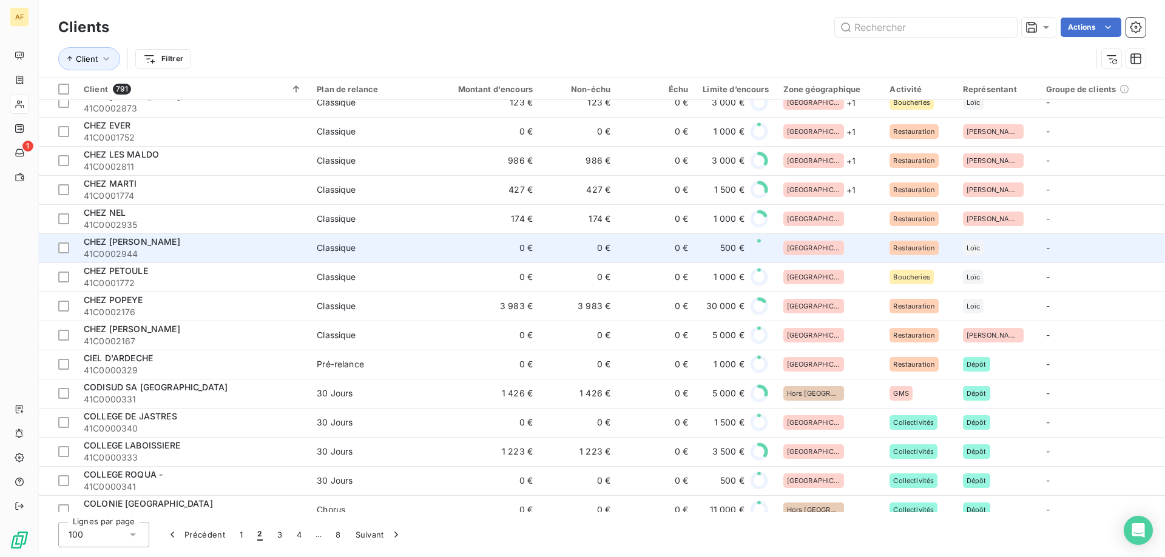
scroll to position [2505, 0]
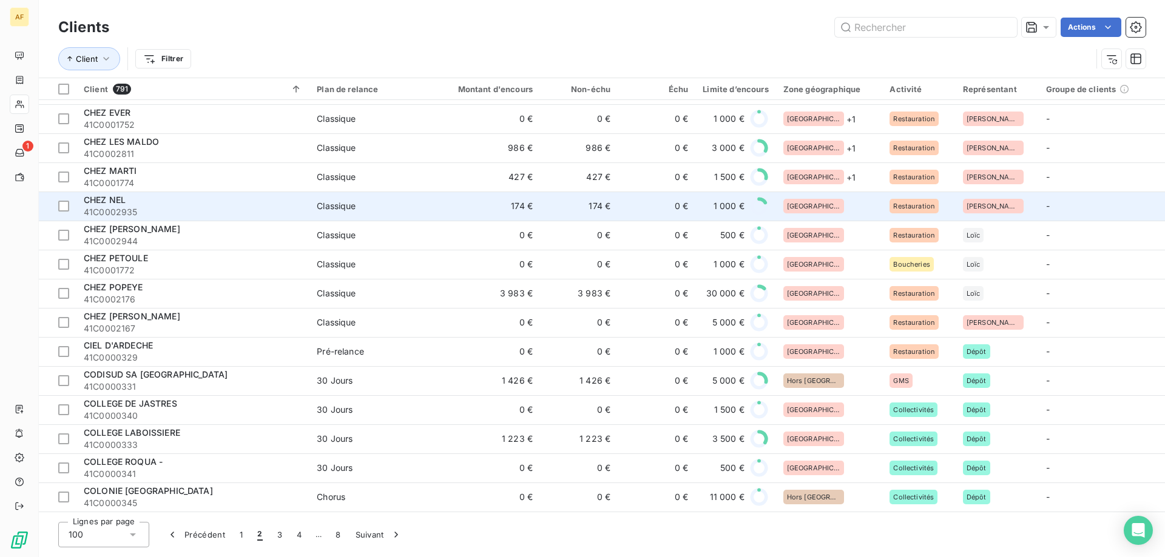
click at [830, 200] on div "[GEOGRAPHIC_DATA]" at bounding box center [829, 206] width 92 height 15
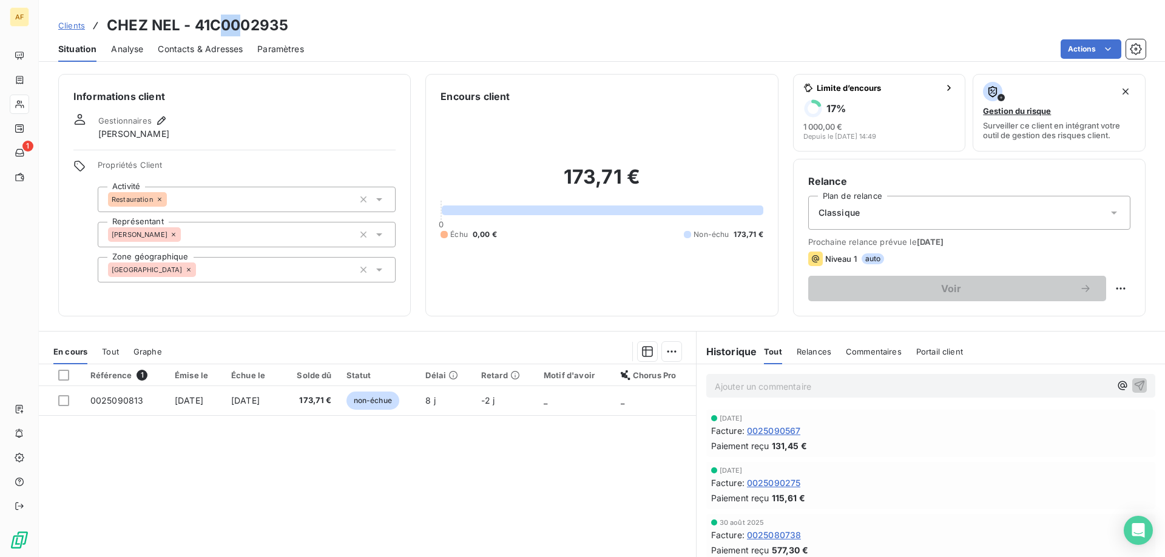
drag, startPoint x: 217, startPoint y: 21, endPoint x: 245, endPoint y: 19, distance: 28.0
click at [245, 19] on h3 "CHEZ NEL - 41C0002935" at bounding box center [197, 26] width 181 height 22
drag, startPoint x: 211, startPoint y: 23, endPoint x: 290, endPoint y: 21, distance: 78.9
click at [290, 21] on div "Clients CHEZ NEL - 41C0002935" at bounding box center [602, 26] width 1126 height 22
copy h3 "C0002935"
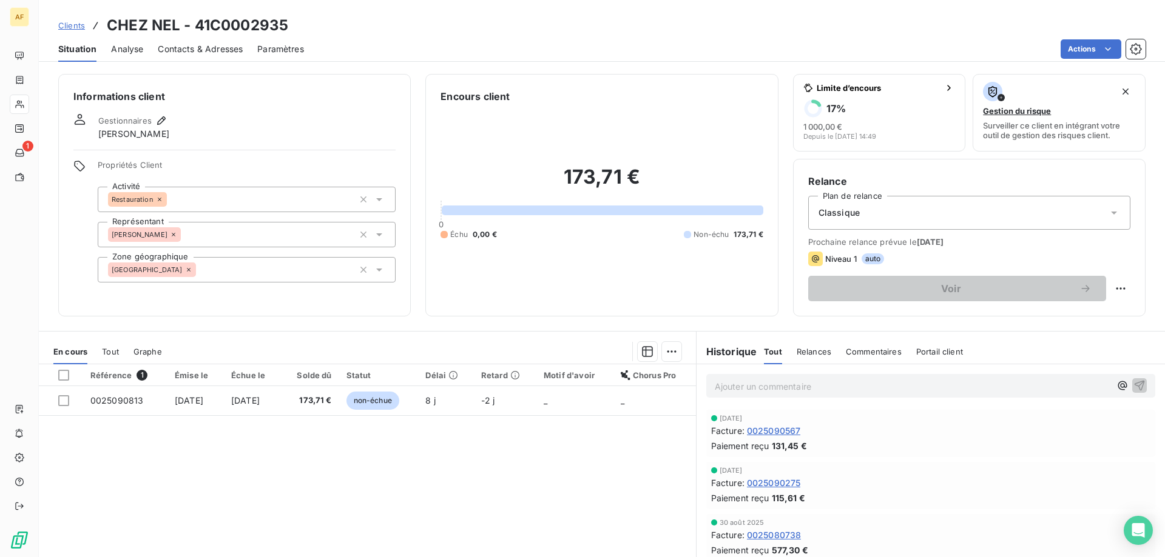
click at [290, 272] on div "[GEOGRAPHIC_DATA]" at bounding box center [247, 269] width 298 height 25
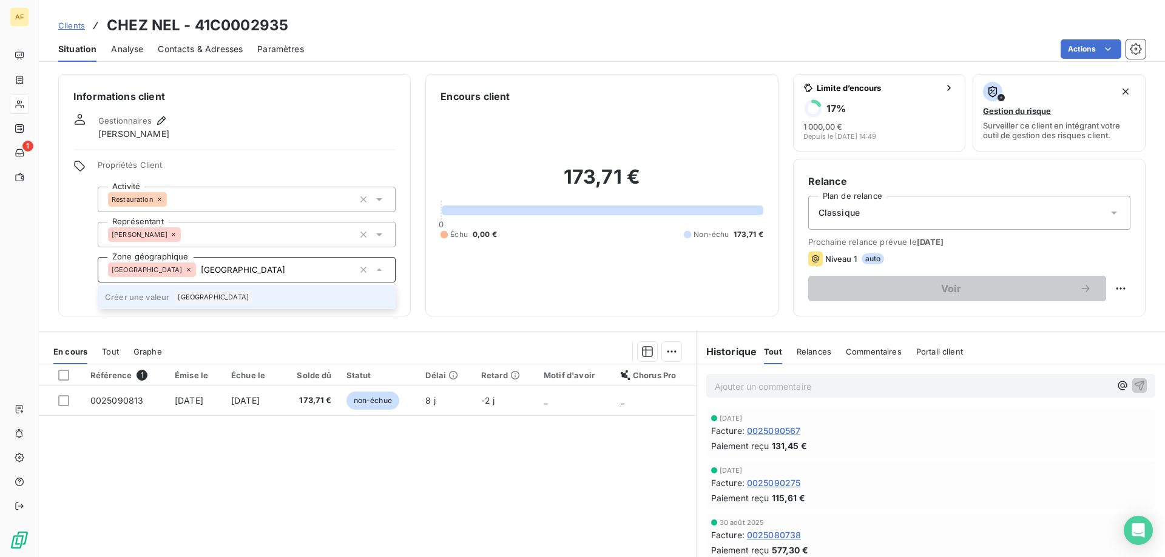
click at [195, 300] on span "[GEOGRAPHIC_DATA]" at bounding box center [213, 297] width 71 height 7
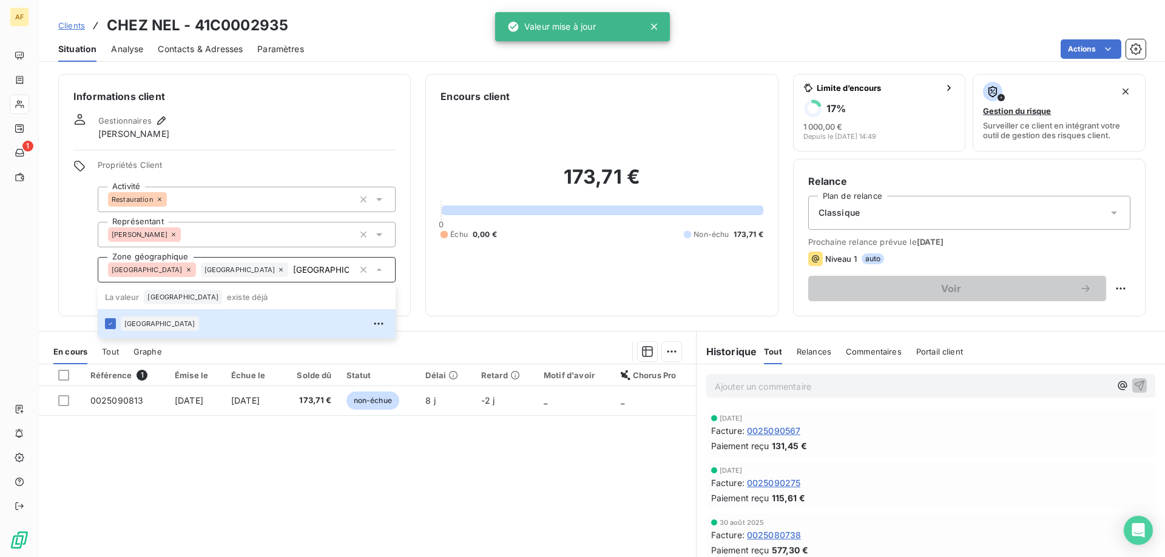
click at [223, 483] on div "Référence 1 Émise le Échue le Solde dû Statut Délai Retard Motif d'avoir Chorus…" at bounding box center [367, 482] width 657 height 234
type input "[GEOGRAPHIC_DATA]"
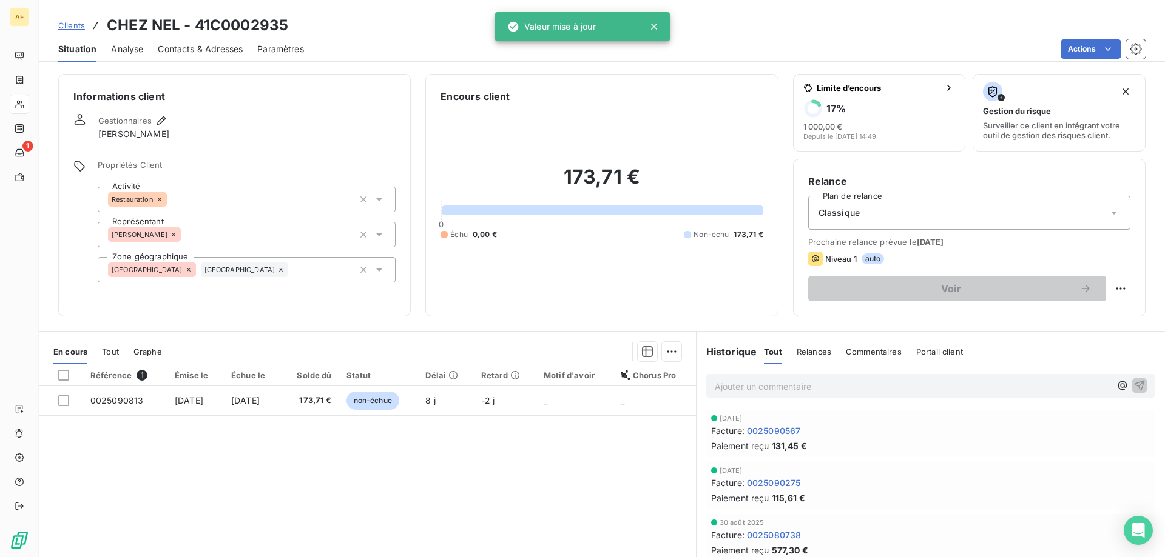
click at [59, 27] on span "Clients" at bounding box center [71, 26] width 27 height 10
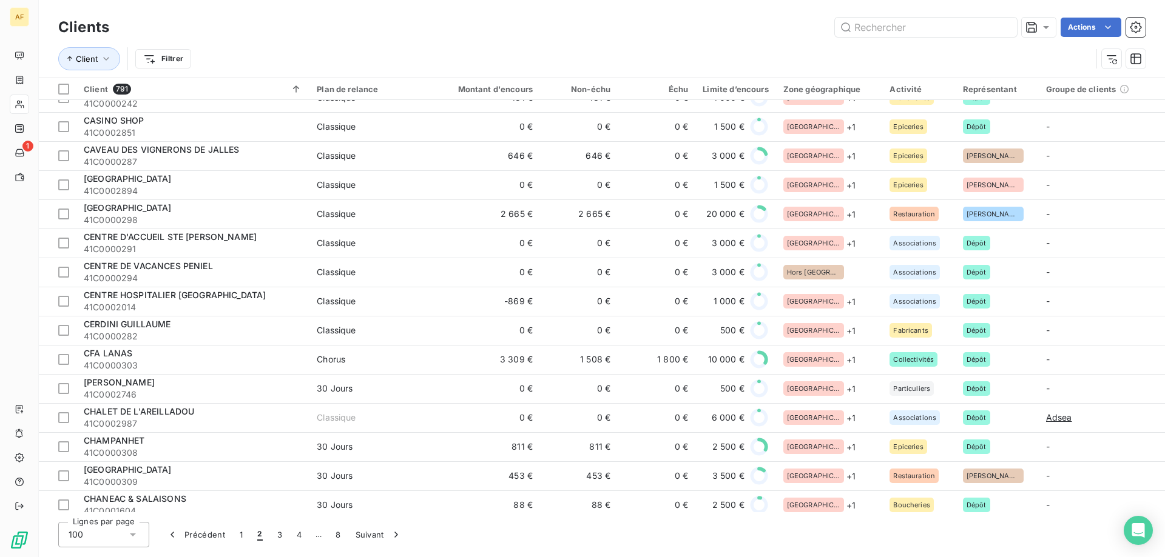
scroll to position [2487, 0]
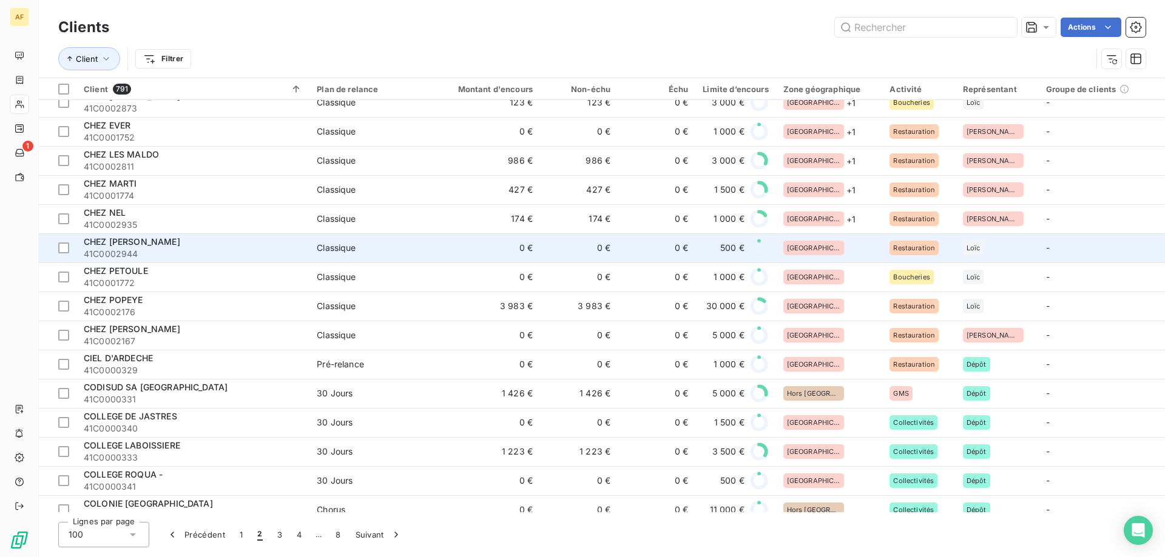
click at [833, 241] on div "[GEOGRAPHIC_DATA]" at bounding box center [829, 248] width 92 height 15
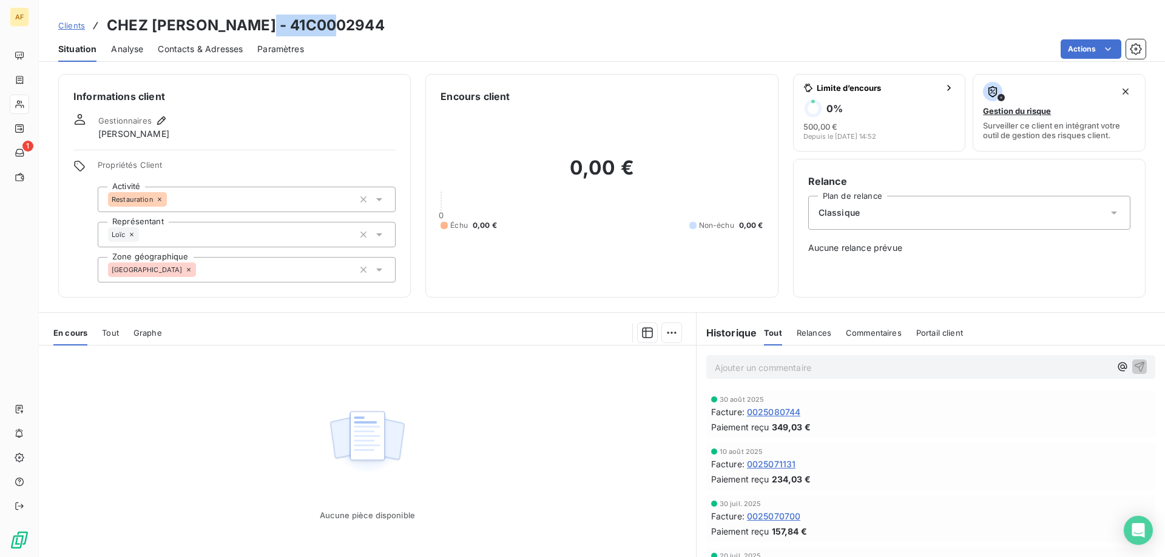
drag, startPoint x: 262, startPoint y: 27, endPoint x: 334, endPoint y: 27, distance: 71.6
click at [334, 27] on h3 "CHEZ [PERSON_NAME] - 41C0002944" at bounding box center [246, 26] width 278 height 22
copy h3 "C0002944"
click at [208, 271] on div "[GEOGRAPHIC_DATA]" at bounding box center [247, 269] width 298 height 25
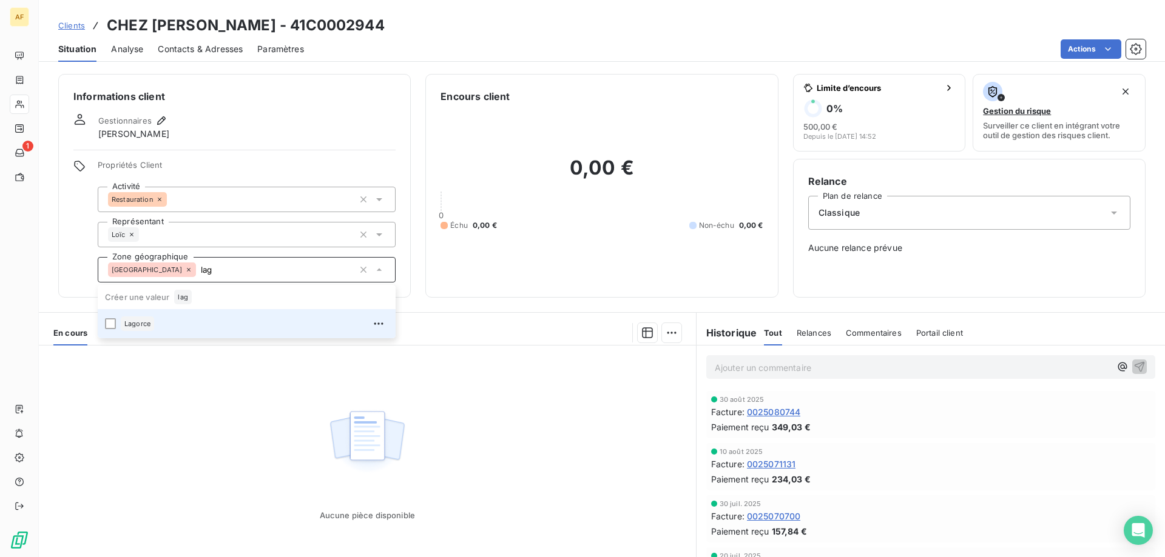
click at [179, 338] on div at bounding box center [429, 332] width 505 height 19
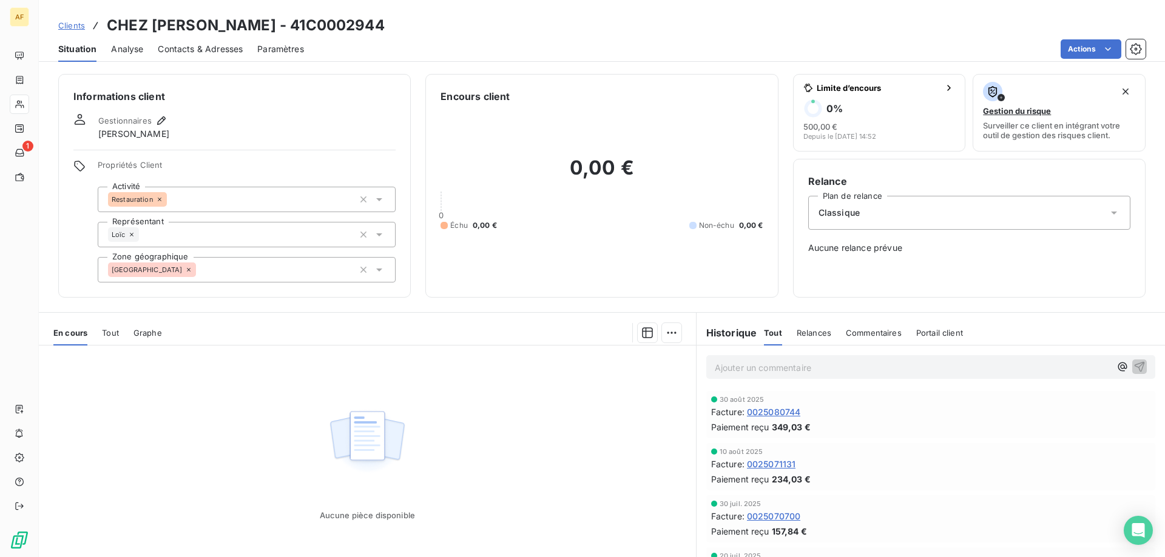
click at [197, 281] on div "Ardèche lag" at bounding box center [247, 269] width 298 height 25
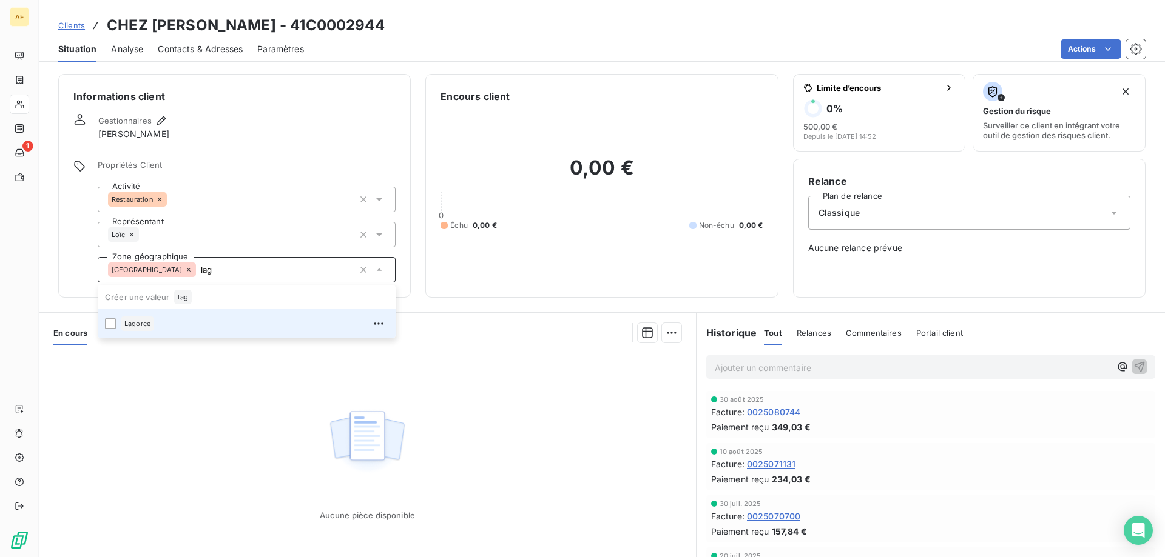
click at [188, 325] on div "Lagorce" at bounding box center [255, 323] width 268 height 19
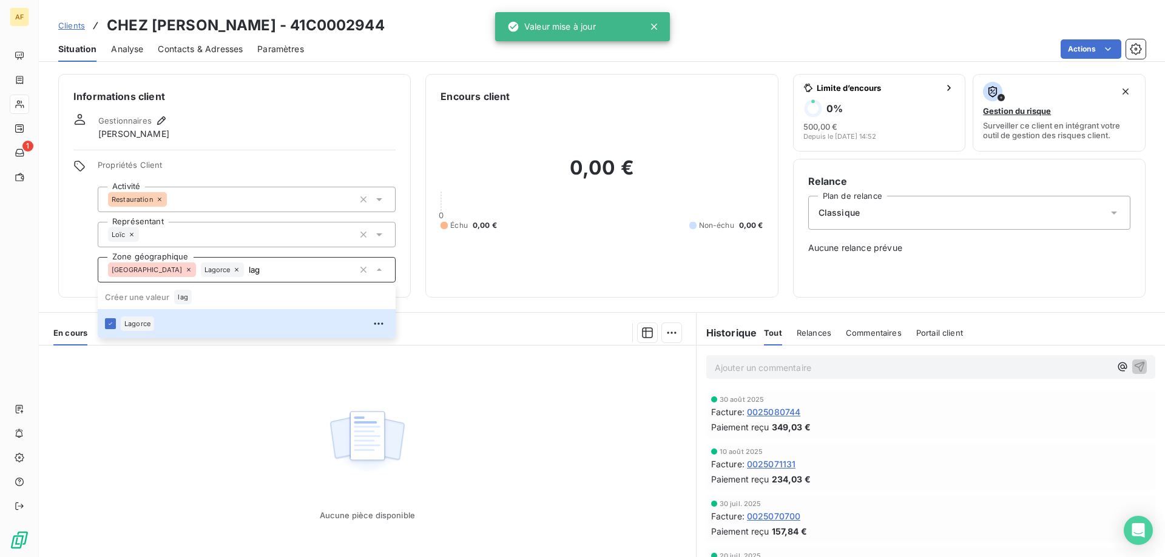
type input "lag"
click at [191, 410] on div "Aucune pièce disponible" at bounding box center [367, 463] width 657 height 234
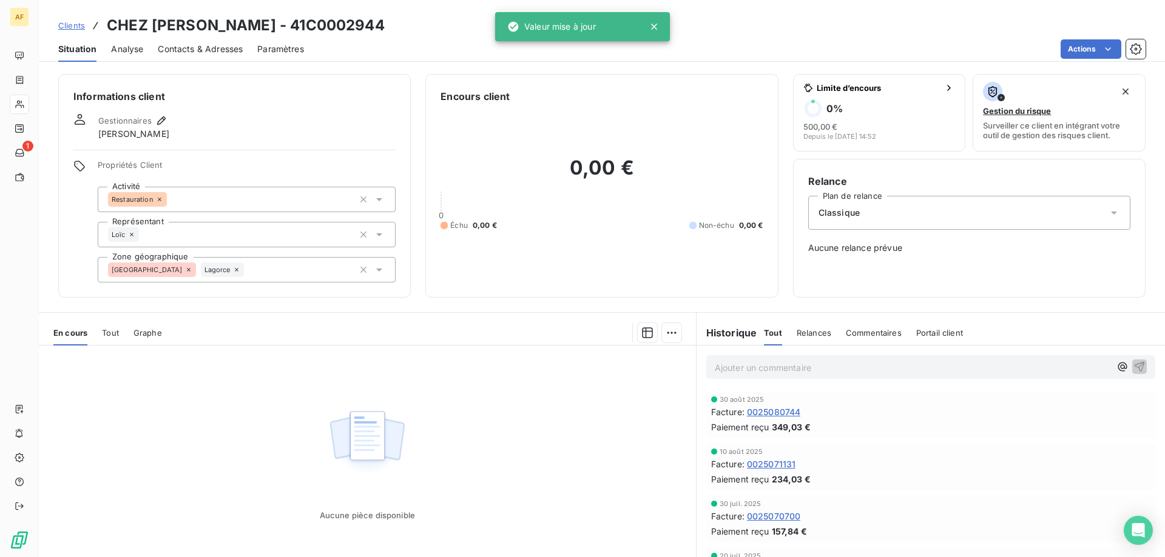
click at [75, 23] on span "Clients" at bounding box center [71, 26] width 27 height 10
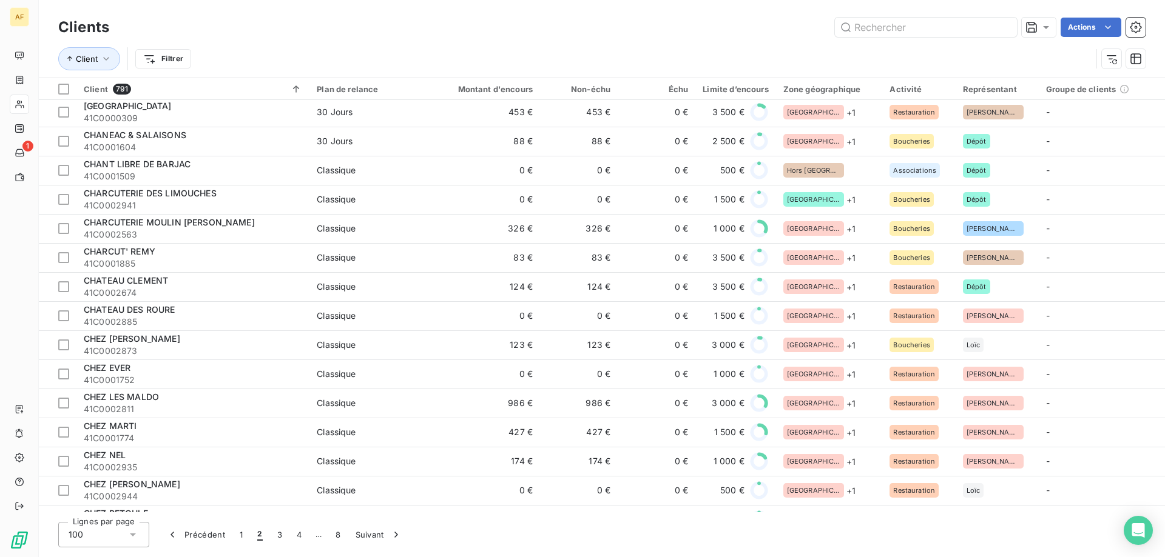
scroll to position [2505, 0]
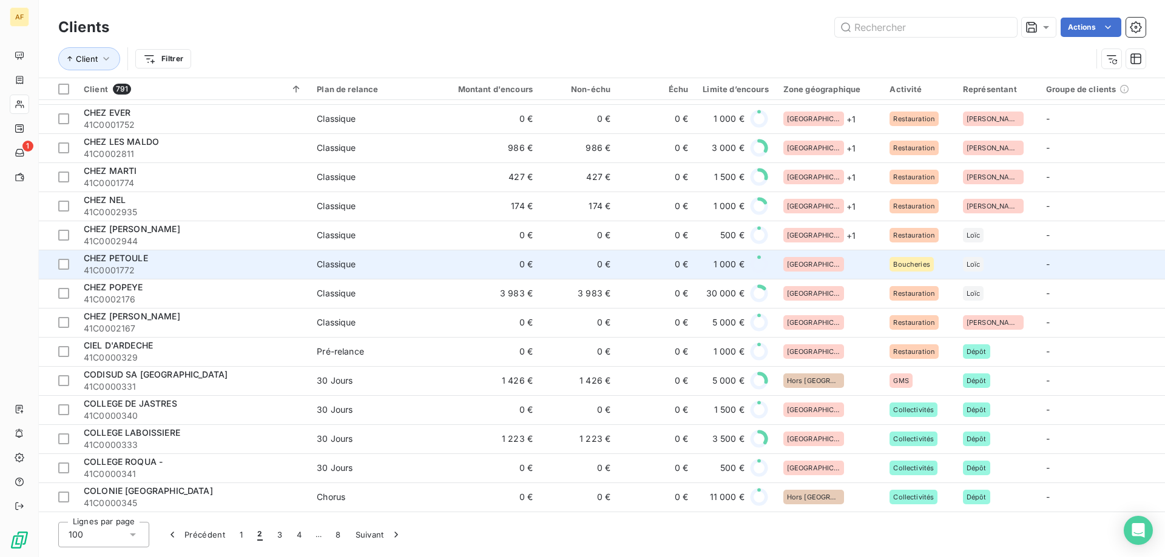
click at [851, 257] on div "[GEOGRAPHIC_DATA]" at bounding box center [829, 264] width 92 height 15
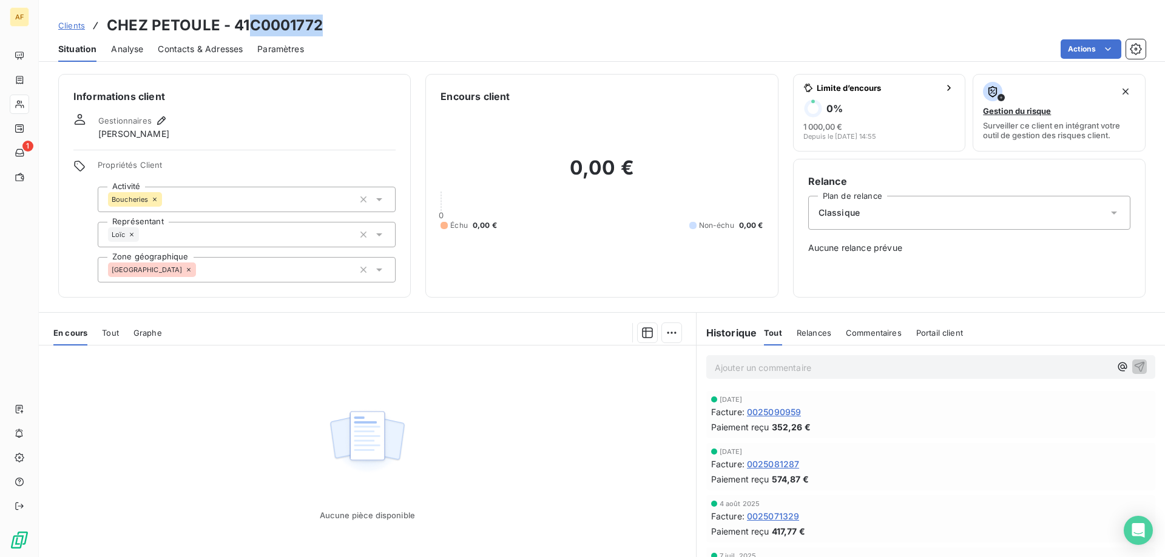
drag, startPoint x: 251, startPoint y: 22, endPoint x: 327, endPoint y: 25, distance: 76.5
click at [327, 25] on div "Clients CHEZ PETOULE - 41C0001772" at bounding box center [602, 26] width 1126 height 22
click at [263, 274] on div "[GEOGRAPHIC_DATA]" at bounding box center [247, 269] width 298 height 25
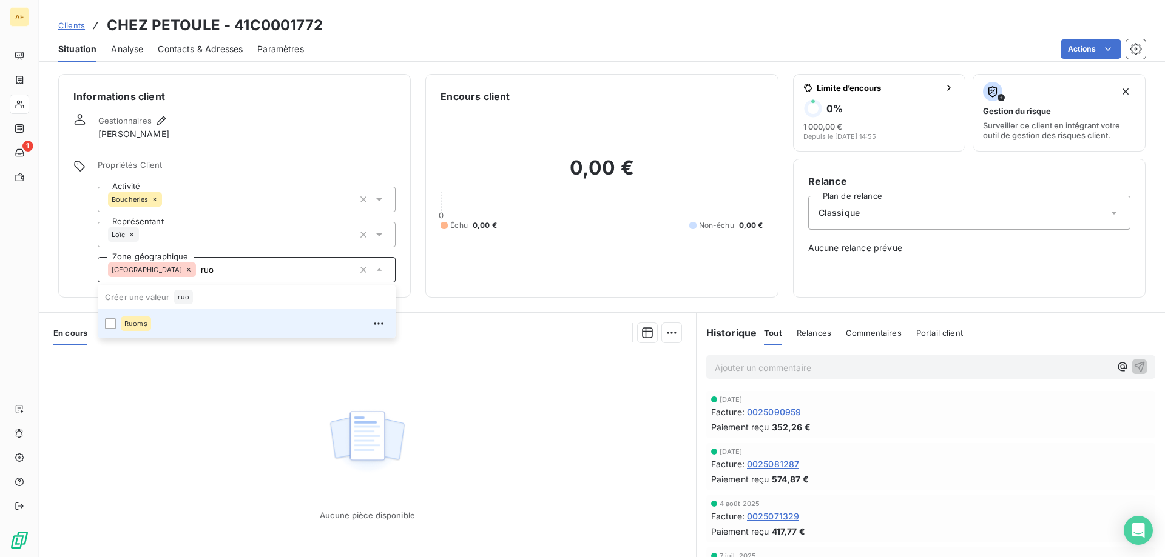
click at [238, 320] on div "Ruoms" at bounding box center [255, 323] width 268 height 19
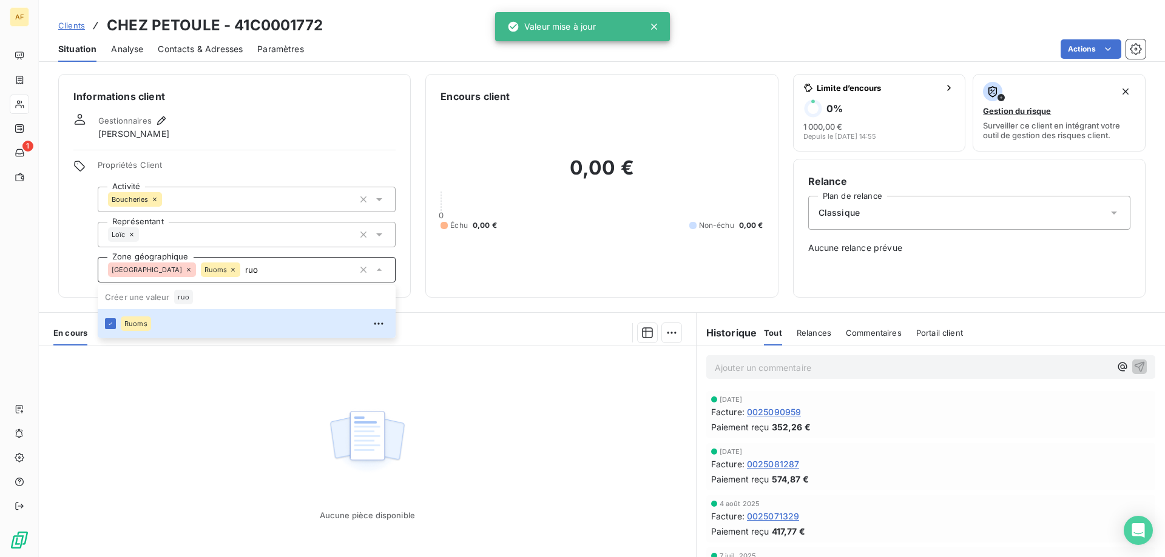
type input "ruo"
click at [209, 442] on div "Aucune pièce disponible" at bounding box center [367, 463] width 657 height 234
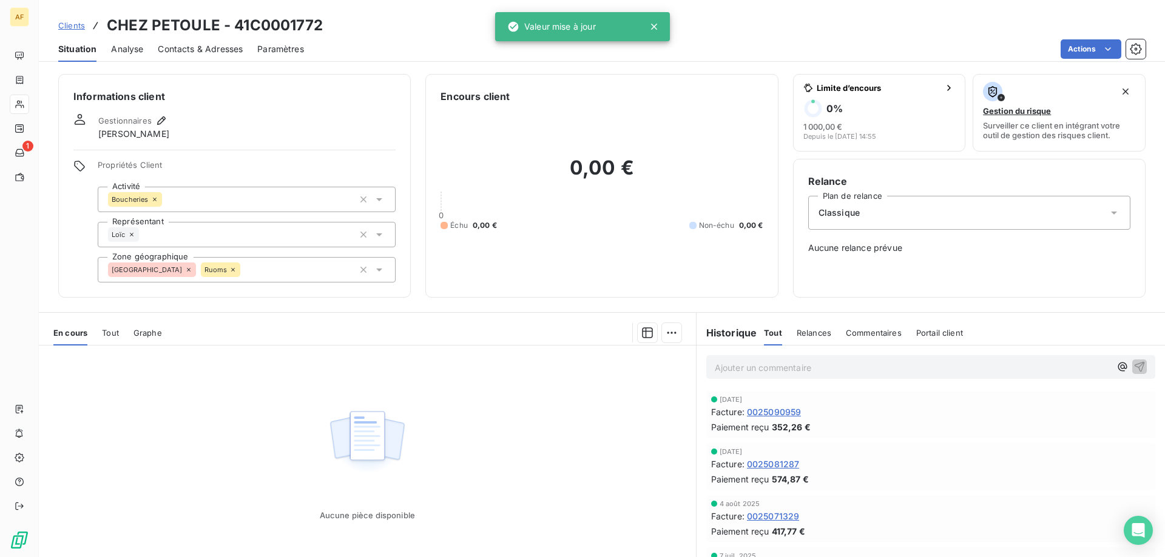
click at [72, 26] on span "Clients" at bounding box center [71, 26] width 27 height 10
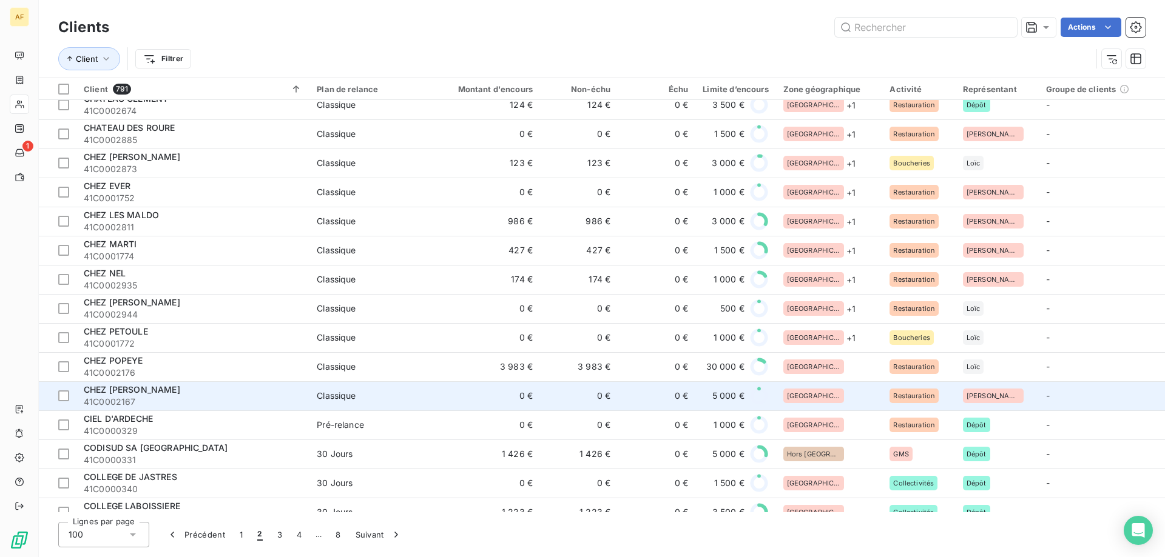
scroll to position [2505, 0]
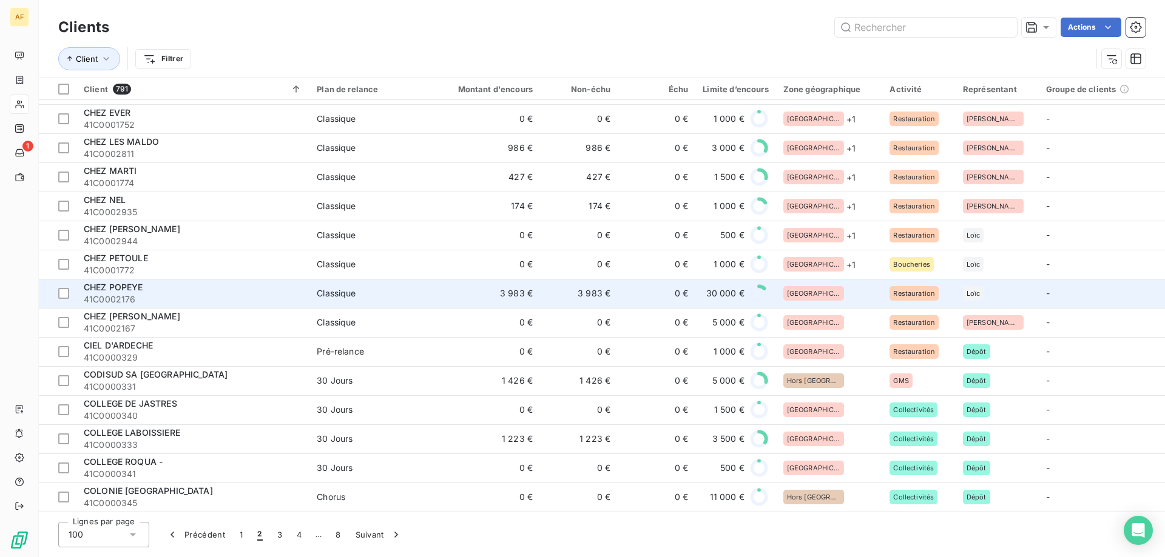
click at [833, 286] on div "[GEOGRAPHIC_DATA]" at bounding box center [829, 293] width 92 height 15
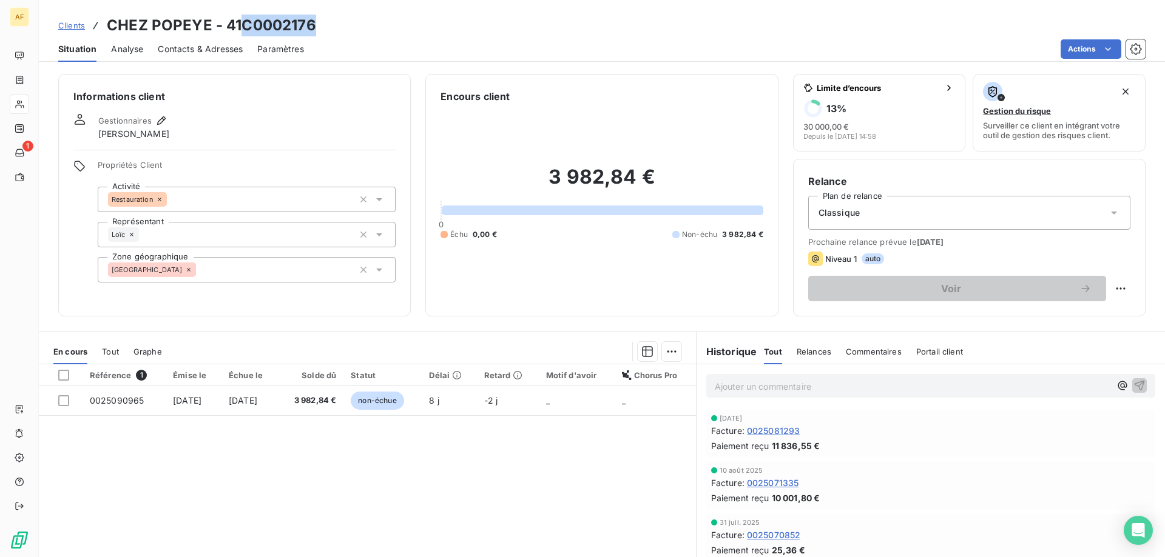
drag, startPoint x: 243, startPoint y: 21, endPoint x: 389, endPoint y: 24, distance: 146.2
click at [389, 24] on div "Clients CHEZ POPEYE - 41C0002176" at bounding box center [602, 26] width 1126 height 22
click at [286, 269] on div "[GEOGRAPHIC_DATA]" at bounding box center [247, 269] width 298 height 25
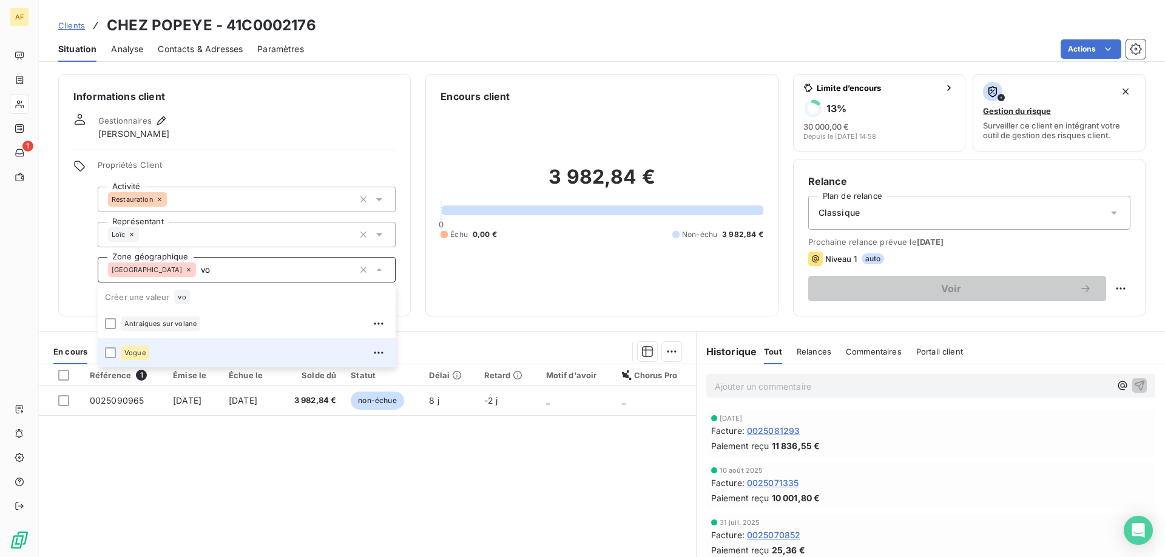
click at [203, 352] on div "Vogue" at bounding box center [255, 352] width 268 height 19
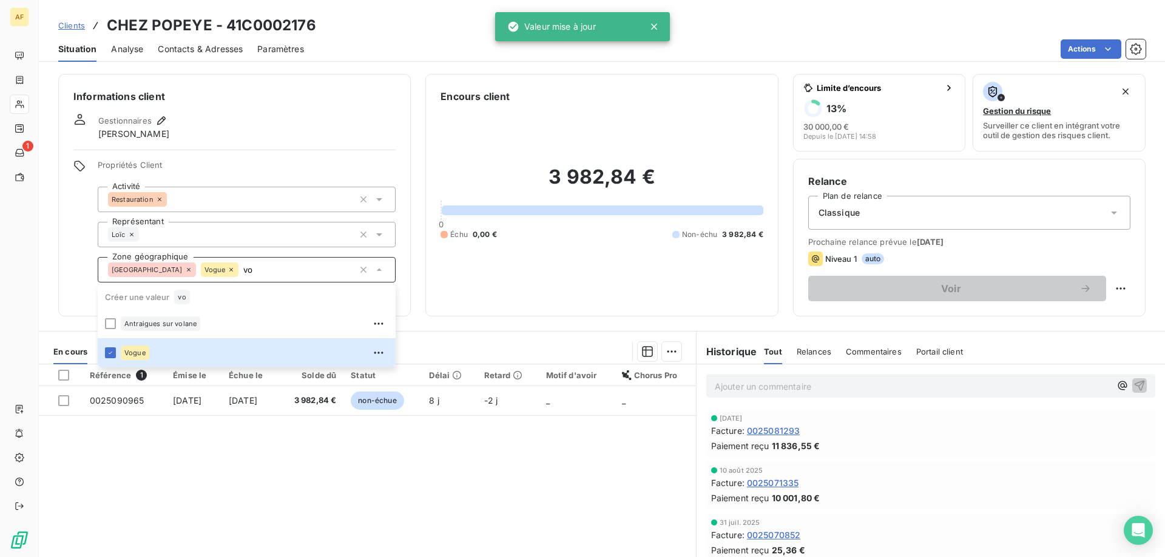
type input "vo"
click at [261, 481] on div "Référence 1 Émise le Échue le Solde dû Statut Délai Retard Motif d'avoir Chorus…" at bounding box center [367, 482] width 657 height 234
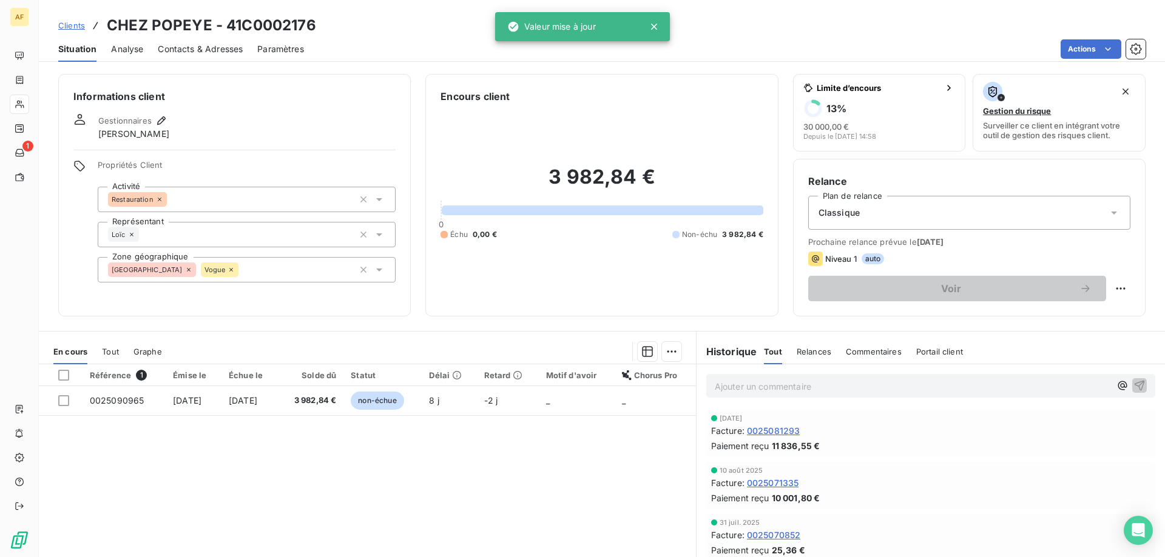
click at [75, 27] on span "Clients" at bounding box center [71, 26] width 27 height 10
